Goal: Information Seeking & Learning: Learn about a topic

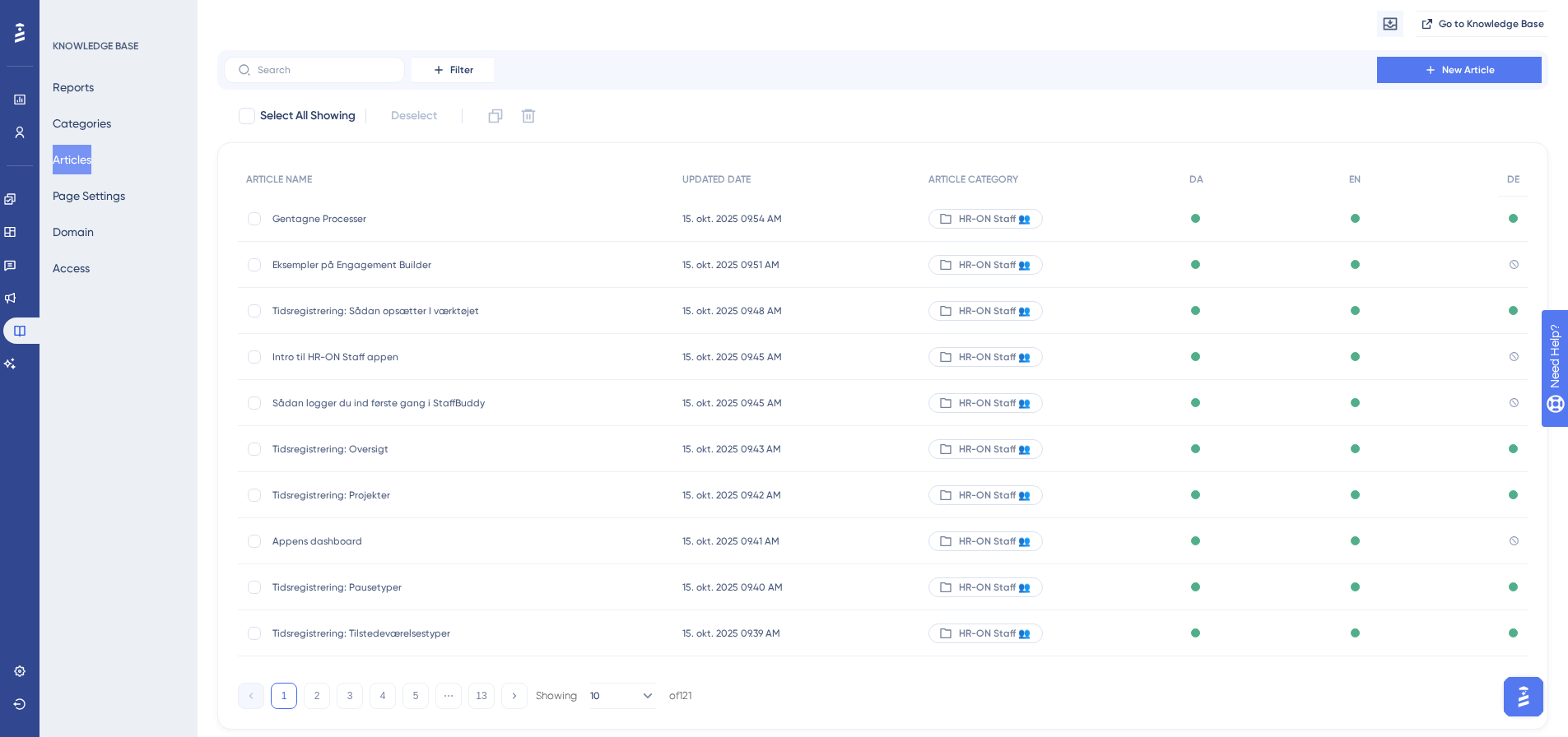
scroll to position [94, 0]
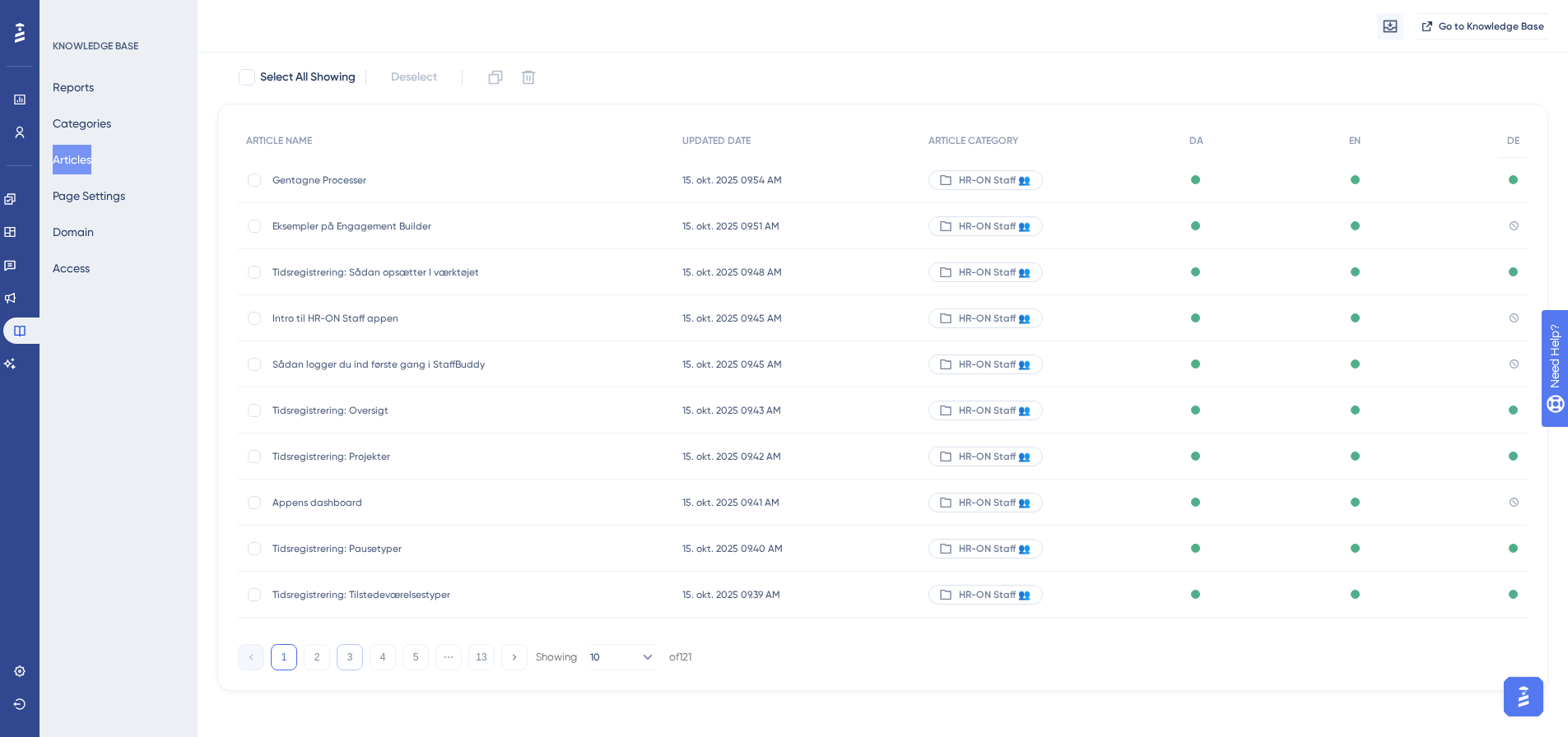
click at [351, 655] on button "3" at bounding box center [350, 658] width 26 height 26
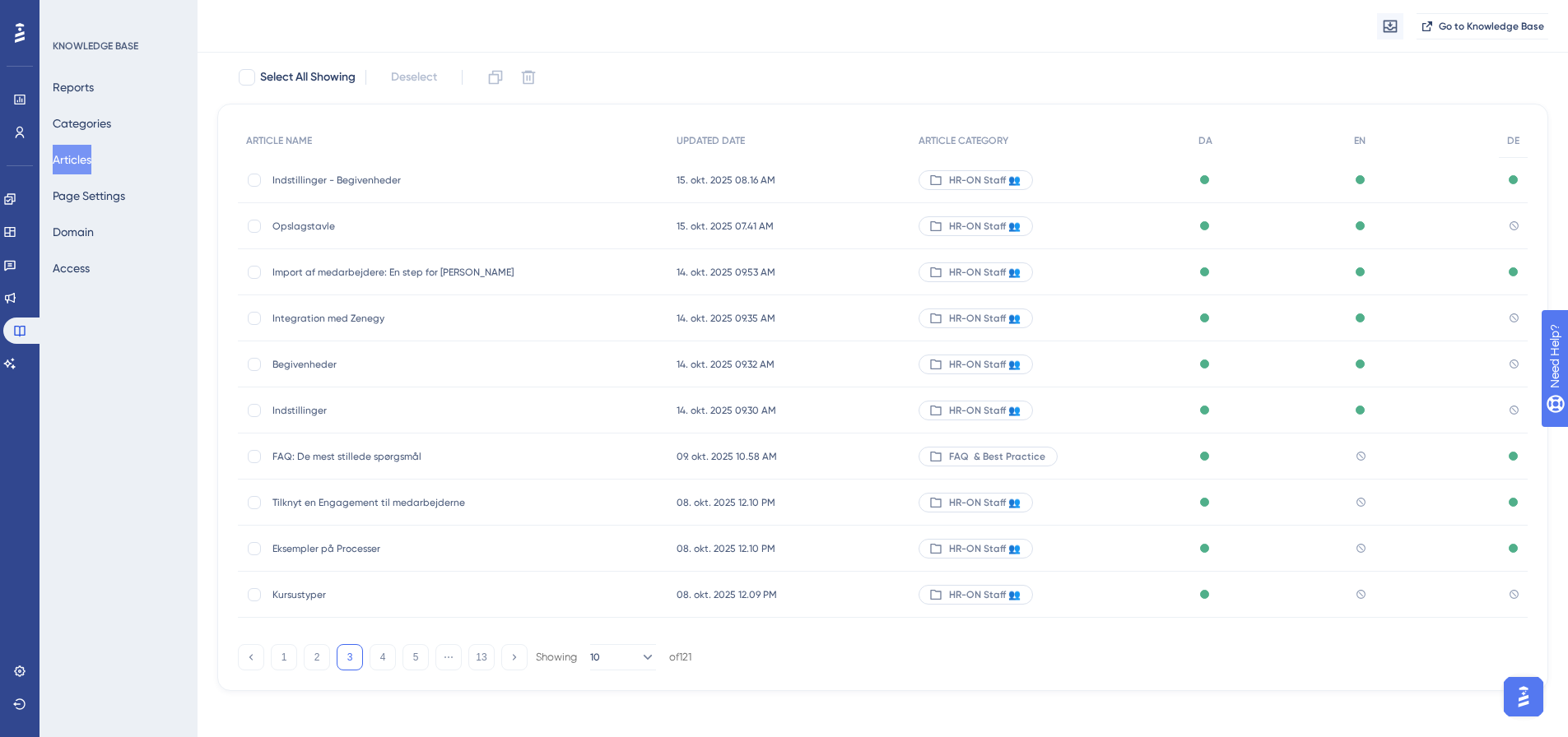
scroll to position [101, 0]
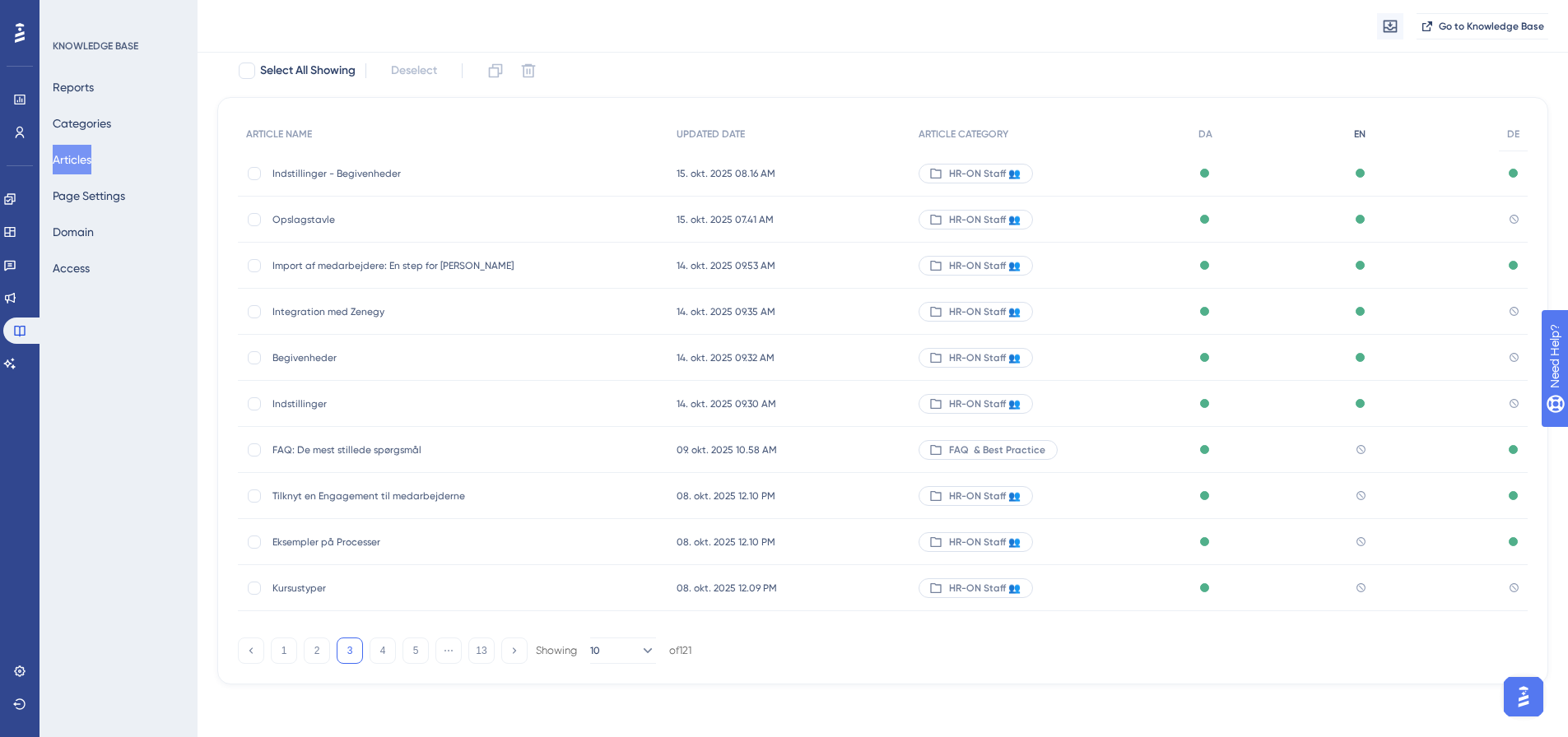
click at [1363, 133] on span "EN" at bounding box center [1360, 134] width 12 height 13
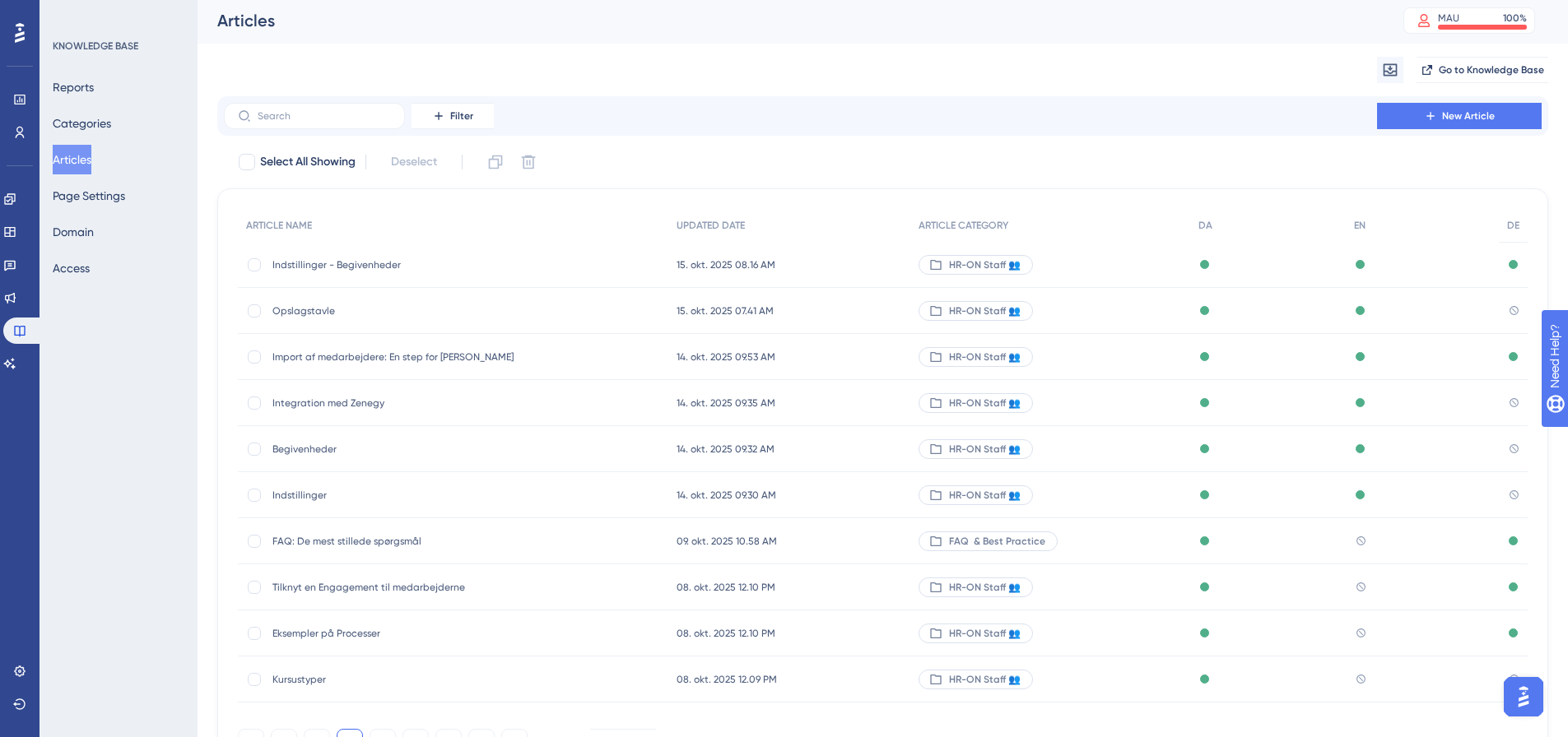
scroll to position [0, 0]
click at [462, 115] on span "Filter" at bounding box center [462, 119] width 23 height 13
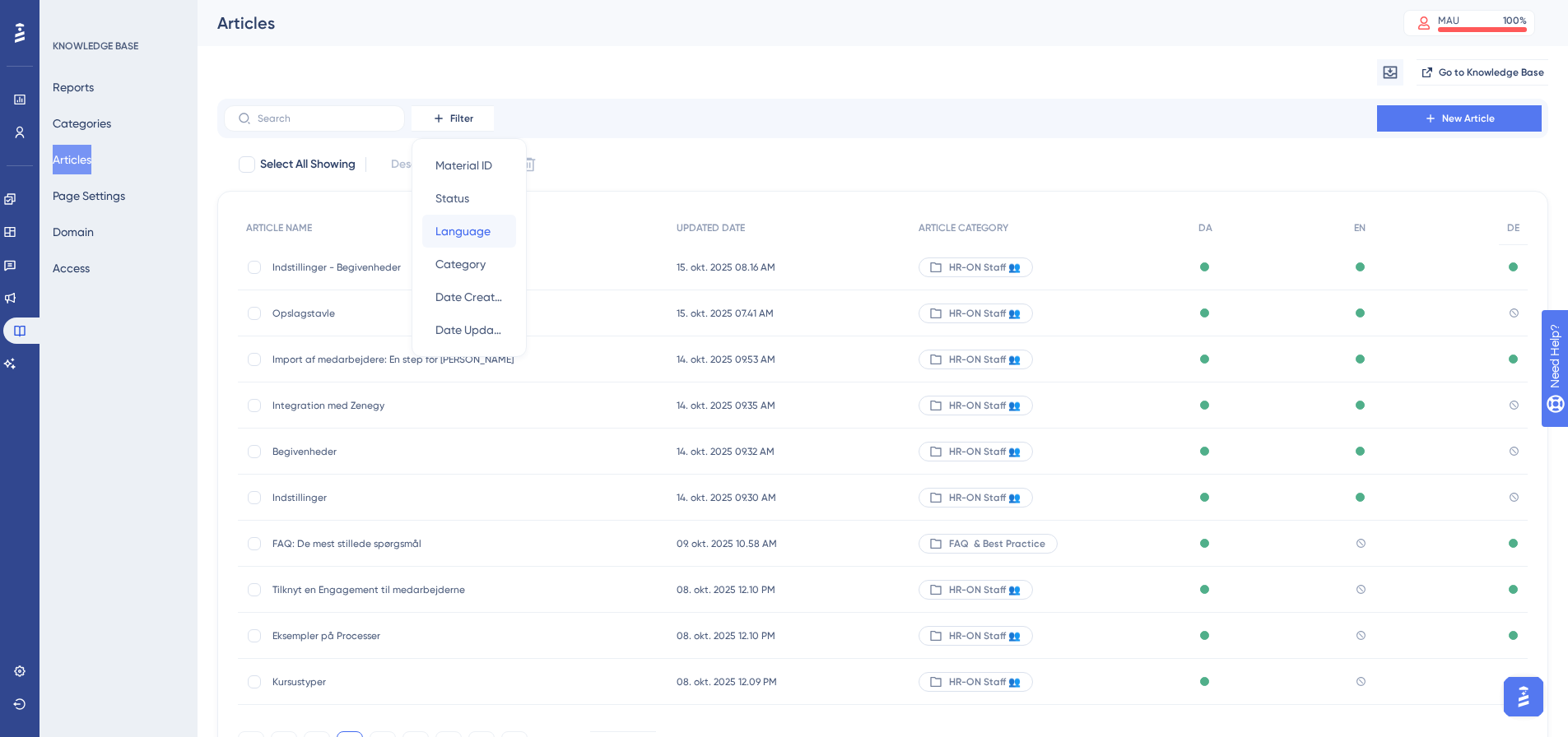
click at [473, 229] on span "Language" at bounding box center [463, 232] width 55 height 20
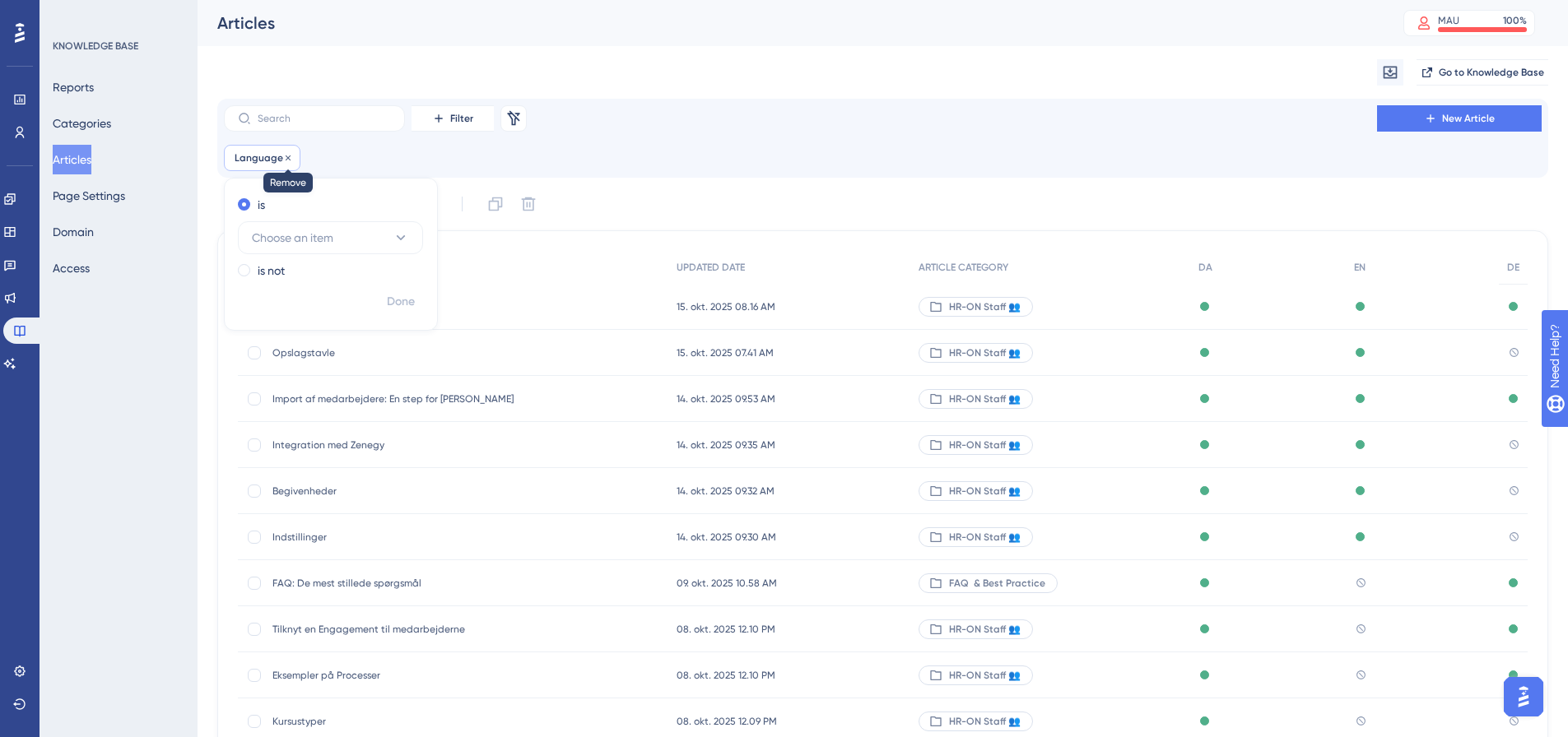
click at [289, 154] on icon at bounding box center [288, 158] width 10 height 10
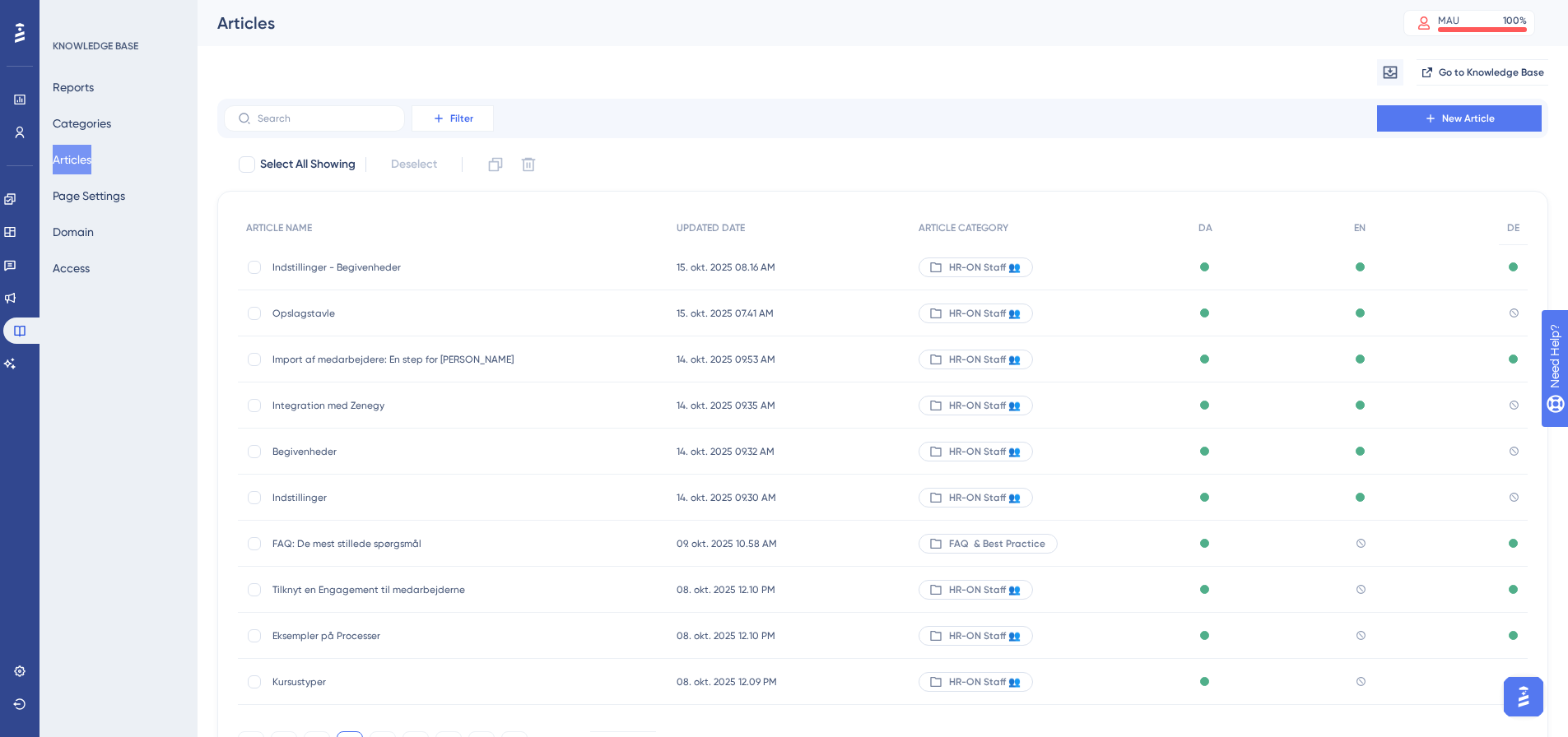
click at [450, 124] on button "Filter" at bounding box center [453, 119] width 82 height 26
click at [652, 92] on div "Migrate from Go to Knowledge Base" at bounding box center [883, 73] width 1331 height 53
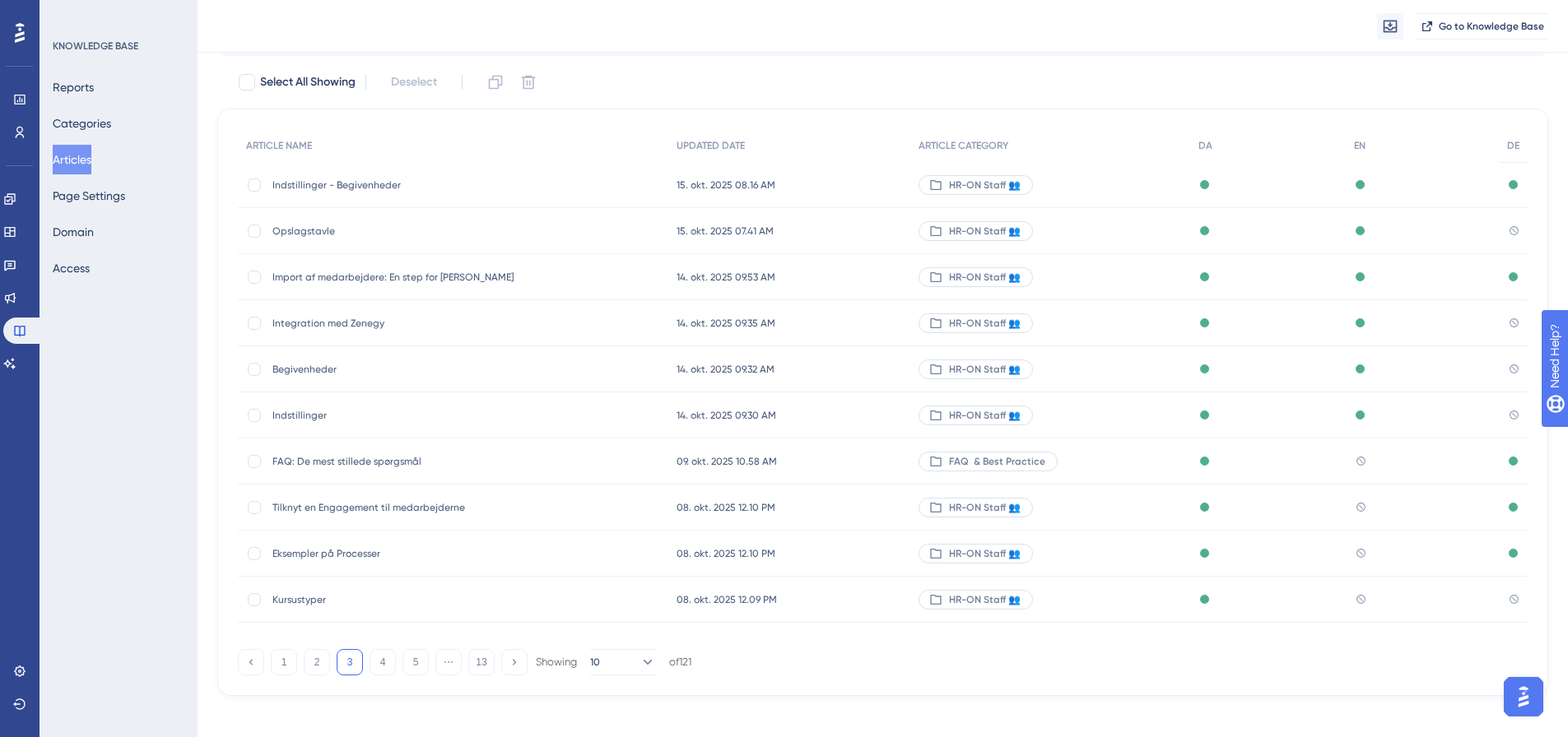
scroll to position [101, 0]
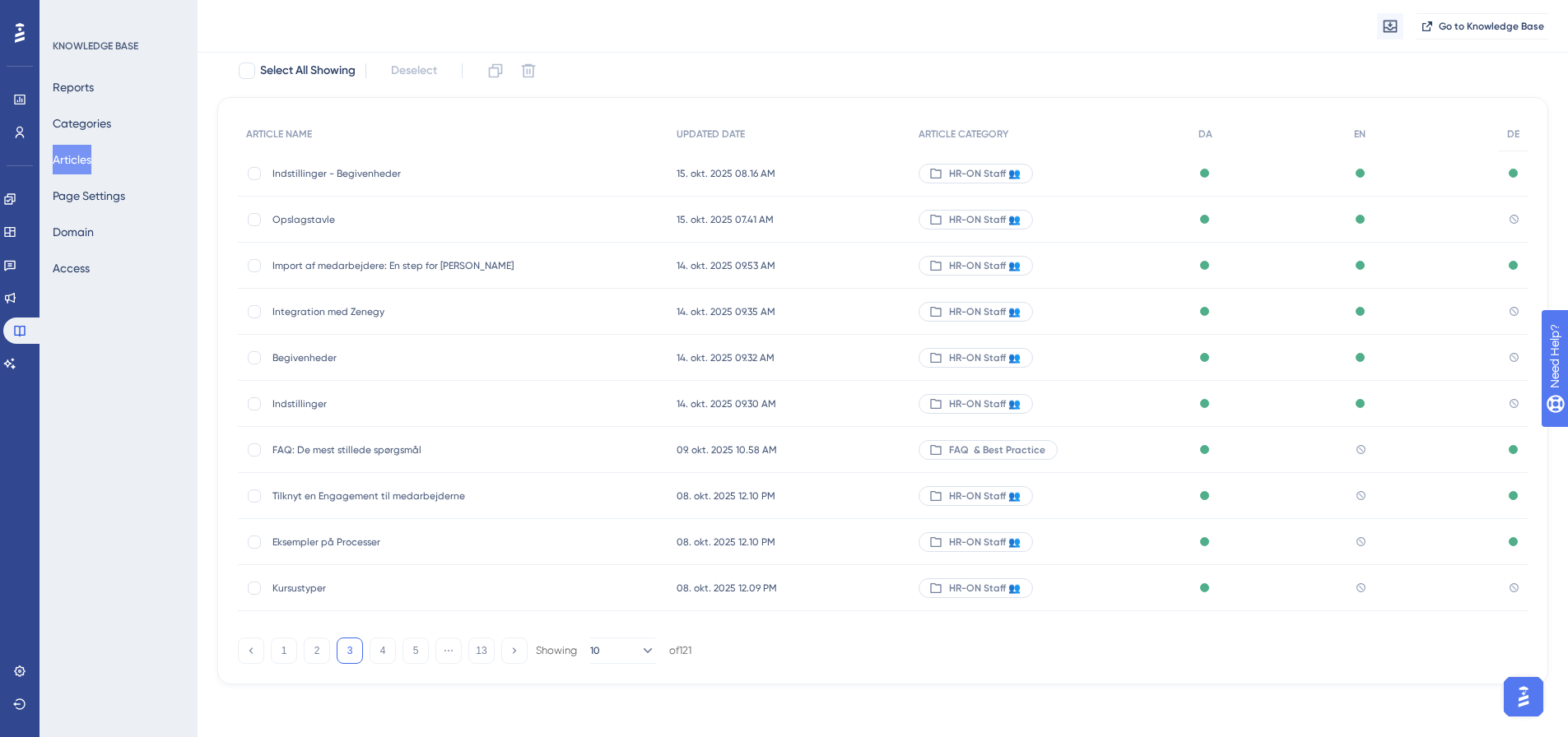
click at [422, 499] on span "Tilknyt en Engagement til medarbejderne" at bounding box center [403, 496] width 263 height 13
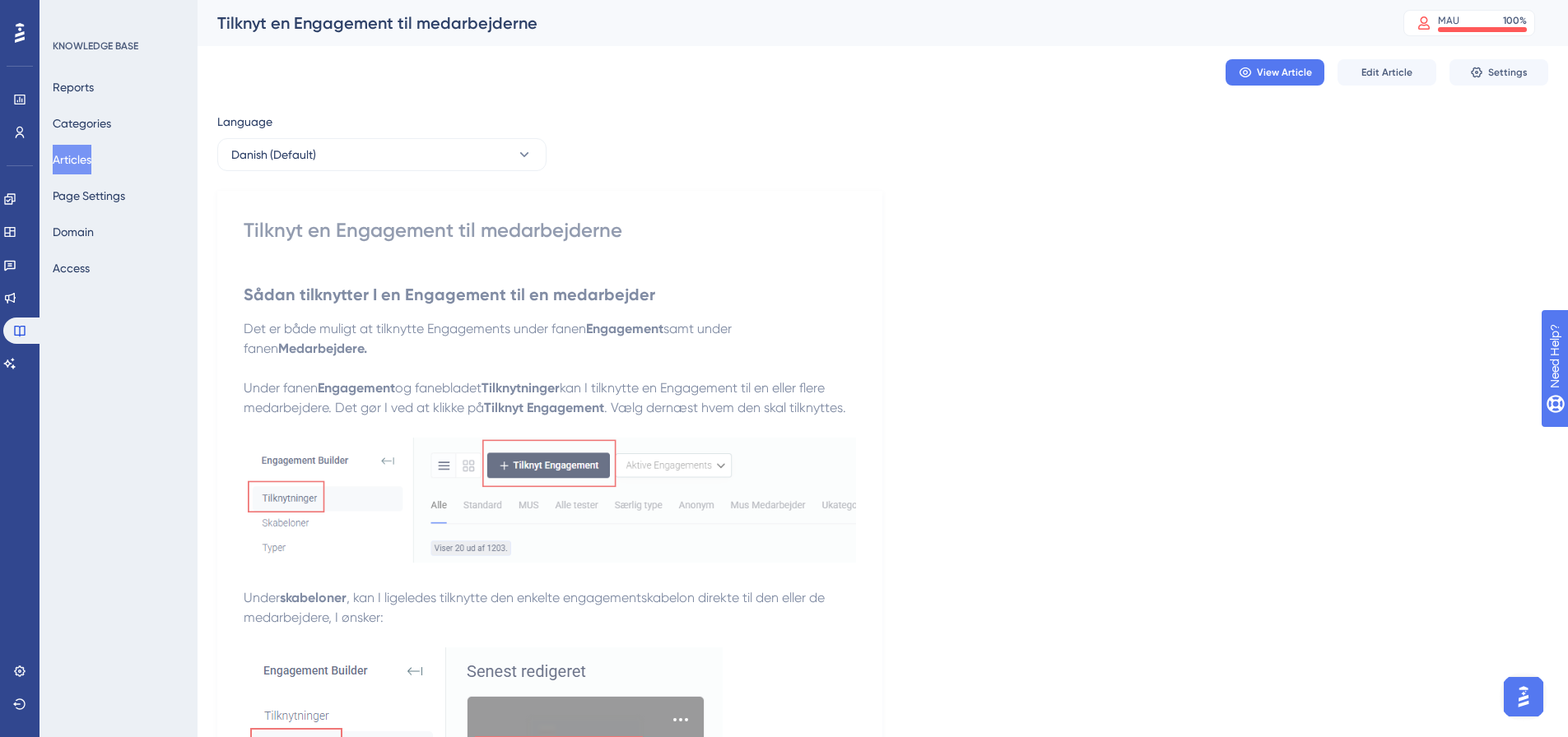
click at [87, 153] on button "Articles" at bounding box center [72, 160] width 39 height 30
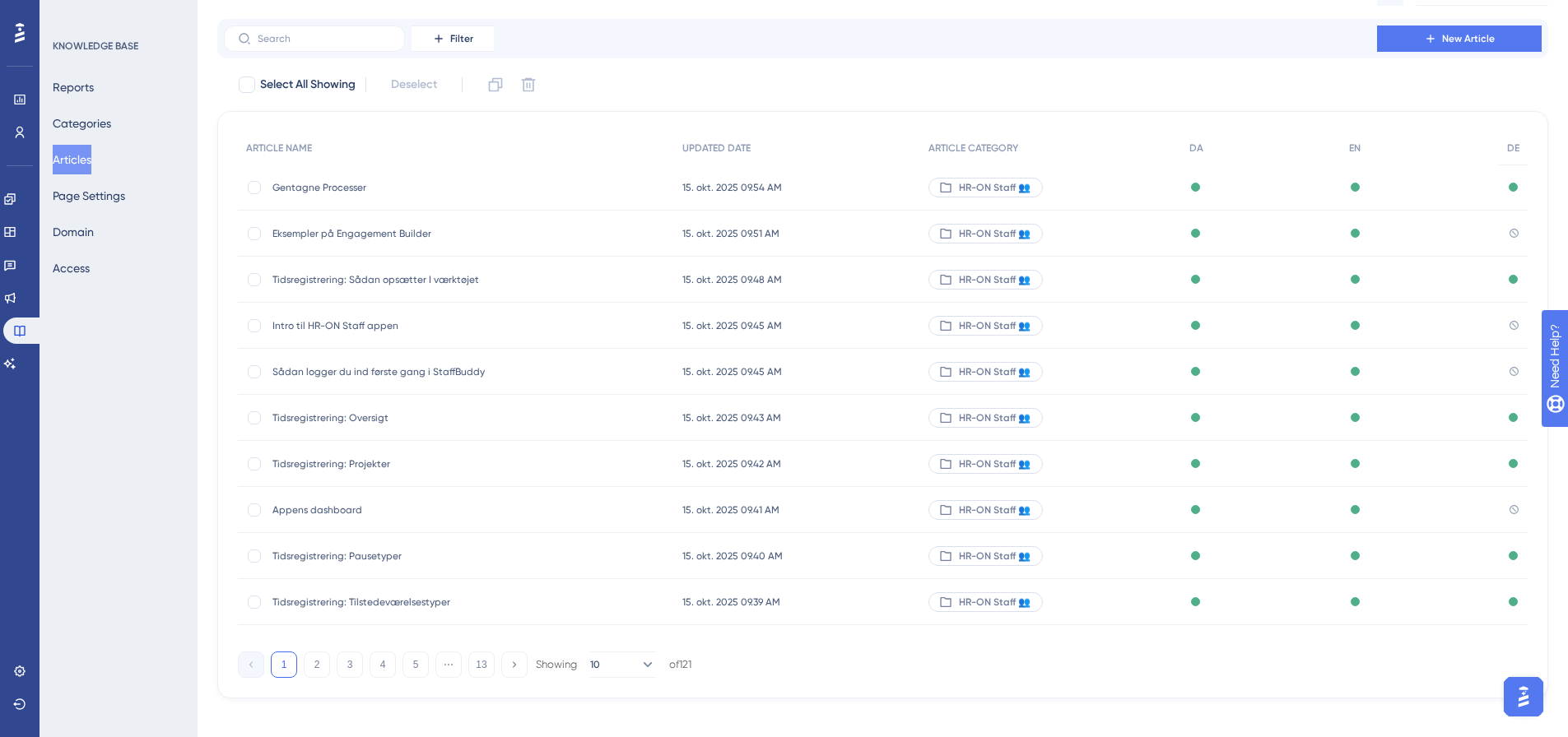
scroll to position [82, 0]
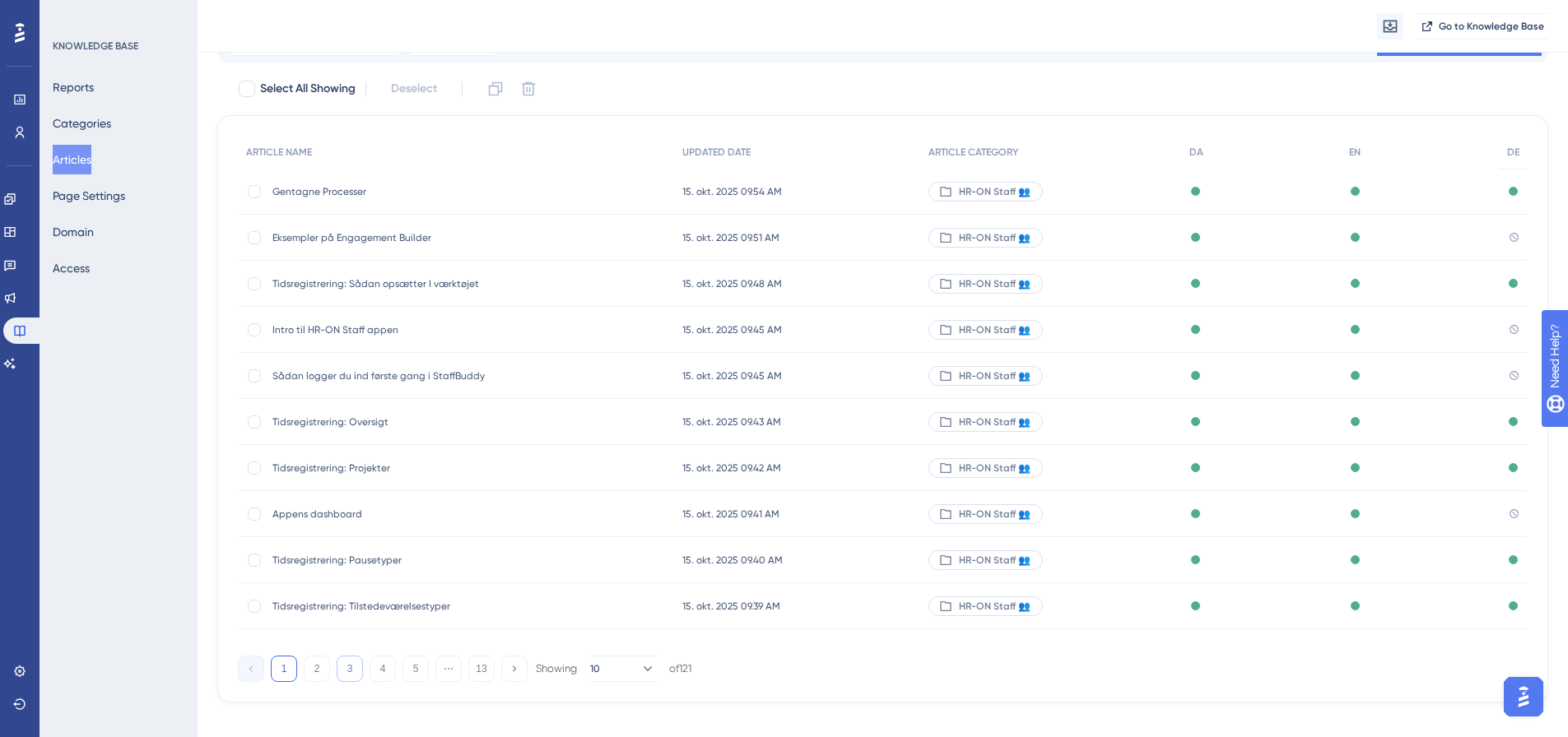
click at [350, 662] on button "3" at bounding box center [350, 669] width 26 height 26
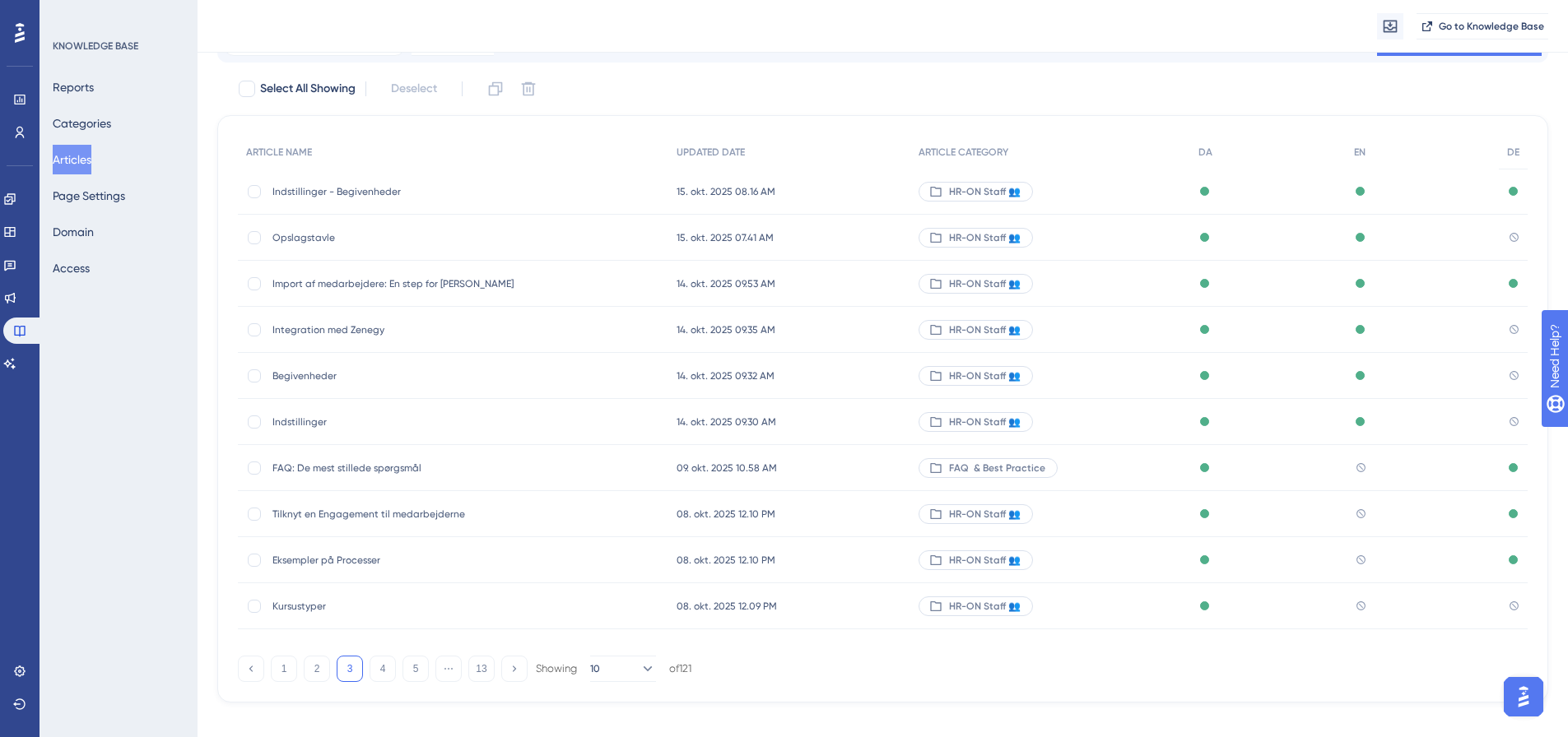
click at [326, 557] on span "Eksempler på Processer" at bounding box center [403, 561] width 263 height 13
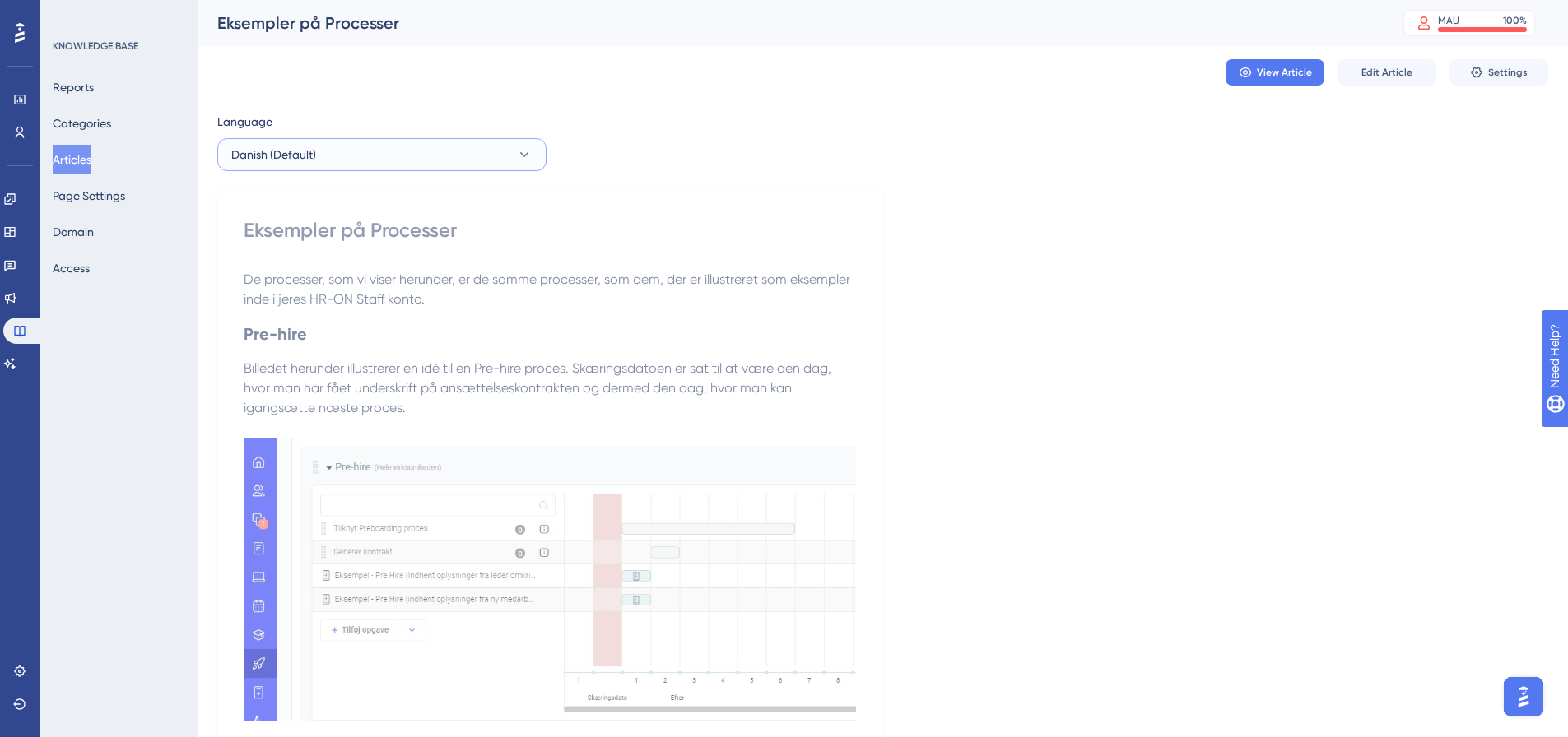
click at [444, 155] on button "Danish (Default)" at bounding box center [382, 155] width 329 height 33
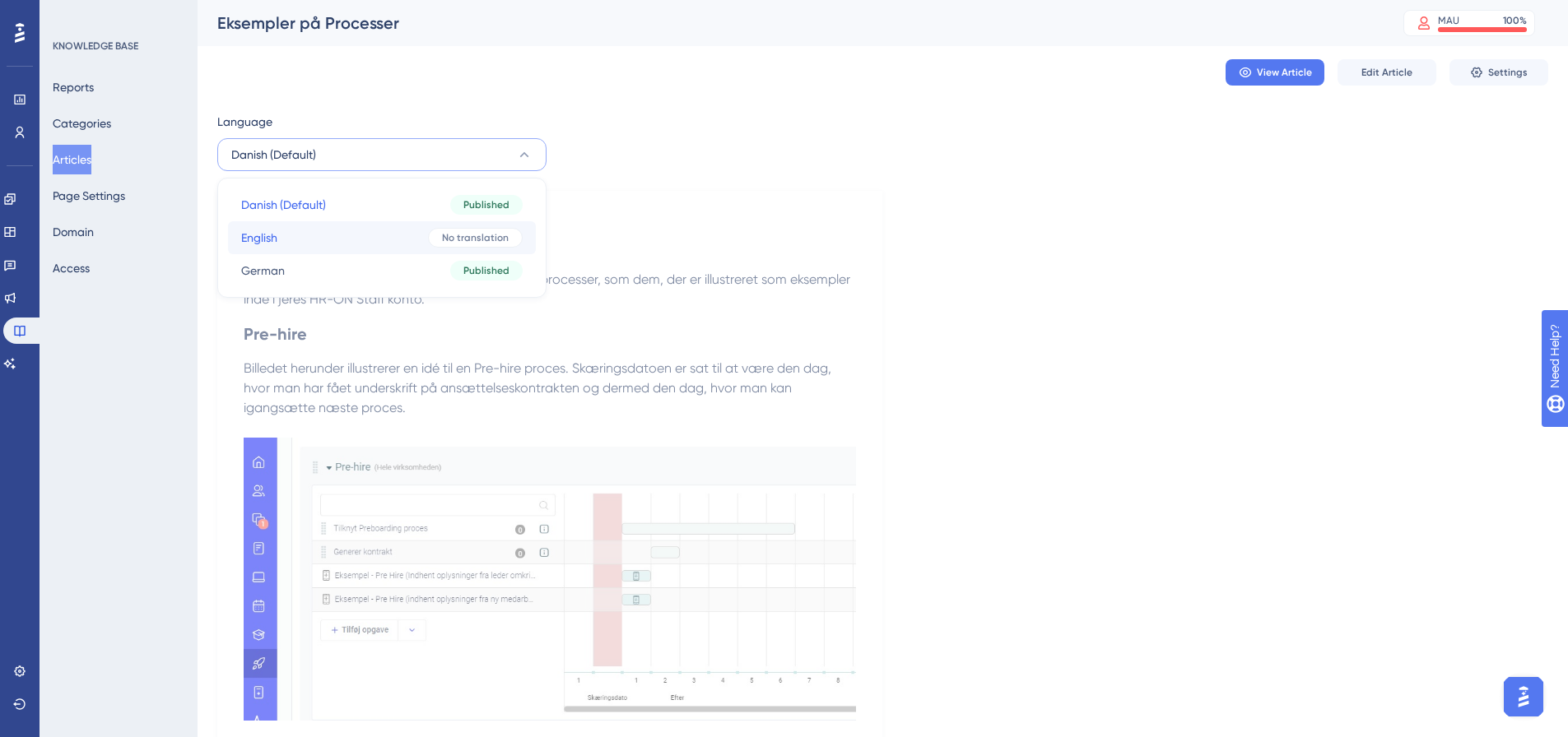
click at [342, 248] on button "English English No translation" at bounding box center [381, 238] width 308 height 33
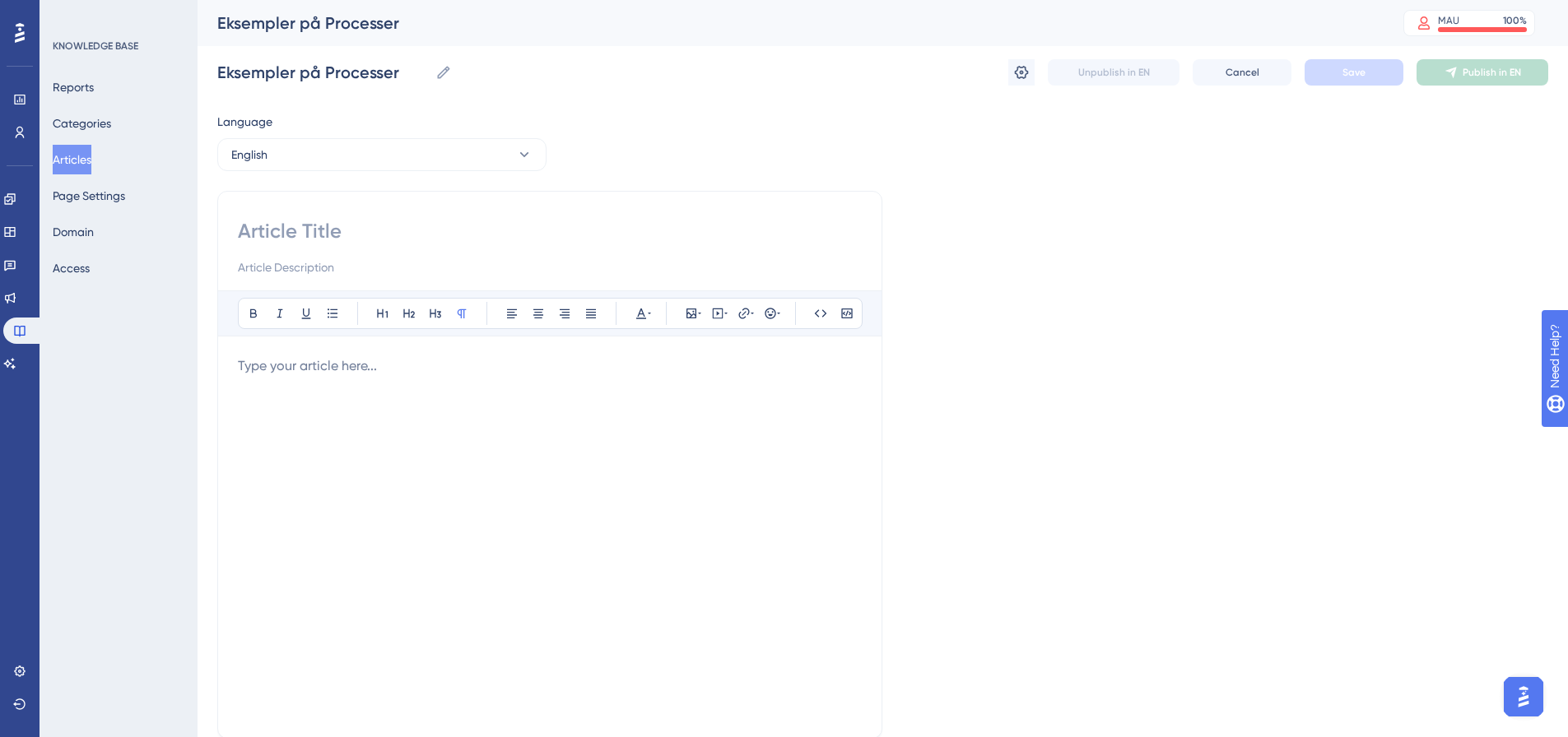
click at [328, 228] on input at bounding box center [549, 232] width 624 height 26
paste input "Process Examples"
type input "Process Examples"
click at [343, 389] on div at bounding box center [549, 537] width 624 height 362
click at [294, 367] on p at bounding box center [549, 366] width 624 height 20
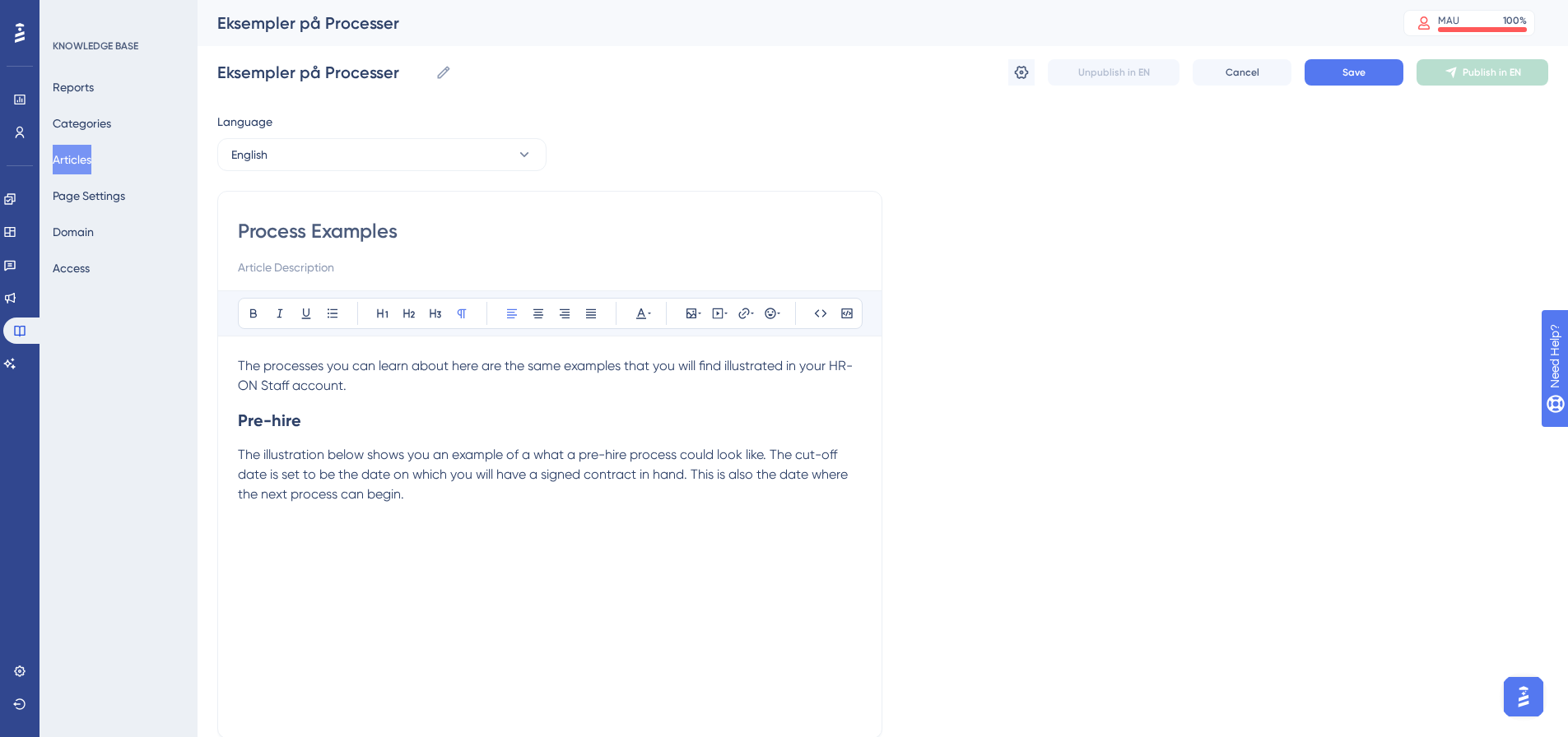
click at [260, 544] on div "The processes you can learn about here are the same examples that you will find…" at bounding box center [549, 537] width 624 height 362
click at [449, 500] on p "The illustration below shows you an example of a what a pre-hire process could …" at bounding box center [549, 475] width 624 height 59
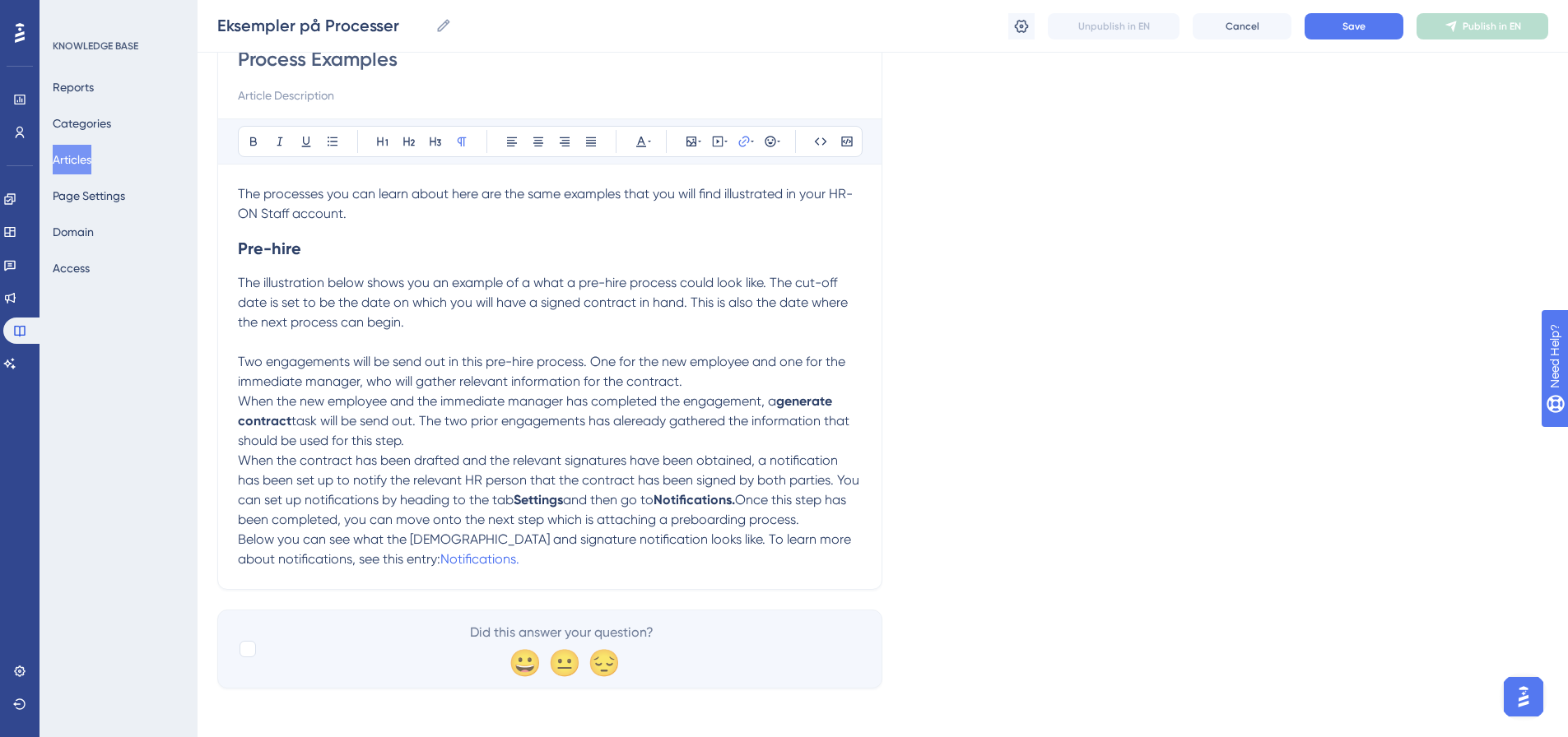
scroll to position [170, 0]
click at [559, 560] on p "Below you can see what the [DEMOGRAPHIC_DATA] and signature notification looks …" at bounding box center [549, 546] width 624 height 40
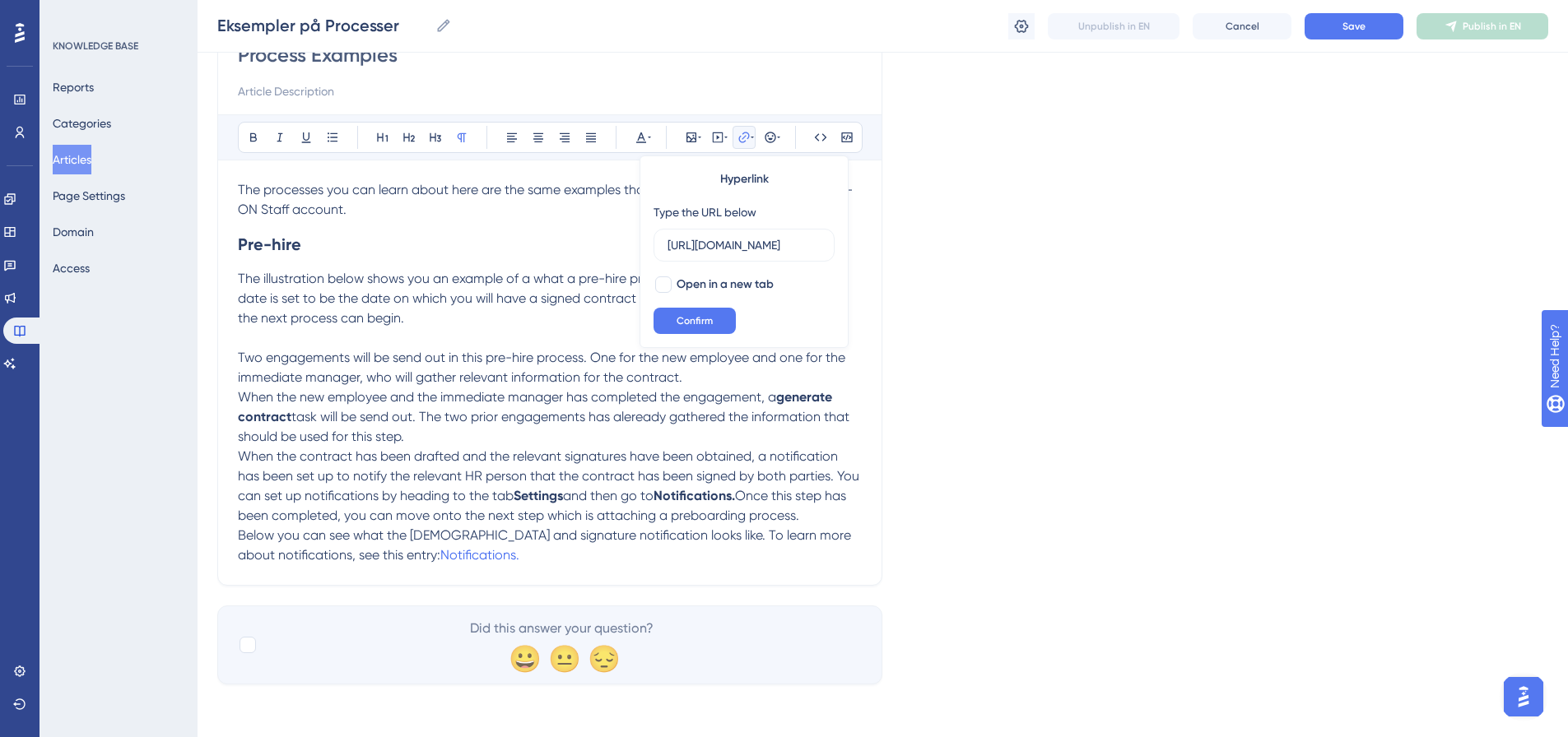
scroll to position [0, 0]
click at [559, 560] on p "Below you can see what the [DEMOGRAPHIC_DATA] and signature notification looks …" at bounding box center [549, 546] width 624 height 40
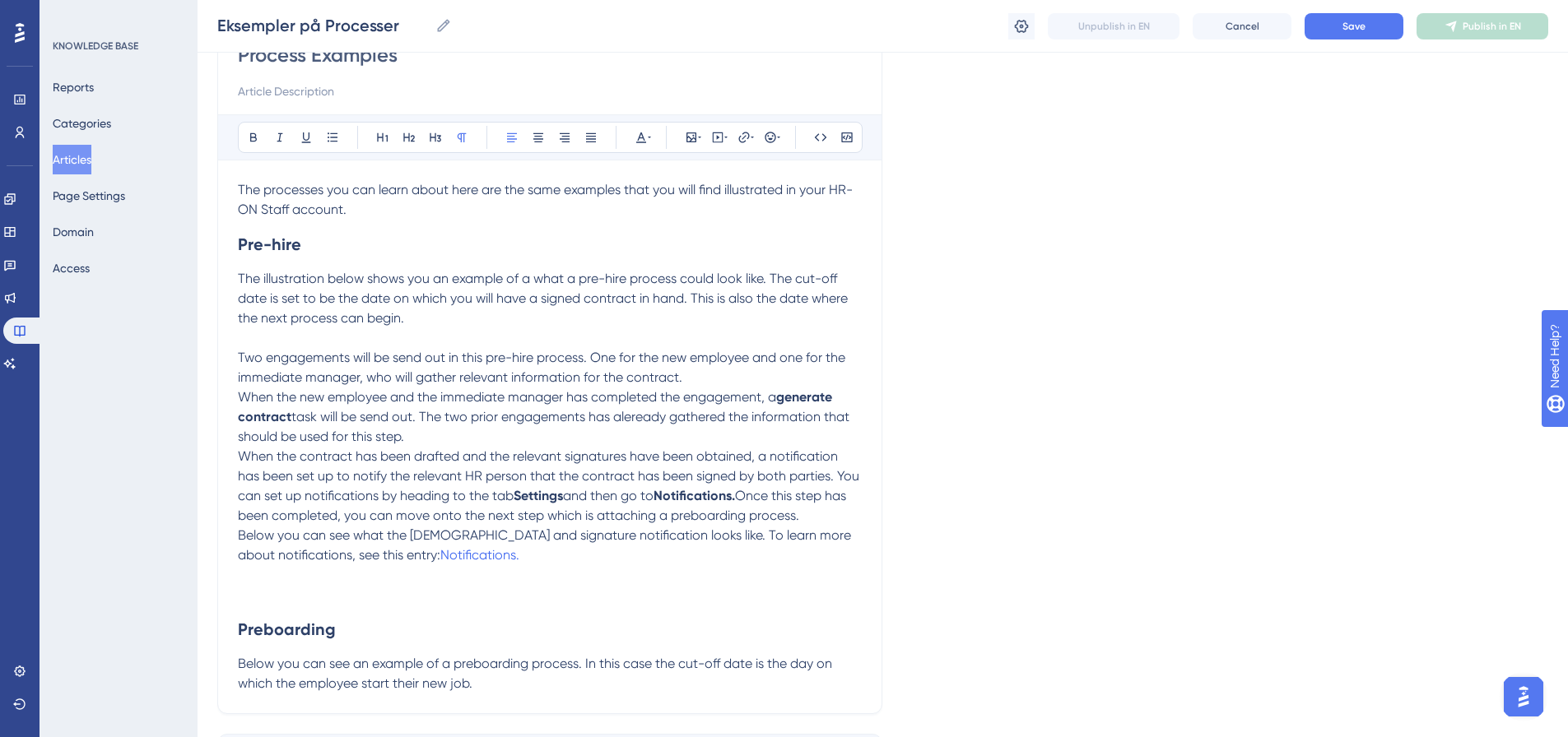
scroll to position [298, 0]
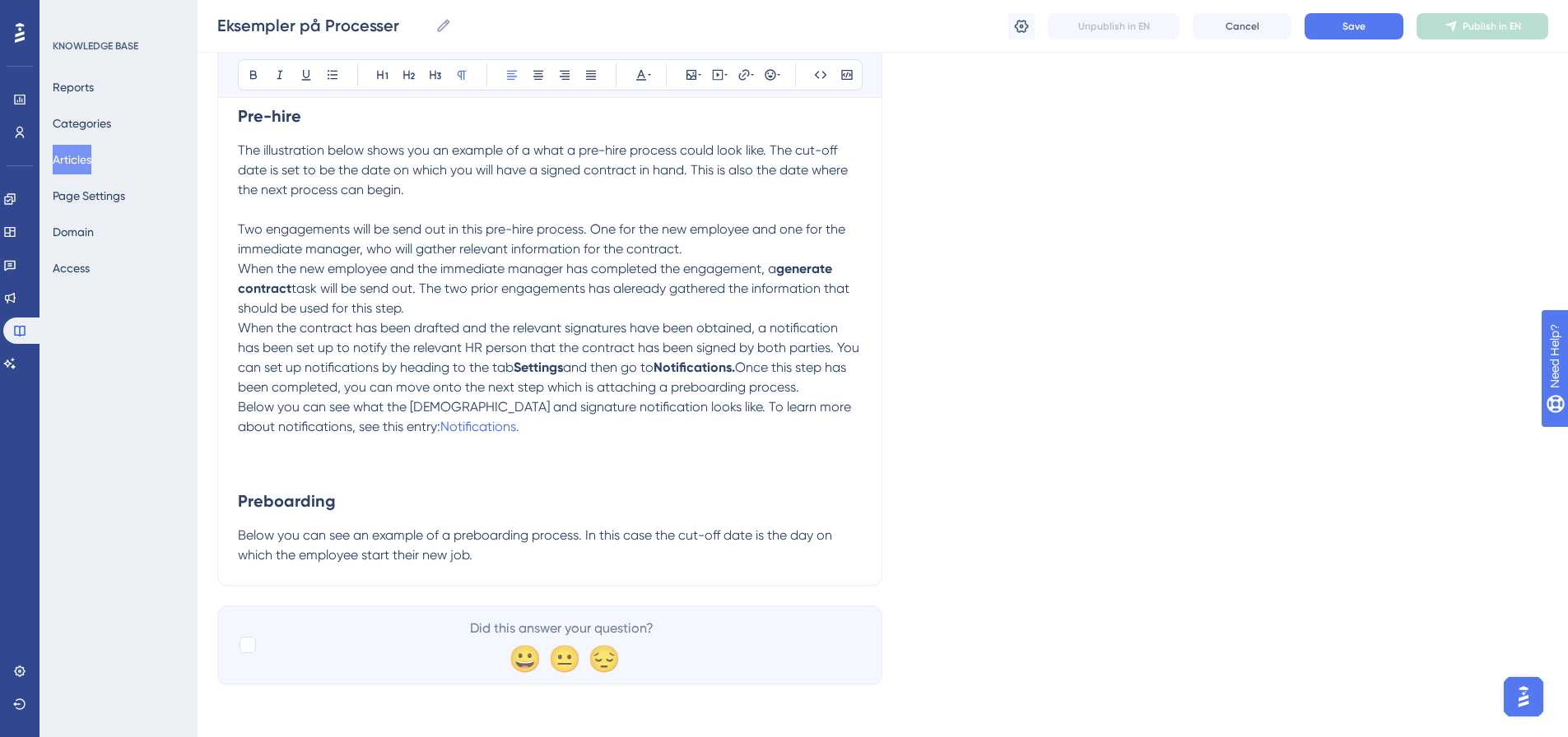
click at [502, 556] on p "Below you can see an example of a preboarding process. In this case the cut-off…" at bounding box center [549, 546] width 624 height 40
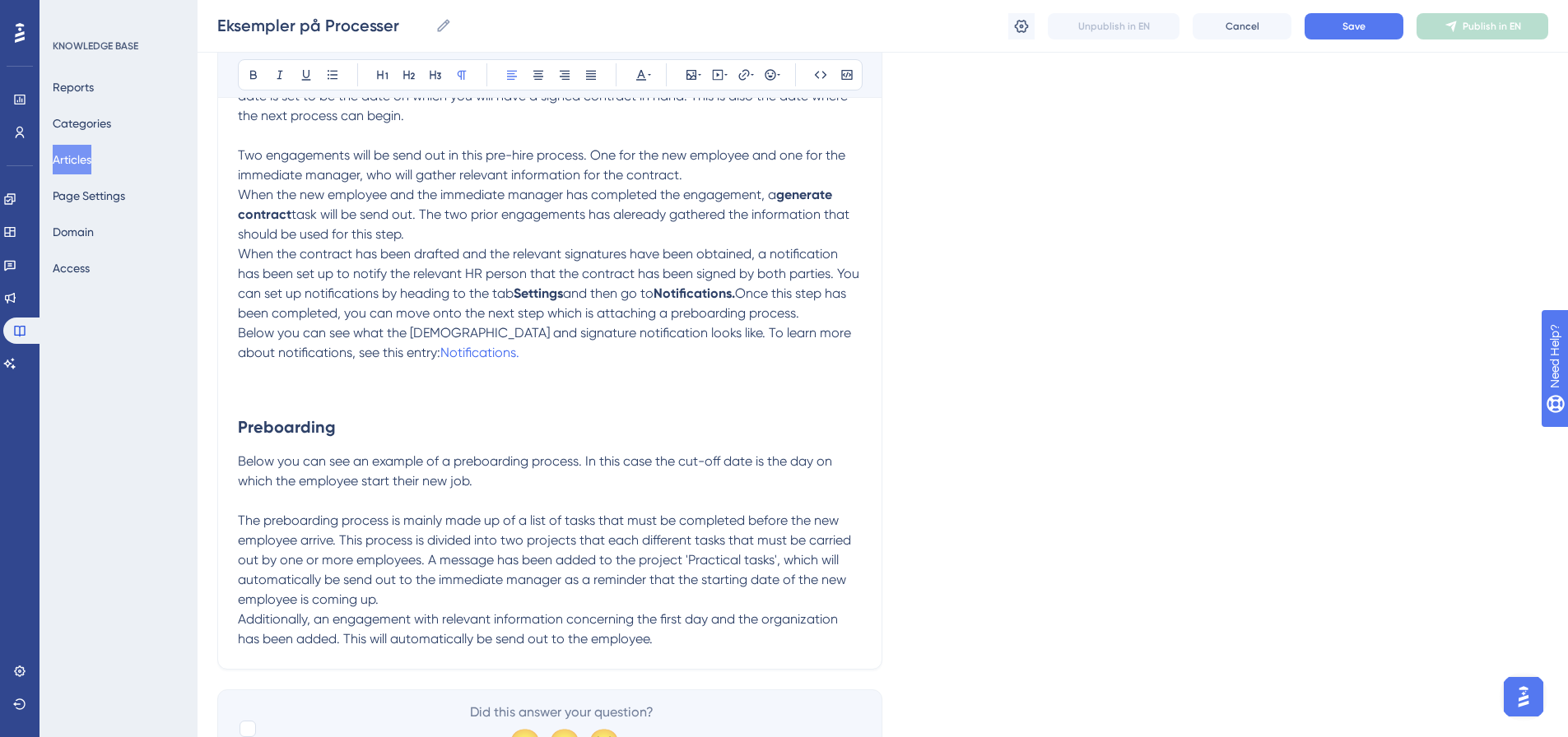
scroll to position [456, 0]
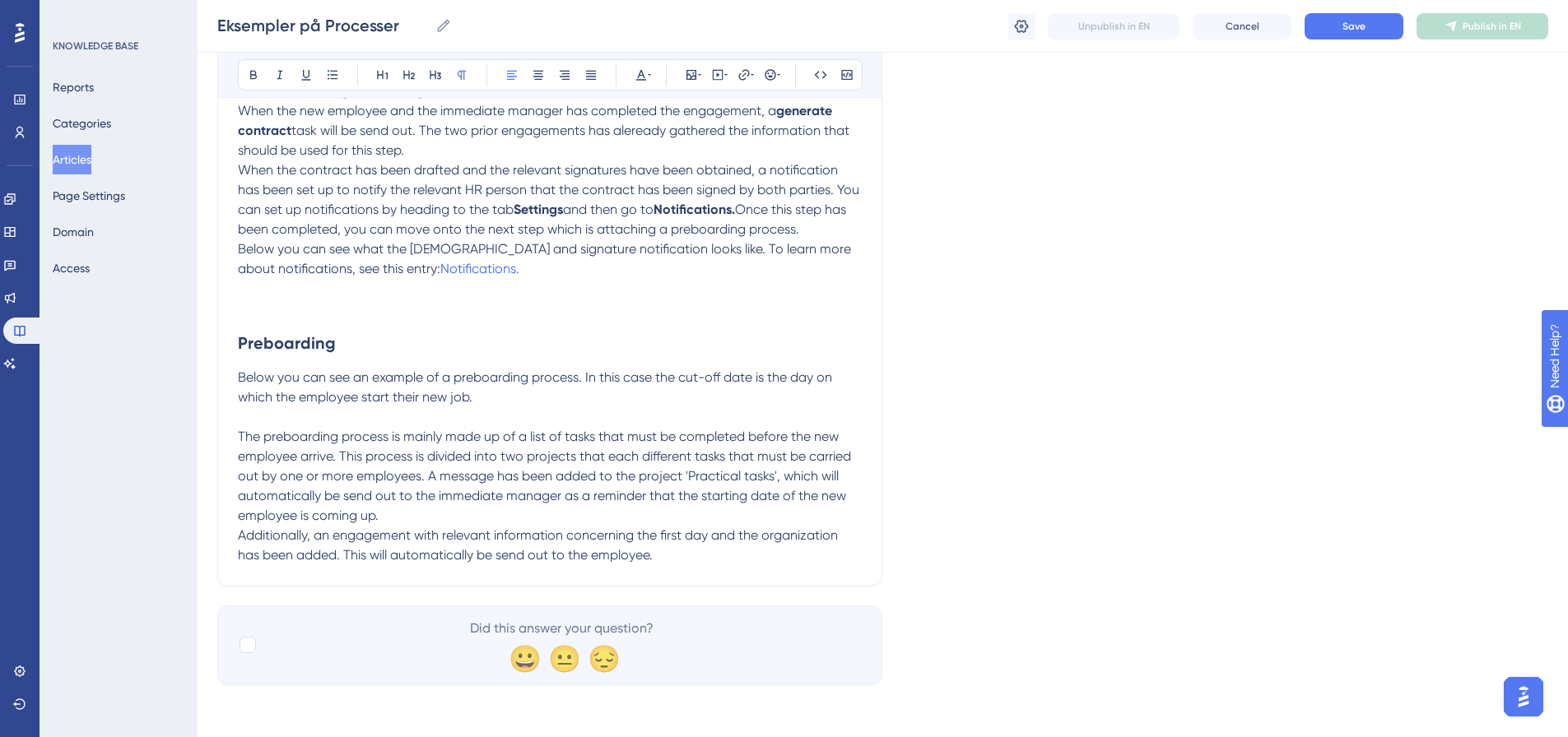
click at [706, 557] on p "Additionally, an engagement with relevant information concerning the first day …" at bounding box center [549, 546] width 624 height 40
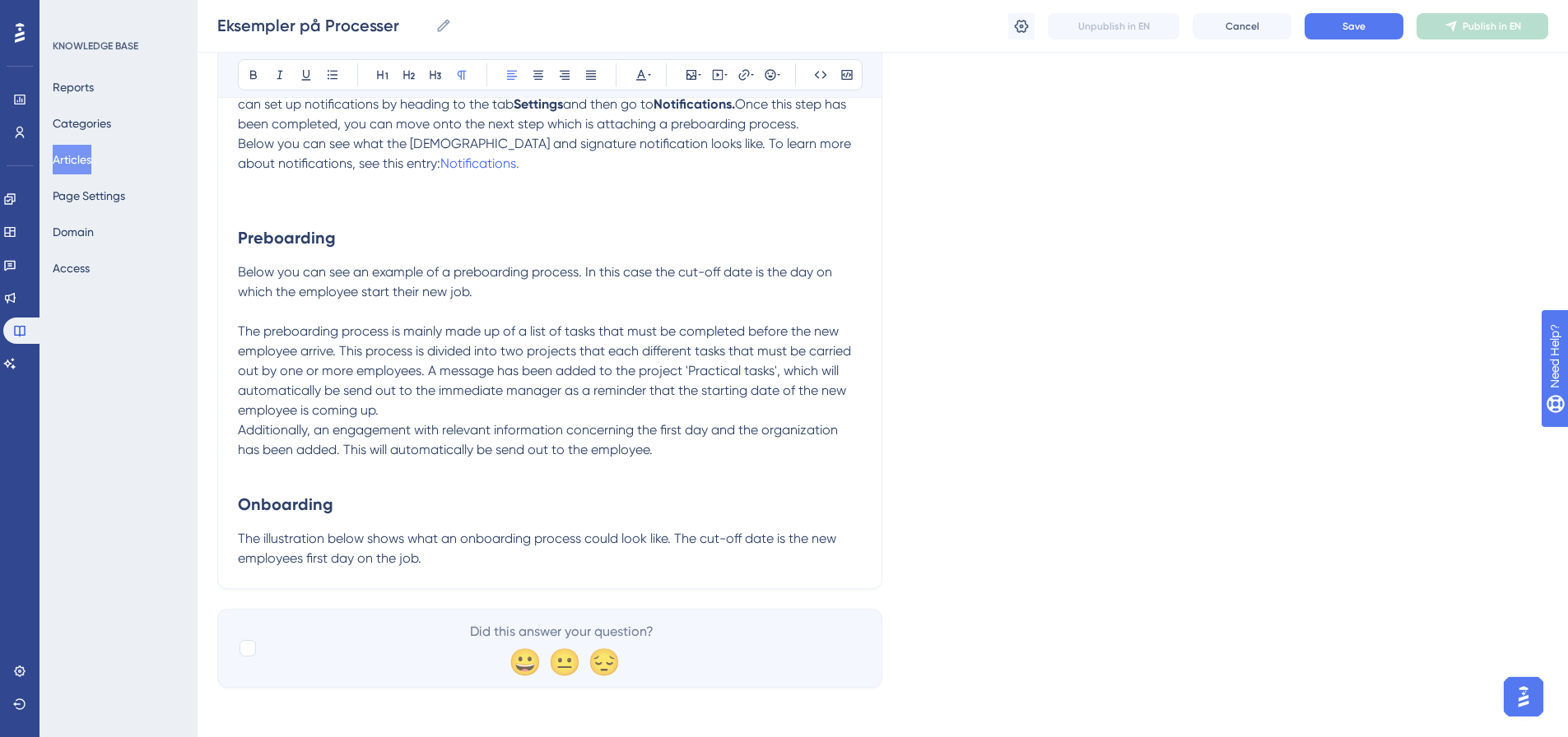
scroll to position [565, 0]
click at [458, 559] on p "The illustration below shows what an onboarding process could look like. The cu…" at bounding box center [549, 546] width 624 height 40
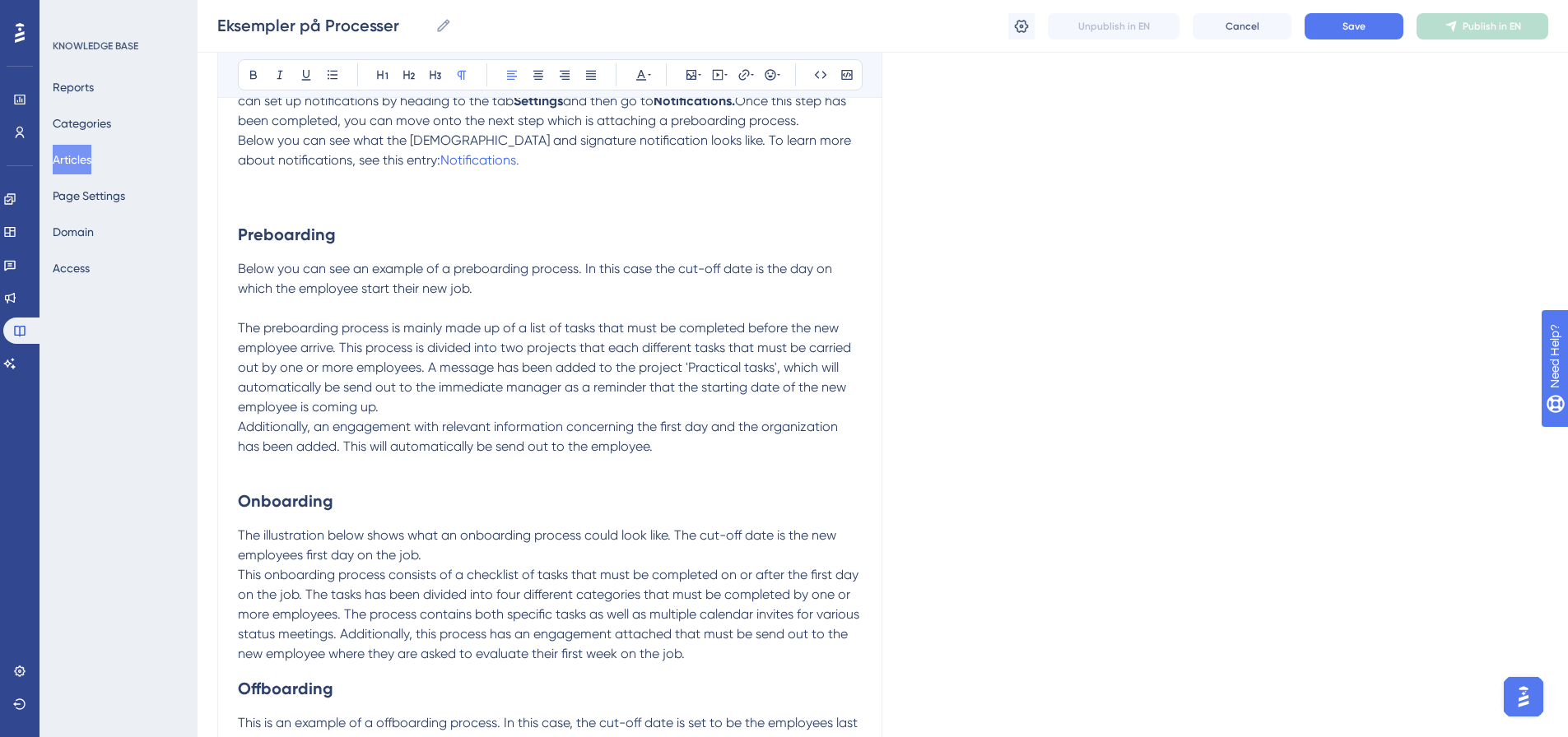
scroll to position [566, 0]
click at [452, 558] on p "The illustration below shows what an onboarding process could look like. The cu…" at bounding box center [549, 545] width 624 height 40
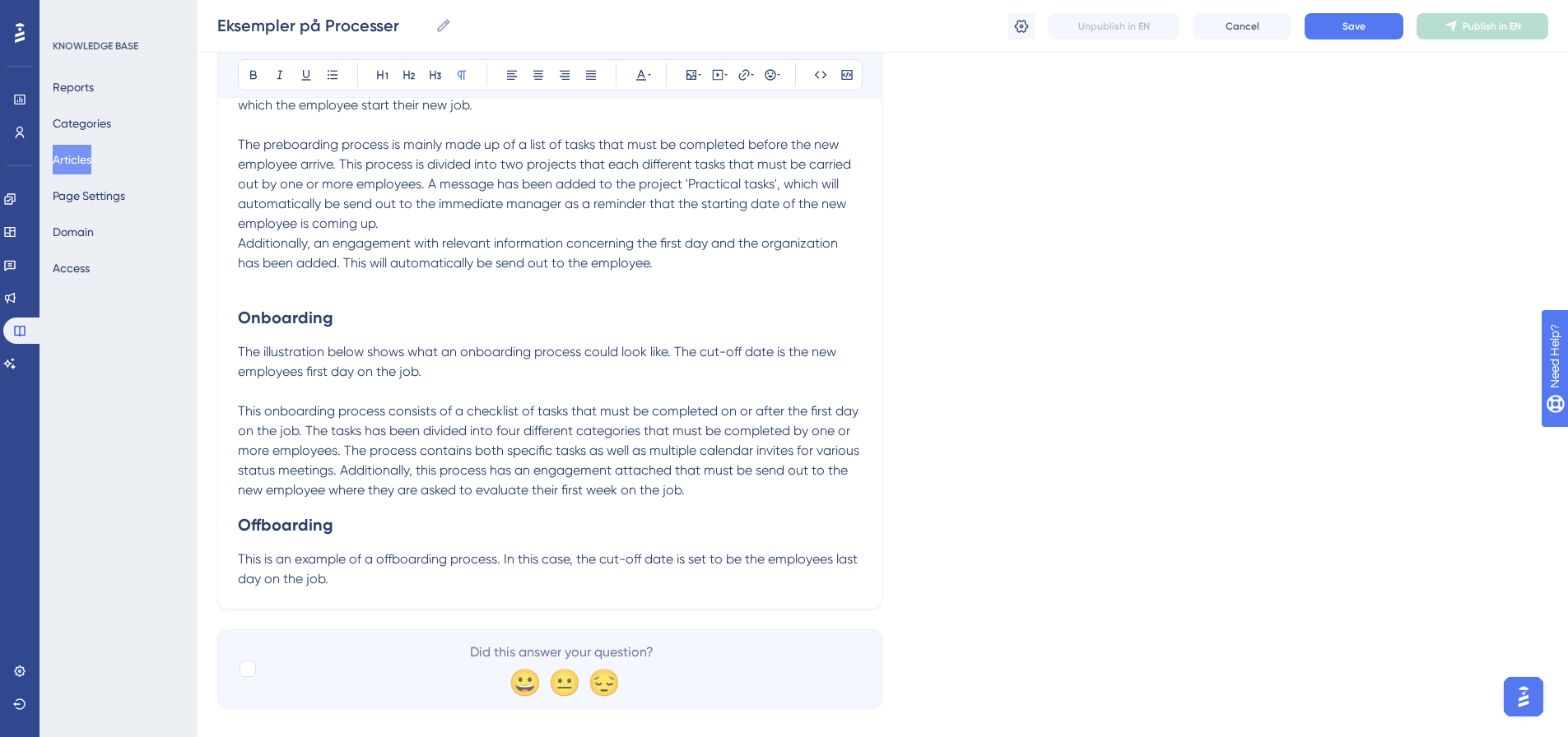
scroll to position [772, 0]
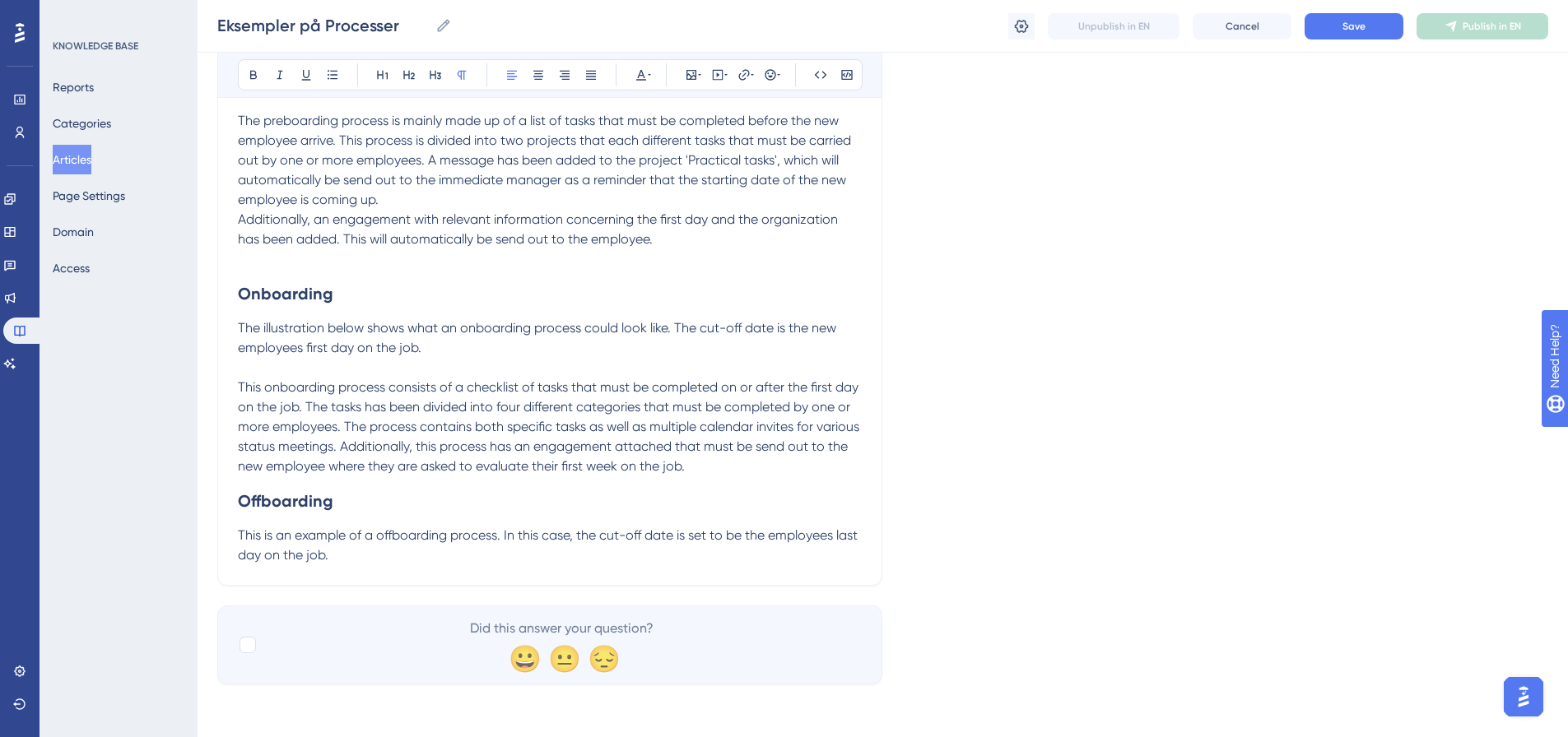
click at [747, 468] on p "This onboarding process consists of a checklist of tasks that must be completed…" at bounding box center [549, 427] width 624 height 99
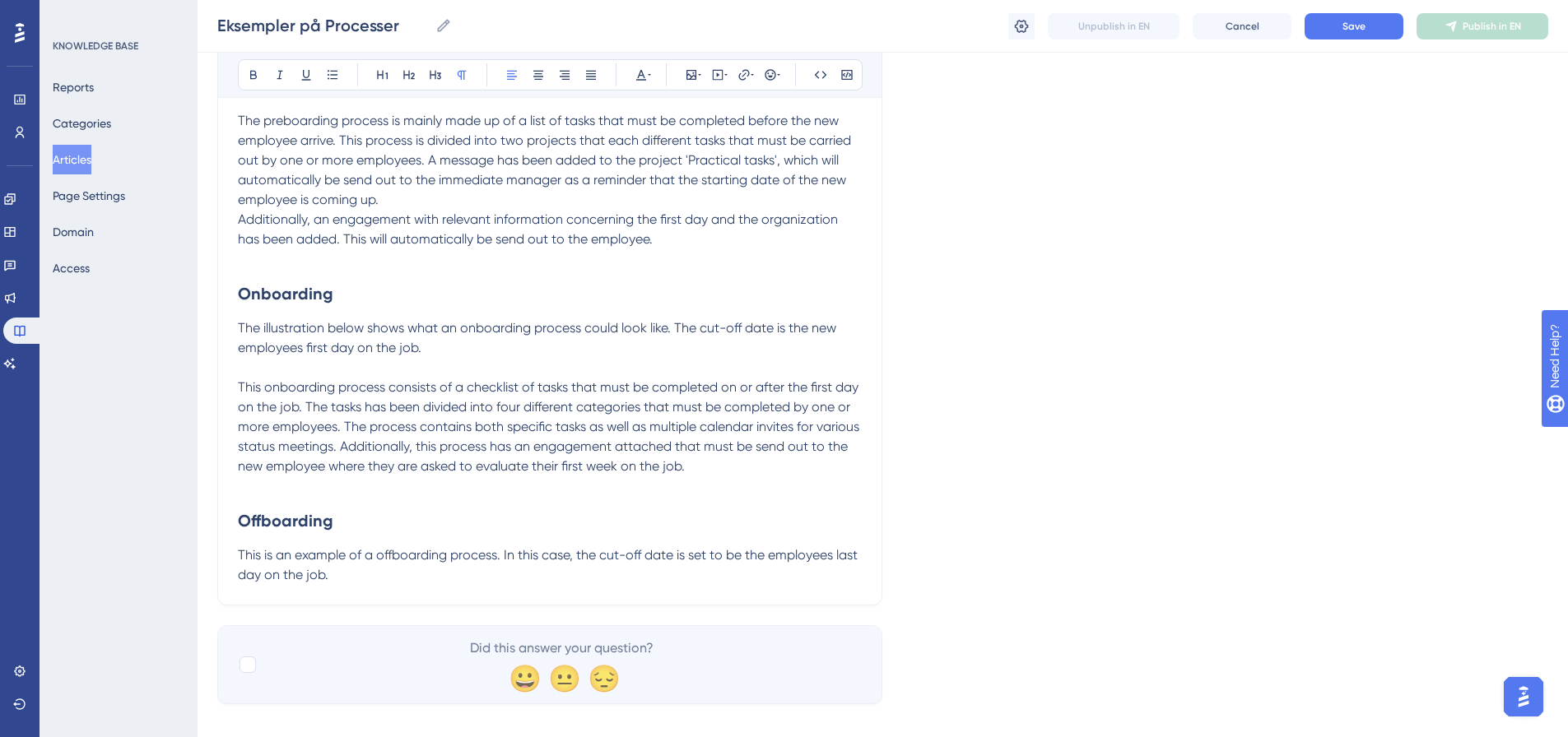
click at [356, 579] on p "This is an example of a offboarding process. In this case, the cut-off date is …" at bounding box center [549, 566] width 624 height 40
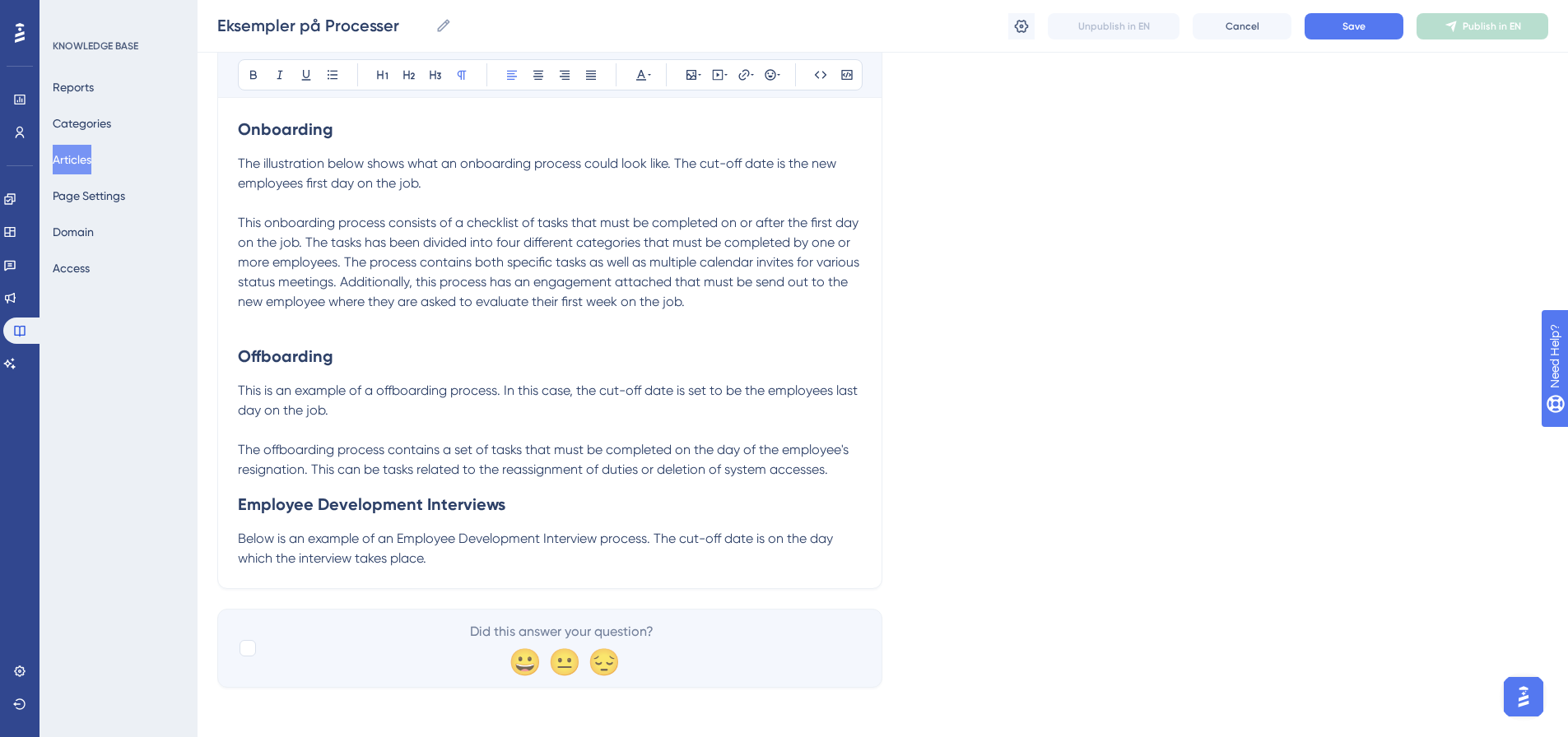
scroll to position [940, 0]
click at [473, 557] on p "Below is an example of an Employee Development Interview process. The cut-off d…" at bounding box center [549, 546] width 624 height 40
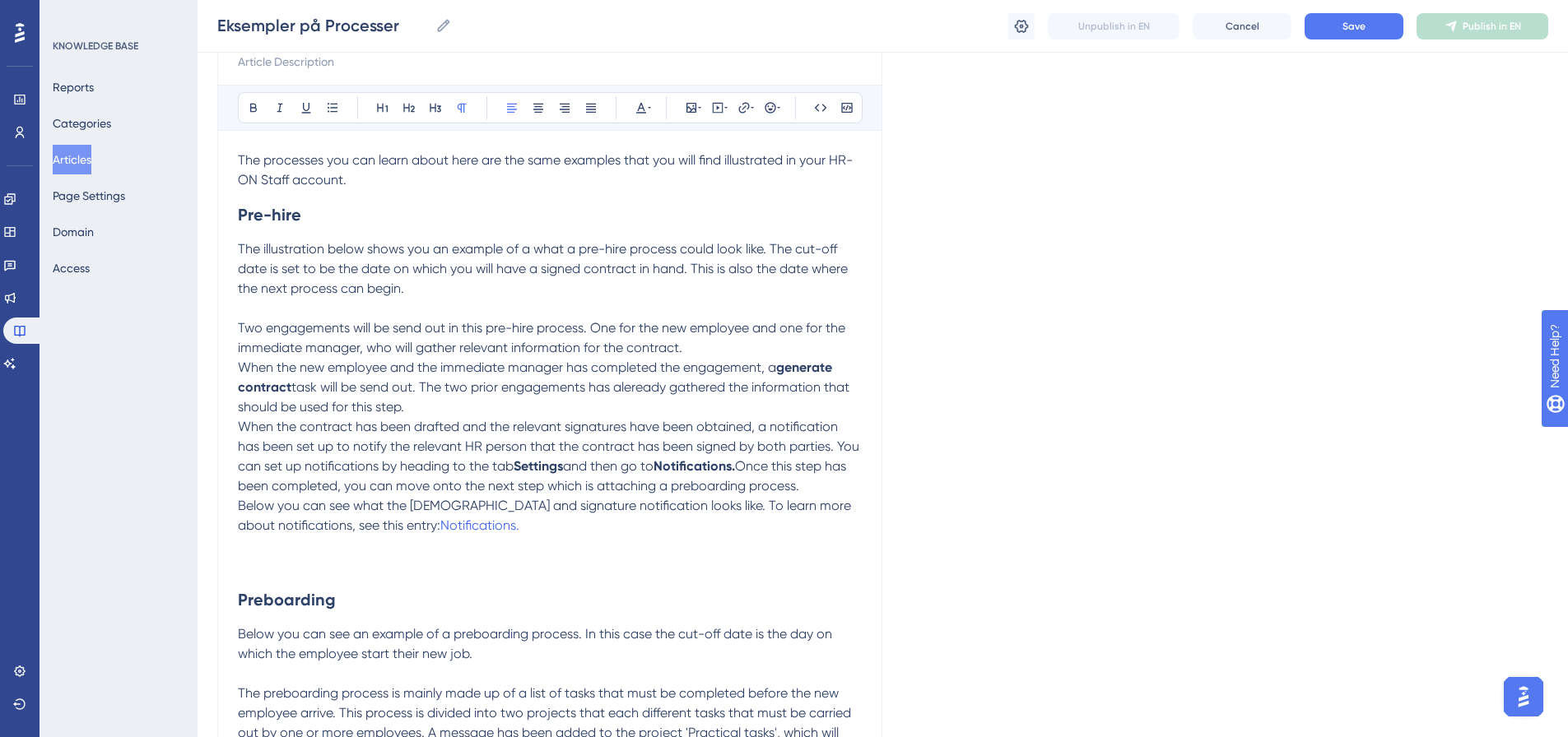
scroll to position [0, 0]
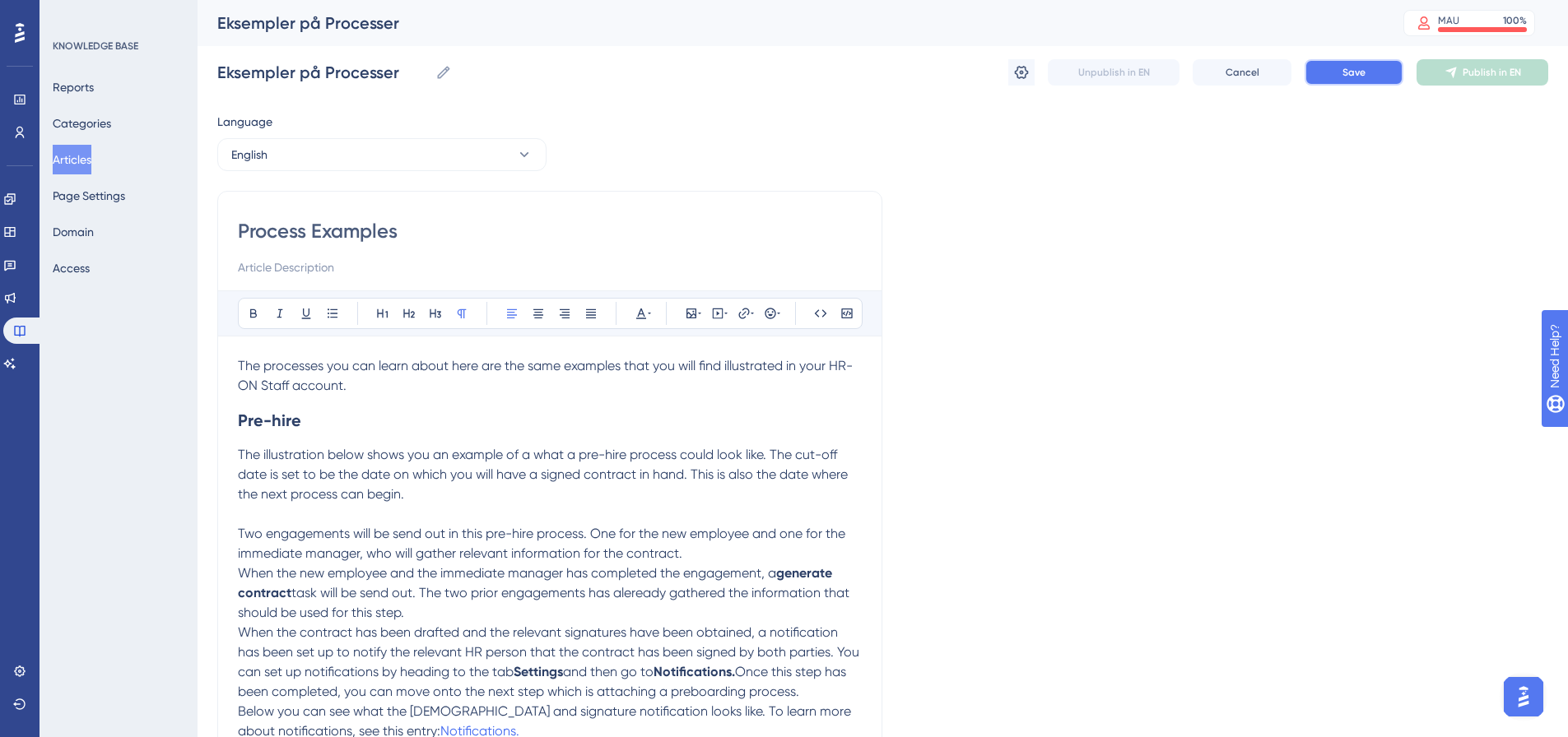
click at [1351, 78] on span "Save" at bounding box center [1354, 73] width 23 height 13
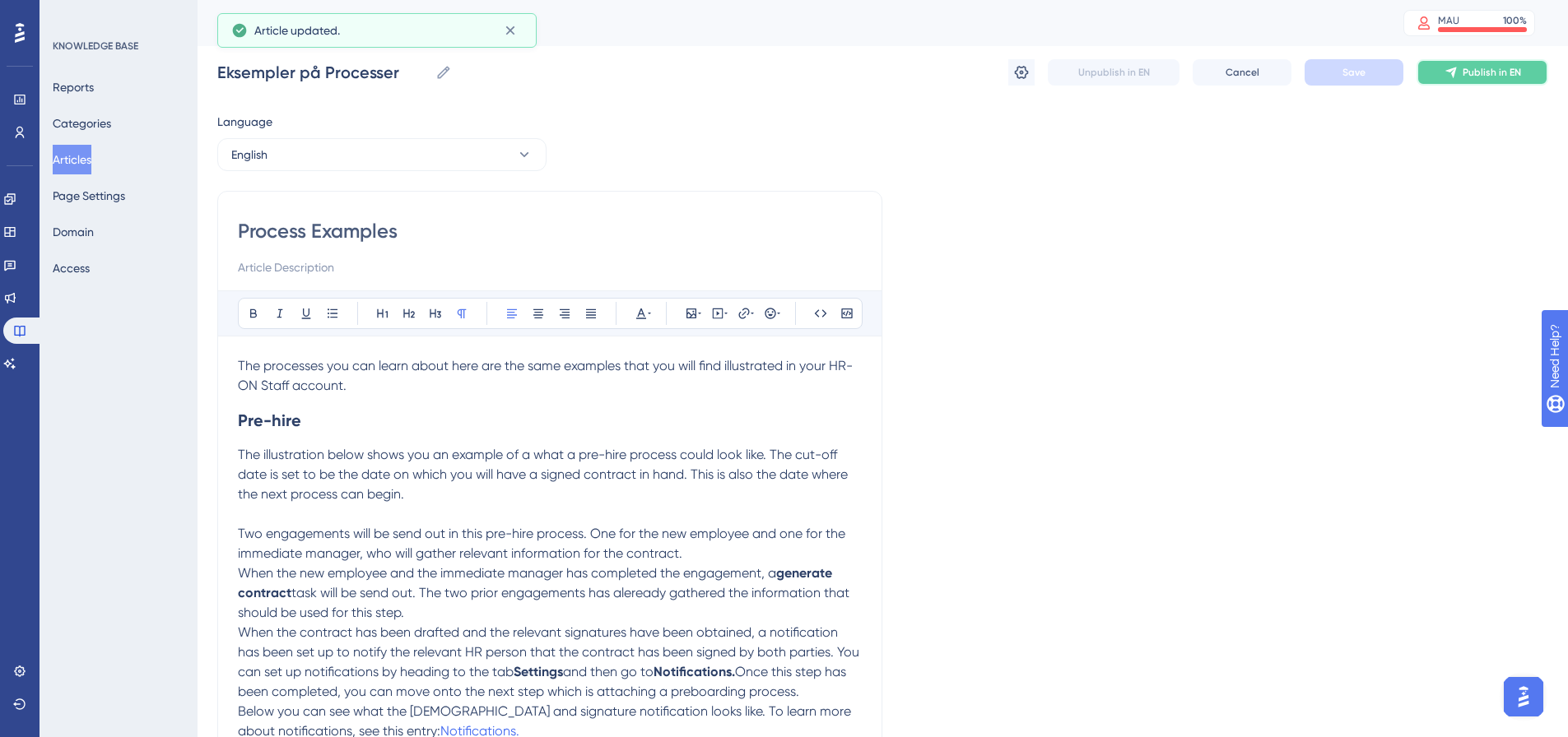
click at [1495, 68] on span "Publish in EN" at bounding box center [1492, 73] width 59 height 13
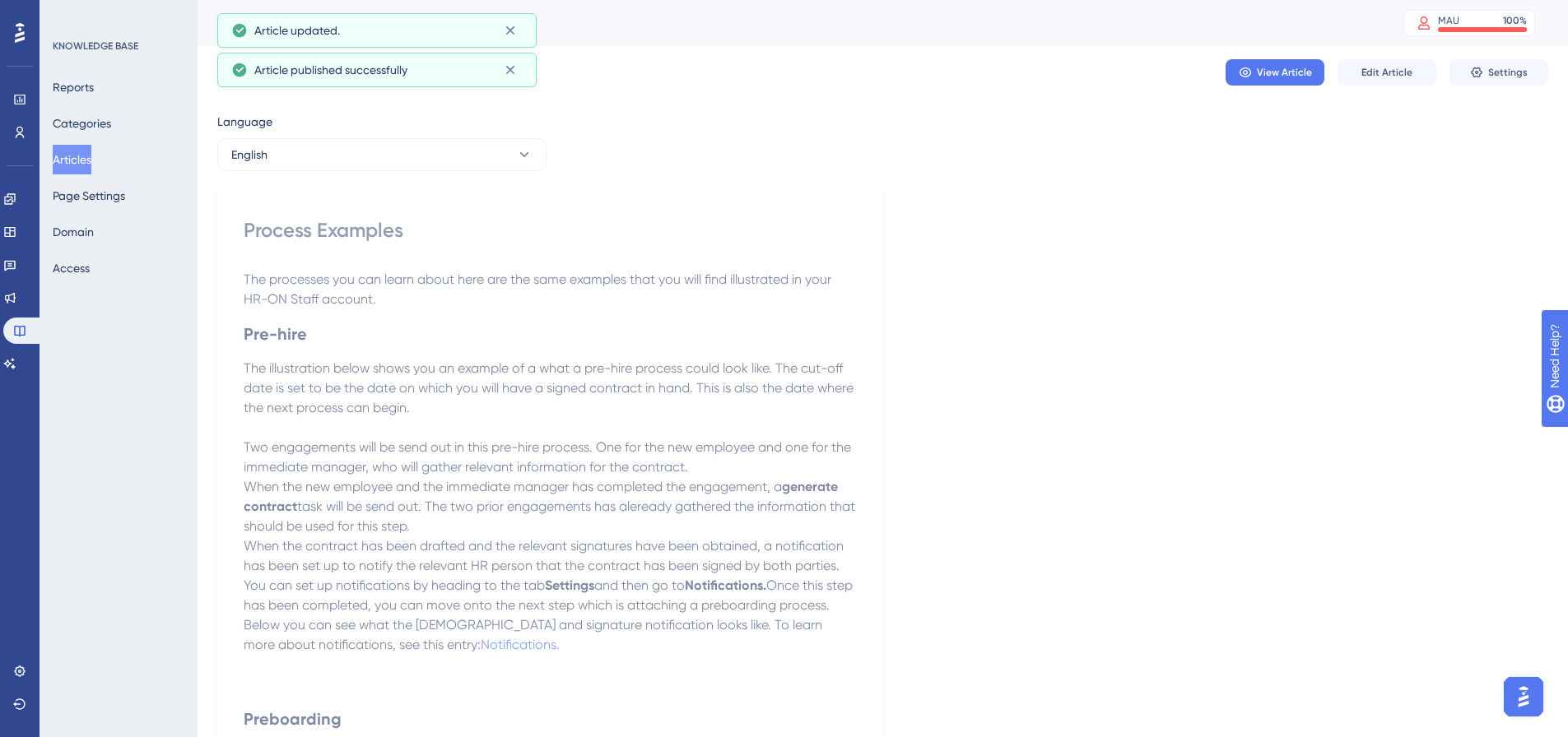
click at [92, 169] on button "Articles" at bounding box center [72, 160] width 39 height 30
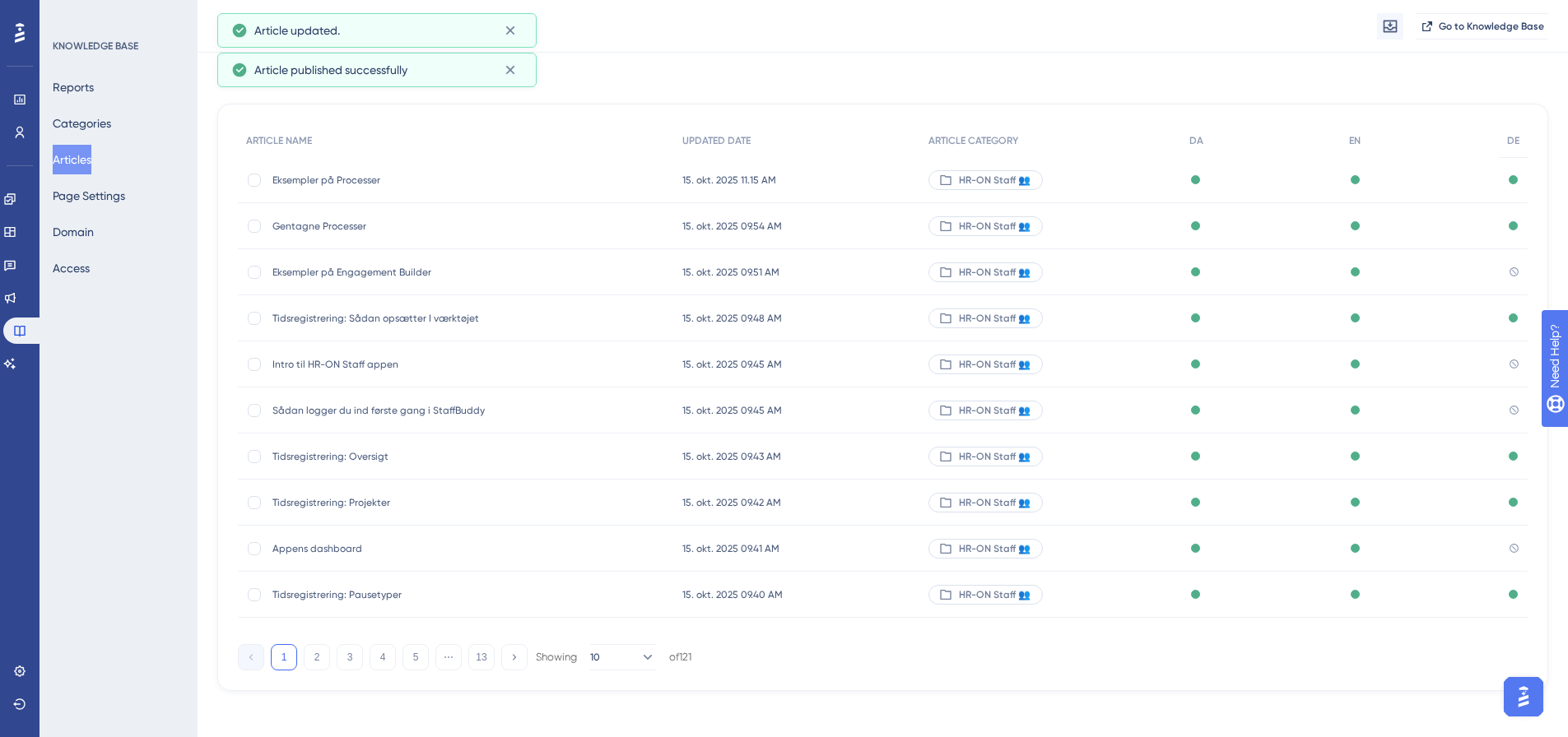
scroll to position [101, 0]
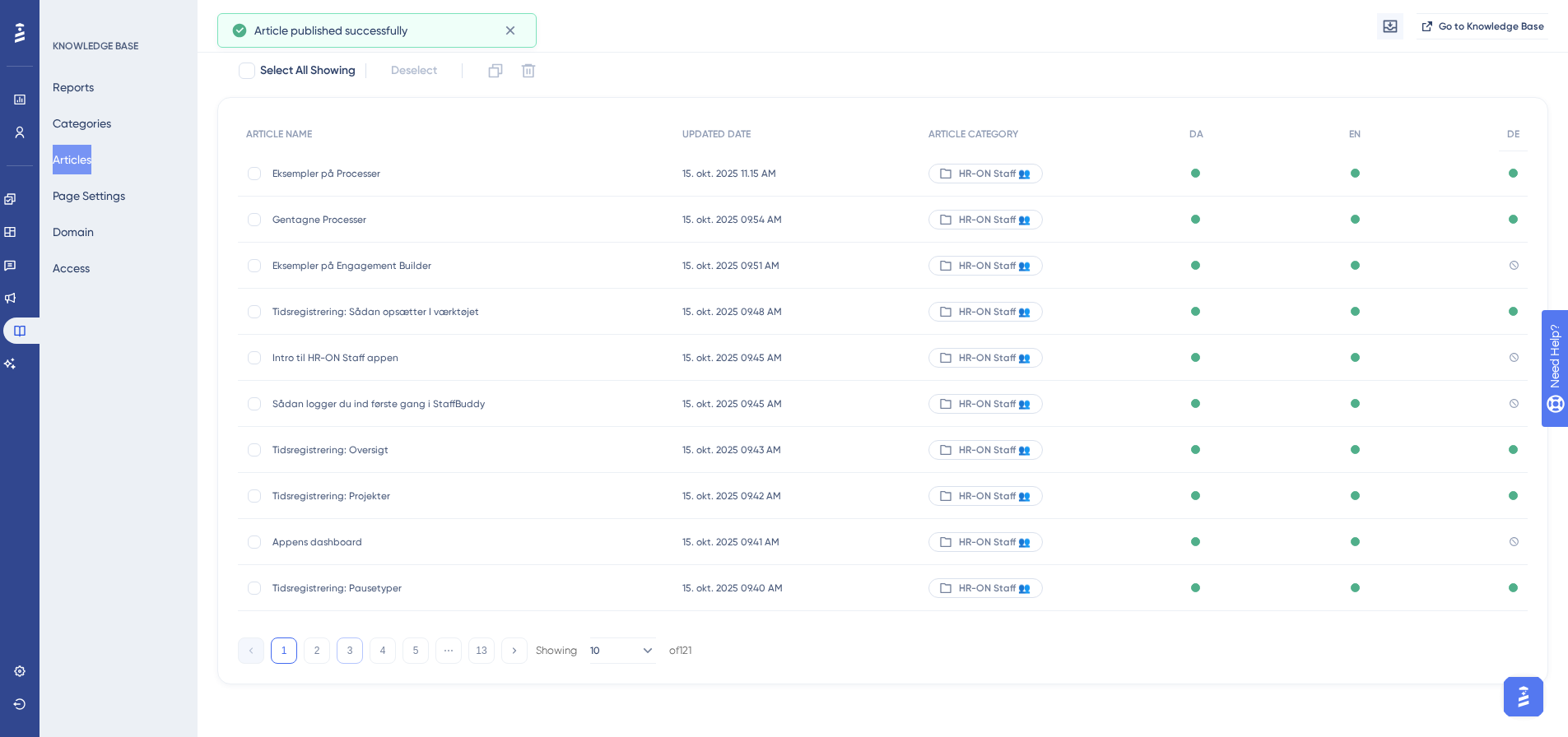
click at [352, 640] on button "3" at bounding box center [350, 651] width 26 height 26
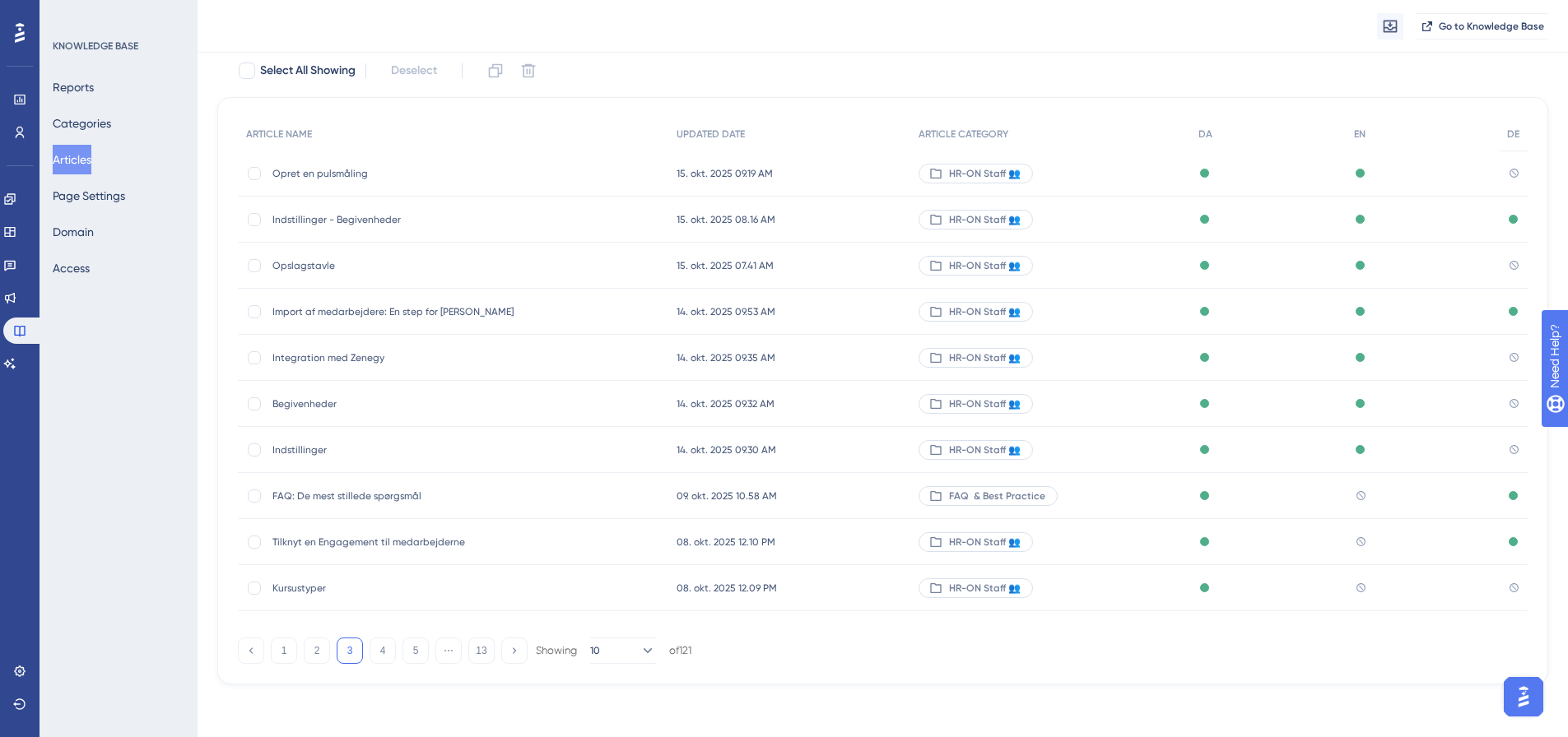
click at [342, 542] on span "Tilknyt en Engagement til medarbejderne" at bounding box center [403, 542] width 263 height 13
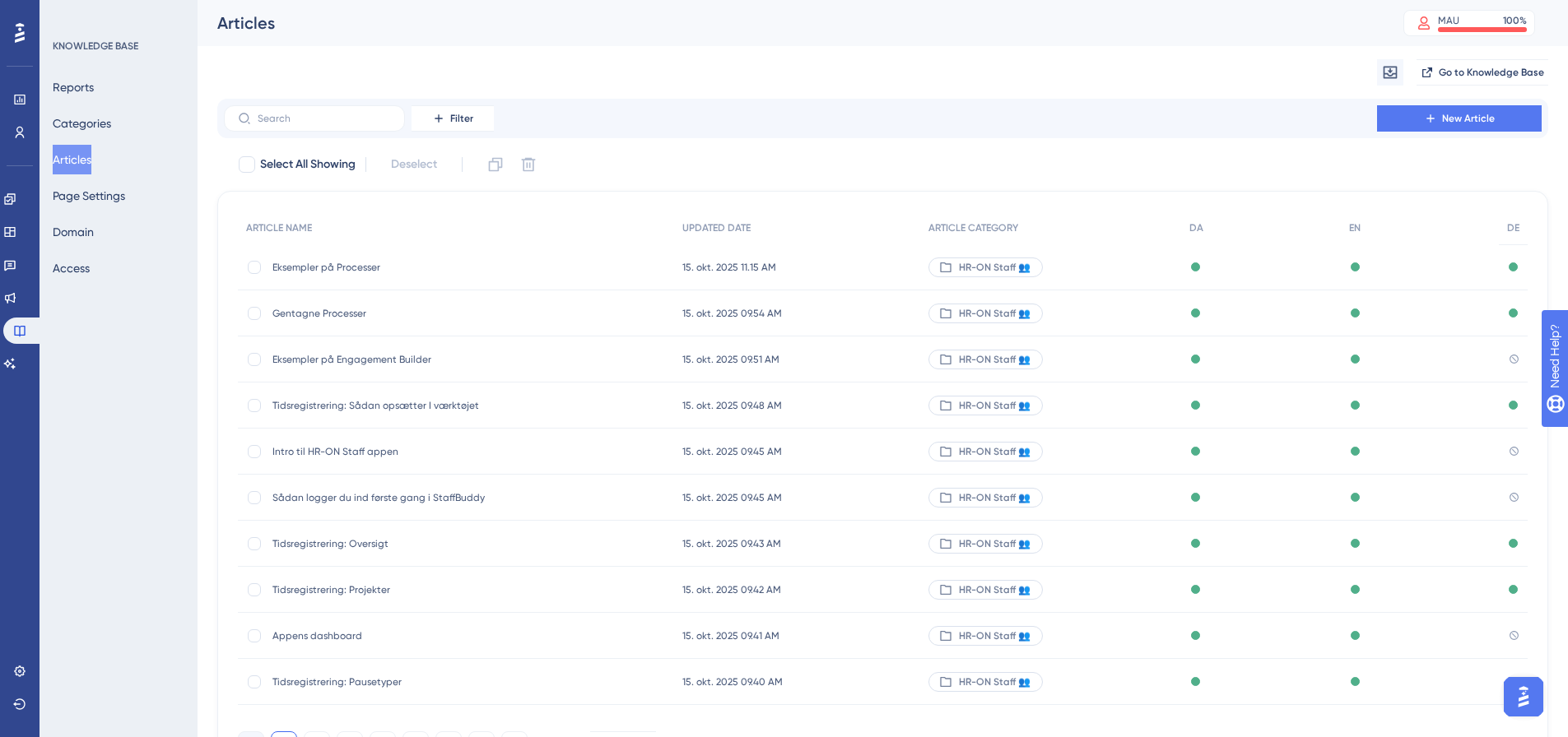
scroll to position [94, 0]
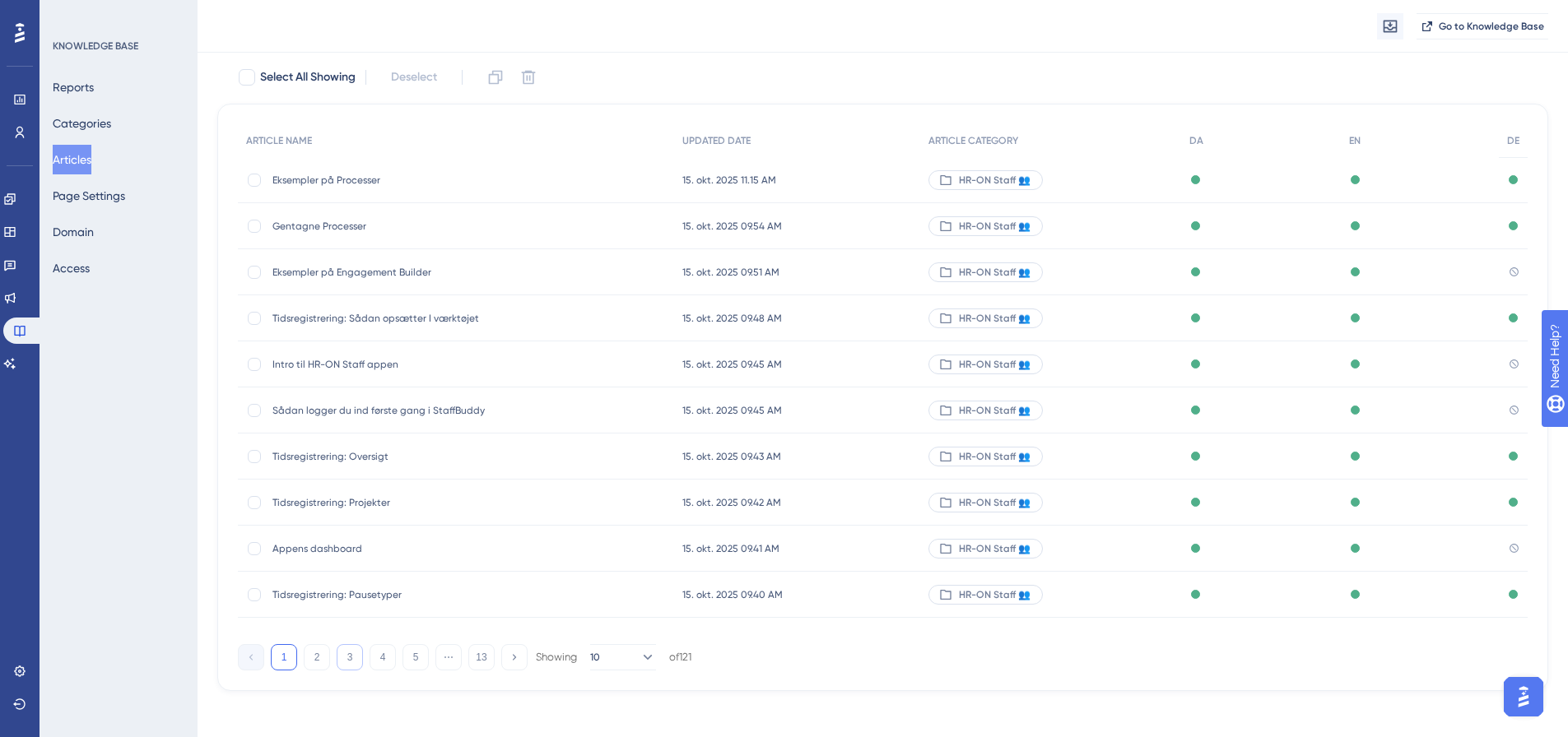
click at [343, 653] on button "3" at bounding box center [350, 658] width 26 height 26
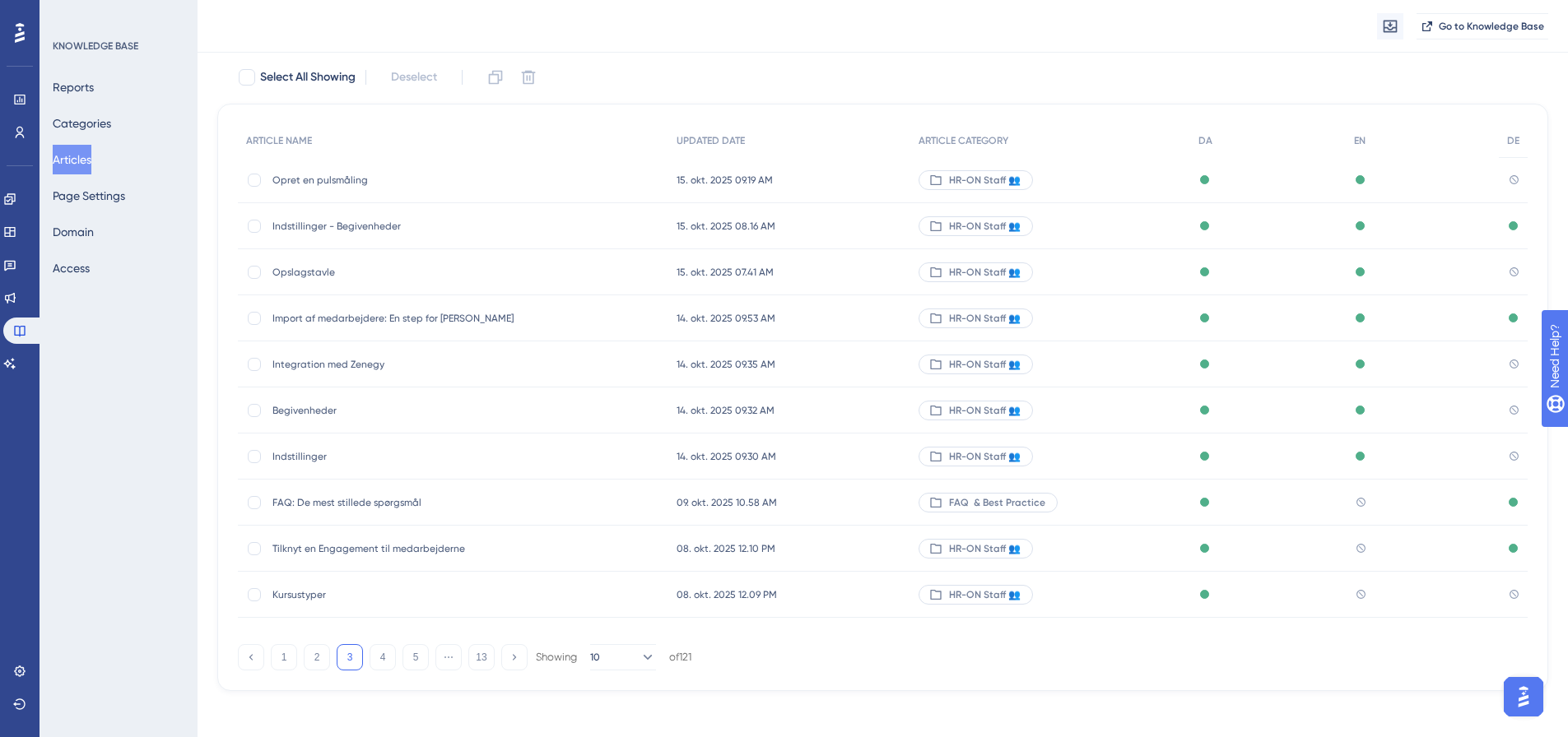
click at [303, 598] on span "Kursustyper" at bounding box center [403, 595] width 263 height 13
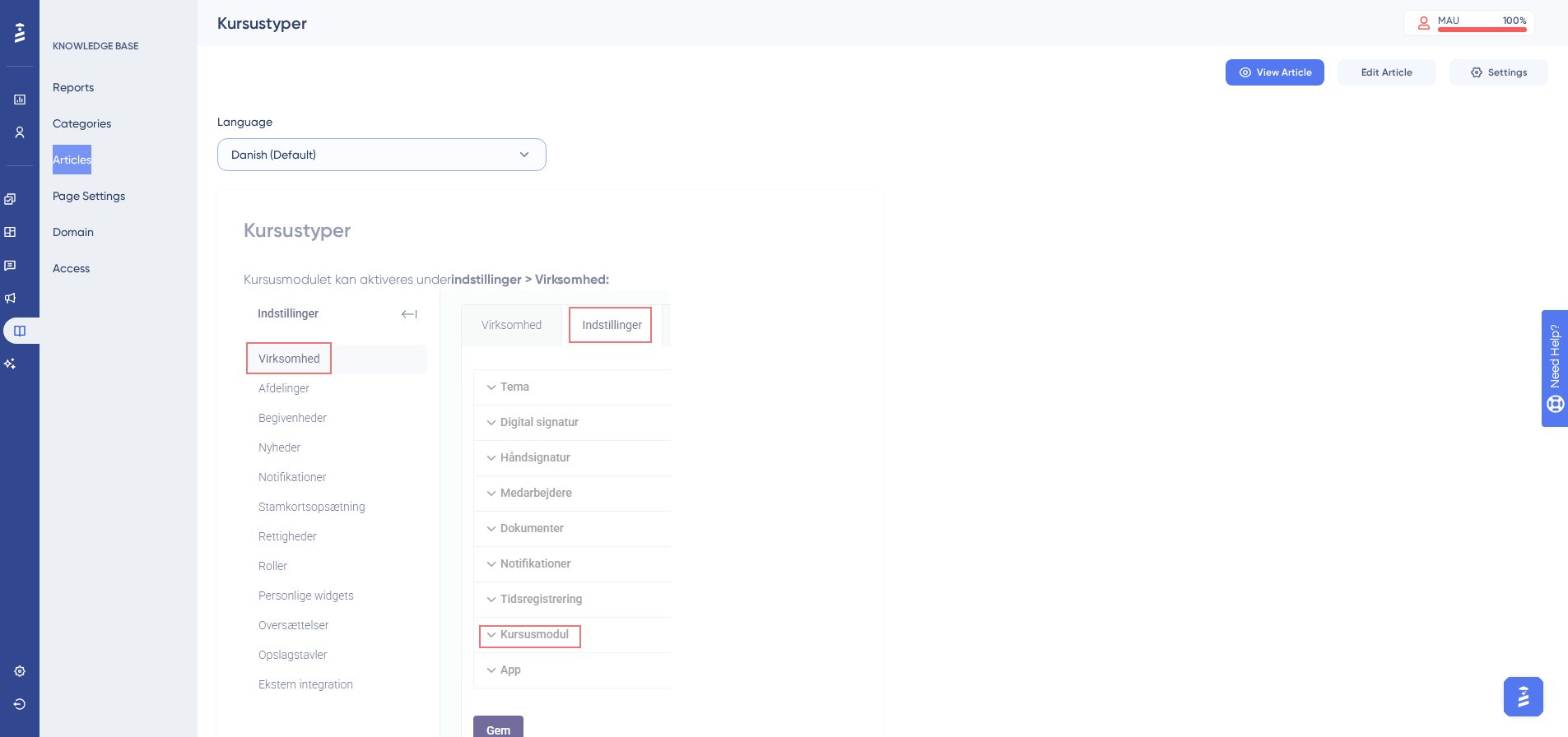
click at [407, 162] on button "Danish (Default)" at bounding box center [382, 155] width 329 height 33
click at [378, 240] on button "English English No translation" at bounding box center [381, 238] width 308 height 33
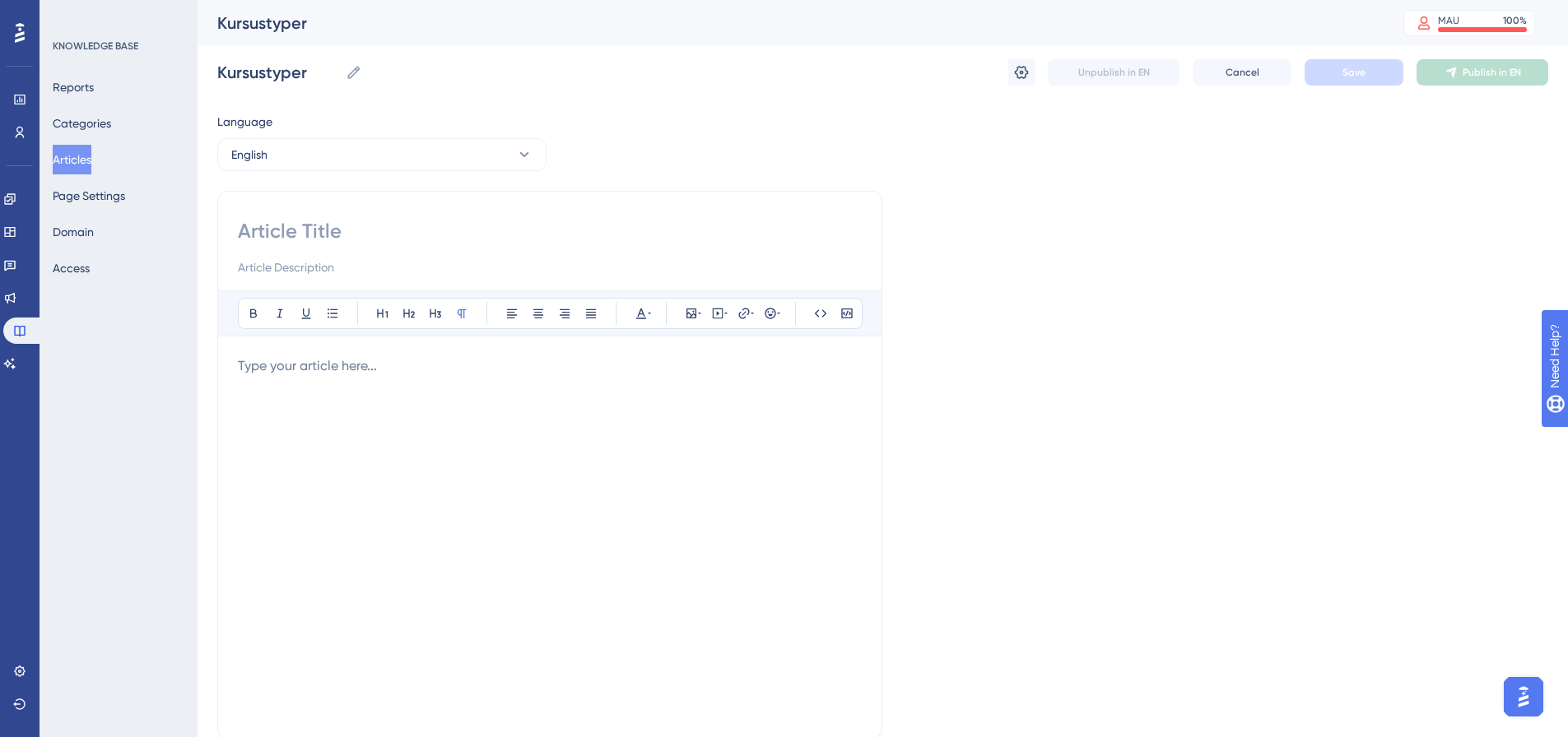
click at [294, 237] on input at bounding box center [549, 232] width 624 height 26
paste input "Course Types"
type input "Course Types"
click at [337, 362] on p at bounding box center [549, 366] width 624 height 20
click at [462, 328] on div "Bold Italic Underline Bullet Point Heading 1 Heading 2 Heading 3 Normal Align L…" at bounding box center [550, 313] width 625 height 31
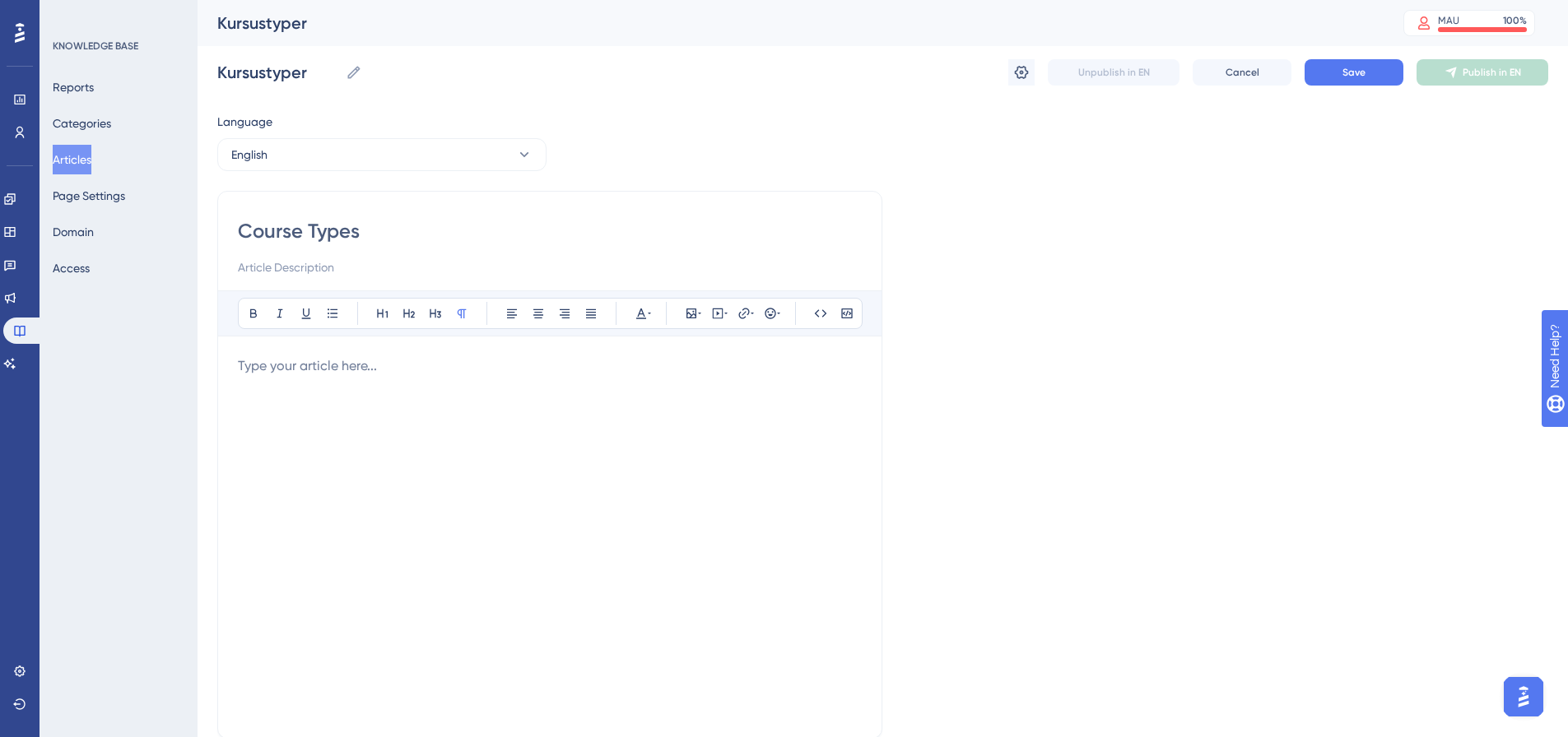
click at [457, 359] on p at bounding box center [549, 366] width 624 height 20
click at [537, 467] on div "Create Course Types Under Competence and Courses, you will find Course Types." at bounding box center [549, 537] width 624 height 362
drag, startPoint x: 363, startPoint y: 477, endPoint x: 358, endPoint y: 470, distance: 8.6
click at [362, 476] on div "Create Course Types Under Competence and Courses, you will find Course Types." at bounding box center [549, 537] width 624 height 362
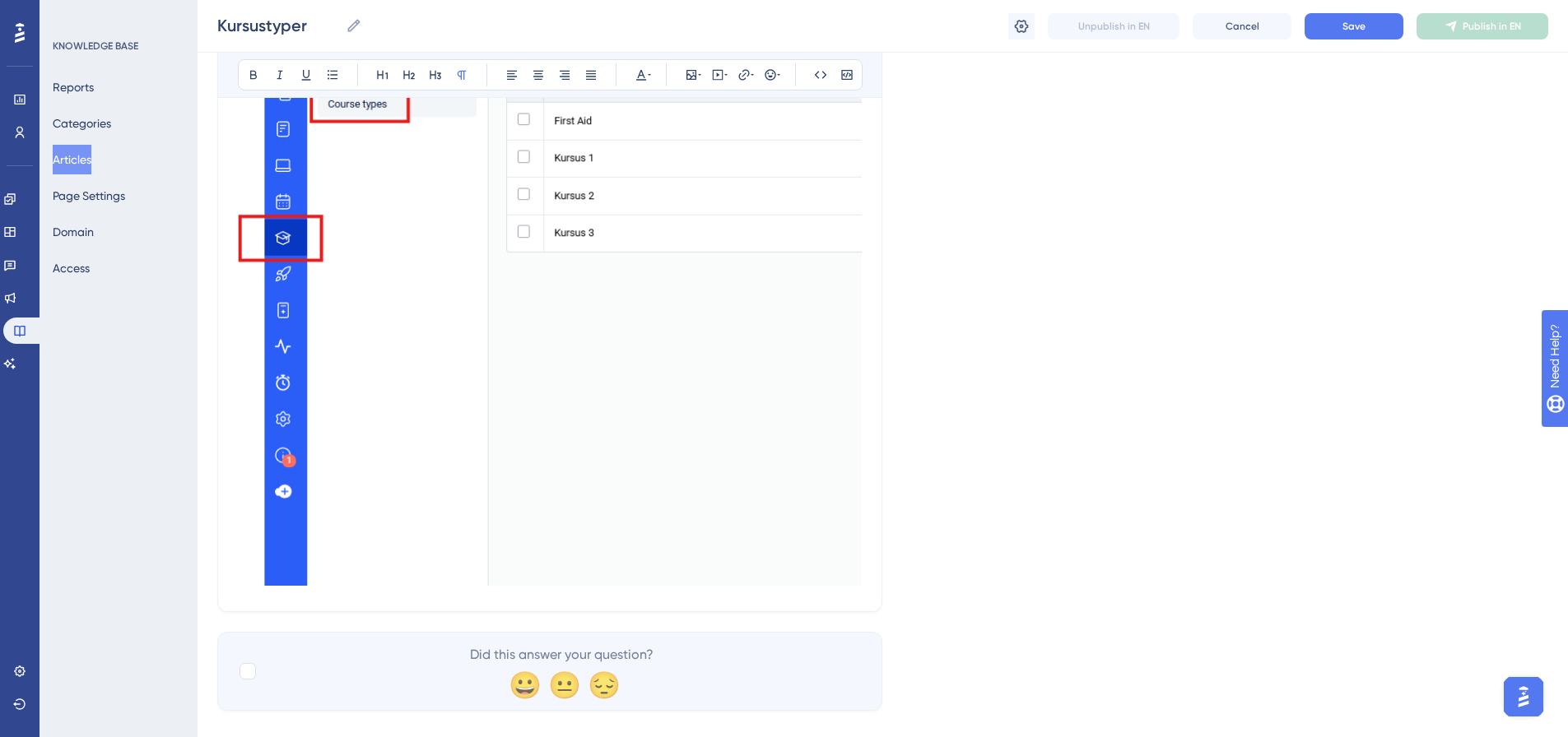
scroll to position [486, 0]
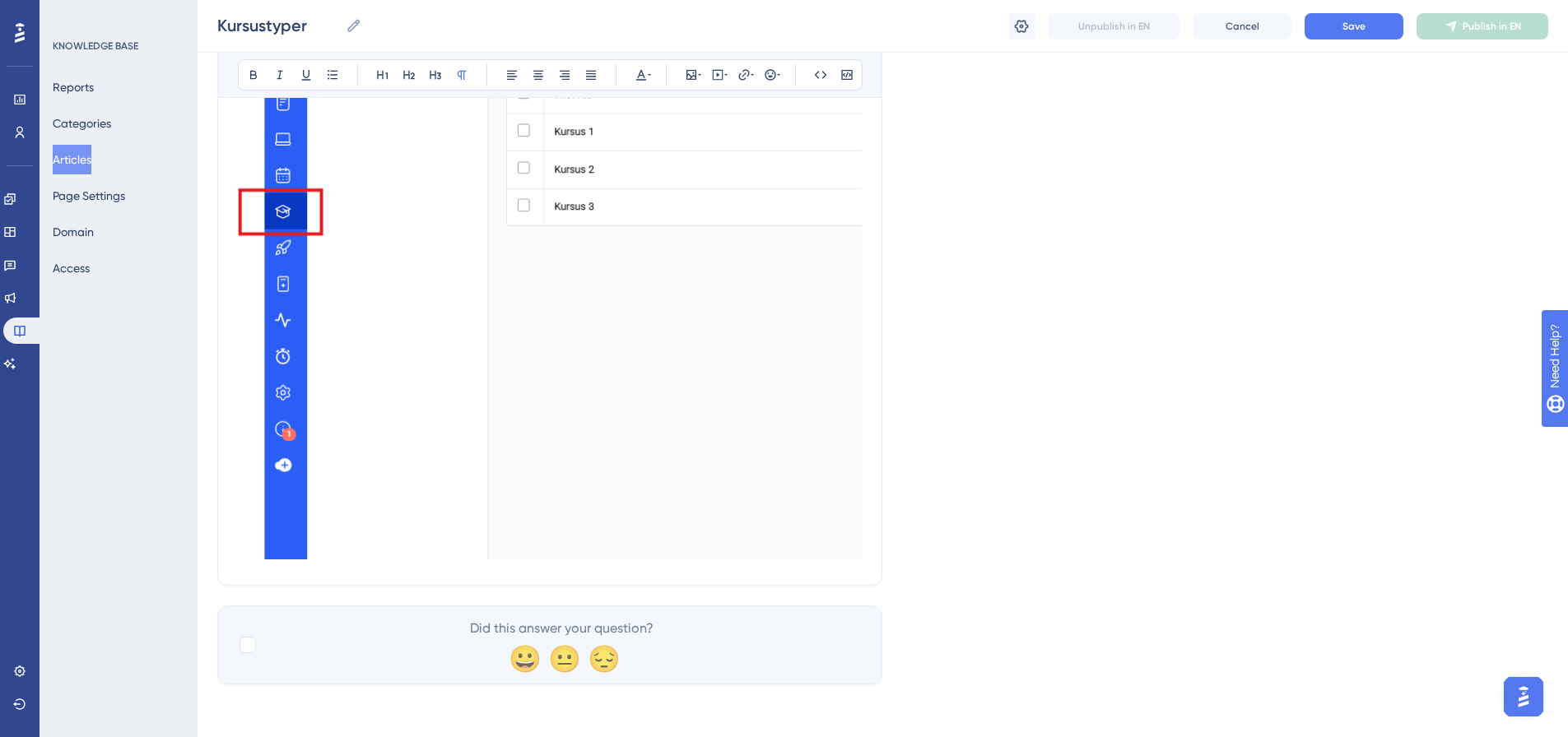
click at [873, 539] on div "Course Types Bold Italic Underline Bullet Point Heading 1 Heading 2 Heading 3 N…" at bounding box center [550, 143] width 666 height 887
click at [868, 542] on div "Course Types Bold Italic Underline Bullet Point Heading 1 Heading 2 Heading 3 N…" at bounding box center [550, 143] width 666 height 887
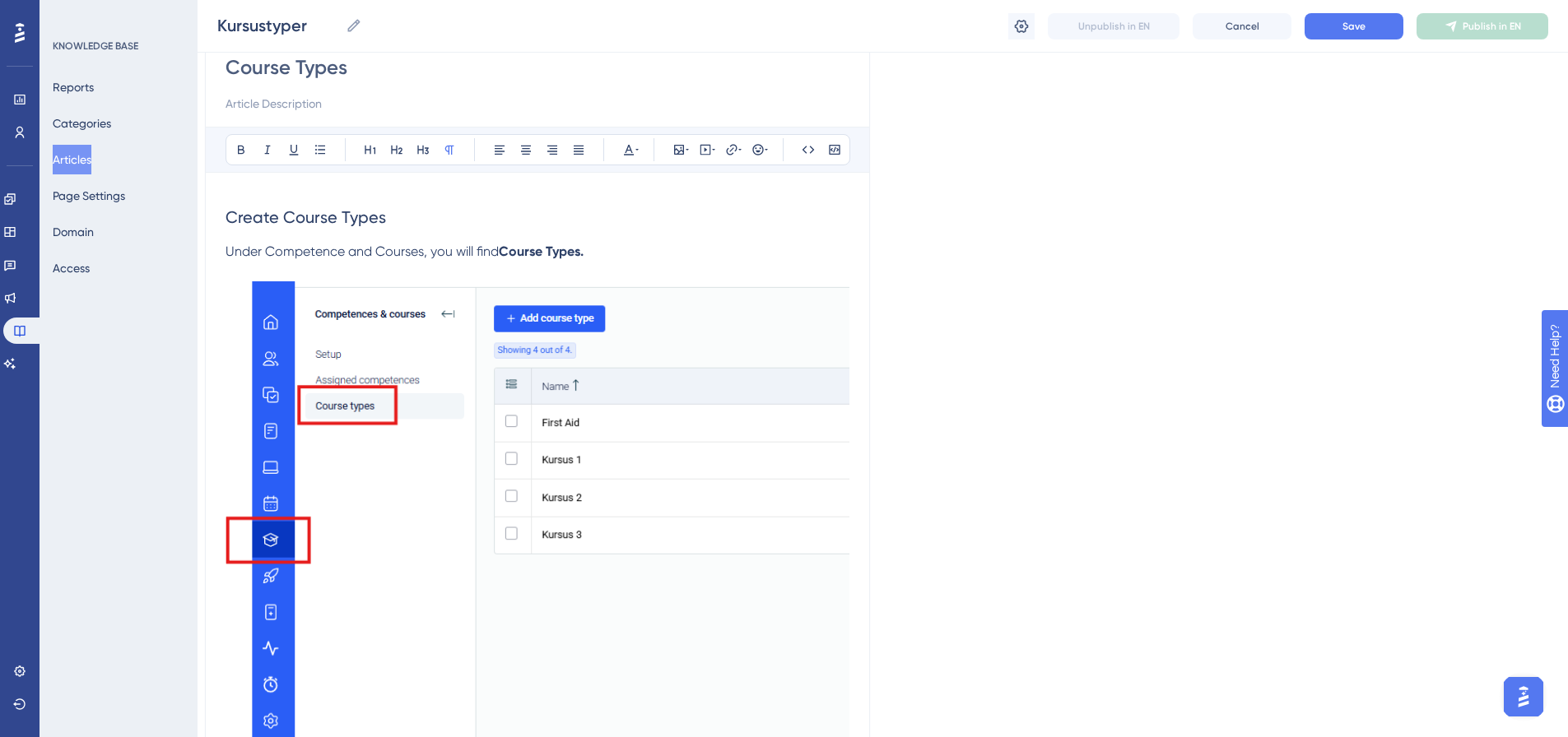
scroll to position [157, 12]
click at [632, 269] on p at bounding box center [537, 272] width 624 height 20
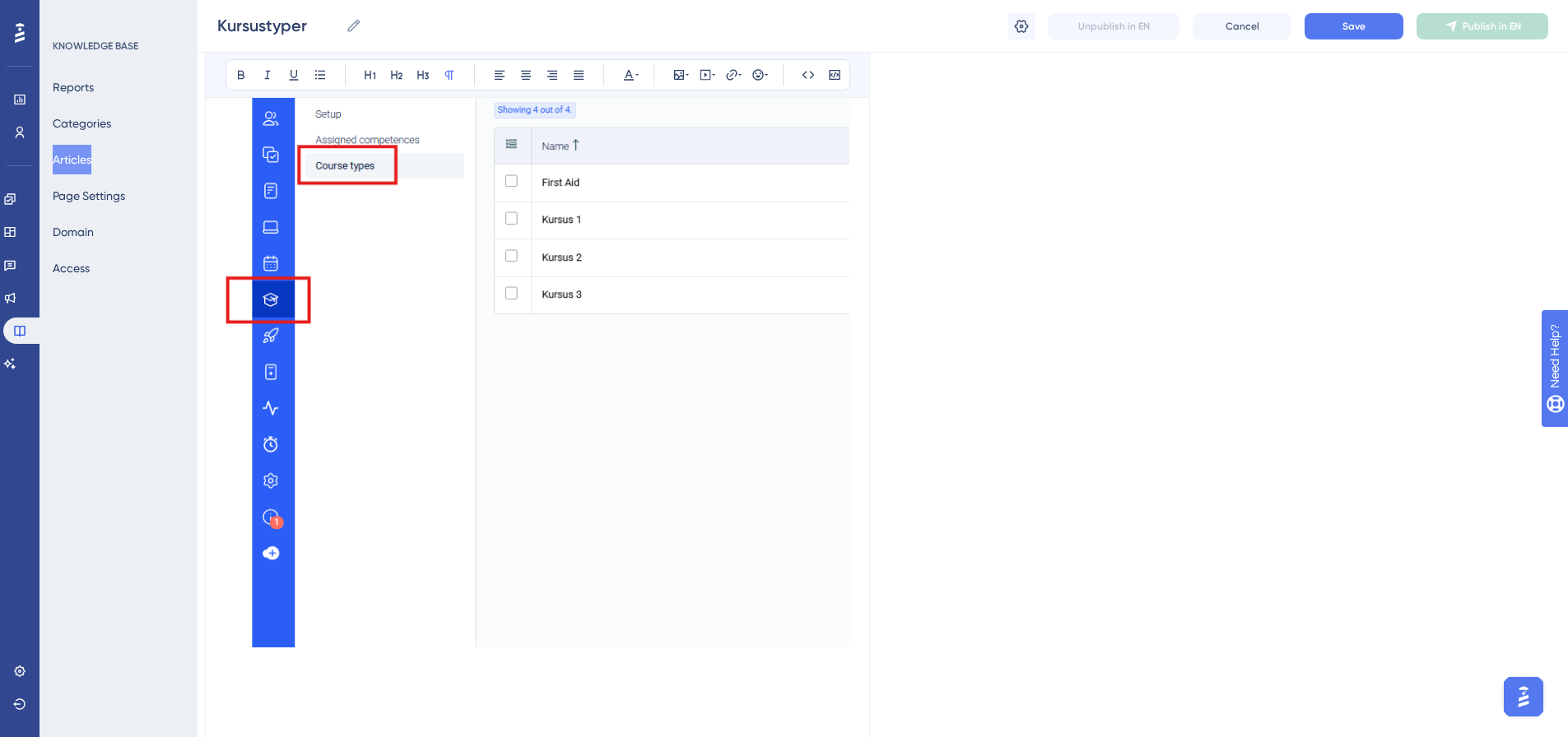
scroll to position [417, 12]
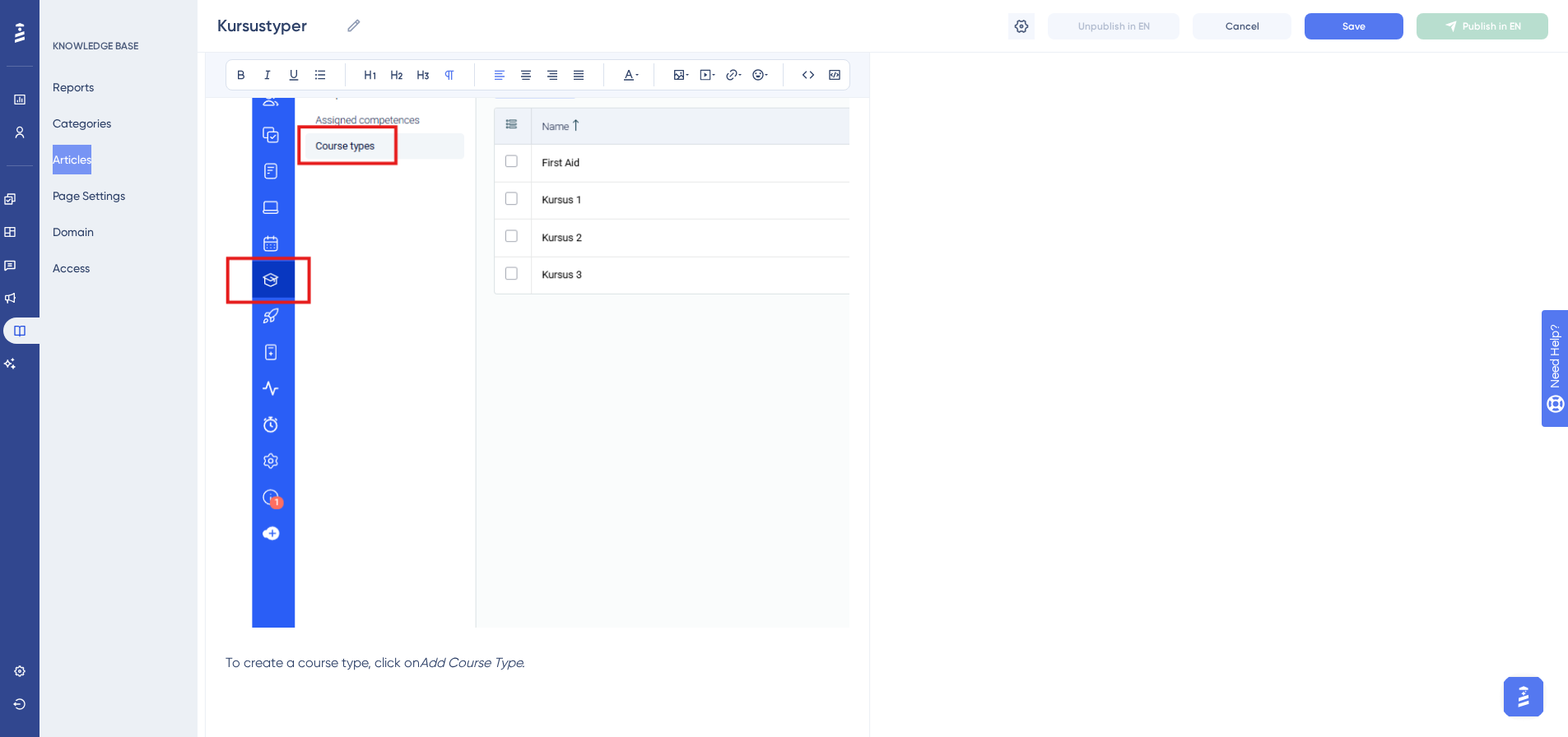
click at [1377, 565] on div "Language English Course Types Bold Italic Underline Bullet Point Heading 1 Head…" at bounding box center [871, 279] width 1331 height 1183
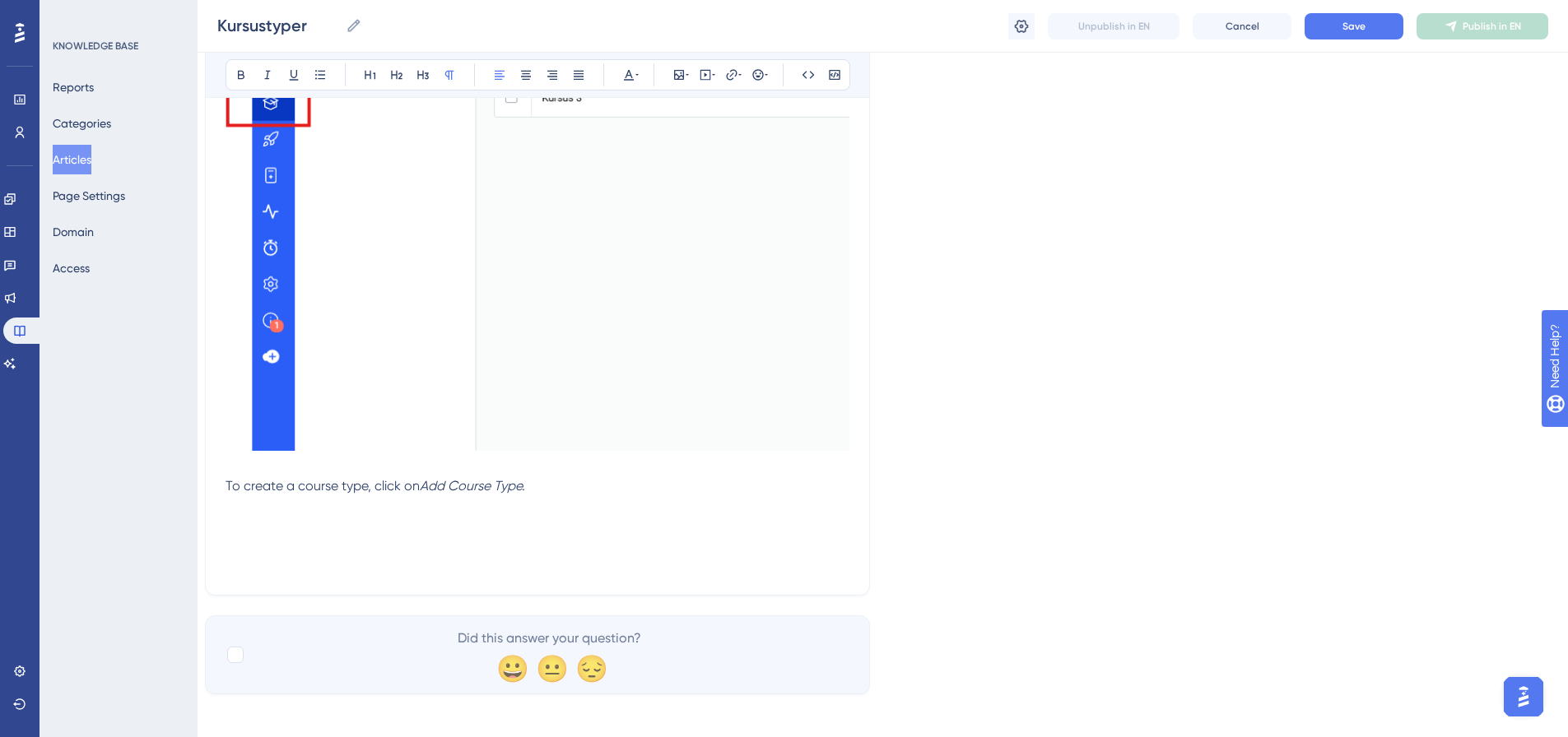
scroll to position [604, 12]
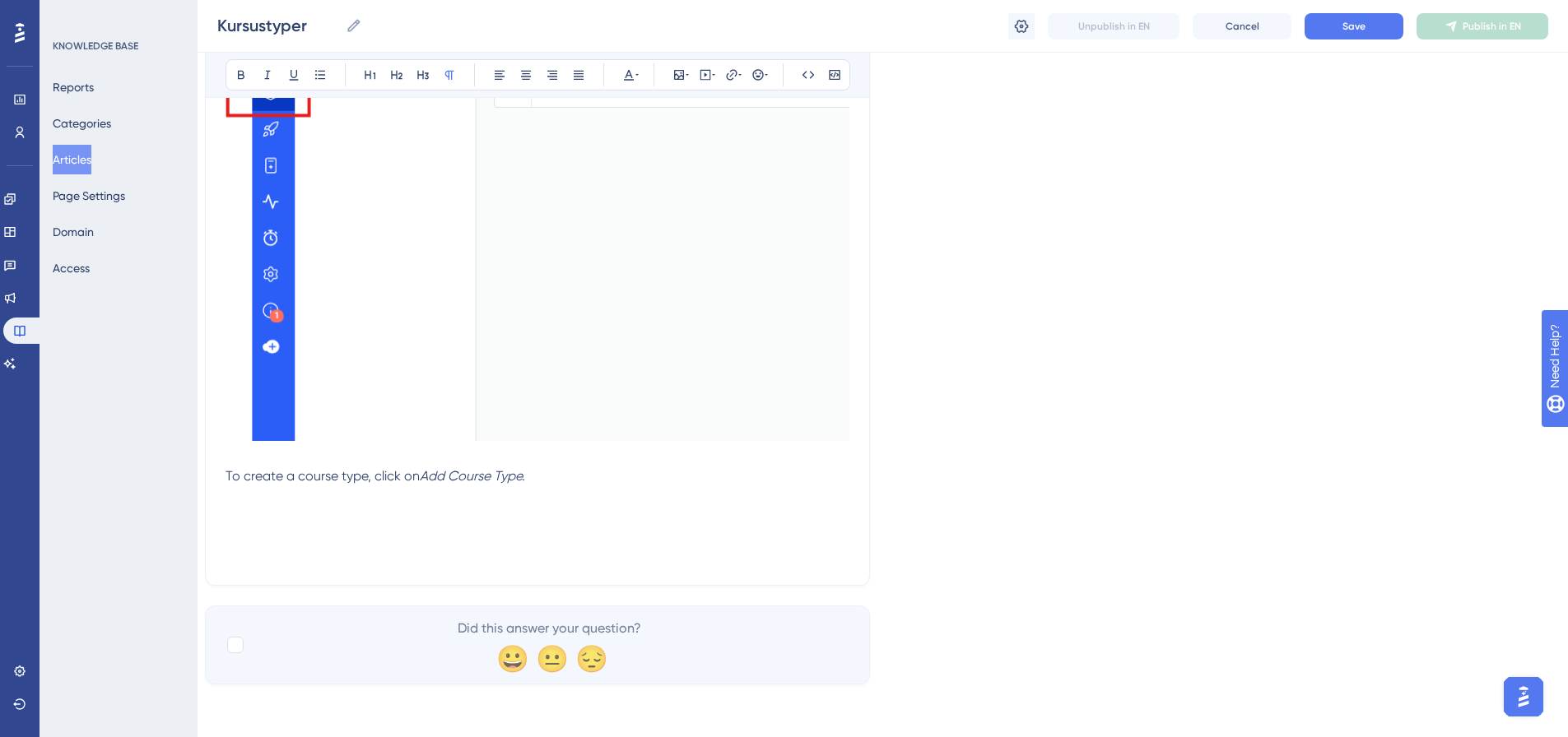
click at [278, 530] on p at bounding box center [537, 536] width 624 height 20
click at [259, 510] on p at bounding box center [537, 516] width 624 height 20
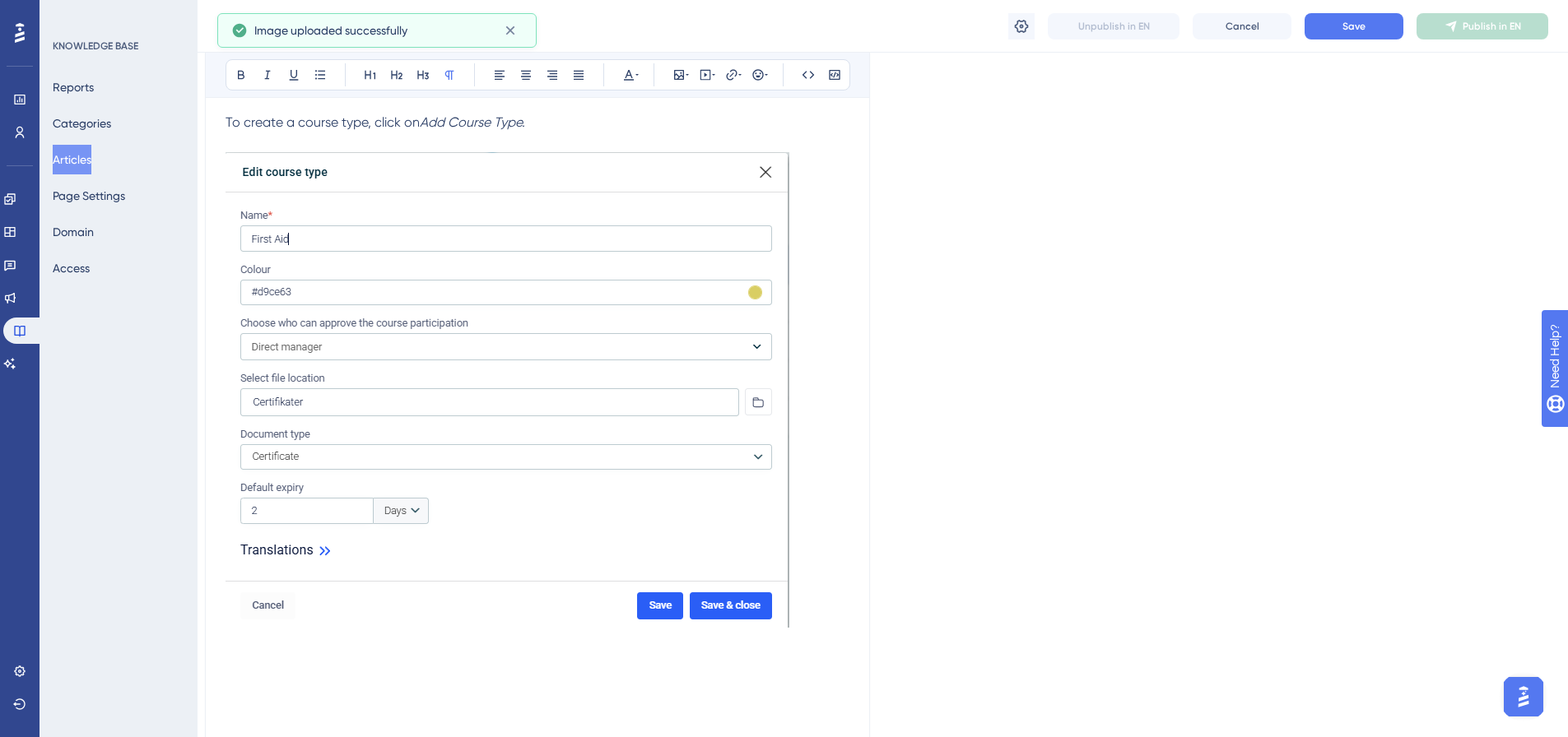
scroll to position [998, 12]
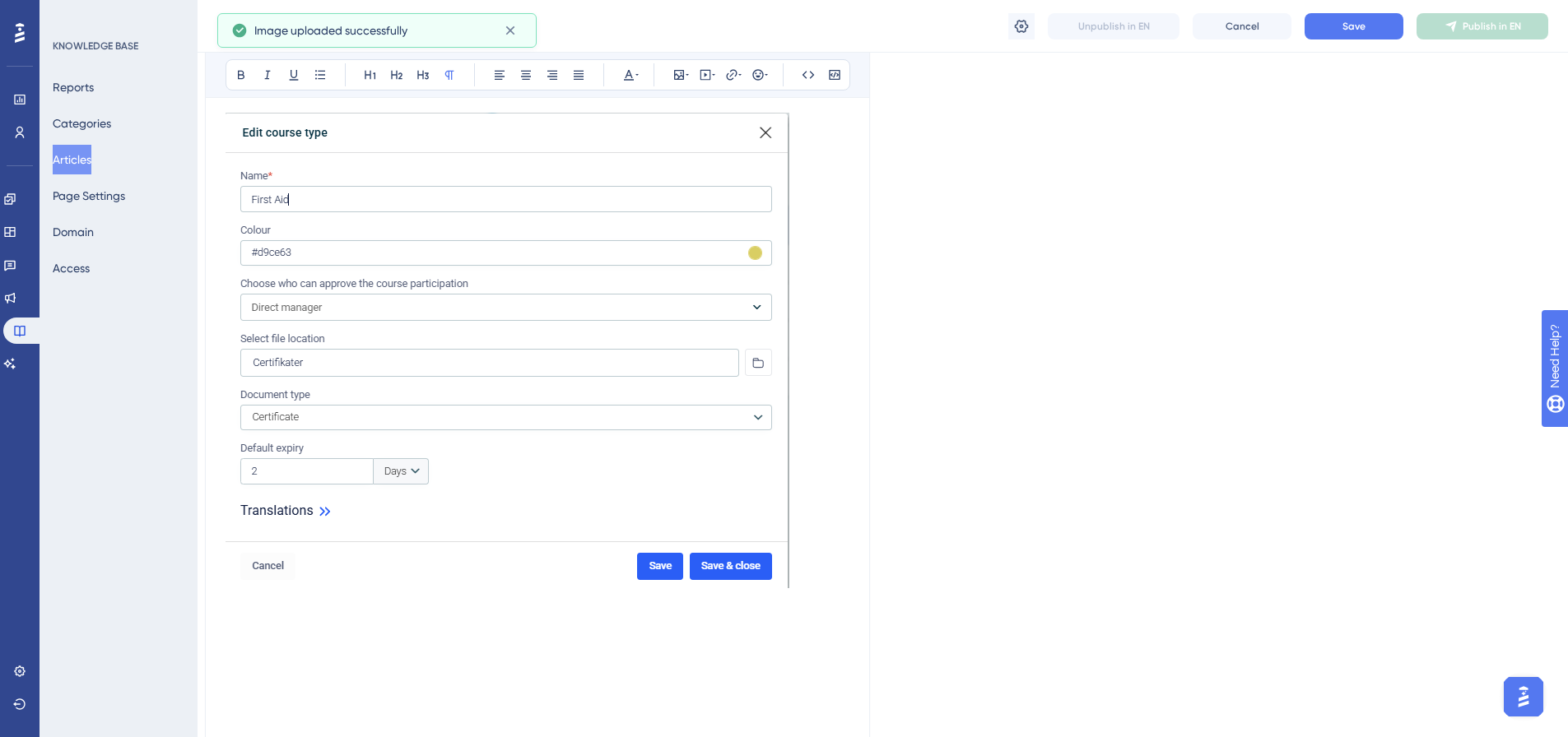
click at [238, 623] on p at bounding box center [537, 624] width 624 height 20
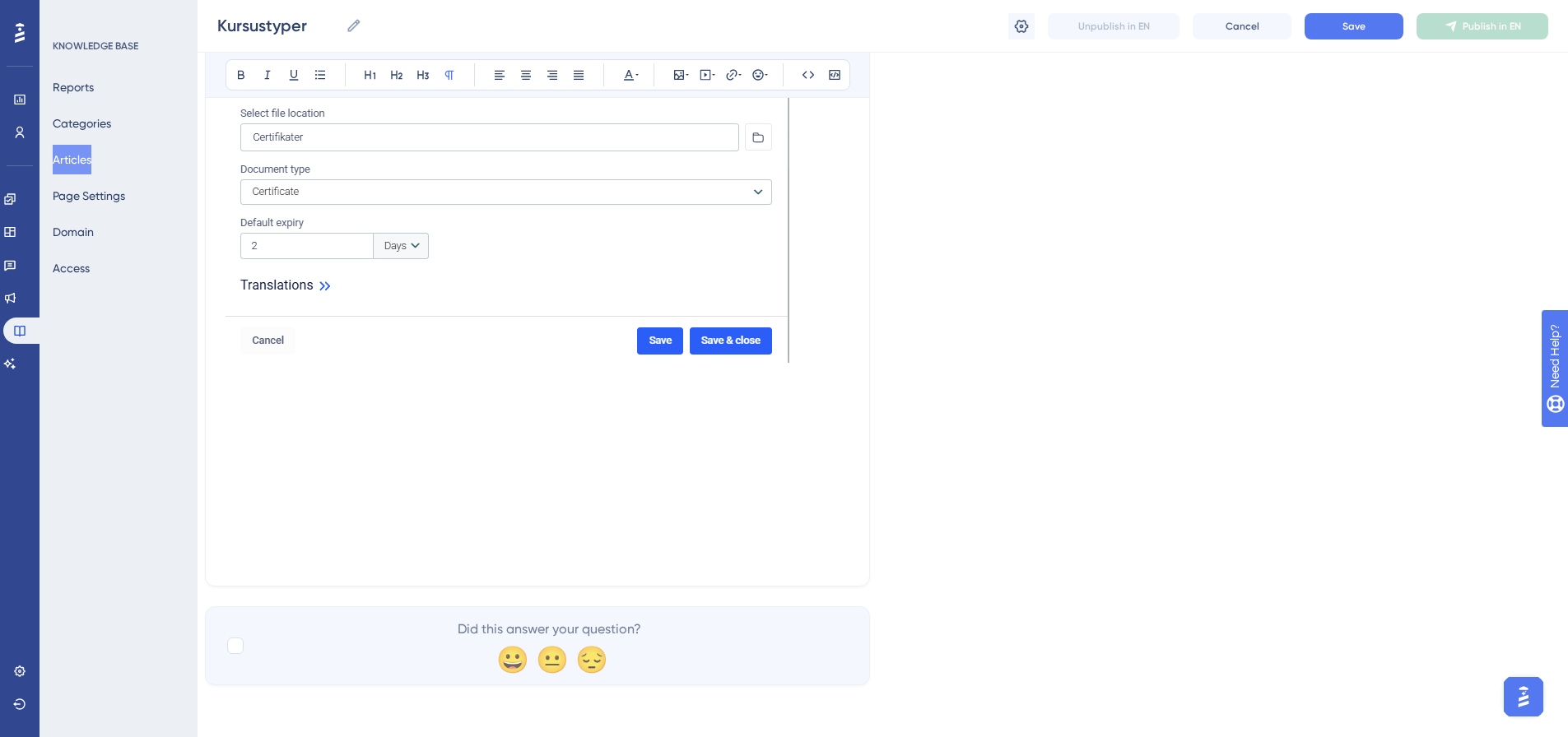
scroll to position [1223, 12]
click at [264, 392] on p at bounding box center [537, 397] width 624 height 20
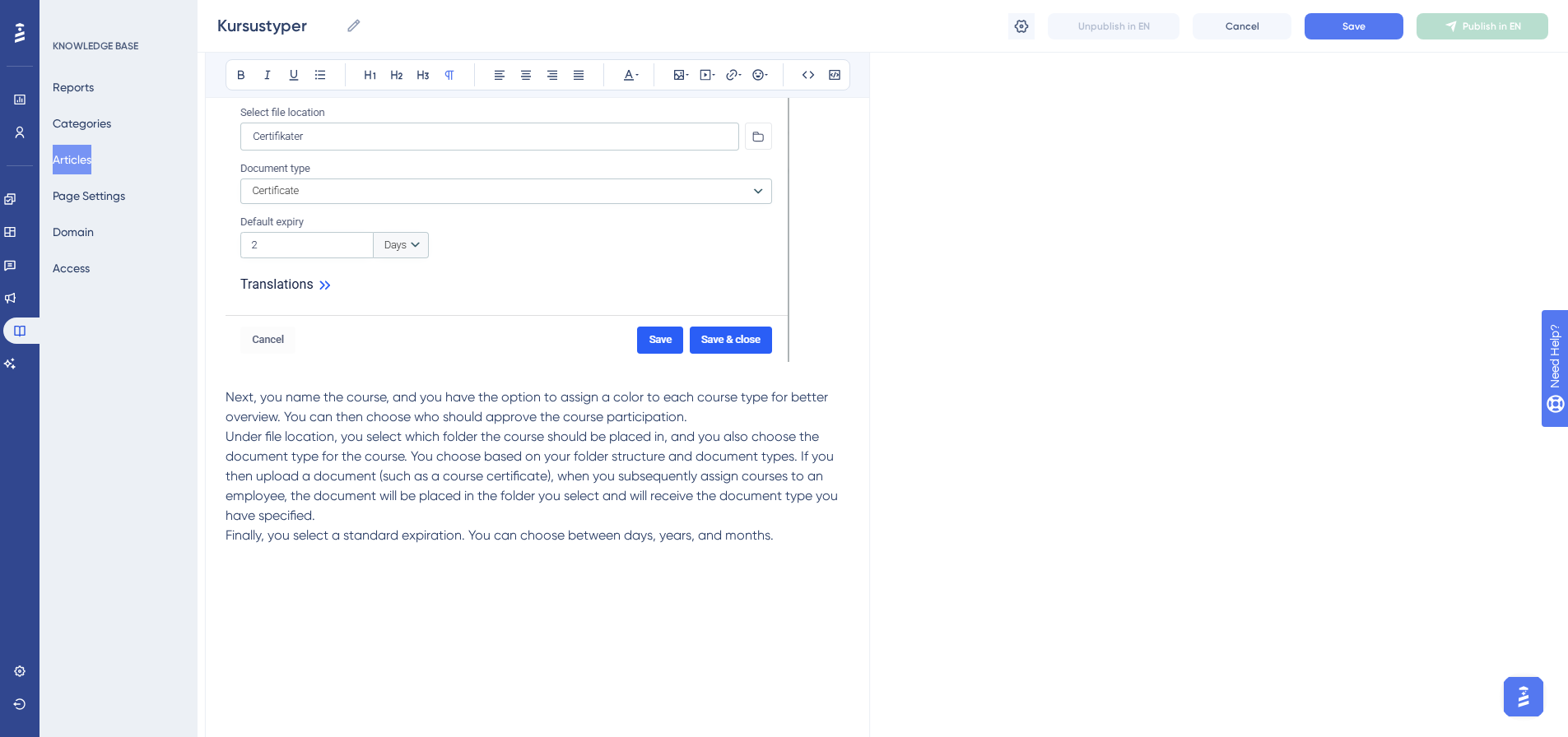
click at [245, 585] on p at bounding box center [537, 595] width 624 height 20
click at [236, 557] on p at bounding box center [537, 556] width 624 height 20
click at [242, 570] on p at bounding box center [537, 575] width 624 height 20
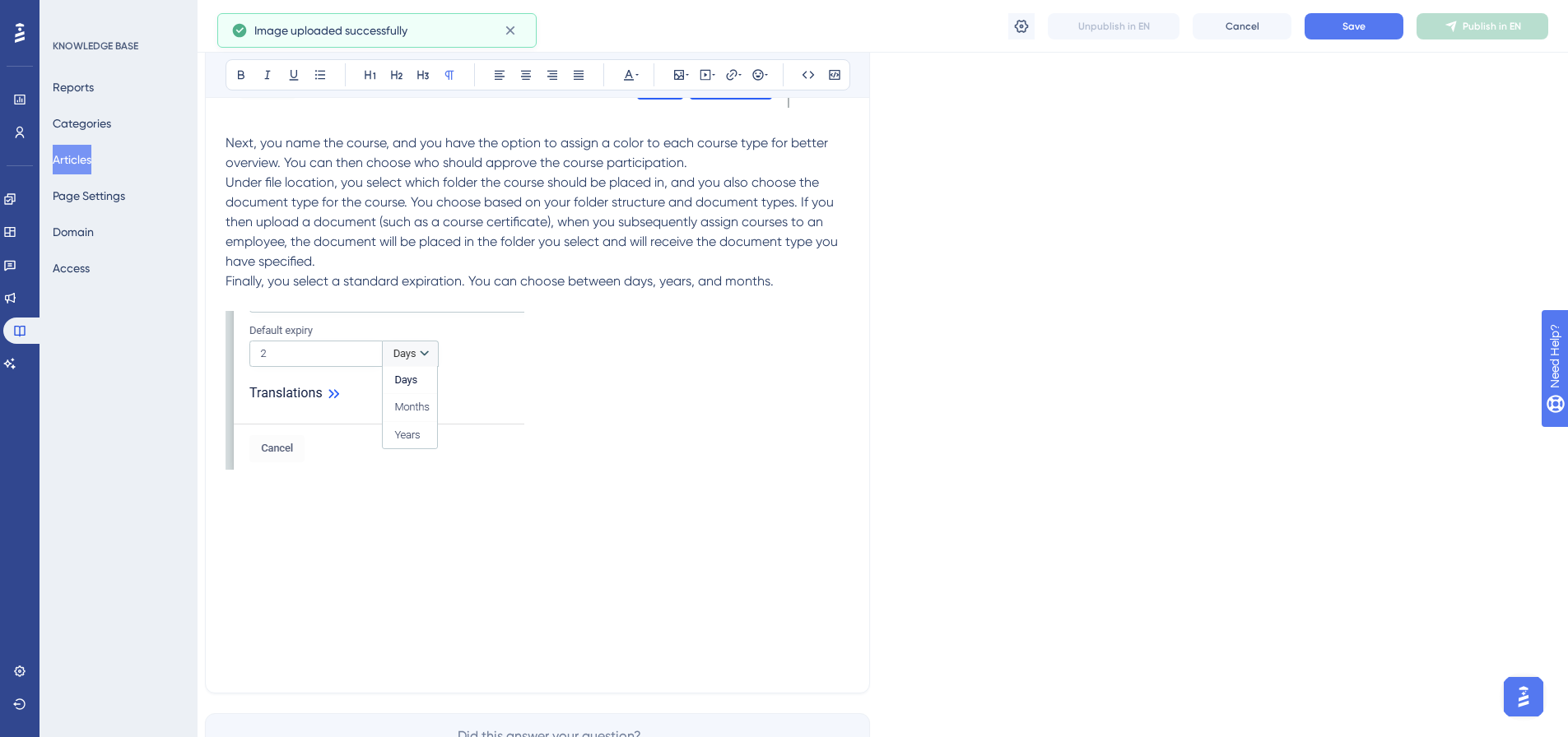
scroll to position [1488, 12]
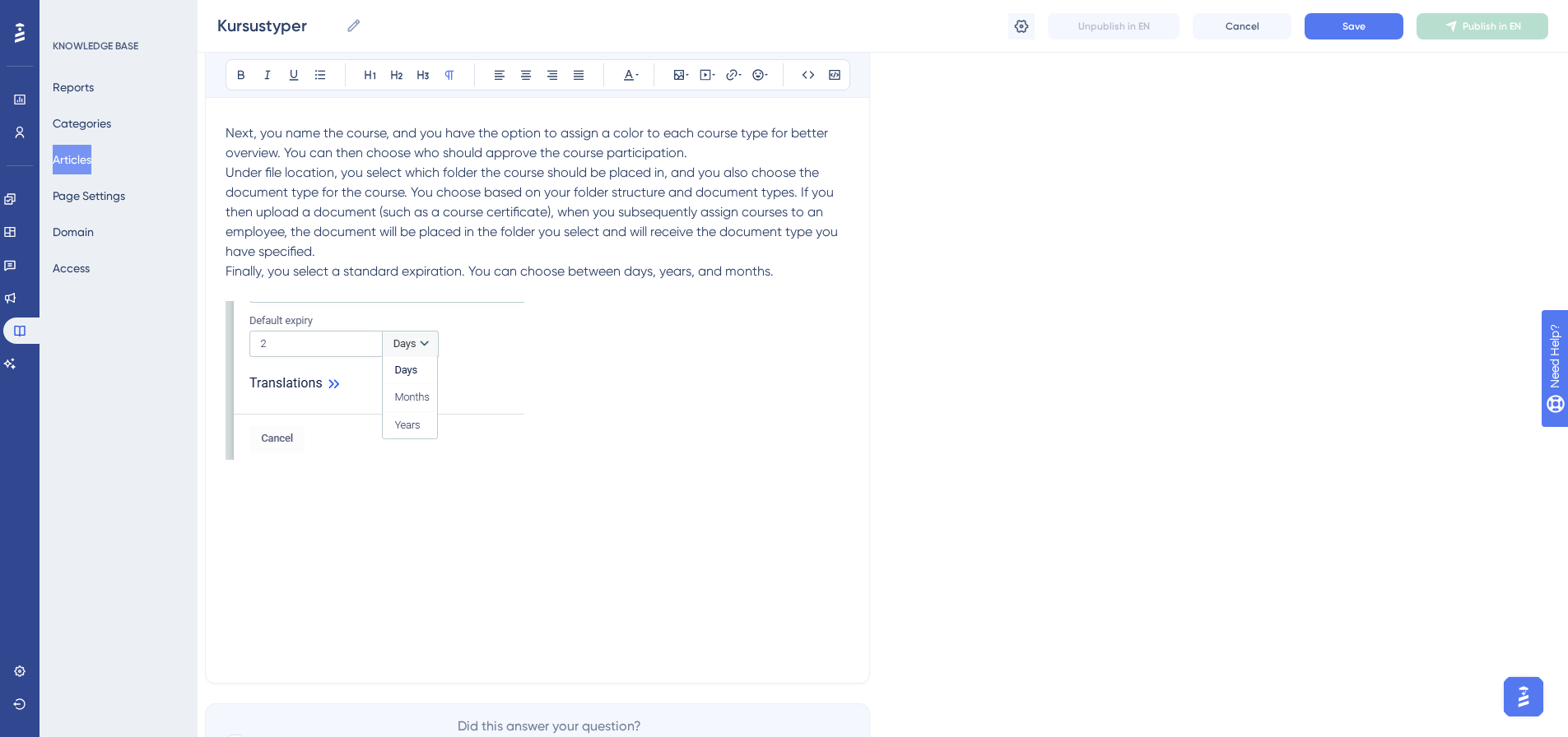
click at [260, 504] on p at bounding box center [537, 495] width 624 height 20
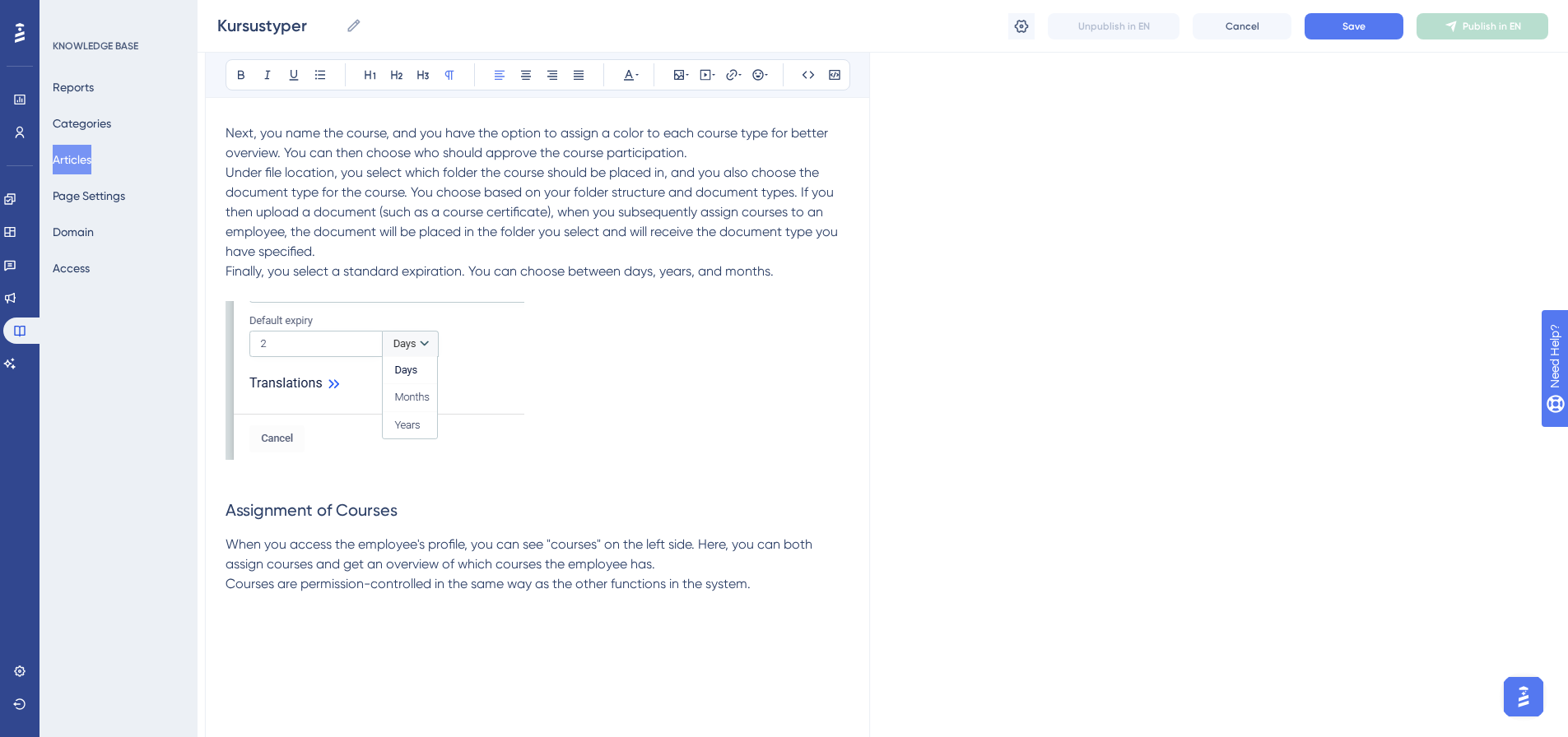
click at [270, 622] on p at bounding box center [537, 624] width 624 height 20
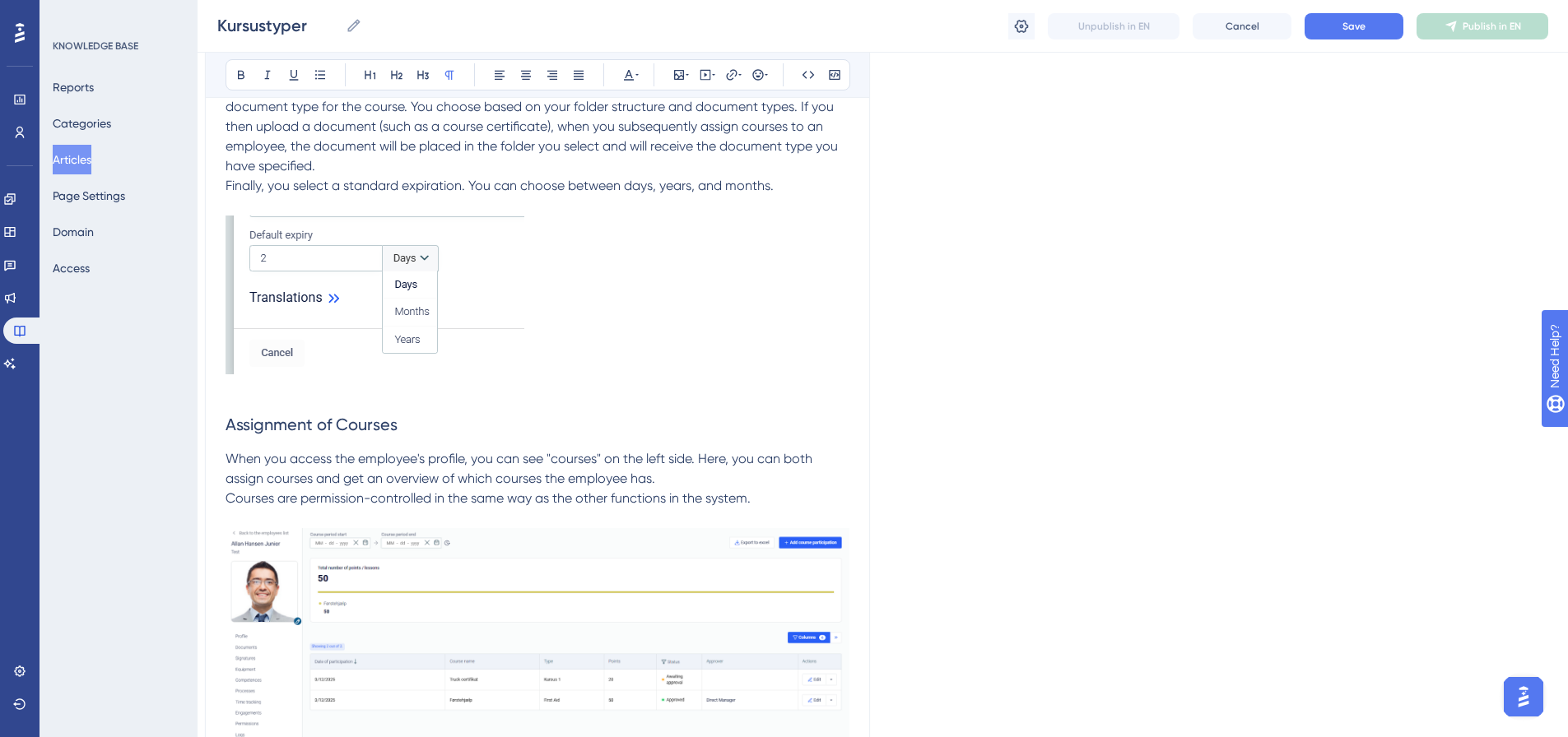
scroll to position [1817, 12]
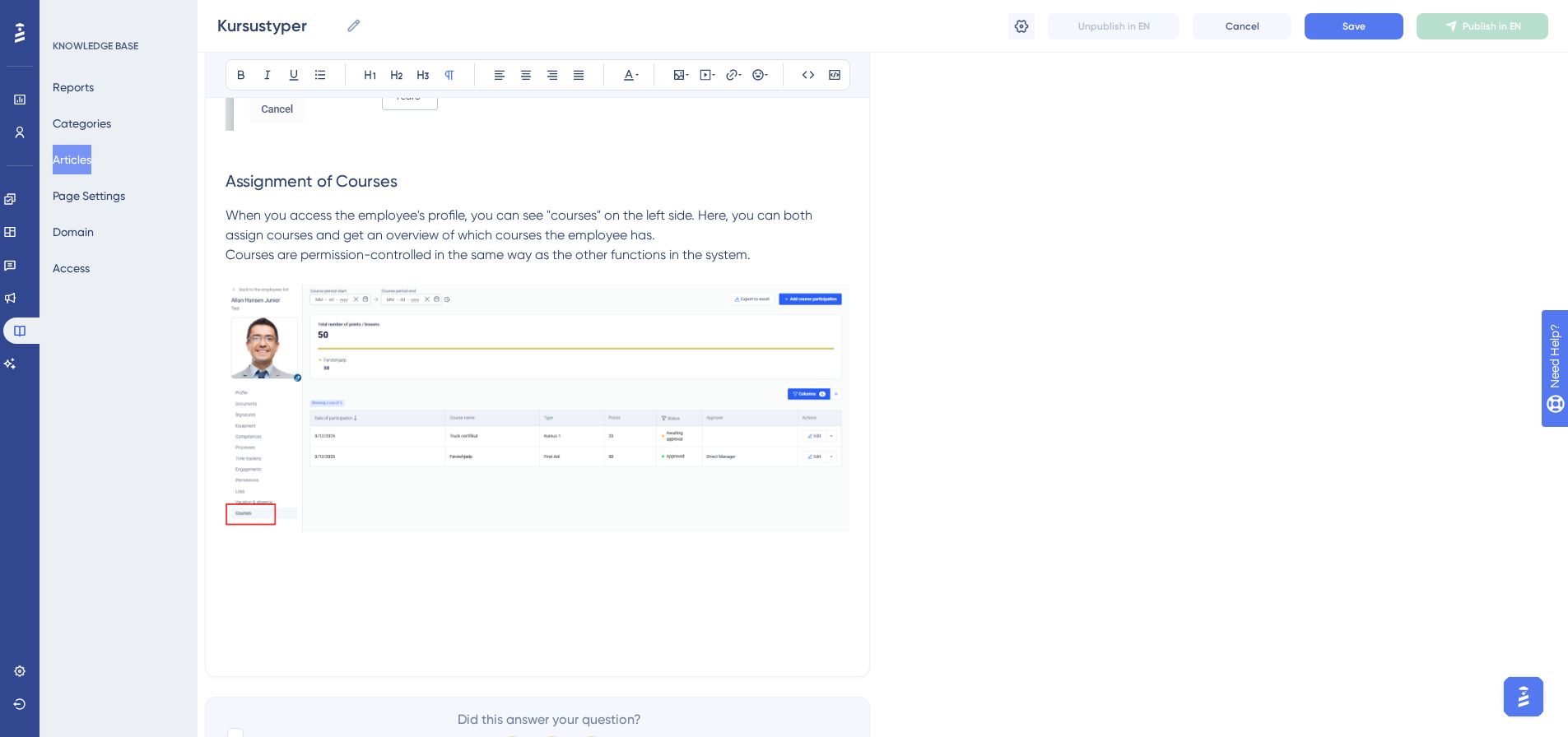
click at [252, 560] on p at bounding box center [537, 568] width 624 height 20
paste div
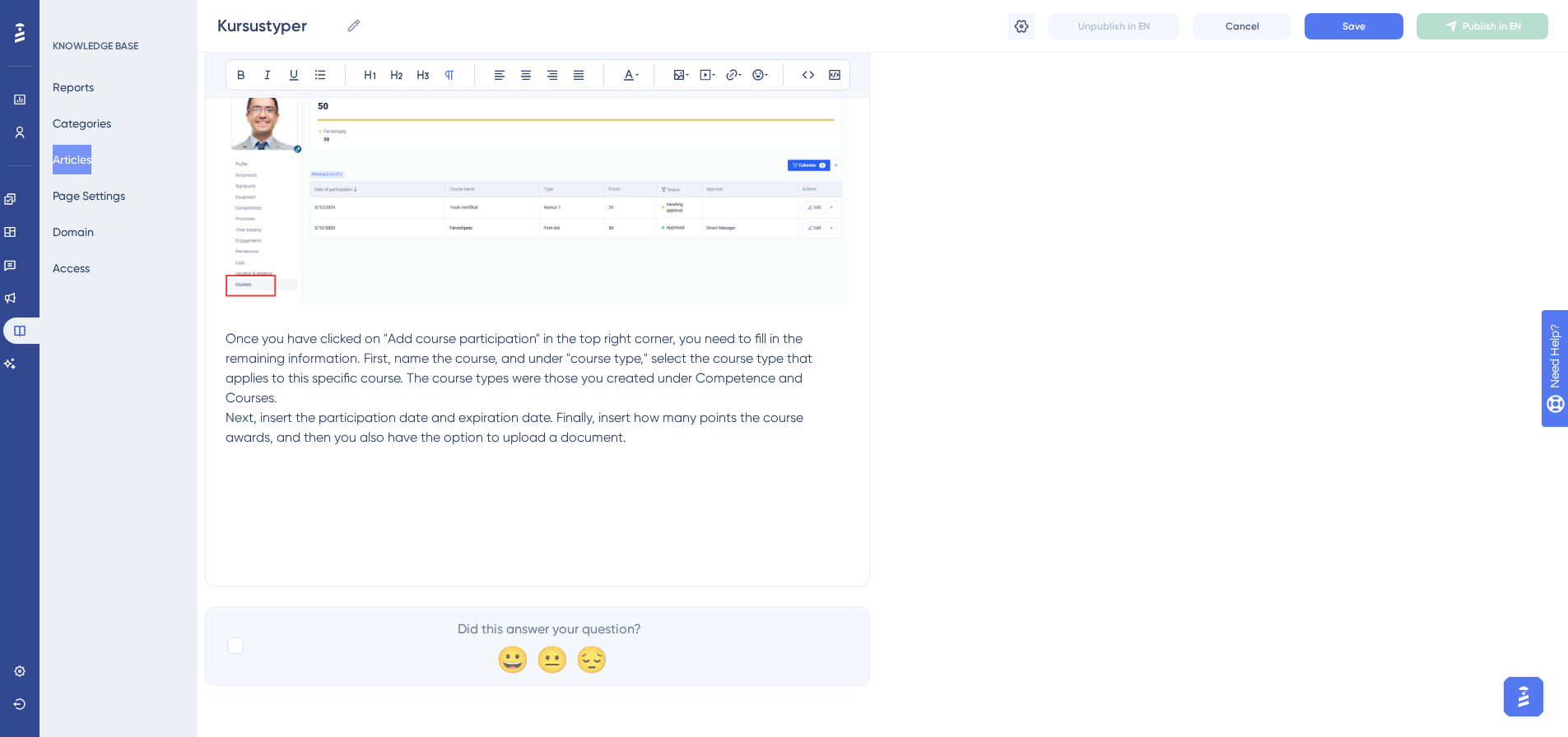
scroll to position [2046, 12]
click at [246, 467] on p at bounding box center [537, 476] width 624 height 20
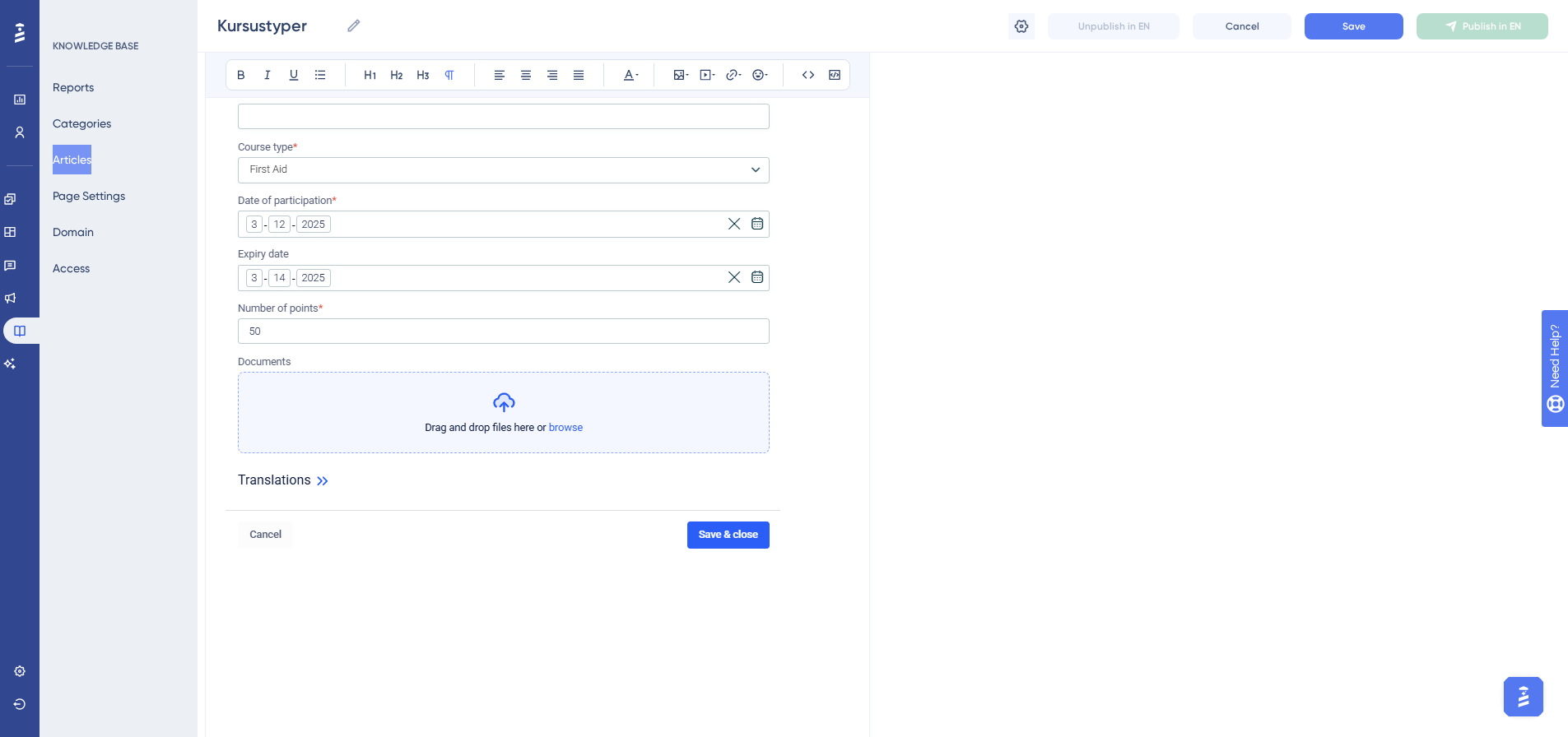
scroll to position [2567, 12]
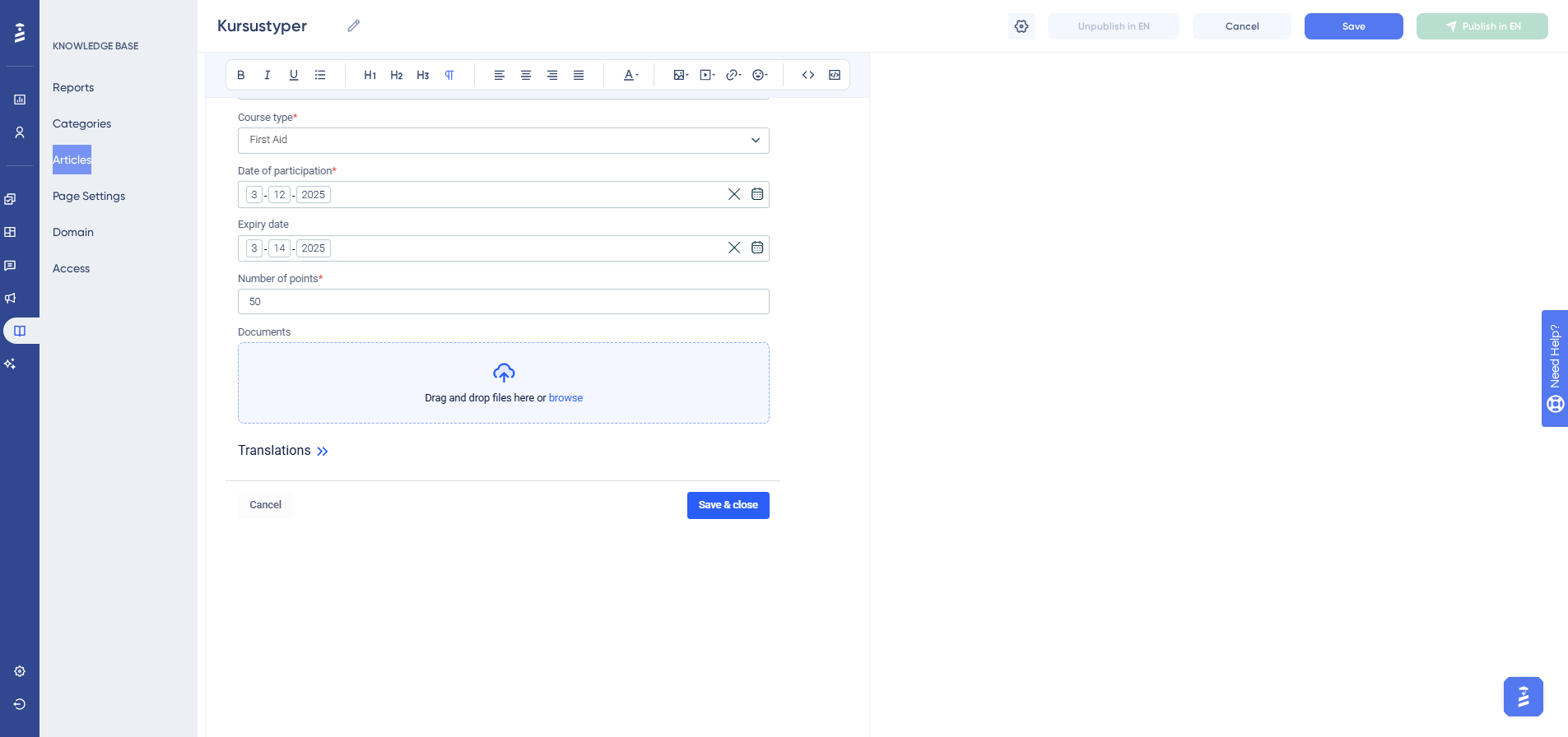
click at [239, 579] on p at bounding box center [537, 581] width 624 height 20
click at [230, 561] on p at bounding box center [537, 561] width 624 height 20
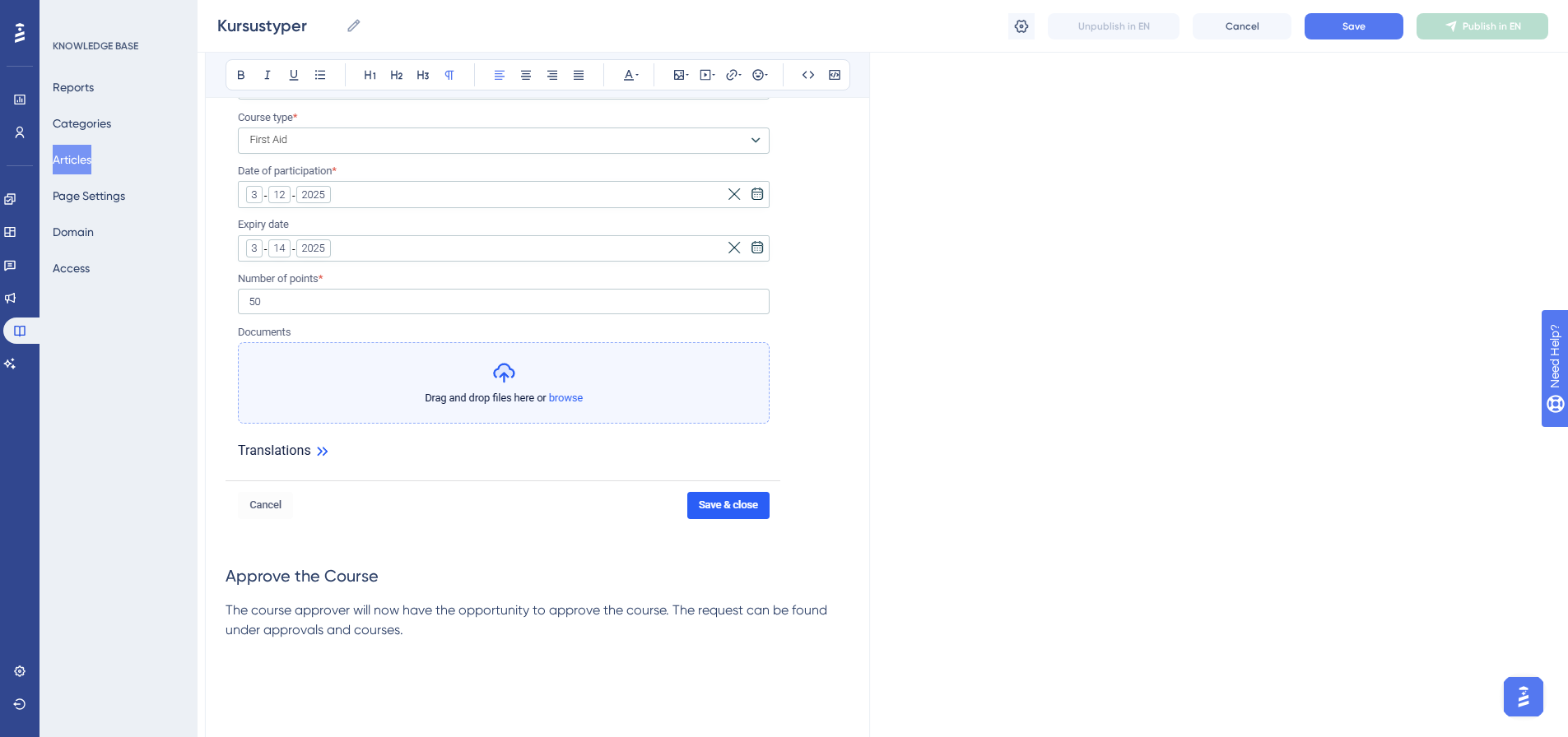
click at [229, 660] on p at bounding box center [537, 670] width 624 height 20
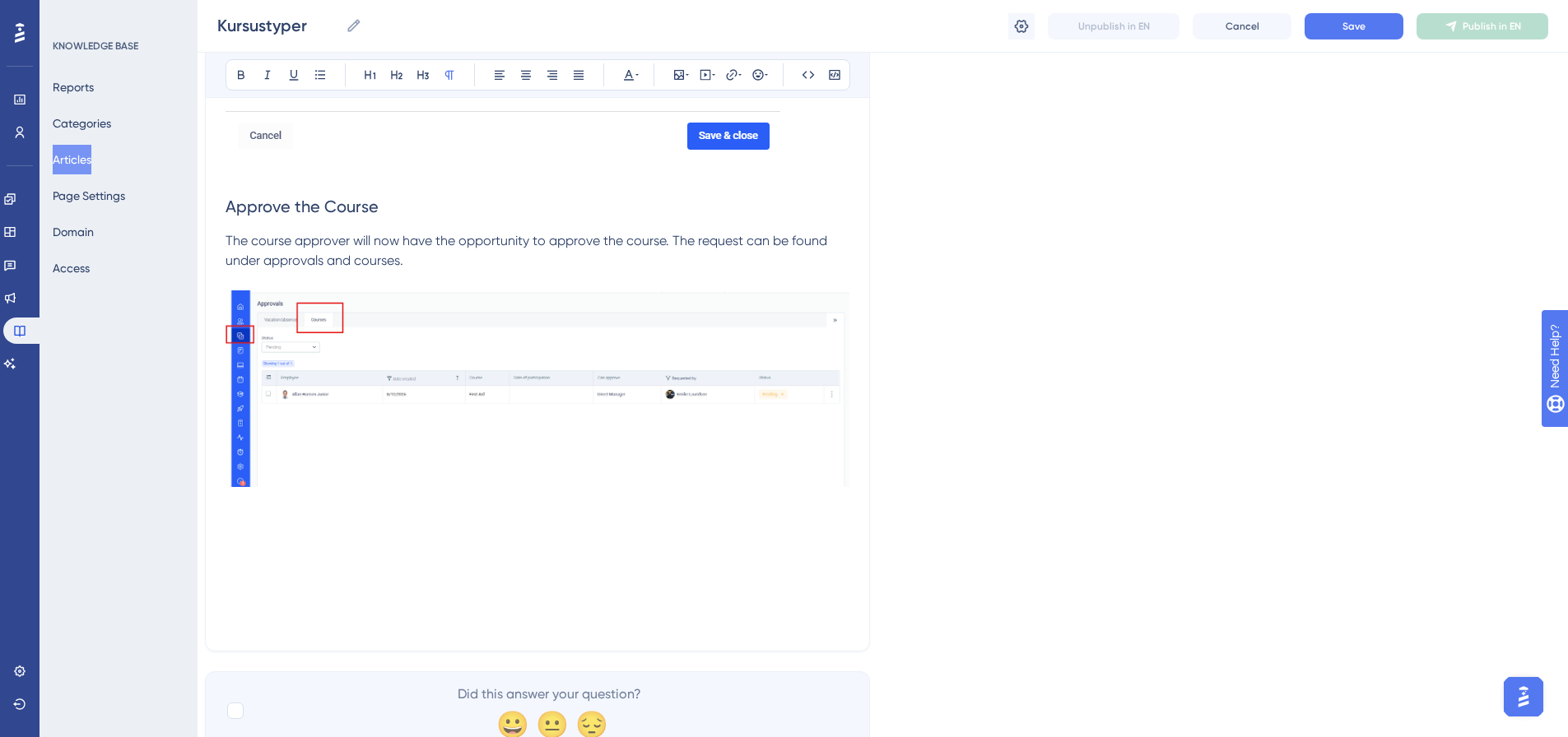
scroll to position [2979, 12]
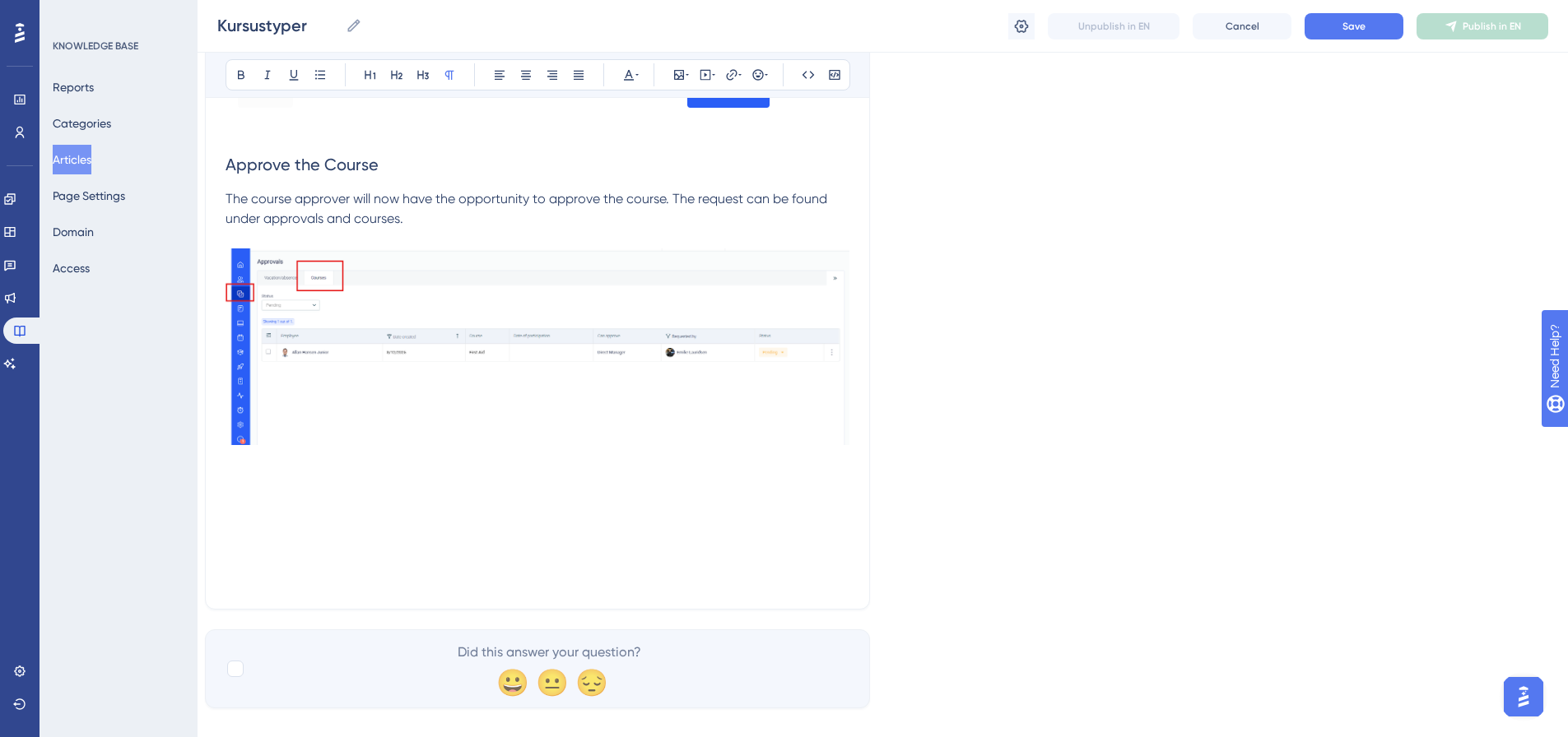
click at [240, 481] on p at bounding box center [537, 481] width 624 height 20
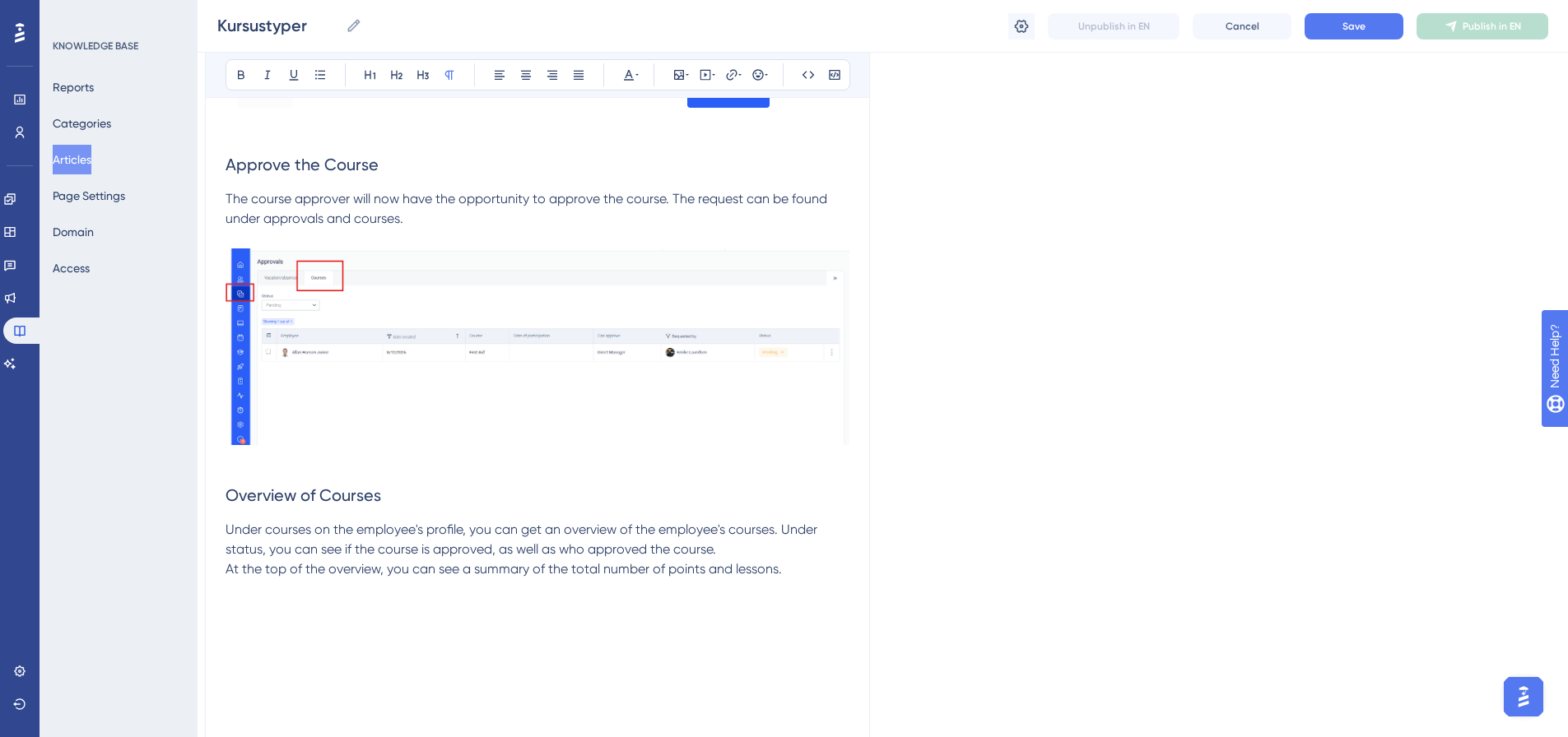
click at [266, 611] on p at bounding box center [537, 609] width 624 height 20
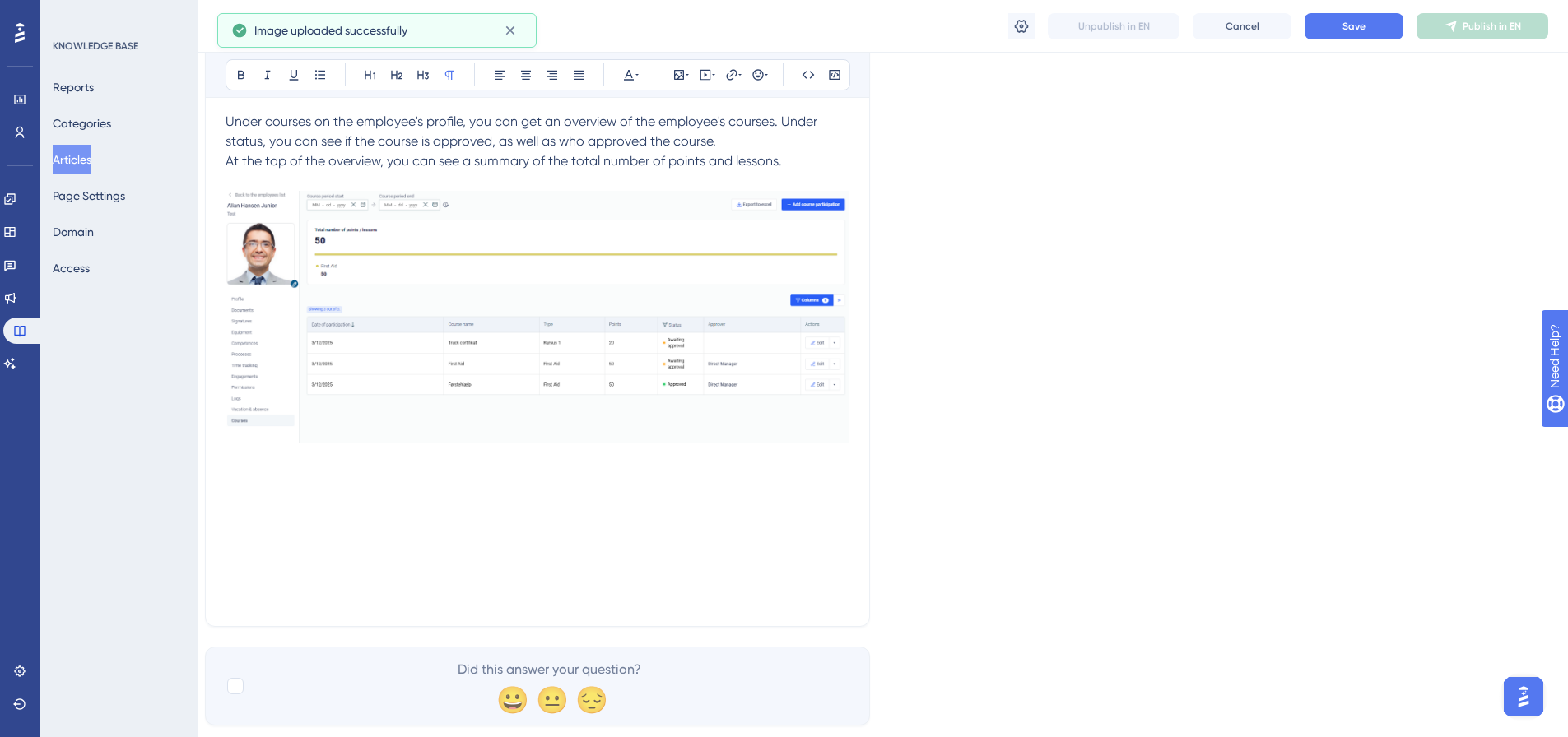
scroll to position [3390, 12]
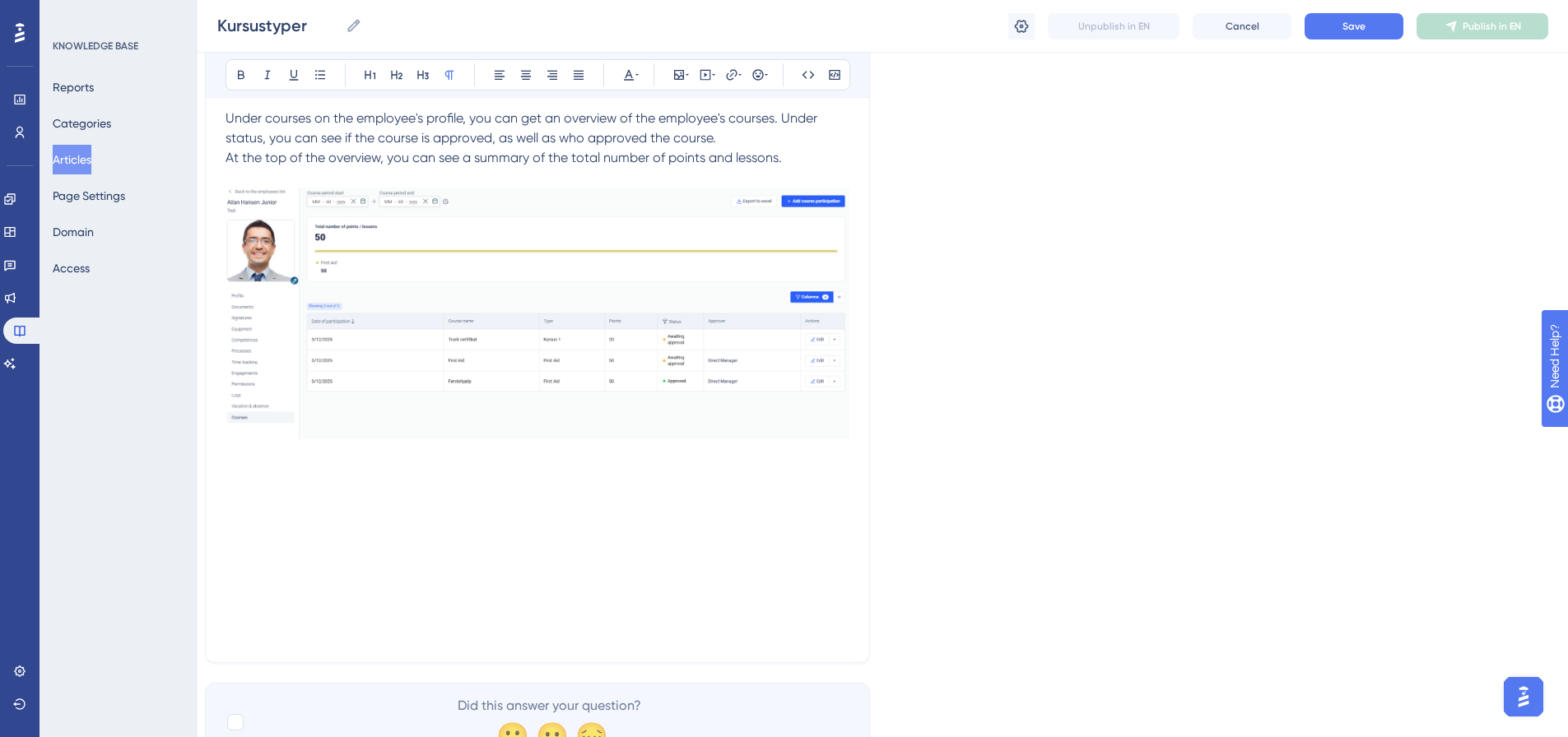
click at [261, 487] on p at bounding box center [537, 495] width 624 height 20
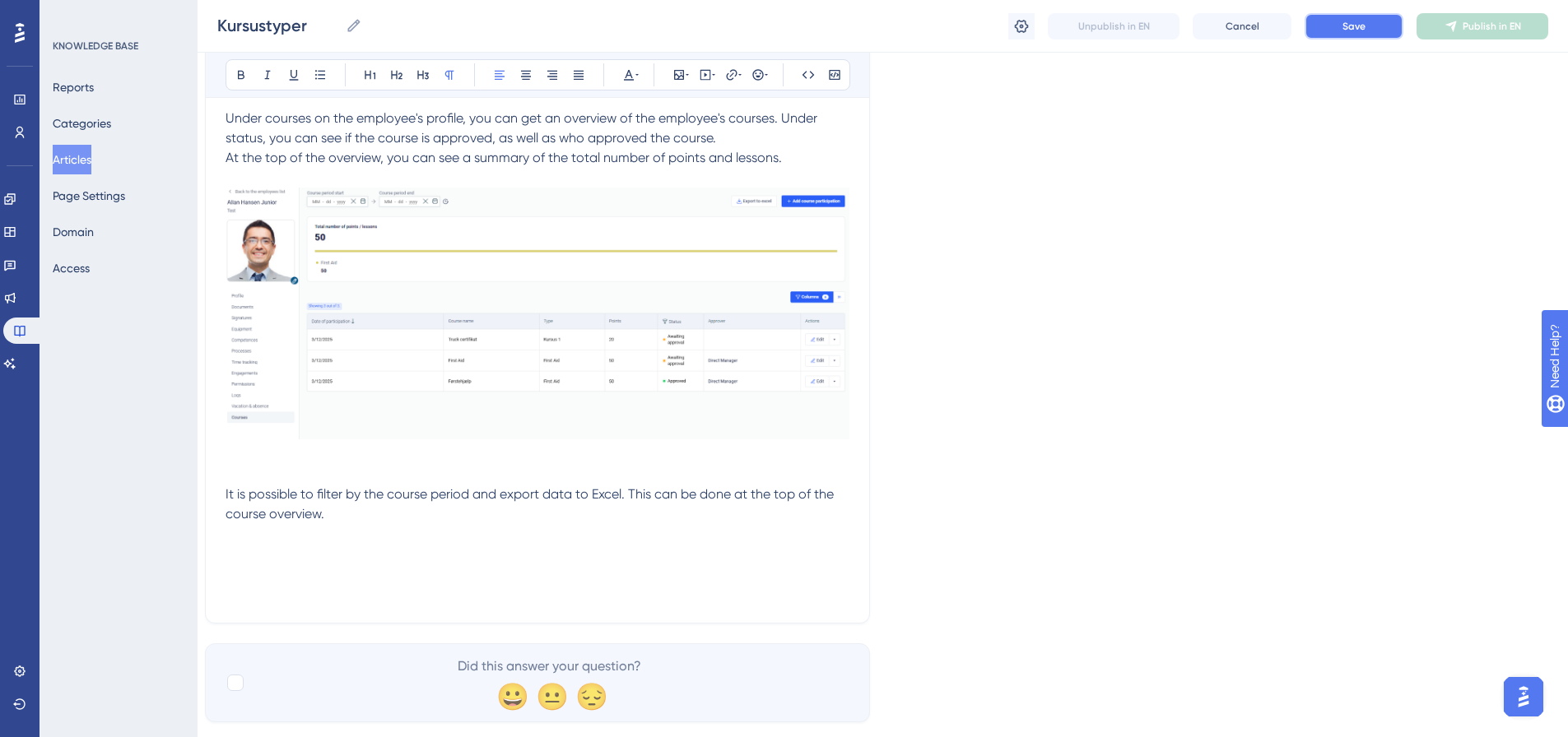
click at [1373, 36] on button "Save" at bounding box center [1354, 26] width 99 height 26
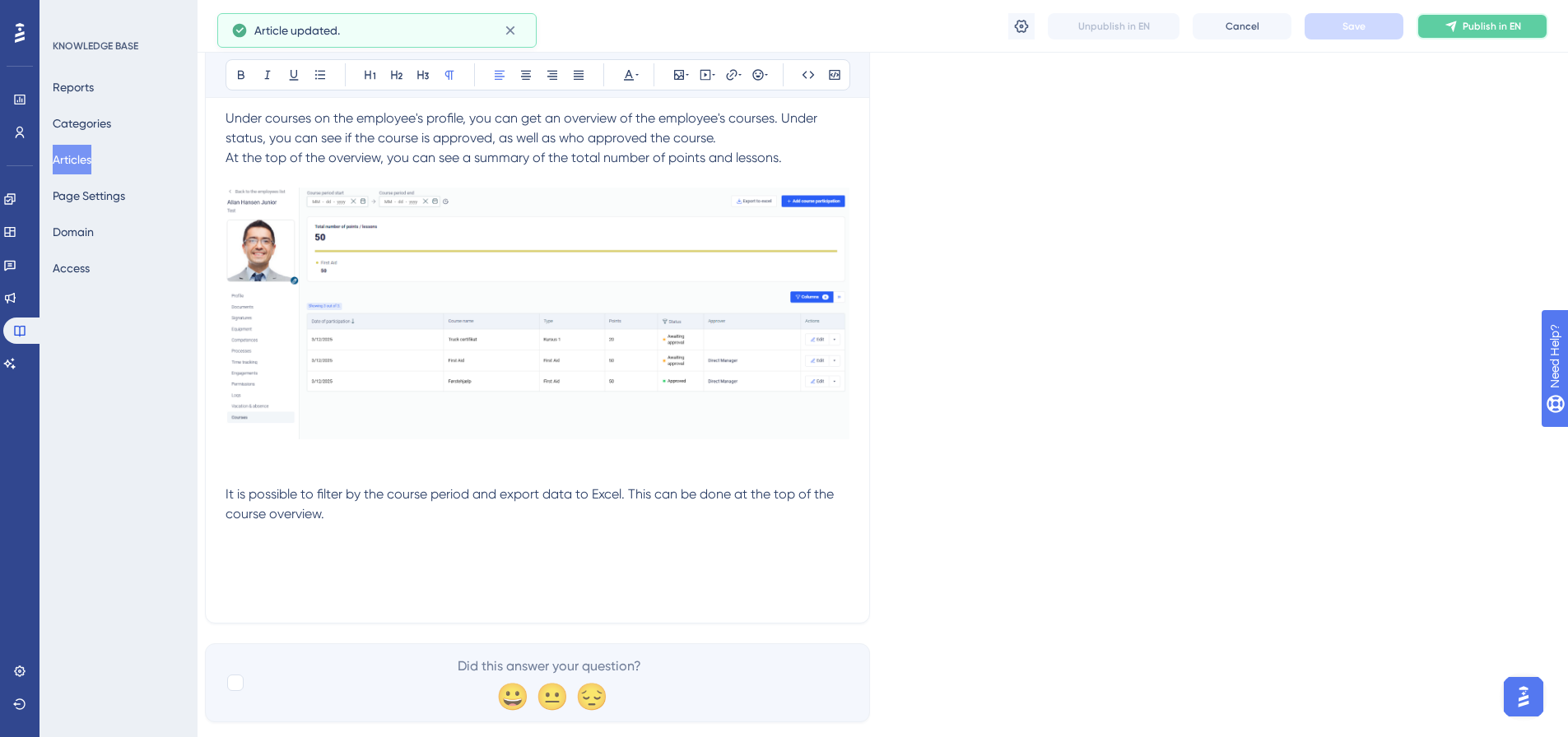
click at [1493, 33] on button "Publish in EN" at bounding box center [1483, 26] width 132 height 26
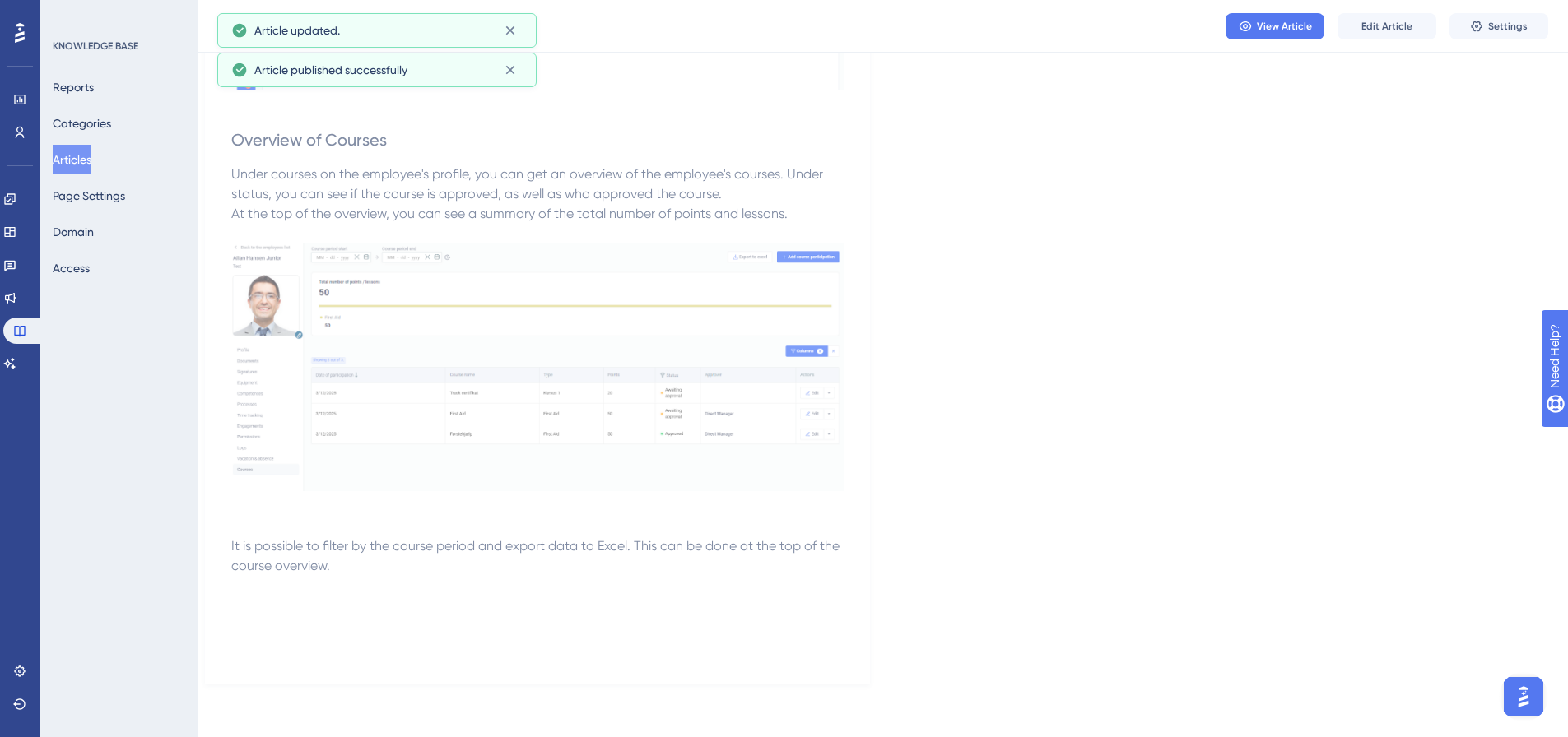
scroll to position [3228, 12]
click at [86, 163] on button "Articles" at bounding box center [72, 160] width 39 height 30
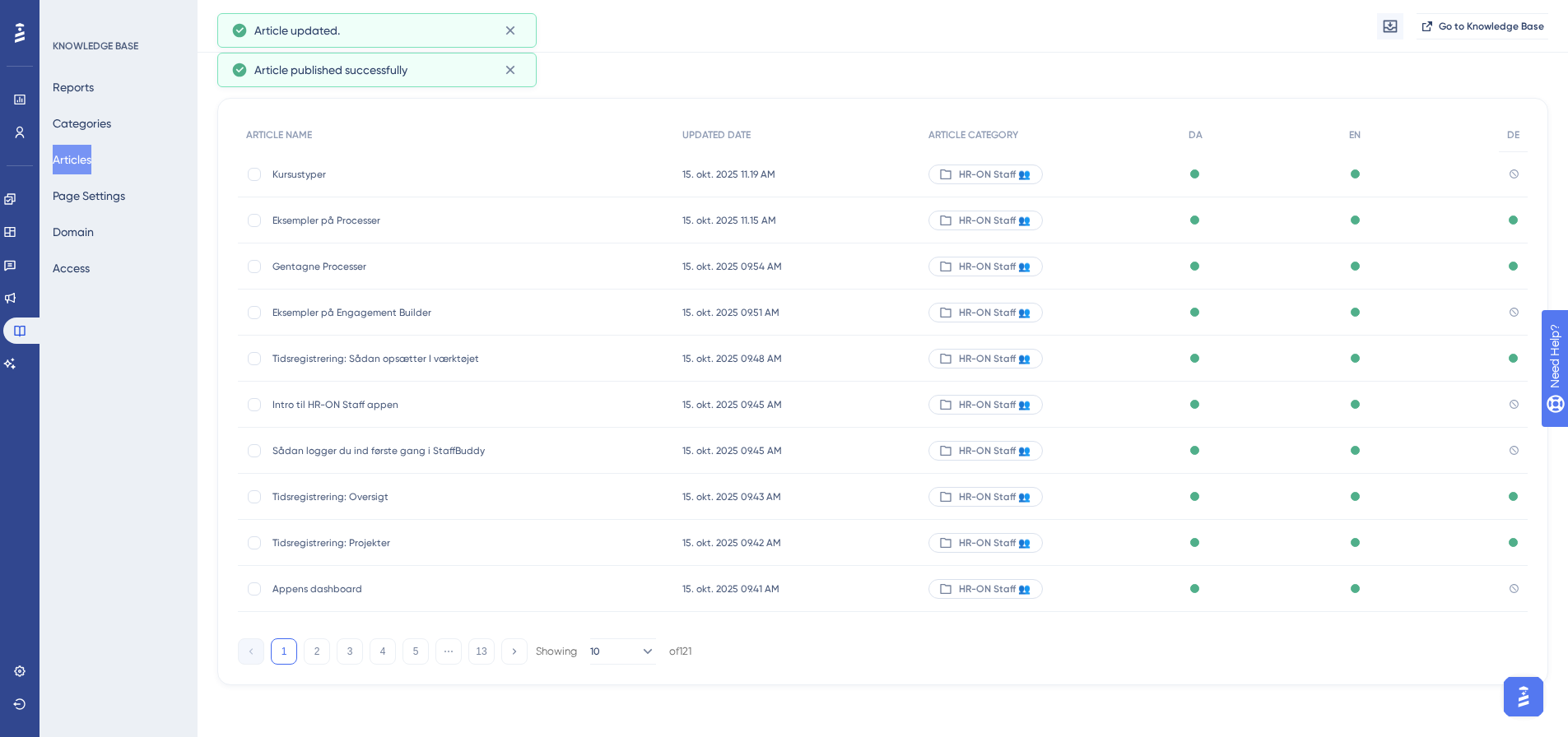
scroll to position [101, 0]
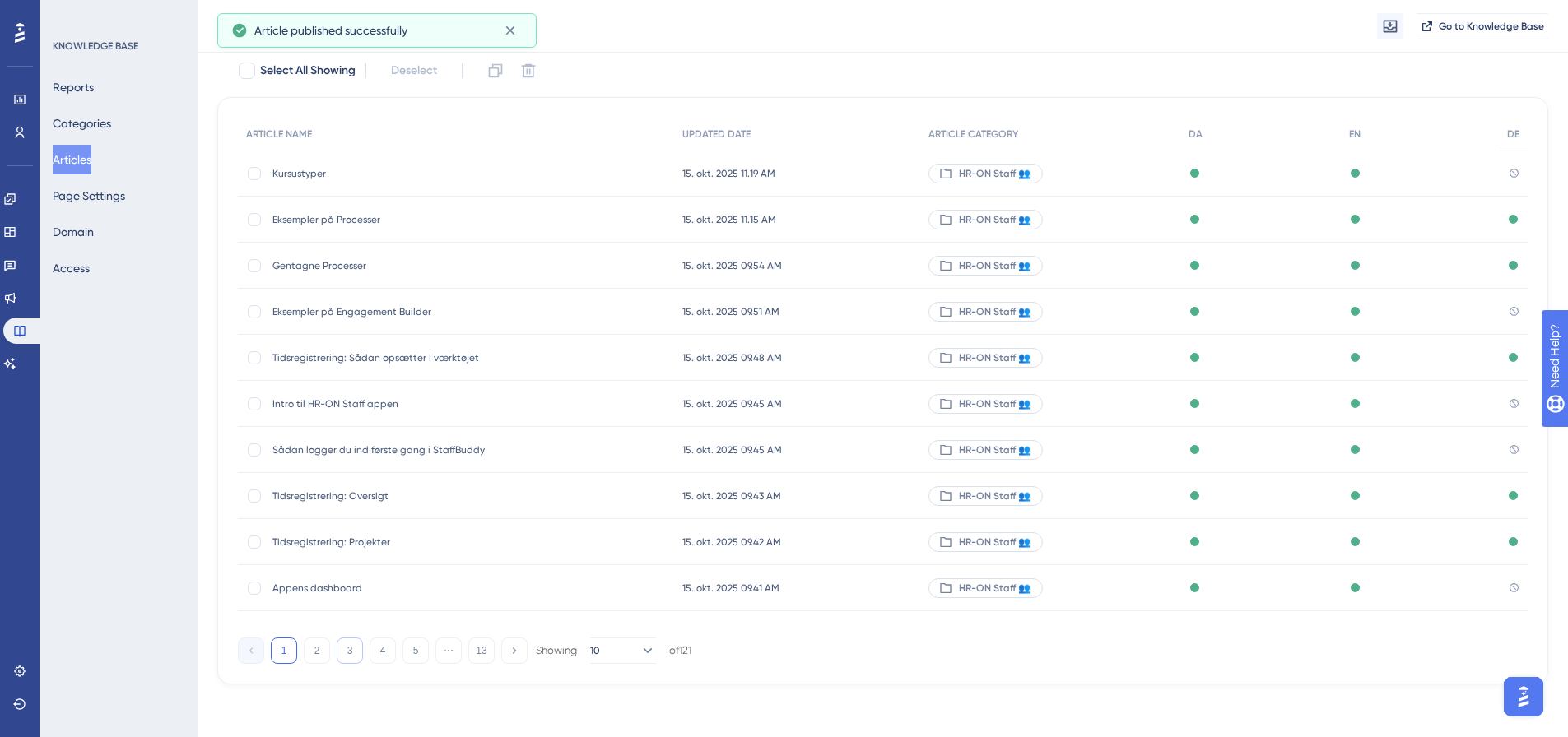
click at [360, 654] on button "3" at bounding box center [350, 651] width 26 height 26
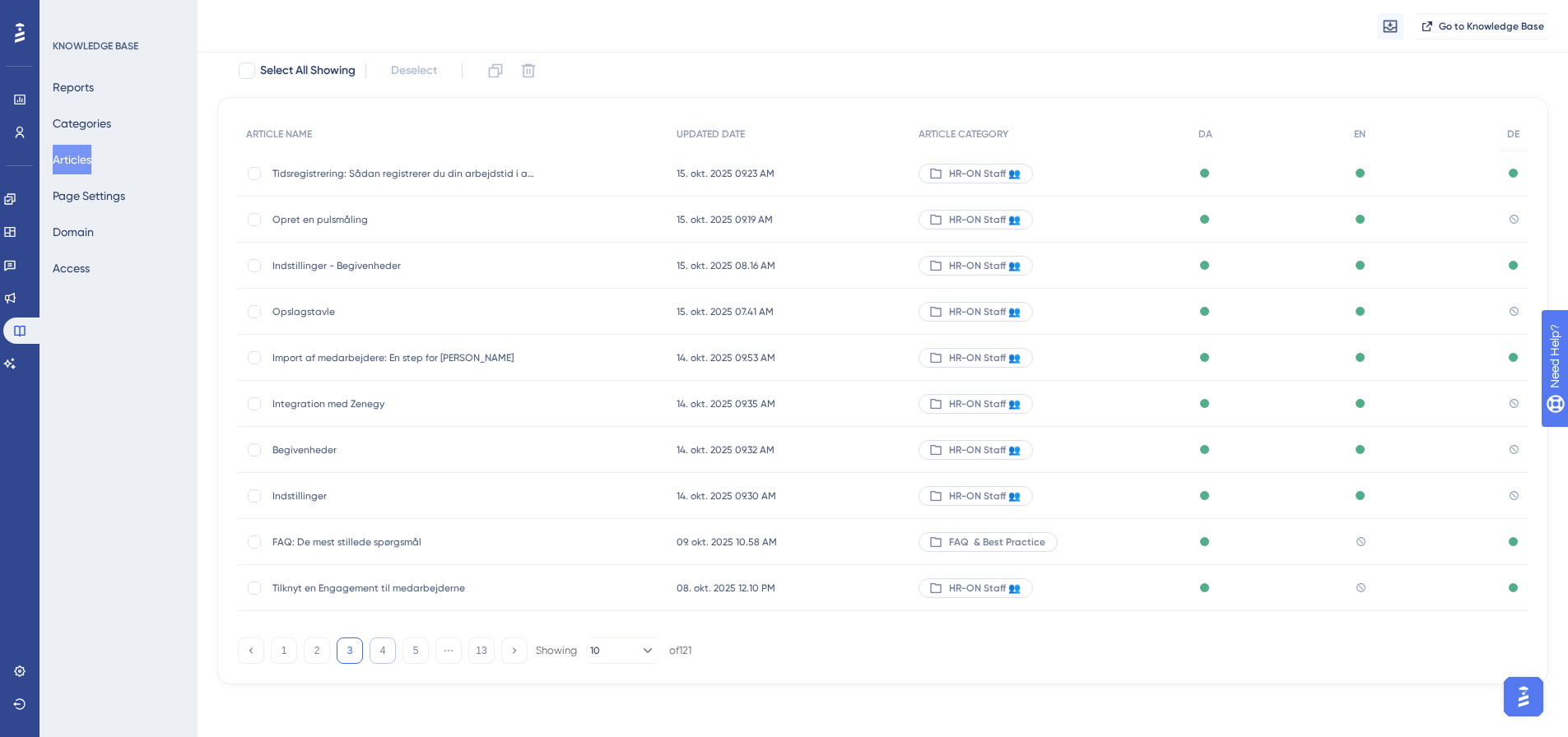
click at [374, 650] on button "4" at bounding box center [383, 651] width 26 height 26
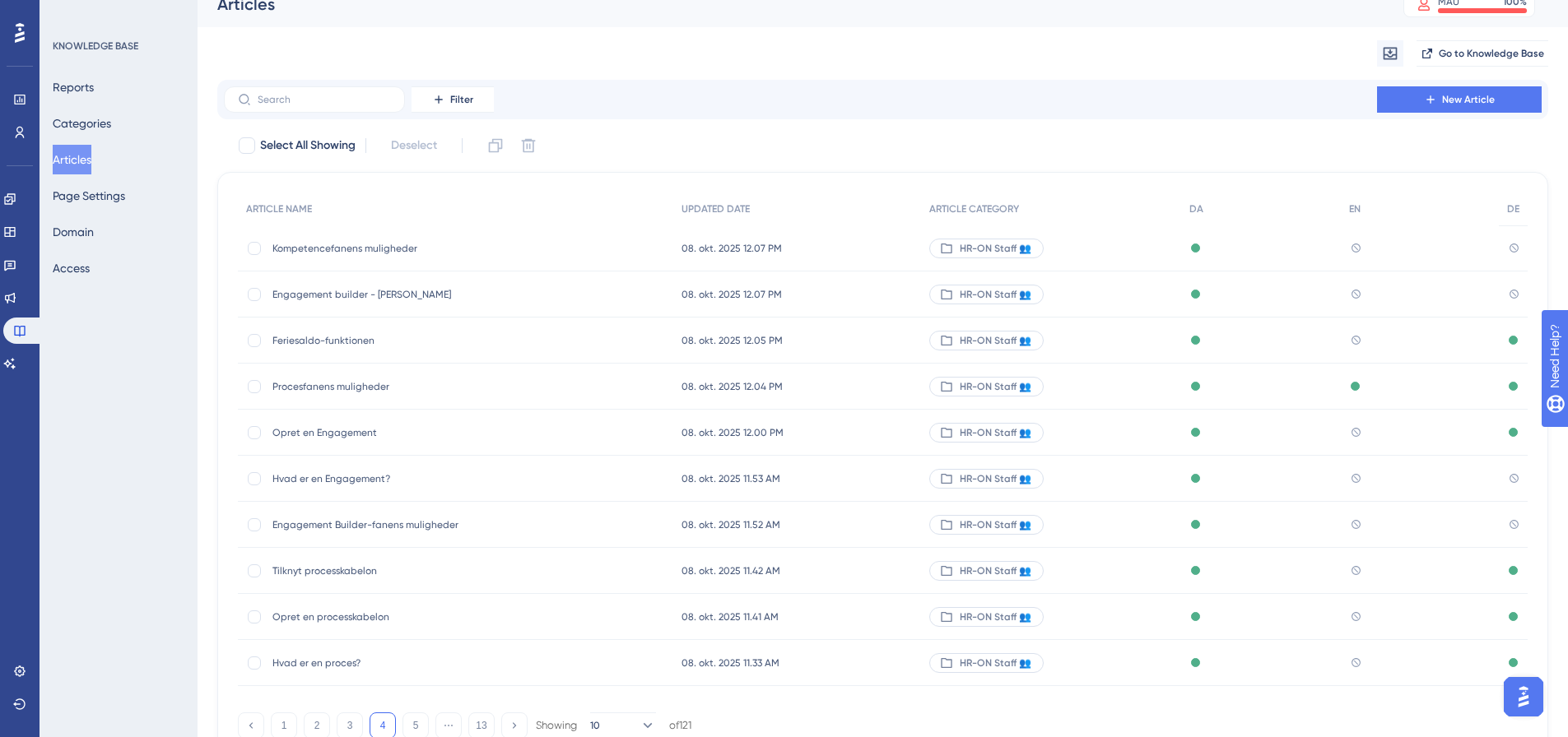
scroll to position [18, 0]
click at [368, 253] on span "Kompetencefanens muligheder" at bounding box center [403, 249] width 263 height 13
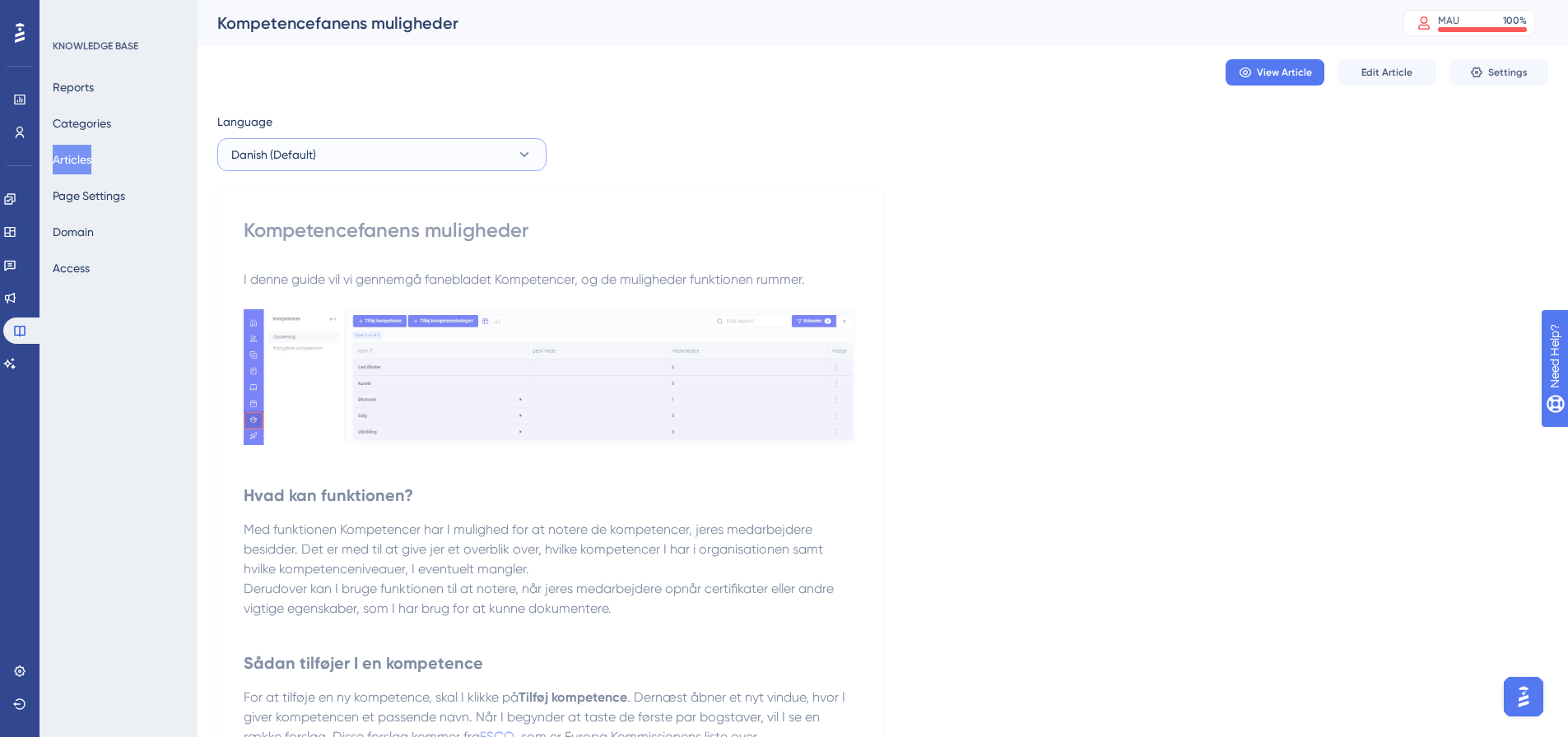
click at [341, 160] on button "Danish (Default)" at bounding box center [382, 155] width 329 height 33
click at [313, 230] on button "English English No translation" at bounding box center [381, 238] width 308 height 33
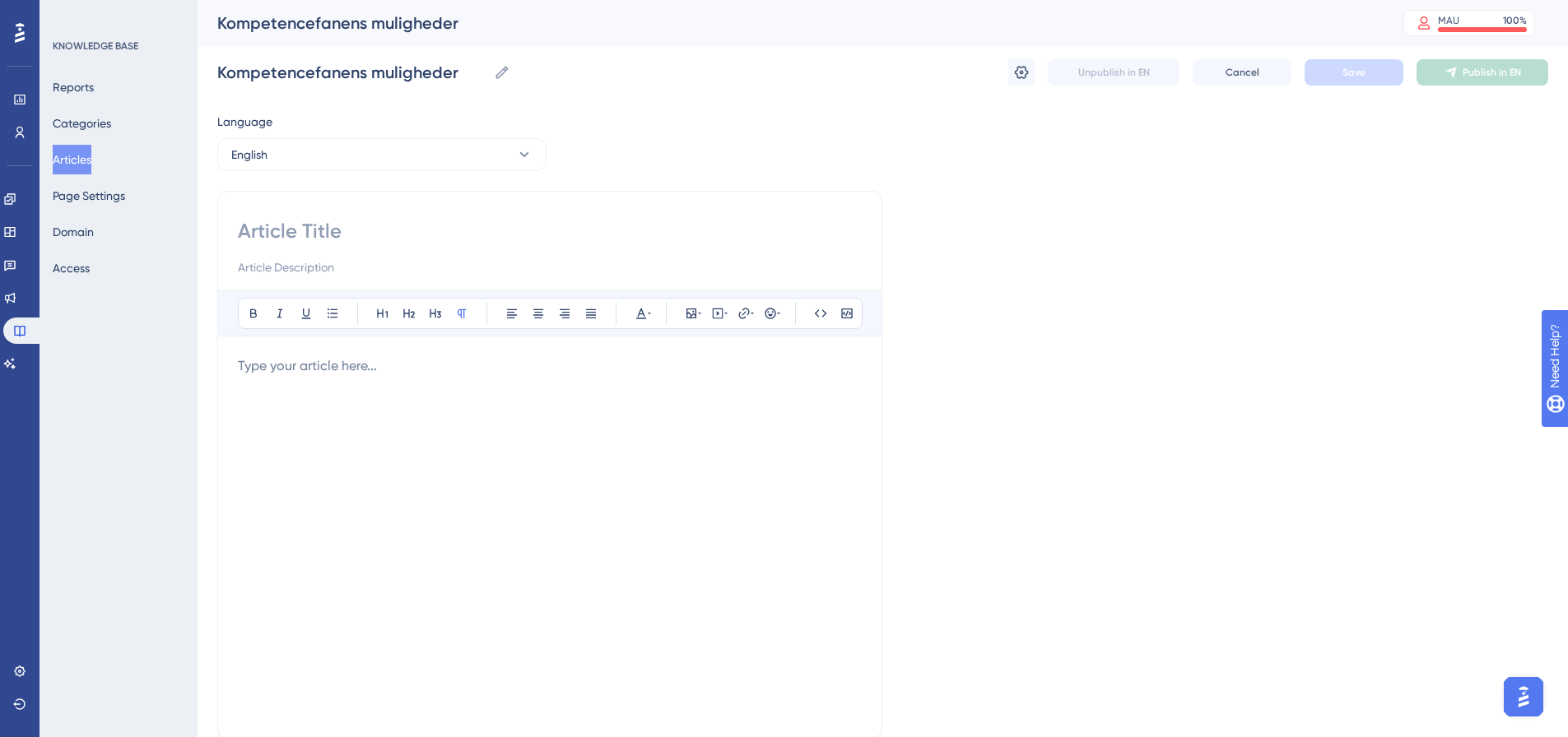
click at [337, 233] on input at bounding box center [549, 232] width 624 height 26
paste input "Compentences tab options"
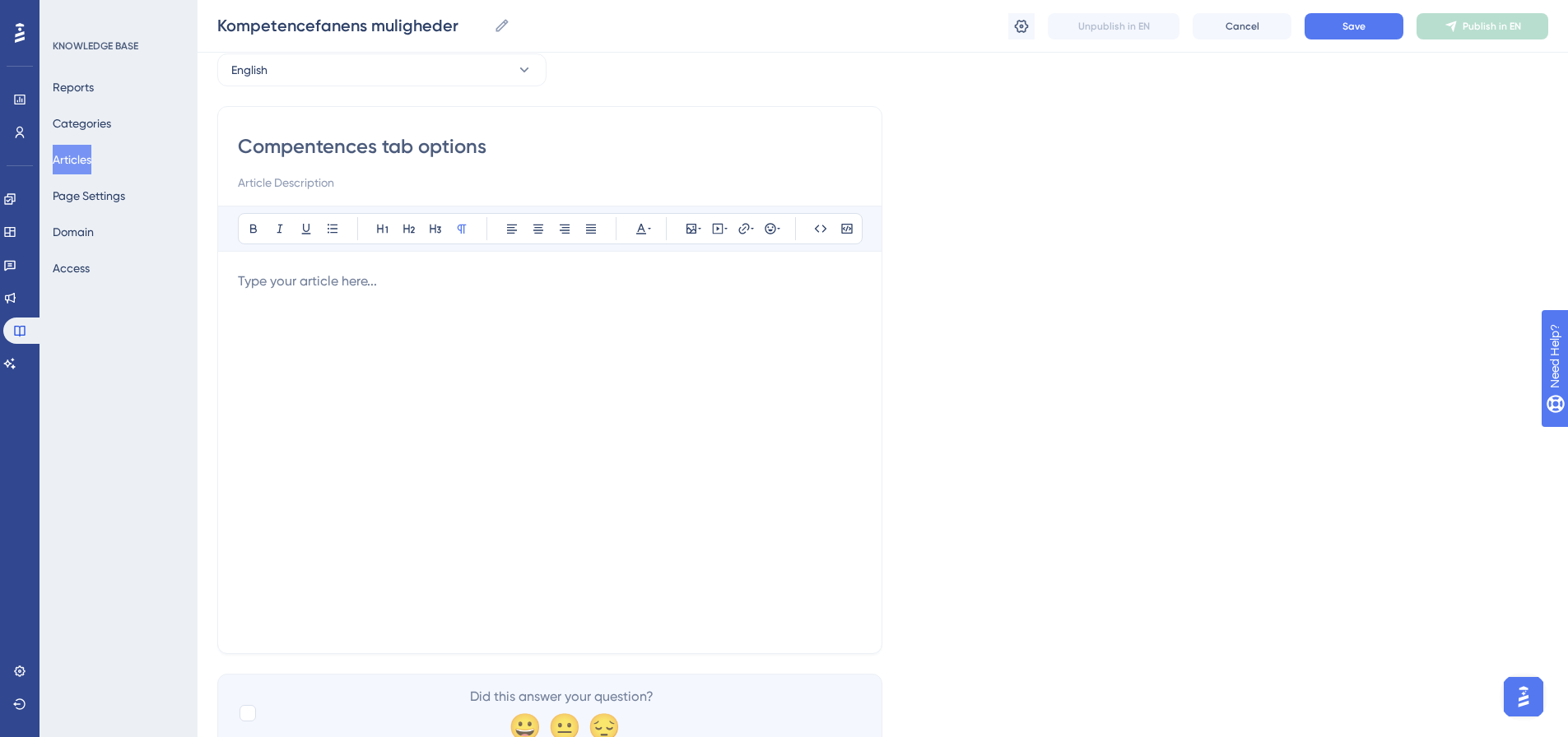
scroll to position [82, 0]
type input "Compentences tab options"
click at [365, 304] on div at bounding box center [549, 448] width 624 height 362
click at [431, 282] on p at bounding box center [549, 277] width 624 height 20
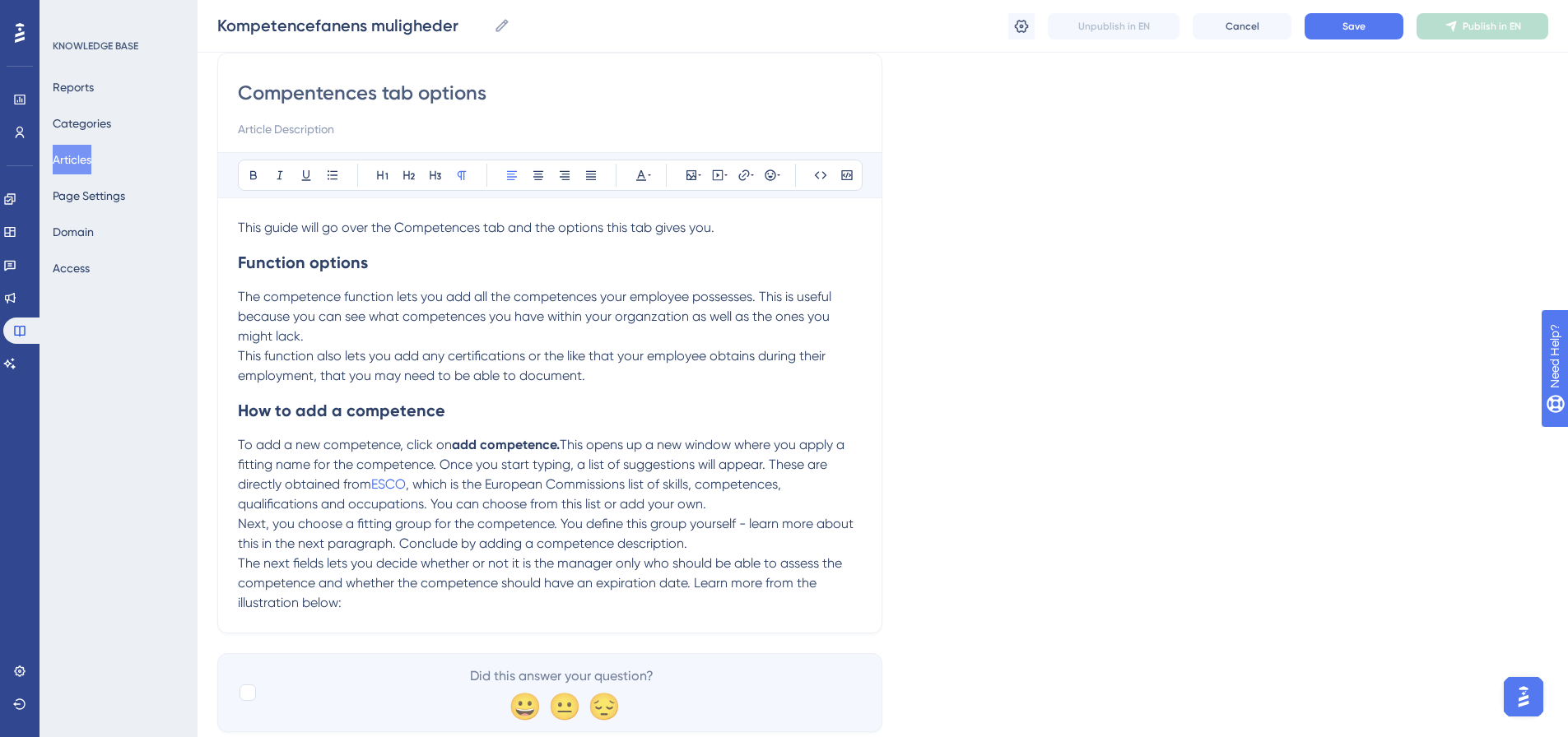
scroll to position [180, 0]
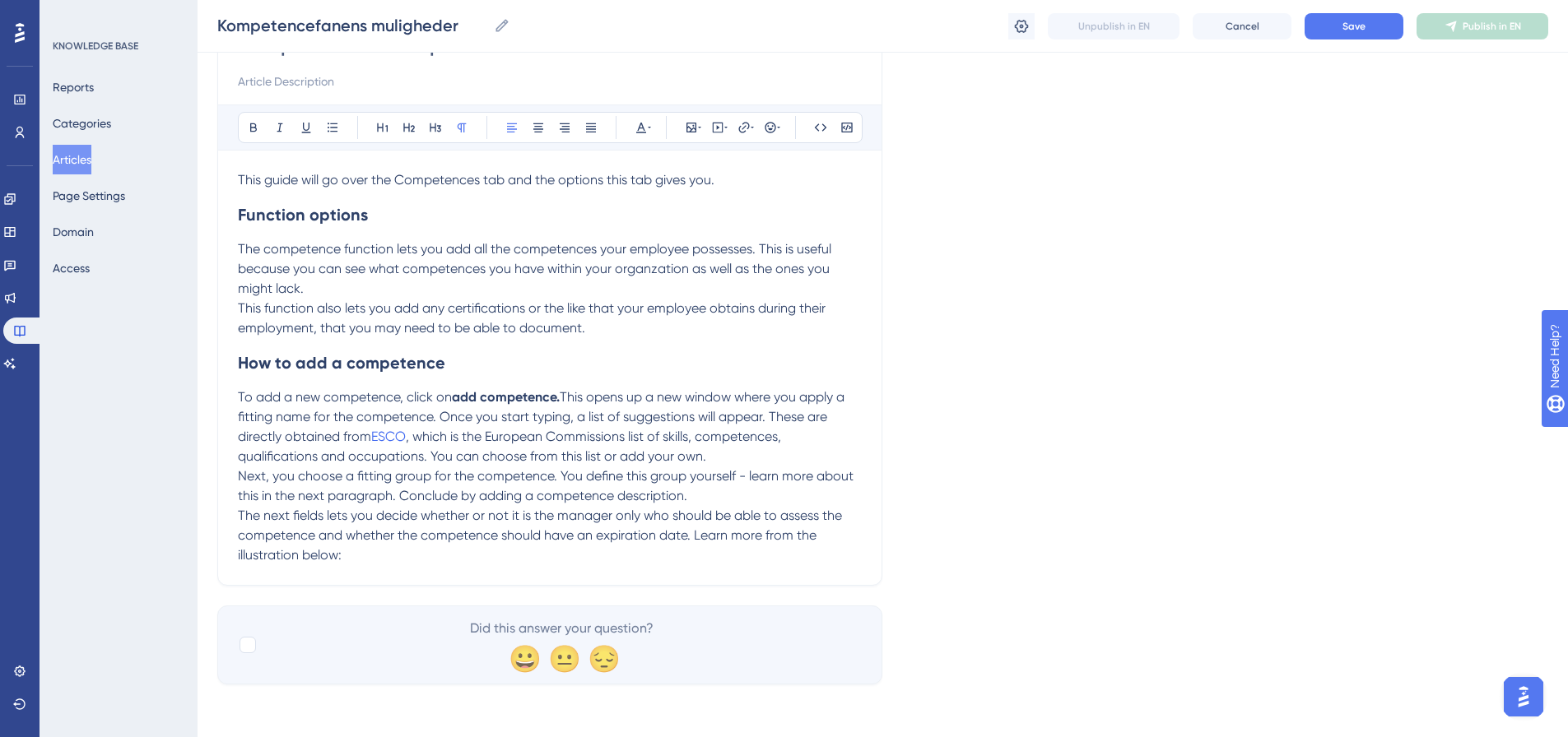
click at [389, 561] on p "The next fields lets you decide whether or not it is the manager only who shoul…" at bounding box center [549, 536] width 624 height 59
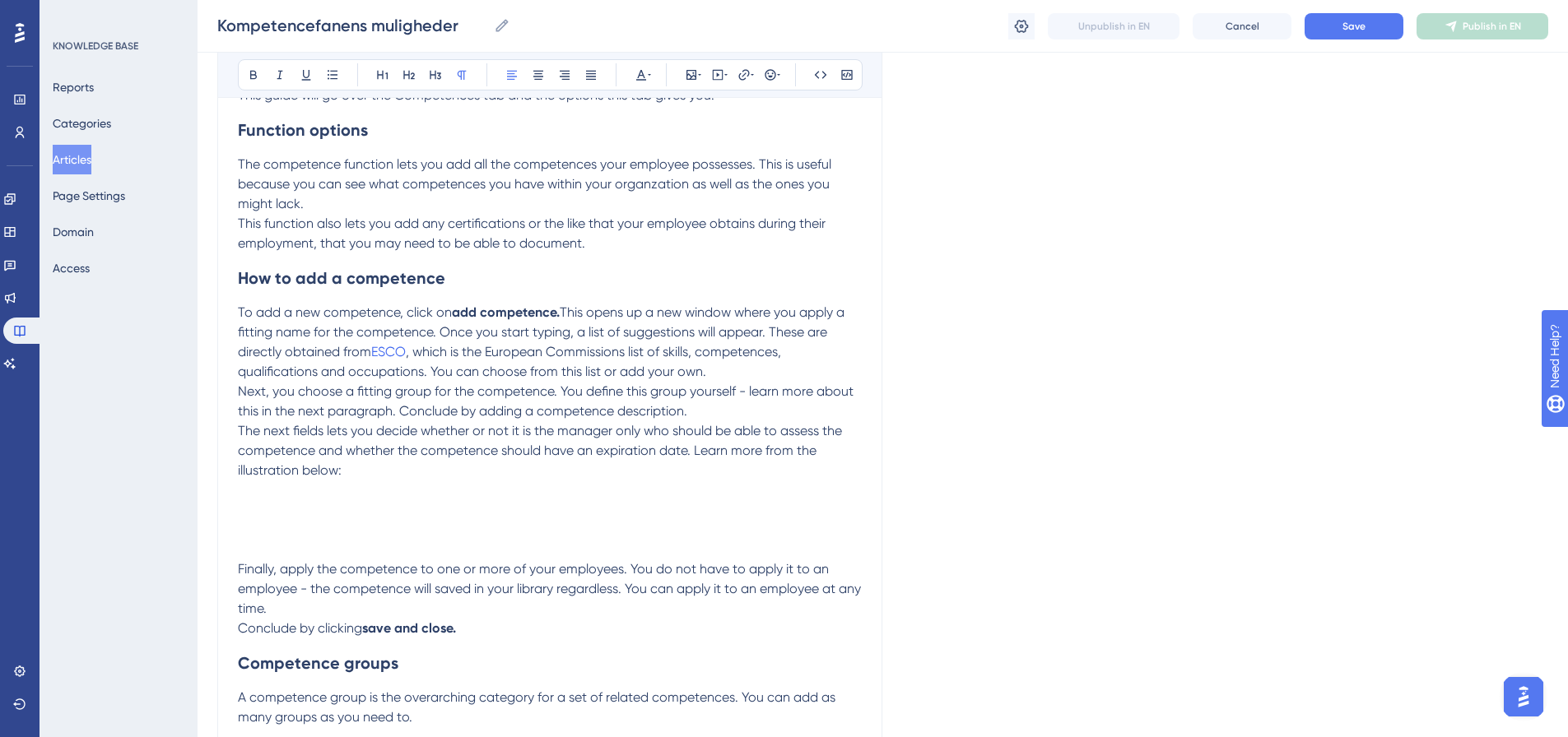
scroll to position [426, 0]
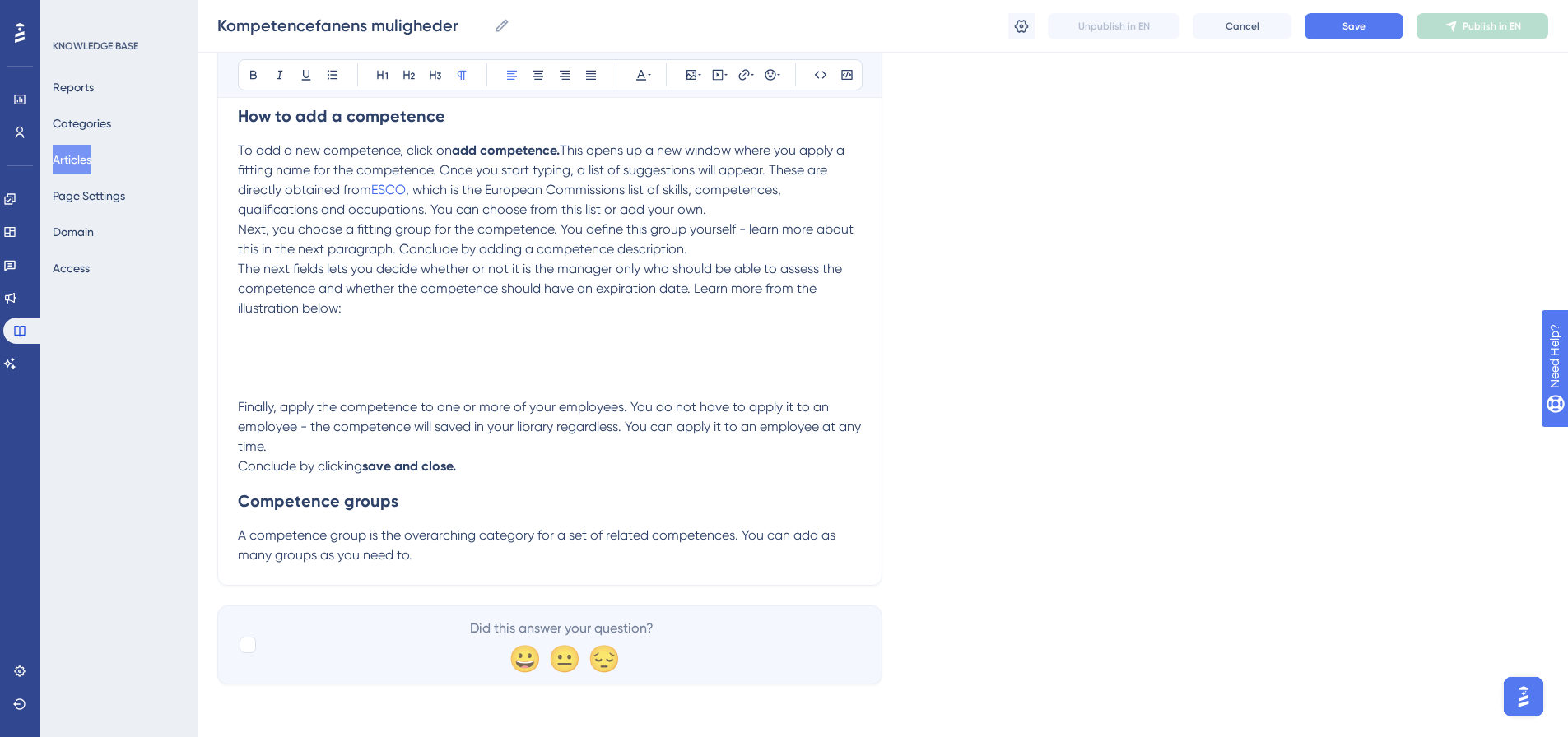
click at [480, 555] on p "A competence group is the overarching category for a set of related competences…" at bounding box center [549, 546] width 624 height 40
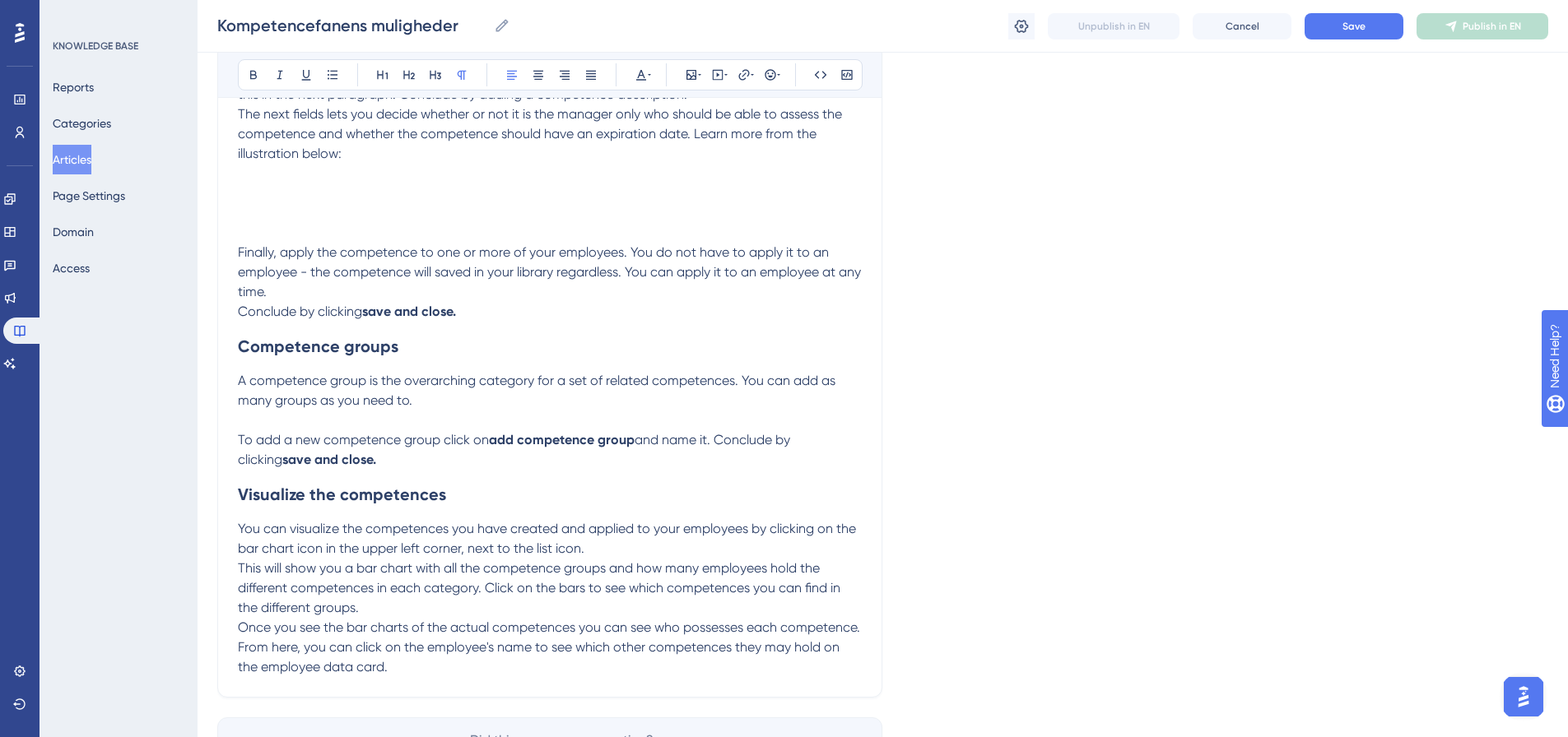
scroll to position [692, 0]
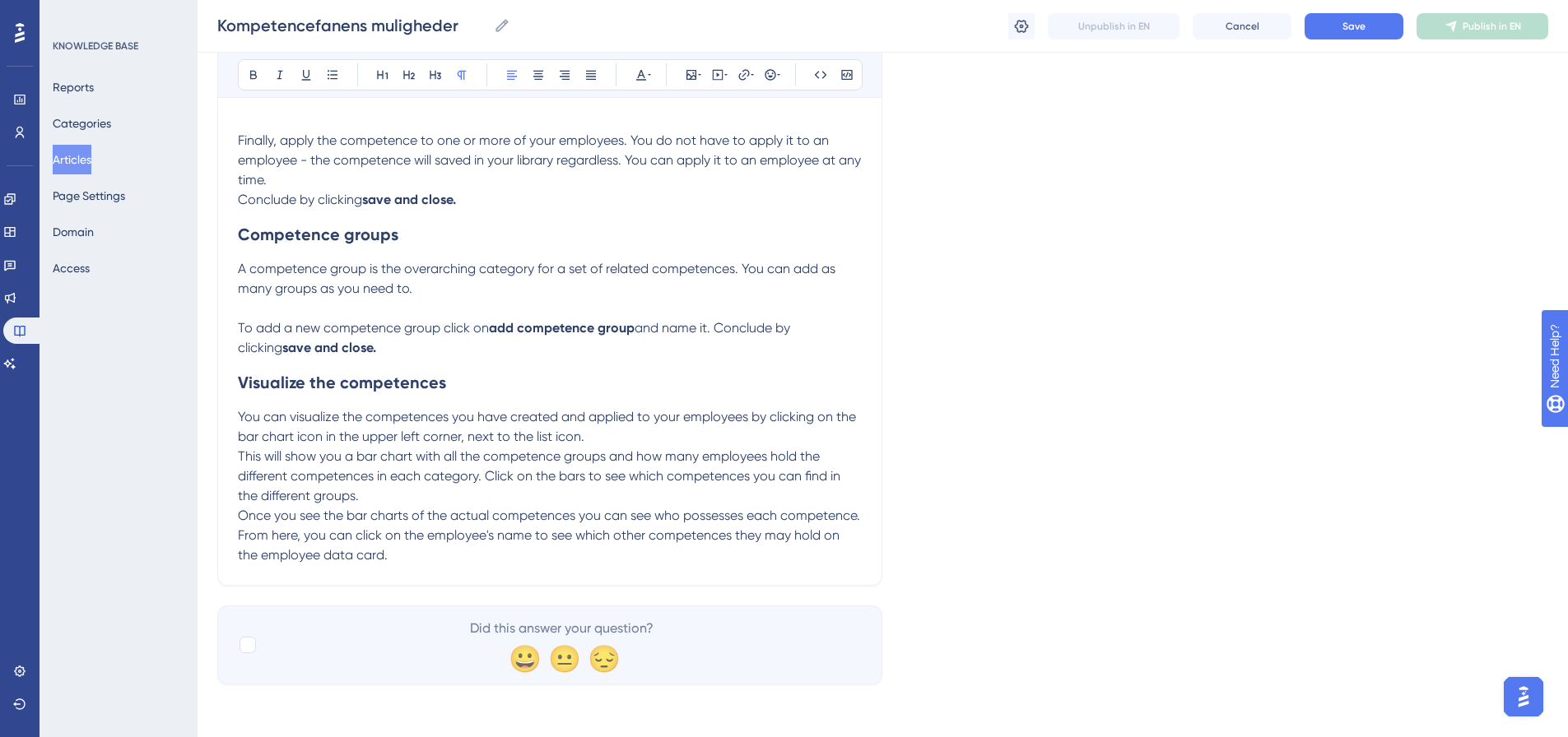
click at [409, 554] on p "Once you see the bar charts of the actual competences you can see who possesses…" at bounding box center [549, 536] width 624 height 59
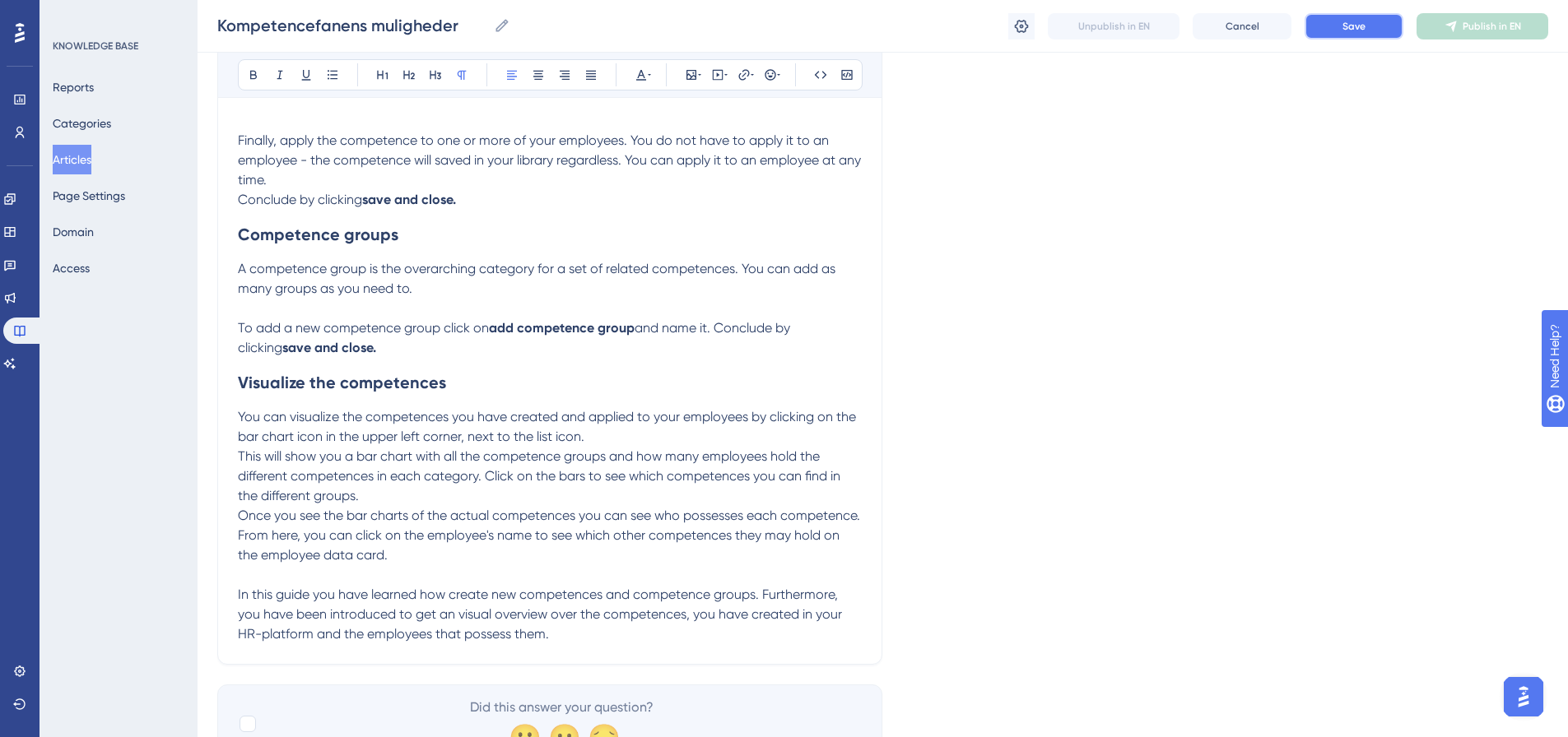
click at [1363, 27] on span "Save" at bounding box center [1354, 26] width 23 height 13
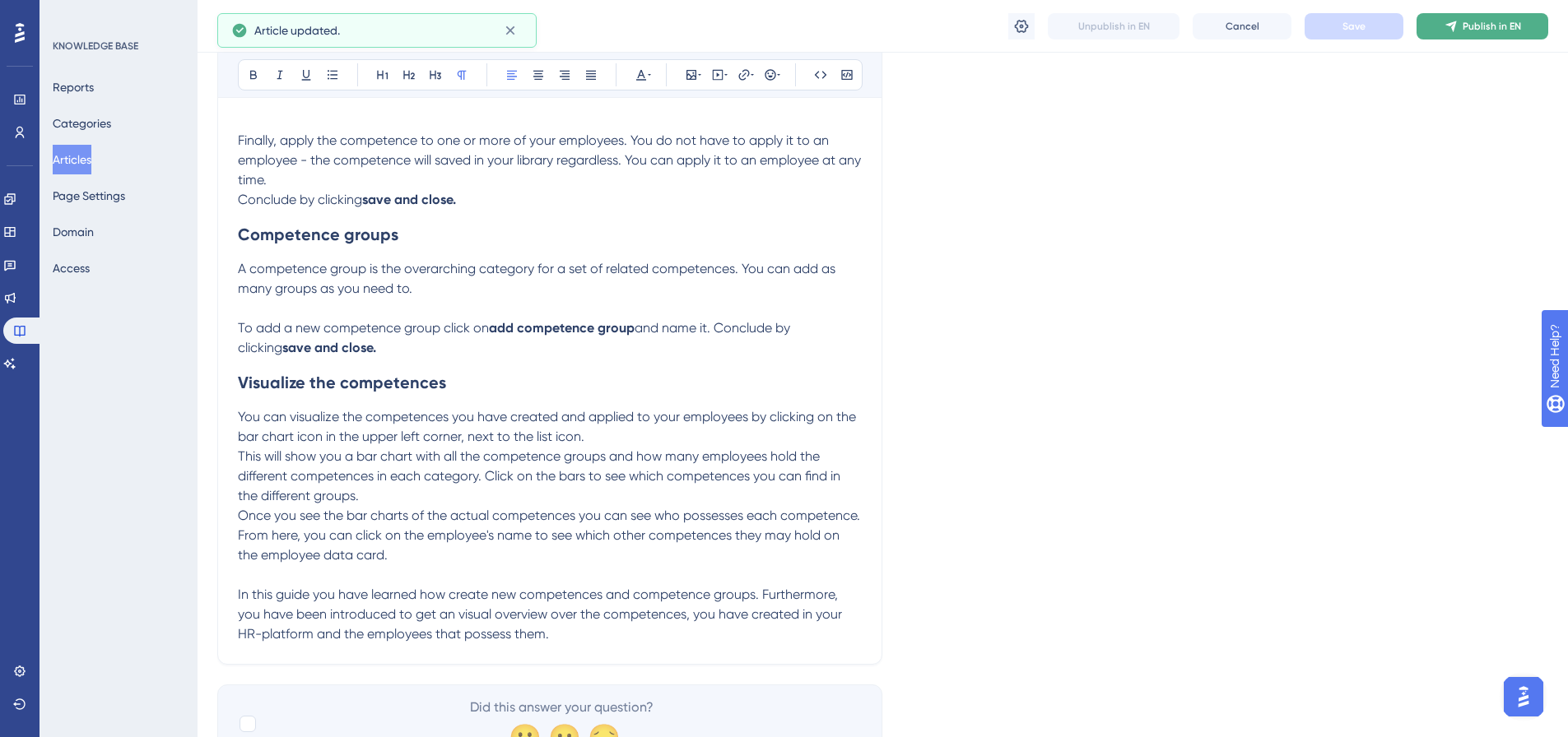
click at [1501, 33] on button "Publish in EN" at bounding box center [1483, 26] width 132 height 26
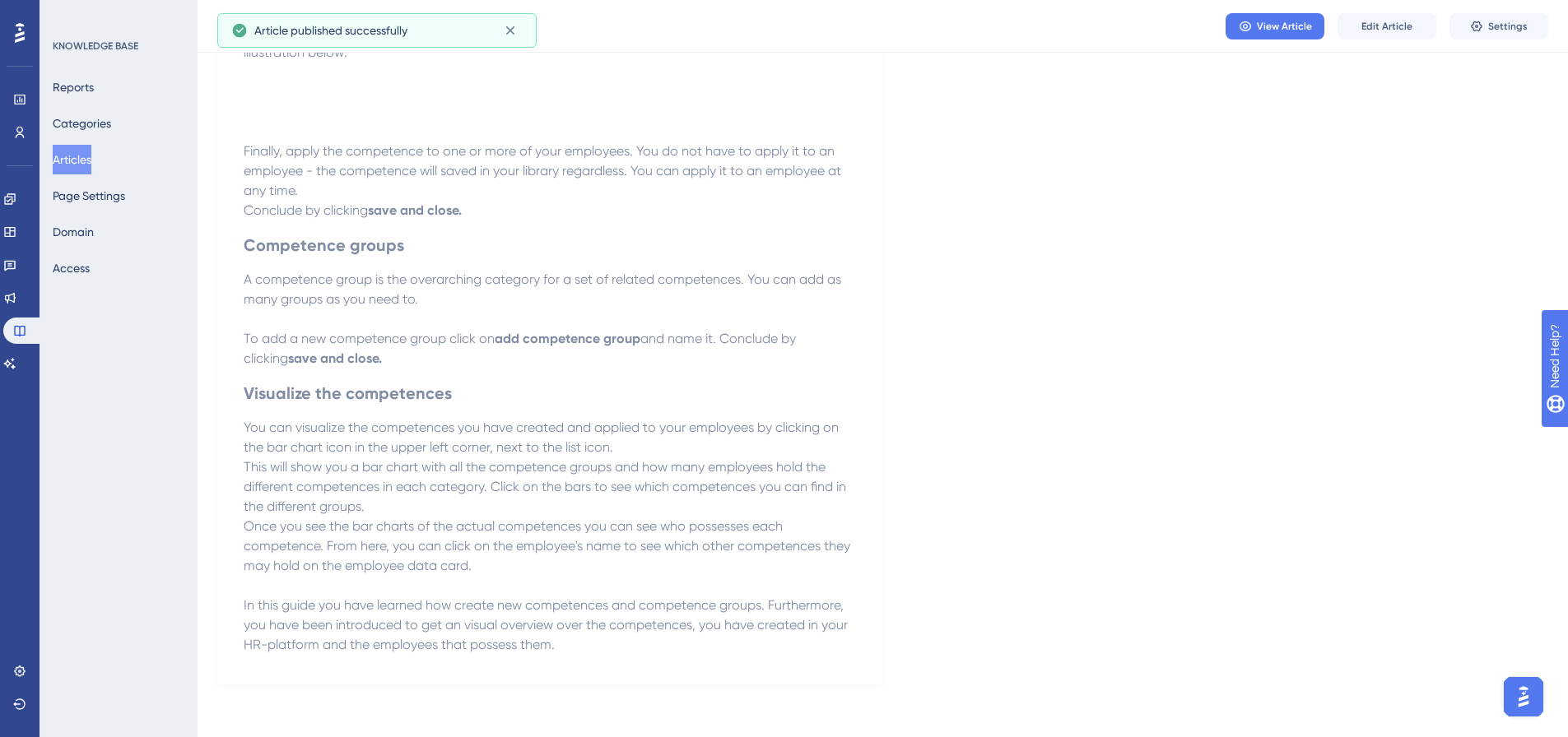
click at [87, 157] on button "Articles" at bounding box center [72, 160] width 39 height 30
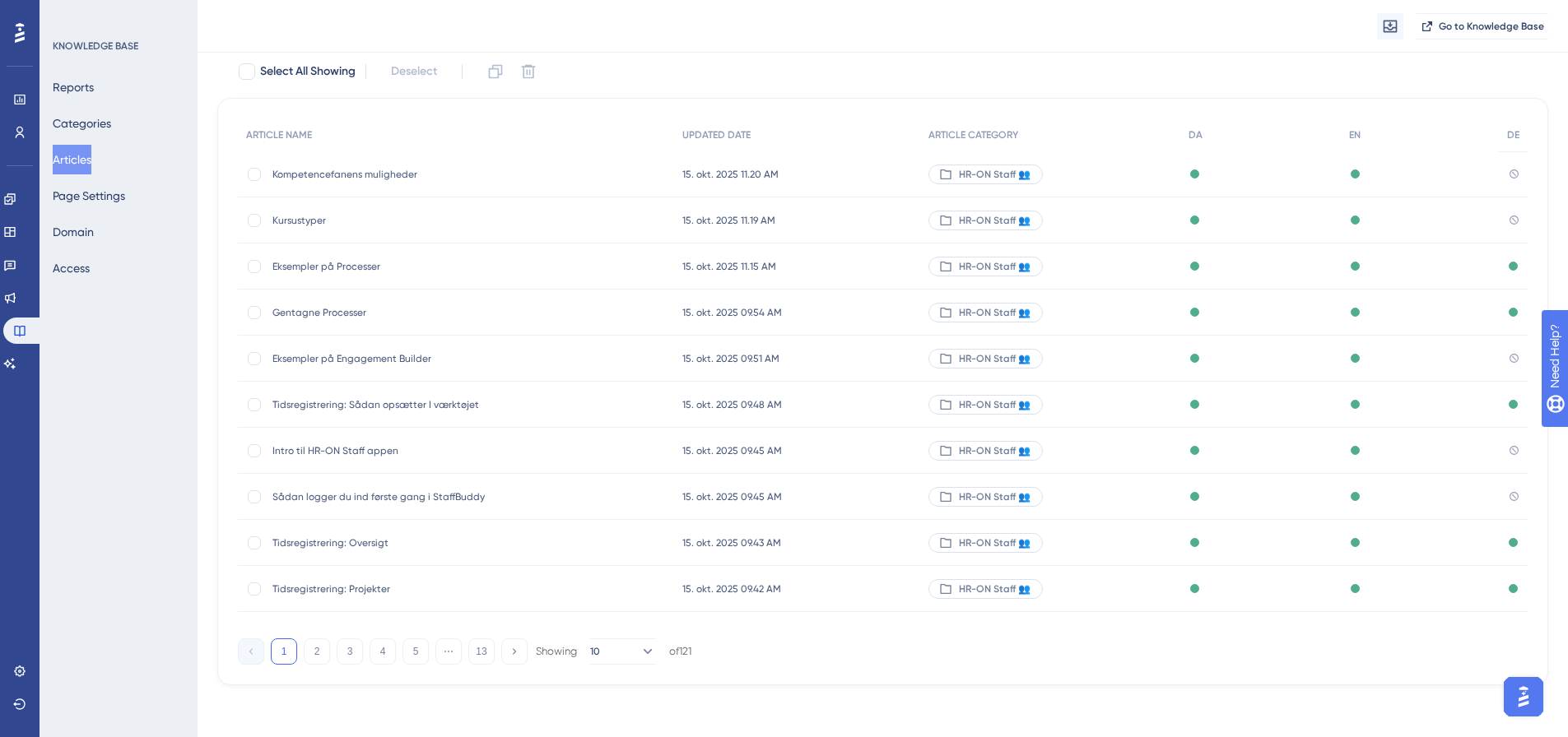
scroll to position [101, 0]
click at [384, 650] on button "4" at bounding box center [383, 651] width 26 height 26
click at [369, 223] on span "Engagement builder - [PERSON_NAME]" at bounding box center [403, 220] width 263 height 13
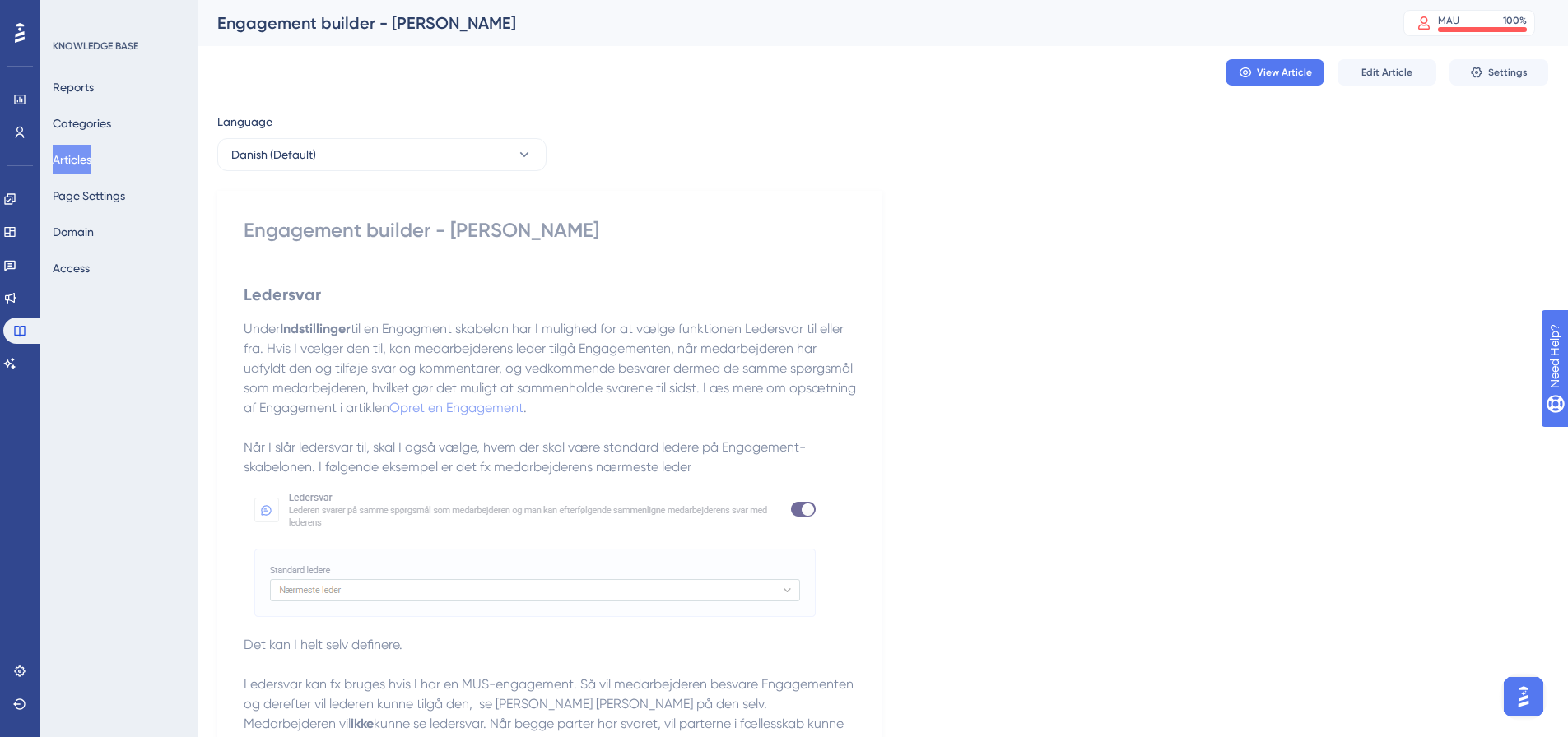
click at [81, 162] on button "Articles" at bounding box center [72, 160] width 39 height 30
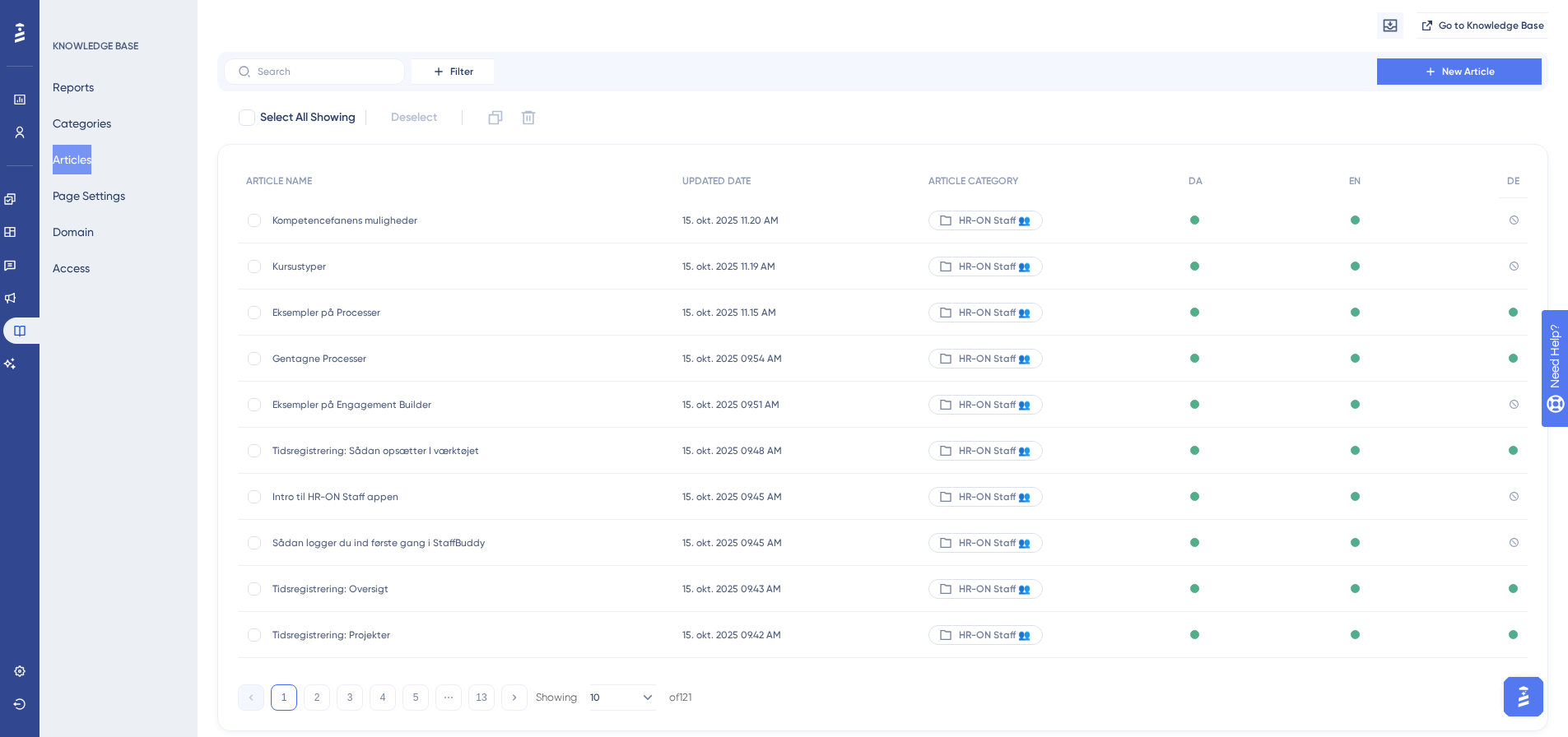
scroll to position [94, 0]
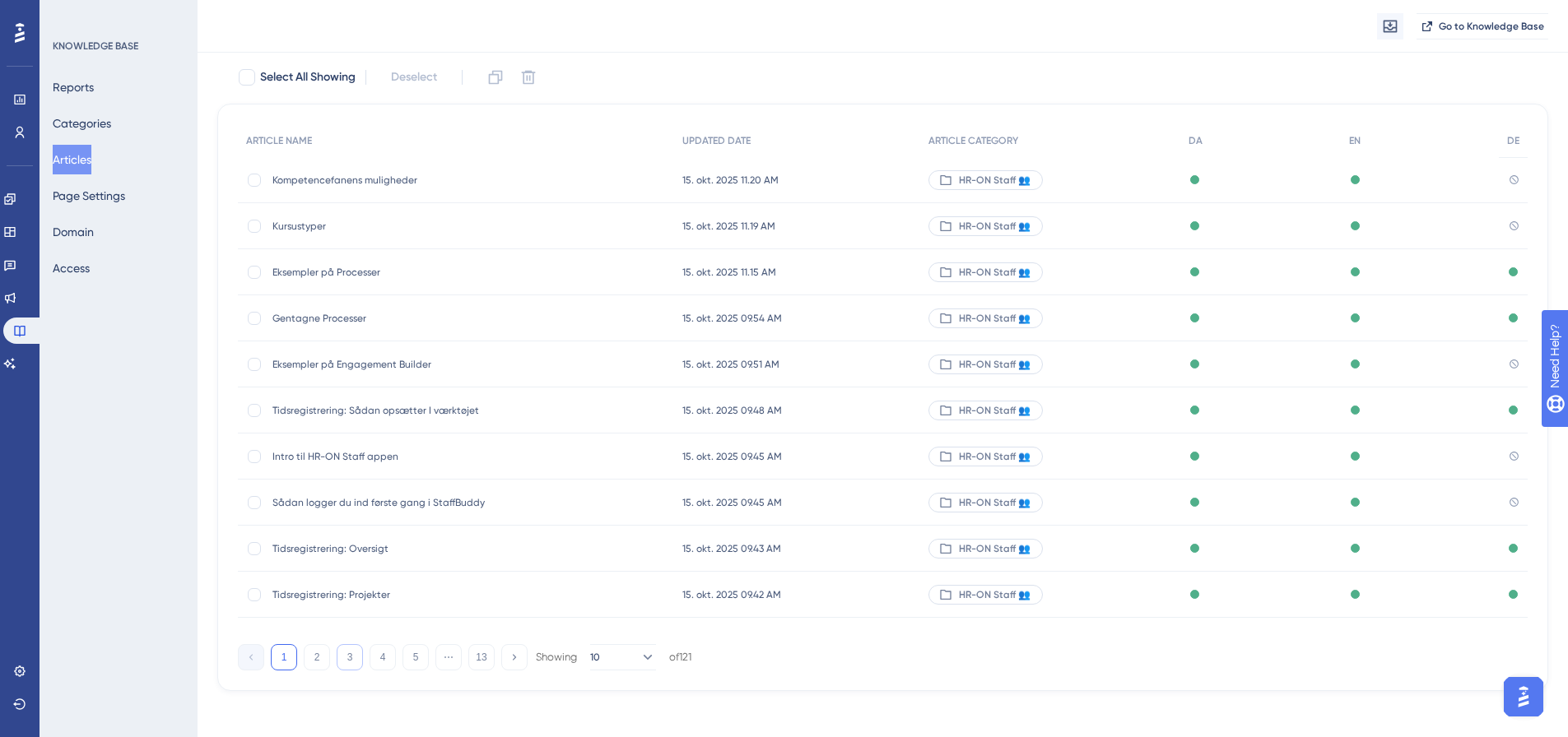
click at [355, 659] on button "3" at bounding box center [350, 658] width 26 height 26
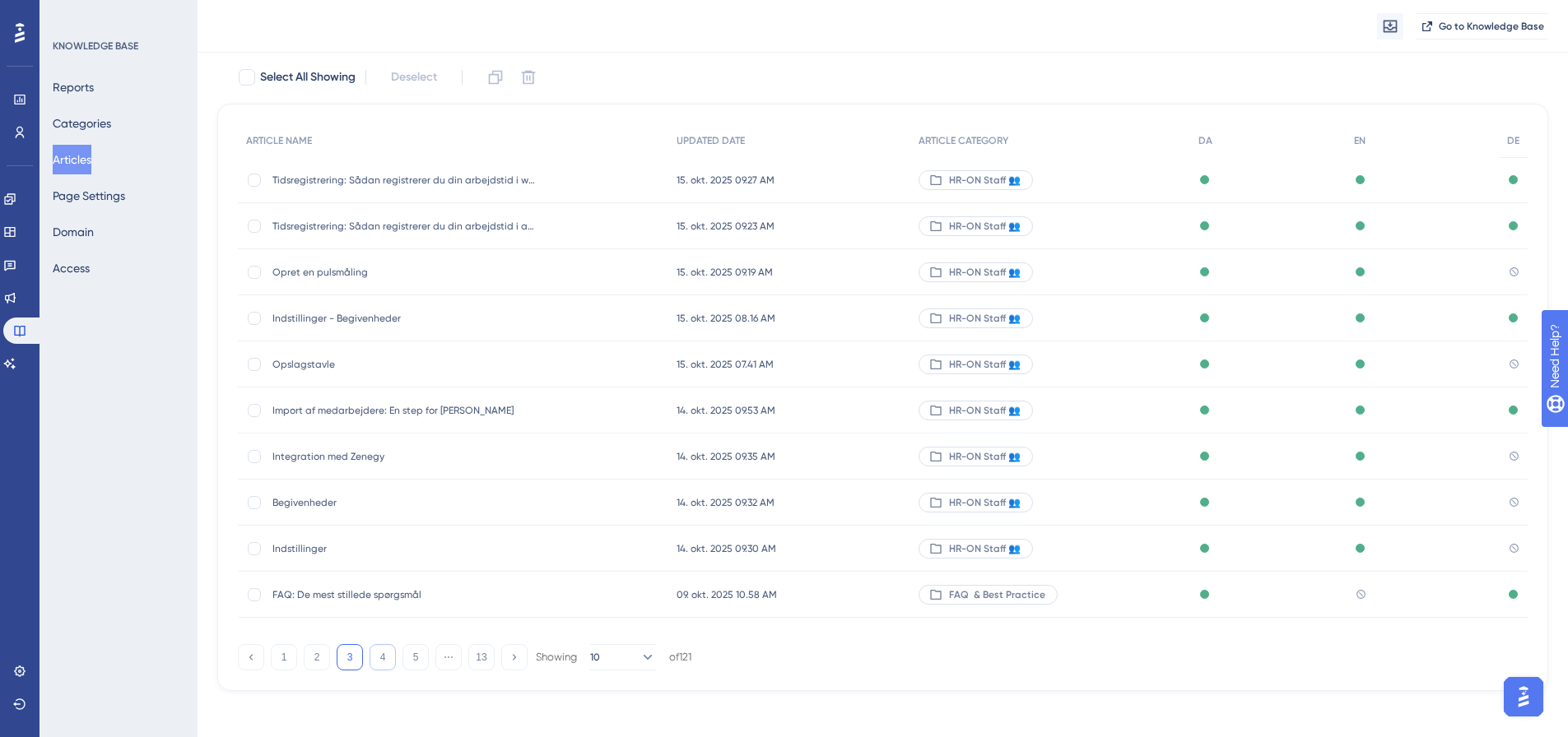
click at [385, 648] on button "4" at bounding box center [383, 658] width 26 height 26
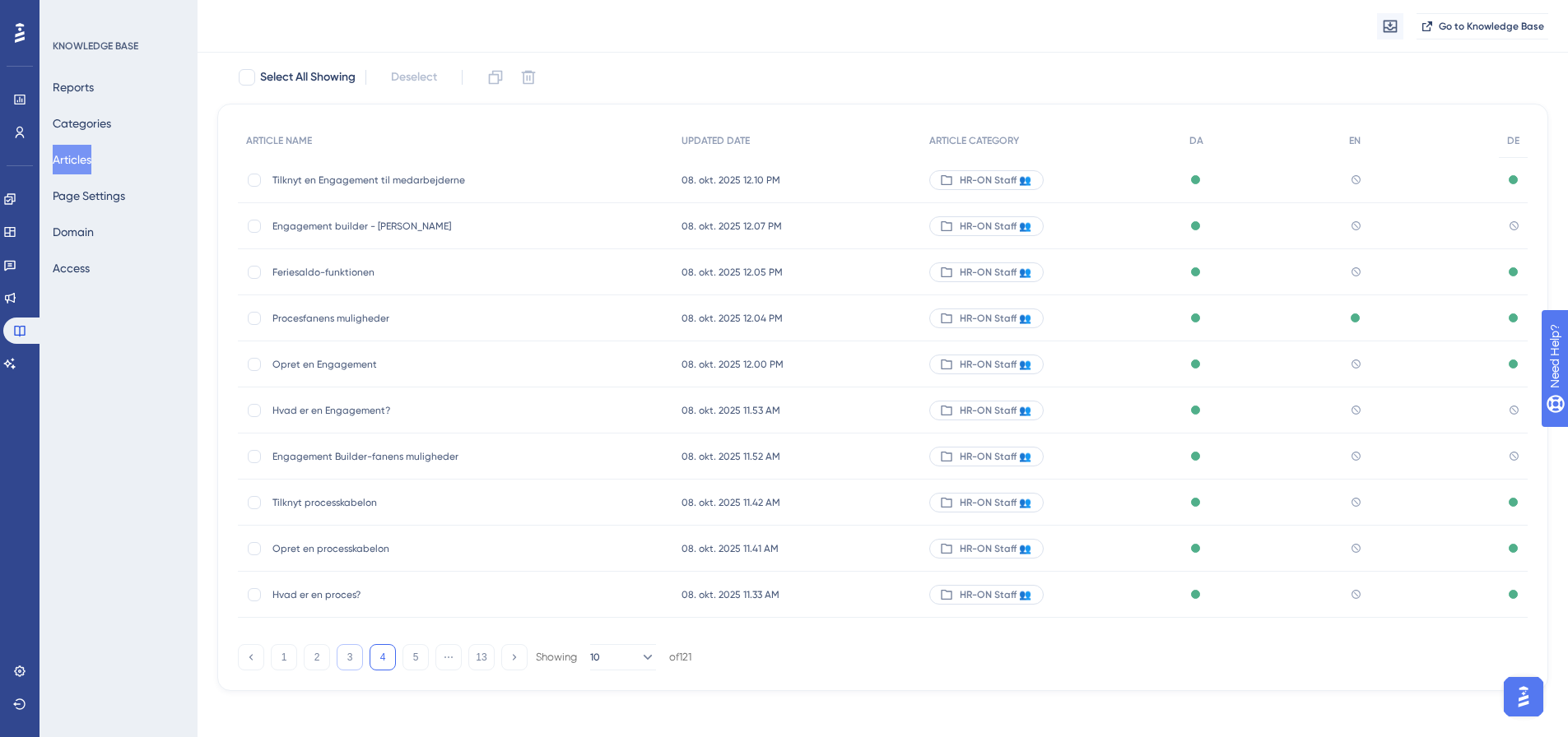
click at [353, 662] on button "3" at bounding box center [350, 658] width 26 height 26
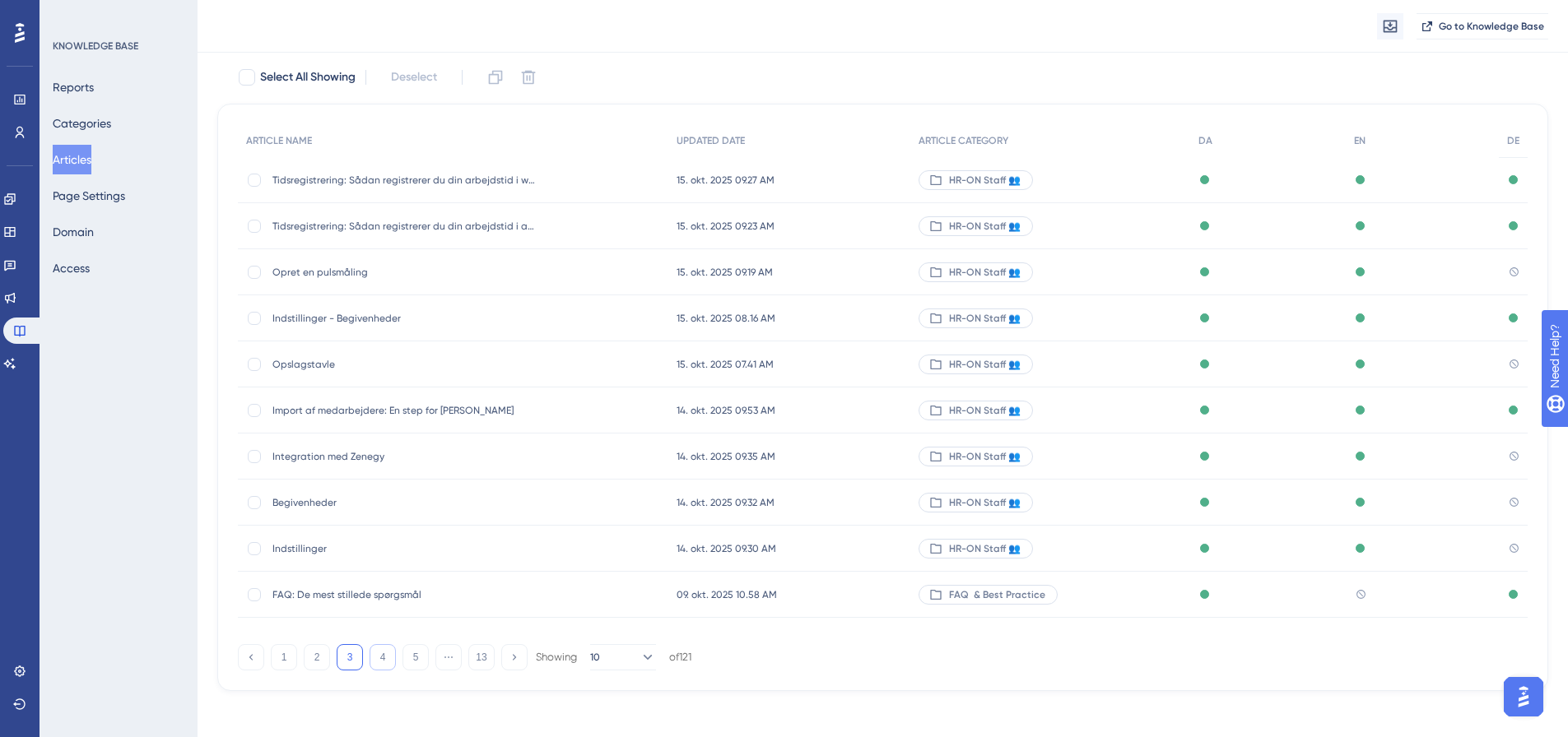
click at [377, 658] on button "4" at bounding box center [383, 658] width 26 height 26
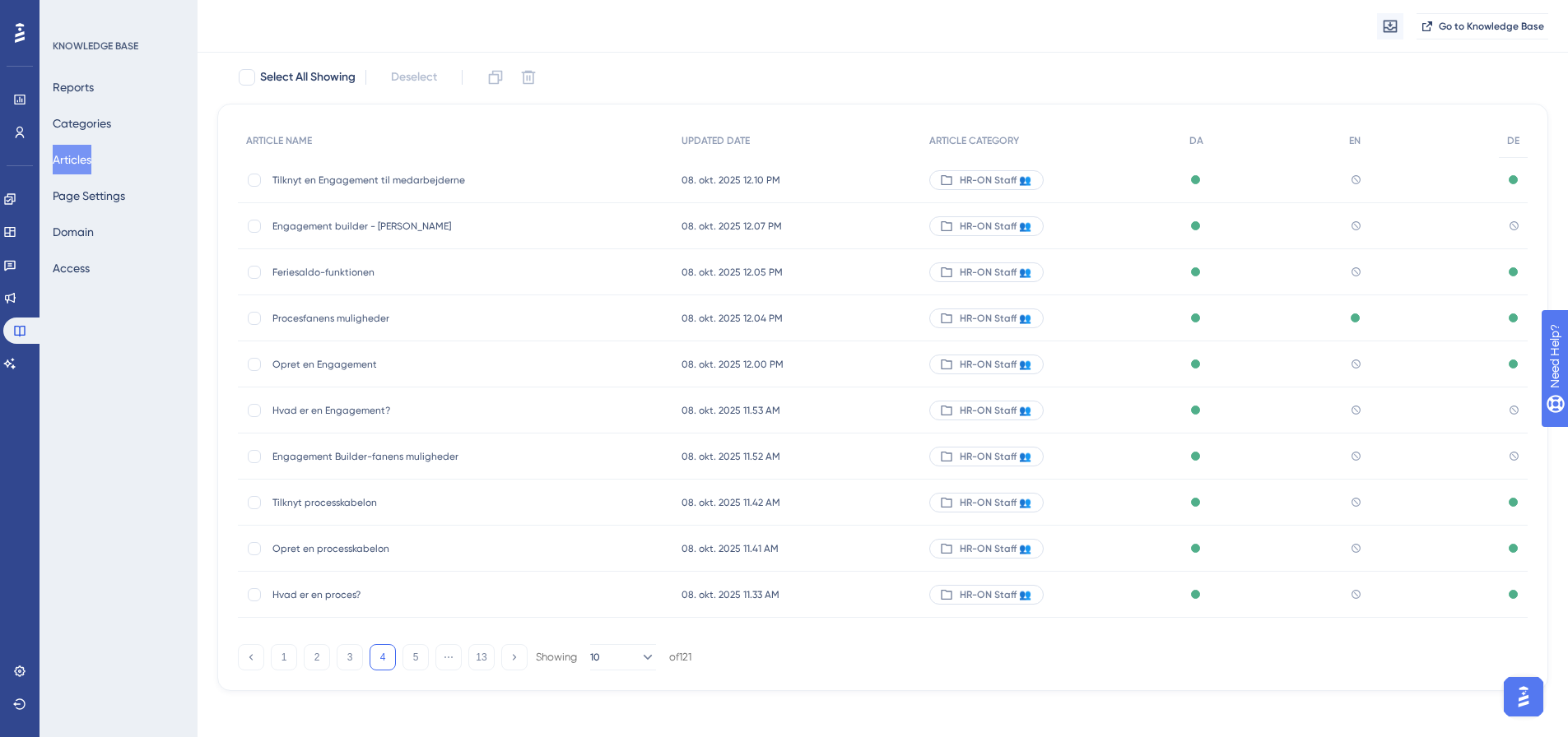
click at [349, 273] on span "Feriesaldo-funktionen" at bounding box center [403, 272] width 263 height 13
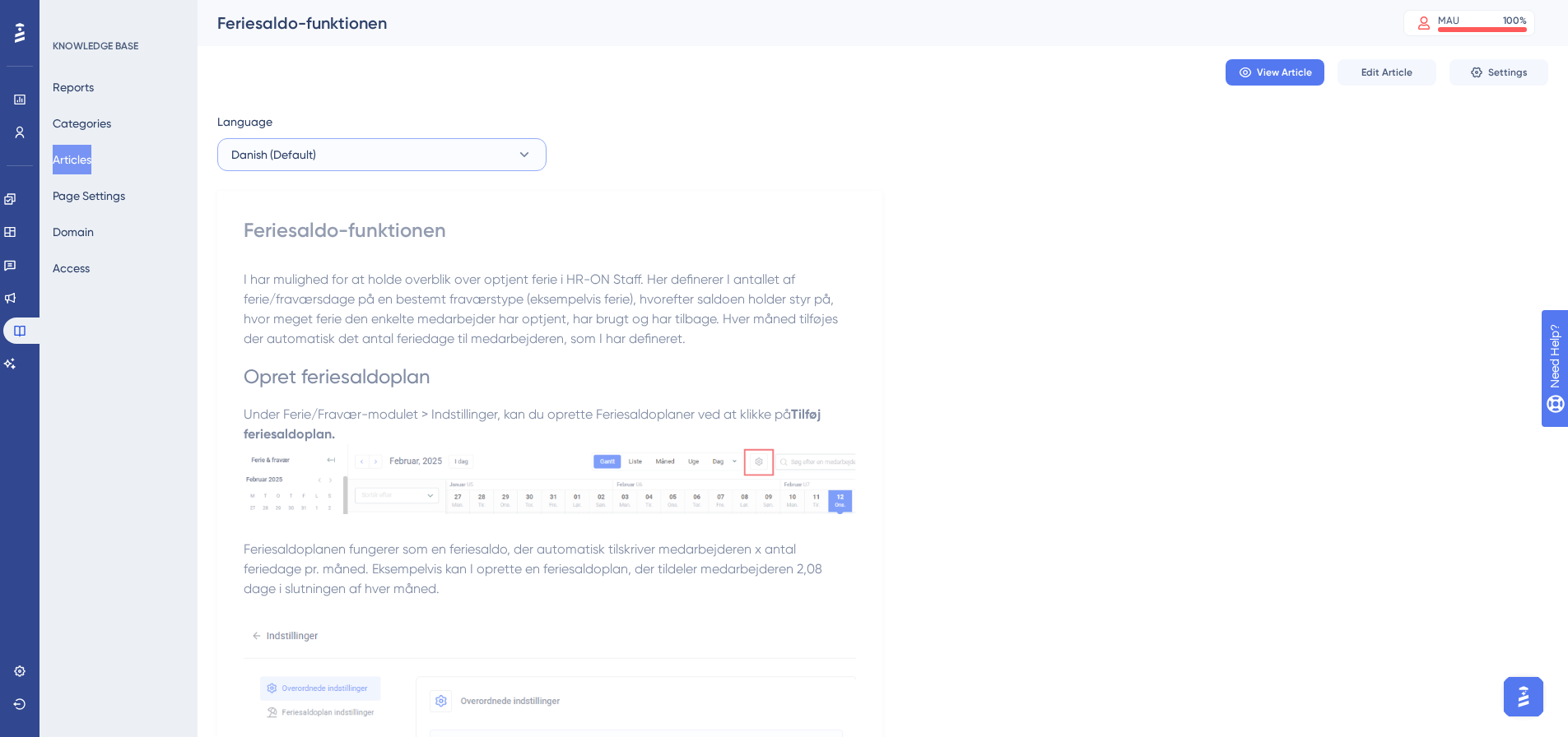
click at [407, 153] on button "Danish (Default)" at bounding box center [382, 155] width 329 height 33
click at [324, 237] on button "English English No translation" at bounding box center [381, 238] width 308 height 33
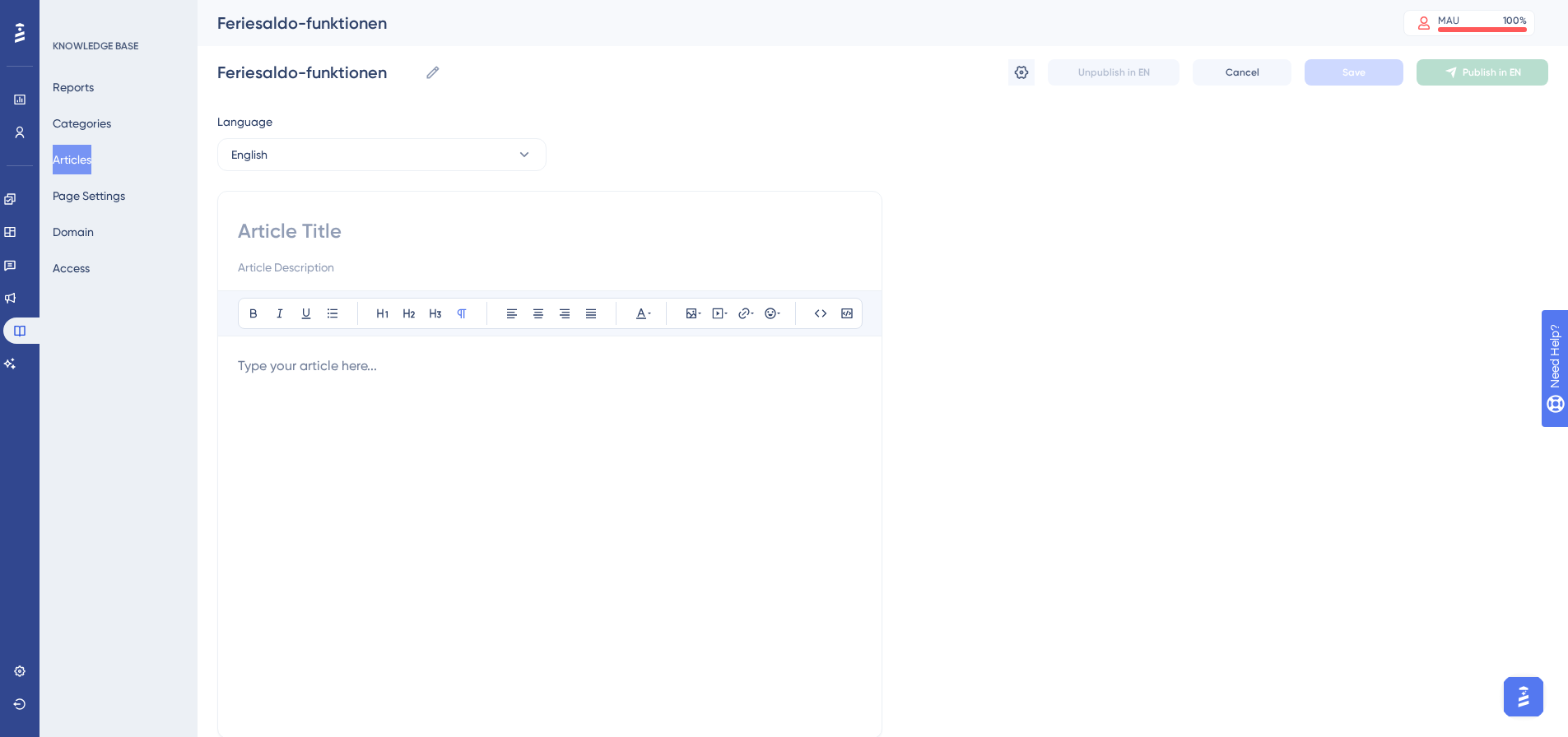
click at [332, 235] on input at bounding box center [549, 232] width 624 height 26
paste input "Vacation accrual"
type input "Vacation accrual"
click at [343, 359] on p at bounding box center [549, 366] width 624 height 20
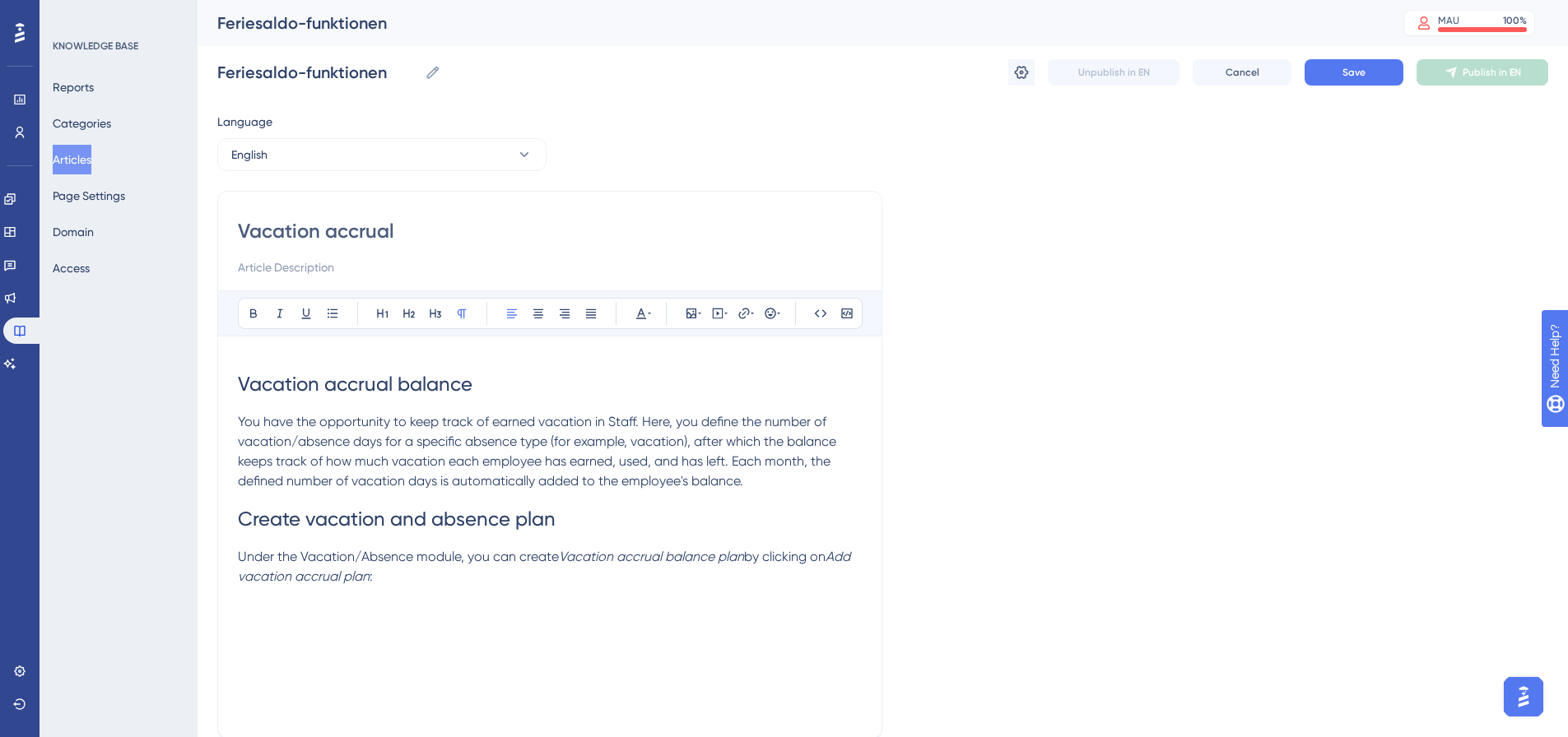
click at [447, 384] on span "Vacation accrual balance" at bounding box center [355, 384] width 234 height 23
click at [461, 589] on div "Vacation accrual plan You have the opportunity to keep track of earned vacation…" at bounding box center [549, 537] width 624 height 362
click at [415, 389] on span "Vacation accrual plan" at bounding box center [337, 384] width 200 height 23
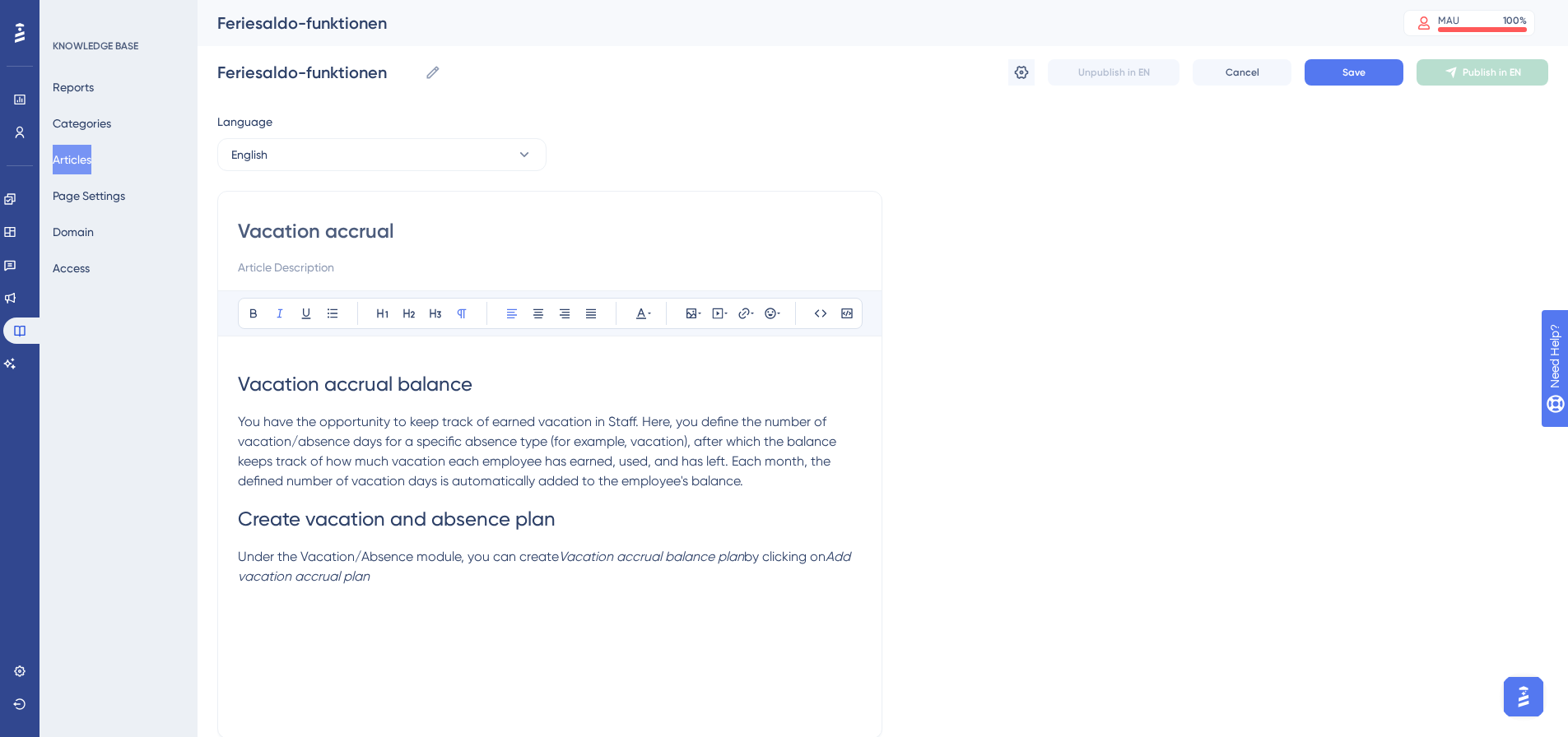
click at [281, 622] on div "Vacation accrual balance You have the opportunity to keep track of earned vacat…" at bounding box center [549, 537] width 624 height 362
click at [430, 578] on p "Under the Vacation/Absence module, you can create Vacation accrual balance plan…" at bounding box center [549, 567] width 624 height 40
click at [283, 609] on div "Vacation accrual balance You have the opportunity to keep track of earned vacat…" at bounding box center [549, 537] width 624 height 362
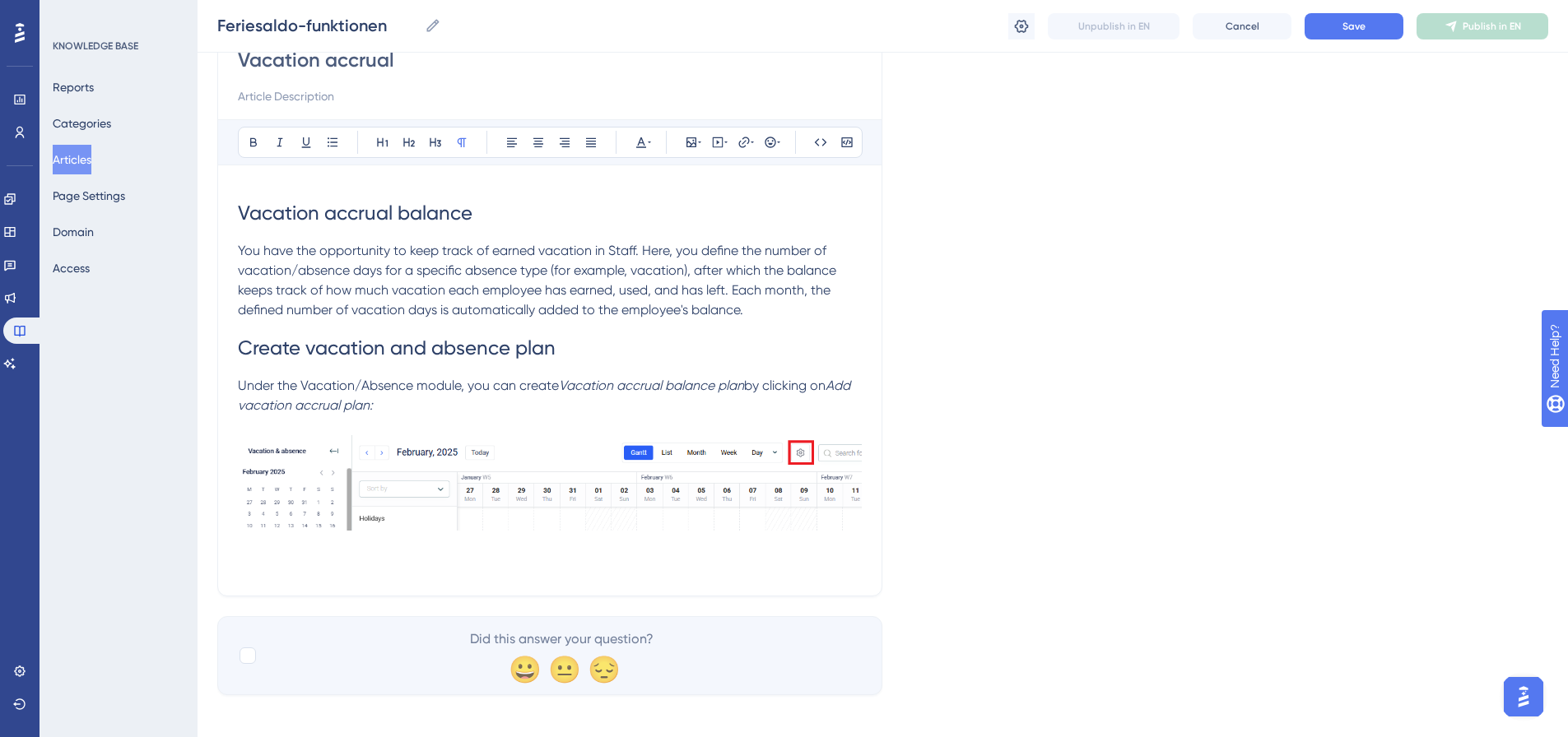
scroll to position [176, 0]
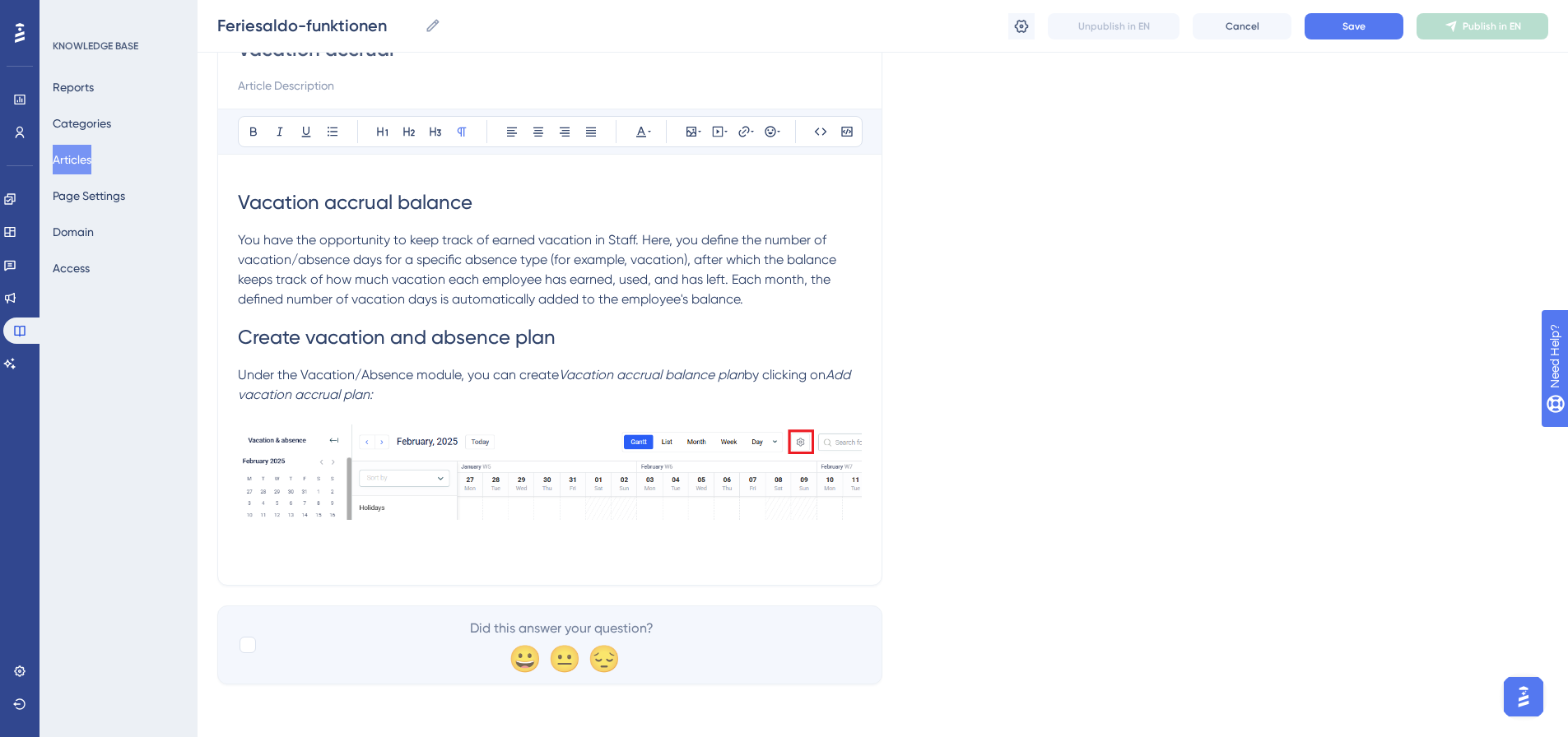
click at [264, 551] on p at bounding box center [549, 556] width 624 height 20
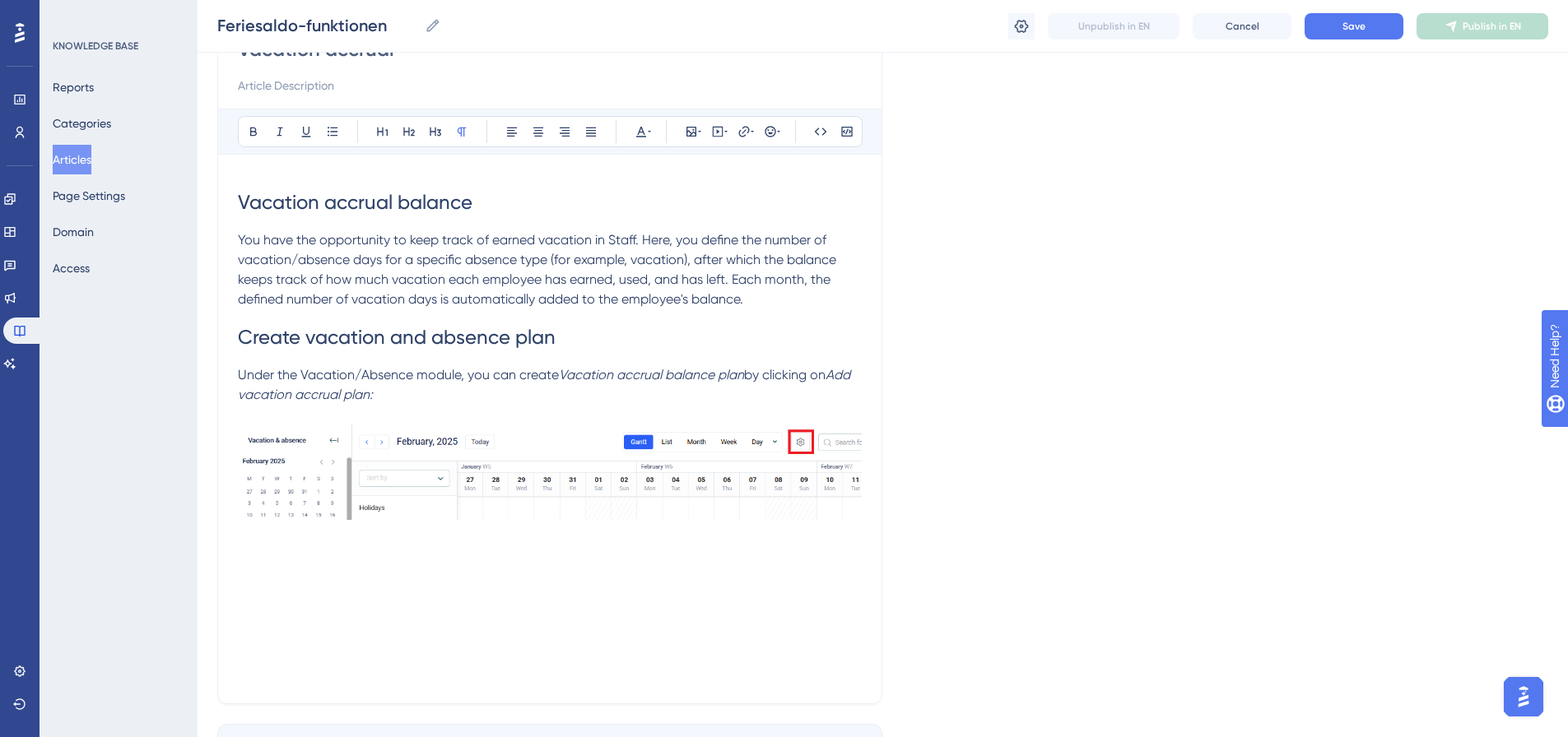
click at [268, 551] on p at bounding box center [549, 556] width 624 height 20
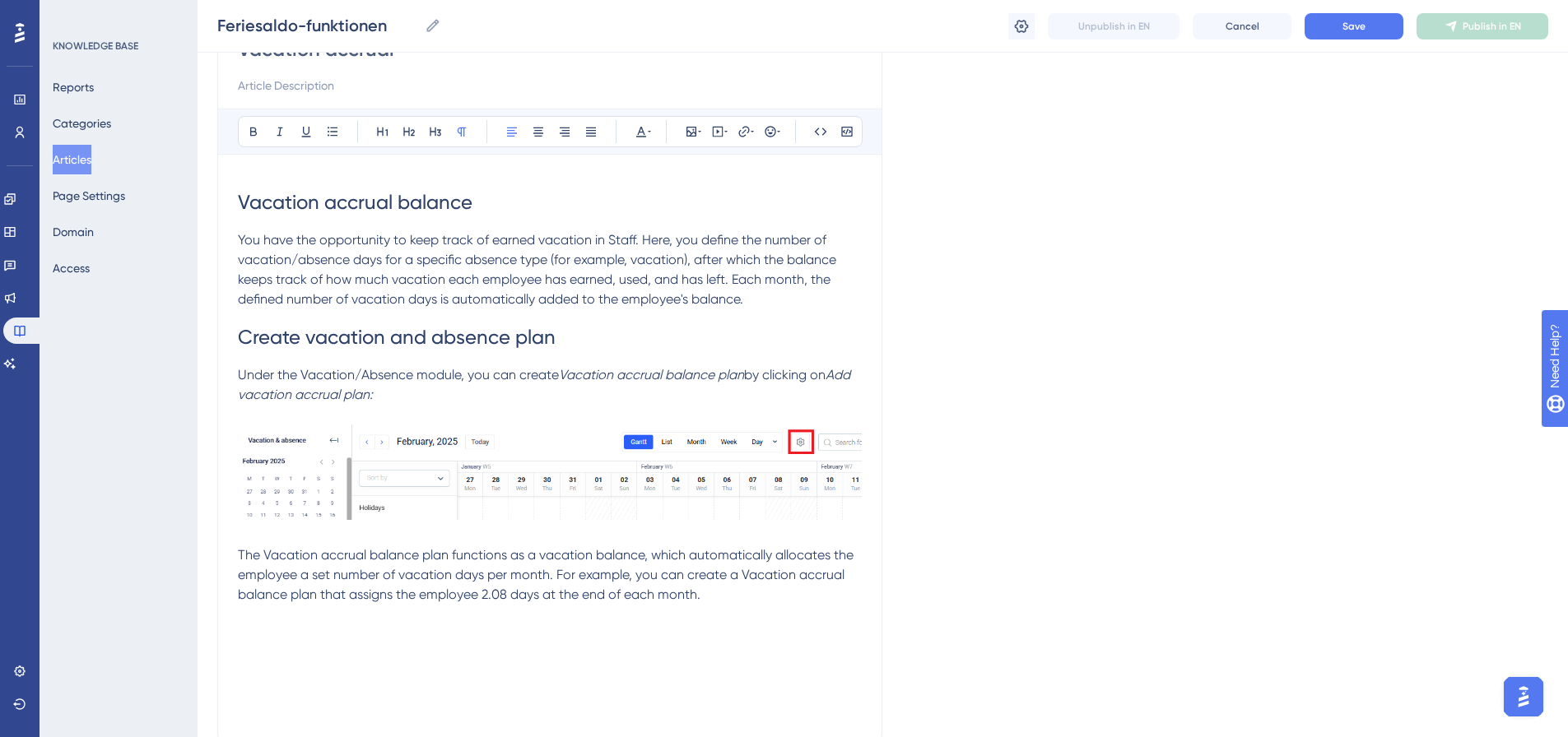
click at [267, 628] on p at bounding box center [549, 635] width 624 height 20
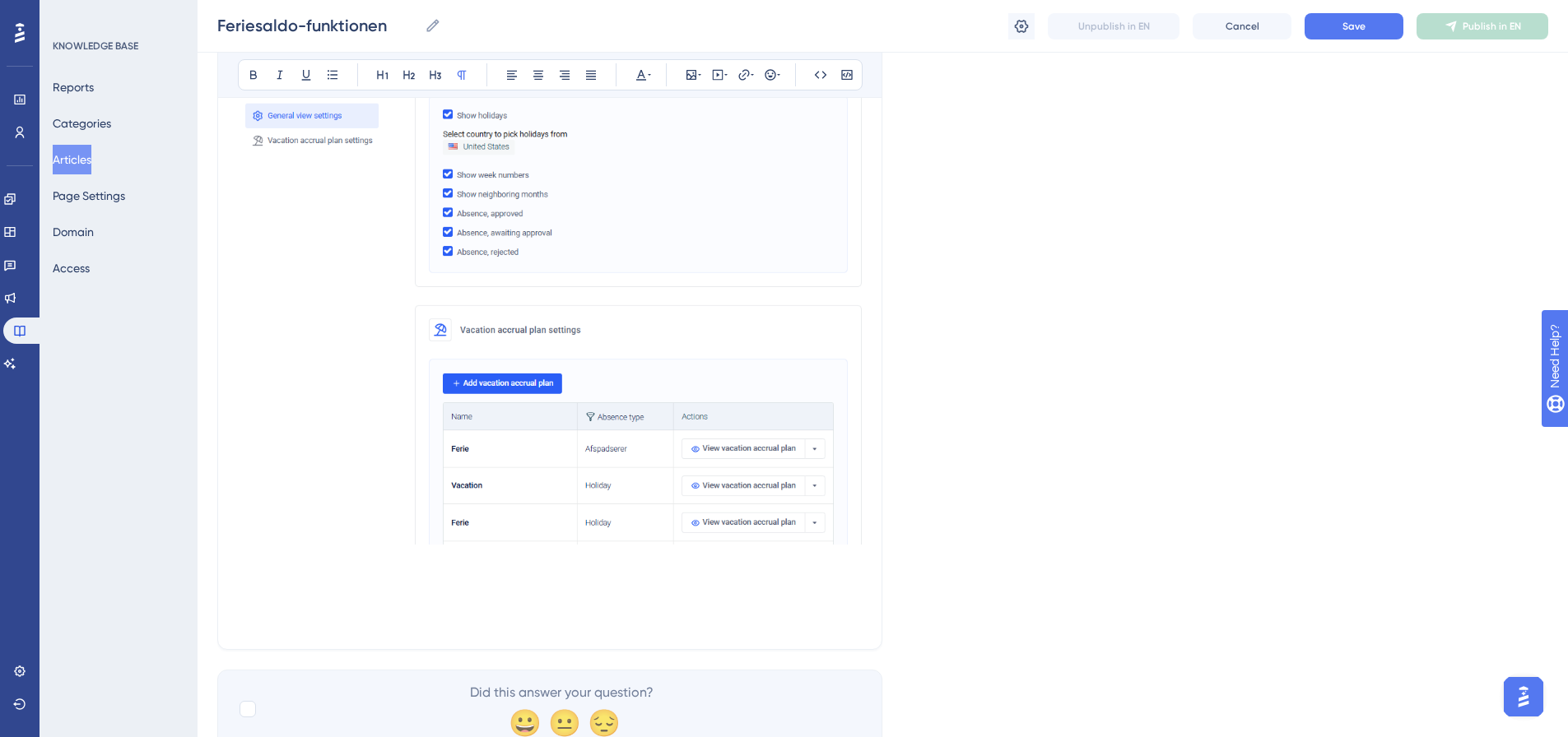
scroll to position [751, 0]
click at [362, 579] on p at bounding box center [549, 580] width 624 height 20
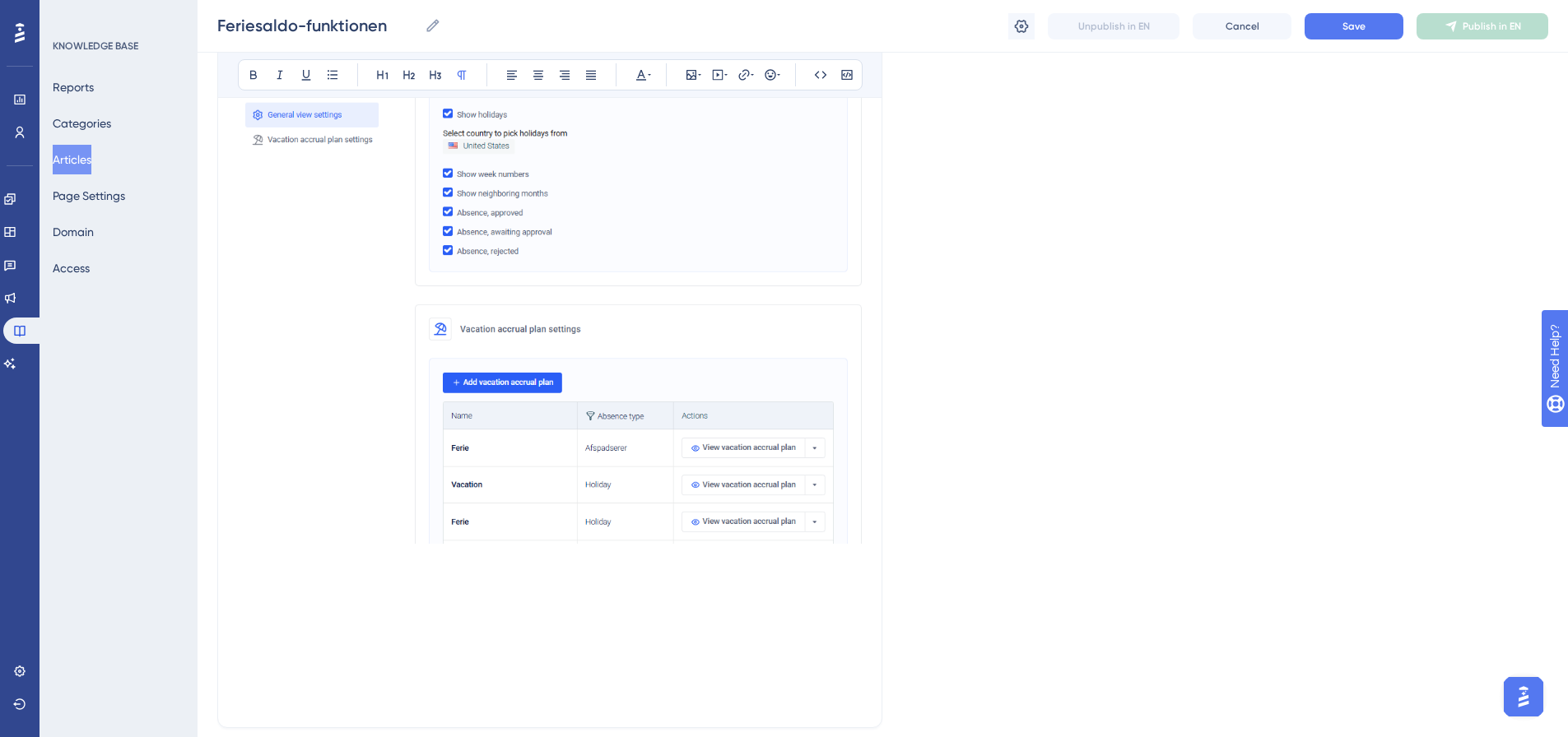
scroll to position [894, 0]
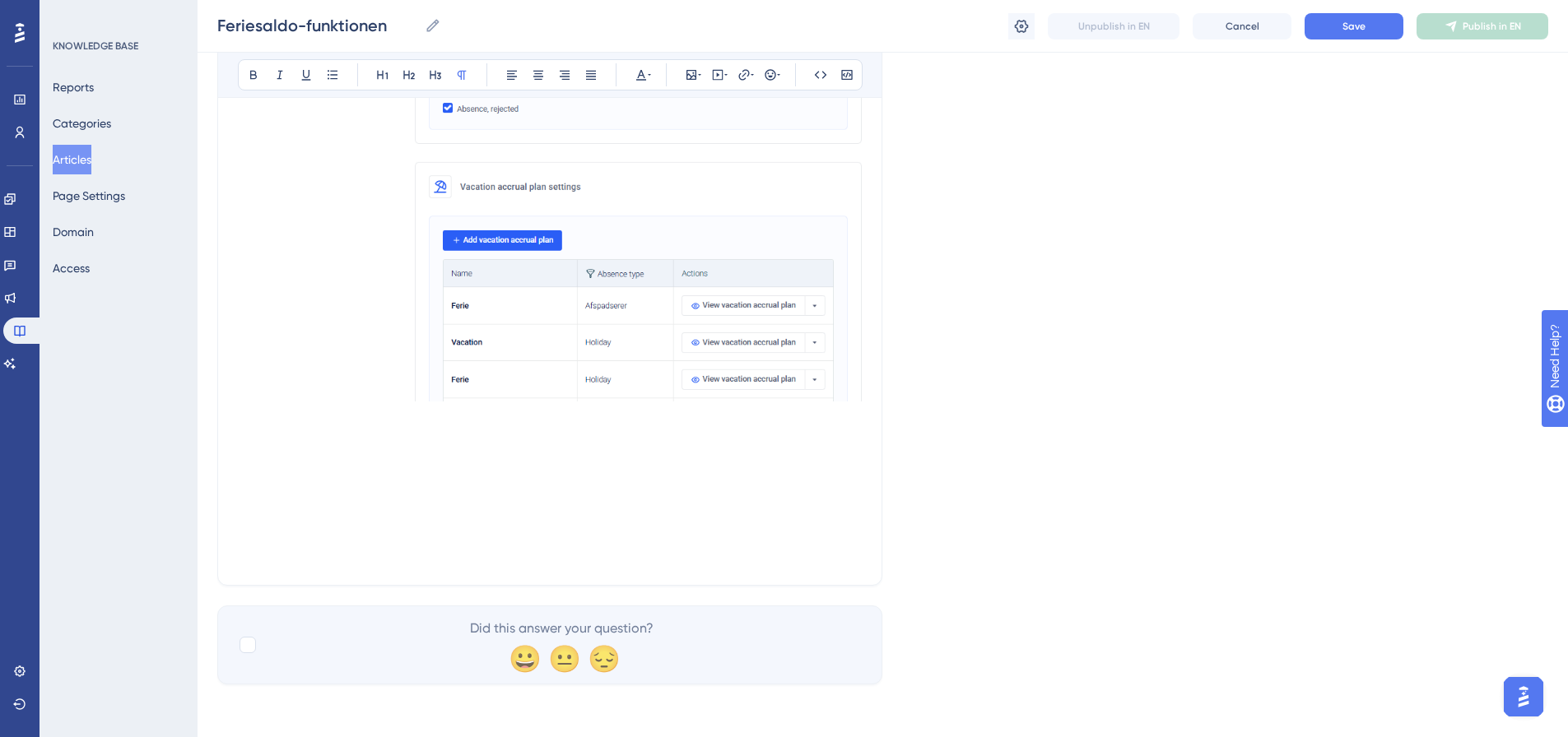
click at [293, 415] on p at bounding box center [549, 417] width 624 height 20
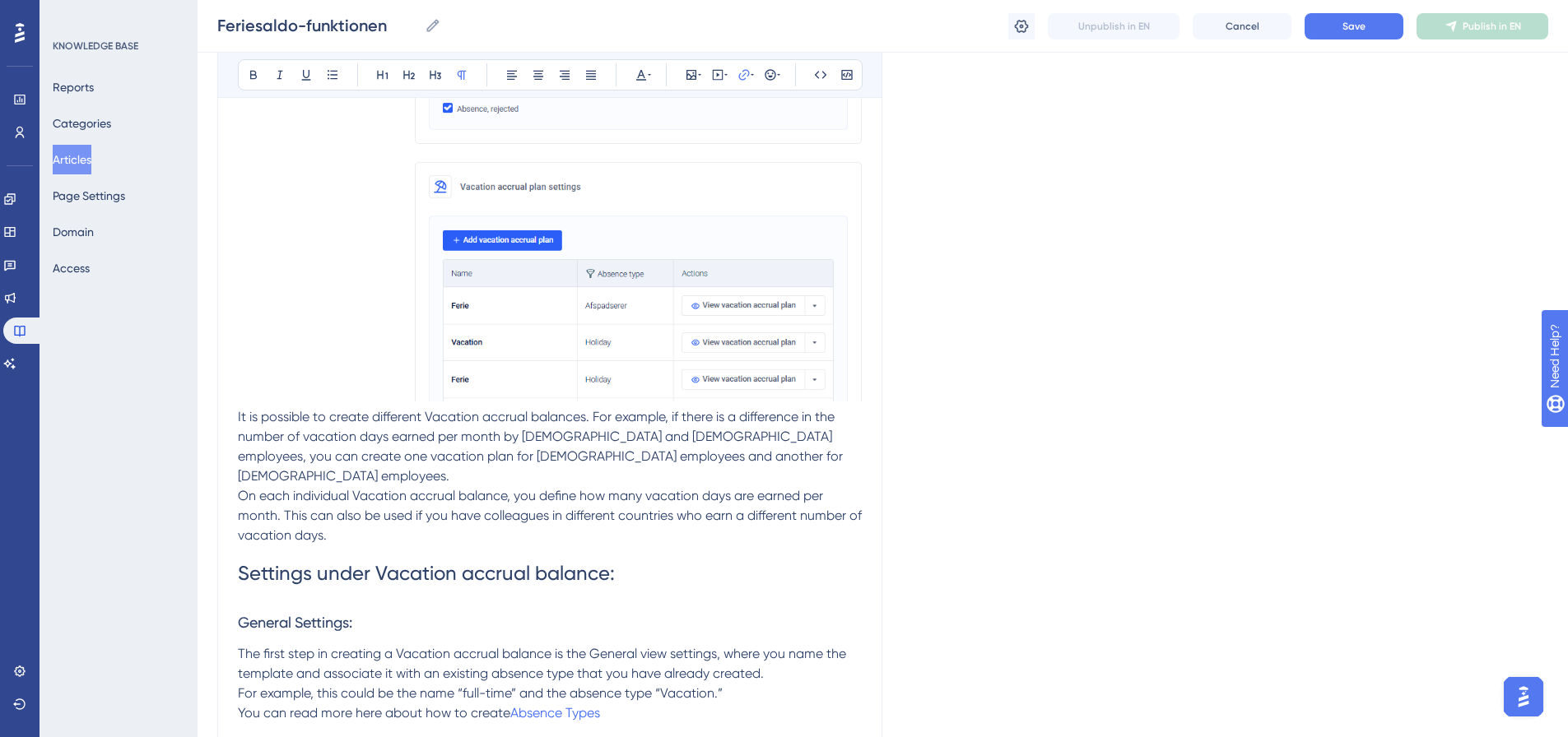
click at [237, 417] on div "Vacation accrual Bold Italic Underline Bullet Point Heading 1 Heading 2 Heading…" at bounding box center [550, 87] width 666 height 1591
click at [236, 415] on div "Vacation accrual Bold Italic Underline Bullet Point Heading 1 Heading 2 Heading…" at bounding box center [550, 87] width 666 height 1591
click at [238, 415] on span "It is possible to create different Vacation accrual balances. For example, if t…" at bounding box center [542, 446] width 609 height 75
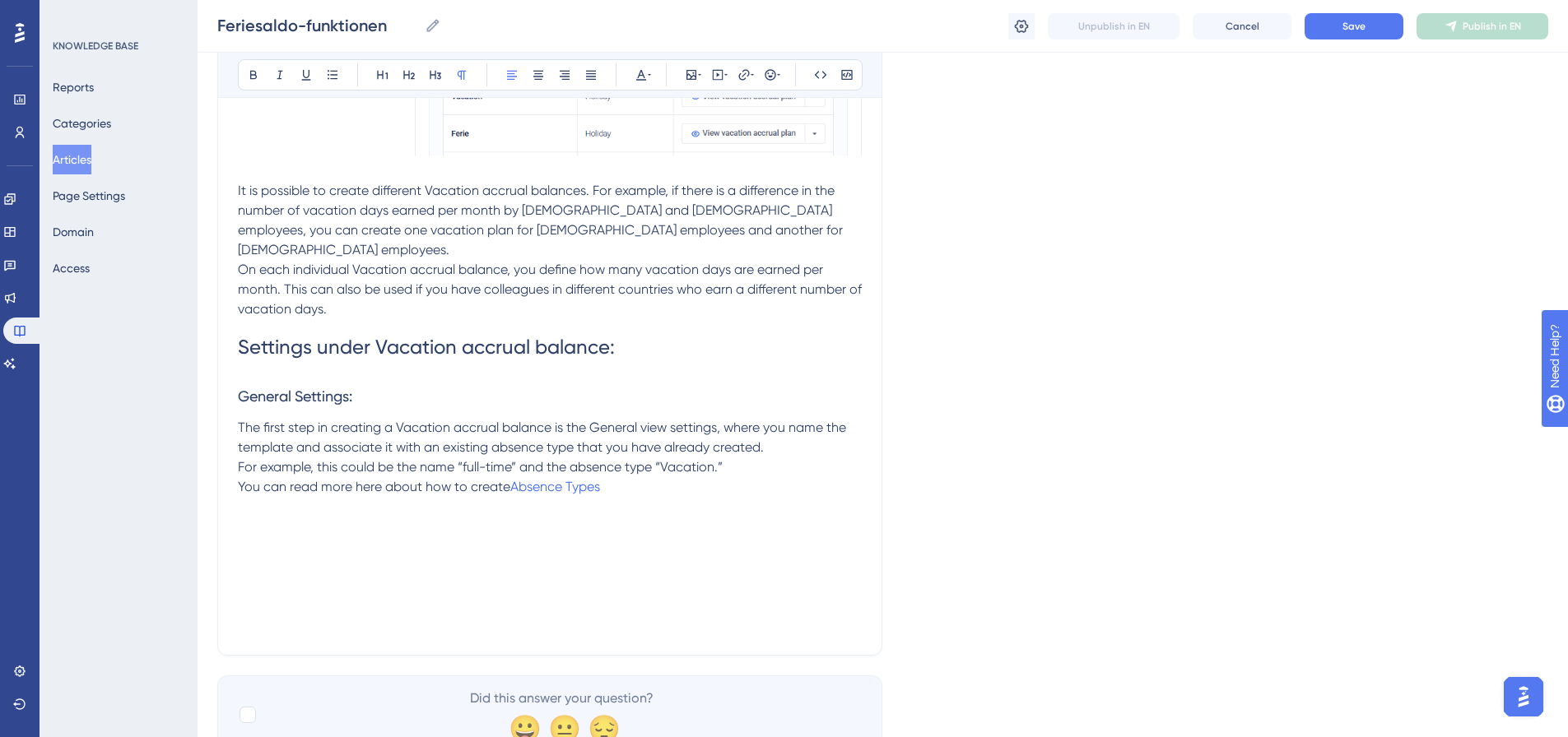
scroll to position [1140, 0]
click at [254, 516] on p at bounding box center [549, 526] width 624 height 20
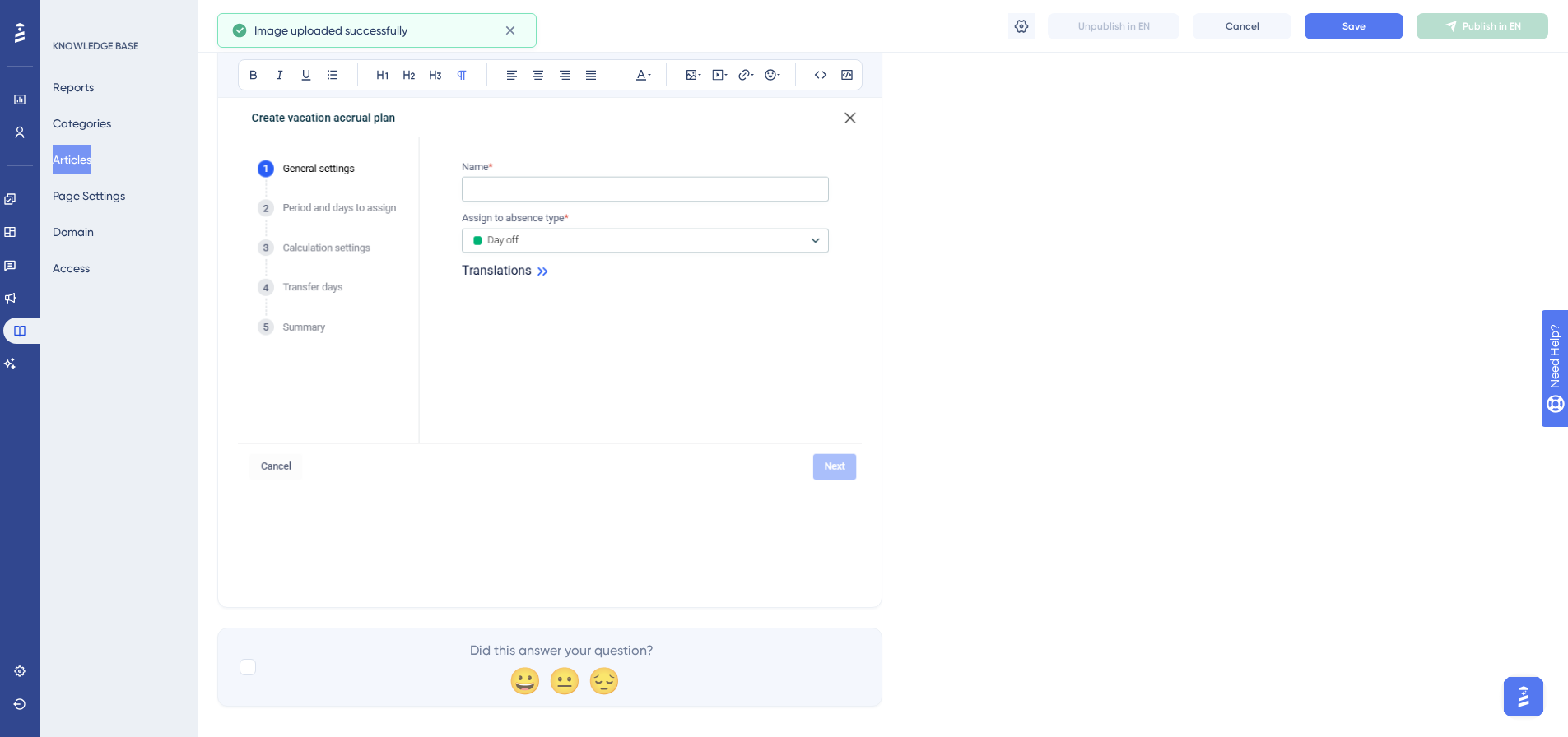
scroll to position [1558, 0]
click at [250, 526] on p at bounding box center [549, 536] width 624 height 20
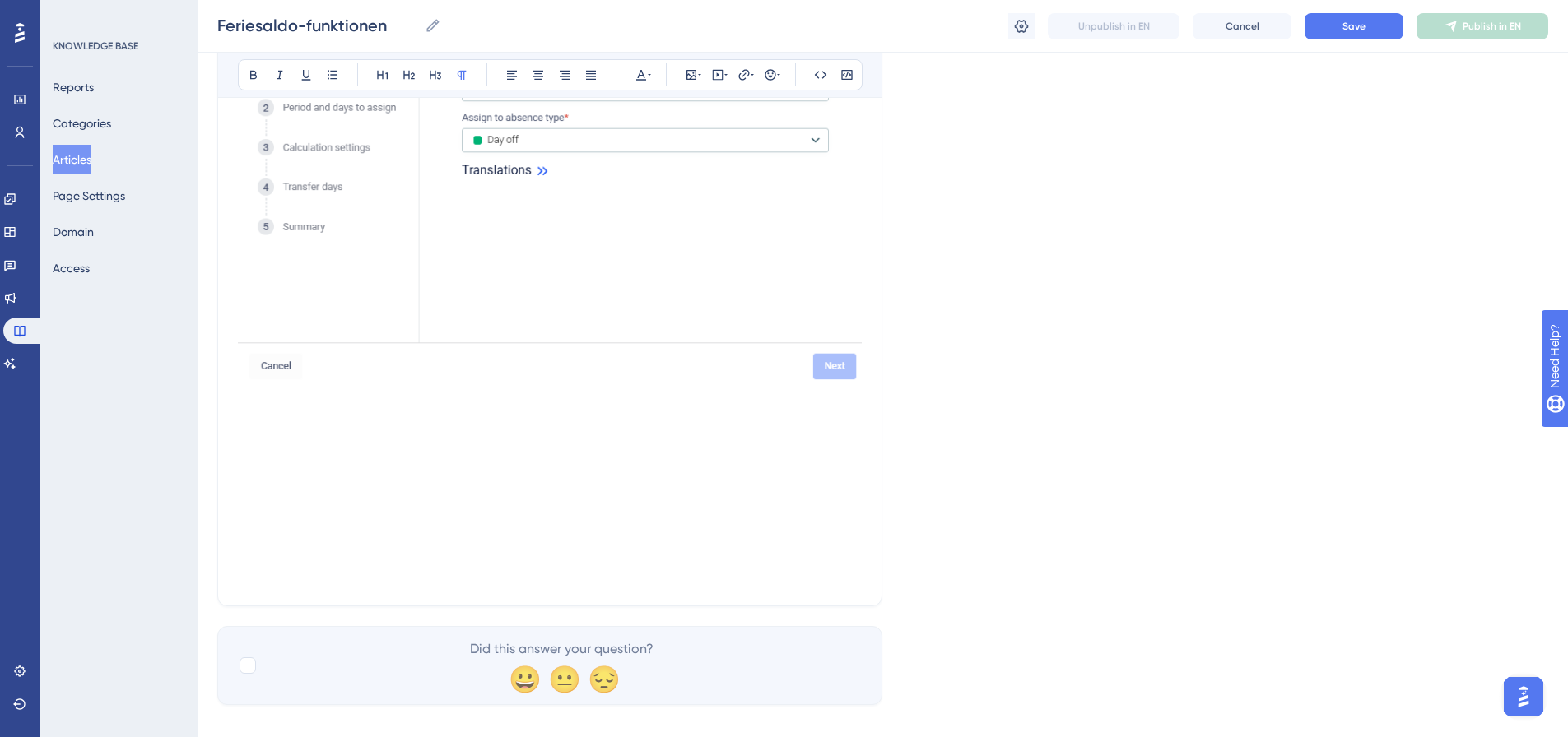
scroll to position [1656, 0]
click at [265, 447] on p at bounding box center [549, 457] width 624 height 20
click at [253, 407] on p at bounding box center [549, 417] width 624 height 20
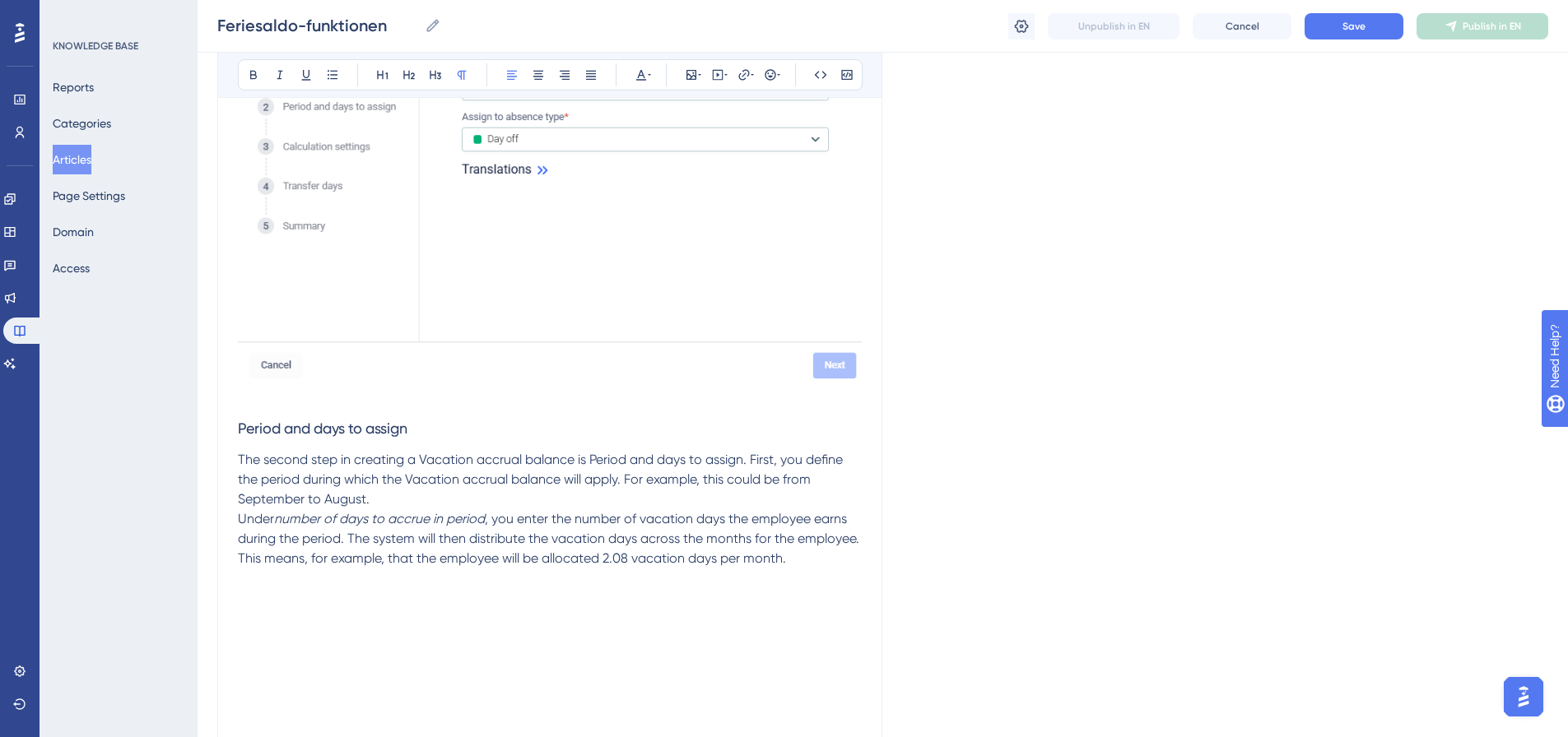
drag, startPoint x: 1439, startPoint y: 445, endPoint x: 1183, endPoint y: 507, distance: 263.4
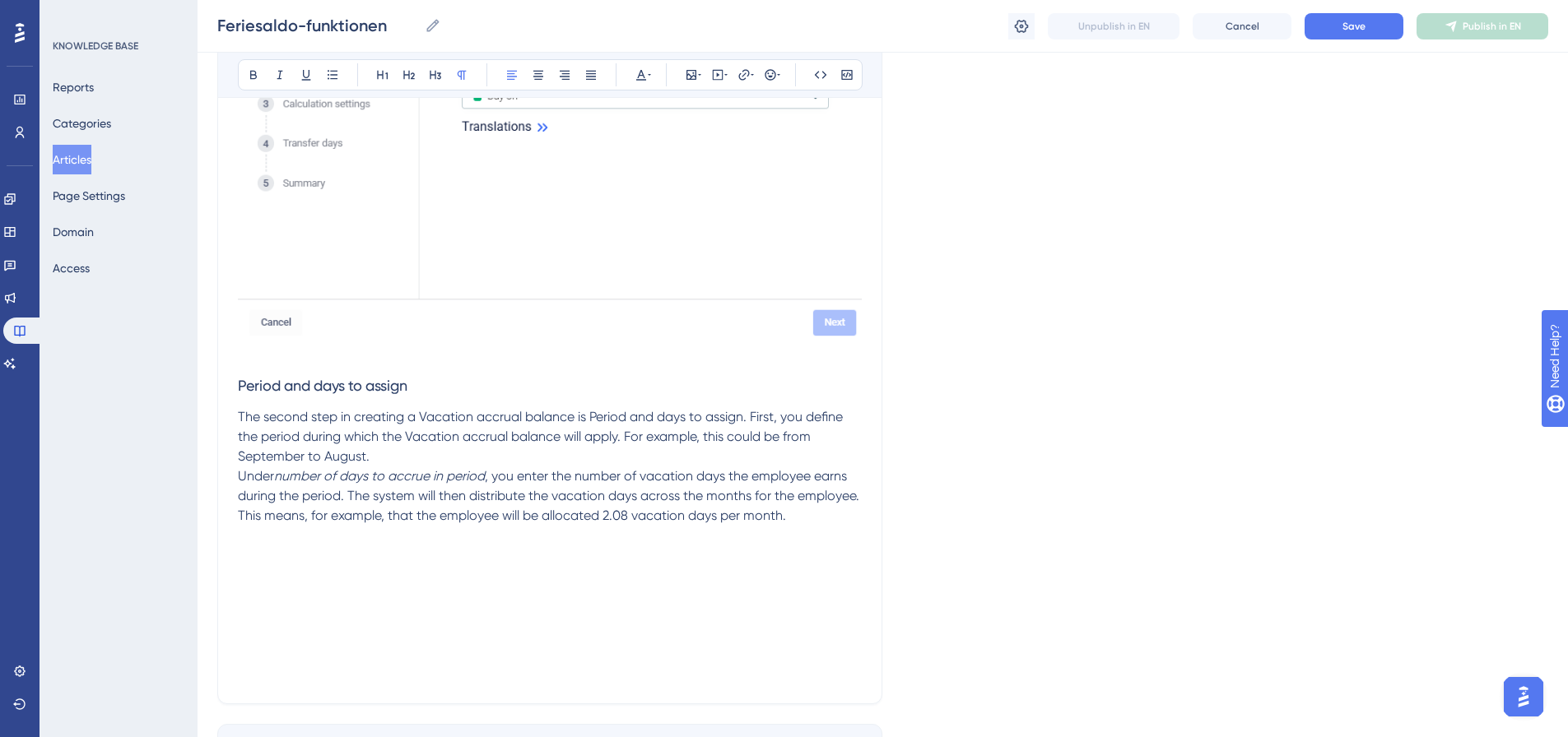
scroll to position [1739, 0]
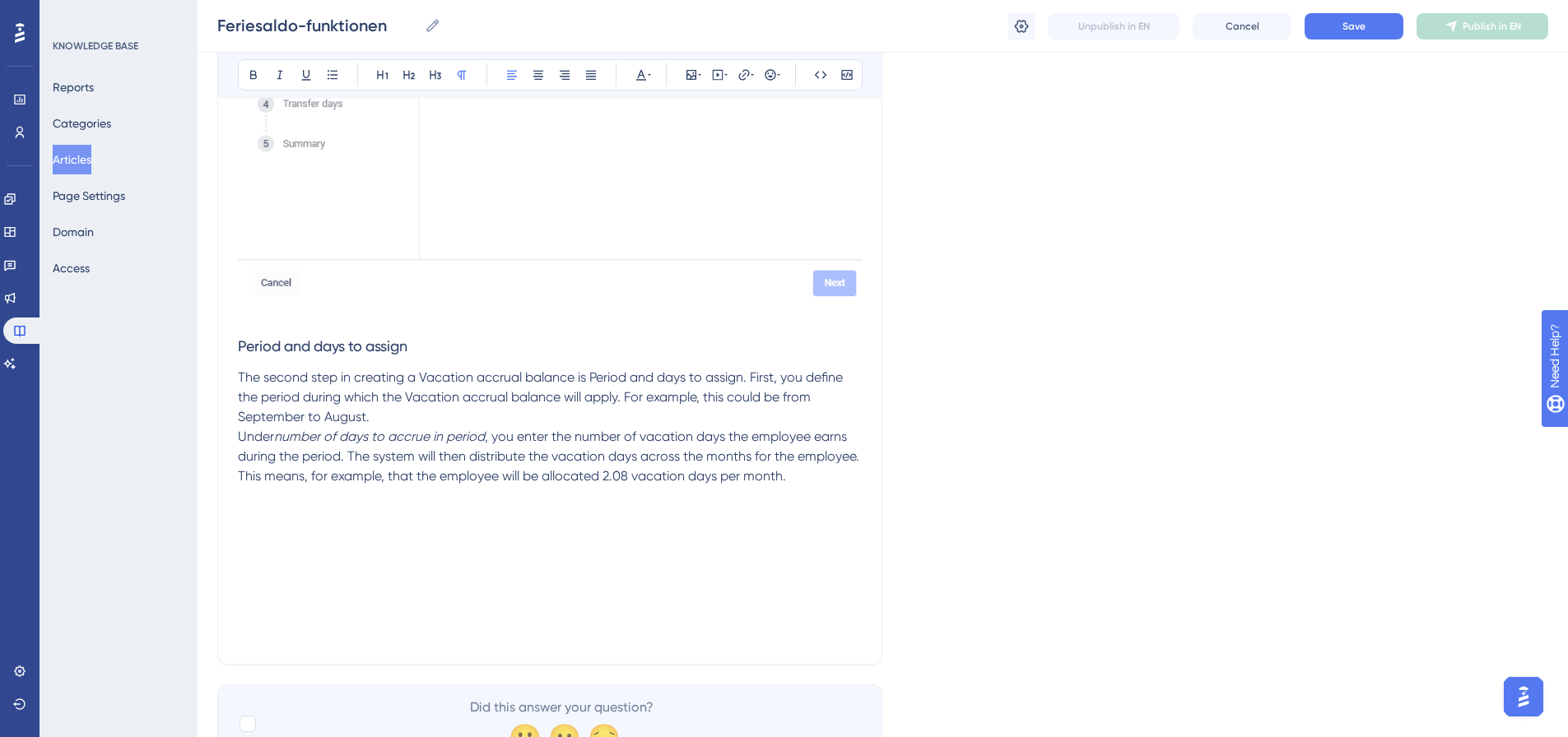
click at [248, 486] on p at bounding box center [549, 496] width 624 height 20
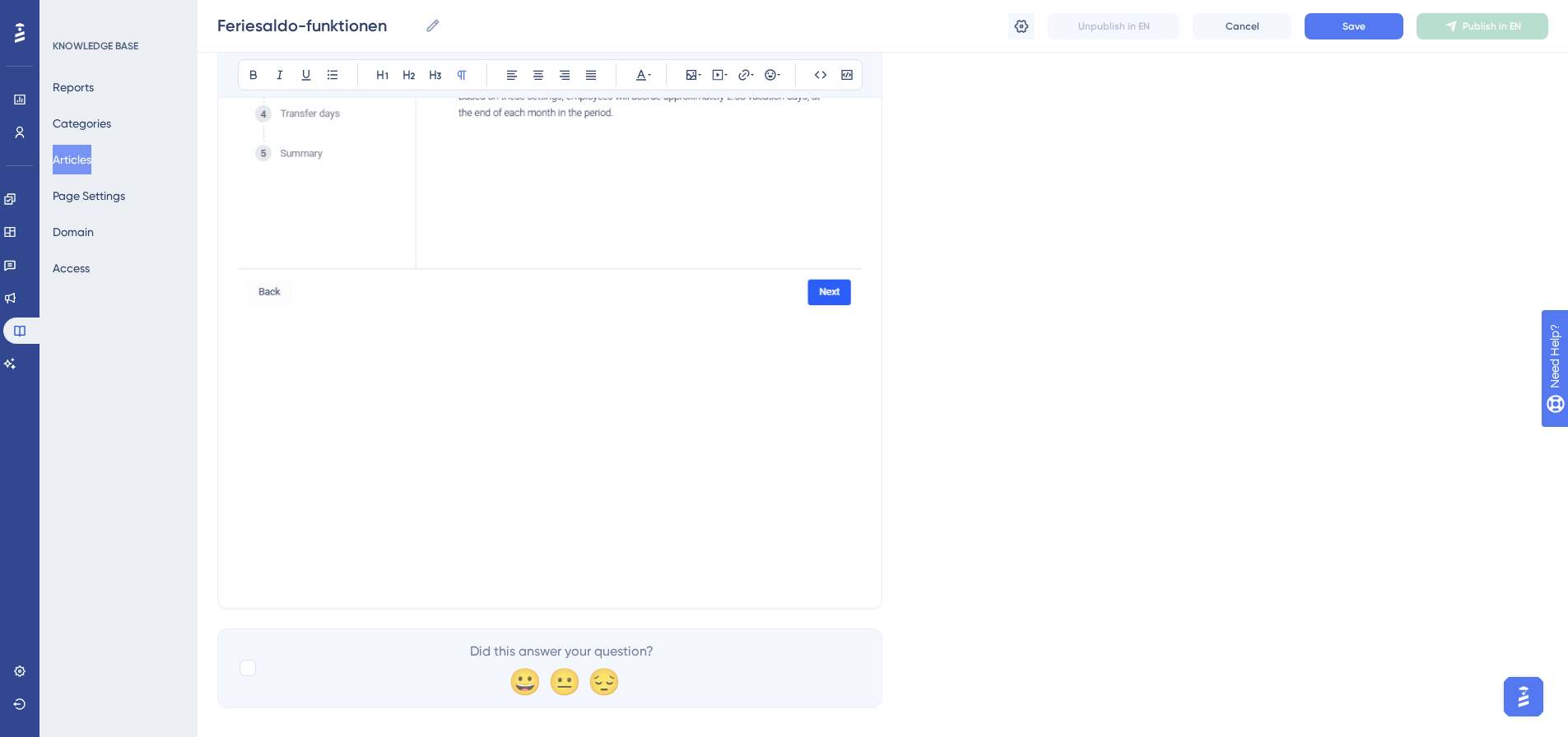
scroll to position [2317, 0]
click at [261, 368] on p at bounding box center [549, 378] width 624 height 20
click at [244, 328] on p at bounding box center [549, 338] width 624 height 20
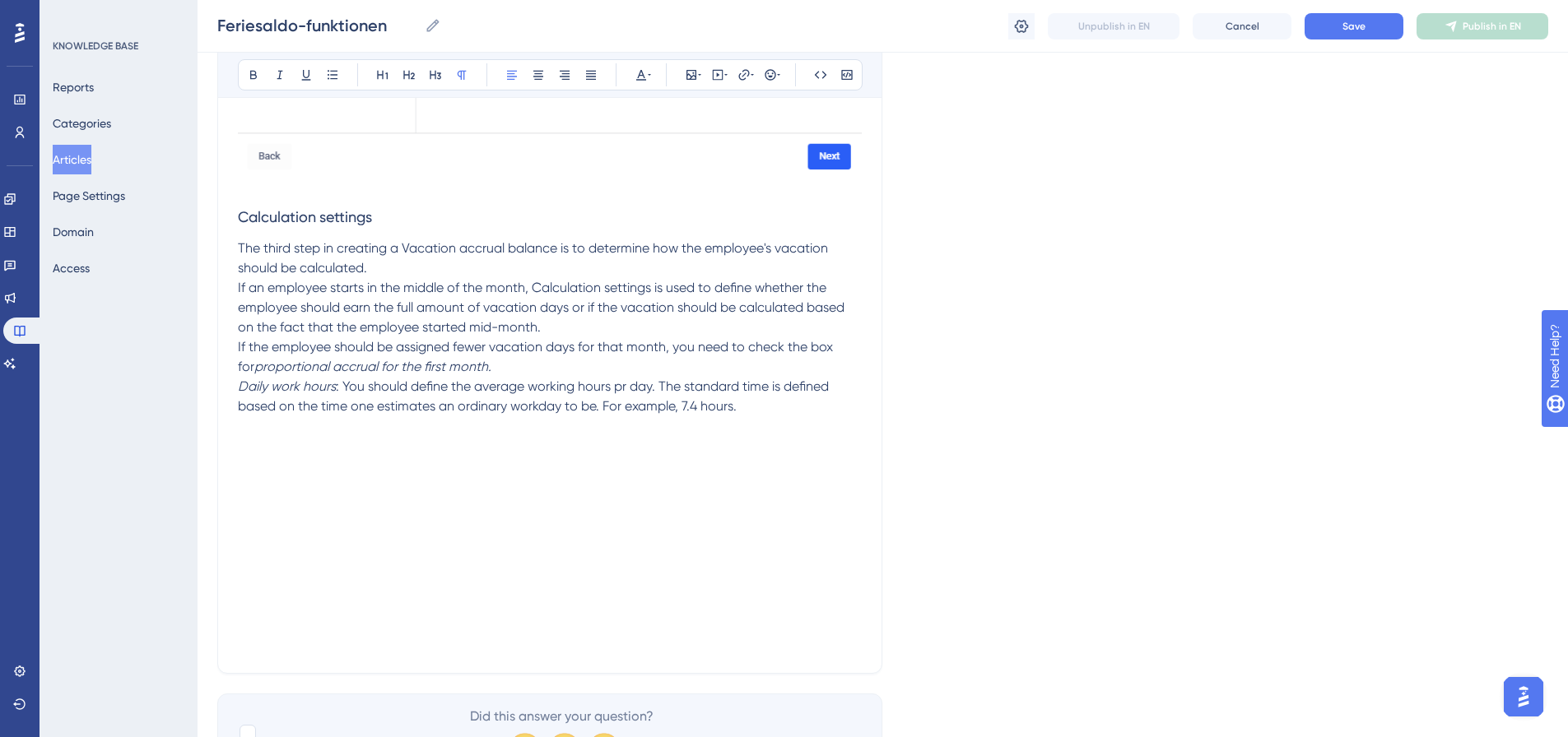
scroll to position [2481, 0]
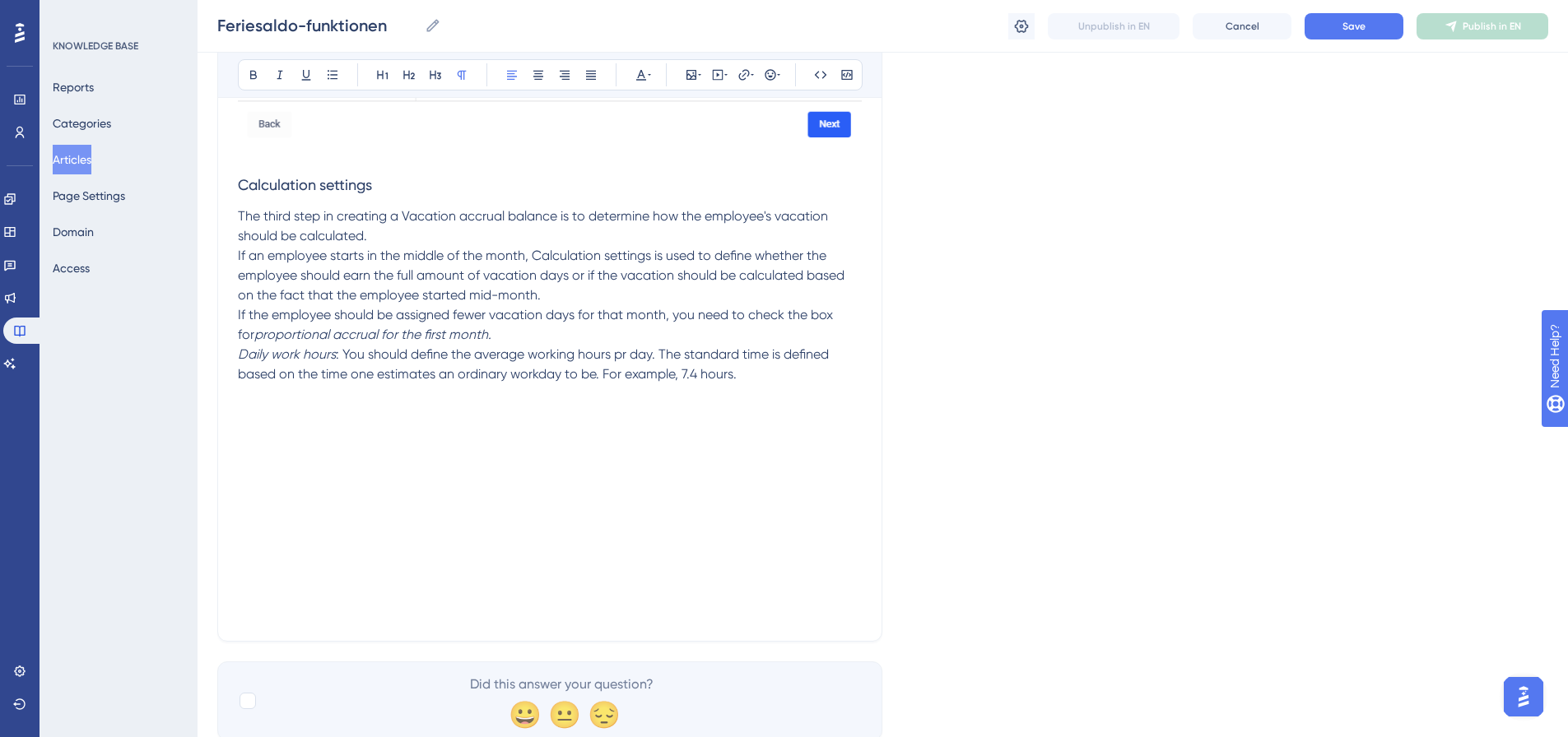
click at [249, 404] on p at bounding box center [549, 414] width 624 height 20
click at [256, 404] on p at bounding box center [549, 414] width 624 height 20
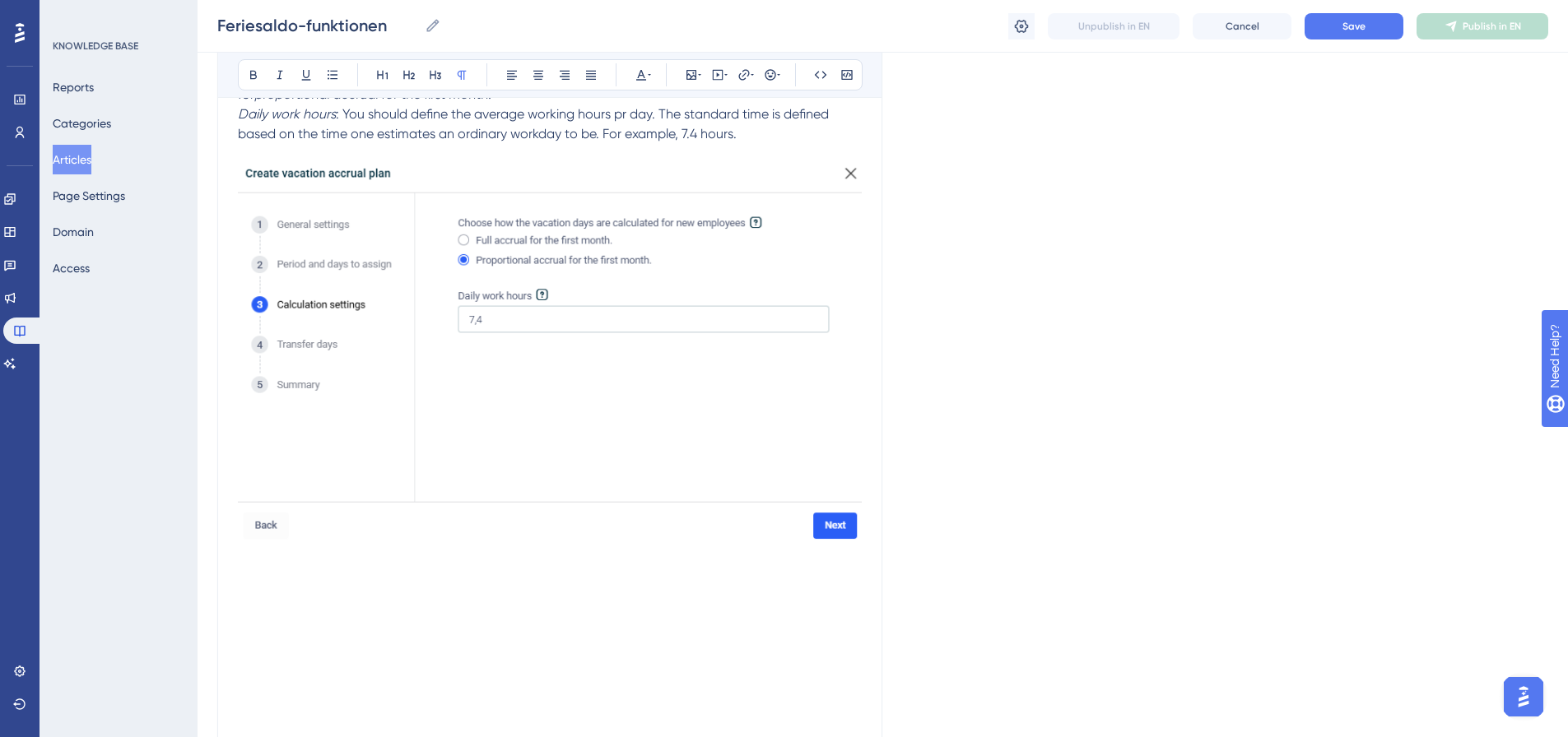
scroll to position [2729, 0]
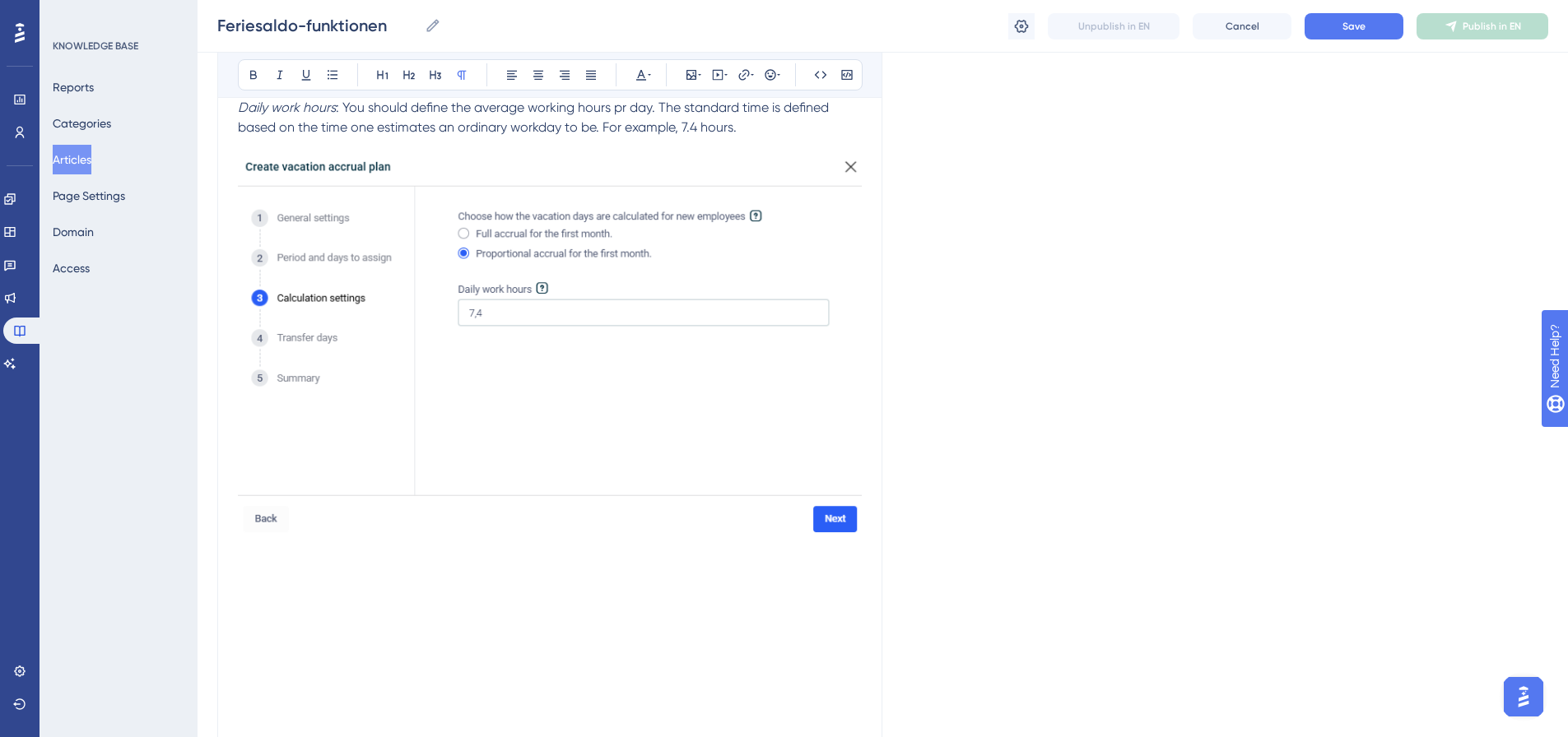
click at [242, 539] on p at bounding box center [549, 549] width 624 height 20
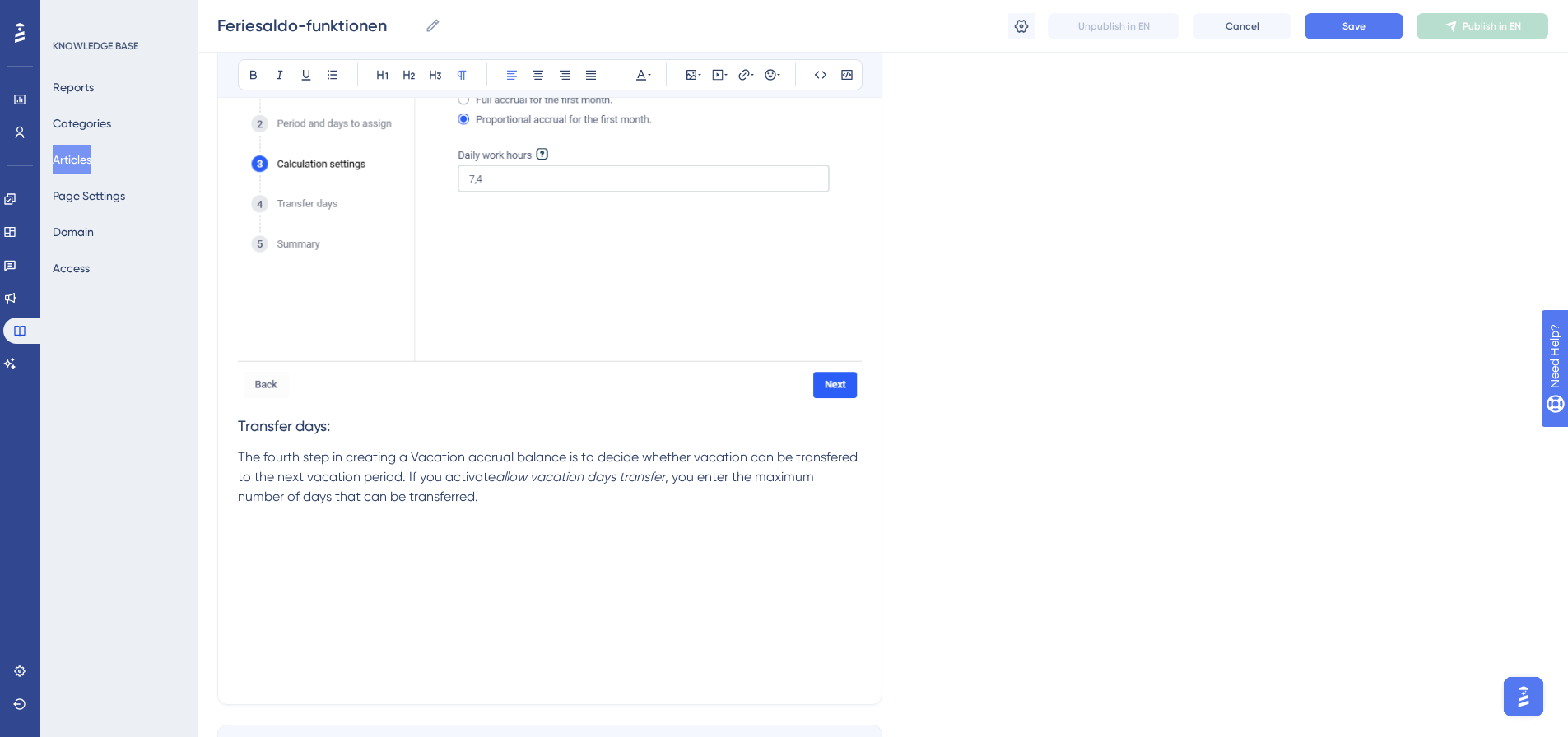
scroll to position [2894, 0]
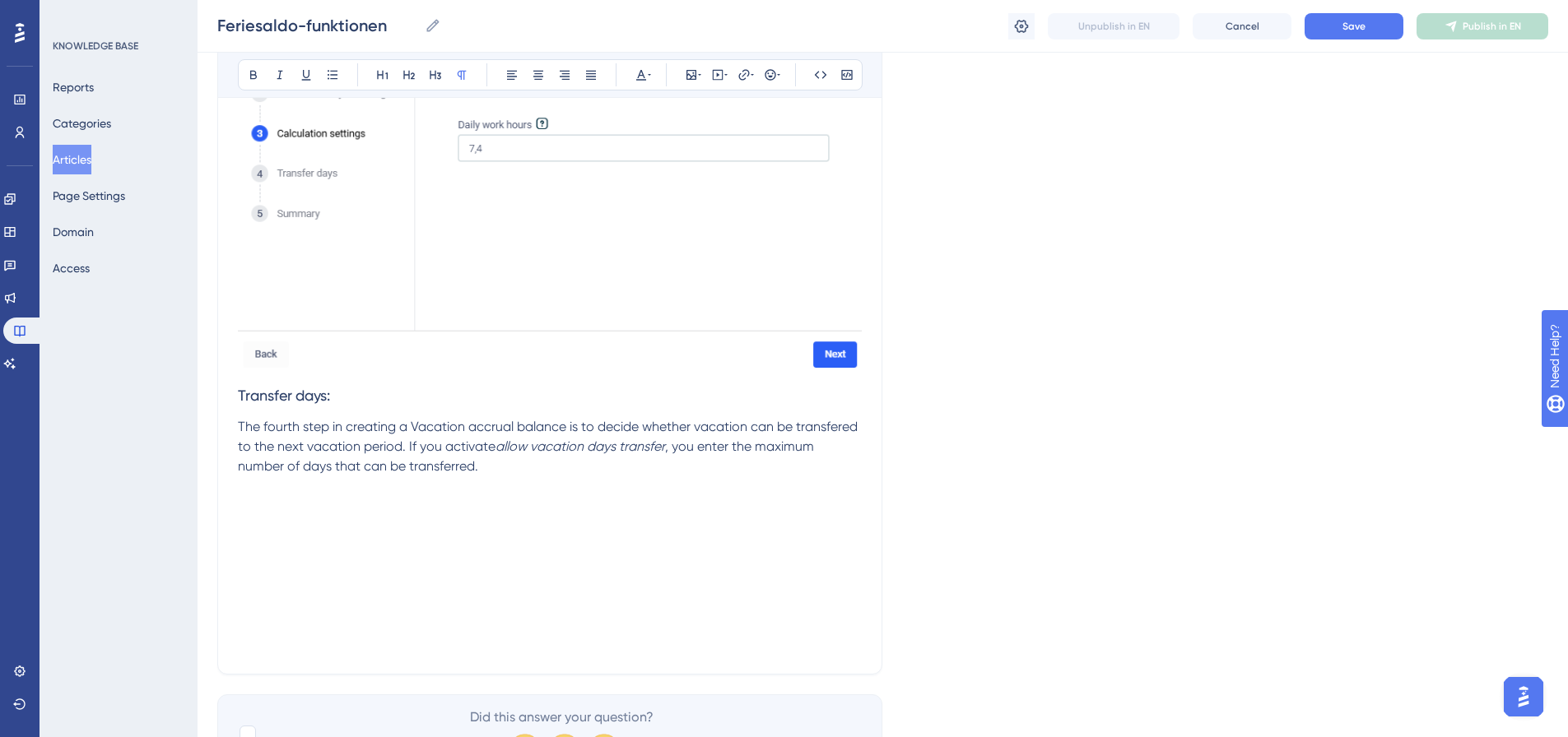
click at [250, 496] on p at bounding box center [549, 506] width 624 height 20
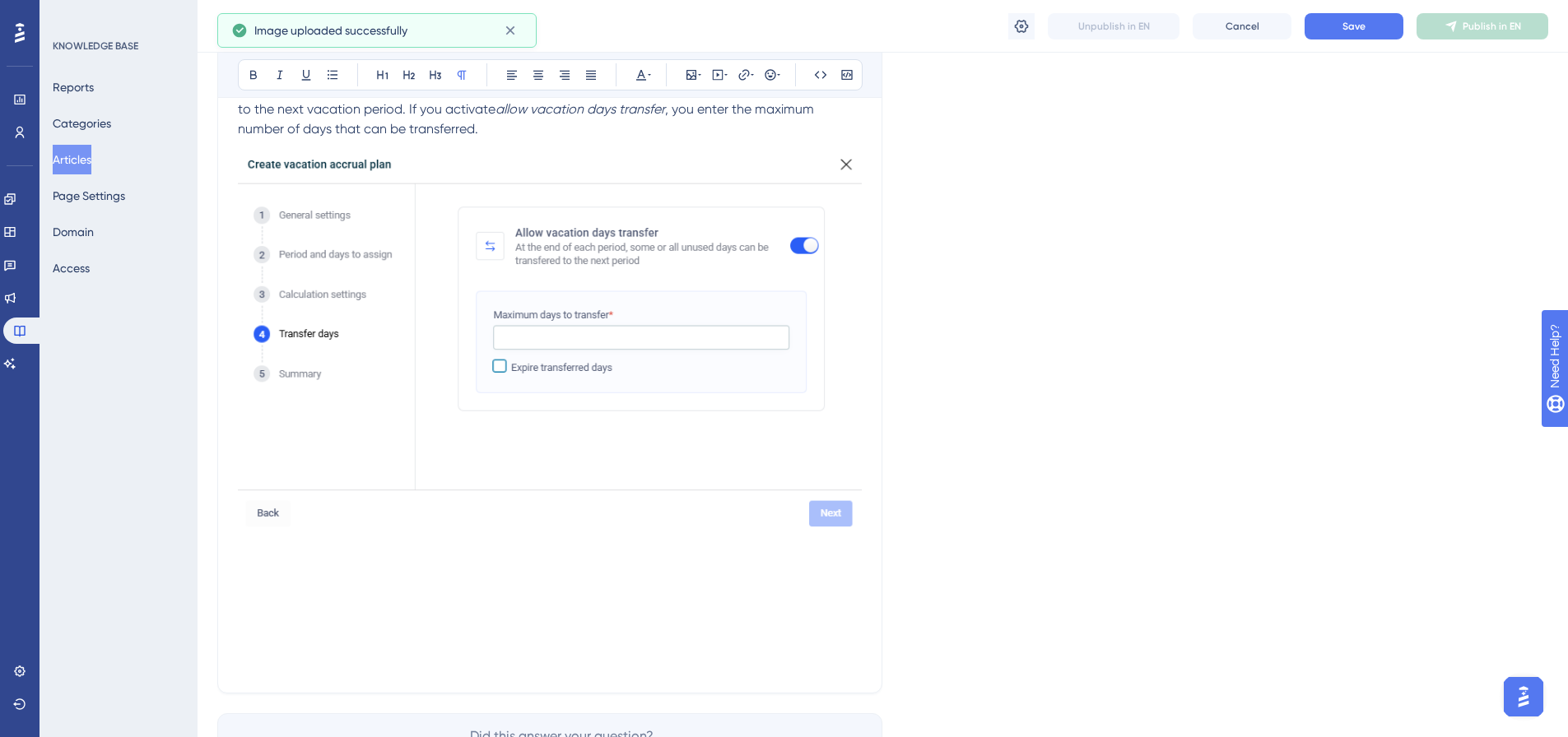
scroll to position [3305, 0]
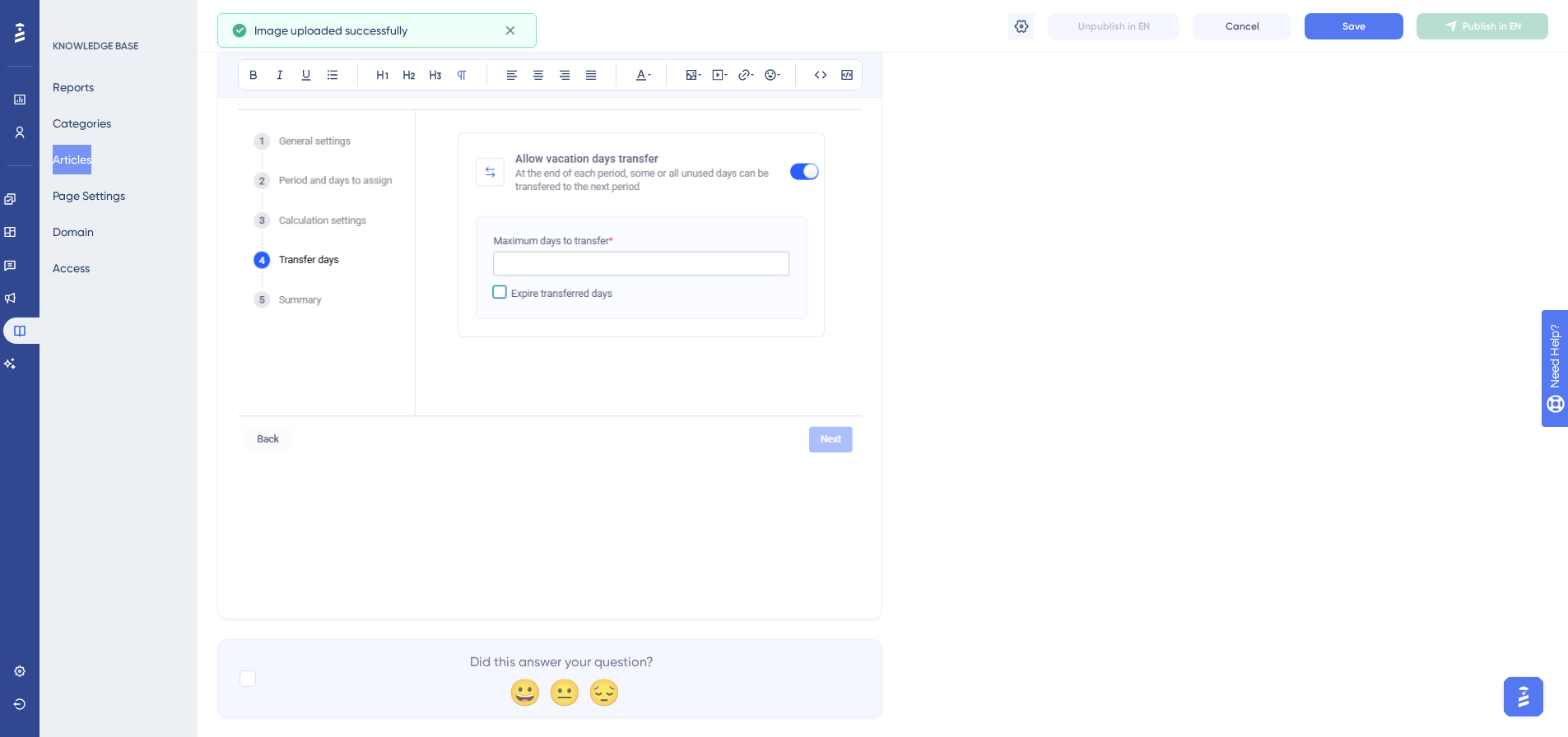
click at [256, 461] on p at bounding box center [549, 471] width 624 height 20
click at [244, 461] on p at bounding box center [549, 471] width 624 height 20
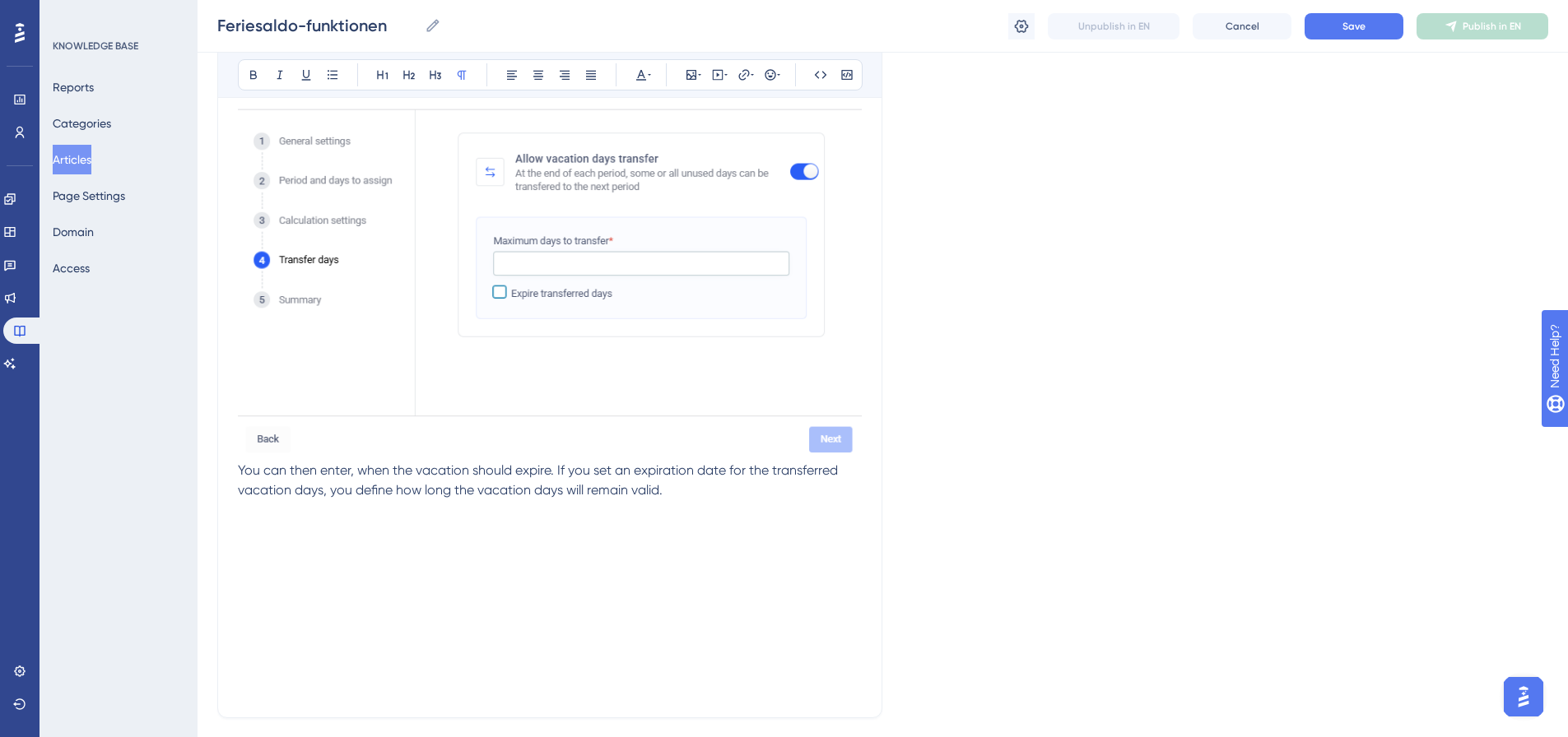
click at [244, 520] on p at bounding box center [549, 530] width 624 height 20
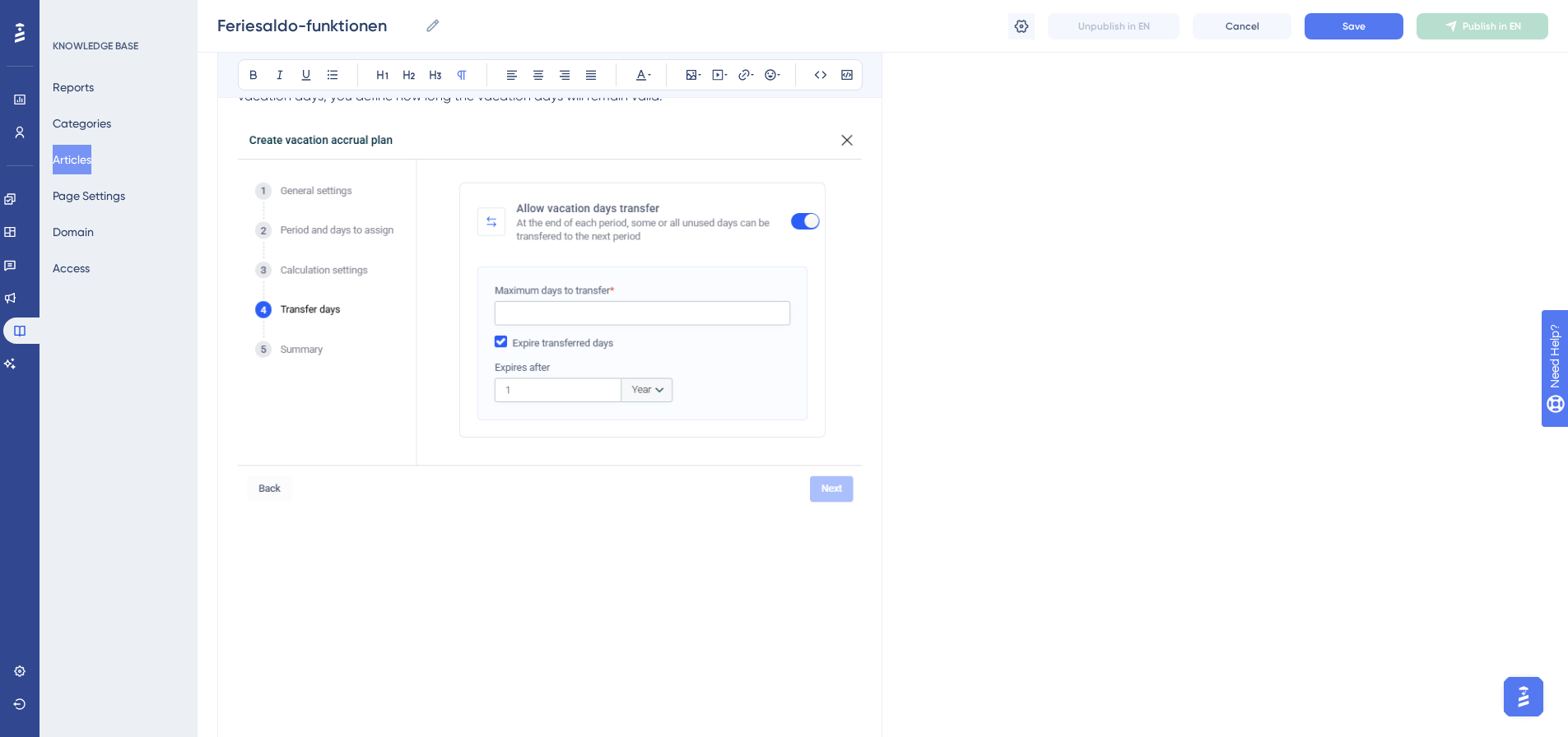
scroll to position [3828, 0]
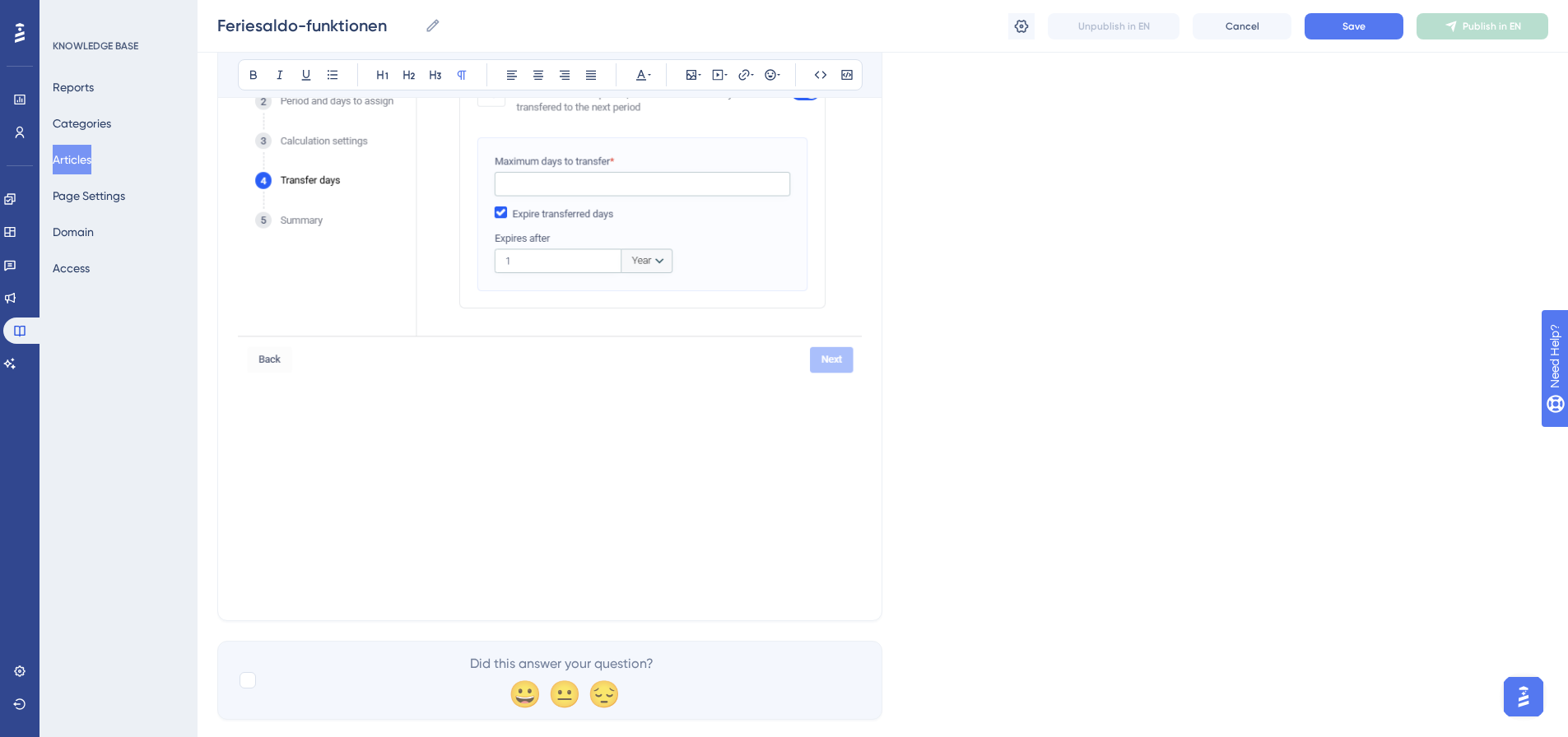
click at [252, 403] on p at bounding box center [549, 413] width 624 height 20
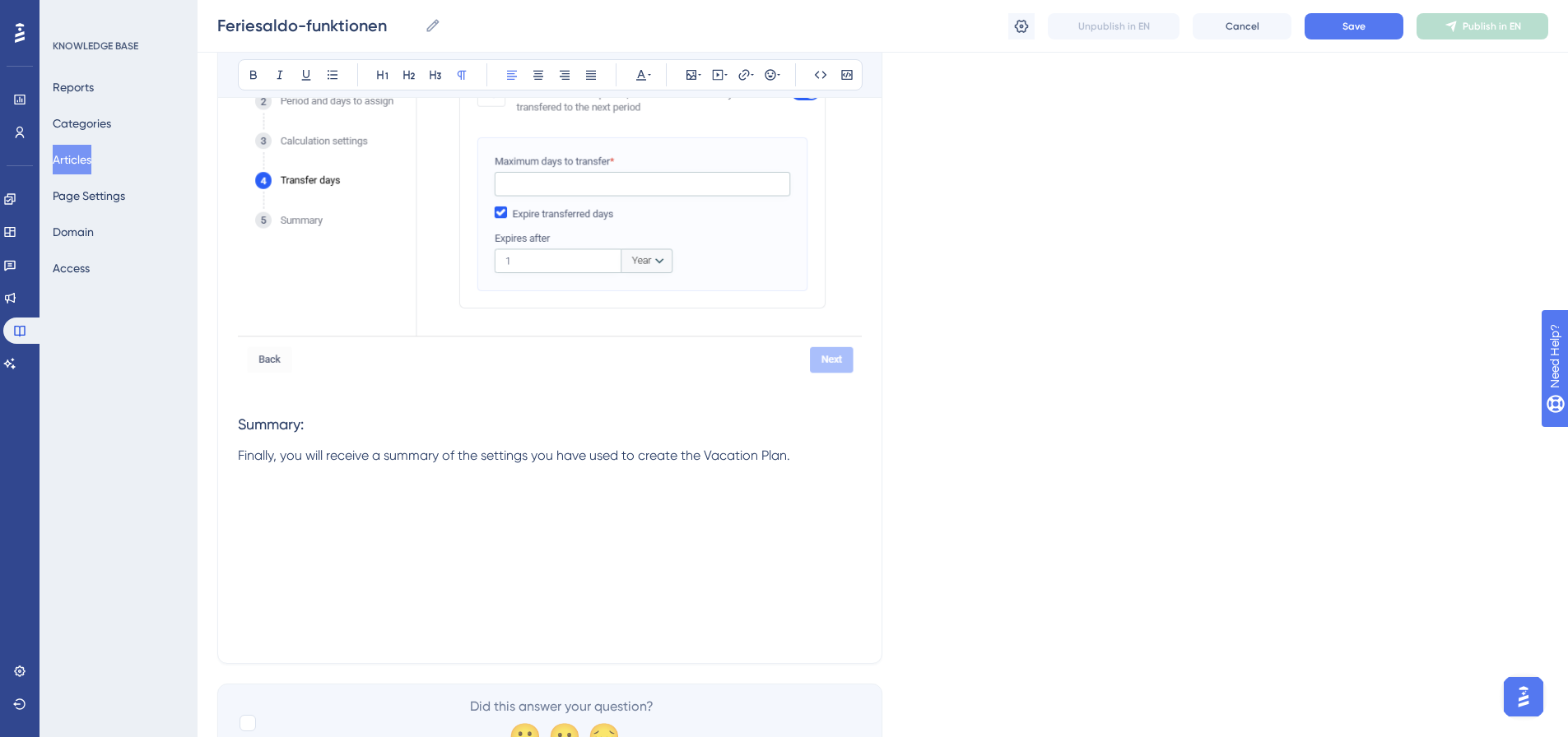
drag, startPoint x: 1451, startPoint y: 534, endPoint x: 958, endPoint y: 599, distance: 497.3
click at [245, 486] on p at bounding box center [549, 495] width 624 height 20
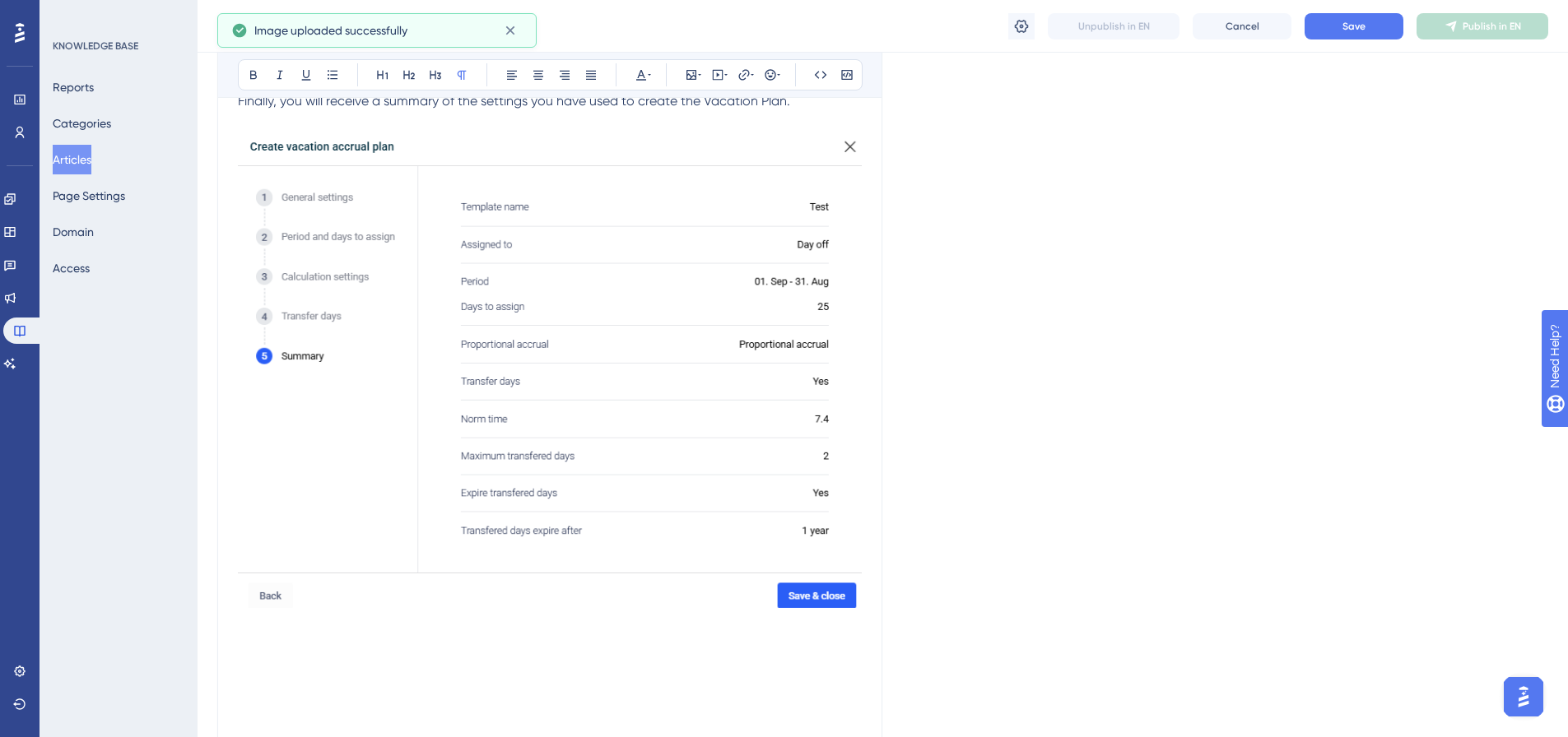
scroll to position [4203, 0]
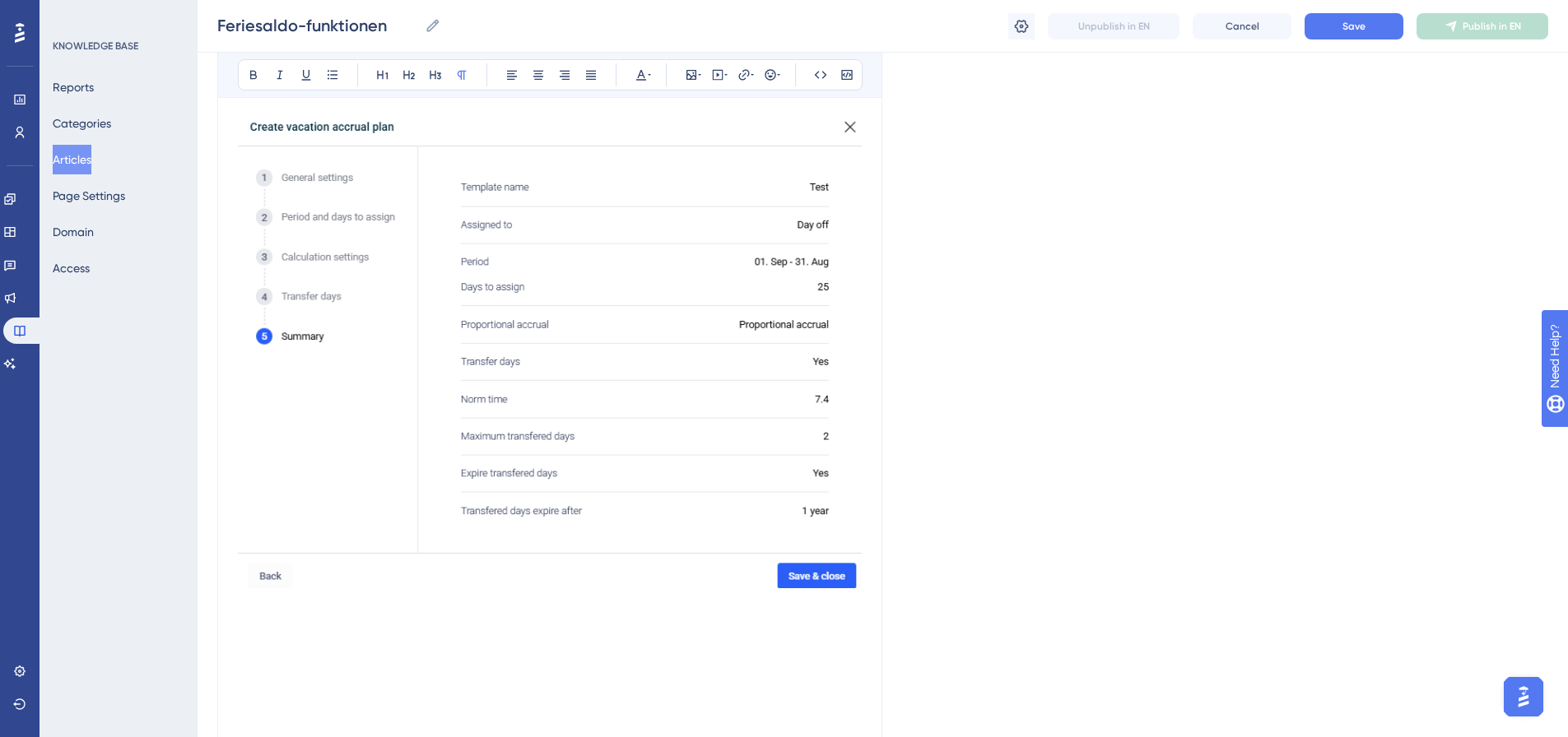
click at [268, 614] on p at bounding box center [549, 624] width 624 height 20
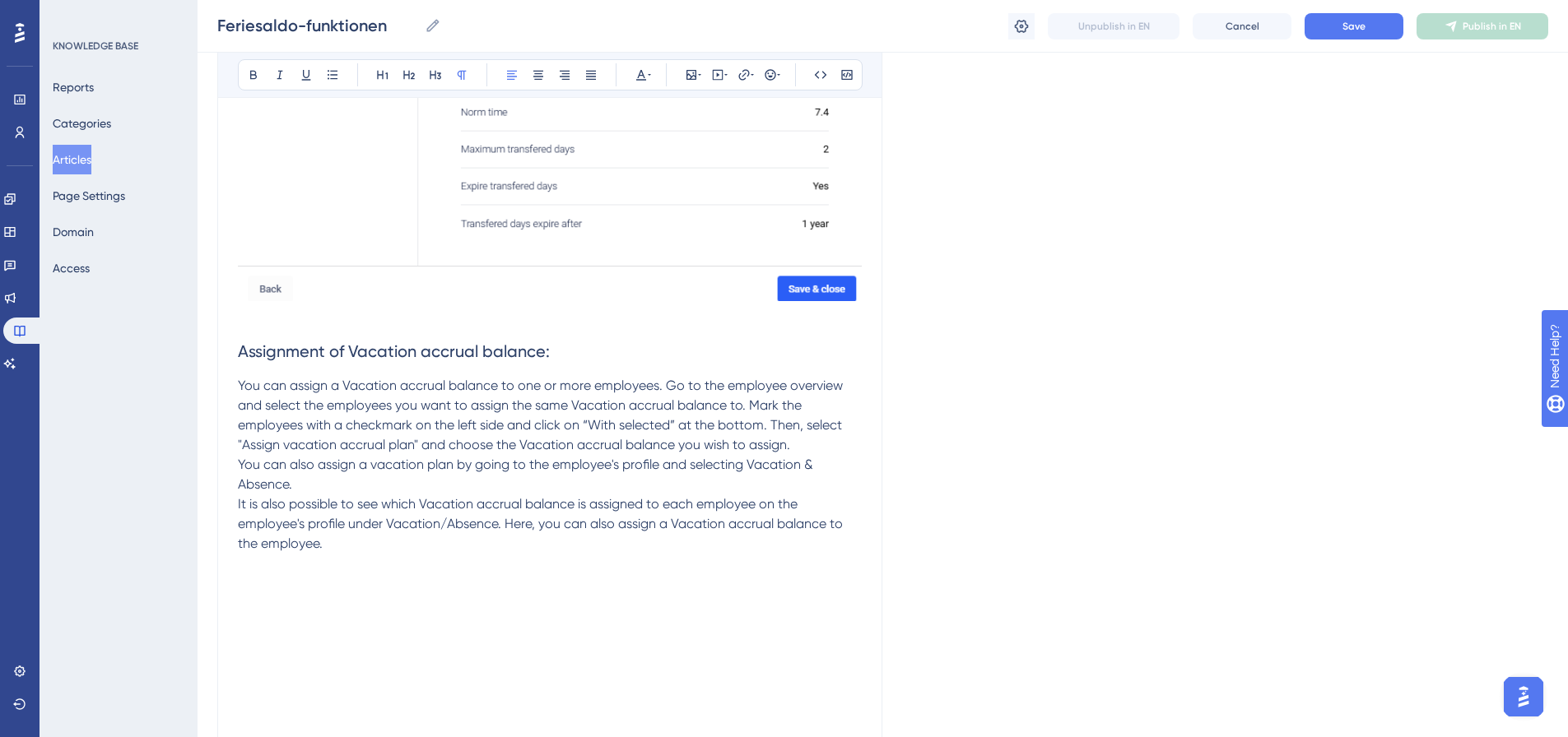
scroll to position [4518, 0]
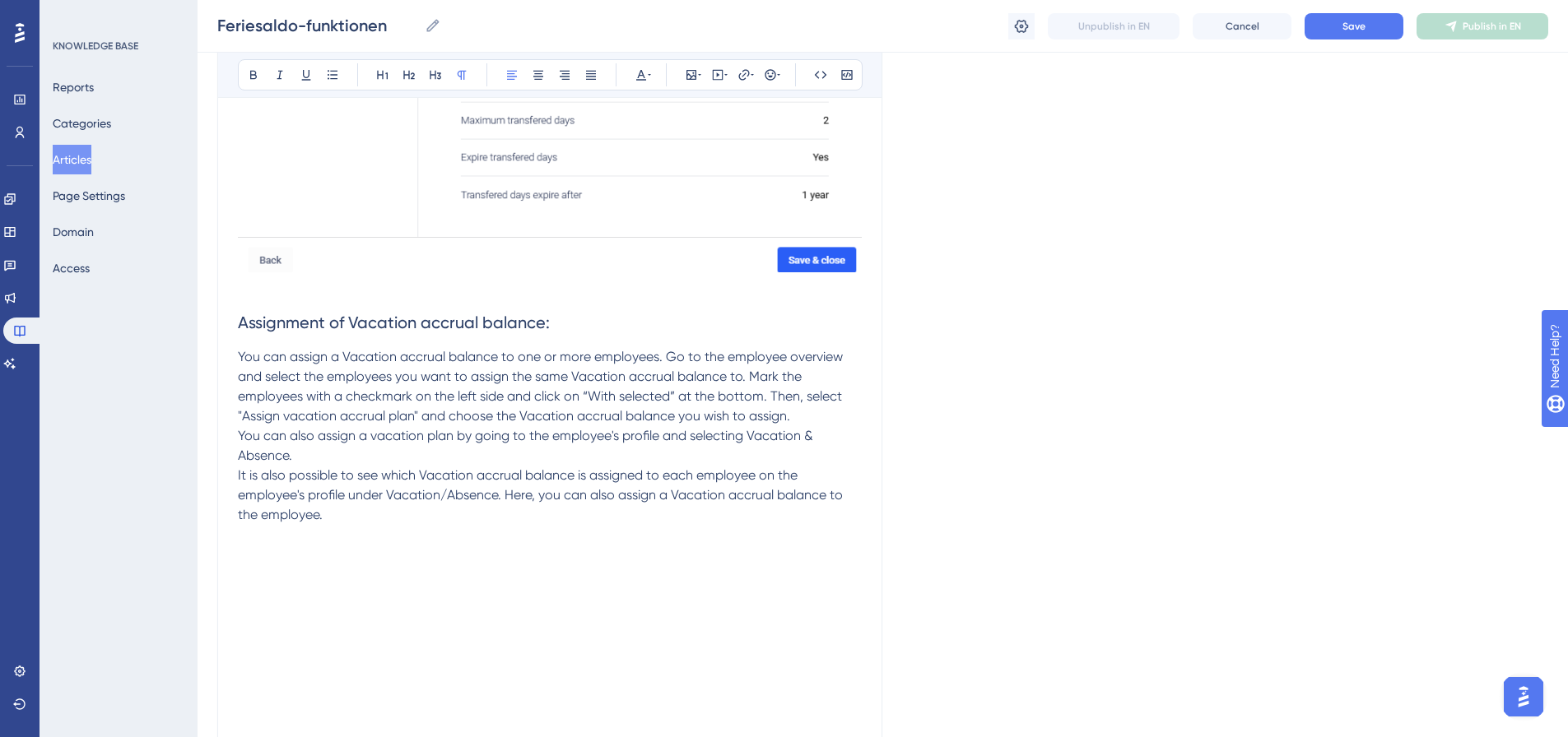
drag, startPoint x: 1455, startPoint y: 528, endPoint x: 1217, endPoint y: 538, distance: 238.2
click at [248, 545] on p at bounding box center [549, 555] width 624 height 20
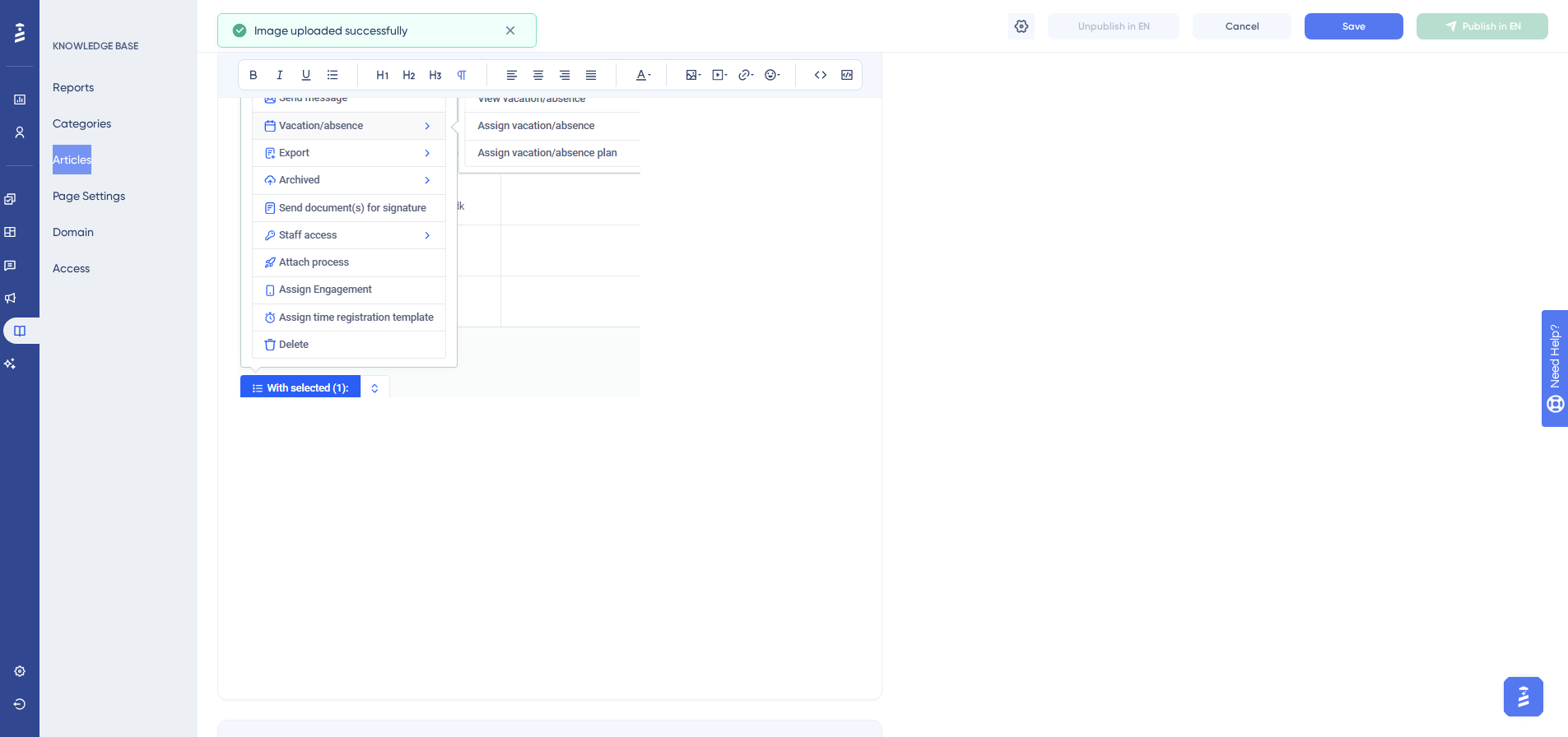
scroll to position [5178, 0]
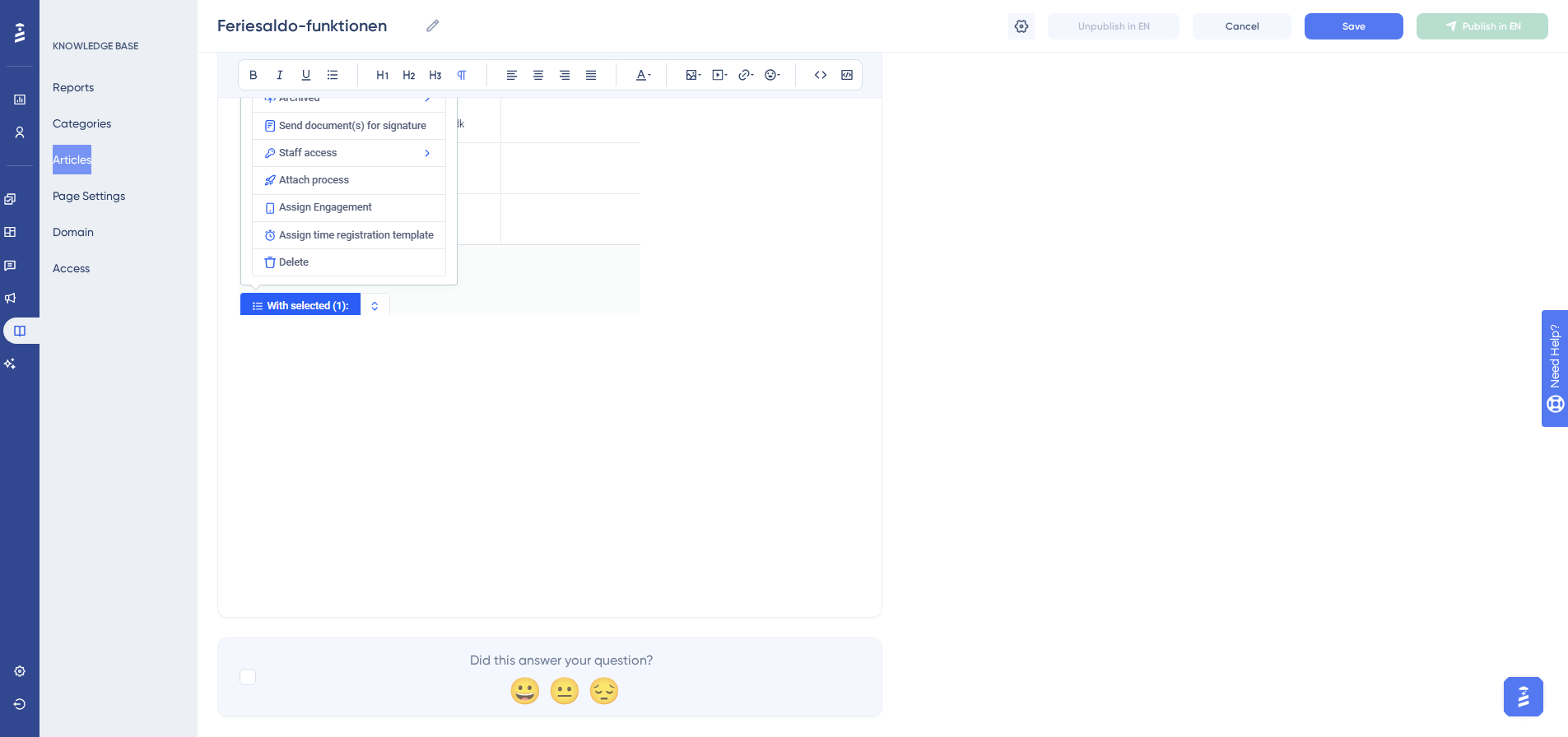
click at [267, 340] on p at bounding box center [549, 350] width 624 height 20
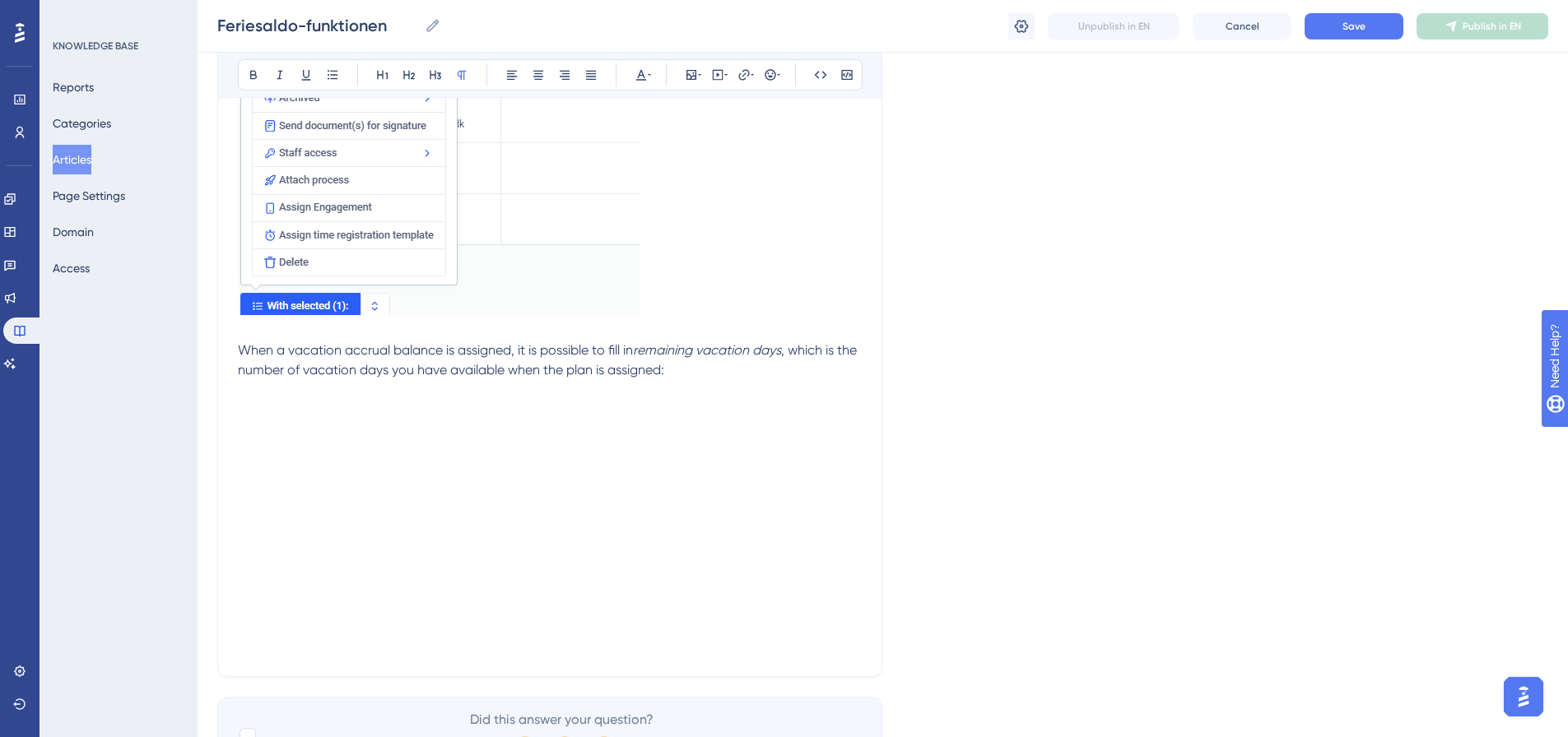
drag, startPoint x: 348, startPoint y: 569, endPoint x: 345, endPoint y: 537, distance: 32.1
click at [348, 578] on p at bounding box center [549, 588] width 624 height 20
click at [249, 400] on p at bounding box center [549, 410] width 624 height 20
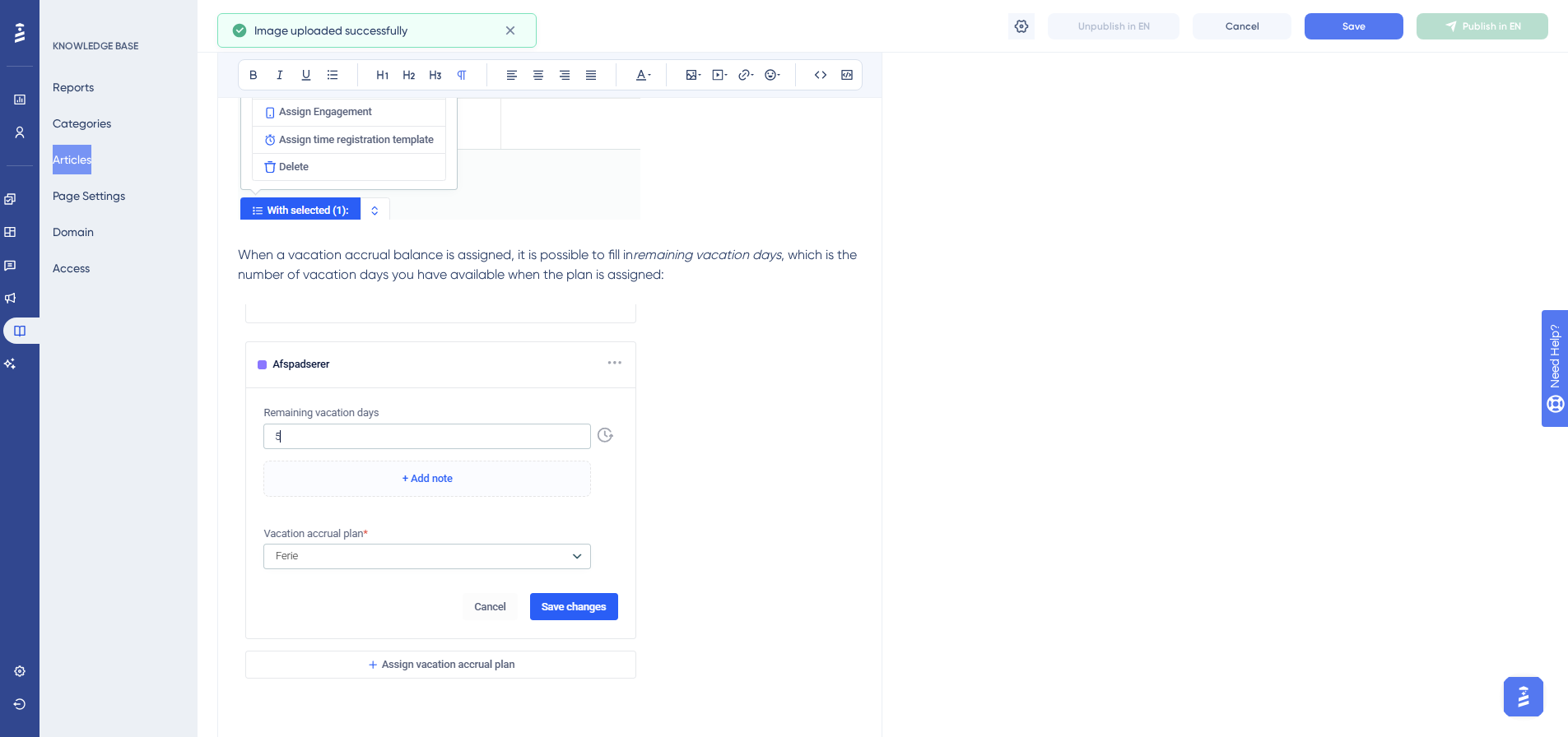
scroll to position [5343, 0]
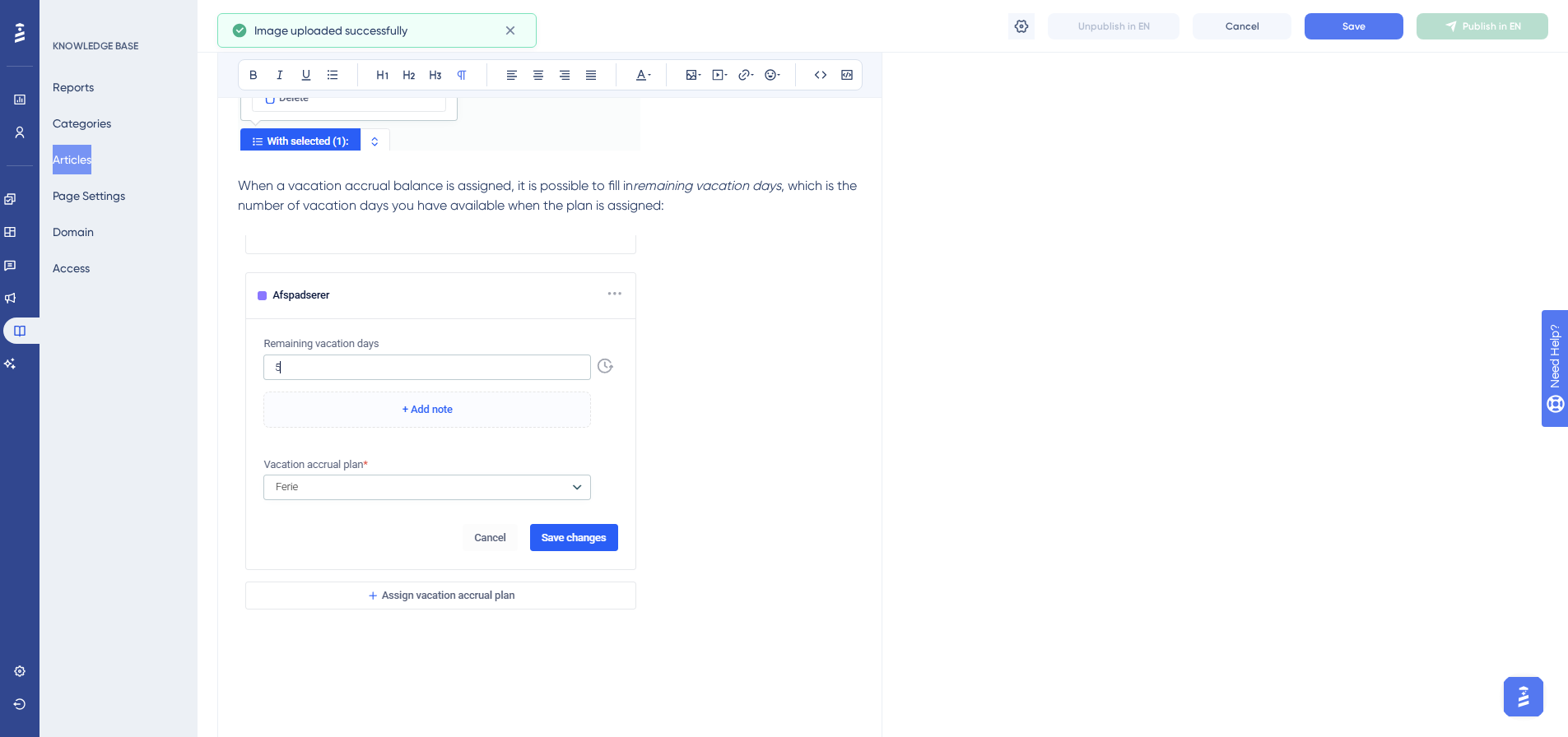
click at [737, 458] on p at bounding box center [549, 430] width 624 height 390
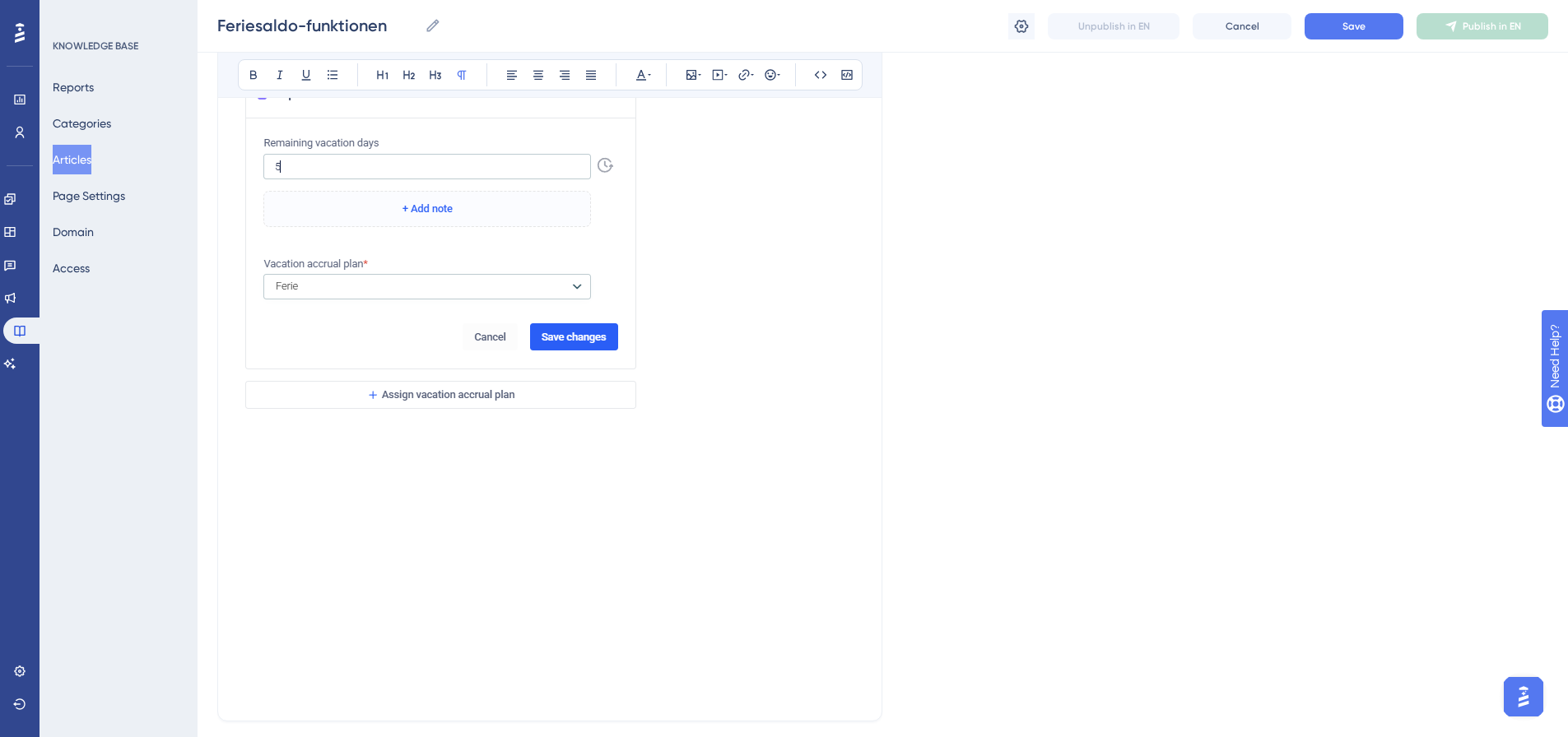
scroll to position [5590, 0]
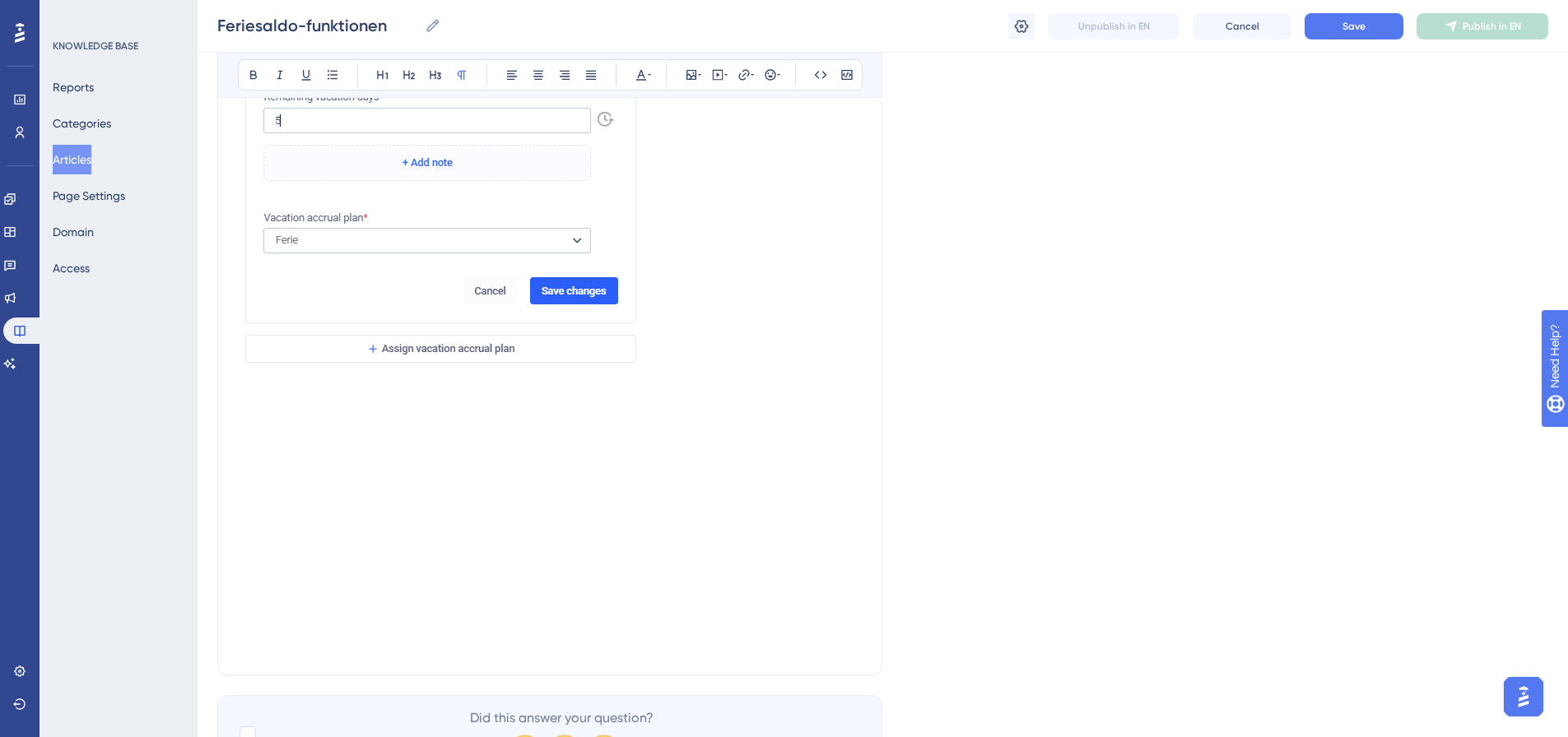
click at [388, 378] on p at bounding box center [549, 388] width 624 height 20
click at [268, 418] on p at bounding box center [549, 428] width 624 height 20
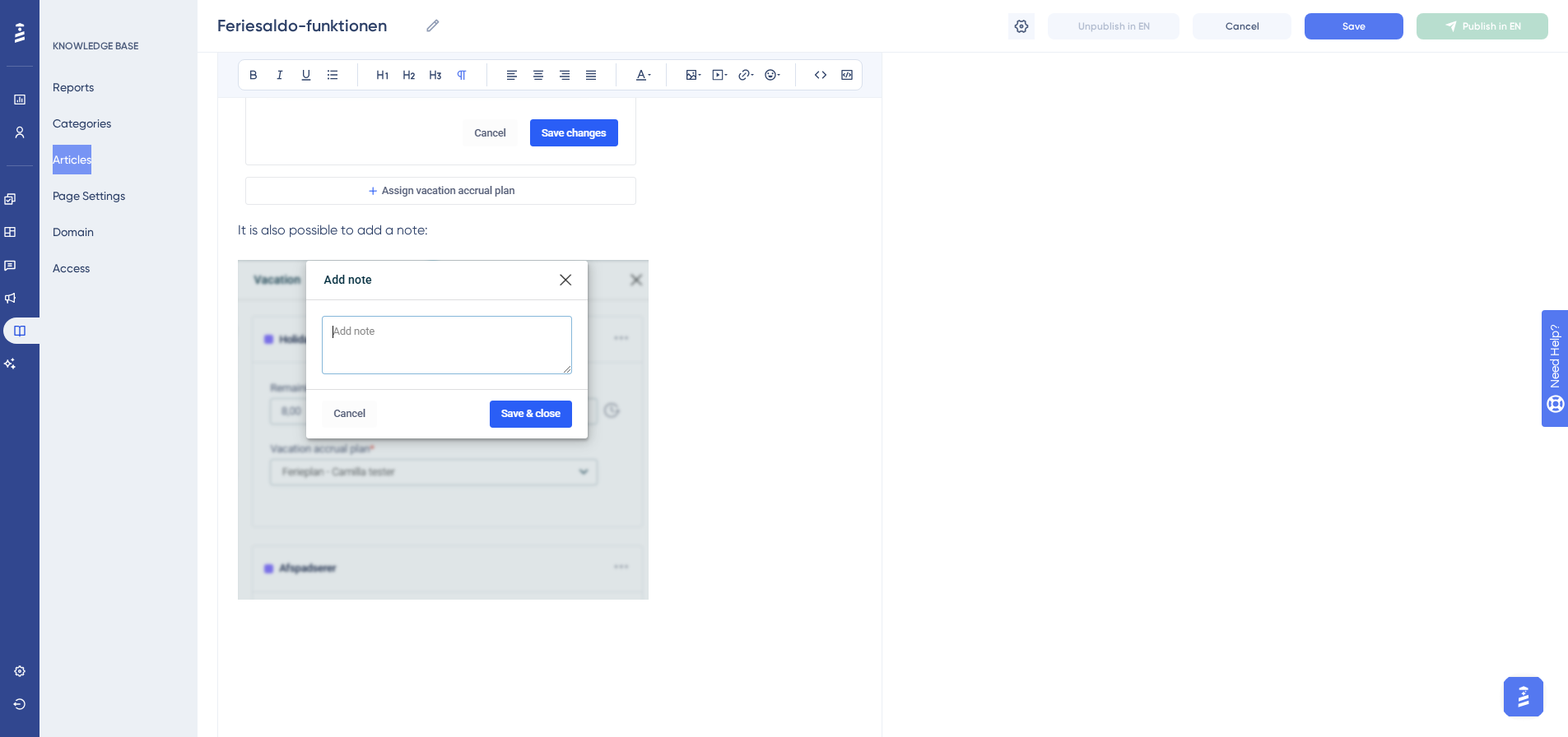
scroll to position [5754, 0]
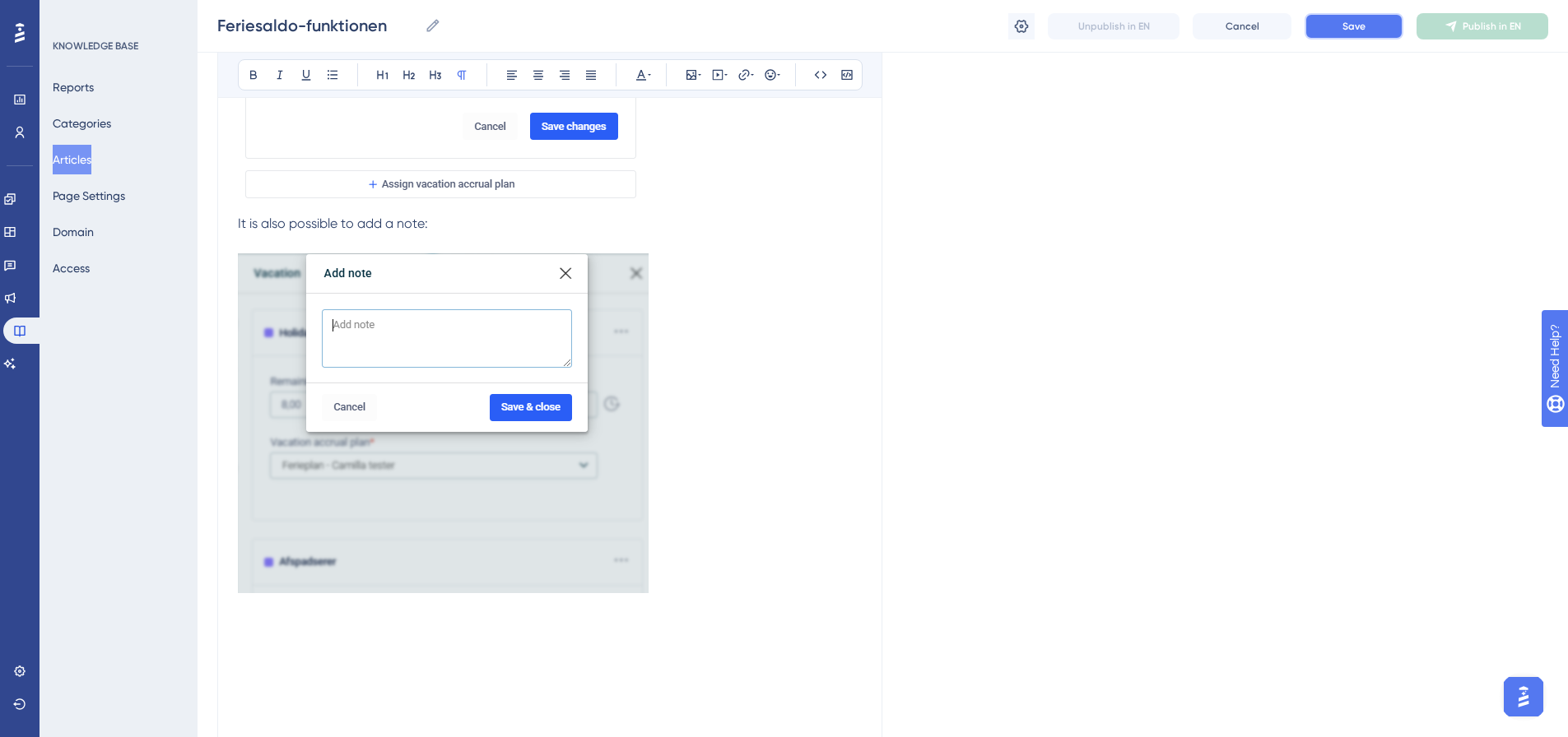
click at [1376, 23] on button "Save" at bounding box center [1354, 26] width 99 height 26
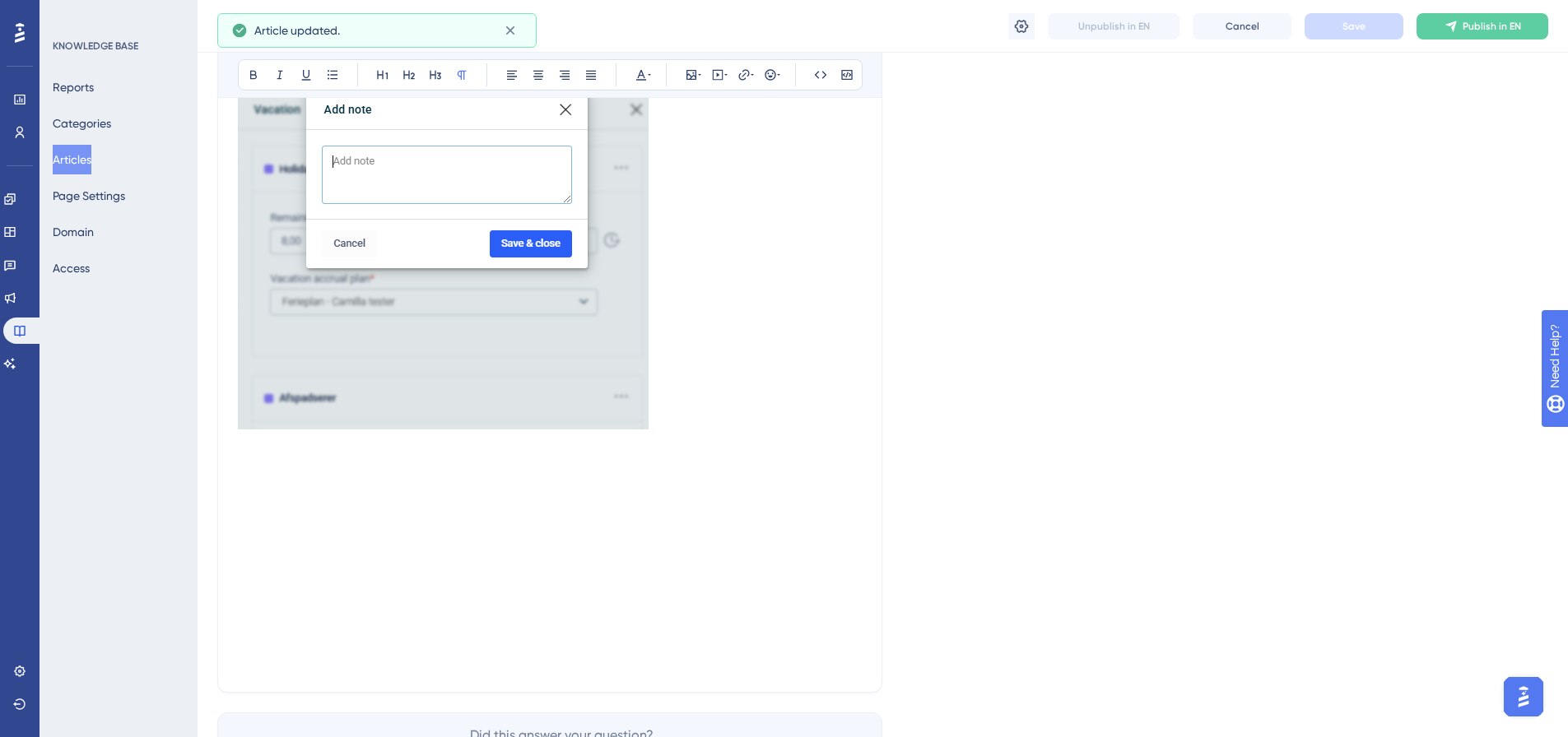
scroll to position [5919, 0]
click at [370, 474] on p at bounding box center [549, 484] width 624 height 20
click at [313, 454] on p at bounding box center [549, 464] width 624 height 20
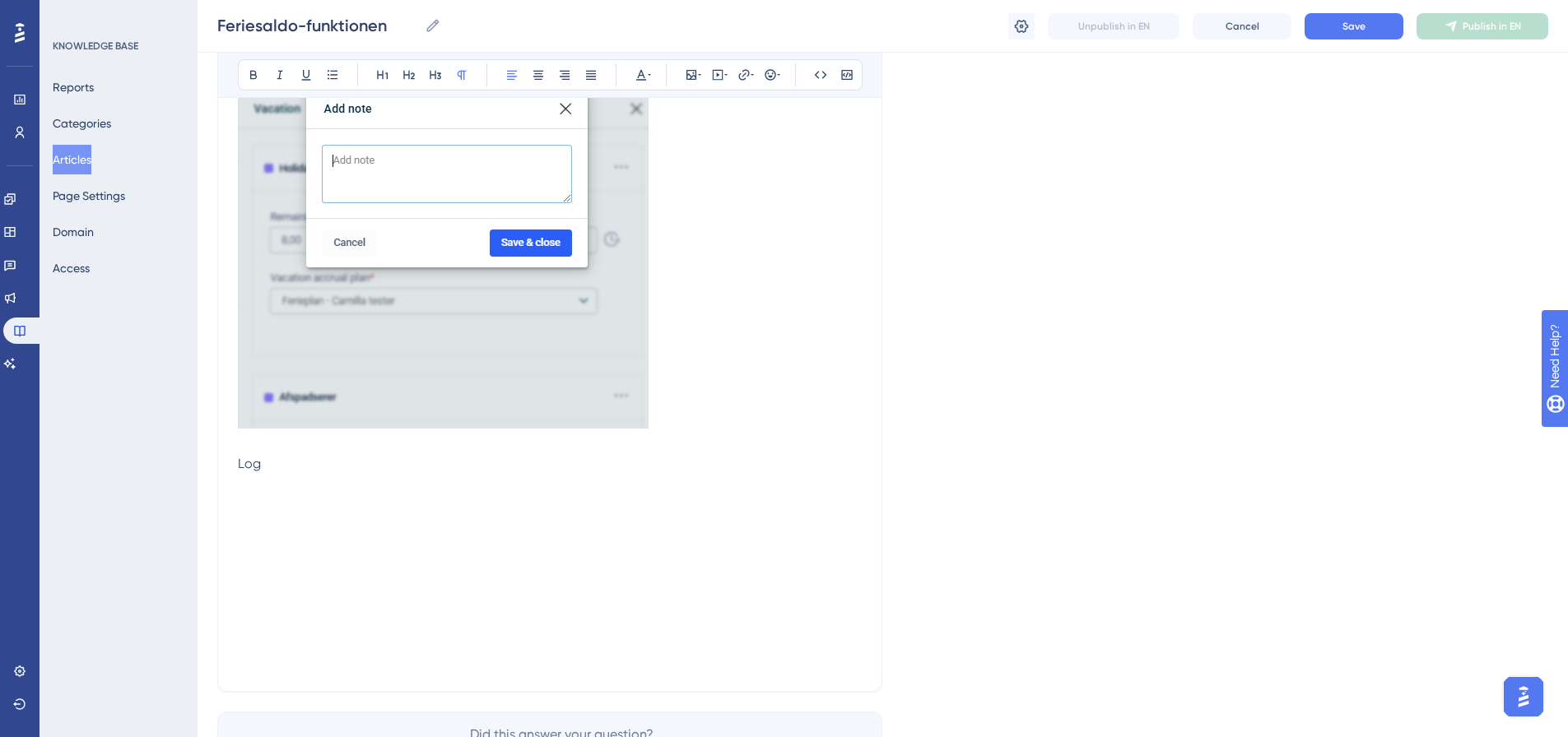
click at [249, 456] on span "Log" at bounding box center [249, 463] width 23 height 16
click at [410, 73] on icon at bounding box center [409, 75] width 13 height 13
click at [248, 504] on p at bounding box center [549, 514] width 624 height 20
click at [690, 662] on p at bounding box center [549, 672] width 624 height 20
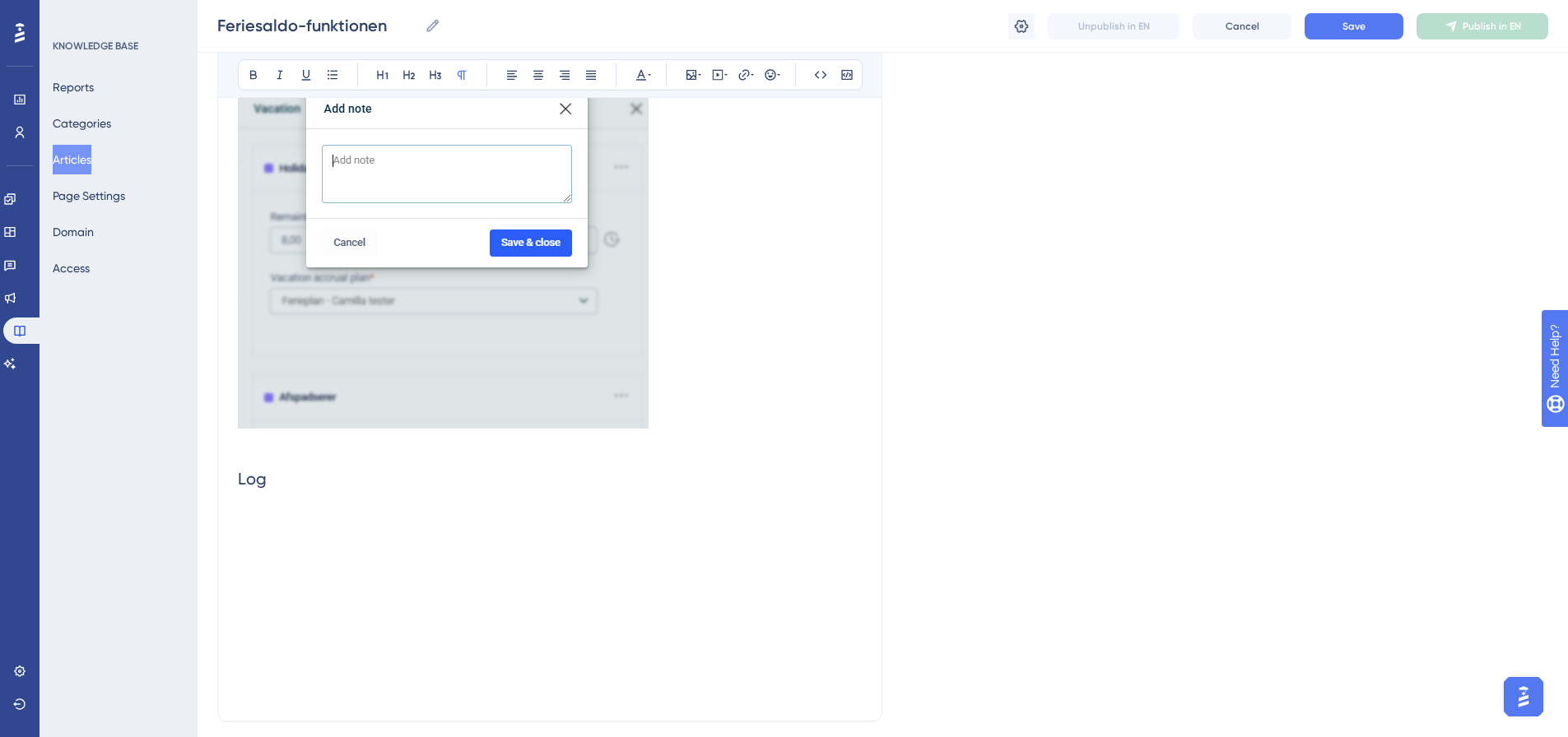
click at [245, 483] on h2 "Log" at bounding box center [549, 479] width 624 height 49
click at [238, 523] on p at bounding box center [549, 533] width 624 height 20
click at [241, 504] on p at bounding box center [549, 514] width 624 height 20
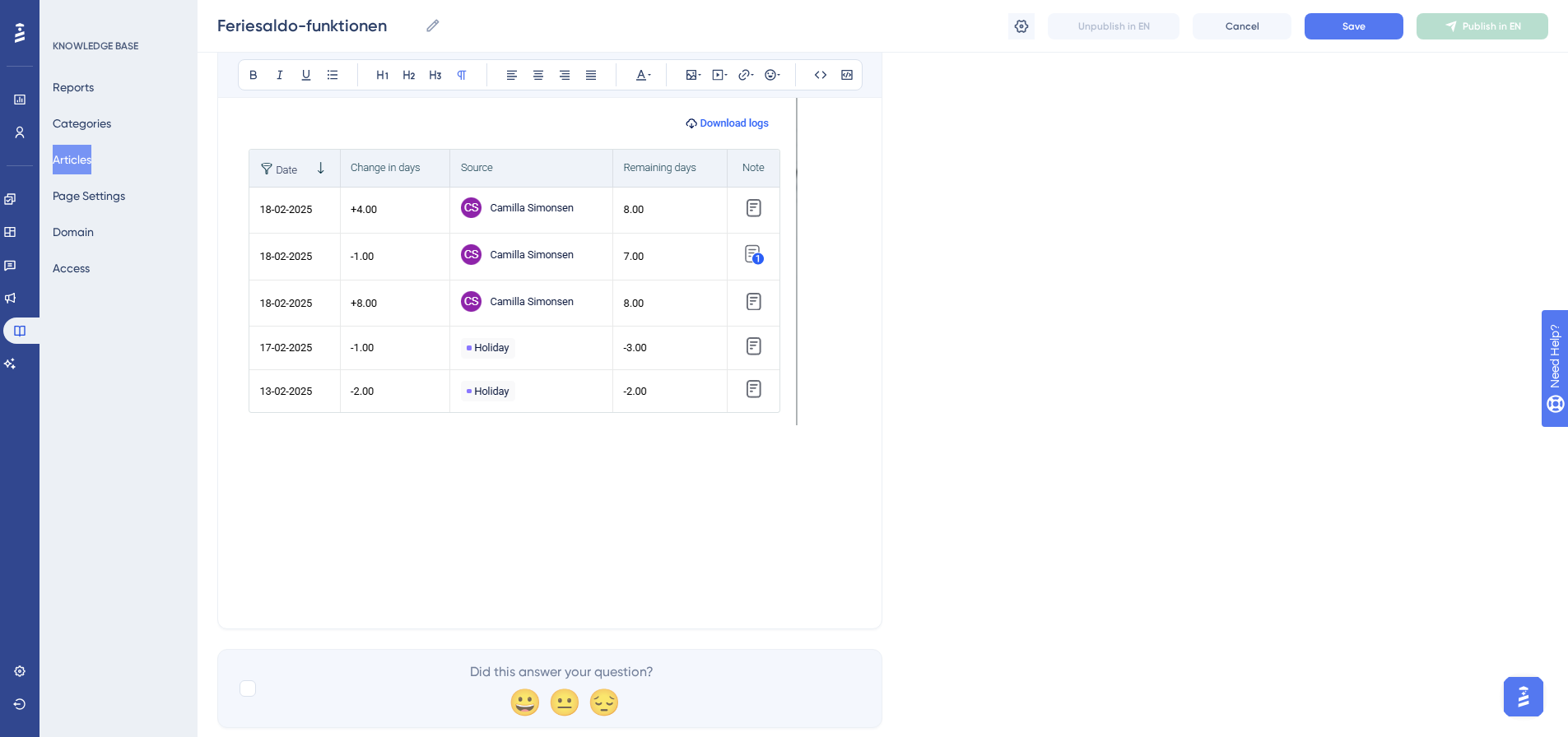
scroll to position [6399, 0]
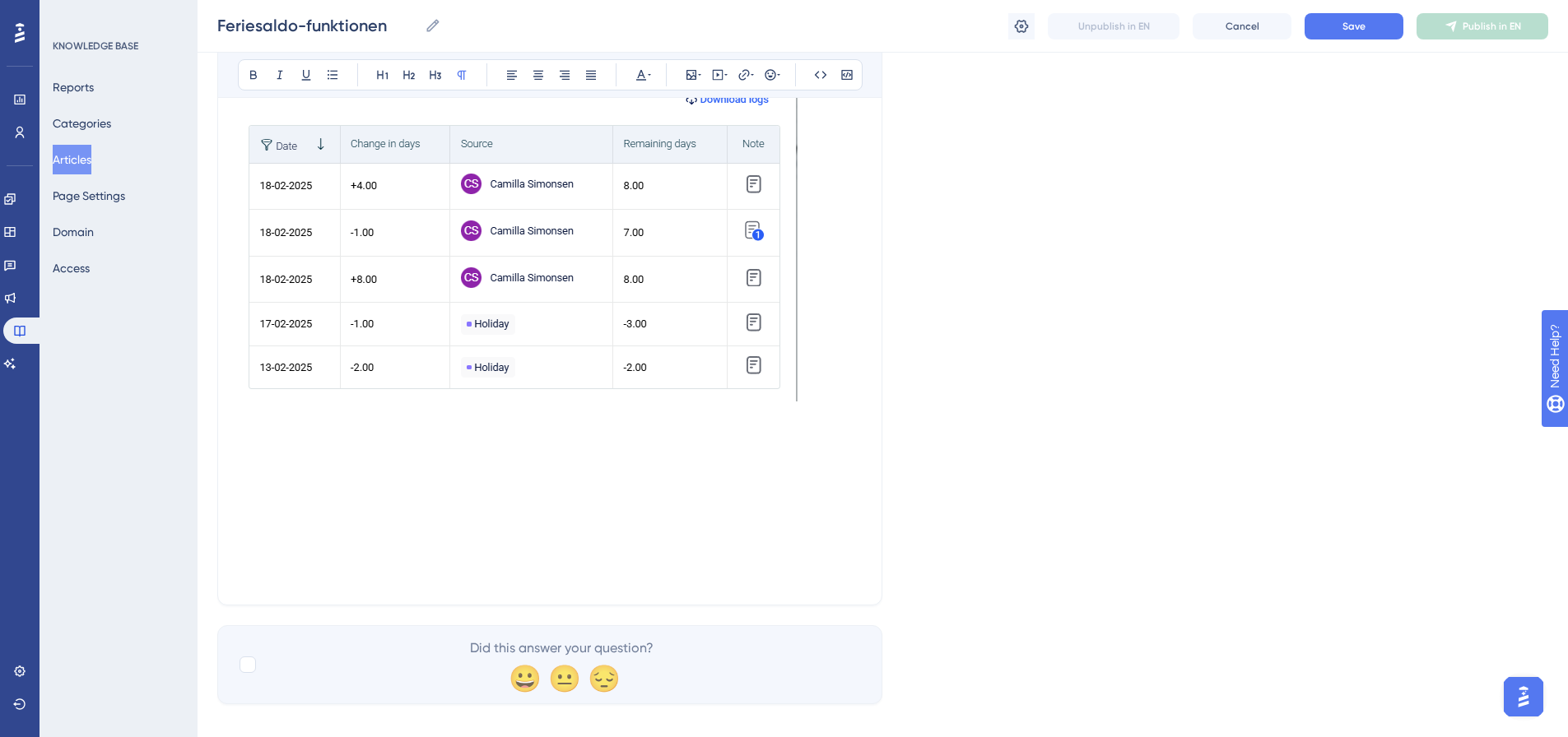
click at [306, 407] on p at bounding box center [549, 417] width 624 height 20
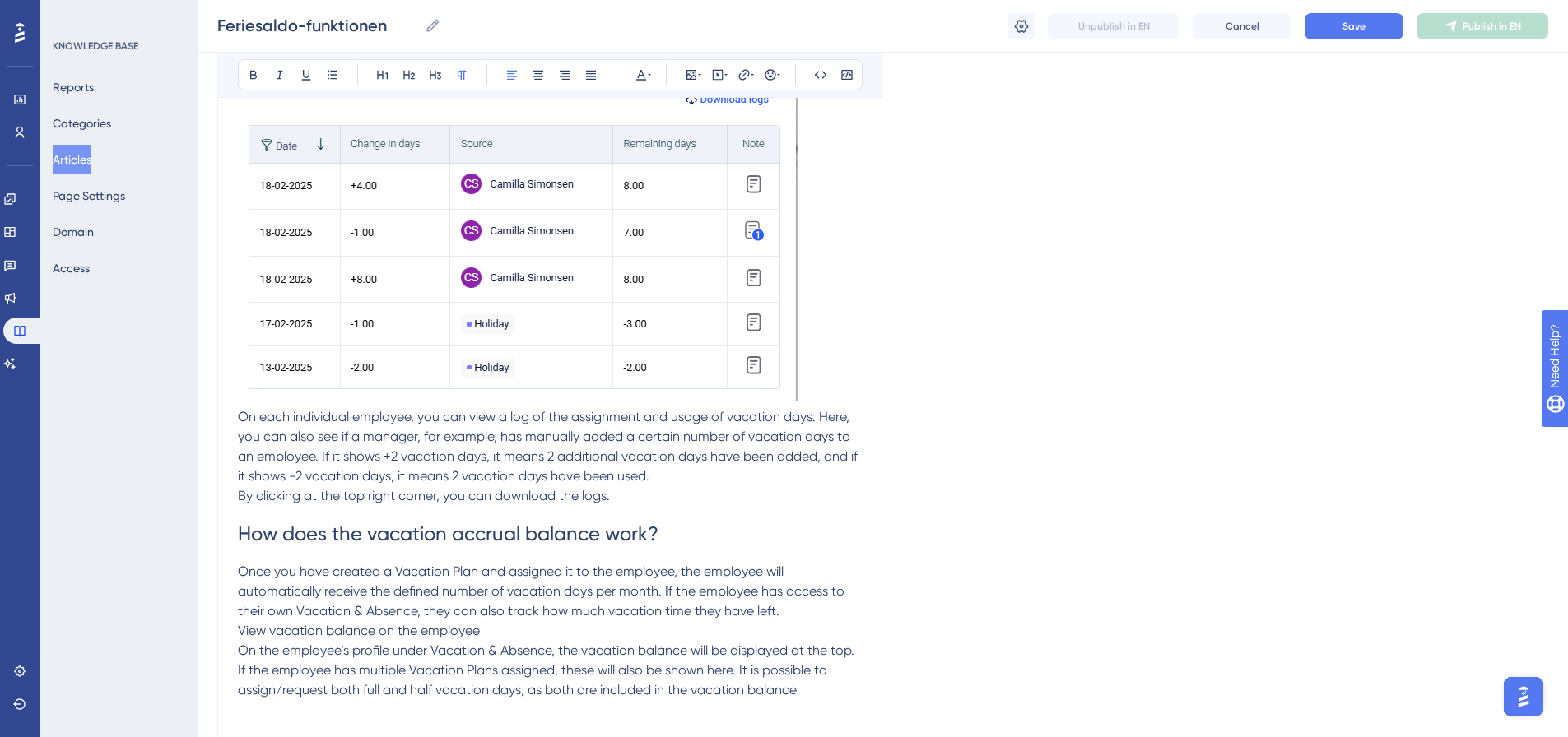
click at [344, 523] on span "How does the vacation accrual balance work?" at bounding box center [448, 534] width 421 height 23
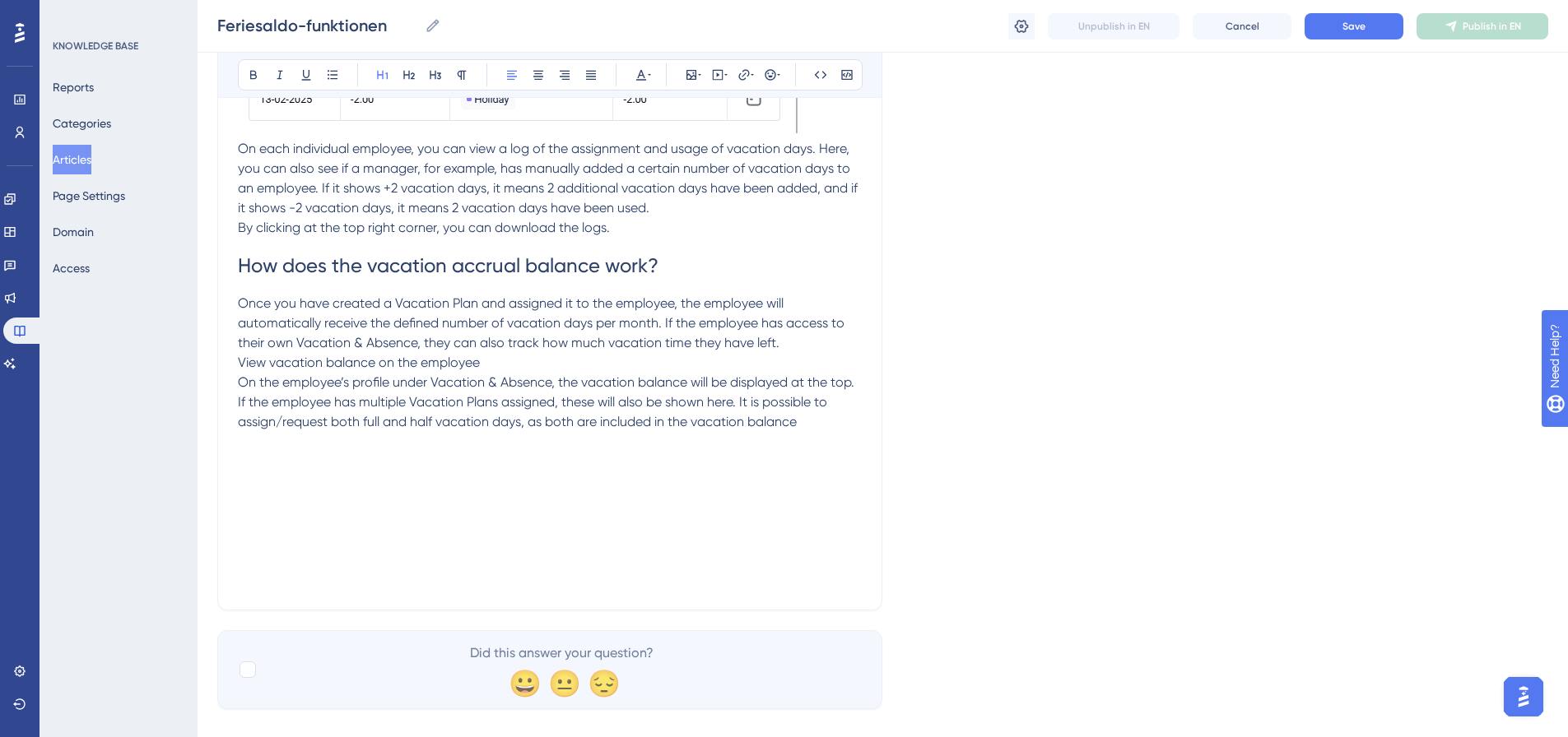
scroll to position [6672, 0]
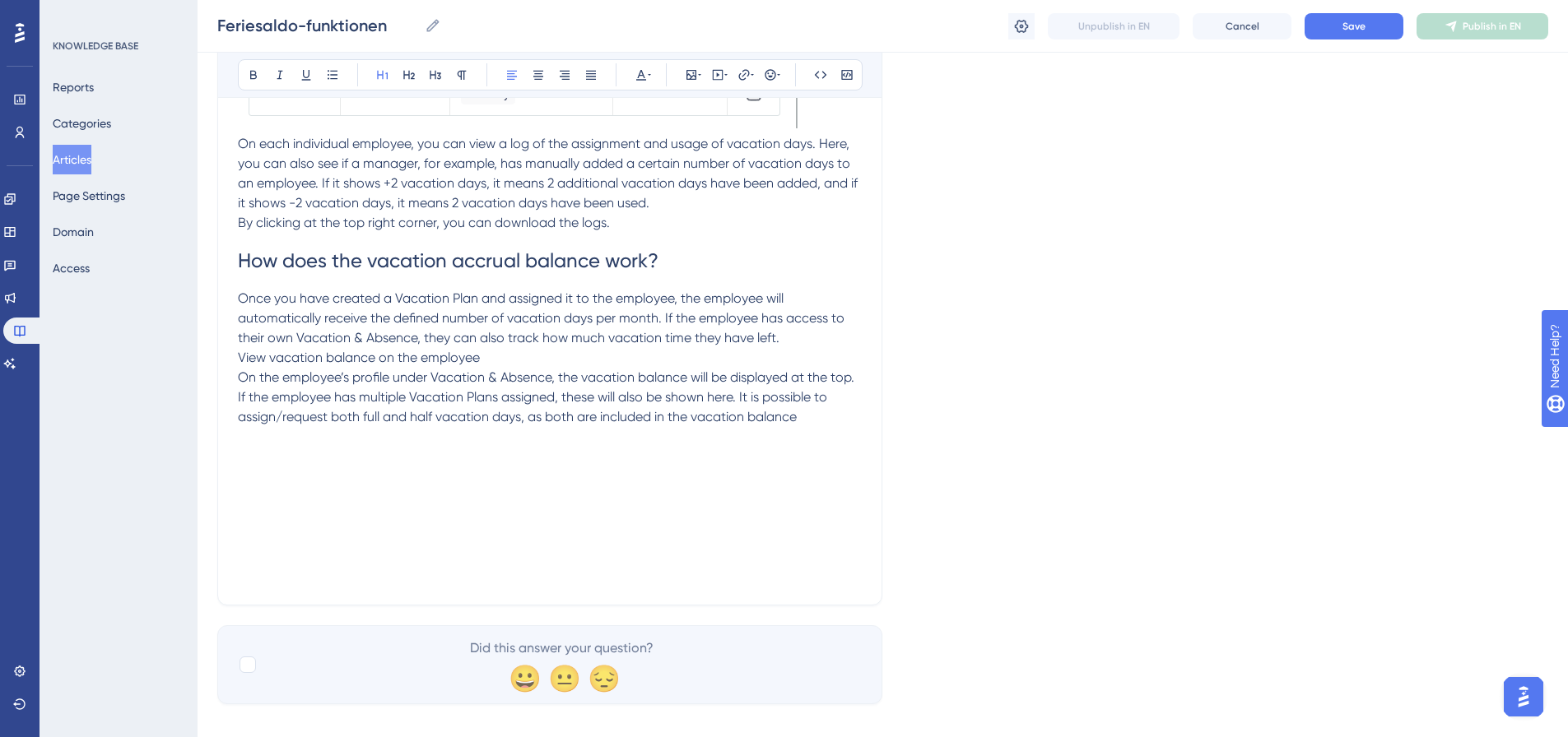
click at [817, 401] on p "On the employee’s profile under Vacation & Absence, the vacation balance will b…" at bounding box center [549, 397] width 624 height 59
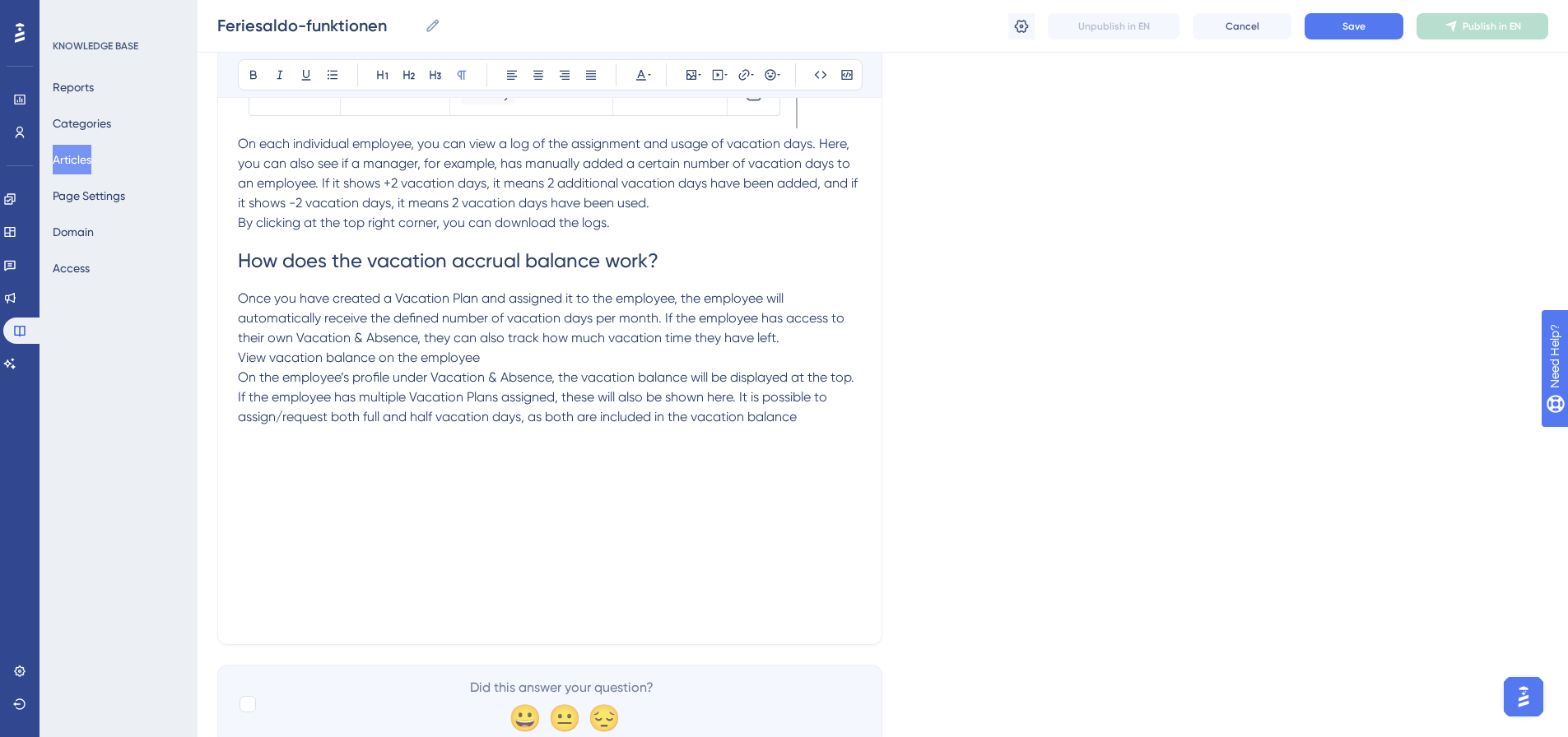
click at [264, 447] on p at bounding box center [549, 457] width 624 height 20
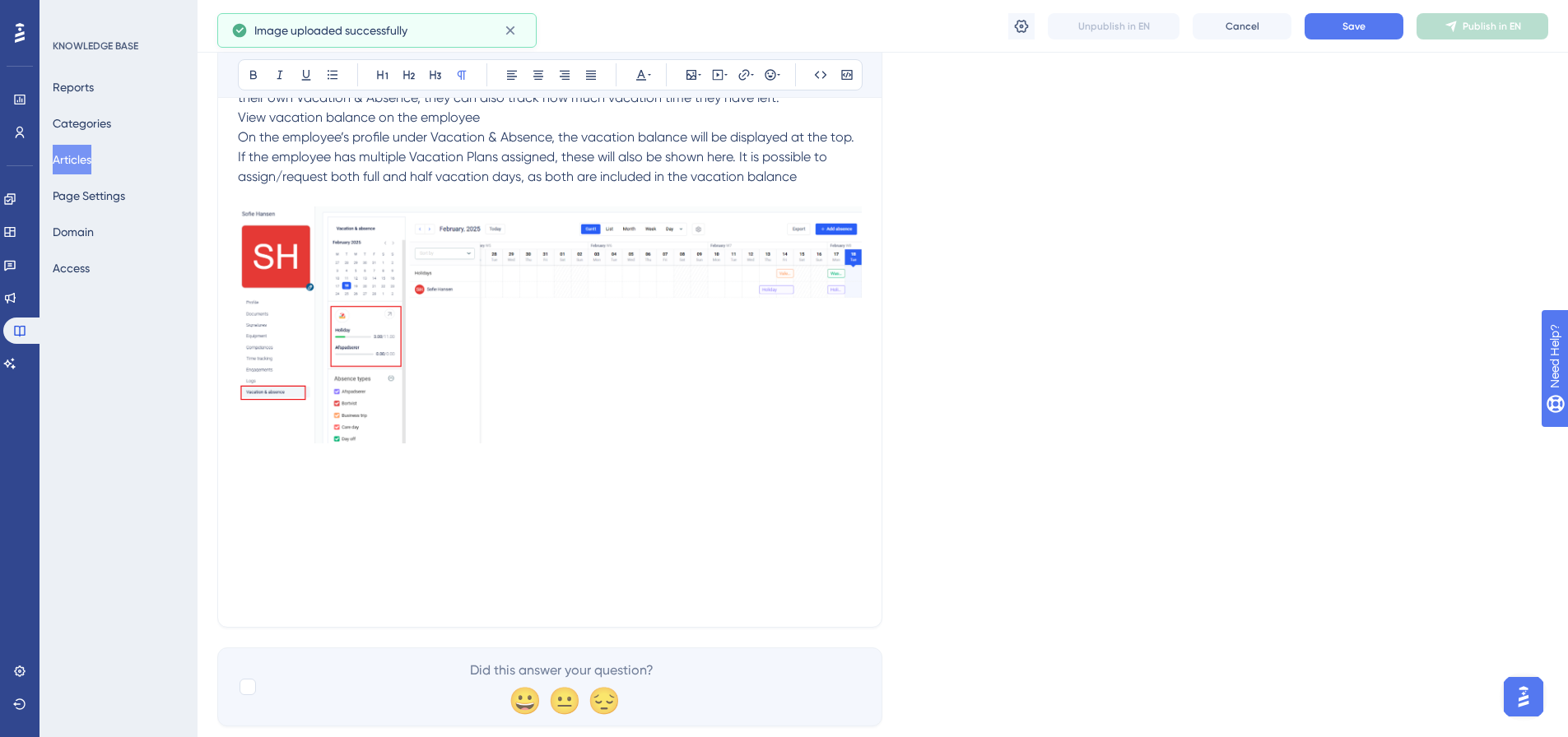
scroll to position [6934, 0]
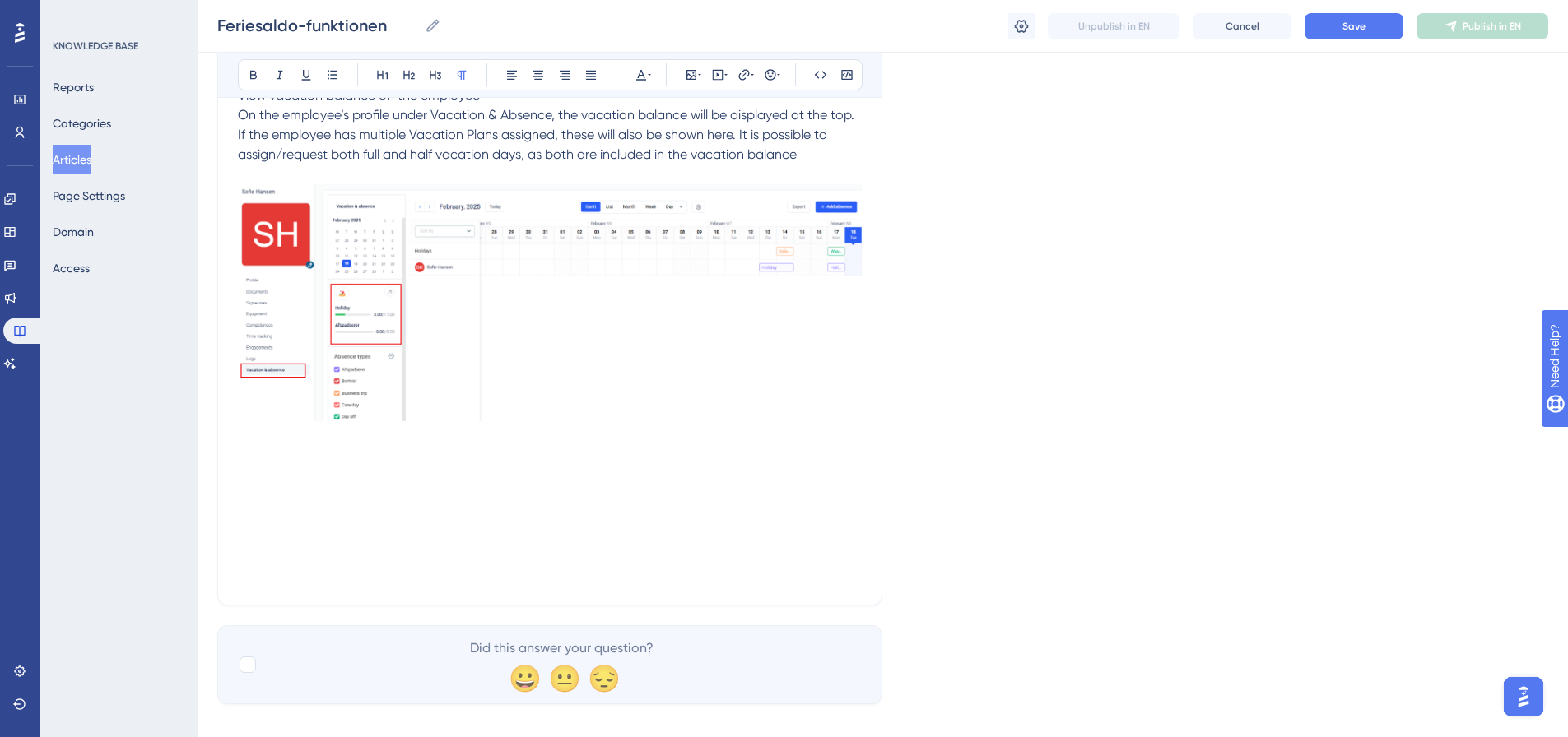
click at [256, 447] on p at bounding box center [549, 457] width 624 height 20
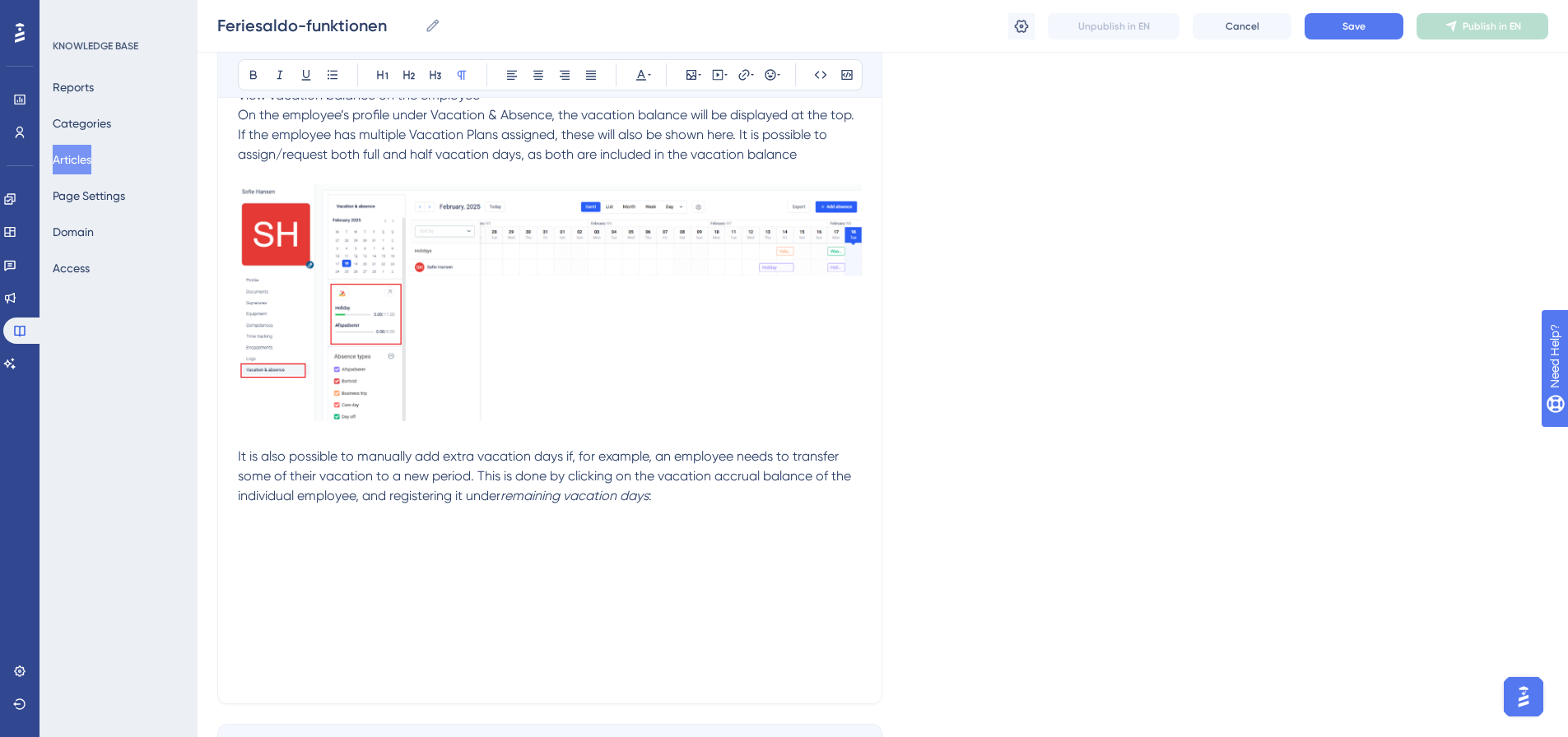
click at [270, 526] on p at bounding box center [549, 536] width 624 height 20
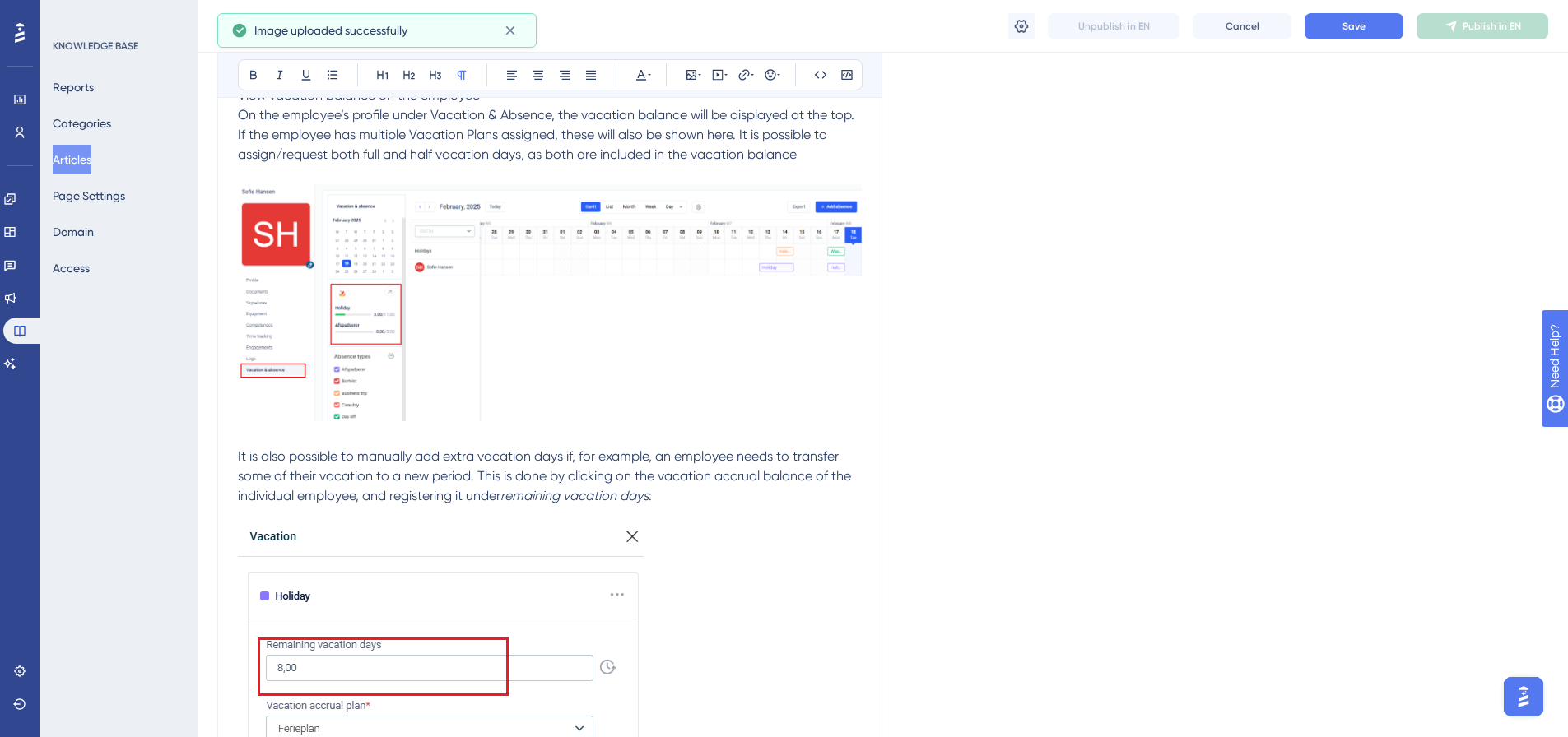
scroll to position [7288, 0]
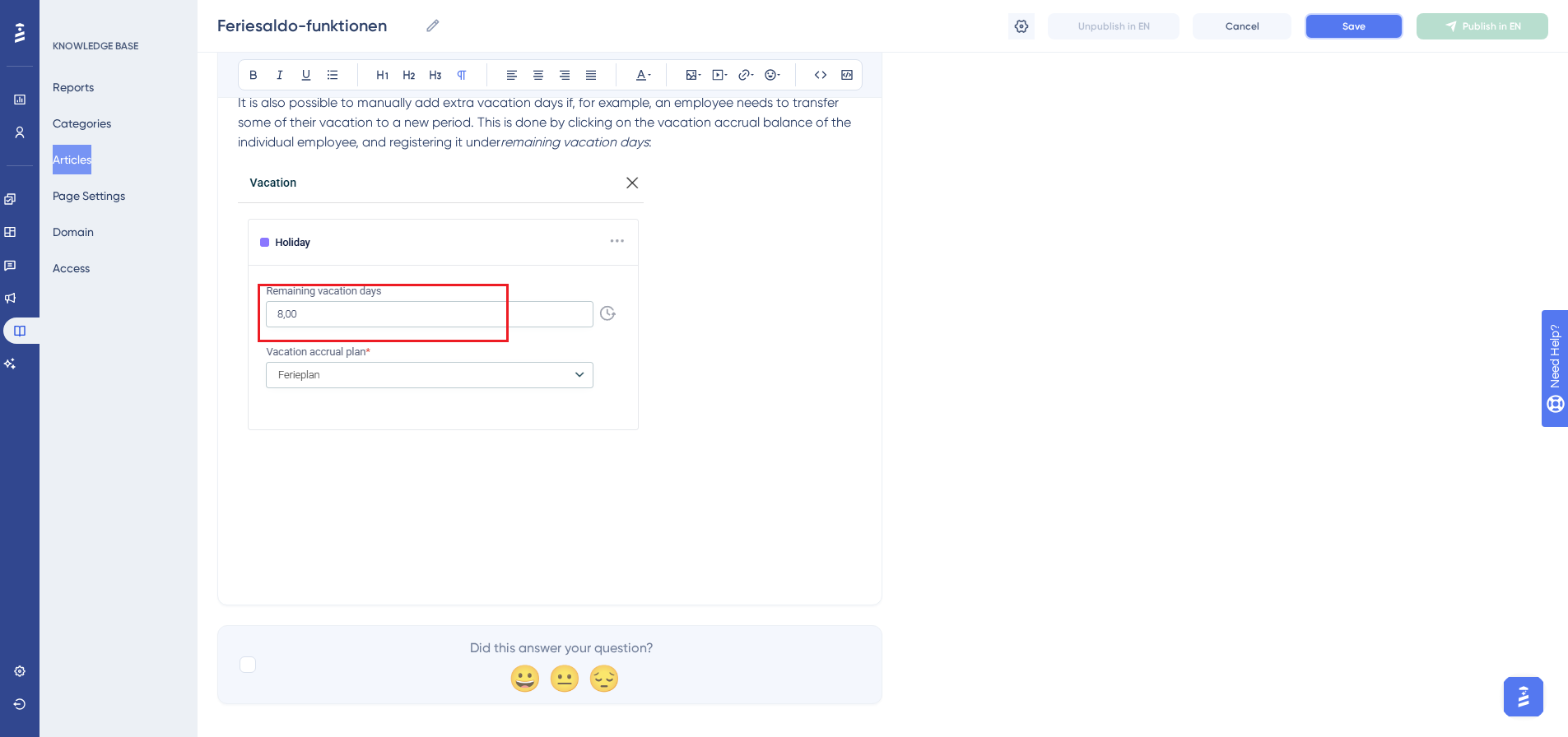
click at [1340, 34] on button "Save" at bounding box center [1354, 26] width 99 height 26
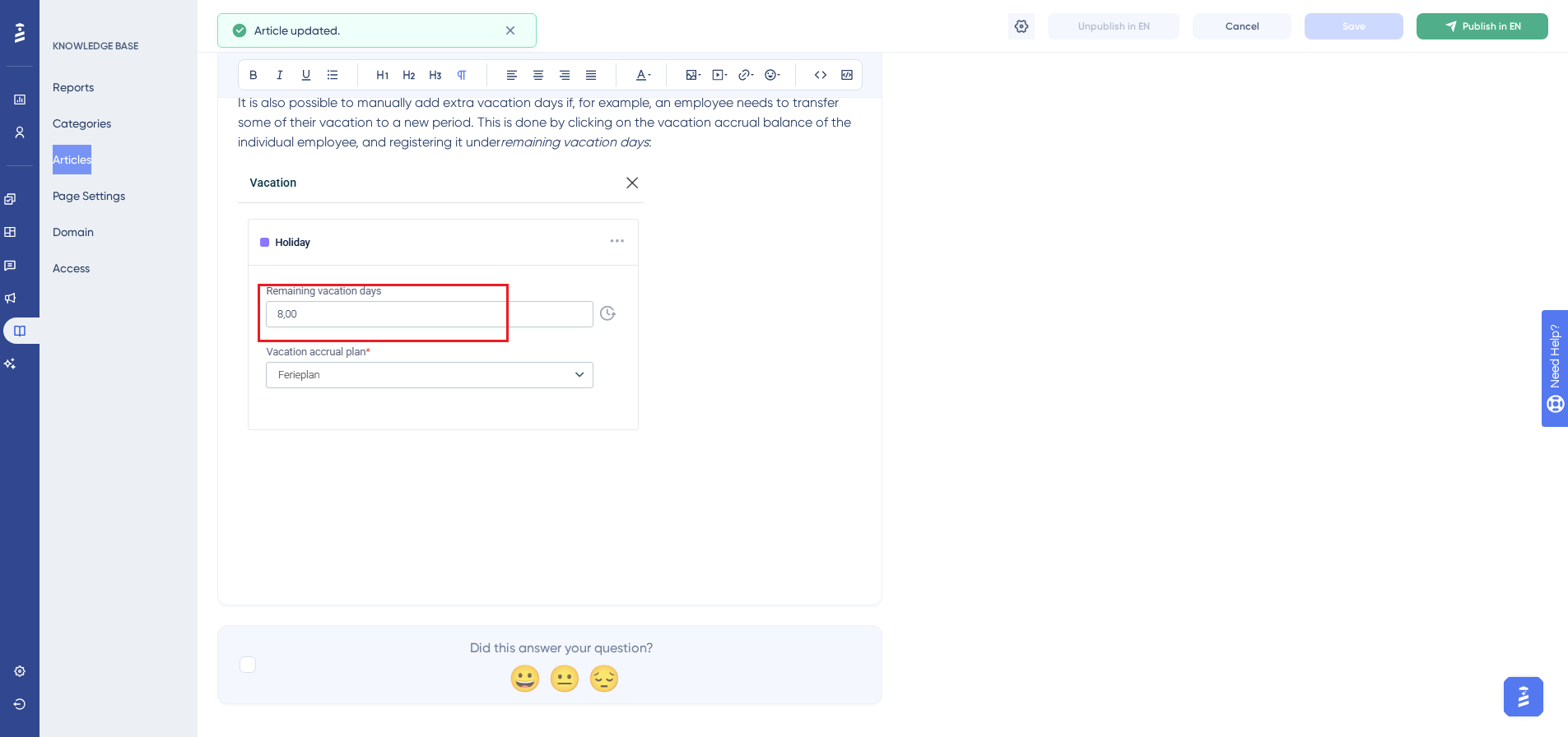
click at [1493, 21] on span "Publish in EN" at bounding box center [1492, 26] width 59 height 13
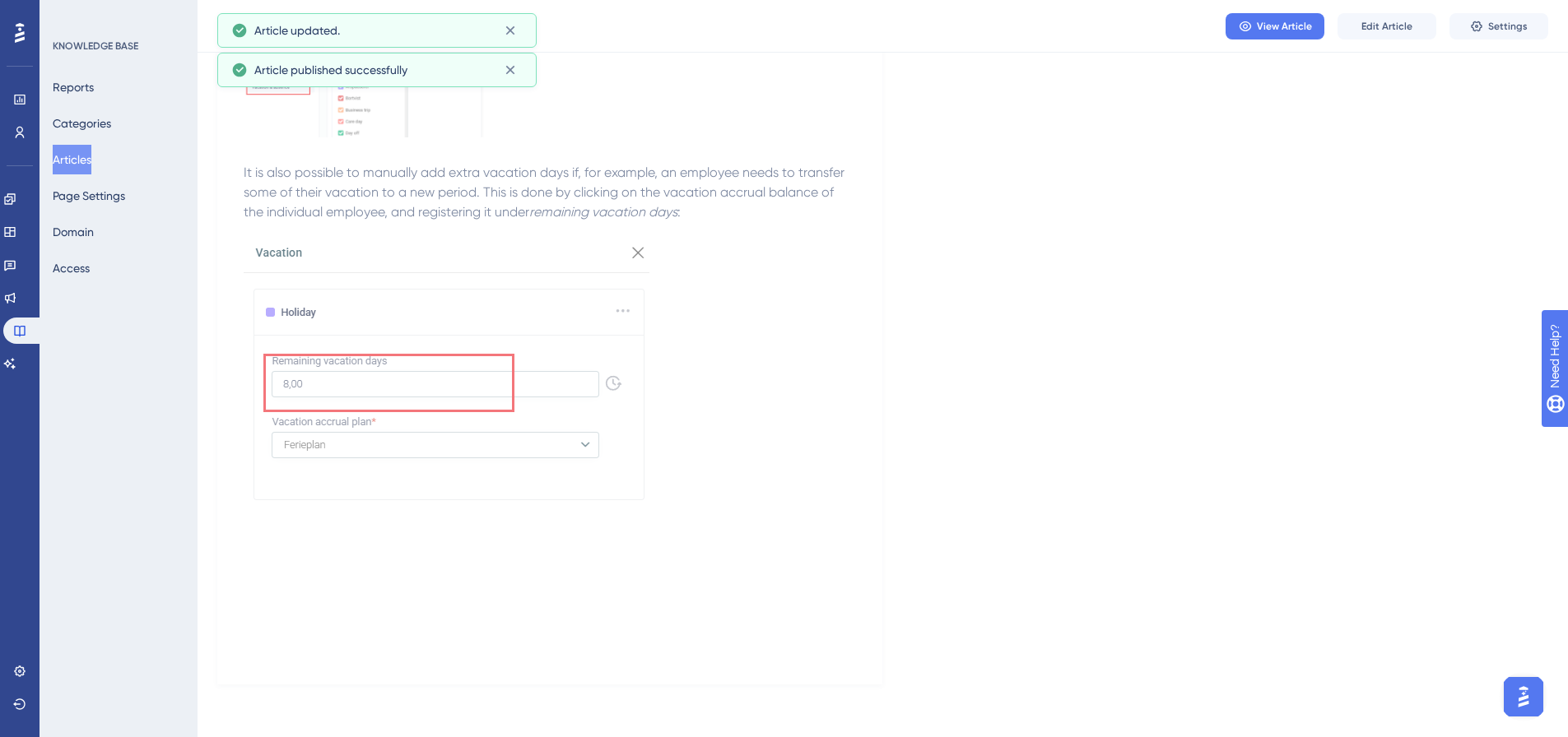
scroll to position [7072, 0]
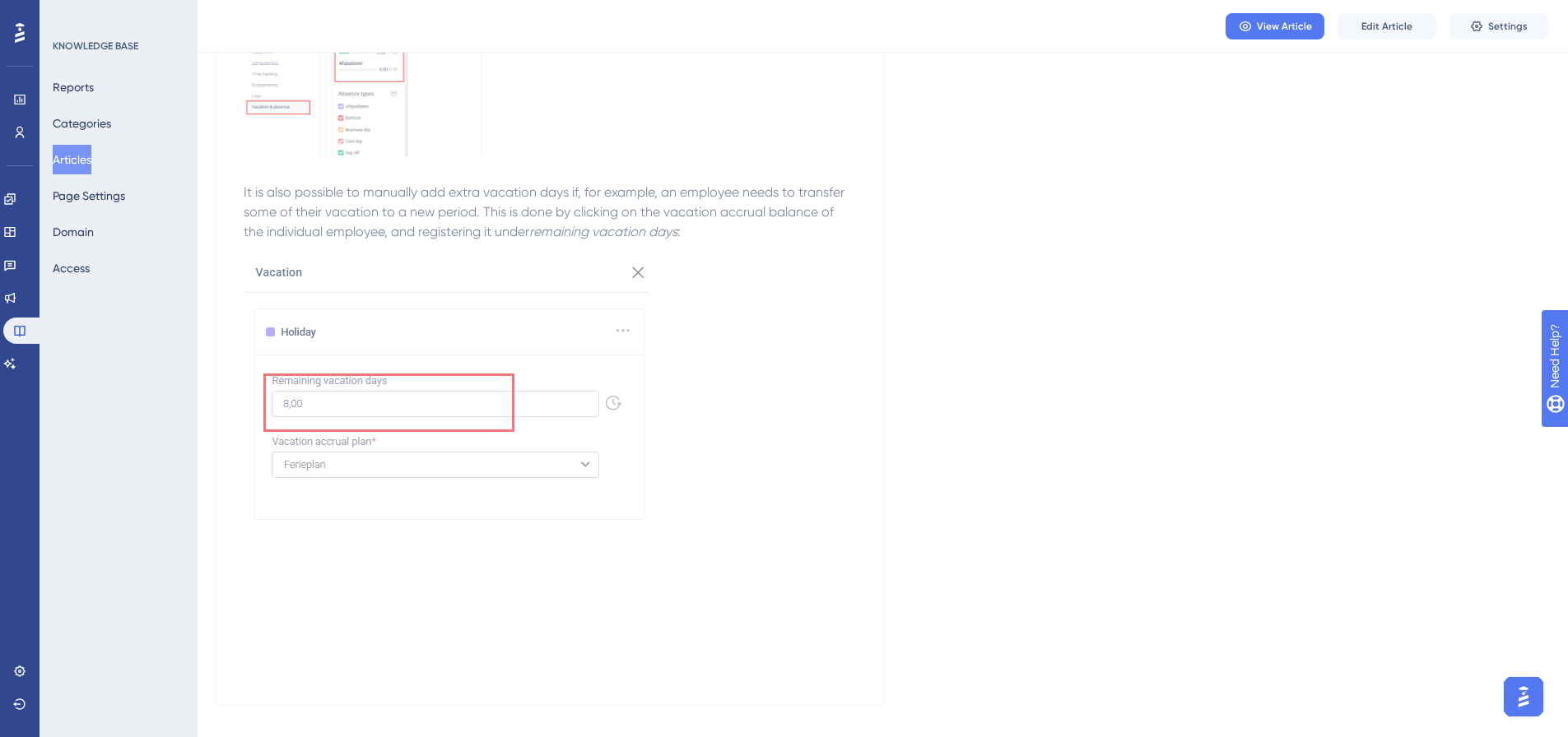
click at [78, 157] on button "Articles" at bounding box center [72, 160] width 39 height 30
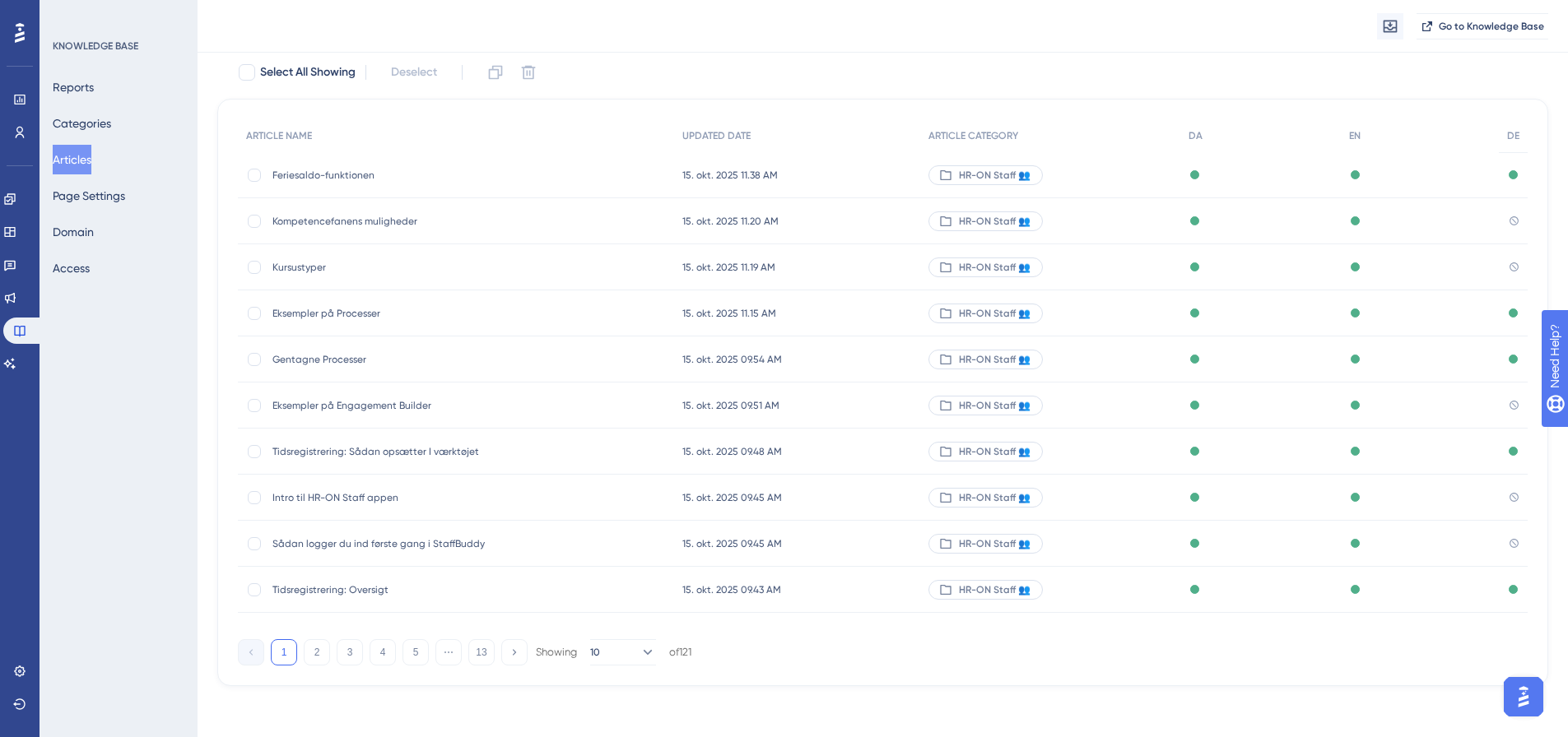
scroll to position [101, 0]
click at [381, 650] on button "4" at bounding box center [383, 651] width 26 height 26
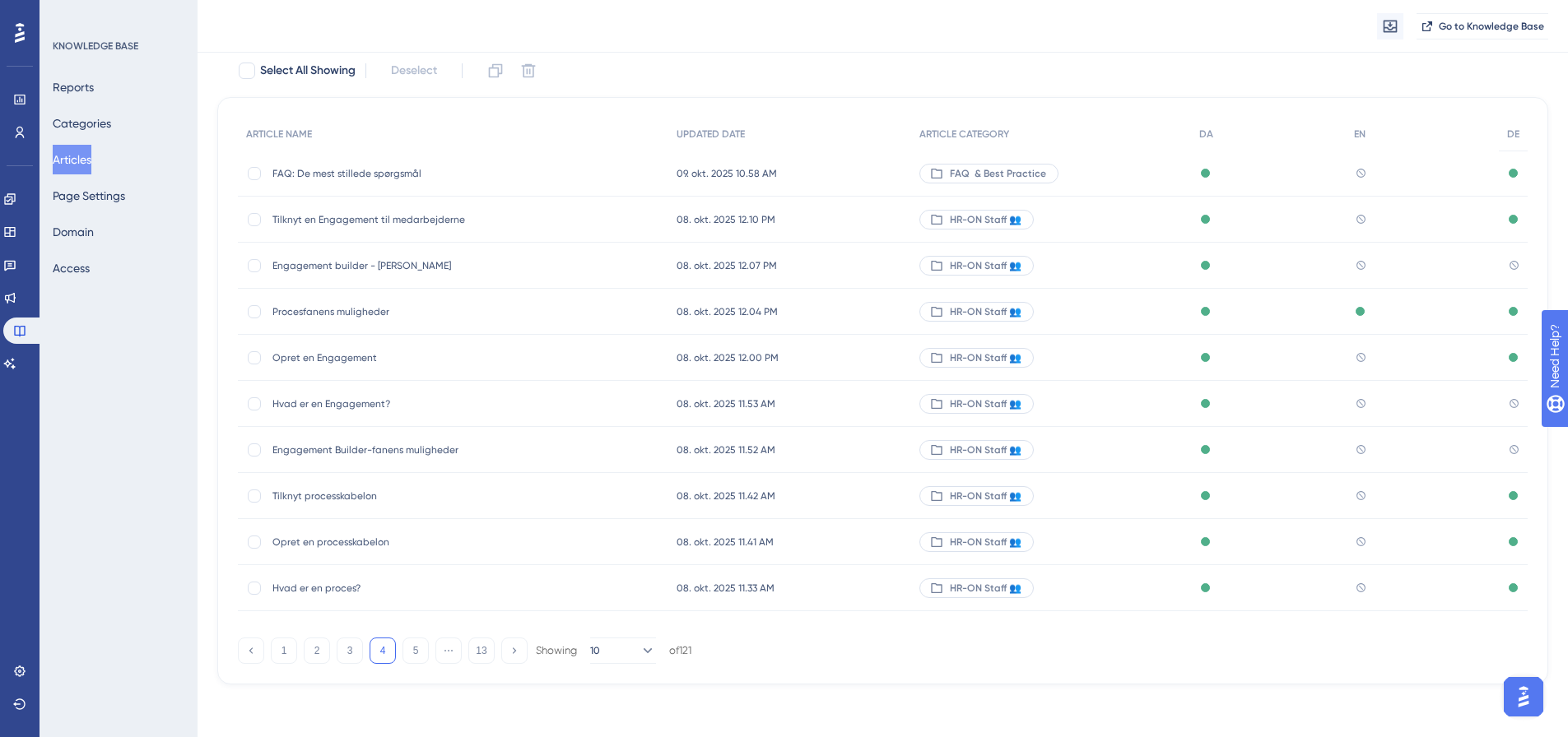
click at [349, 357] on span "Opret en Engagement" at bounding box center [403, 358] width 263 height 13
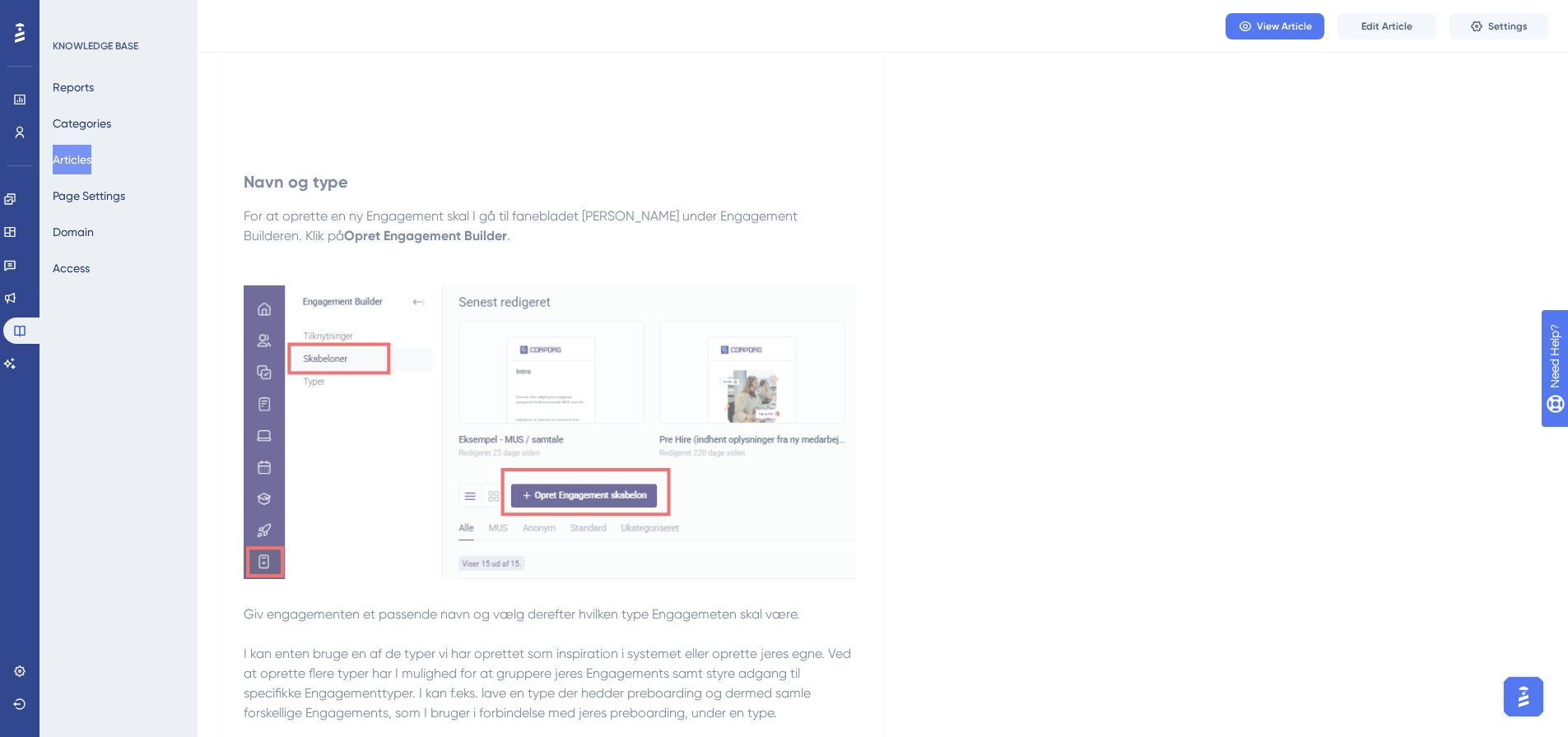
scroll to position [411, 0]
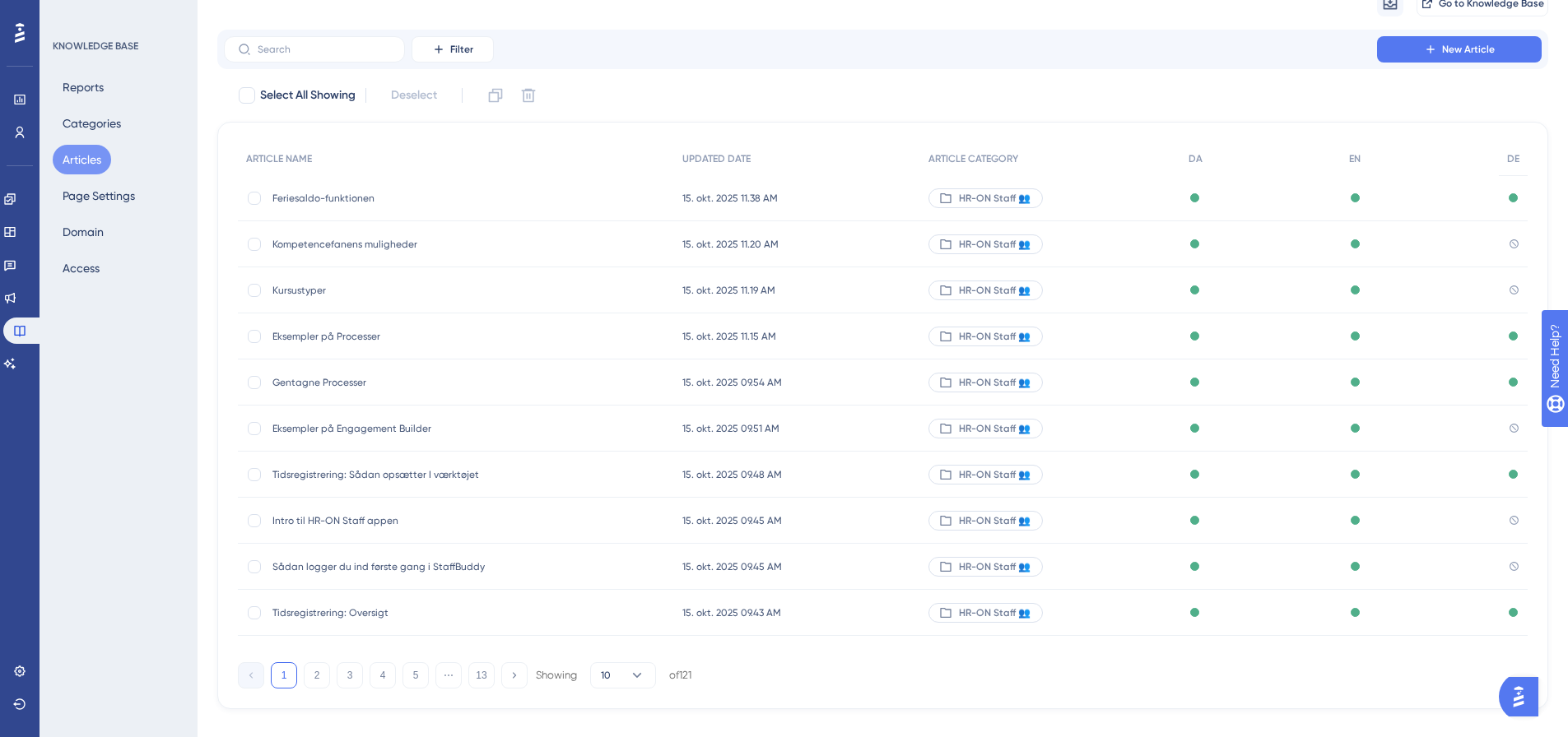
scroll to position [101, 0]
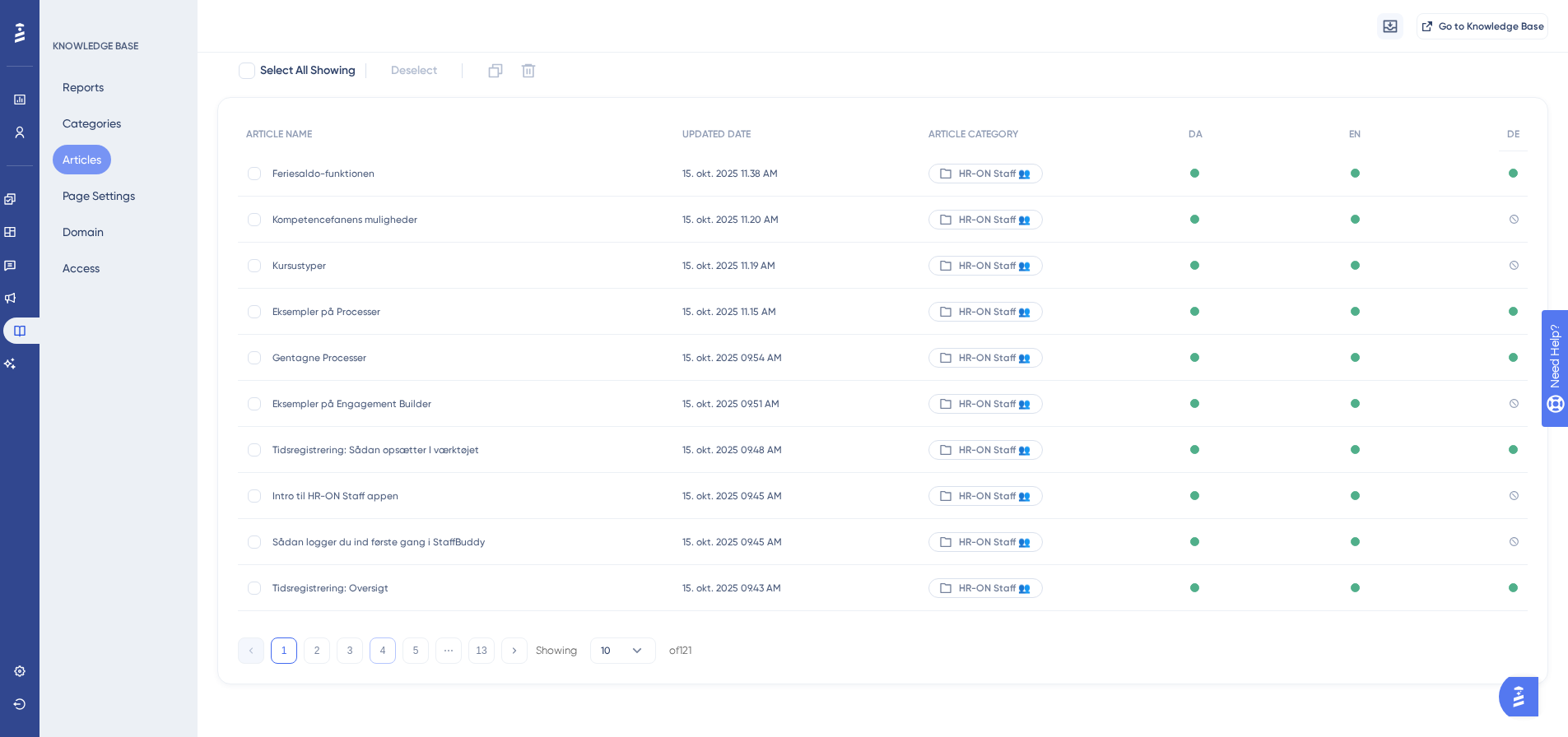
click at [389, 651] on button "4" at bounding box center [383, 651] width 26 height 26
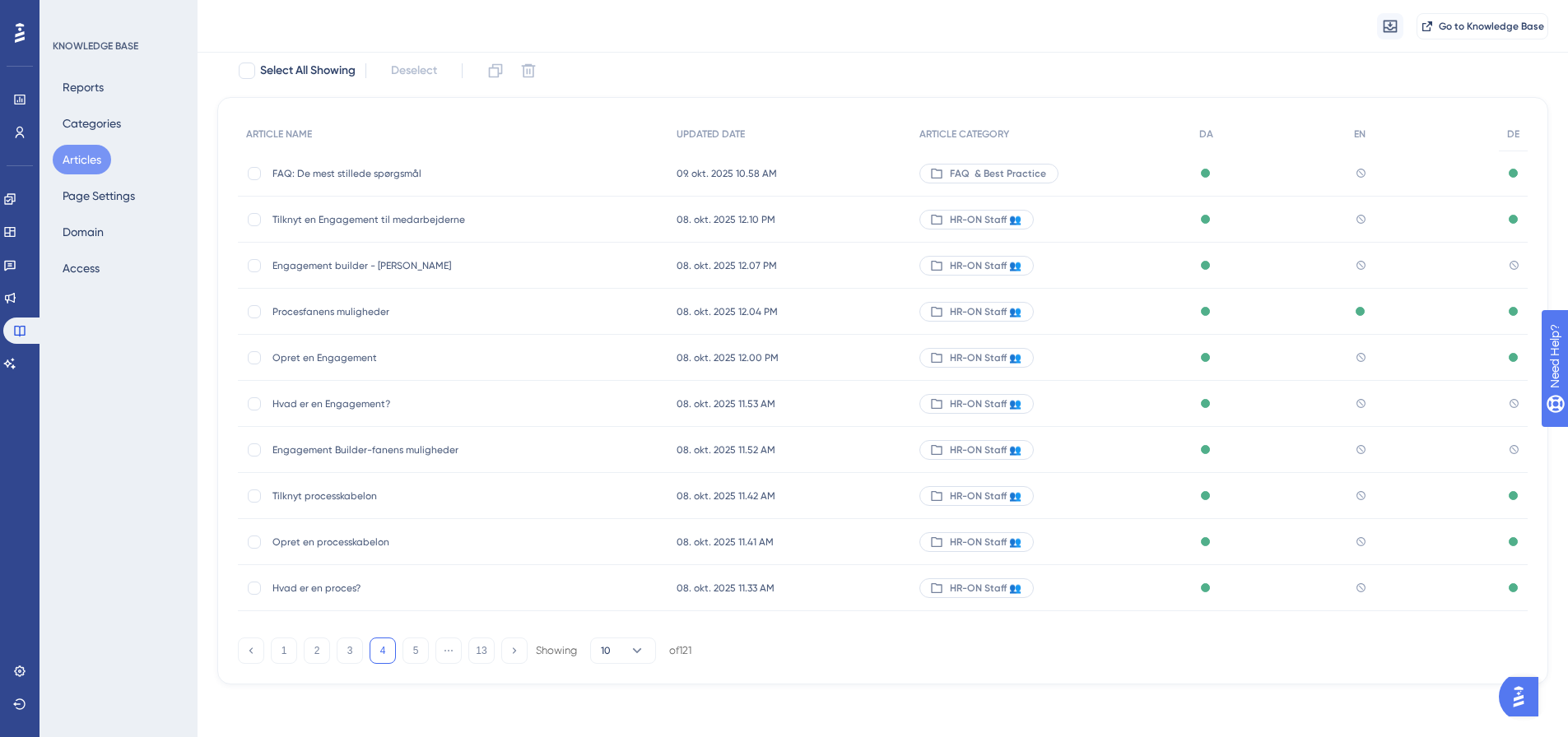
click at [357, 398] on span "Hvad er en Engagement?" at bounding box center [403, 404] width 263 height 13
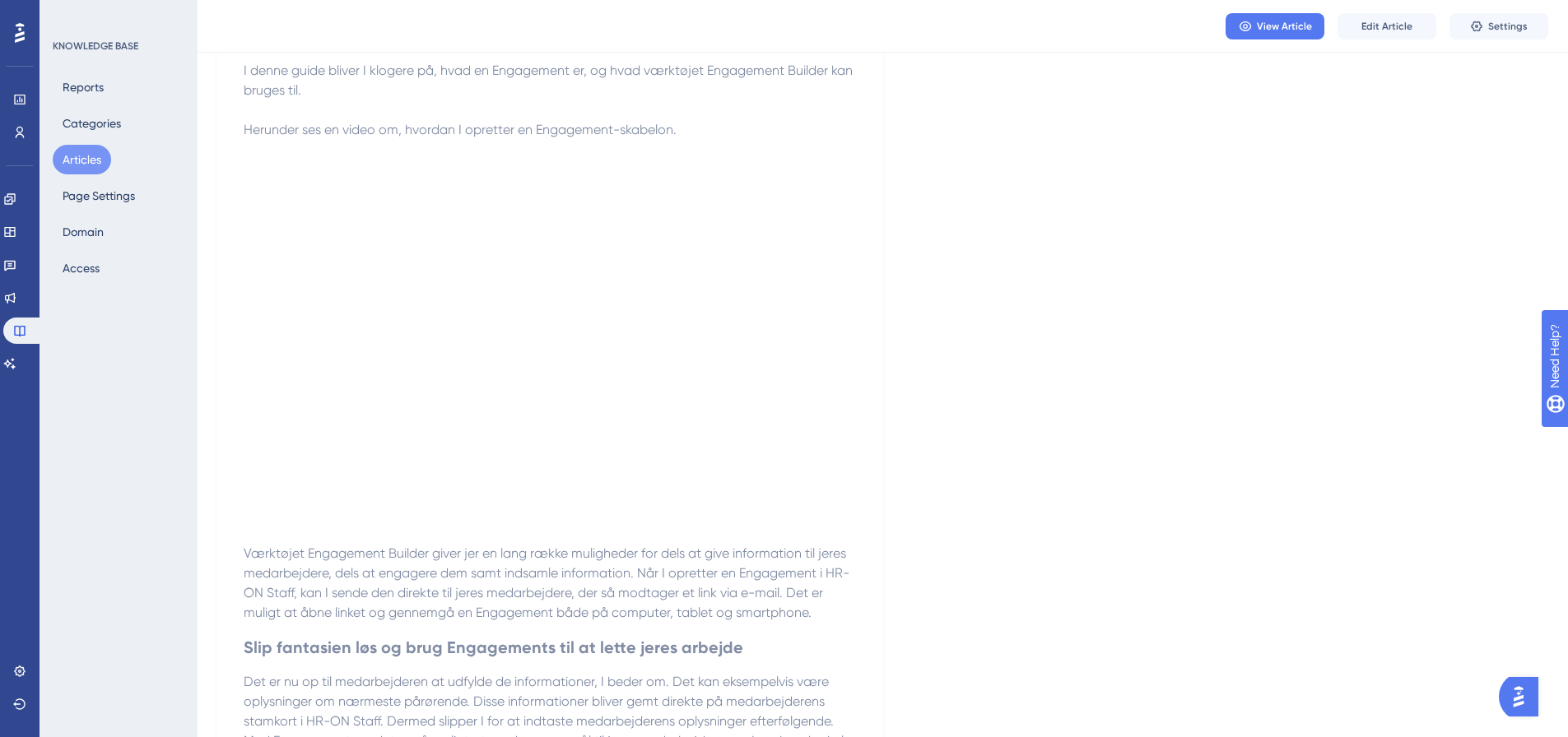
scroll to position [82, 0]
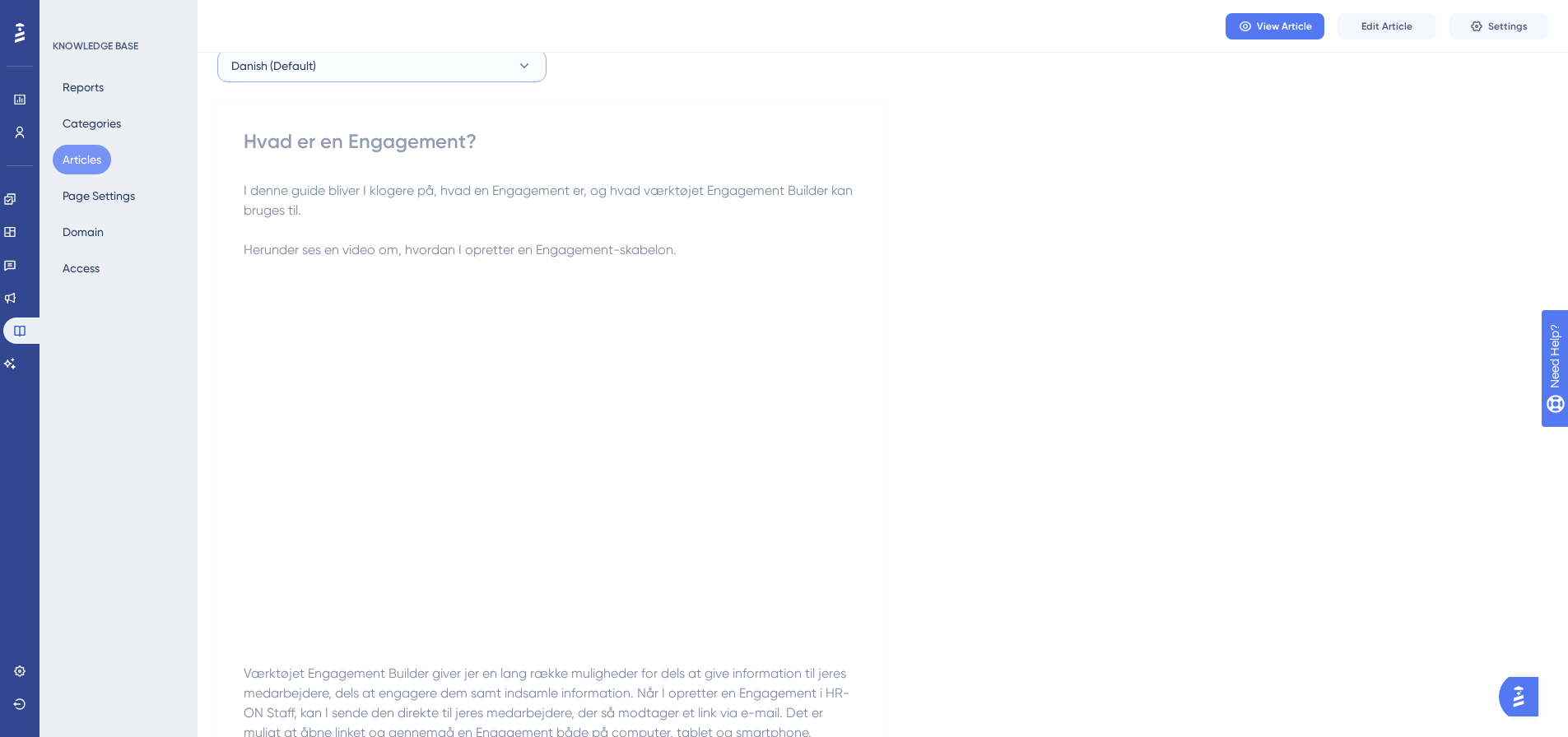
click at [408, 66] on button "Danish (Default)" at bounding box center [382, 66] width 329 height 33
click at [338, 154] on button "English English No translation" at bounding box center [381, 149] width 308 height 33
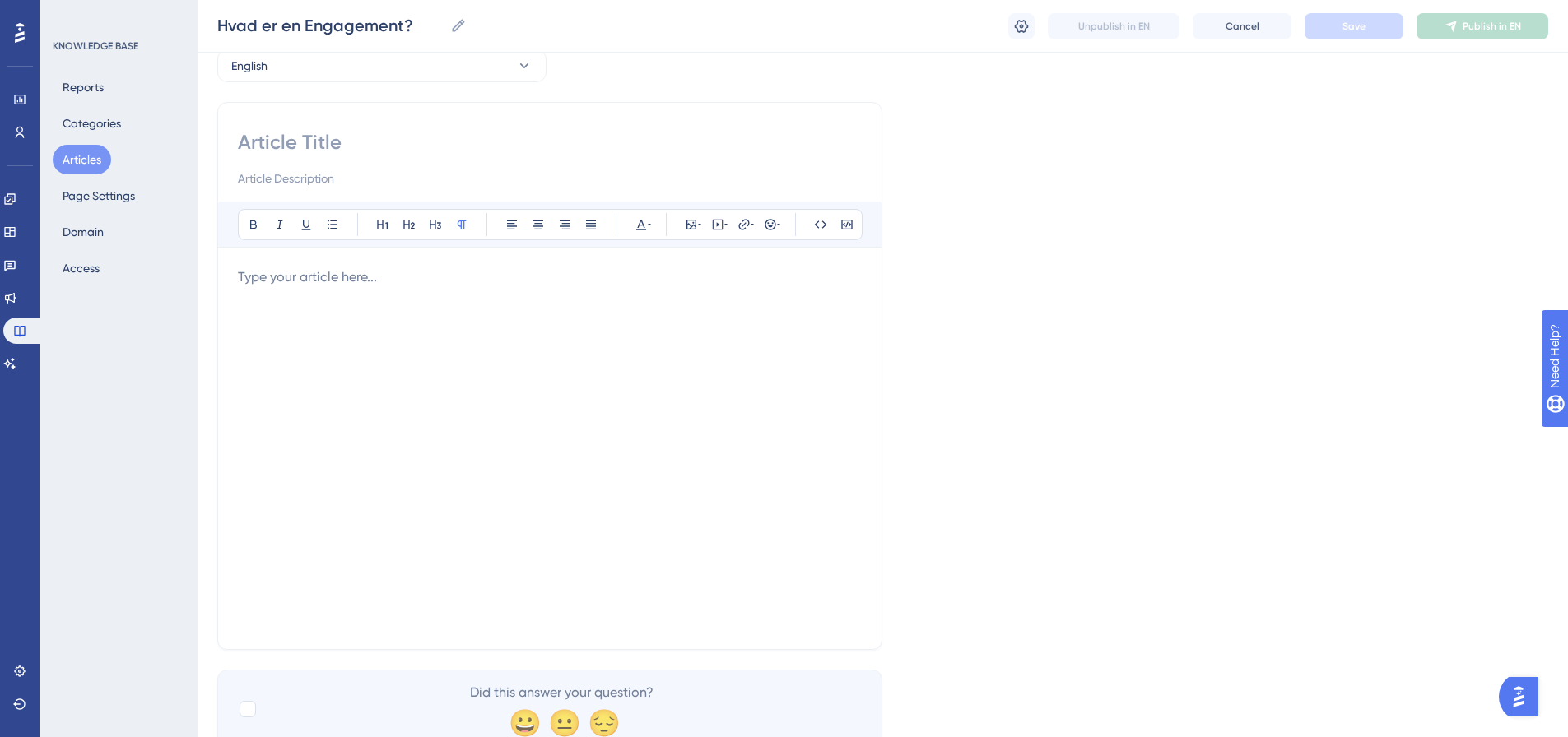
click at [342, 143] on input at bounding box center [549, 143] width 624 height 26
paste input "What is an Engagement?"
type input "What is an Engagement?"
click at [375, 276] on p at bounding box center [549, 277] width 624 height 20
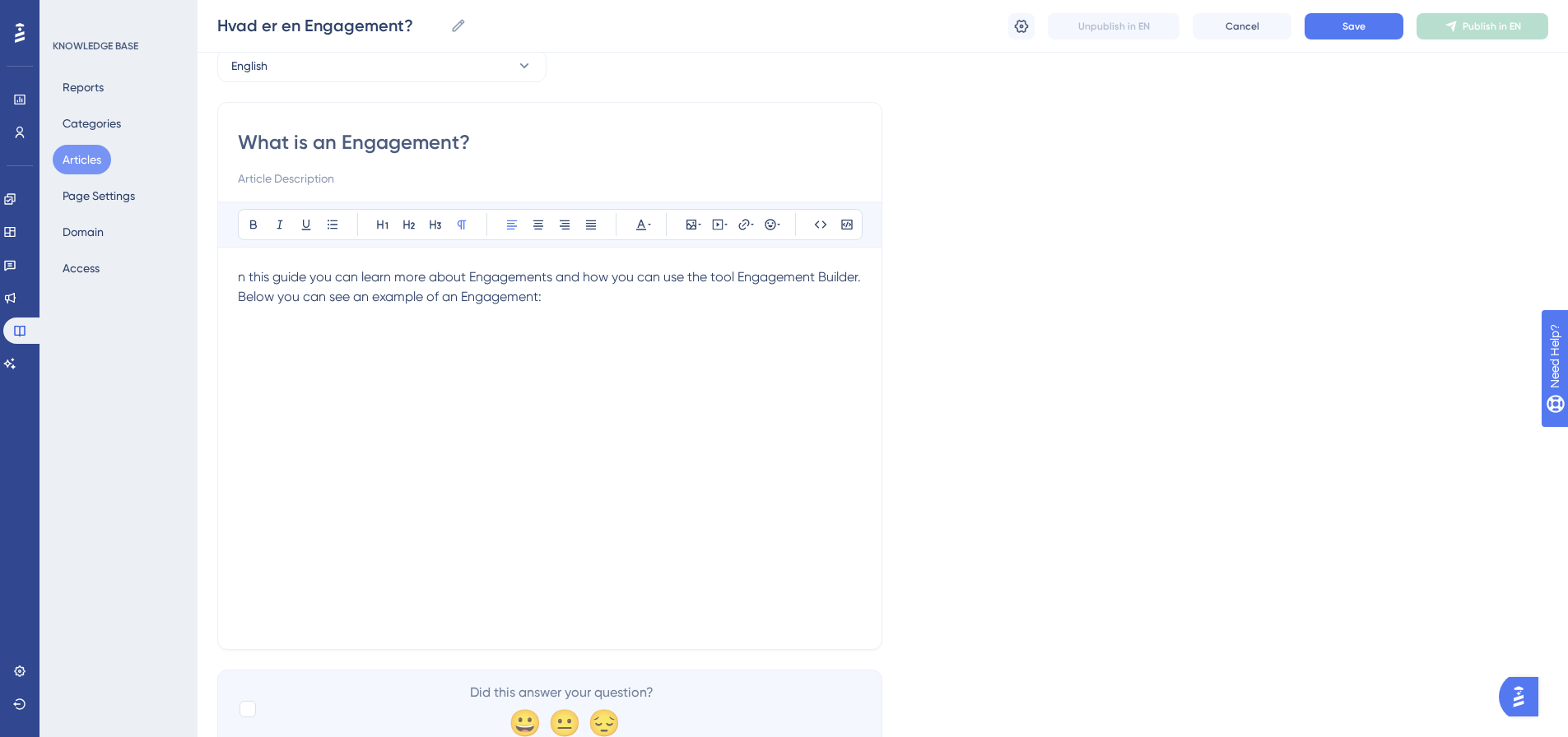
click at [238, 278] on span "n this guide you can learn more about Engagements and how you can use the tool …" at bounding box center [549, 276] width 624 height 16
click at [283, 354] on div "In this guide you can learn more about Engagements and how you can use the tool…" at bounding box center [549, 448] width 624 height 362
click at [578, 313] on p "Below you can see an example of an Engagement:" at bounding box center [549, 317] width 624 height 20
click at [244, 354] on p at bounding box center [549, 356] width 624 height 20
click at [1273, 466] on div "Language English What is an Engagement? Bold Italic Underline Bullet Point Head…" at bounding box center [883, 386] width 1331 height 725
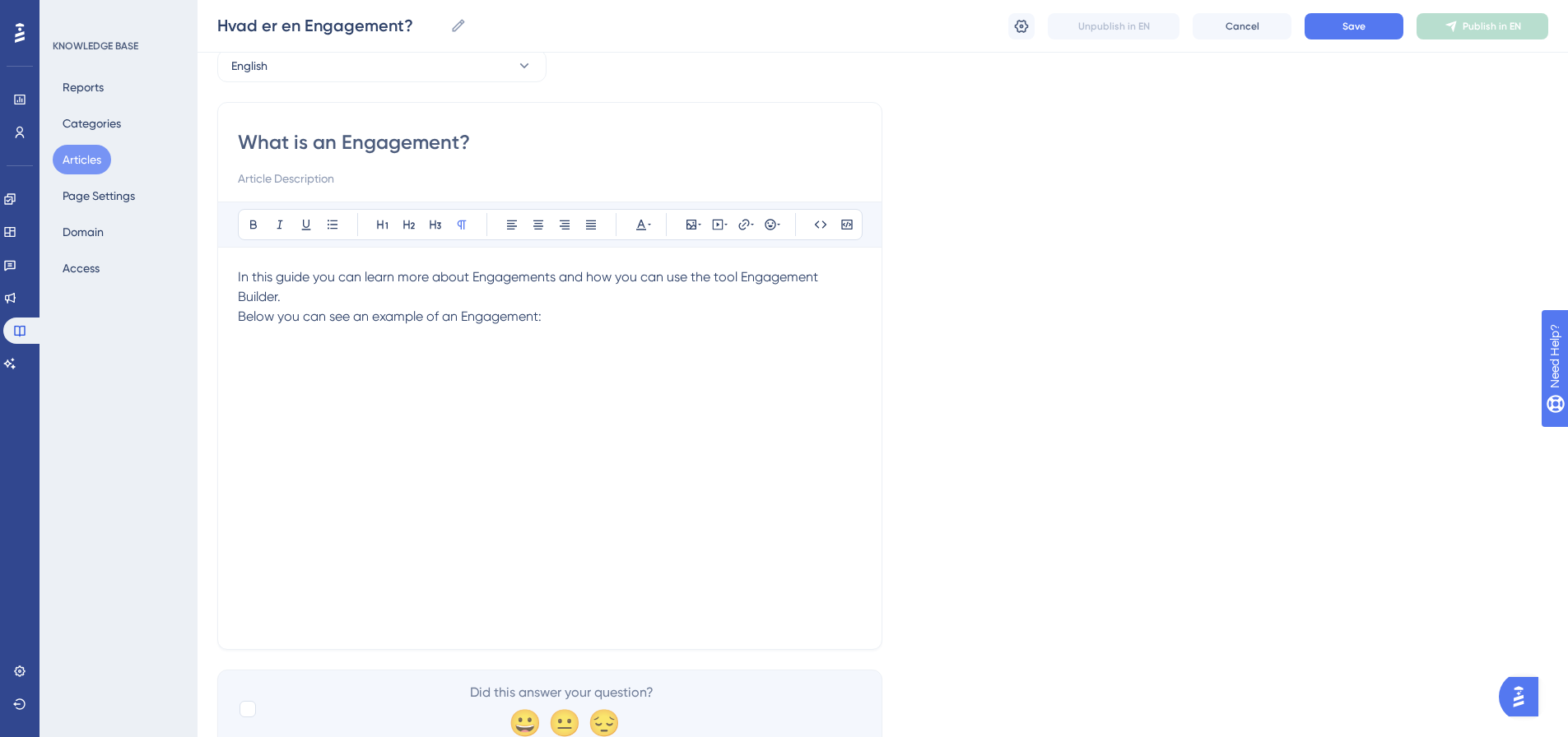
click at [250, 354] on p at bounding box center [549, 356] width 624 height 20
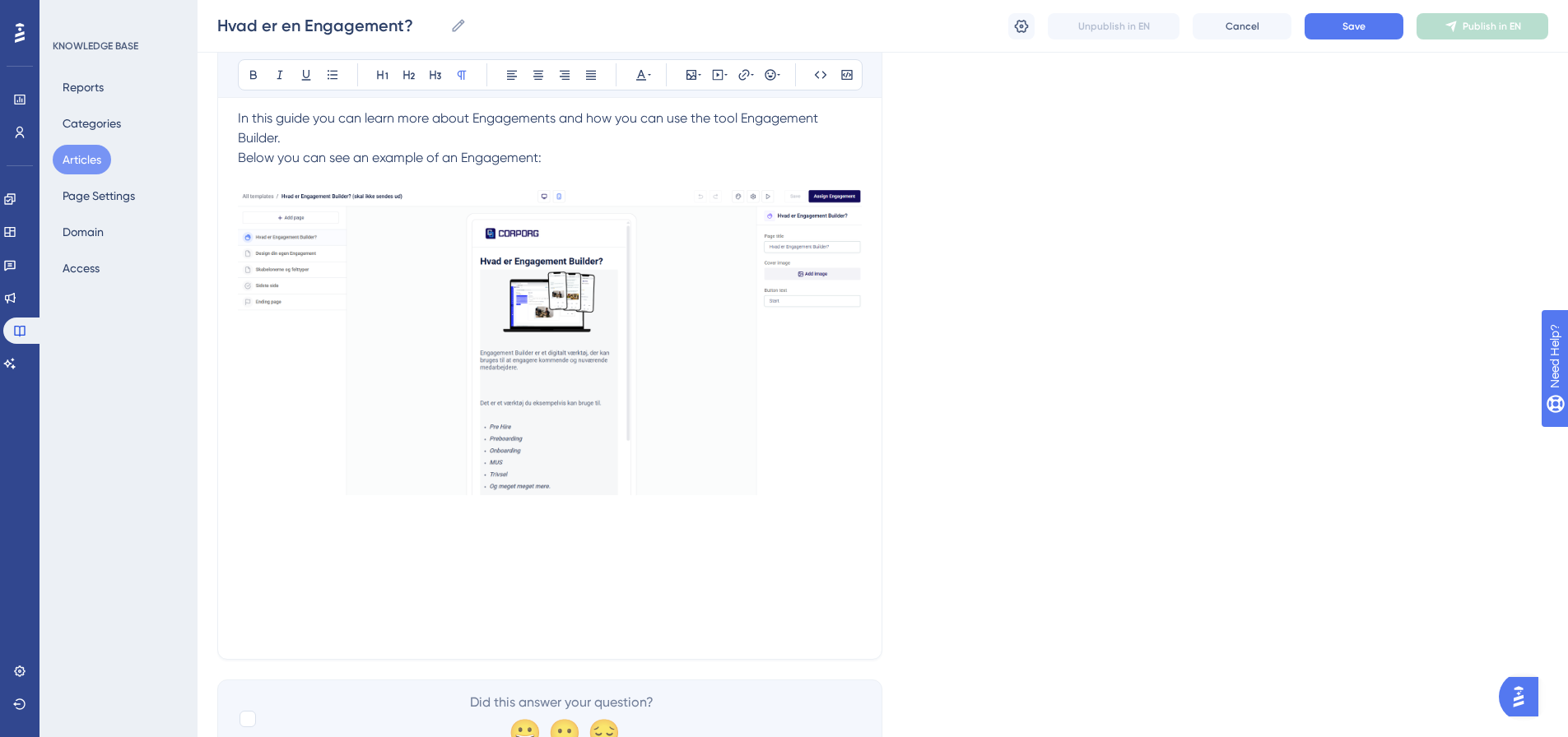
scroll to position [246, 0]
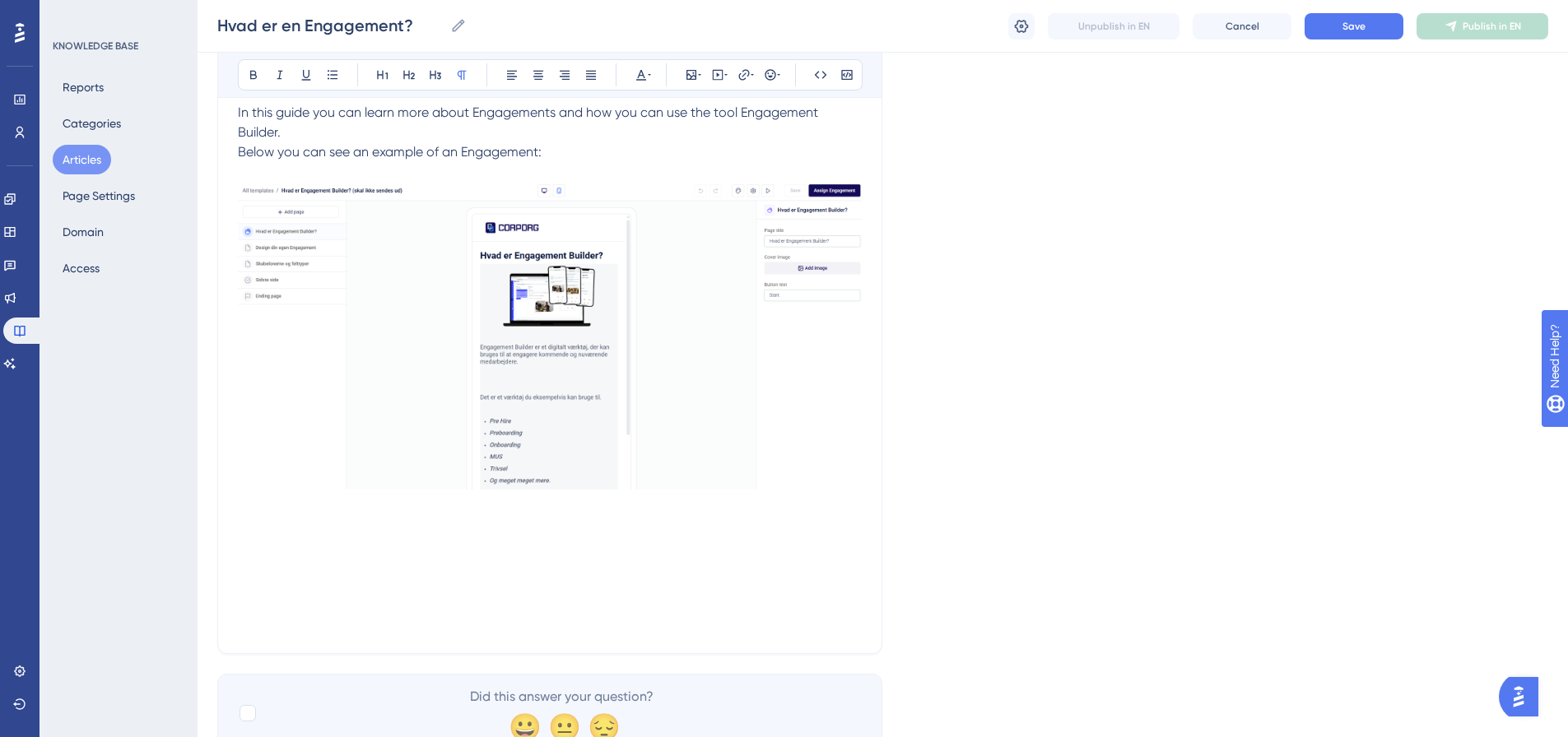
click at [242, 520] on p at bounding box center [549, 525] width 624 height 20
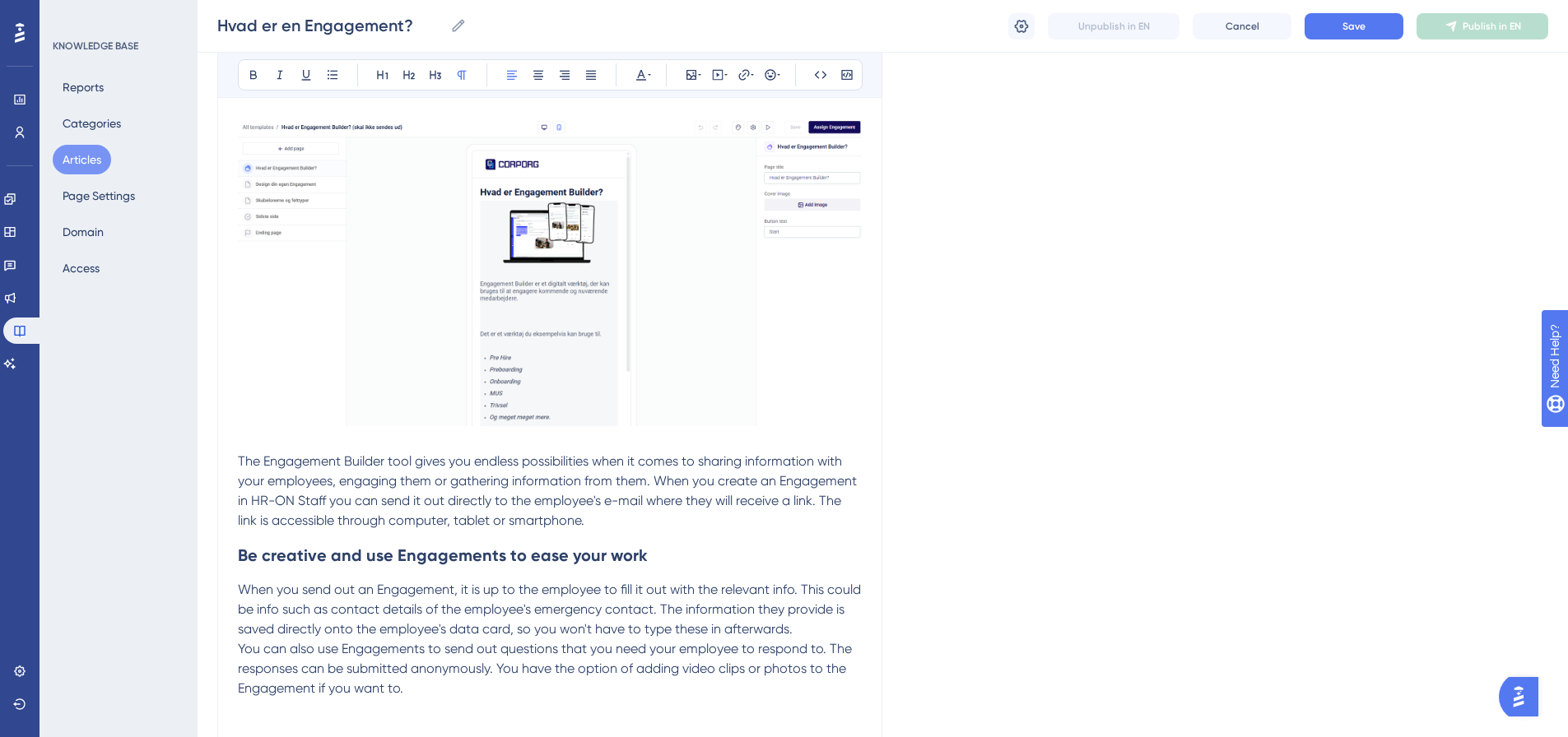
scroll to position [504, 0]
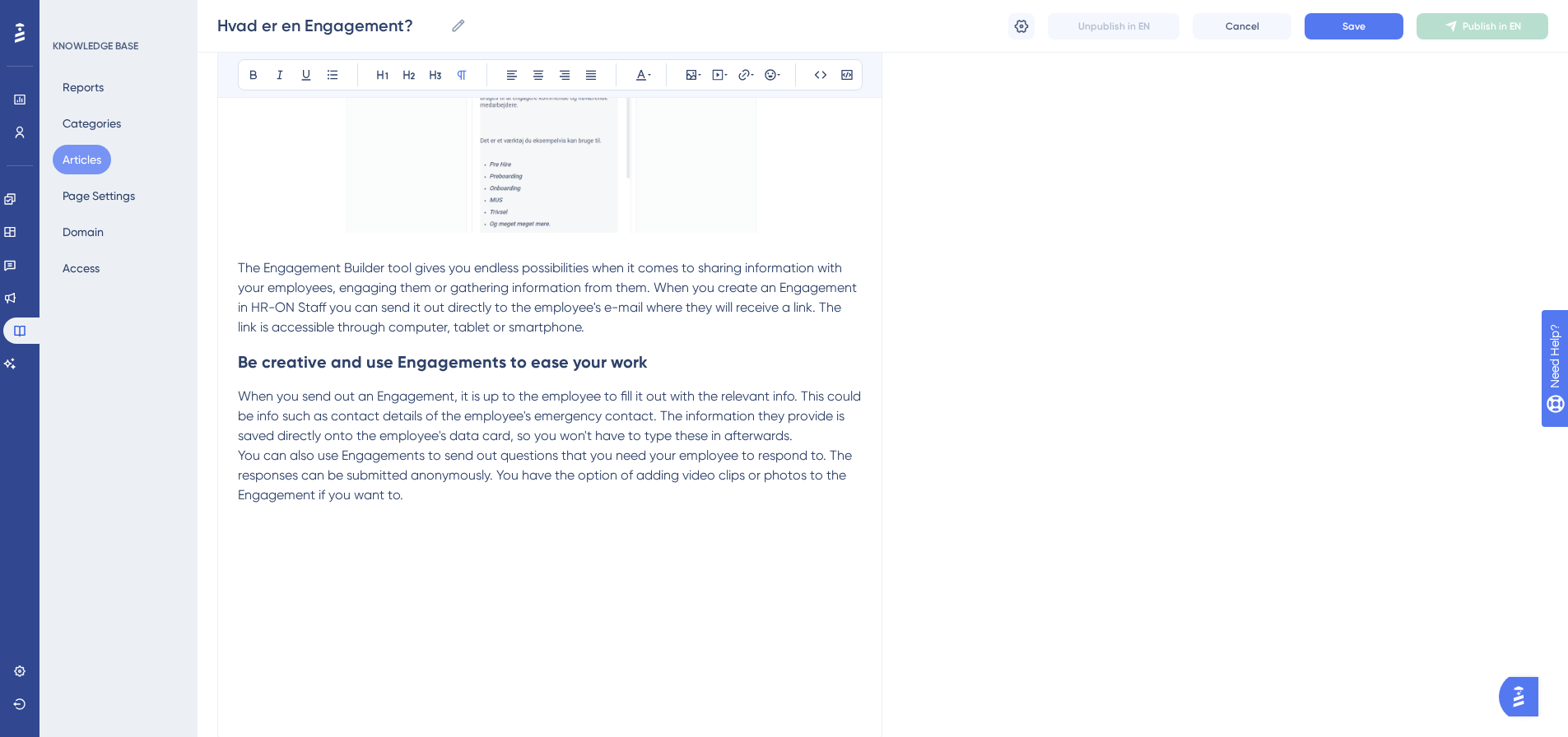
click at [261, 542] on p at bounding box center [549, 535] width 624 height 20
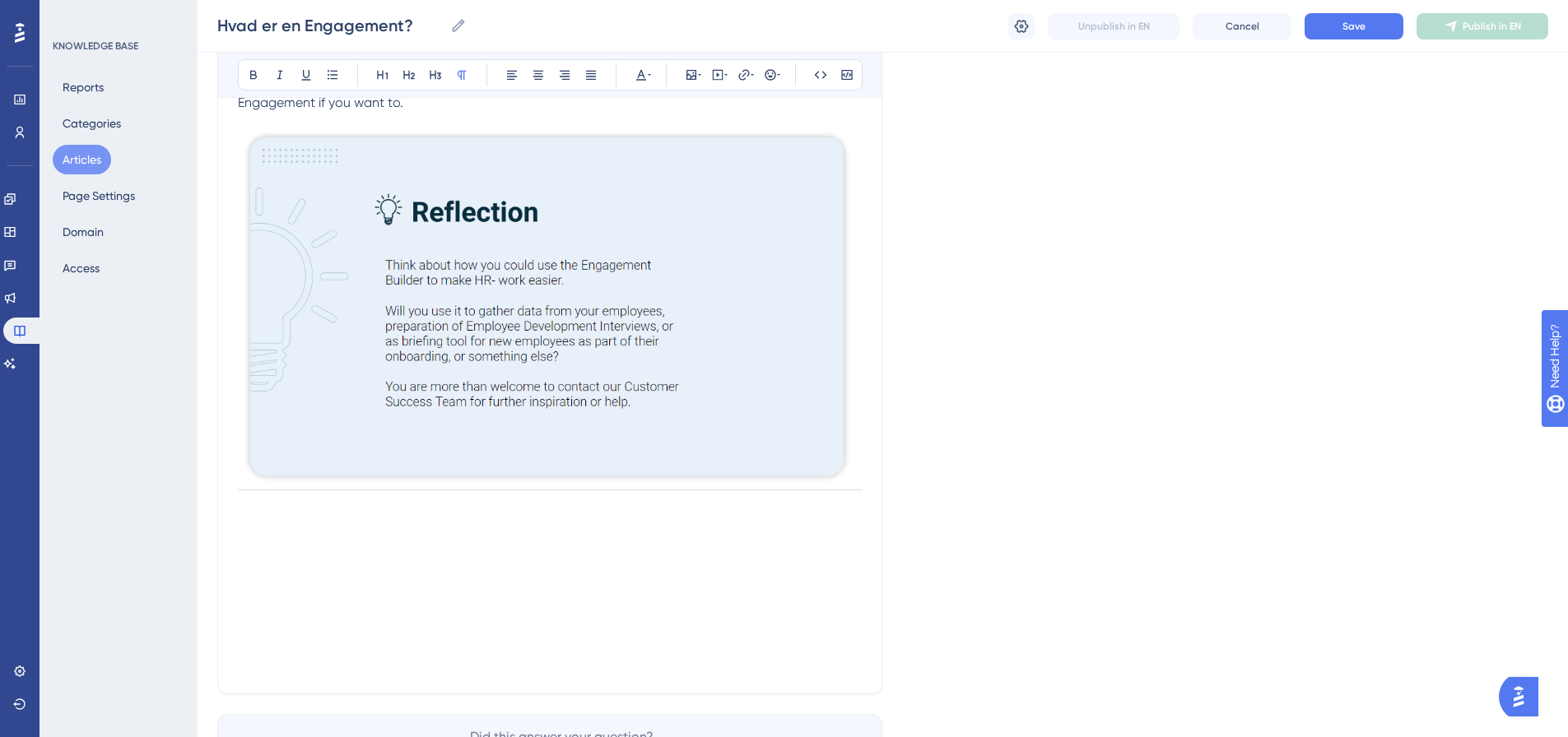
scroll to position [915, 0]
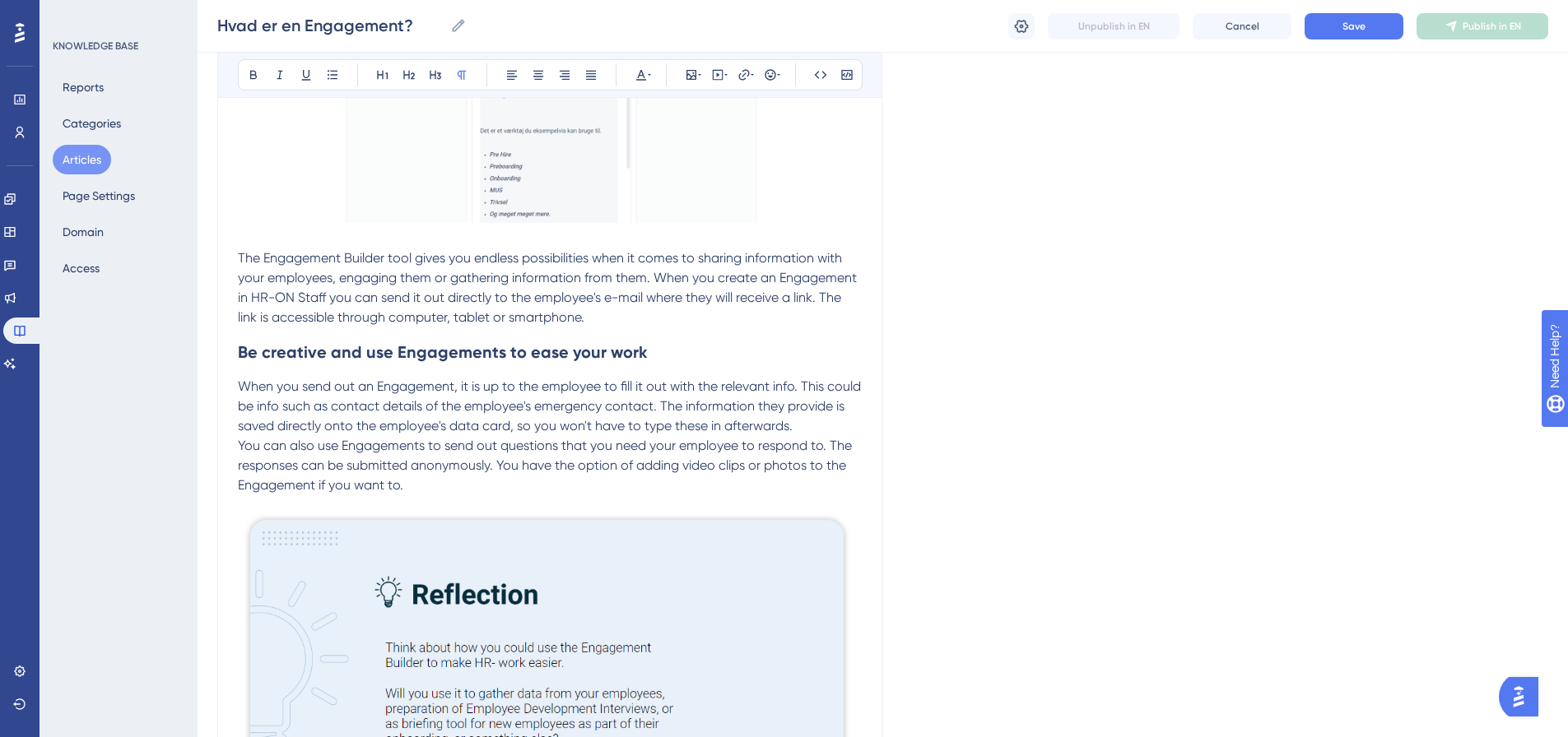
scroll to position [659, 0]
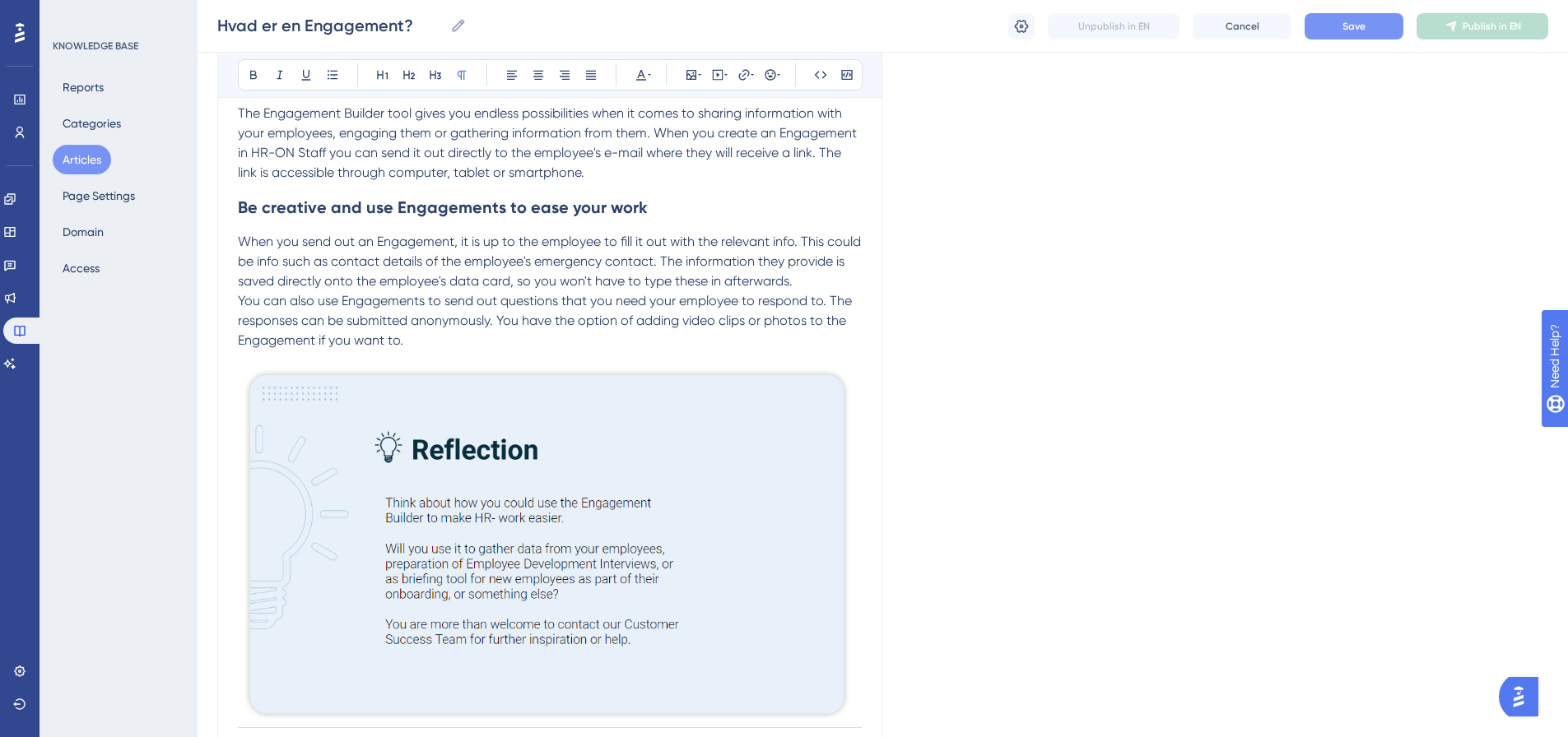
click at [1356, 33] on button "Save" at bounding box center [1354, 26] width 99 height 26
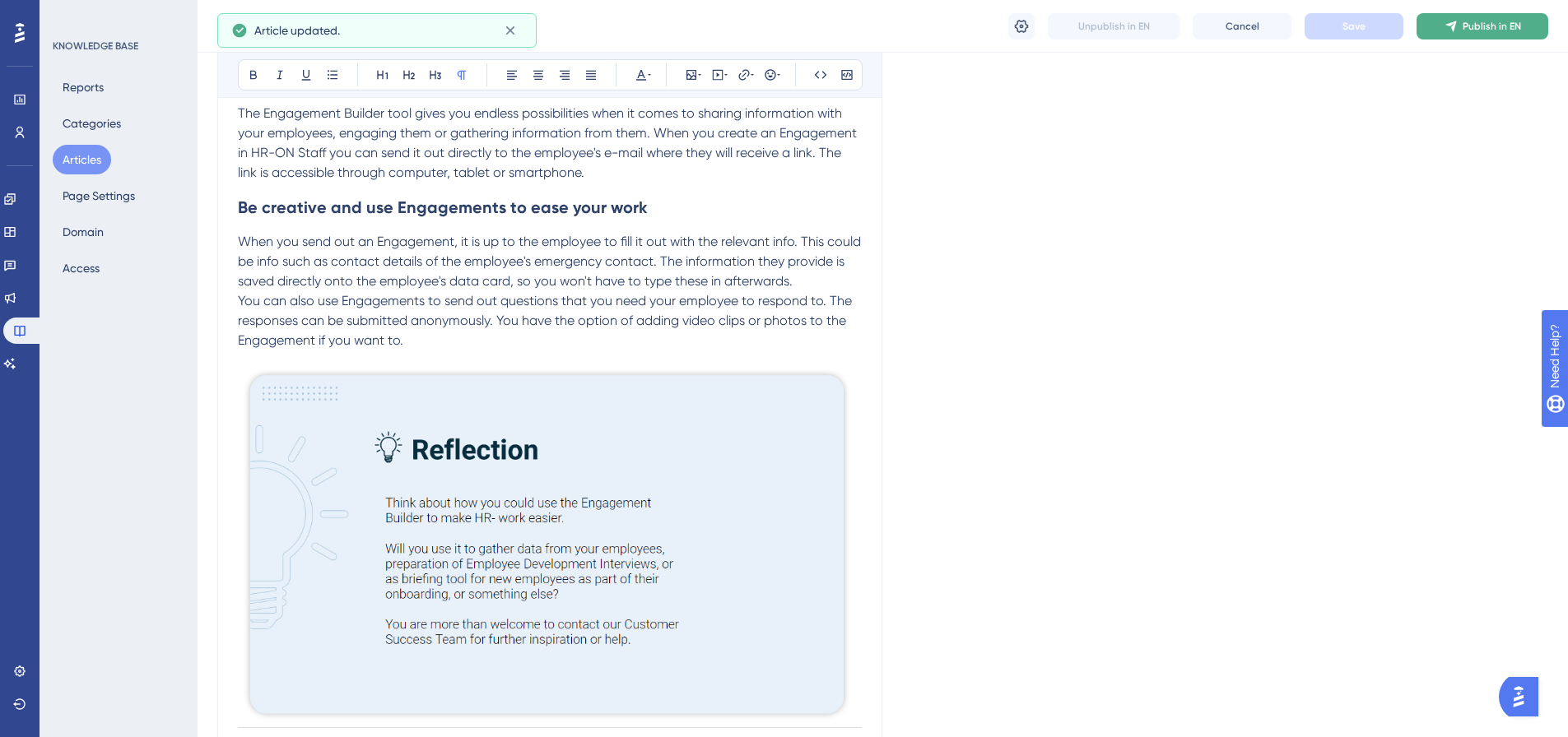
click at [1481, 30] on span "Publish in EN" at bounding box center [1492, 26] width 59 height 13
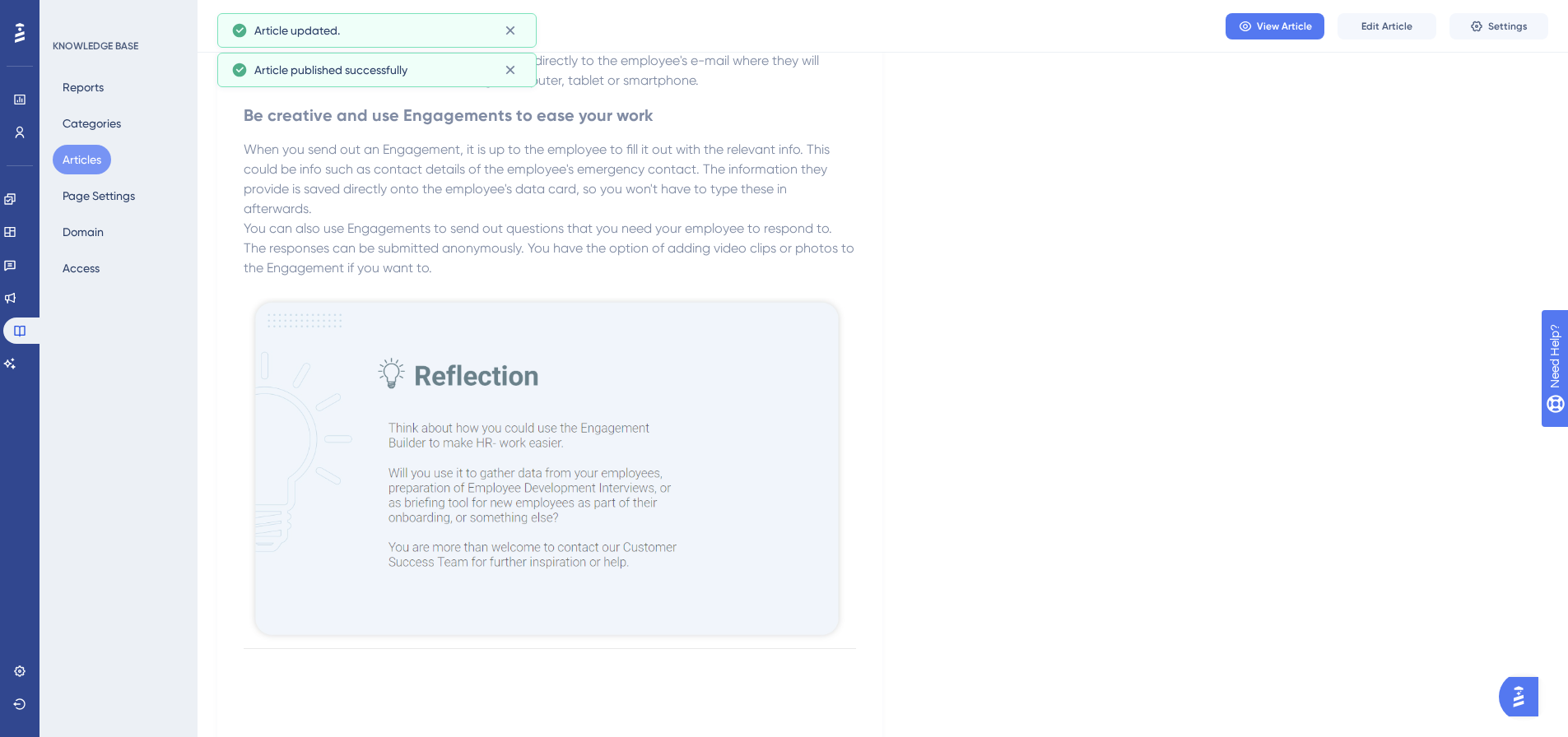
click at [99, 162] on button "Articles" at bounding box center [82, 160] width 59 height 30
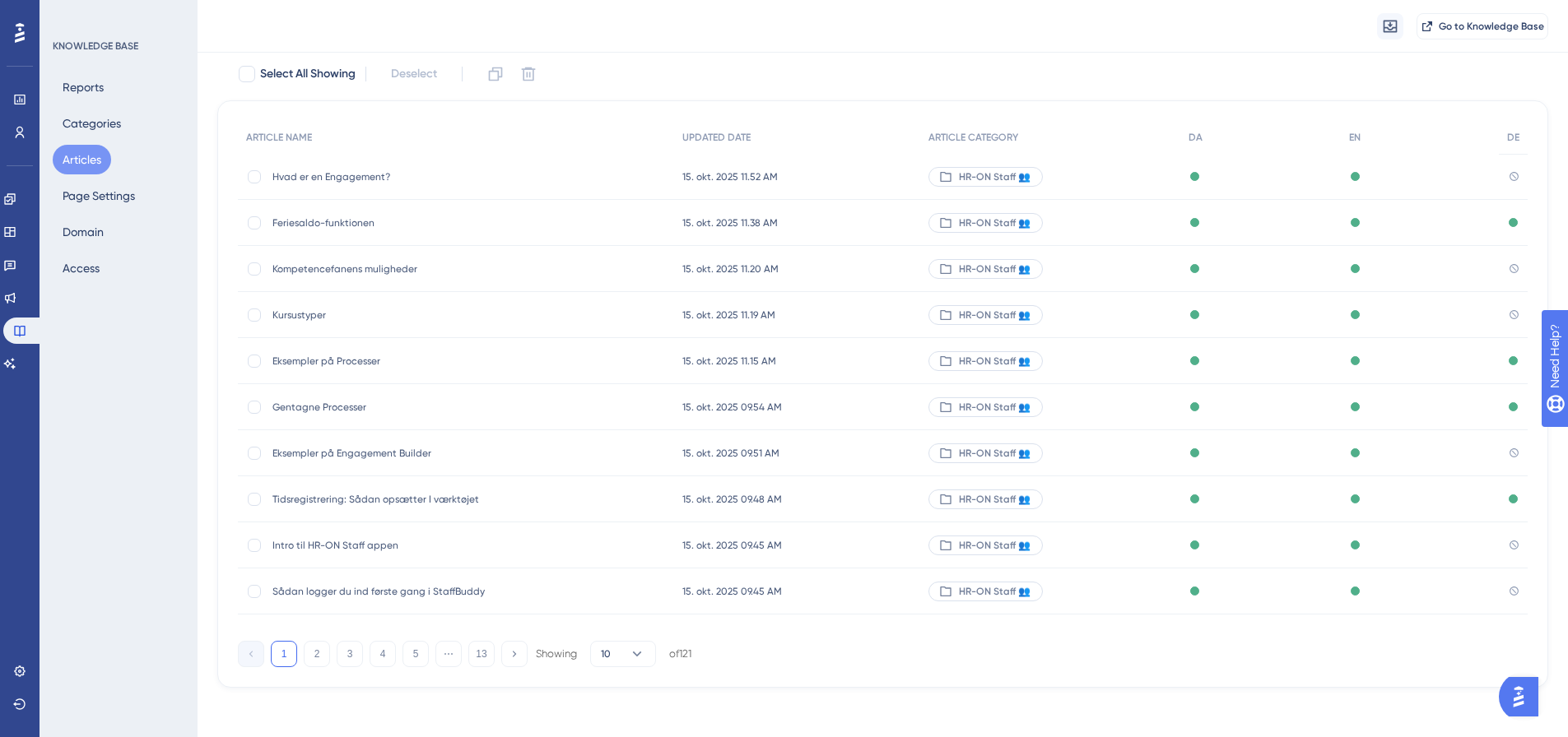
scroll to position [101, 0]
click at [382, 654] on button "4" at bounding box center [383, 651] width 26 height 26
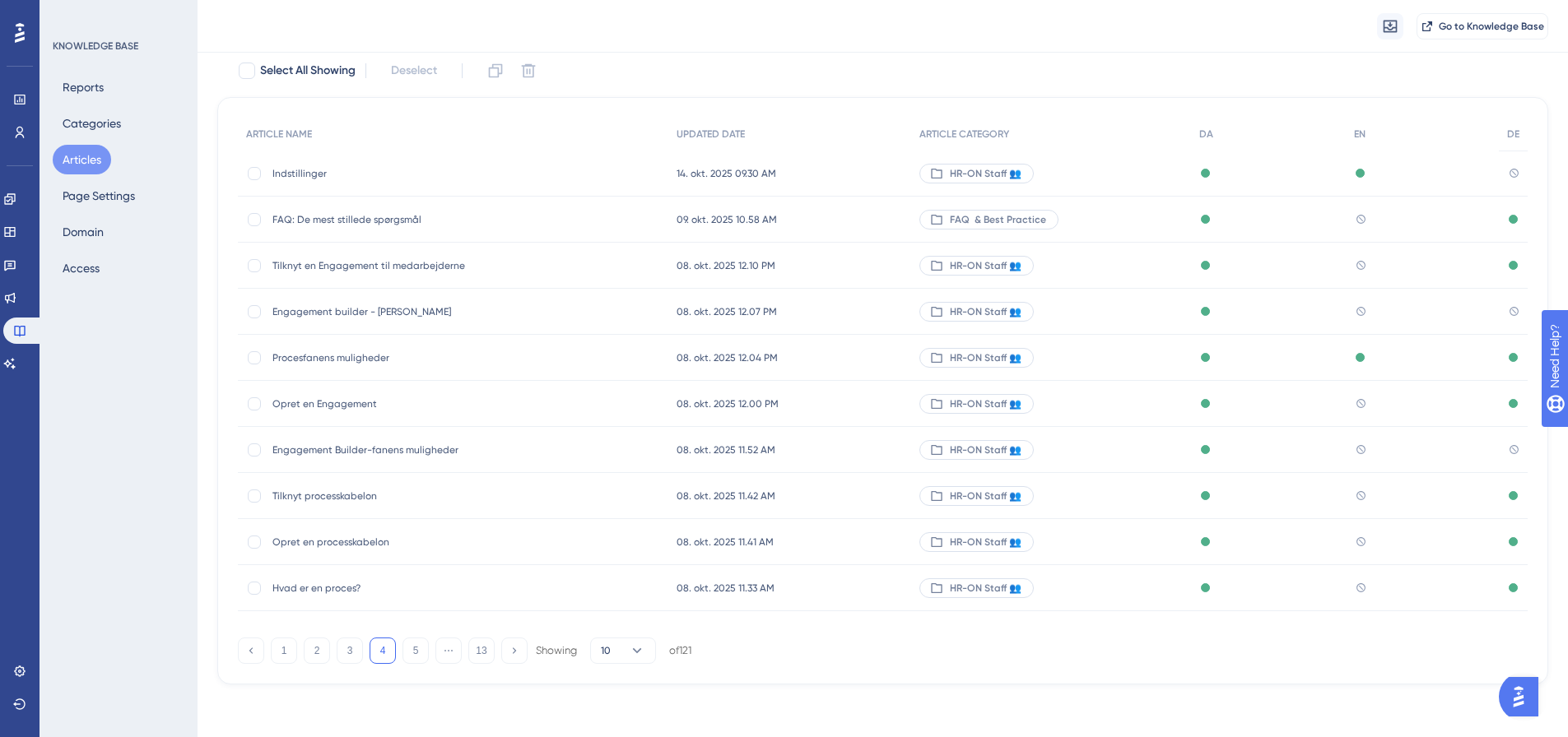
click at [404, 450] on span "Engagement Builder-fanens muligheder" at bounding box center [403, 450] width 263 height 13
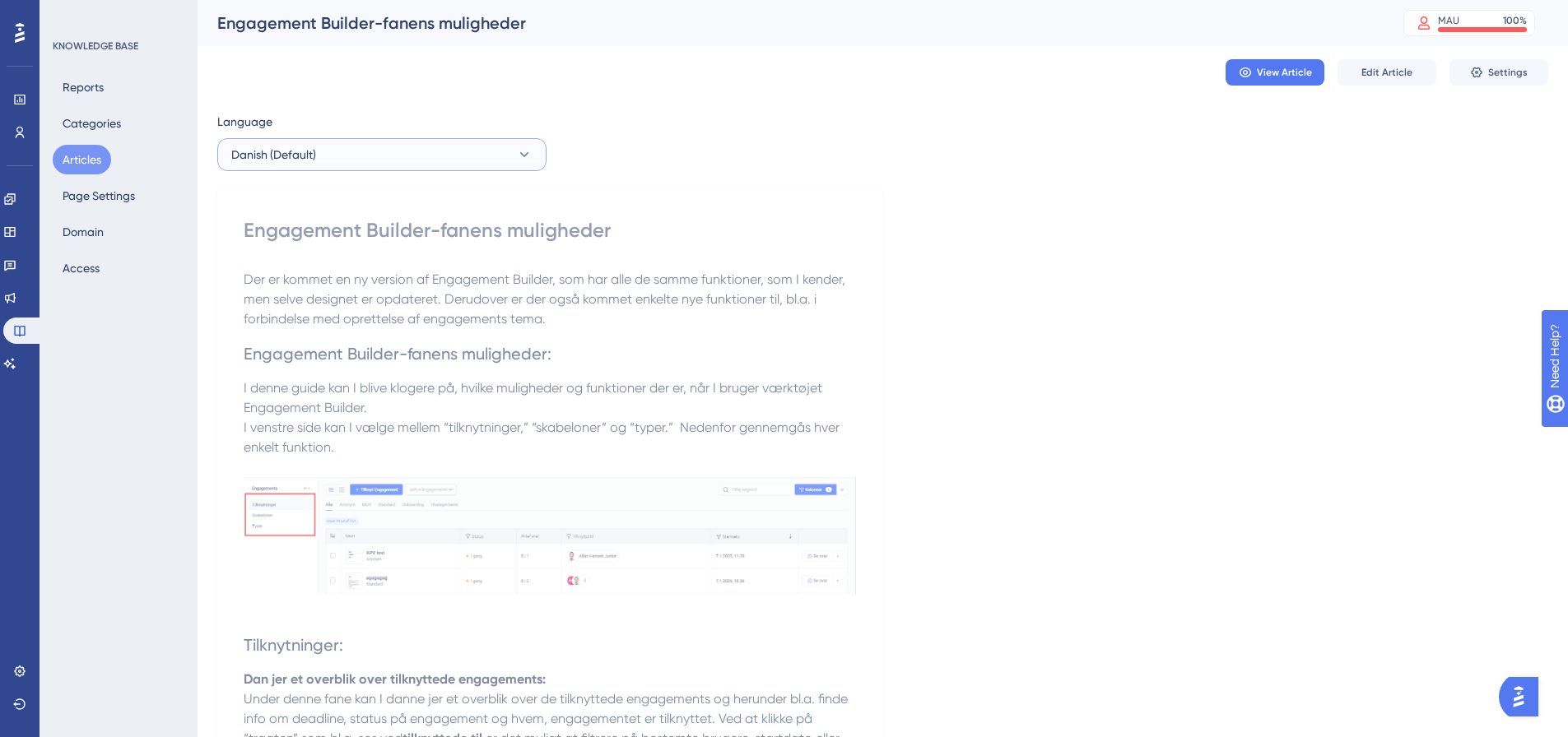
click at [450, 151] on button "Danish (Default)" at bounding box center [382, 155] width 329 height 33
click at [335, 236] on button "English English No translation" at bounding box center [381, 238] width 308 height 33
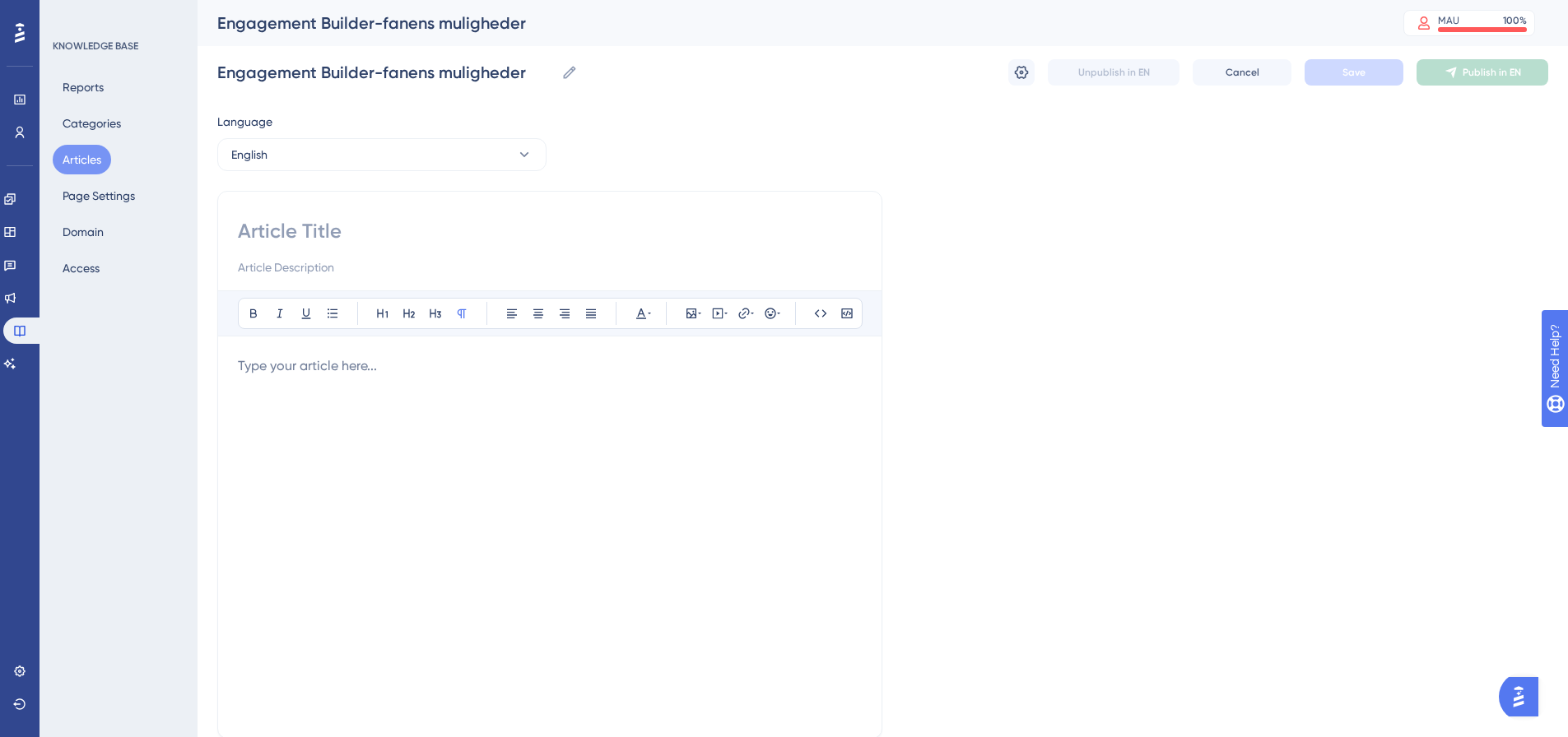
click at [284, 237] on input at bounding box center [549, 232] width 624 height 26
paste input "Engagement Builder Tab Options"
type input "Engagement Builder Tab Options"
click at [342, 360] on p at bounding box center [549, 366] width 624 height 20
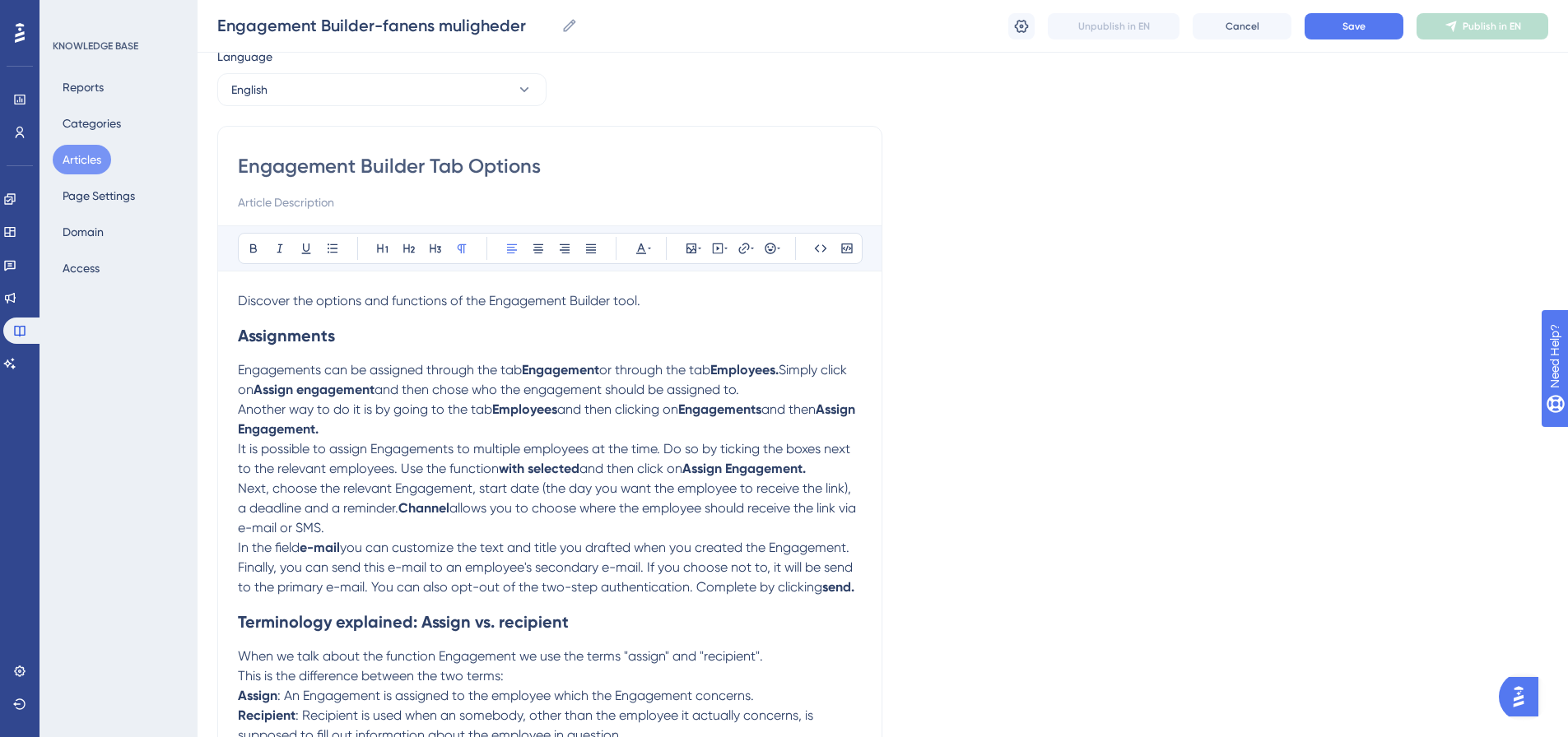
drag, startPoint x: 1473, startPoint y: 411, endPoint x: 1460, endPoint y: 411, distance: 13.0
click at [1473, 411] on div "Language English Engagement Builder Tab Options Bold Italic Underline Bullet Po…" at bounding box center [883, 456] width 1331 height 818
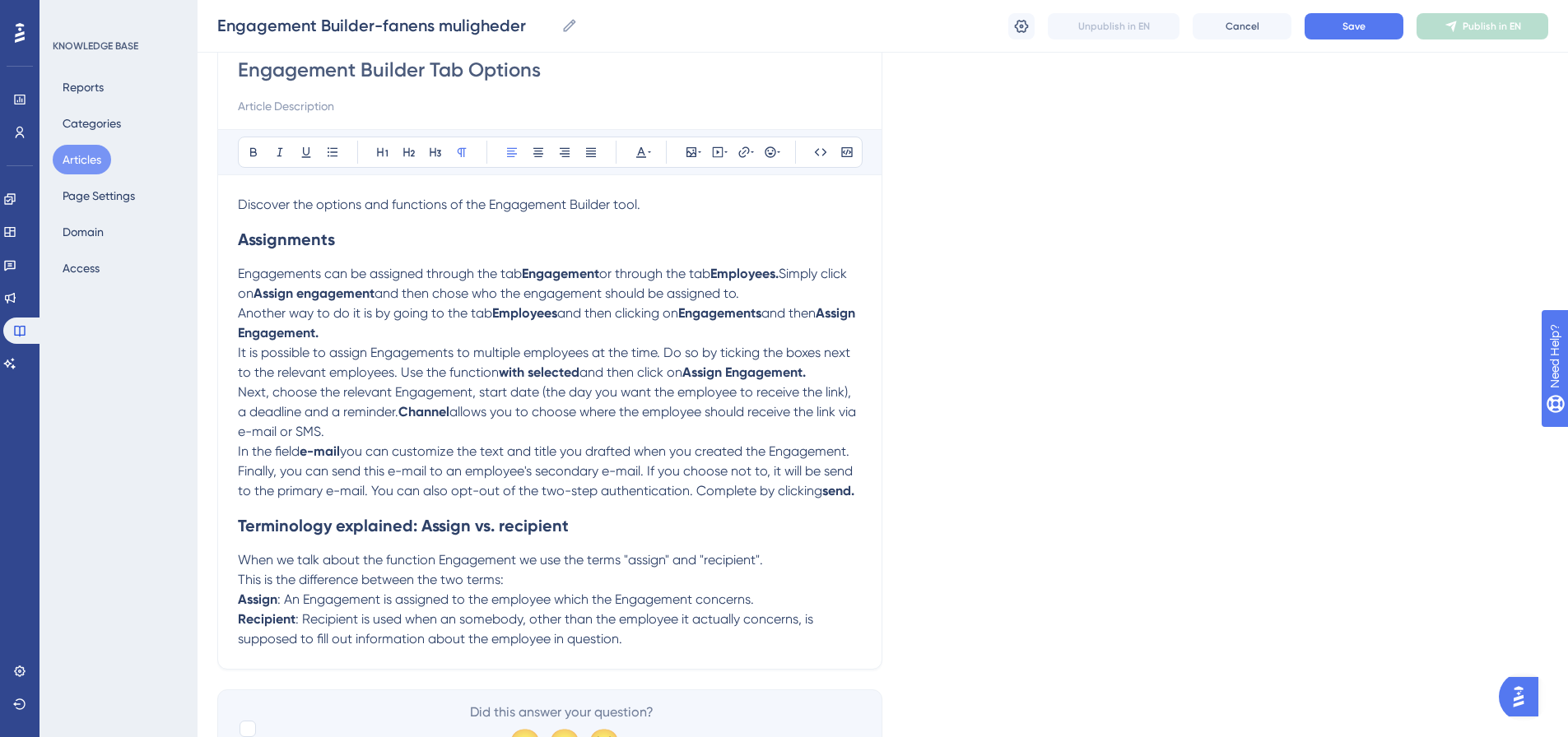
scroll to position [238, 0]
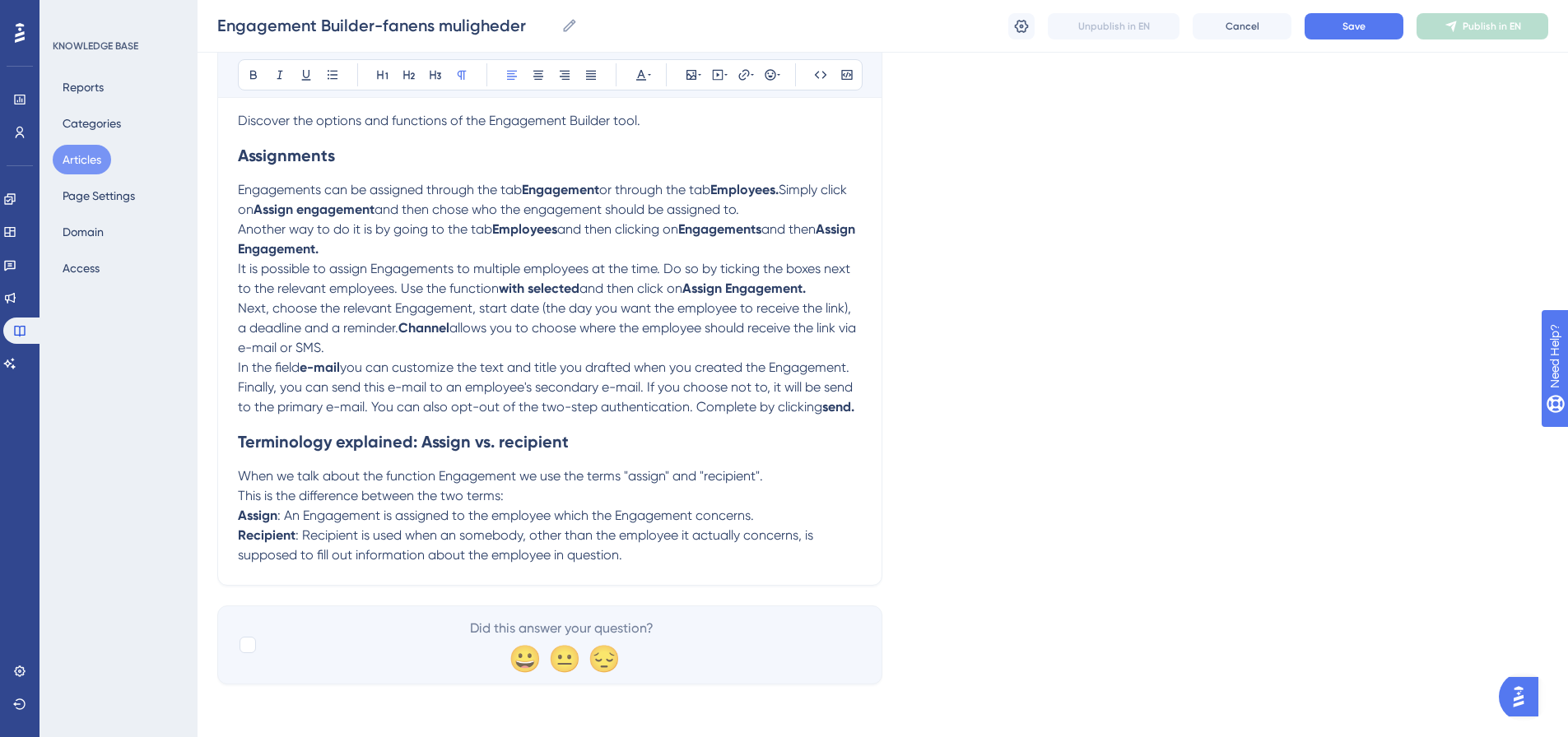
click at [654, 557] on p "Recipient : Recipient is used when an somebody, other than the employee it actu…" at bounding box center [549, 546] width 624 height 40
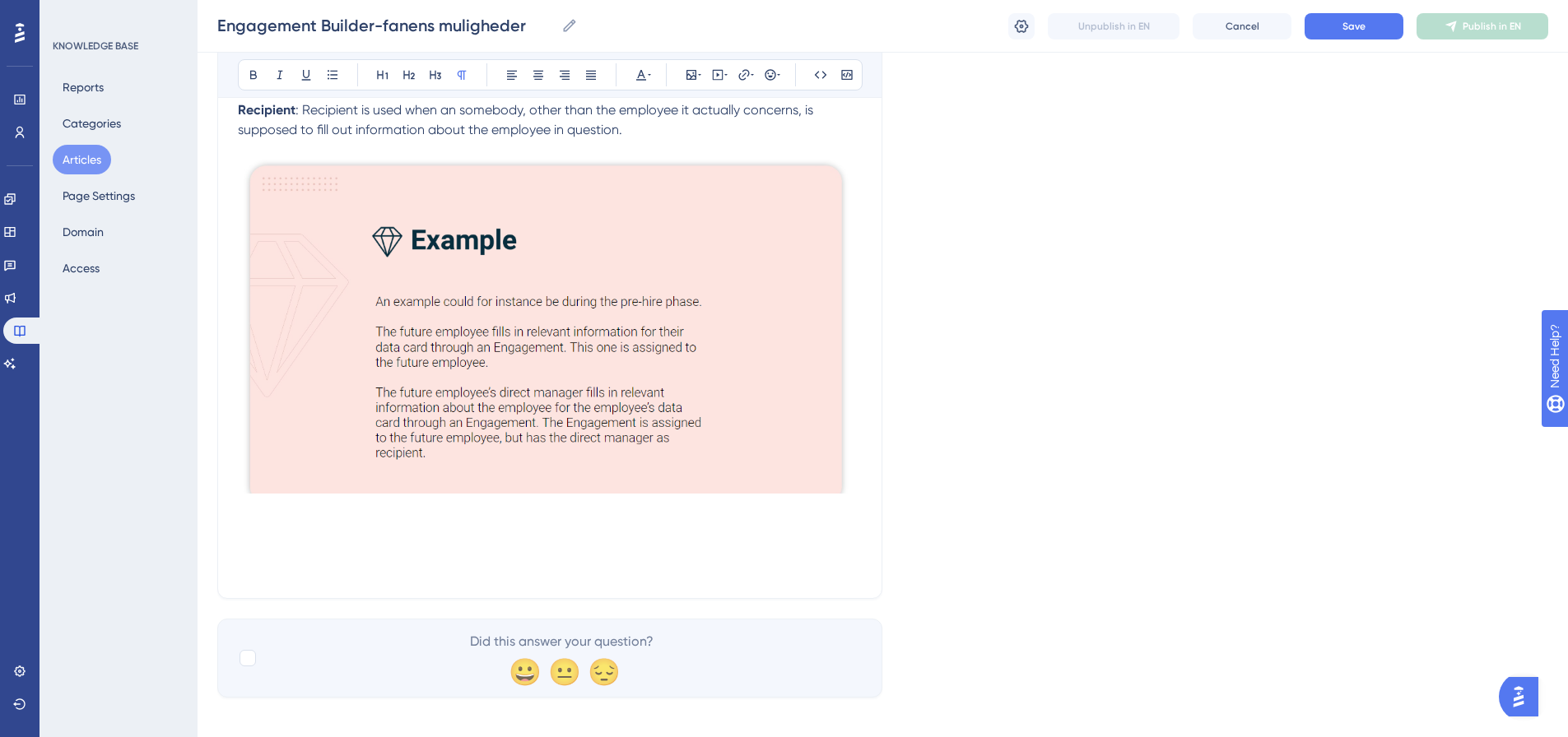
scroll to position [677, 0]
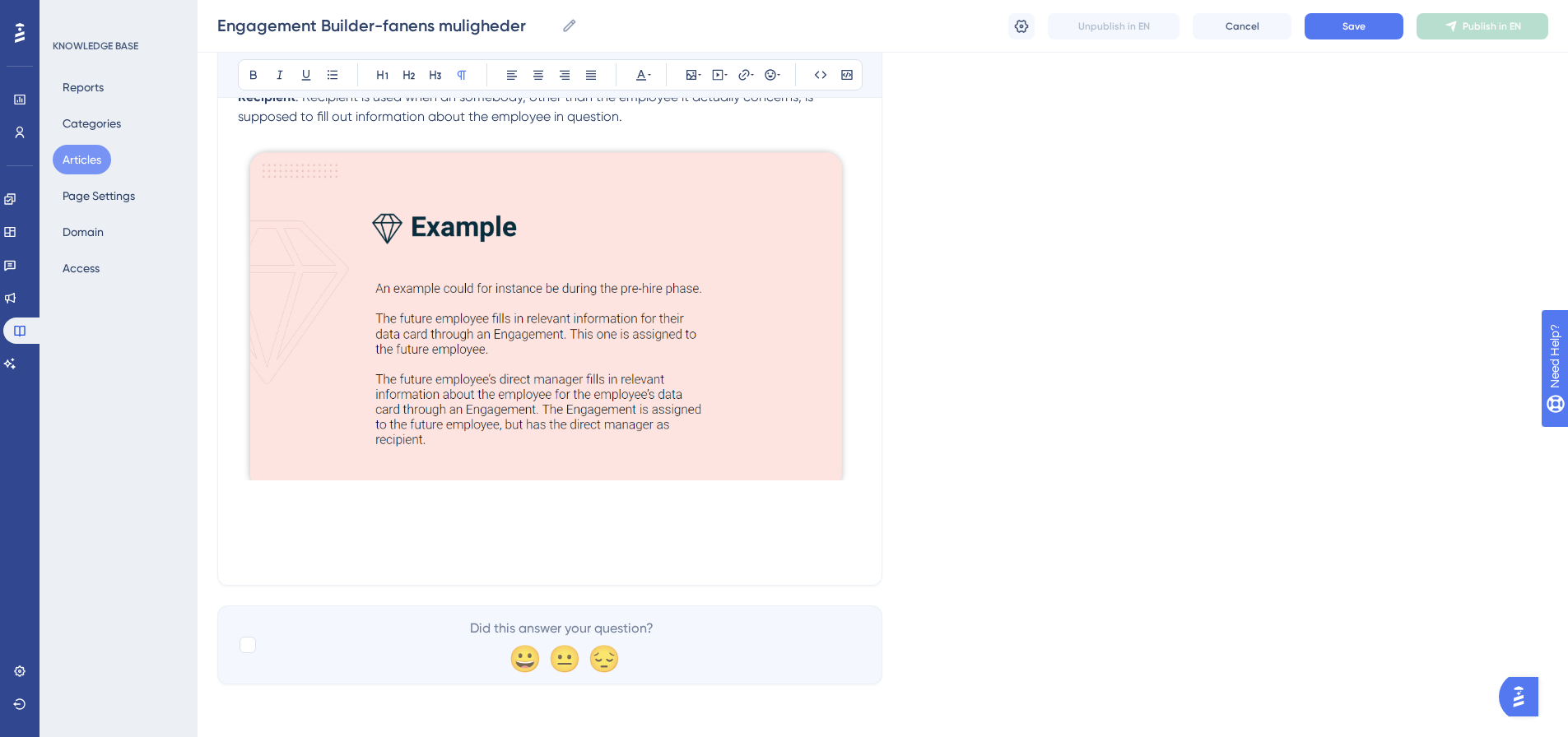
click at [278, 498] on p at bounding box center [549, 496] width 624 height 20
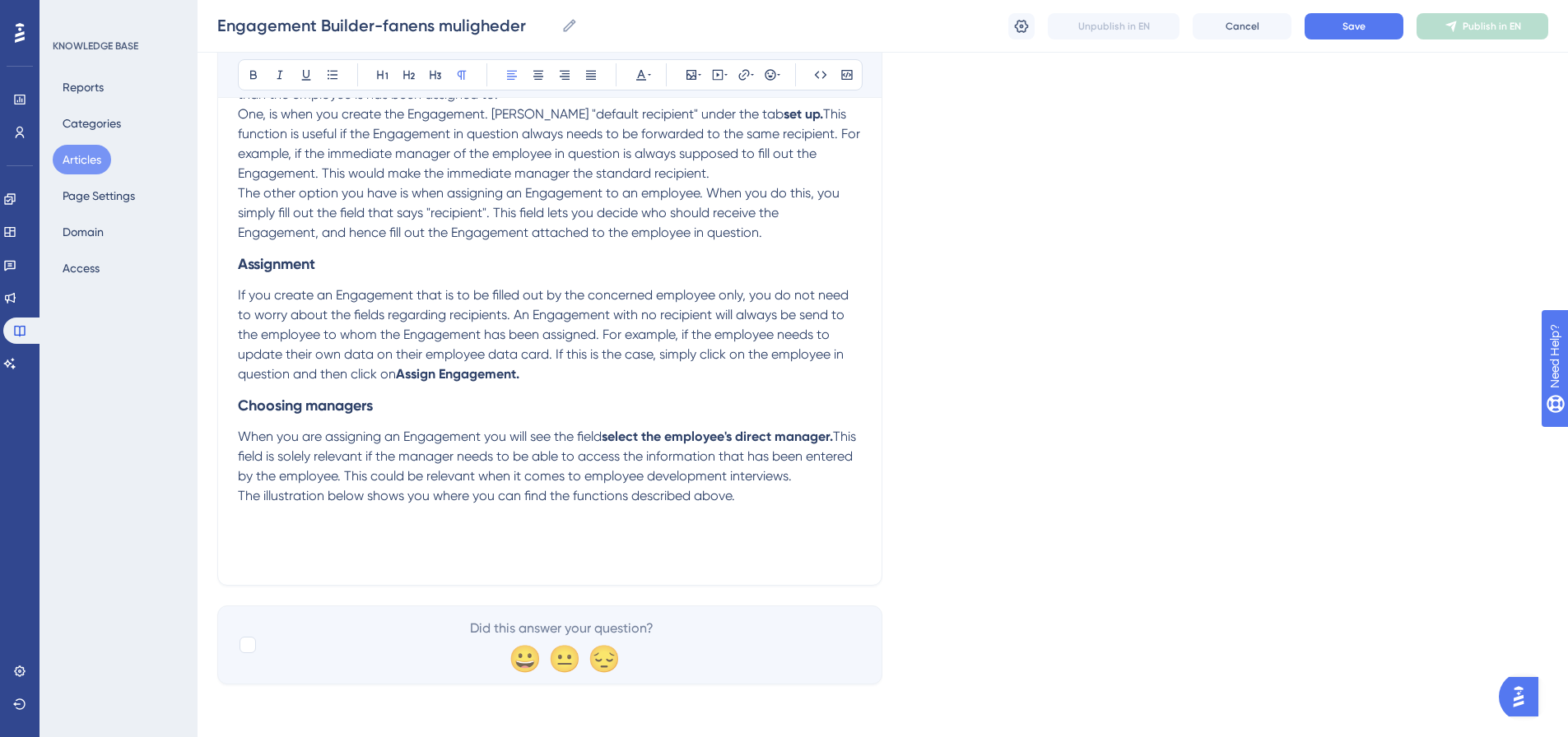
scroll to position [1181, 0]
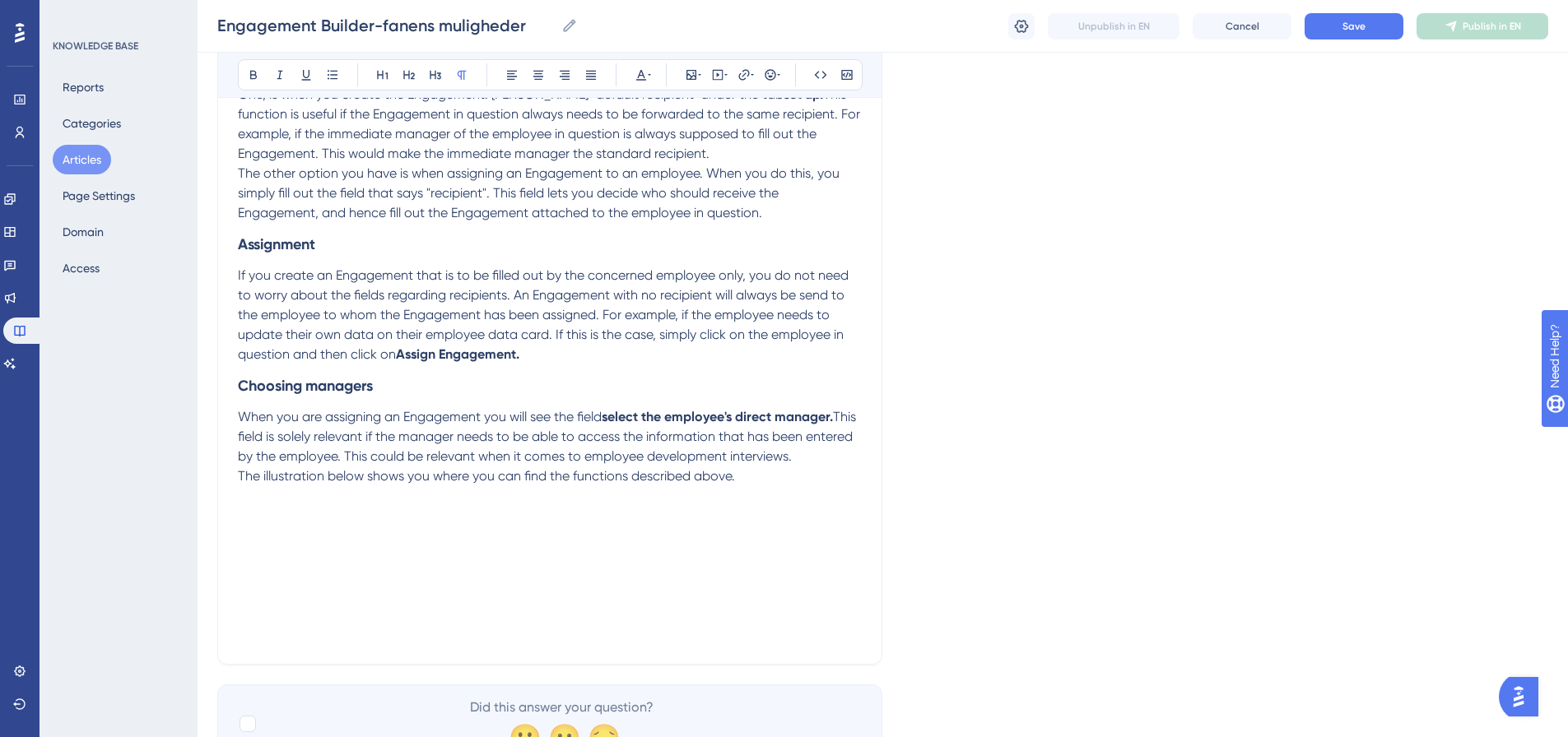
drag, startPoint x: 1341, startPoint y: 481, endPoint x: 1257, endPoint y: 498, distance: 85.7
click at [259, 526] on p at bounding box center [549, 516] width 624 height 20
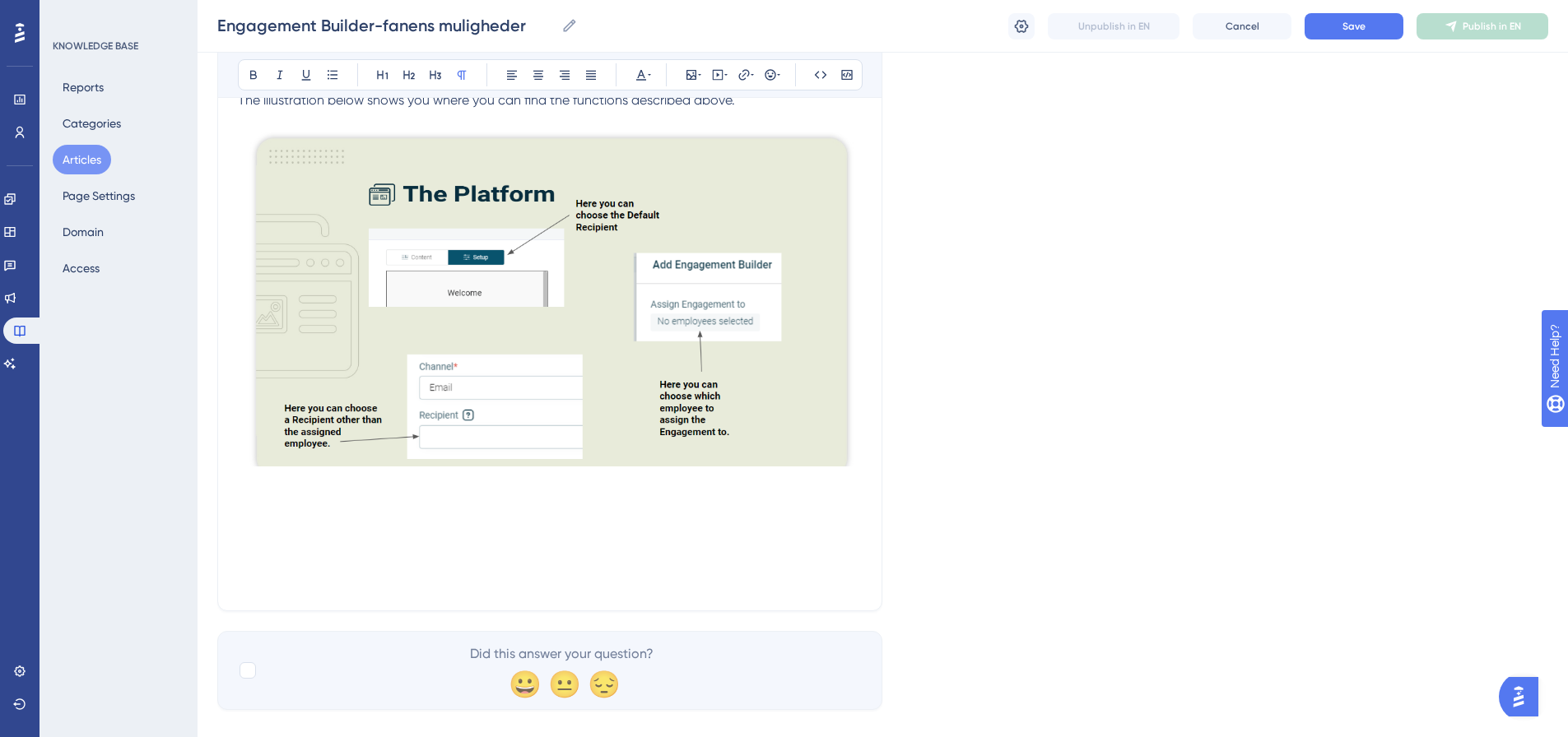
scroll to position [1602, 0]
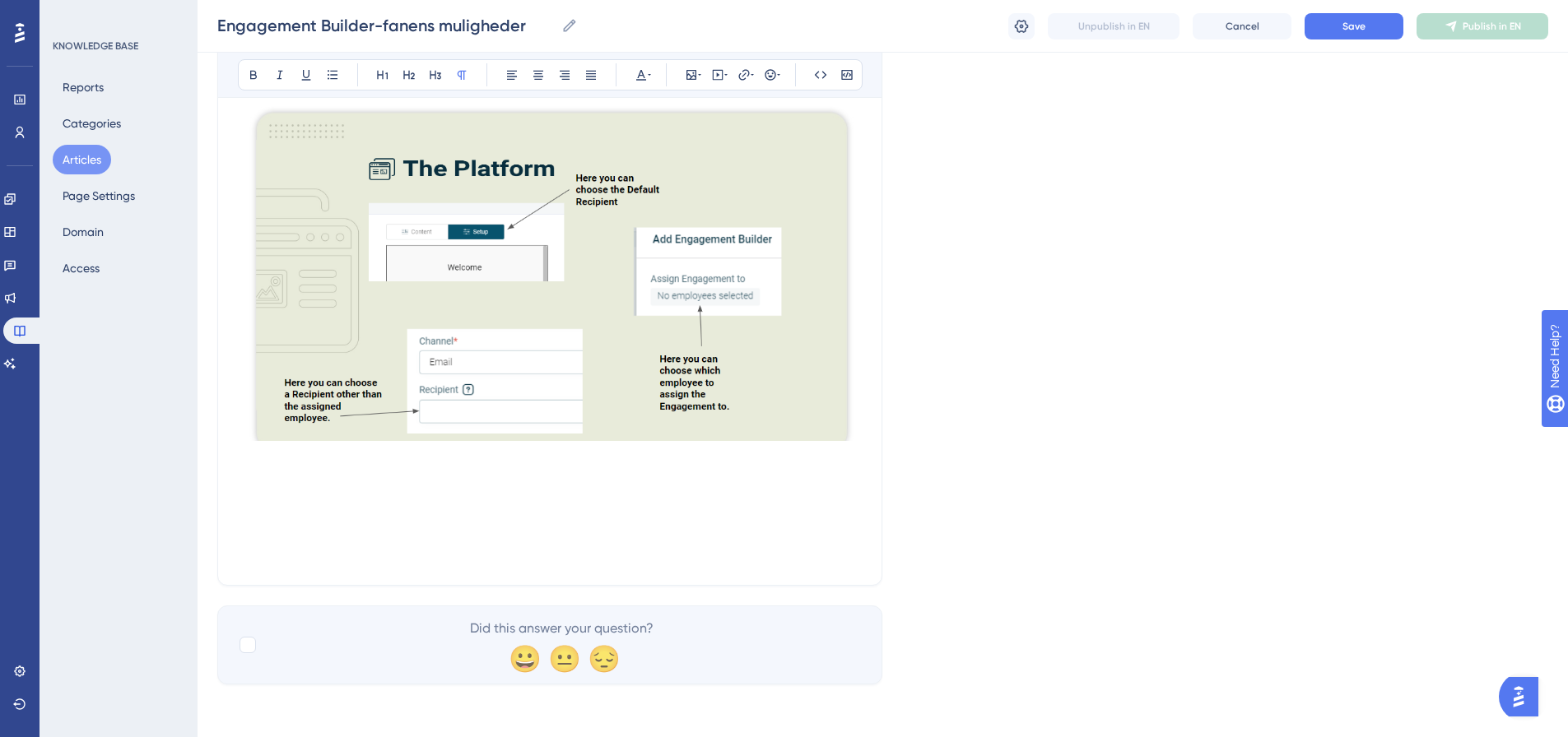
click at [261, 475] on p at bounding box center [549, 476] width 624 height 20
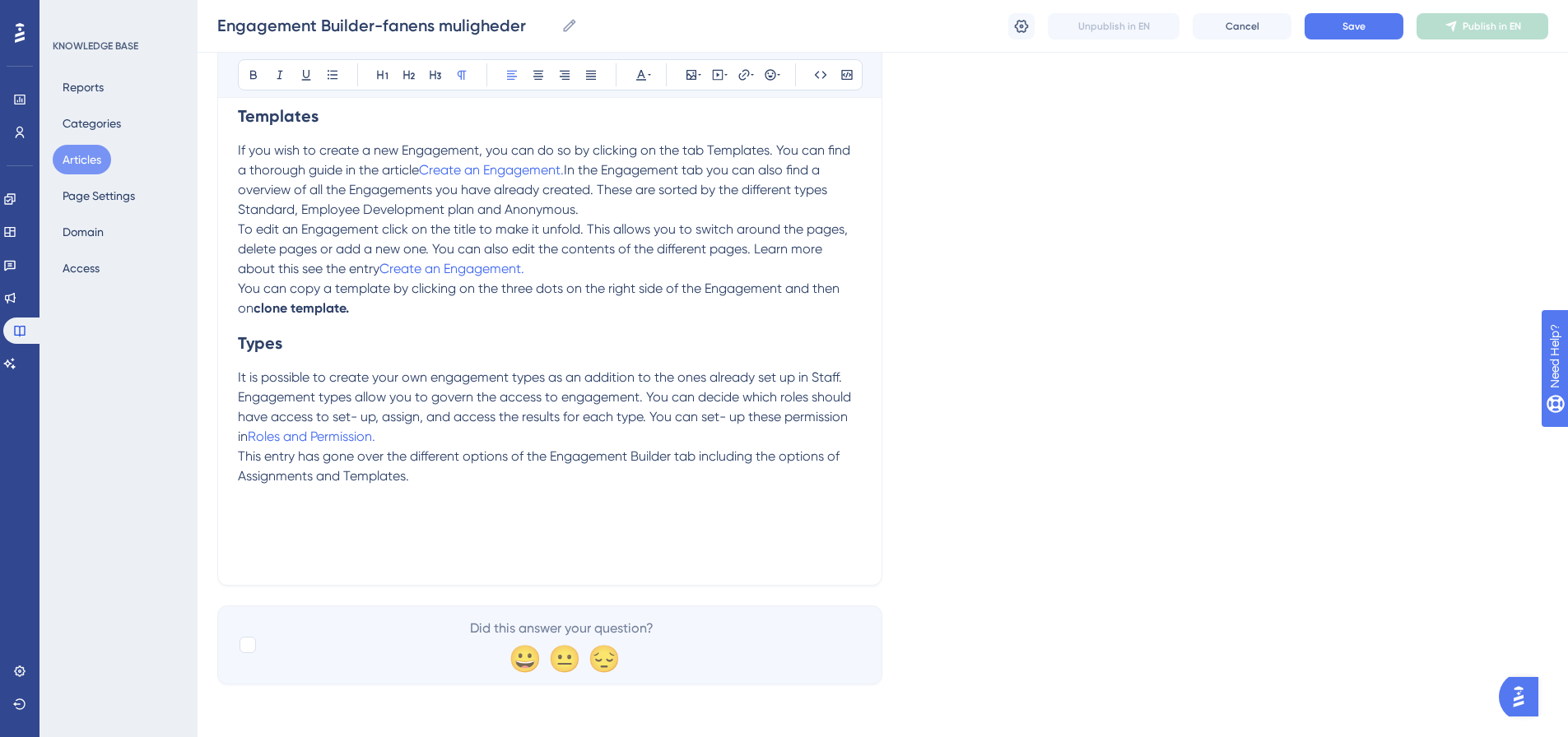
scroll to position [2245, 0]
click at [1352, 27] on span "Save" at bounding box center [1354, 26] width 23 height 13
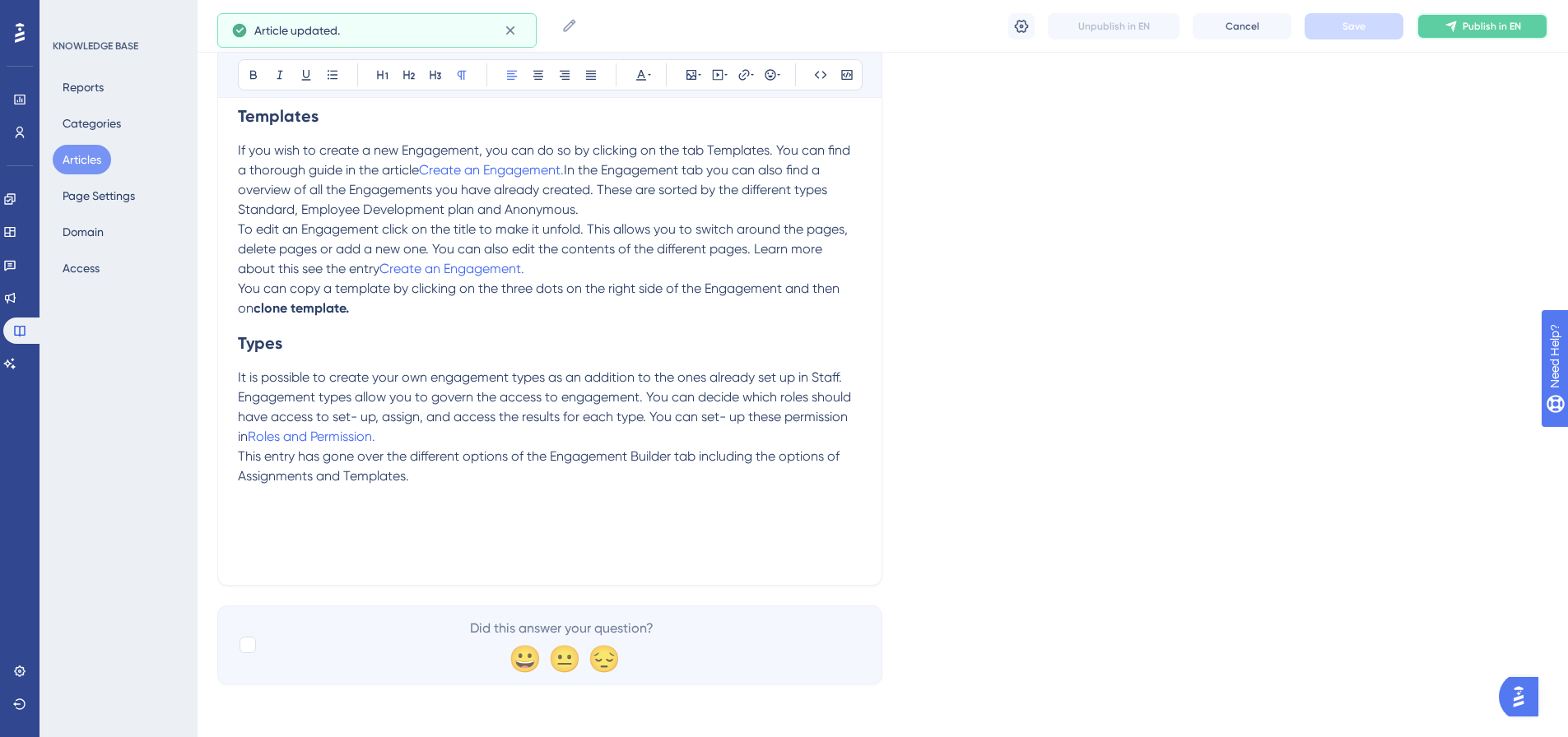
click at [1490, 31] on span "Publish in EN" at bounding box center [1492, 26] width 59 height 13
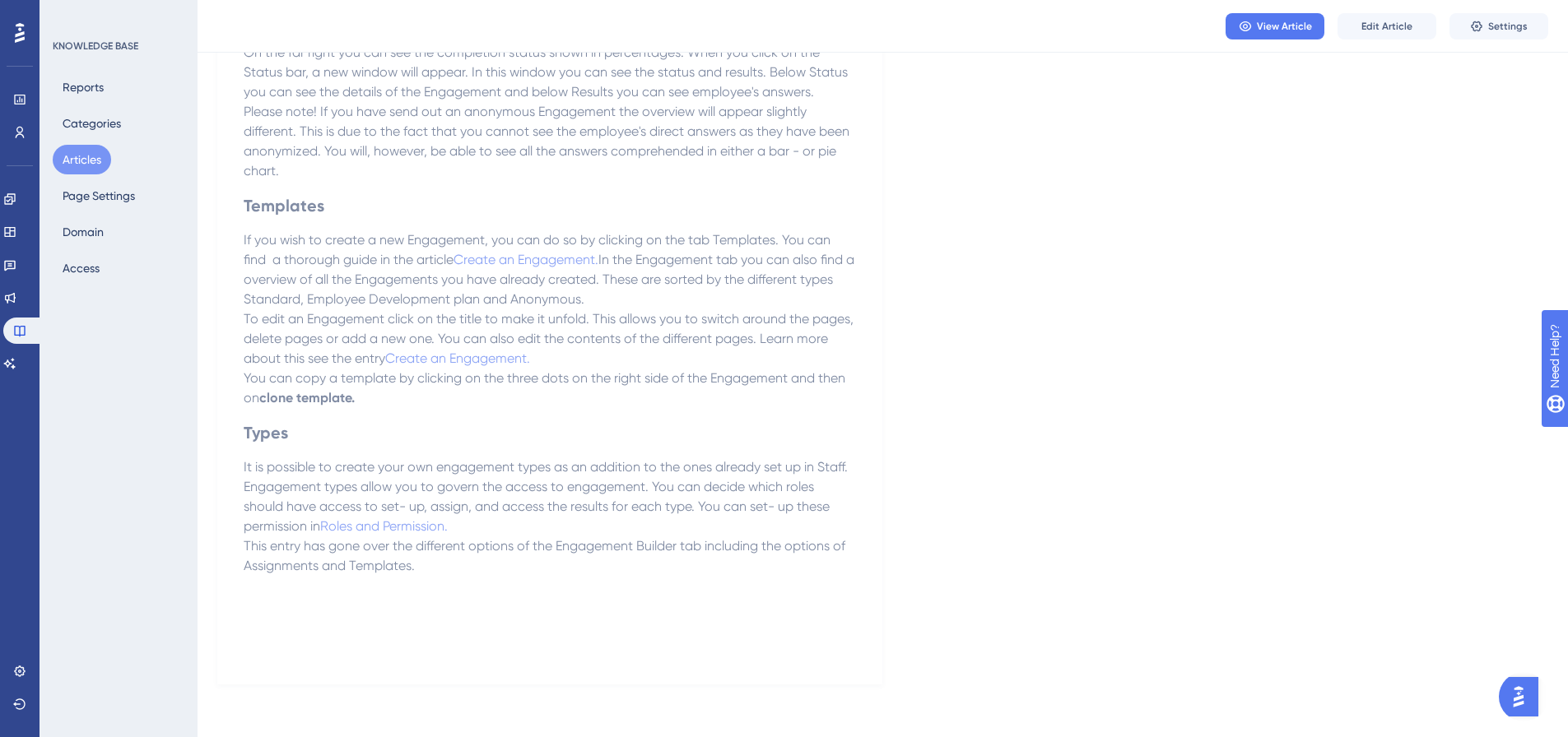
click at [92, 160] on button "Articles" at bounding box center [82, 160] width 59 height 30
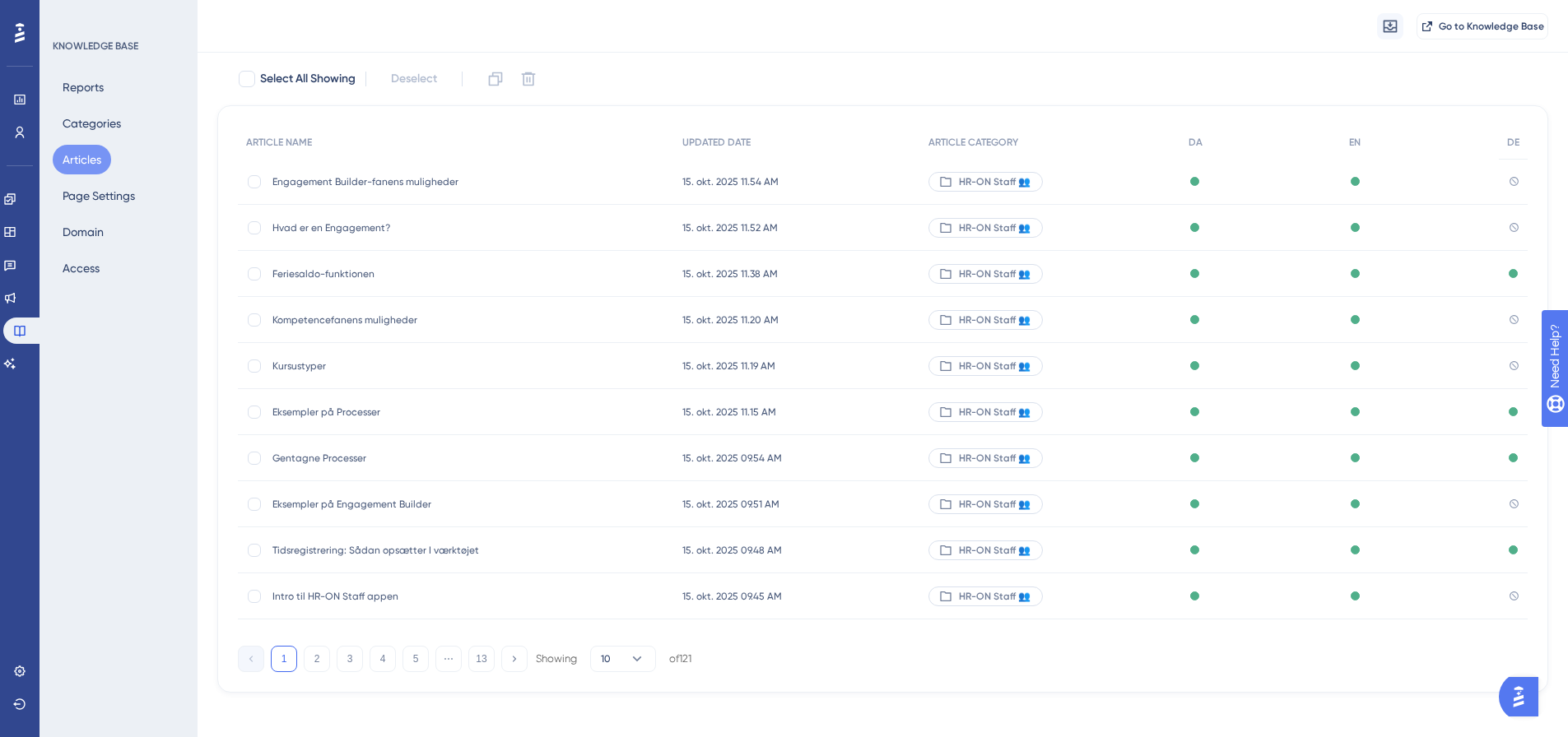
scroll to position [94, 0]
click at [386, 659] on button "4" at bounding box center [383, 658] width 26 height 26
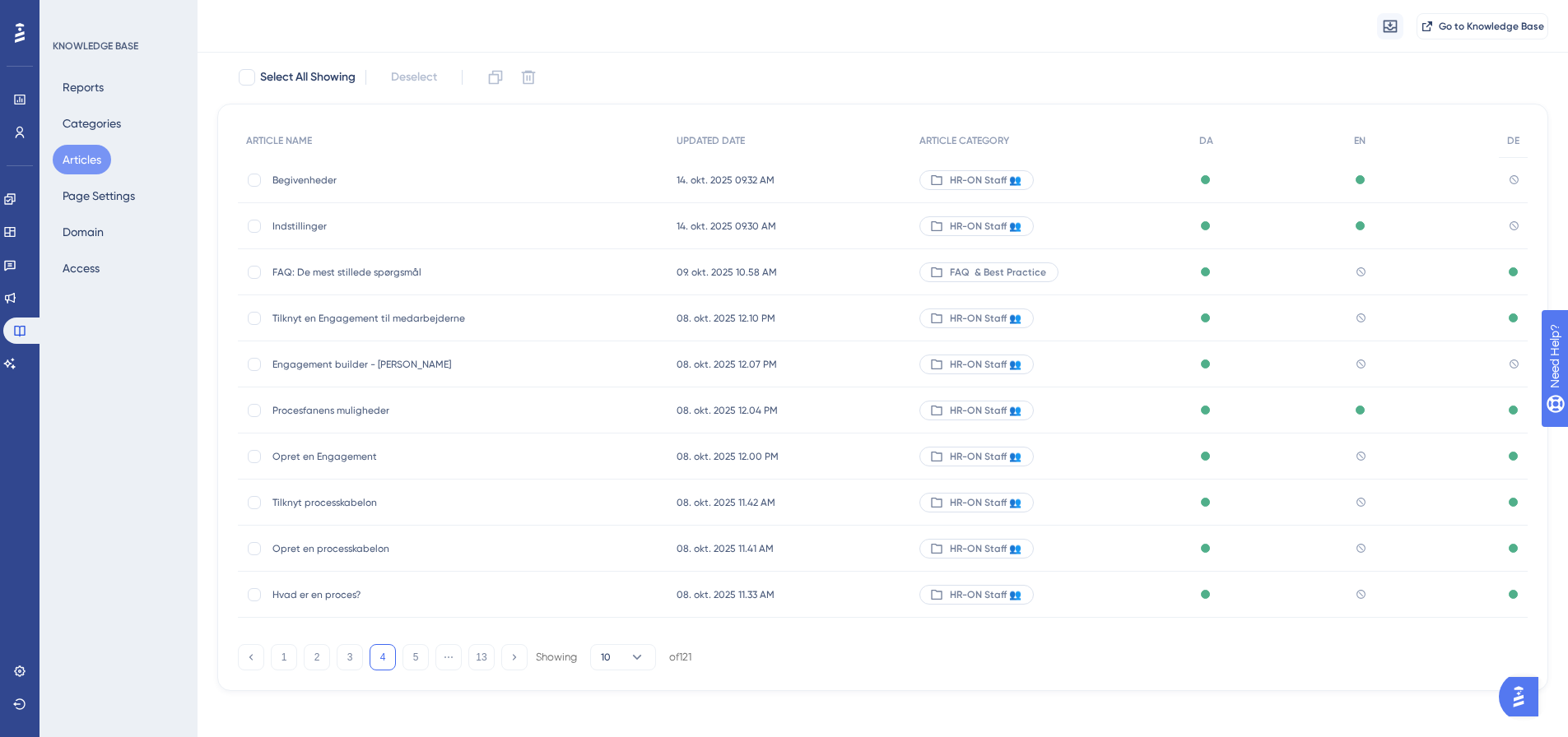
click at [341, 501] on span "Tilknyt processkabelon" at bounding box center [403, 503] width 263 height 13
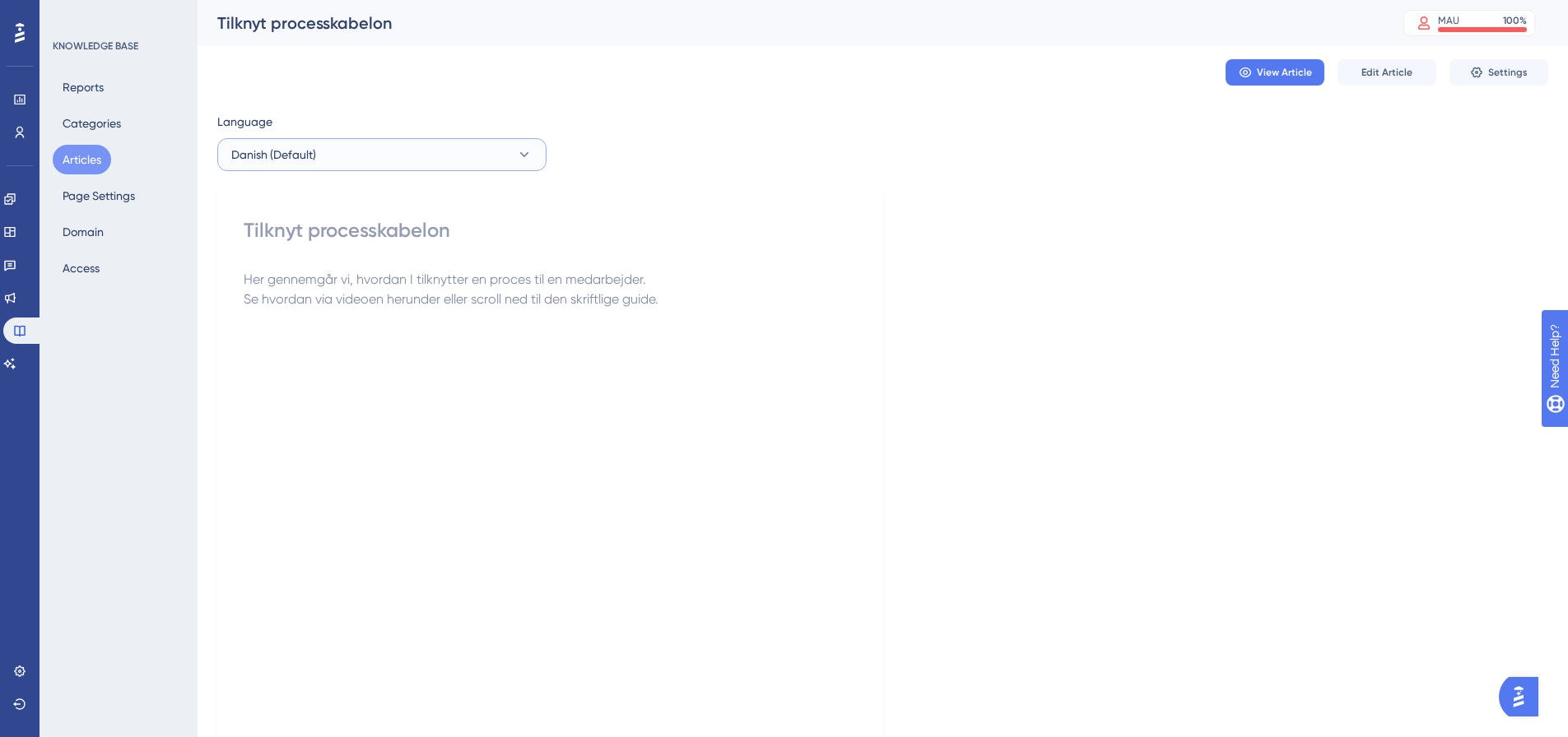
click at [438, 158] on button "Danish (Default)" at bounding box center [382, 155] width 329 height 33
click at [742, 242] on div "Tilknyt processkabelon" at bounding box center [549, 231] width 613 height 26
click at [426, 151] on button "Danish (Default)" at bounding box center [382, 155] width 329 height 33
click at [341, 244] on button "English English No translation" at bounding box center [381, 238] width 308 height 33
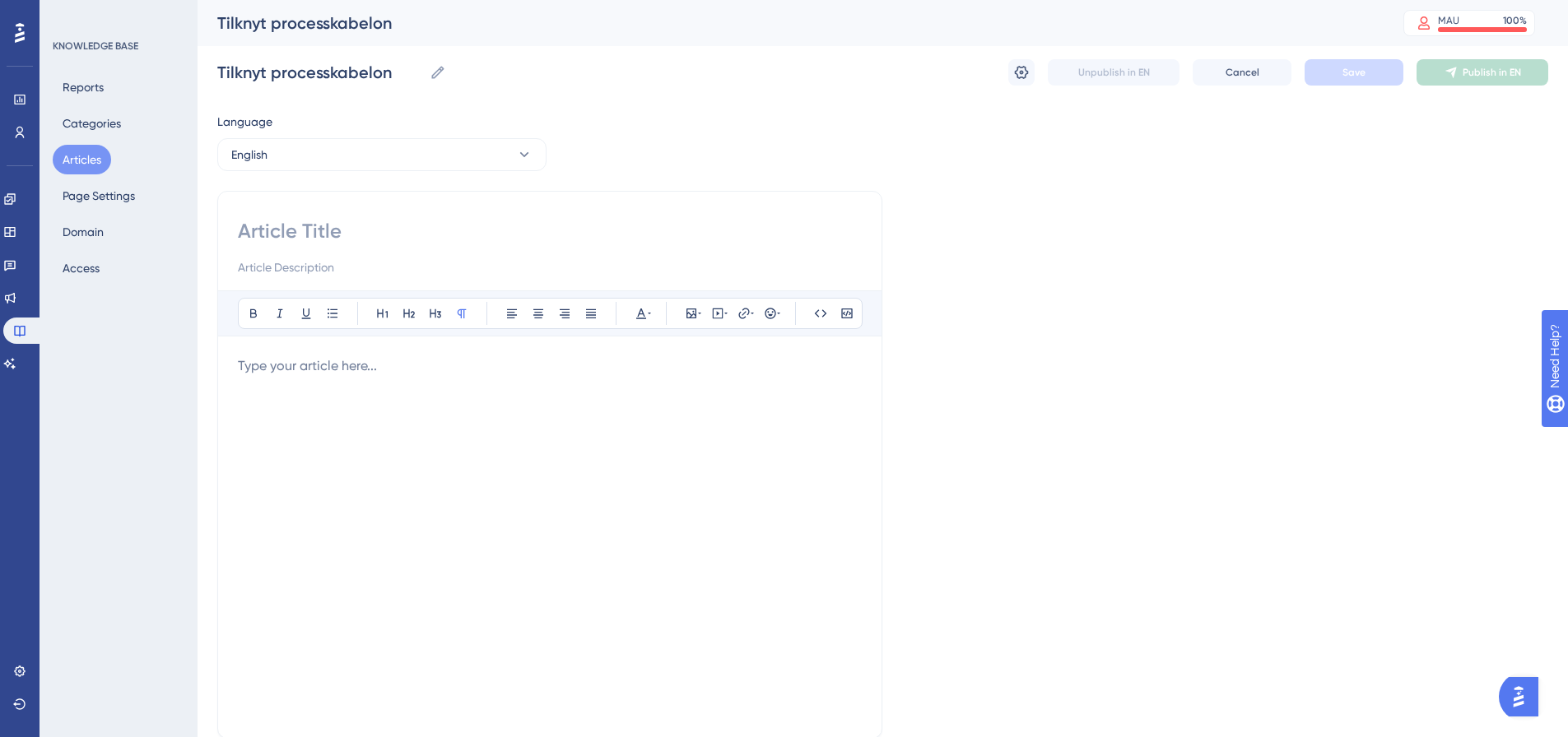
click at [342, 228] on input at bounding box center [549, 232] width 624 height 26
paste input "Attach process template"
type input "Attach process template"
click at [314, 374] on p at bounding box center [549, 366] width 624 height 20
click at [407, 376] on div at bounding box center [549, 537] width 624 height 362
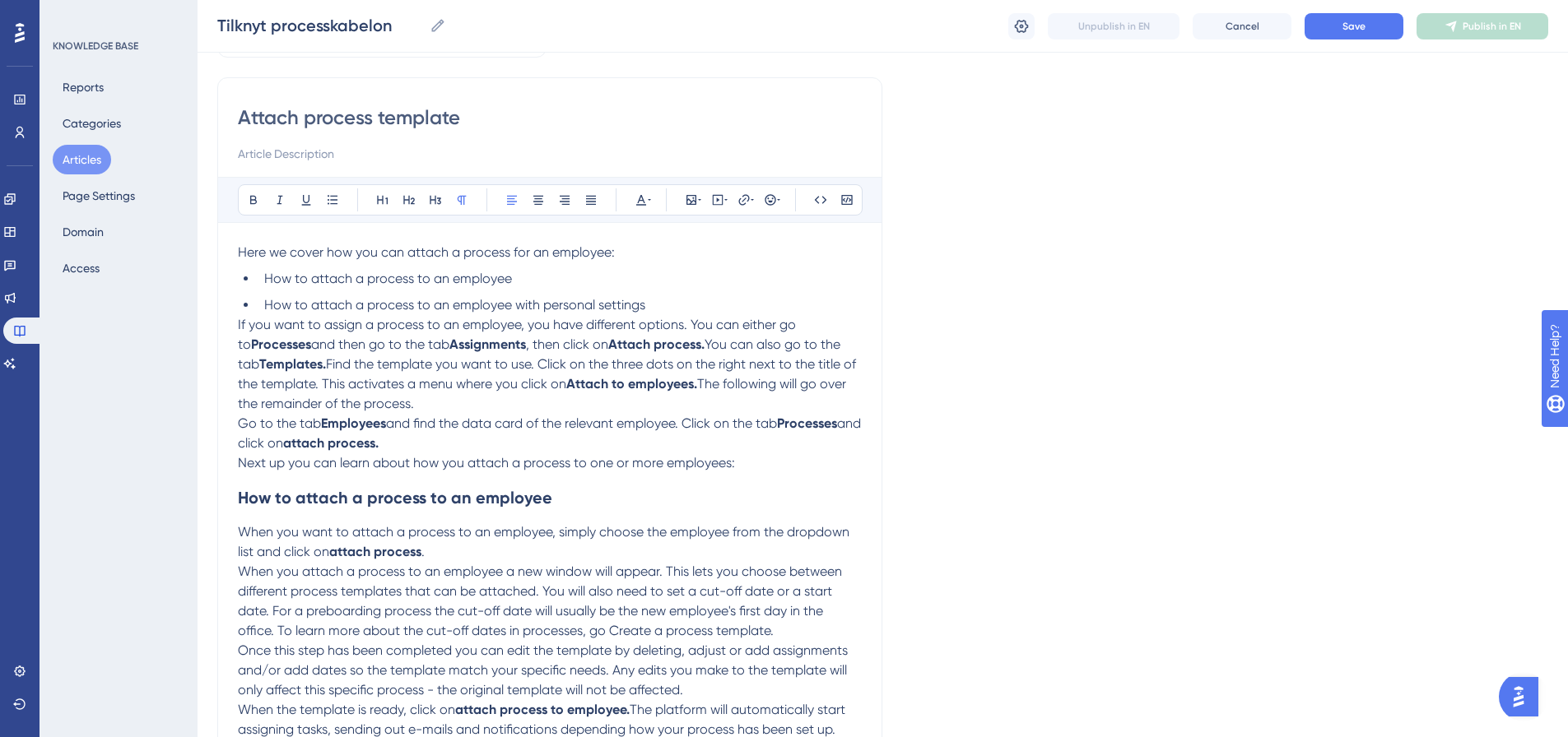
scroll to position [78, 0]
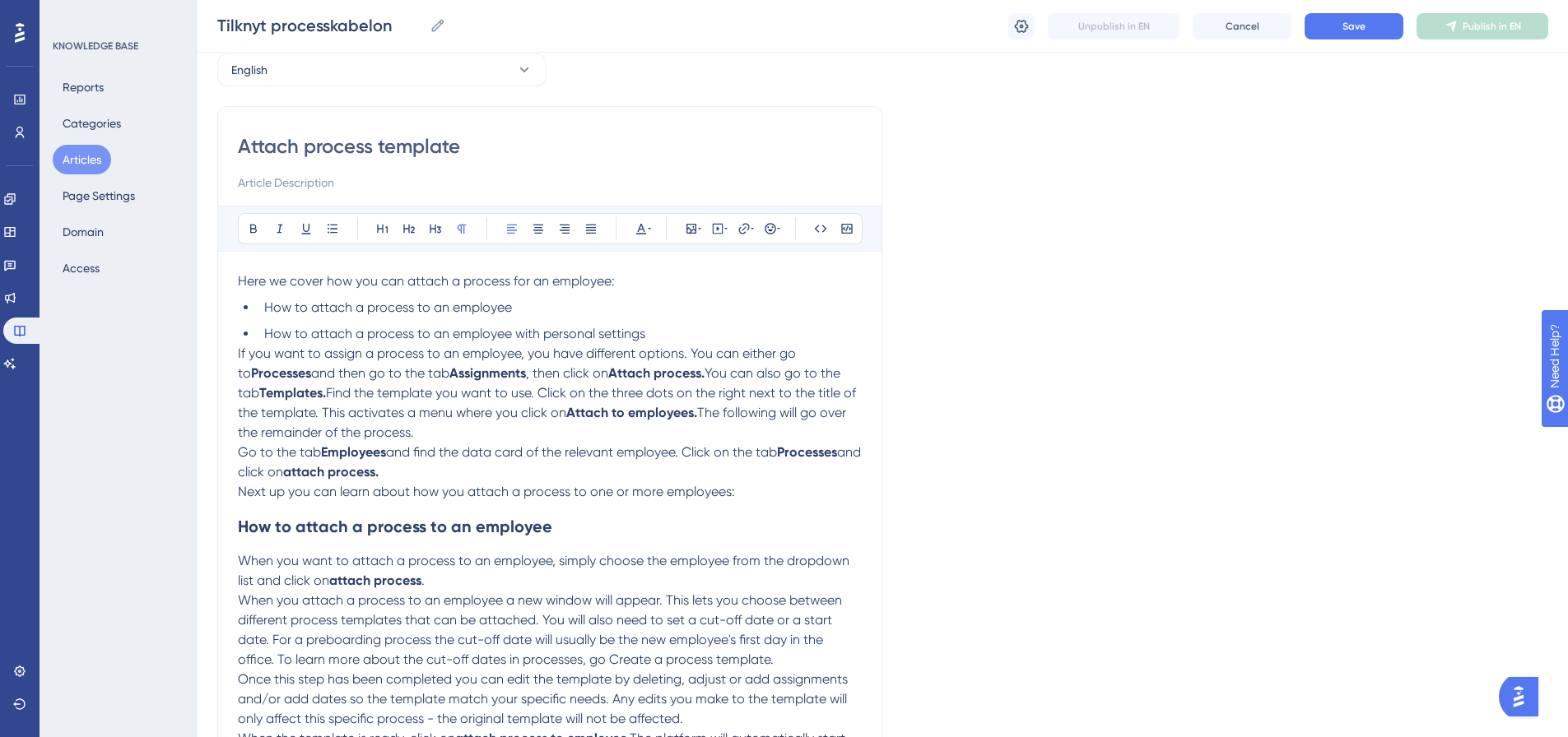
click at [238, 352] on span "If you want to assign a process to an employee, you have different options. You…" at bounding box center [518, 363] width 562 height 35
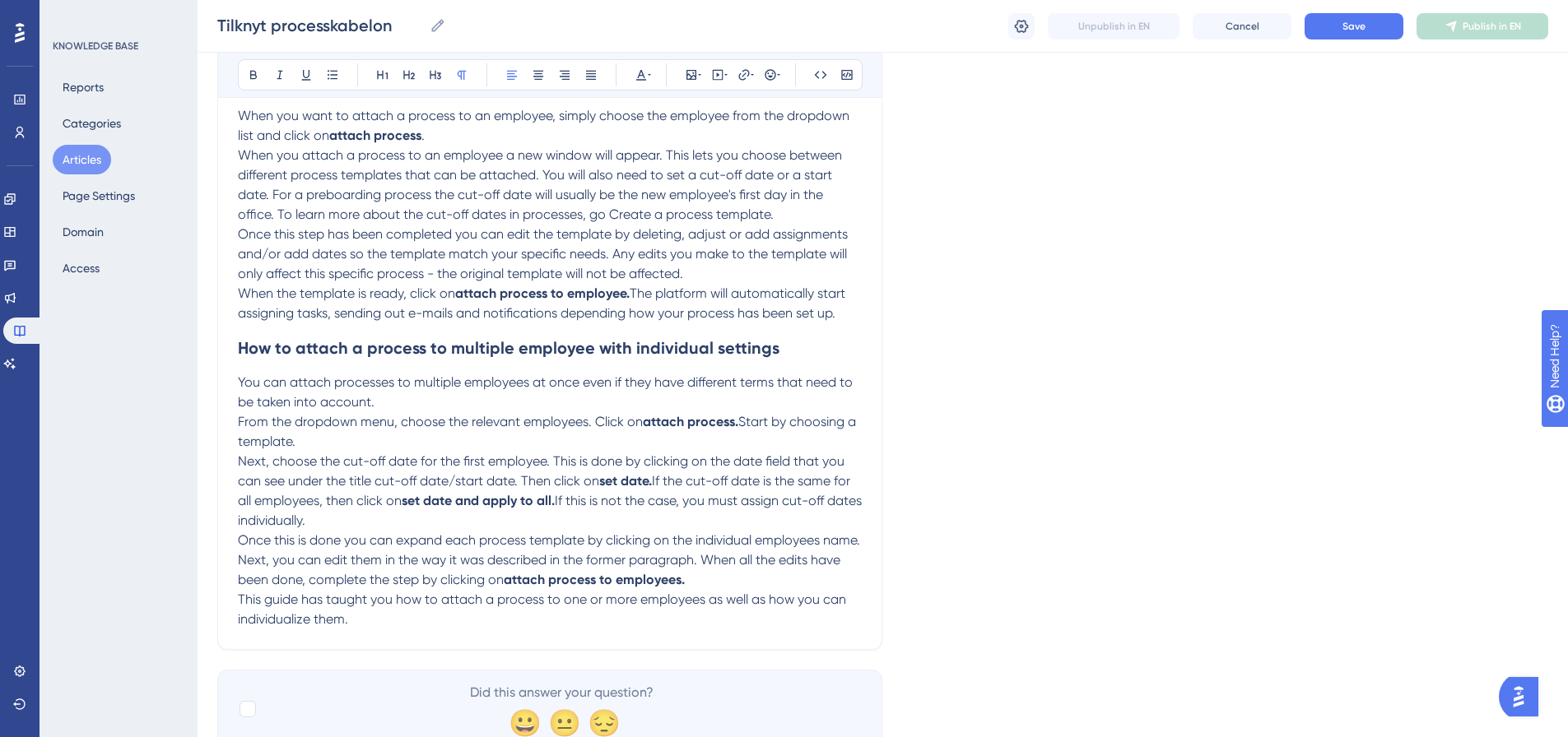
scroll to position [608, 0]
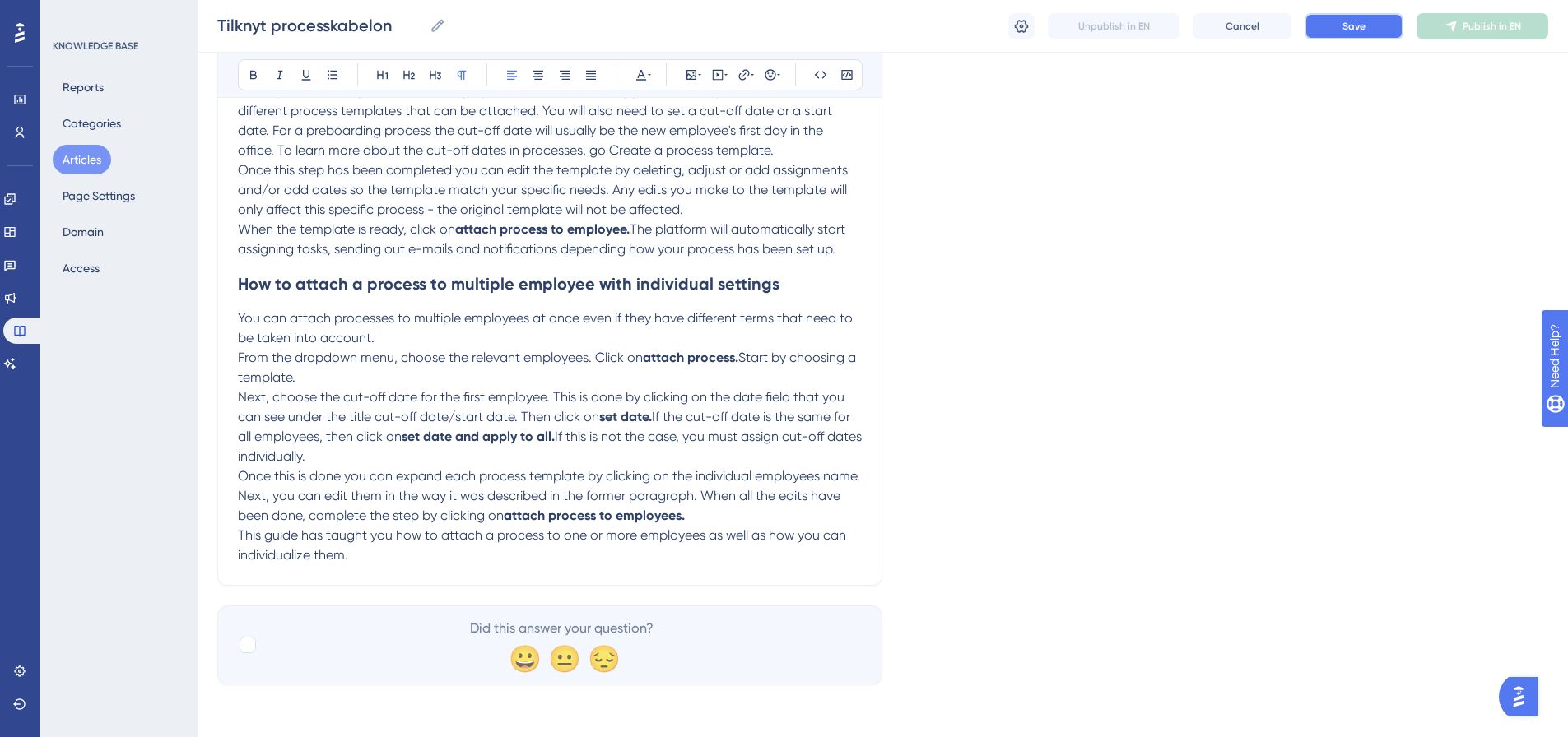
click at [1372, 35] on button "Save" at bounding box center [1354, 26] width 99 height 26
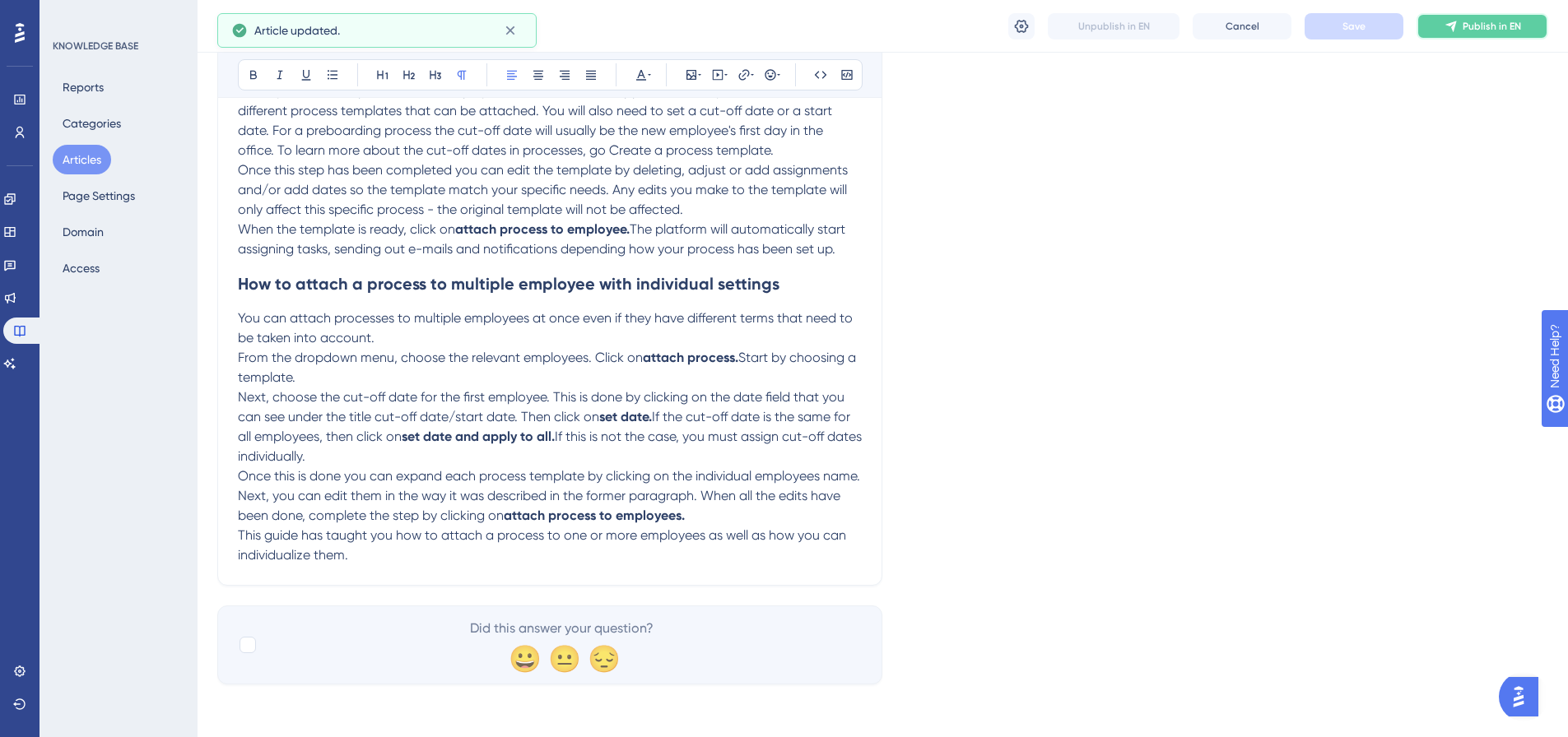
click at [1489, 34] on button "Publish in EN" at bounding box center [1483, 26] width 132 height 26
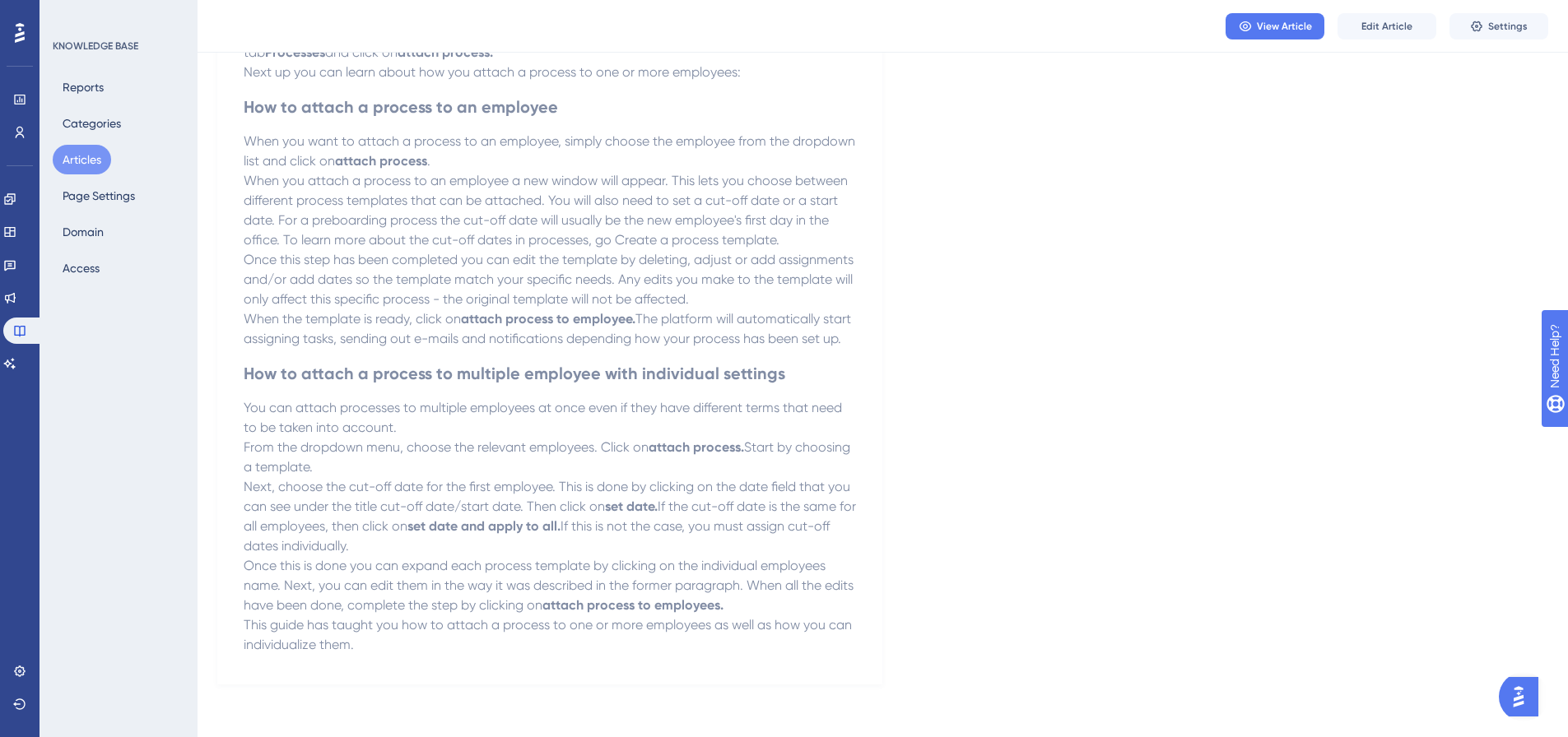
click at [93, 162] on button "Articles" at bounding box center [82, 160] width 59 height 30
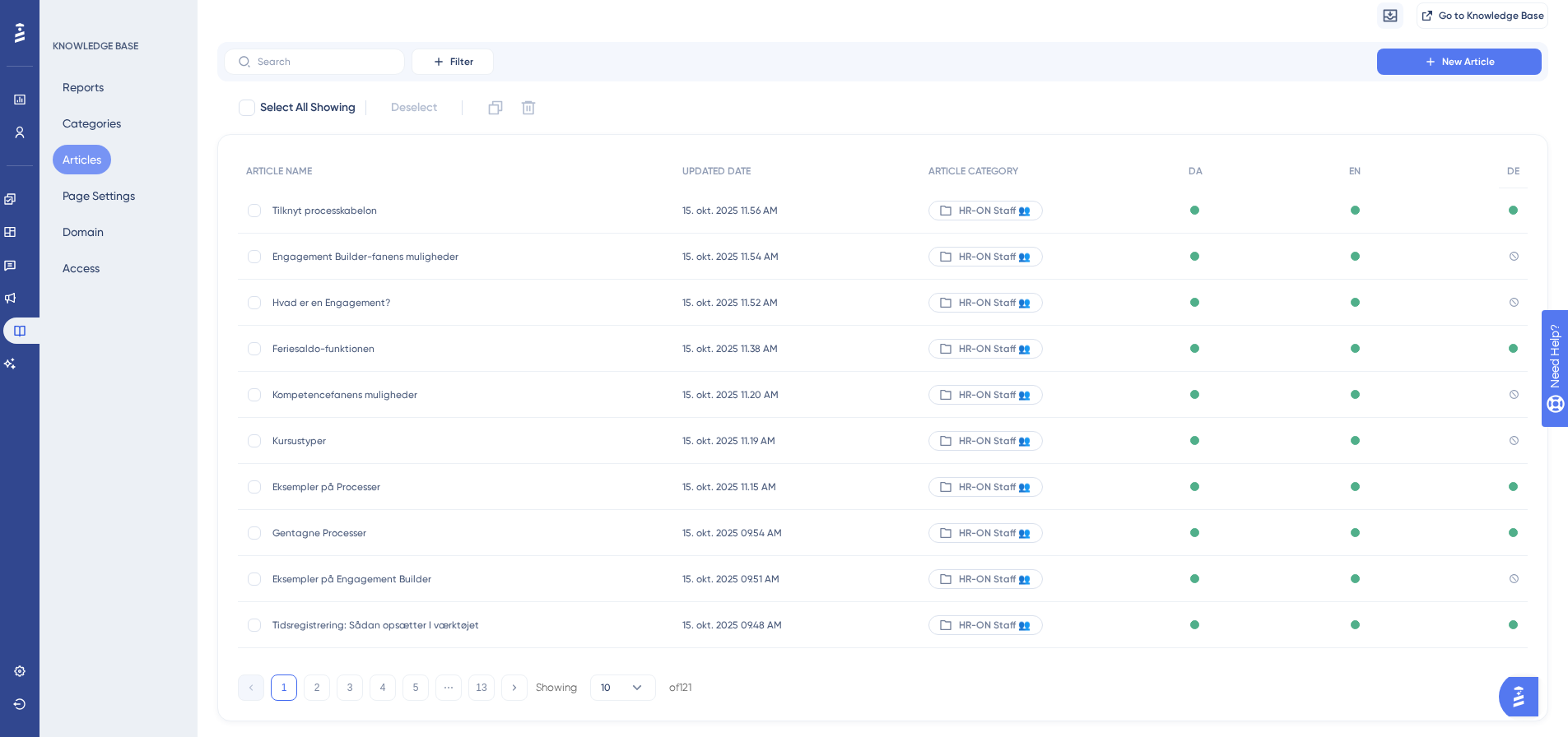
scroll to position [94, 0]
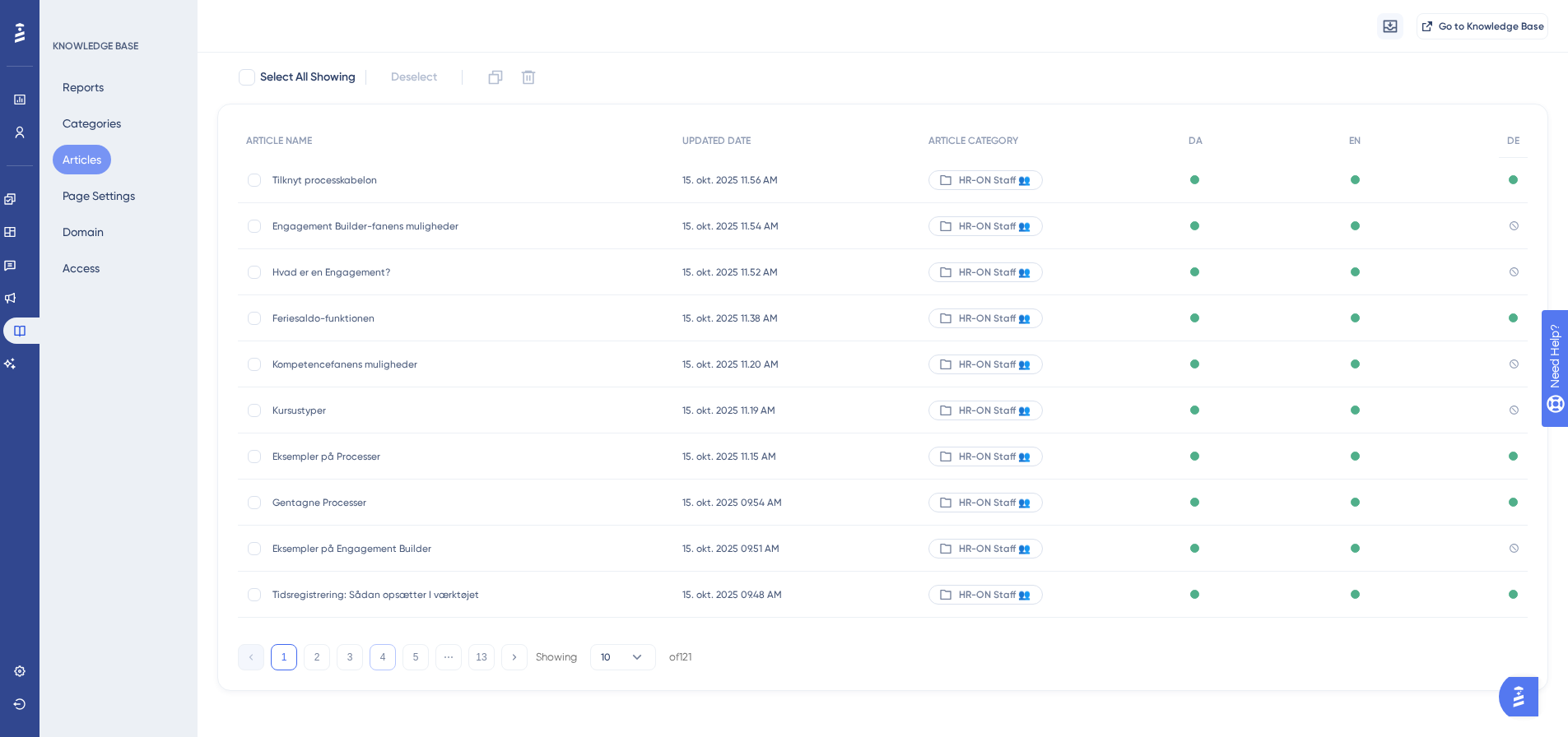
click at [393, 660] on button "4" at bounding box center [383, 658] width 26 height 26
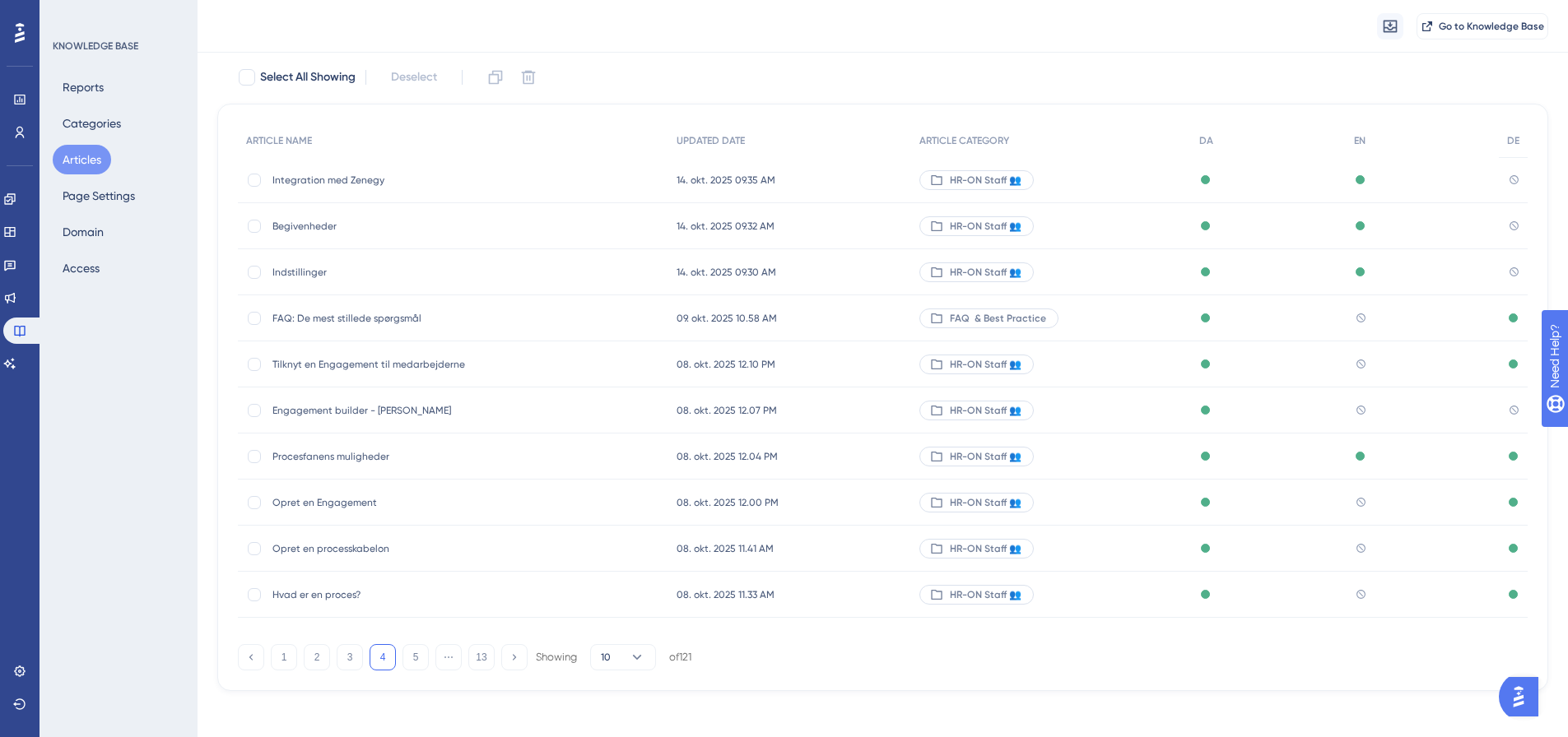
click at [325, 544] on span "Opret en processkabelon" at bounding box center [403, 549] width 263 height 13
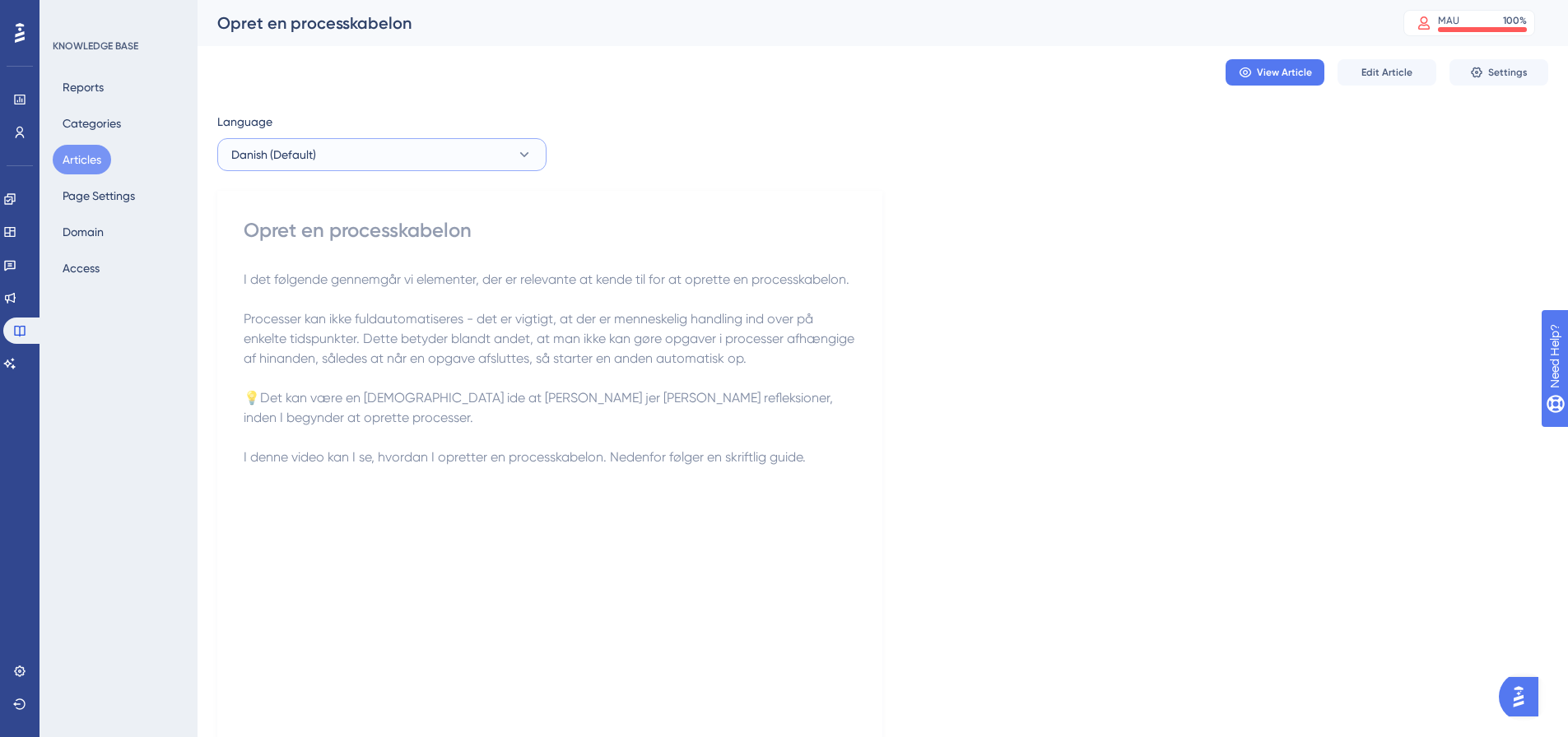
click at [469, 155] on button "Danish (Default)" at bounding box center [382, 155] width 329 height 33
click at [392, 236] on button "English English No translation" at bounding box center [381, 238] width 308 height 33
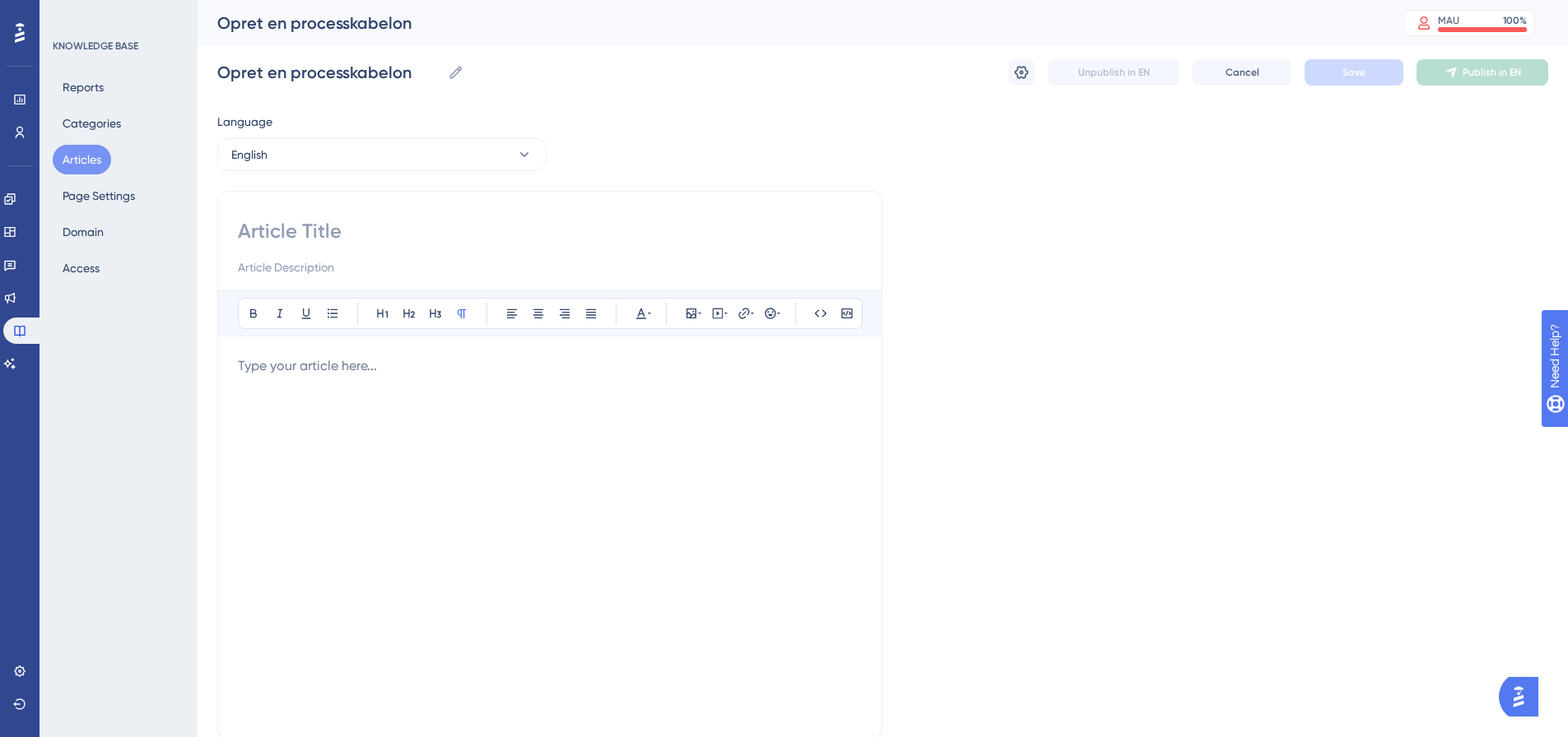
click at [340, 242] on input at bounding box center [549, 232] width 624 height 26
paste input "Create a process template"
type input "Create a process template"
click at [416, 351] on div "Bold Italic Underline Bullet Point Heading 1 Heading 2 Heading 3 Normal Align L…" at bounding box center [549, 504] width 624 height 428
click at [403, 382] on div at bounding box center [549, 537] width 624 height 362
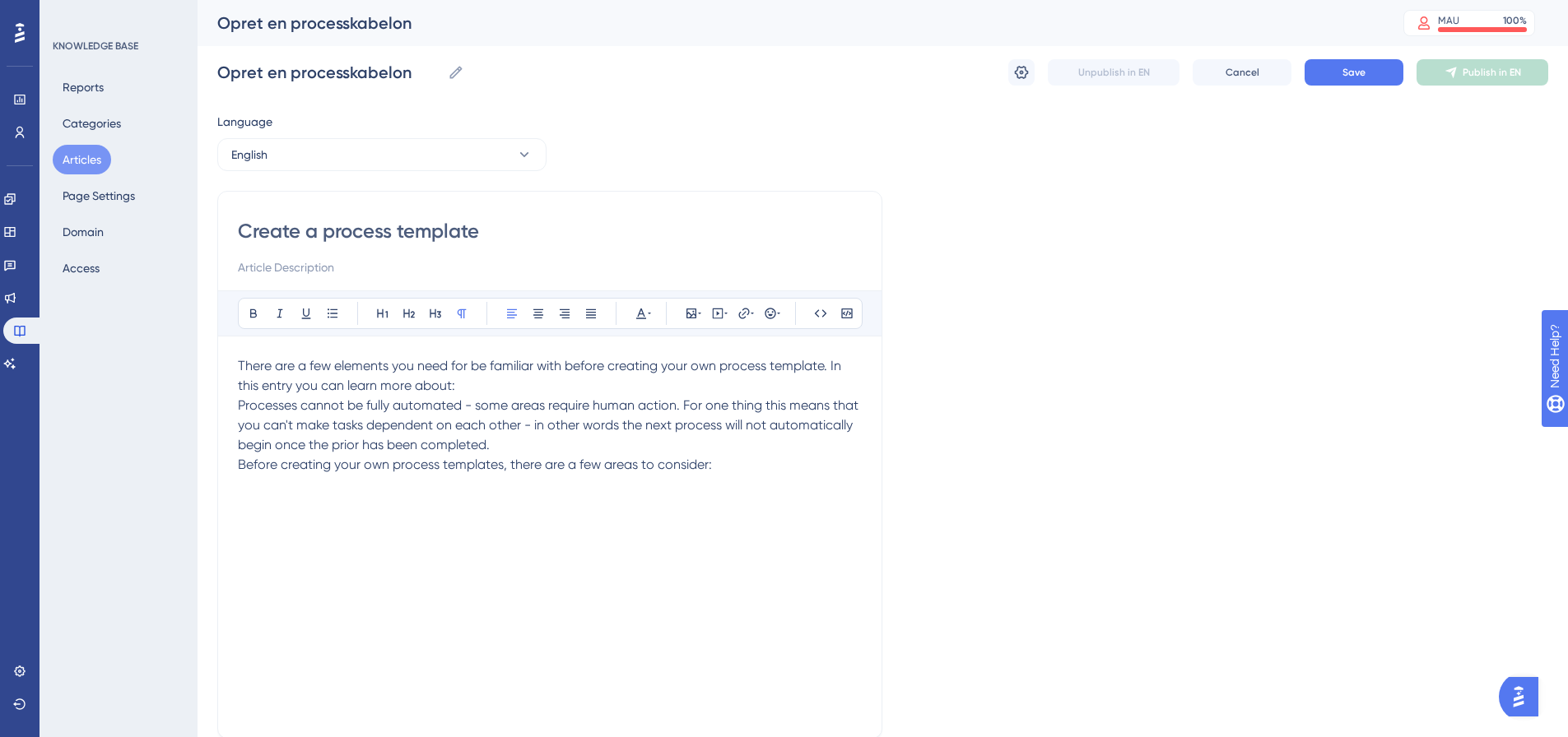
click at [475, 374] on p "There are a few elements you need for be familiar with before creating your own…" at bounding box center [549, 376] width 624 height 40
click at [494, 383] on p "There are a few elements you need for be familiar with before creating your own…" at bounding box center [549, 376] width 624 height 40
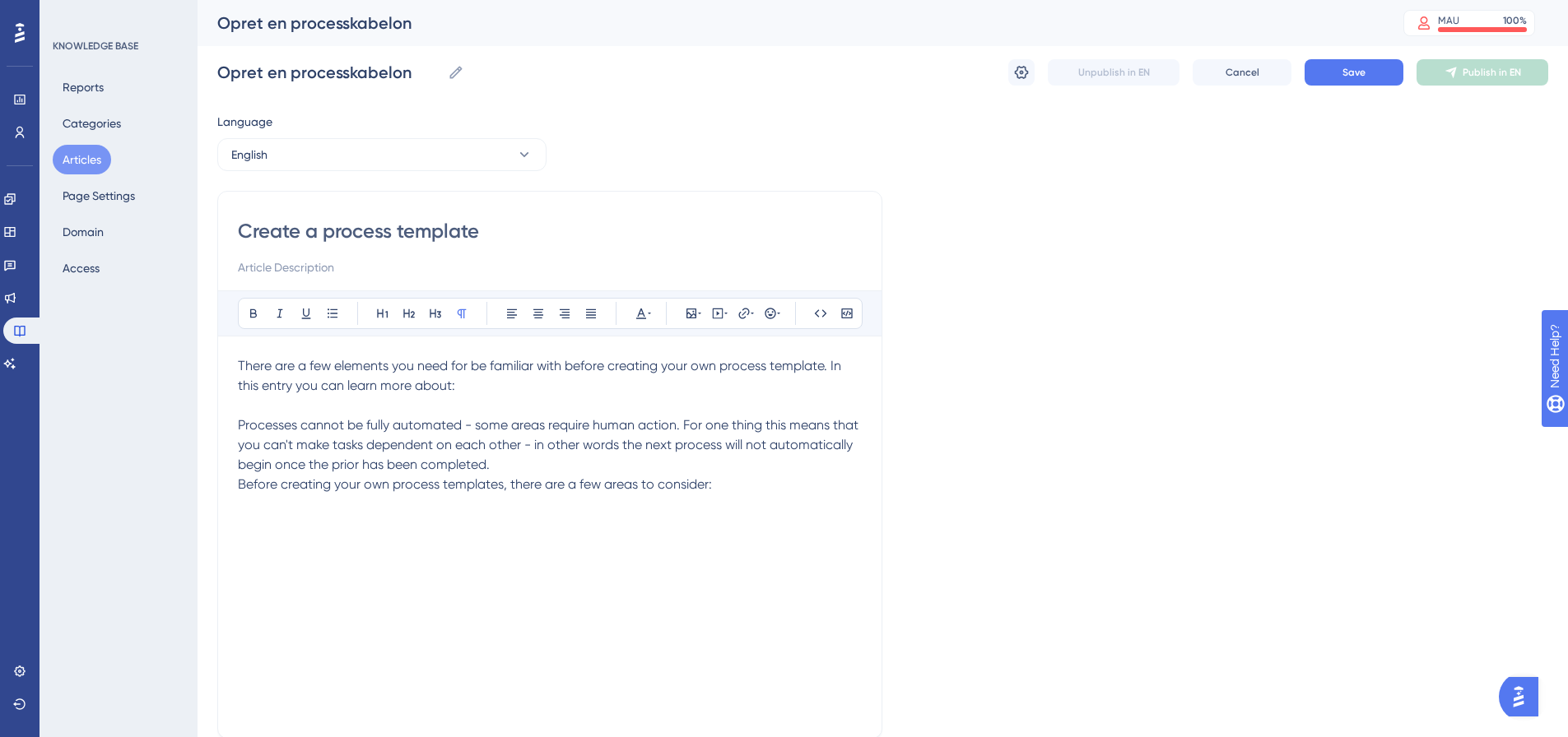
click at [527, 468] on p "Processes cannot be fully automated - some areas require human action. For one …" at bounding box center [549, 445] width 624 height 59
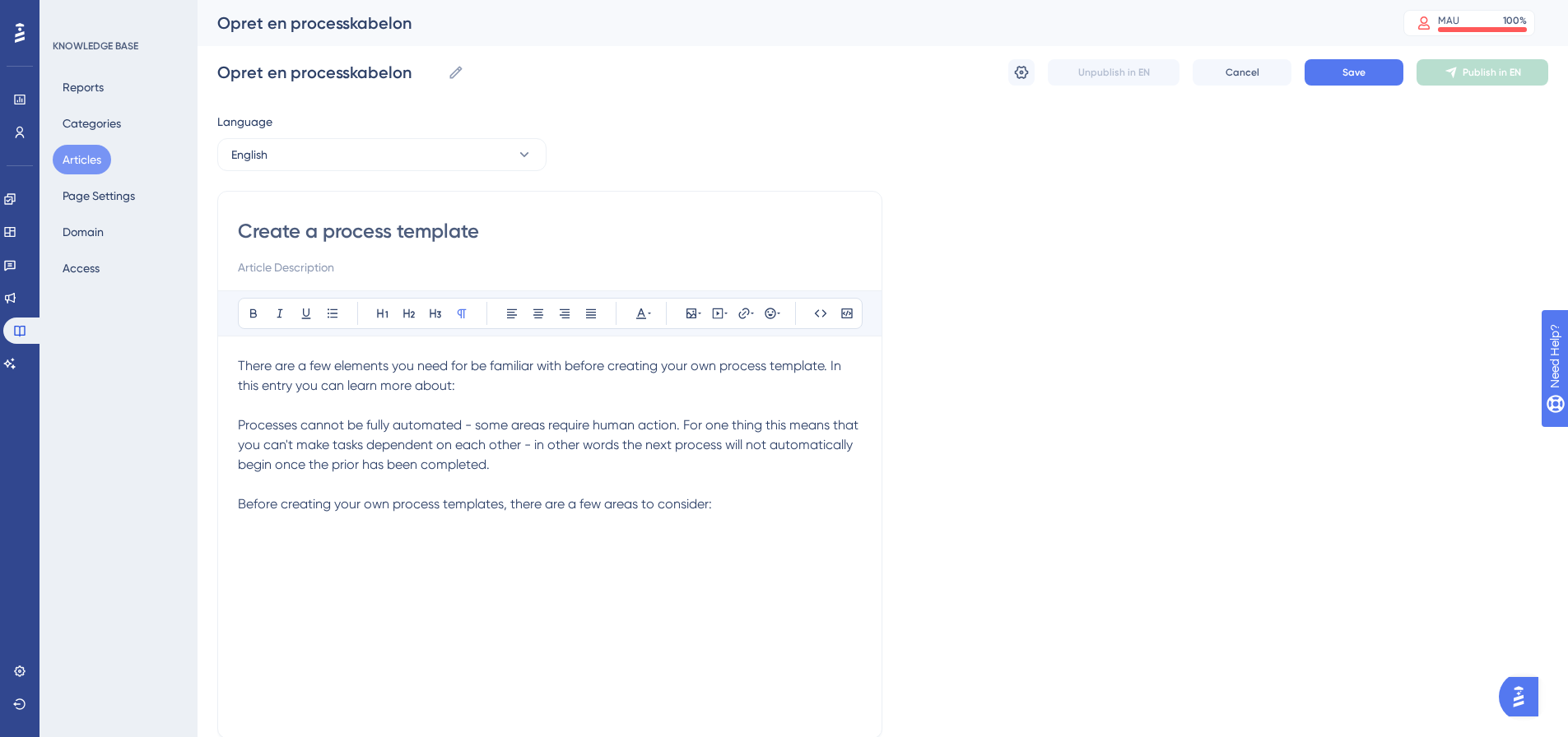
click at [298, 547] on div "There are a few elements you need for be familiar with before creating your own…" at bounding box center [549, 537] width 624 height 362
click at [715, 508] on p "Before creating your own process templates, there are a few areas to consider:" at bounding box center [549, 505] width 624 height 20
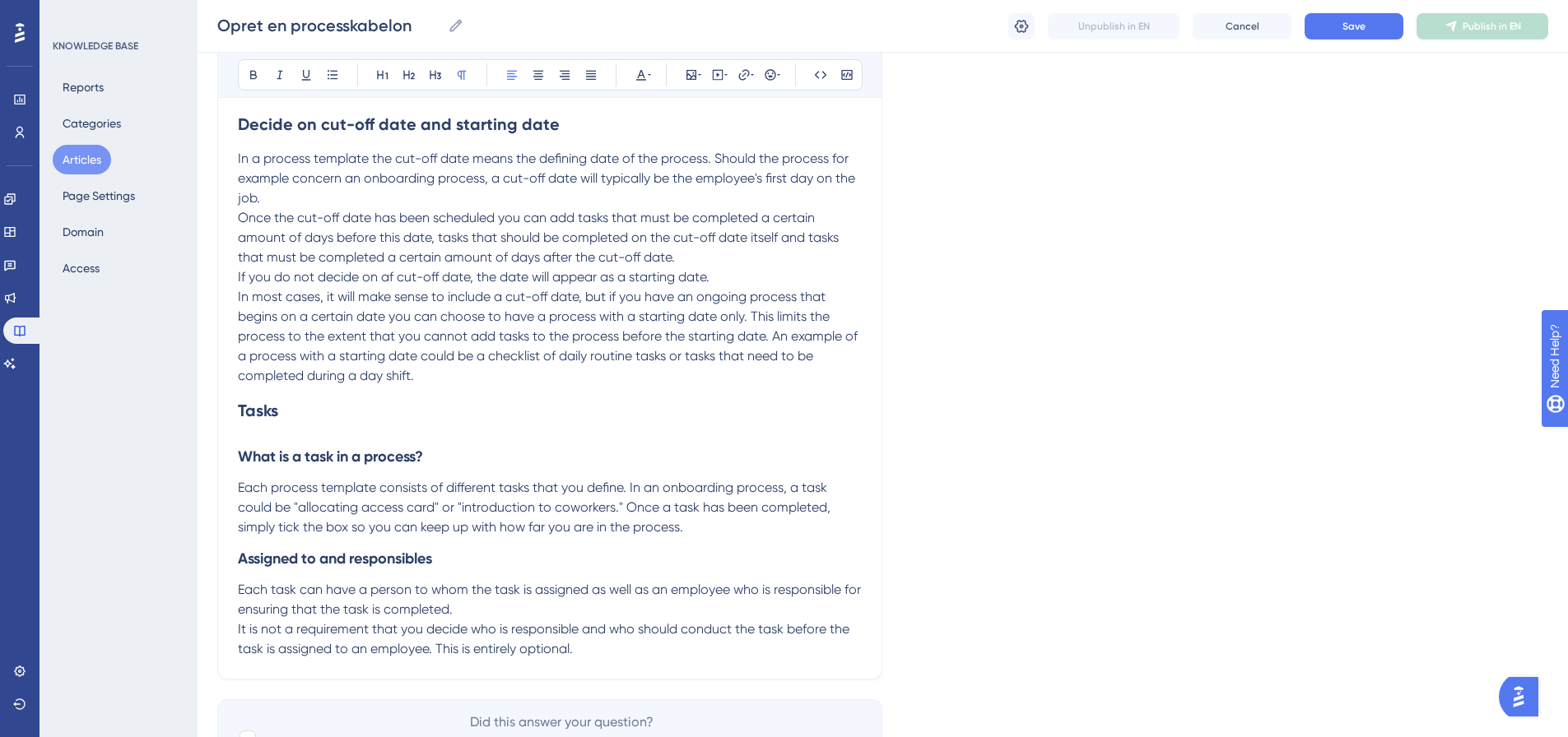
scroll to position [679, 0]
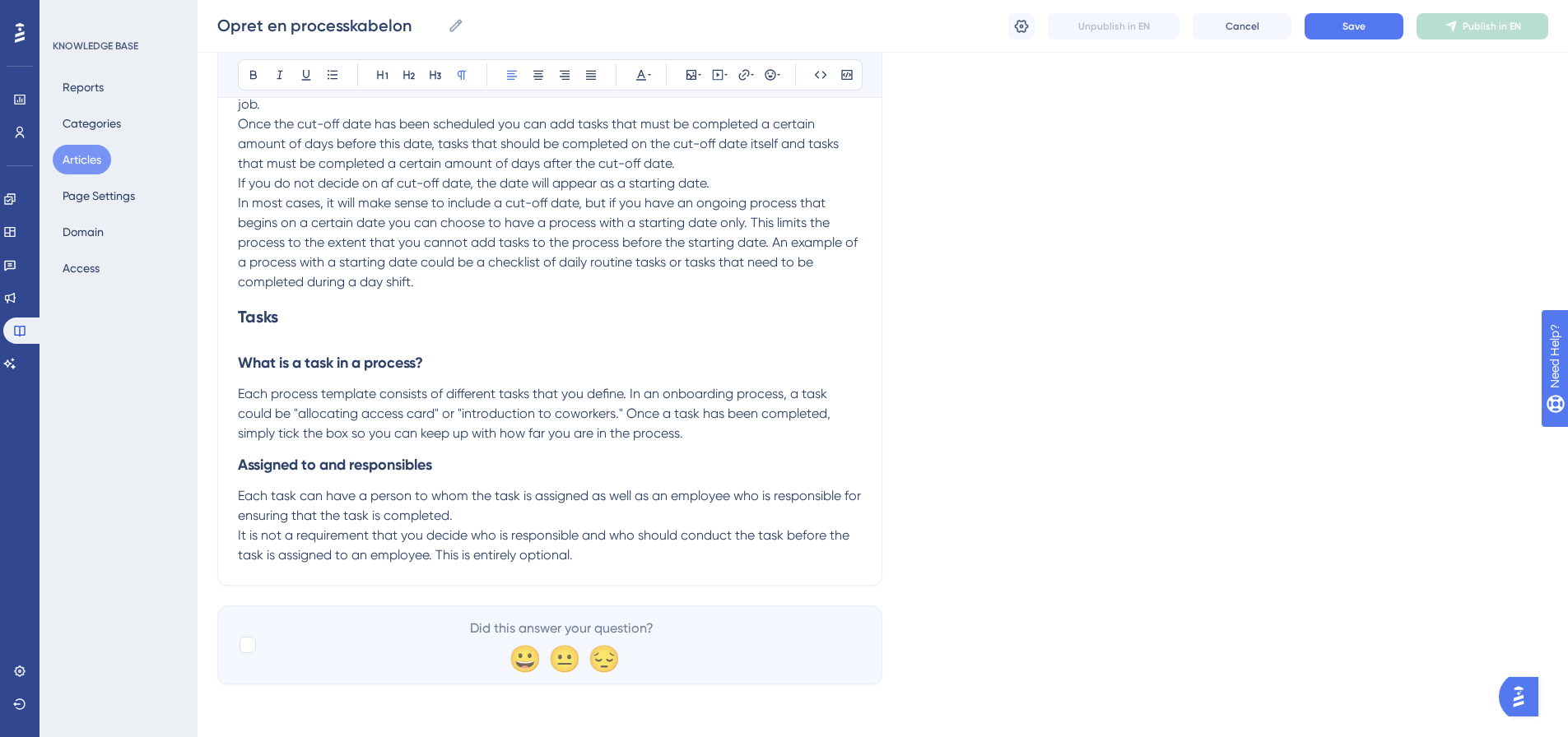
click at [665, 557] on p "It is not a requirement that you decide who is responsible and who should condu…" at bounding box center [549, 546] width 624 height 40
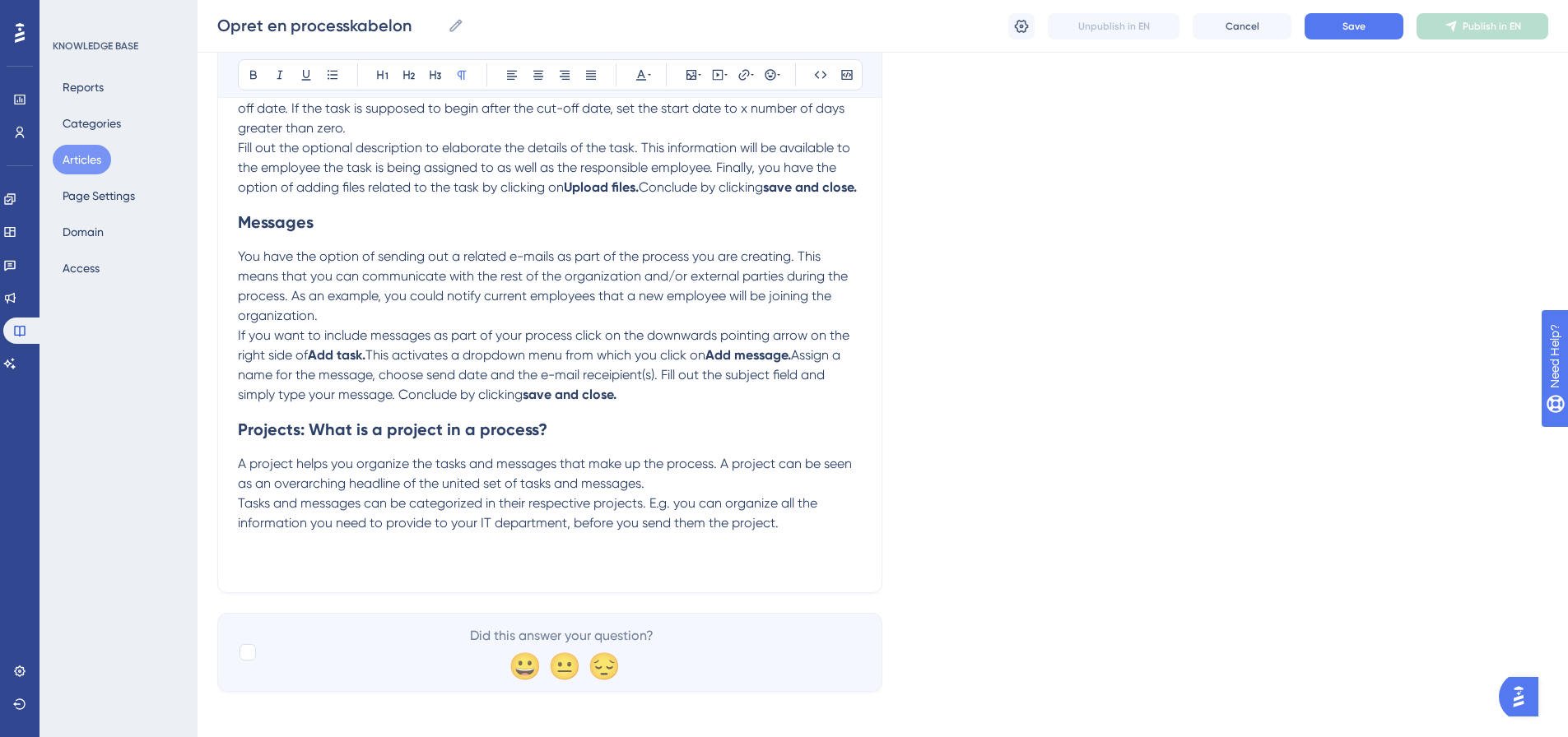
scroll to position [1414, 0]
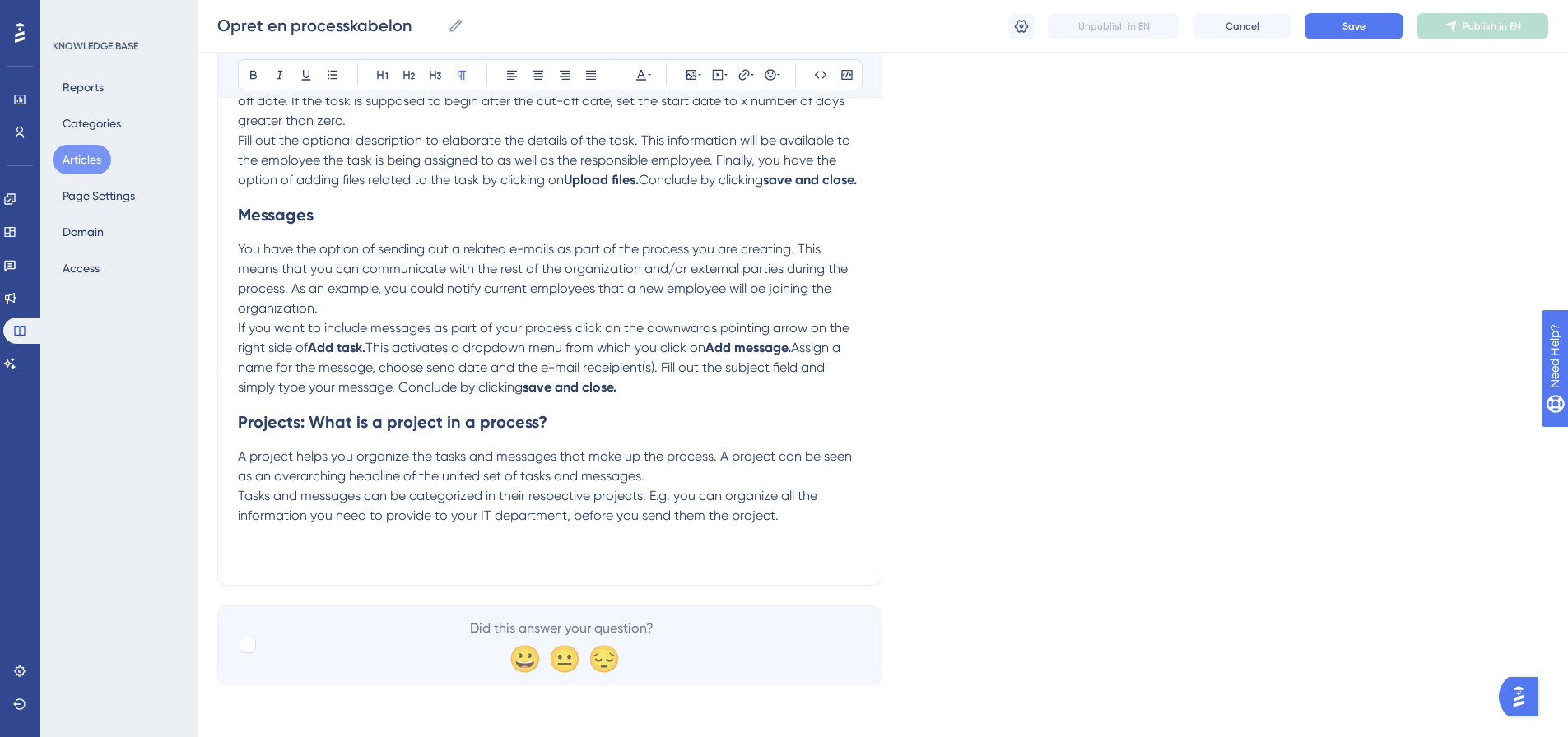
click at [337, 555] on p at bounding box center [549, 556] width 624 height 20
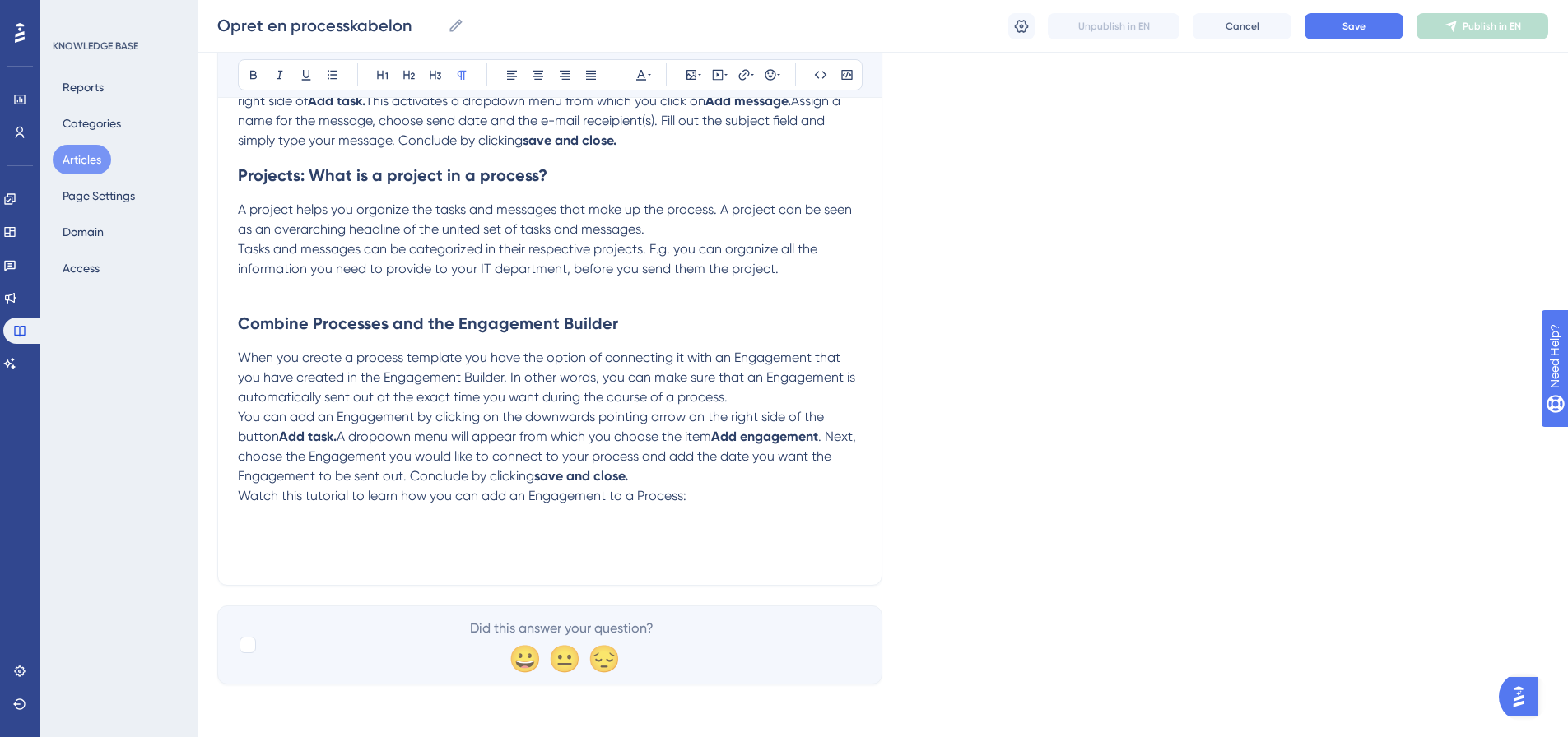
scroll to position [1660, 0]
click at [251, 541] on p at bounding box center [549, 536] width 624 height 20
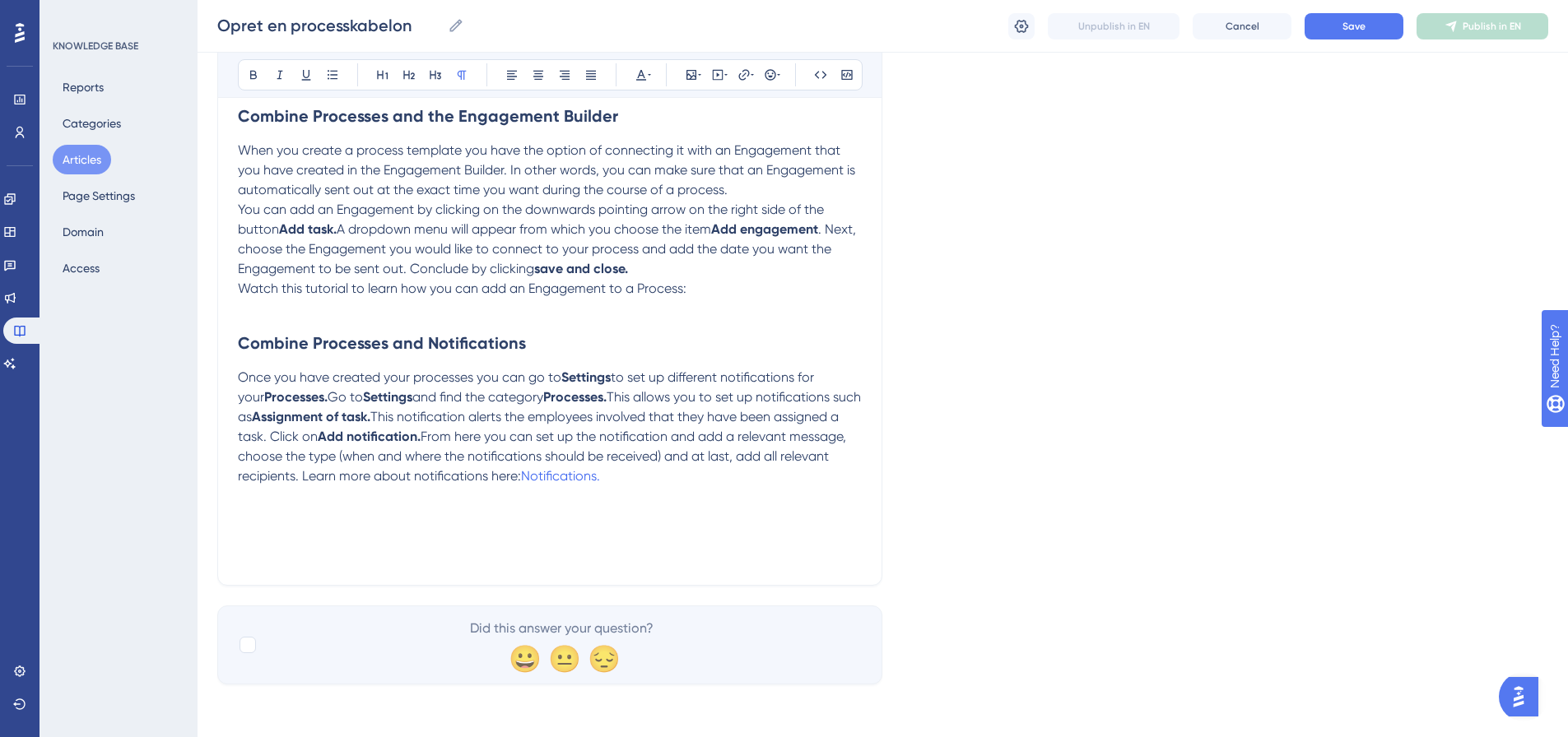
scroll to position [1868, 0]
click at [247, 524] on p at bounding box center [549, 516] width 624 height 20
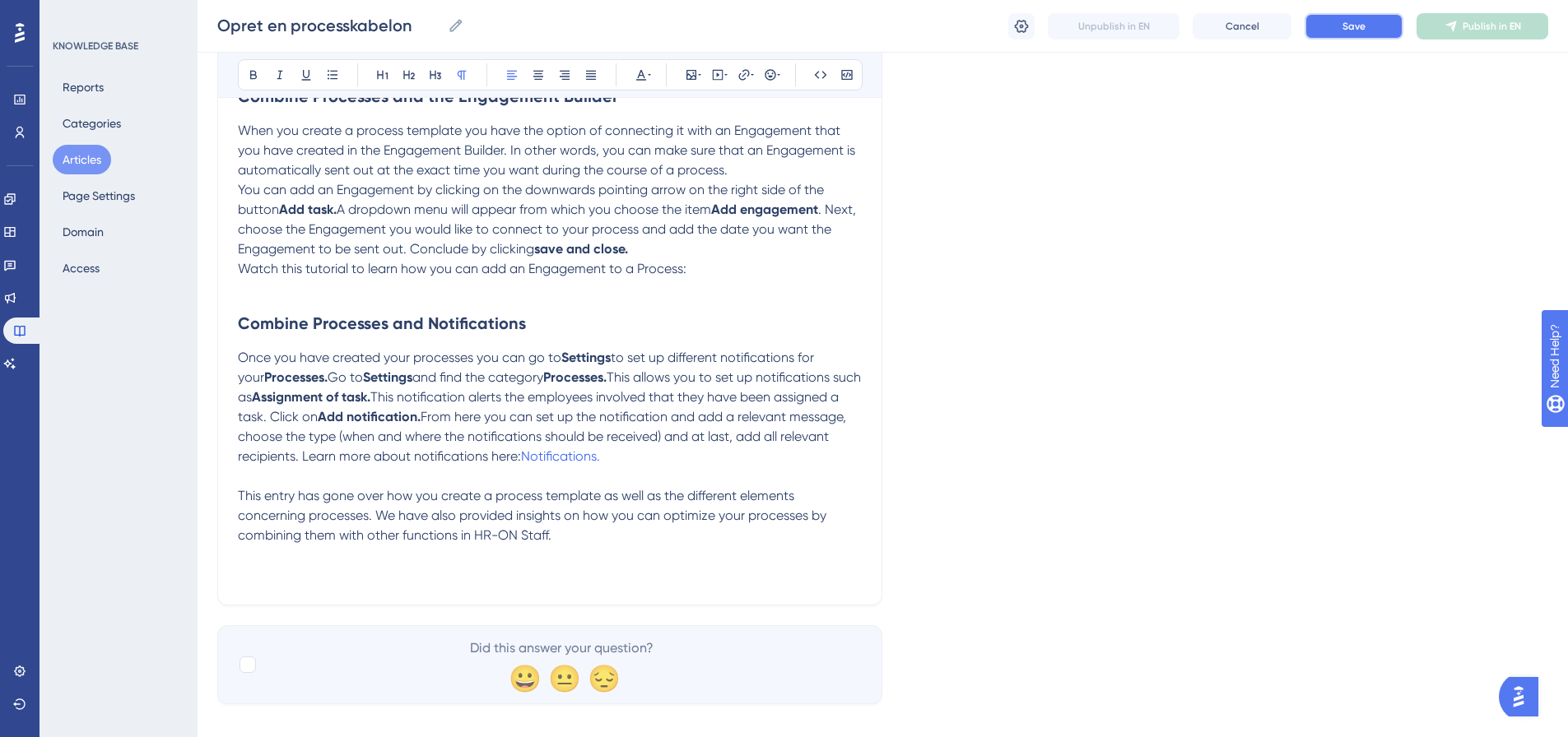
click at [1332, 29] on button "Save" at bounding box center [1354, 26] width 99 height 26
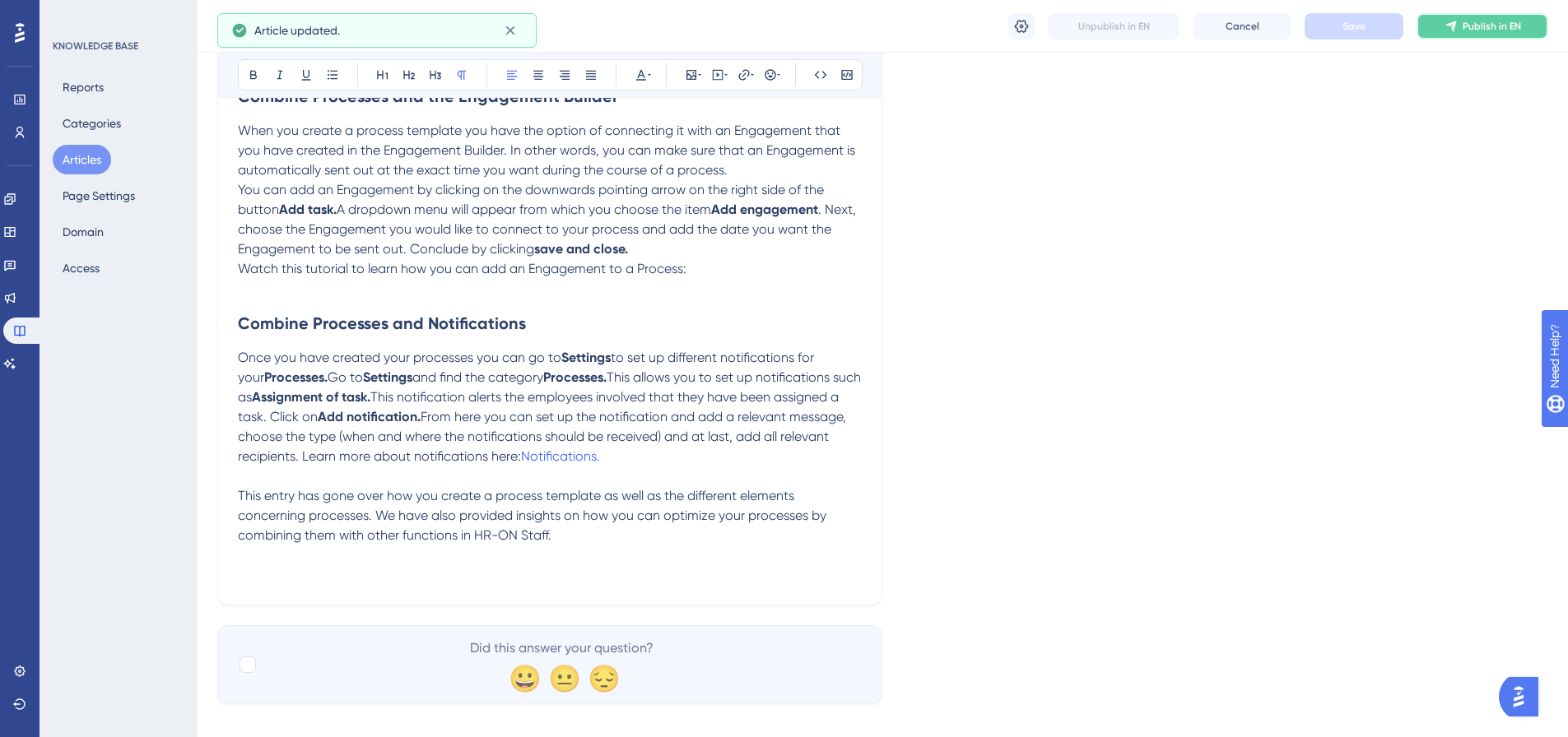
click at [1503, 31] on span "Publish in EN" at bounding box center [1492, 26] width 59 height 13
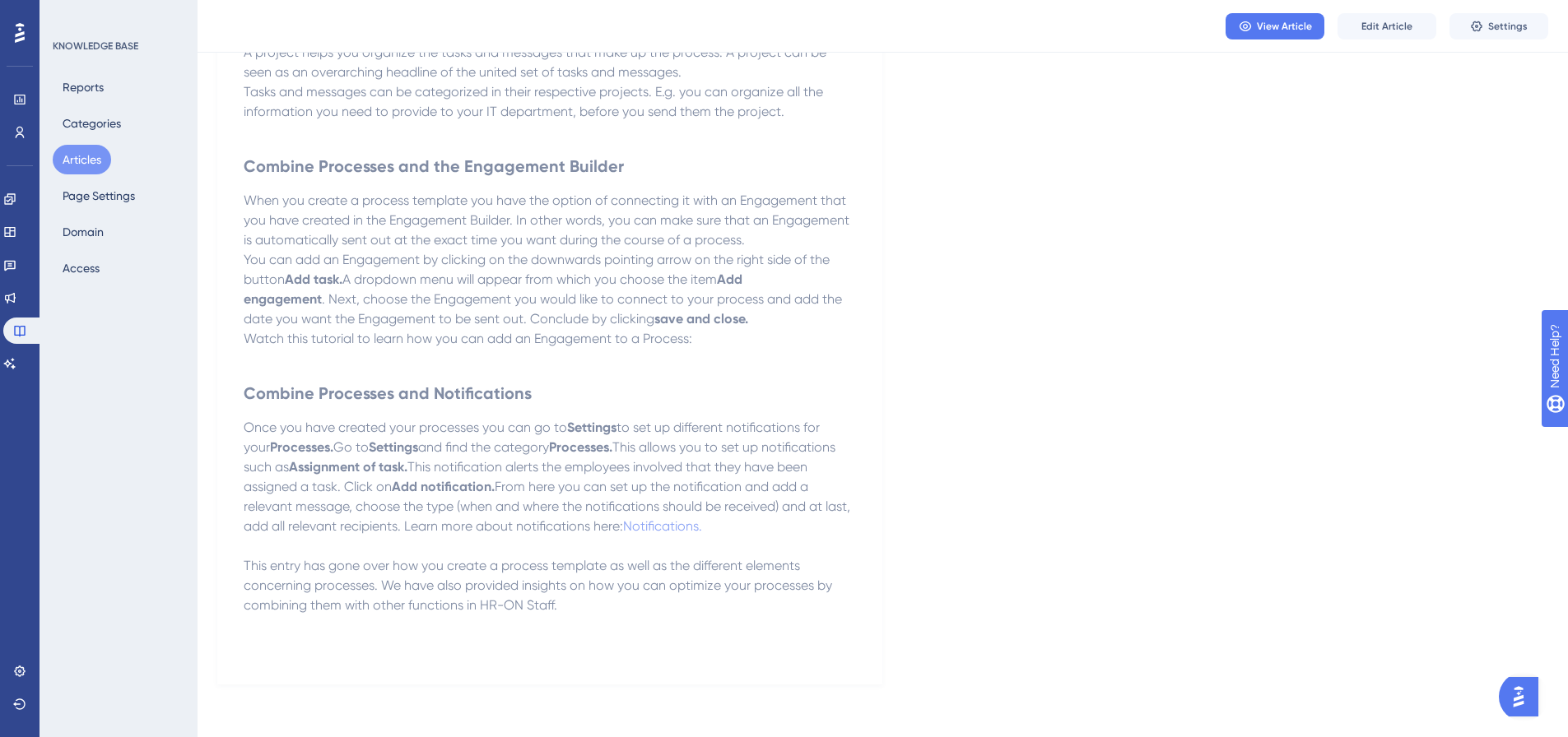
click at [90, 162] on button "Articles" at bounding box center [82, 160] width 59 height 30
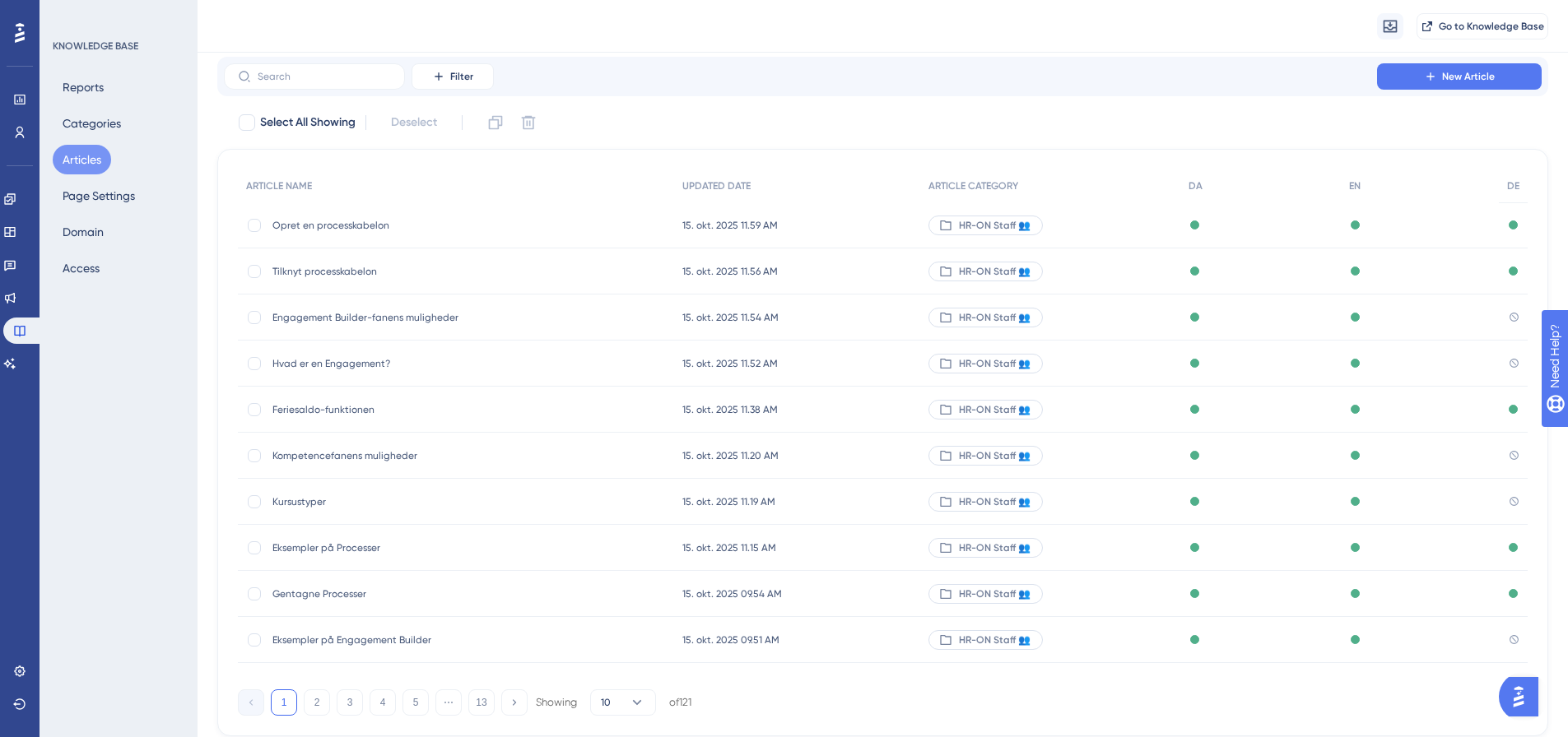
scroll to position [94, 0]
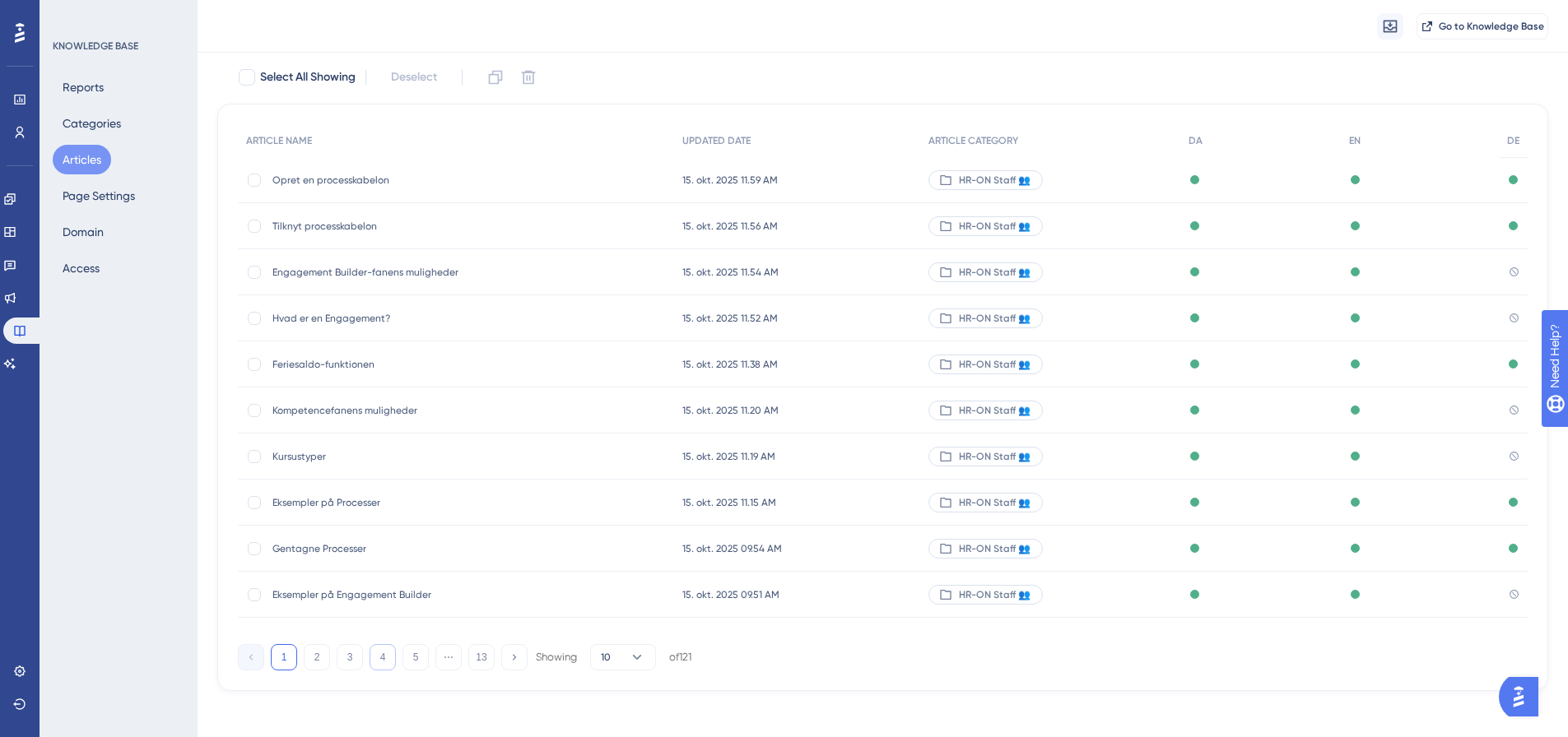
click at [391, 659] on button "4" at bounding box center [383, 658] width 26 height 26
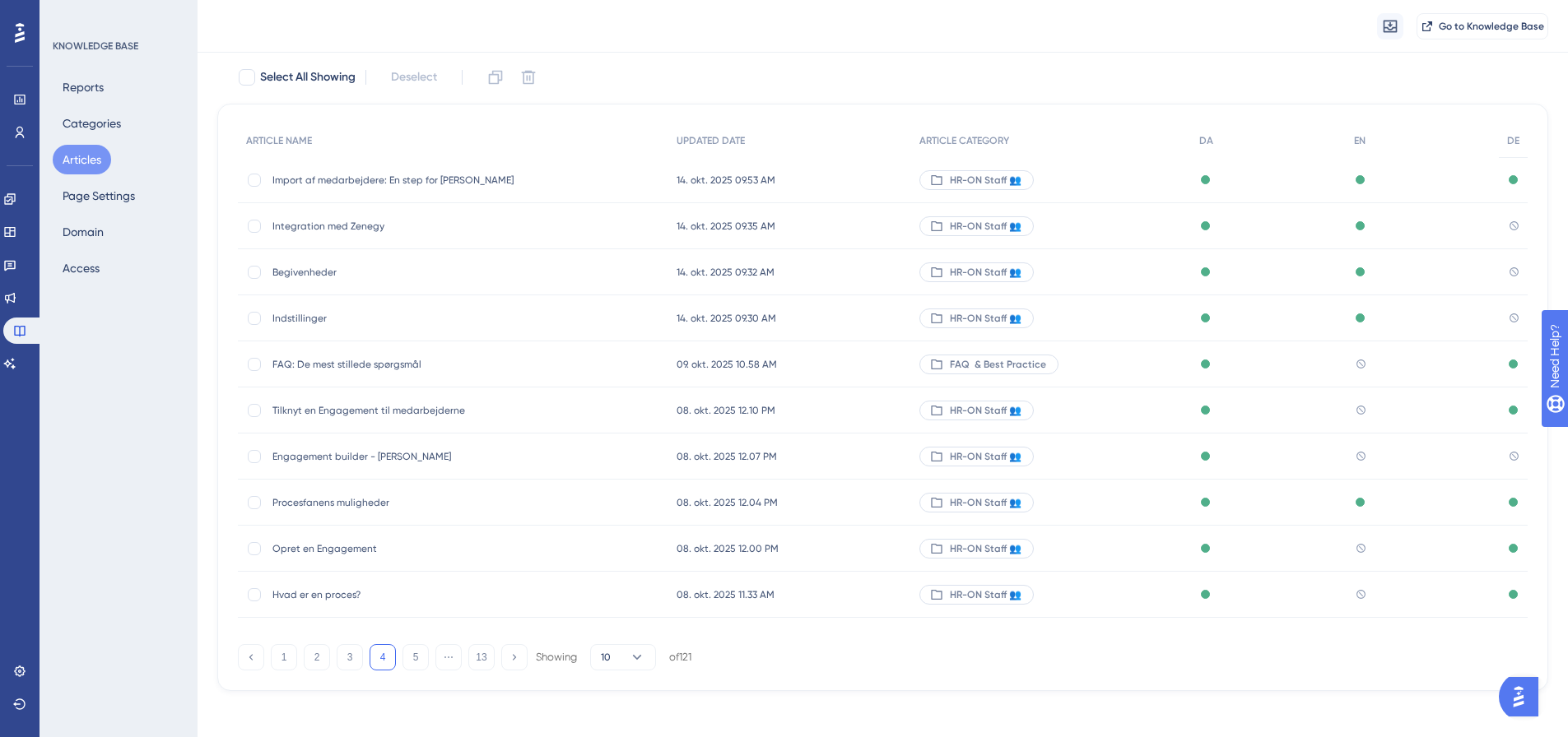
click at [344, 597] on span "Hvad er en proces?" at bounding box center [403, 595] width 263 height 13
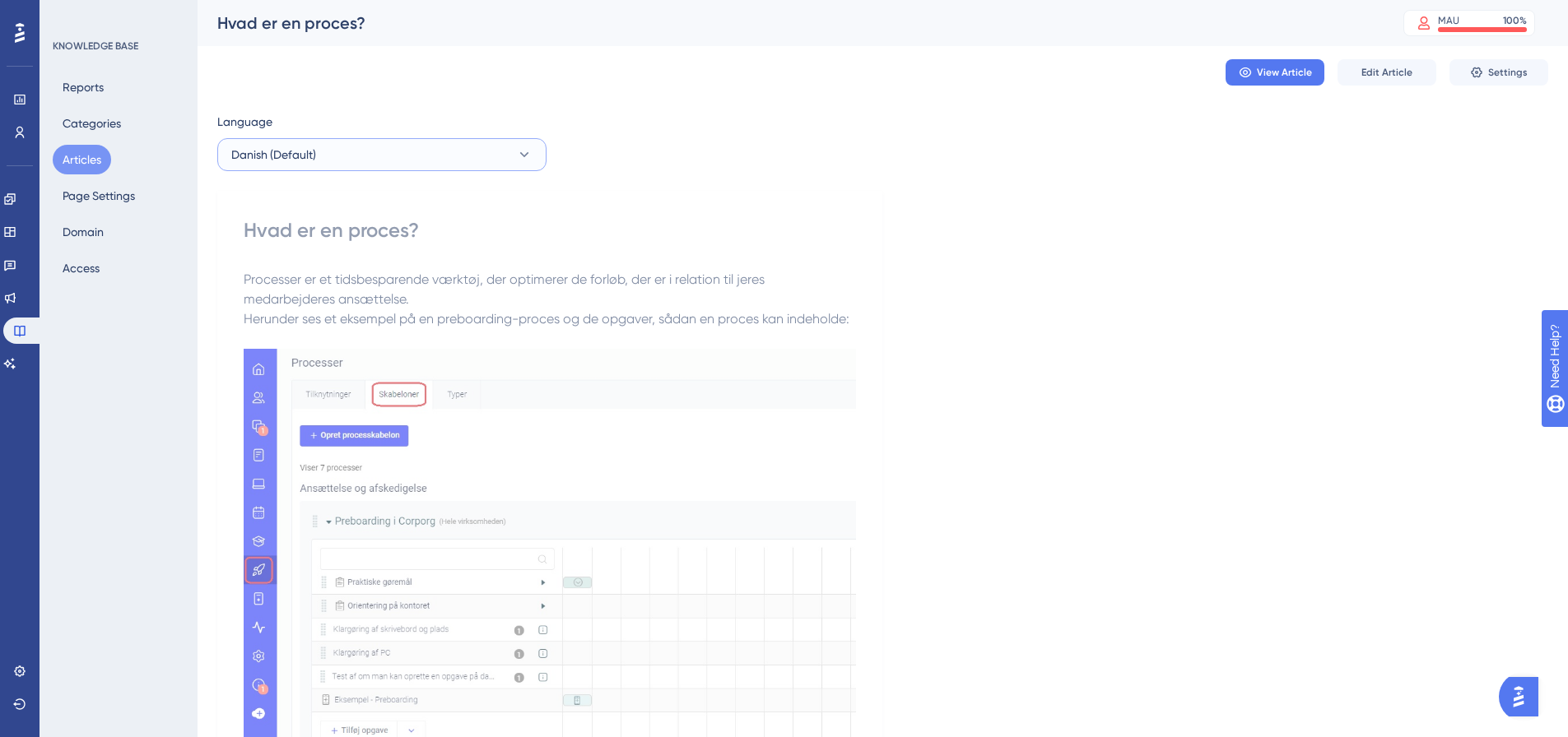
click at [410, 145] on button "Danish (Default)" at bounding box center [382, 155] width 329 height 33
click at [342, 229] on button "English English No translation" at bounding box center [381, 238] width 308 height 33
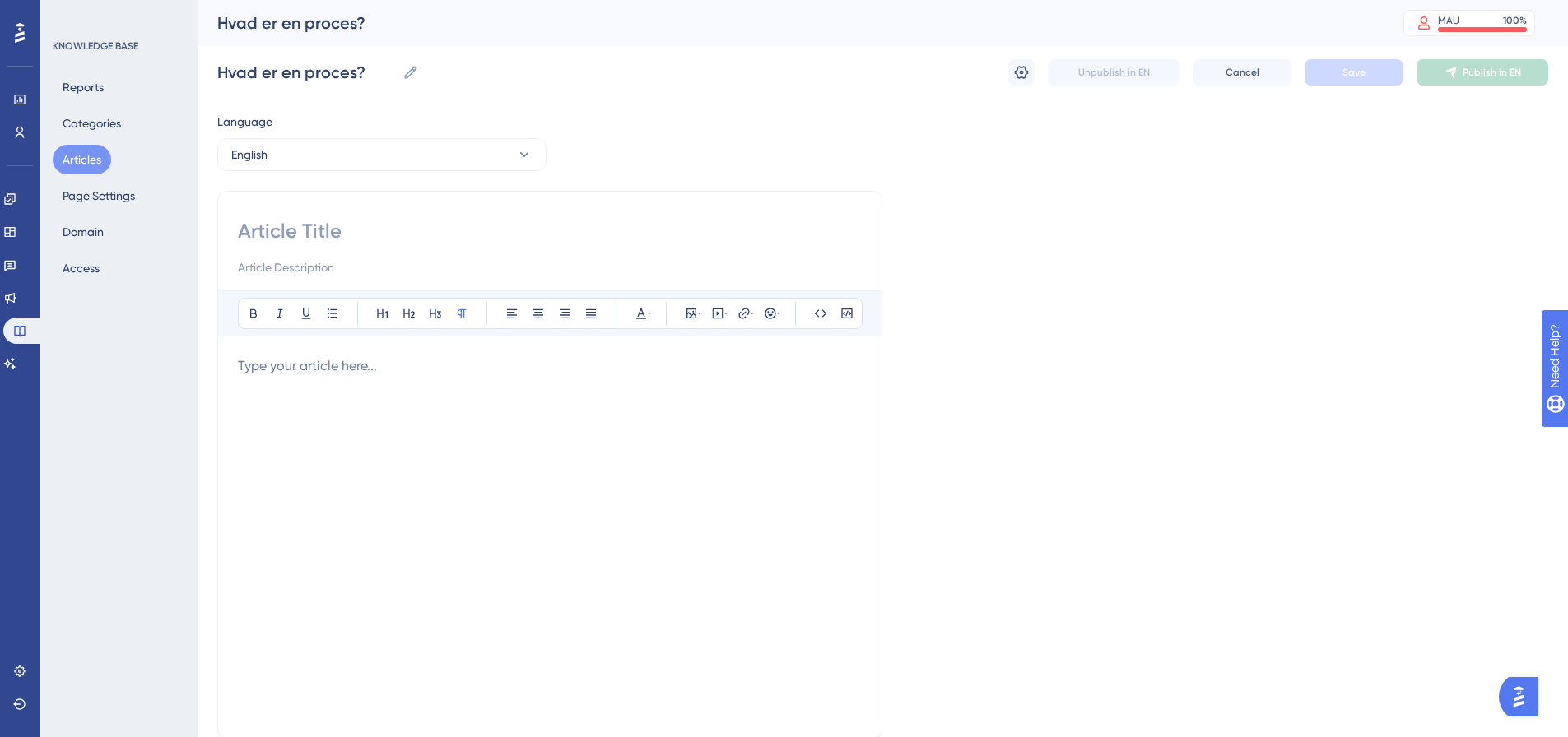
click at [329, 385] on div at bounding box center [549, 537] width 624 height 362
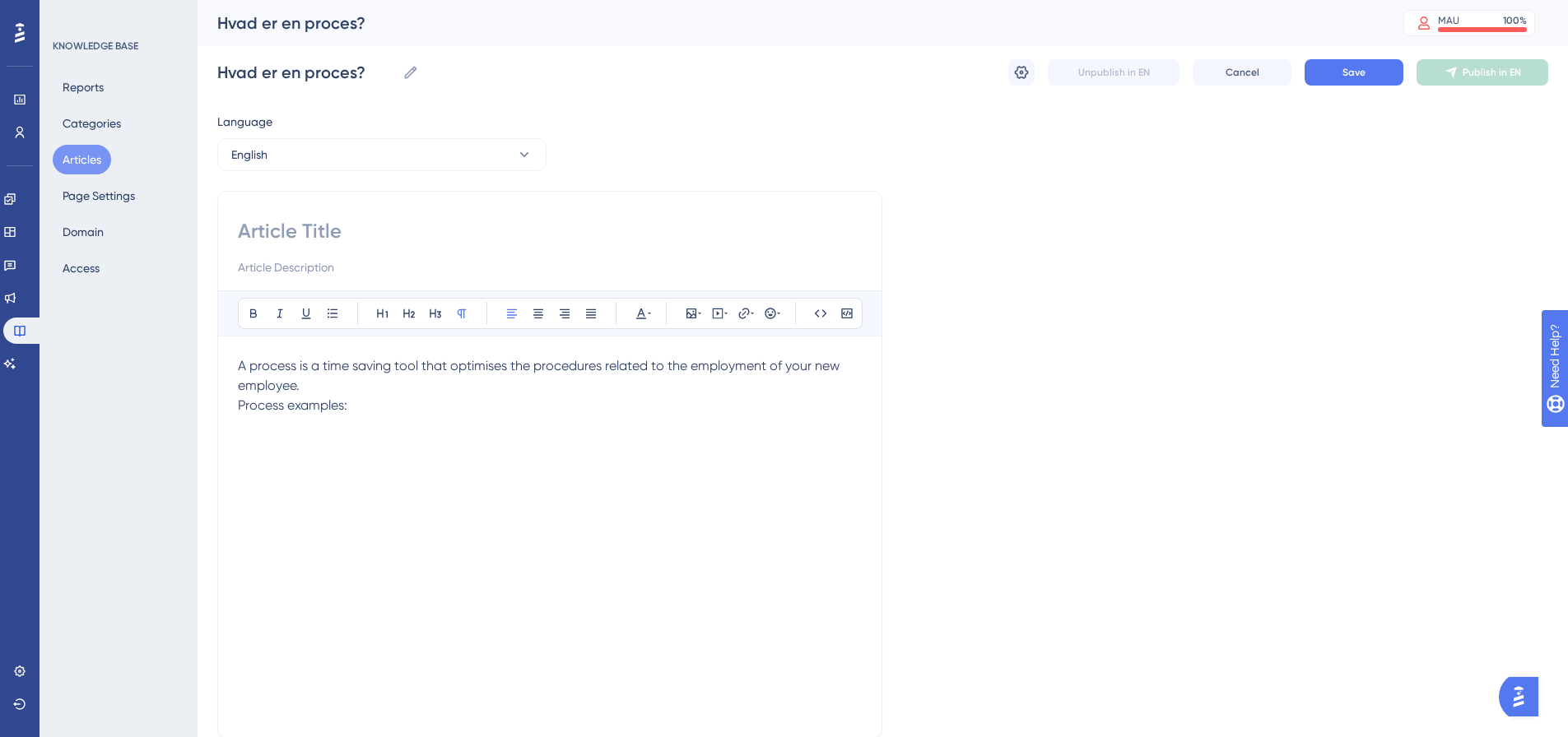
click at [329, 385] on p "A process is a time saving tool that optimises the procedures related to the em…" at bounding box center [549, 376] width 624 height 40
click at [308, 234] on input at bounding box center [549, 232] width 624 height 26
type input "What is a process?"
click at [248, 467] on div "A process is a time saving tool that optimises the procedures related to the em…" at bounding box center [549, 537] width 624 height 362
click at [252, 480] on div "A process is a time saving tool that optimises the procedures related to the em…" at bounding box center [549, 537] width 624 height 362
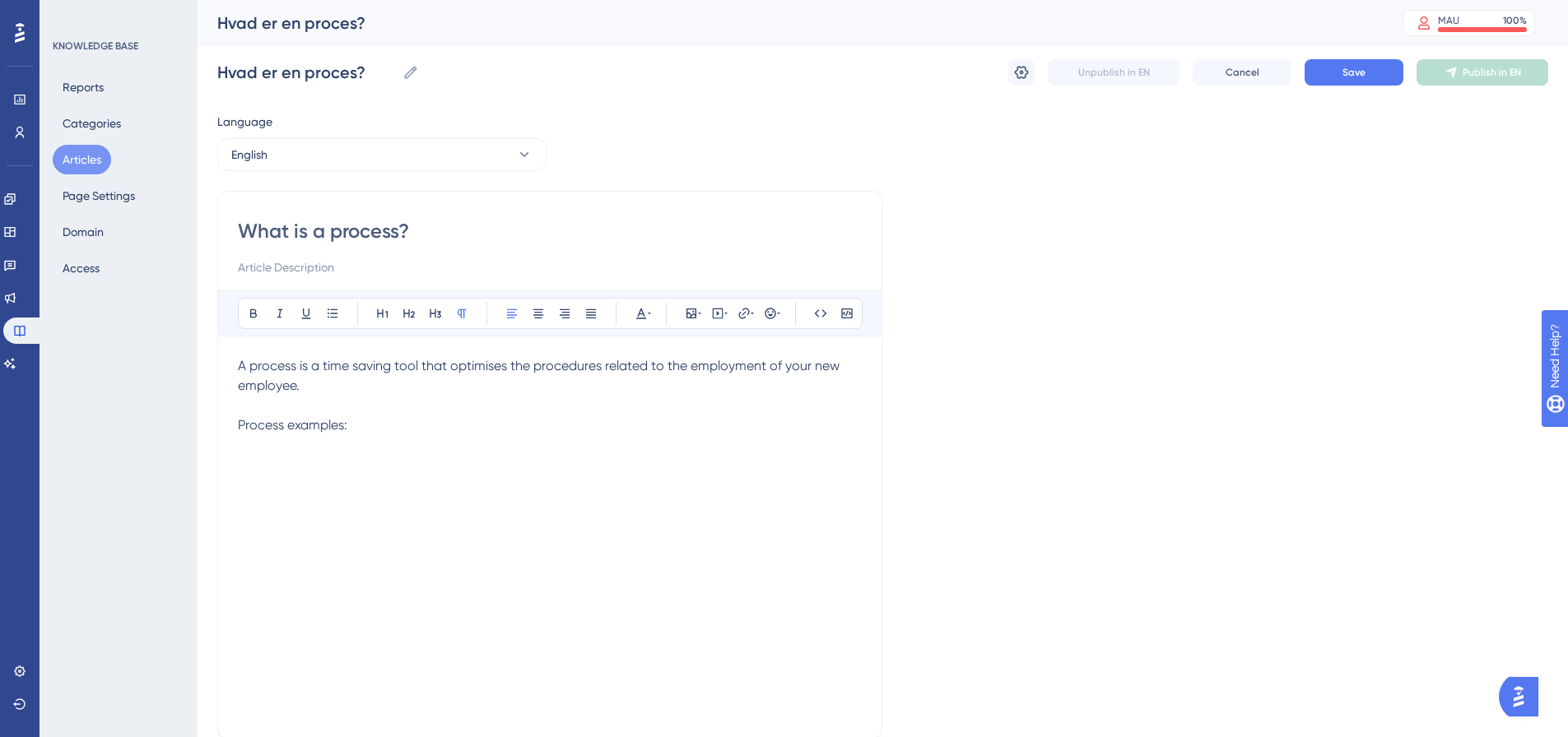
click at [353, 434] on p "Process examples:" at bounding box center [549, 425] width 624 height 20
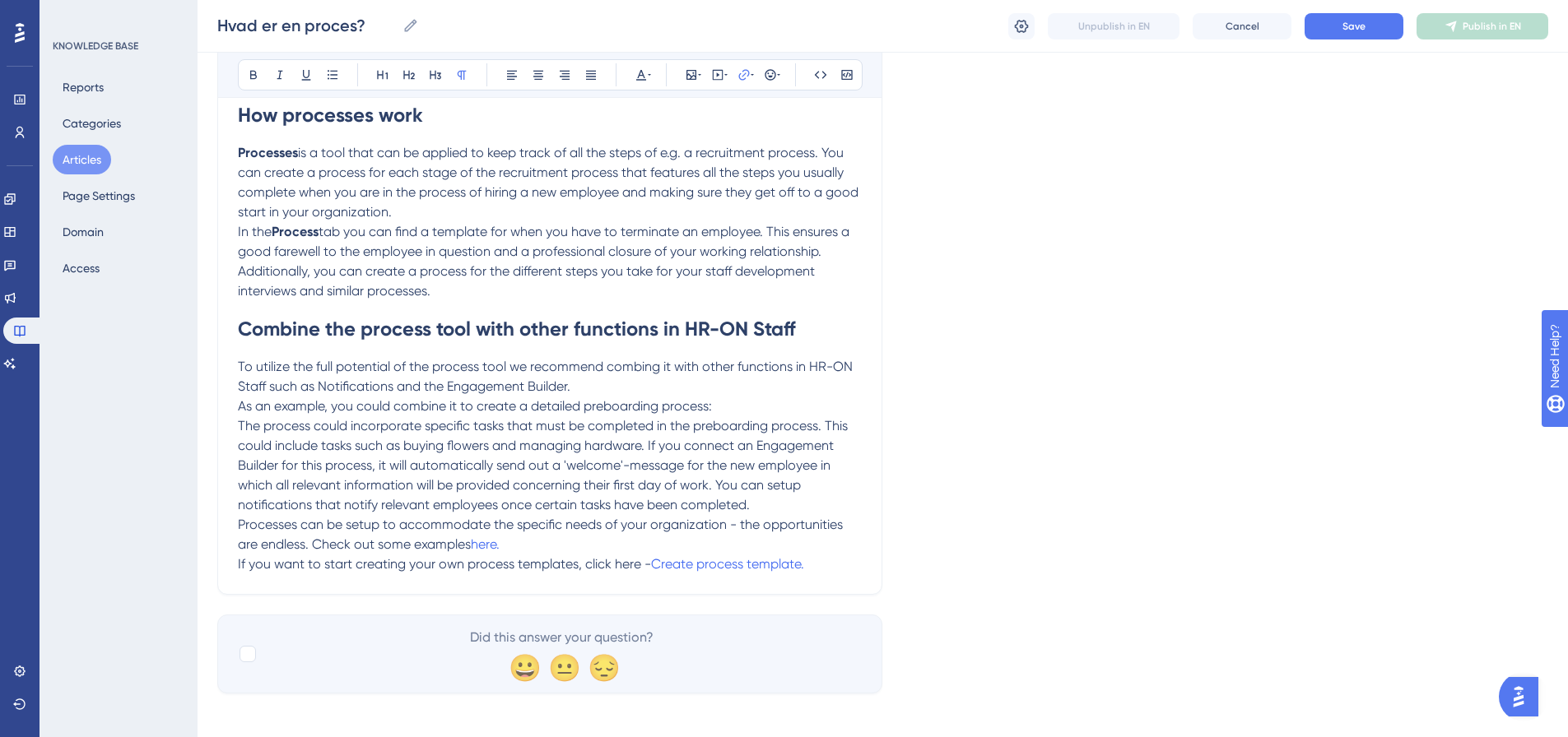
scroll to position [370, 0]
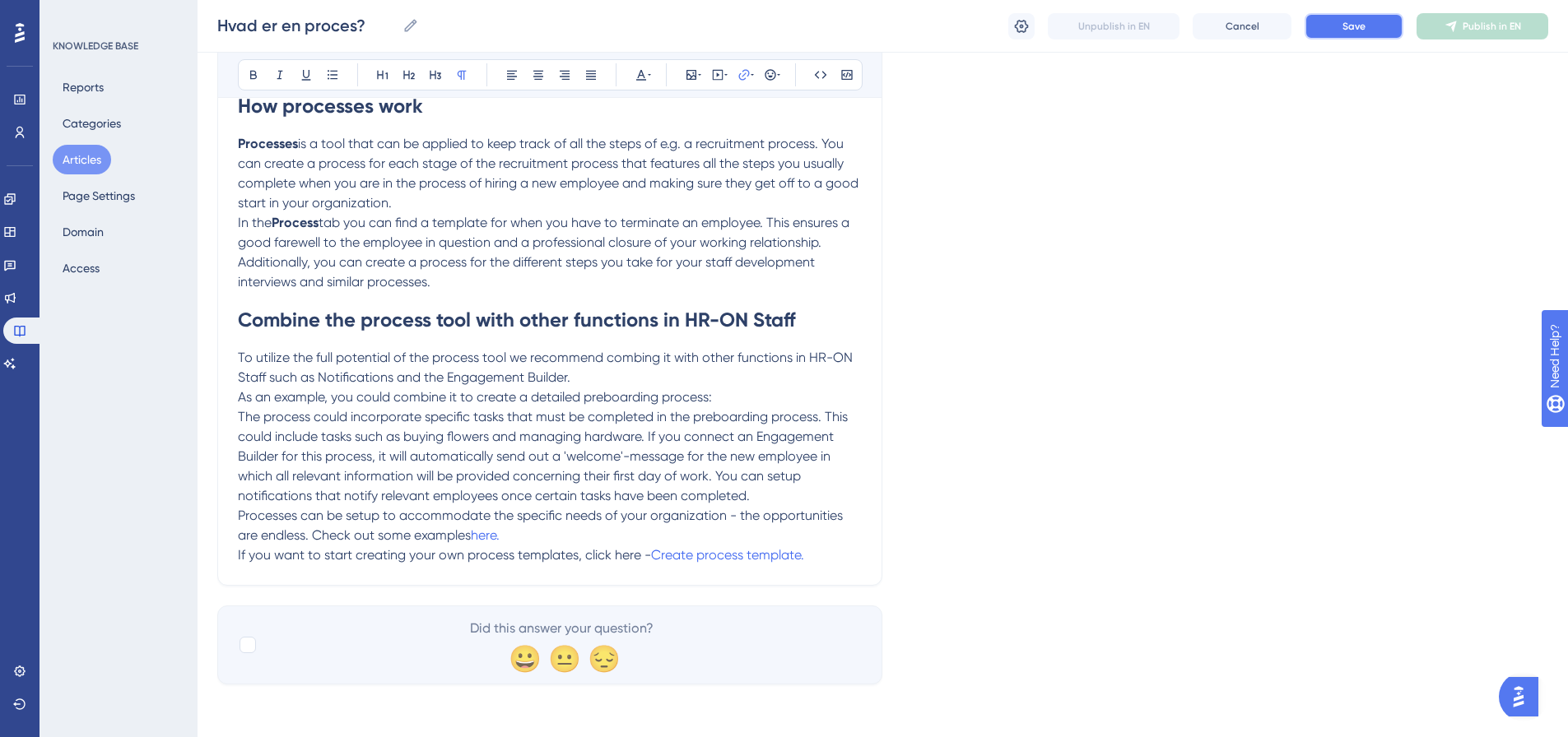
click at [1344, 32] on span "Save" at bounding box center [1354, 26] width 23 height 13
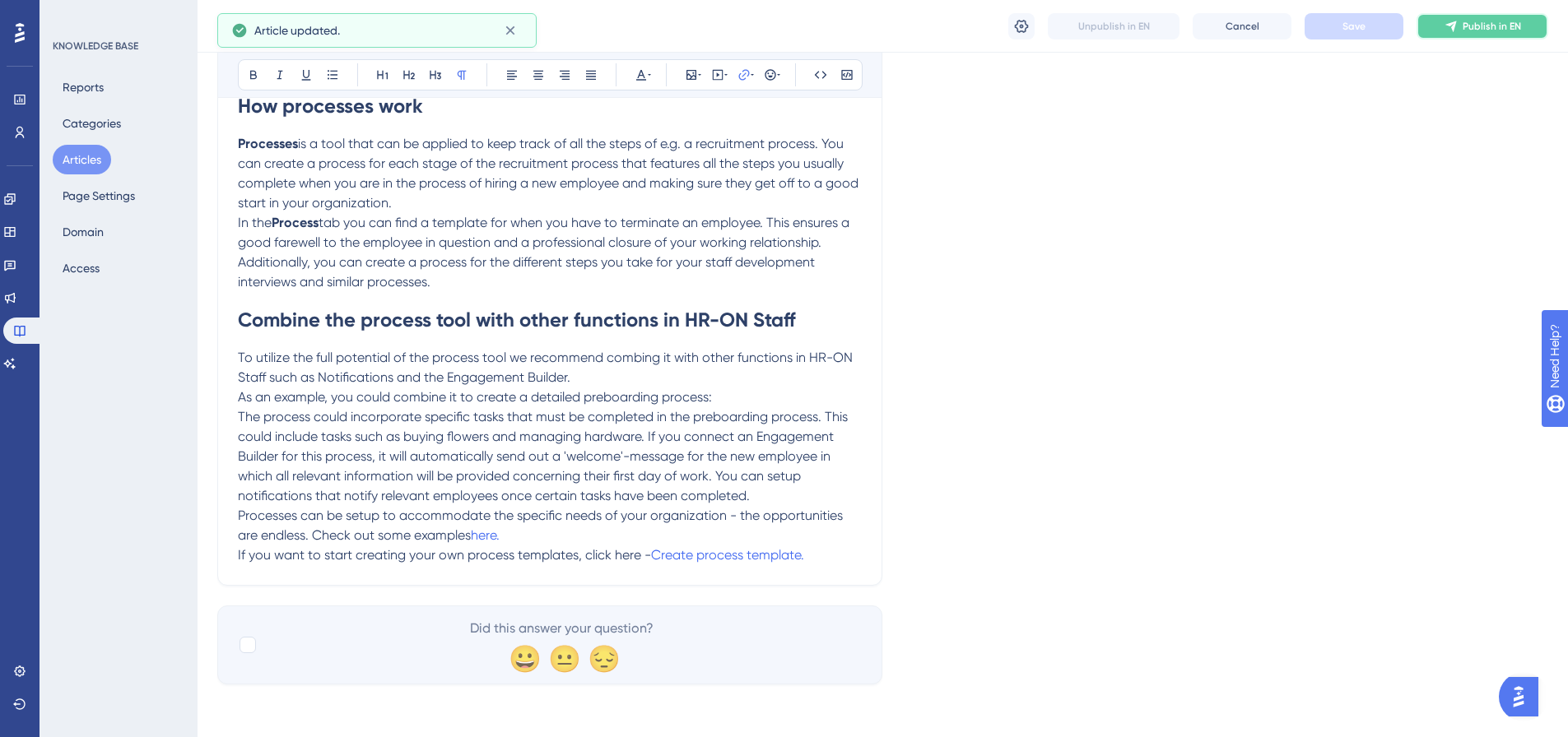
click at [1497, 31] on span "Publish in EN" at bounding box center [1492, 26] width 59 height 13
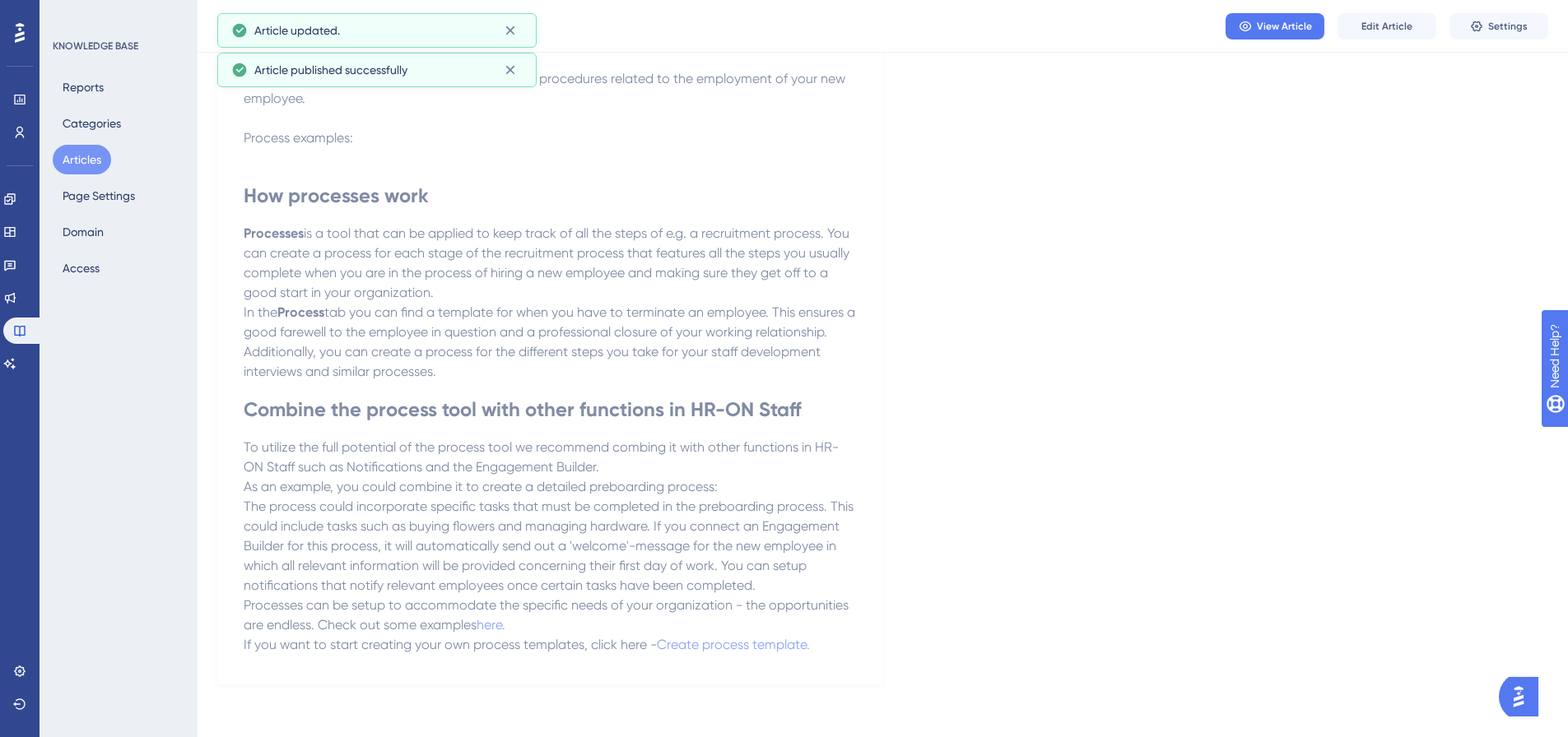
scroll to position [195, 0]
click at [99, 157] on button "Articles" at bounding box center [82, 160] width 59 height 30
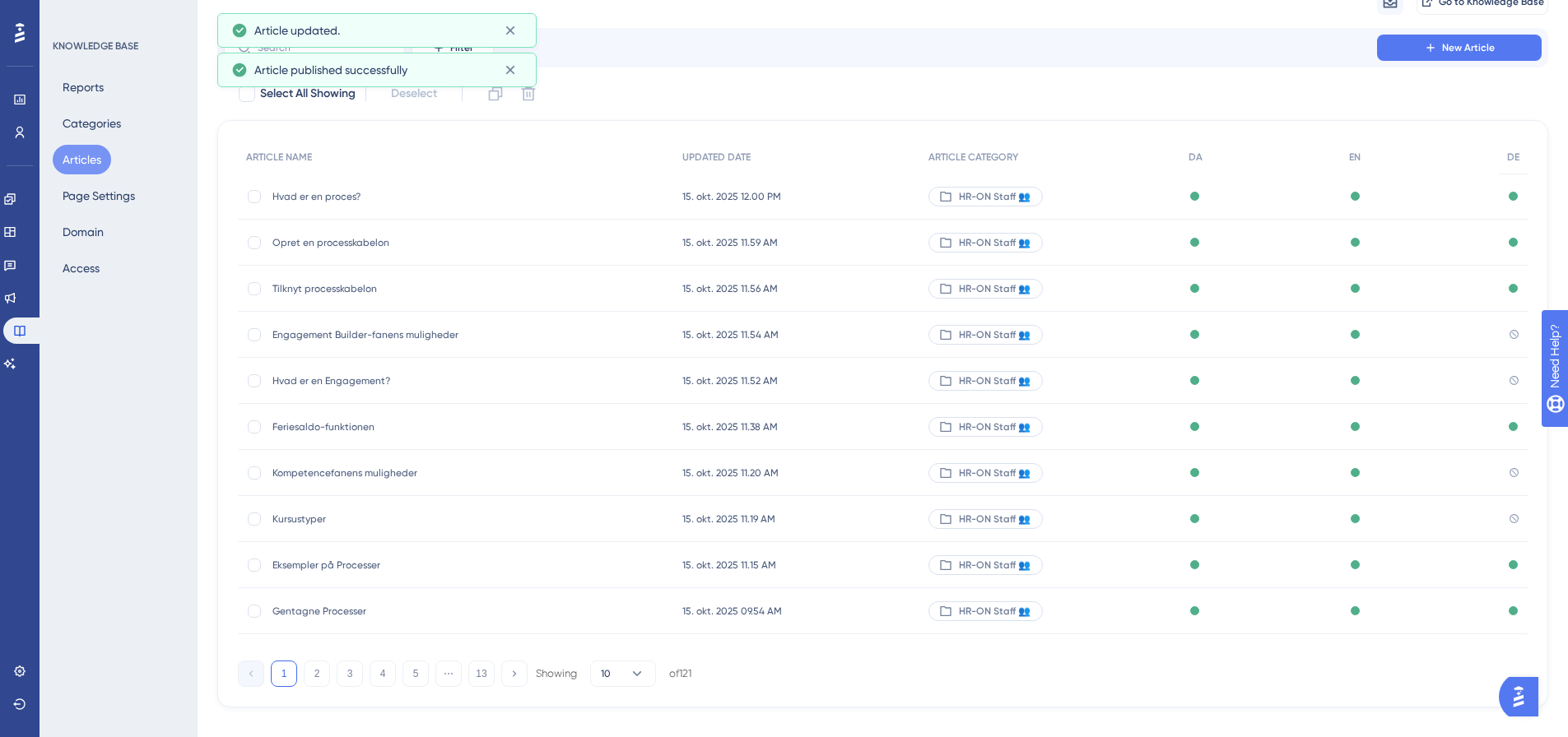
scroll to position [94, 0]
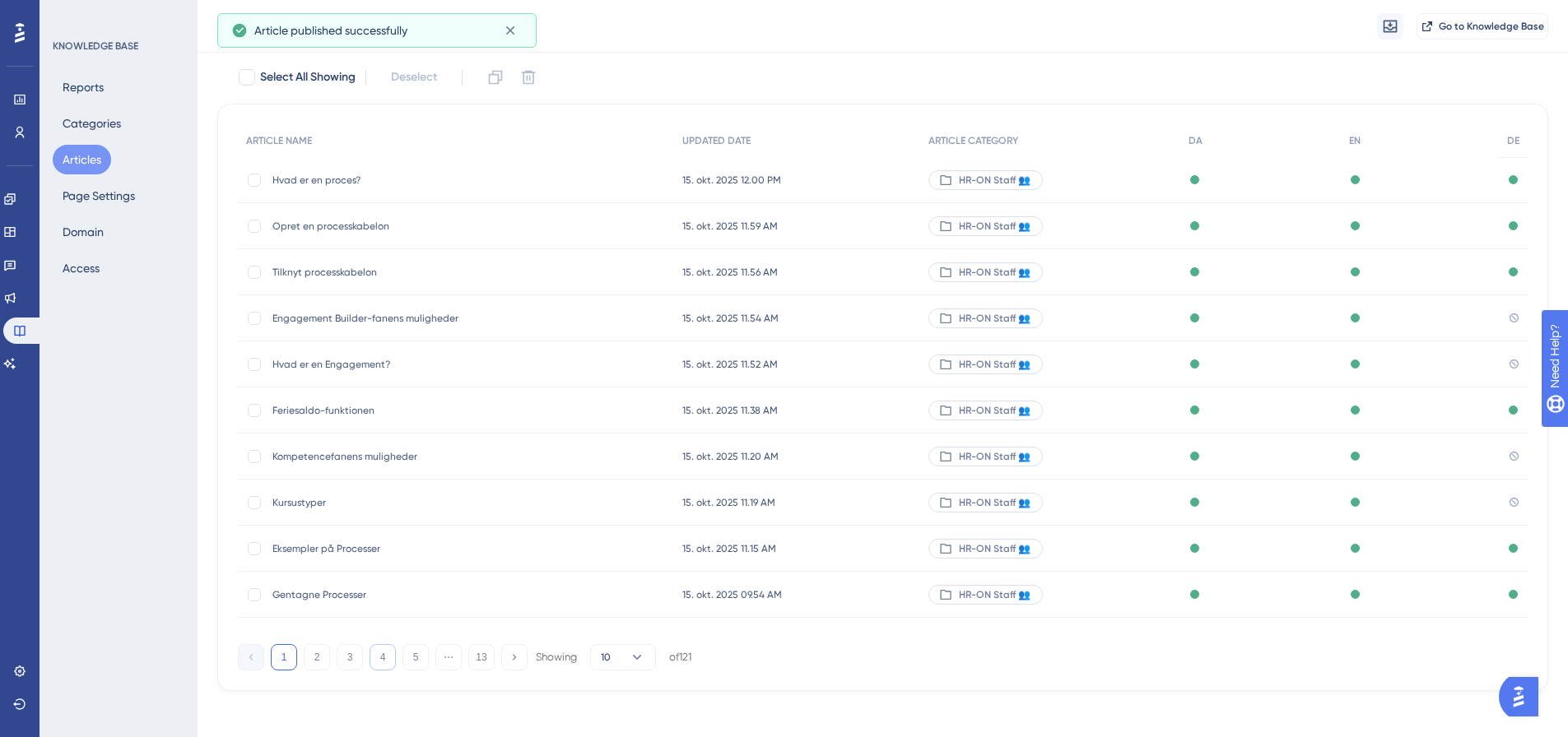
click at [382, 656] on button "4" at bounding box center [383, 658] width 26 height 26
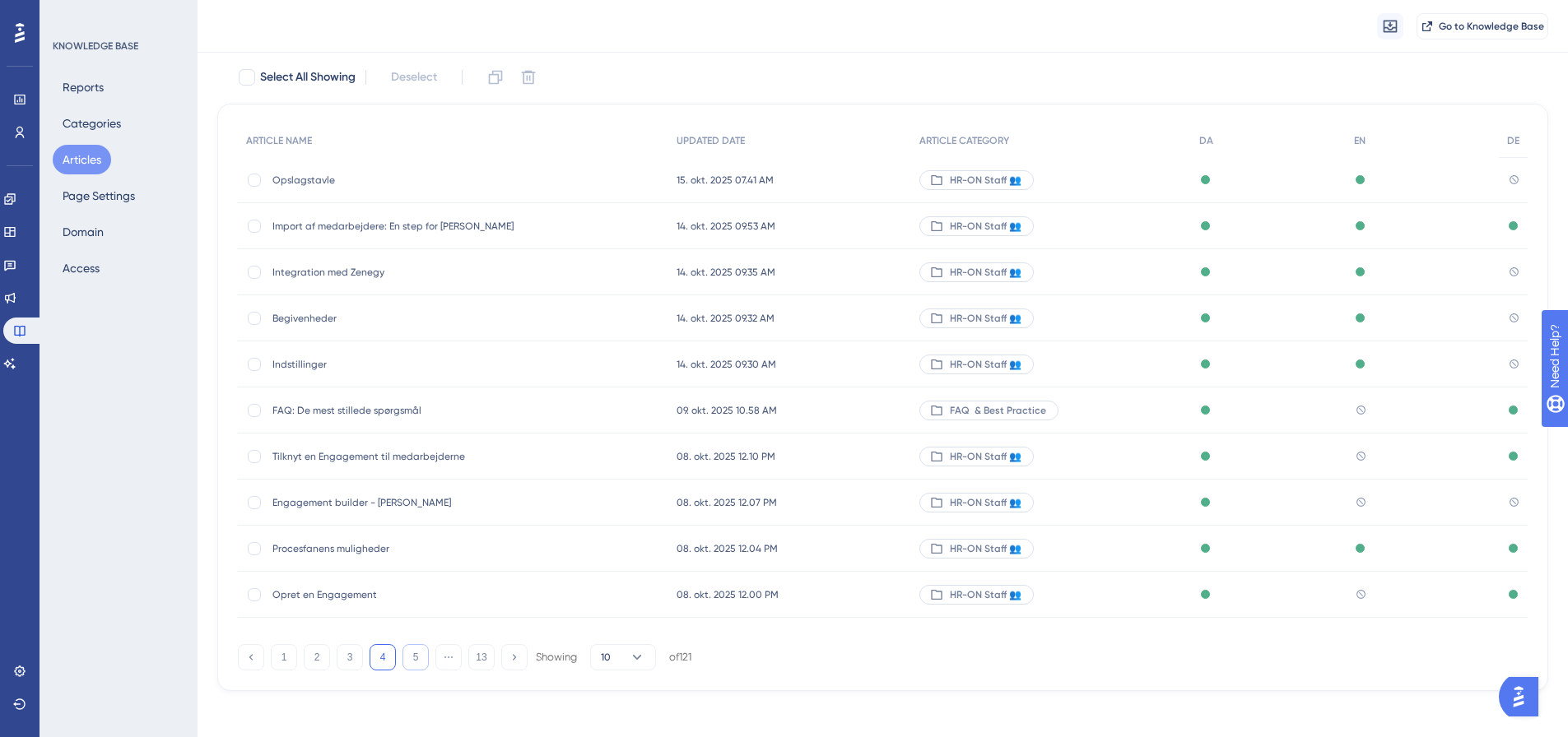
click at [425, 663] on button "5" at bounding box center [416, 658] width 26 height 26
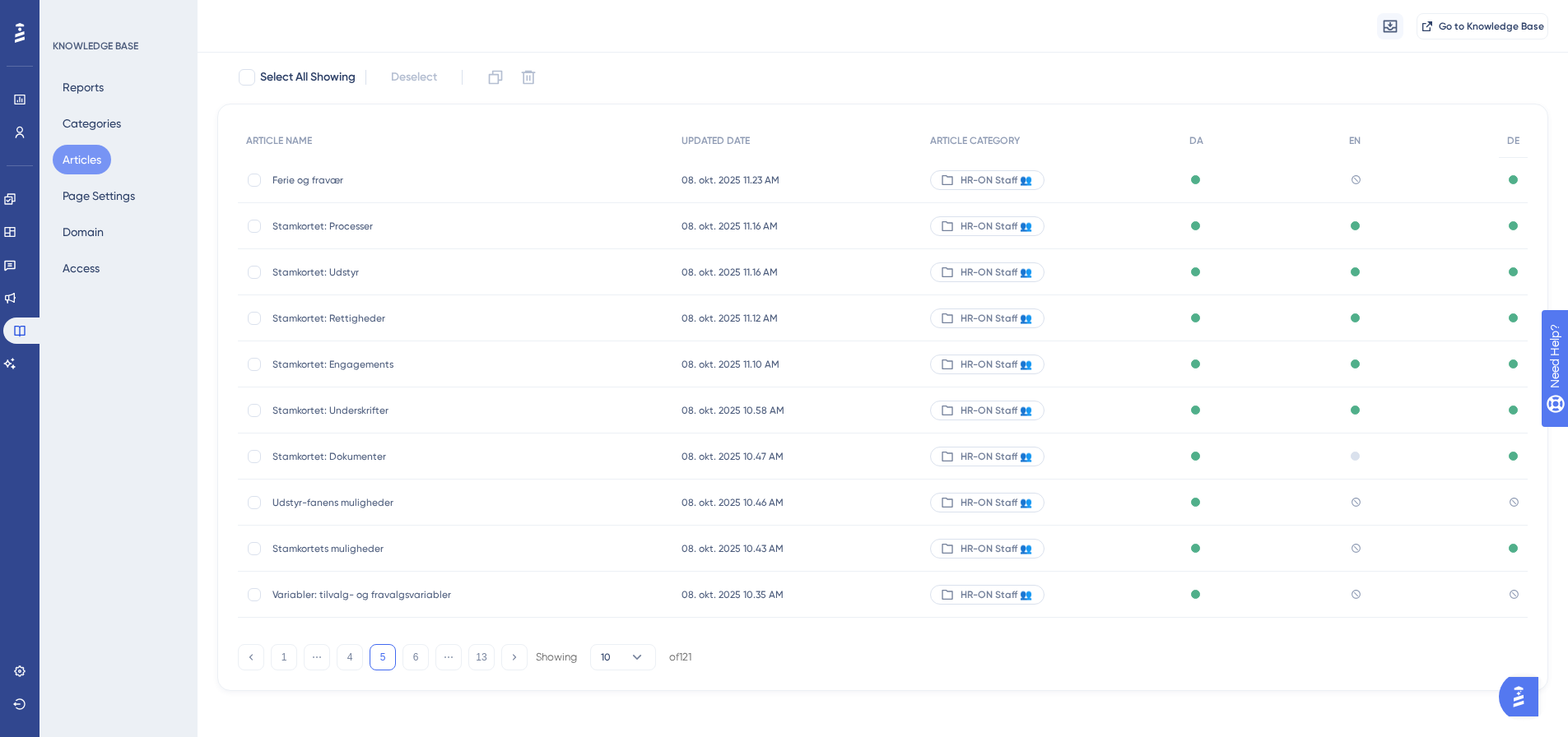
click at [319, 181] on span "Ferie og fravær" at bounding box center [403, 181] width 263 height 13
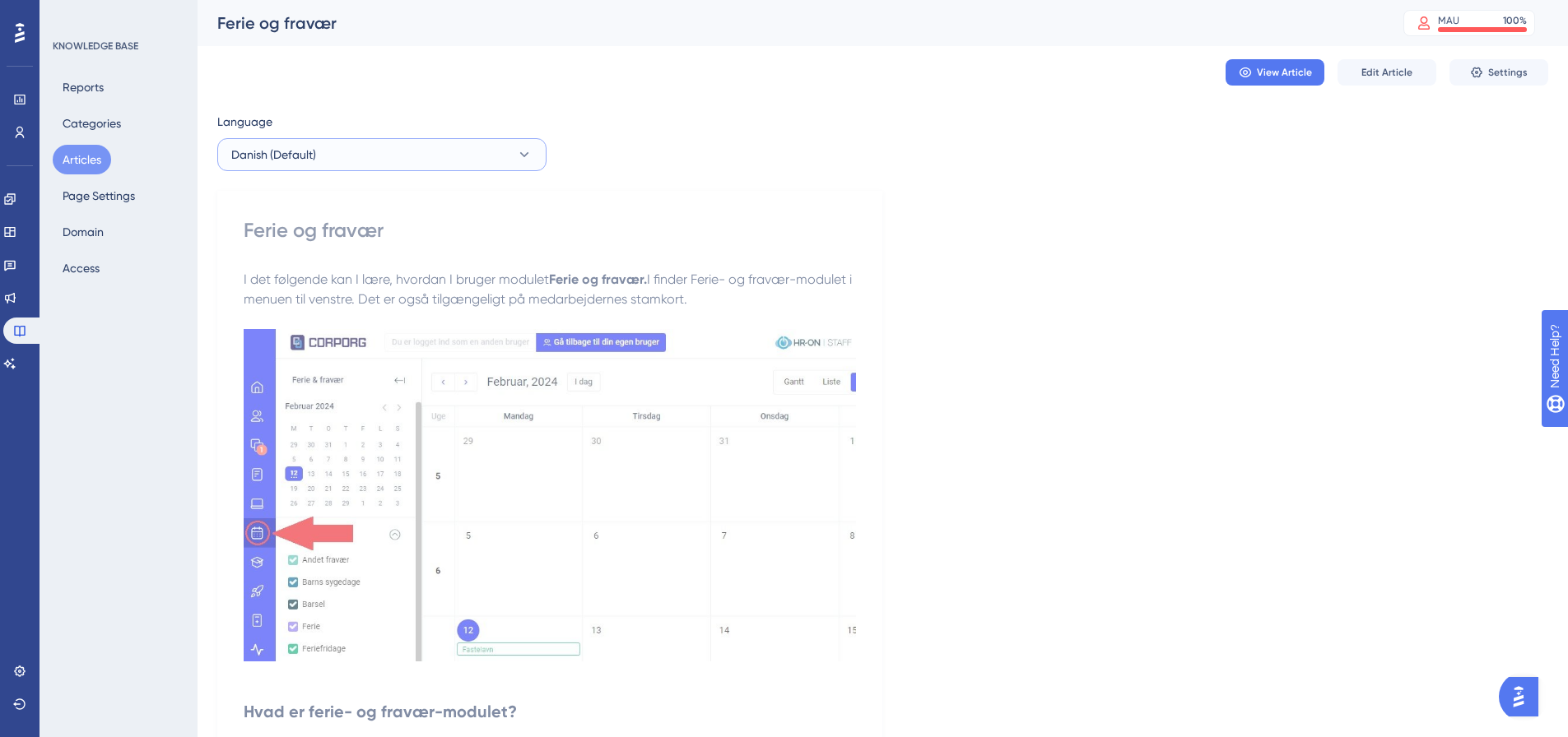
click at [447, 153] on button "Danish (Default)" at bounding box center [382, 155] width 329 height 33
click at [366, 232] on button "English English No translation" at bounding box center [381, 238] width 308 height 33
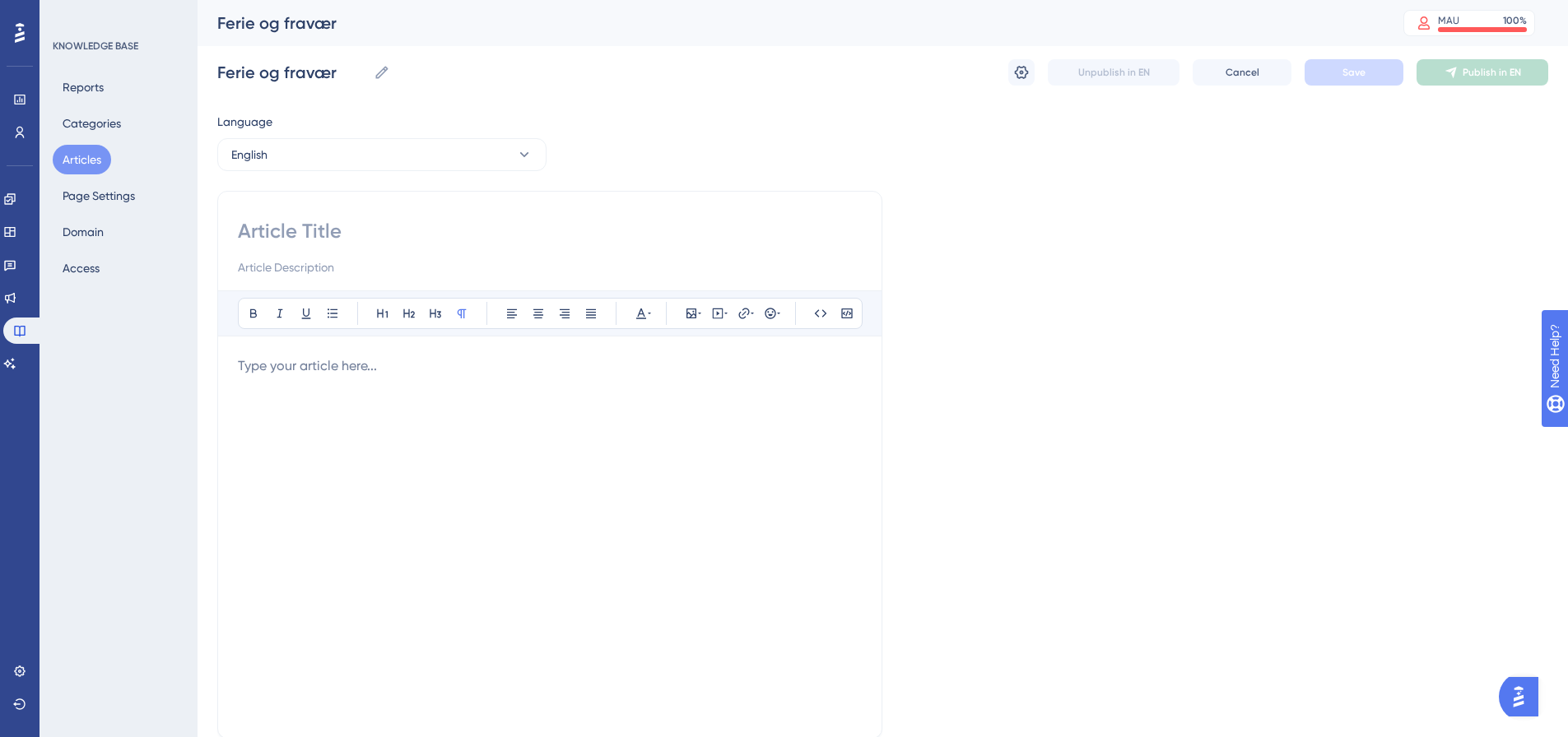
click at [340, 232] on input at bounding box center [549, 232] width 624 height 26
paste input "Vacation and Absence"
type input "Vacation and Absence"
click at [367, 366] on p at bounding box center [549, 366] width 624 height 20
drag, startPoint x: 414, startPoint y: 378, endPoint x: 416, endPoint y: 364, distance: 14.1
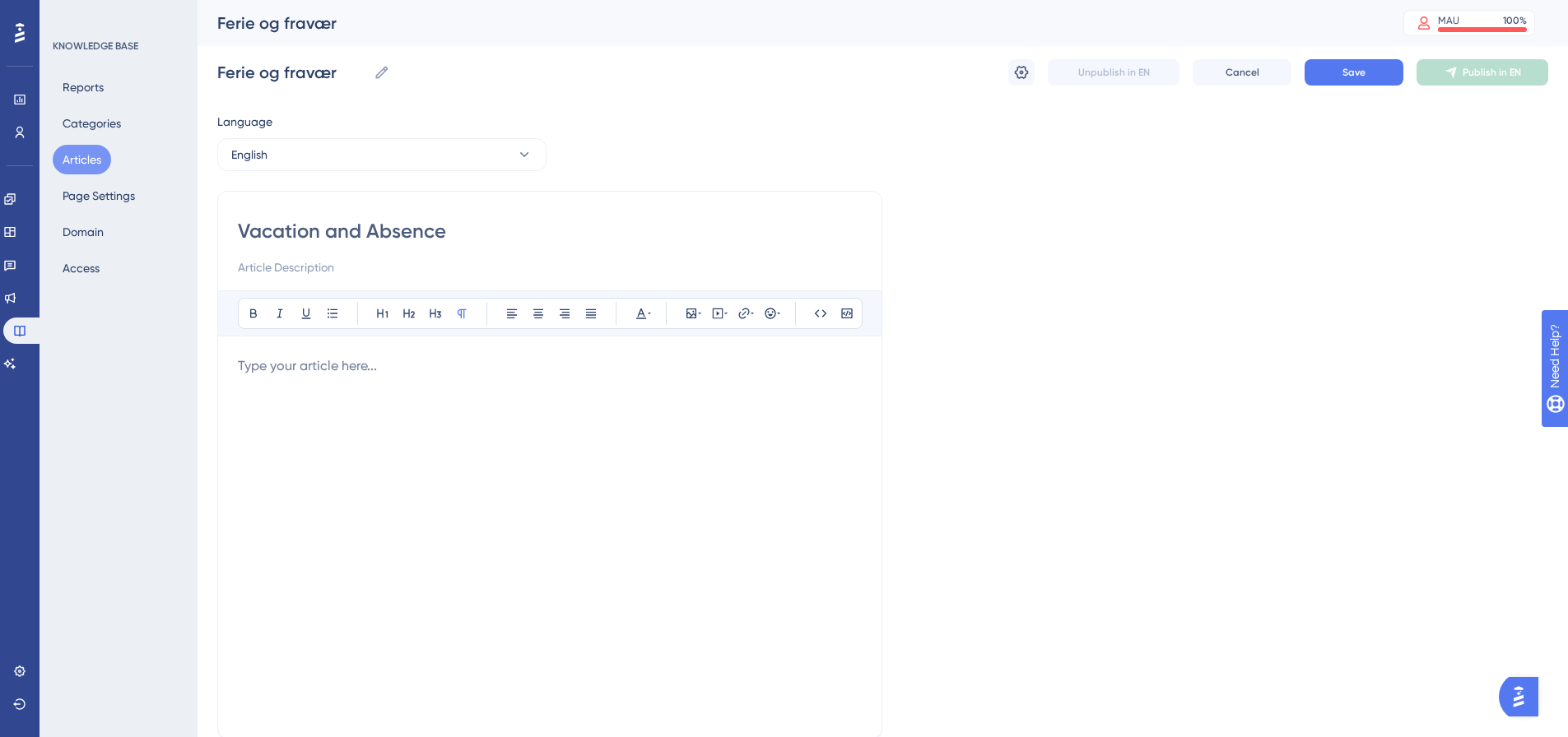
click at [414, 378] on div at bounding box center [549, 537] width 624 height 362
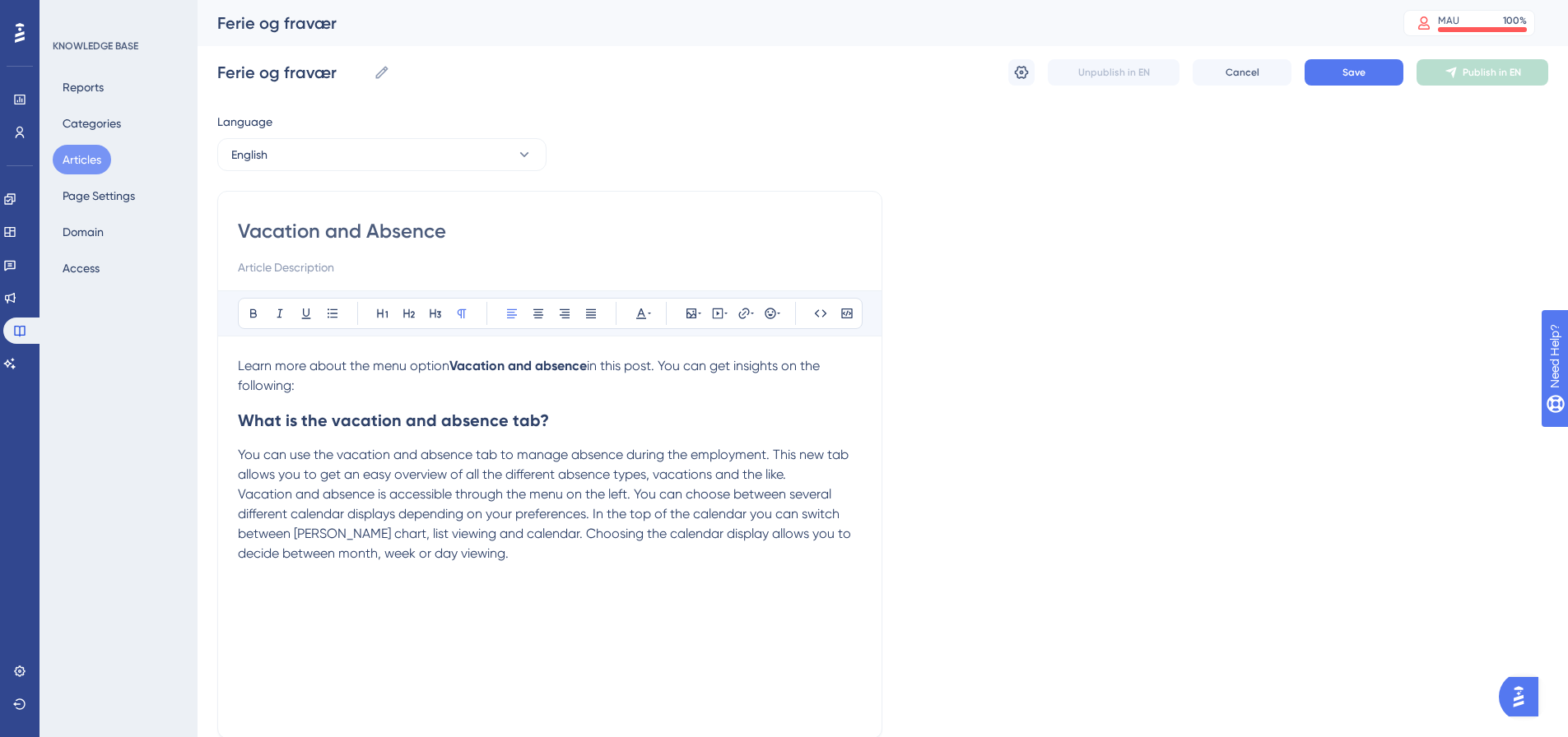
drag, startPoint x: 1344, startPoint y: 332, endPoint x: 975, endPoint y: 402, distance: 375.6
click at [1344, 332] on div "Language English Vacation and Absence Bold Italic Underline Bullet Point Headin…" at bounding box center [883, 475] width 1331 height 725
click at [340, 578] on div "Learn more about the menu option Vacation and absence in this post. You can get…" at bounding box center [549, 537] width 624 height 362
click at [484, 556] on p "Vacation and absence is accessible through the menu on the left. You can choose…" at bounding box center [549, 524] width 624 height 79
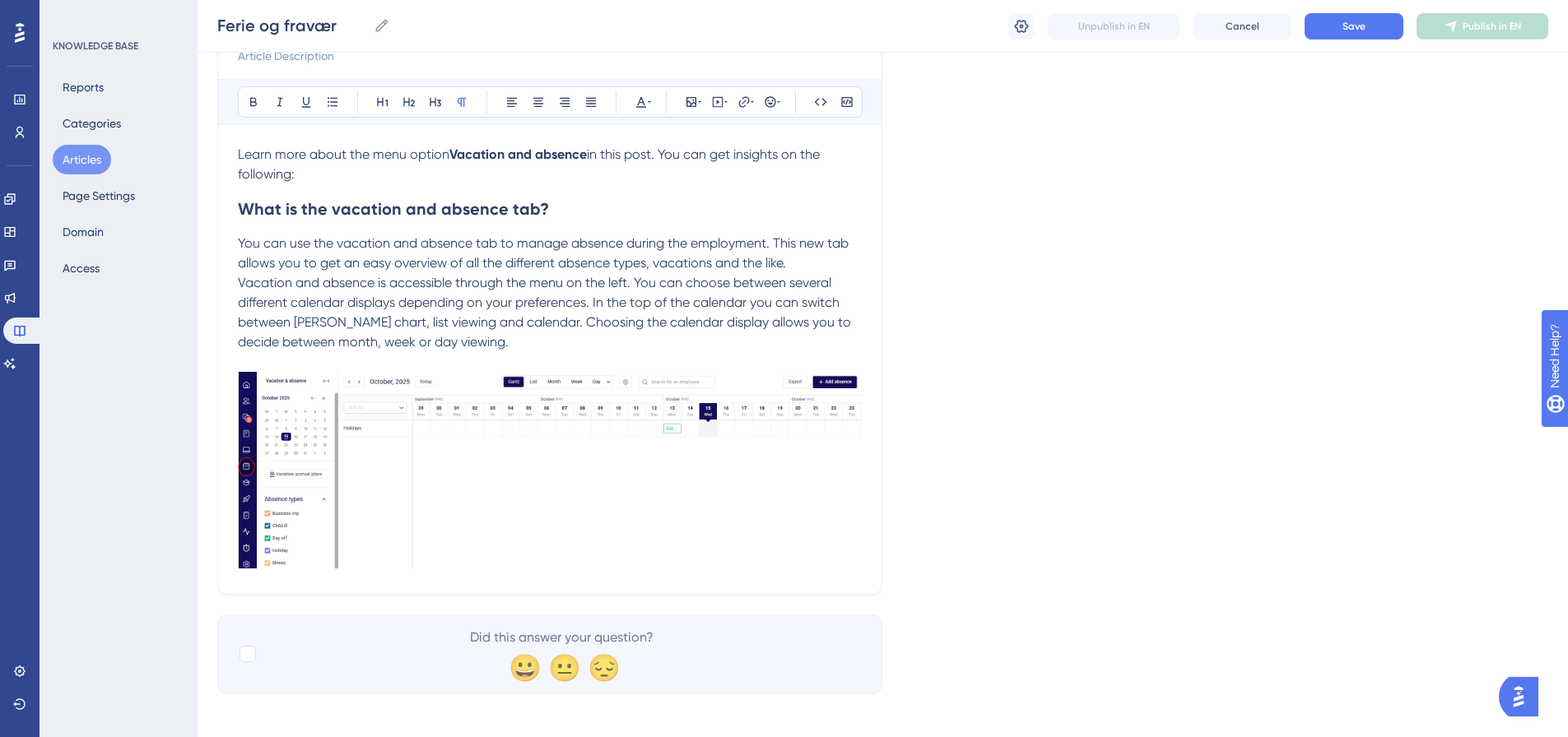
scroll to position [214, 0]
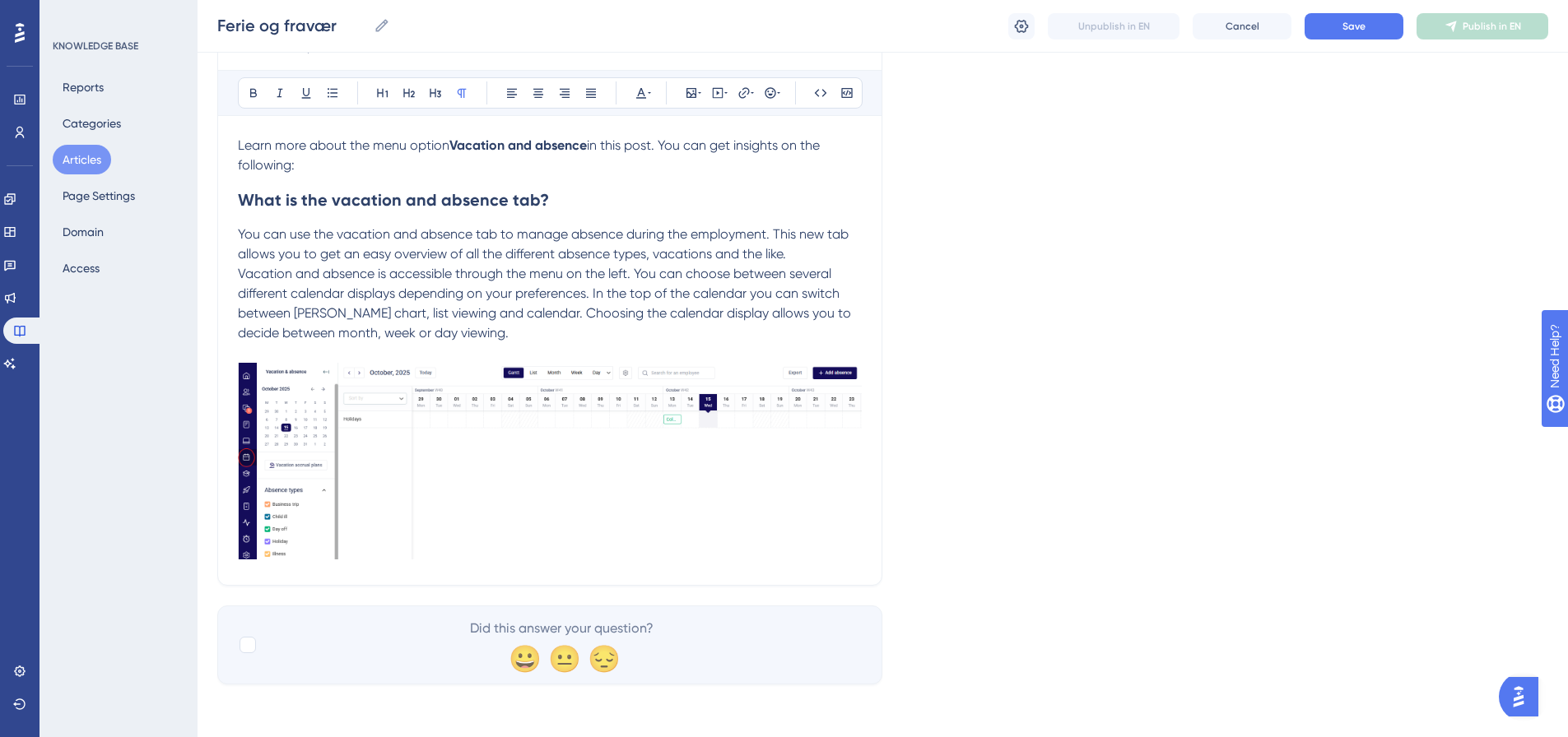
drag, startPoint x: 714, startPoint y: 340, endPoint x: 665, endPoint y: 355, distance: 51.2
click at [714, 340] on p "Vacation and absence is accessible through the menu on the left. You can choose…" at bounding box center [549, 303] width 624 height 79
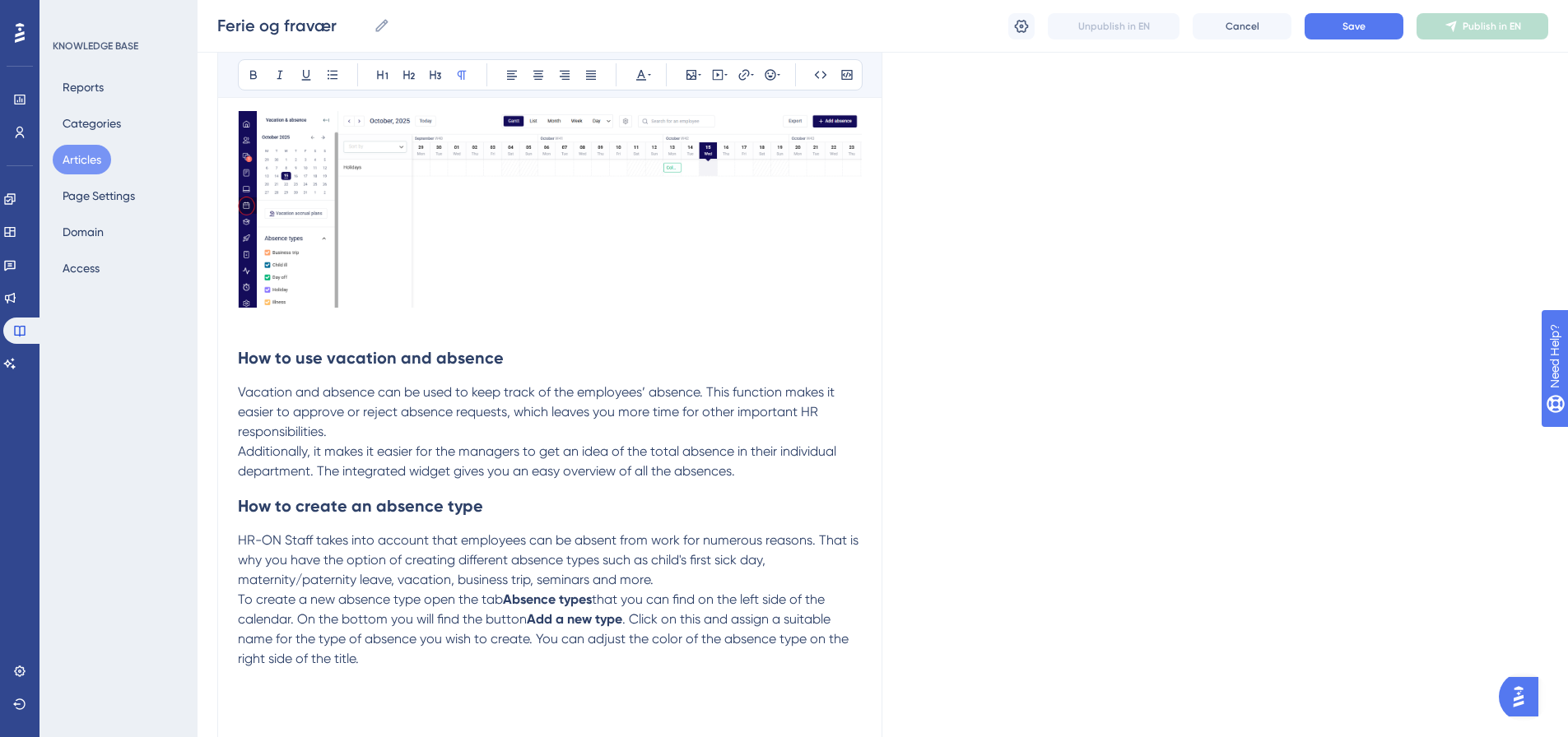
scroll to position [505, 0]
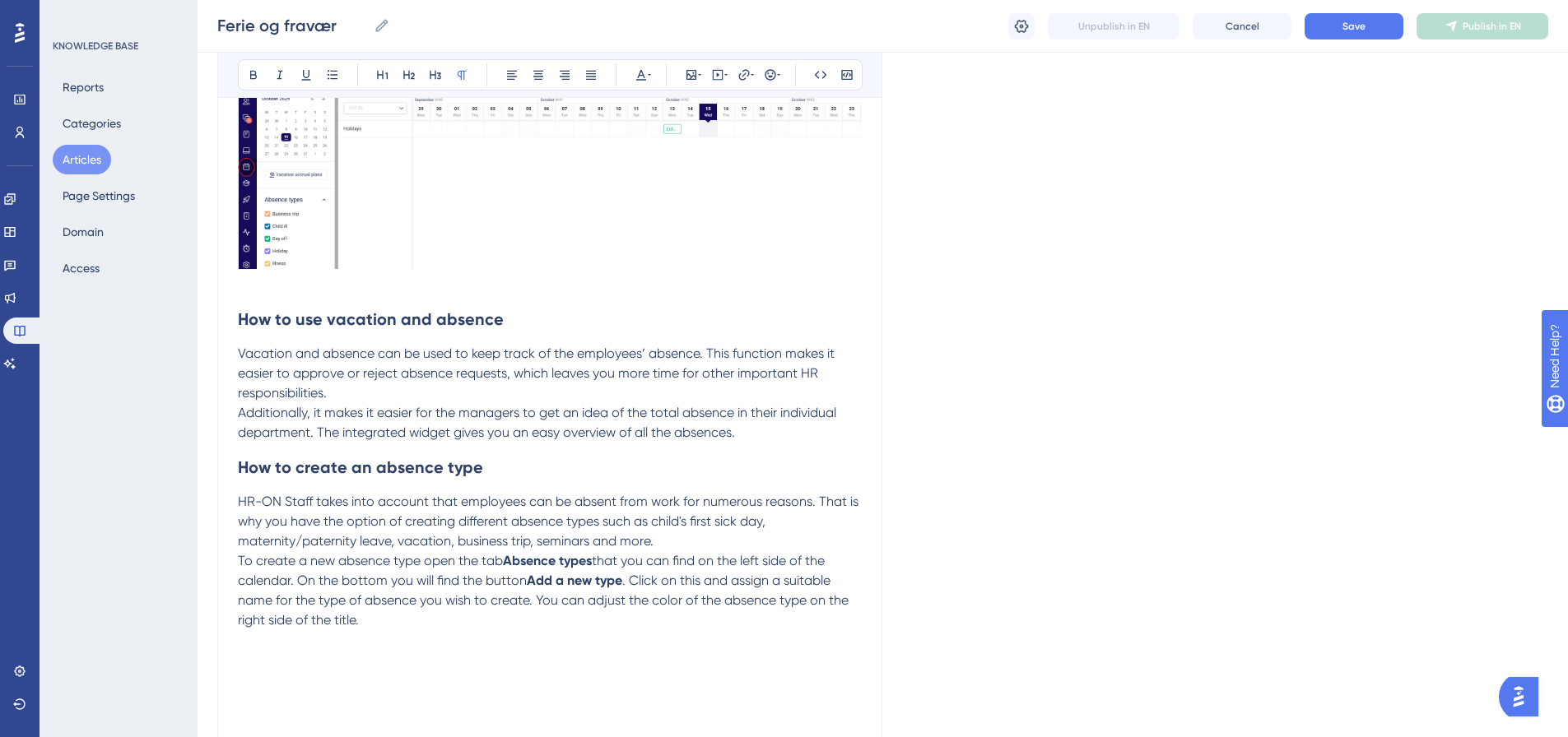
drag, startPoint x: 1309, startPoint y: 444, endPoint x: 1004, endPoint y: 494, distance: 309.1
click at [1309, 444] on div "Language English Vacation and Absence Bold Italic Underline Bullet Point Headin…" at bounding box center [883, 224] width 1331 height 1247
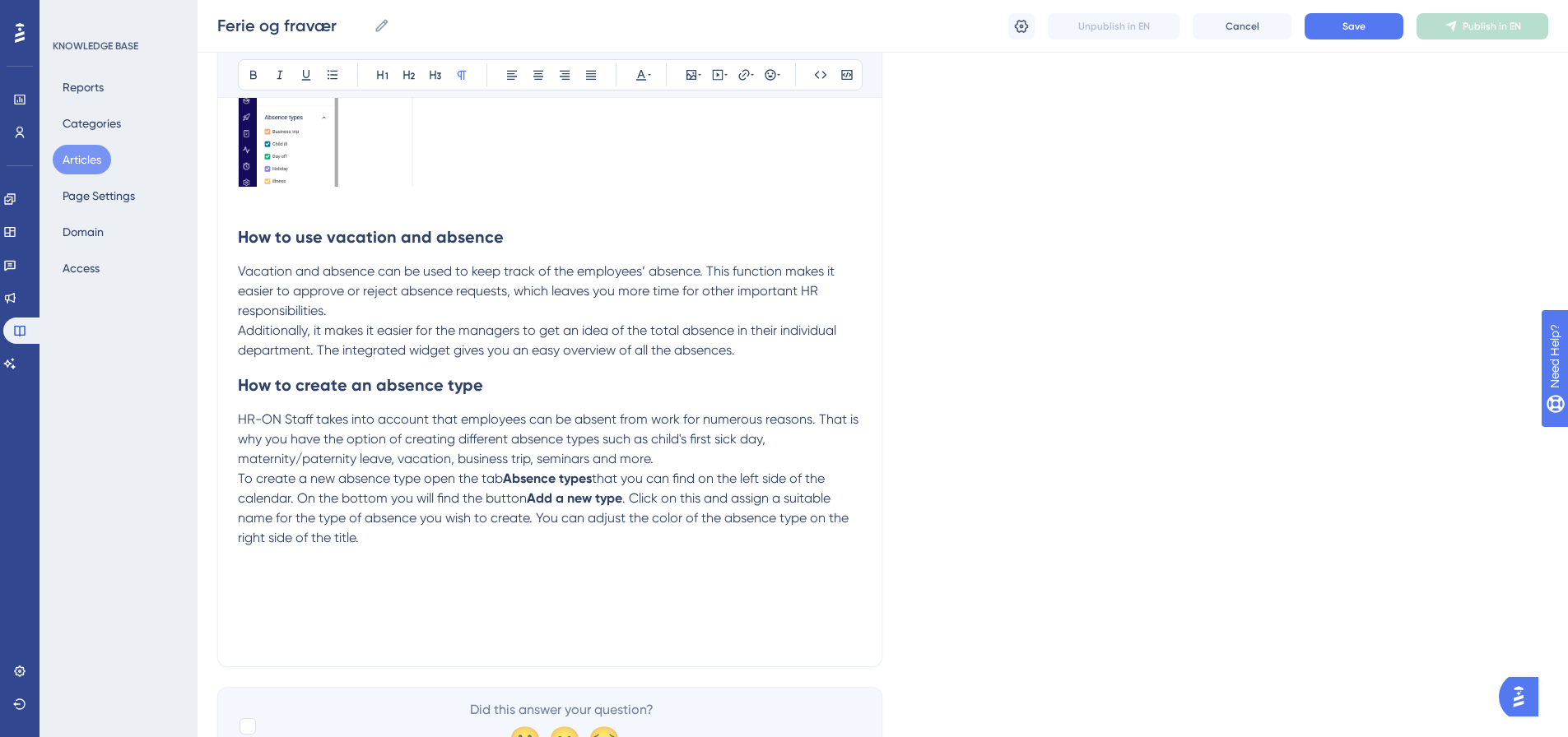
click at [240, 568] on p at bounding box center [549, 578] width 624 height 20
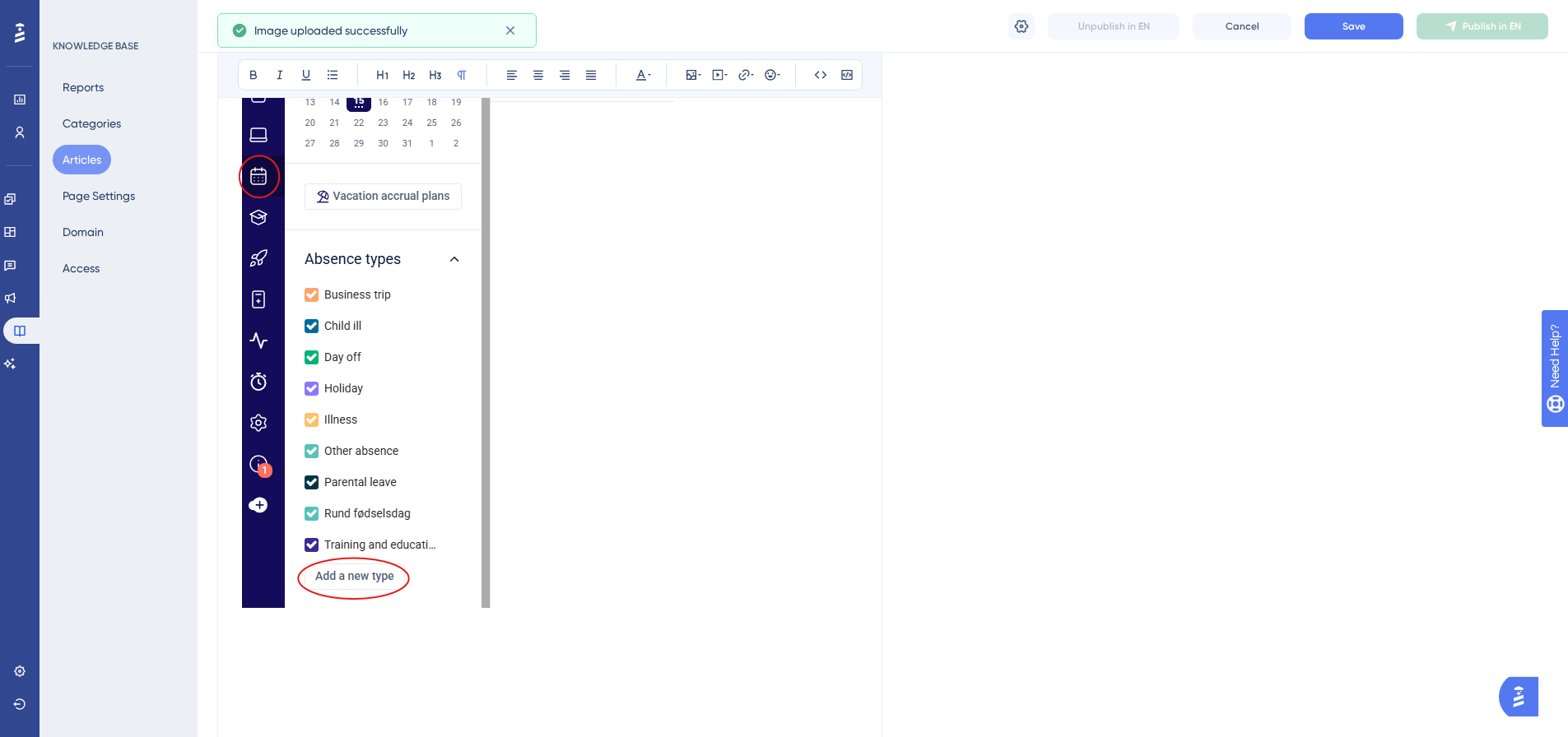
scroll to position [1228, 0]
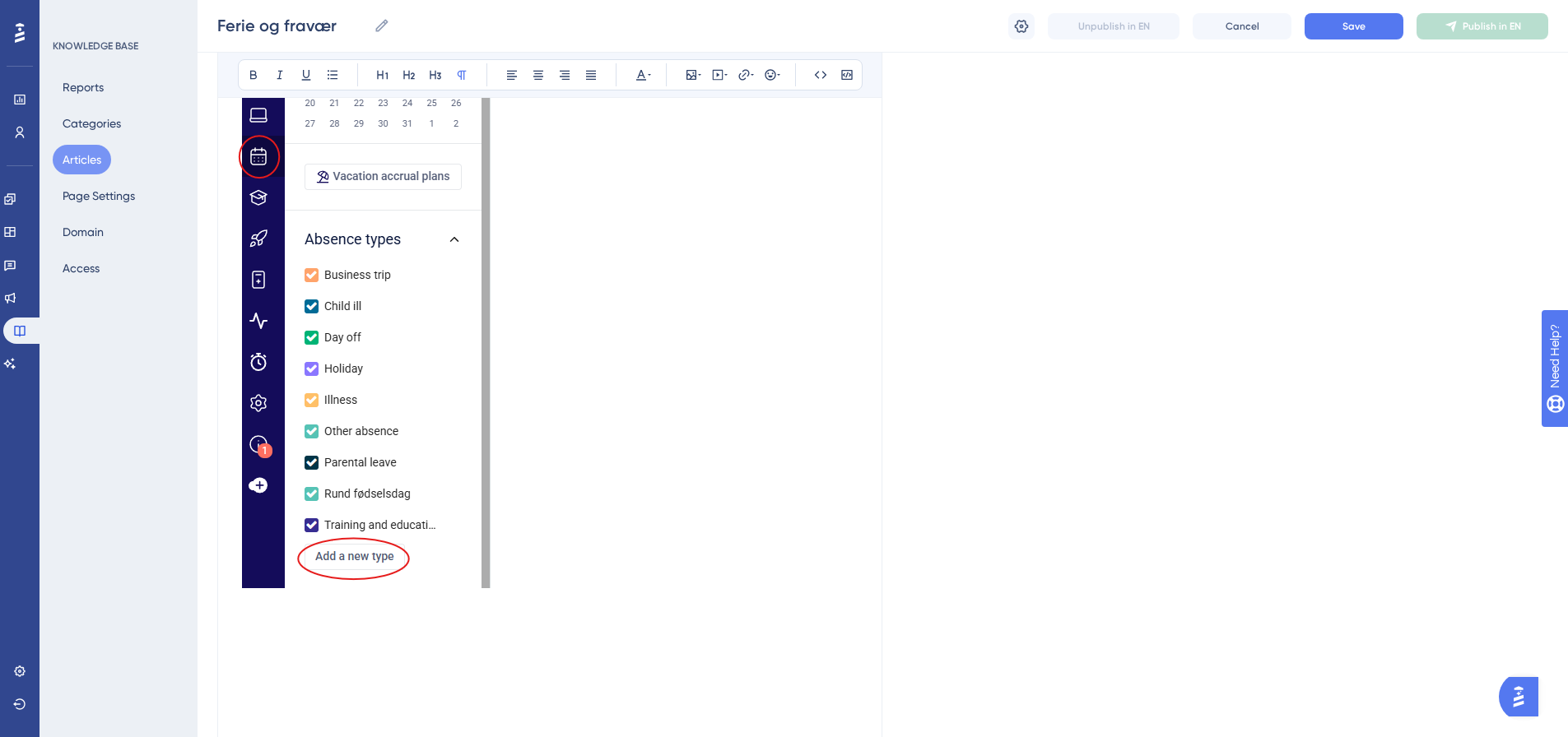
click at [239, 625] on p at bounding box center [549, 624] width 624 height 20
click at [247, 628] on p at bounding box center [549, 624] width 624 height 20
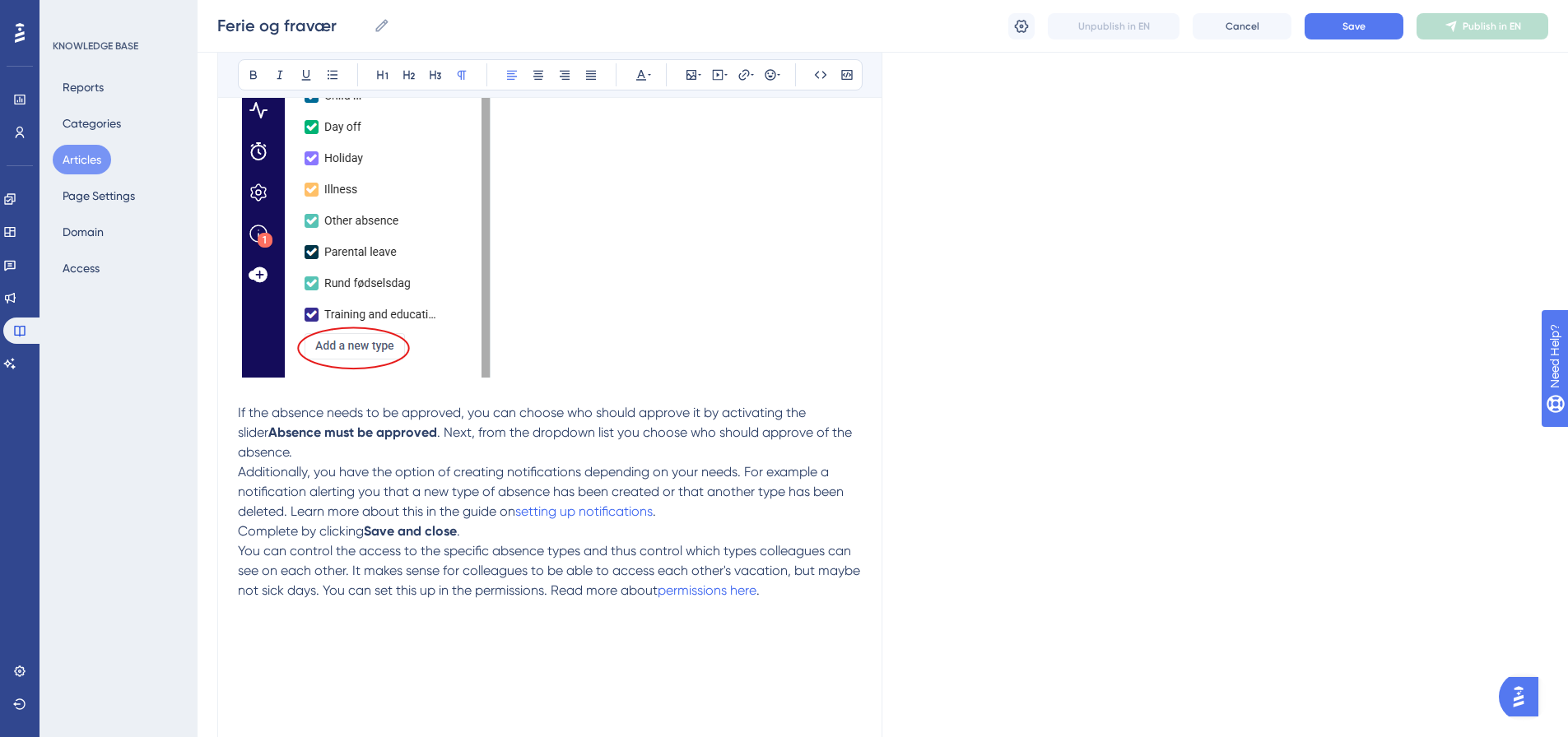
scroll to position [1534, 0]
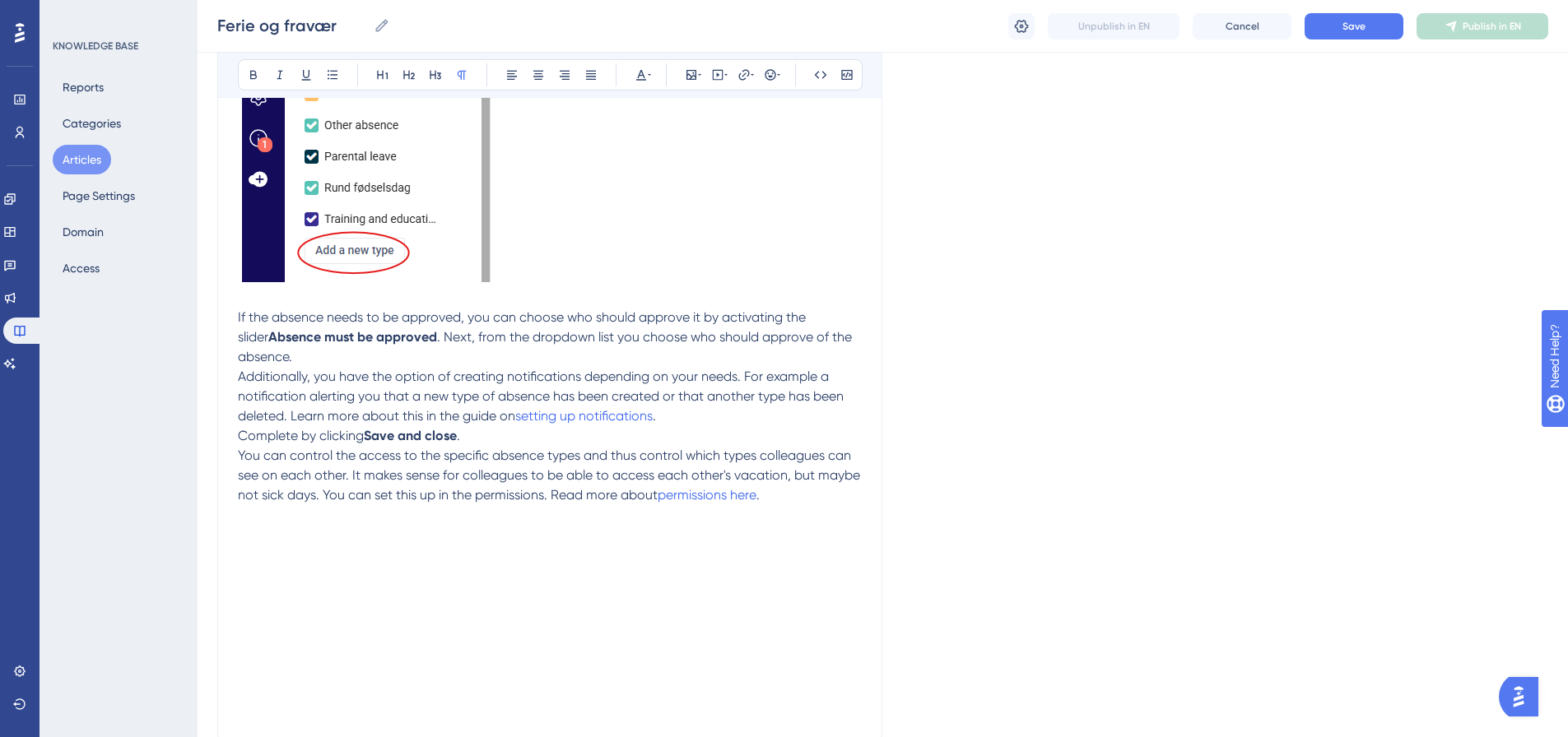
click at [253, 537] on p at bounding box center [549, 535] width 624 height 20
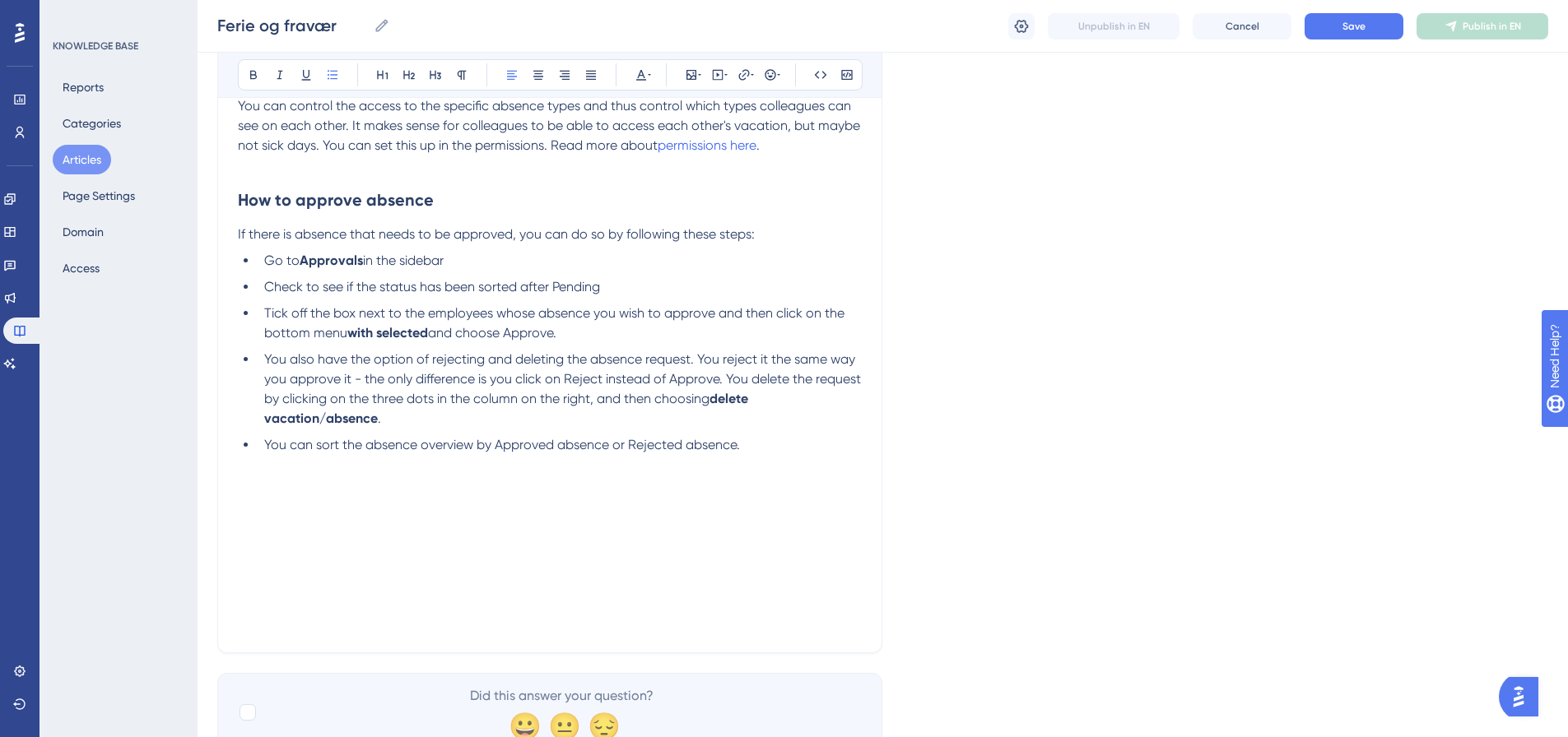
scroll to position [1916, 0]
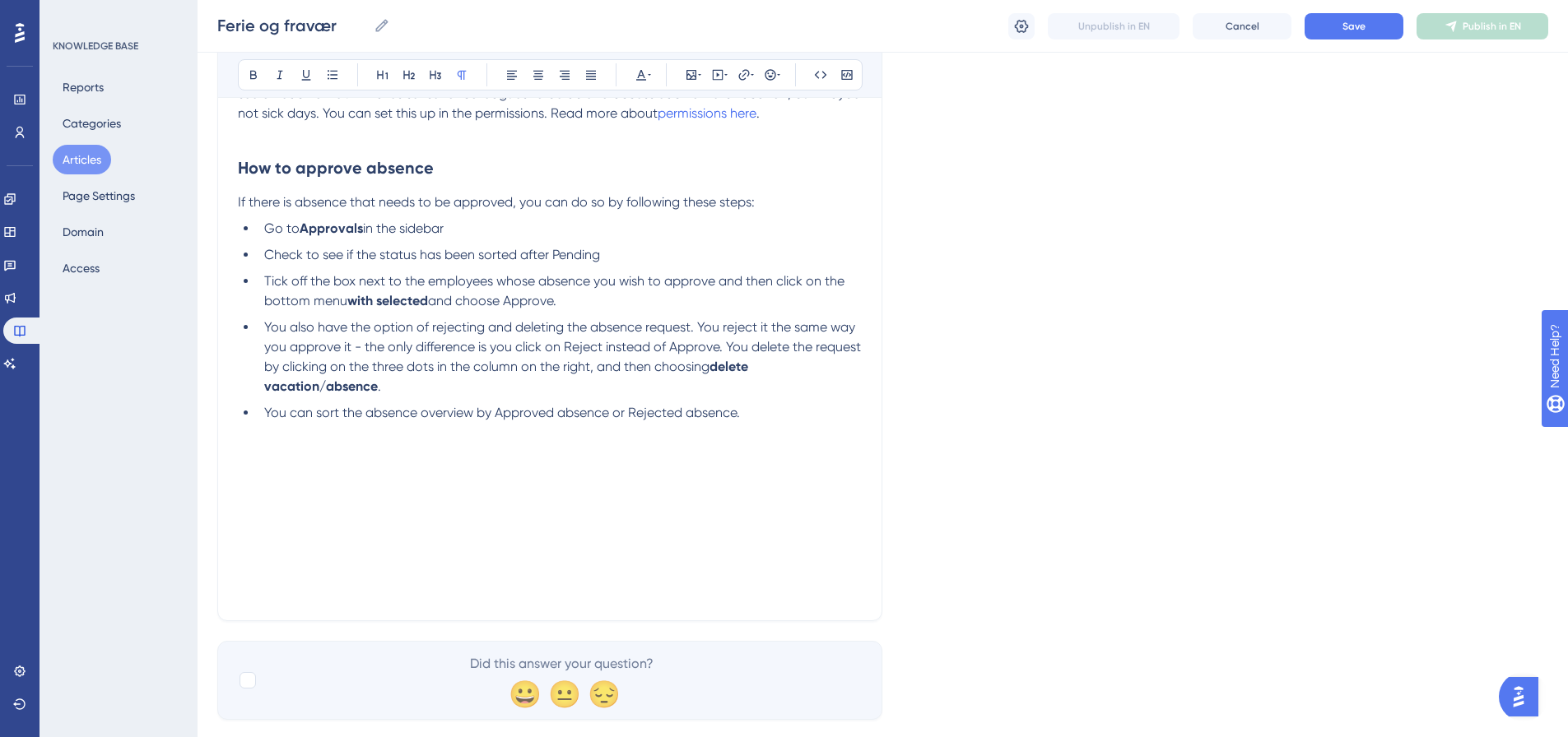
click at [264, 464] on p at bounding box center [549, 472] width 624 height 20
click at [248, 454] on p at bounding box center [549, 453] width 624 height 20
click at [243, 450] on p at bounding box center [549, 453] width 624 height 20
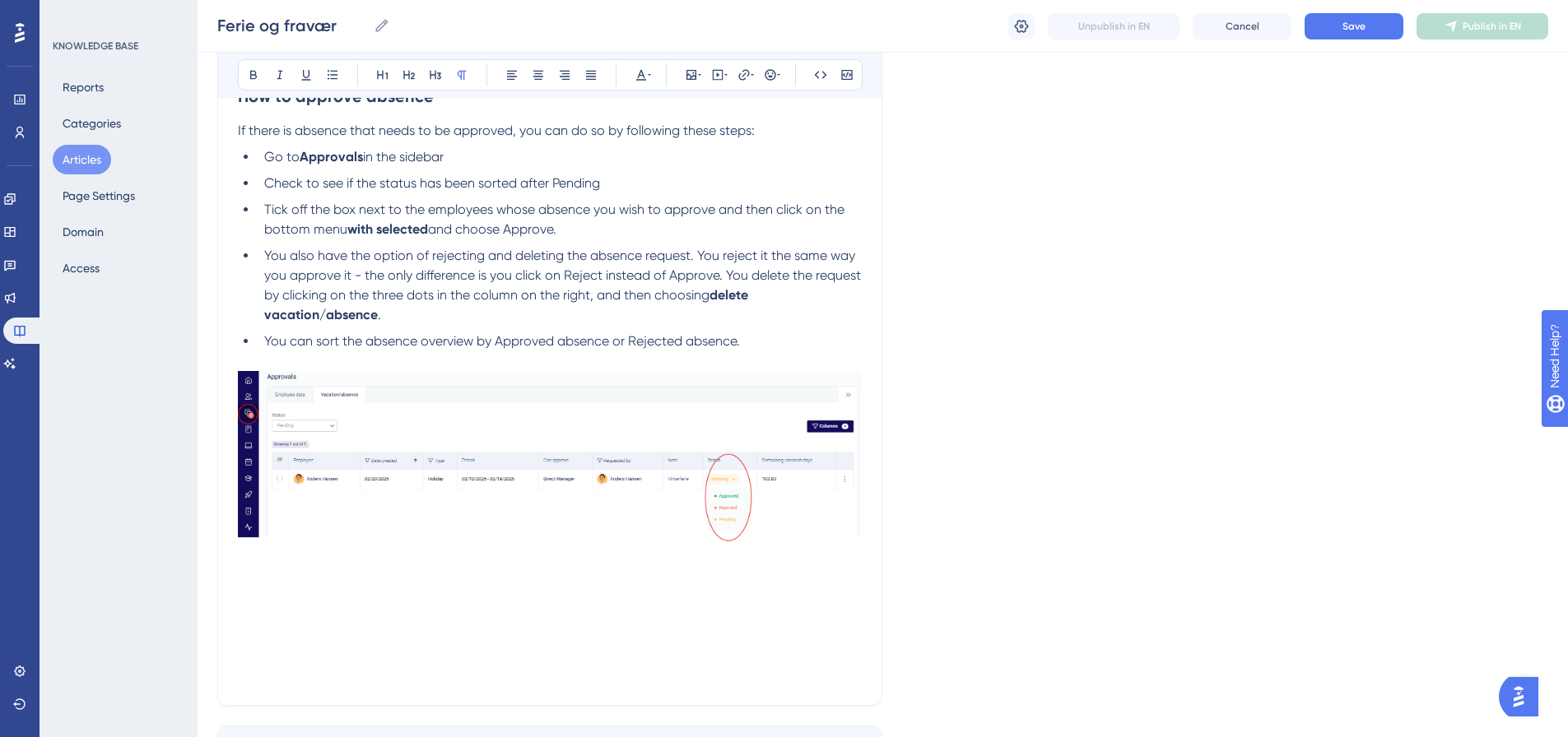
scroll to position [1998, 0]
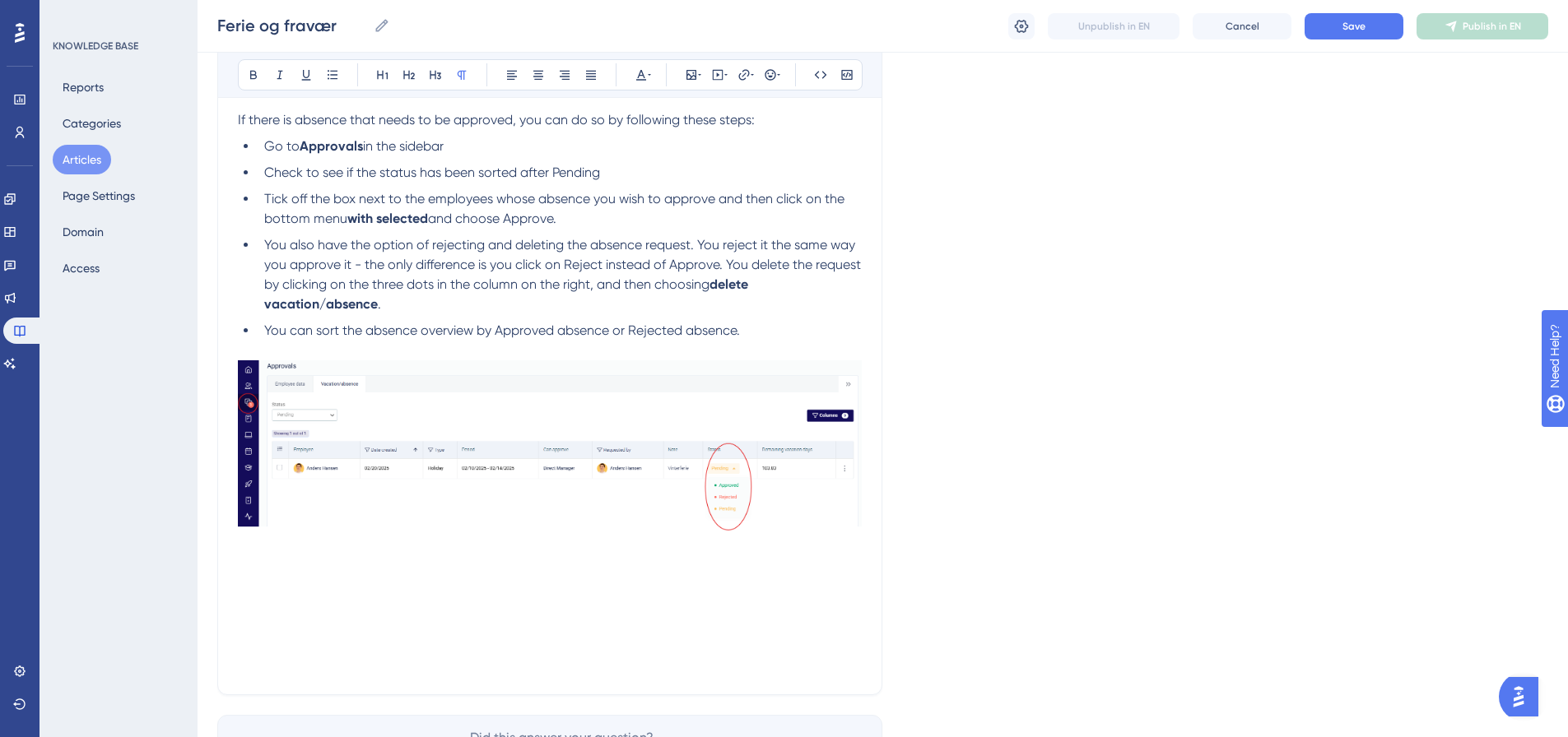
click at [251, 571] on p at bounding box center [549, 566] width 624 height 20
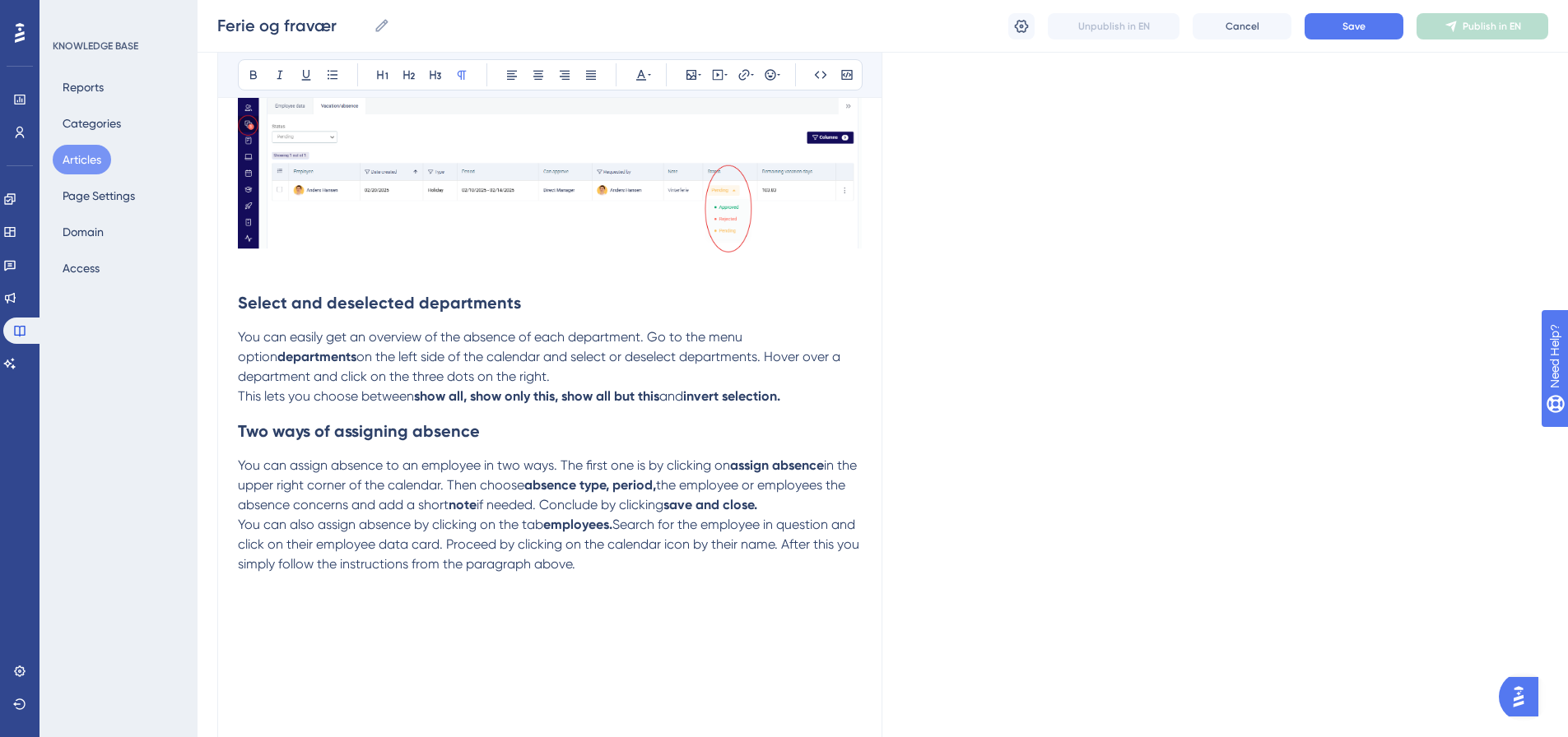
scroll to position [2296, 0]
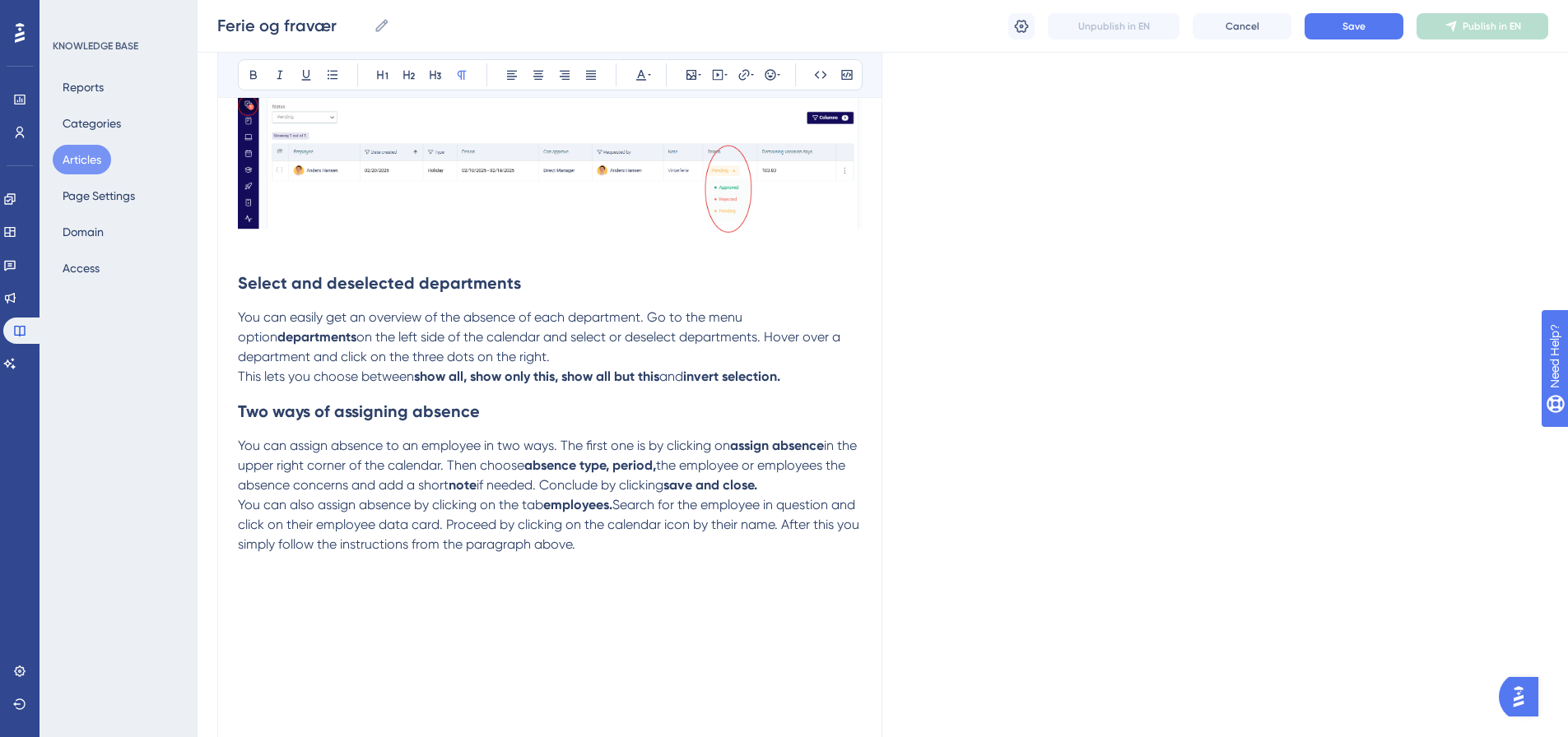
click at [247, 592] on p at bounding box center [549, 584] width 624 height 20
click at [824, 487] on p "You can assign absence to an employee in two ways. The first one is by clicking…" at bounding box center [549, 466] width 624 height 59
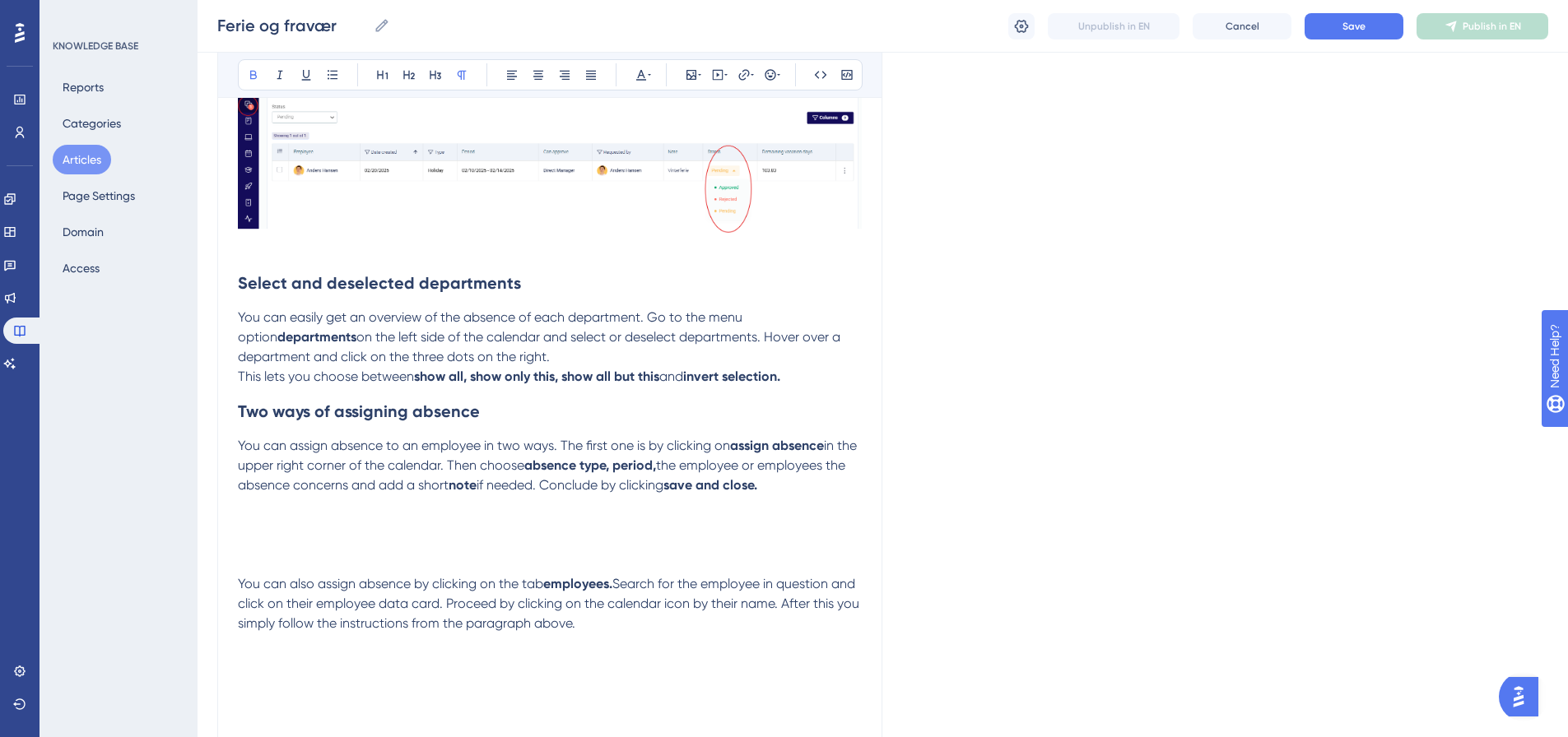
click at [241, 519] on p at bounding box center [549, 525] width 624 height 20
click at [247, 522] on p at bounding box center [549, 525] width 624 height 20
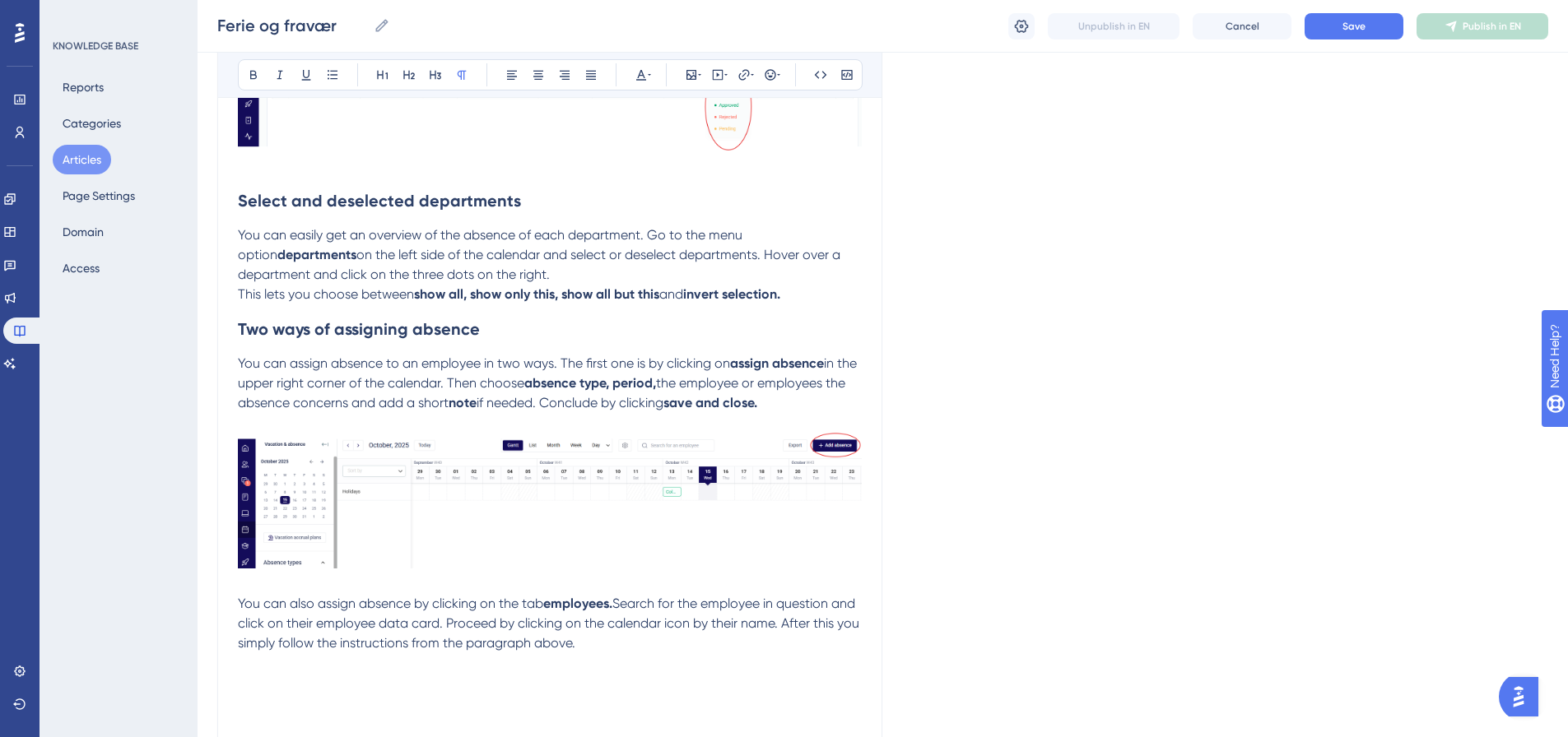
scroll to position [2461, 0]
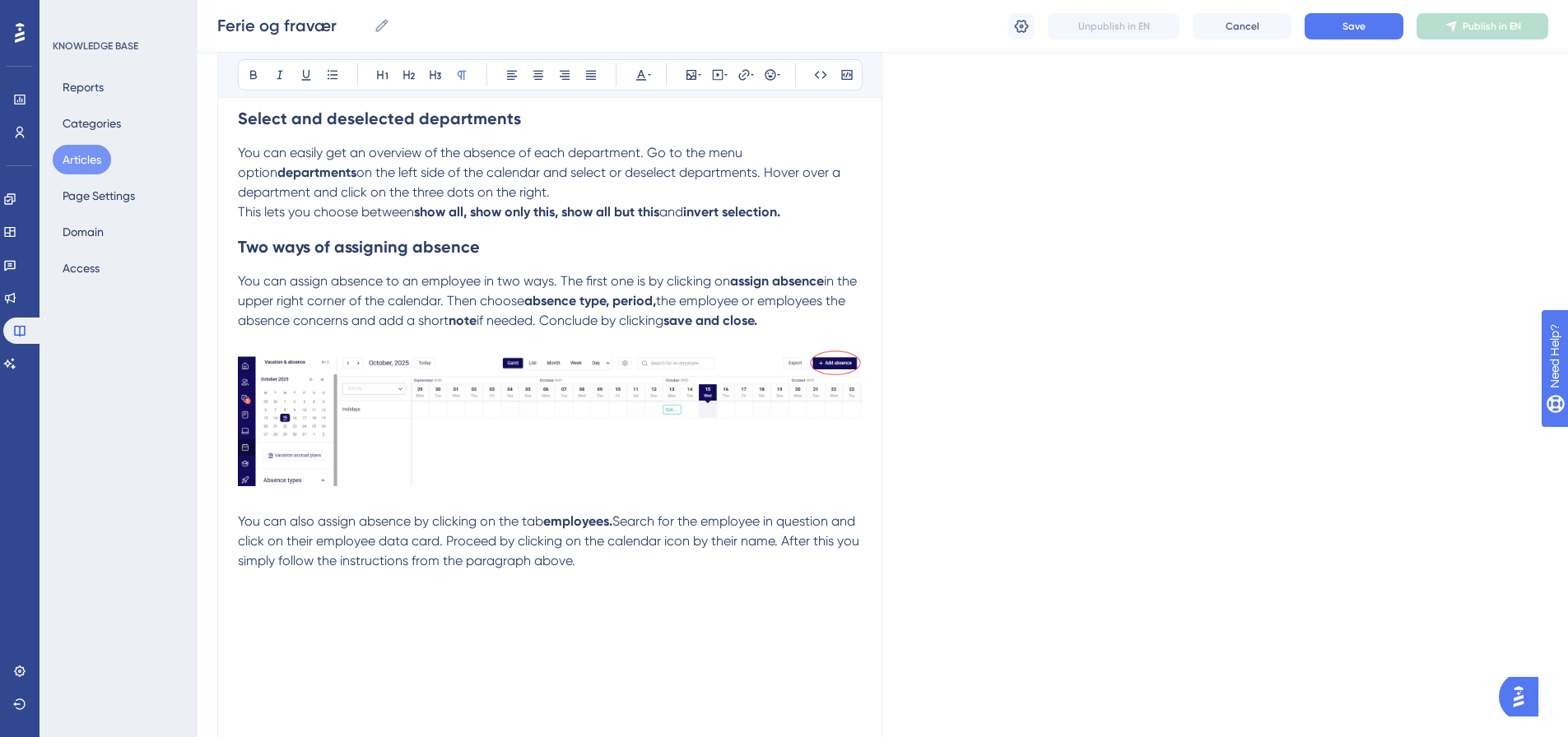
click at [240, 623] on p at bounding box center [549, 621] width 624 height 20
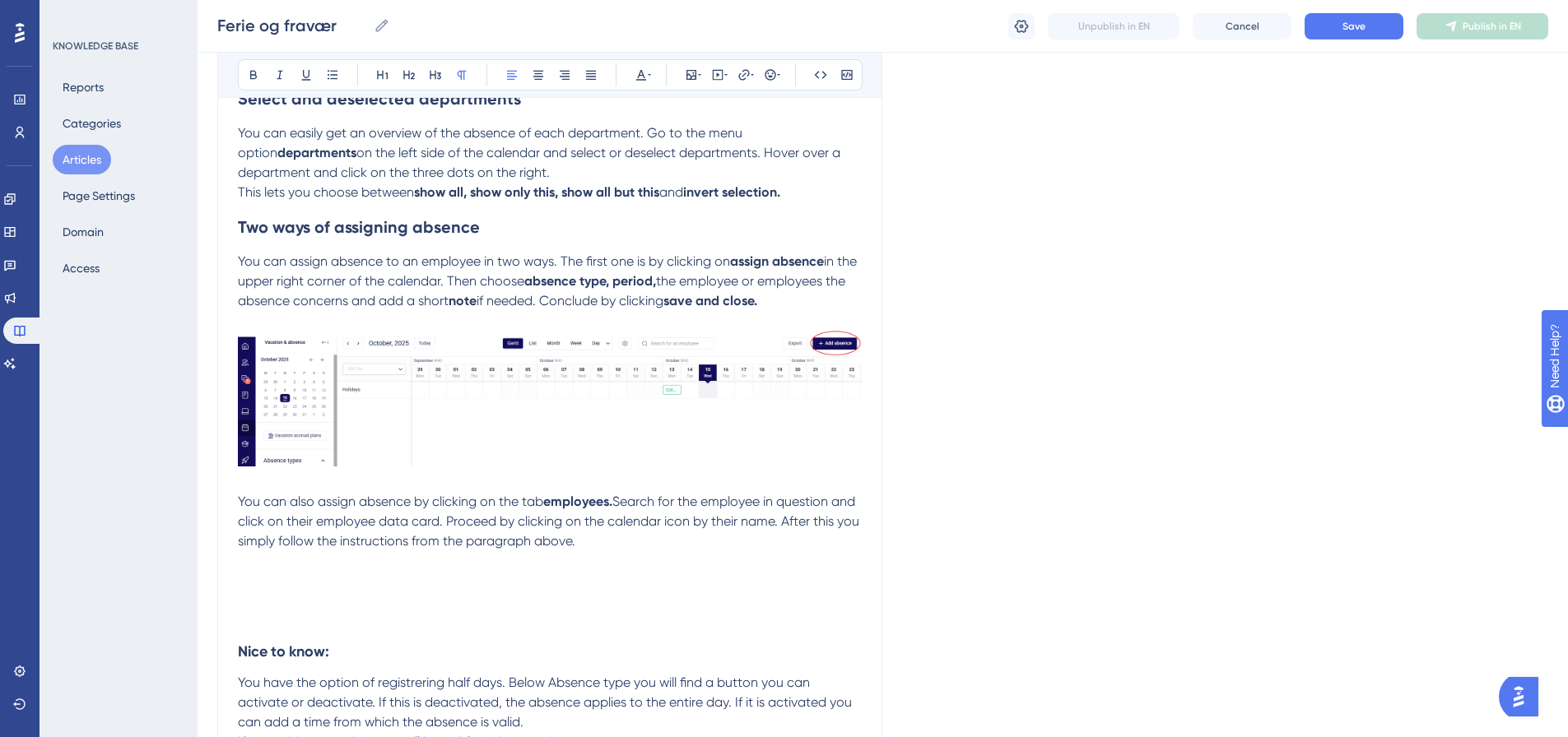
click at [245, 568] on p at bounding box center [549, 561] width 624 height 20
click at [240, 579] on p at bounding box center [549, 581] width 624 height 20
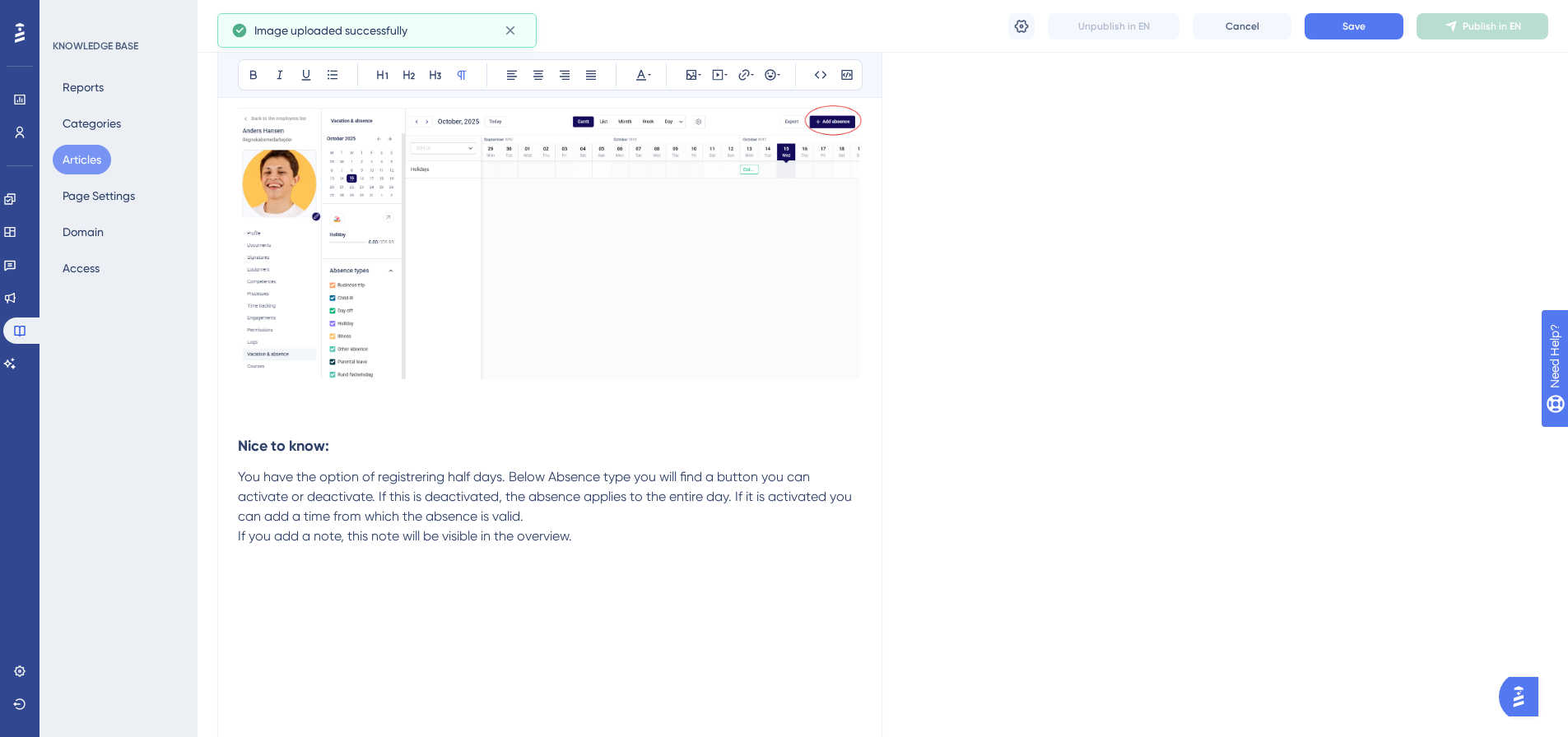
scroll to position [2974, 0]
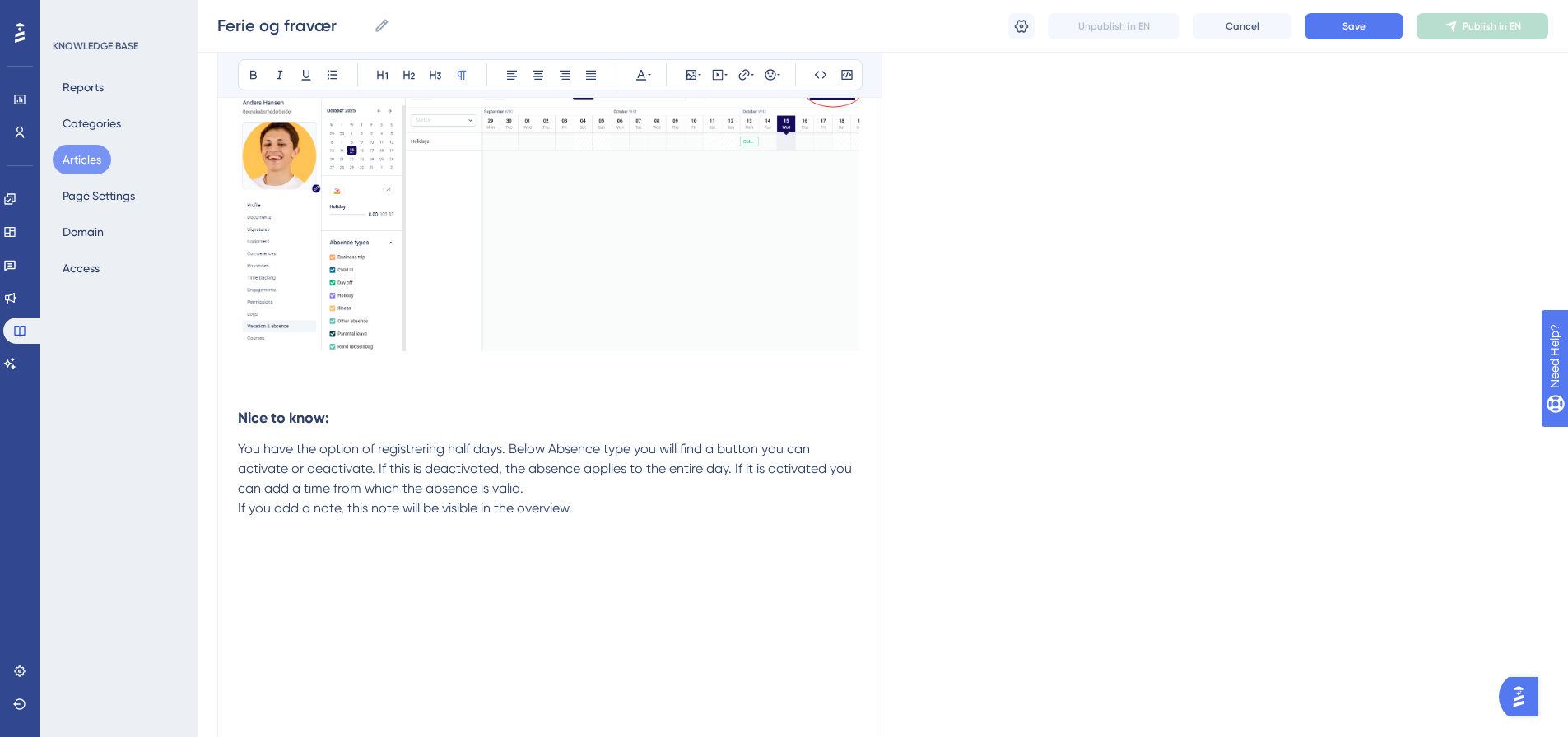
click at [242, 546] on p at bounding box center [549, 548] width 624 height 20
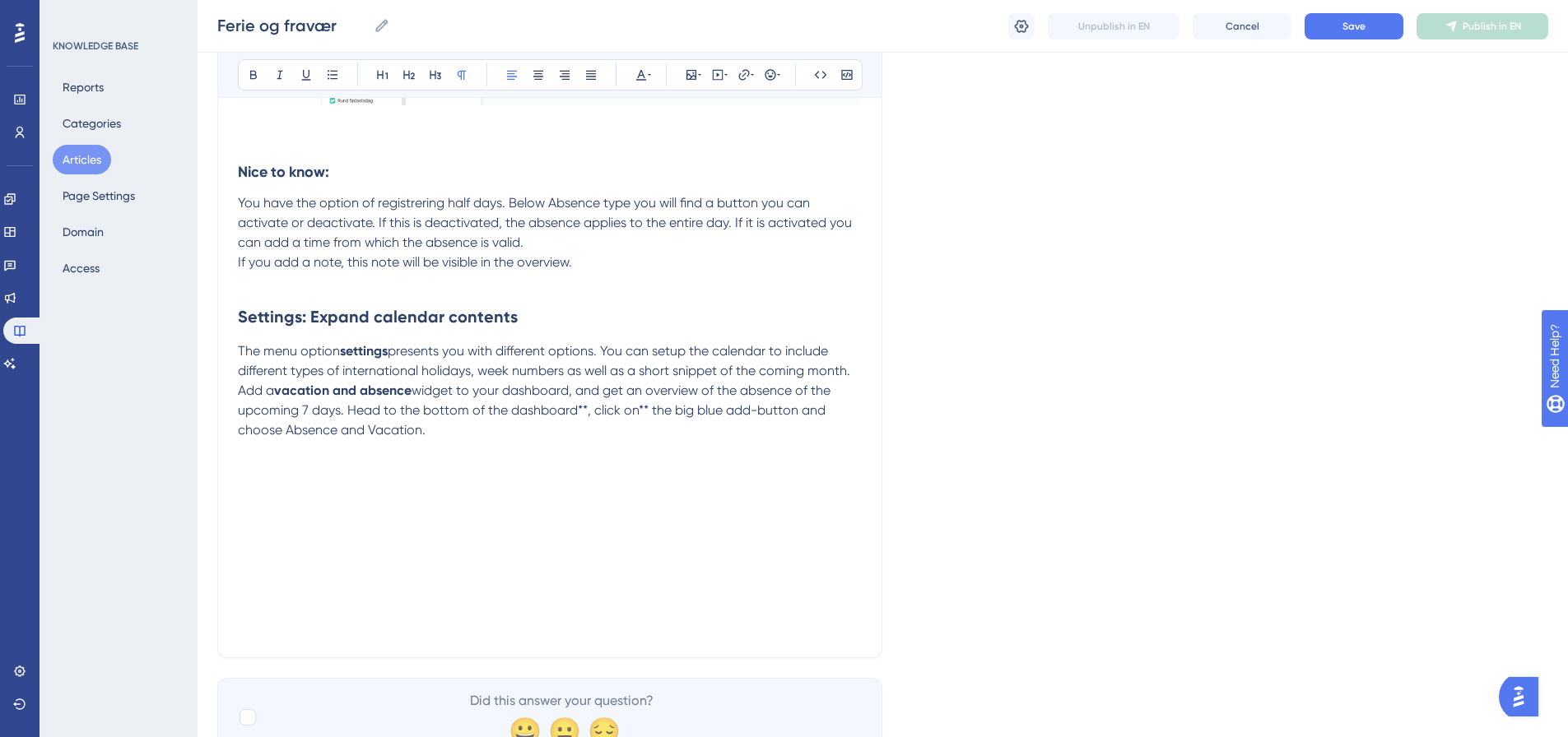
scroll to position [3221, 0]
click at [537, 235] on p "You have the option of registrering half days. Below Absence type you will find…" at bounding box center [549, 223] width 624 height 59
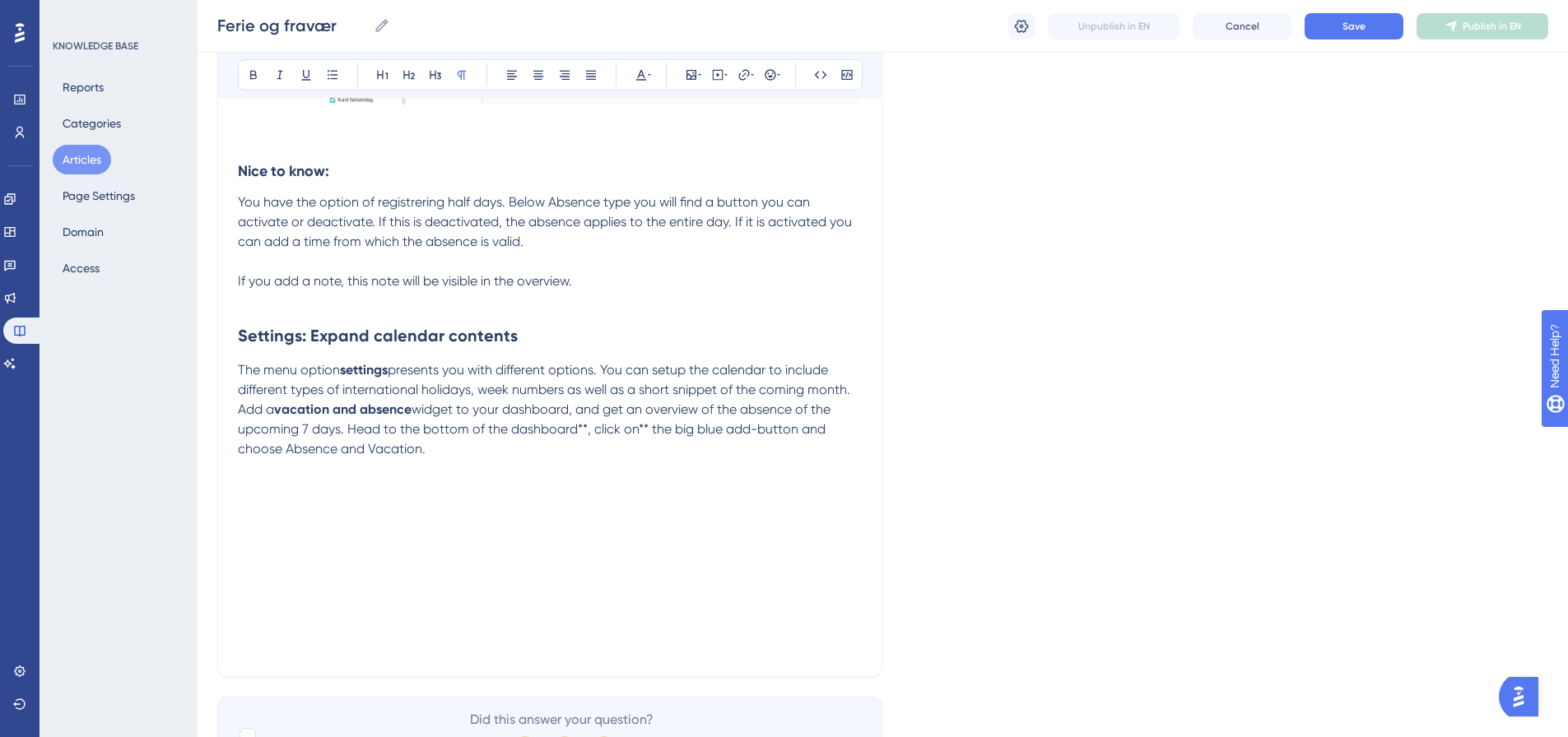
click at [245, 473] on p at bounding box center [549, 469] width 624 height 20
click at [318, 296] on p at bounding box center [549, 301] width 624 height 20
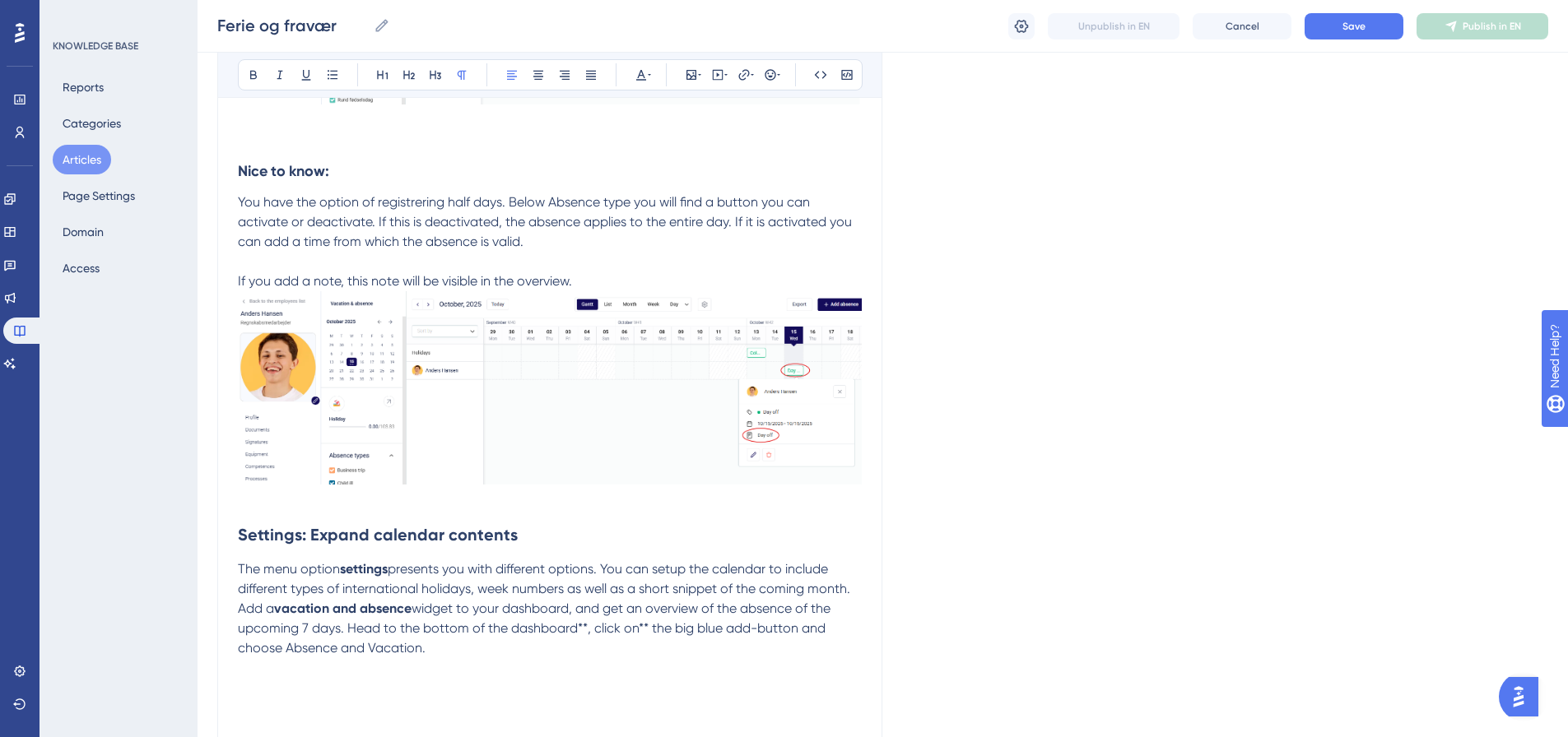
click at [584, 626] on span "widget to your dashboard, and get an overview of the absence of the upcoming 7 …" at bounding box center [535, 628] width 596 height 55
click at [636, 633] on span "widget to your dashboard, and get an overview of the absence of the upcoming 7 …" at bounding box center [535, 628] width 596 height 55
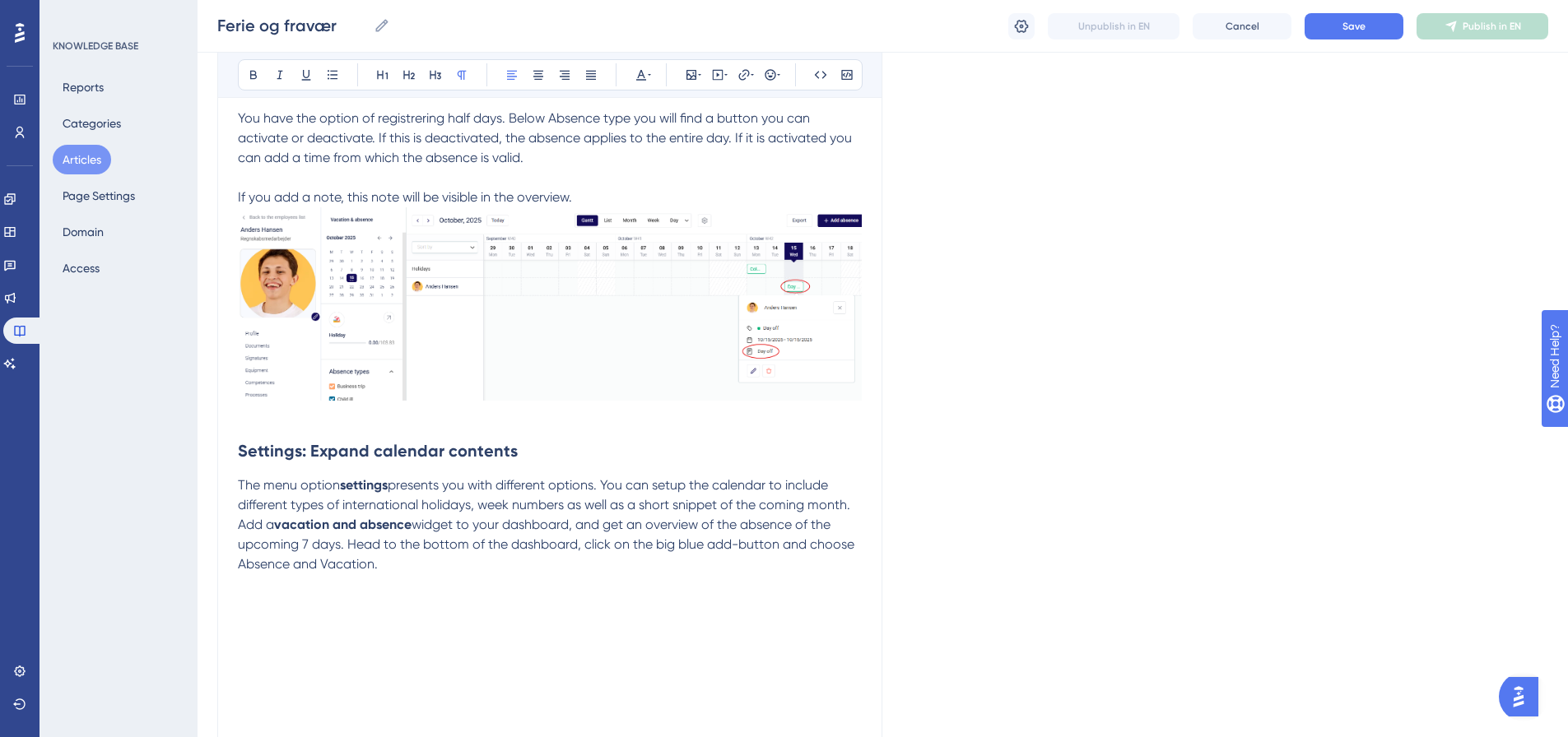
scroll to position [3385, 0]
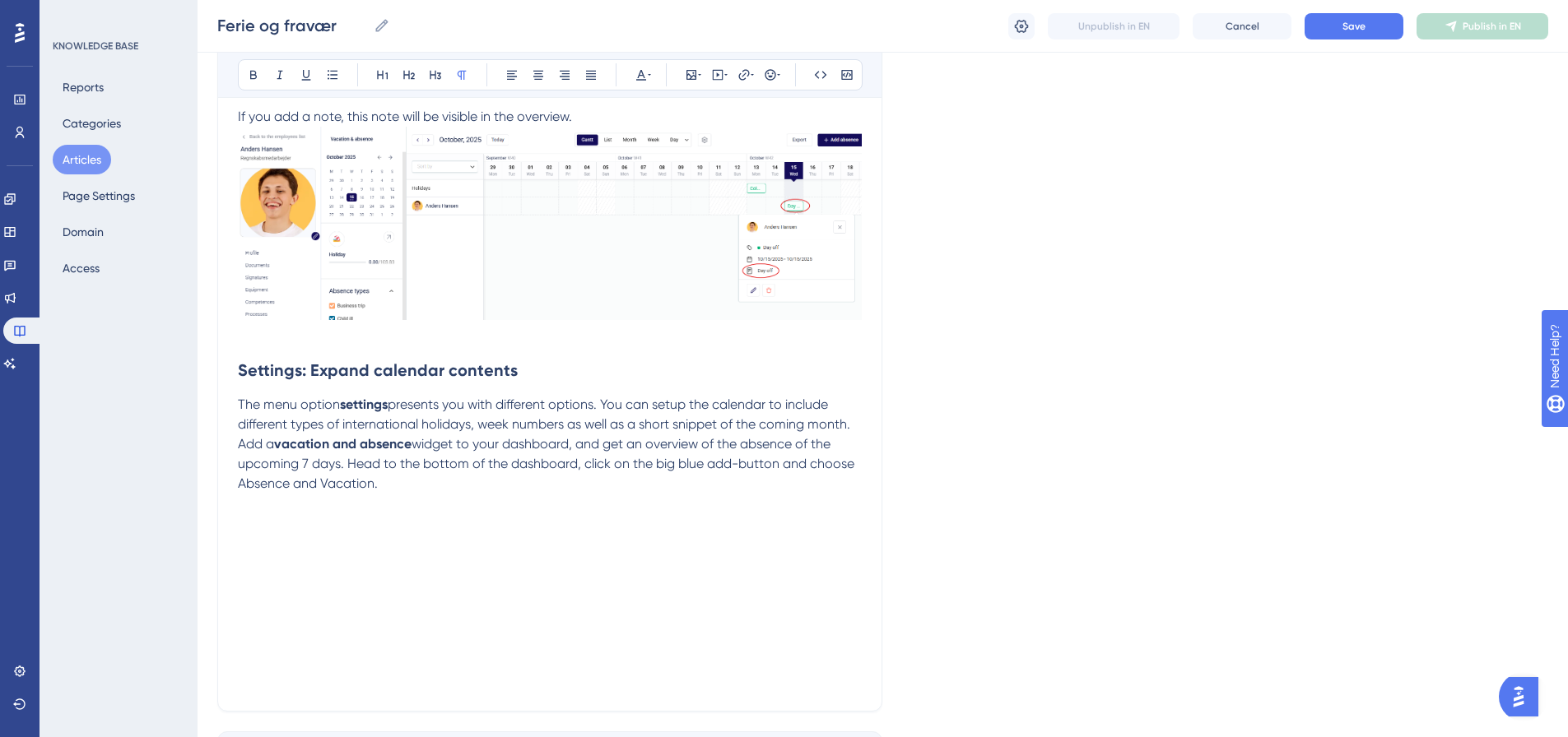
click at [246, 519] on p at bounding box center [549, 523] width 624 height 20
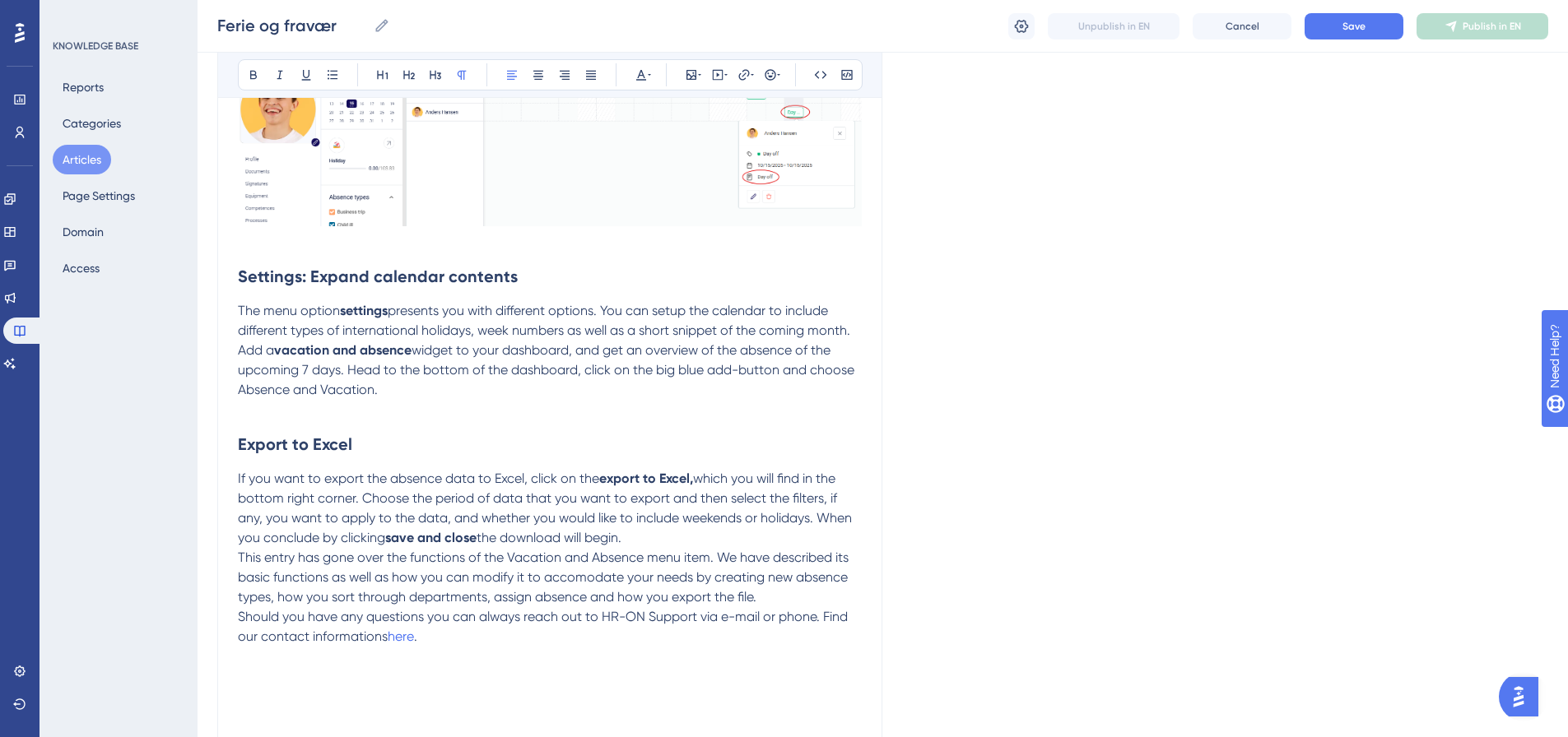
scroll to position [3632, 0]
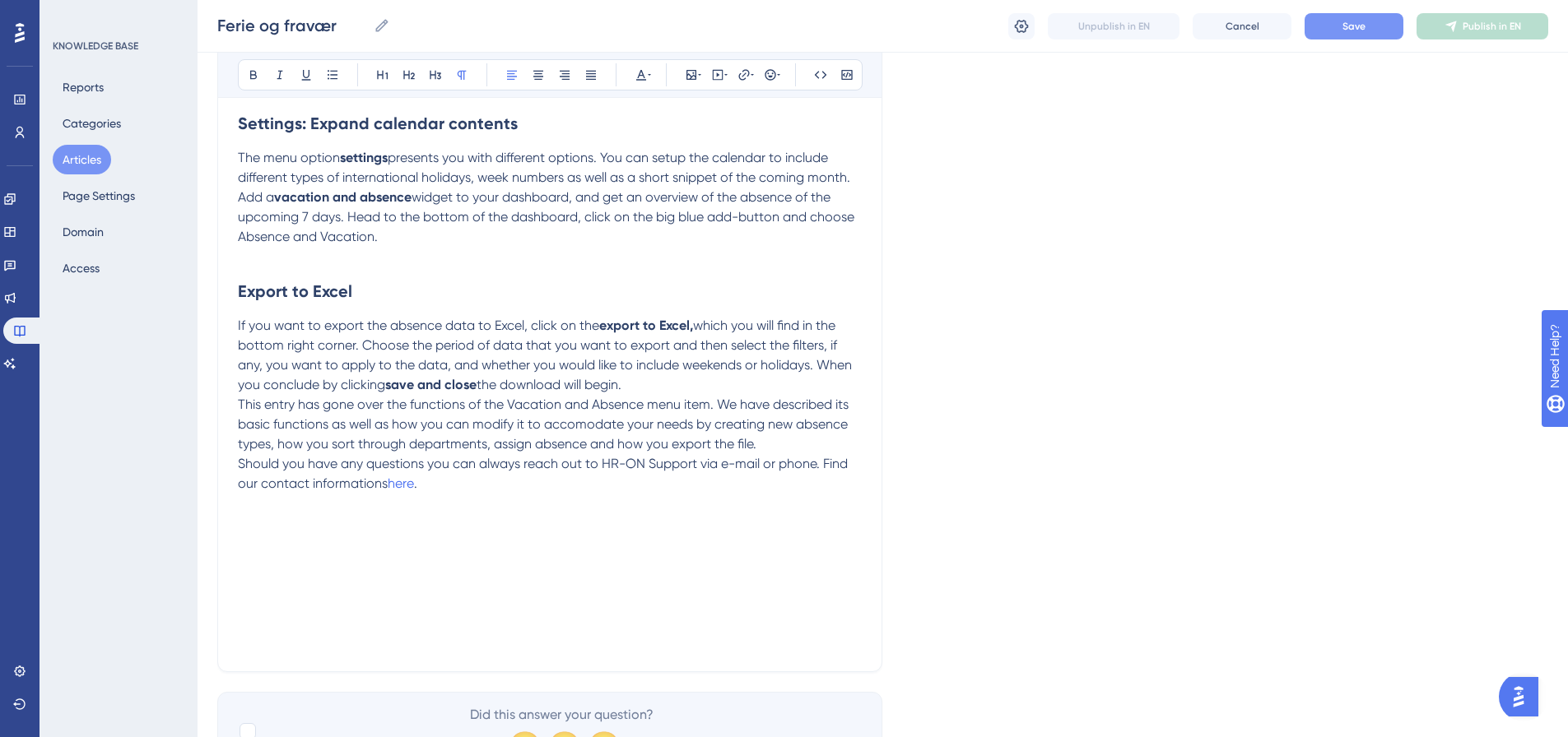
click at [1330, 31] on button "Save" at bounding box center [1354, 26] width 99 height 26
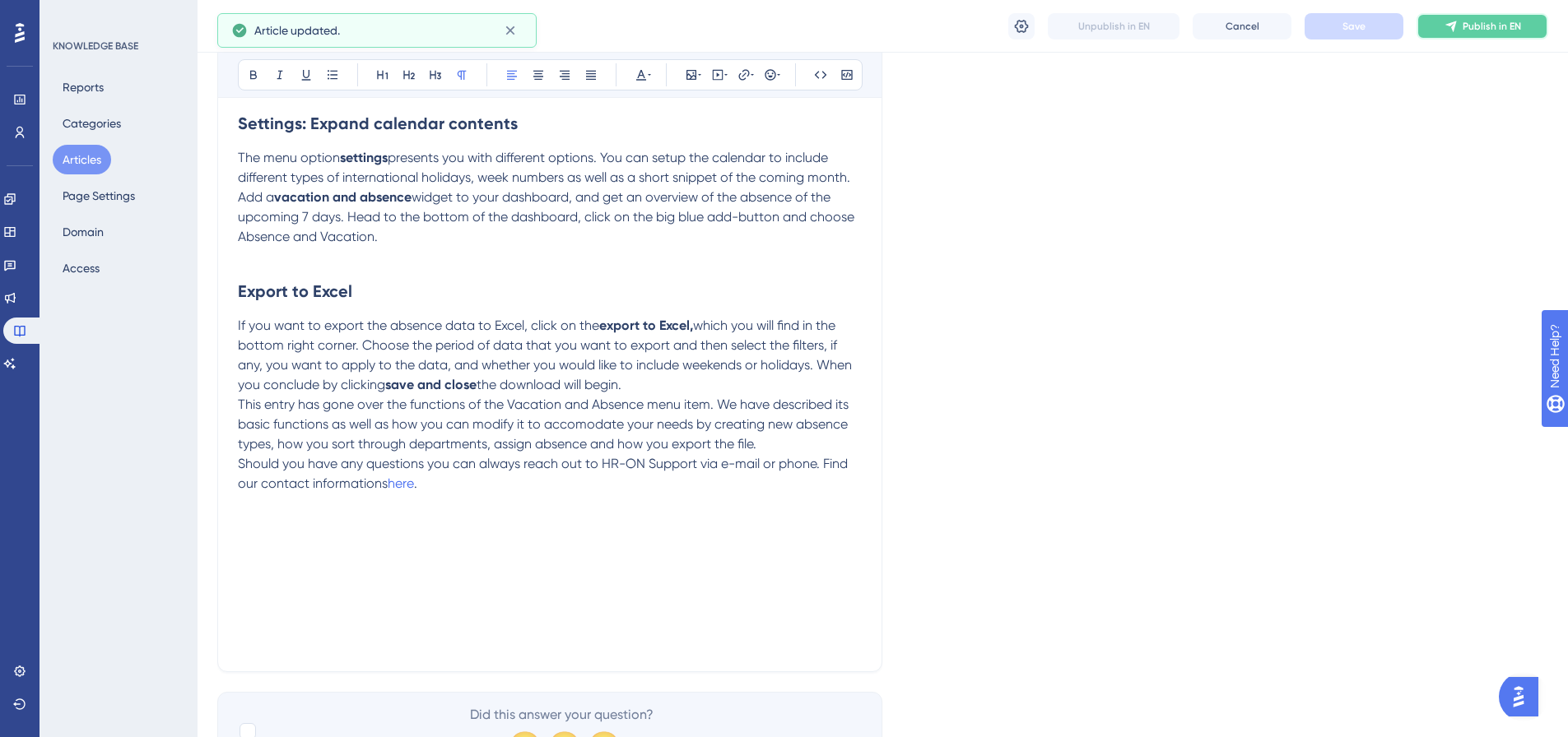
click at [1490, 31] on span "Publish in EN" at bounding box center [1492, 26] width 59 height 13
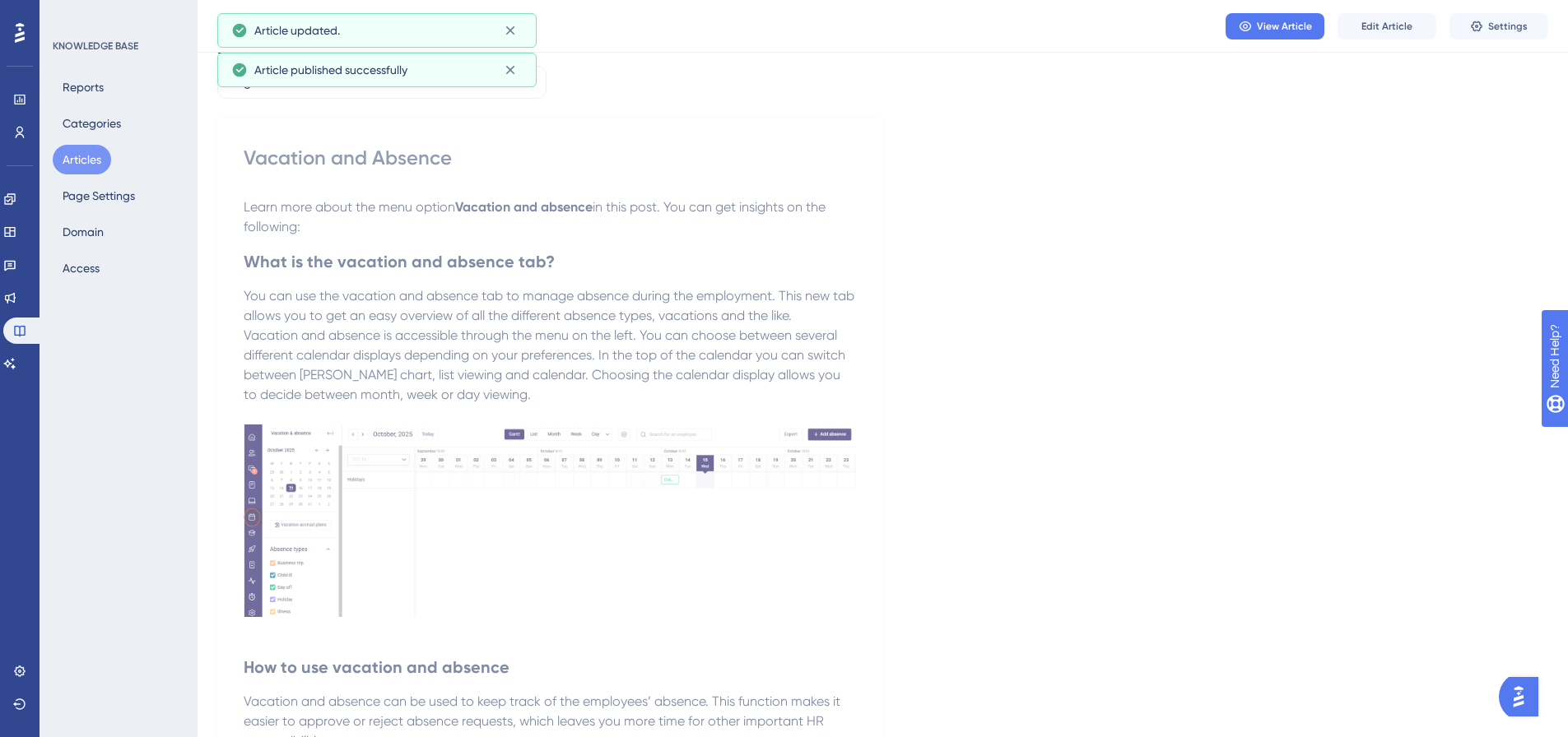
scroll to position [0, 0]
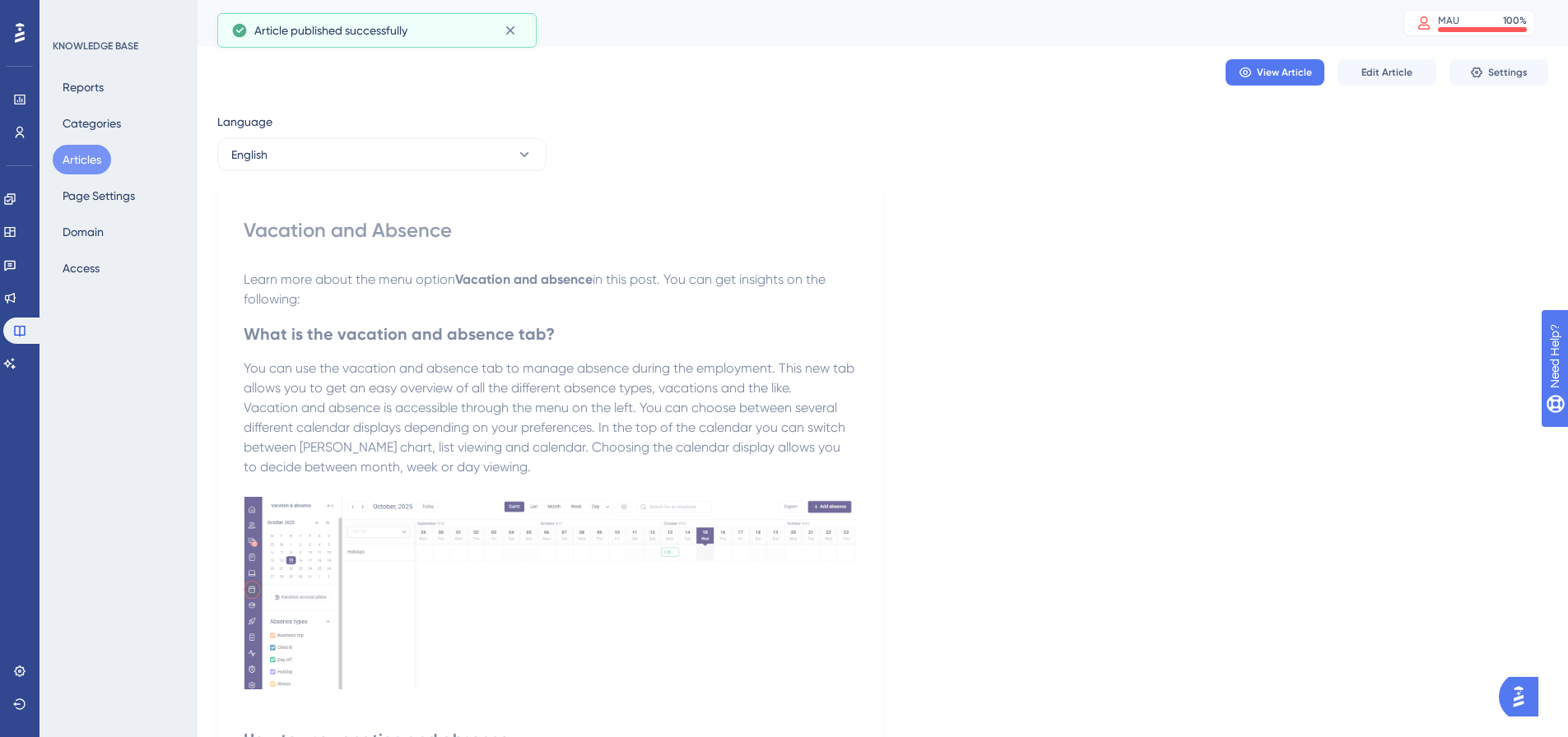
click at [66, 159] on button "Articles" at bounding box center [82, 160] width 59 height 30
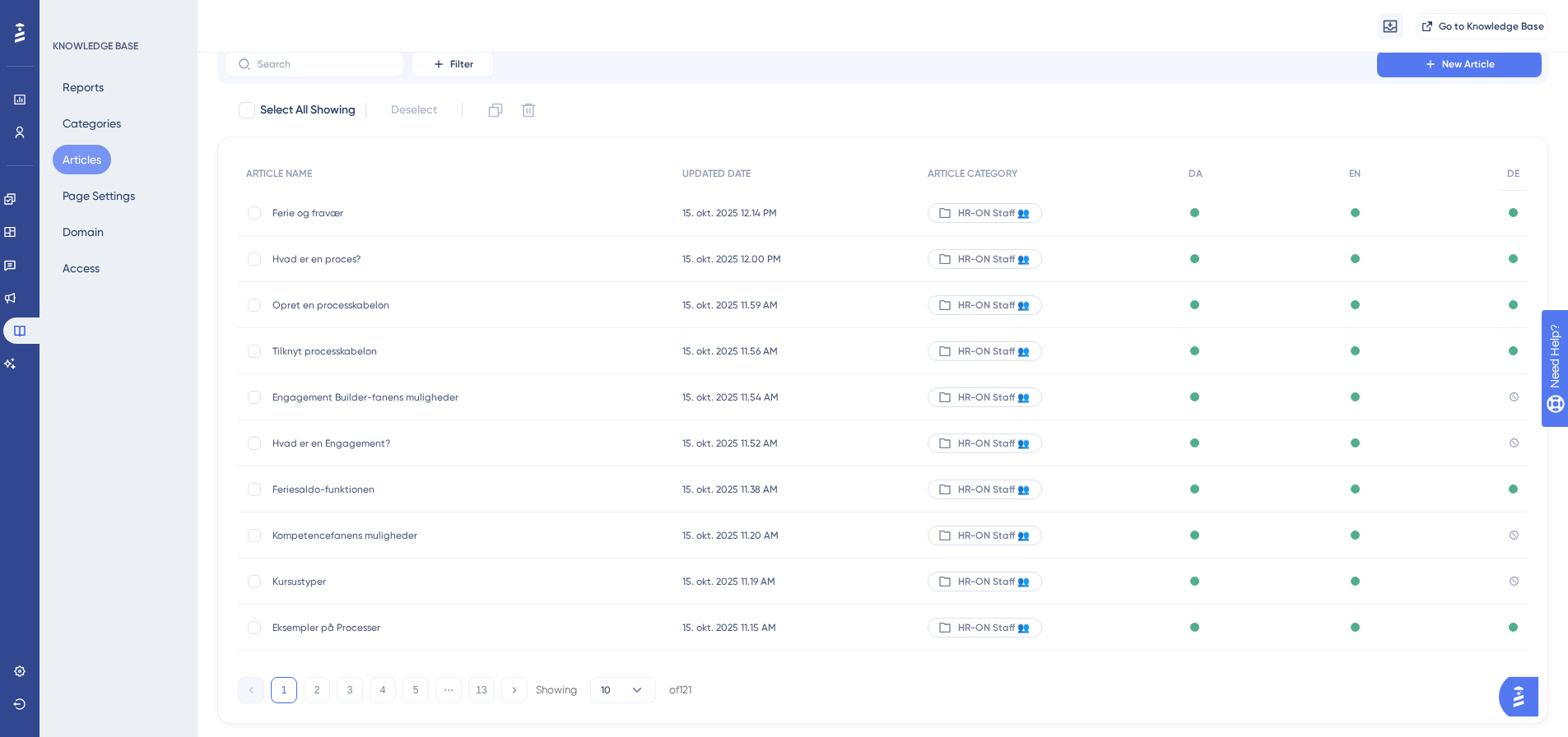
scroll to position [94, 0]
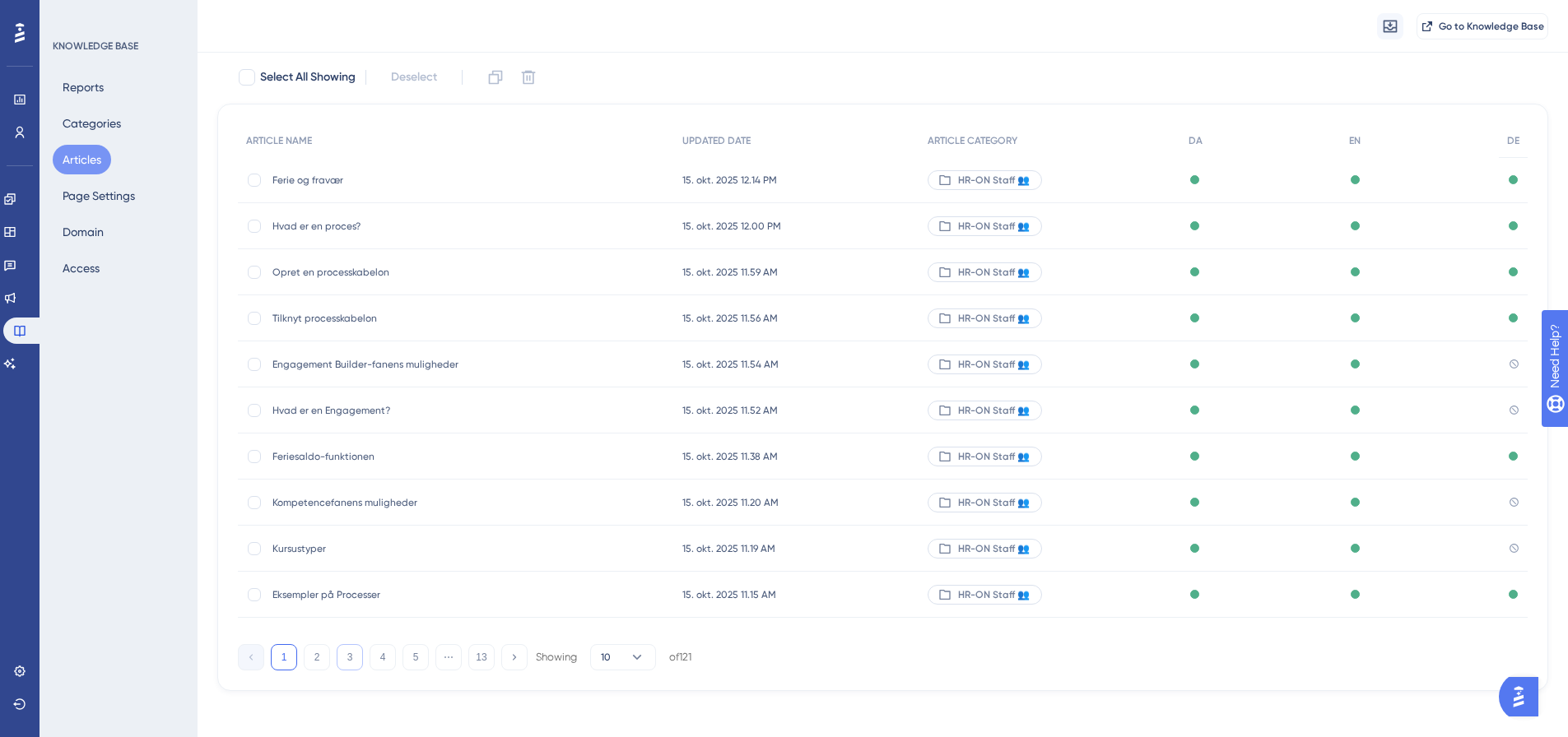
click at [361, 661] on button "3" at bounding box center [350, 658] width 26 height 26
click at [379, 662] on button "4" at bounding box center [383, 658] width 26 height 26
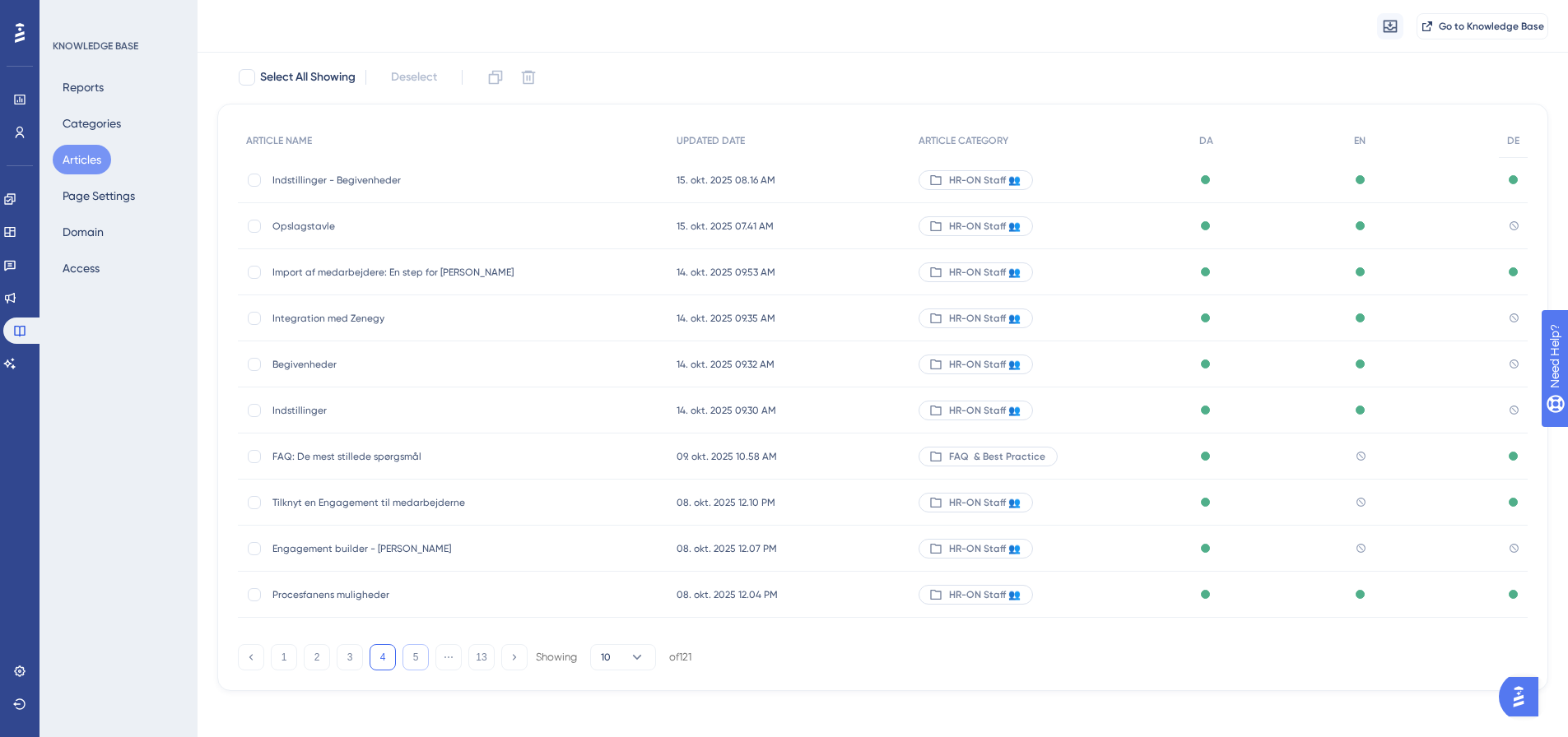
click at [411, 661] on button "5" at bounding box center [416, 658] width 26 height 26
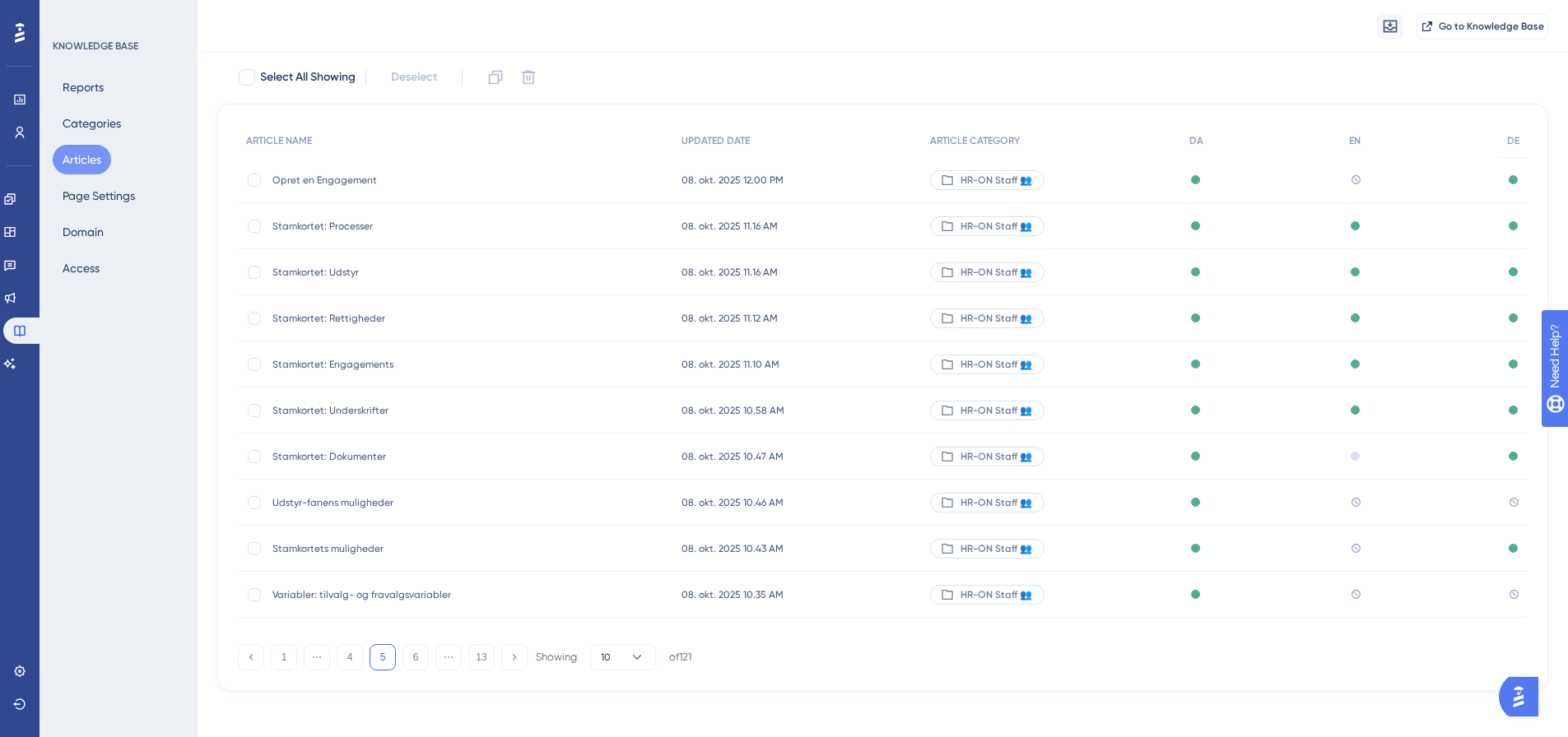
click at [363, 460] on span "Stamkortet: Dokumenter" at bounding box center [403, 457] width 263 height 13
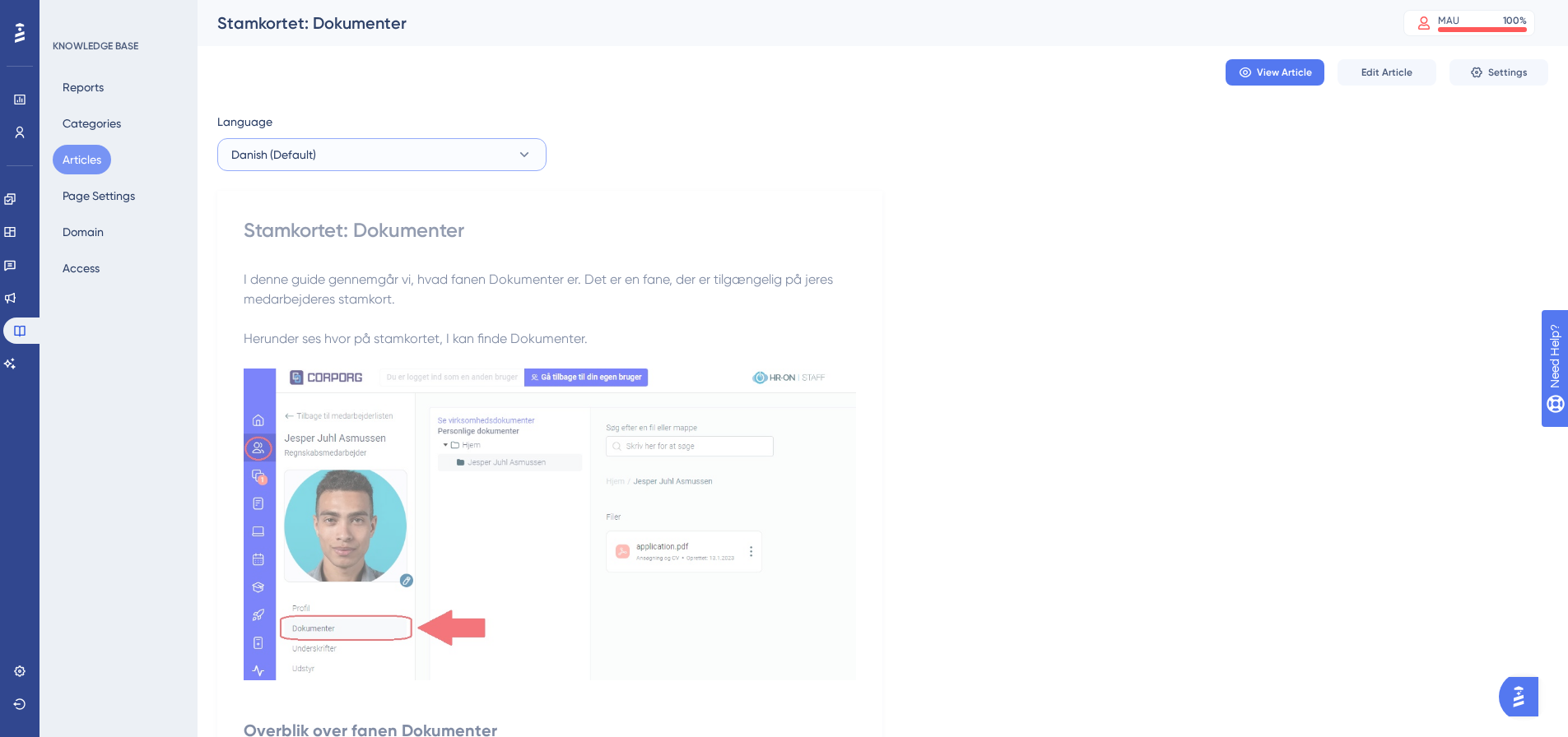
click at [365, 150] on button "Danish (Default)" at bounding box center [382, 155] width 329 height 33
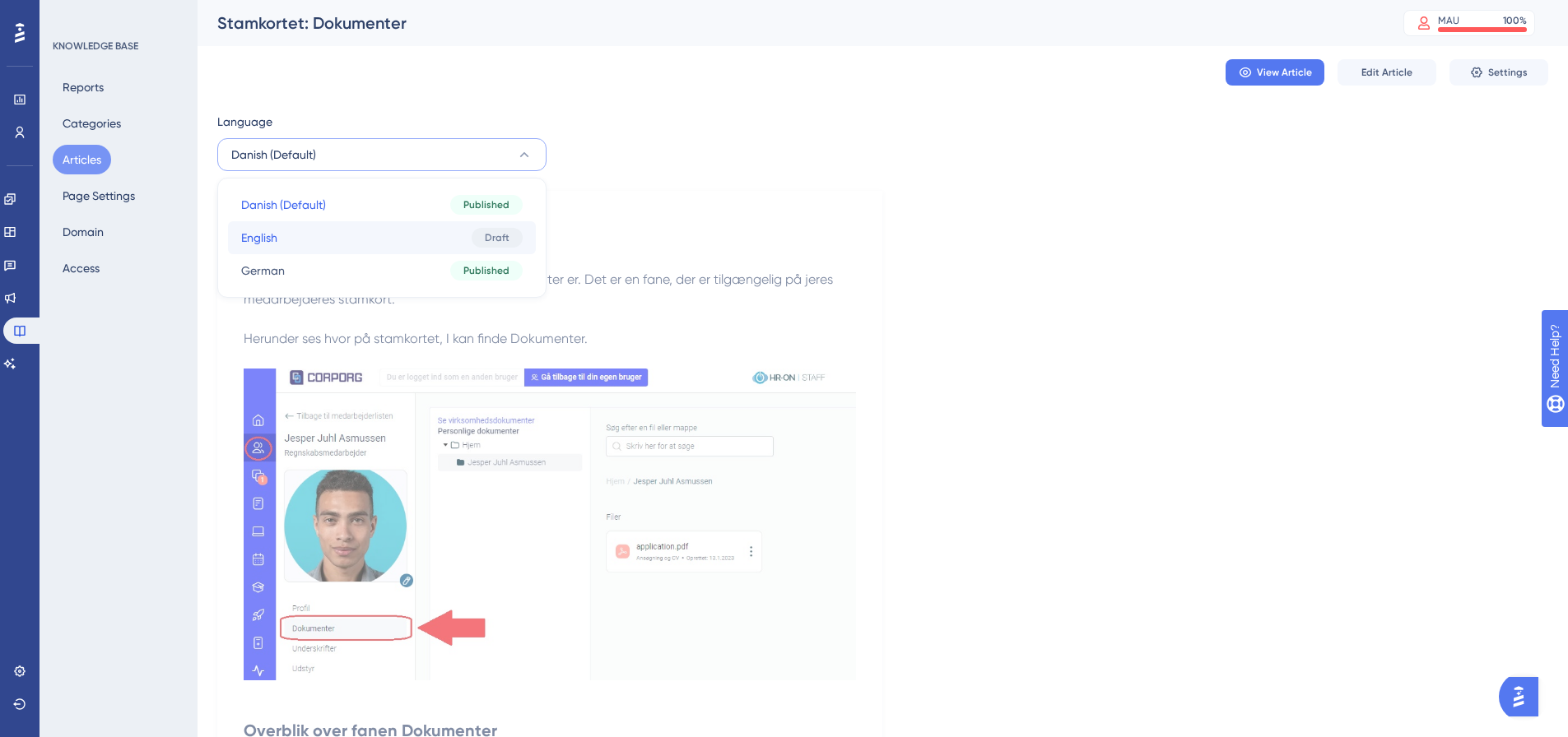
click at [341, 240] on button "English English Draft" at bounding box center [381, 238] width 308 height 33
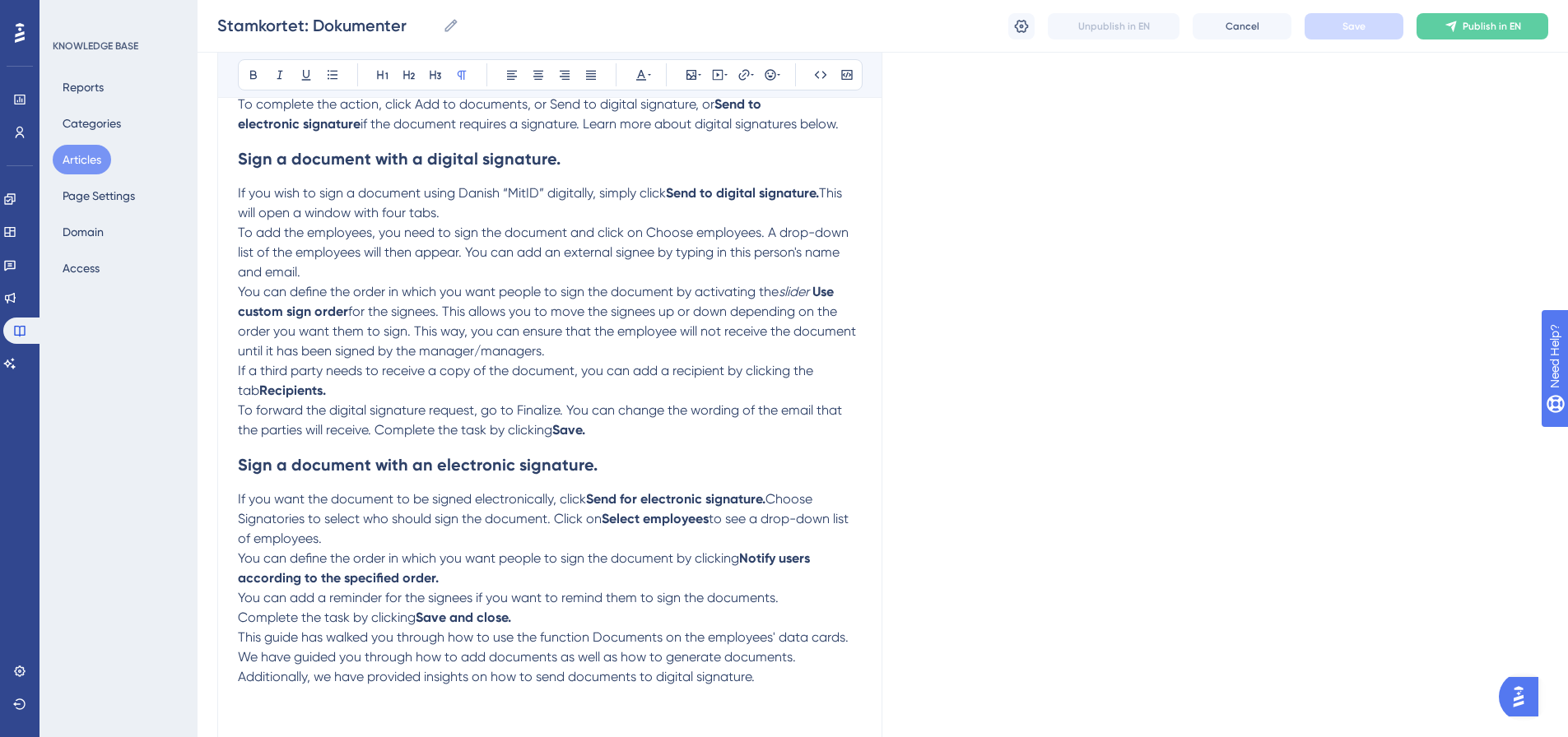
scroll to position [1866, 0]
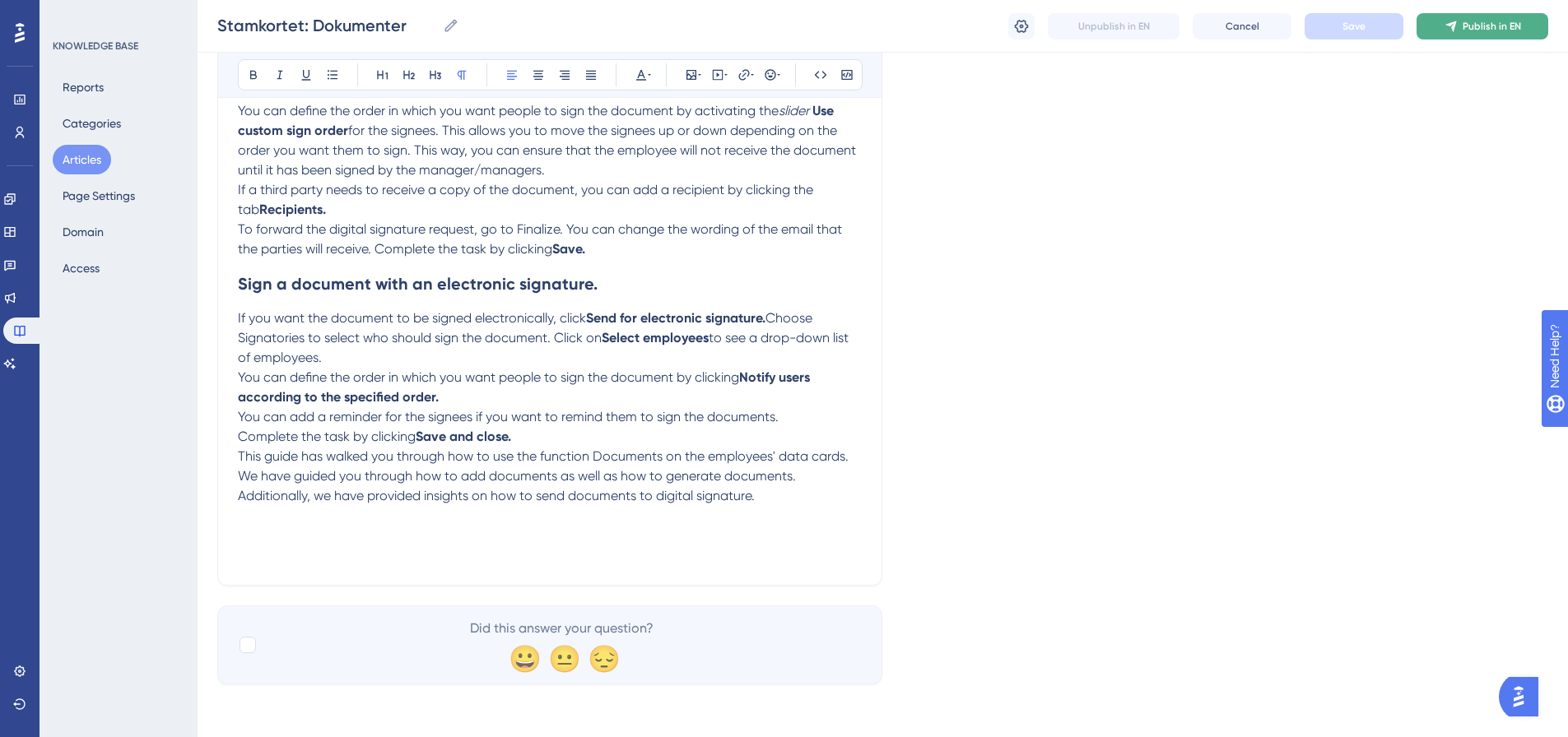
click at [1477, 27] on span "Publish in EN" at bounding box center [1492, 26] width 59 height 13
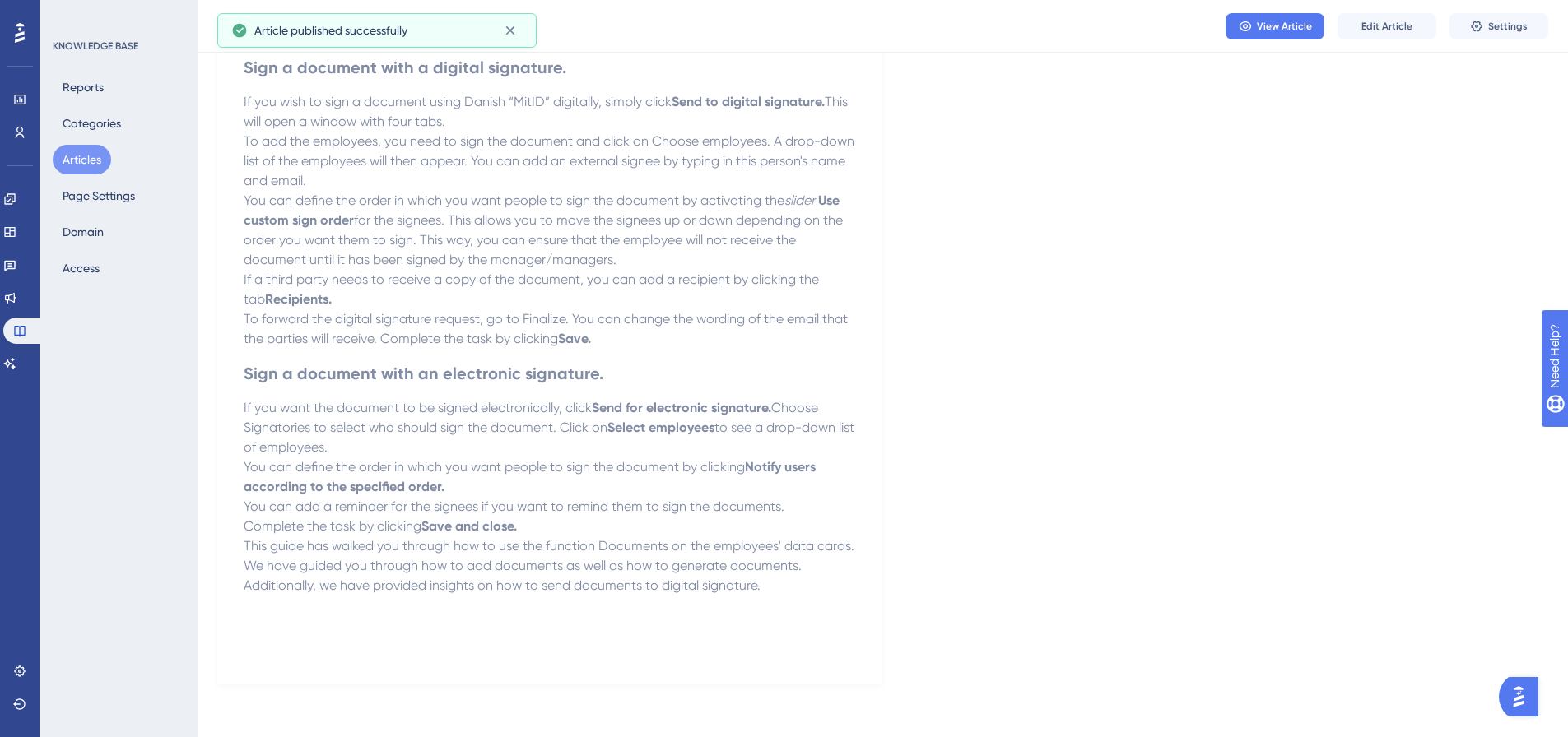
scroll to position [1677, 0]
click at [94, 166] on button "Articles" at bounding box center [82, 160] width 59 height 30
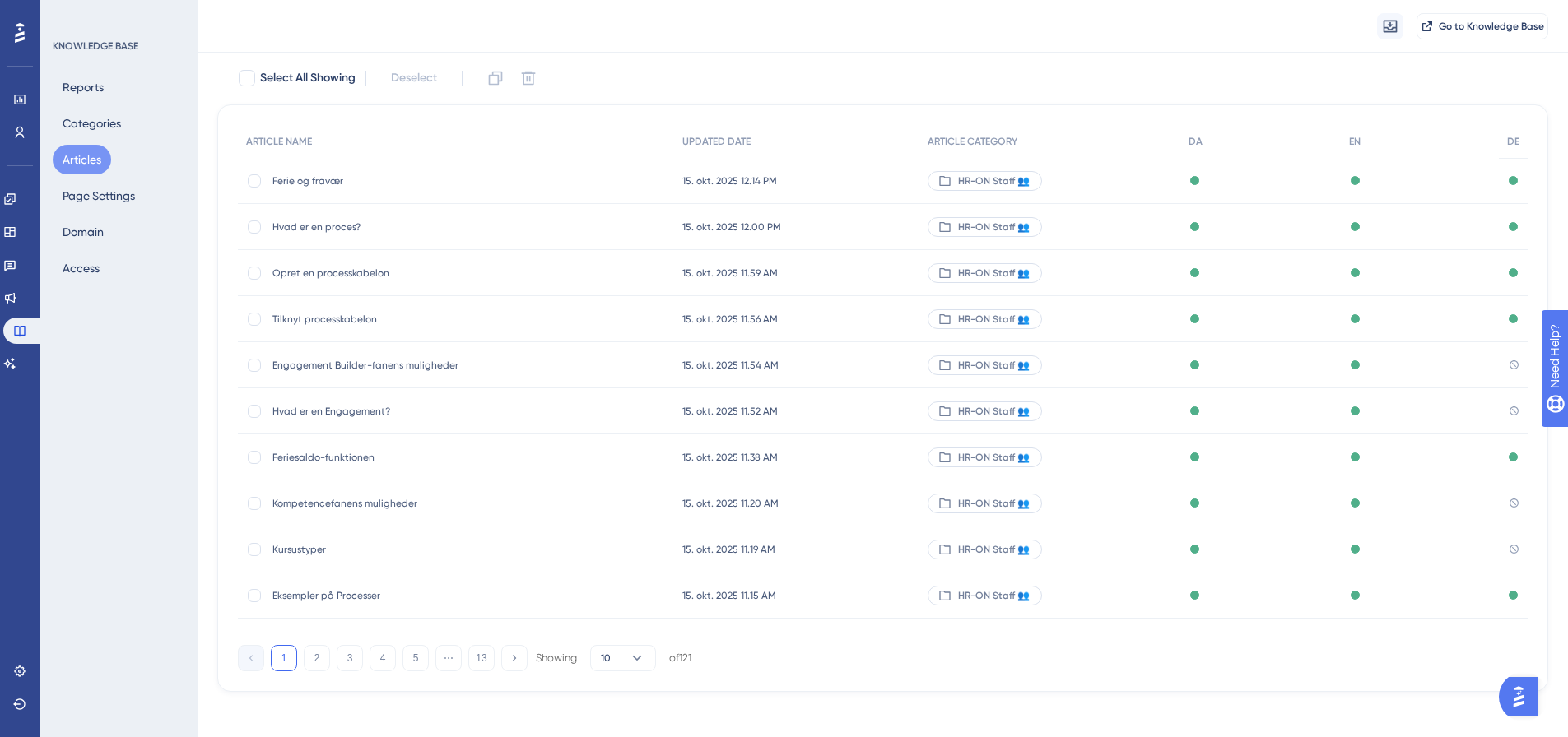
scroll to position [94, 0]
click at [414, 655] on button "5" at bounding box center [416, 658] width 26 height 26
click at [340, 505] on span "Udstyr-fanens muligheder" at bounding box center [403, 503] width 263 height 13
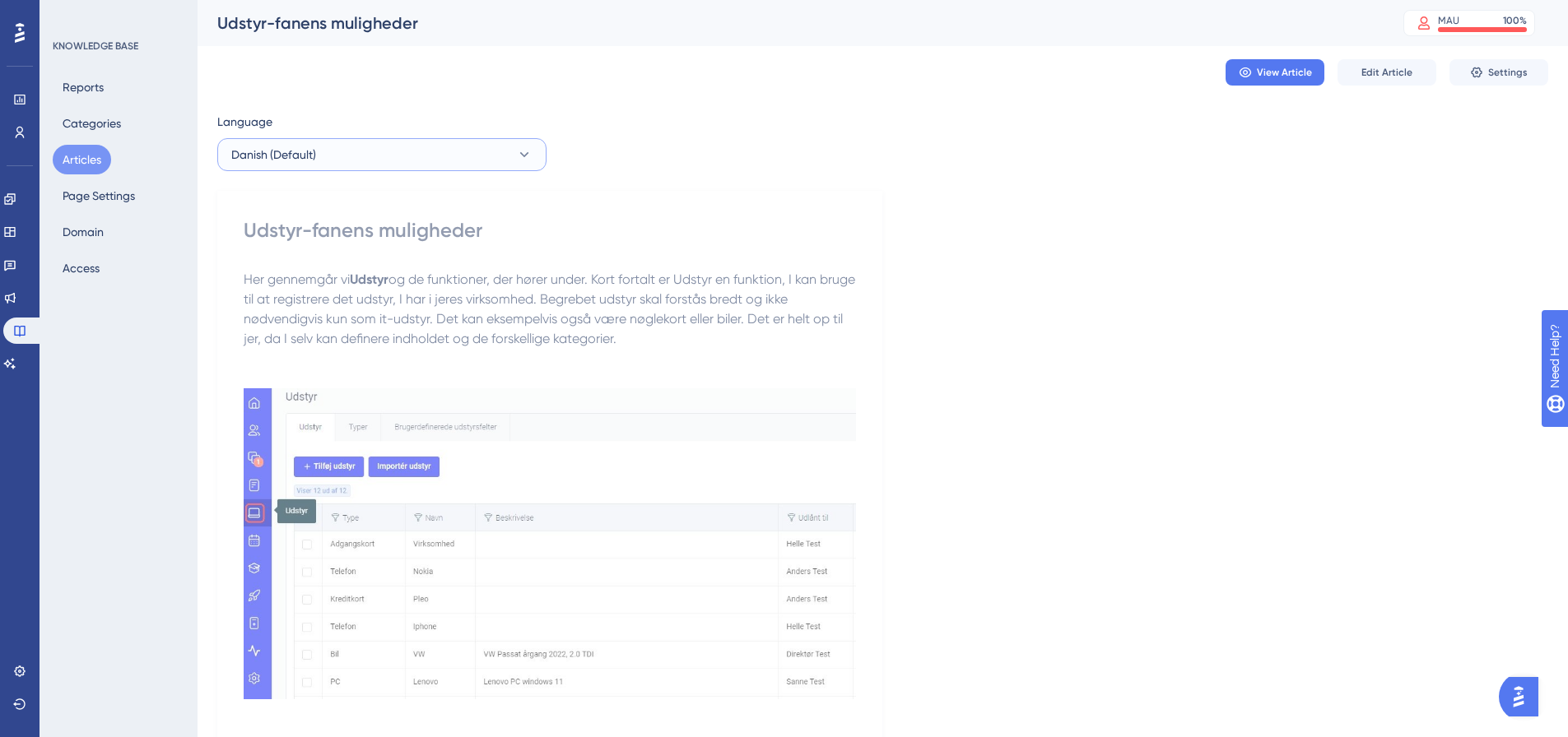
click at [349, 148] on button "Danish (Default)" at bounding box center [382, 155] width 329 height 33
click at [348, 242] on button "English English No translation" at bounding box center [381, 238] width 308 height 33
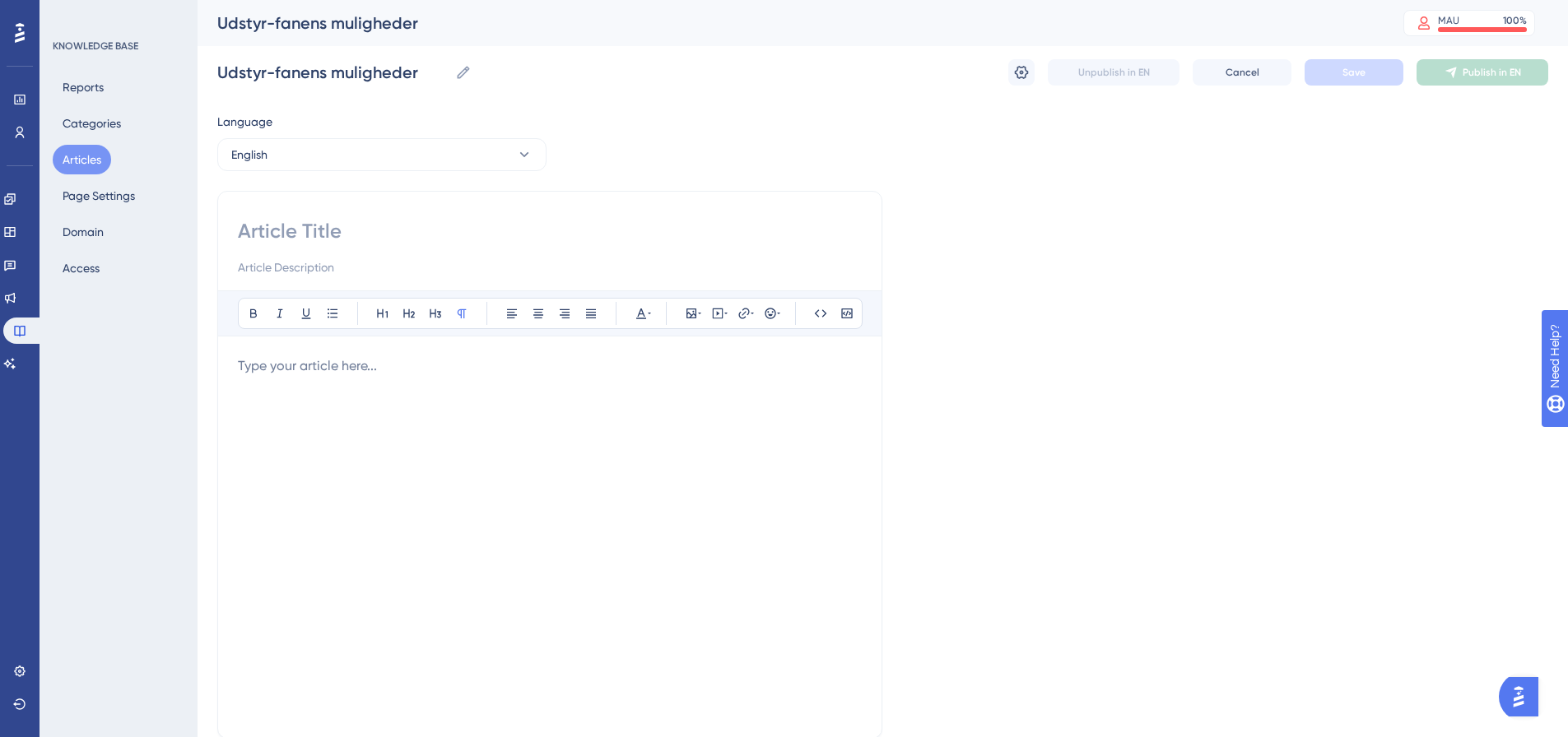
click at [318, 227] on input at bounding box center [549, 232] width 624 height 26
paste input "Equipment Tab Options"
type input "Equipment Tab Options"
click at [327, 364] on p at bounding box center [549, 366] width 624 height 20
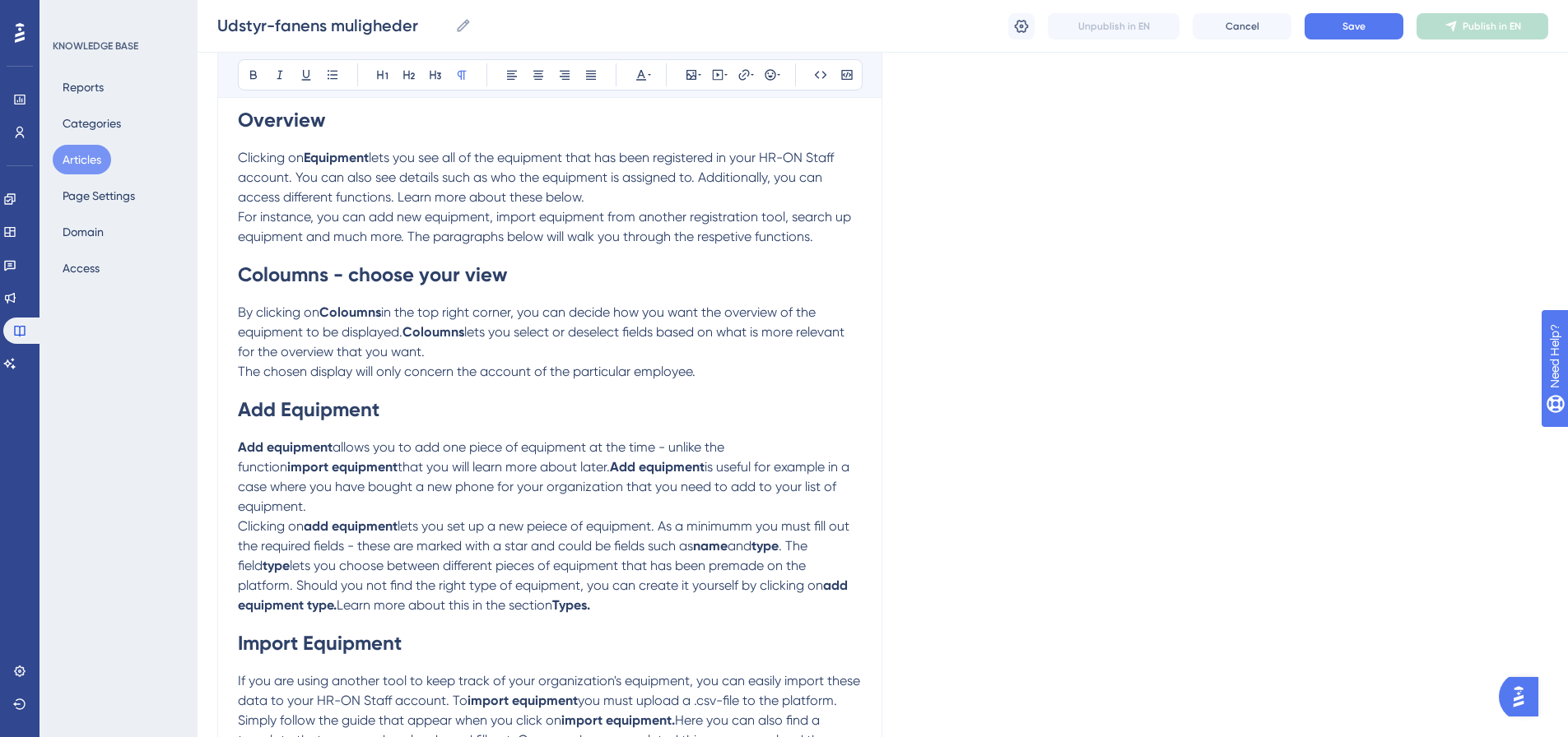
scroll to position [150, 0]
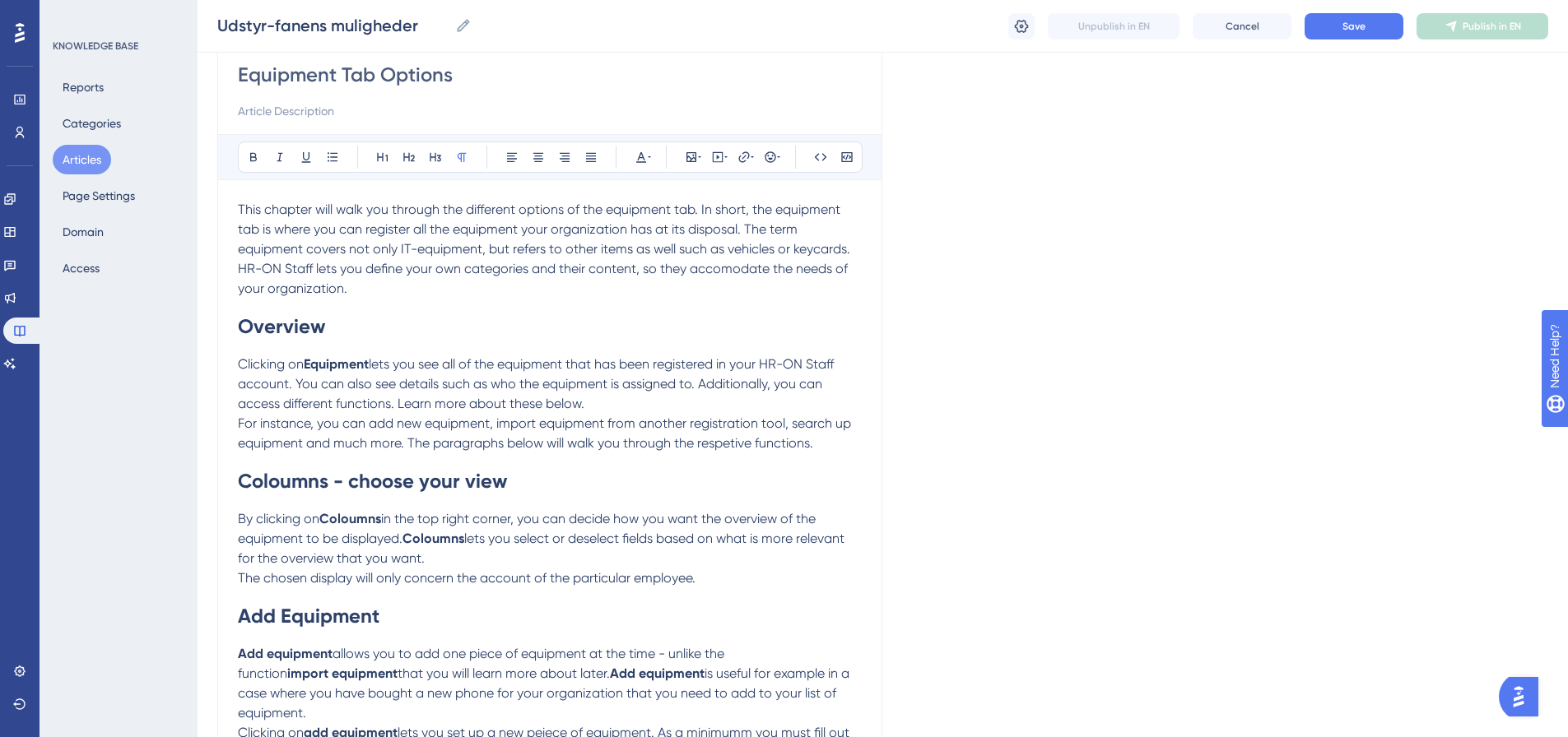
click at [1345, 371] on div "Language English Equipment Tab Options Bold Italic Underline Bullet Point Headi…" at bounding box center [883, 749] width 1331 height 1588
click at [374, 294] on p "This chapter will walk you through the different options of the equipment tab. …" at bounding box center [549, 250] width 624 height 99
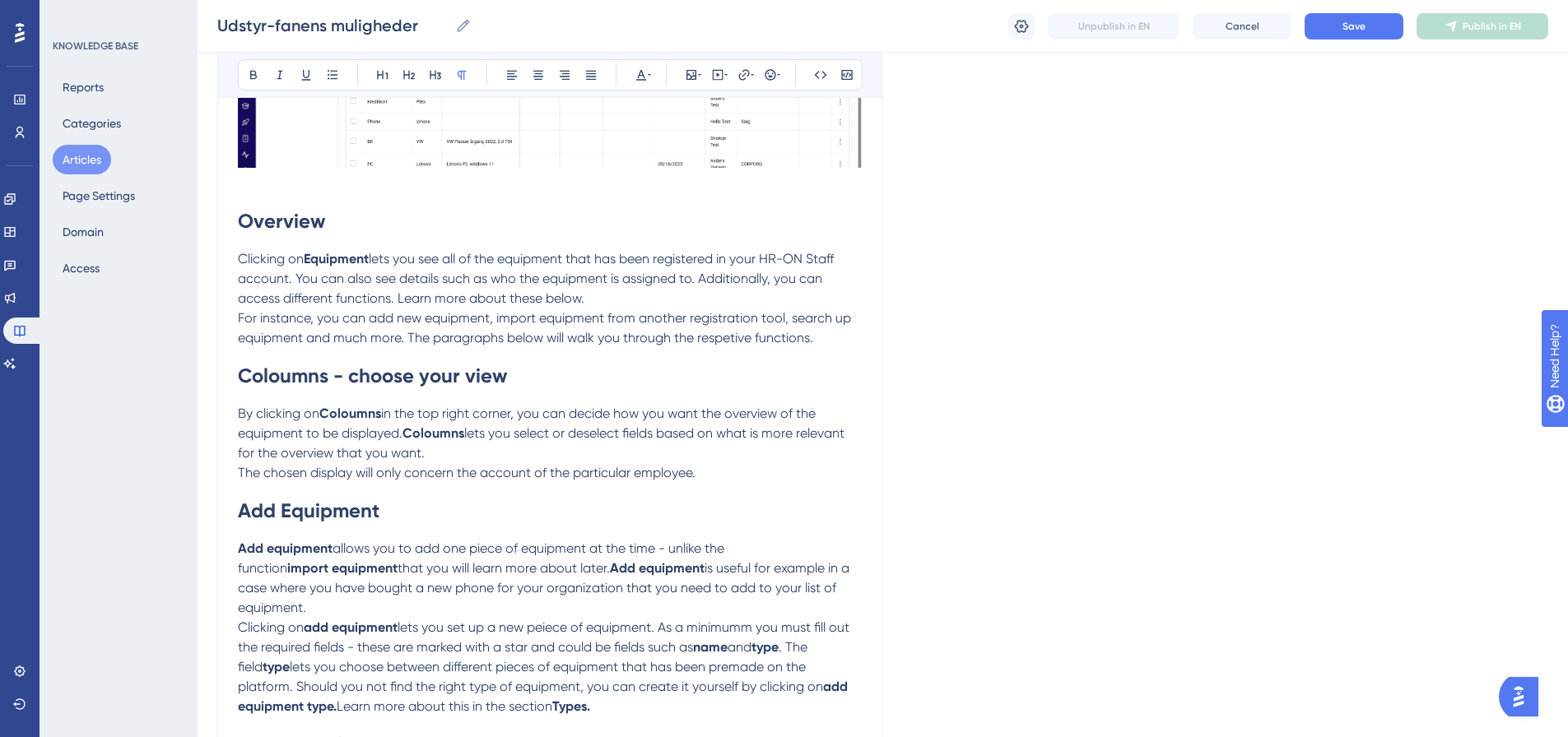
scroll to position [479, 0]
click at [1410, 506] on div "Language English Equipment Tab Options Bold Italic Underline Bullet Point Headi…" at bounding box center [883, 531] width 1331 height 1810
click at [699, 475] on p "The chosen display will only concern the account of the particular employee." at bounding box center [549, 471] width 624 height 20
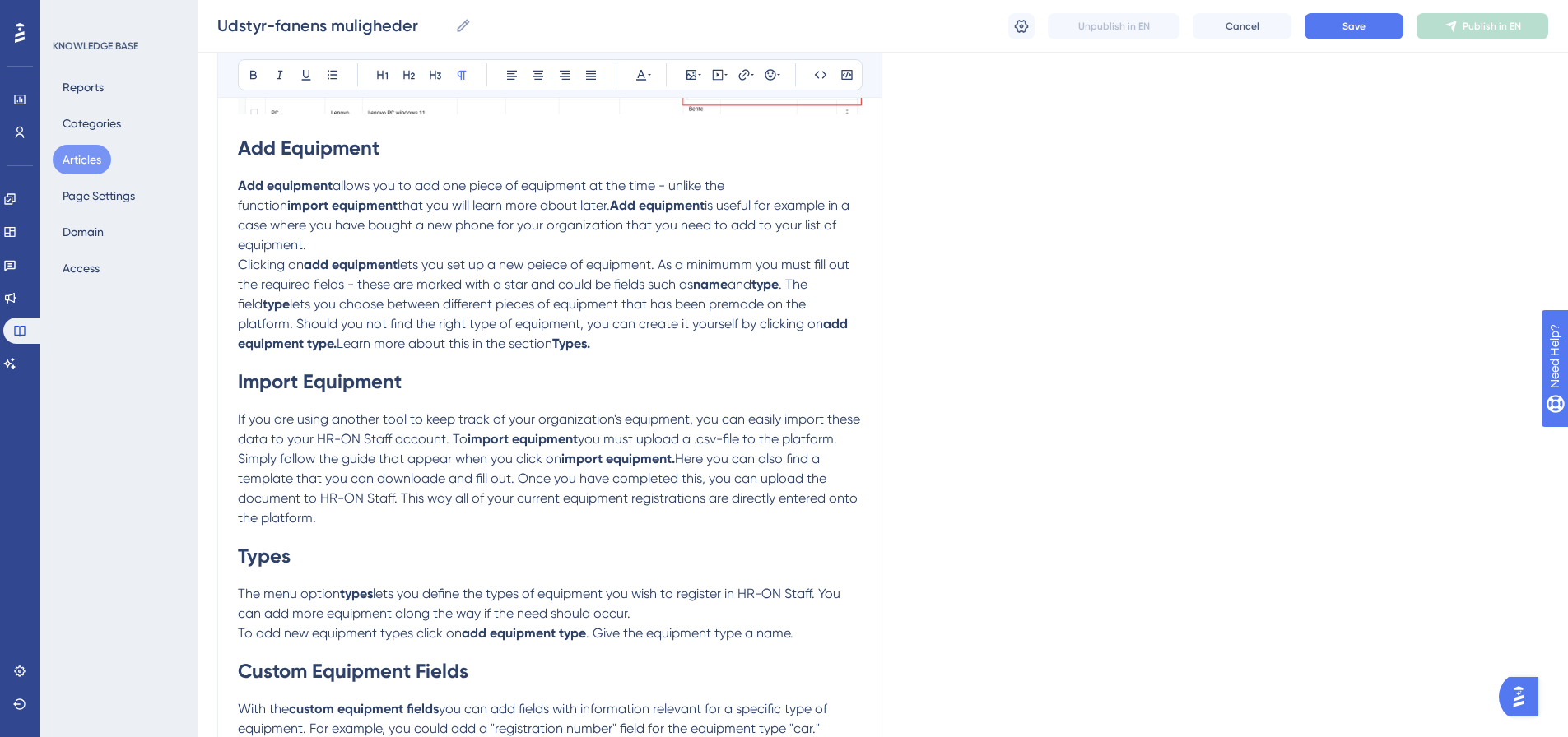
scroll to position [1137, 0]
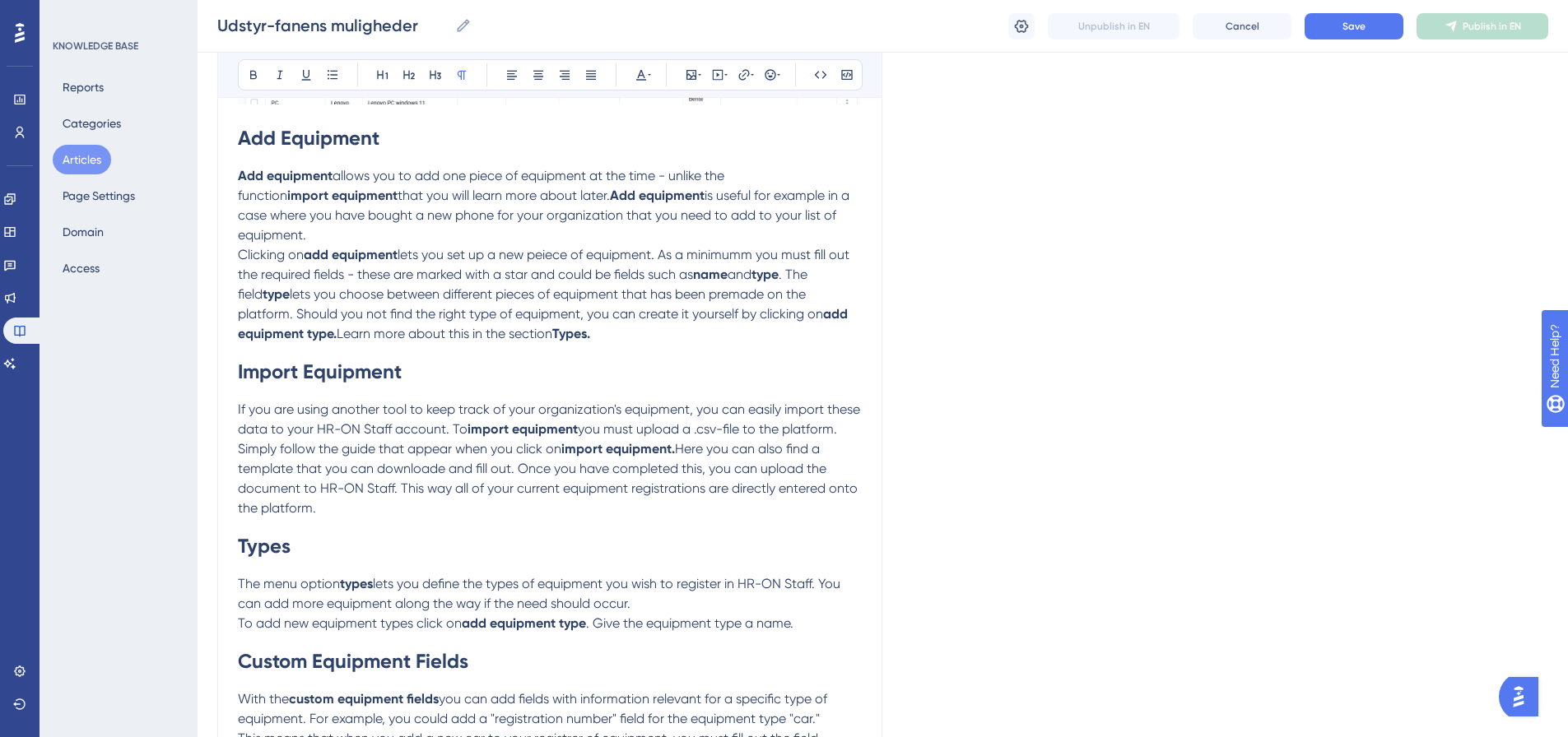
click at [1354, 366] on div "Language English Equipment Tab Options Bold Italic Underline Bullet Point Headi…" at bounding box center [883, 16] width 1331 height 2097
click at [627, 332] on p "Clicking on add equipment lets you set up a new peiece of equipment. As a minim…" at bounding box center [549, 294] width 624 height 99
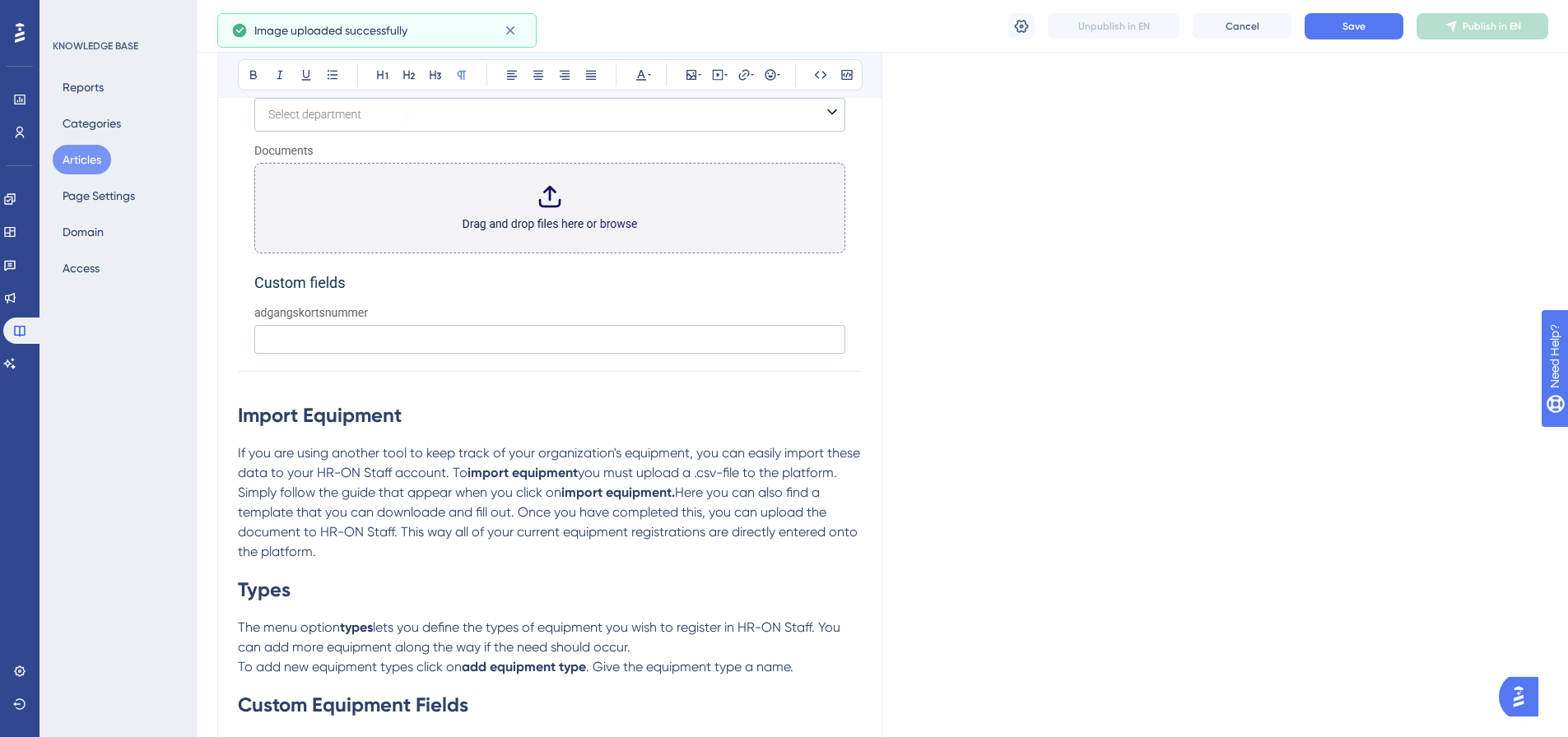
scroll to position [1960, 0]
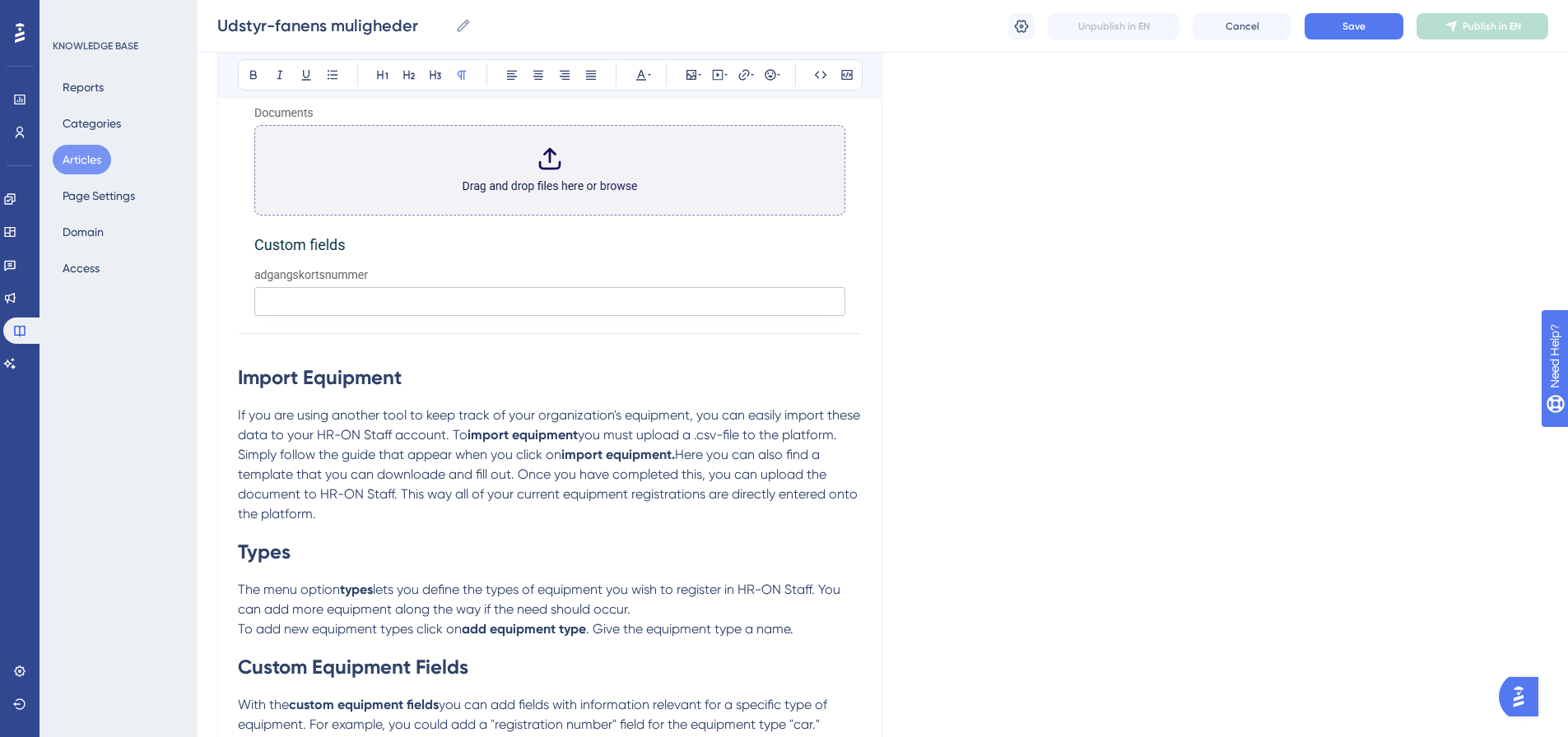
click at [120, 600] on div "KNOWLEDGE BASE Reports Categories Articles Page Settings Domain Access" at bounding box center [119, 368] width 158 height 737
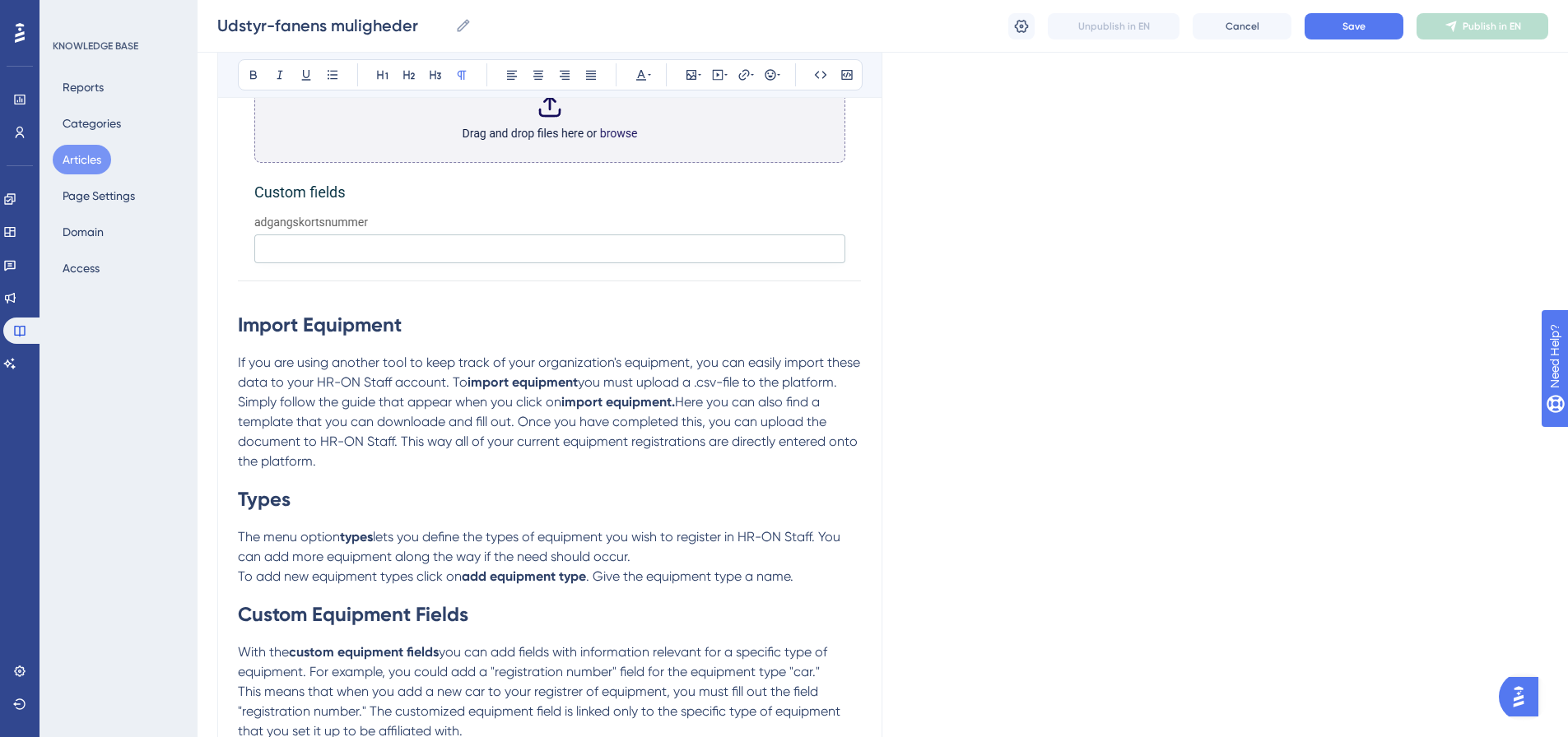
scroll to position [2042, 0]
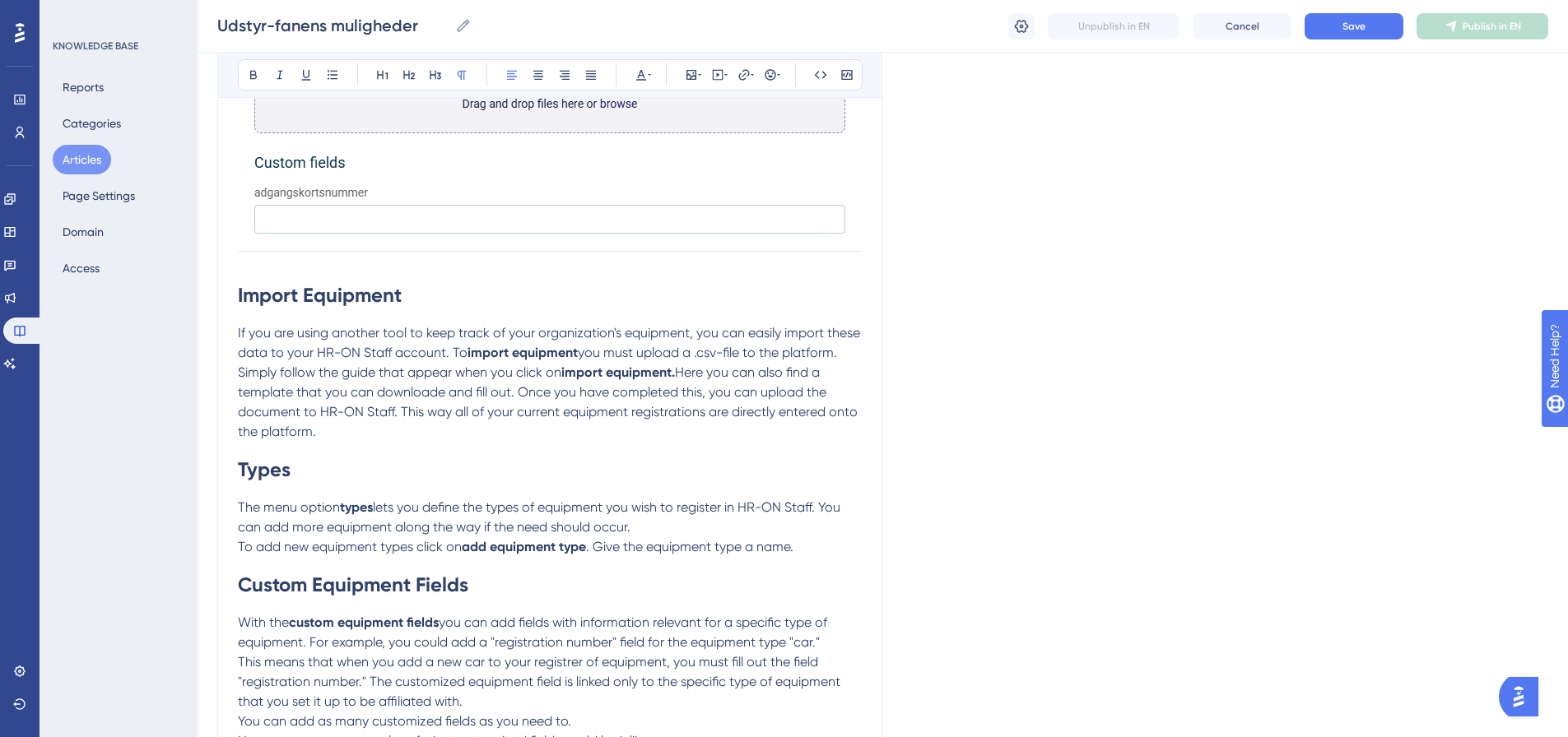
click at [341, 436] on p "If you are using another tool to keep track of your organization's equipment, y…" at bounding box center [549, 383] width 624 height 119
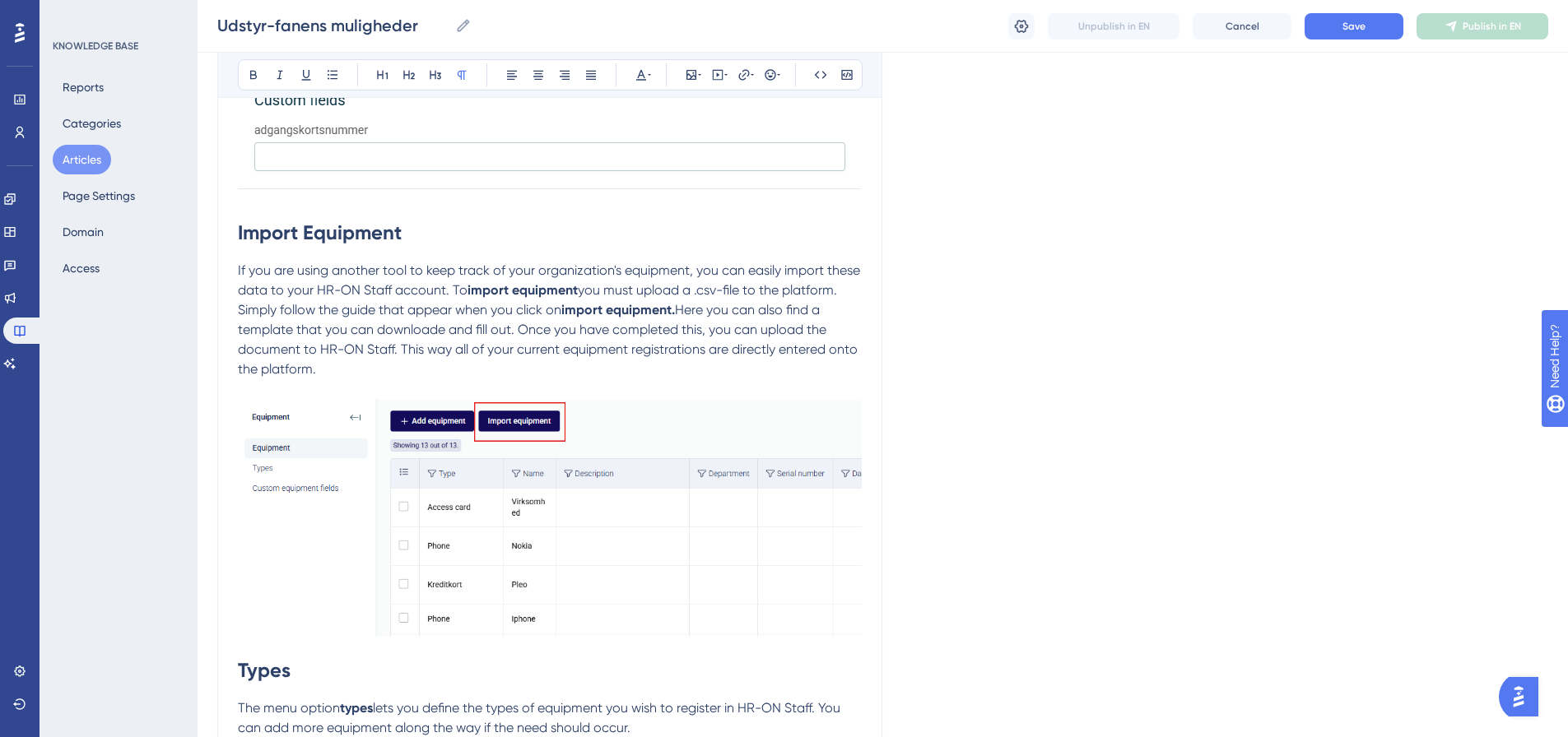
scroll to position [2289, 0]
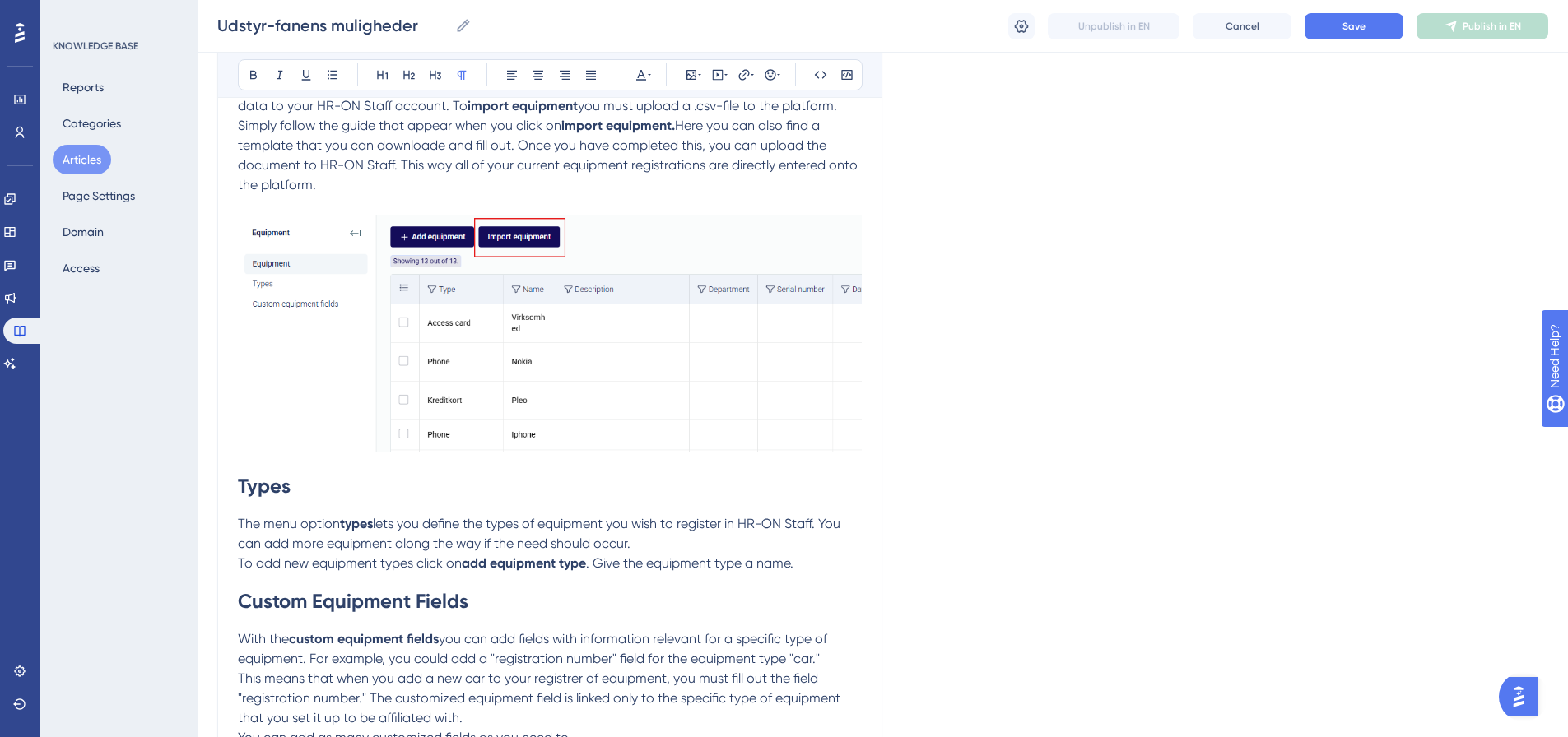
click at [242, 483] on strong "Types" at bounding box center [264, 486] width 53 height 24
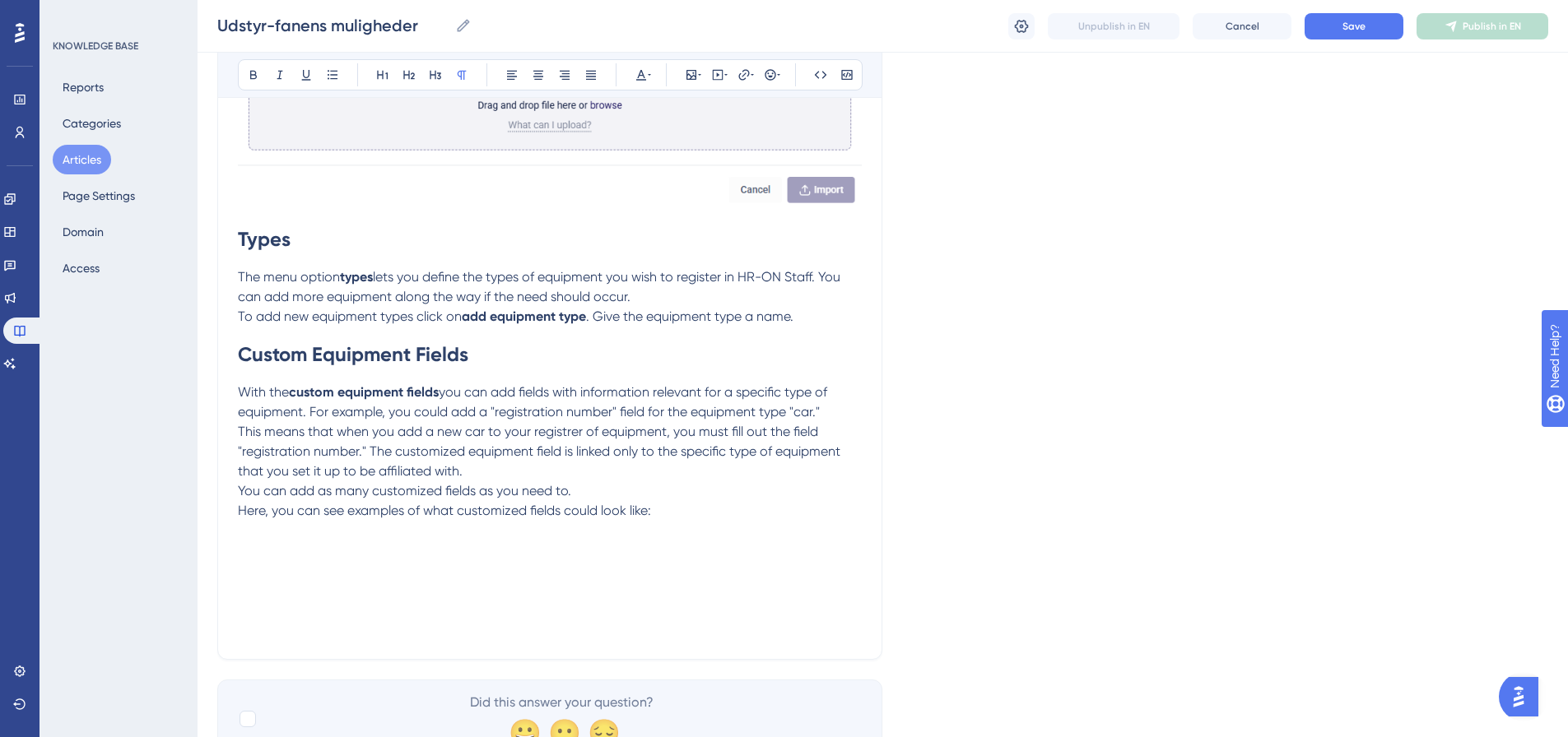
scroll to position [3030, 0]
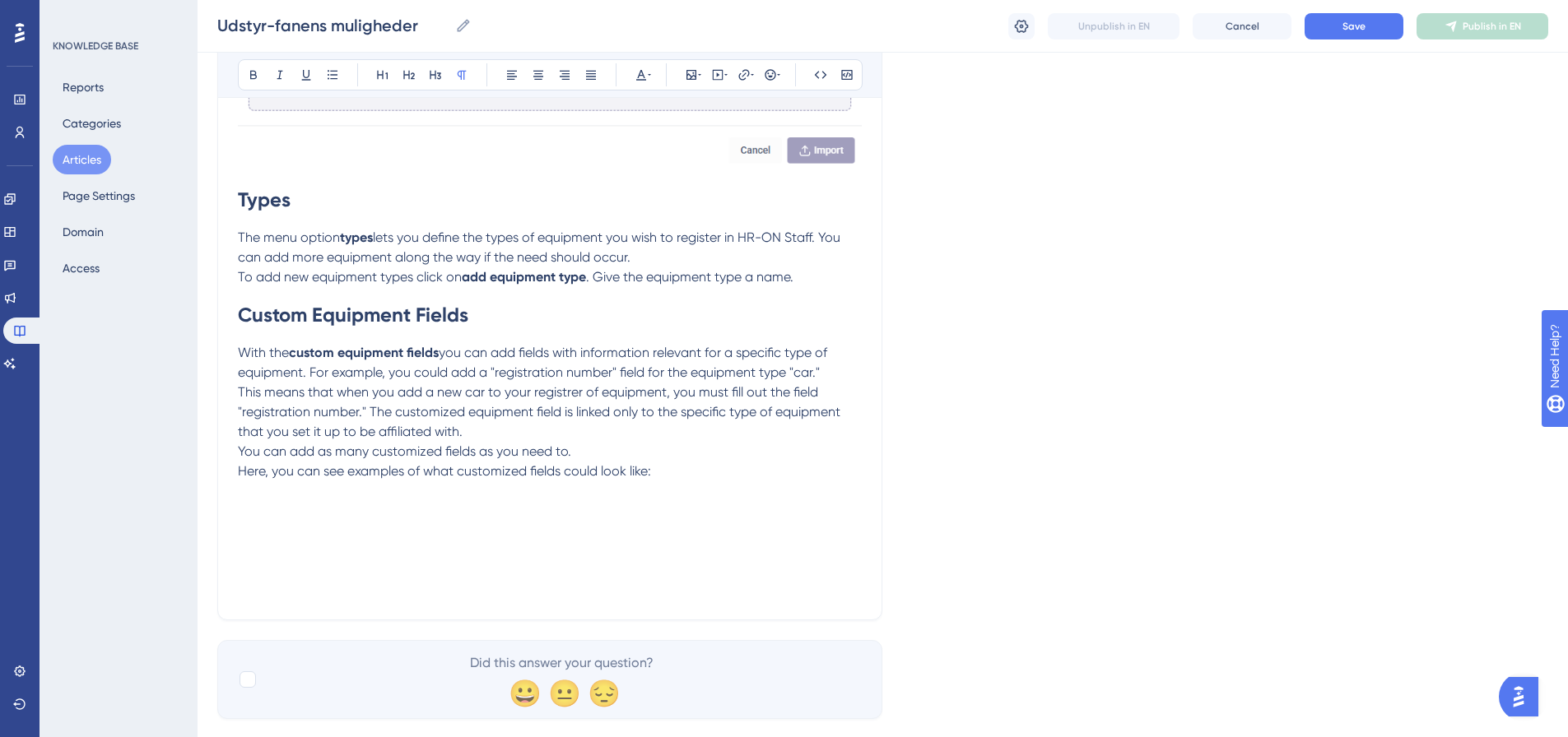
drag, startPoint x: 1443, startPoint y: 302, endPoint x: 1303, endPoint y: 330, distance: 142.8
click at [812, 274] on p "To add new equipment types click on add equipment type . Give the equipment typ…" at bounding box center [549, 277] width 624 height 20
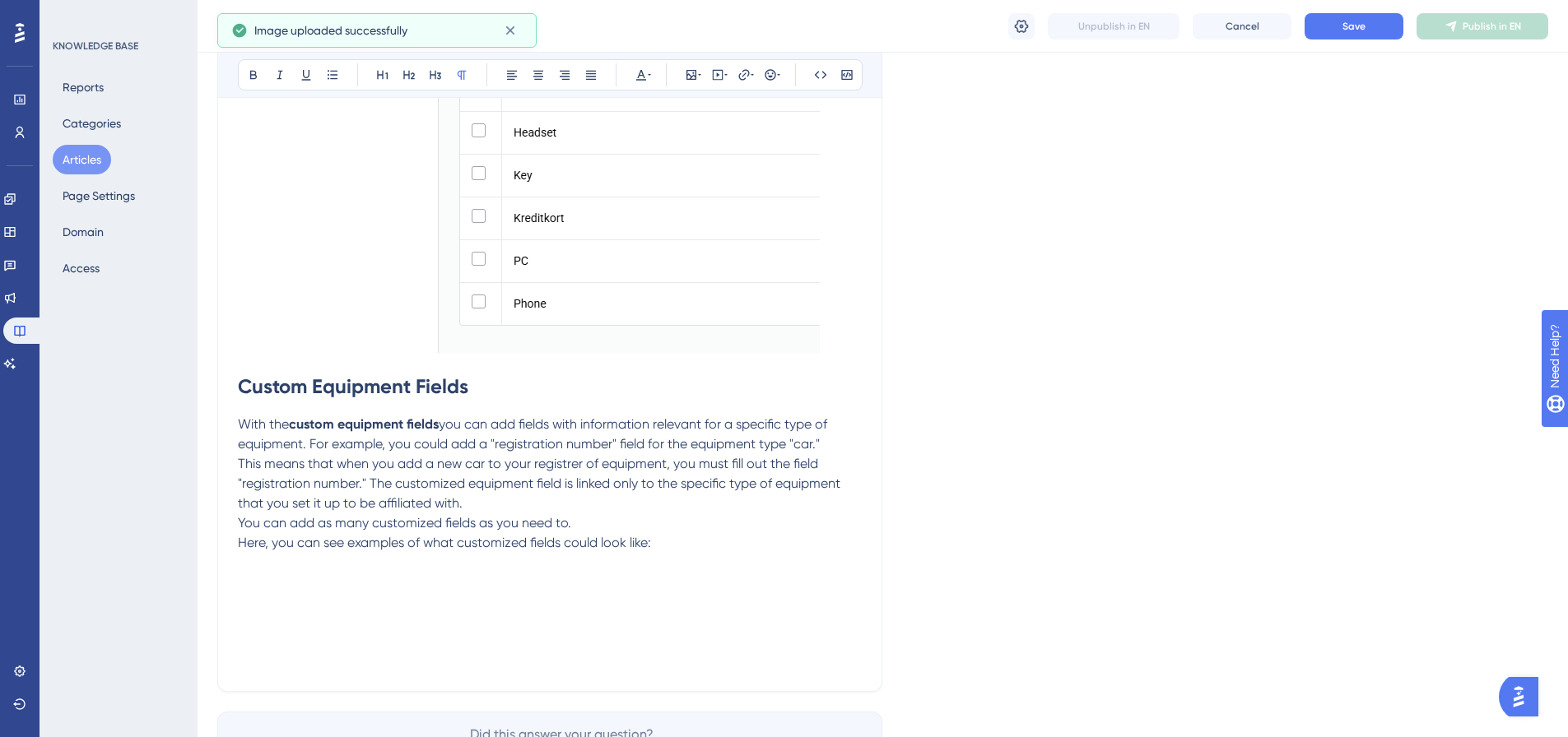
scroll to position [3523, 0]
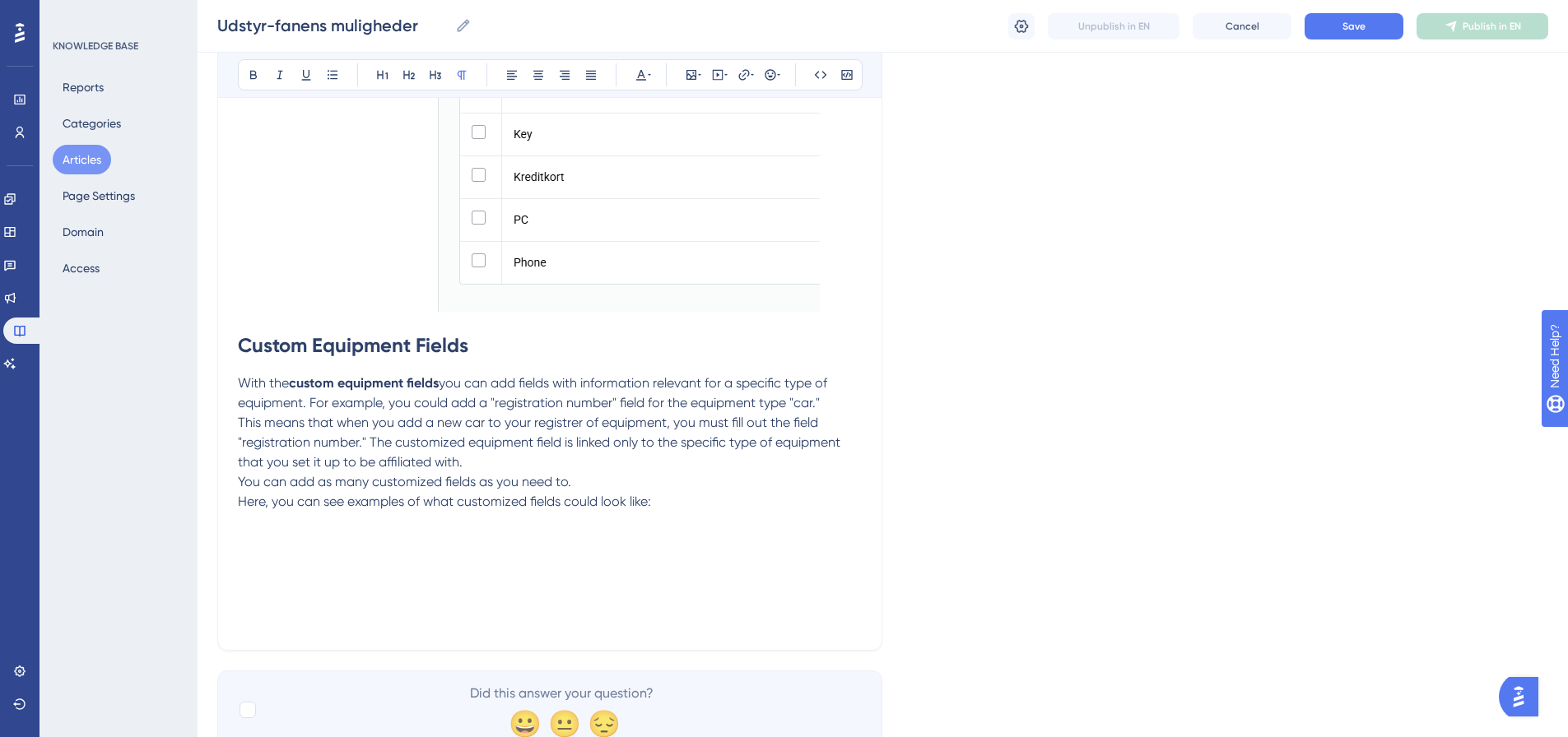
click at [672, 505] on p "Here, you can see examples of what customized fields could look like:" at bounding box center [549, 502] width 624 height 20
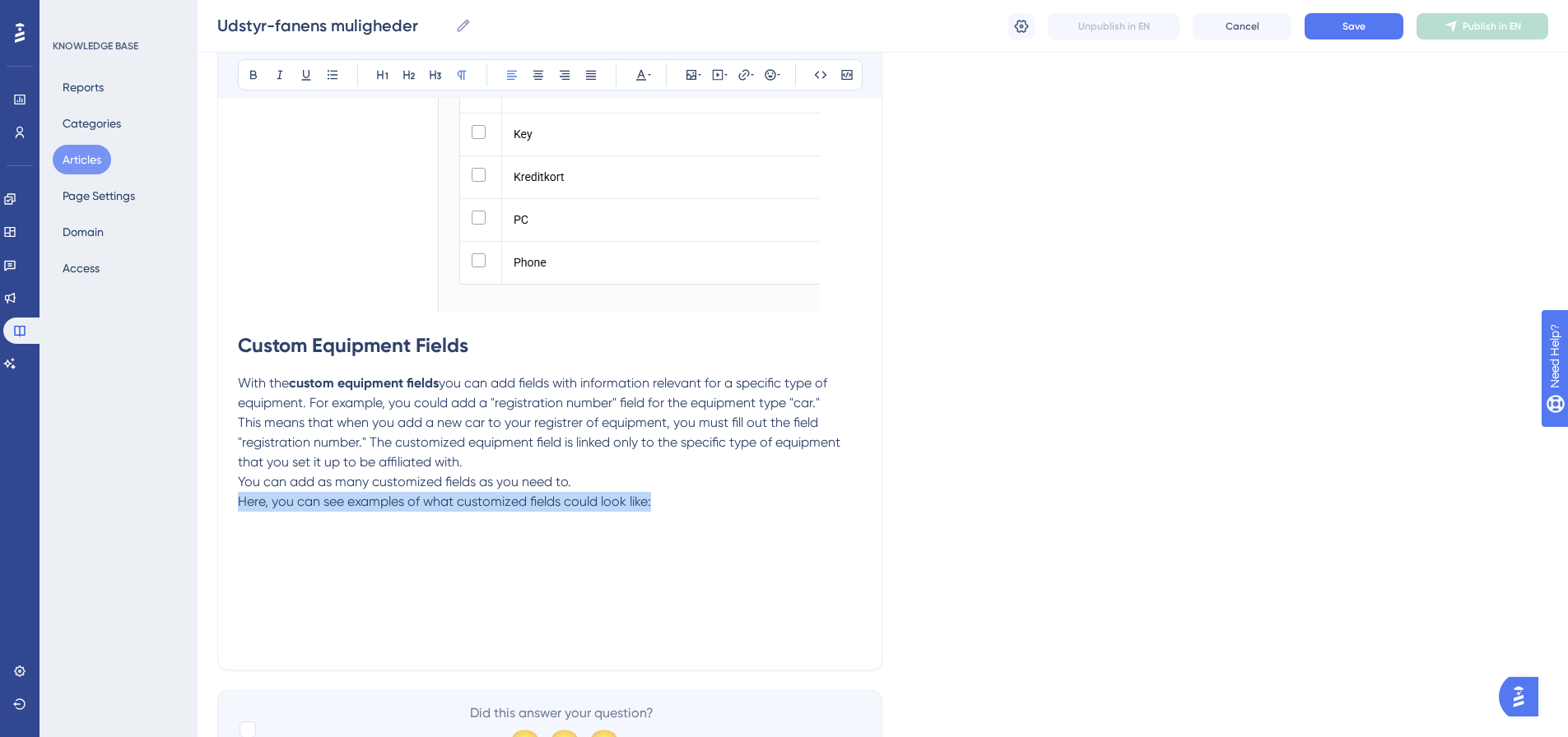
drag, startPoint x: 659, startPoint y: 504, endPoint x: 236, endPoint y: 505, distance: 423.0
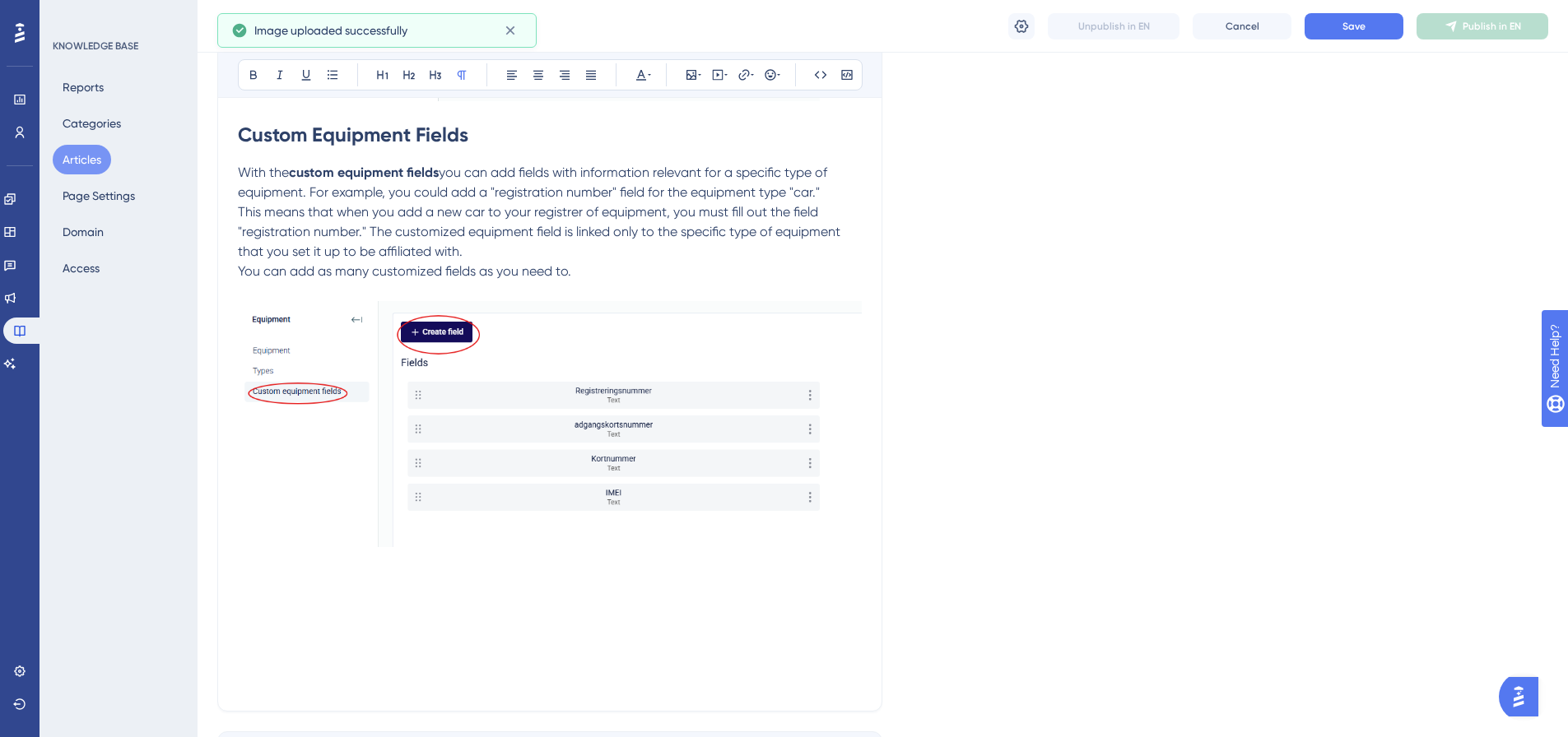
scroll to position [3852, 0]
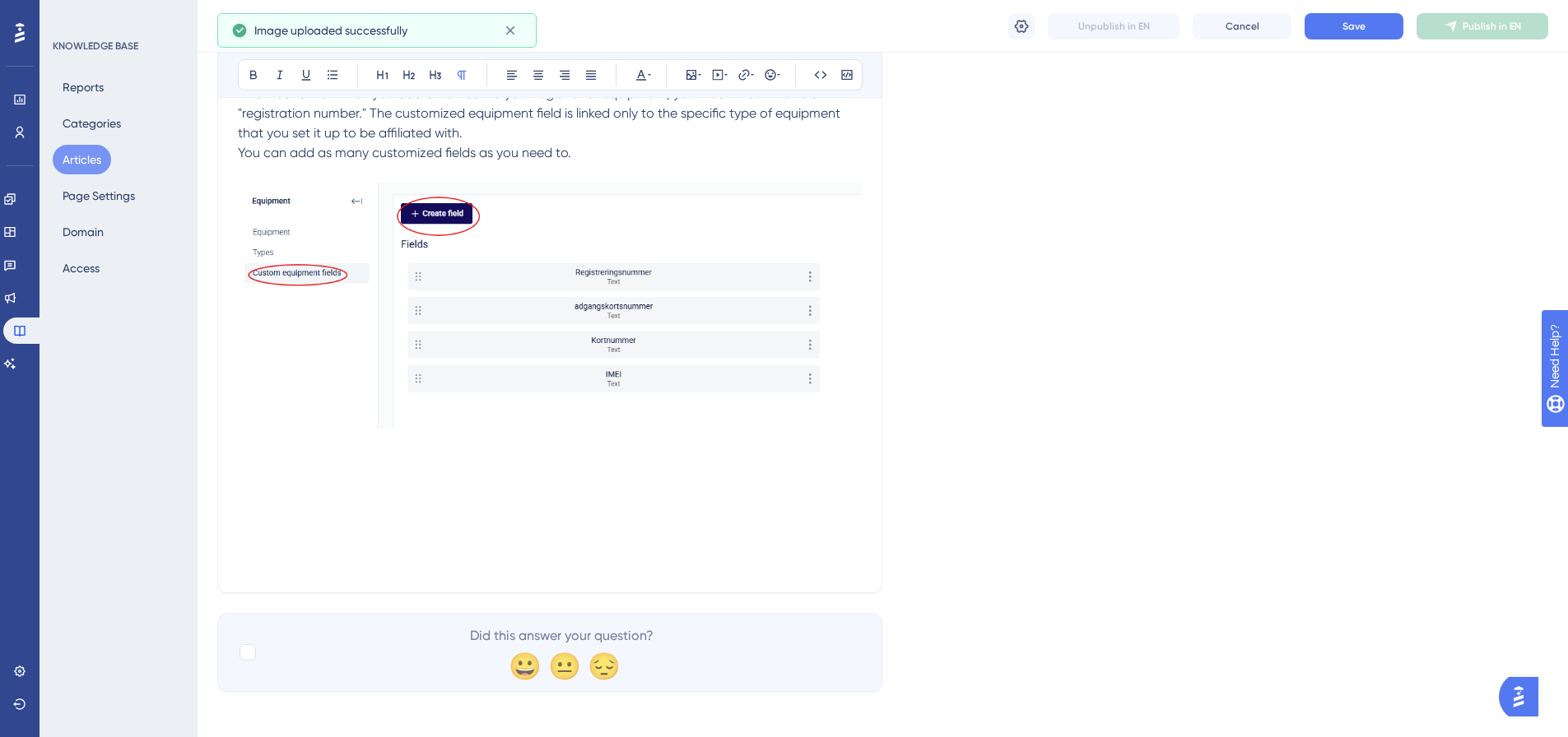
click at [569, 464] on p at bounding box center [549, 464] width 624 height 20
click at [263, 434] on div at bounding box center [549, 309] width 624 height 252
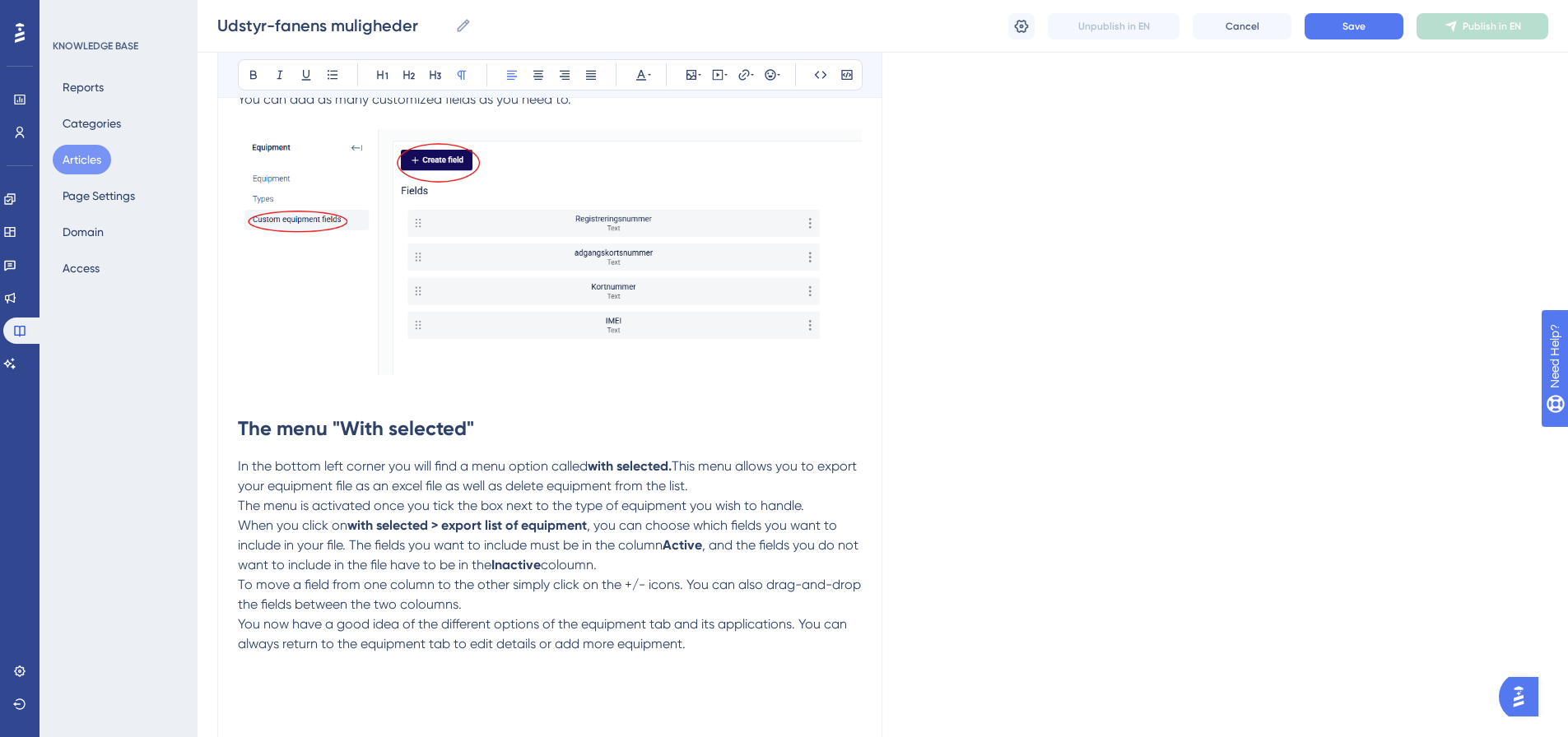
scroll to position [3935, 0]
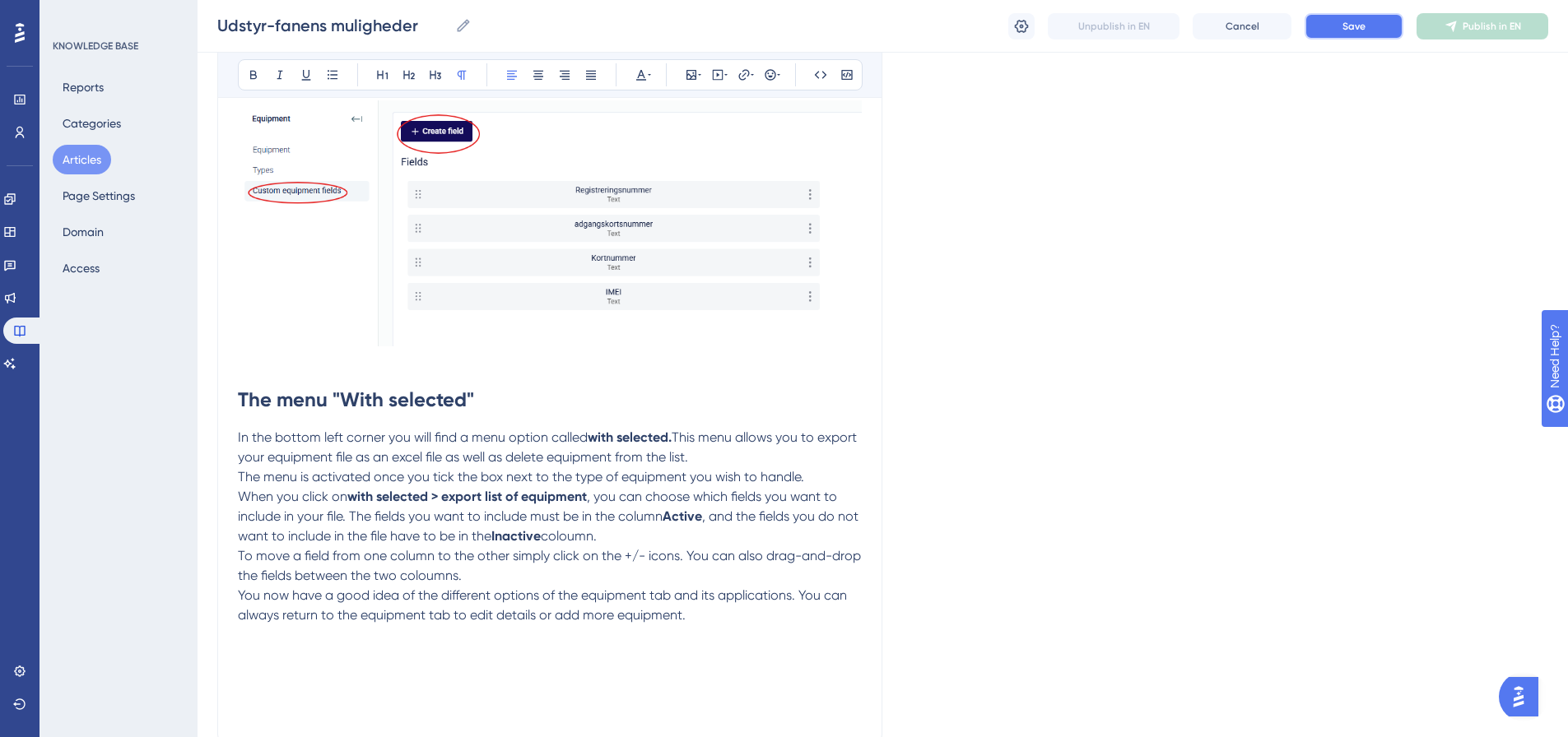
click at [1381, 24] on button "Save" at bounding box center [1354, 26] width 99 height 26
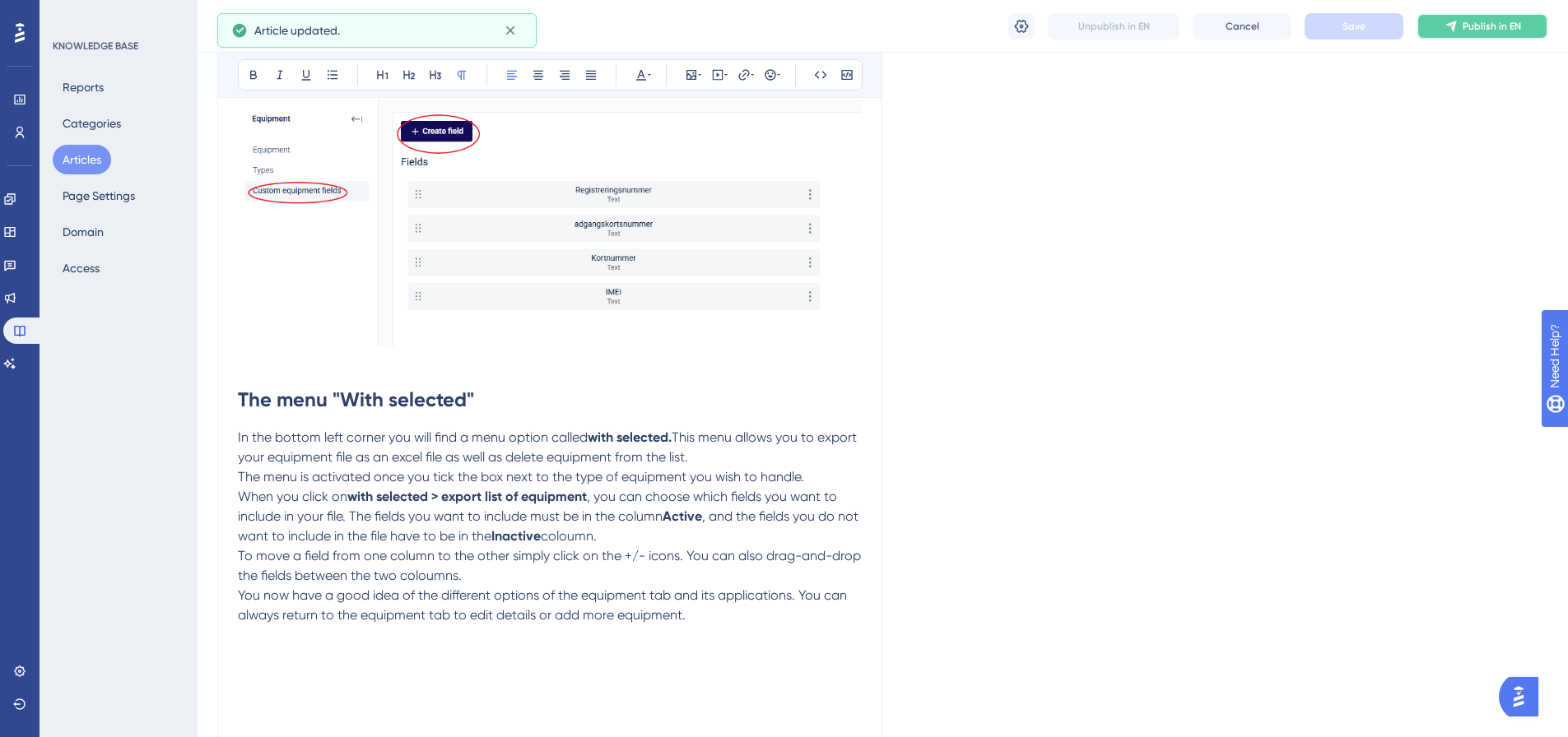
click at [1481, 29] on span "Publish in EN" at bounding box center [1492, 26] width 59 height 13
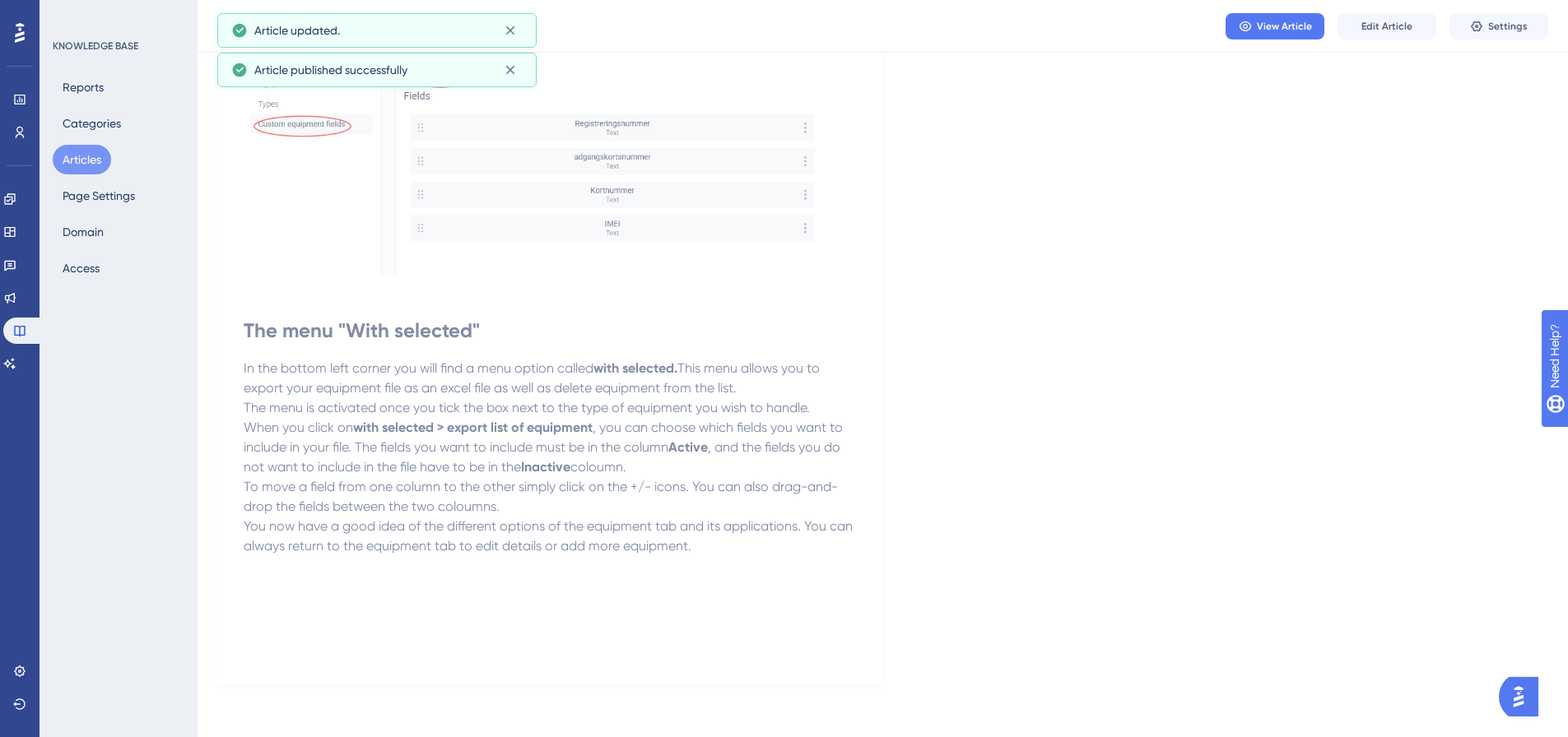
scroll to position [3879, 0]
click at [87, 157] on button "Articles" at bounding box center [82, 160] width 59 height 30
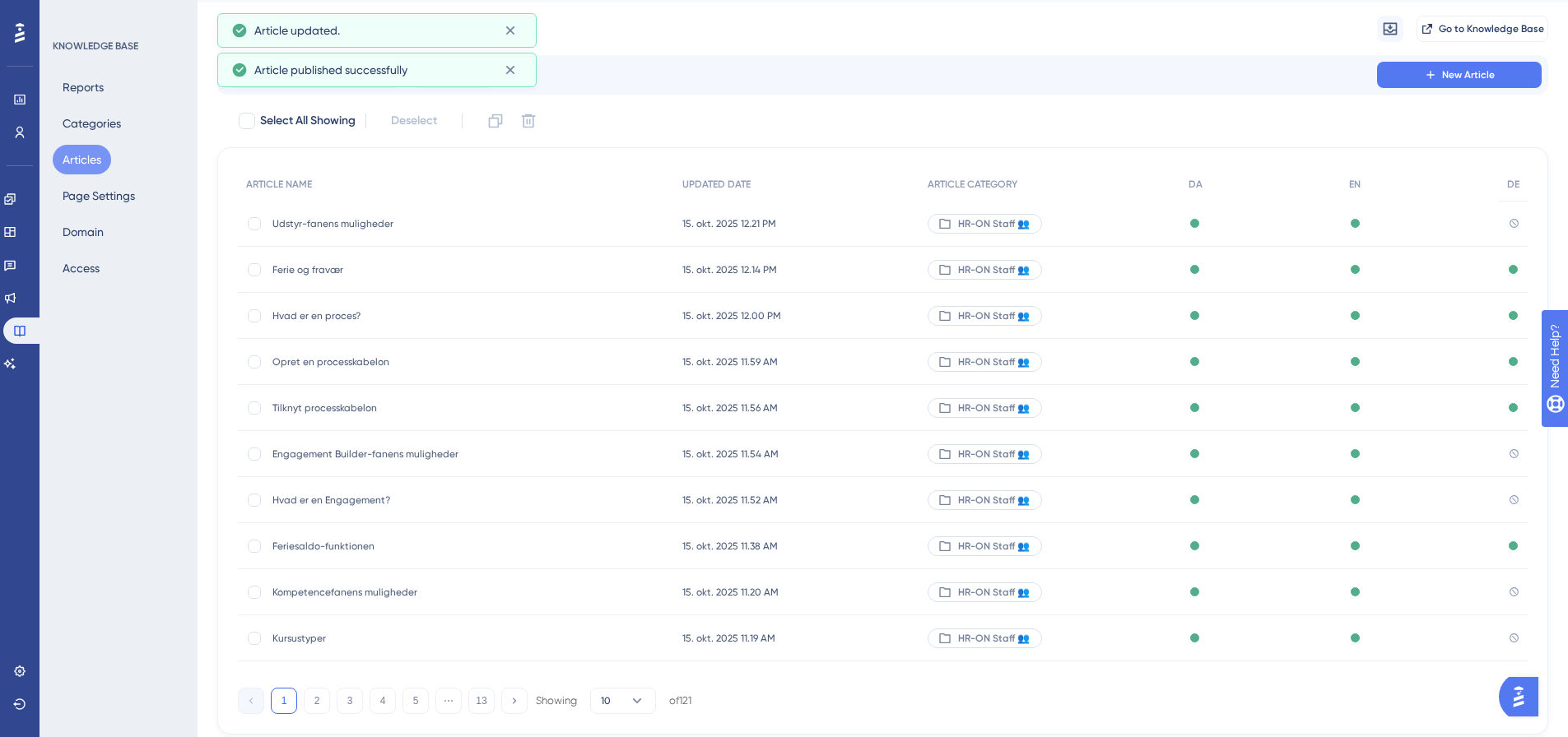
scroll to position [82, 0]
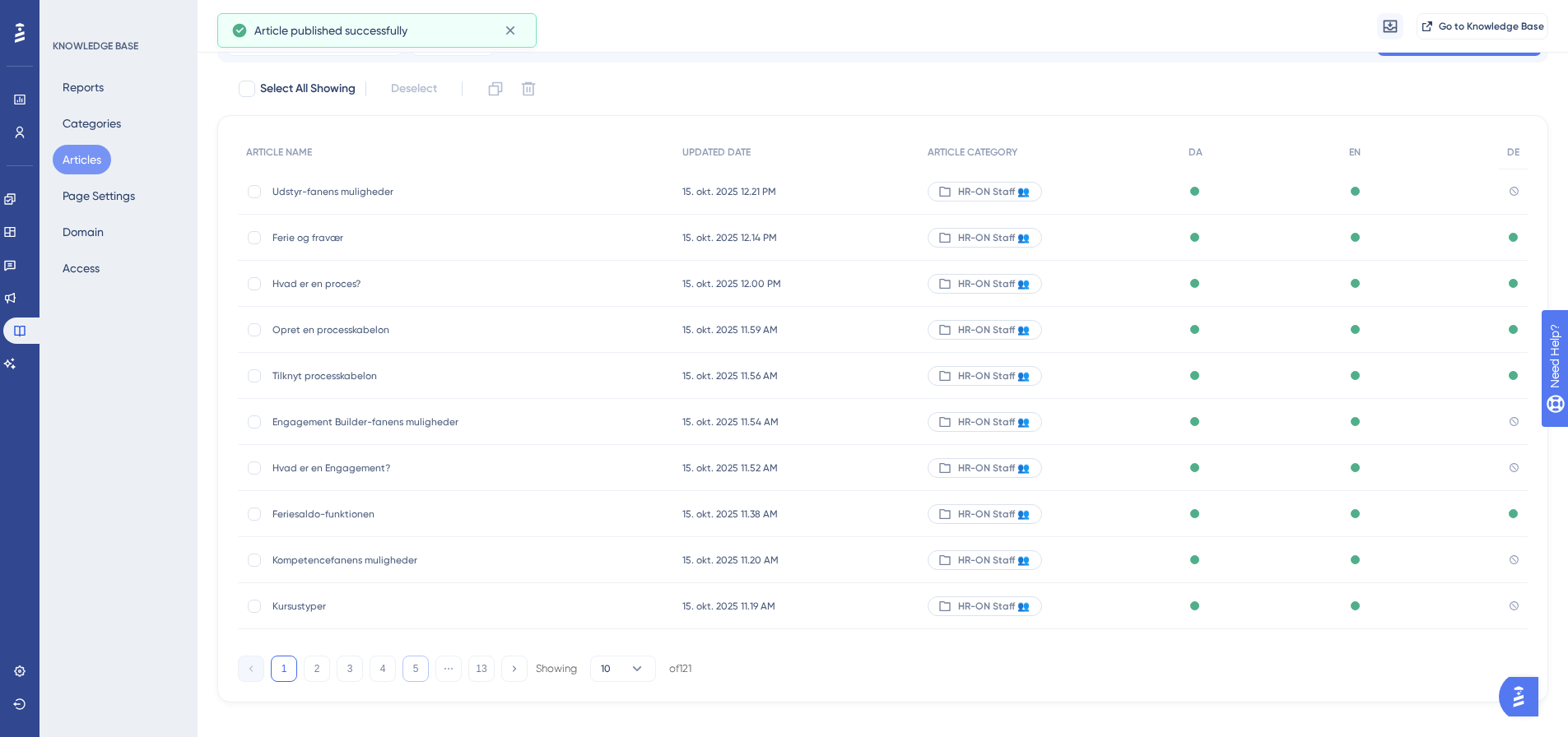
click at [410, 668] on button "5" at bounding box center [416, 669] width 26 height 26
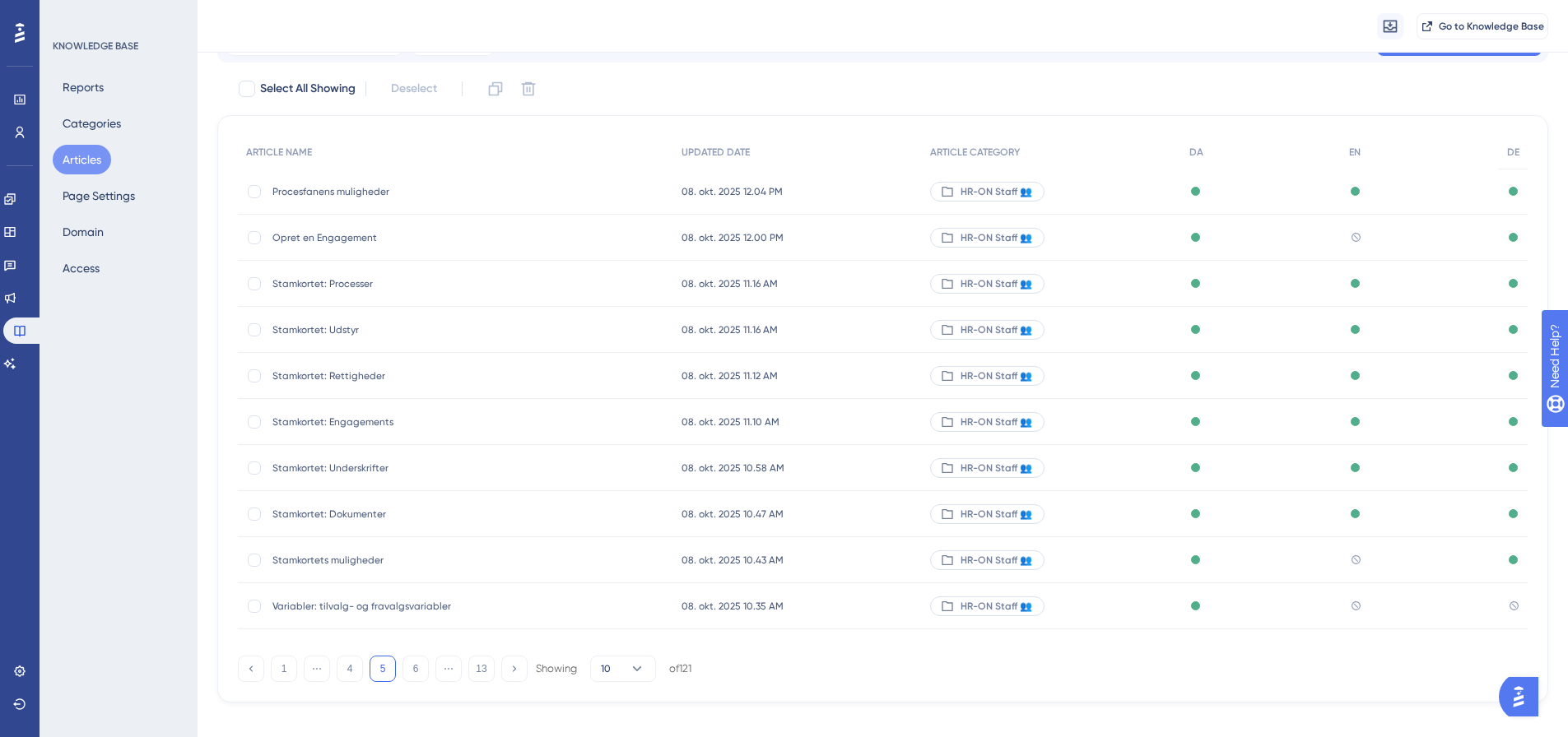
click at [386, 608] on span "Variabler: tilvalg- og fravalgsvariabler" at bounding box center [403, 607] width 263 height 13
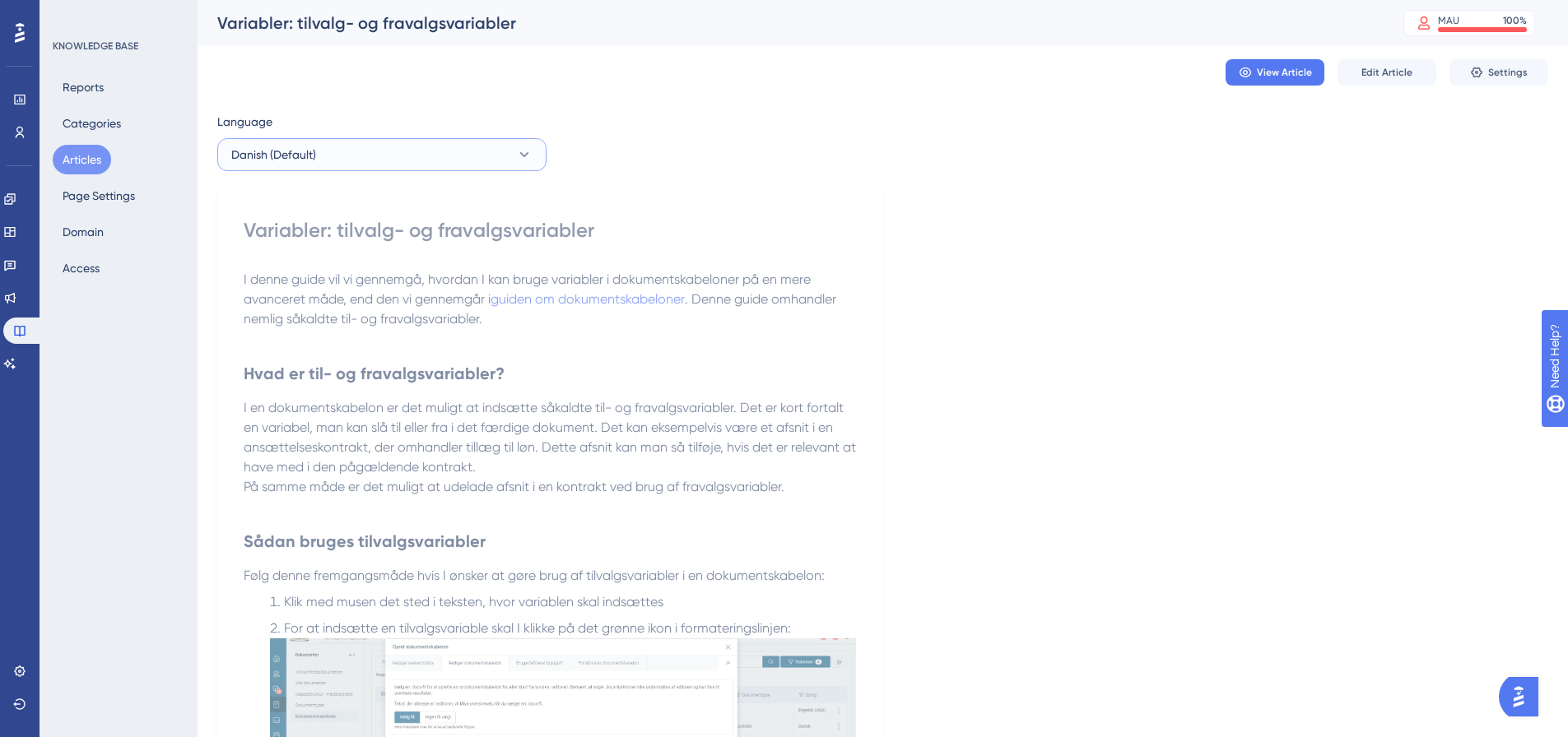
click at [412, 164] on button "Danish (Default)" at bounding box center [382, 155] width 329 height 33
click at [333, 241] on button "English English No translation" at bounding box center [381, 238] width 308 height 33
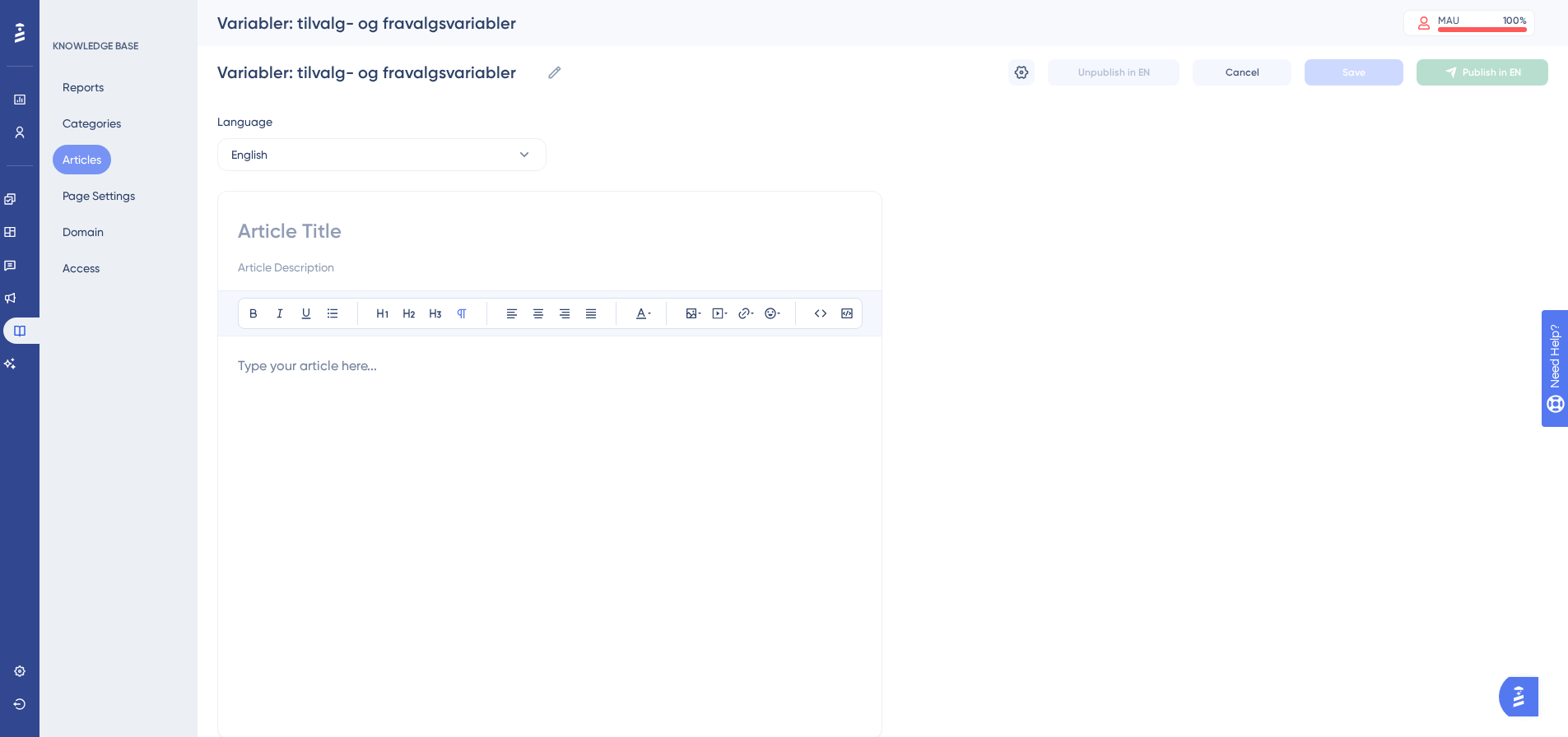
click at [328, 223] on input at bounding box center [549, 232] width 624 height 26
paste input "Placeholders: Conditional - and inverted conditional placeholders"
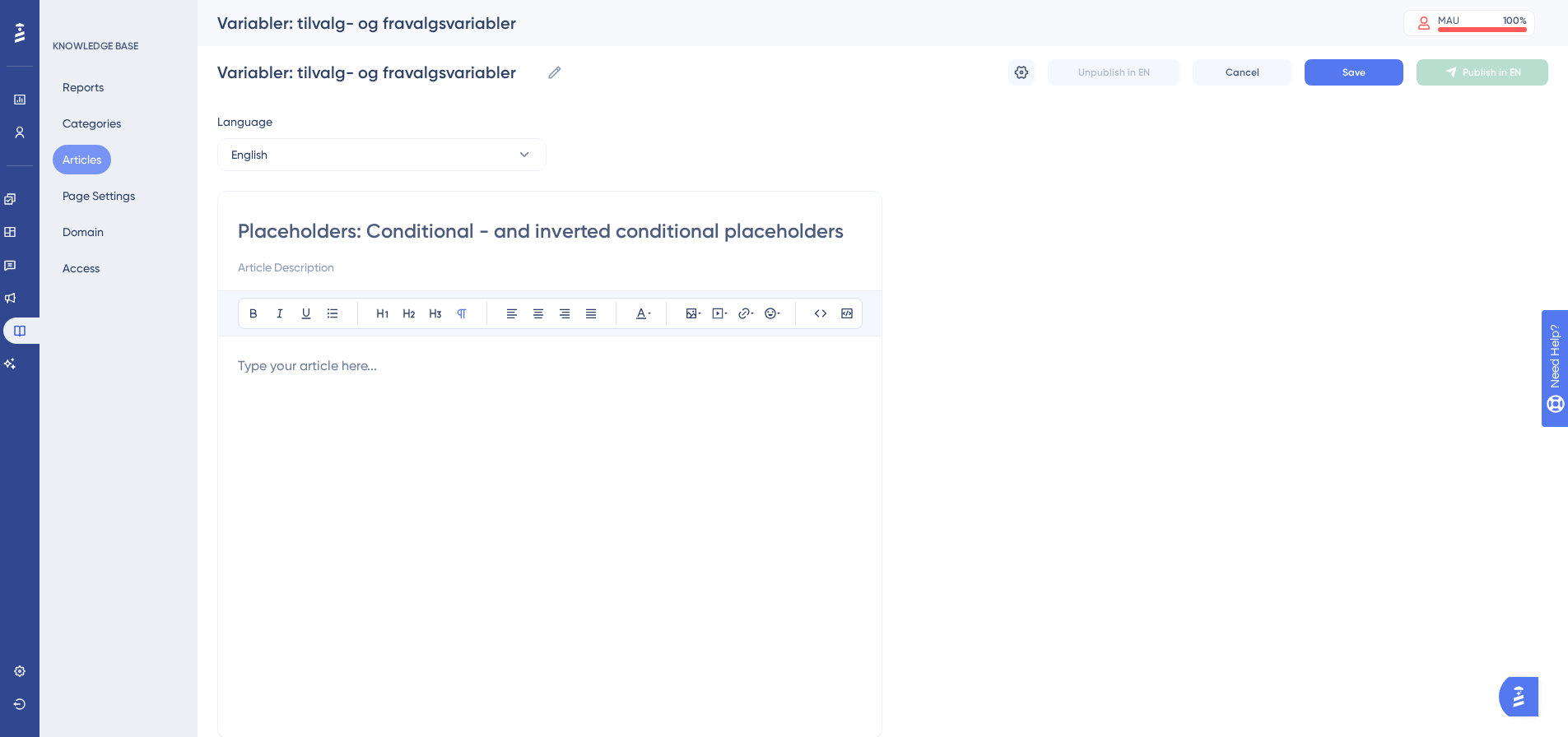
type input "Placeholders: Conditional - and inverted conditional placeholders"
click at [372, 375] on p at bounding box center [549, 366] width 624 height 20
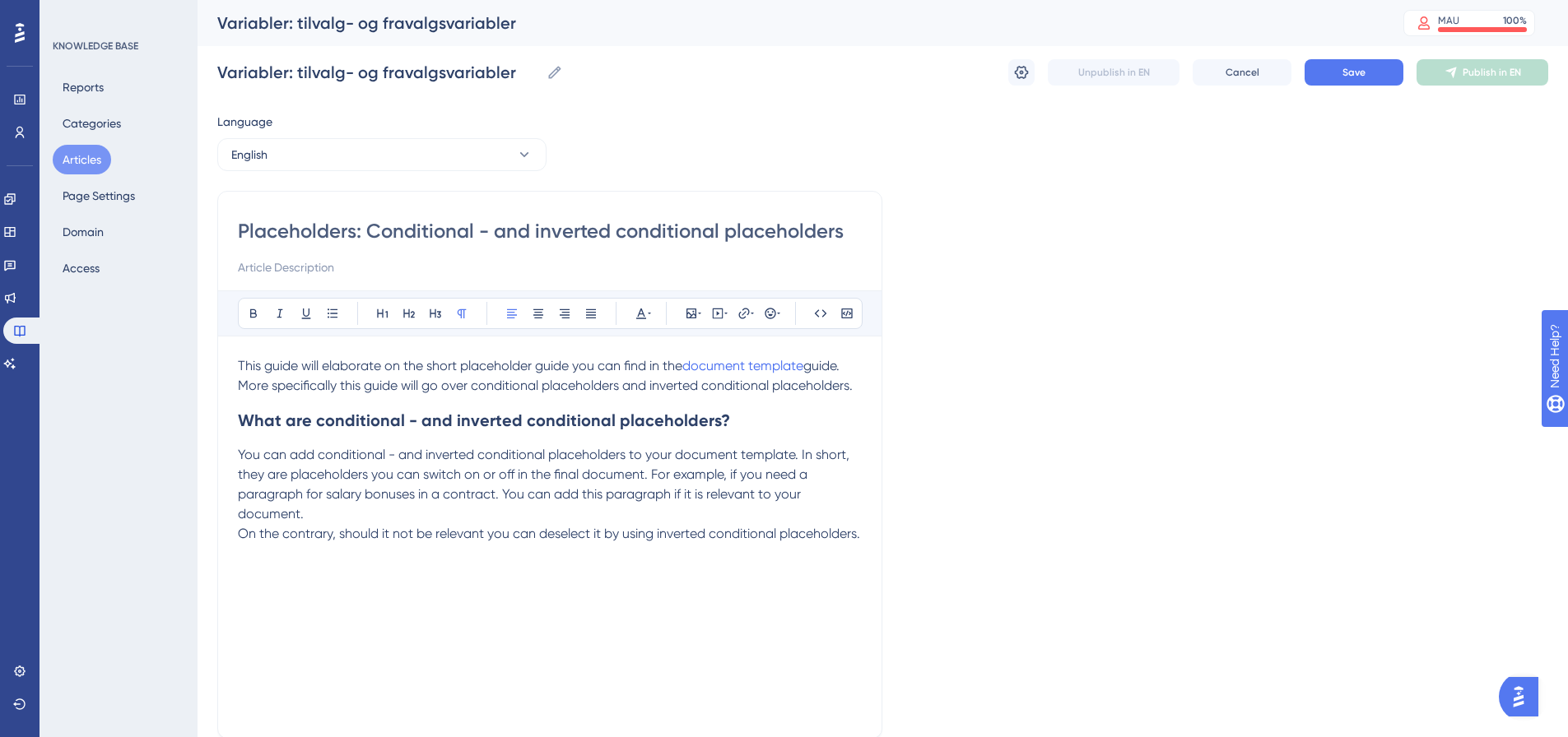
click at [250, 589] on div "This guide will elaborate on the short placeholder guide you can find in the do…" at bounding box center [549, 537] width 624 height 362
click at [330, 544] on p "On the contrary, should it not be relevant you can deselect it by using inverte…" at bounding box center [549, 534] width 624 height 20
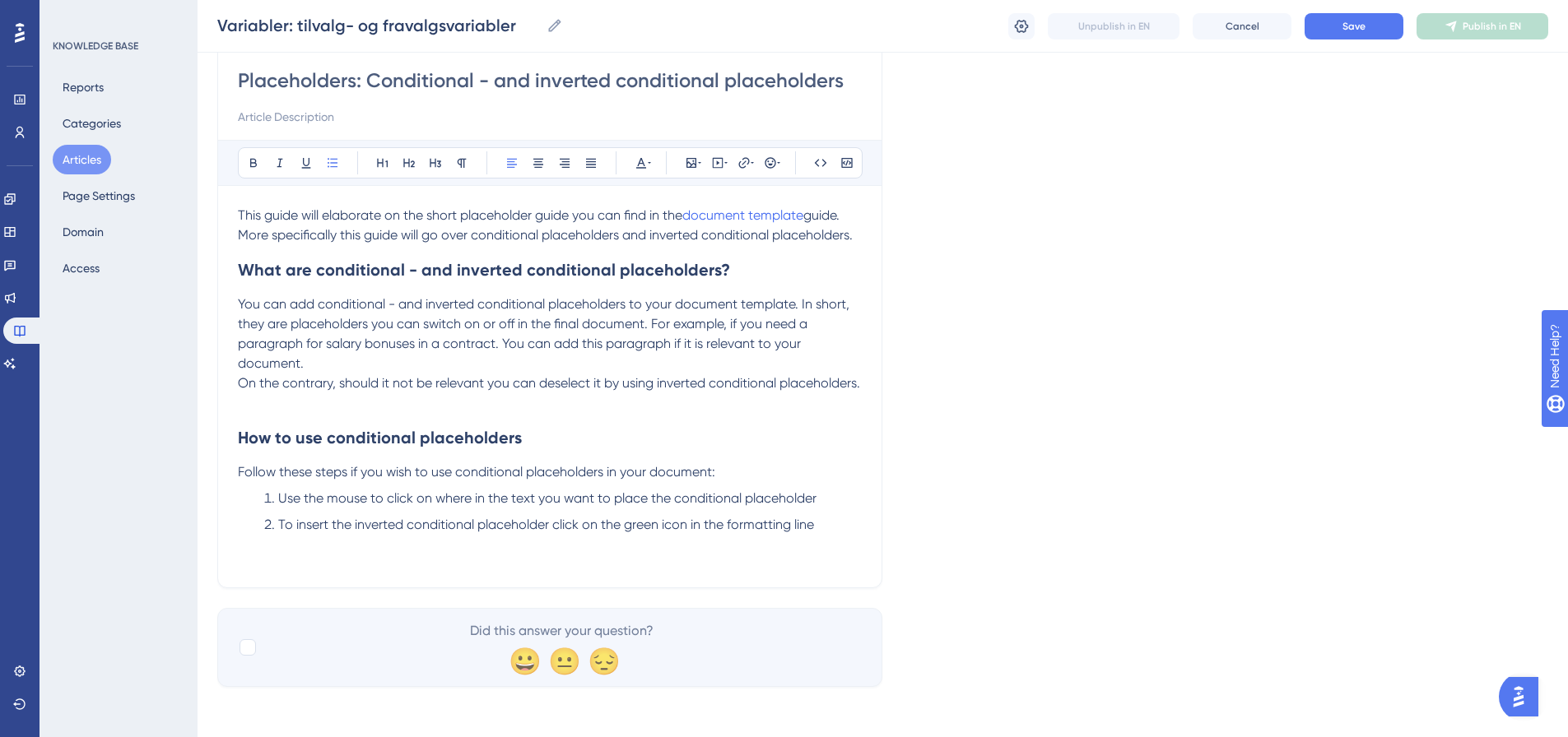
scroll to position [147, 0]
drag, startPoint x: 1317, startPoint y: 449, endPoint x: 1180, endPoint y: 448, distance: 137.0
click at [1317, 449] on div "Language English Placeholders: Conditional - and inverted conditional placehold…" at bounding box center [883, 322] width 1331 height 725
click at [827, 533] on li "To insert the inverted conditional placeholder click on the green icon in the f…" at bounding box center [559, 523] width 605 height 20
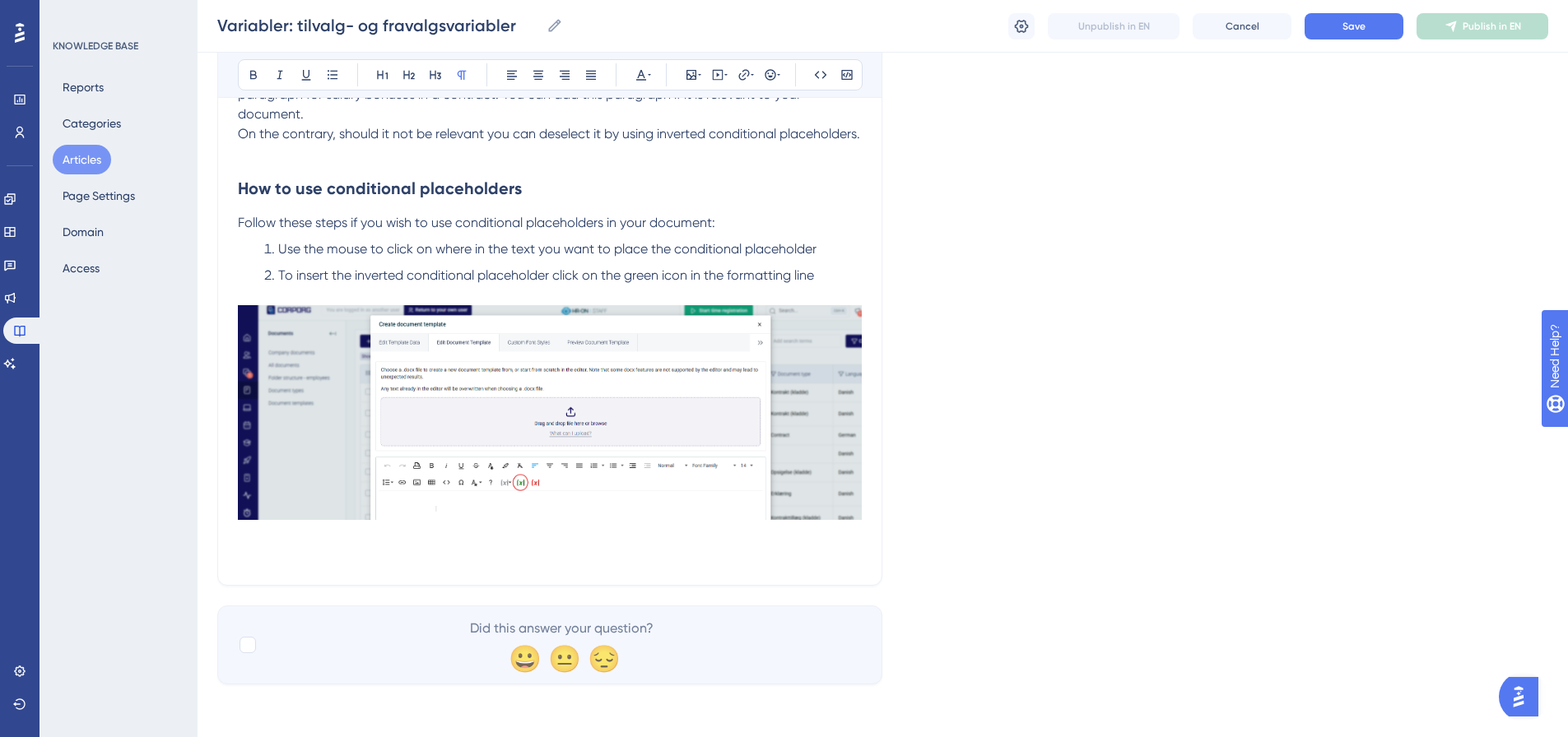
scroll to position [413, 0]
click at [820, 545] on p at bounding box center [549, 536] width 624 height 20
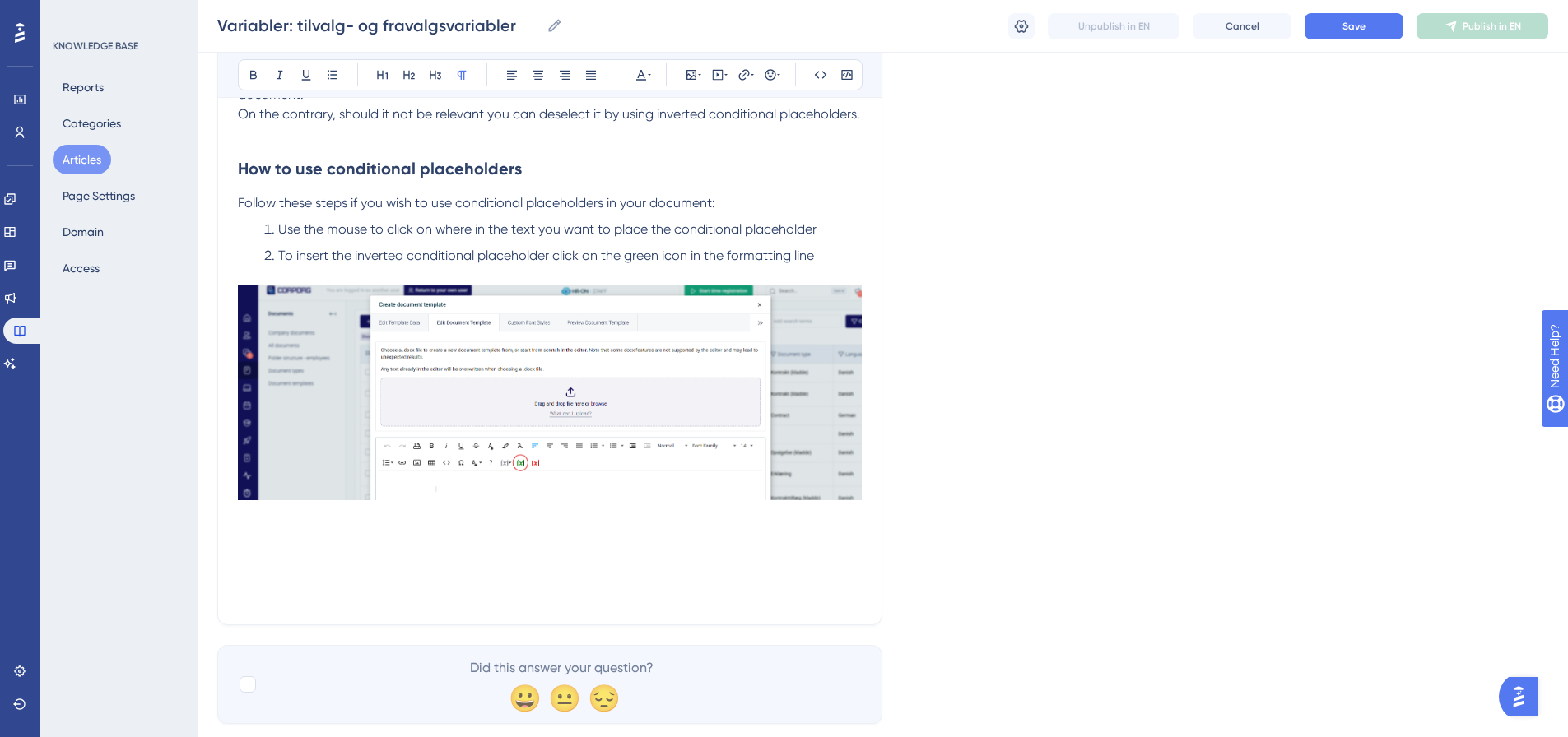
click at [258, 546] on p at bounding box center [549, 536] width 624 height 20
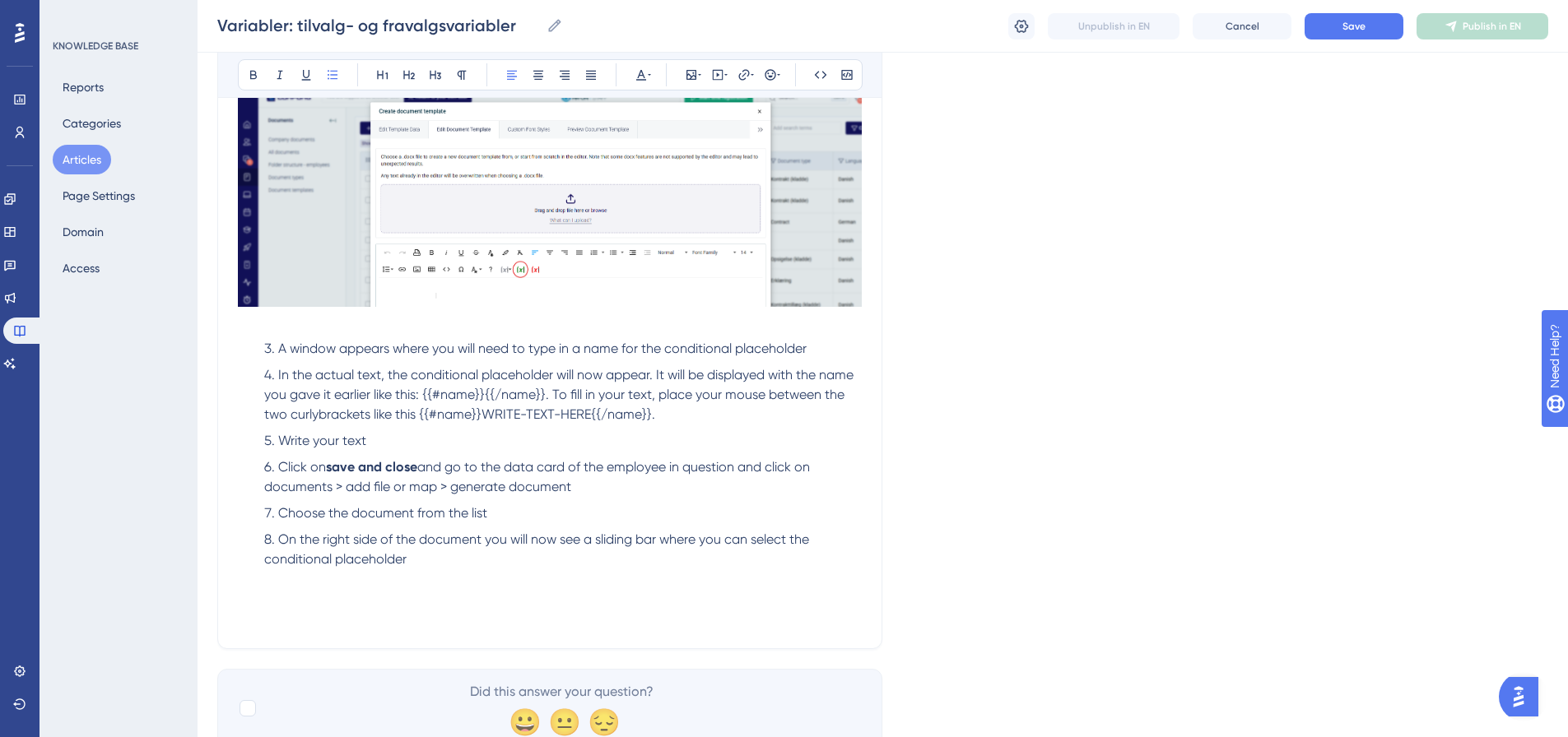
scroll to position [689, 0]
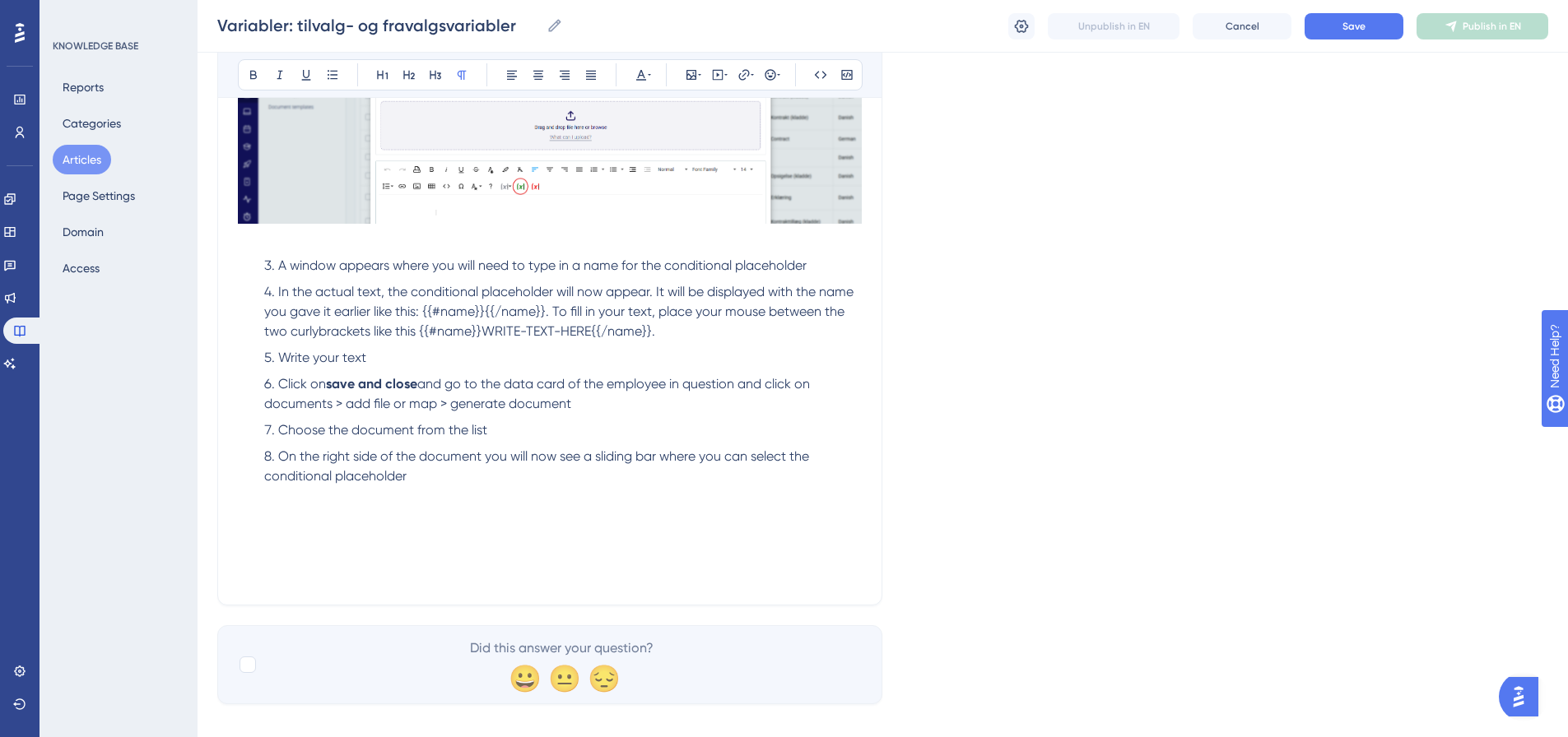
click at [1302, 370] on div "Language English Placeholders: Conditional - and inverted conditional placehold…" at bounding box center [883, 59] width 1331 height 1289
click at [252, 526] on p at bounding box center [549, 516] width 624 height 20
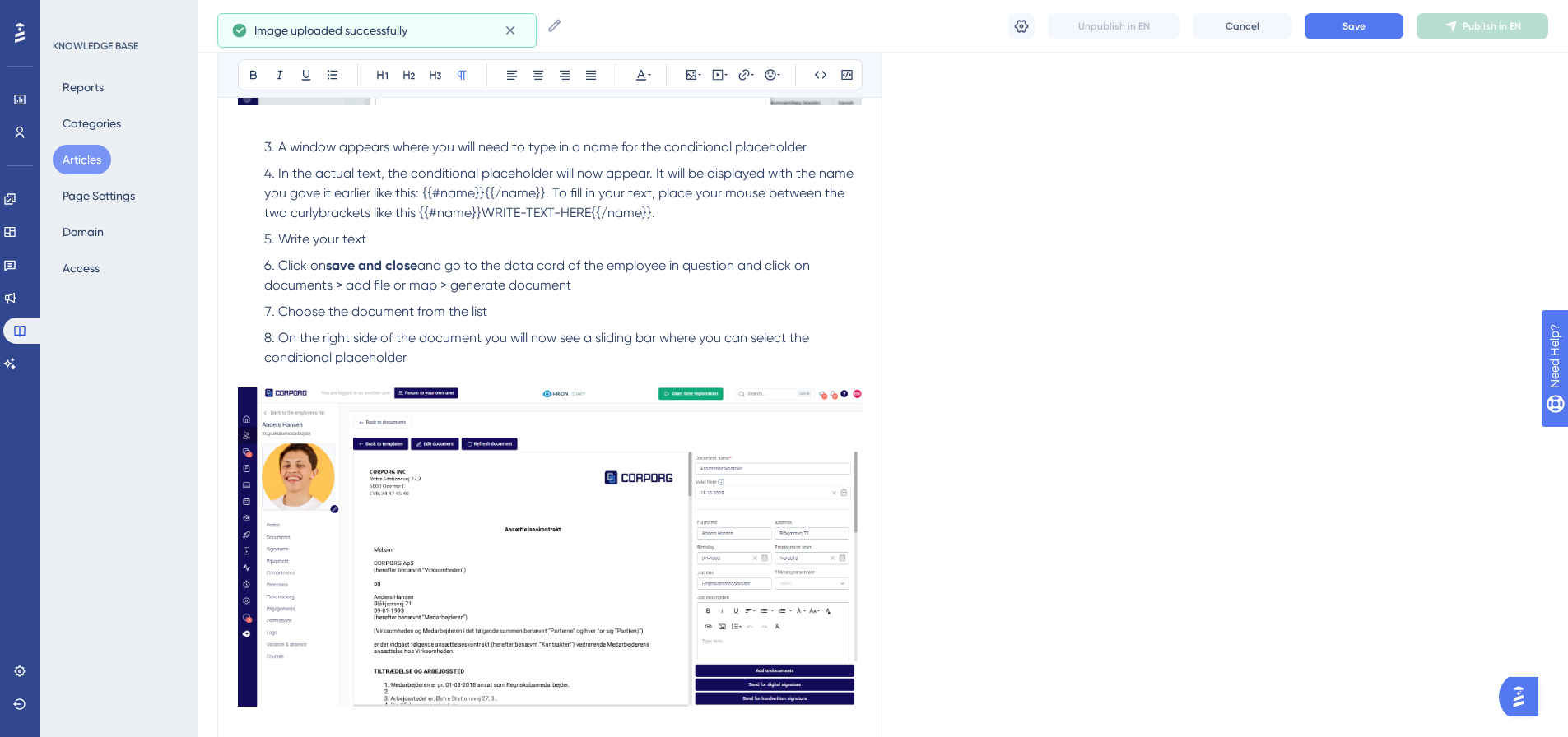
scroll to position [828, 0]
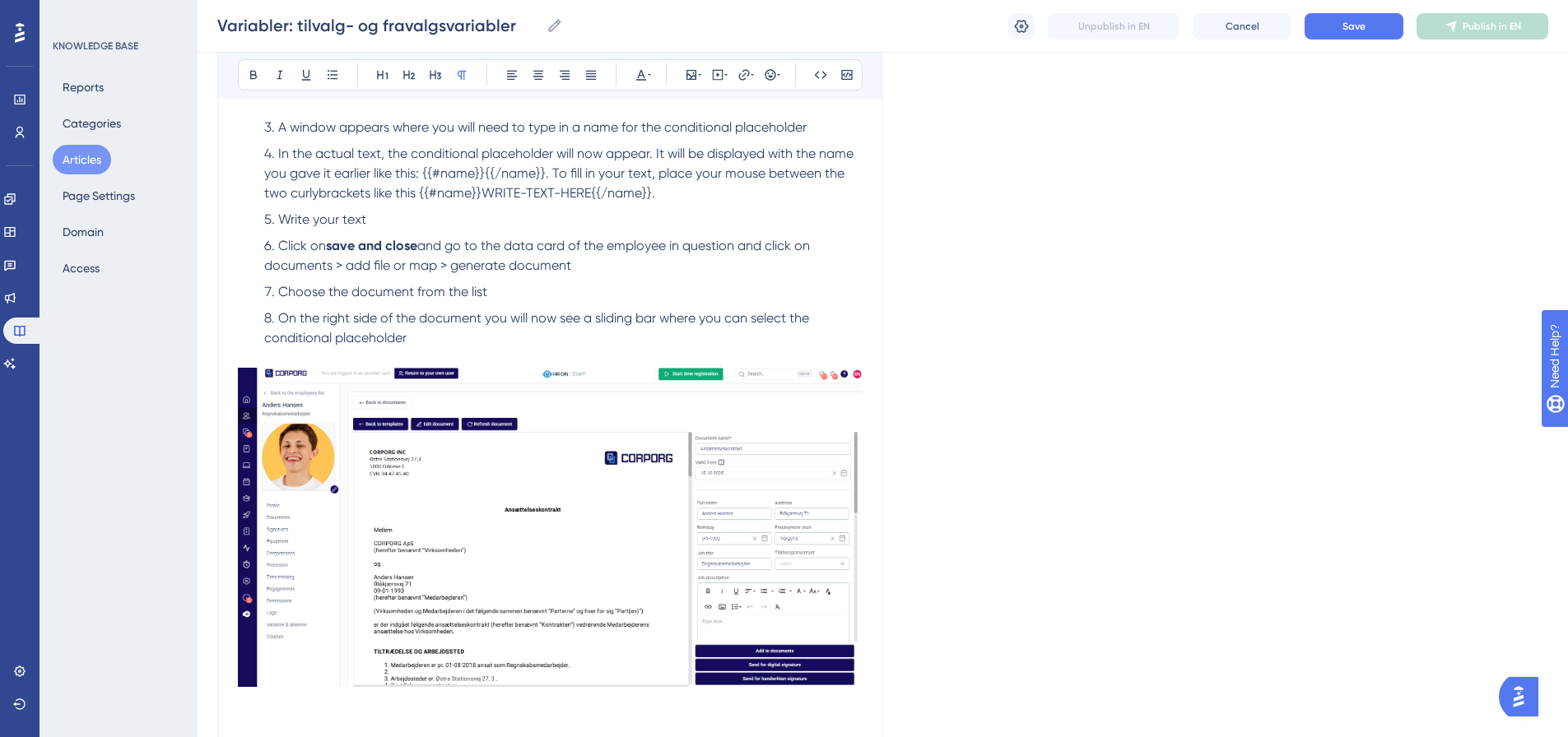
click at [450, 583] on img at bounding box center [549, 527] width 624 height 319
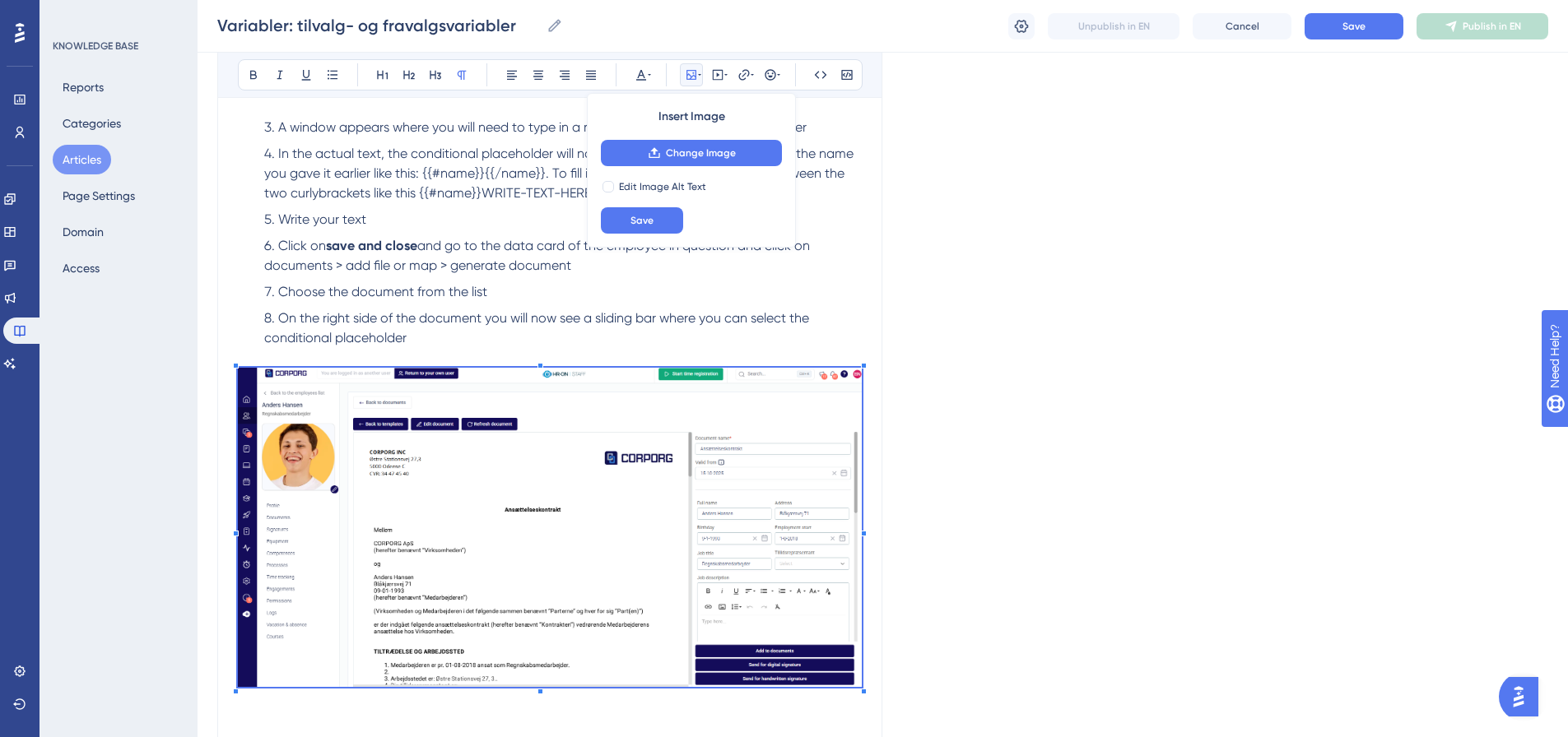
scroll to position [749, 0]
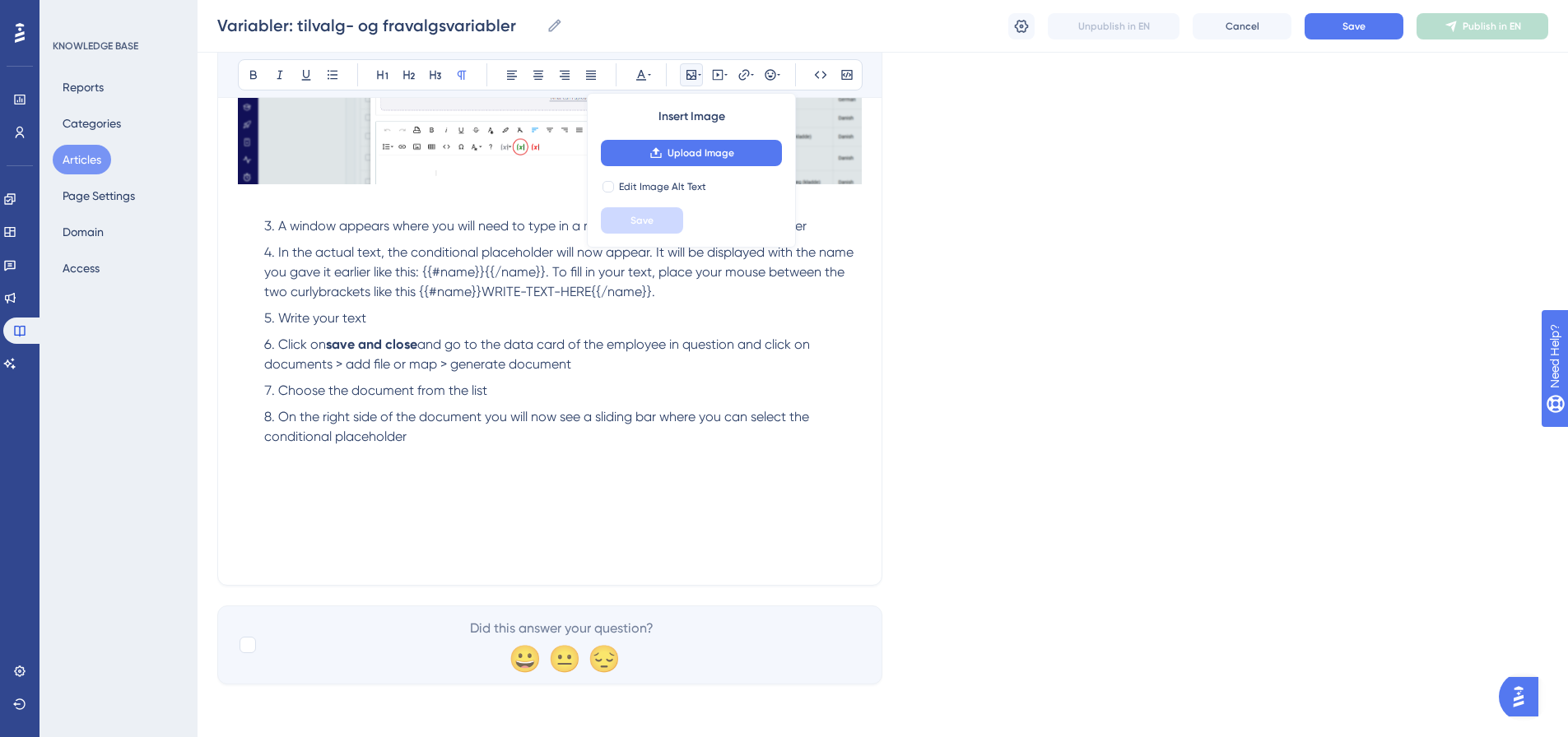
click at [1341, 532] on div "Language English Placeholders: Conditional - and inverted conditional placehold…" at bounding box center [883, 30] width 1331 height 1308
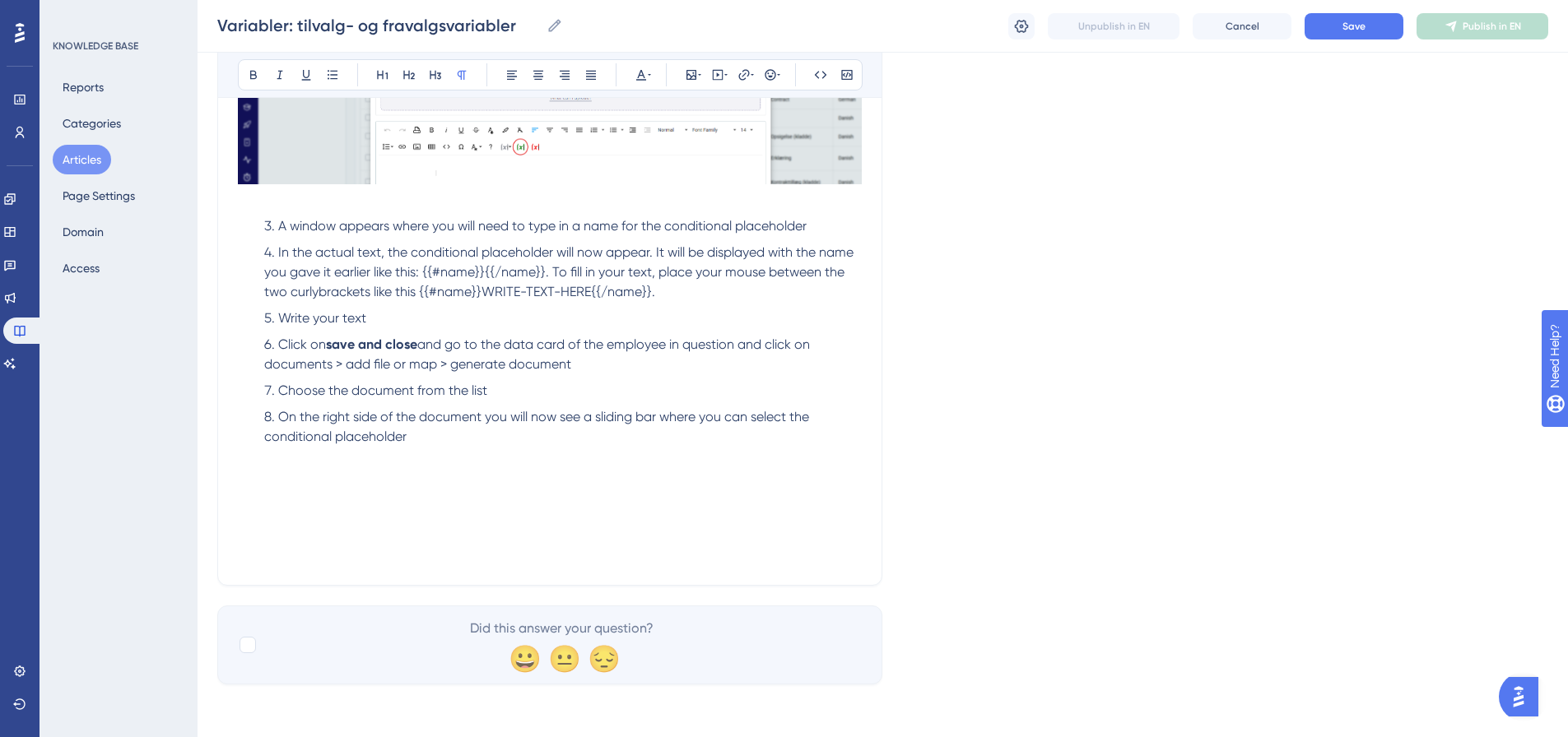
click at [247, 470] on p at bounding box center [549, 476] width 624 height 20
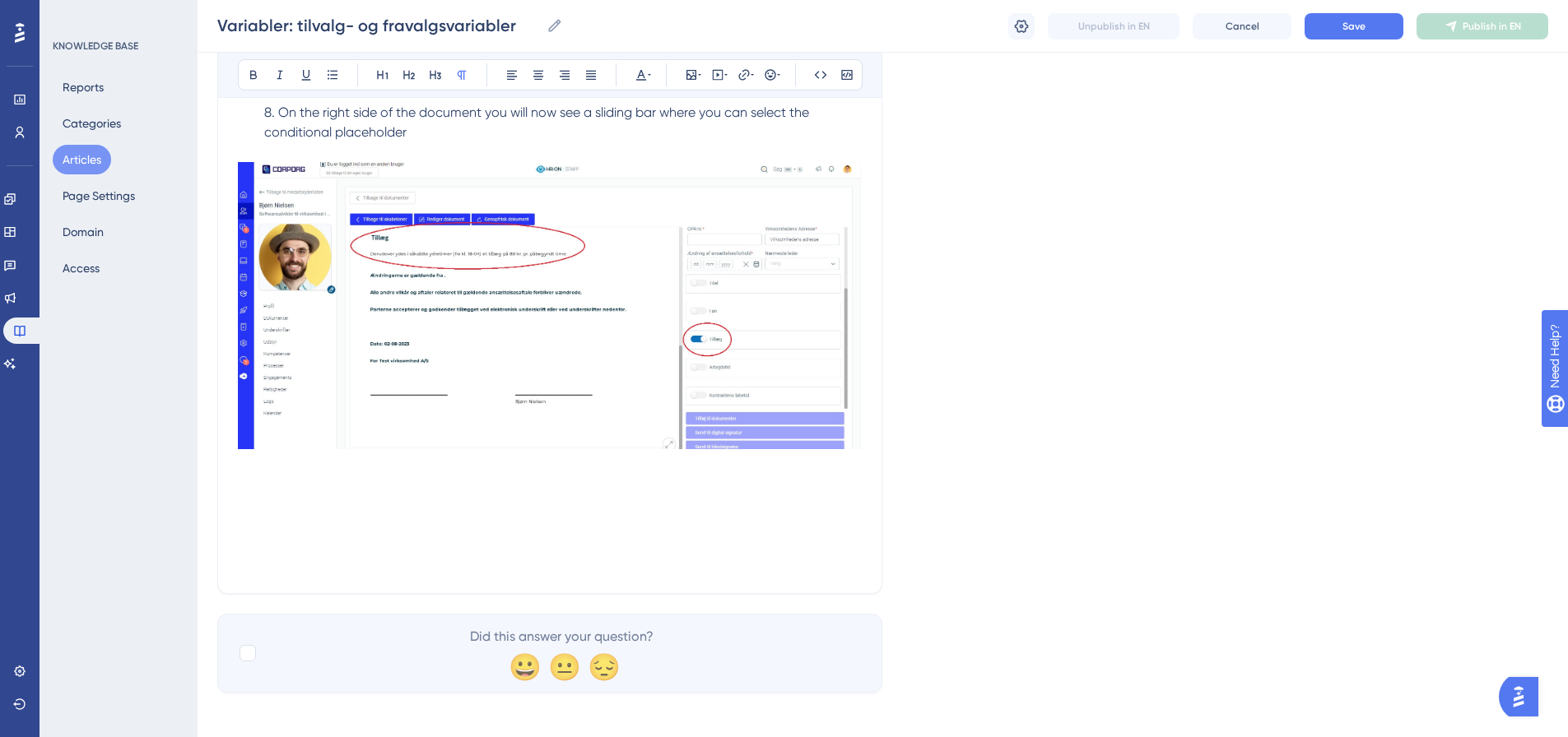
scroll to position [1062, 0]
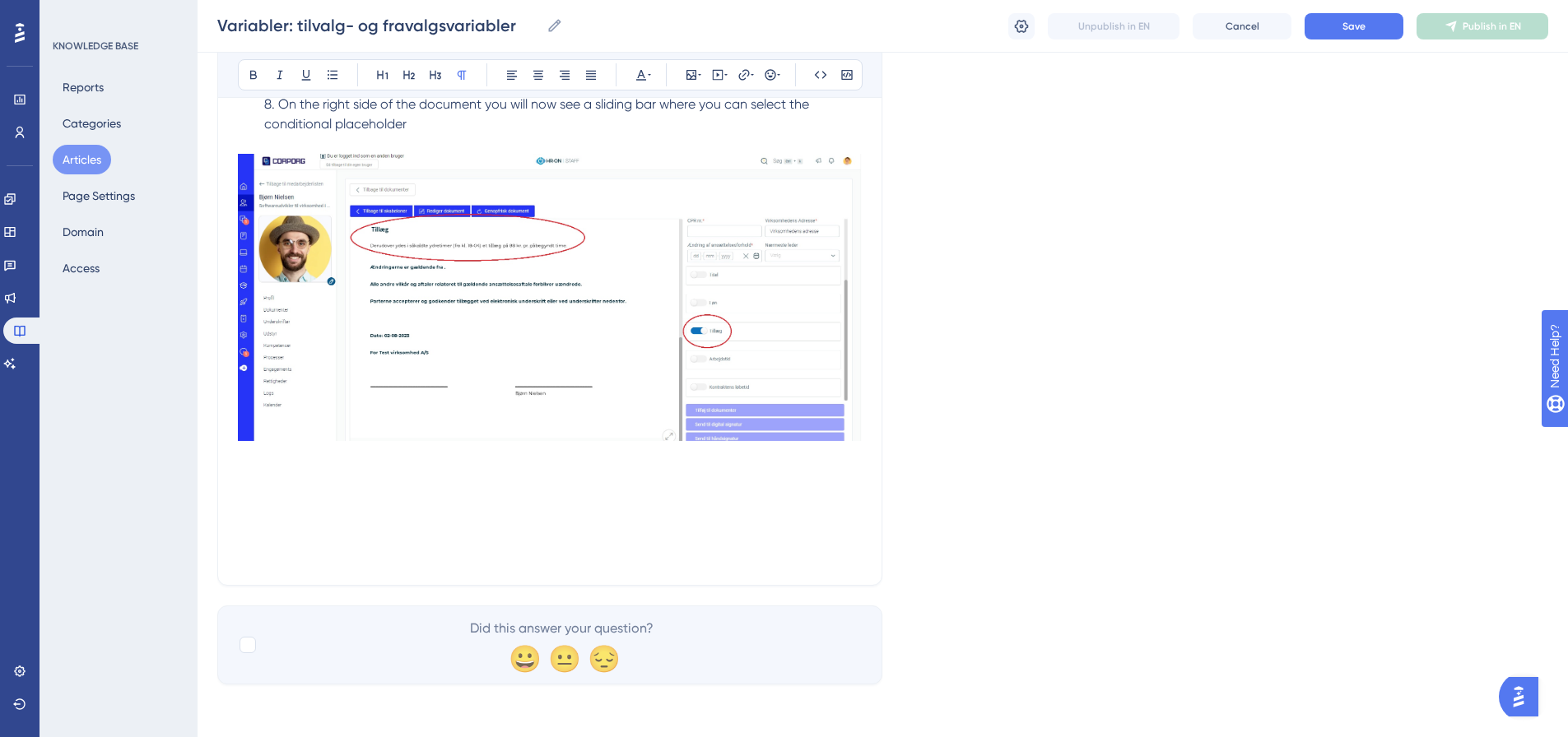
click at [259, 471] on p at bounding box center [549, 476] width 624 height 20
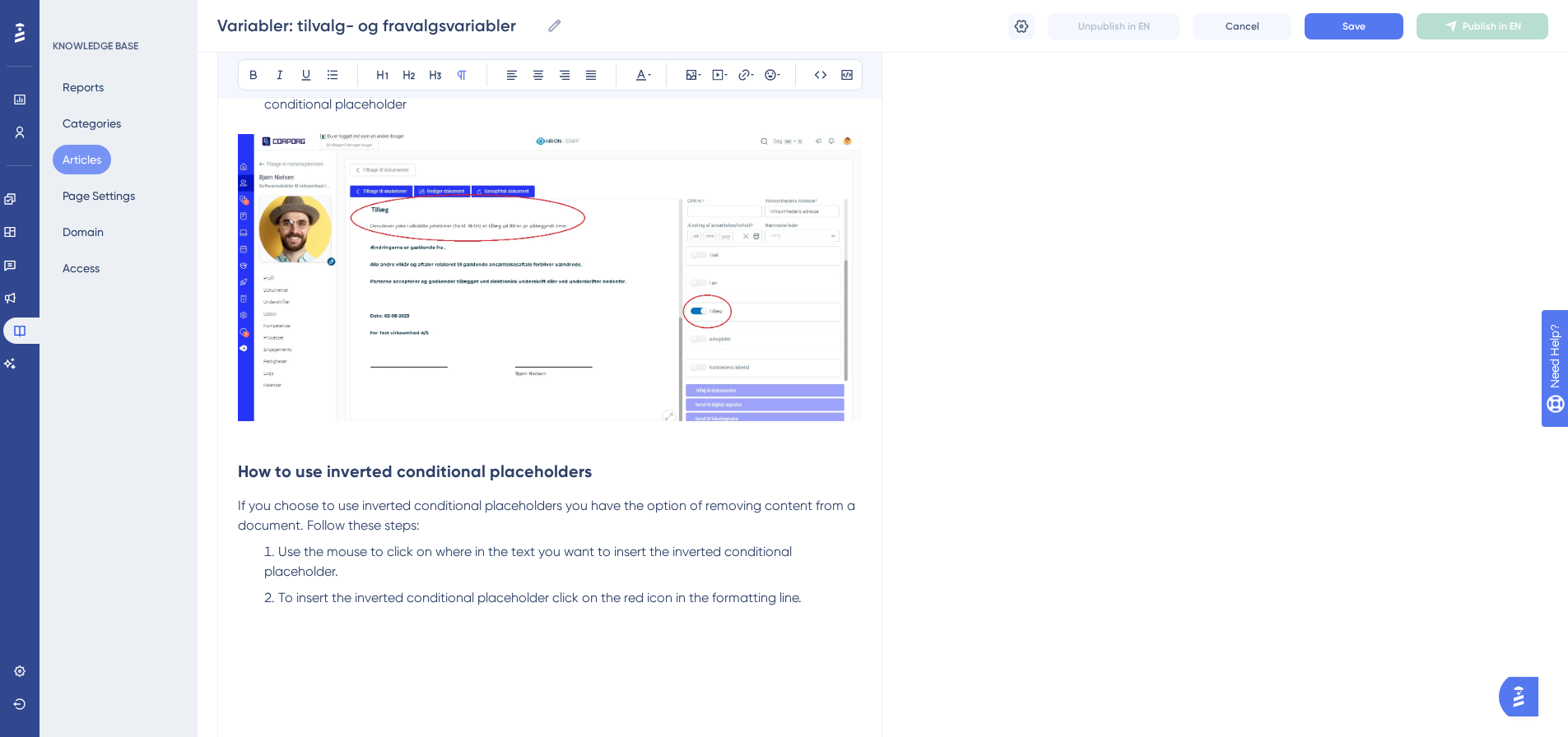
click at [251, 648] on p at bounding box center [549, 638] width 624 height 20
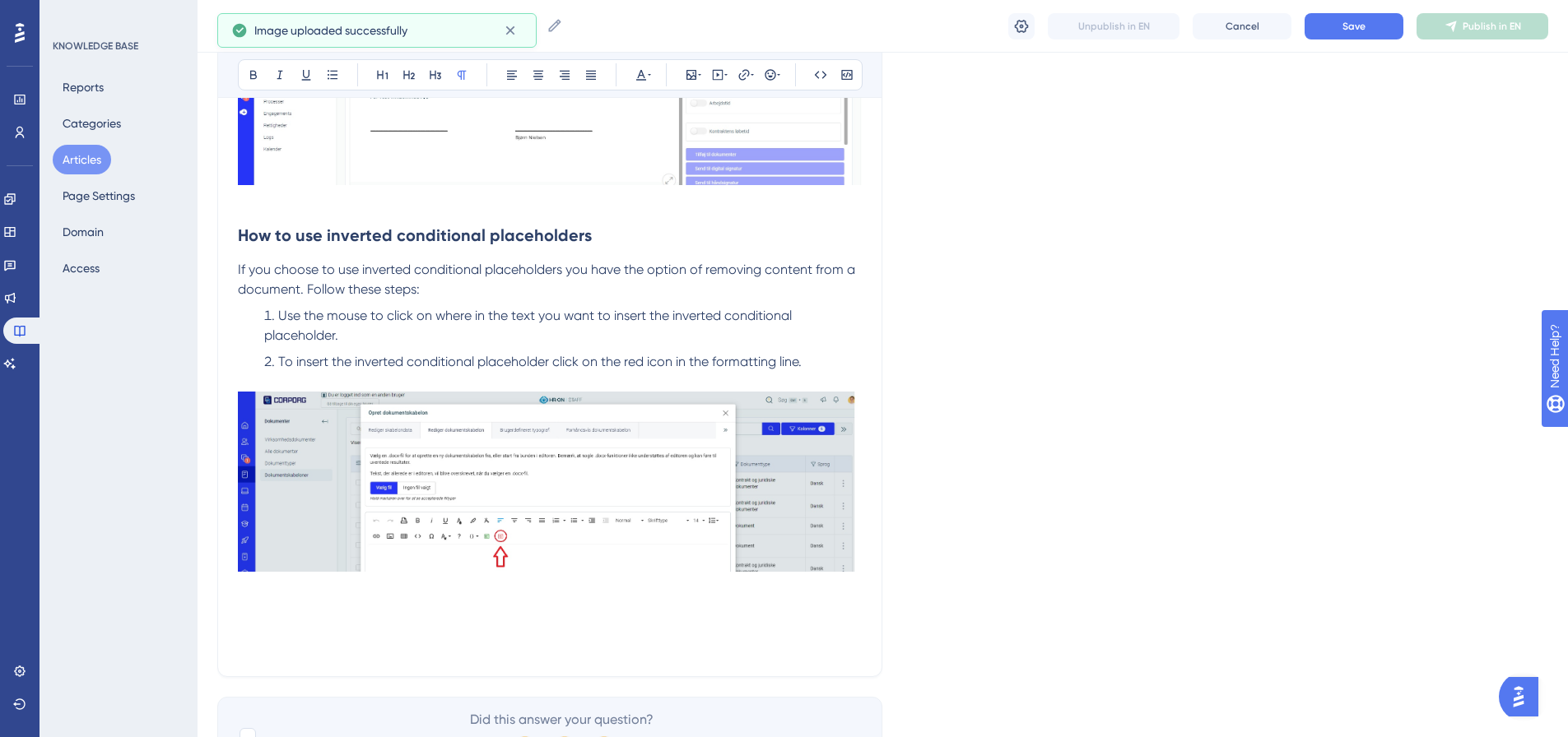
scroll to position [1308, 0]
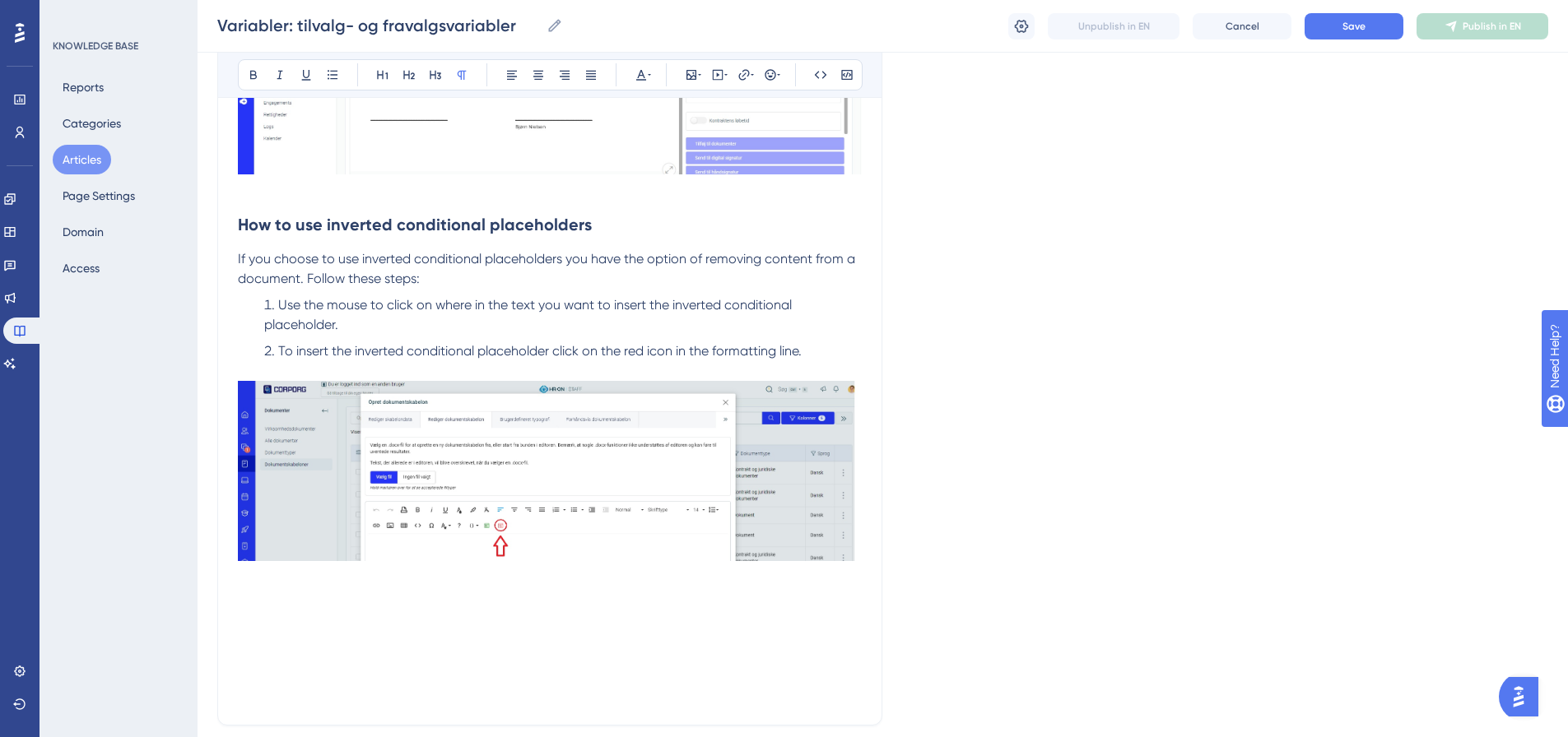
click at [271, 607] on p at bounding box center [549, 597] width 624 height 20
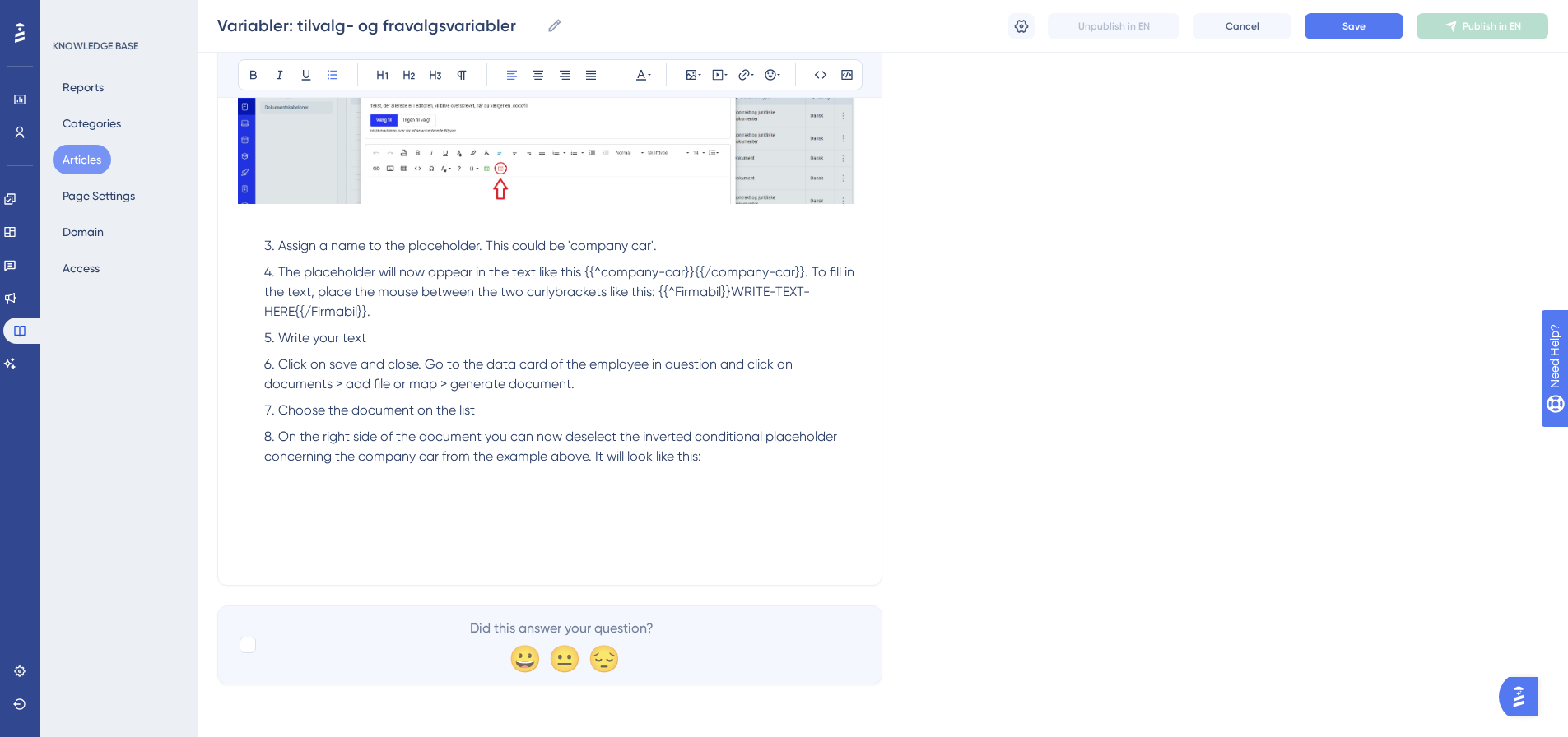
scroll to position [1685, 0]
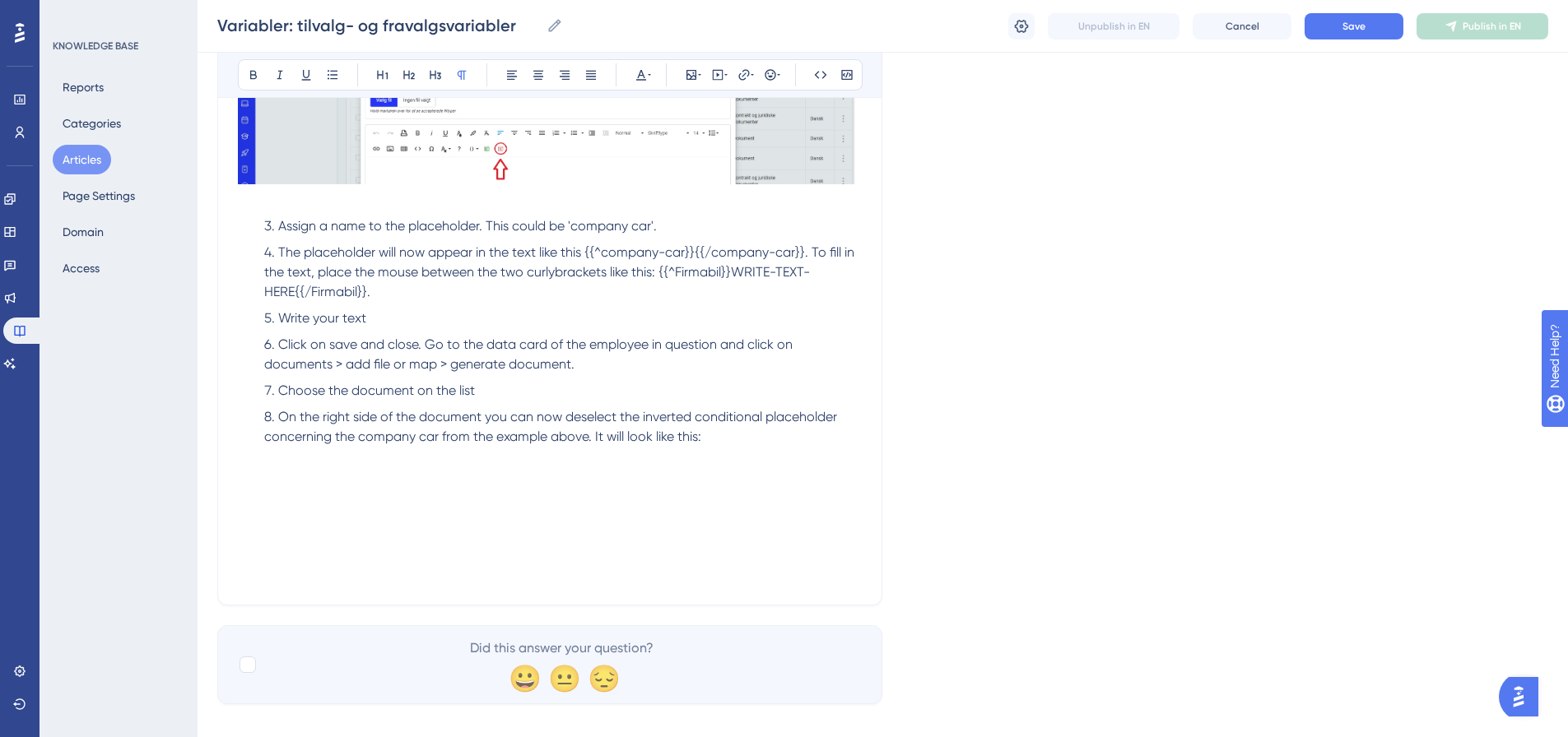
drag, startPoint x: 1434, startPoint y: 492, endPoint x: 1306, endPoint y: 482, distance: 128.4
click at [259, 486] on p at bounding box center [549, 476] width 624 height 20
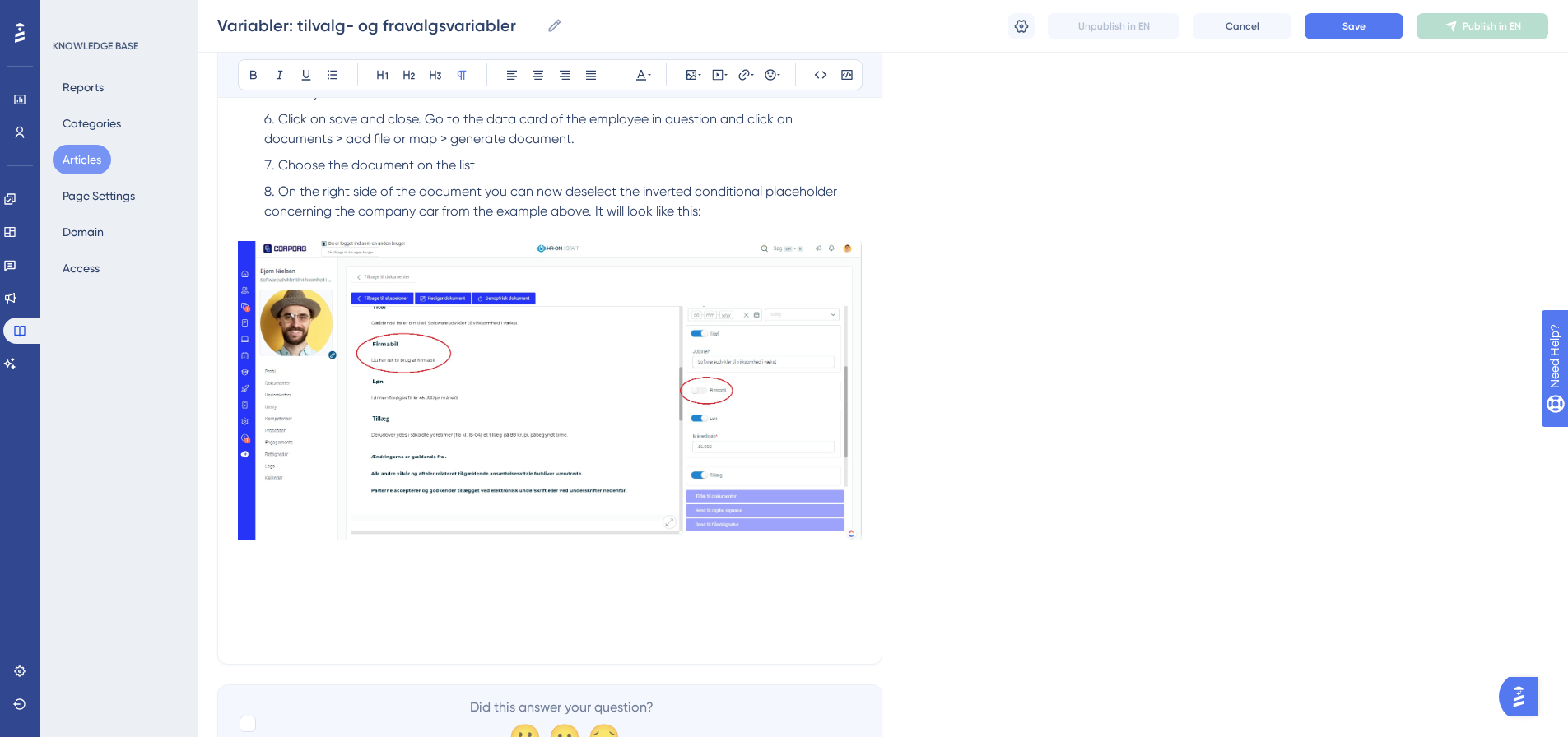
scroll to position [2010, 0]
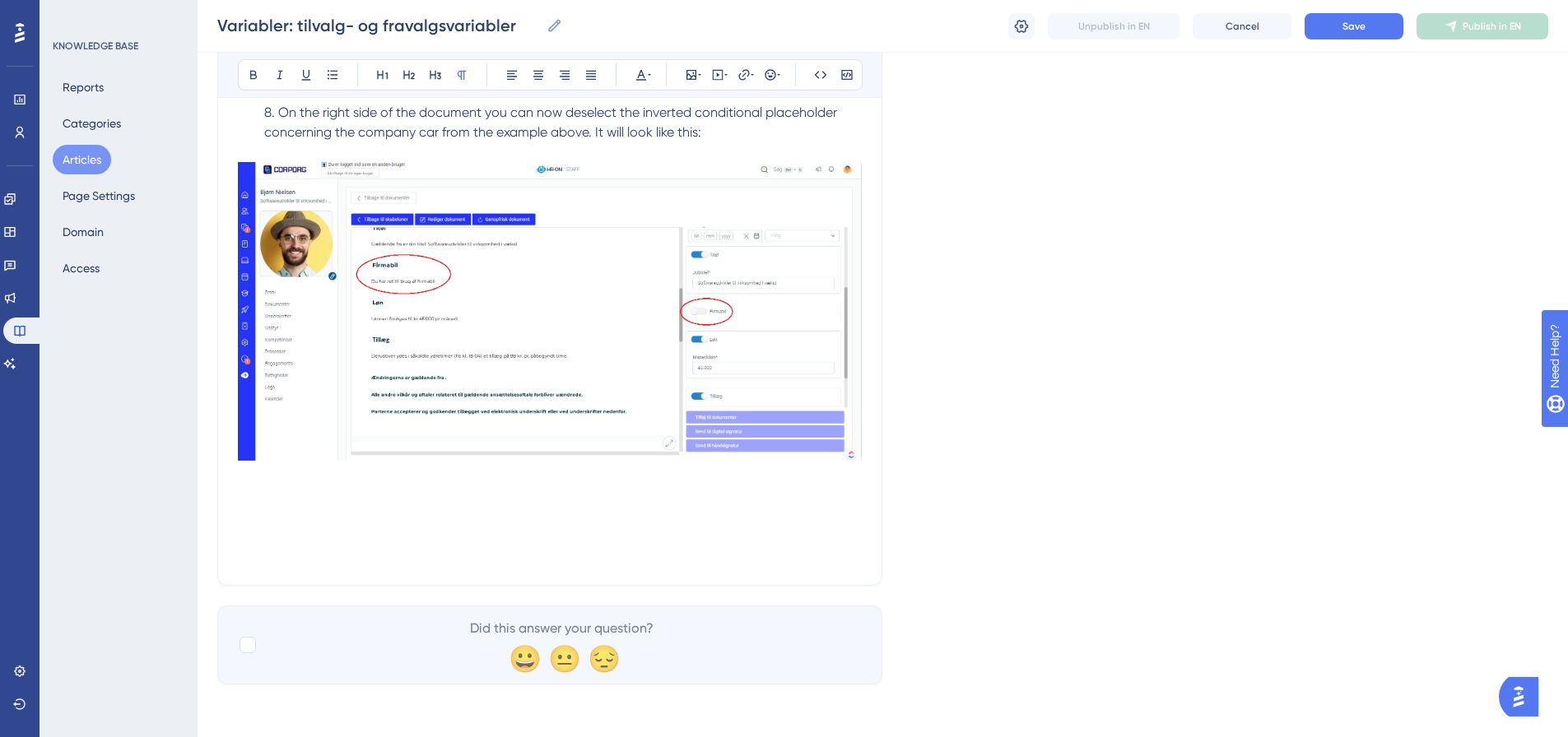
click at [261, 491] on p at bounding box center [549, 496] width 624 height 20
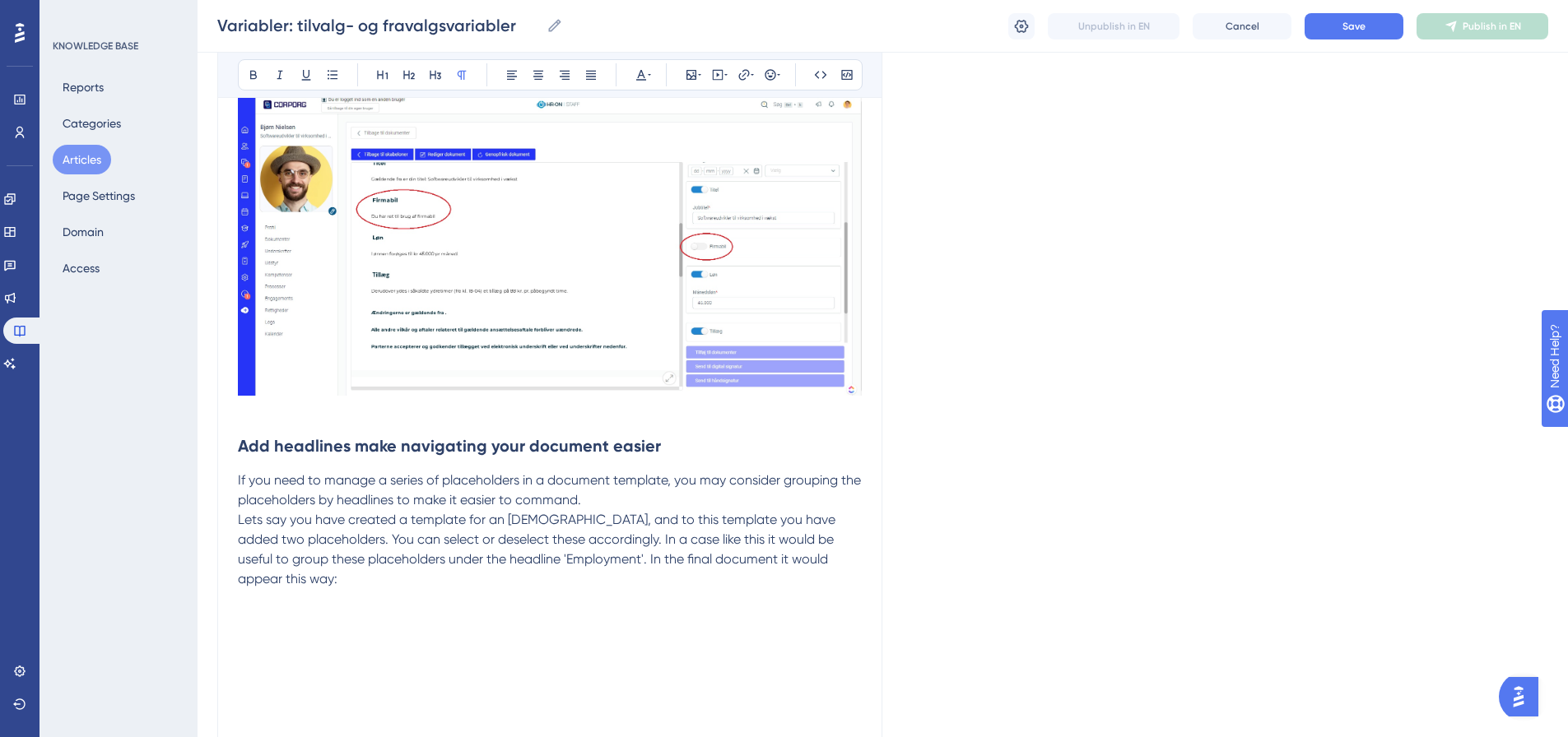
scroll to position [2174, 0]
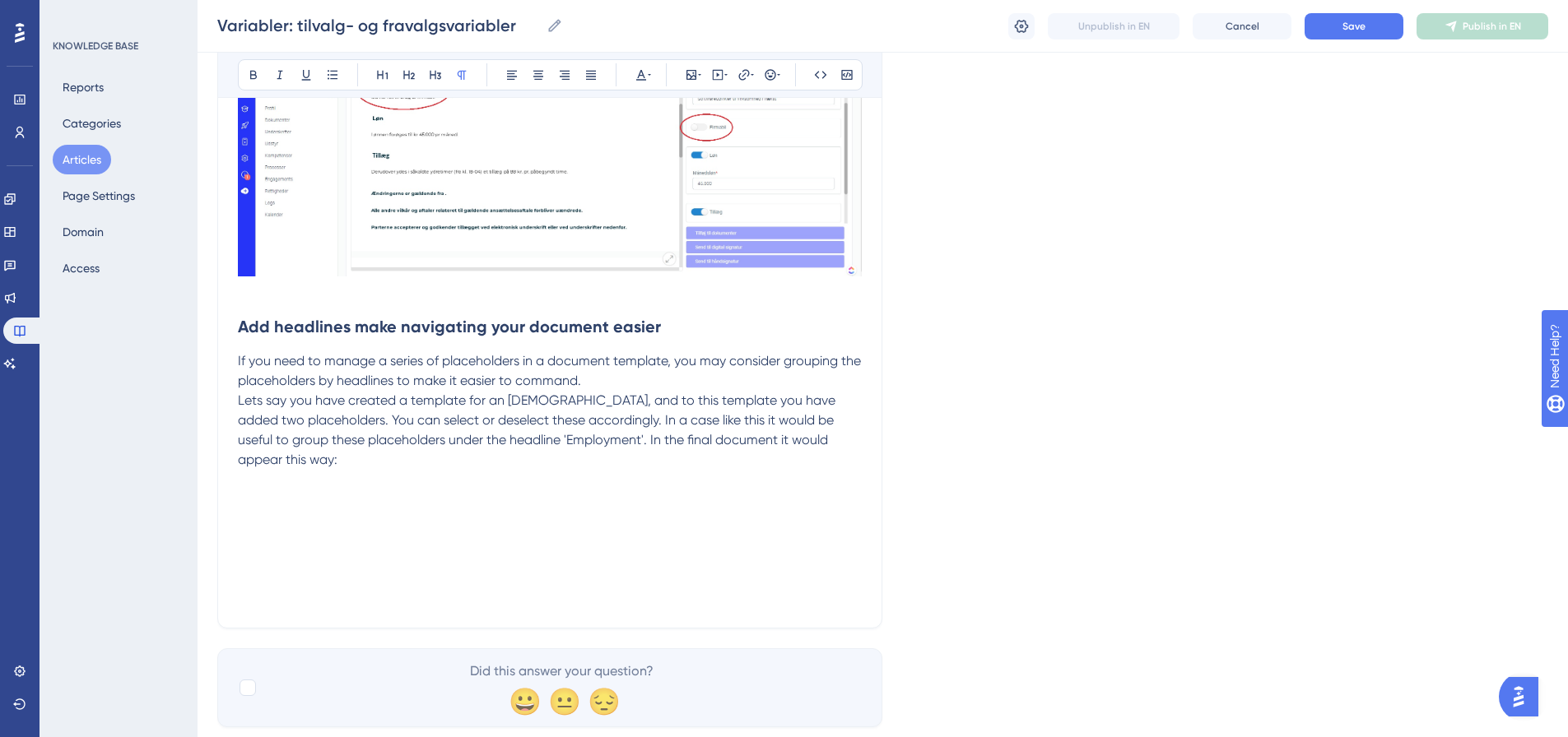
click at [252, 490] on p at bounding box center [549, 480] width 624 height 20
click at [239, 509] on p at bounding box center [549, 500] width 624 height 20
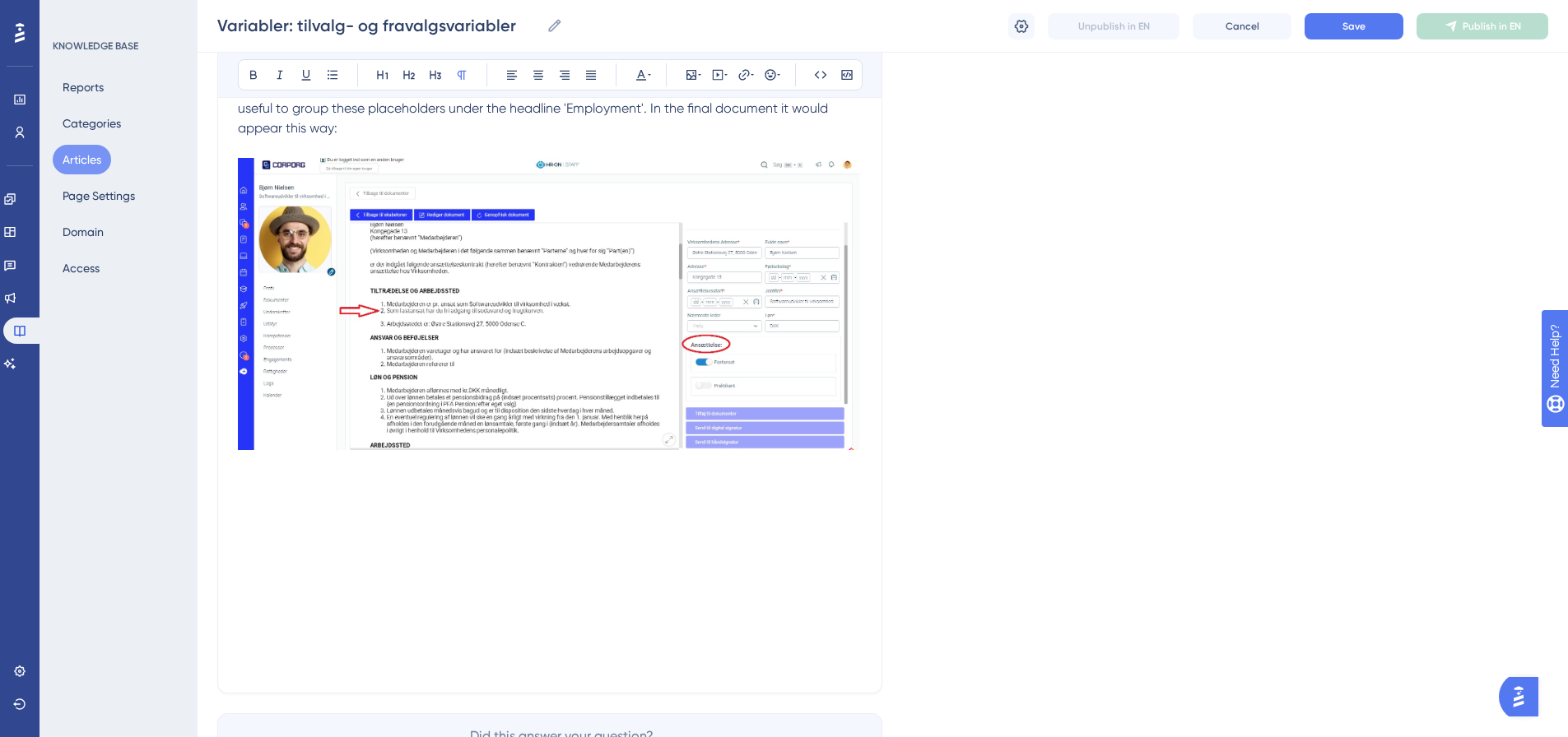
scroll to position [2512, 0]
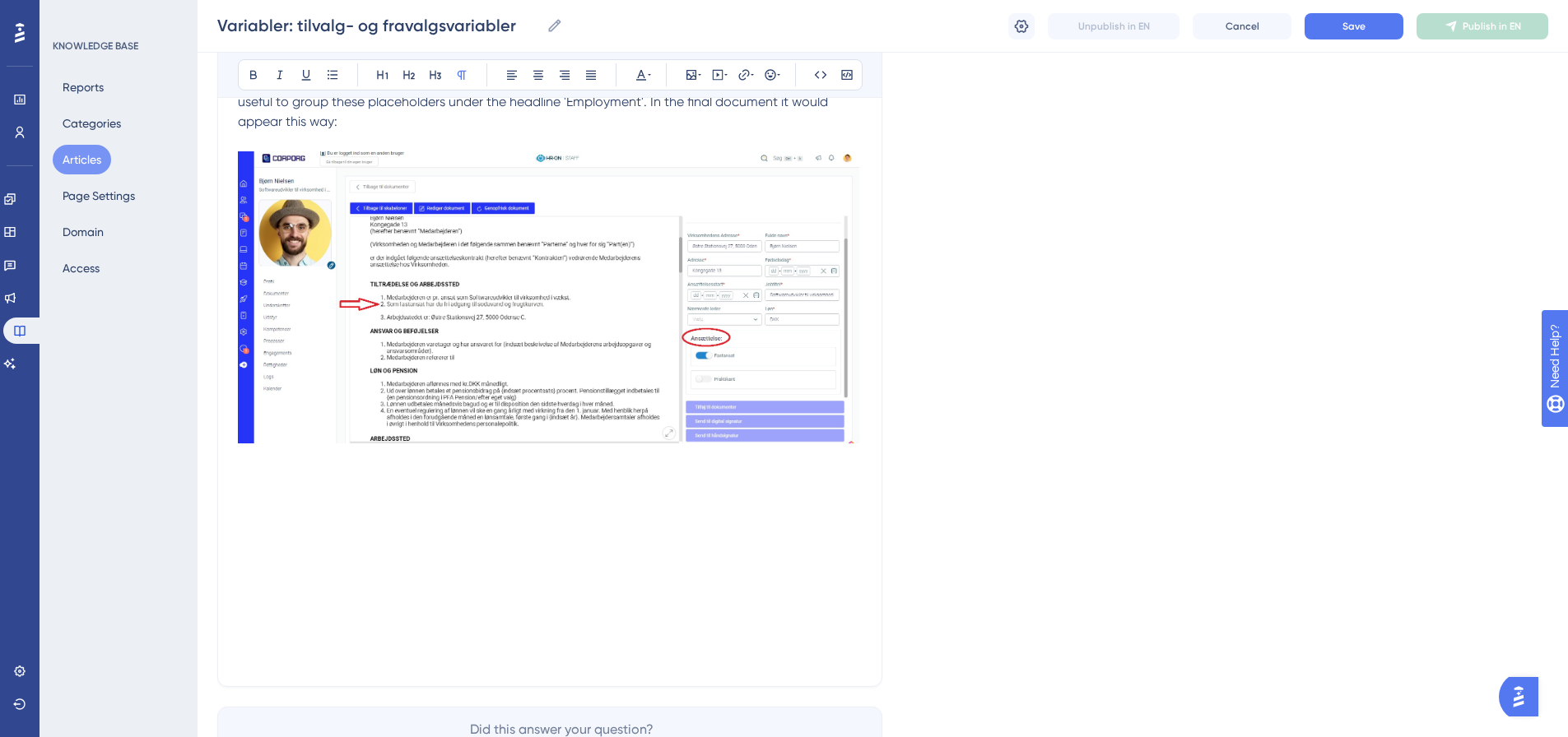
click at [259, 489] on p at bounding box center [549, 479] width 624 height 20
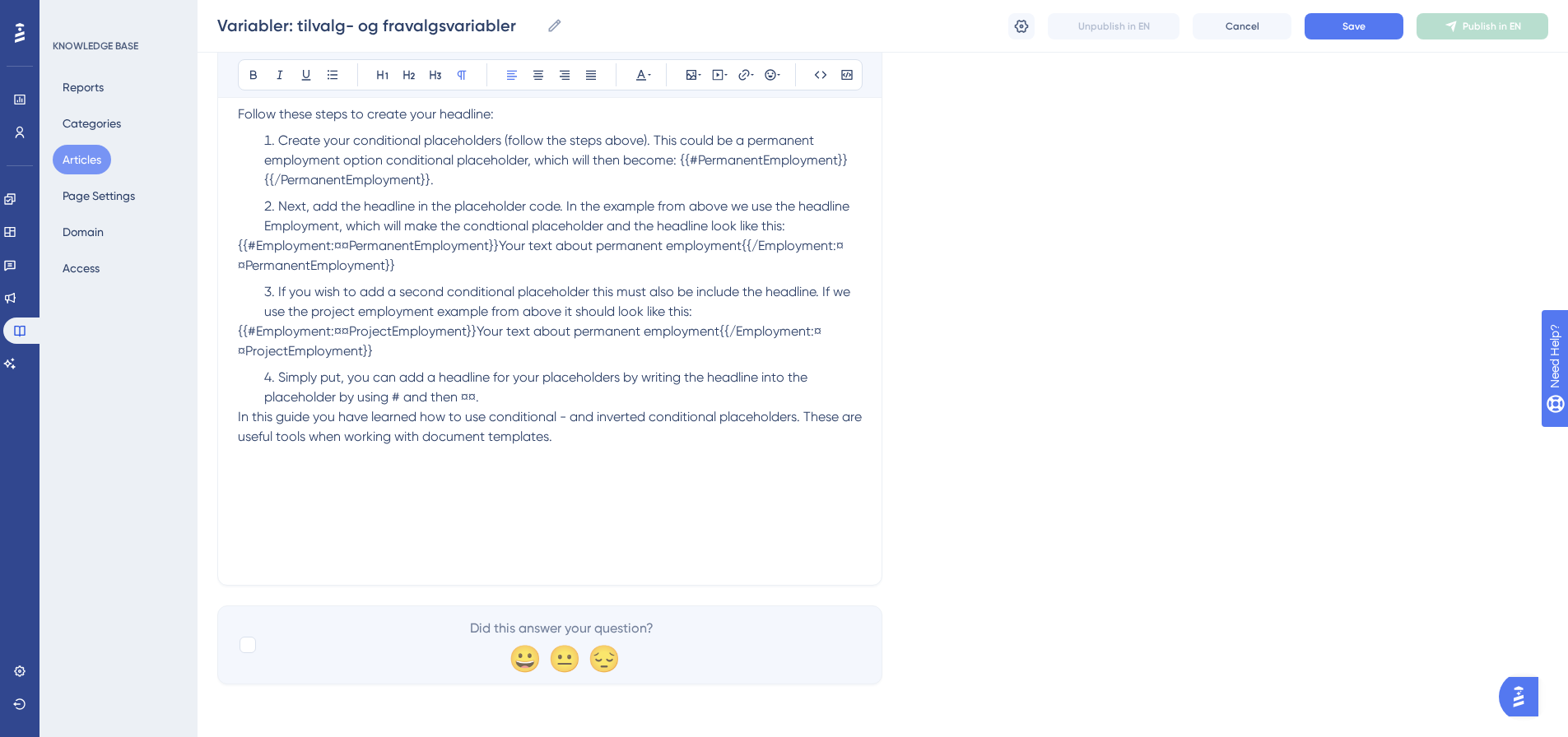
scroll to position [2897, 0]
click at [1373, 28] on button "Save" at bounding box center [1354, 26] width 99 height 26
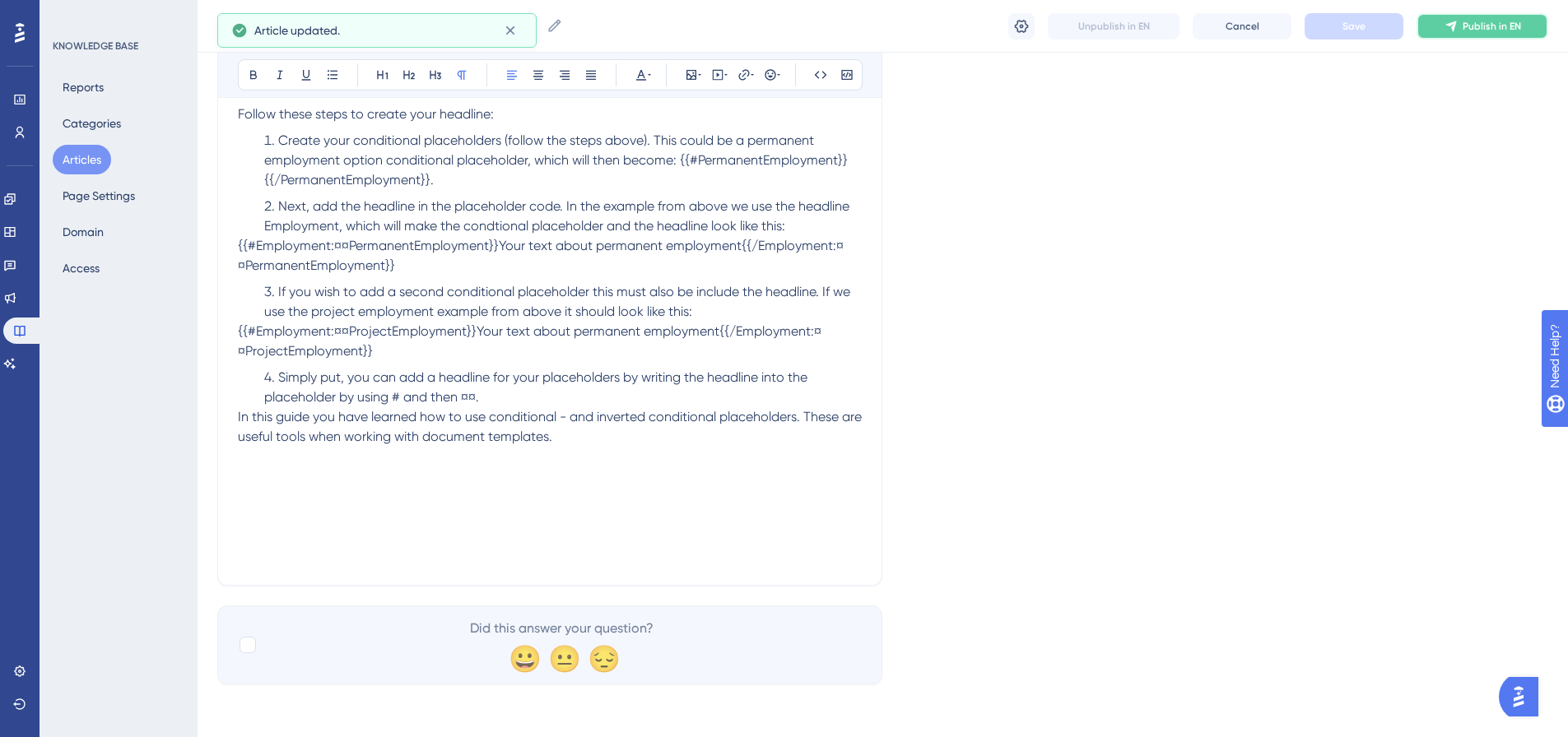
click at [1486, 30] on span "Publish in EN" at bounding box center [1492, 26] width 59 height 13
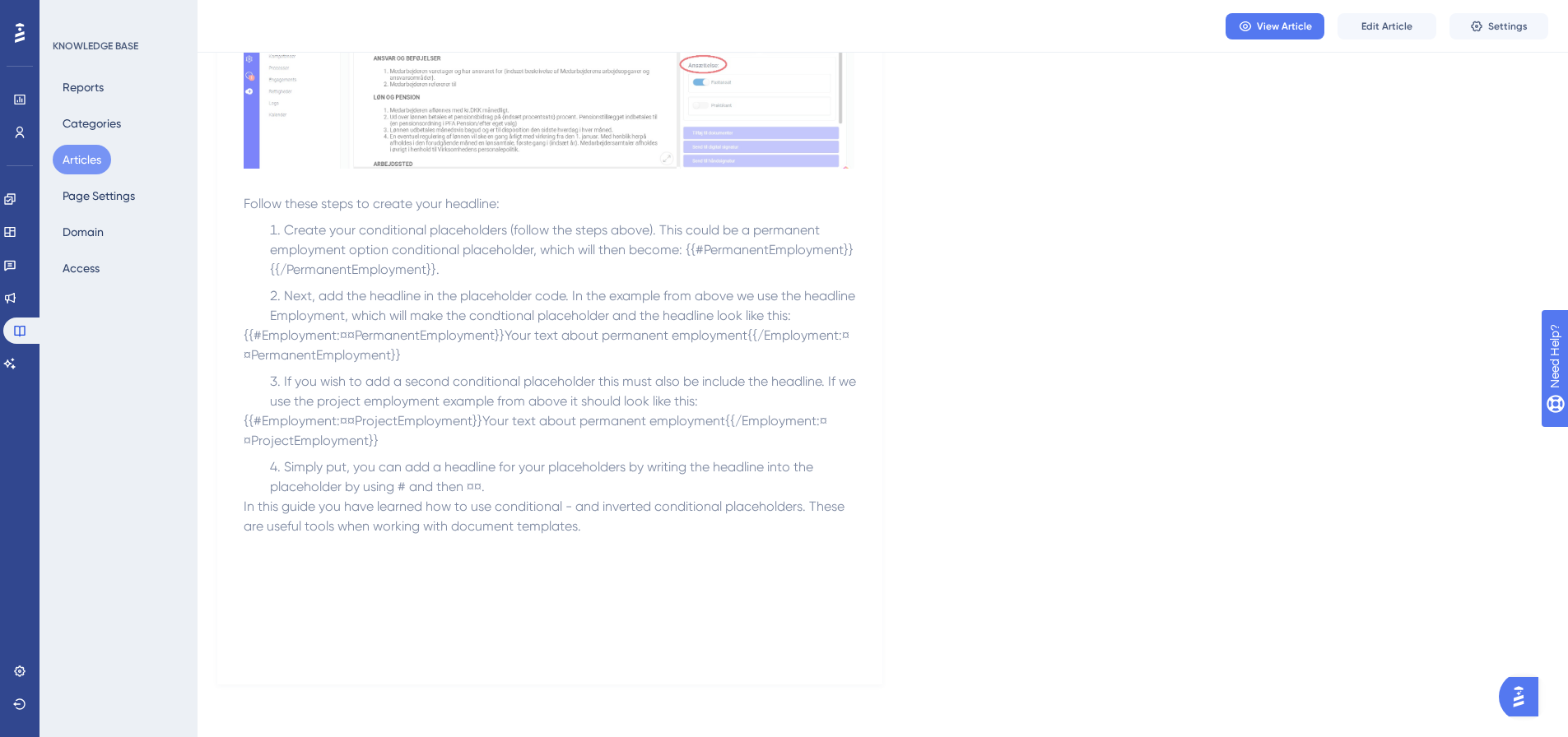
click at [92, 157] on button "Articles" at bounding box center [82, 160] width 59 height 30
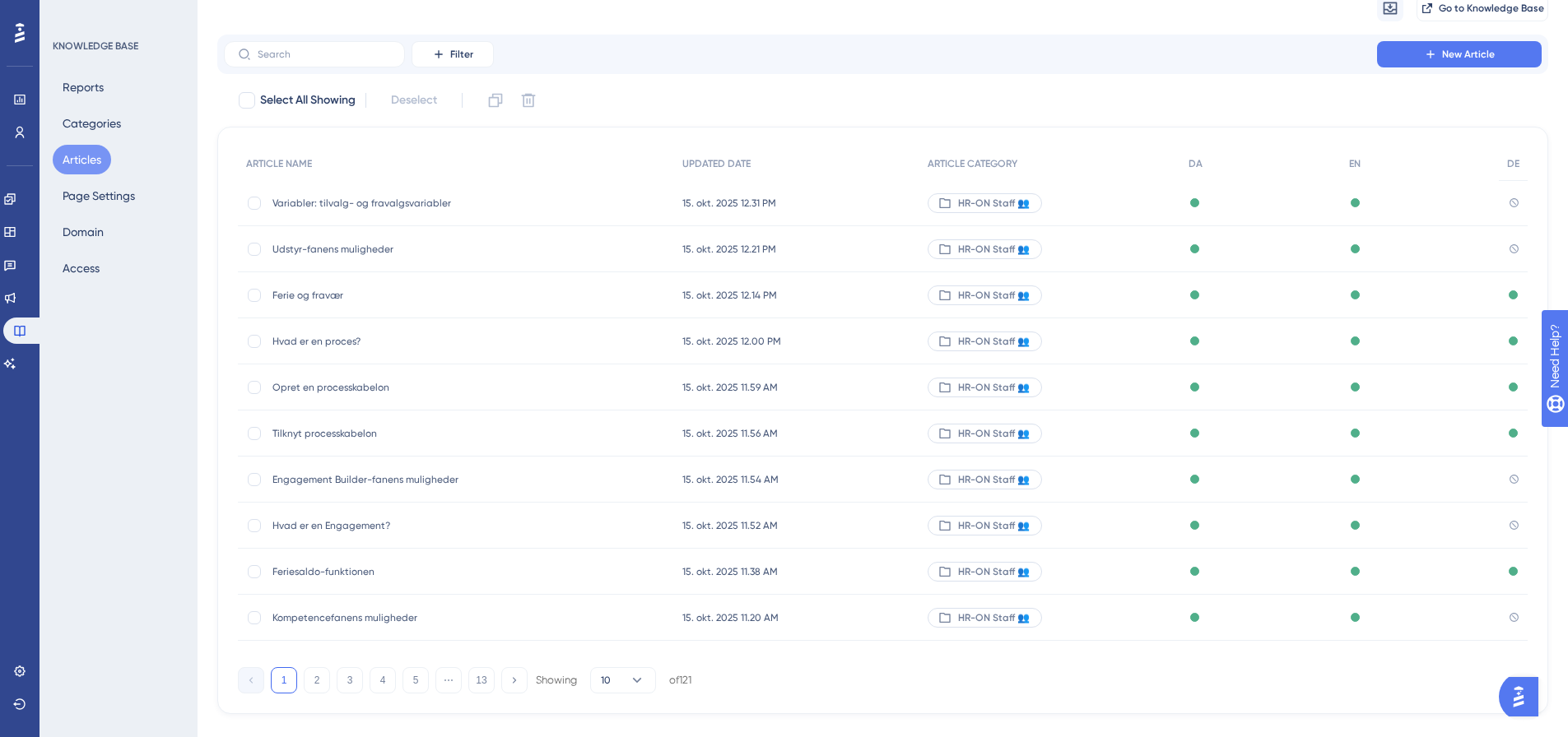
scroll to position [94, 0]
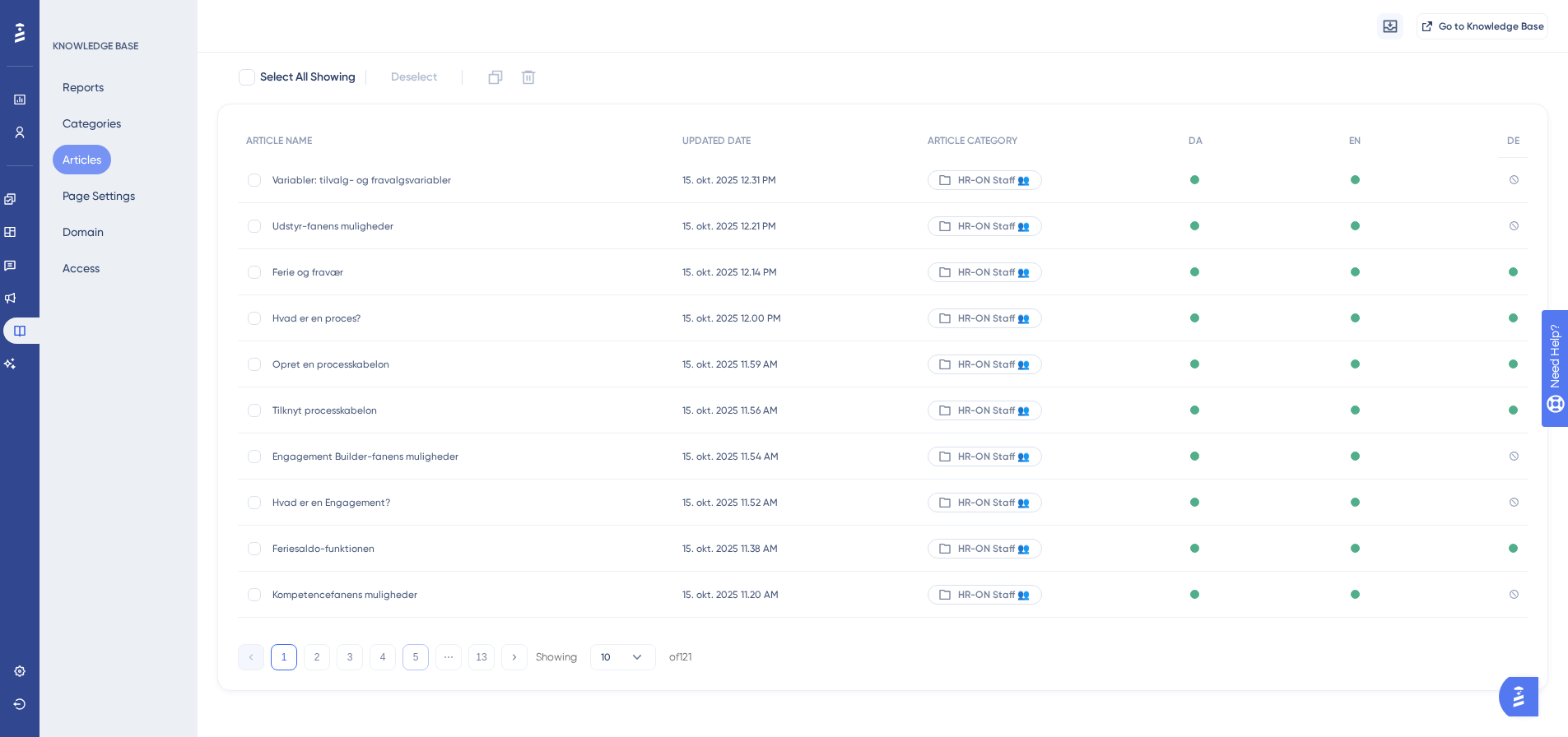
click at [415, 660] on button "5" at bounding box center [416, 658] width 26 height 26
click at [413, 660] on button "6" at bounding box center [416, 658] width 26 height 26
click at [387, 178] on span "Dokumentskabeloner og variabler" at bounding box center [403, 181] width 263 height 13
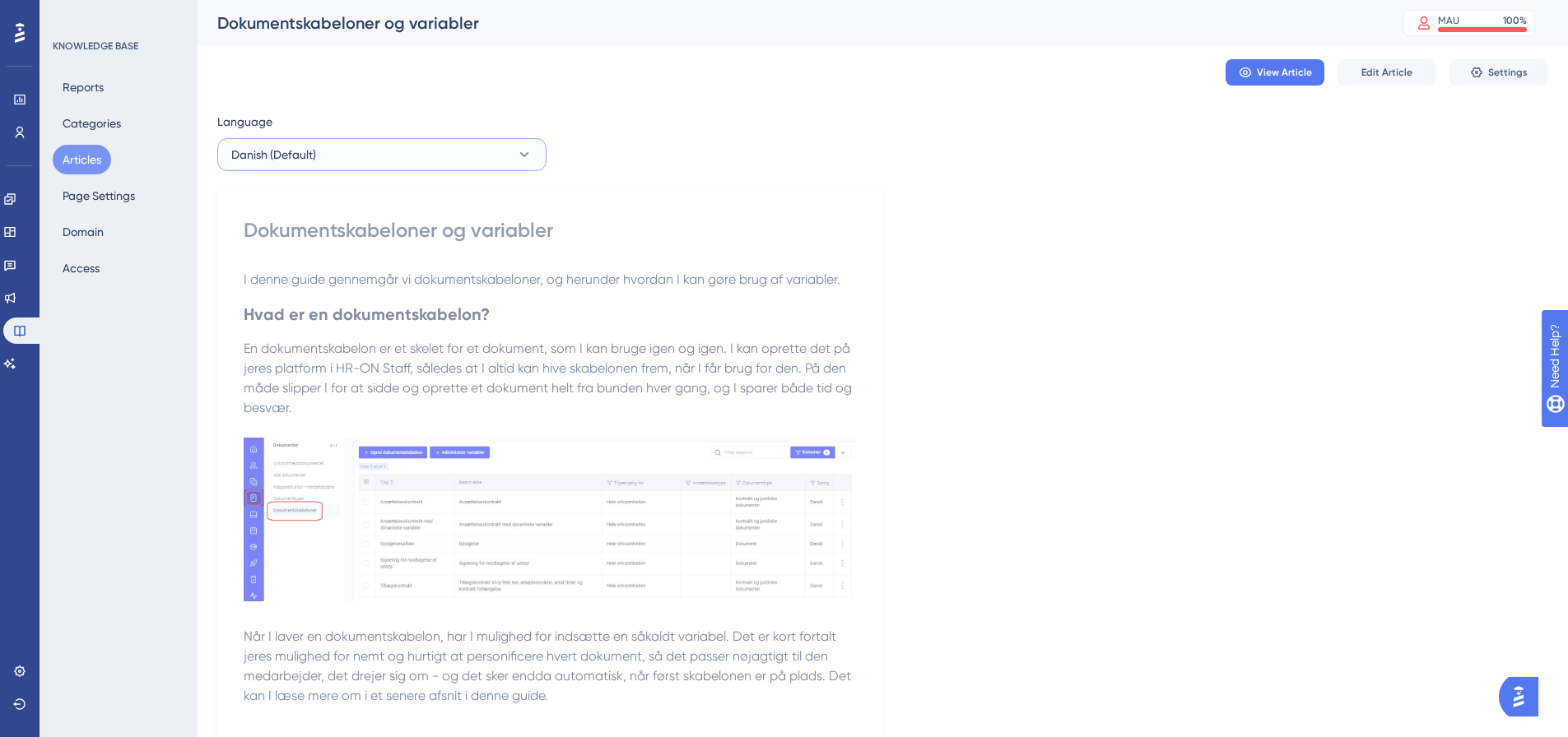
click at [402, 155] on button "Danish (Default)" at bounding box center [382, 155] width 329 height 33
click at [344, 237] on button "English English No translation" at bounding box center [381, 238] width 308 height 33
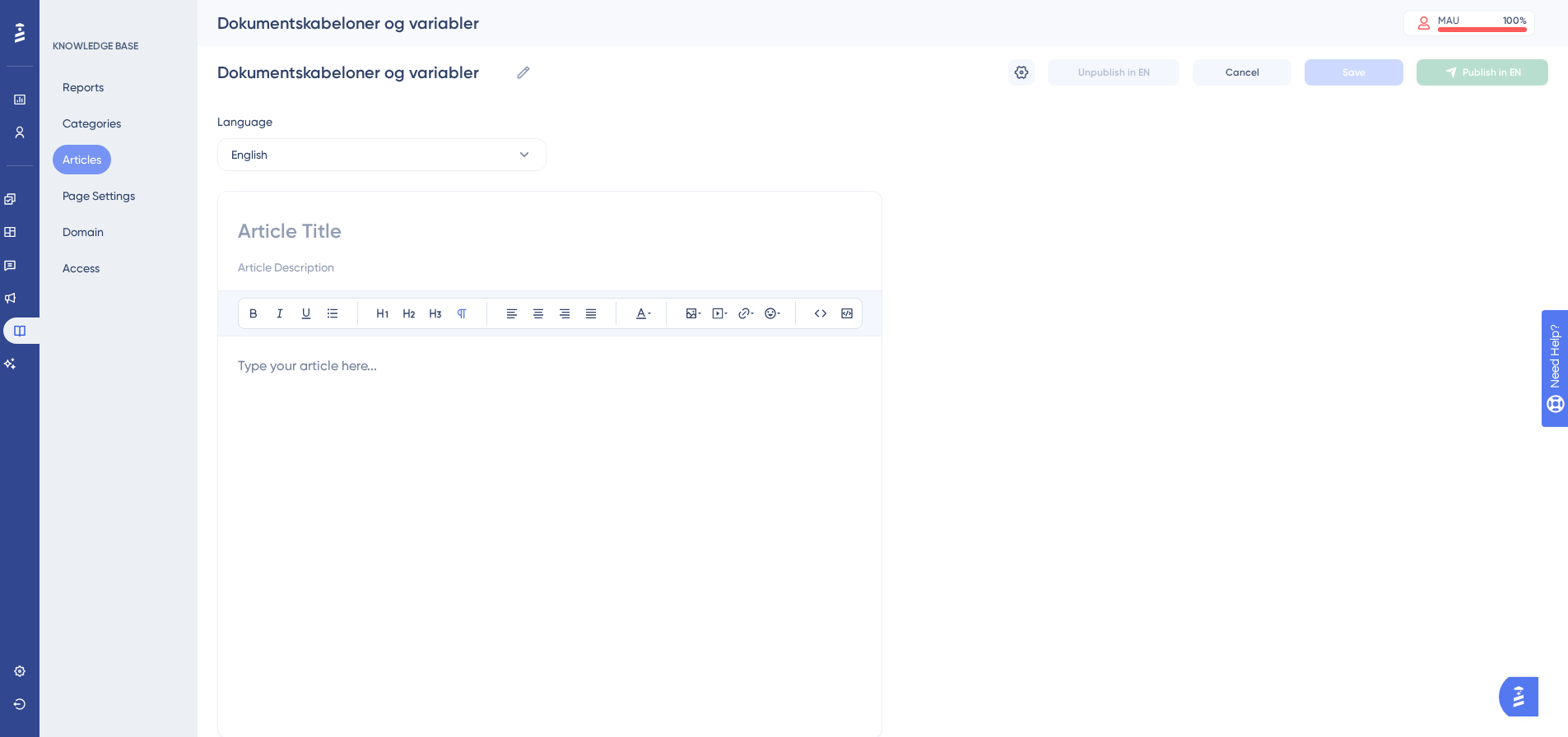
click at [357, 232] on input at bounding box center [549, 232] width 624 height 26
paste input "Document Templates and Placeholders"
type input "Document Templates and Placeholders"
click at [392, 363] on p at bounding box center [549, 366] width 624 height 20
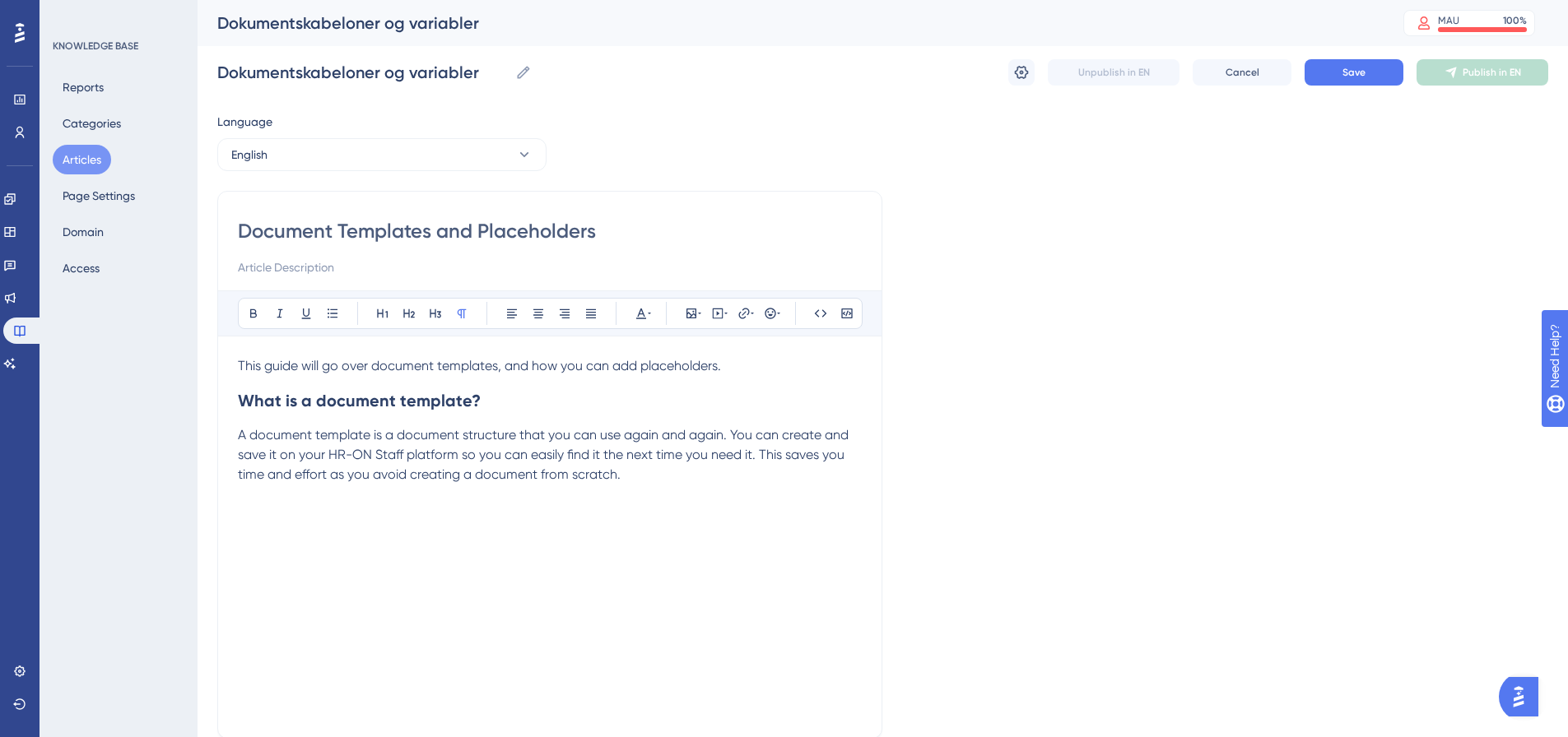
click at [247, 517] on div "This guide will go over document templates, and how you can add placeholders. W…" at bounding box center [549, 537] width 624 height 362
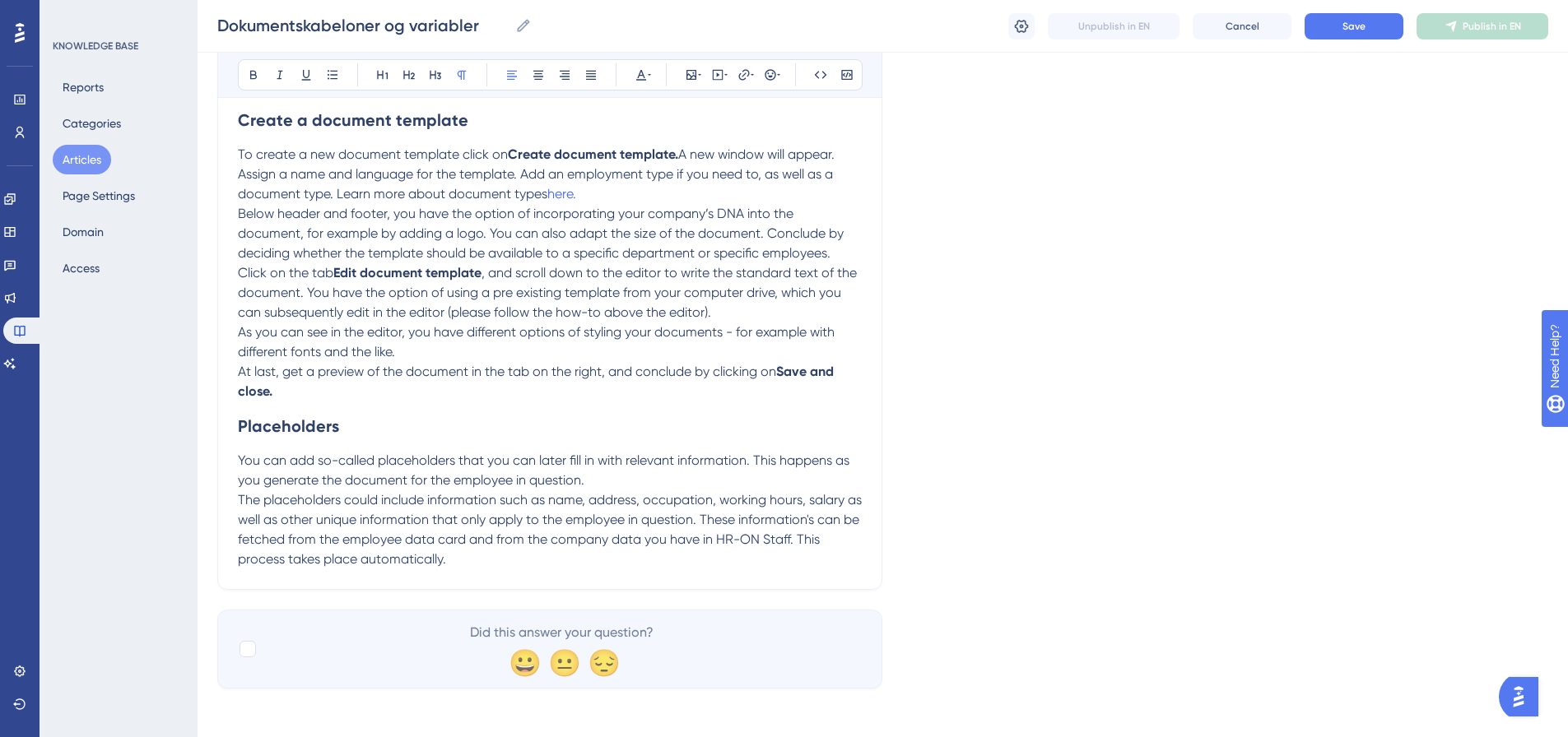
scroll to position [466, 0]
click at [466, 551] on p "The placeholders could include information such as name, address, occupation, w…" at bounding box center [549, 526] width 624 height 79
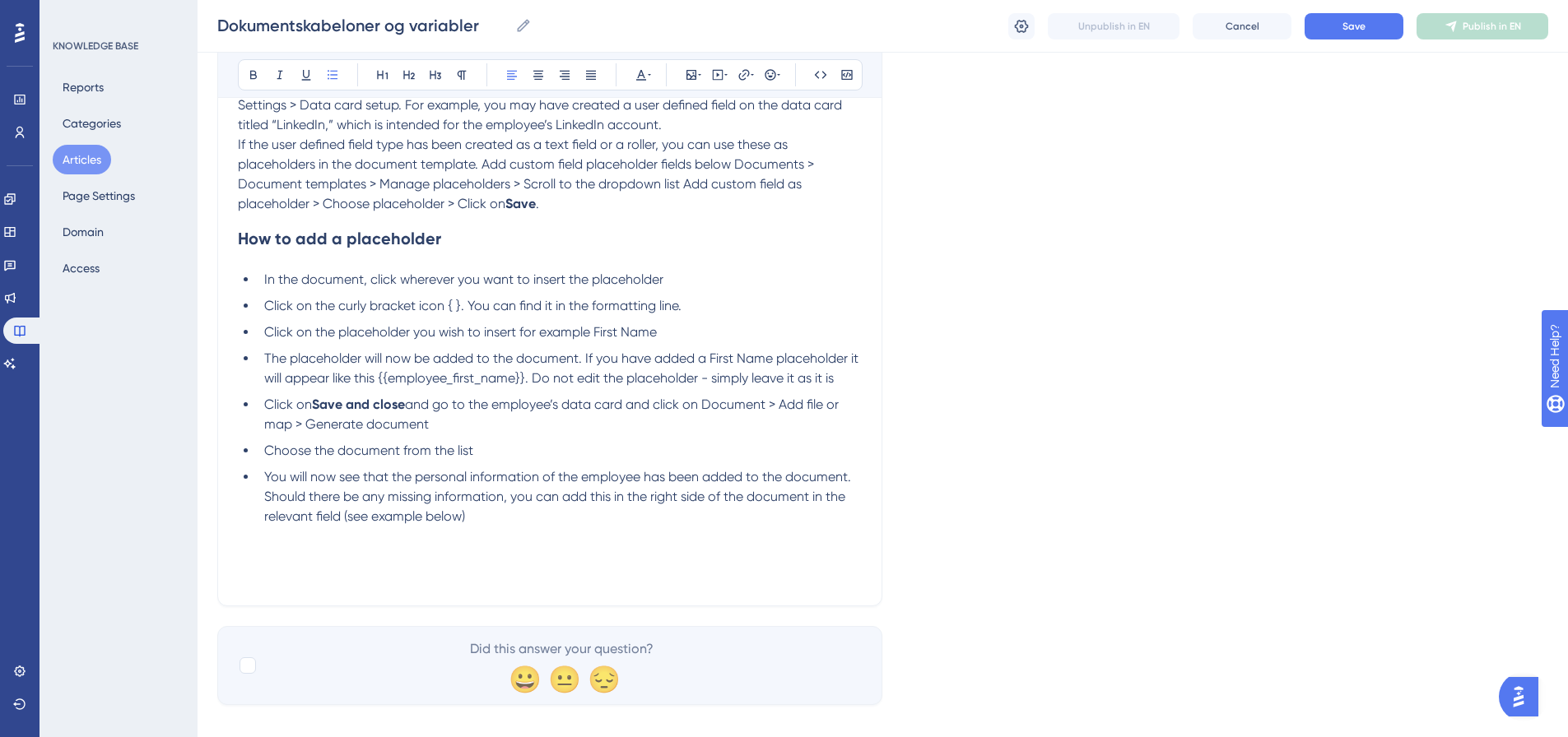
scroll to position [1045, 0]
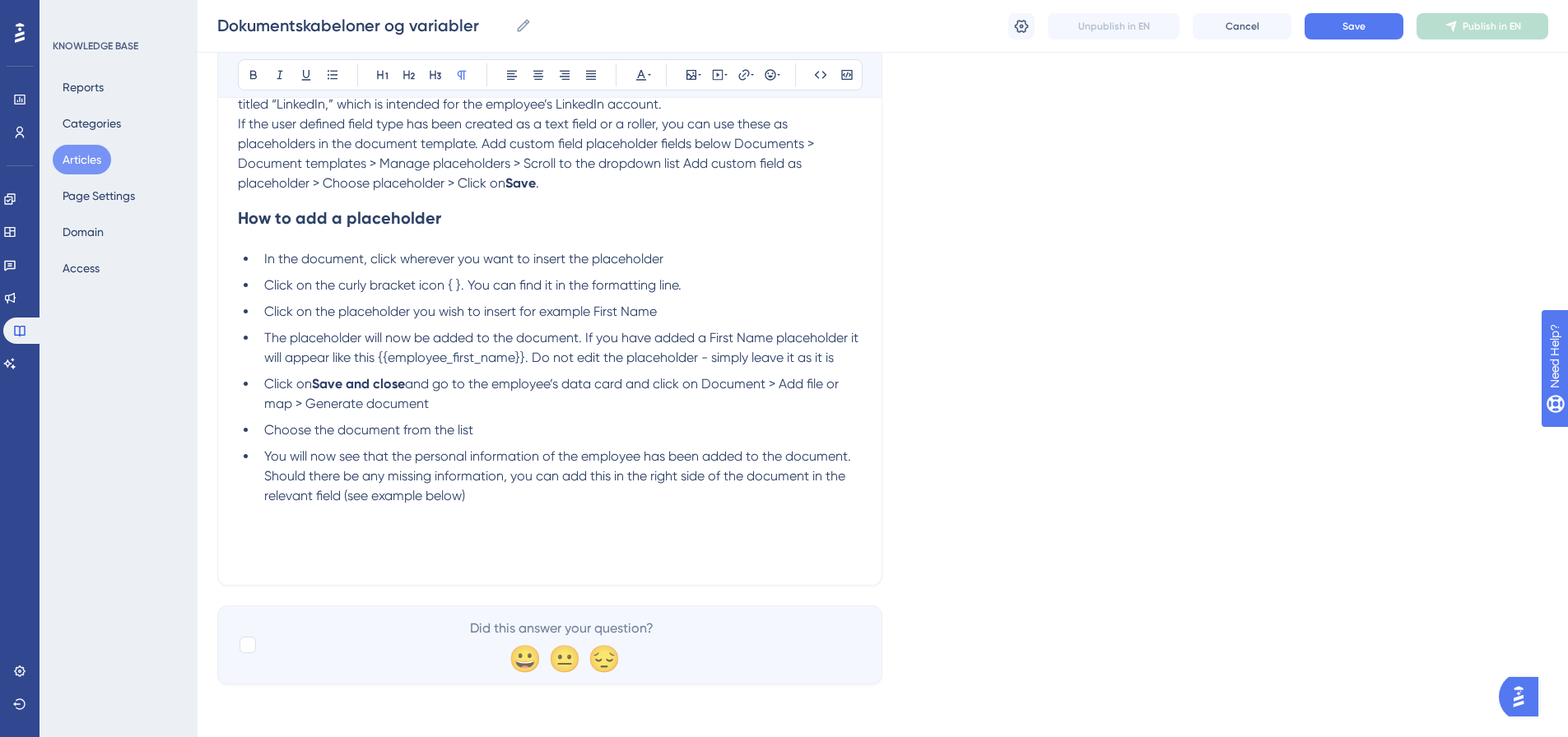
click at [247, 515] on p at bounding box center [549, 516] width 624 height 20
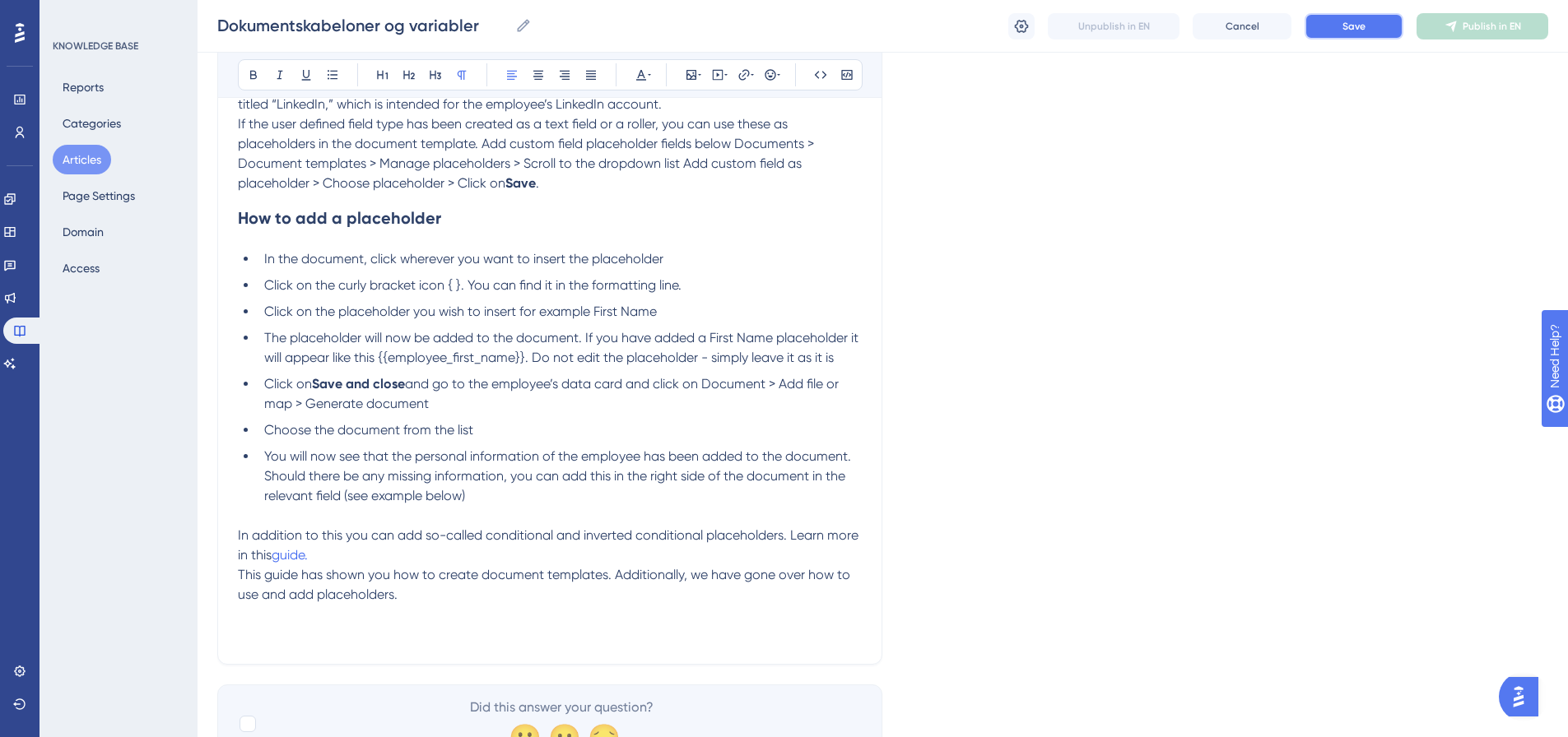
click at [1366, 33] on button "Save" at bounding box center [1354, 26] width 99 height 26
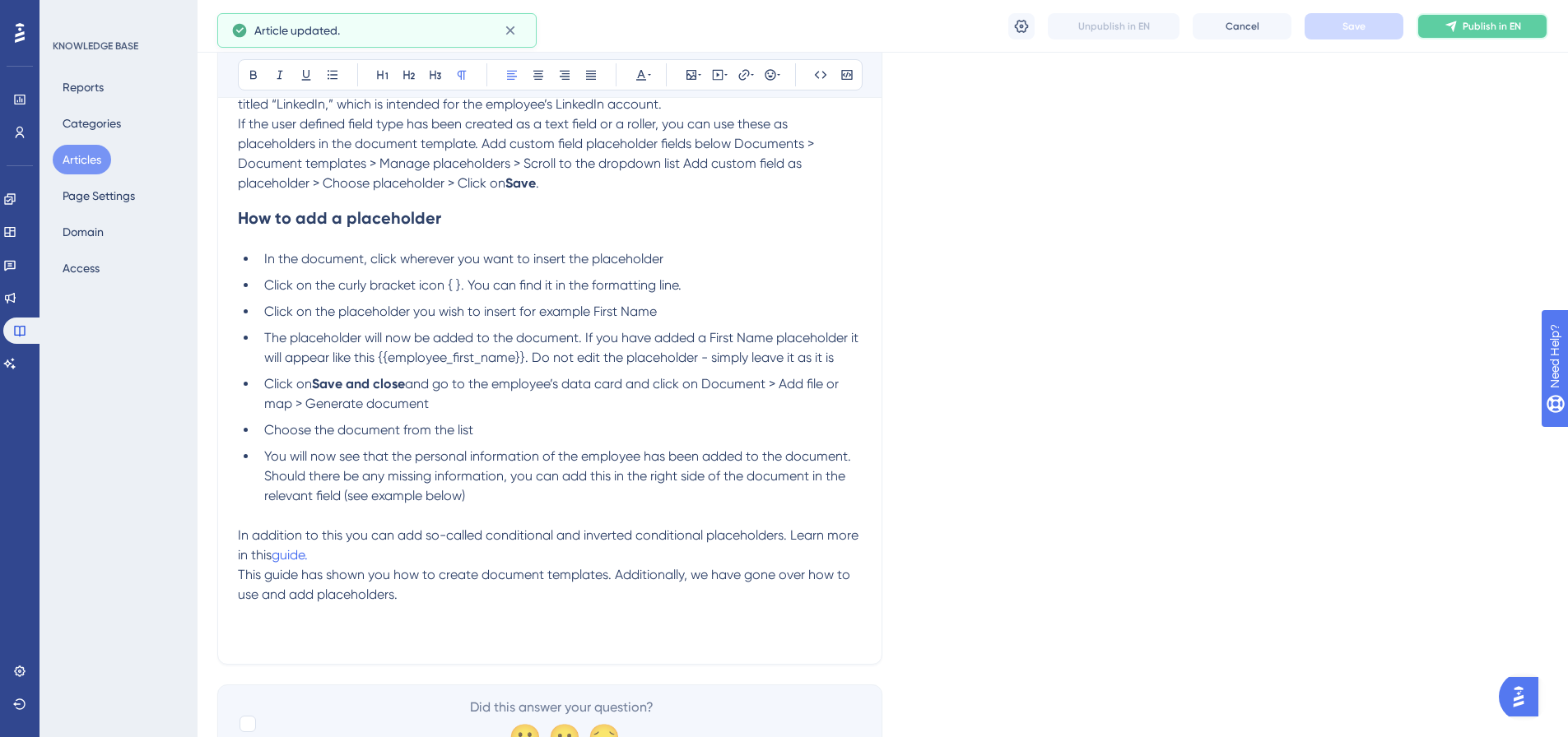
click at [1486, 26] on span "Publish in EN" at bounding box center [1492, 26] width 59 height 13
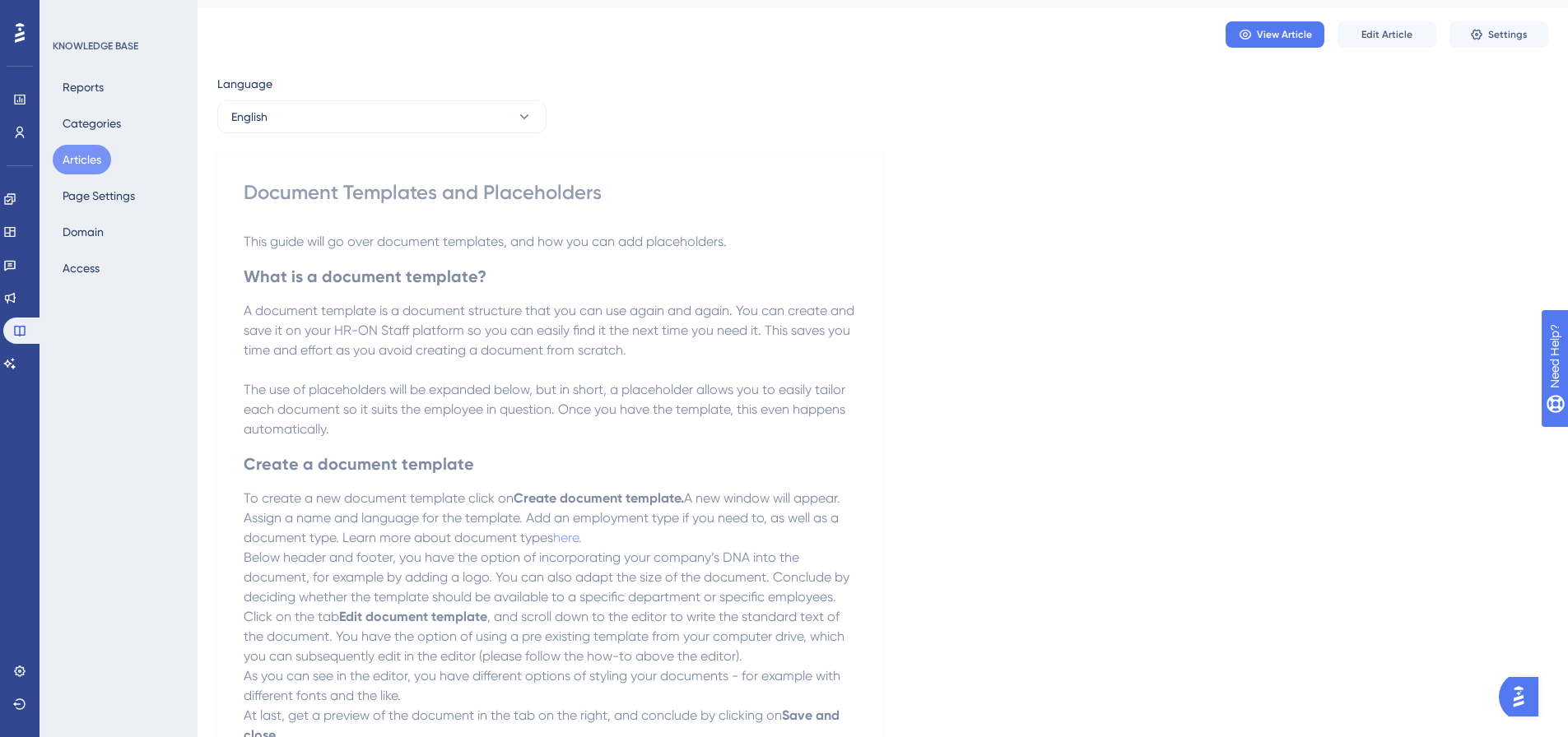
scroll to position [0, 0]
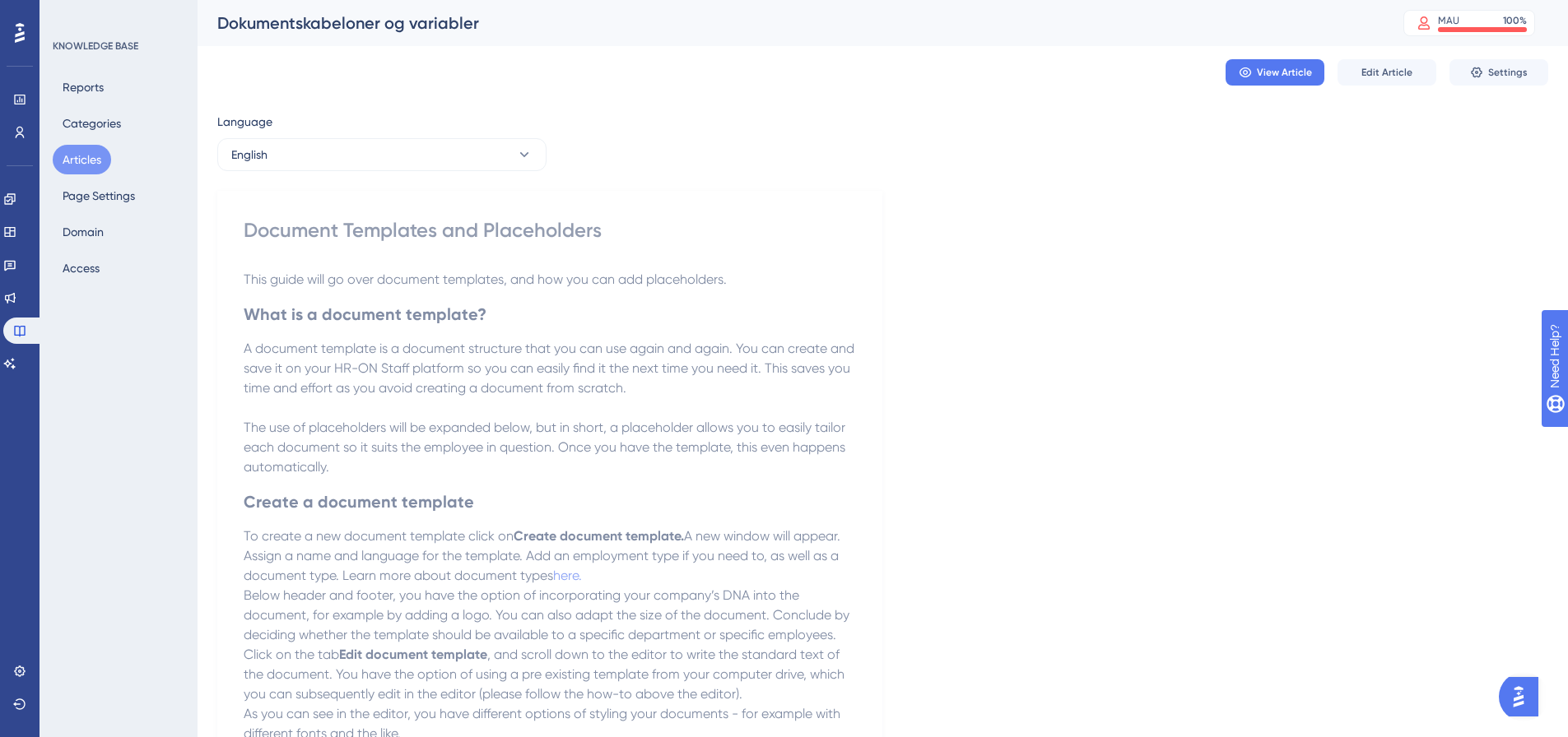
click at [92, 147] on button "Articles" at bounding box center [82, 160] width 59 height 30
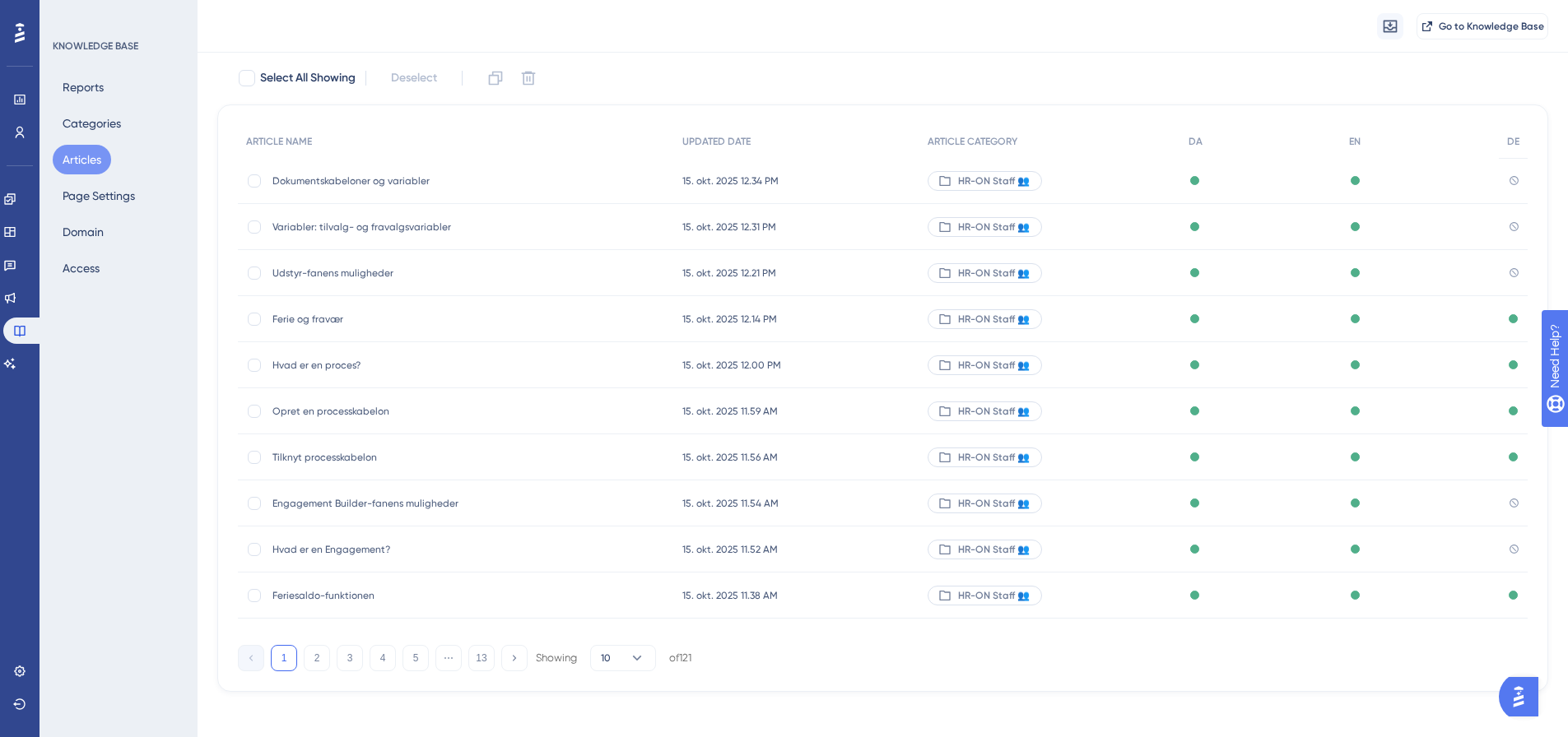
scroll to position [94, 0]
click at [417, 664] on button "5" at bounding box center [416, 658] width 26 height 26
click at [407, 654] on button "6" at bounding box center [416, 658] width 26 height 26
click at [316, 226] on span "Dokumenttyper" at bounding box center [403, 227] width 263 height 13
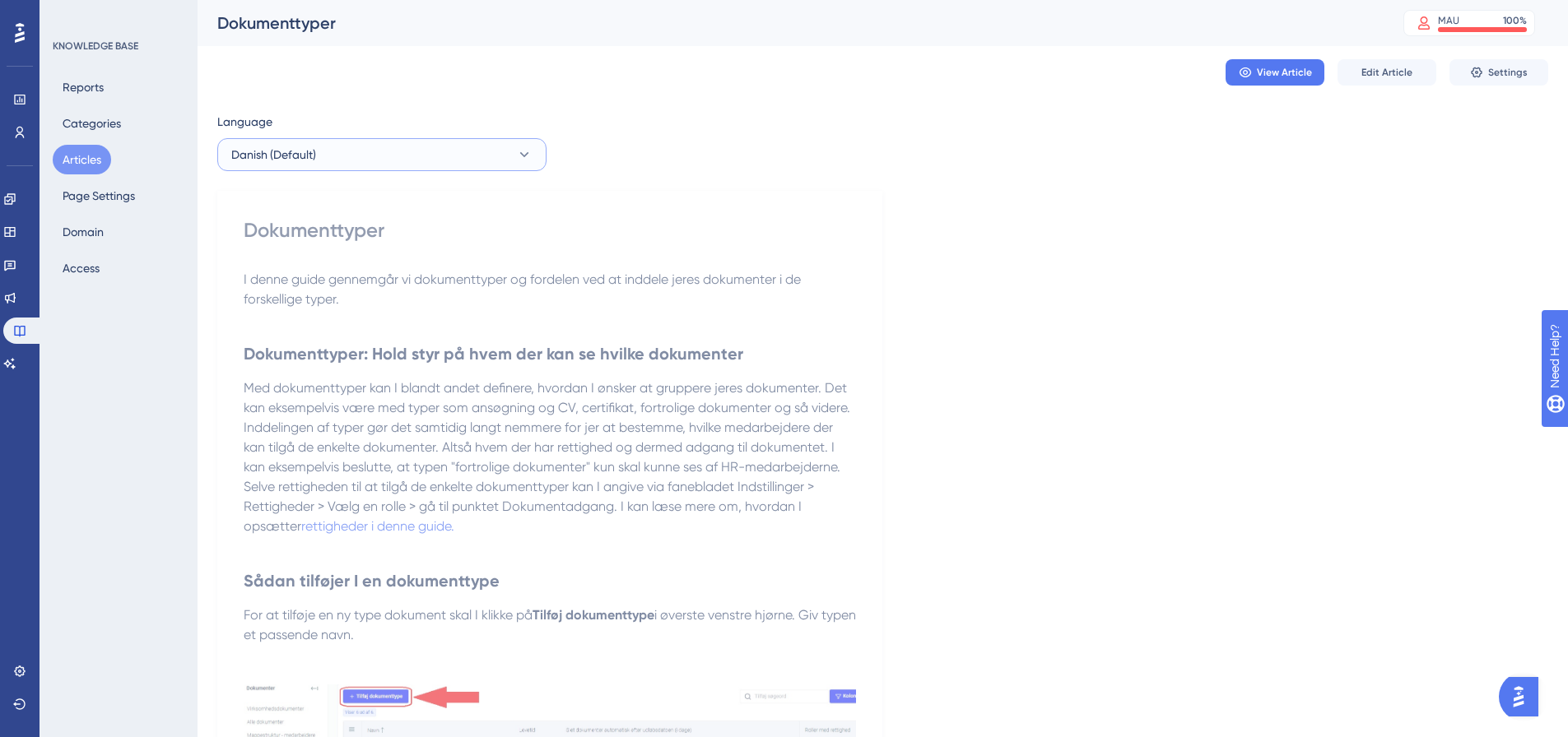
click at [360, 151] on button "Danish (Default)" at bounding box center [382, 155] width 329 height 33
click at [300, 234] on button "English English No translation" at bounding box center [381, 238] width 308 height 33
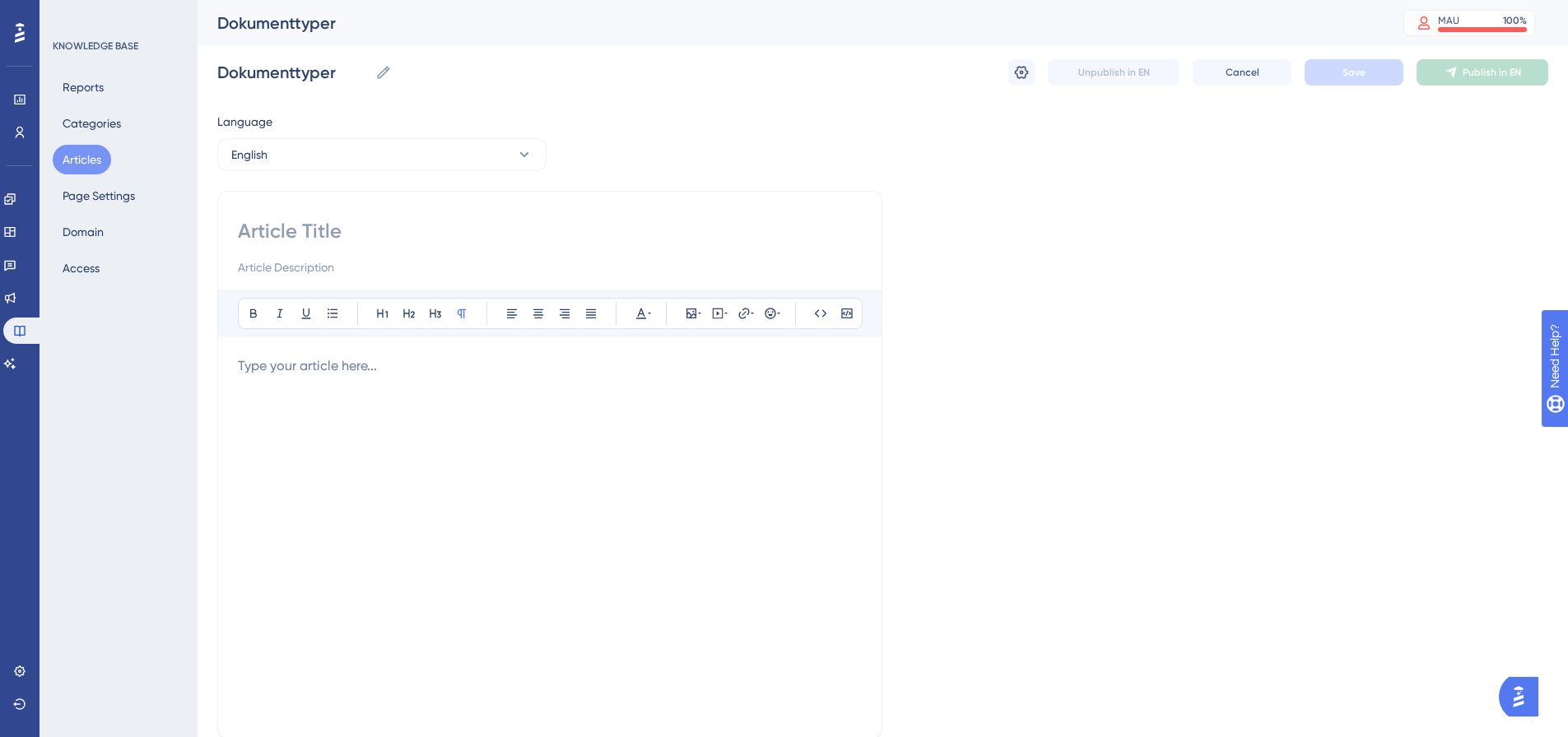
click at [327, 233] on input at bounding box center [549, 232] width 624 height 26
type input "Document Types"
click at [299, 371] on p at bounding box center [549, 366] width 624 height 20
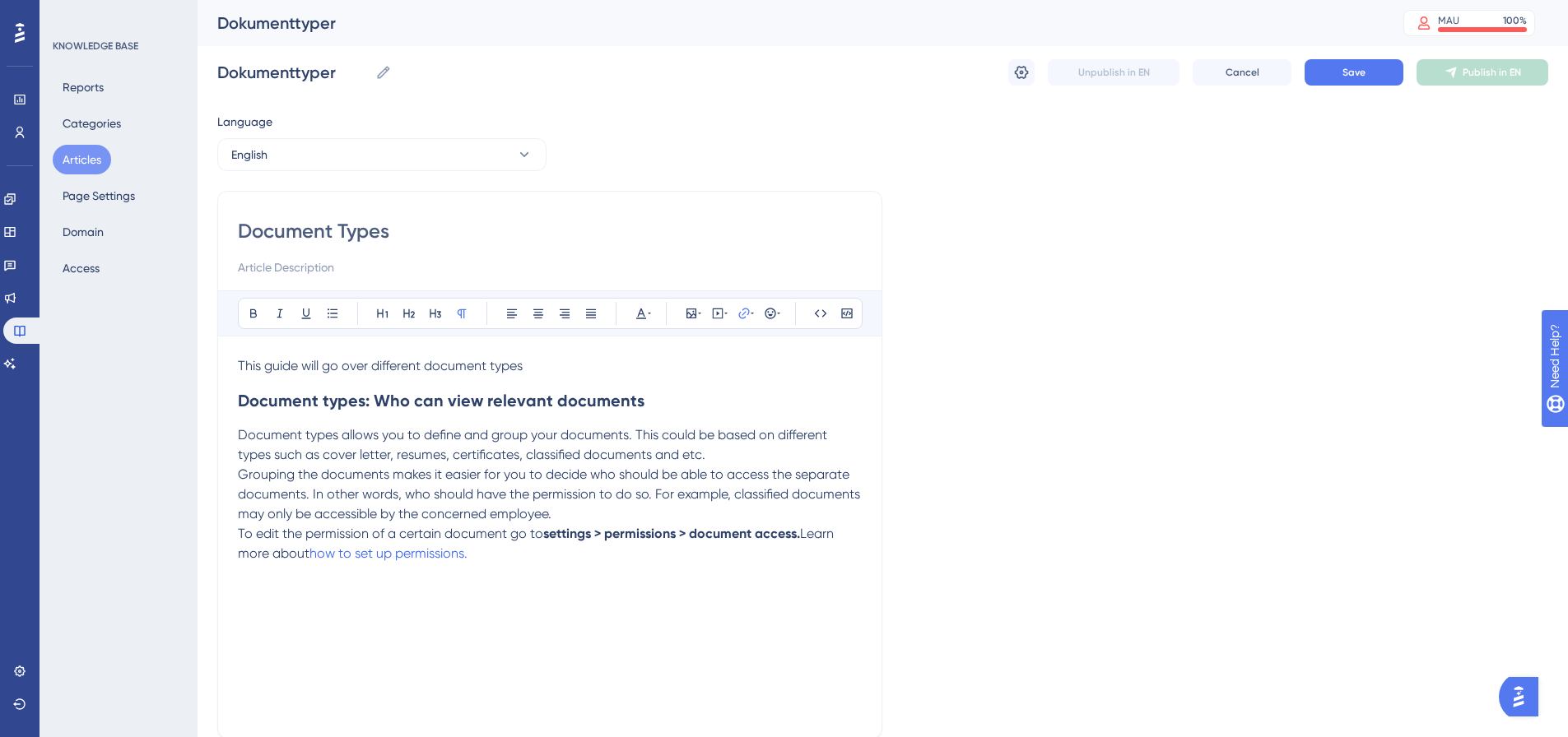
click at [244, 602] on div "This guide will go over different document types Document types: Who can view r…" at bounding box center [549, 537] width 624 height 362
click at [563, 558] on p "To edit the permission of a certain document go to settings > permissions > doc…" at bounding box center [549, 544] width 624 height 40
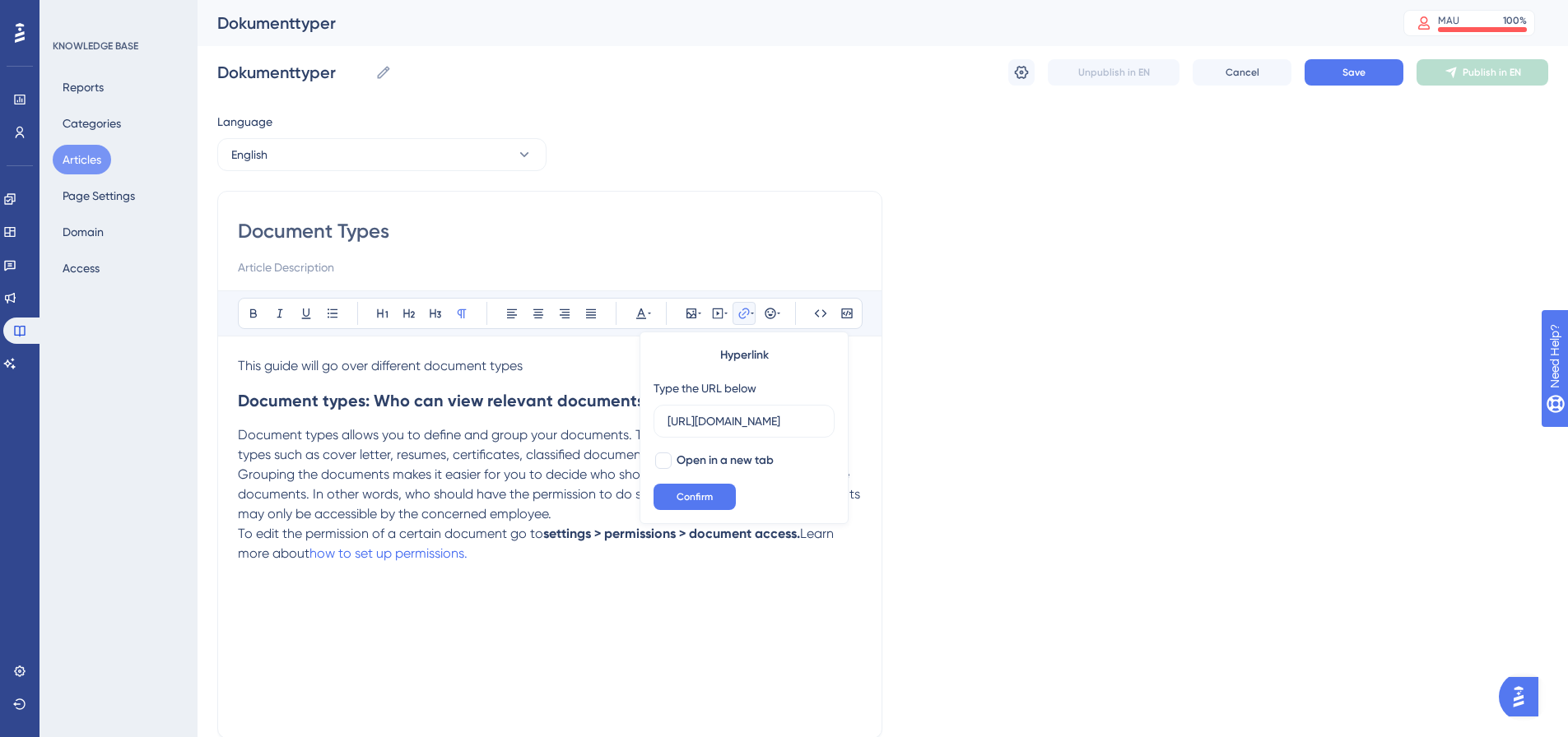
scroll to position [0, 240]
click at [564, 557] on p "To edit the permission of a certain document go to settings > permissions > doc…" at bounding box center [549, 544] width 624 height 40
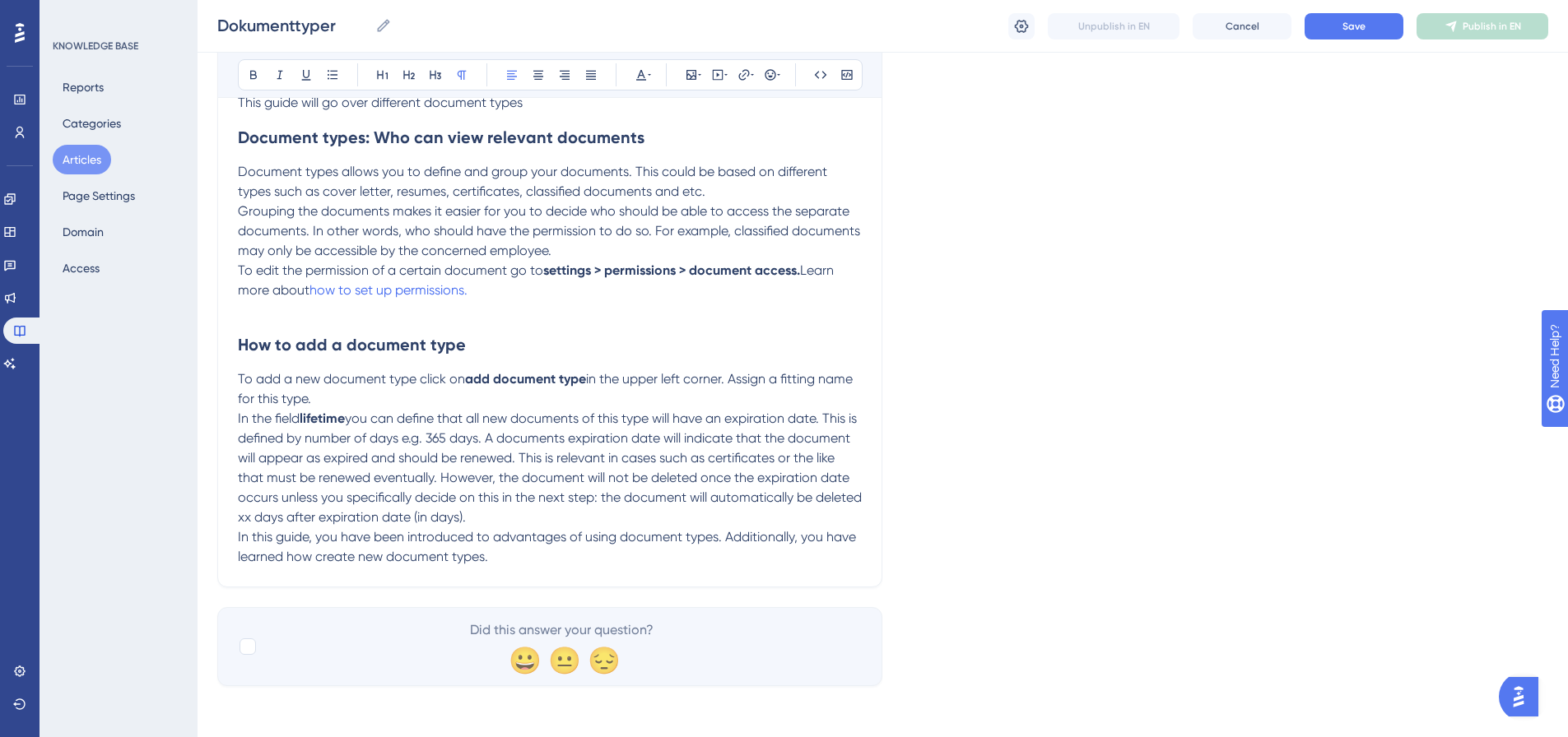
scroll to position [258, 0]
click at [1343, 21] on span "Save" at bounding box center [1354, 26] width 23 height 13
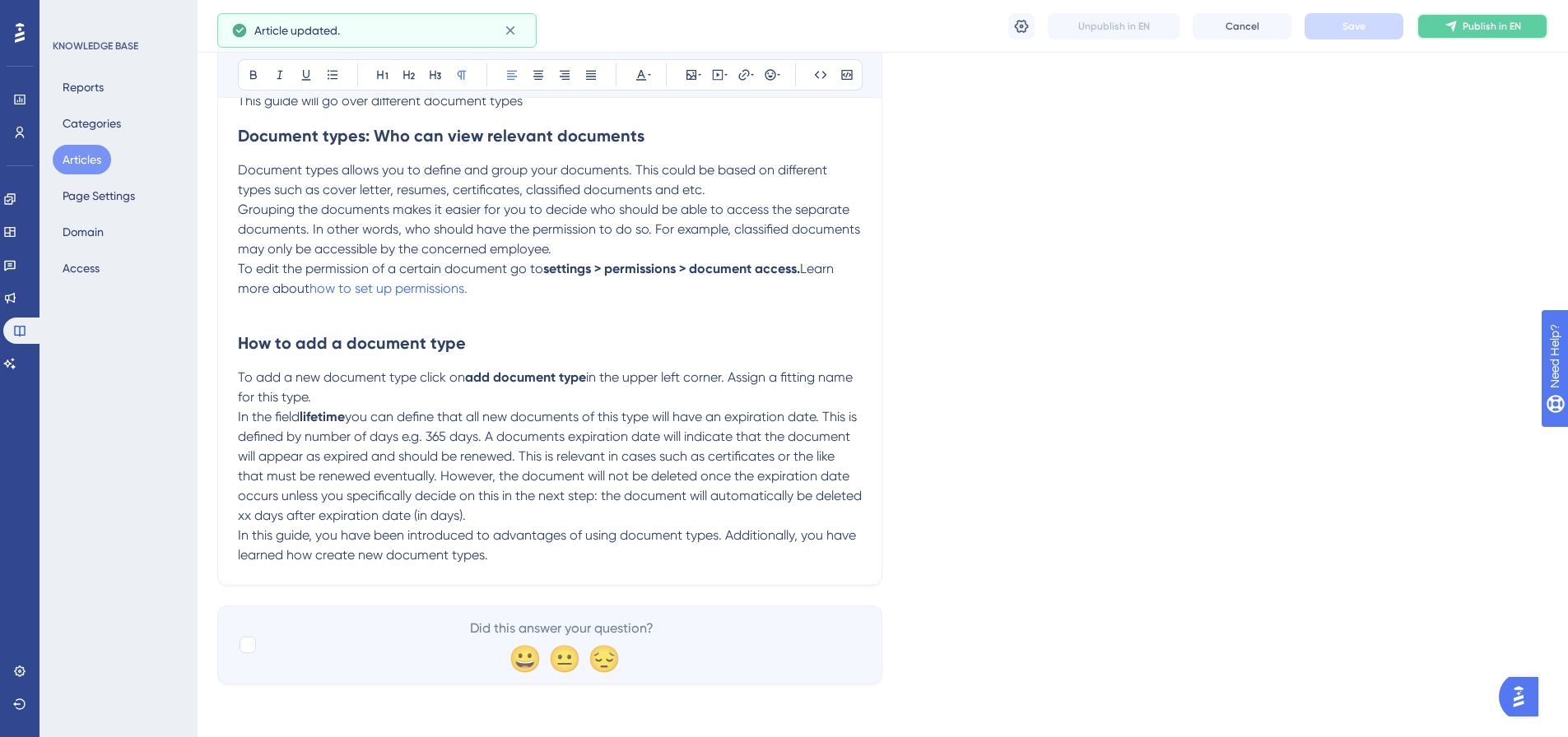
click at [1503, 23] on span "Publish in EN" at bounding box center [1492, 26] width 59 height 13
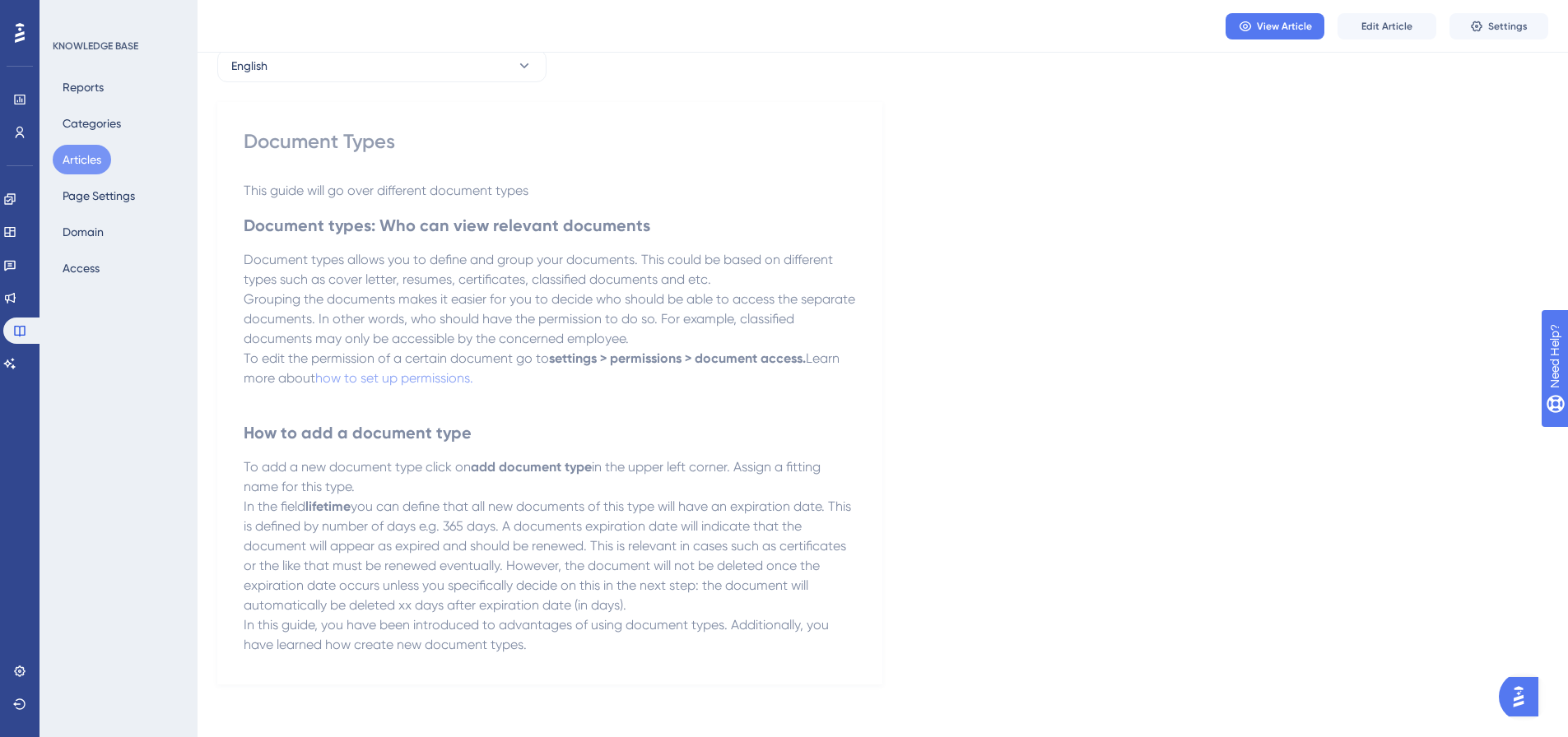
drag, startPoint x: 87, startPoint y: 162, endPoint x: 101, endPoint y: 168, distance: 15.2
click at [87, 162] on button "Articles" at bounding box center [82, 160] width 59 height 30
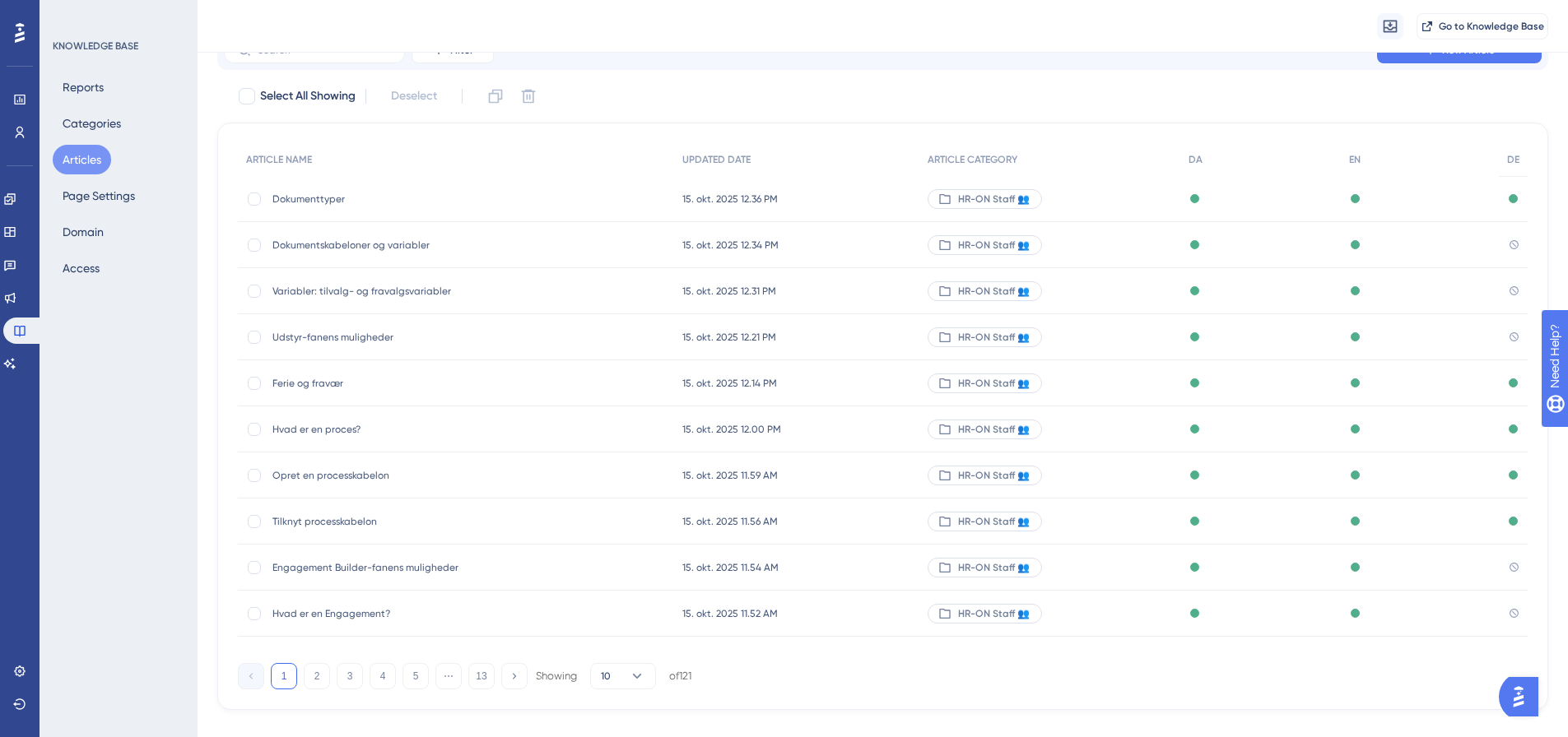
scroll to position [94, 0]
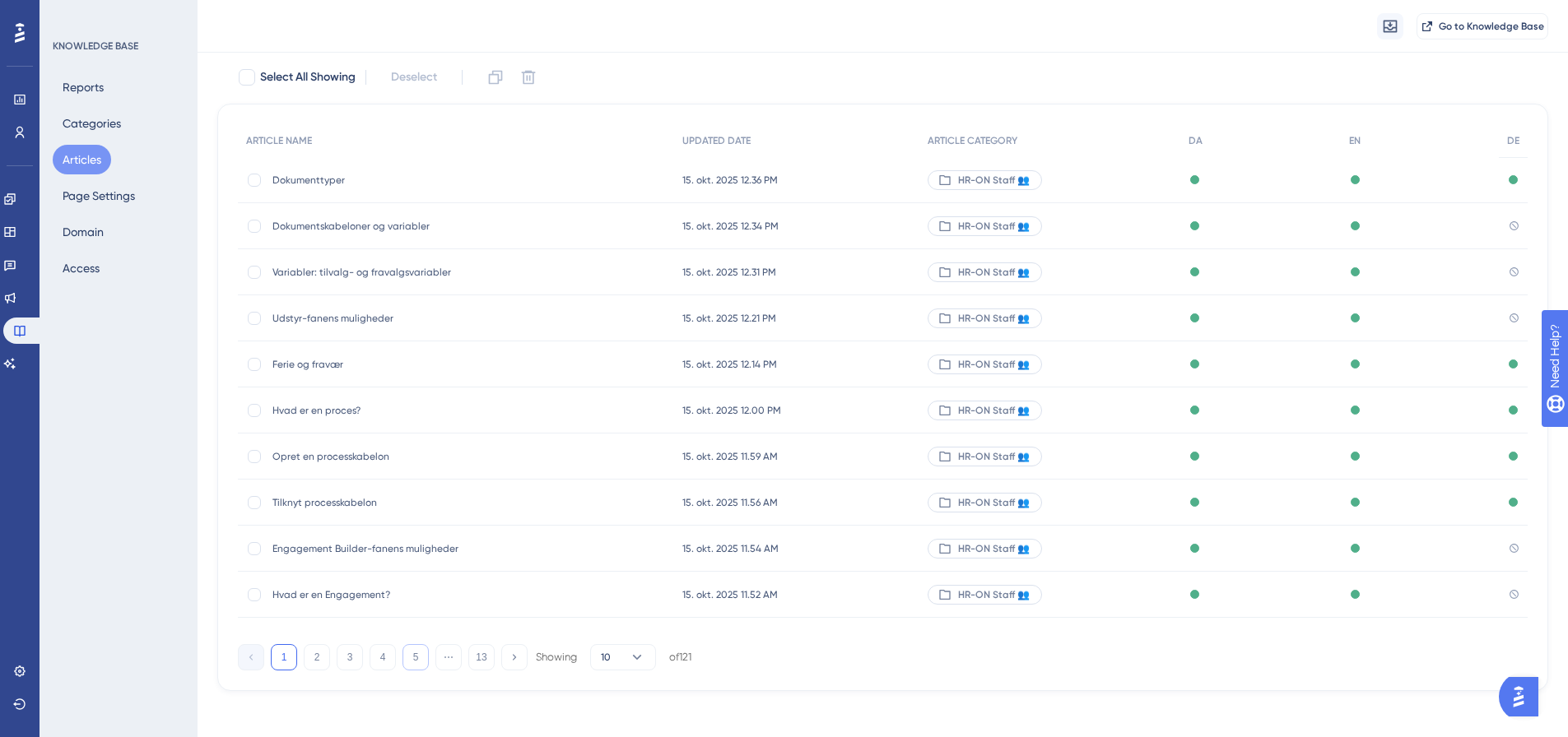
click at [410, 660] on button "5" at bounding box center [416, 658] width 26 height 26
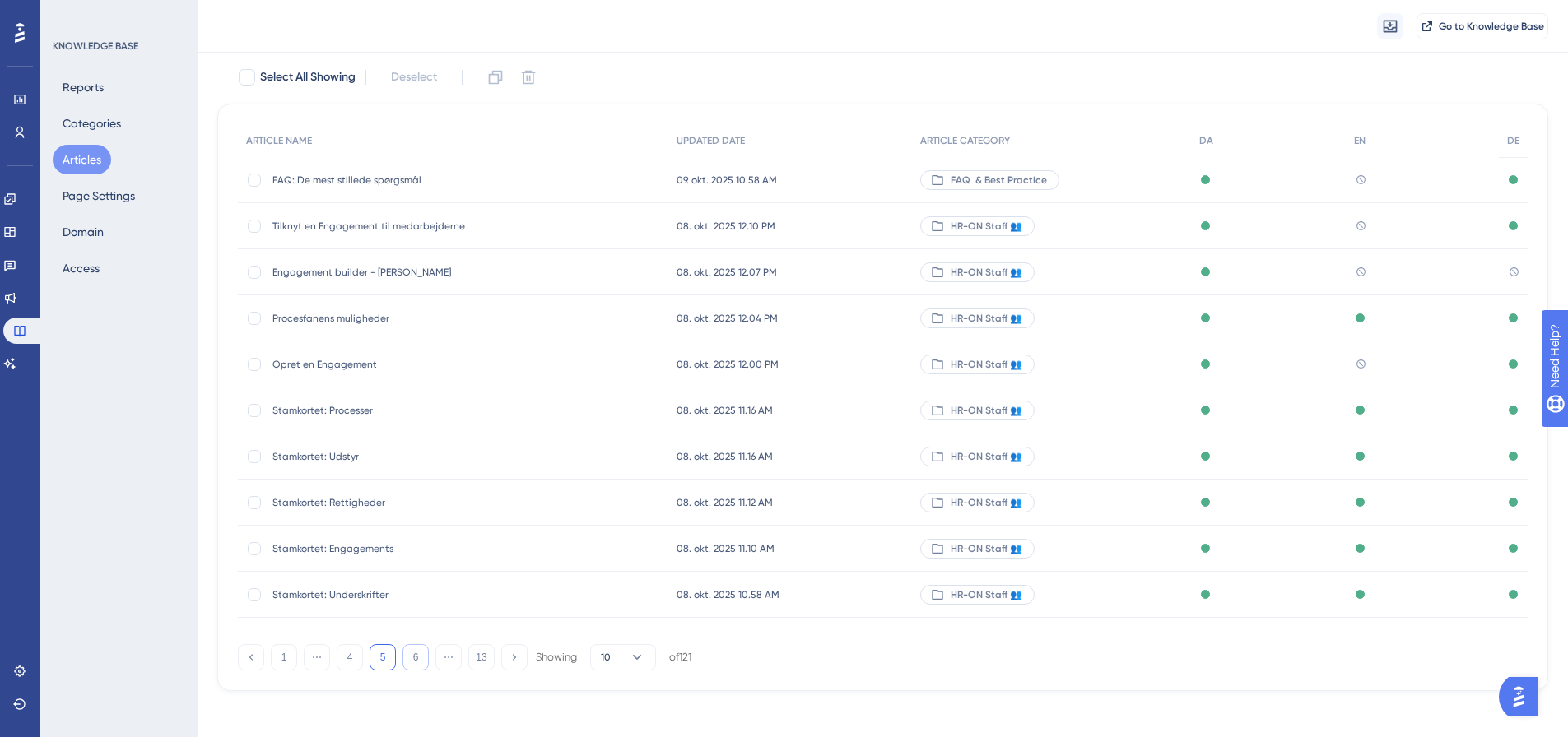
click at [418, 660] on button "6" at bounding box center [416, 658] width 26 height 26
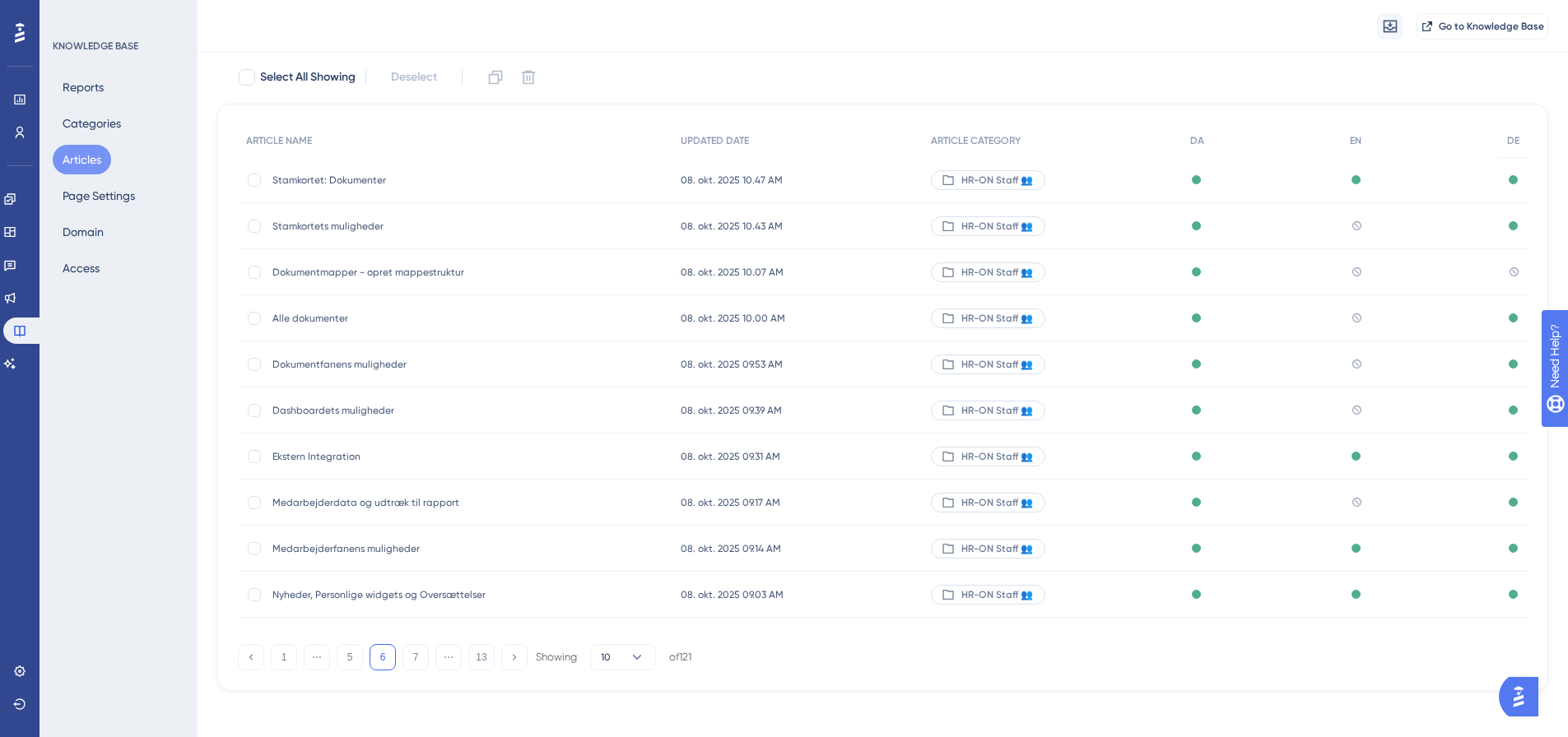
click at [354, 269] on span "Dokumentmapper - opret mappestruktur" at bounding box center [403, 272] width 263 height 13
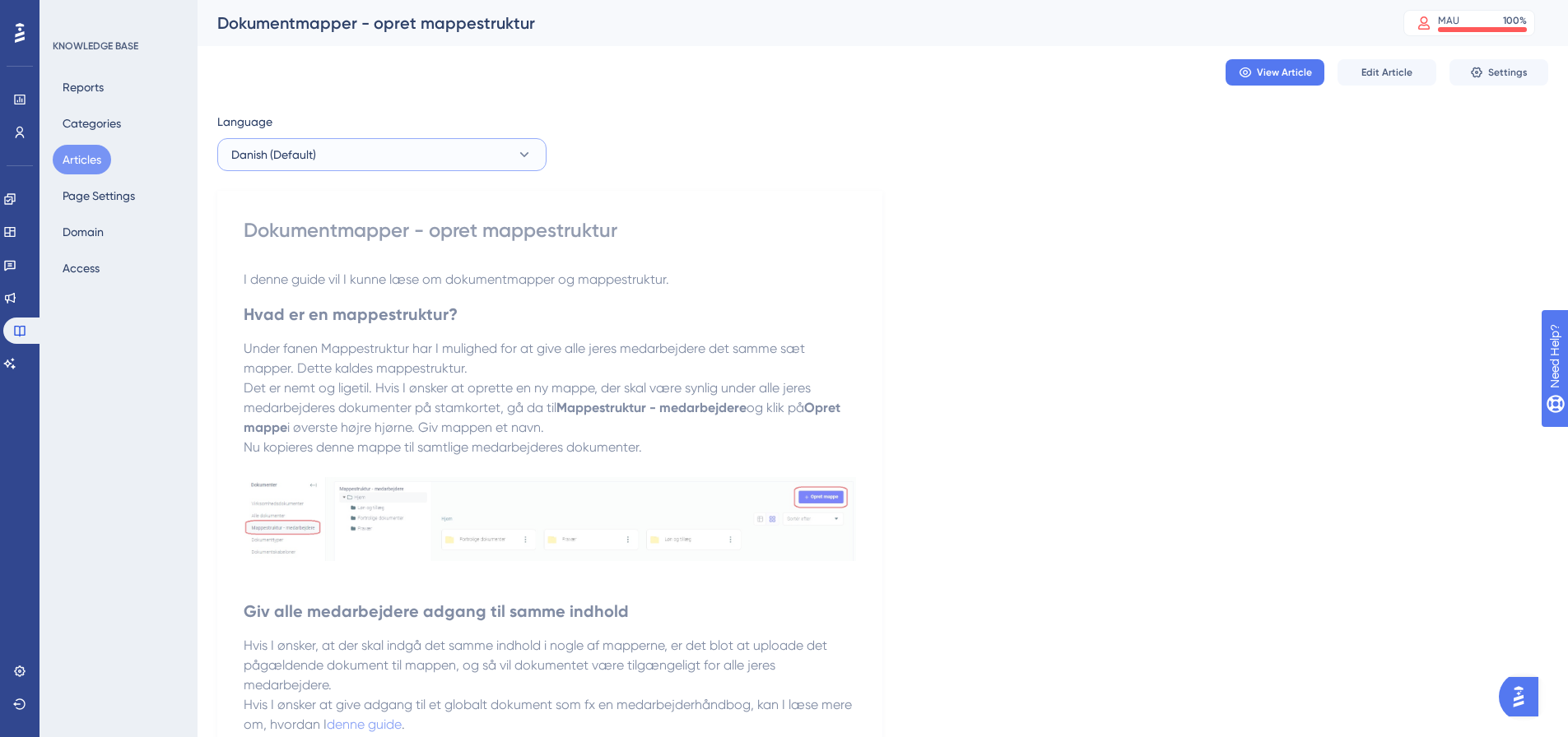
click at [508, 155] on button "Danish (Default)" at bounding box center [382, 155] width 329 height 33
click at [302, 226] on button "English English No translation" at bounding box center [381, 238] width 308 height 33
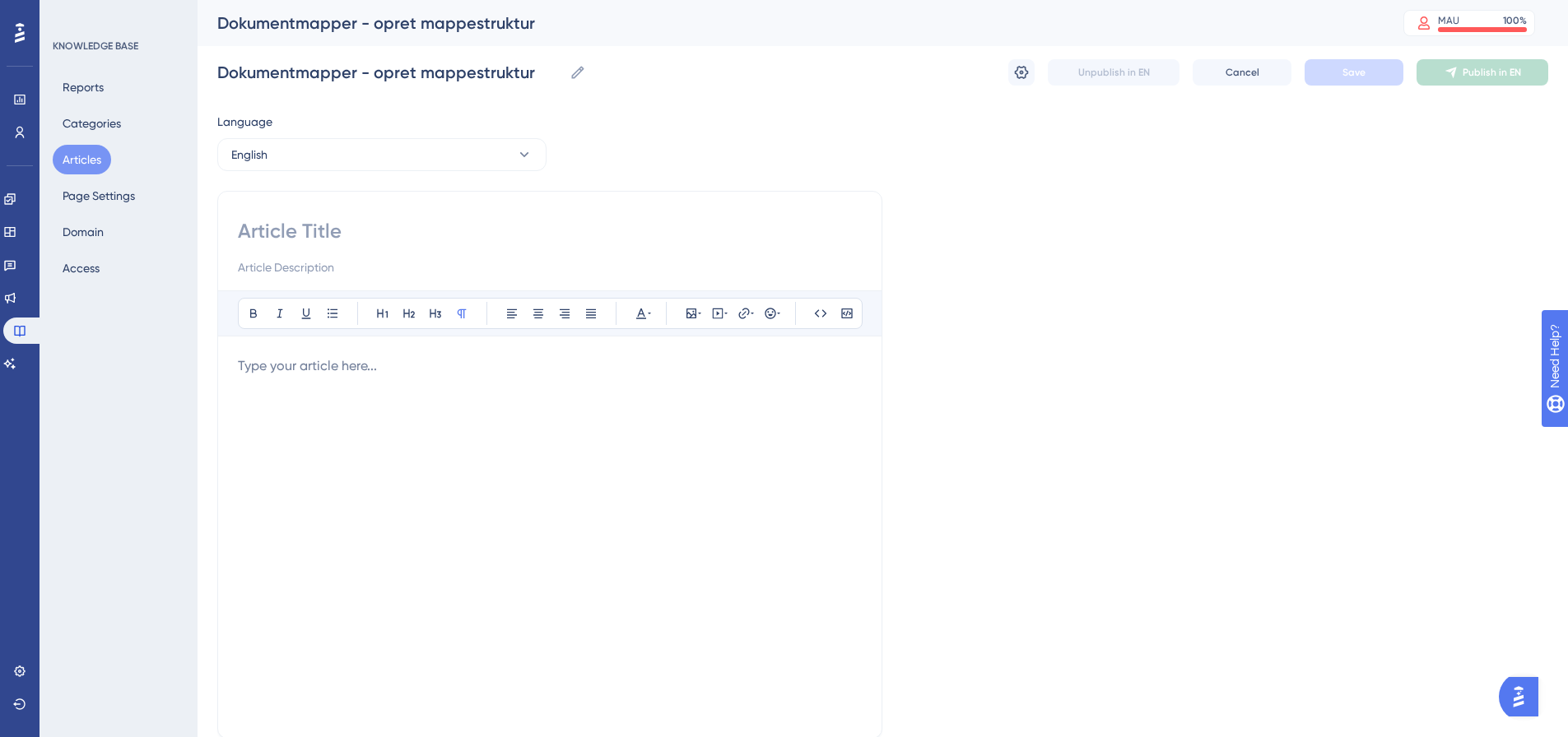
click at [343, 233] on input at bounding box center [549, 232] width 624 height 26
paste input "Document folders: Create a folder structure"
type input "Document folders: Create a folder structure"
click at [295, 367] on p at bounding box center [549, 366] width 624 height 20
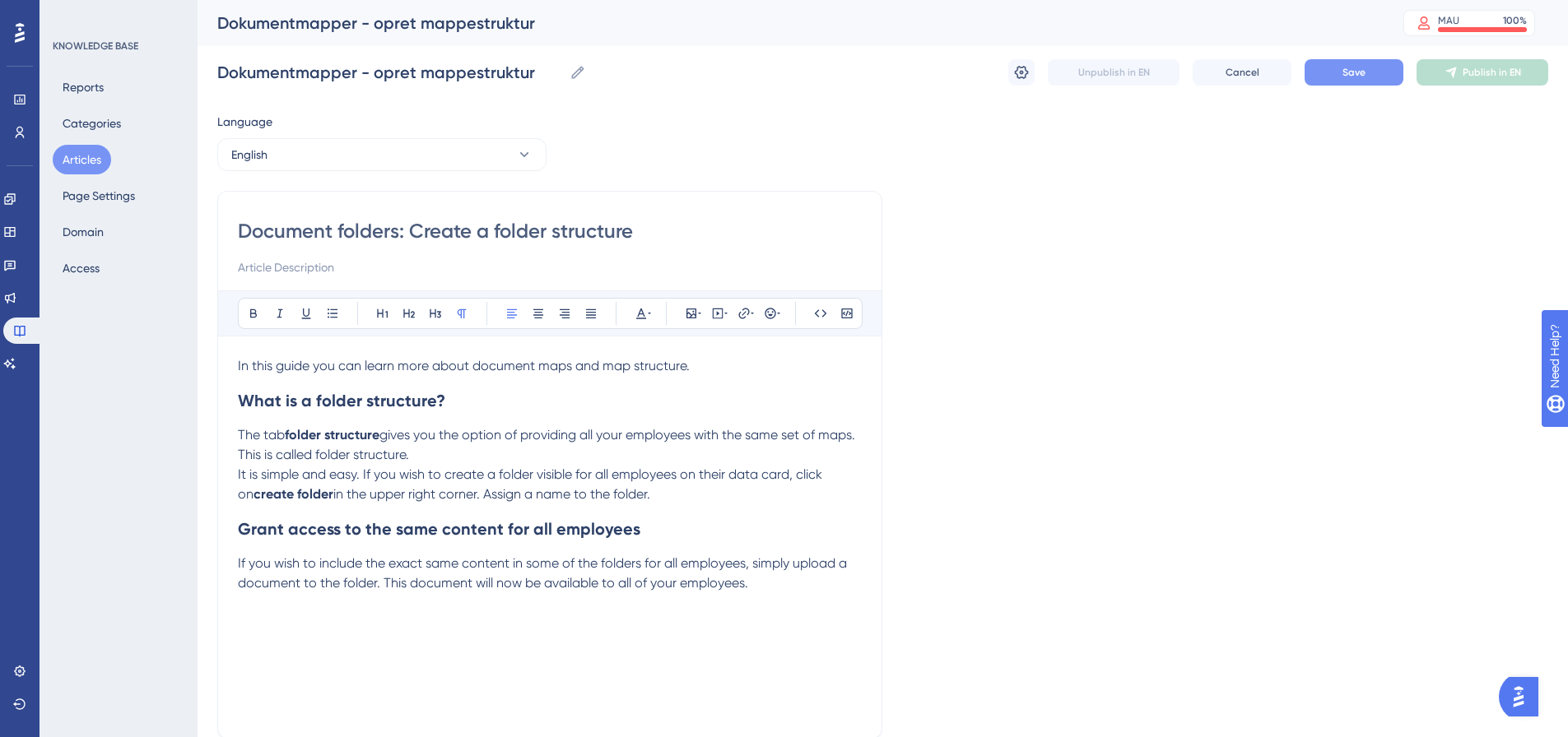
click at [1348, 71] on span "Save" at bounding box center [1354, 73] width 23 height 13
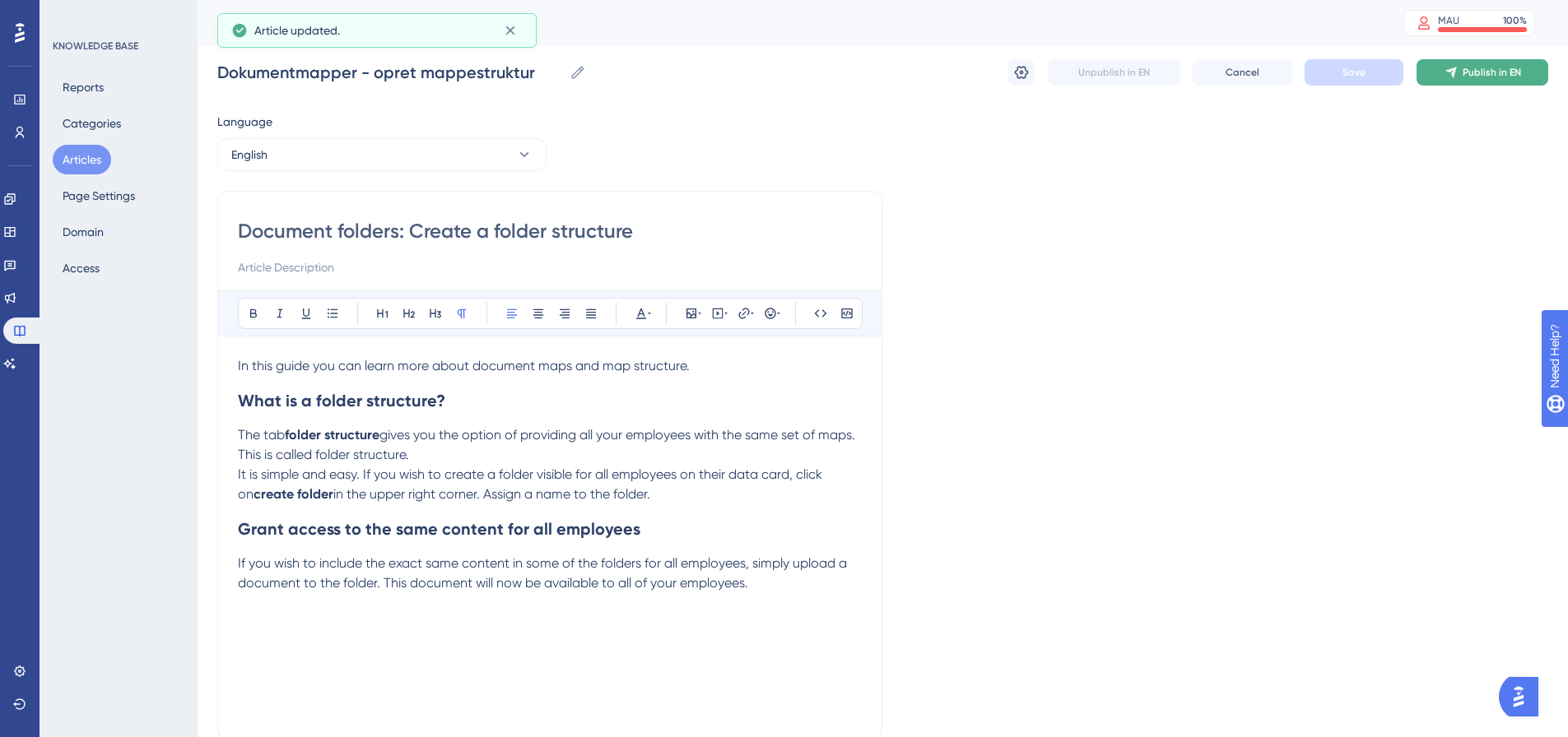
click at [1519, 70] on span "Publish in EN" at bounding box center [1492, 73] width 59 height 13
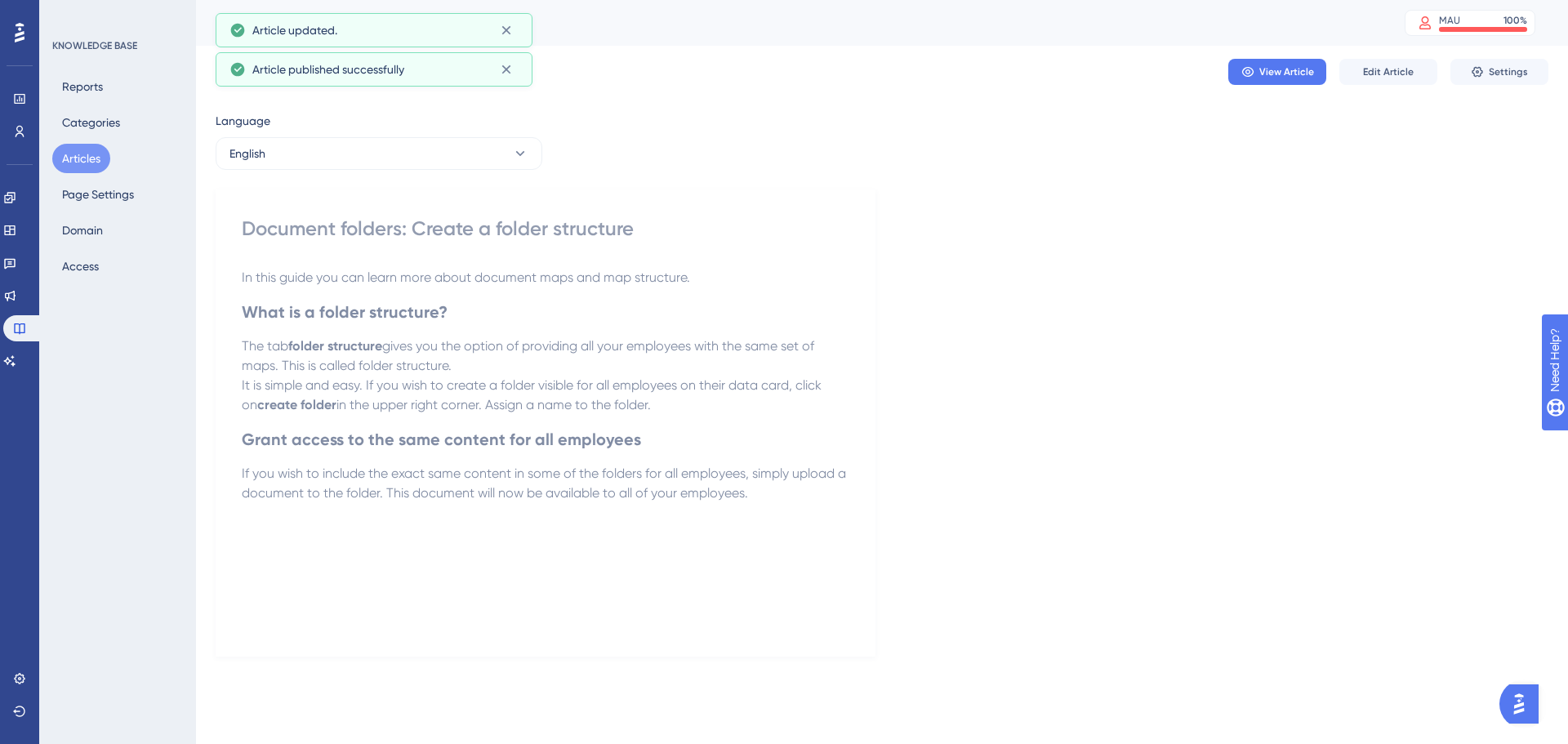
click at [75, 154] on button "Articles" at bounding box center [81, 159] width 58 height 29
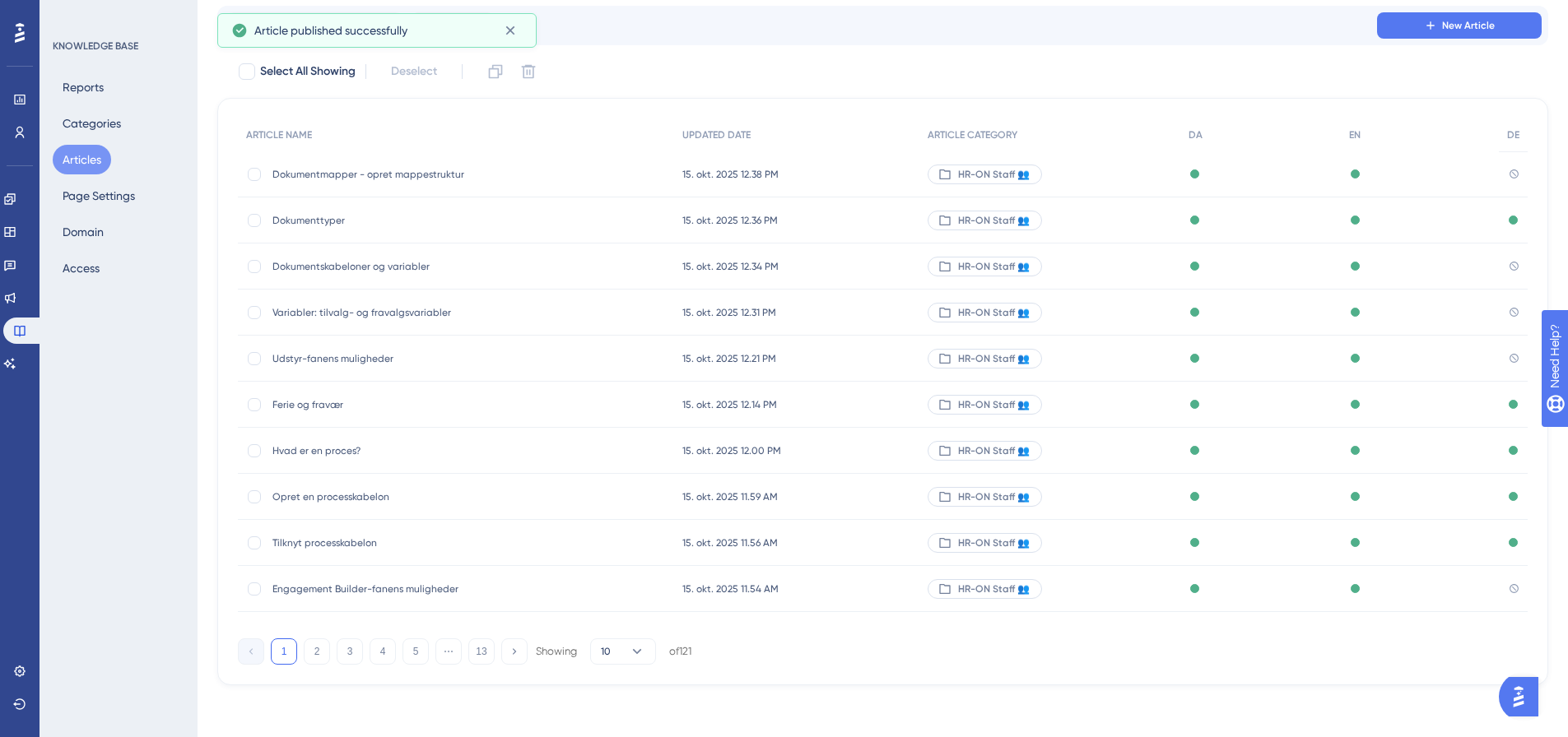
scroll to position [94, 0]
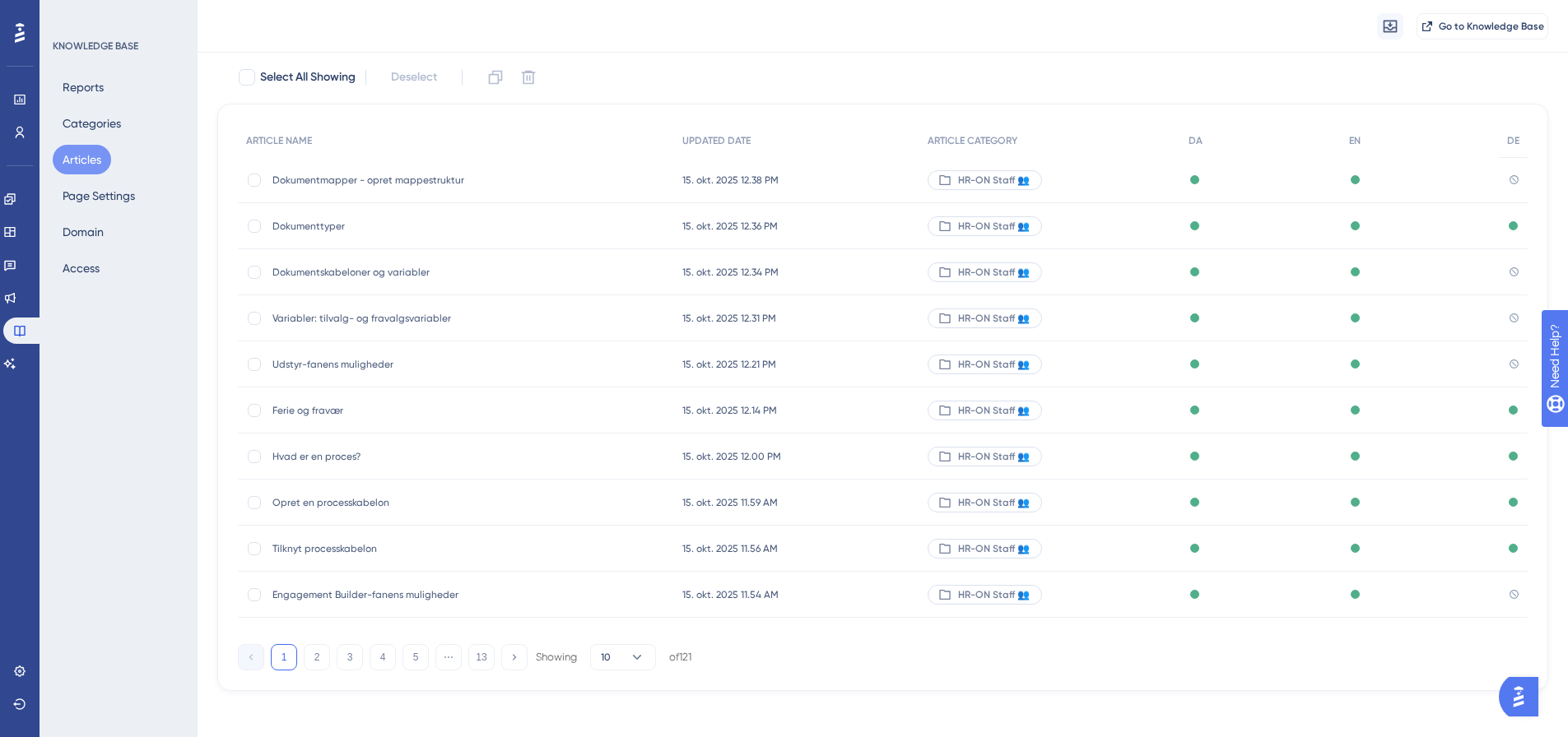
click at [429, 661] on div "1 2 3 4 5 ⋯ 13 Showing 10 of 121" at bounding box center [464, 658] width 454 height 26
click at [414, 667] on button "5" at bounding box center [416, 658] width 26 height 26
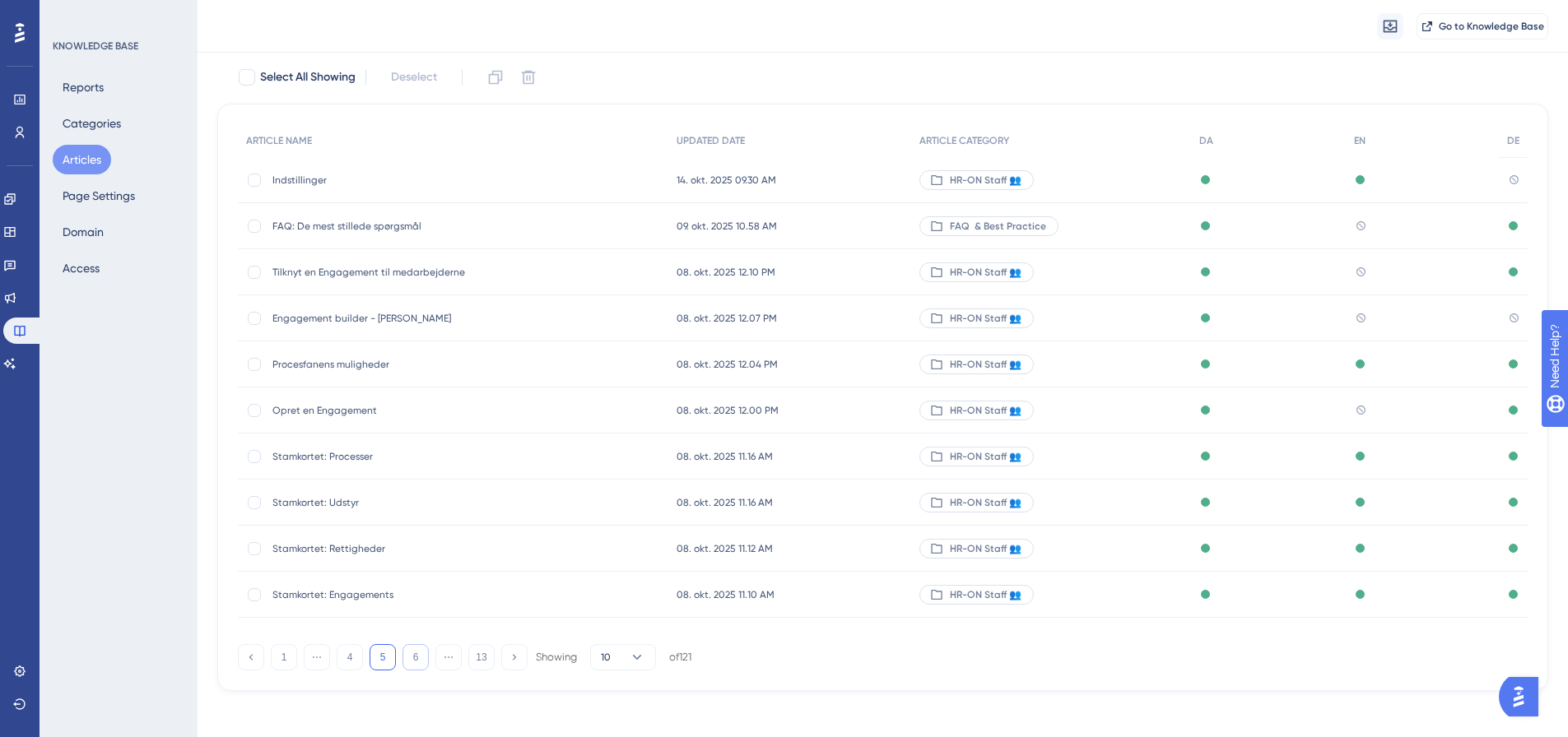
click at [425, 661] on button "6" at bounding box center [416, 658] width 26 height 26
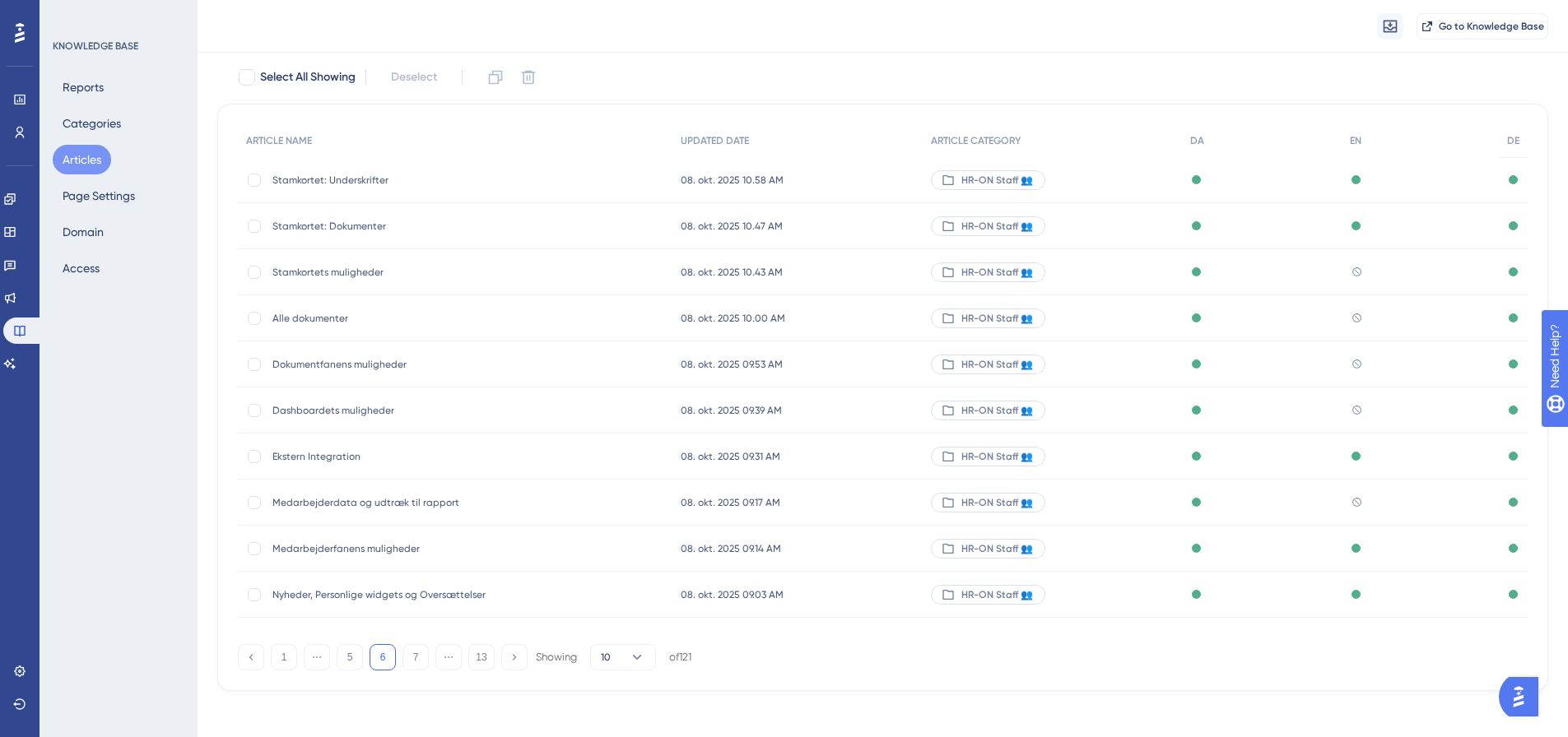
click at [381, 364] on span "Dokumentfanens muligheder" at bounding box center [403, 364] width 263 height 13
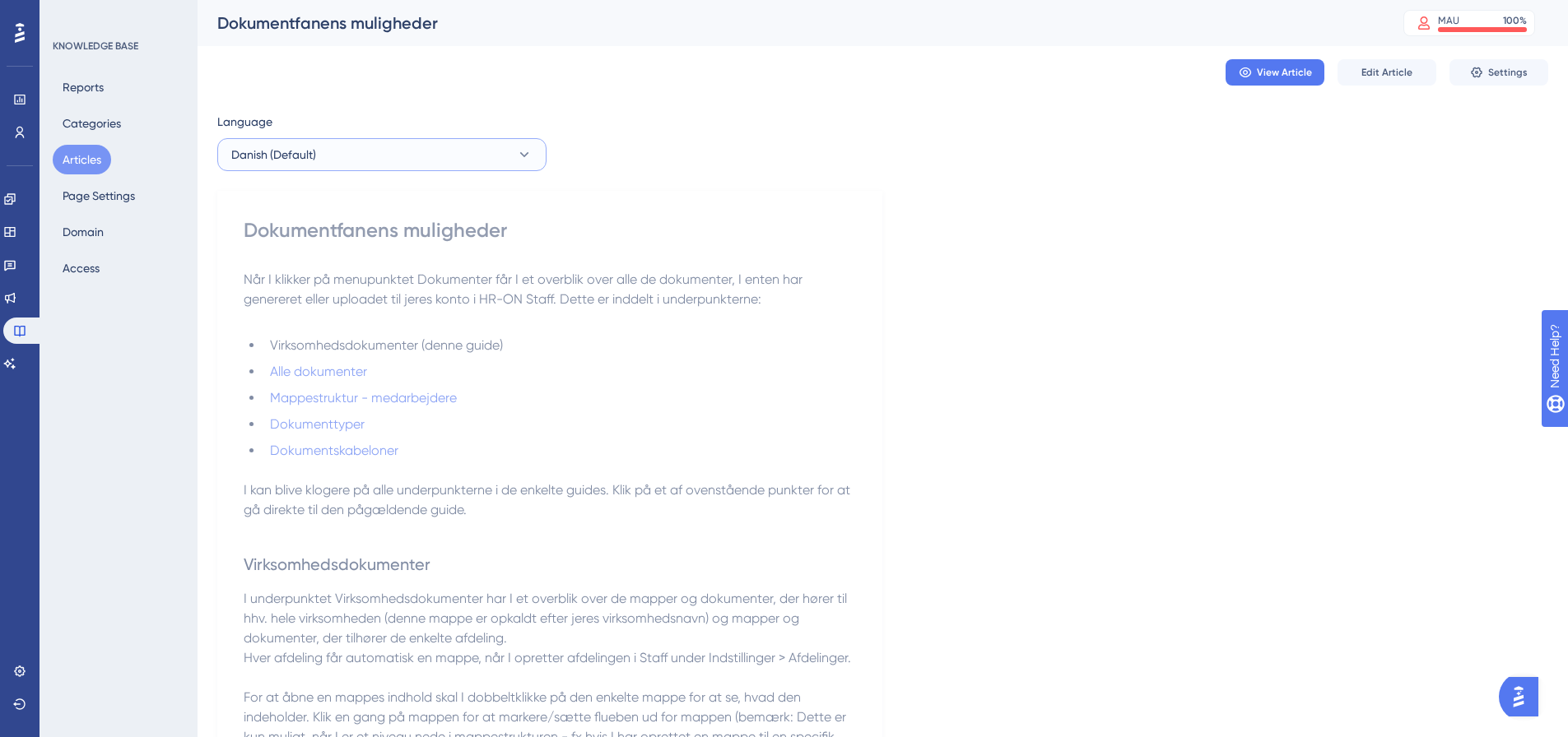
click at [370, 152] on button "Danish (Default)" at bounding box center [382, 155] width 329 height 33
click at [360, 232] on button "English English No translation" at bounding box center [381, 238] width 308 height 33
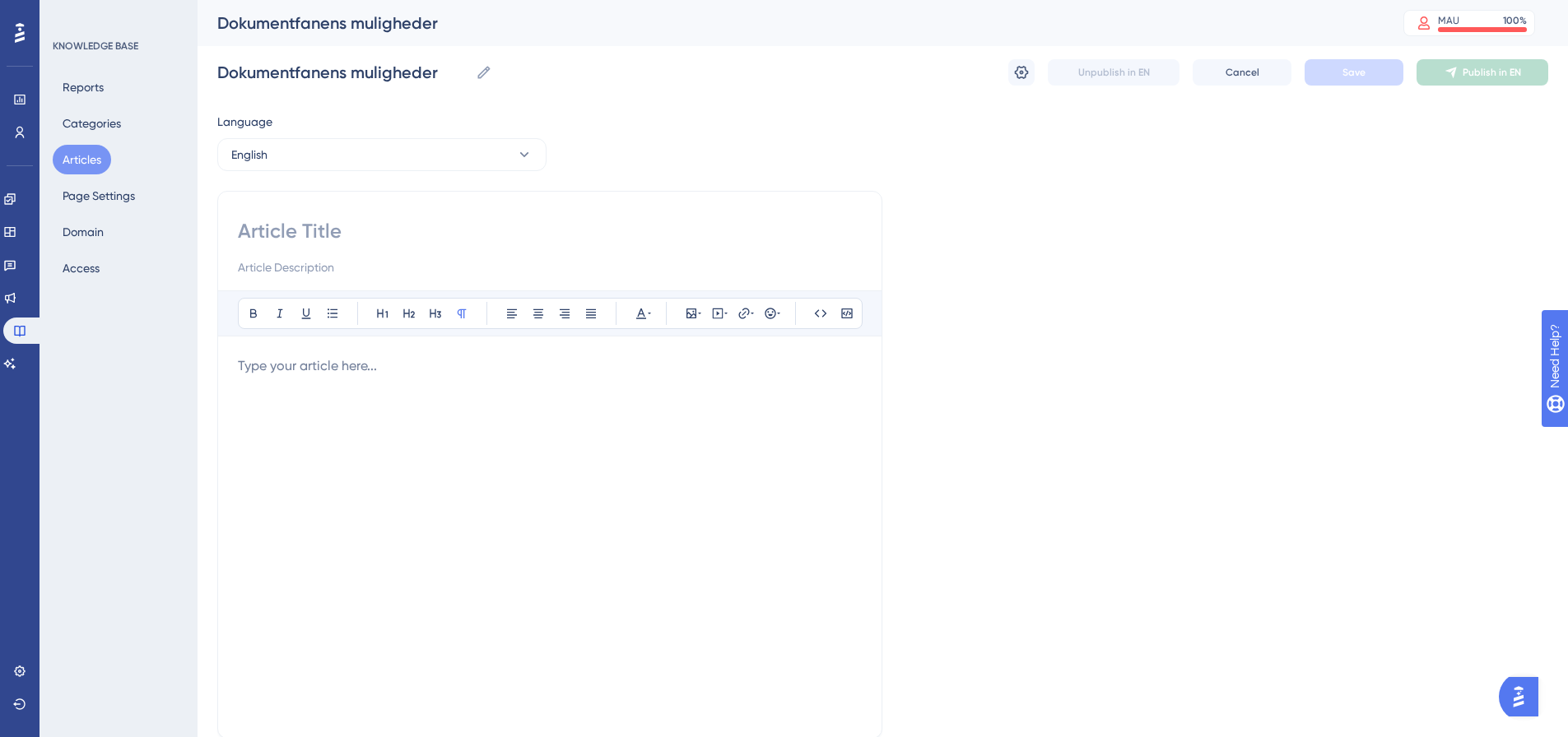
click at [352, 239] on input at bounding box center [549, 232] width 624 height 26
paste input "Document Tab Options"
type input "Document Tab Options"
click at [363, 368] on p at bounding box center [549, 366] width 624 height 20
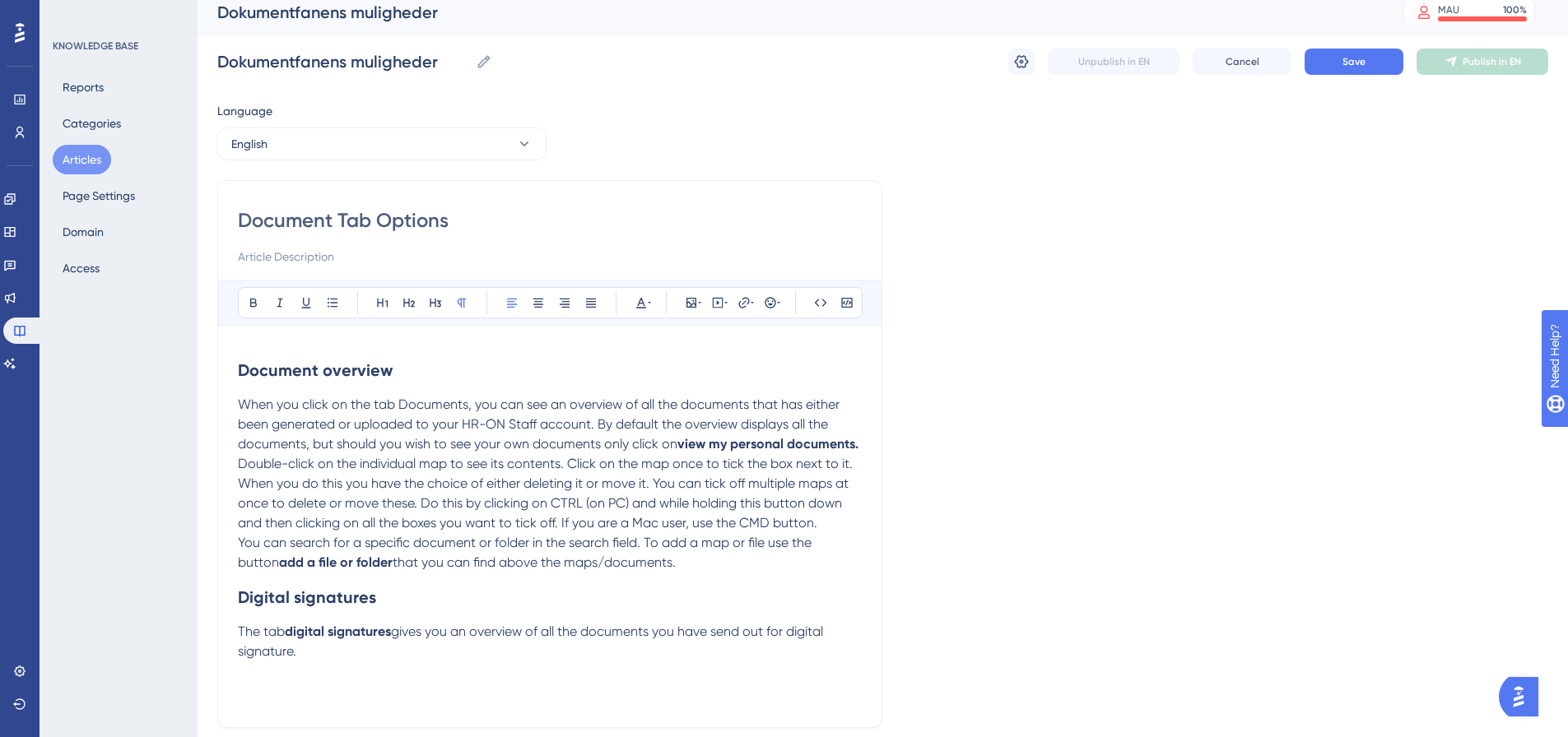
scroll to position [147, 0]
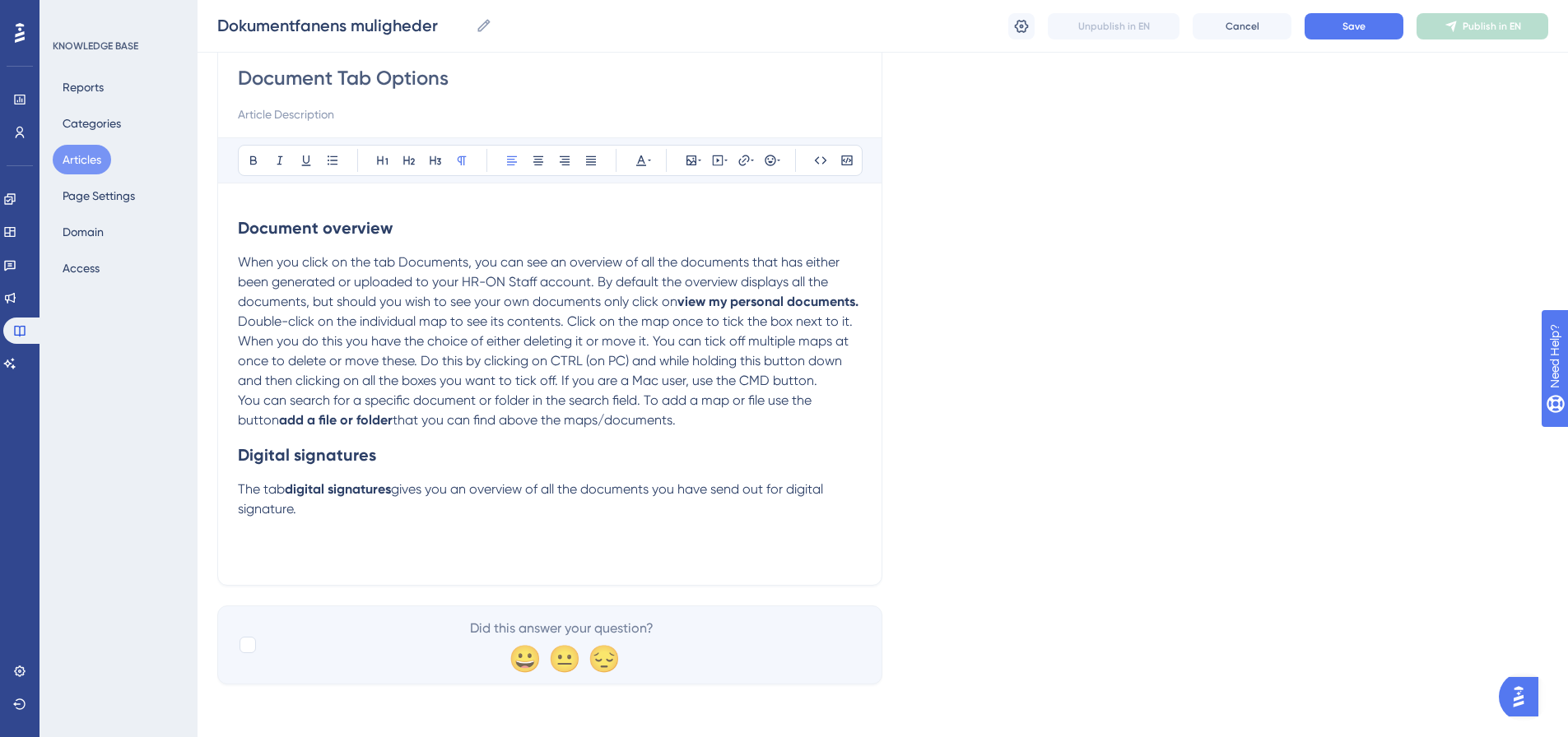
click at [319, 514] on p "The tab digital signatures gives you an overview of all the documents you have …" at bounding box center [549, 500] width 624 height 40
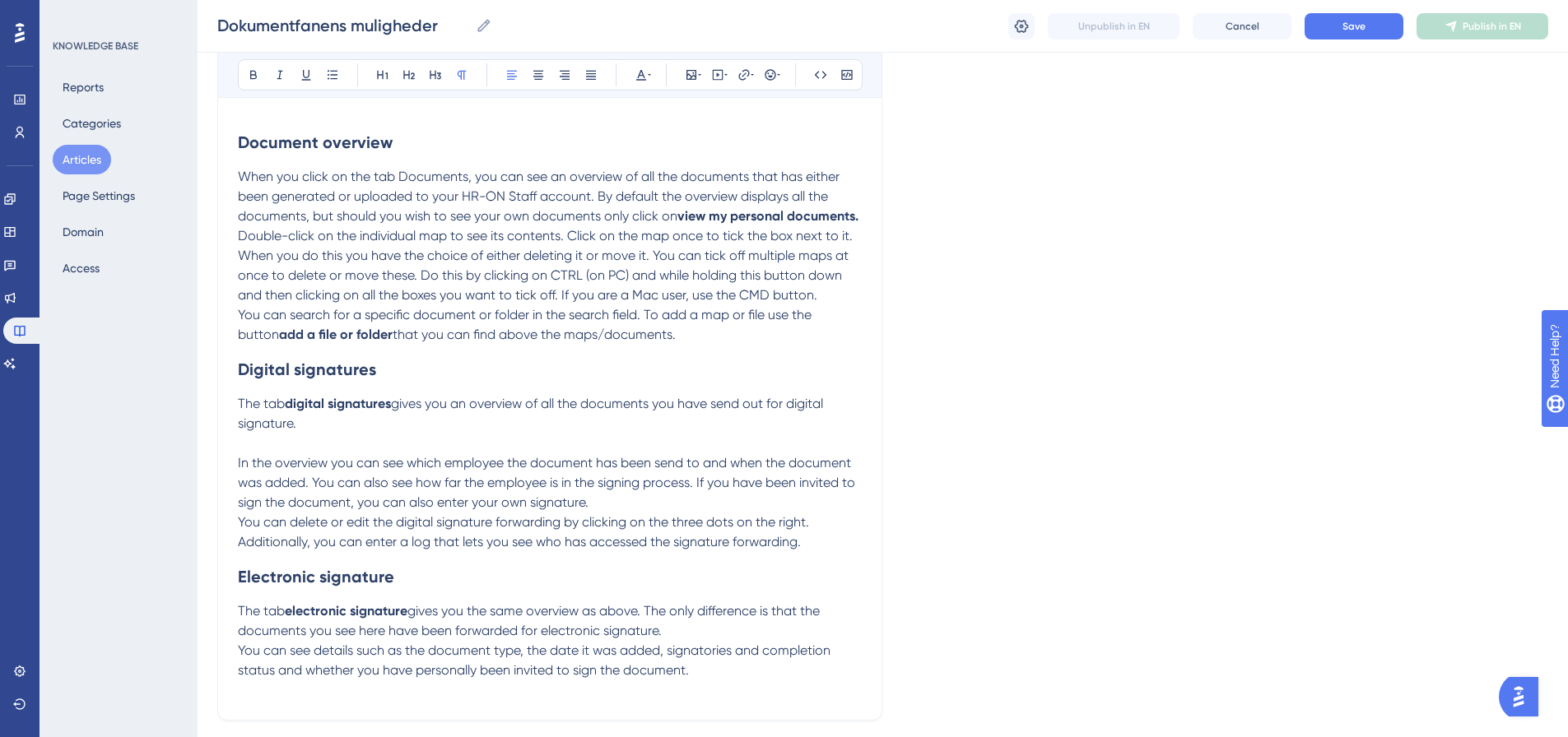
scroll to position [367, 0]
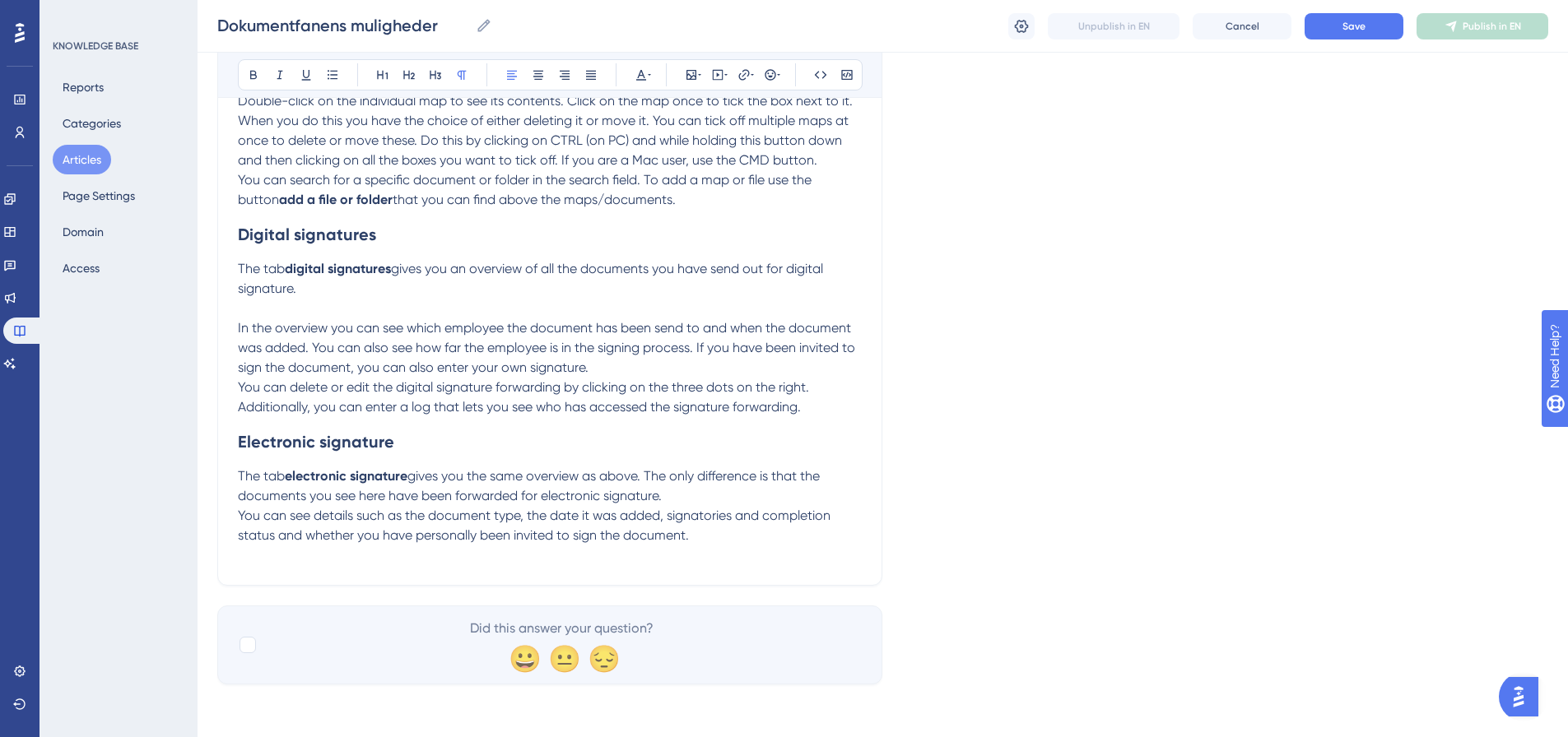
click at [731, 543] on p "You can see details such as the document type, the date it was added, signatori…" at bounding box center [549, 526] width 624 height 40
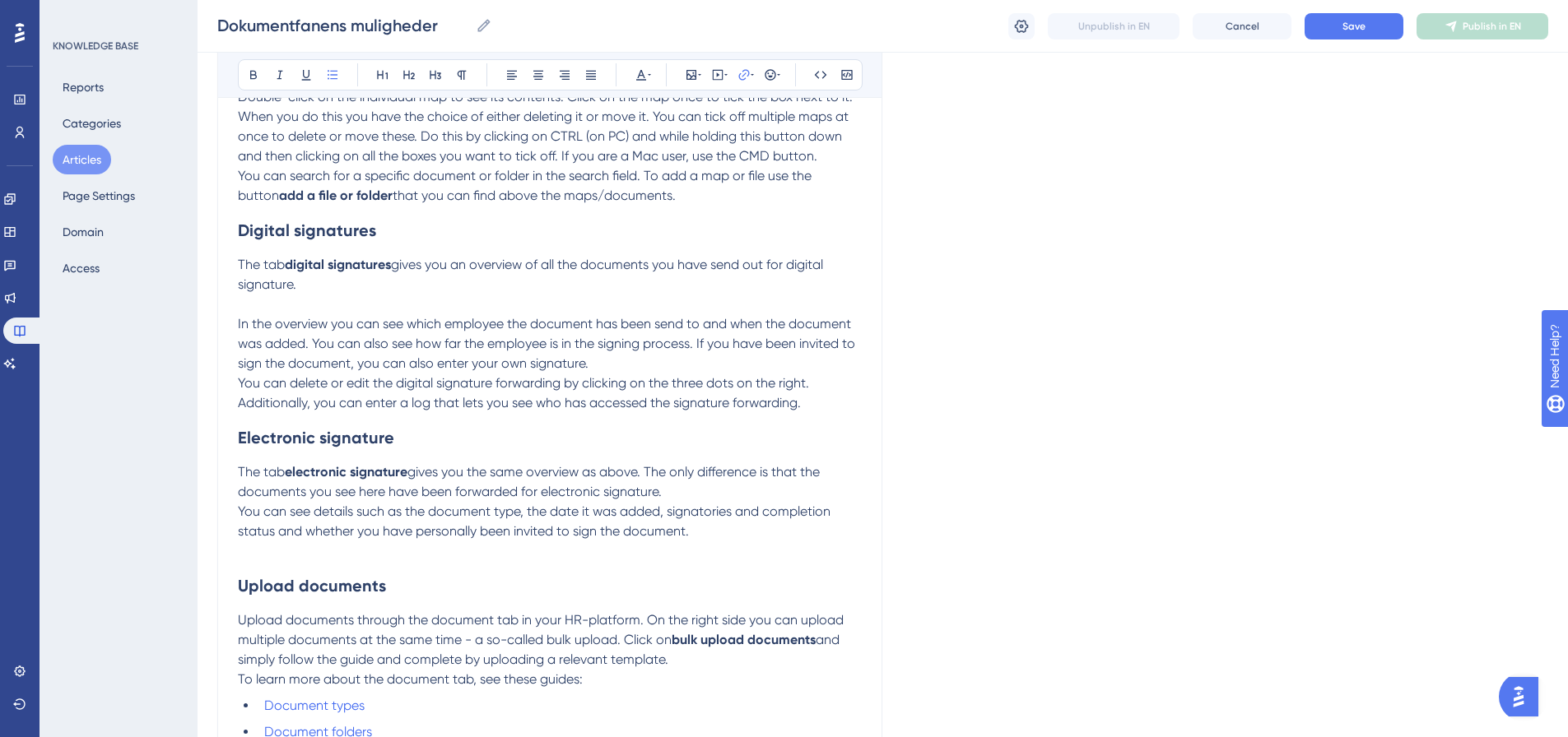
scroll to position [347, 0]
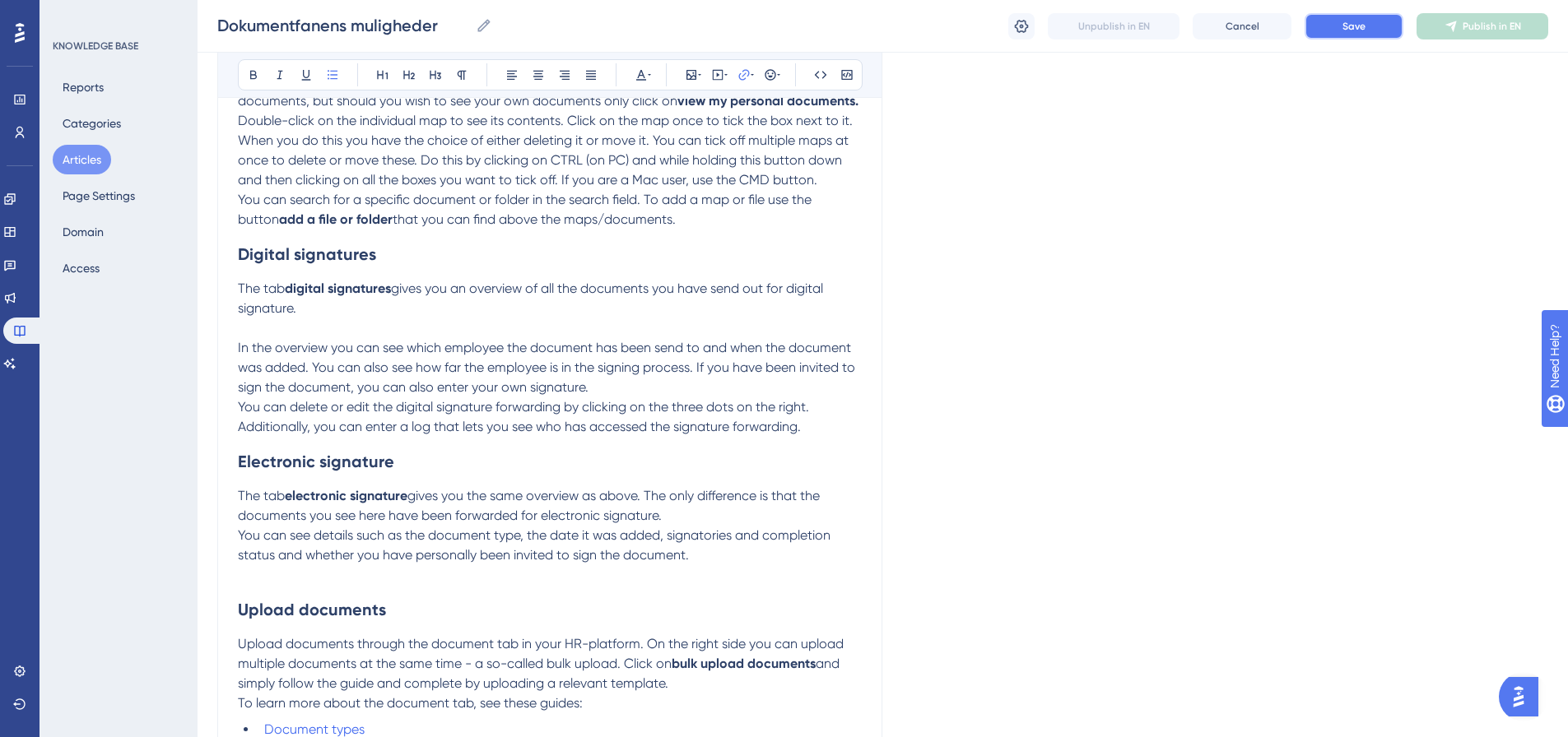
click at [1373, 22] on button "Save" at bounding box center [1354, 26] width 99 height 26
click at [1391, 387] on div "Language English Document Tab Options Bold Italic Underline Bullet Point Headin…" at bounding box center [883, 345] width 1331 height 1173
click at [373, 307] on p "The tab digital signatures gives you an overview of all the documents you have …" at bounding box center [549, 298] width 624 height 40
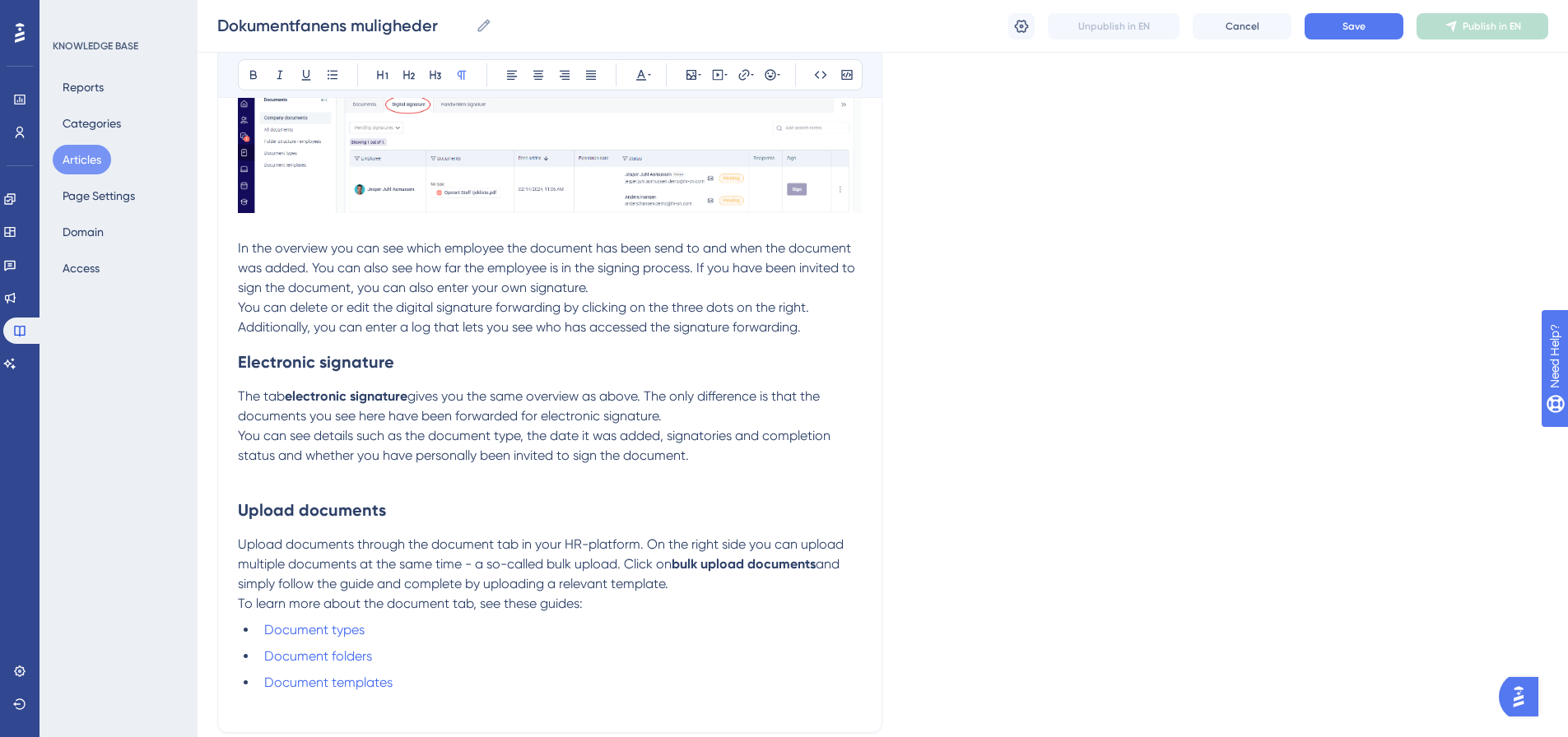
scroll to position [594, 0]
click at [730, 458] on p "You can see details such as the document type, the date it was added, signatori…" at bounding box center [549, 445] width 624 height 40
click at [126, 518] on div "KNOWLEDGE BASE Reports Categories Articles Page Settings Domain Access" at bounding box center [119, 368] width 158 height 737
click at [350, 473] on p at bounding box center [549, 475] width 624 height 20
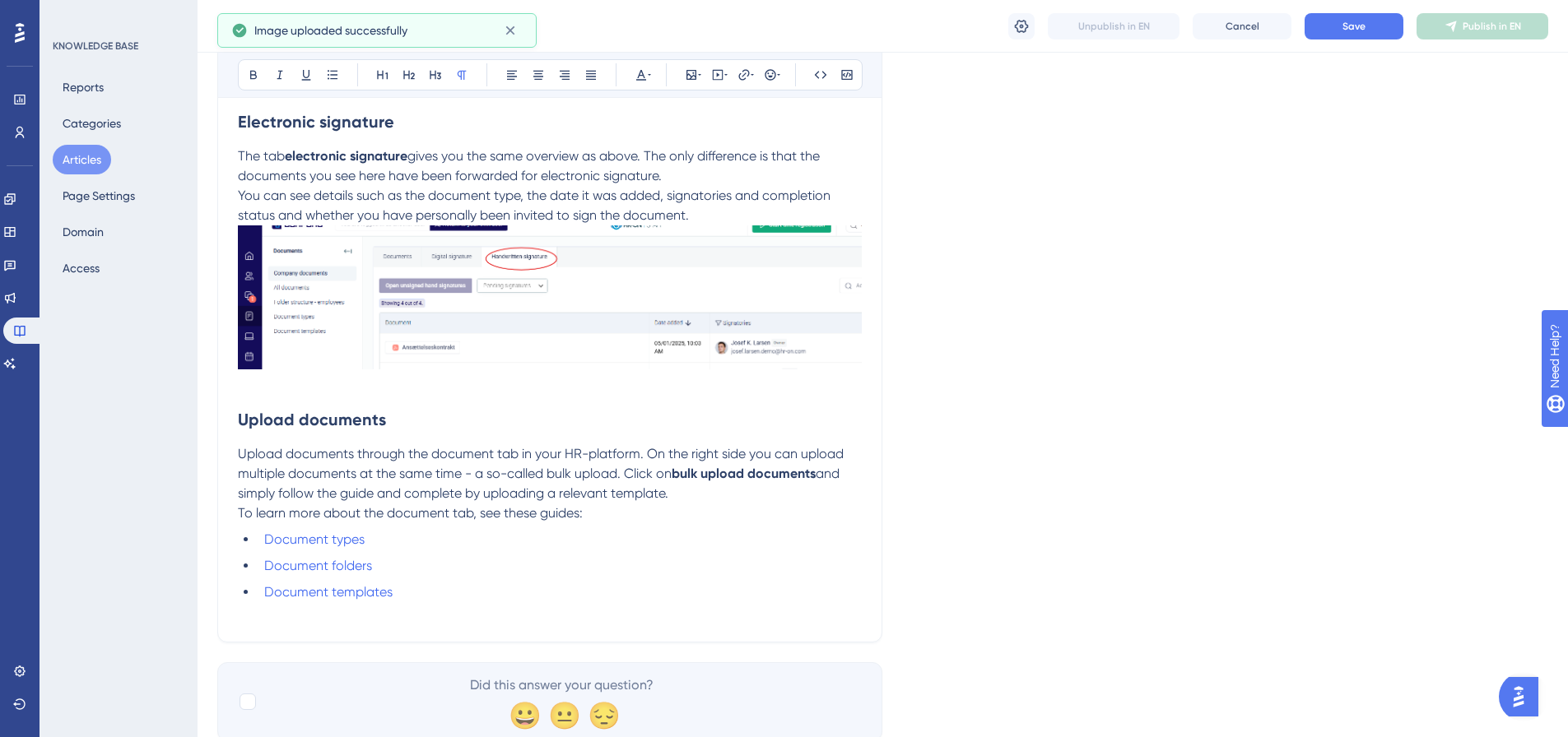
scroll to position [841, 0]
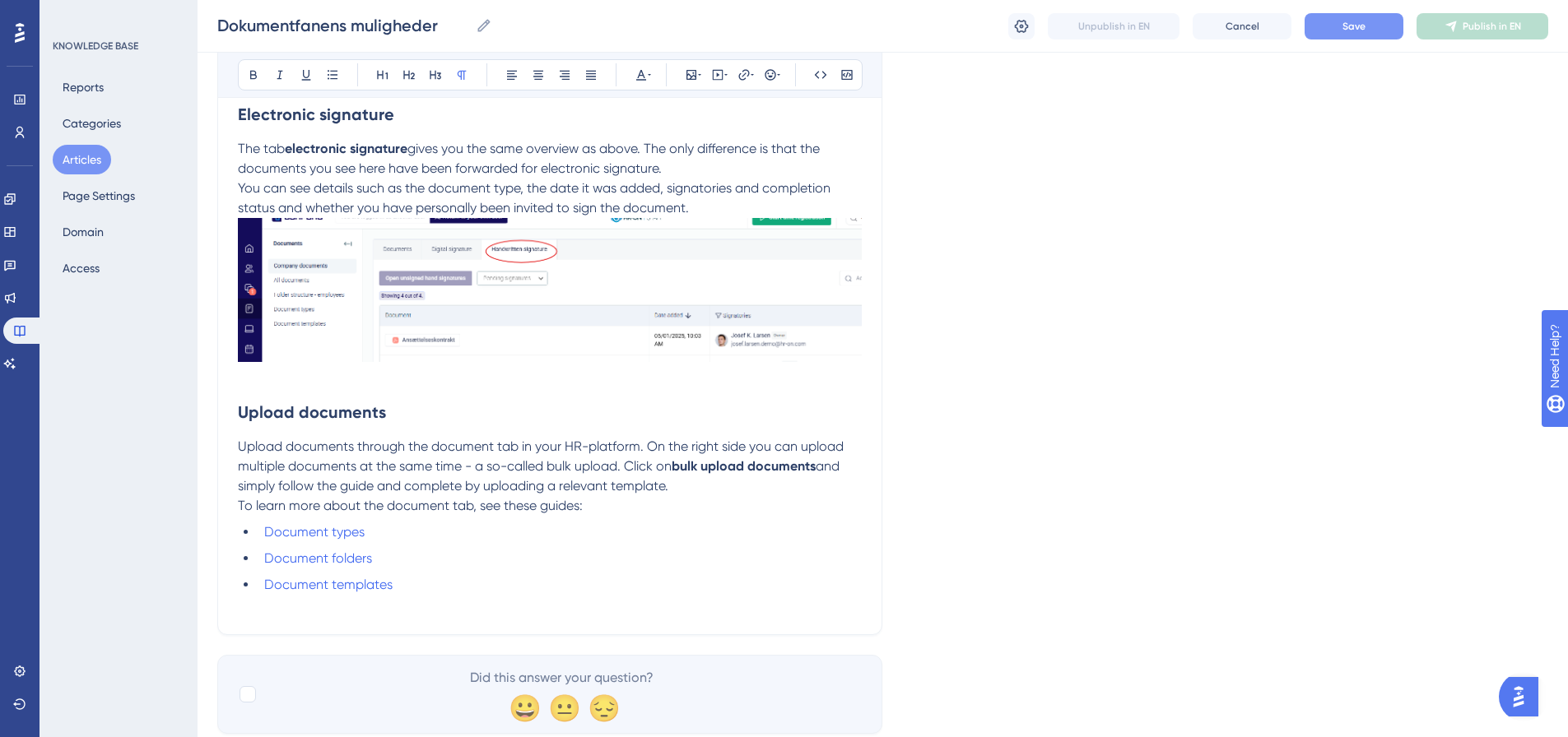
click at [1354, 31] on span "Save" at bounding box center [1354, 26] width 23 height 13
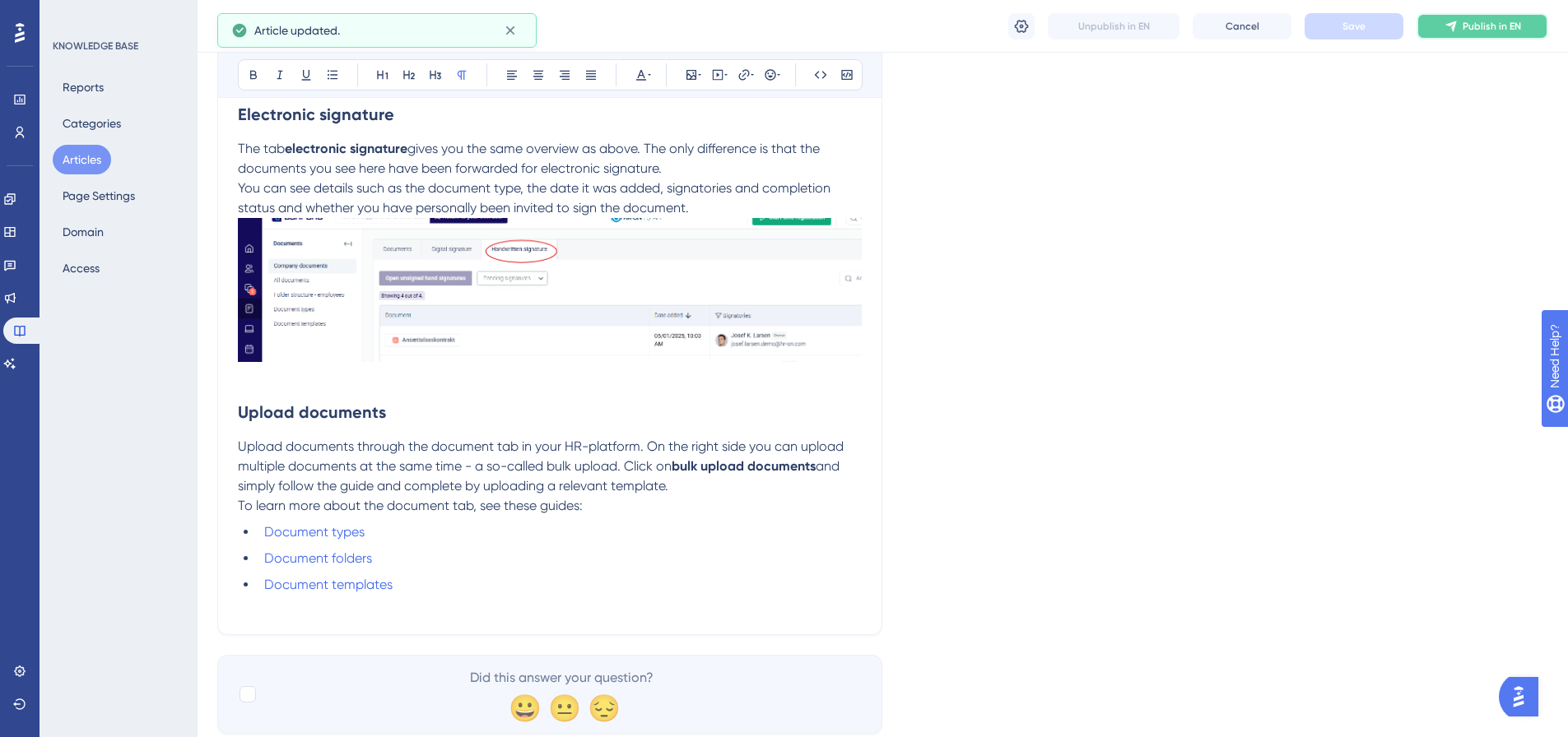
click at [1495, 28] on span "Publish in EN" at bounding box center [1492, 26] width 59 height 13
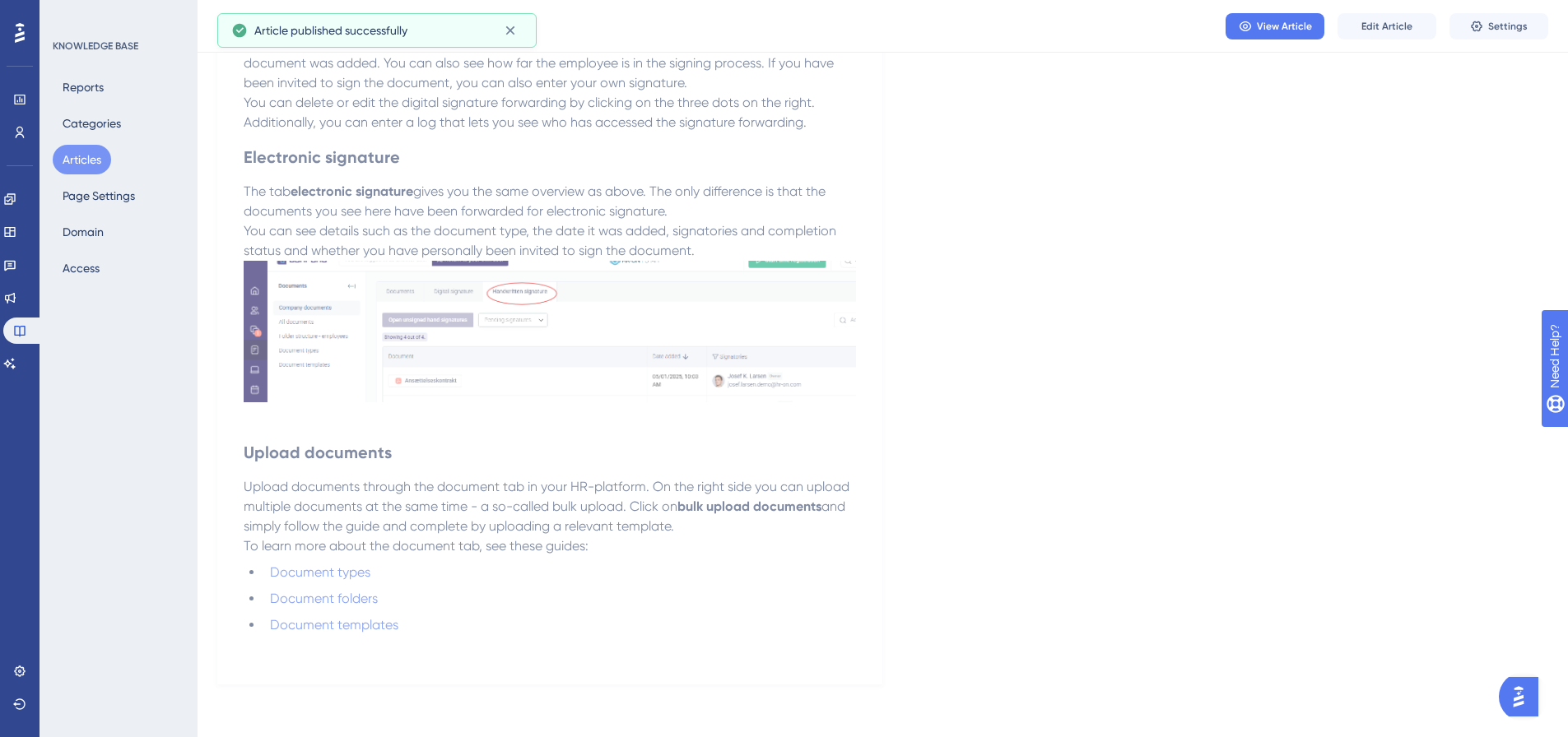
click at [82, 153] on button "Articles" at bounding box center [82, 160] width 59 height 30
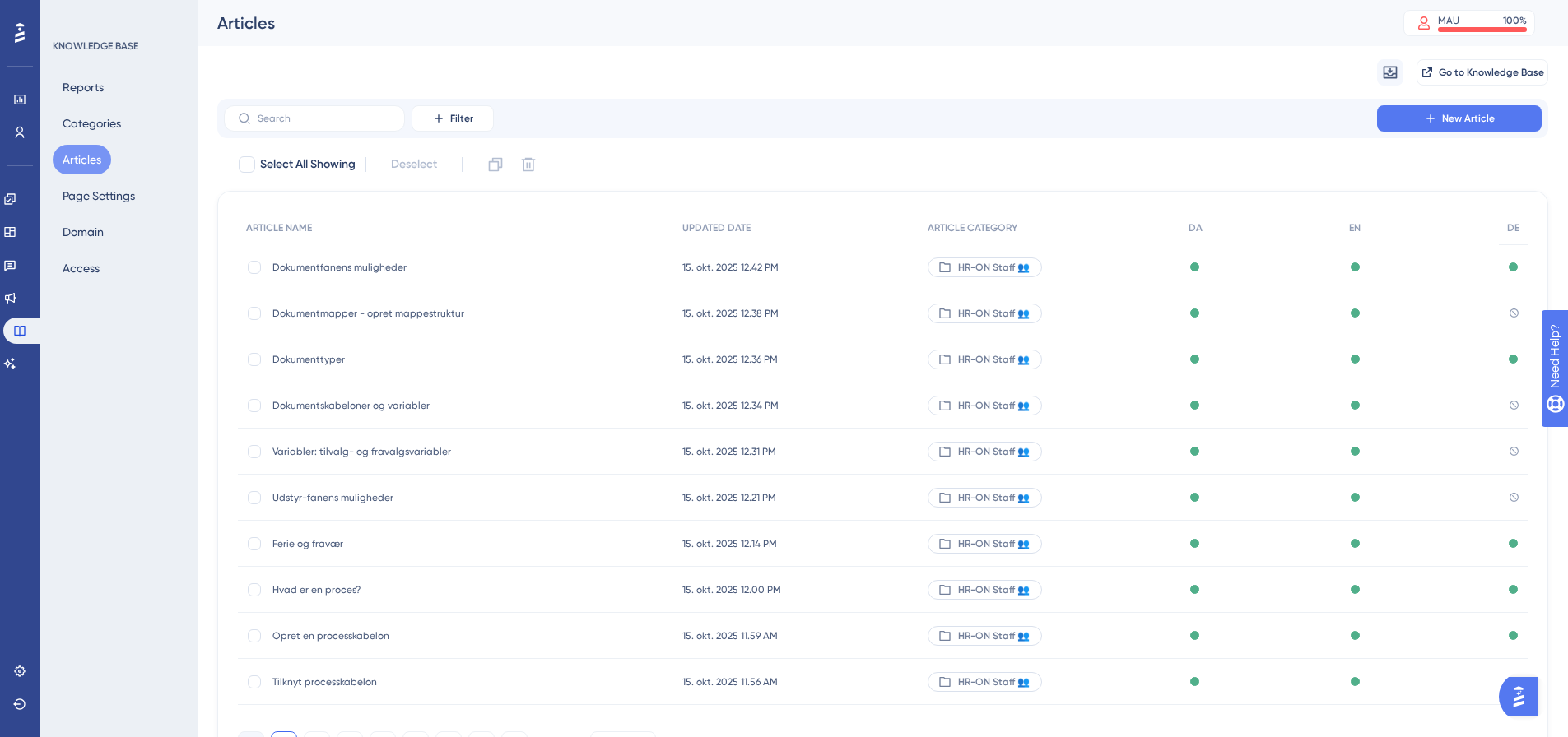
scroll to position [94, 0]
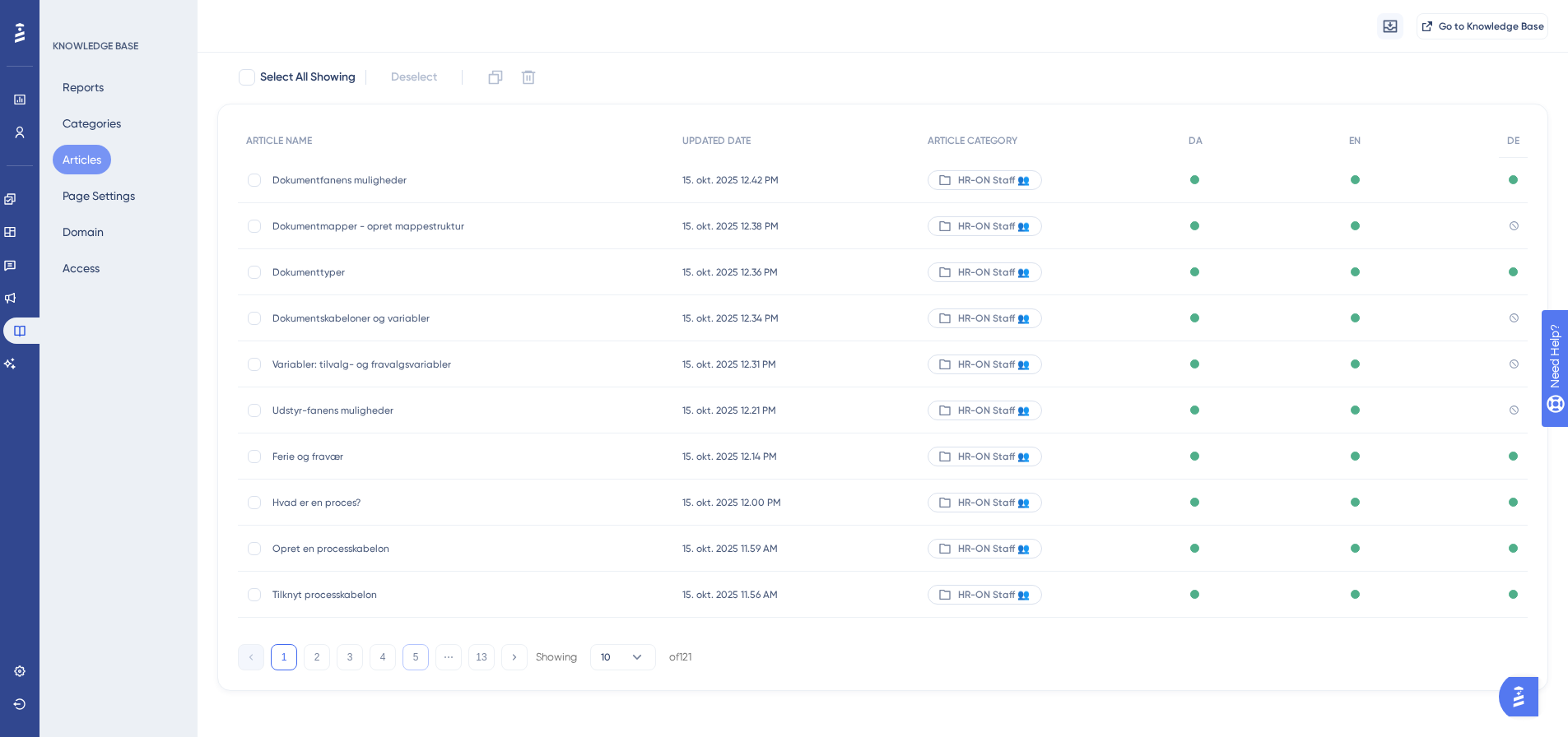
click at [422, 658] on button "5" at bounding box center [416, 658] width 26 height 26
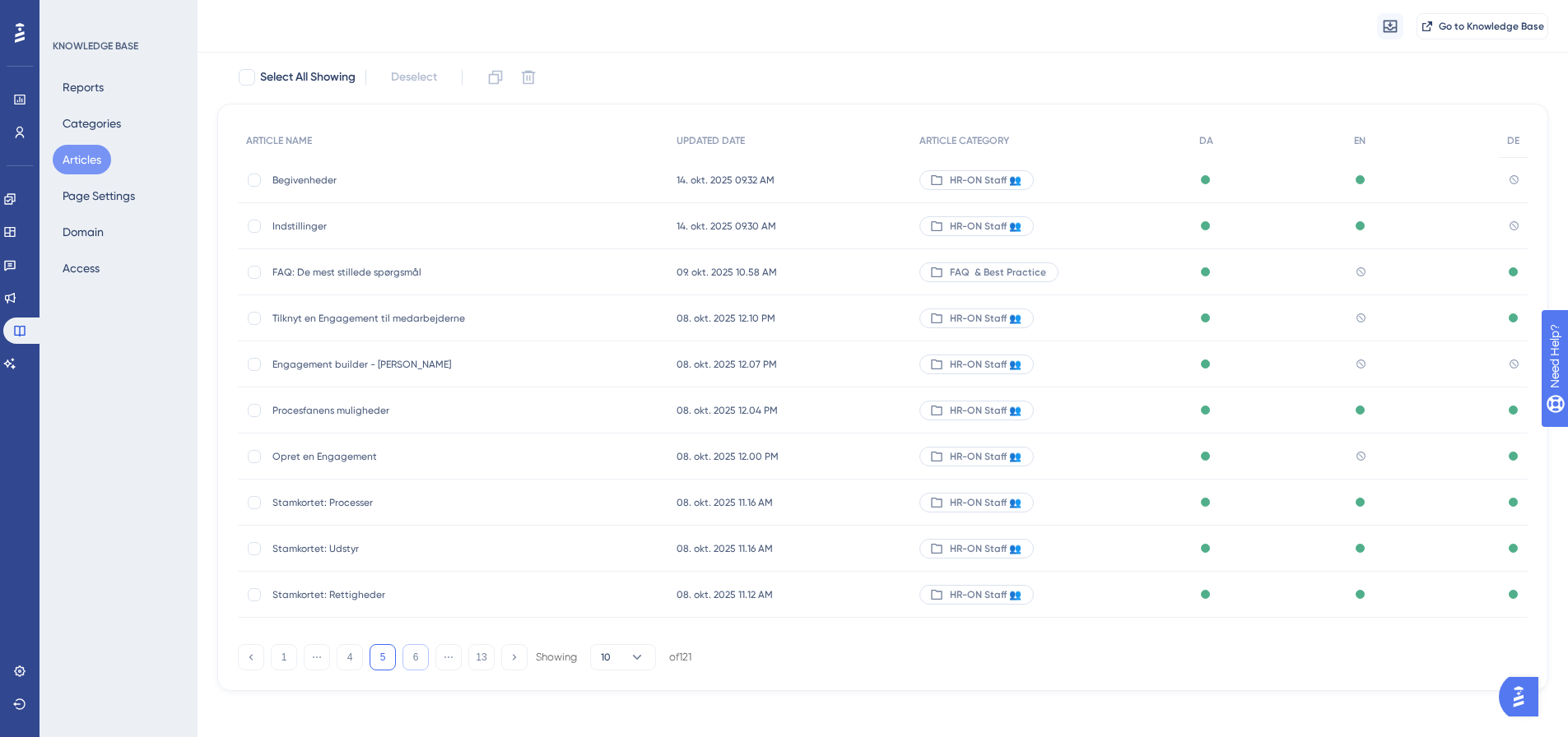
click at [423, 666] on button "6" at bounding box center [416, 658] width 26 height 26
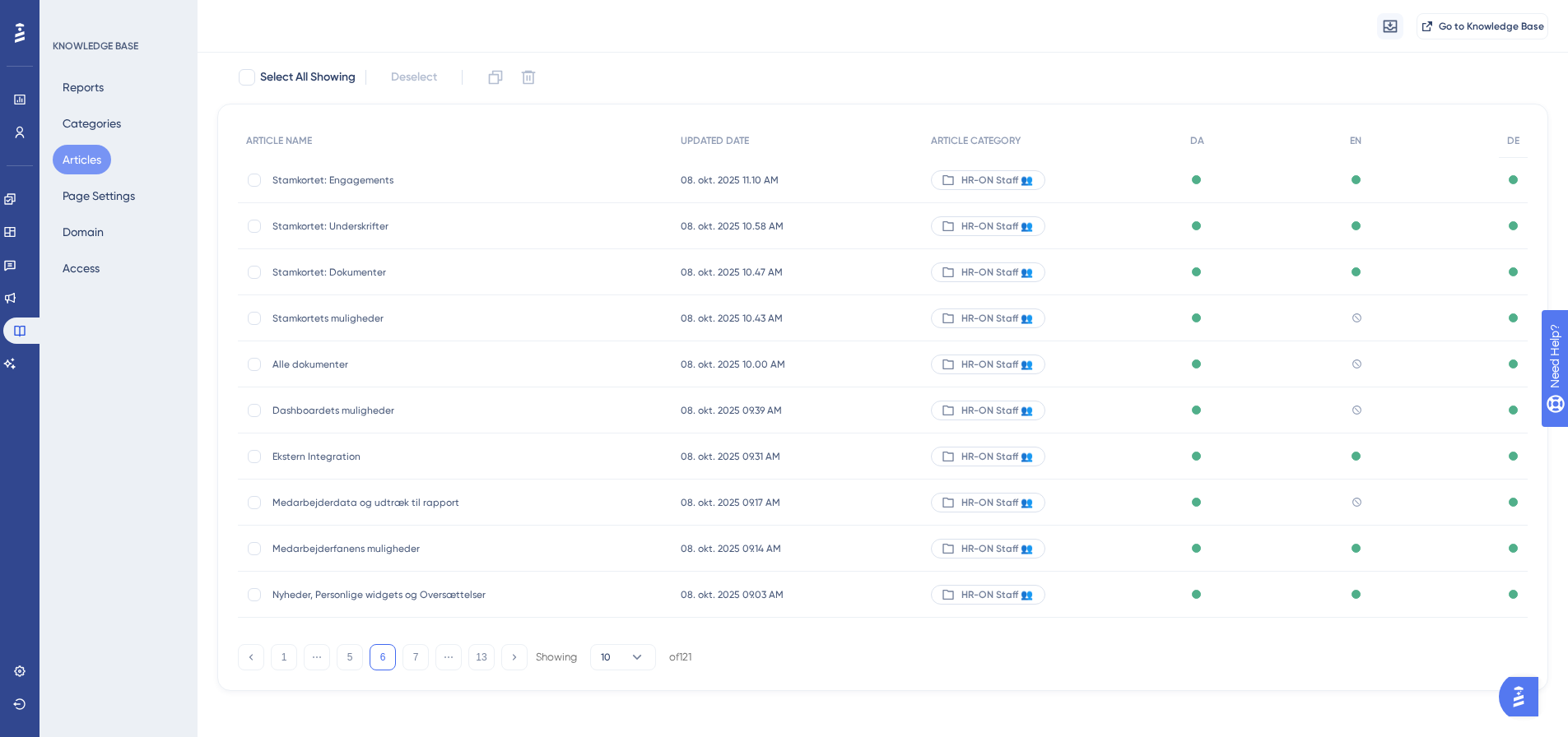
click at [322, 415] on span "Dashboardets muligheder" at bounding box center [403, 411] width 263 height 13
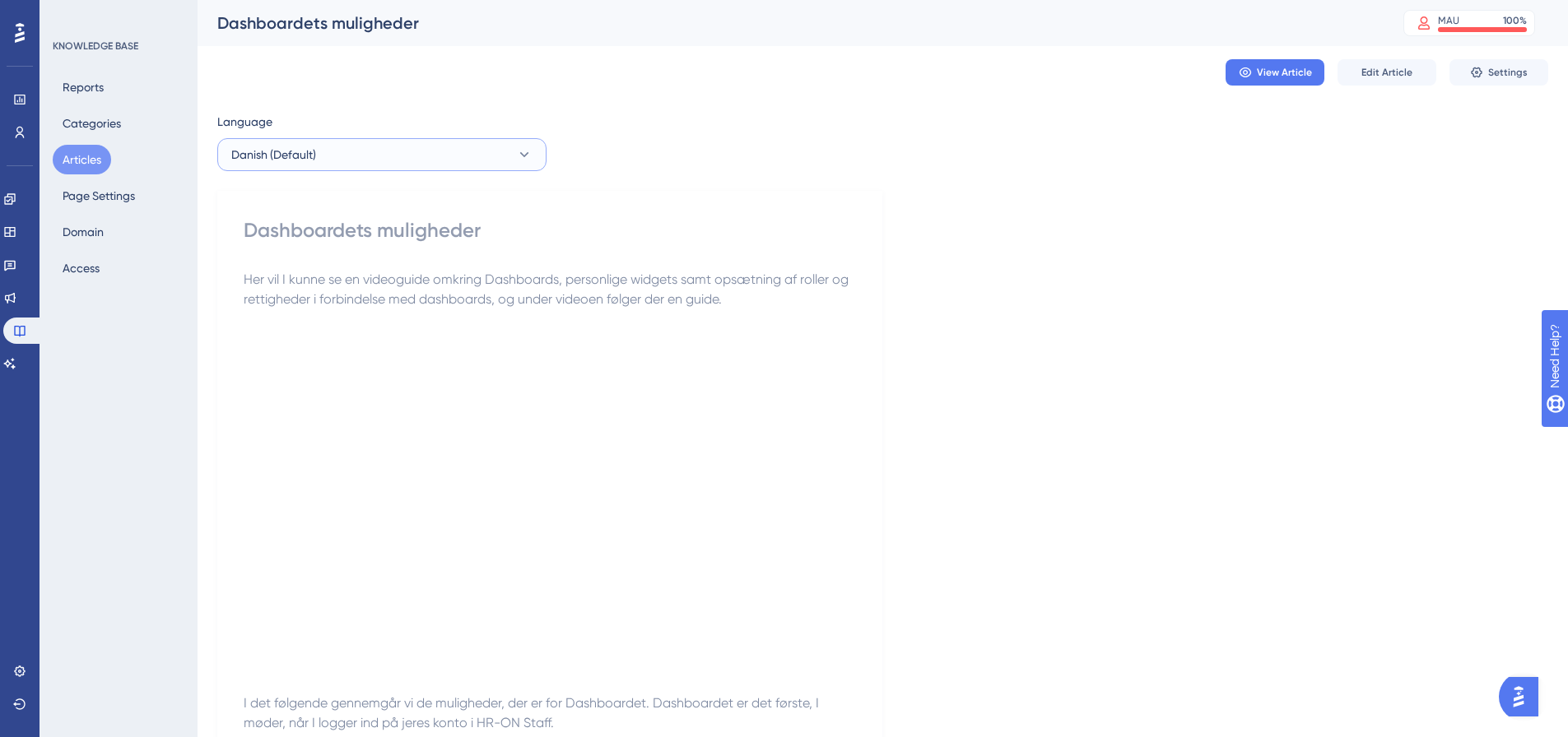
click at [366, 165] on button "Danish (Default)" at bounding box center [382, 155] width 329 height 33
click at [324, 228] on button "English English No translation" at bounding box center [381, 238] width 308 height 33
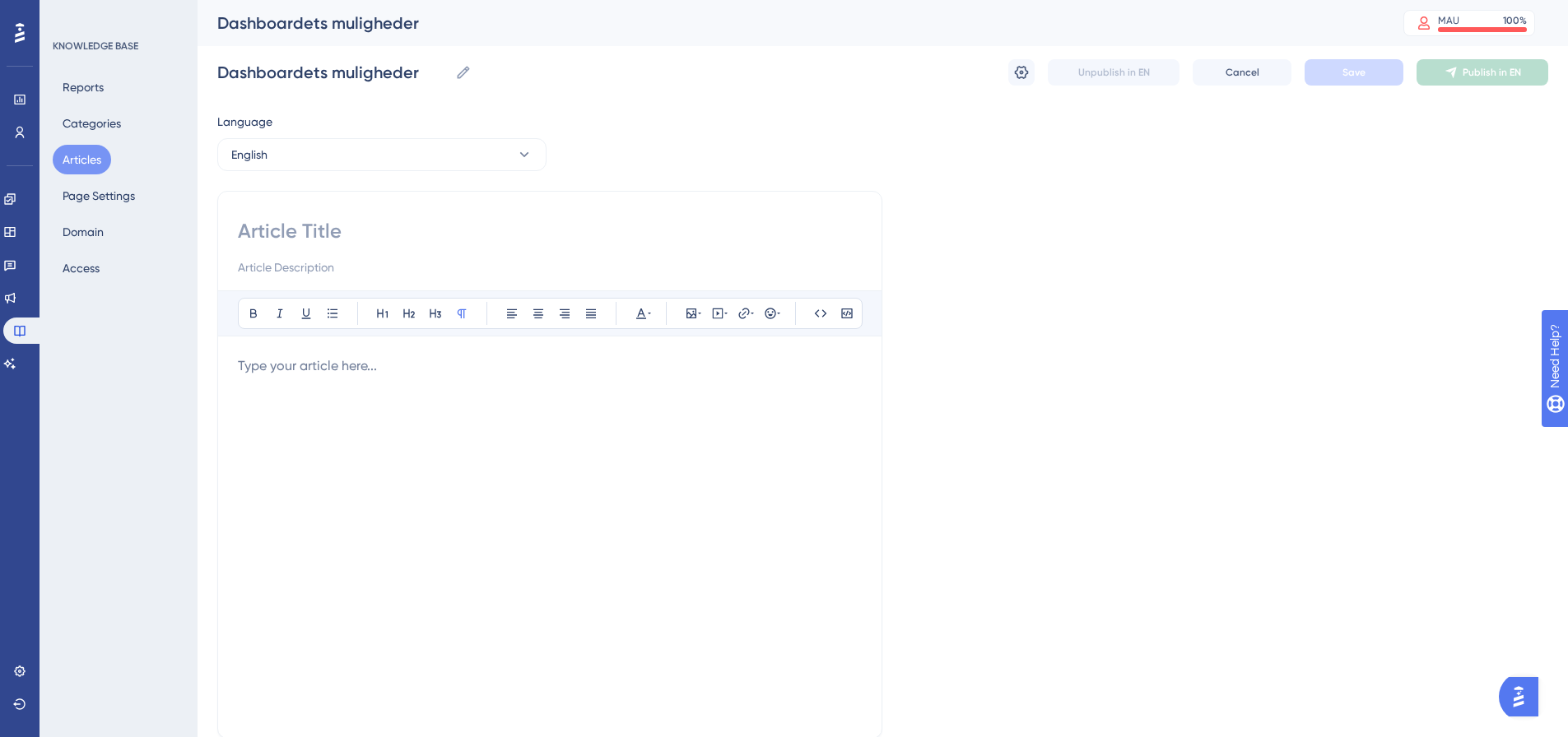
click at [332, 223] on input at bounding box center [549, 232] width 624 height 26
paste input "Dashboard options"
type input "Dashboard options"
click at [403, 355] on div "Bold Italic Underline Bullet Point Heading 1 Heading 2 Heading 3 Normal Align L…" at bounding box center [549, 504] width 624 height 428
click at [359, 360] on p at bounding box center [549, 366] width 624 height 20
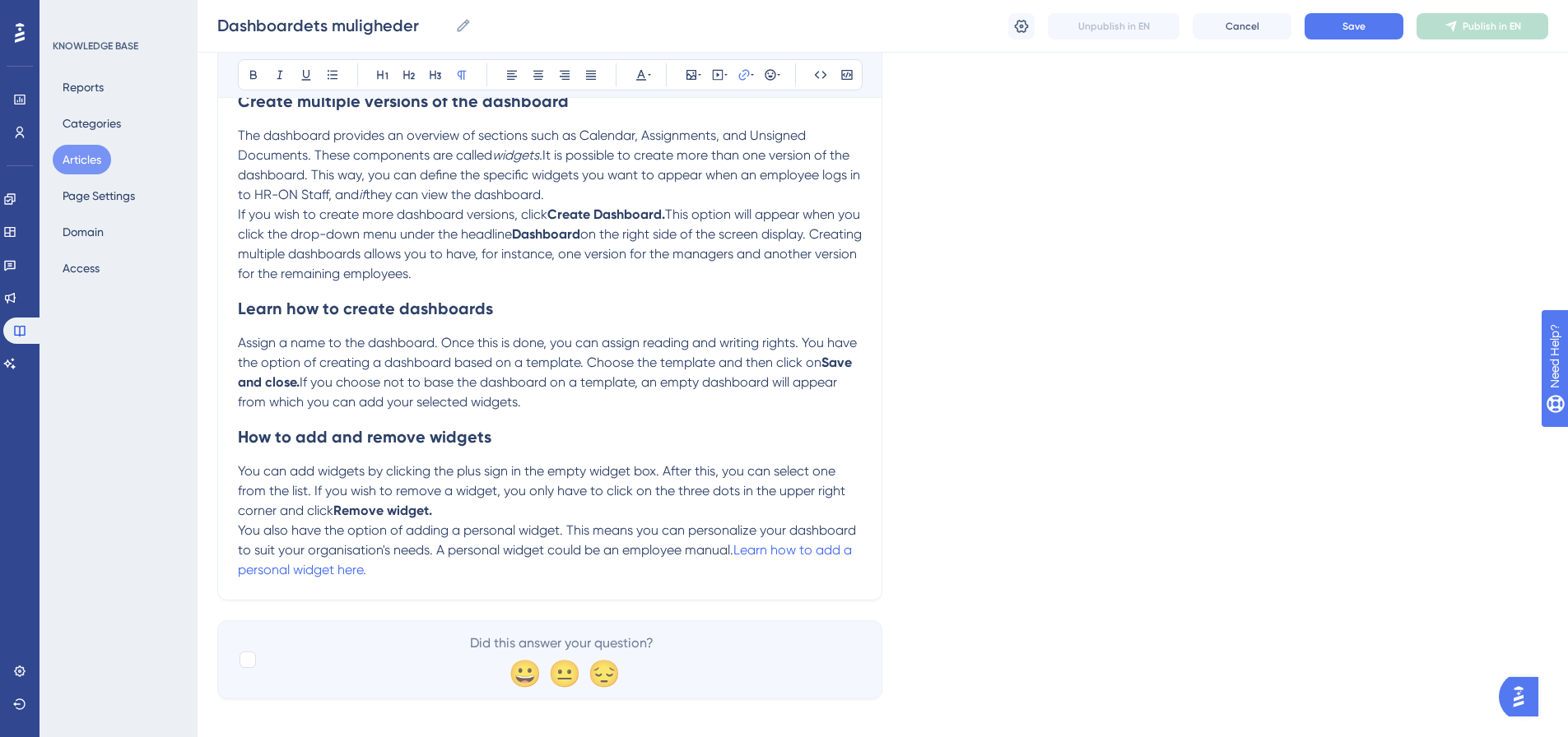
scroll to position [327, 0]
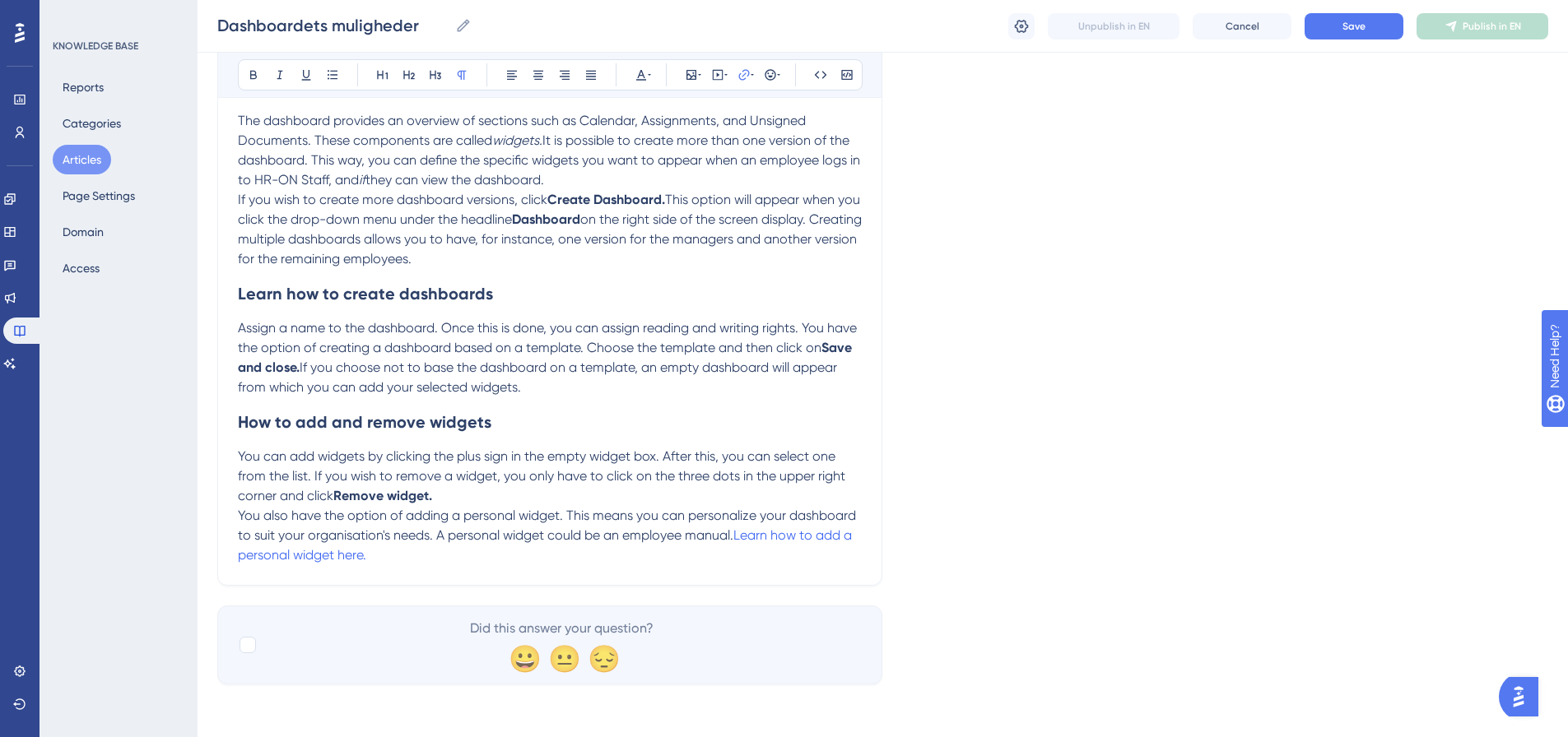
click at [412, 551] on p "You also have the option of adding a personal widget. This means you can person…" at bounding box center [549, 536] width 624 height 59
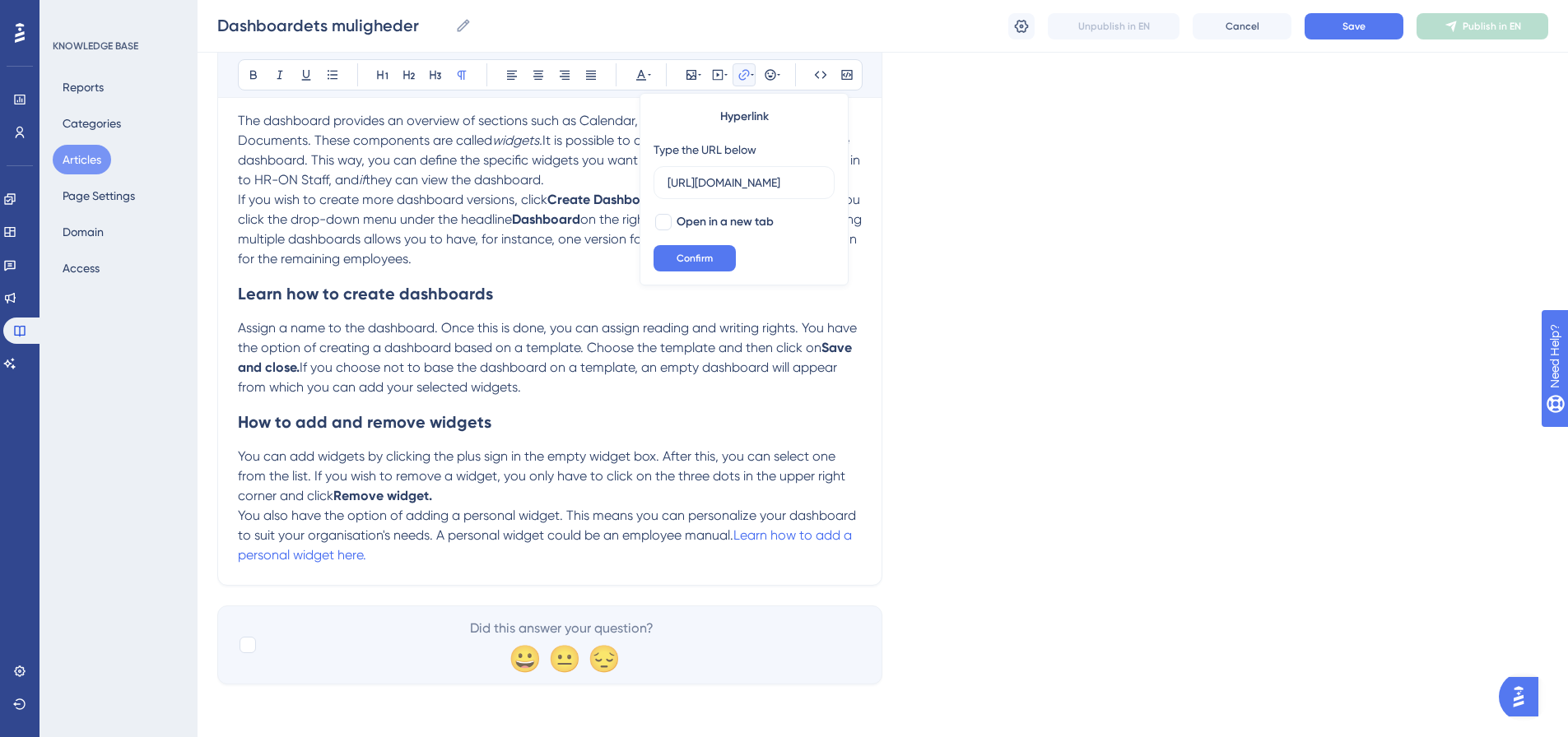
scroll to position [0, 528]
click at [412, 556] on p "You also have the option of adding a personal widget. This means you can person…" at bounding box center [549, 536] width 624 height 59
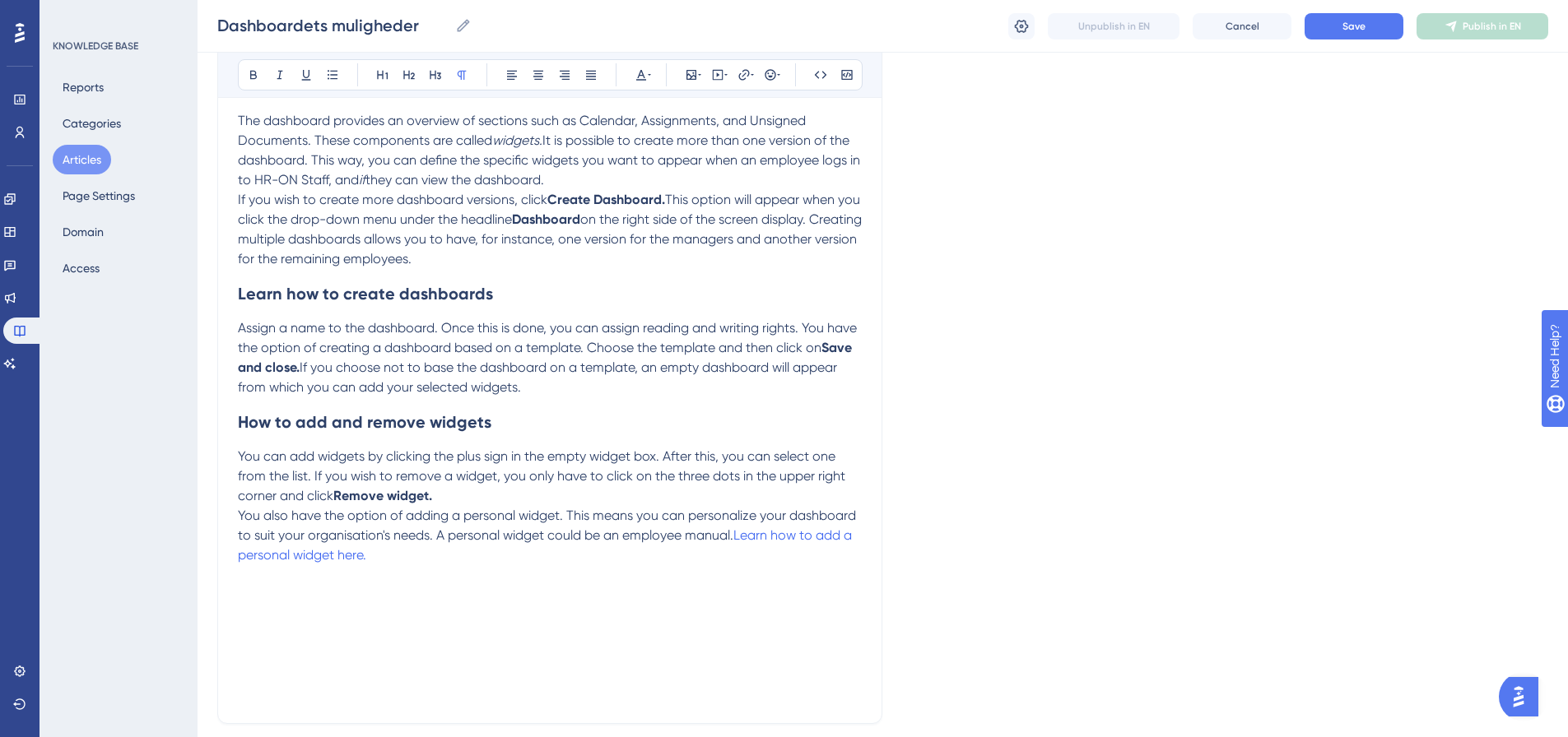
click at [242, 588] on p at bounding box center [549, 595] width 624 height 20
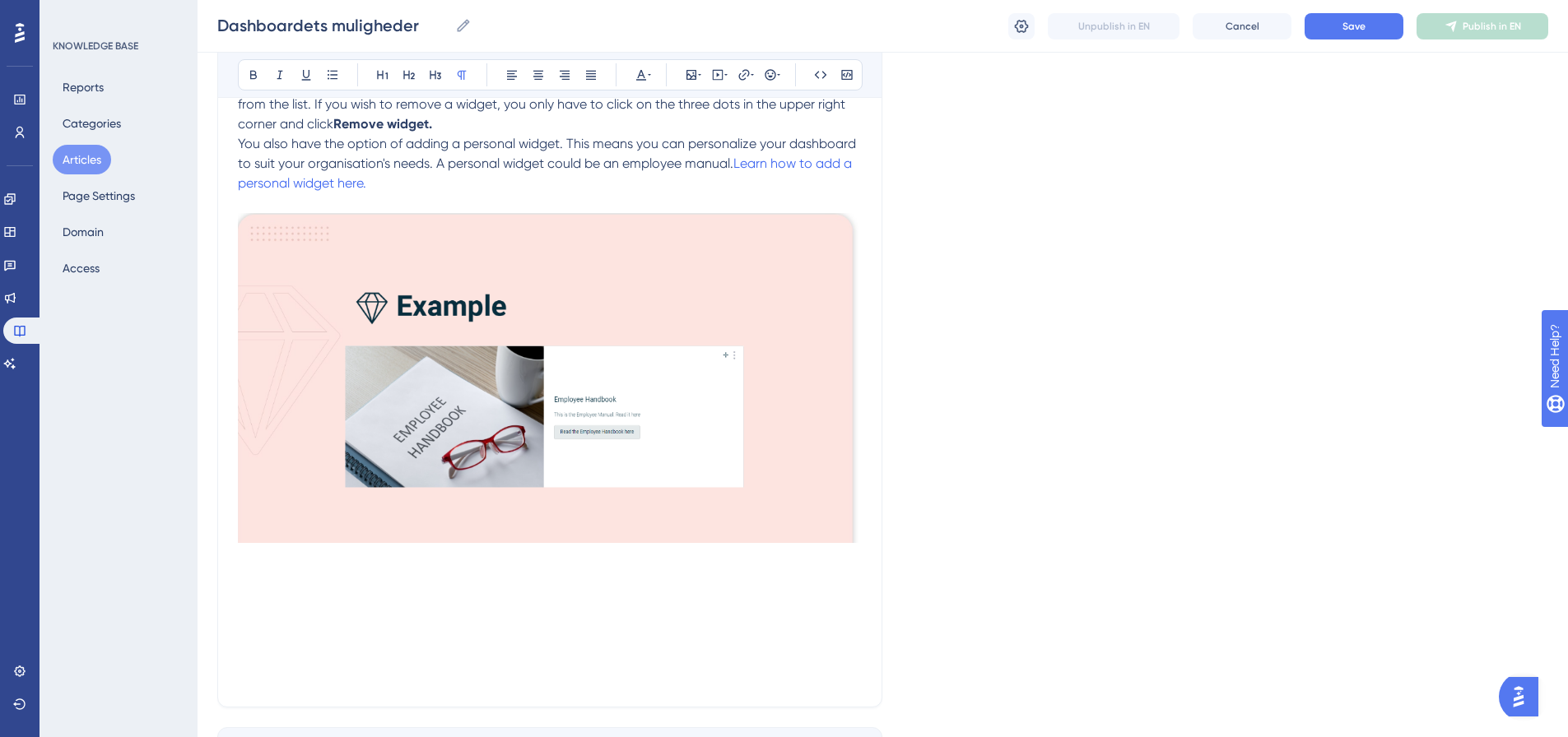
scroll to position [782, 0]
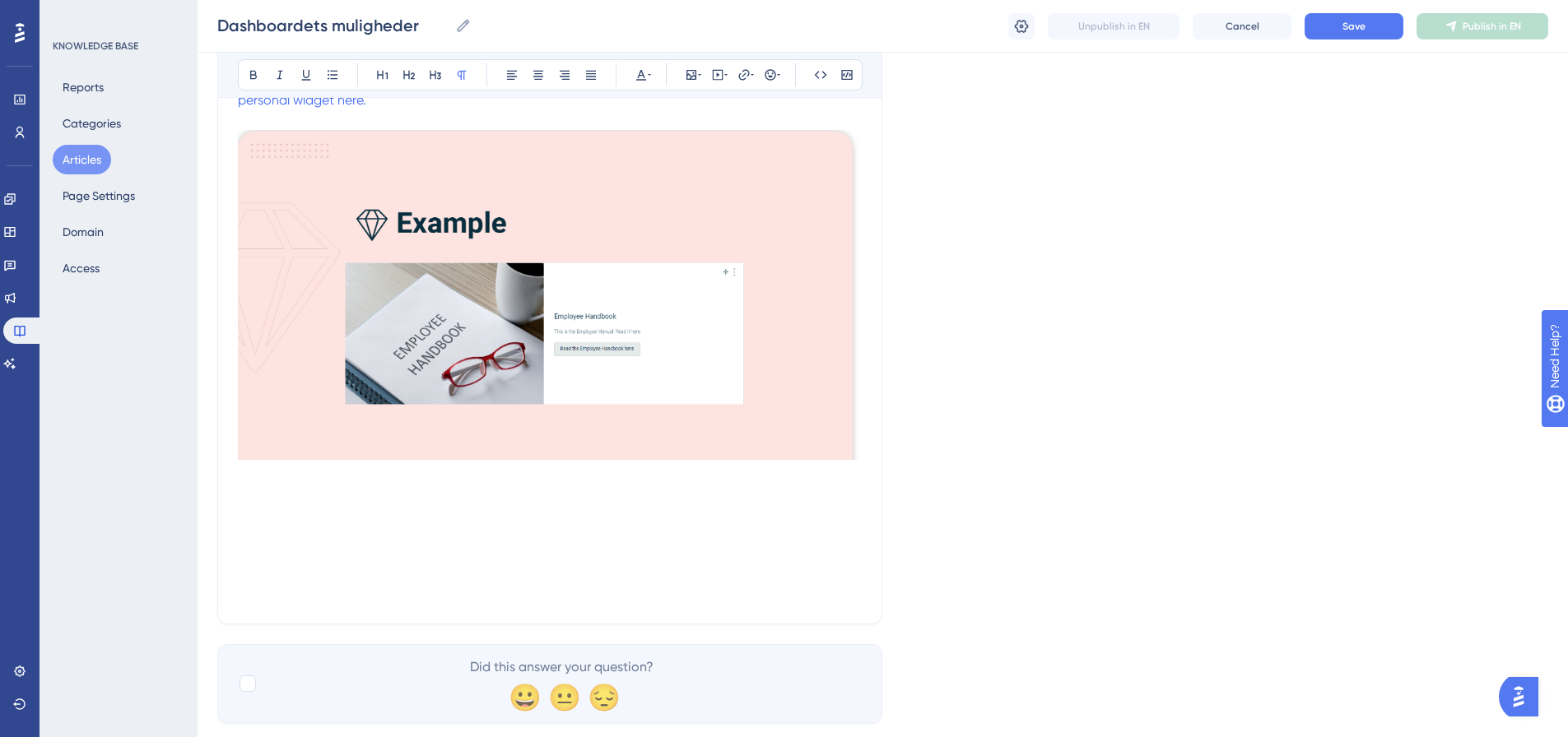
click at [266, 498] on p at bounding box center [549, 495] width 624 height 20
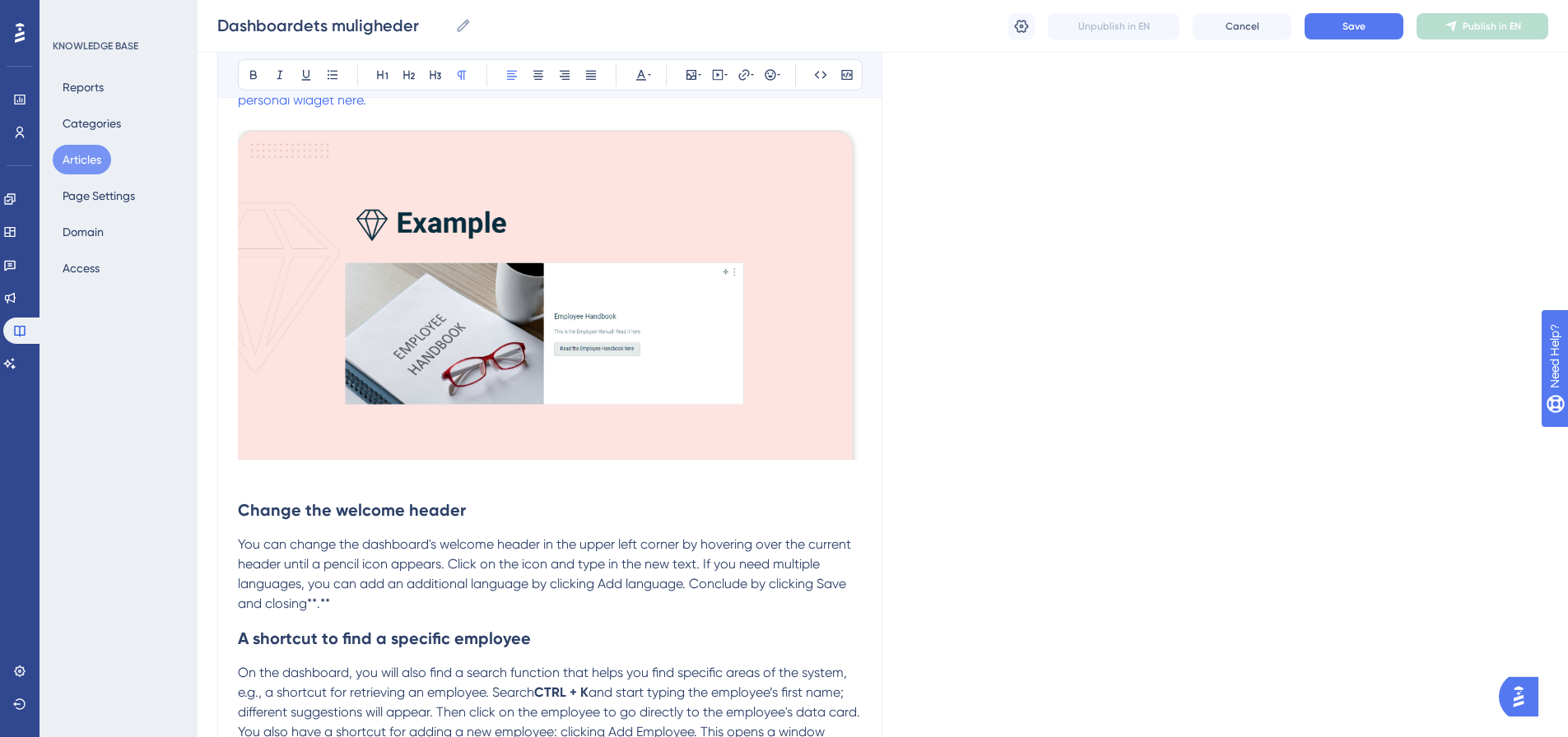
scroll to position [852, 0]
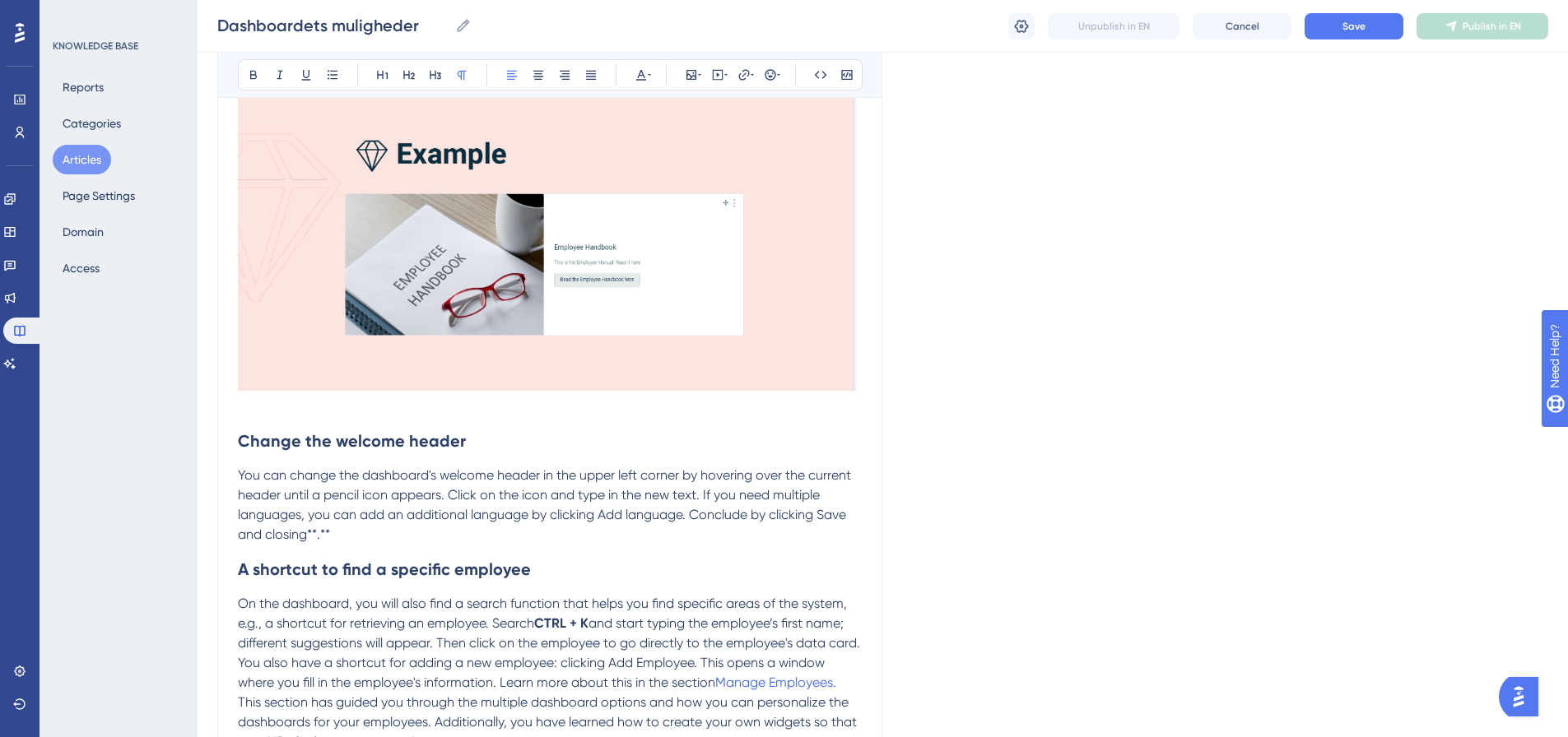
click at [332, 537] on p "You can change the dashboard's welcome header in the upper left corner by hover…" at bounding box center [549, 505] width 624 height 79
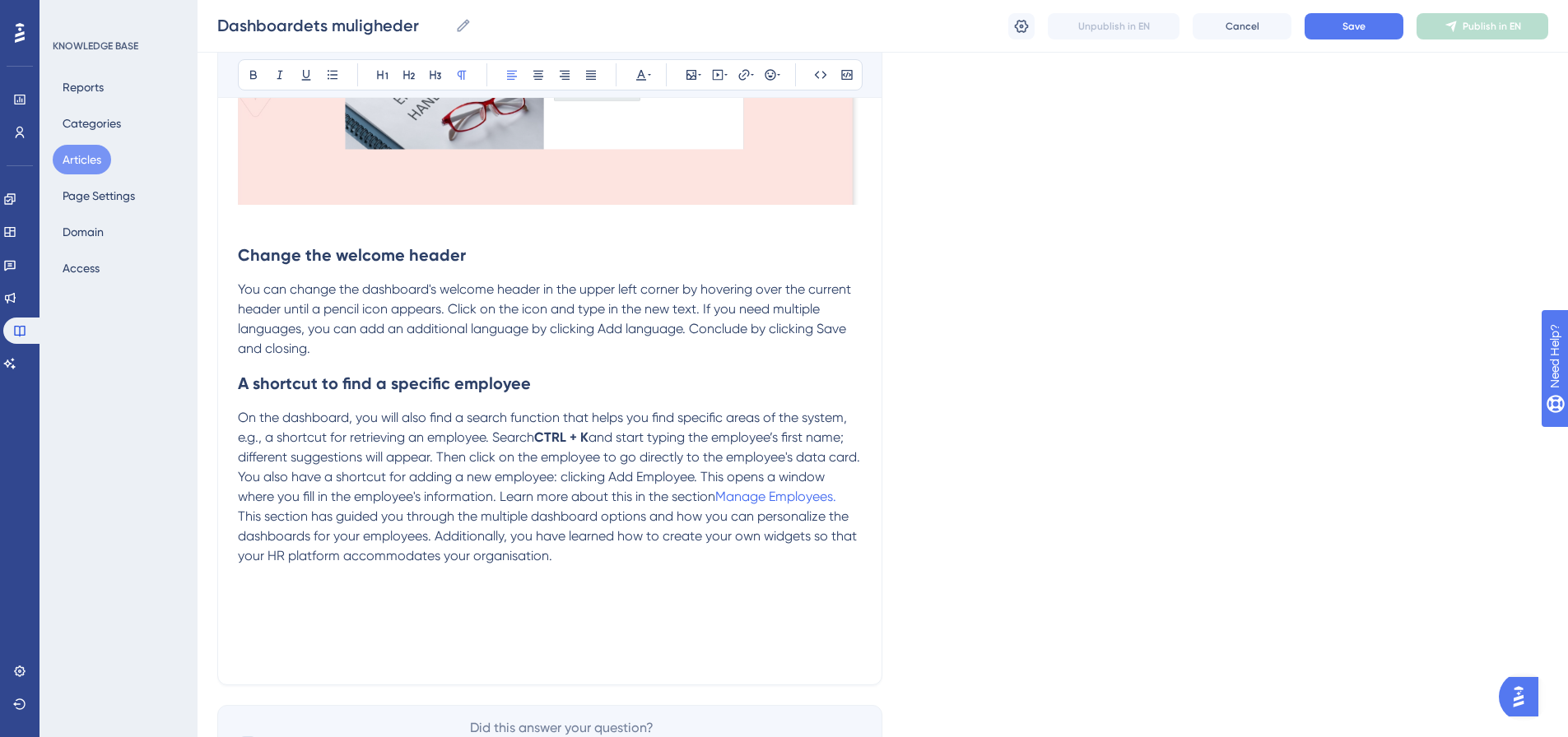
scroll to position [1099, 0]
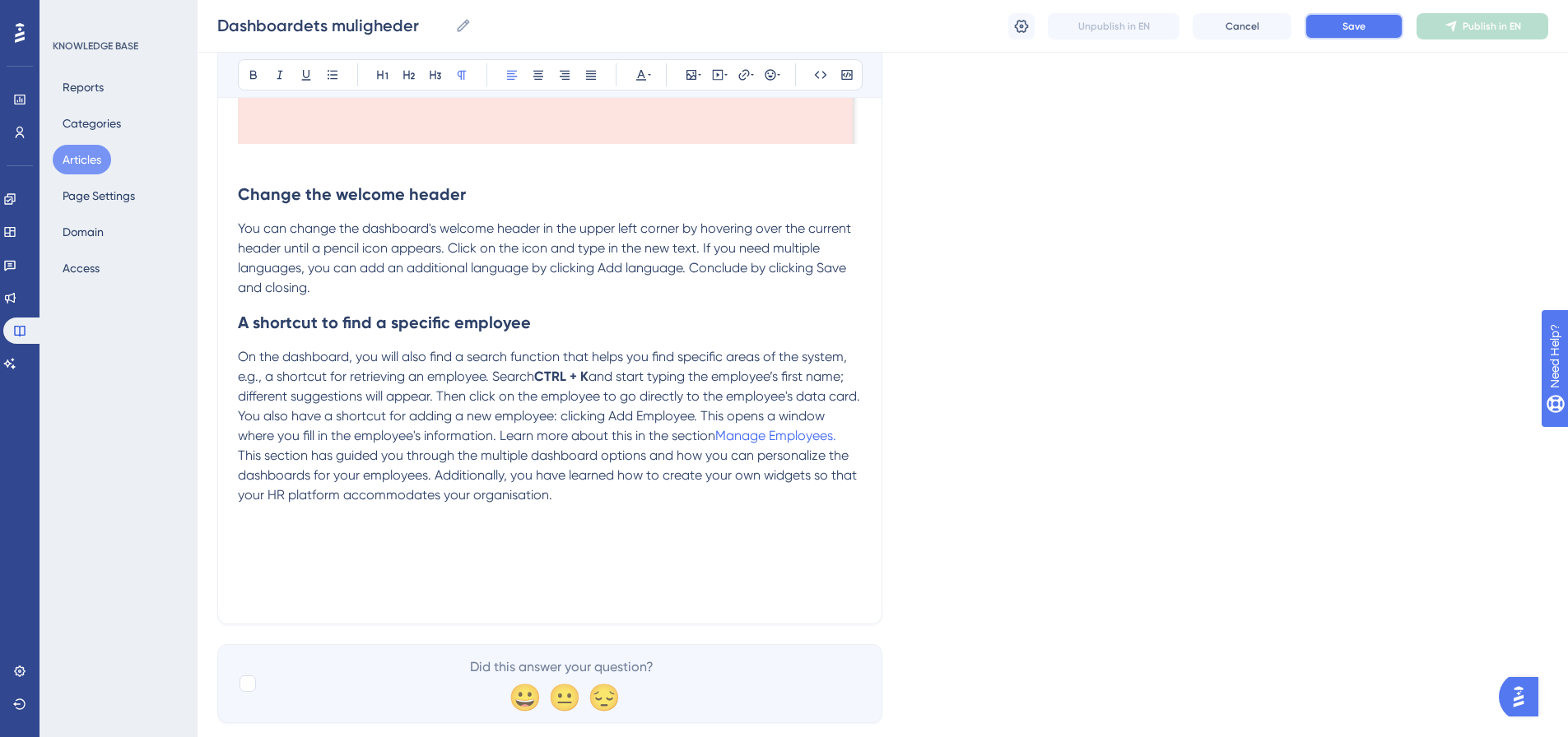
click at [1339, 33] on button "Save" at bounding box center [1354, 26] width 99 height 26
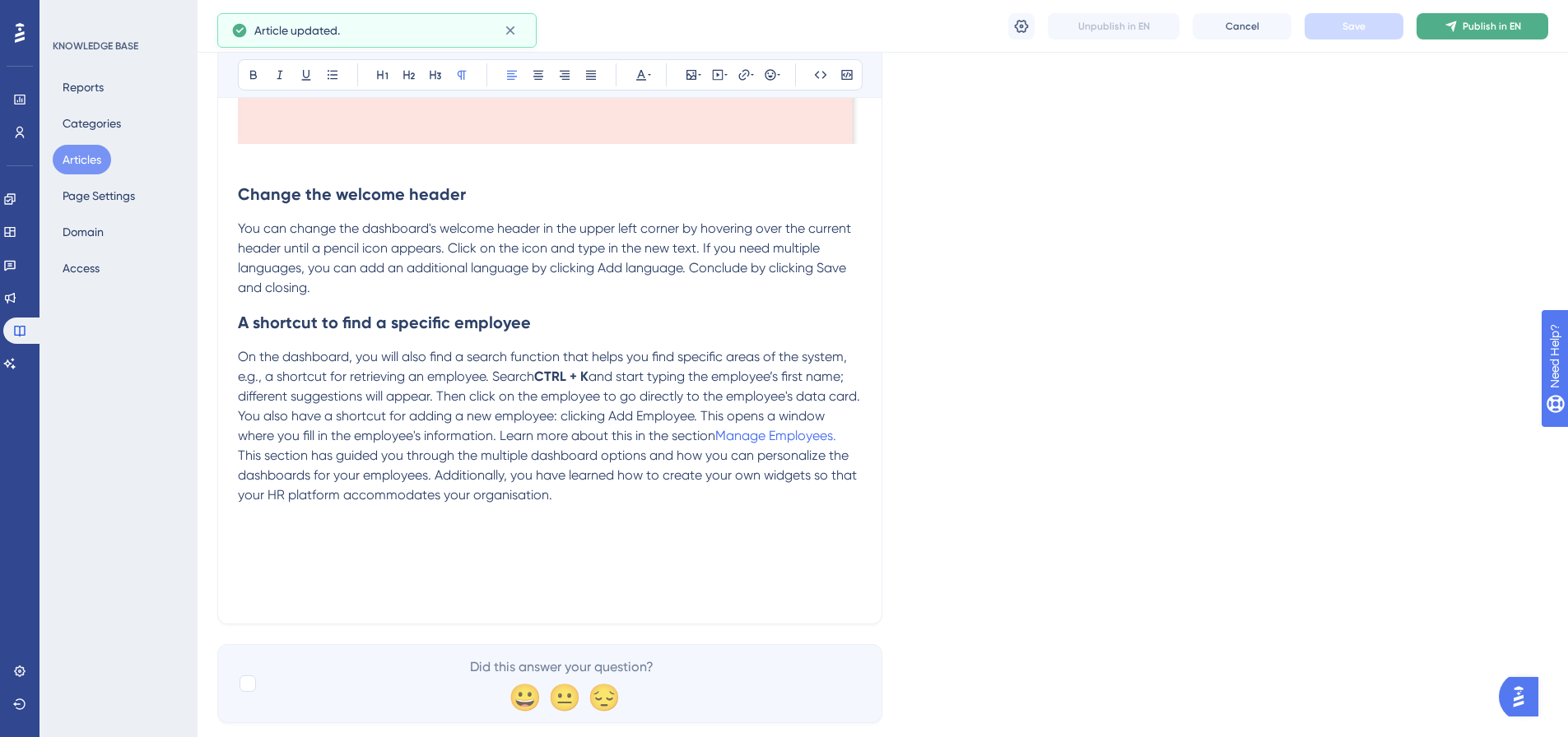
click at [1494, 30] on span "Publish in EN" at bounding box center [1492, 26] width 59 height 13
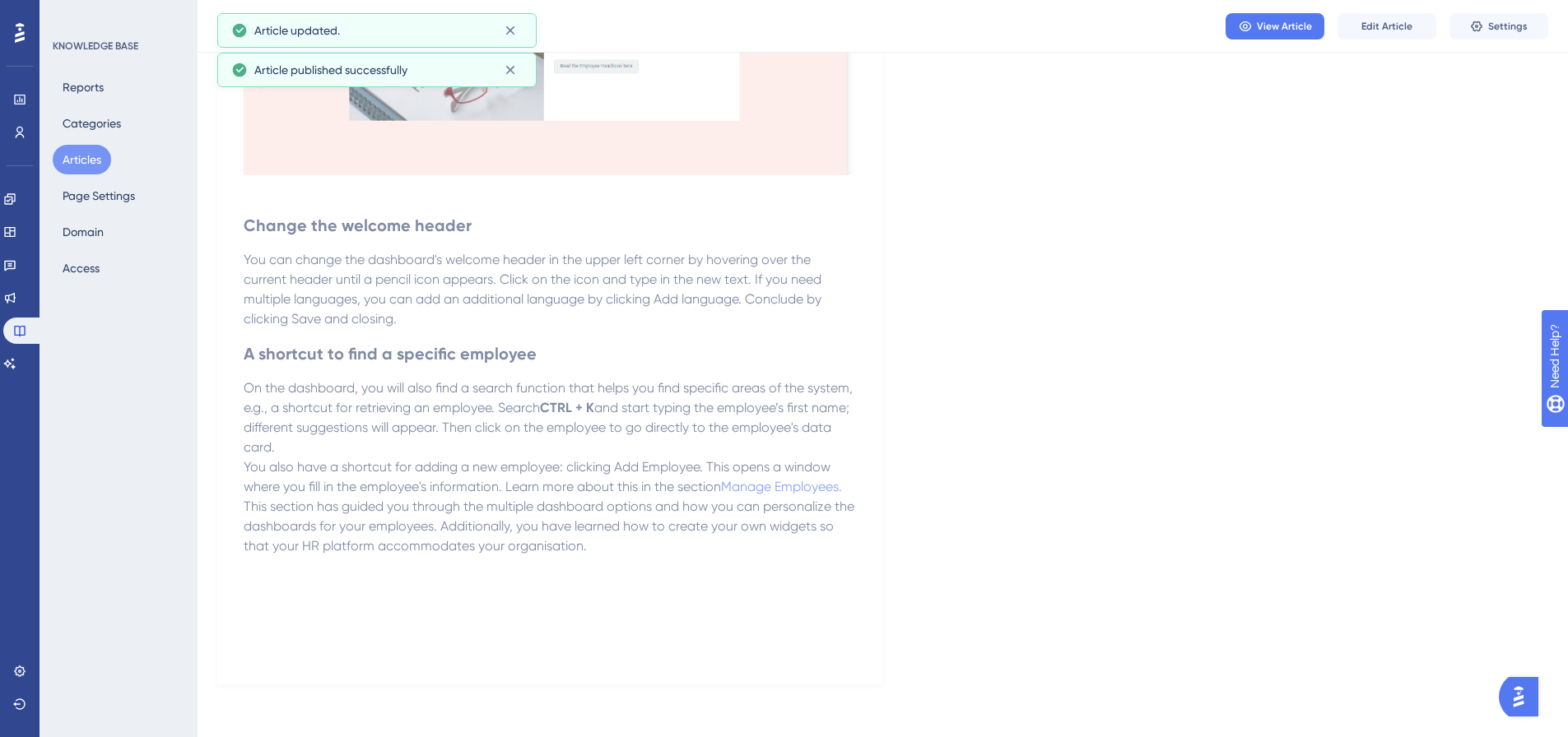
scroll to position [975, 0]
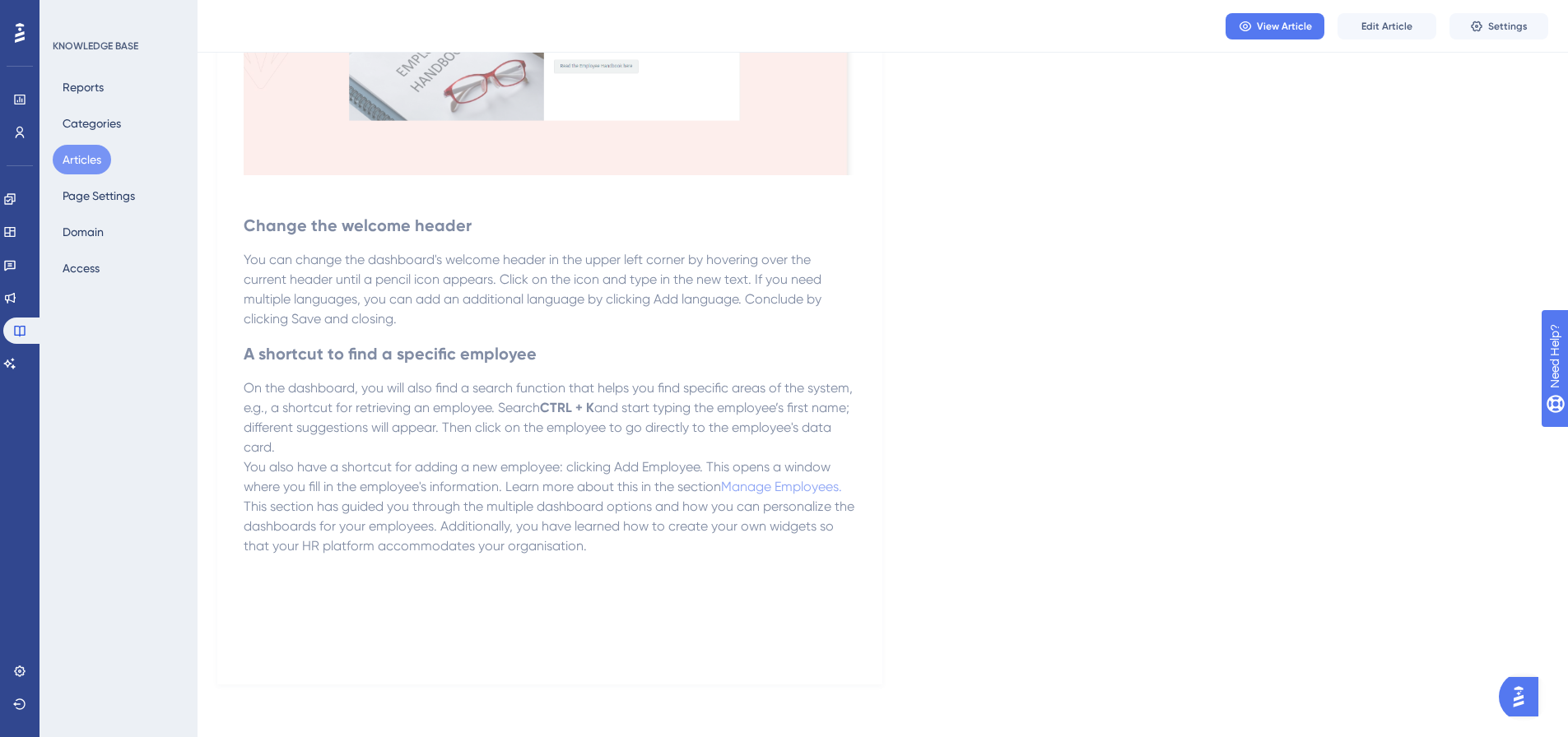
click at [101, 159] on button "Articles" at bounding box center [82, 160] width 59 height 30
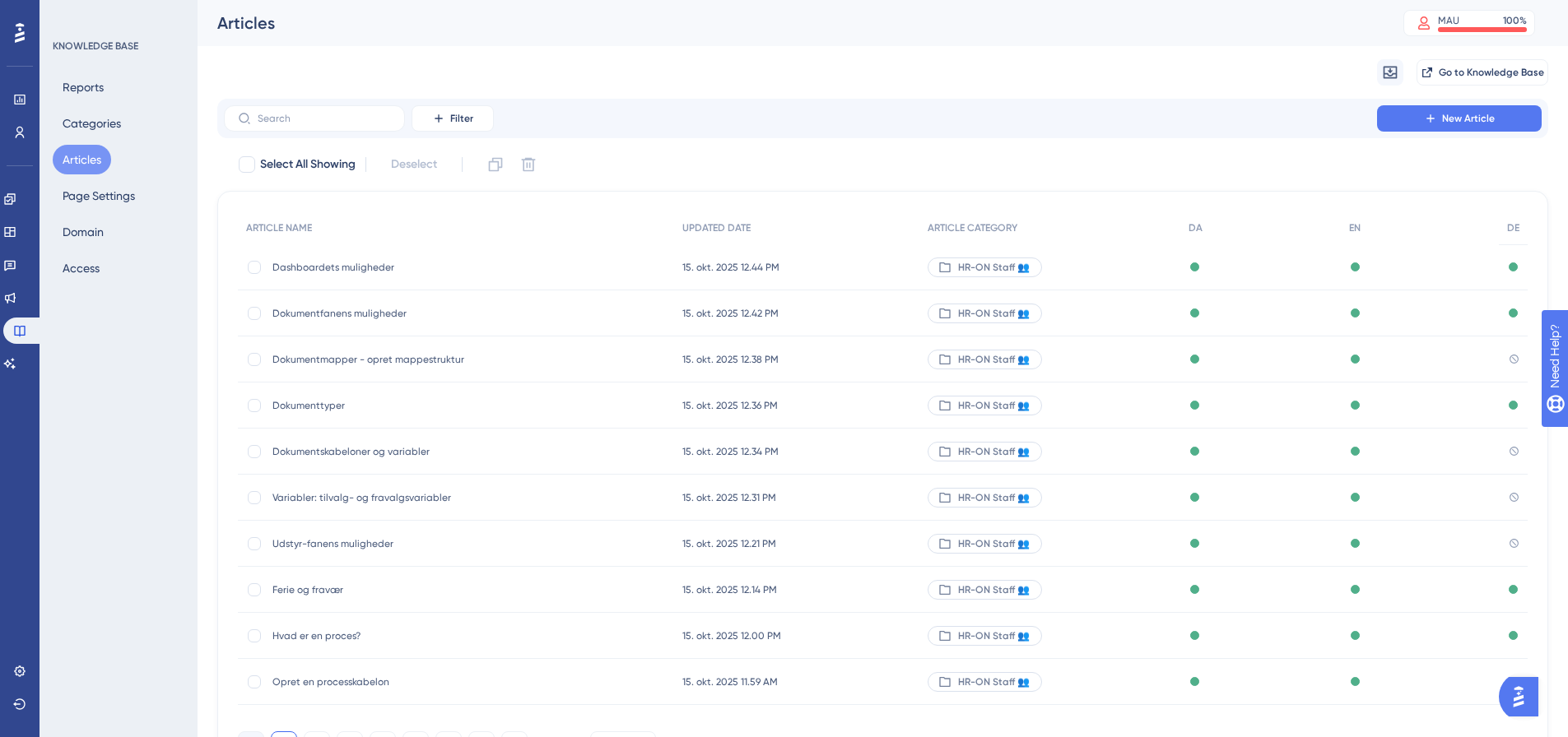
scroll to position [94, 0]
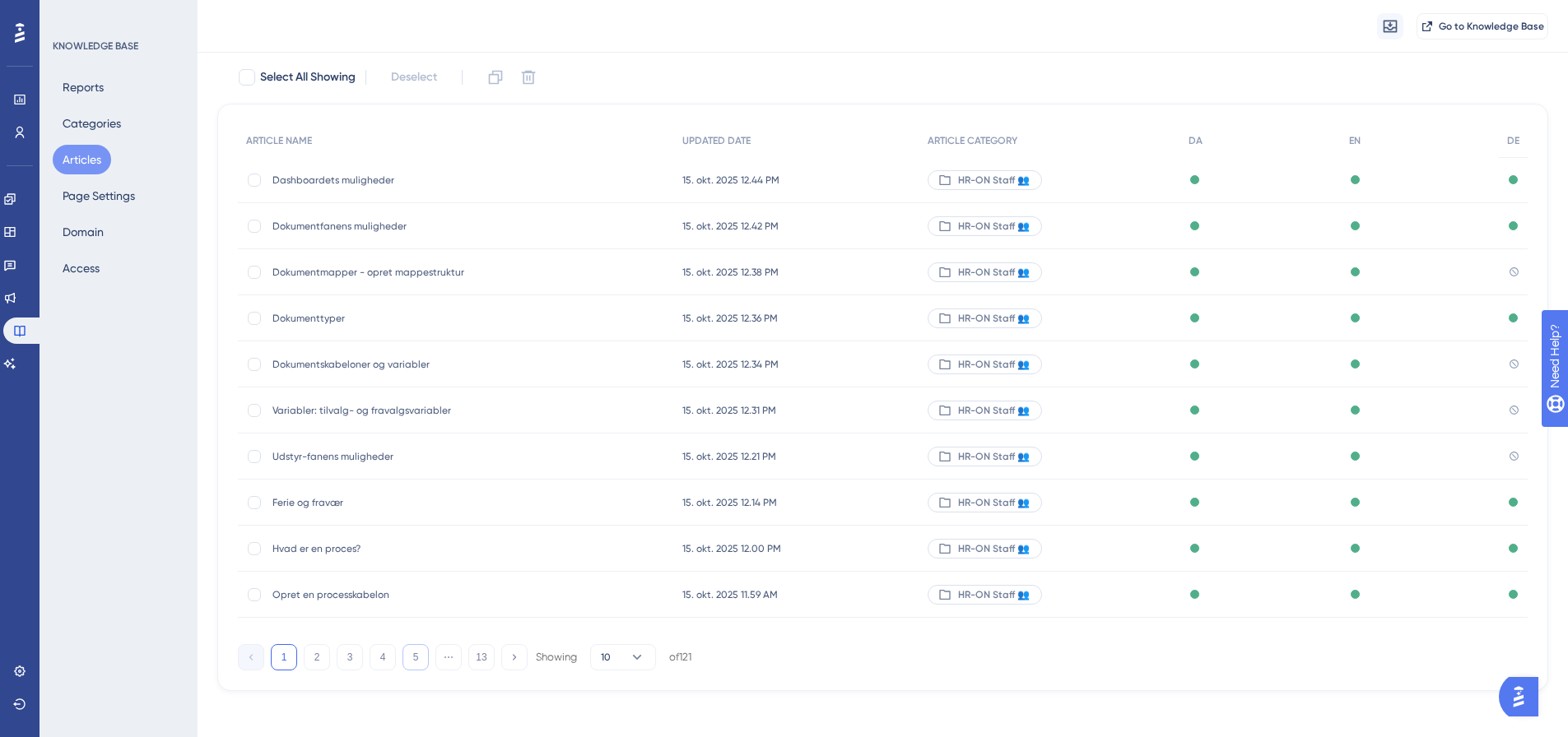
click at [411, 659] on button "5" at bounding box center [416, 658] width 26 height 26
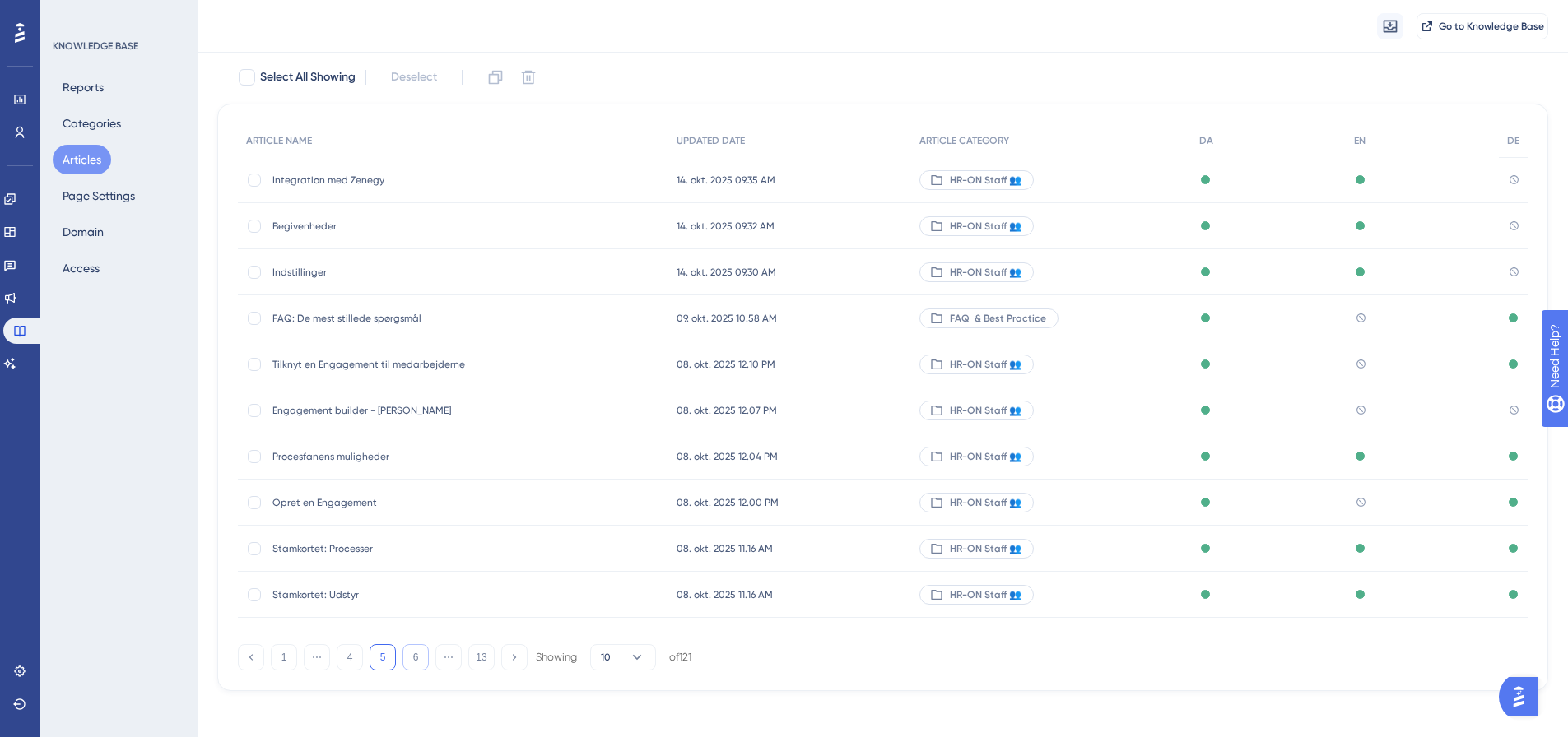
click at [421, 659] on button "6" at bounding box center [416, 658] width 26 height 26
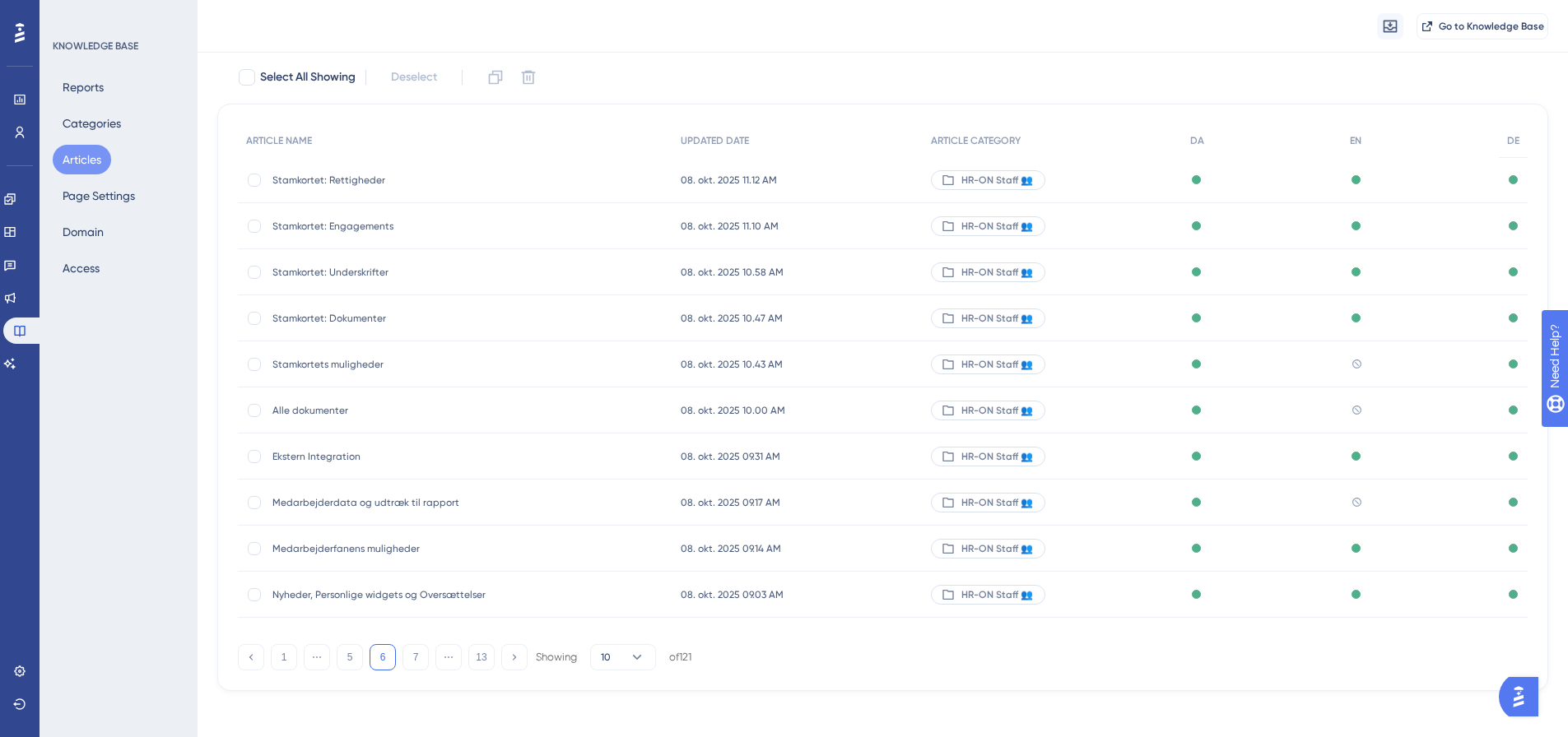
click at [389, 501] on span "Medarbejderdata og udtræk til rapport" at bounding box center [403, 503] width 263 height 13
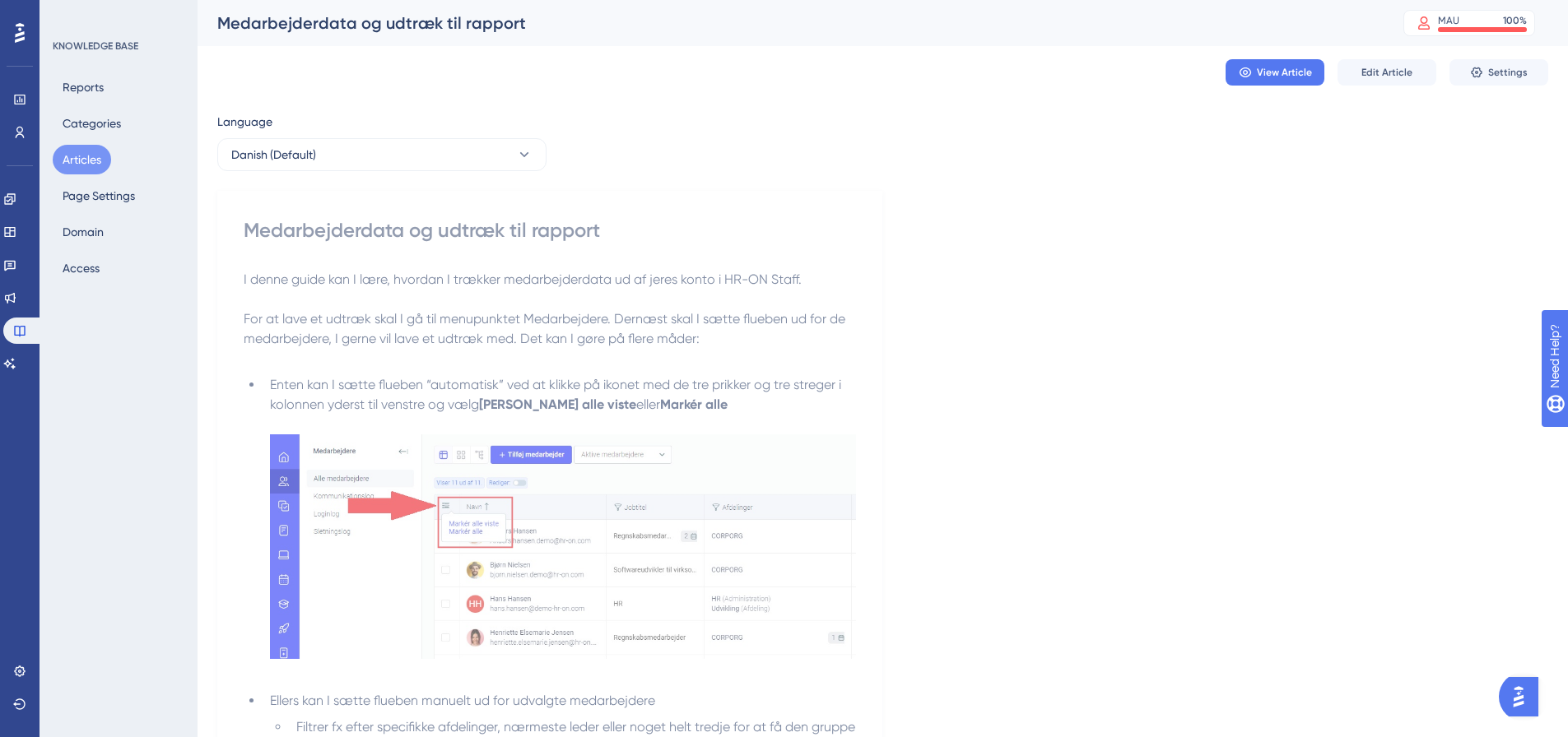
click at [68, 156] on button "Articles" at bounding box center [82, 160] width 59 height 30
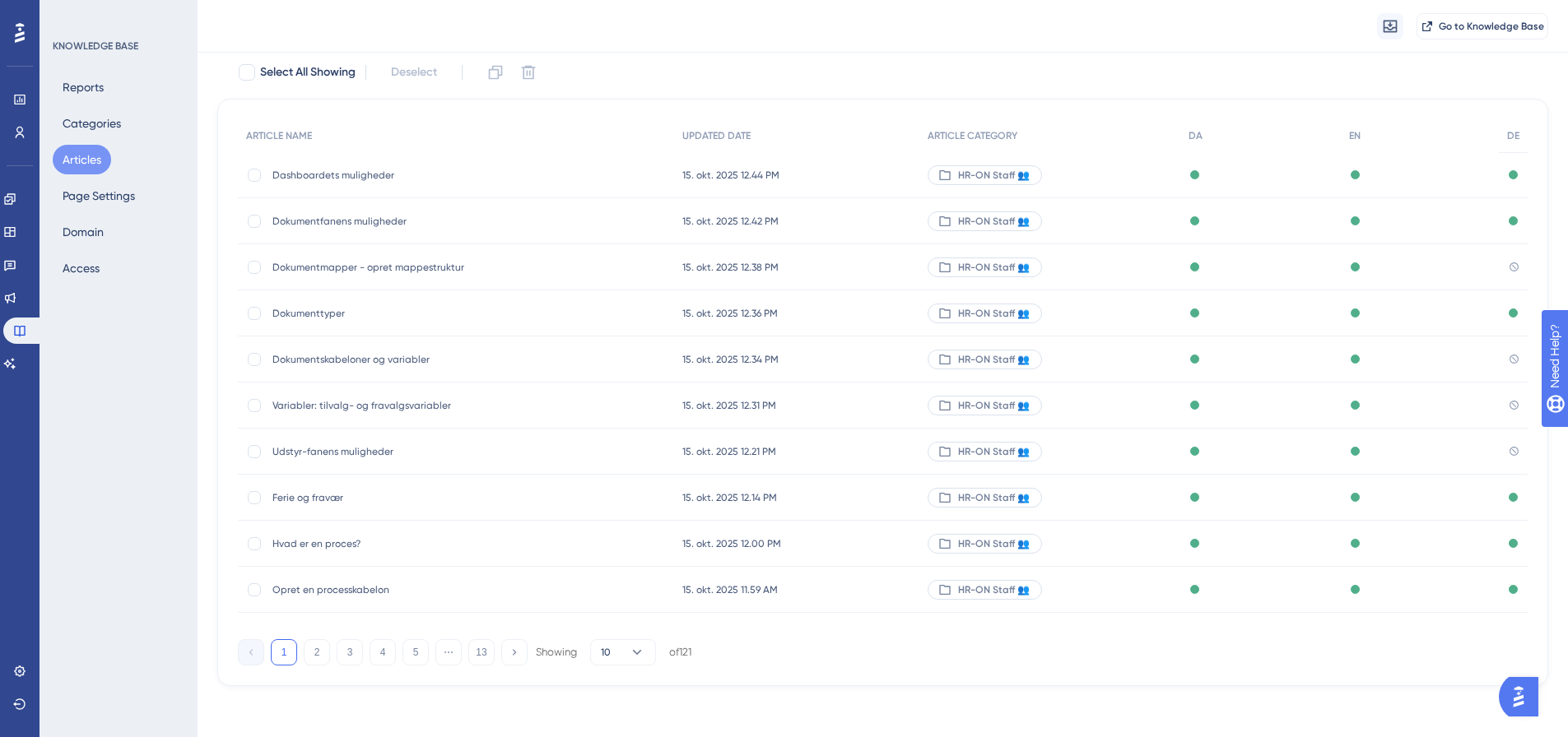
scroll to position [101, 0]
click at [411, 654] on button "5" at bounding box center [416, 651] width 26 height 26
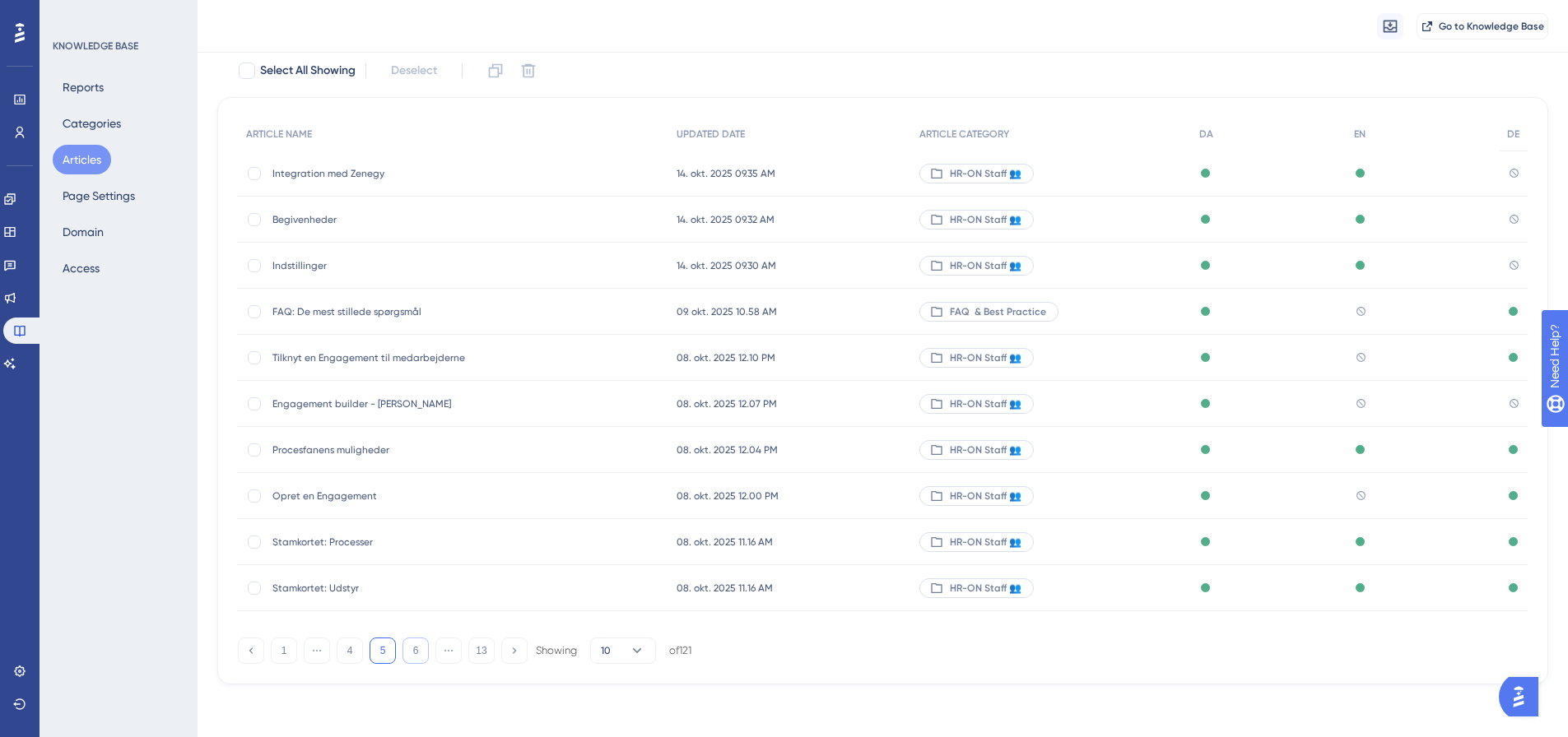
click at [417, 645] on button "6" at bounding box center [416, 651] width 26 height 26
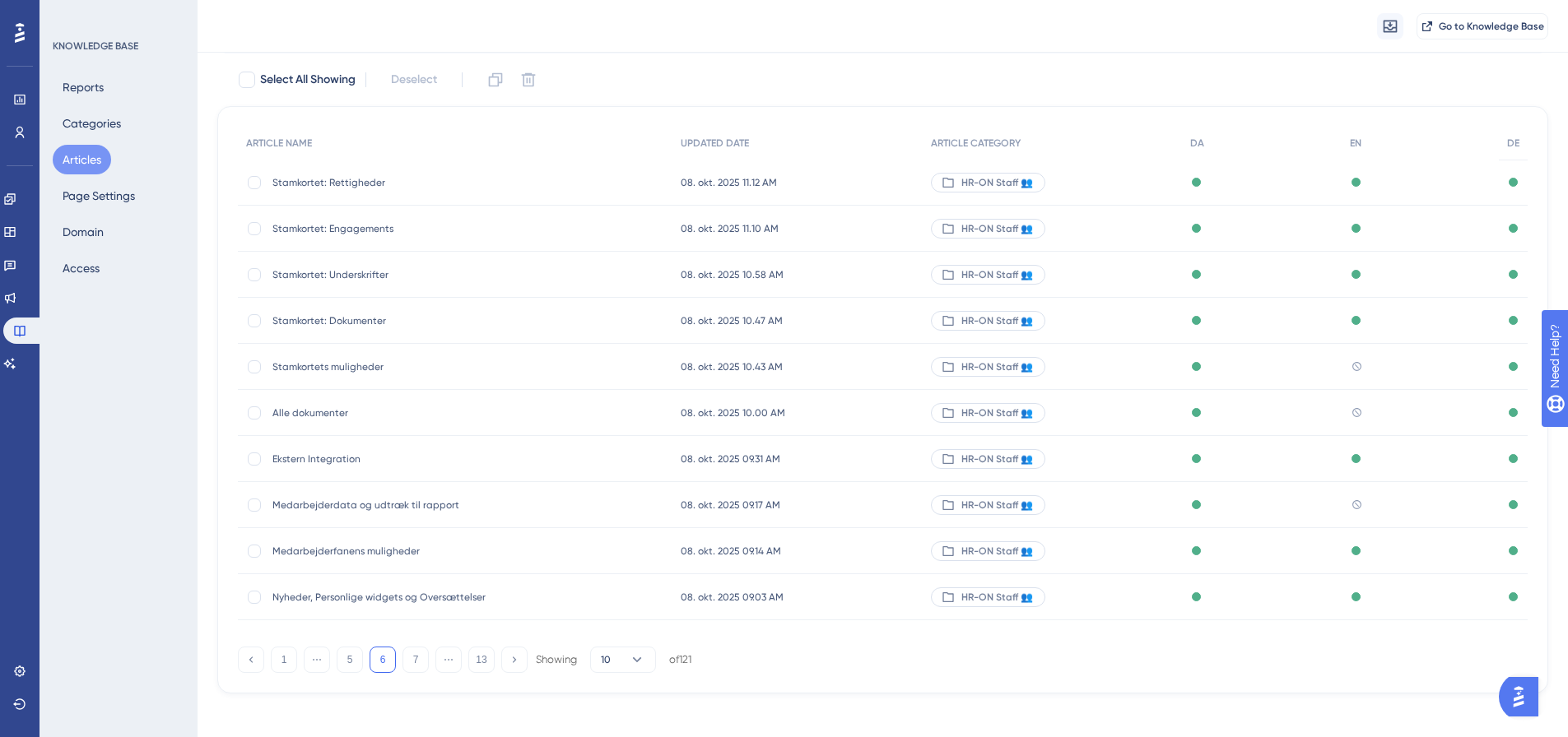
scroll to position [94, 0]
click at [408, 656] on button "7" at bounding box center [416, 658] width 26 height 26
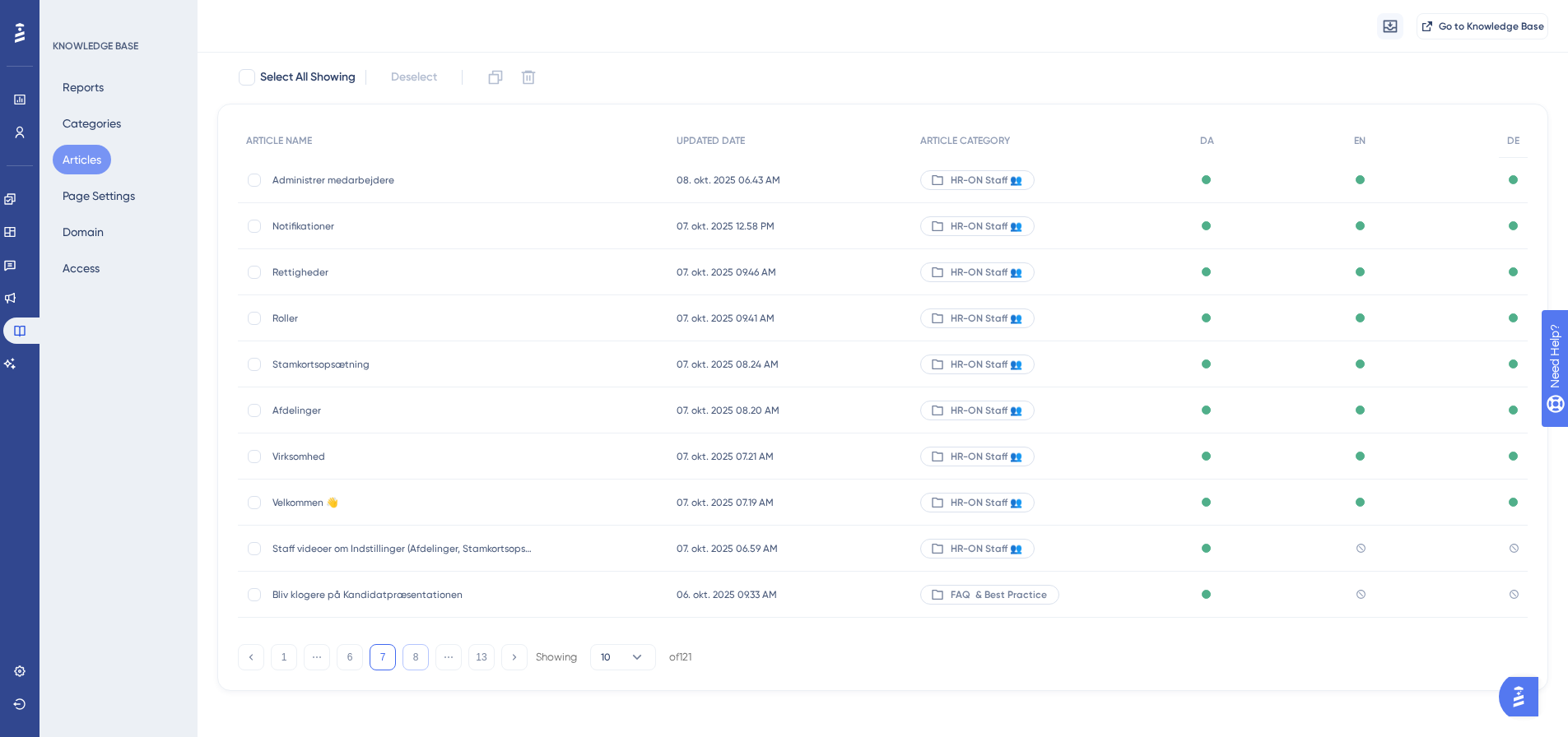
click at [412, 663] on button "8" at bounding box center [416, 658] width 26 height 26
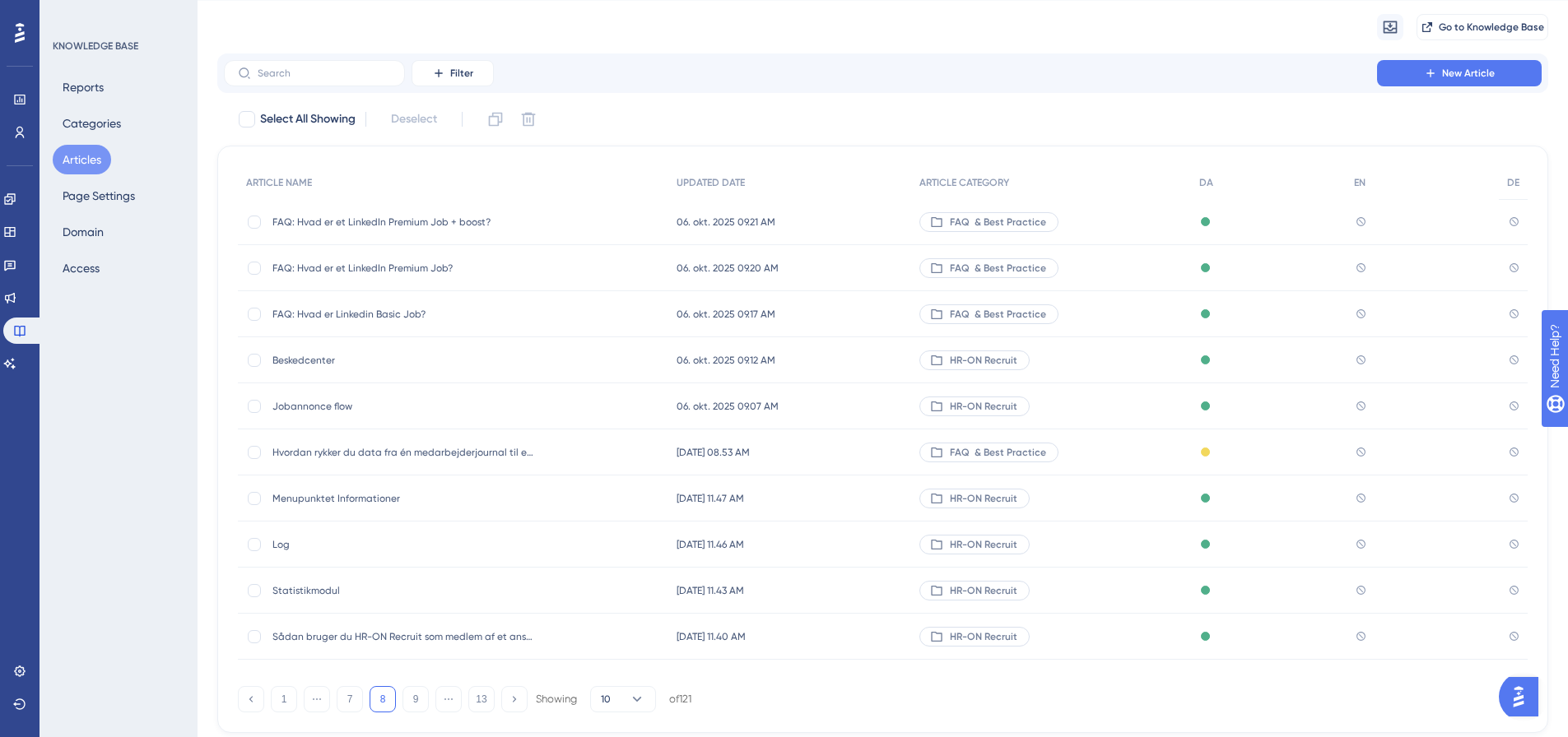
scroll to position [0, 0]
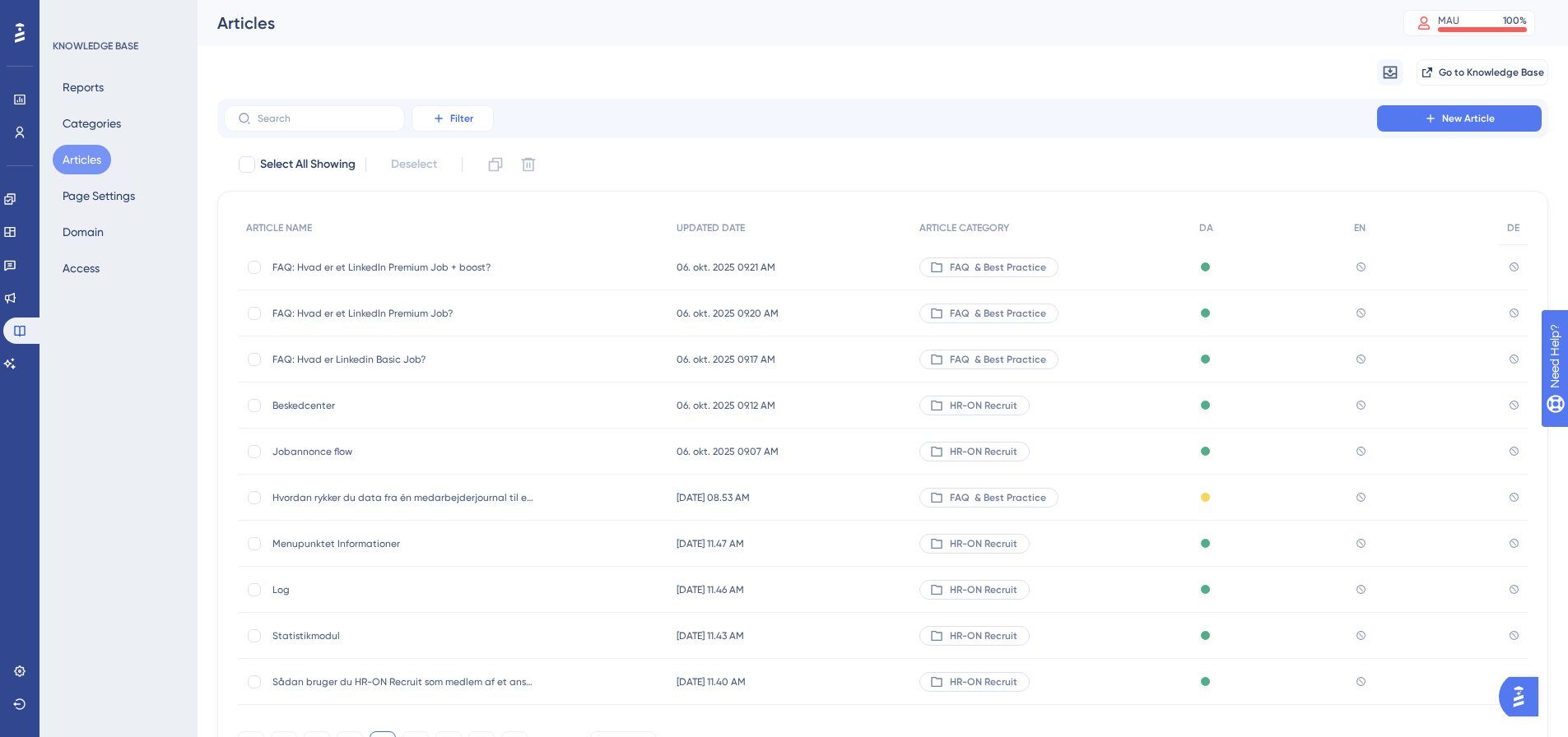
click at [450, 115] on button "Filter" at bounding box center [453, 119] width 82 height 26
click at [478, 257] on span "Category" at bounding box center [460, 264] width 50 height 20
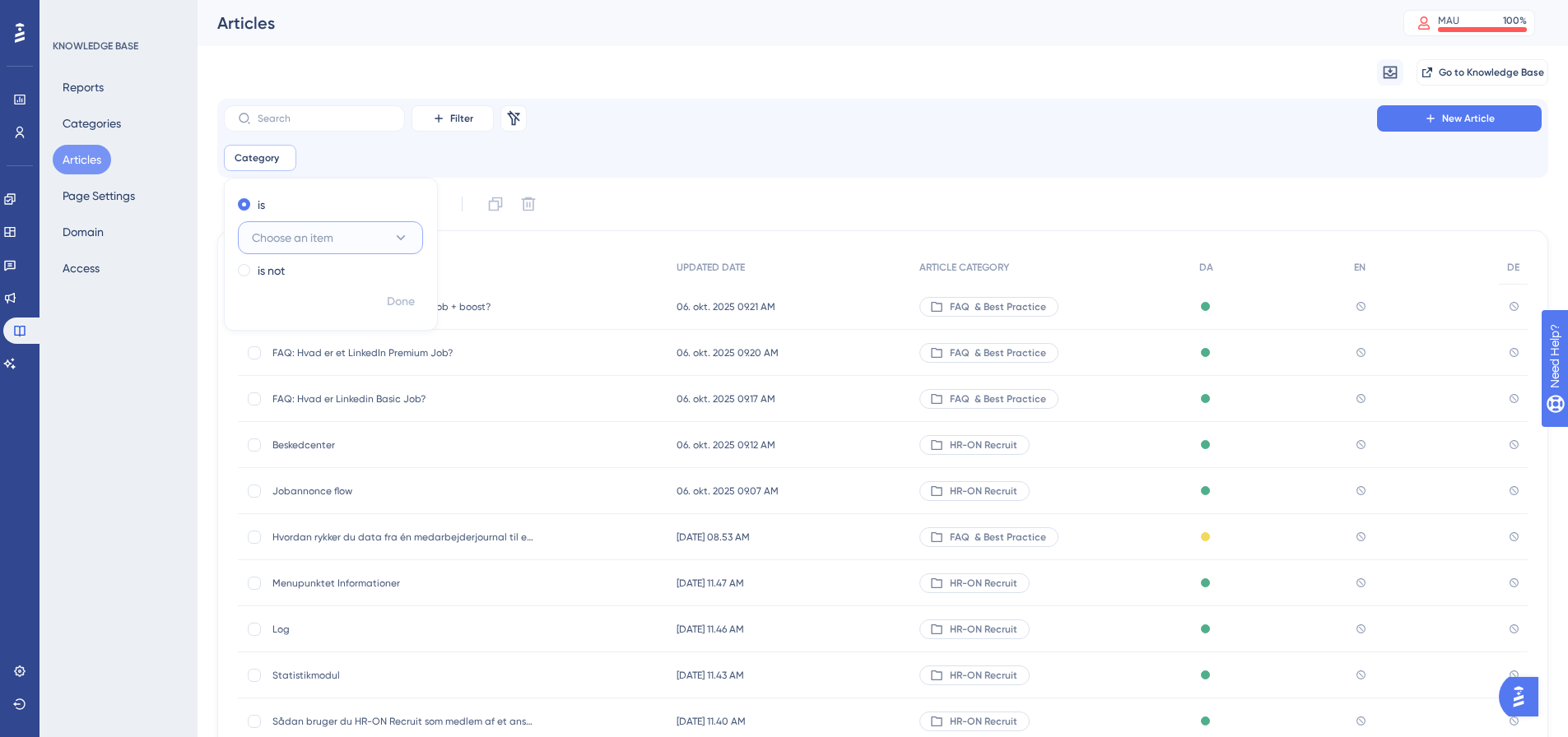
click at [370, 230] on button "Choose an item" at bounding box center [330, 238] width 186 height 33
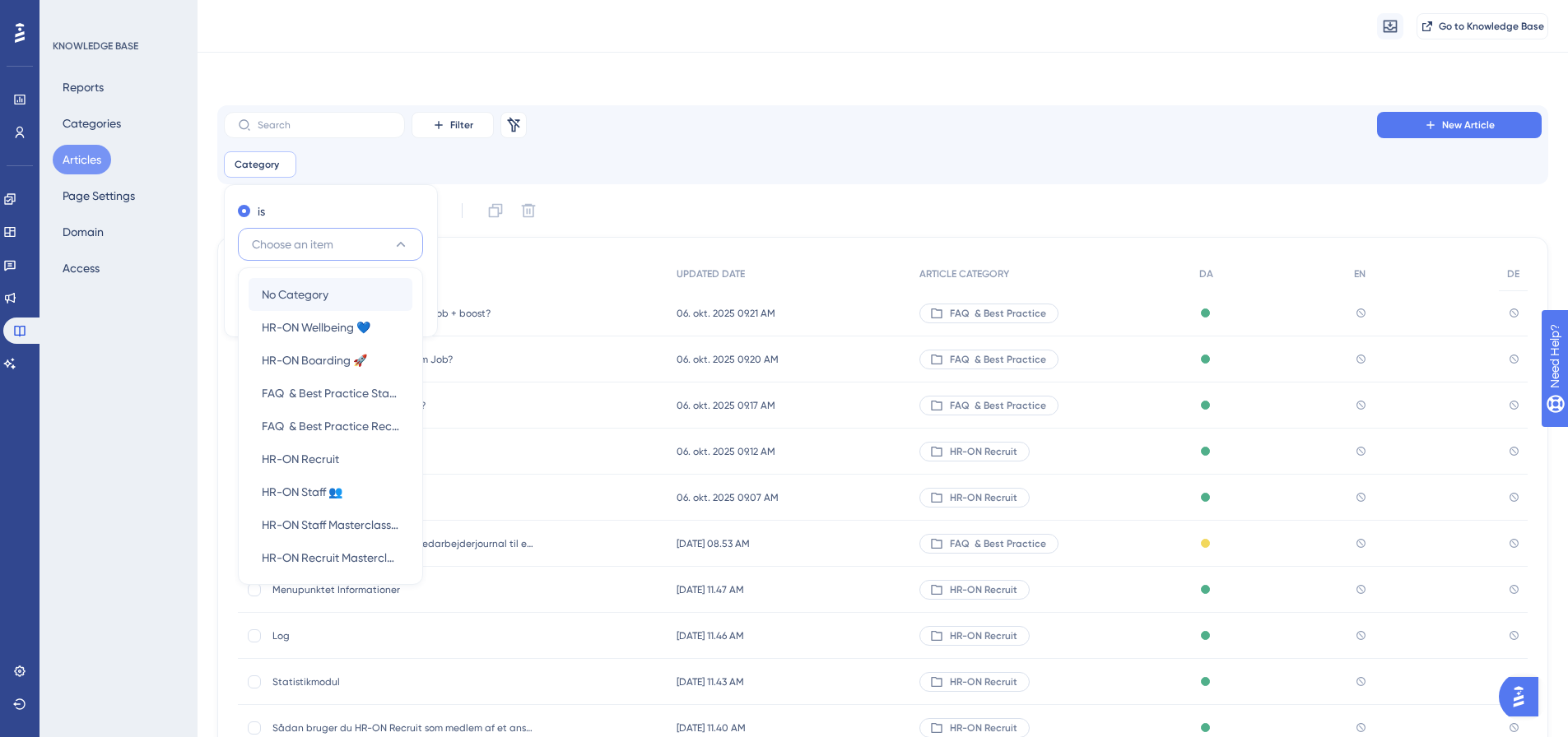
scroll to position [51, 0]
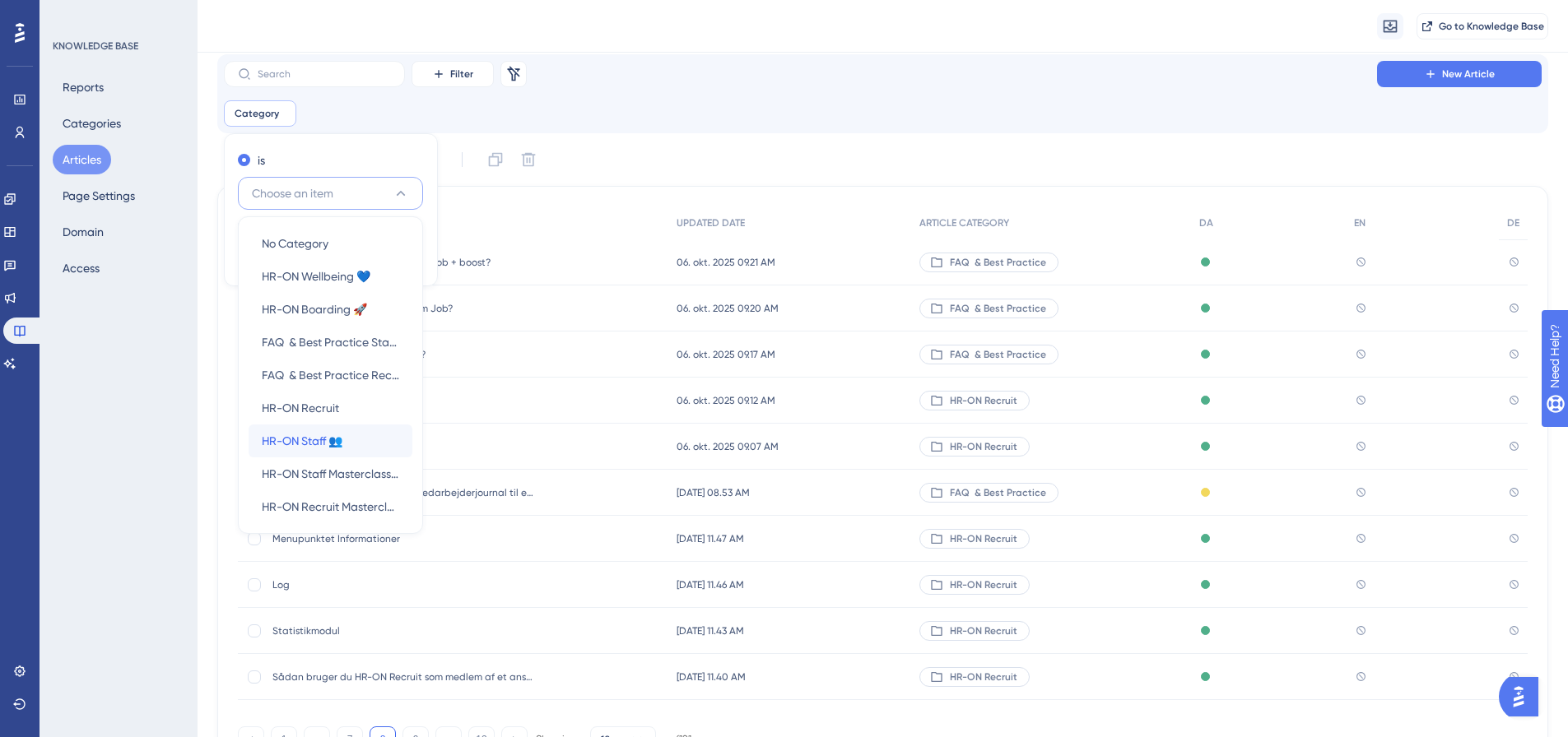
click at [331, 439] on span "HR-ON Staff 👥" at bounding box center [302, 441] width 81 height 20
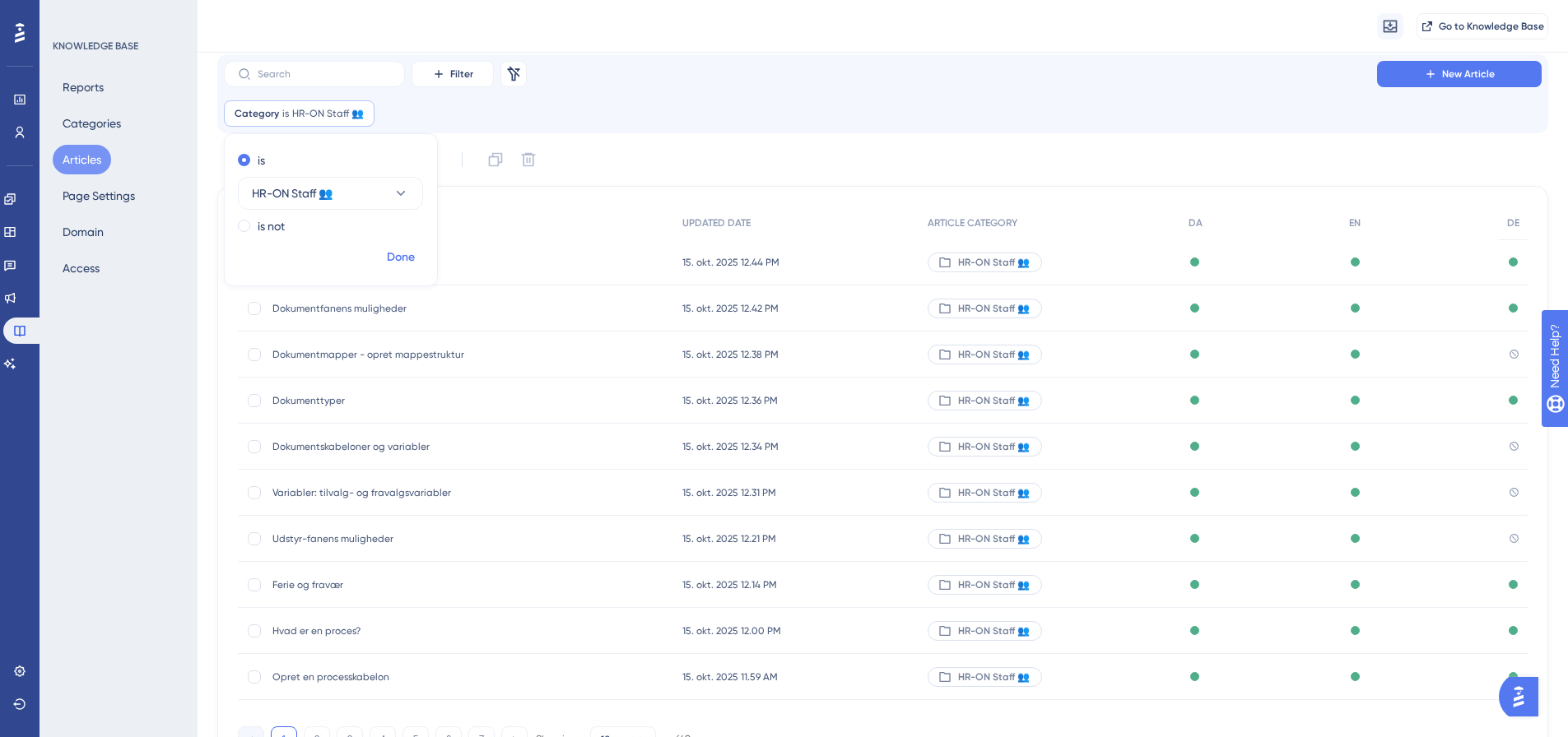
click at [397, 257] on span "Done" at bounding box center [401, 257] width 28 height 20
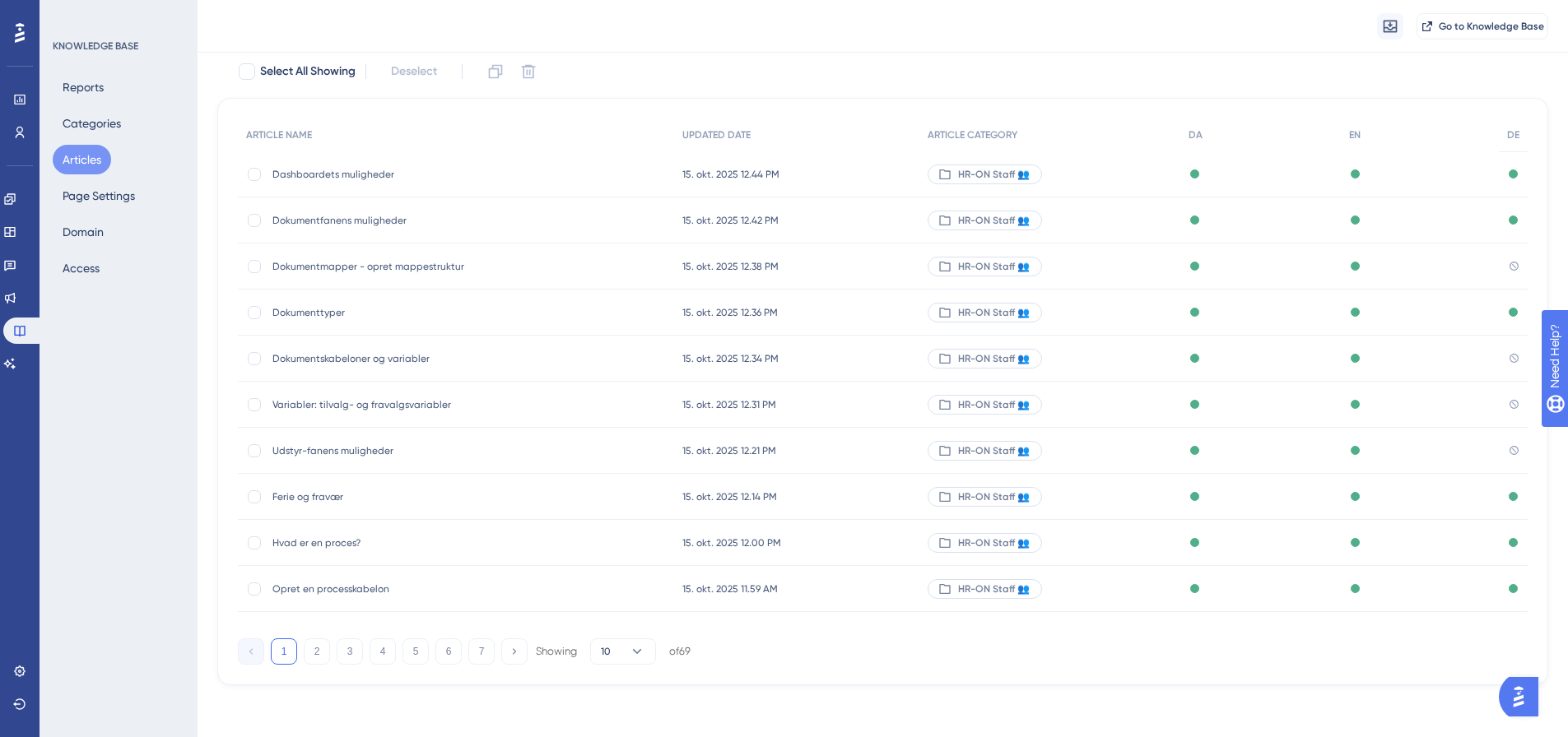
scroll to position [140, 0]
click at [317, 655] on button "2" at bounding box center [317, 651] width 26 height 26
click at [344, 653] on button "3" at bounding box center [350, 651] width 26 height 26
click at [379, 651] on button "4" at bounding box center [383, 651] width 26 height 26
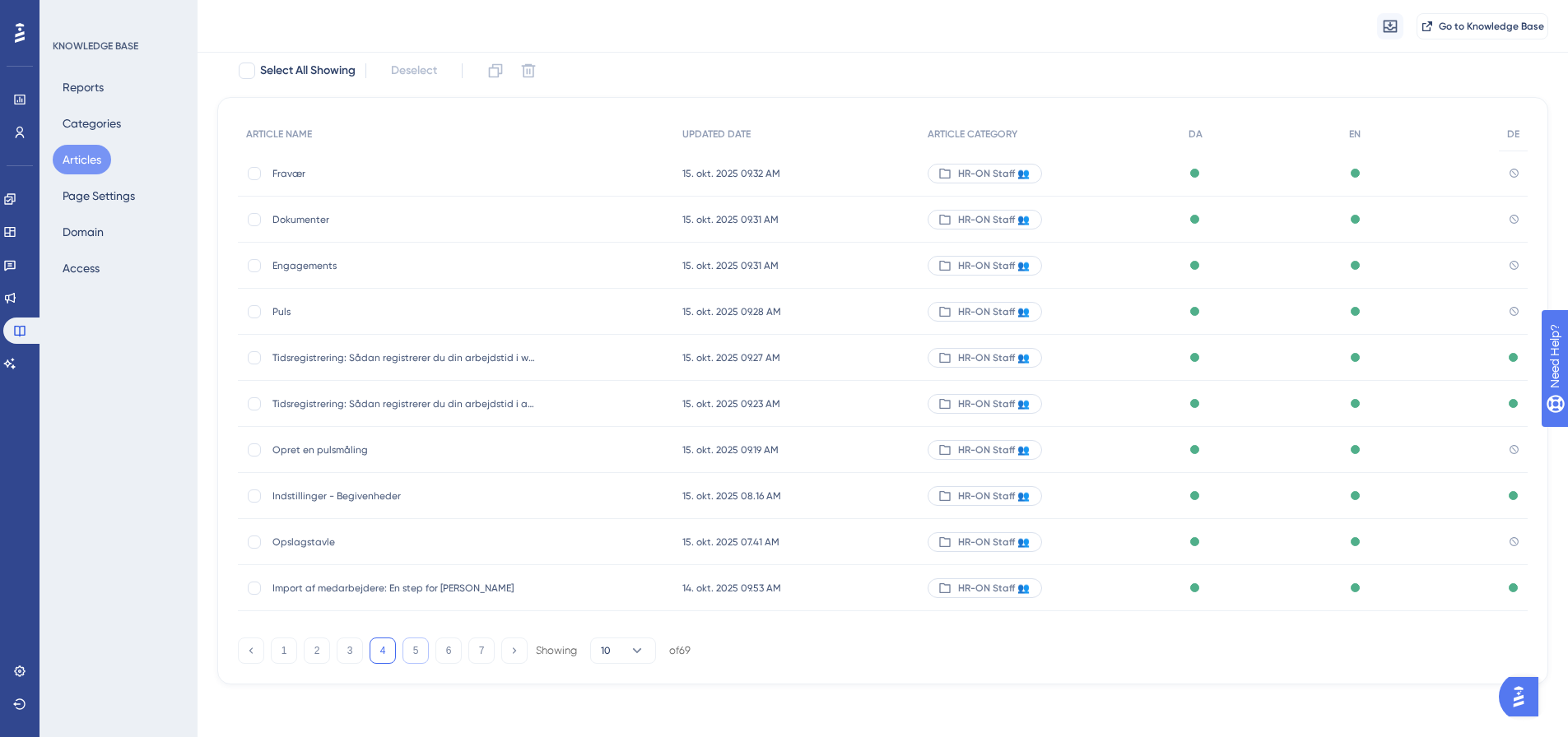
click at [412, 651] on button "5" at bounding box center [416, 651] width 26 height 26
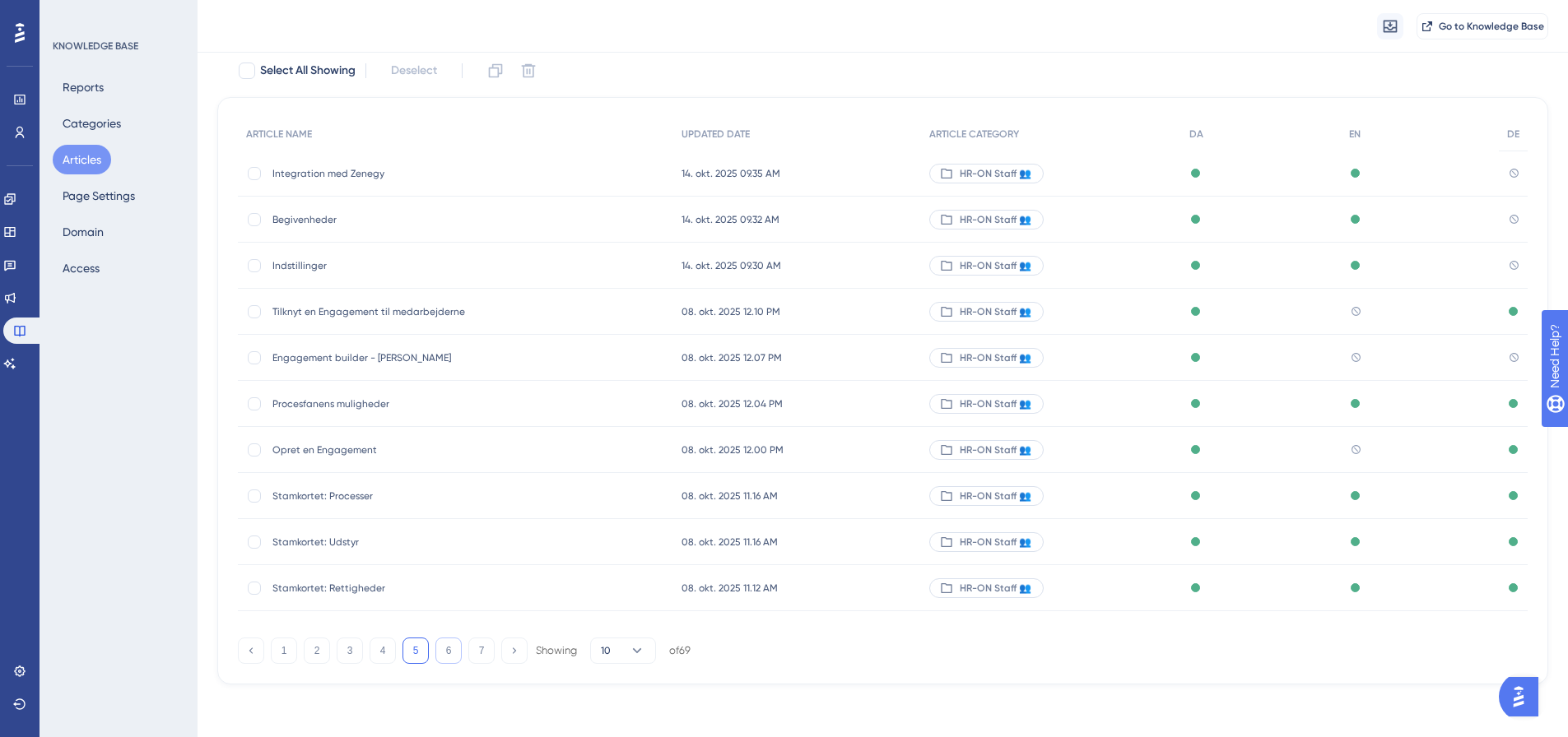
click at [445, 646] on button "6" at bounding box center [449, 651] width 26 height 26
click at [487, 654] on button "7" at bounding box center [482, 651] width 26 height 26
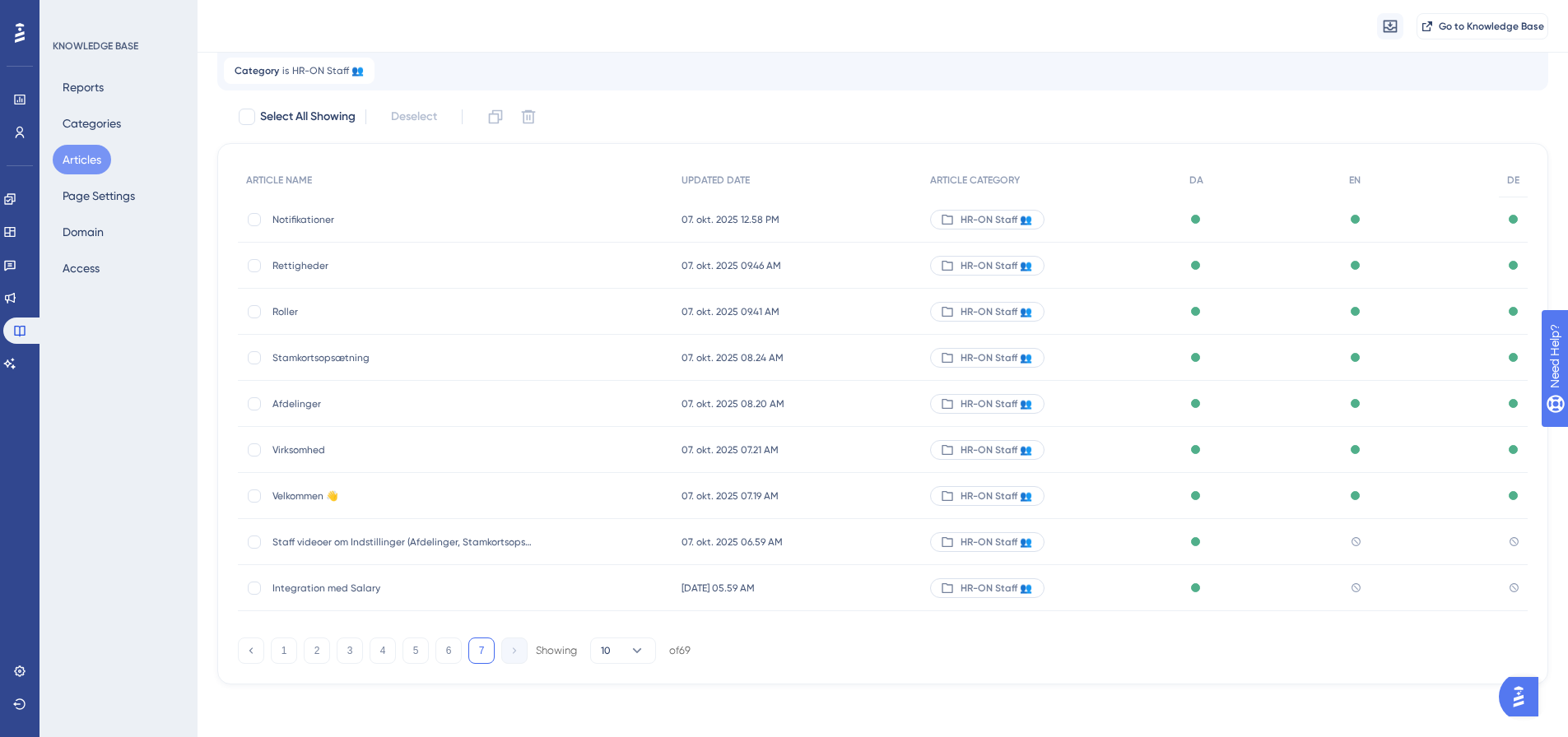
click at [348, 586] on span "Integration med Salary" at bounding box center [403, 589] width 263 height 13
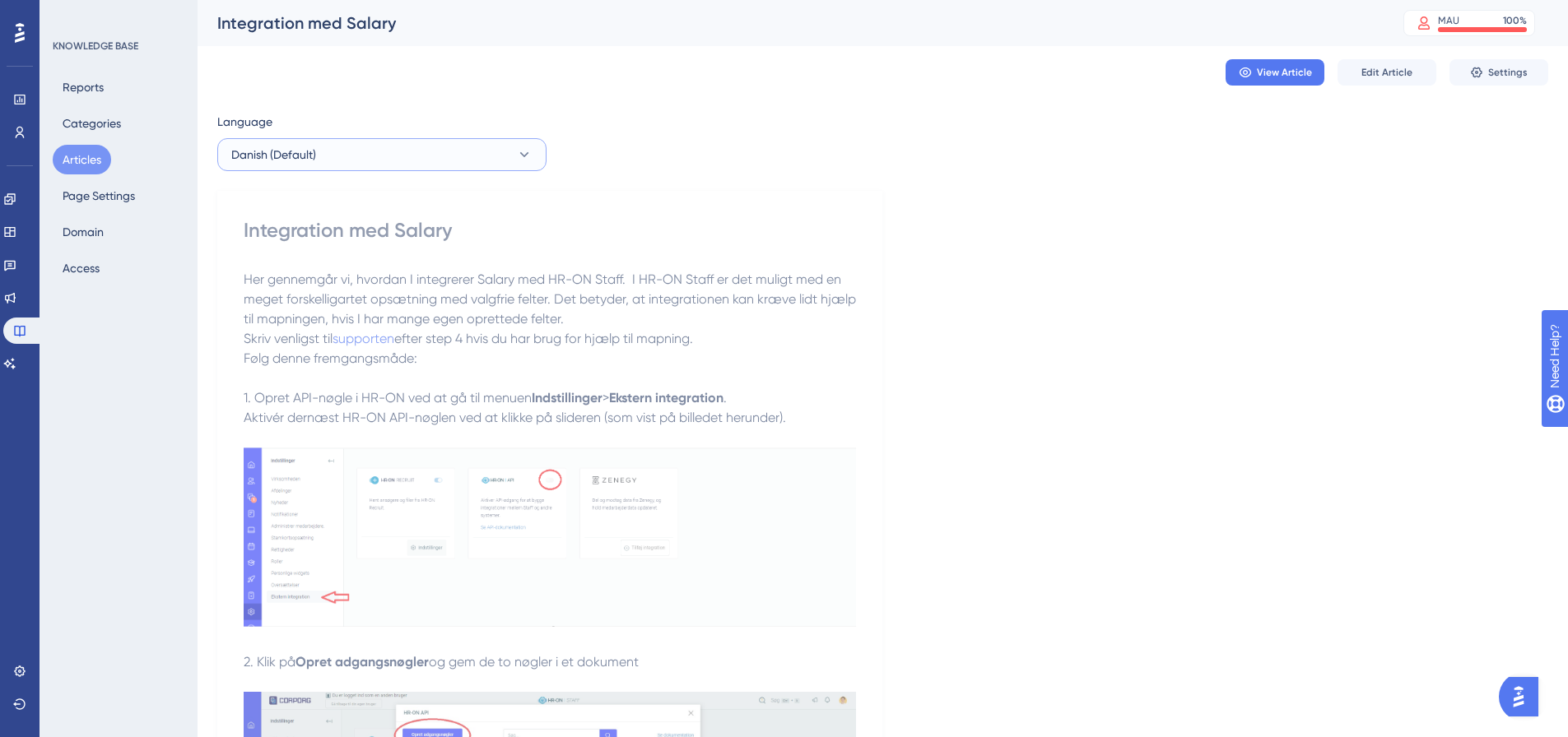
click at [496, 149] on button "Danish (Default)" at bounding box center [382, 155] width 329 height 33
click at [382, 229] on button "English English No translation" at bounding box center [381, 238] width 308 height 33
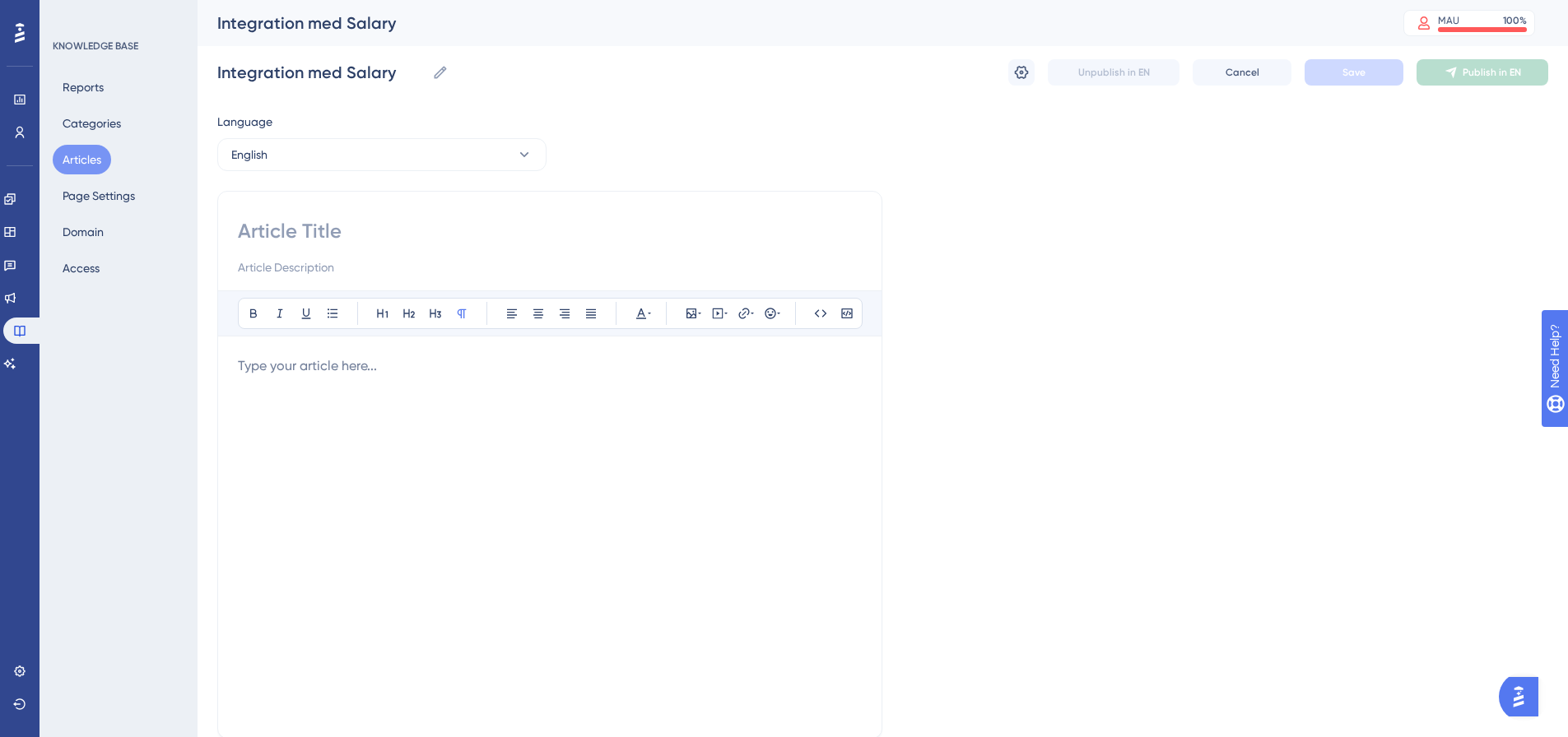
click at [333, 237] on input at bounding box center [549, 232] width 624 height 26
paste input "Salary Integration"
type input "Salary Integration"
click at [287, 368] on p at bounding box center [549, 366] width 624 height 20
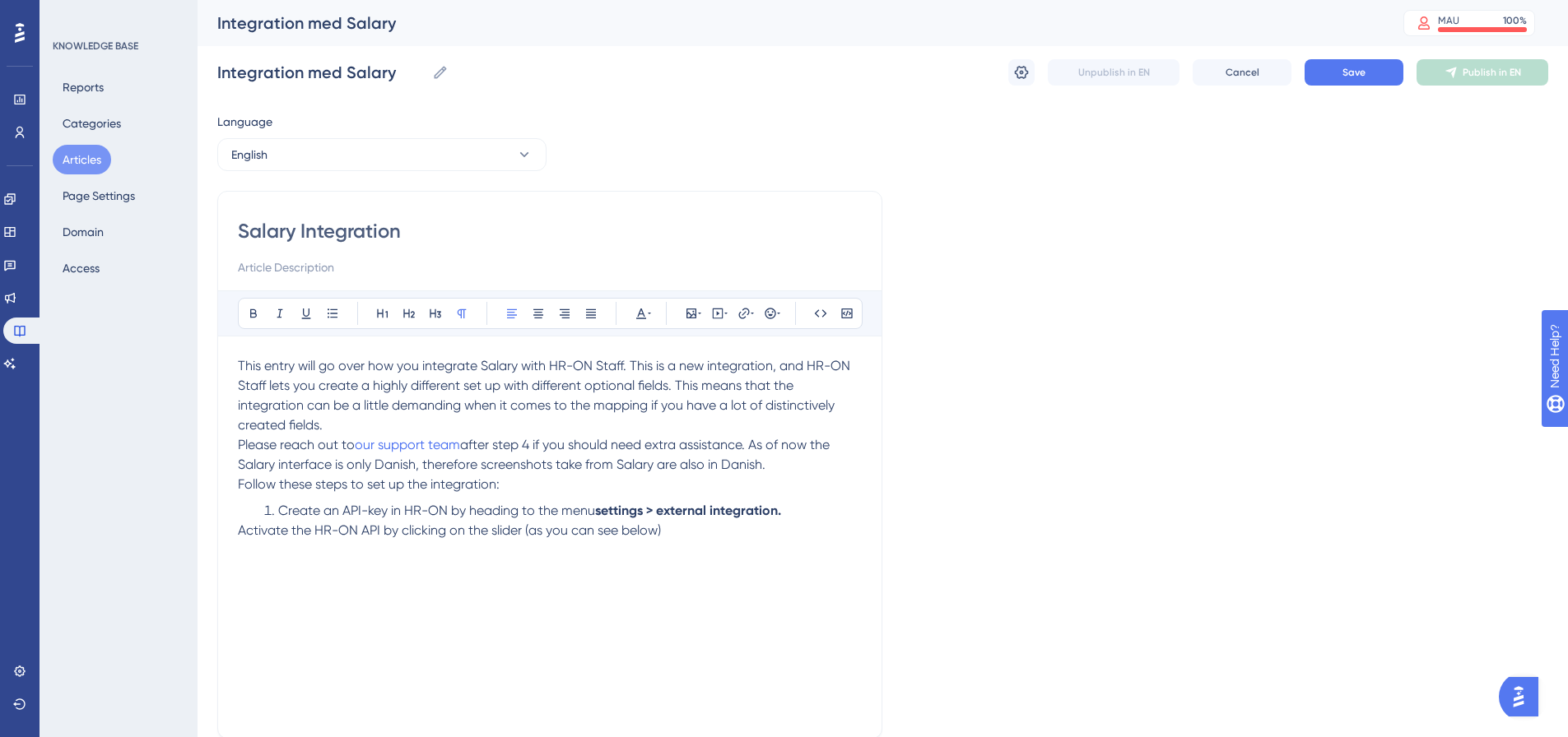
click at [242, 556] on div "This entry will go over how you integrate Salary with HR-ON Staff. This is a ne…" at bounding box center [549, 537] width 624 height 362
click at [290, 568] on div "This entry will go over how you integrate Salary with HR-ON Staff. This is a ne…" at bounding box center [549, 537] width 624 height 362
click at [688, 531] on p "Activate the HR-ON API by clicking on the slider (as you can see below)" at bounding box center [549, 531] width 624 height 20
drag, startPoint x: 1377, startPoint y: 588, endPoint x: 657, endPoint y: 532, distance: 722.2
click at [1377, 587] on div "Language English Salary Integration Bold Italic Underline Bullet Point Heading …" at bounding box center [883, 475] width 1331 height 725
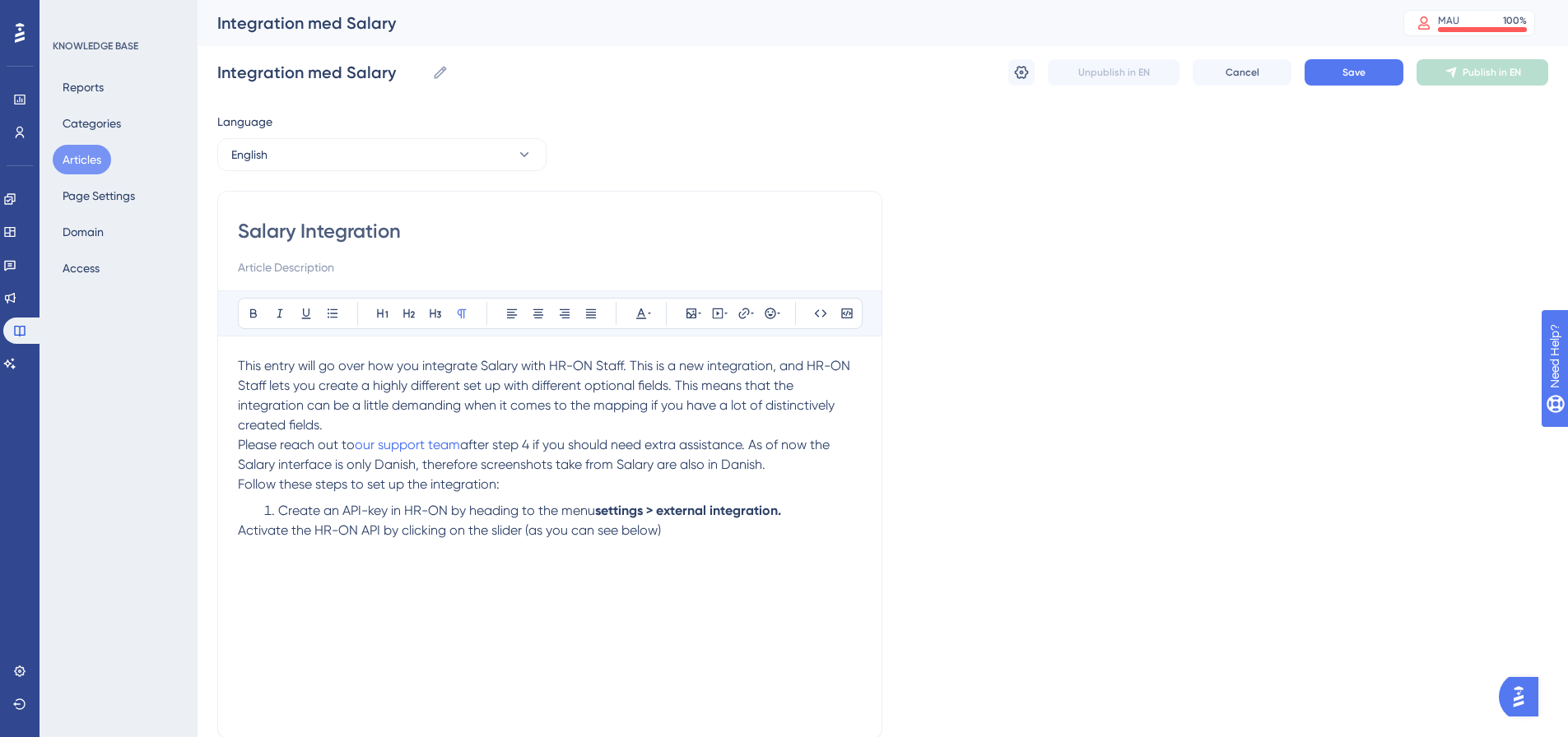
click at [242, 572] on p at bounding box center [549, 570] width 624 height 20
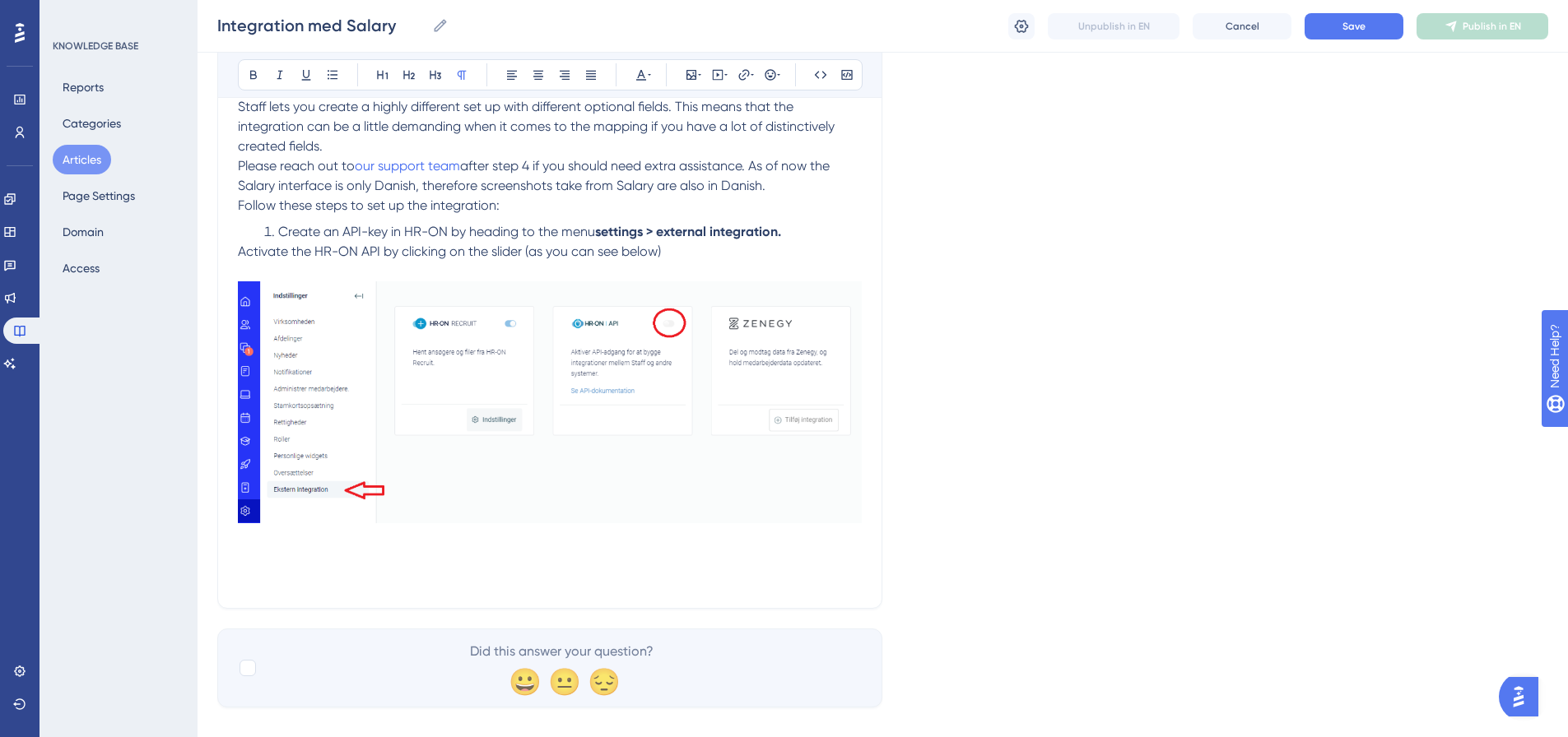
scroll to position [295, 0]
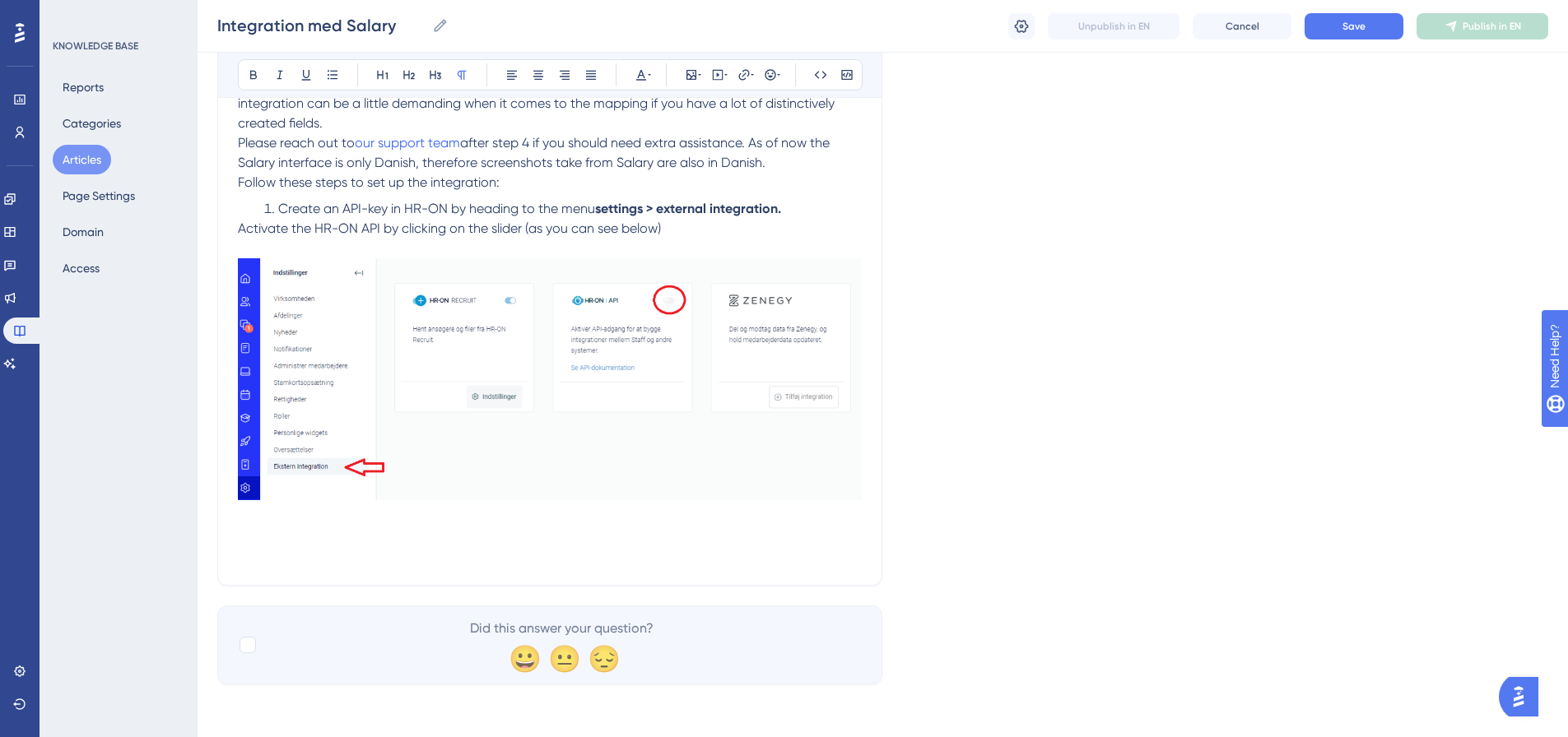
click at [244, 533] on p at bounding box center [549, 536] width 624 height 20
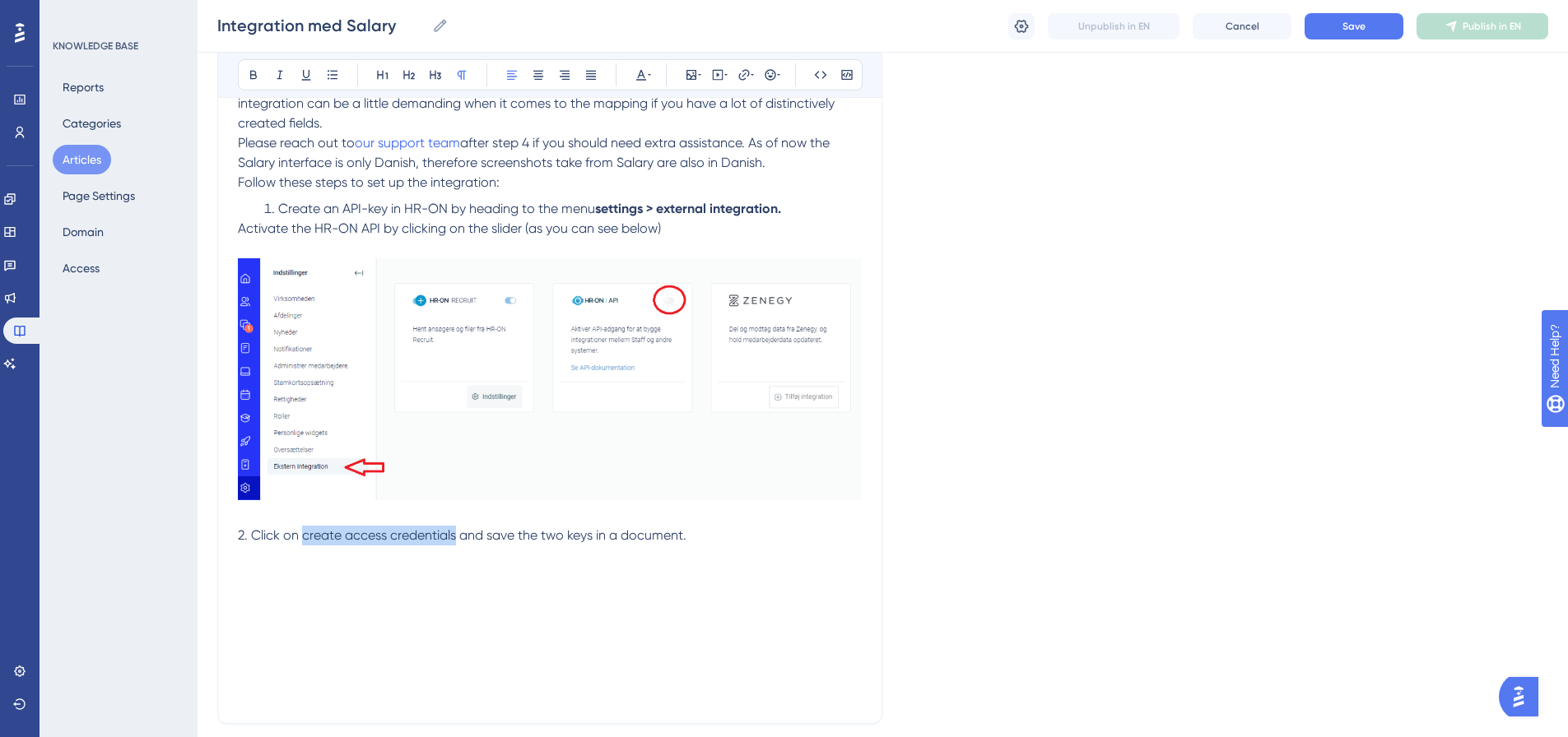
drag, startPoint x: 304, startPoint y: 533, endPoint x: 455, endPoint y: 534, distance: 151.0
click at [455, 534] on span "2. Click on create access credentials and save the two keys in a document." at bounding box center [462, 535] width 449 height 16
click at [233, 567] on div "Salary Integration Bold Italic Underline Bullet Point Heading 1 Heading 2 Headi…" at bounding box center [550, 306] width 666 height 835
click at [249, 566] on p at bounding box center [549, 575] width 624 height 20
click at [242, 570] on p at bounding box center [549, 575] width 624 height 20
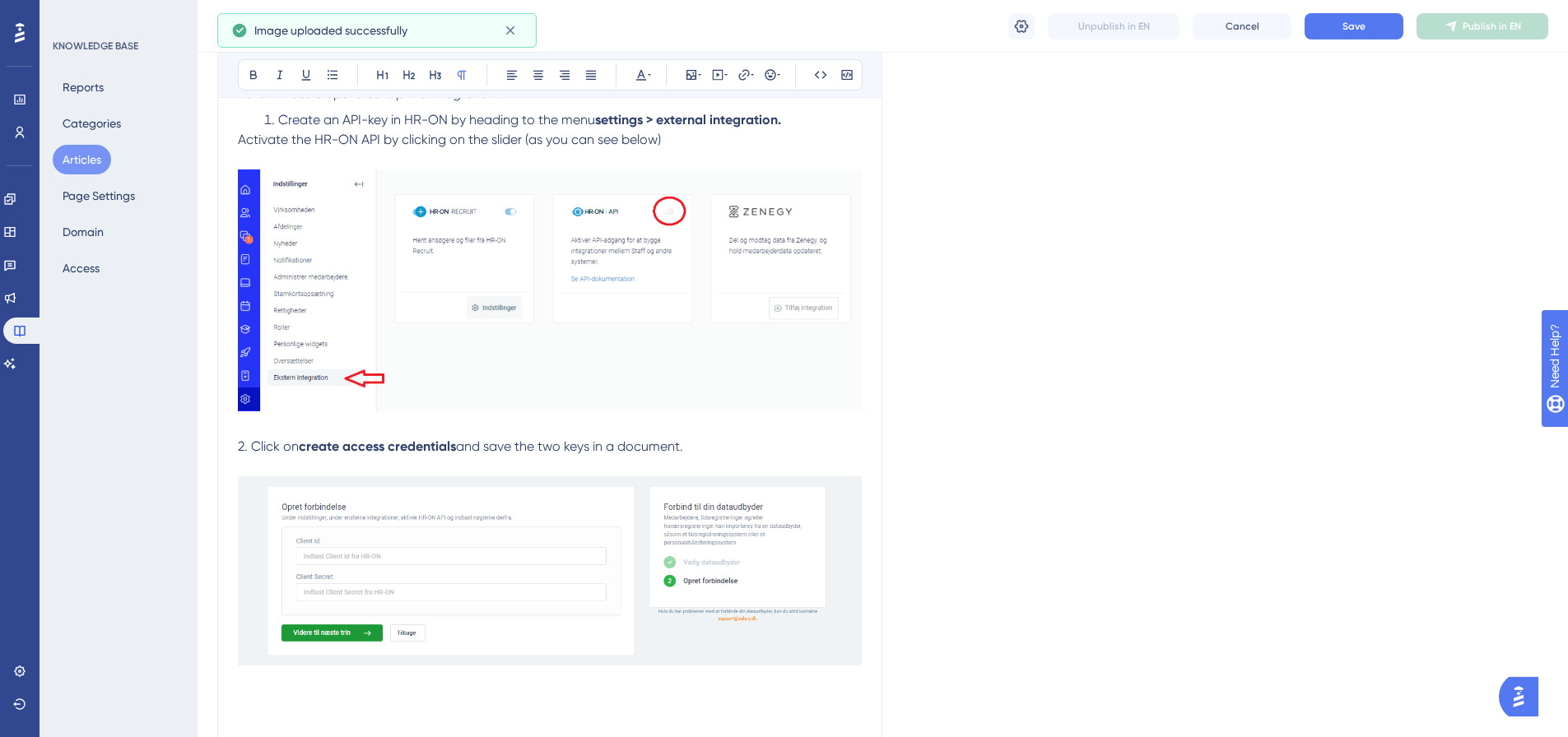
scroll to position [460, 0]
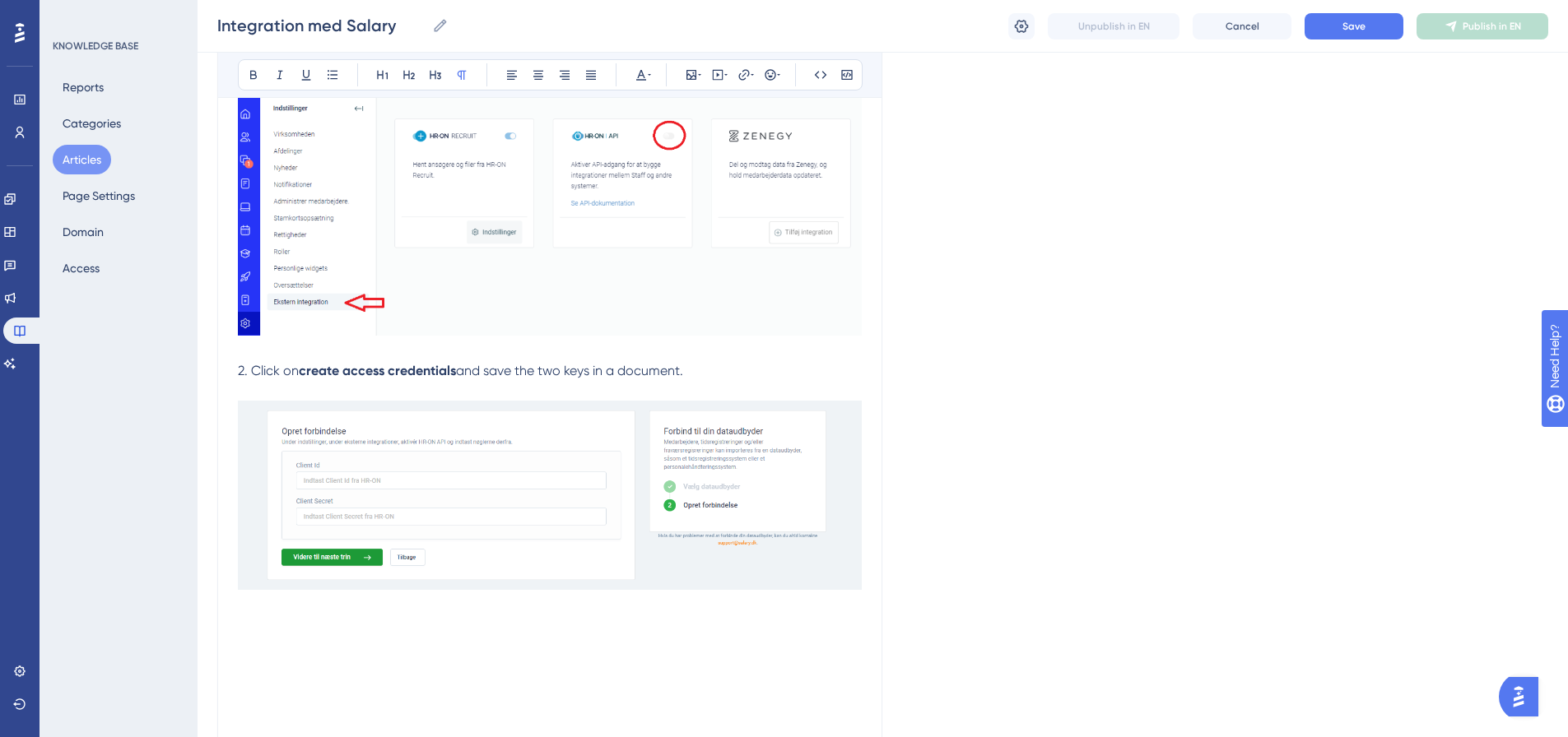
click at [255, 622] on p at bounding box center [549, 626] width 624 height 20
drag, startPoint x: 393, startPoint y: 625, endPoint x: 562, endPoint y: 626, distance: 169.0
click at [562, 626] on span "3. Open Salary and go to integrations > data provider and then choose HR-ON." at bounding box center [476, 625] width 477 height 16
click at [360, 669] on p at bounding box center [549, 665] width 624 height 20
drag, startPoint x: 1350, startPoint y: 535, endPoint x: 1340, endPoint y: 534, distance: 10.0
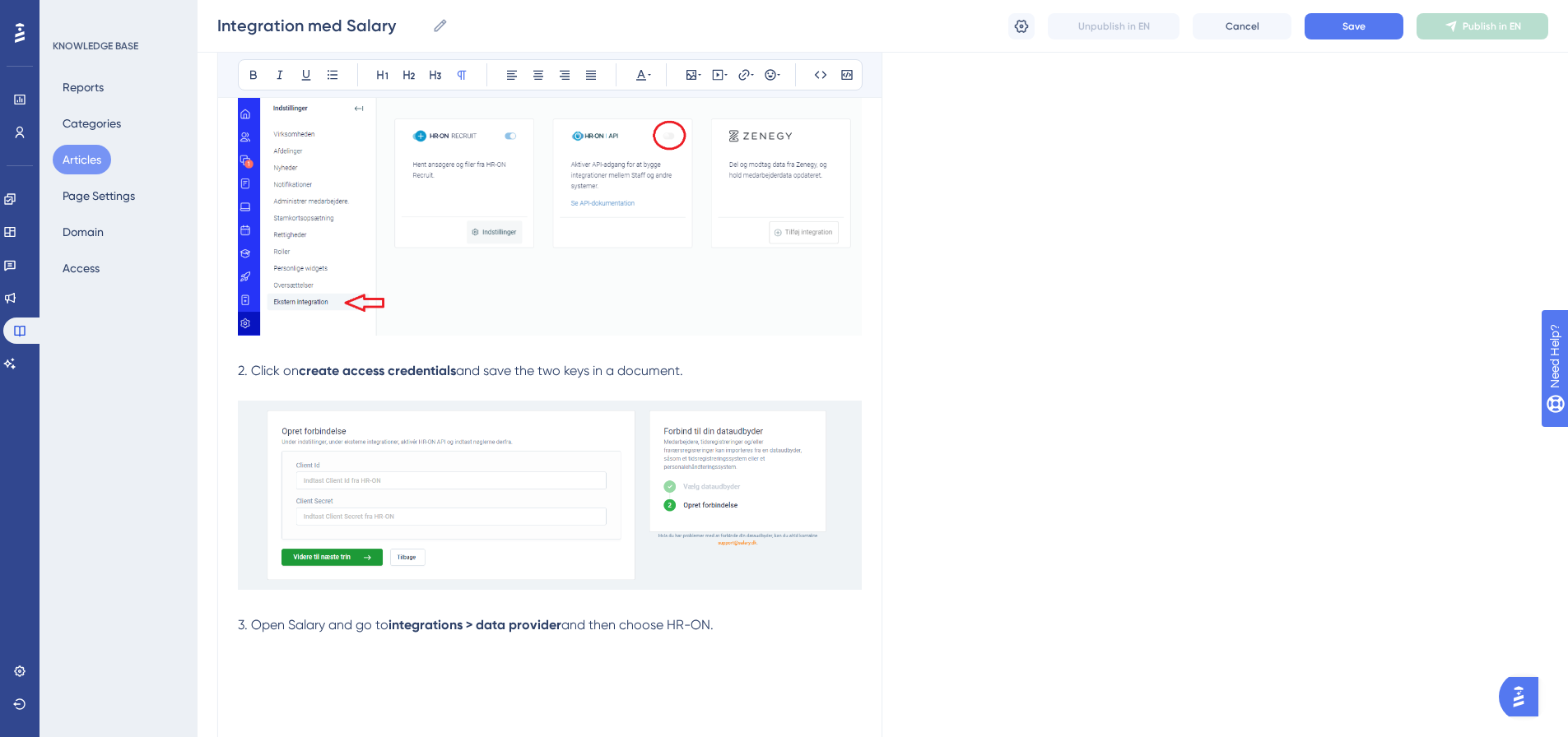
click at [1350, 535] on div "Language English Salary Integration Bold Italic Underline Bullet Point Heading …" at bounding box center [883, 269] width 1331 height 1247
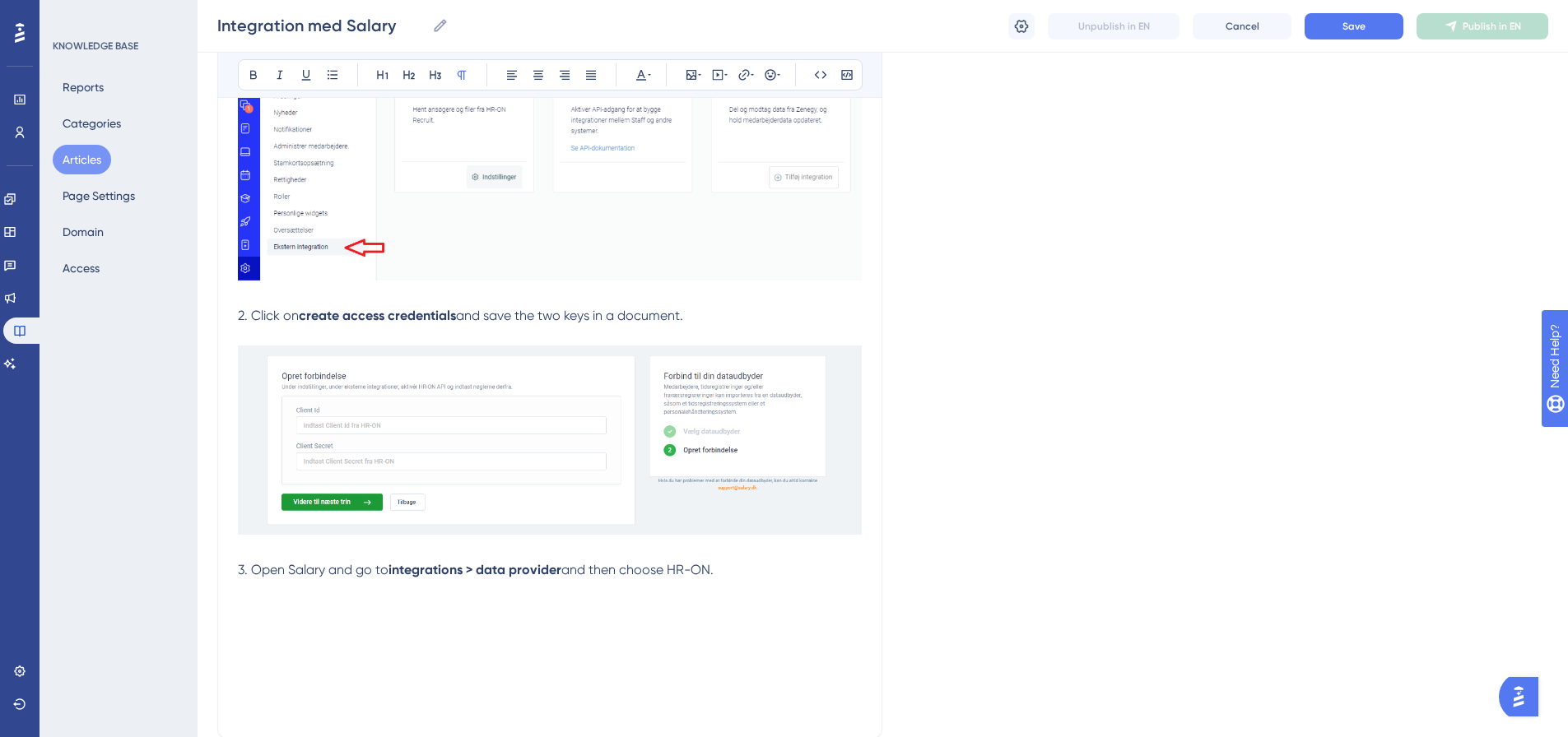
scroll to position [542, 0]
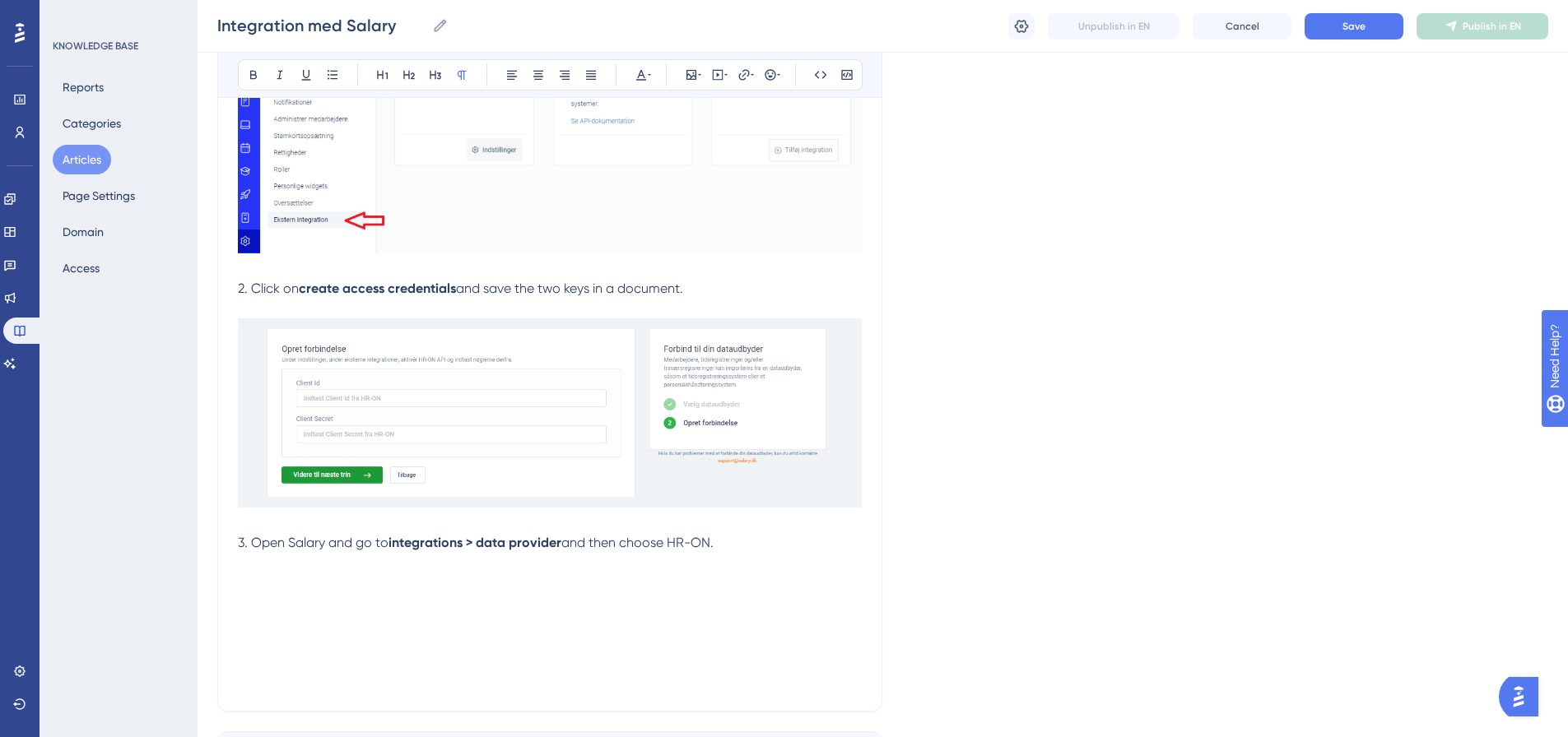
click at [245, 587] on p at bounding box center [549, 583] width 624 height 20
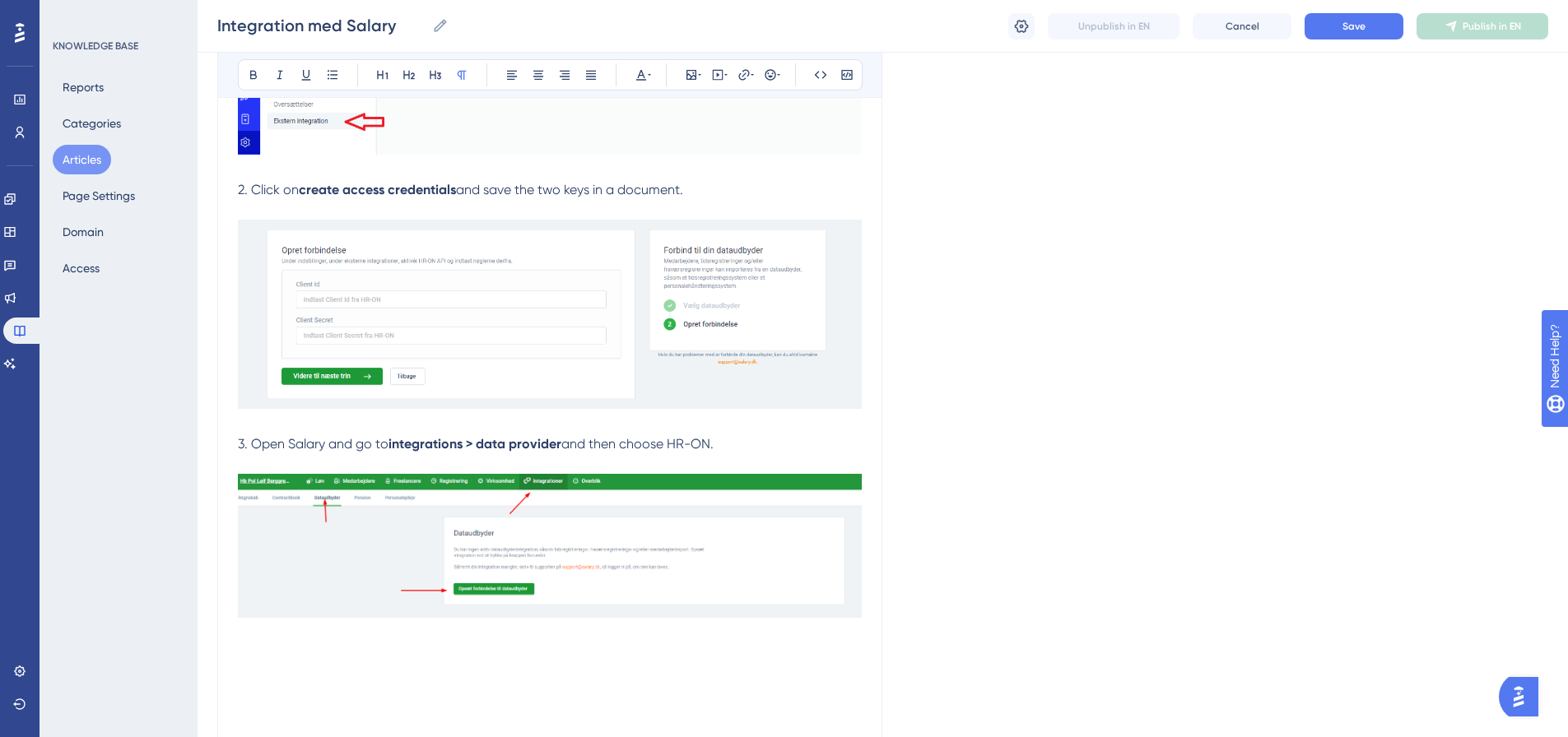
scroll to position [612, 0]
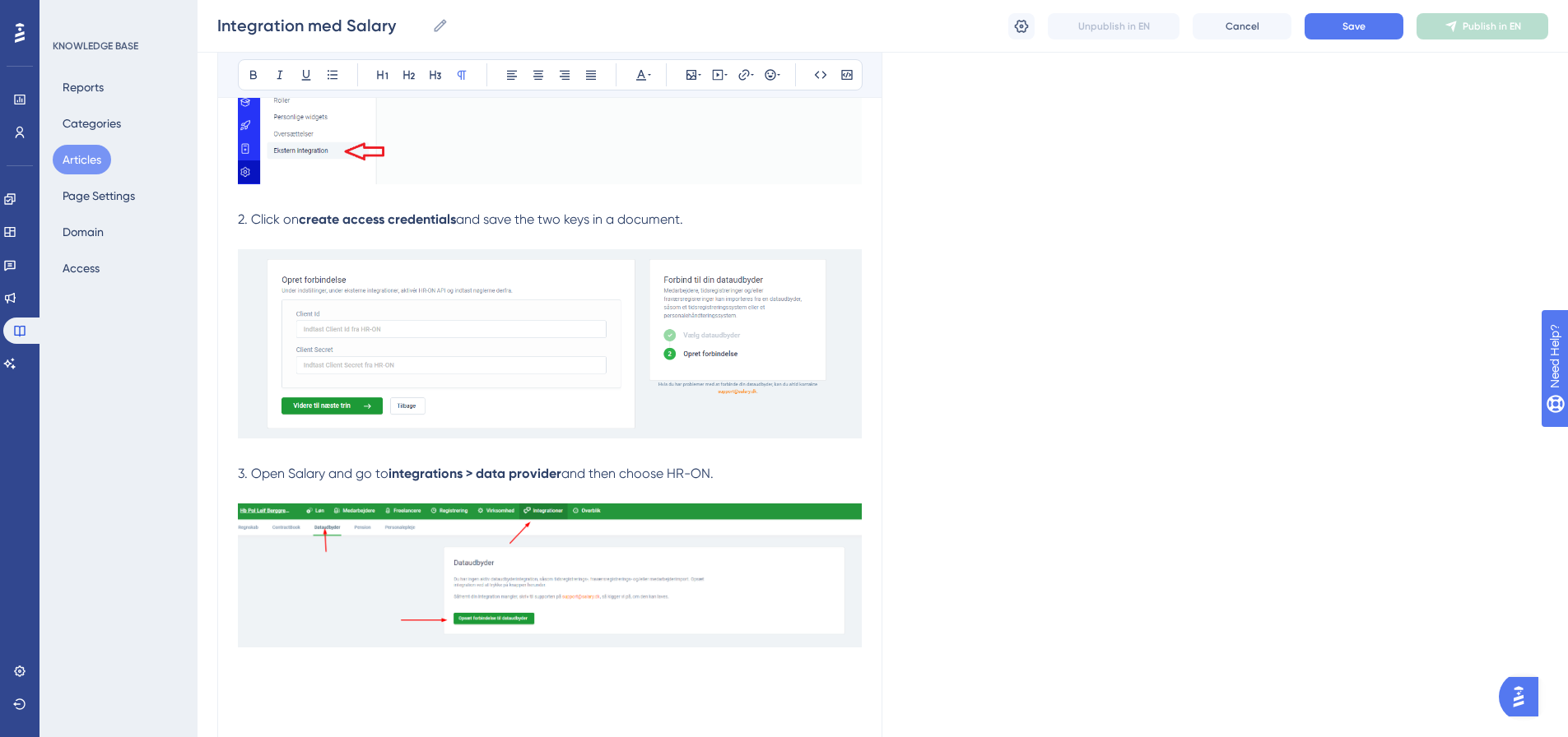
click at [698, 220] on p "2. Click on create access credentials and save the two keys in a document." at bounding box center [549, 220] width 624 height 20
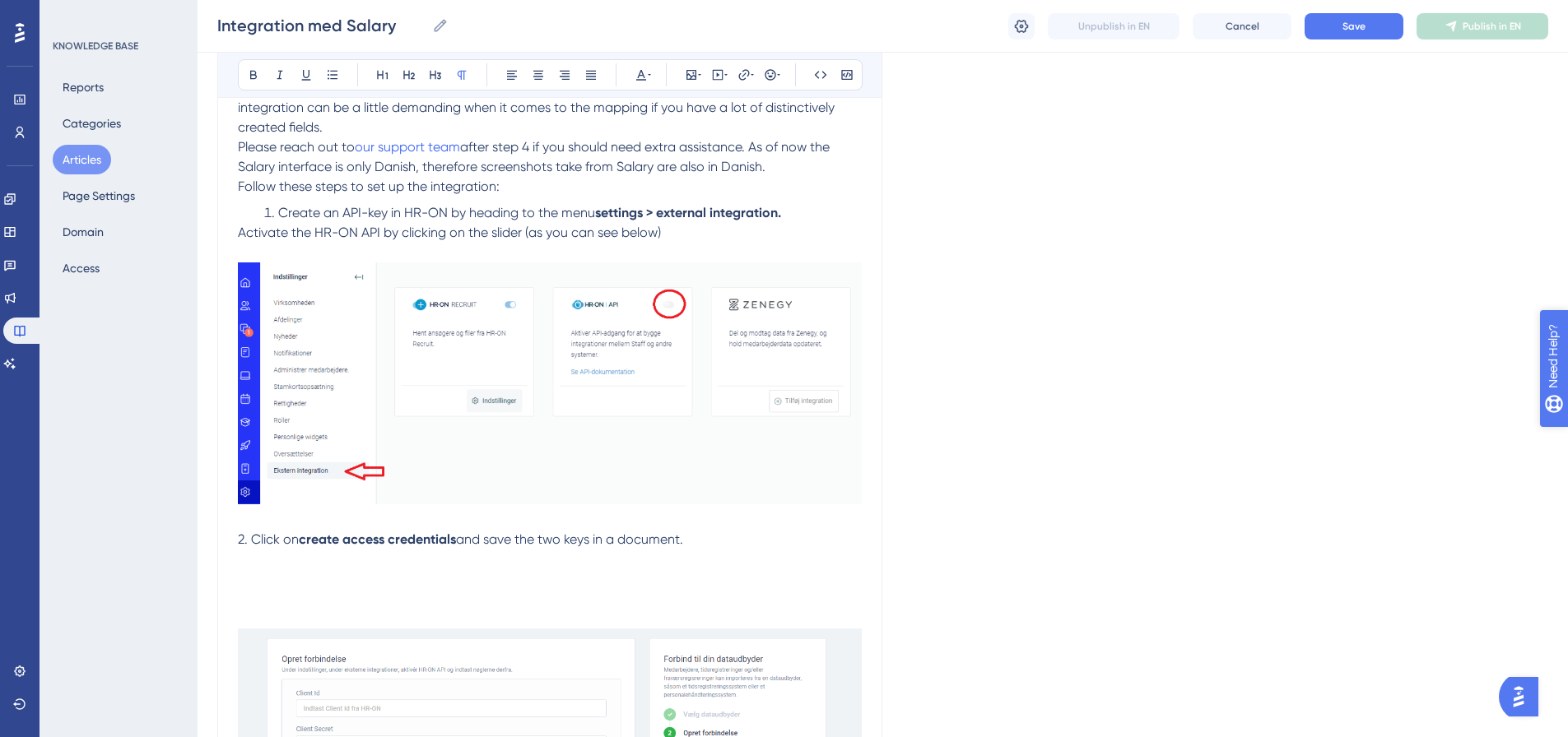
scroll to position [282, 0]
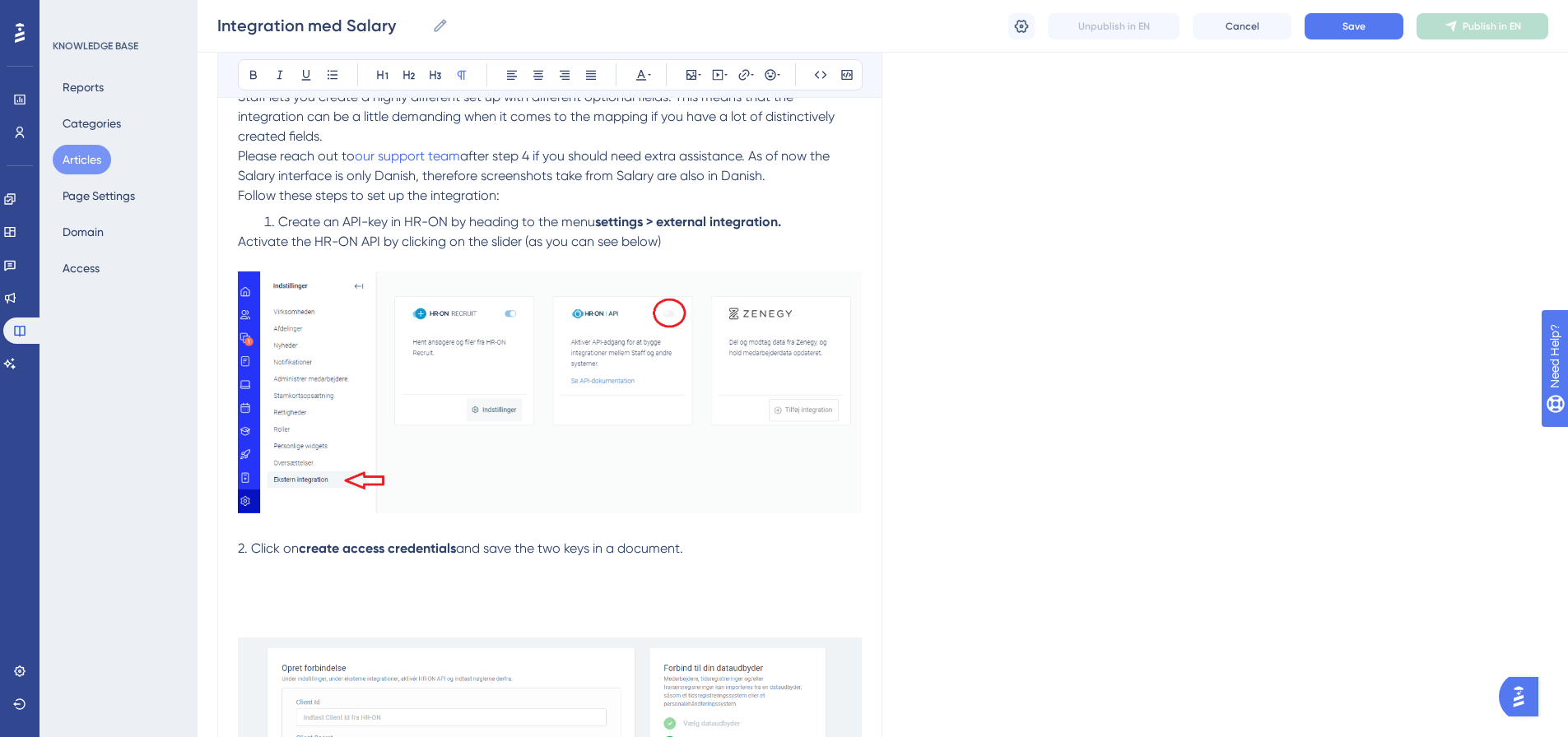
click at [1337, 449] on div "Language English Salary Integration Bold Italic Underline Bullet Point Heading …" at bounding box center [883, 590] width 1331 height 1536
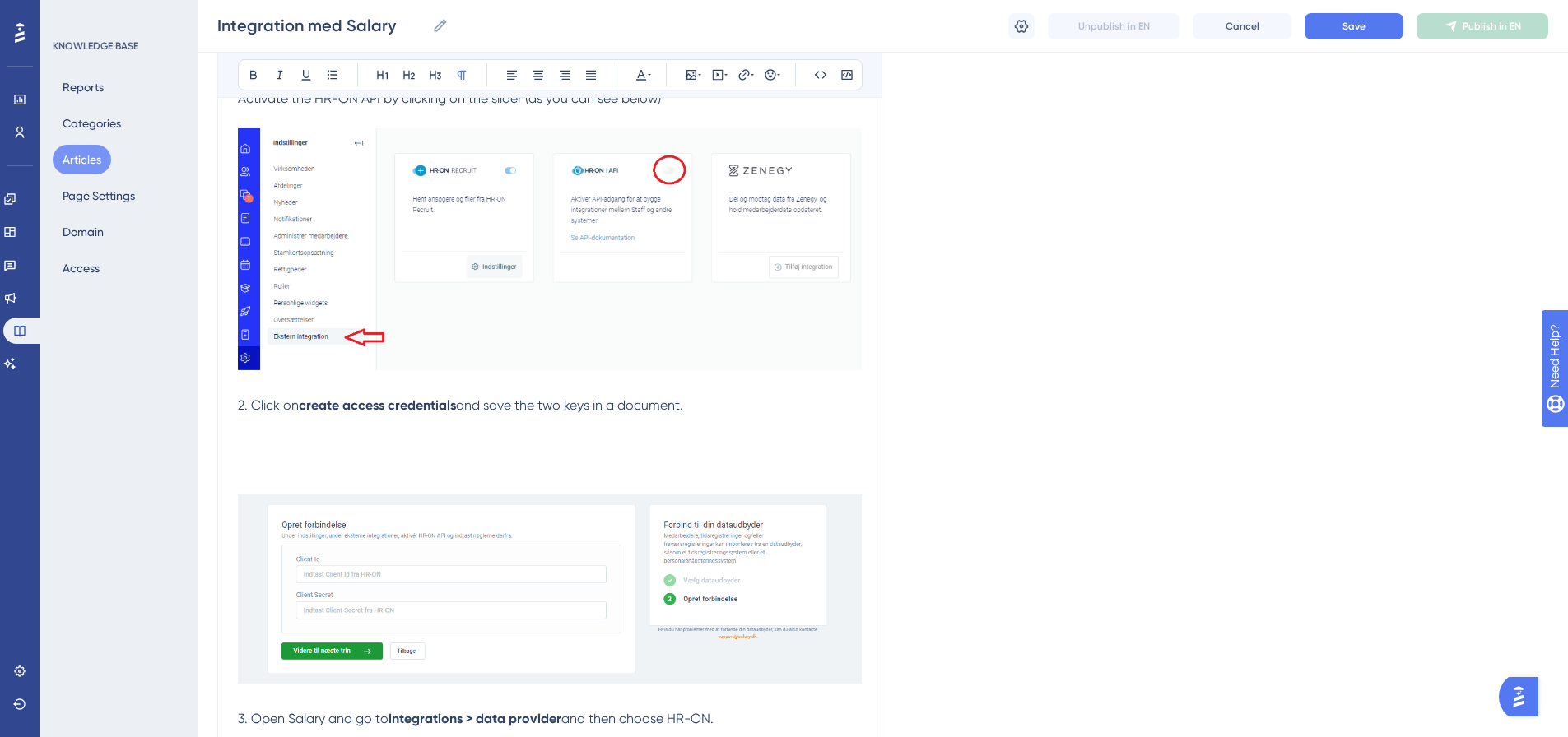
scroll to position [529, 0]
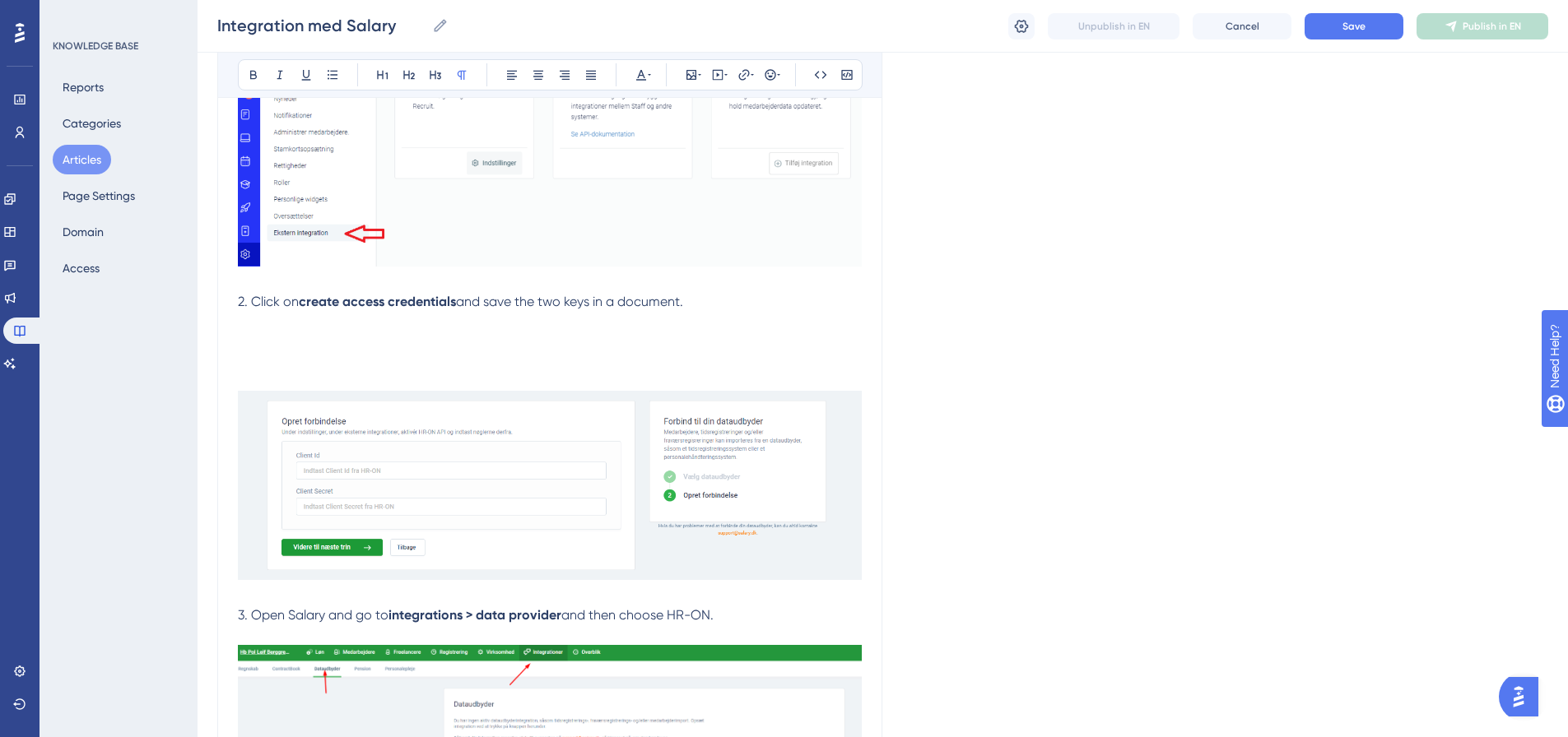
click at [267, 344] on p at bounding box center [549, 341] width 624 height 20
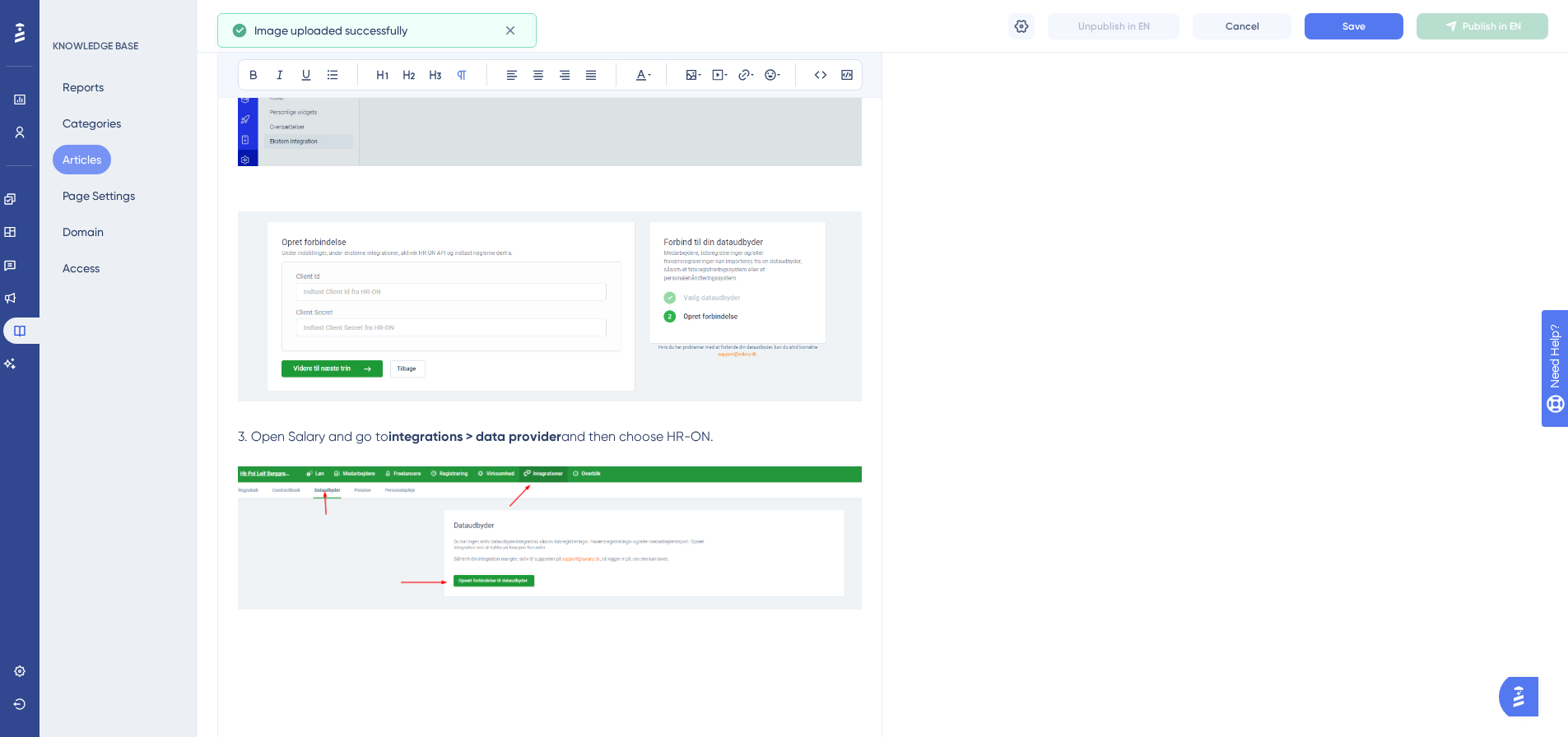
scroll to position [1023, 0]
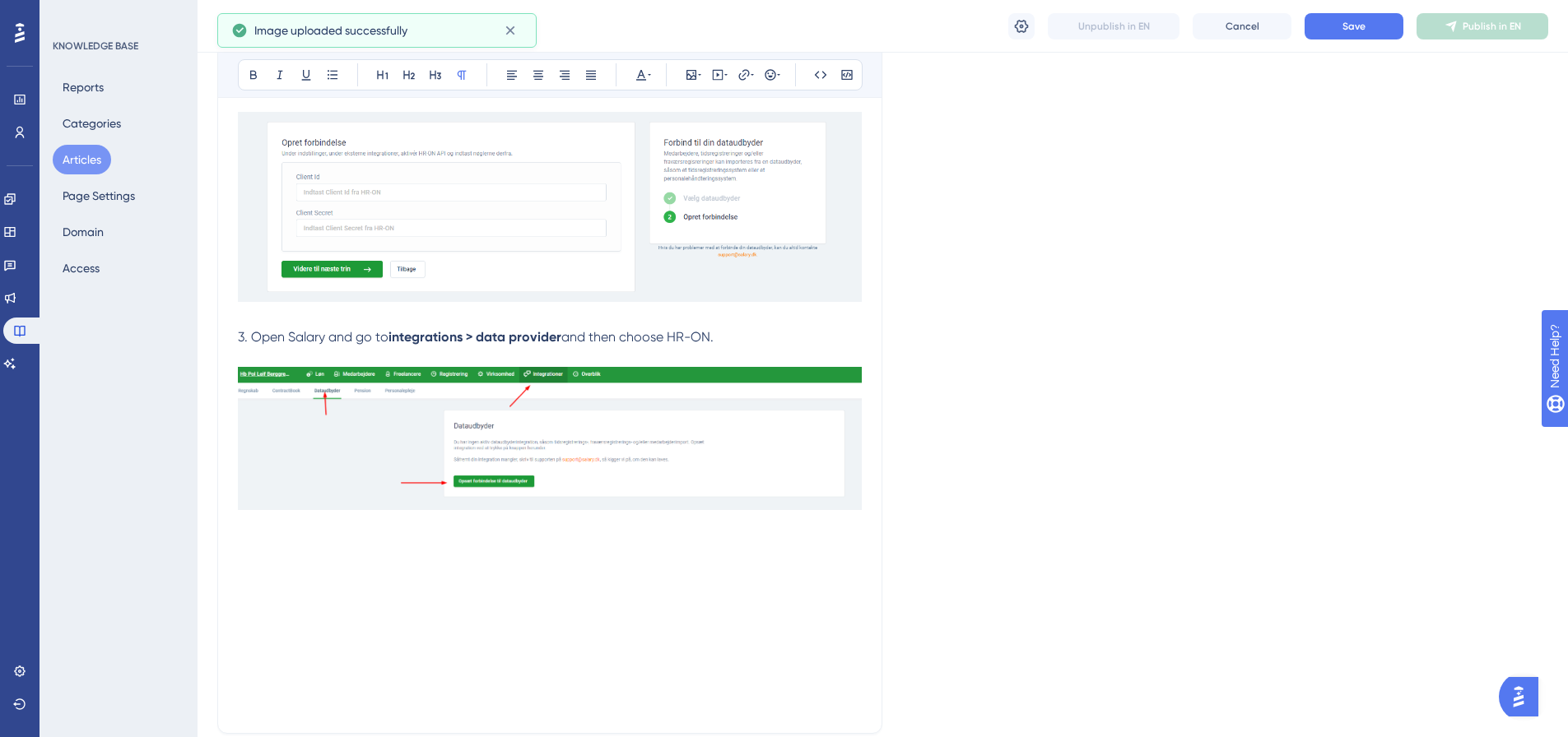
drag, startPoint x: 393, startPoint y: 198, endPoint x: 329, endPoint y: 552, distance: 359.7
click at [330, 561] on div "This entry will go over how you integrate Salary with HR-ON Staff. This is a ne…" at bounding box center [549, 21] width 624 height 1387
click at [363, 243] on img at bounding box center [549, 207] width 624 height 190
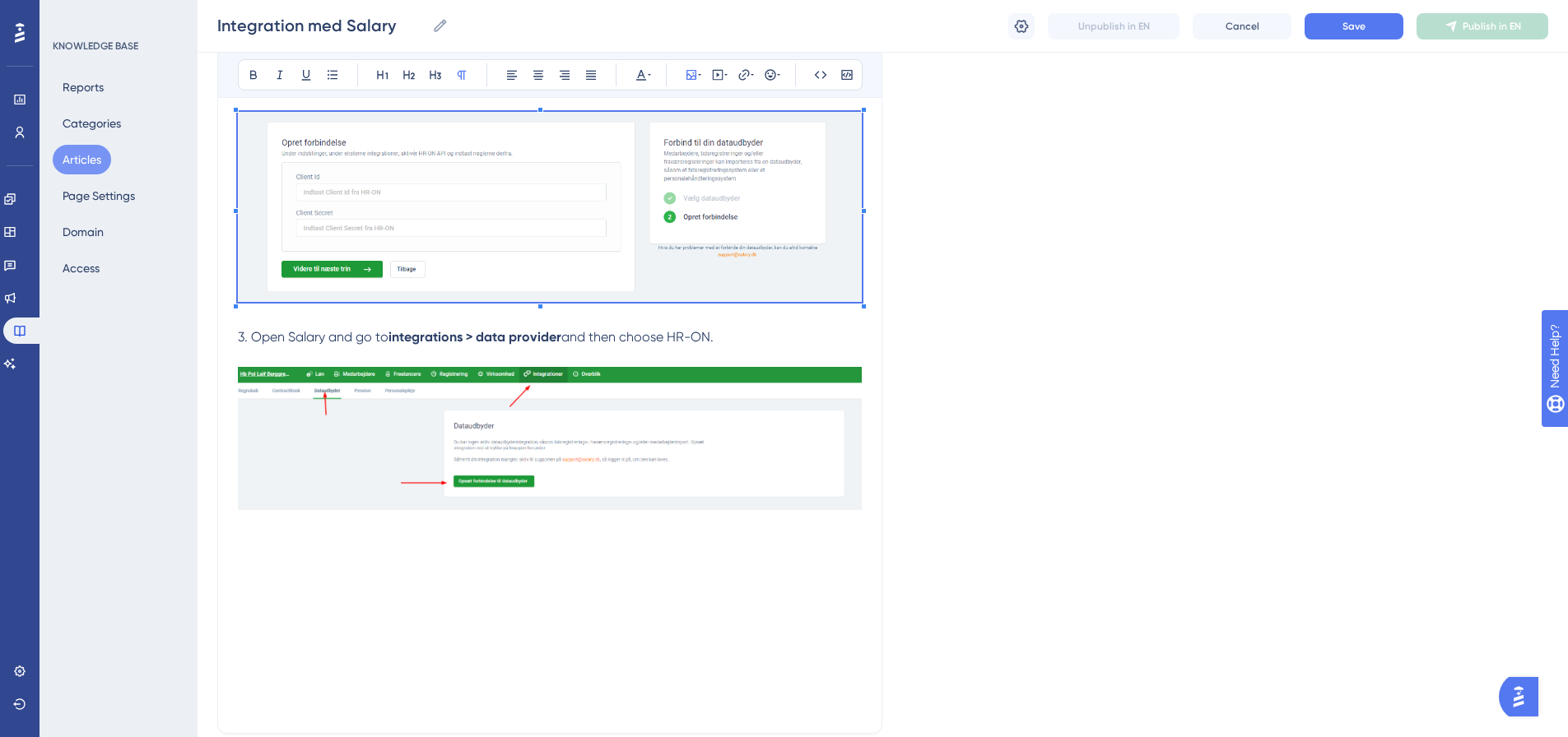
click at [734, 559] on p at bounding box center [549, 566] width 624 height 20
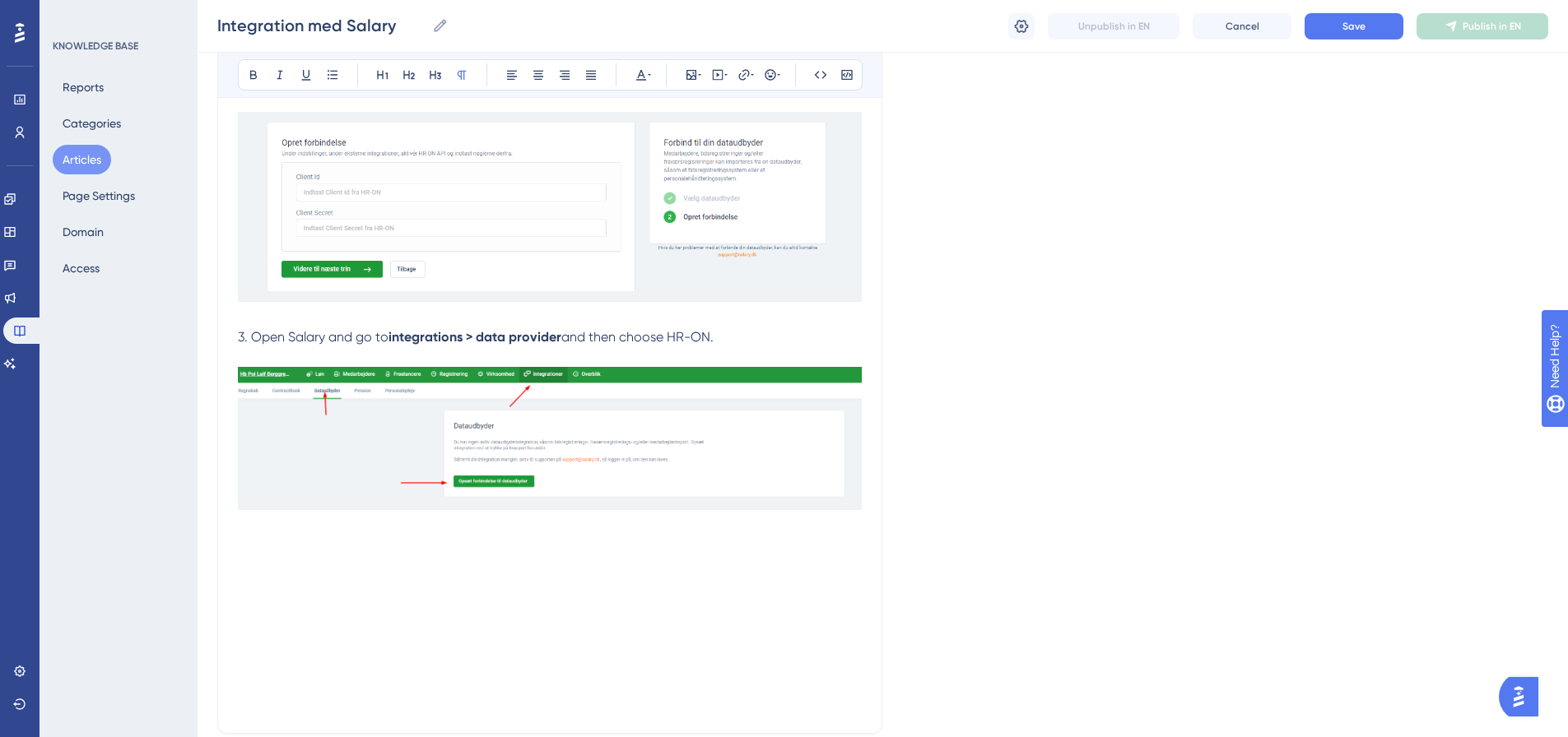
click at [393, 230] on img at bounding box center [549, 207] width 624 height 190
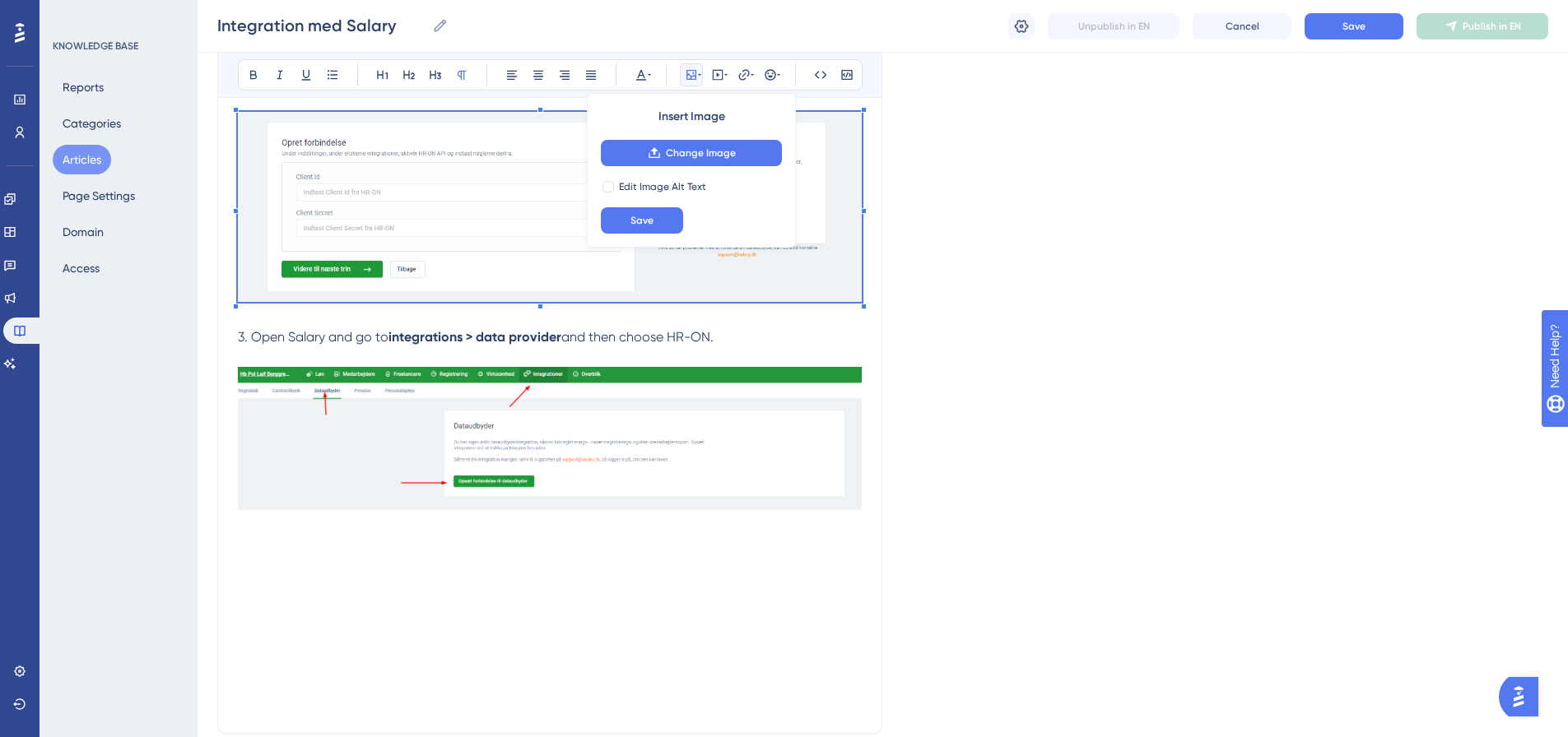
click at [271, 548] on p at bounding box center [549, 546] width 624 height 20
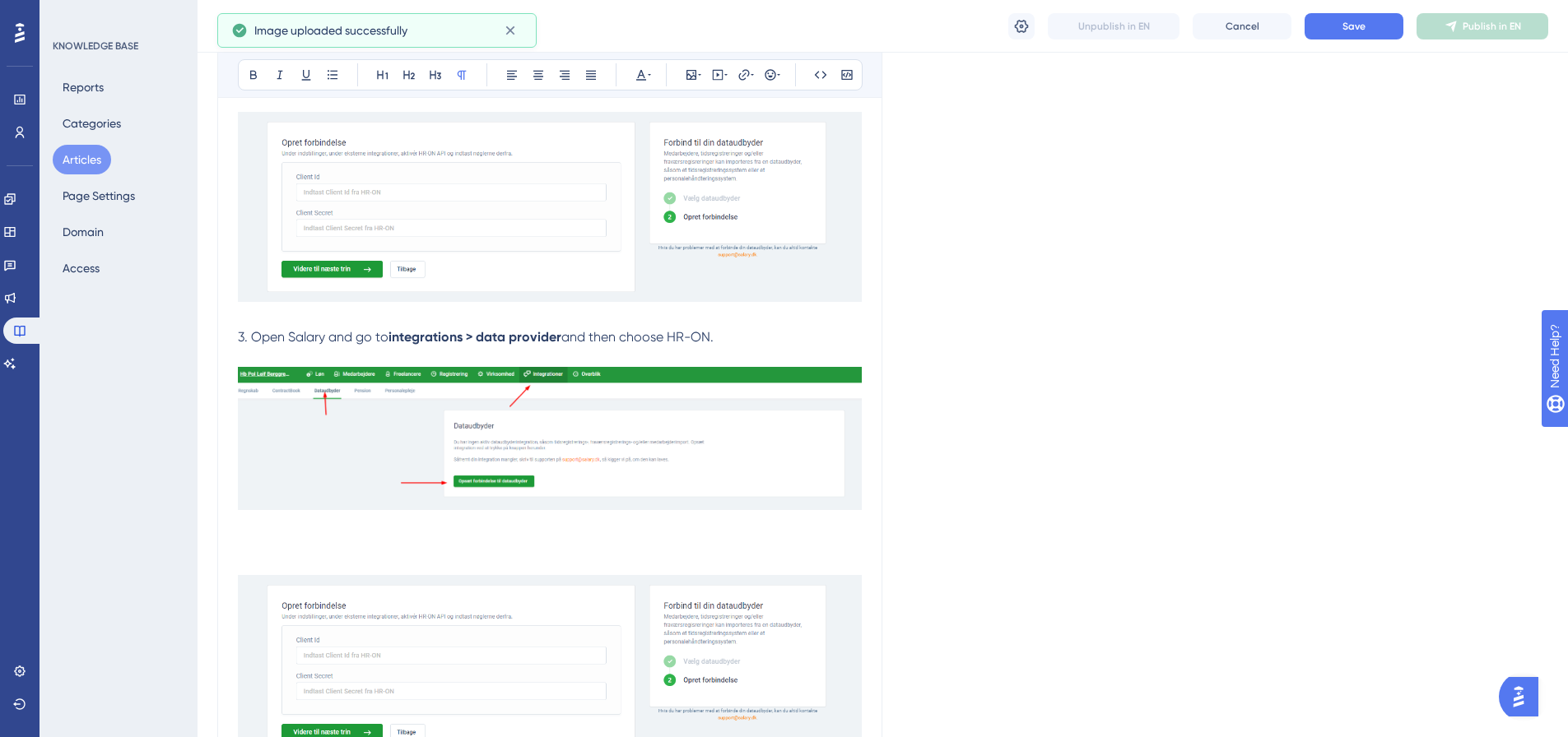
click at [504, 220] on img at bounding box center [549, 207] width 624 height 190
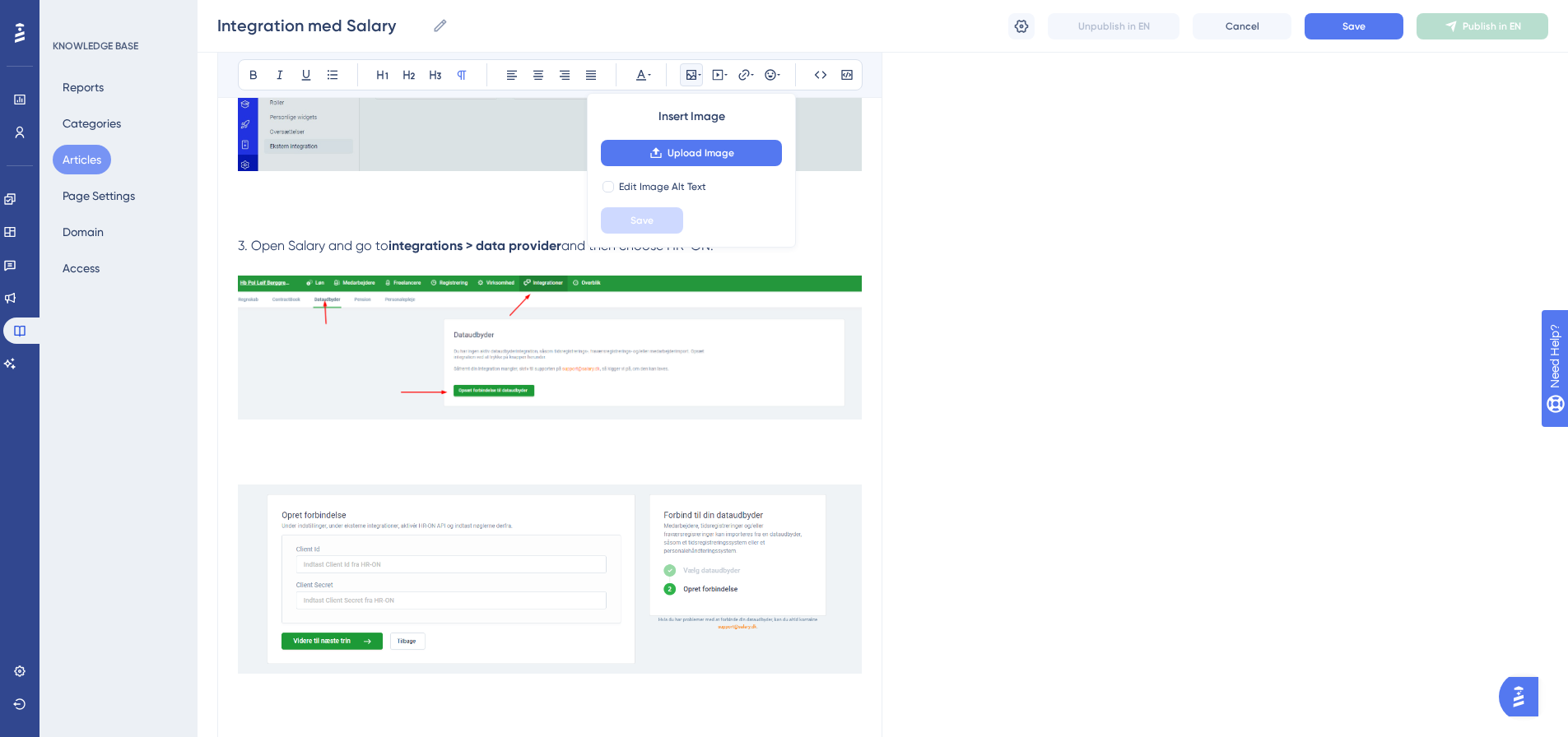
scroll to position [858, 0]
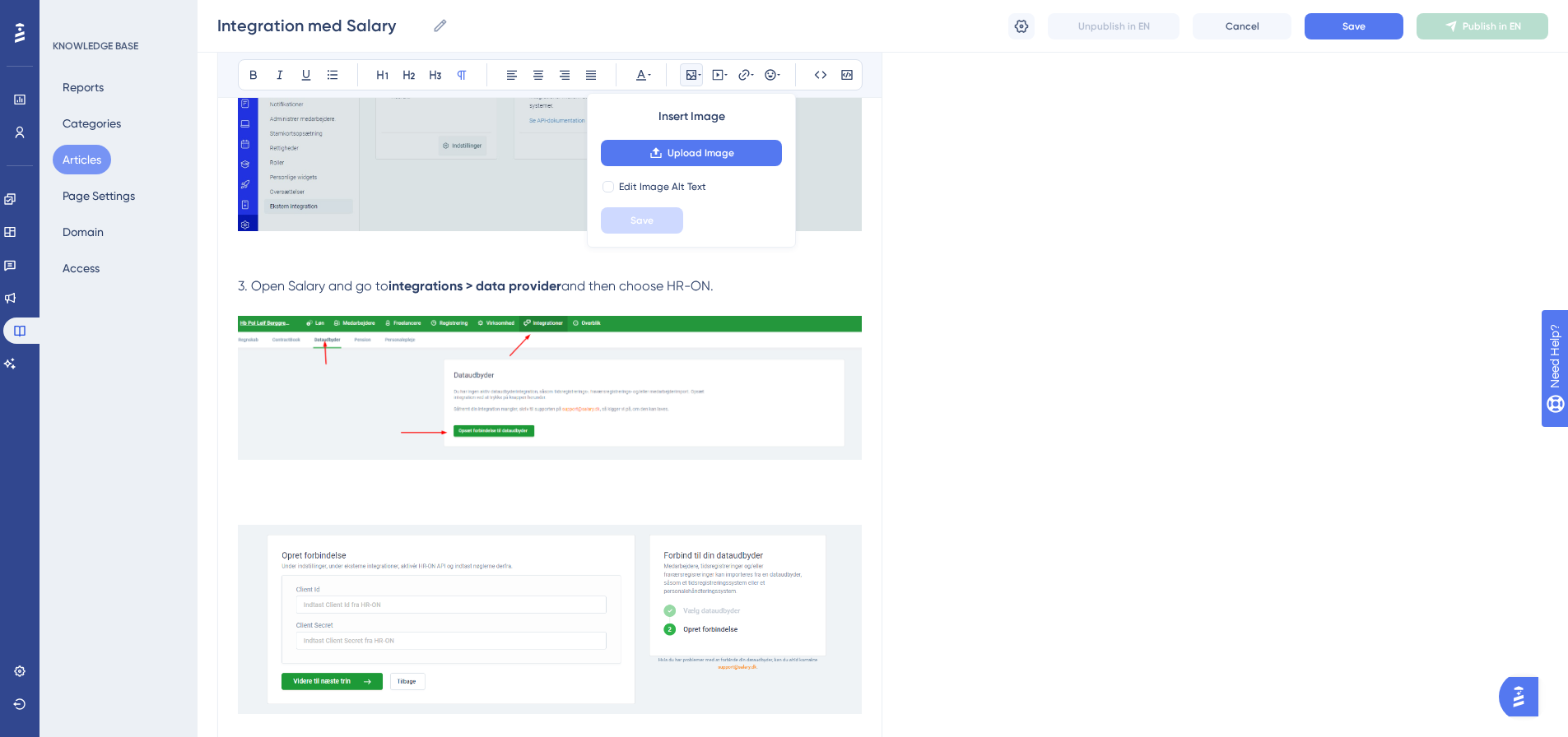
click at [269, 489] on p at bounding box center [549, 495] width 624 height 20
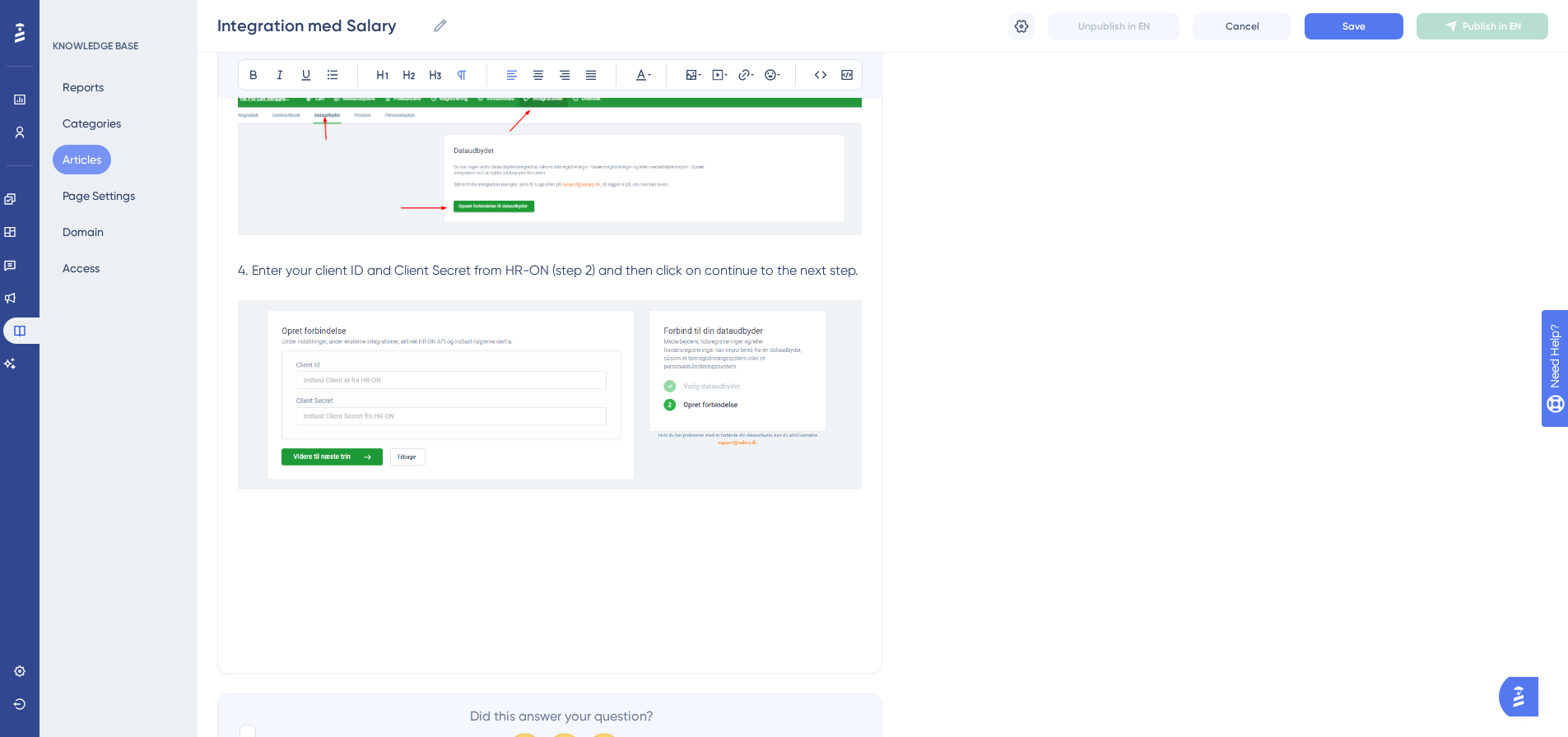
scroll to position [1106, 0]
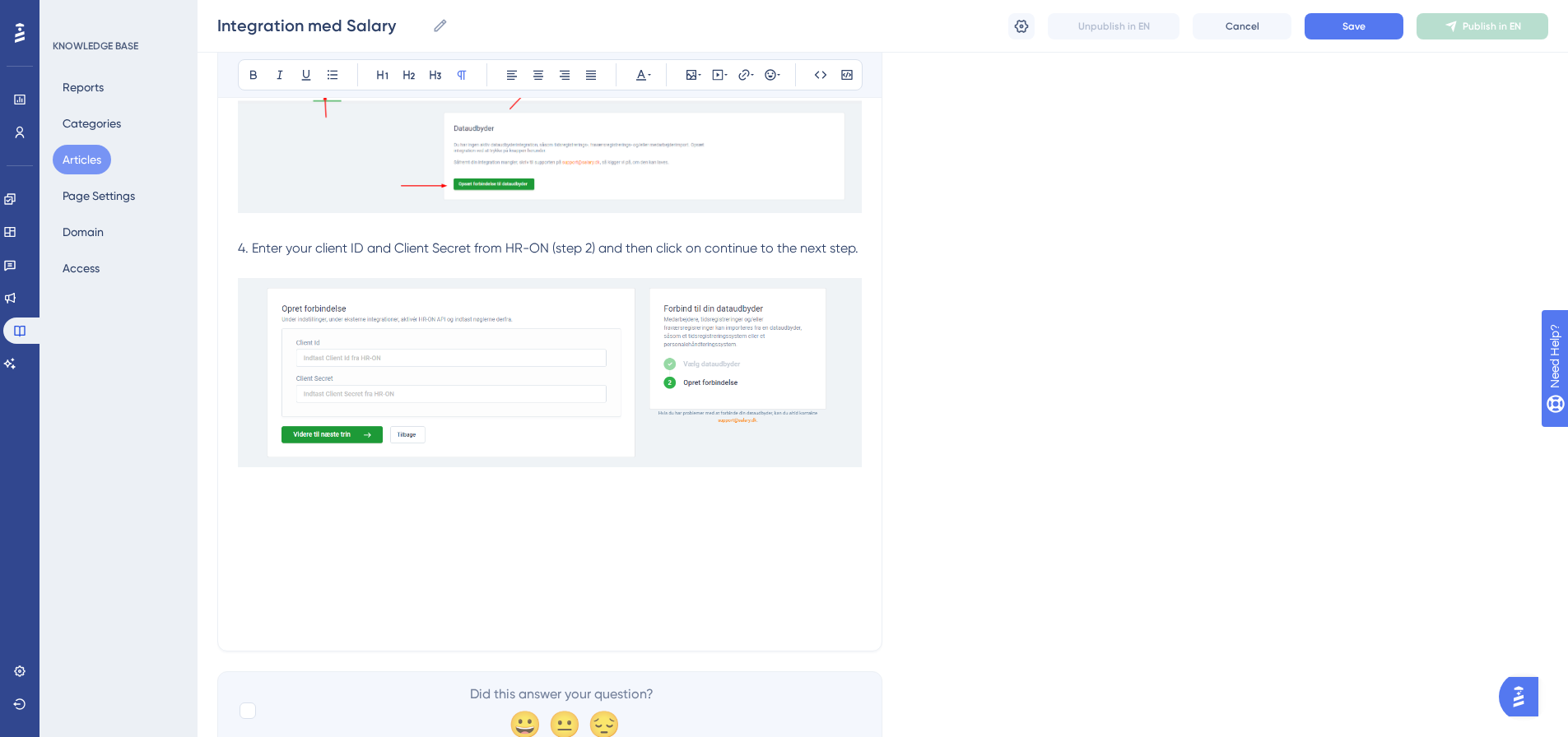
click at [276, 517] on p at bounding box center [549, 523] width 624 height 20
click at [256, 494] on p at bounding box center [549, 503] width 624 height 20
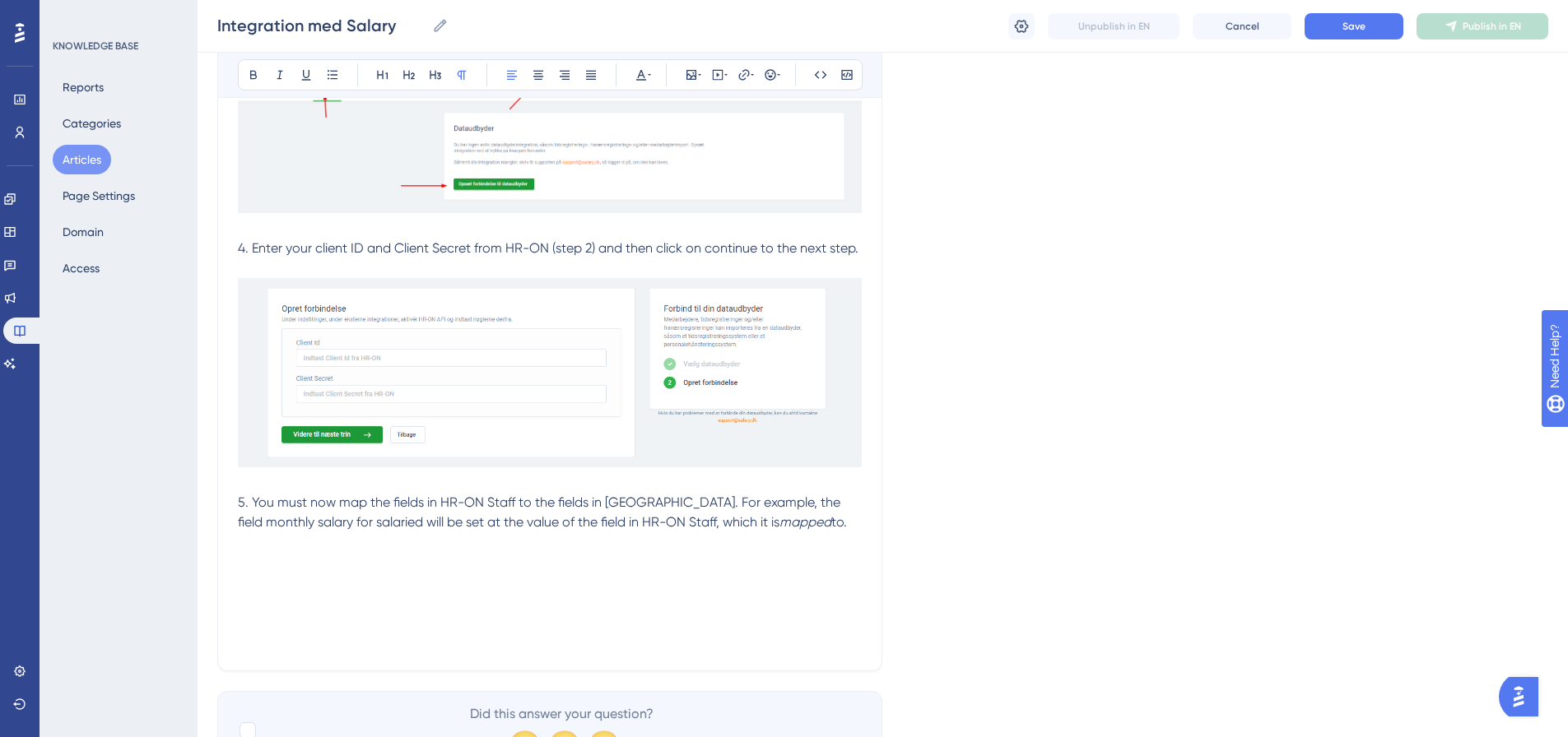
click at [240, 561] on p at bounding box center [549, 562] width 624 height 20
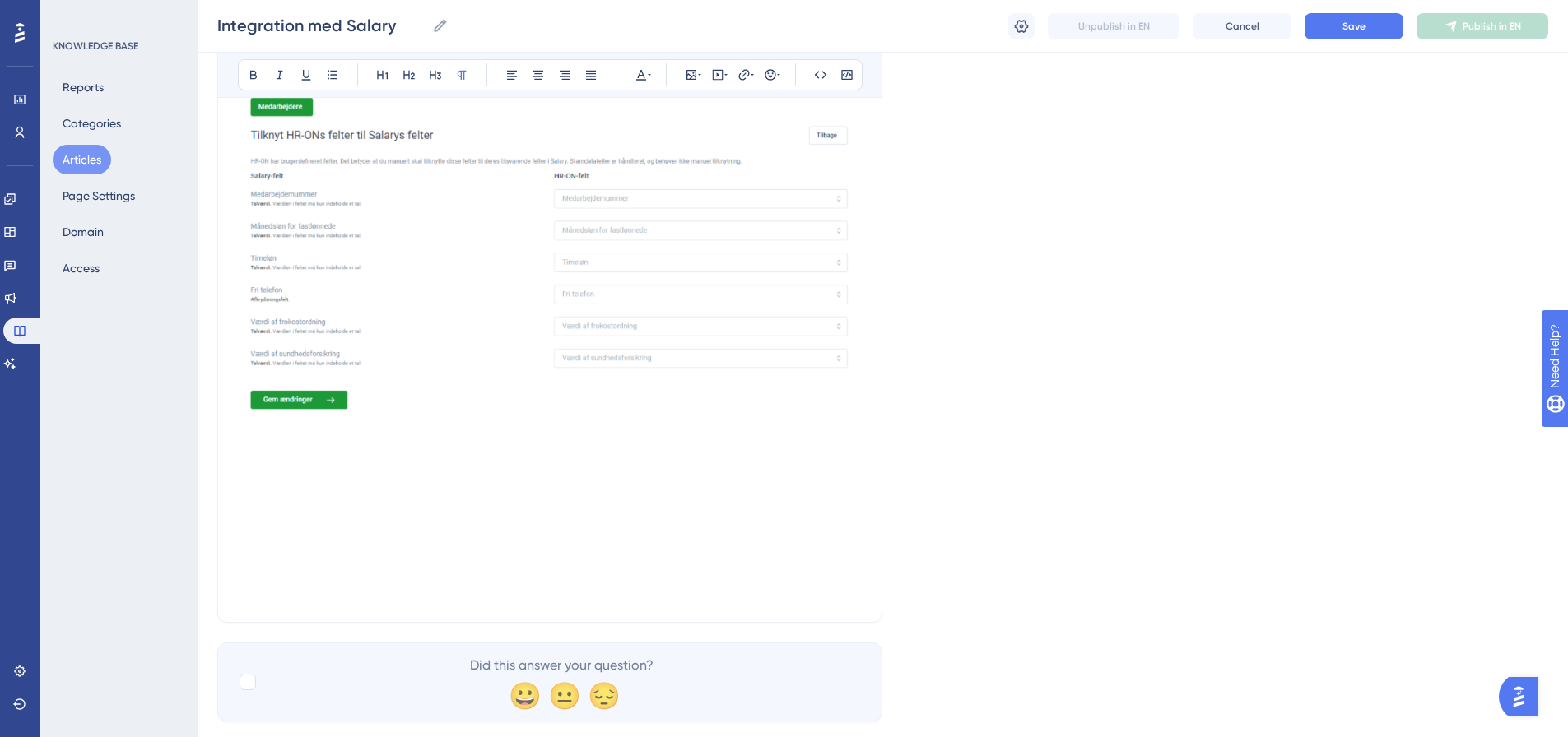
scroll to position [1584, 0]
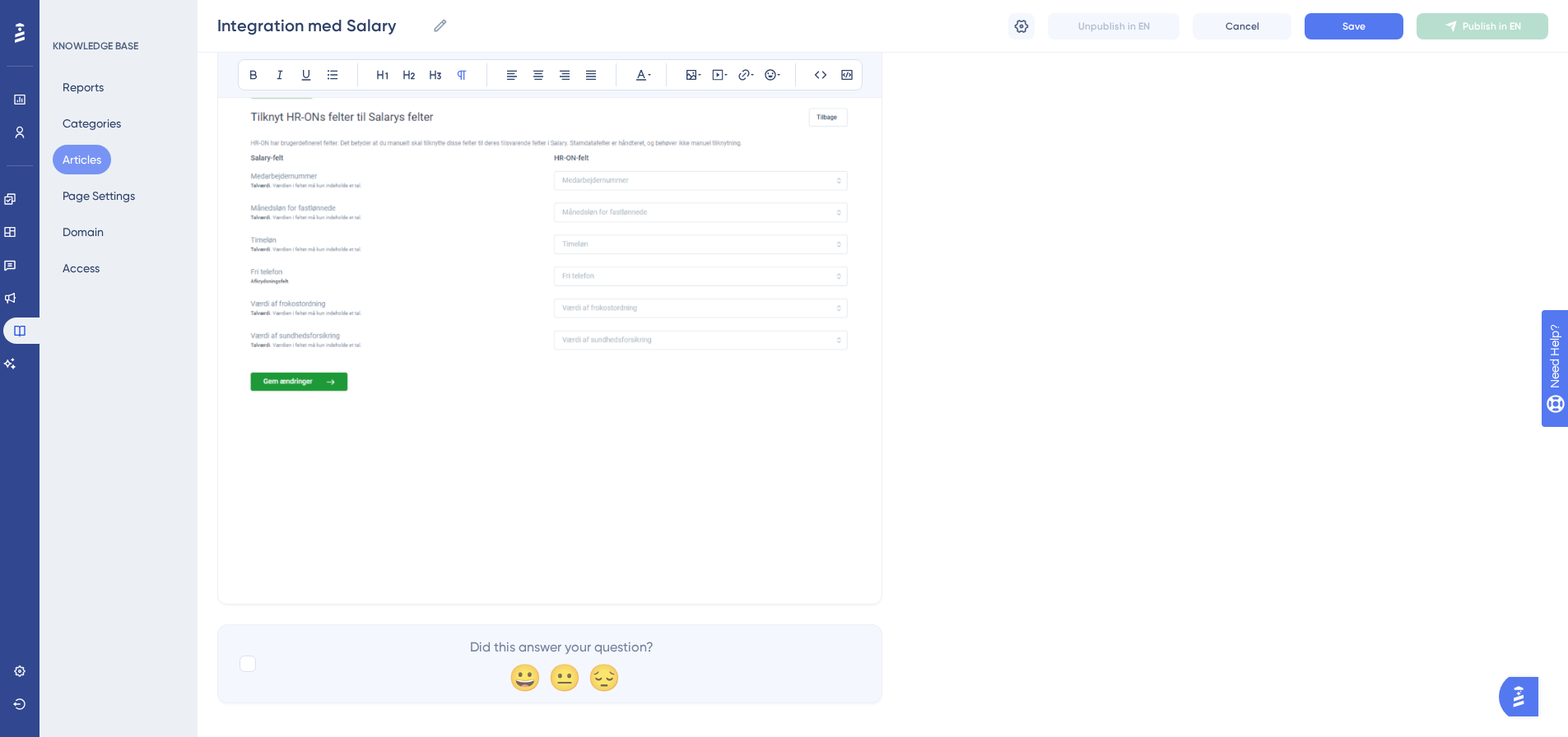
click at [256, 448] on p at bounding box center [549, 456] width 624 height 20
click at [252, 429] on p at bounding box center [549, 436] width 624 height 20
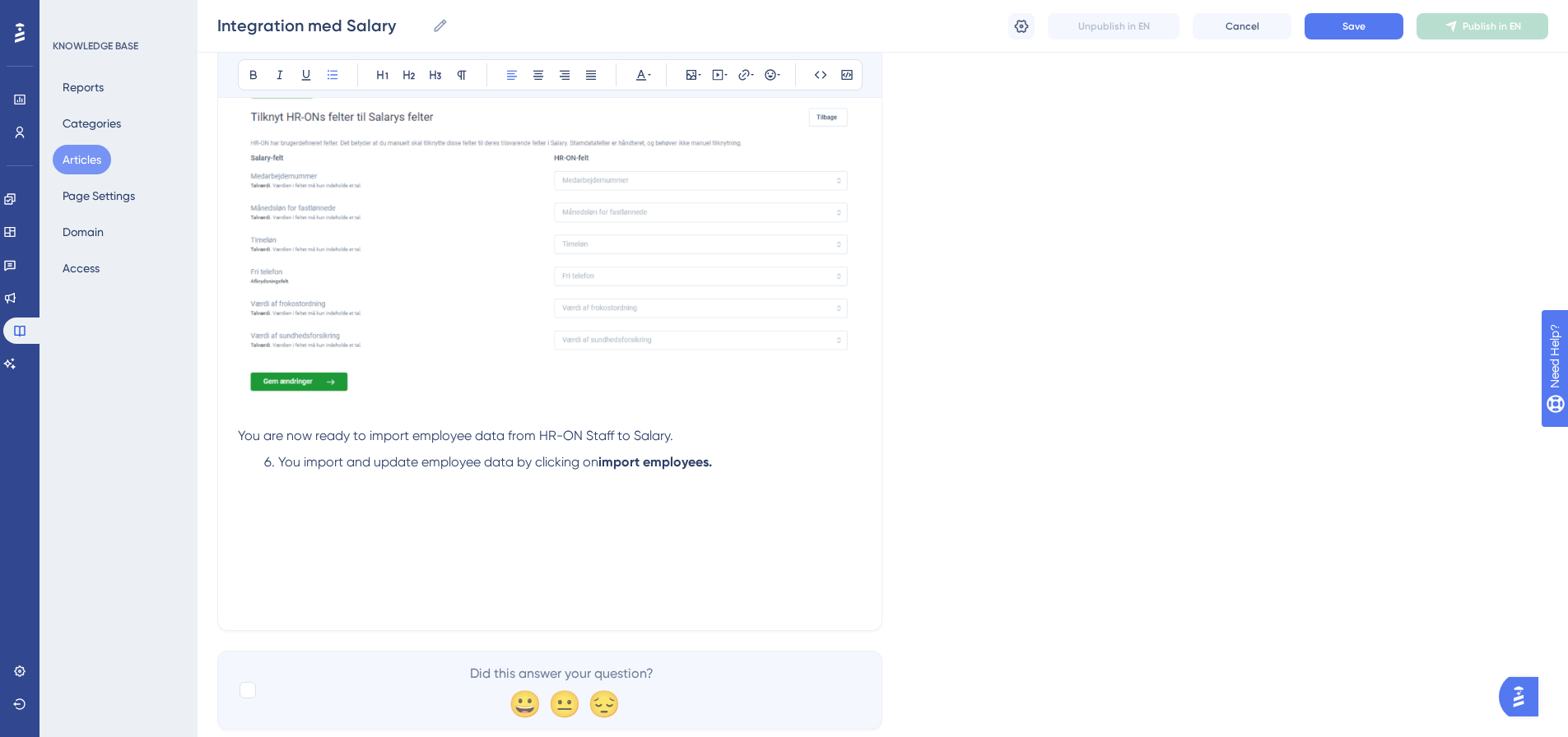
click at [261, 469] on li "You import and update employee data by clicking on import employees." at bounding box center [559, 462] width 605 height 20
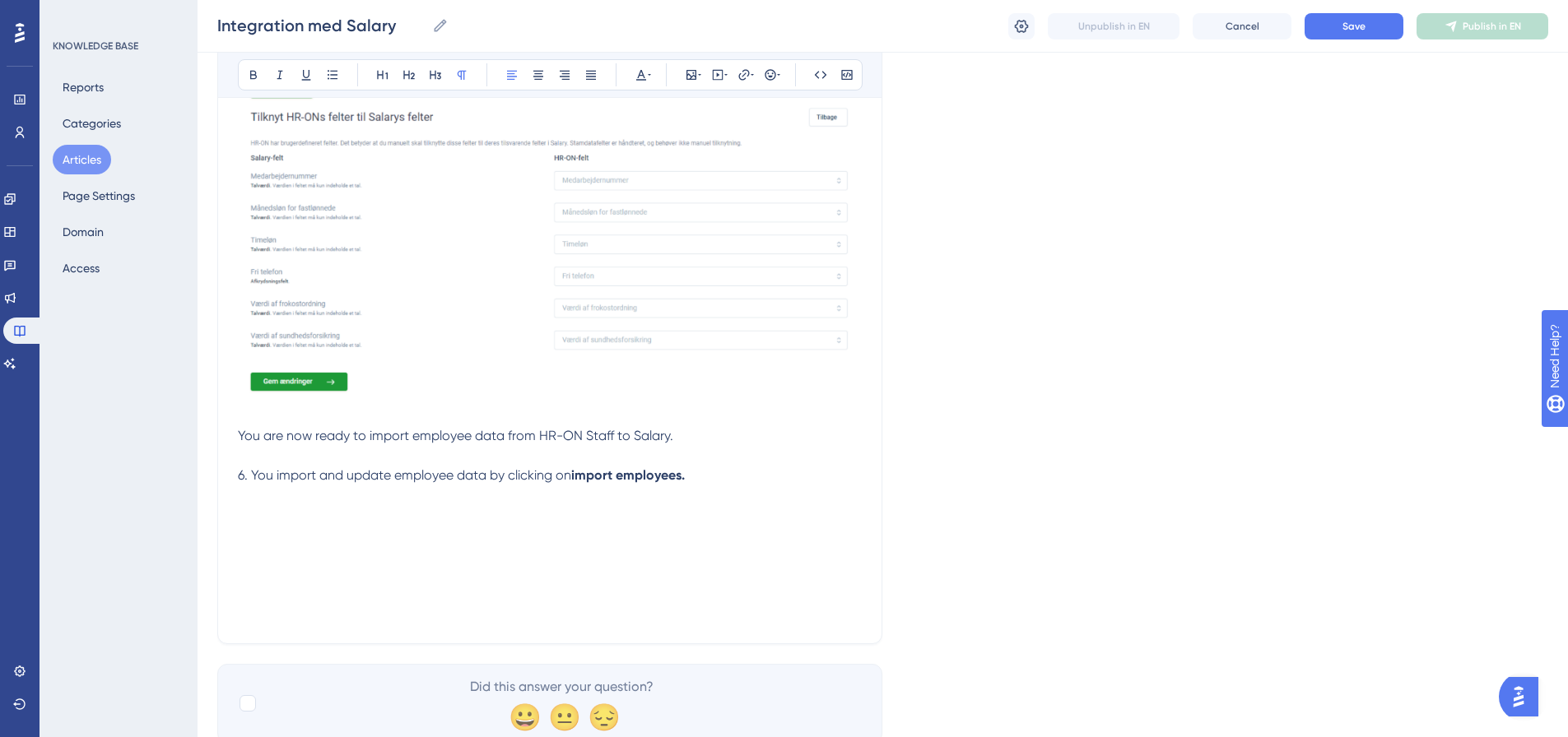
click at [782, 480] on p "6. You import and update employee data by clicking on import employees." at bounding box center [549, 476] width 624 height 20
click at [240, 508] on p at bounding box center [549, 515] width 624 height 20
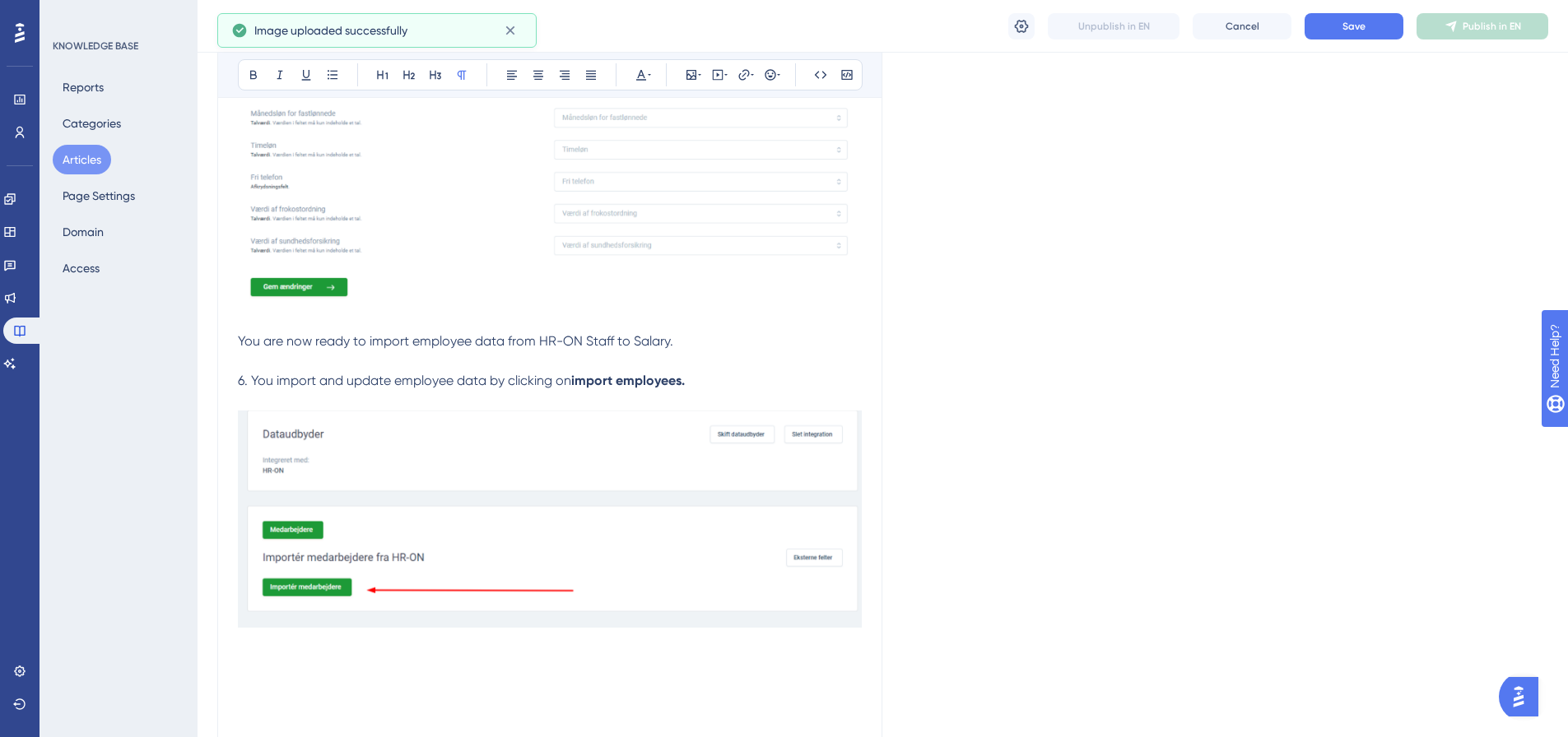
scroll to position [1699, 0]
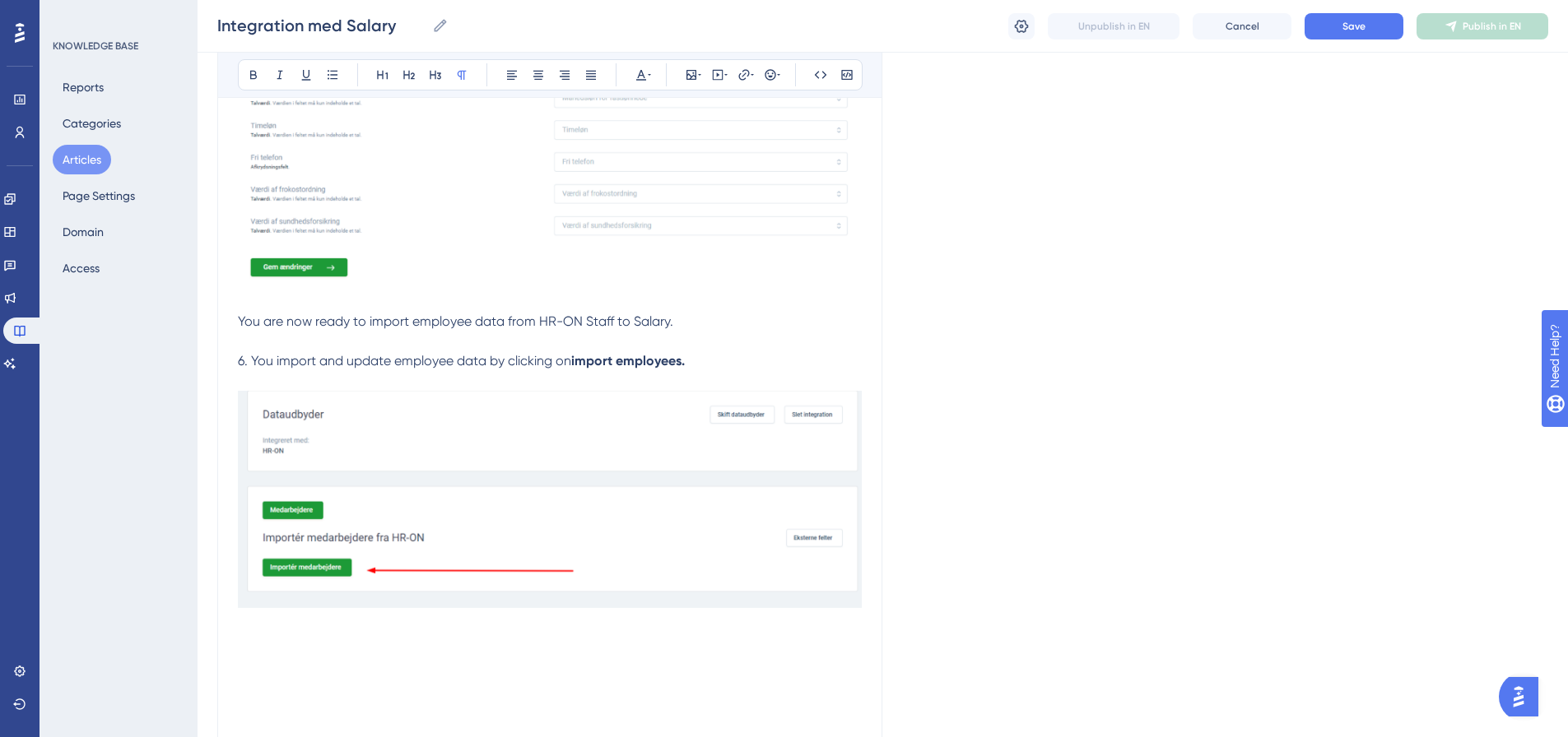
click at [245, 644] on p at bounding box center [549, 644] width 624 height 20
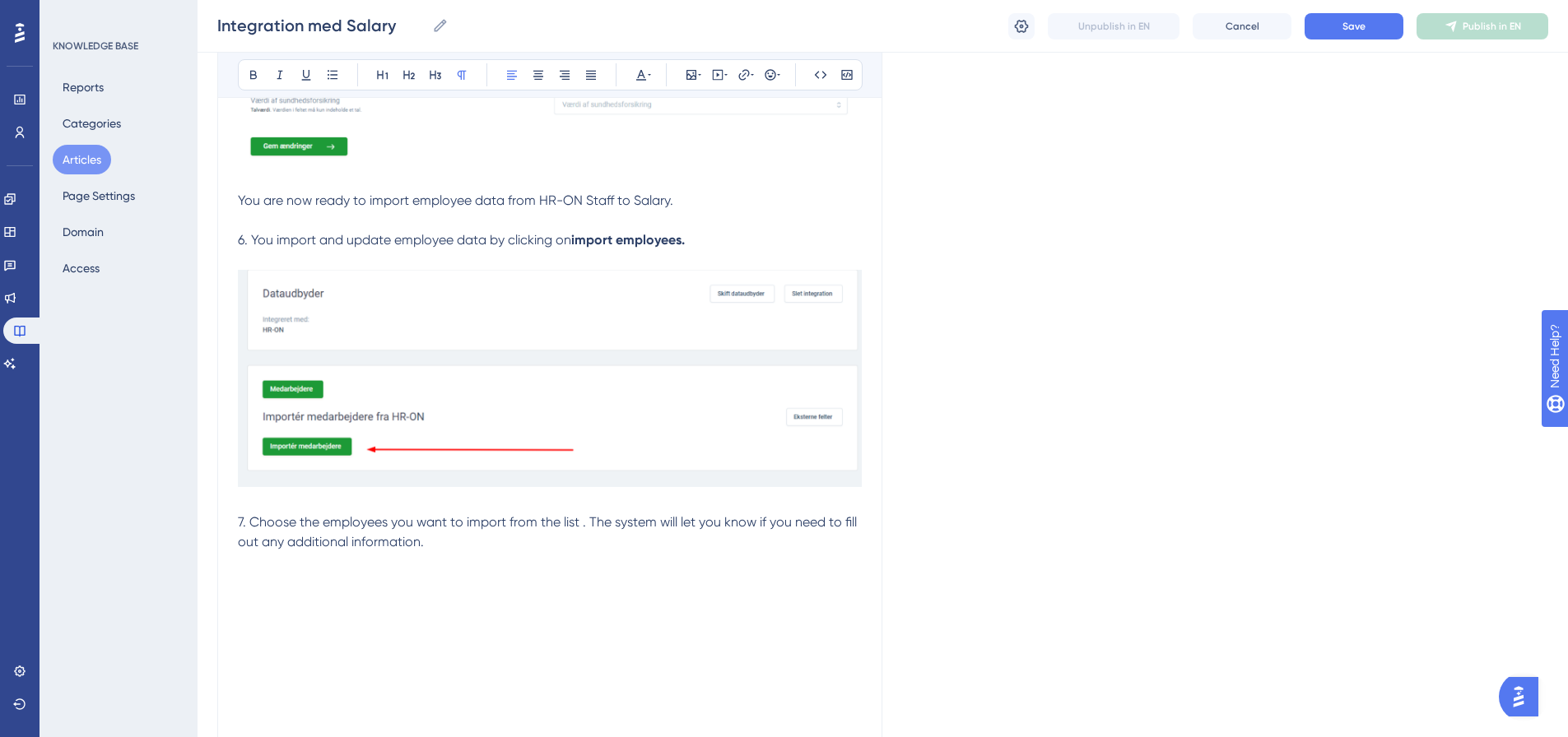
scroll to position [1864, 0]
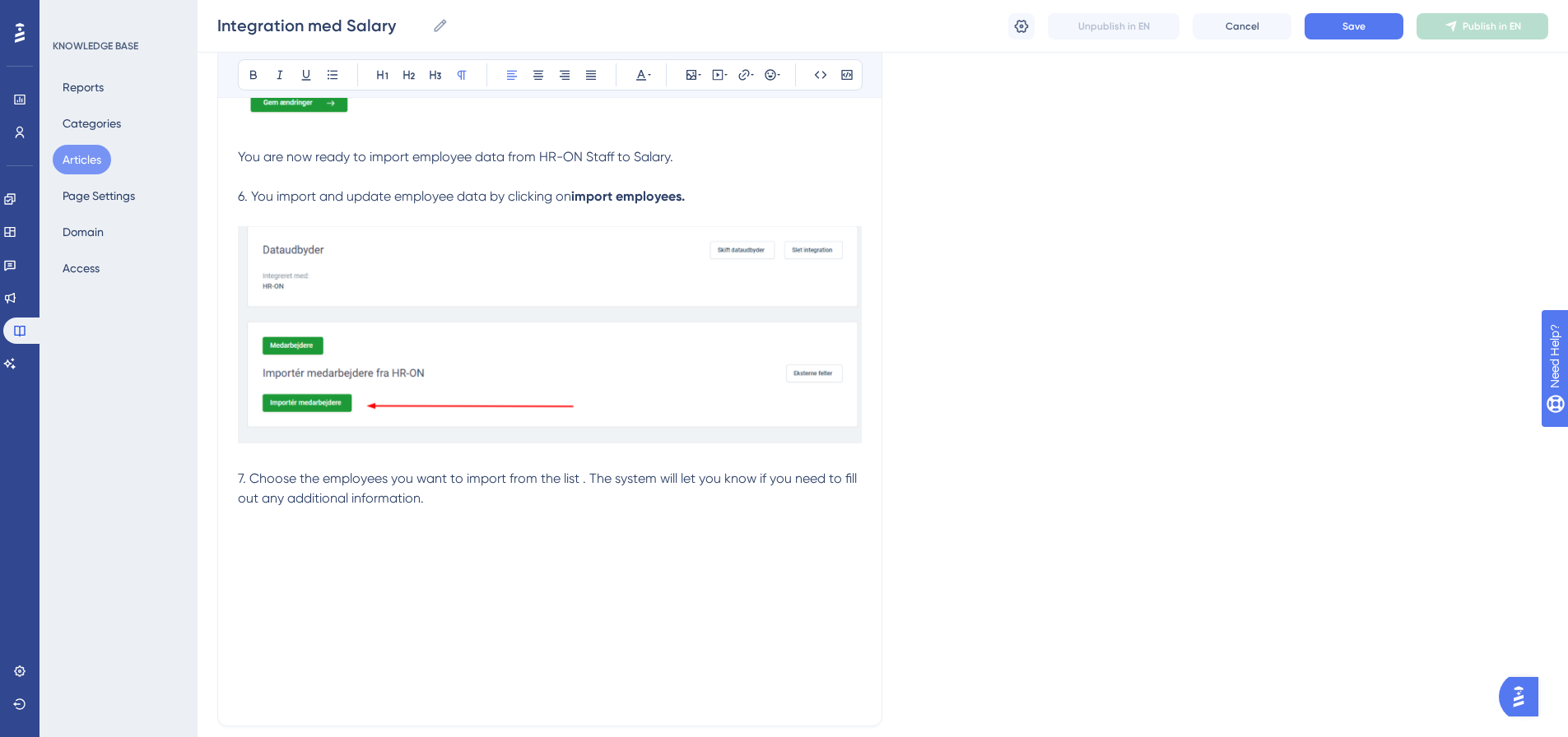
click at [259, 537] on p at bounding box center [549, 538] width 624 height 20
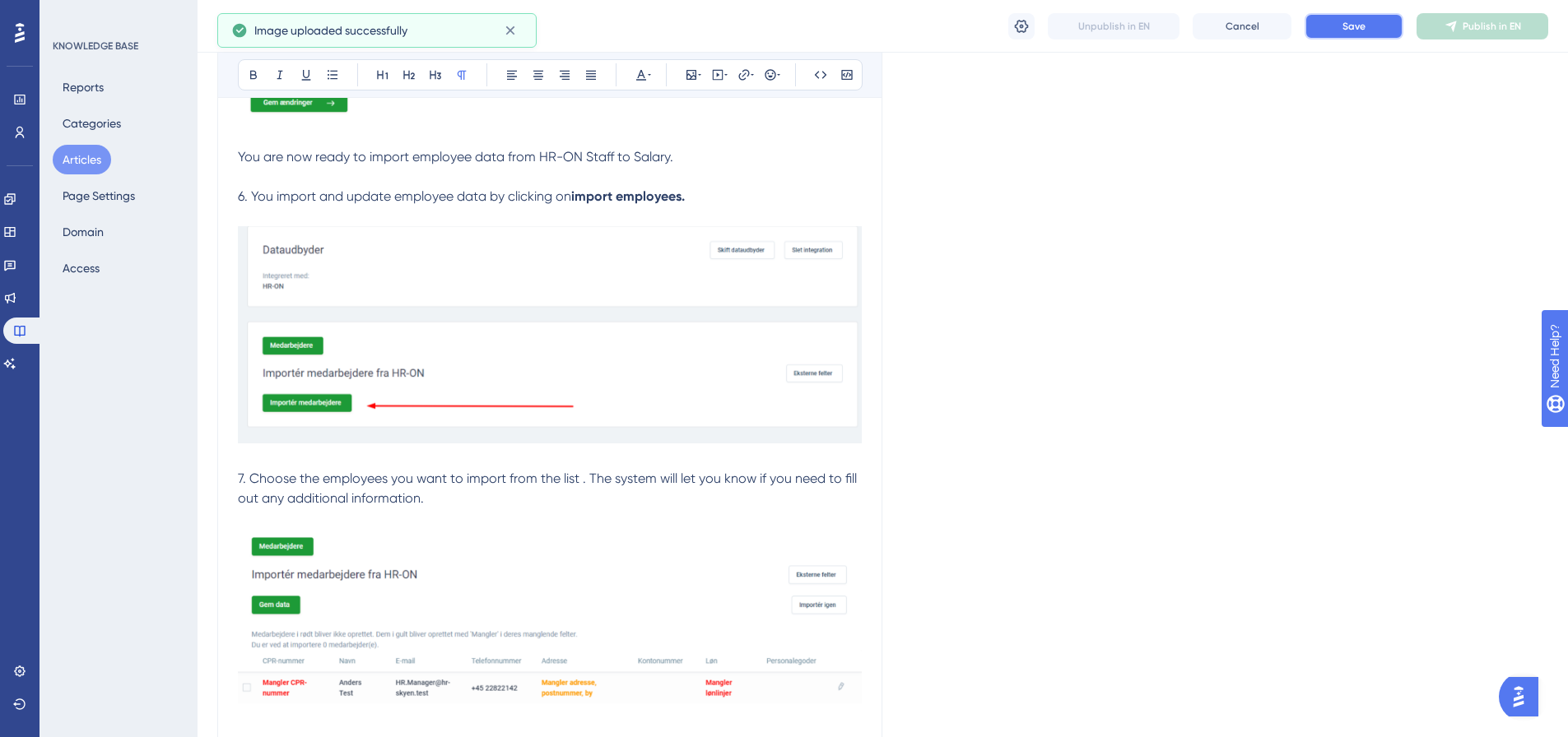
click at [1375, 27] on button "Save" at bounding box center [1354, 26] width 99 height 26
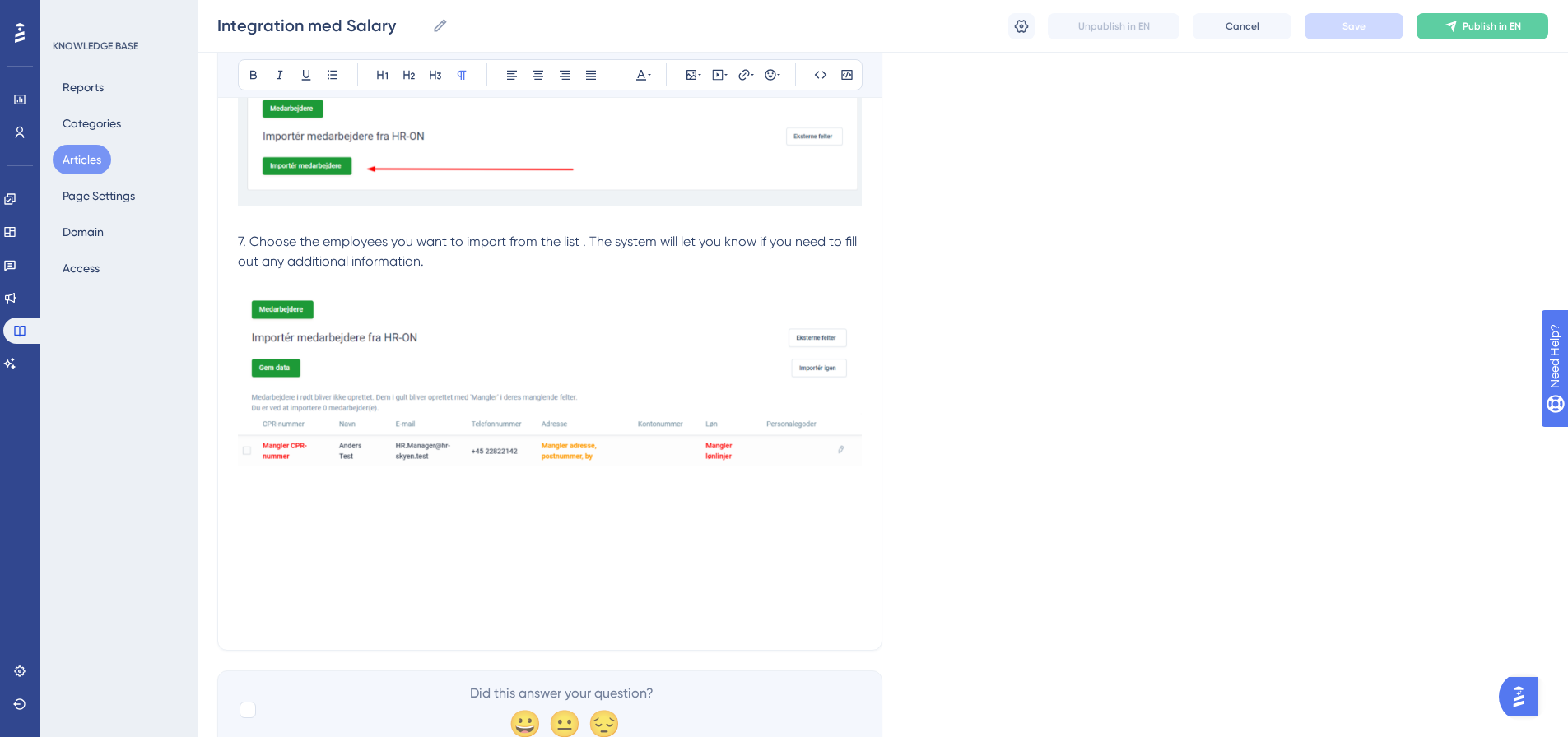
scroll to position [2110, 0]
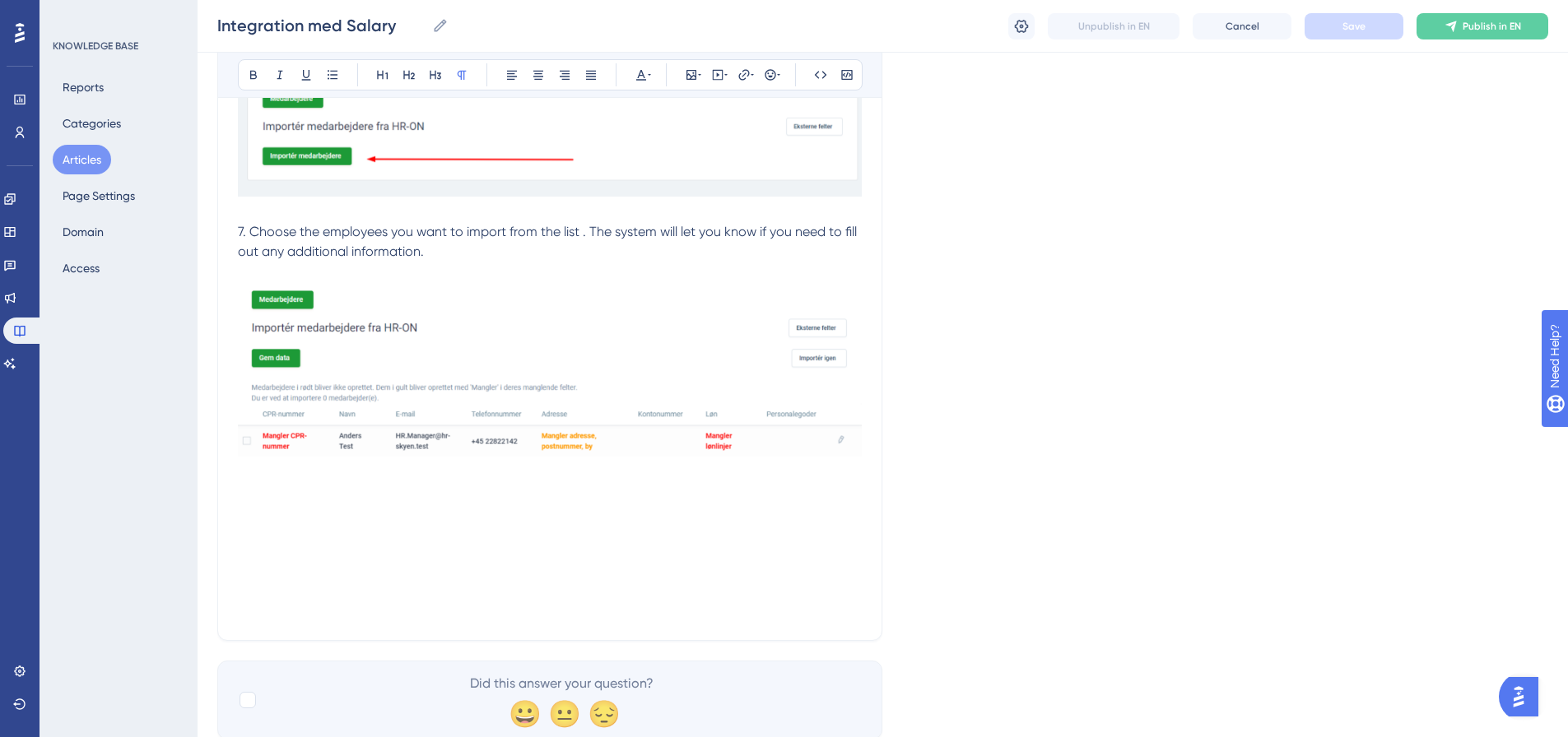
click at [274, 479] on p at bounding box center [549, 472] width 624 height 20
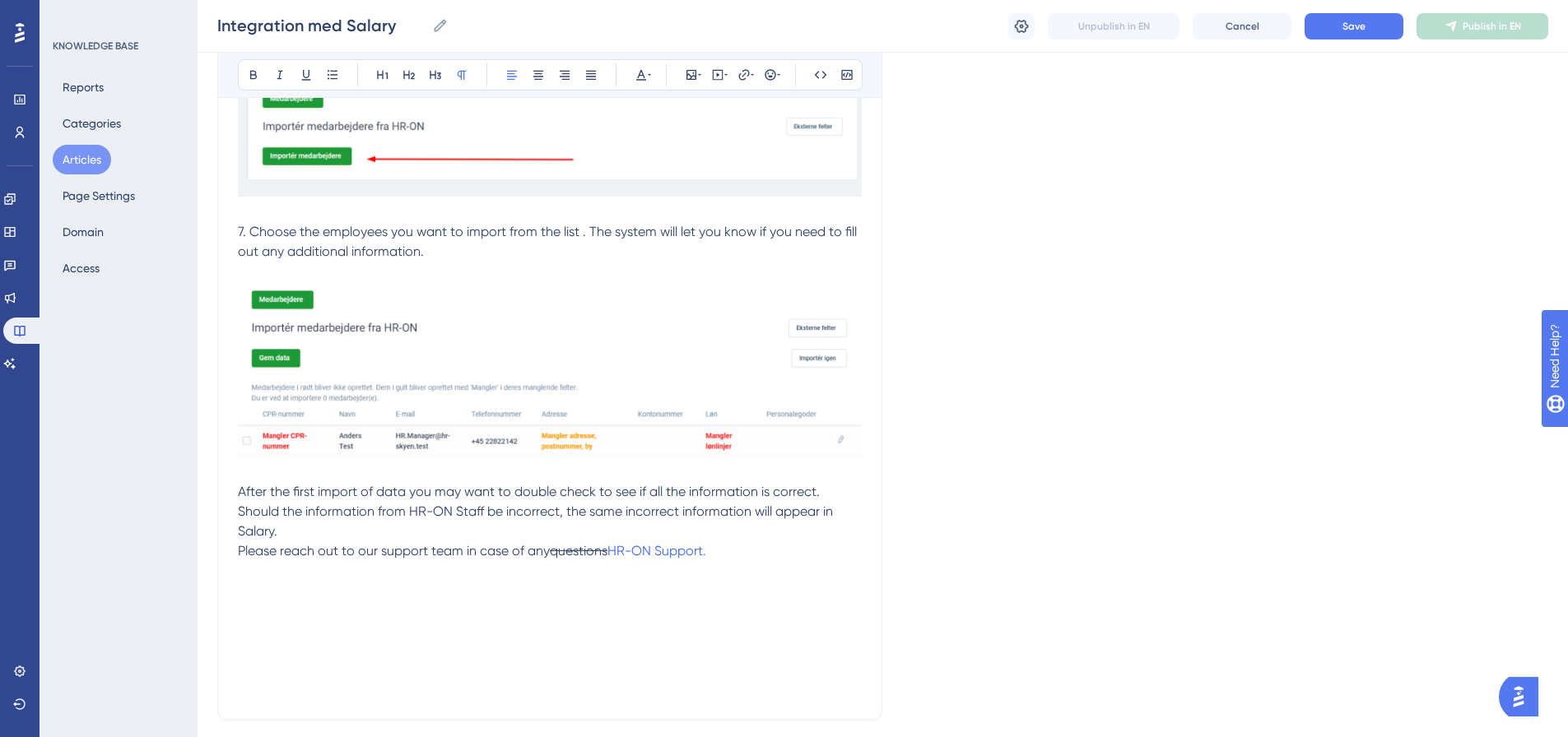
click at [581, 547] on span "questions" at bounding box center [579, 551] width 58 height 16
click at [571, 554] on span "questions" at bounding box center [579, 551] width 58 height 16
click at [304, 76] on icon at bounding box center [306, 75] width 13 height 13
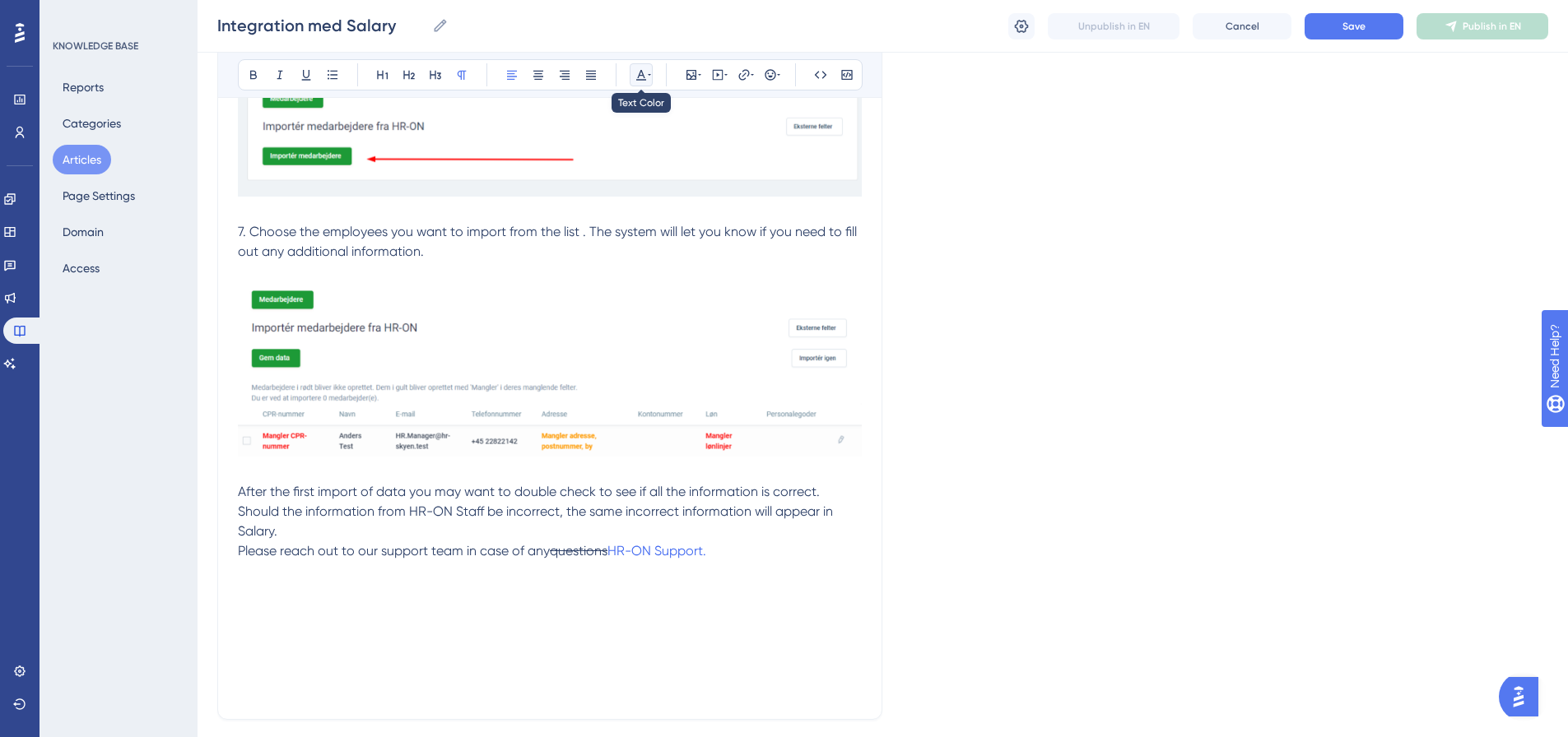
click at [651, 82] on button at bounding box center [642, 75] width 23 height 23
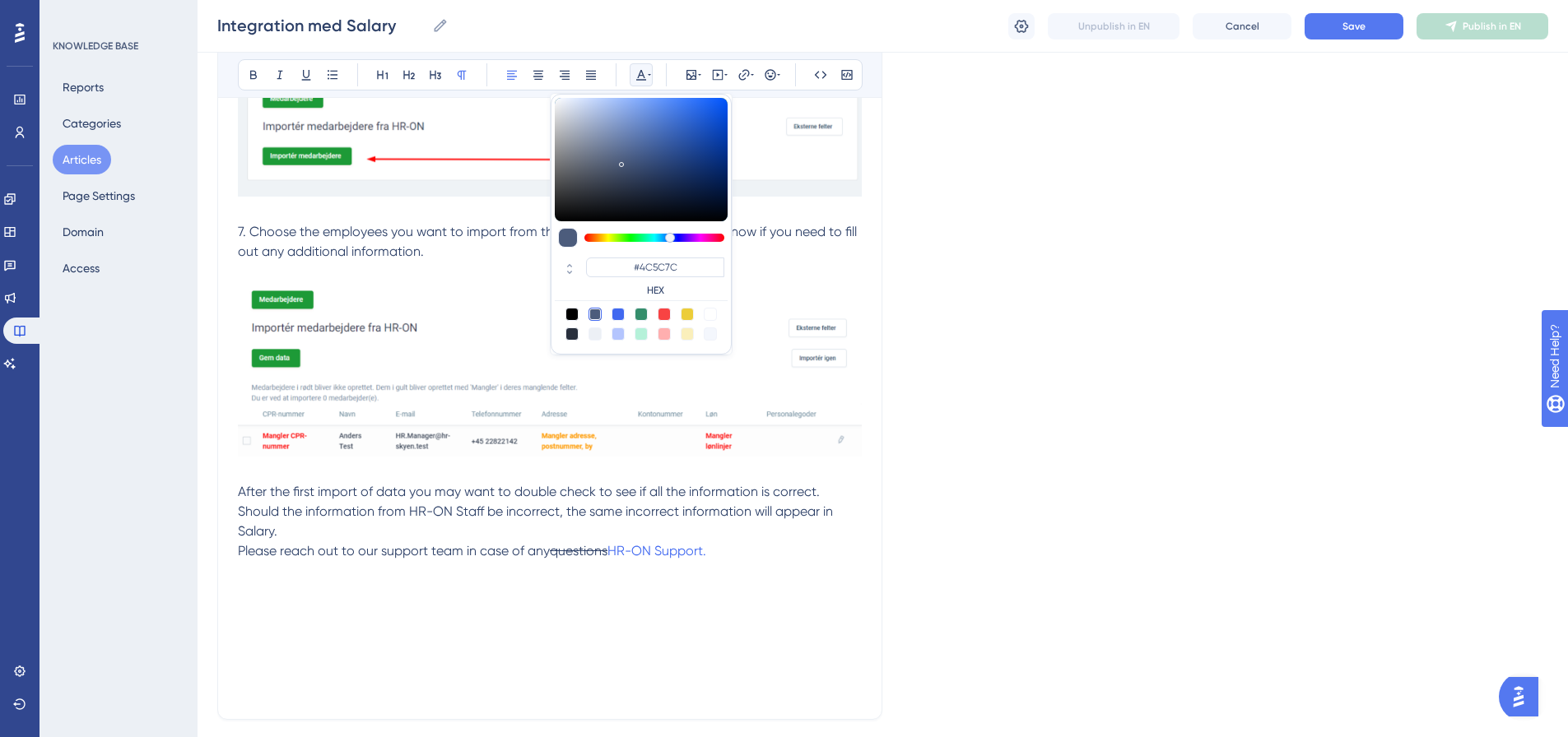
click at [651, 82] on button at bounding box center [642, 75] width 23 height 23
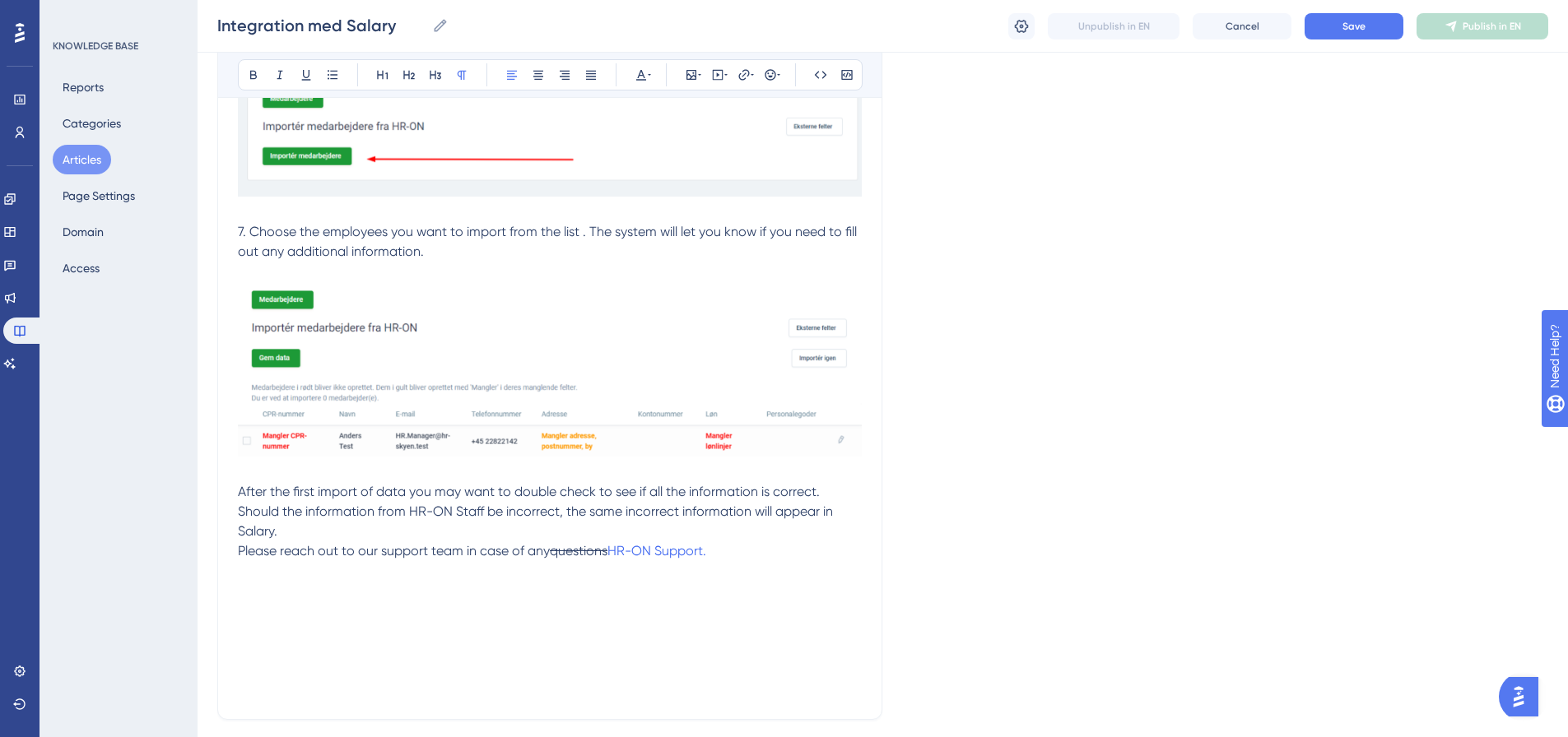
click at [545, 553] on span "Please reach out to our support team in case of any" at bounding box center [393, 551] width 312 height 16
click at [350, 526] on p "After the first import of data you may want to double check to see if all the i…" at bounding box center [549, 512] width 624 height 59
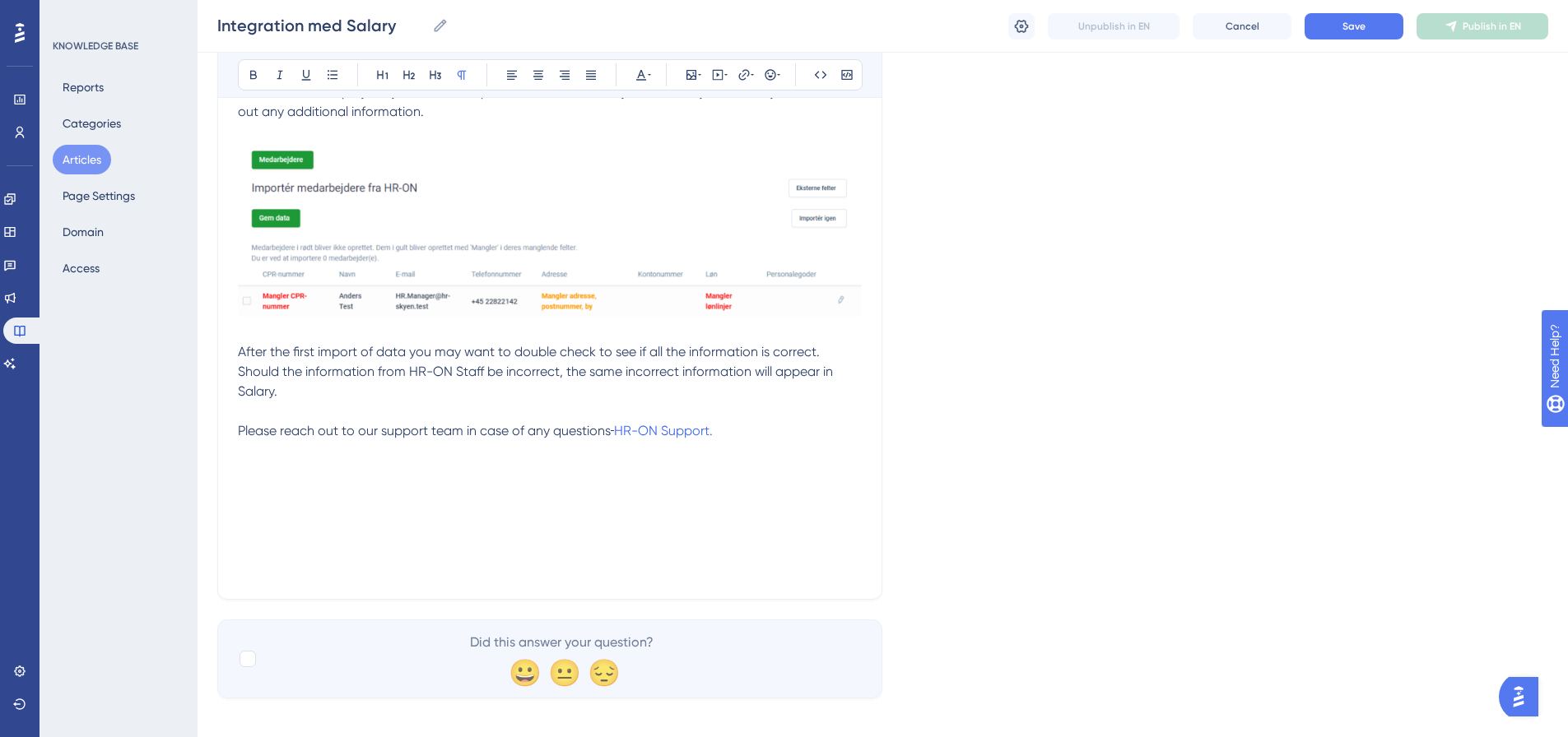
scroll to position [2265, 0]
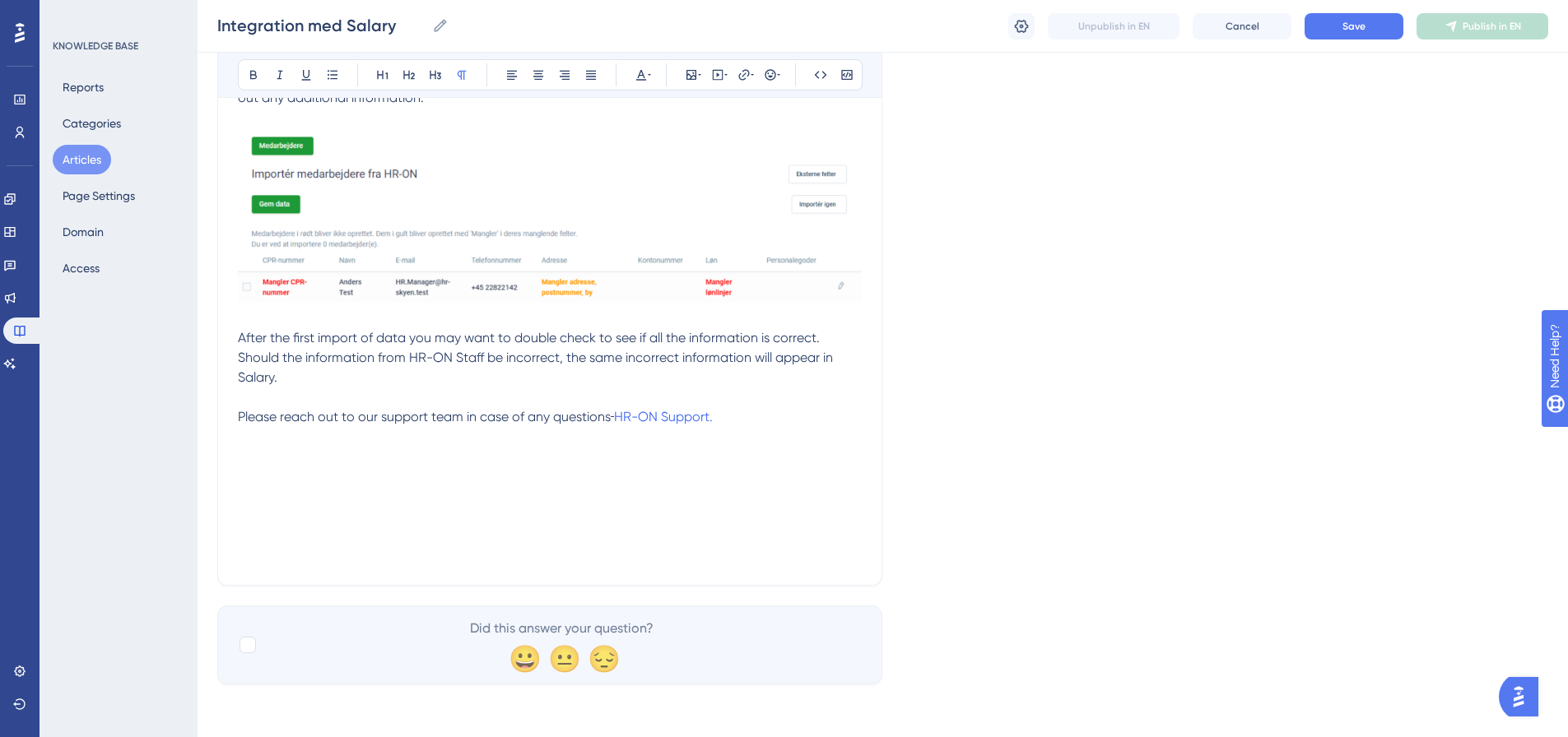
click at [614, 522] on p at bounding box center [549, 516] width 624 height 20
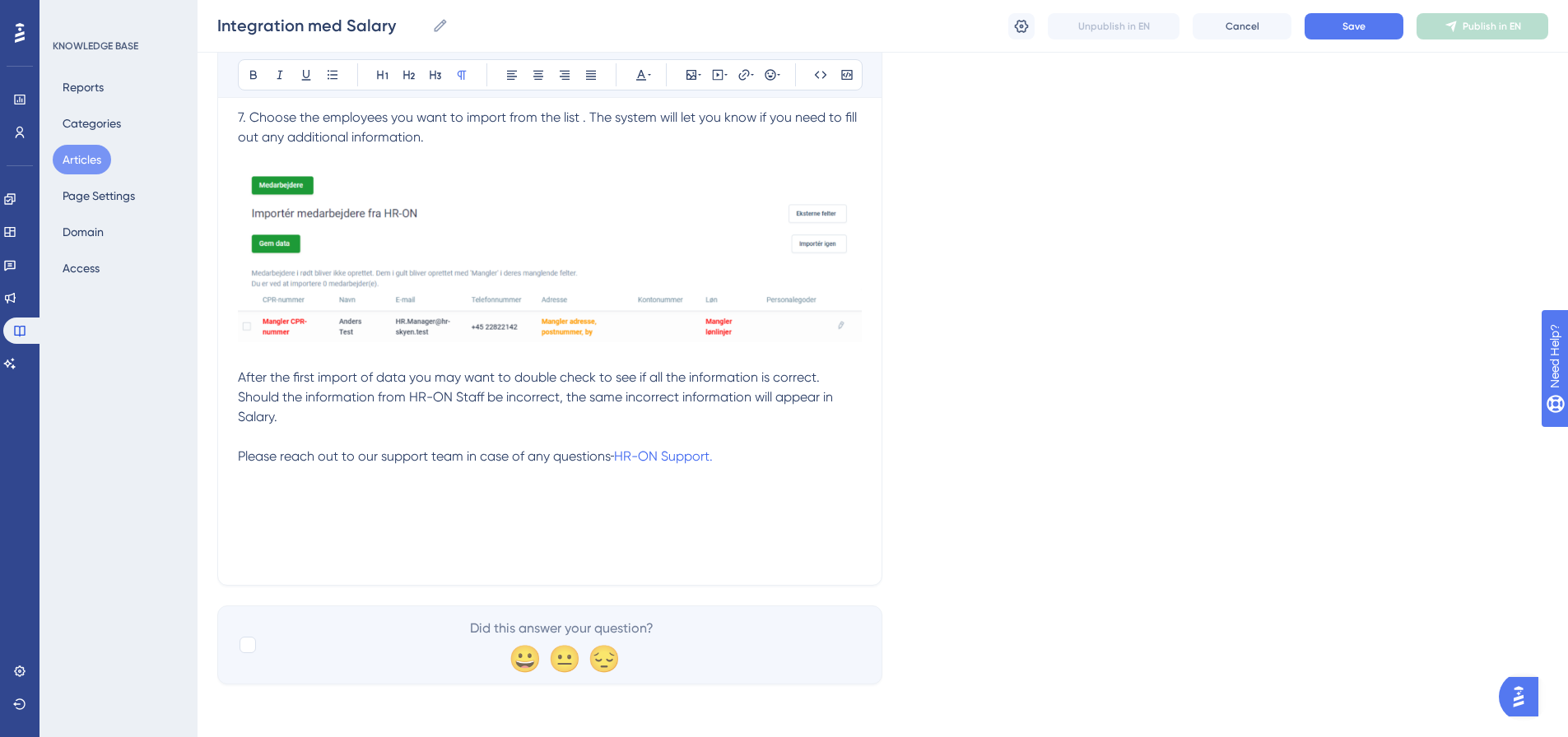
scroll to position [2225, 0]
click at [1376, 31] on button "Save" at bounding box center [1354, 26] width 99 height 26
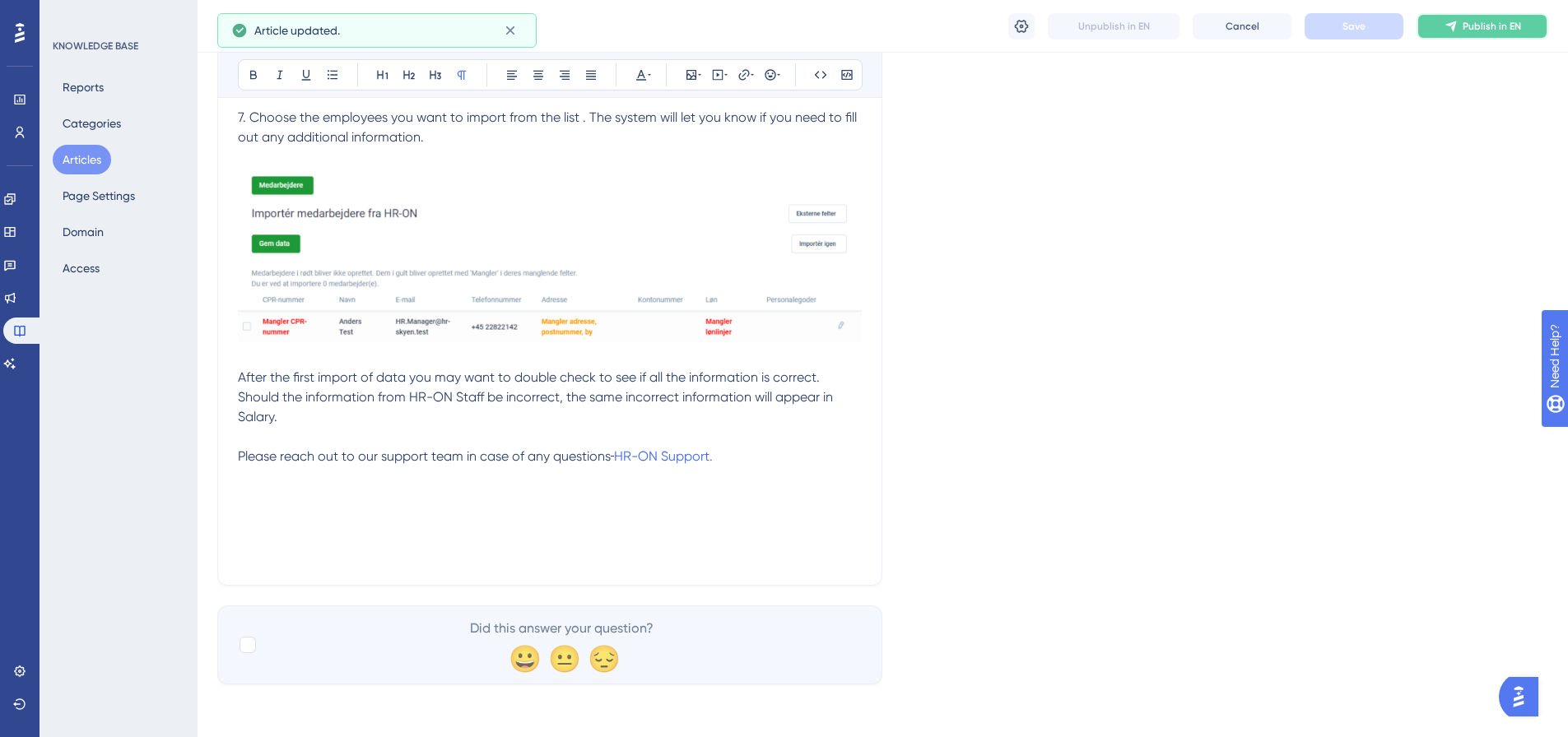
click at [1505, 35] on button "Publish in EN" at bounding box center [1483, 26] width 132 height 26
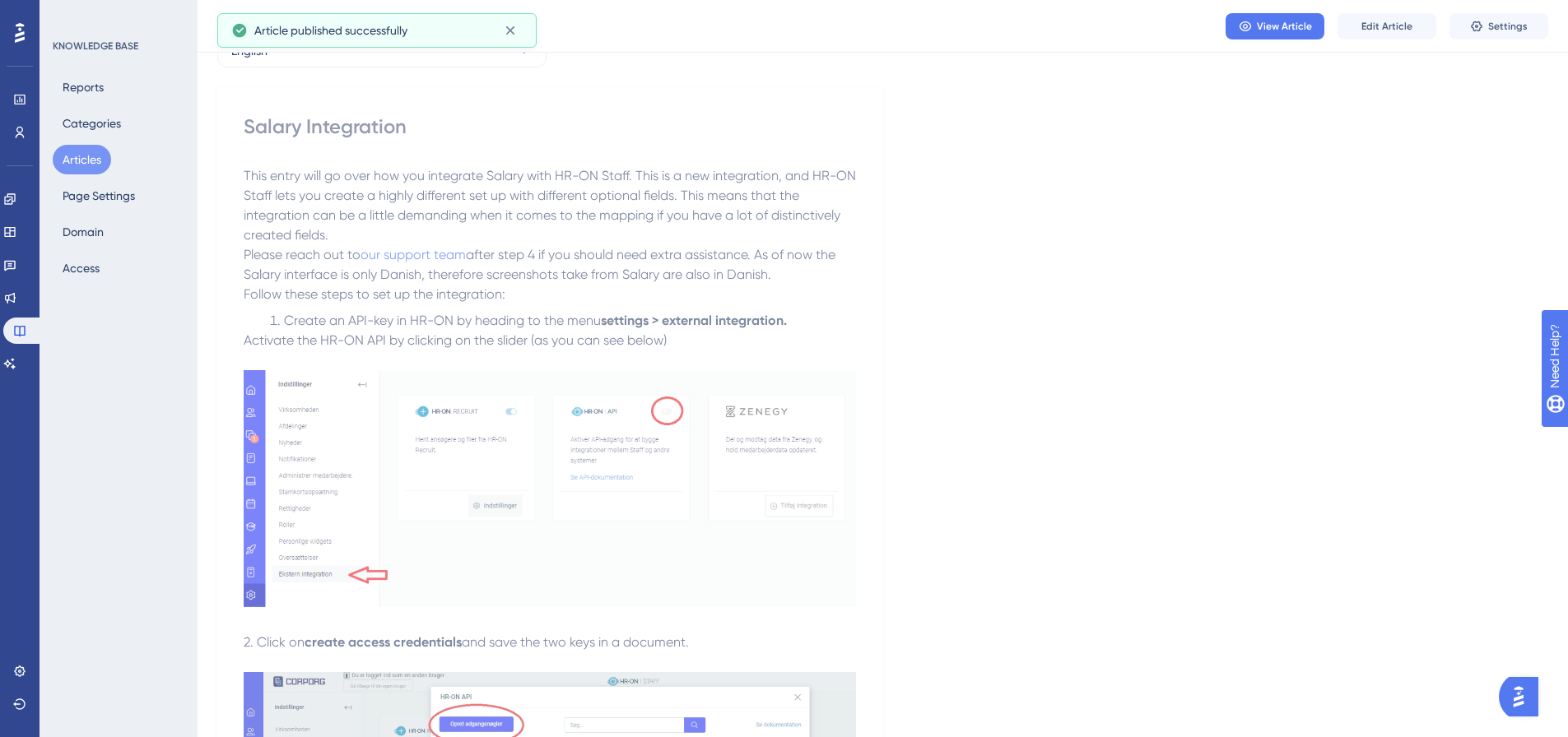
scroll to position [66, 0]
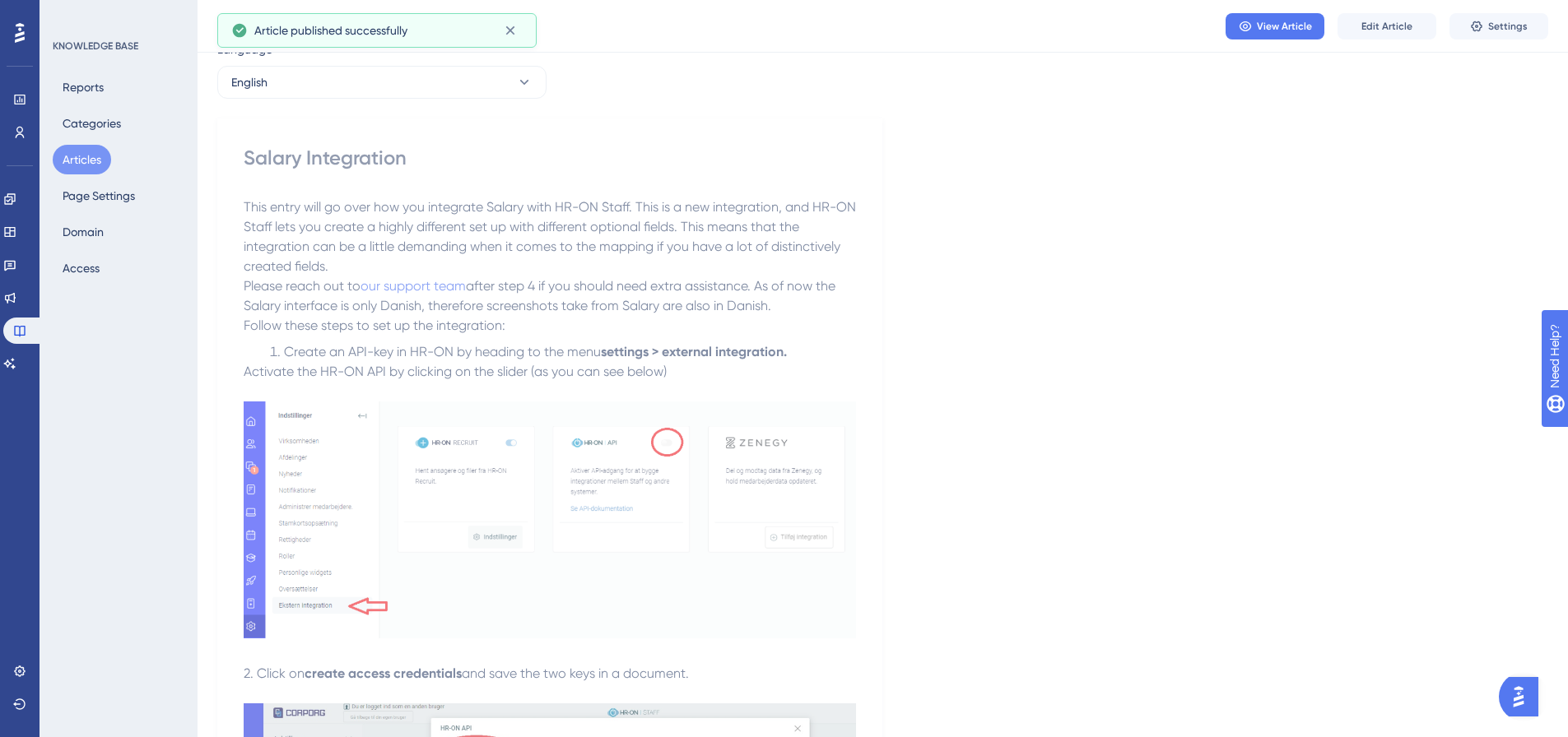
click at [88, 152] on button "Articles" at bounding box center [82, 160] width 59 height 30
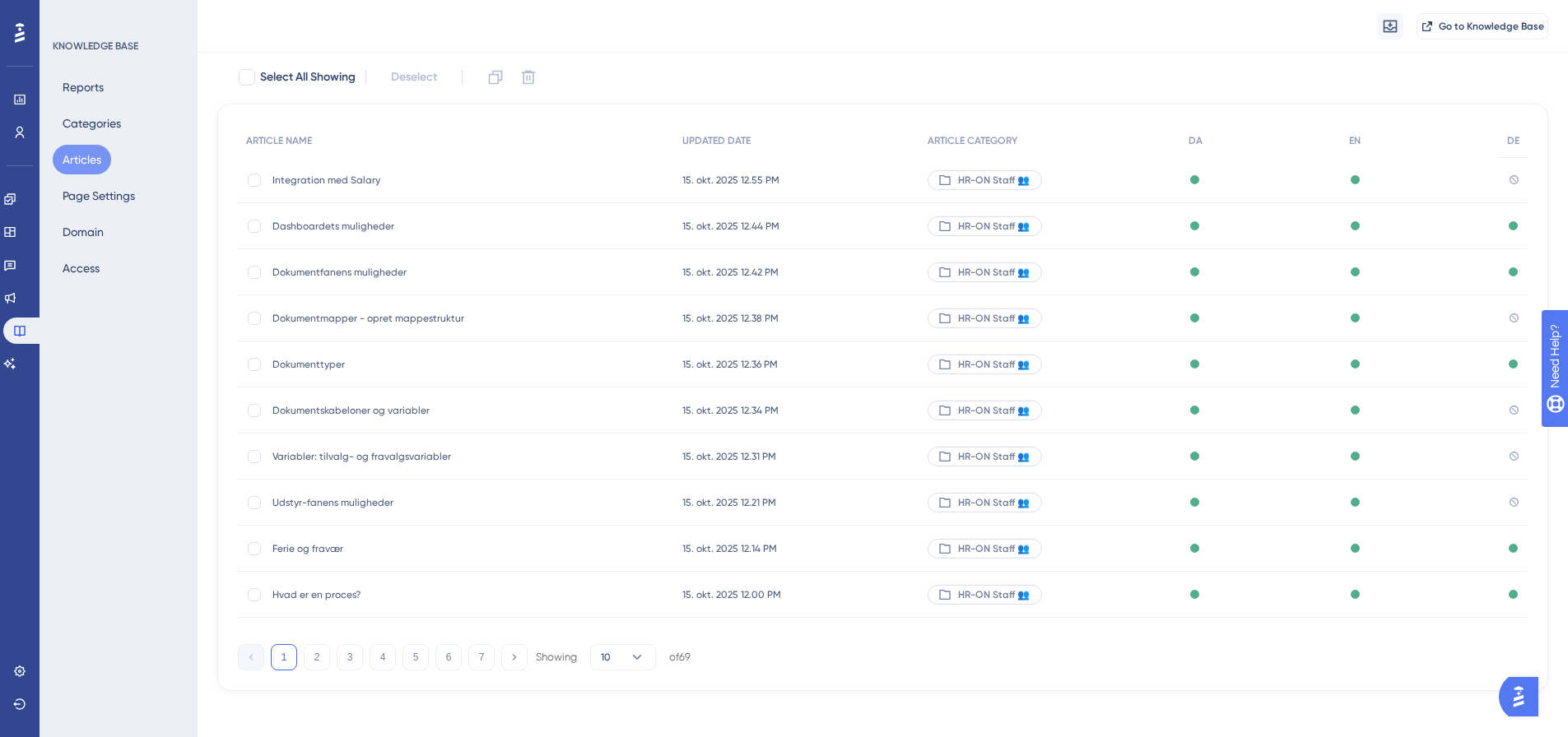
scroll to position [140, 0]
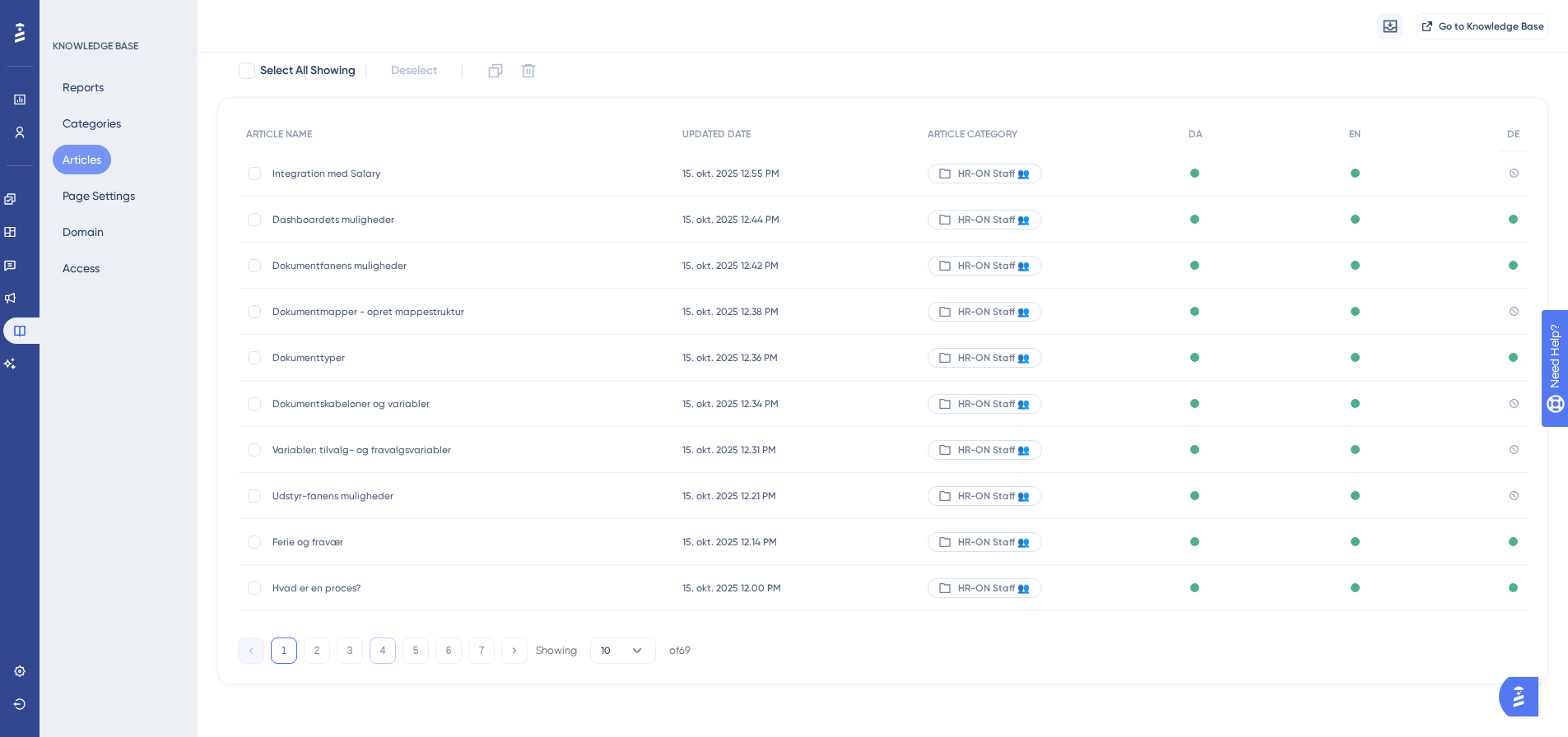
click at [385, 654] on button "4" at bounding box center [383, 651] width 26 height 26
click at [417, 655] on button "5" at bounding box center [416, 651] width 26 height 26
click at [450, 655] on button "6" at bounding box center [449, 651] width 26 height 26
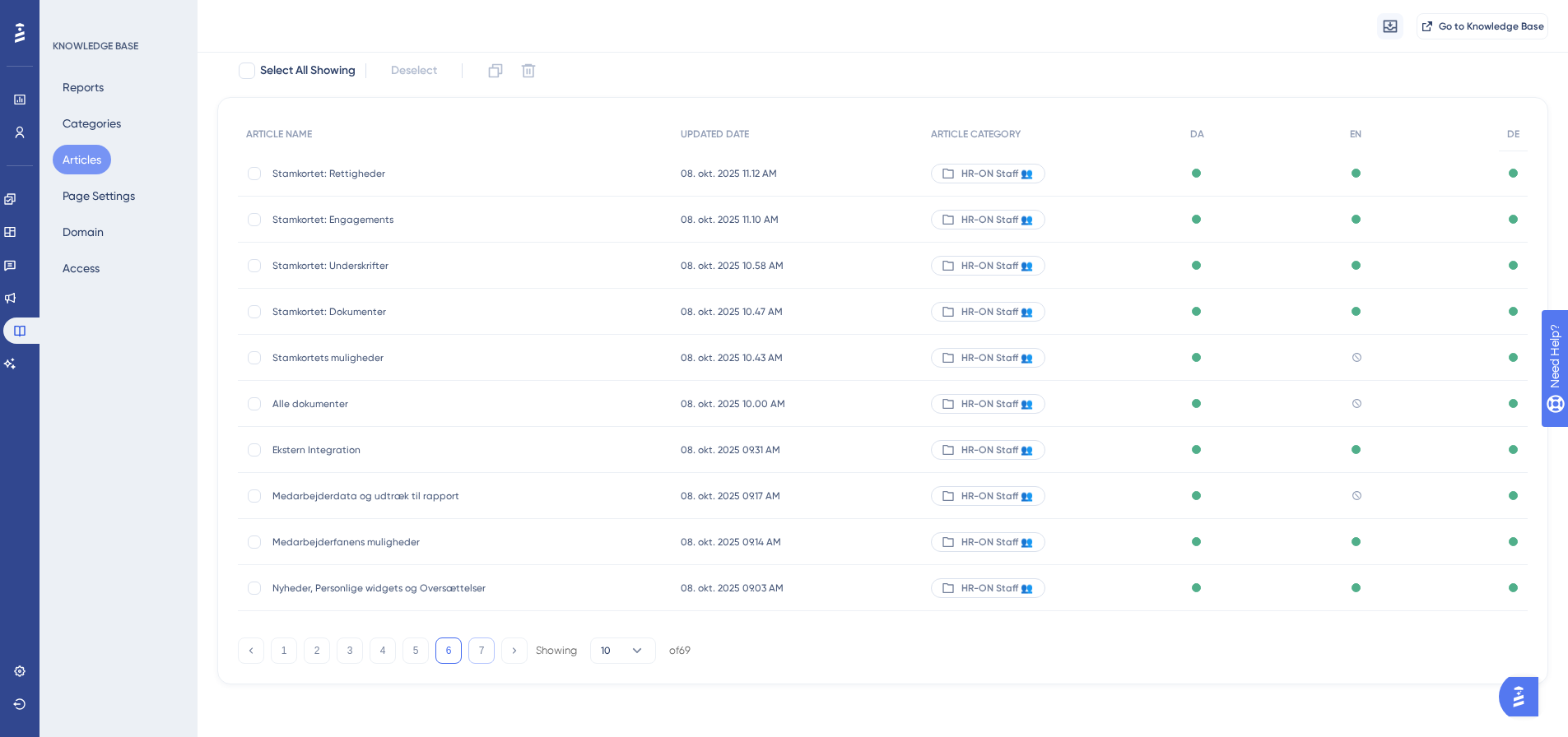
click at [477, 647] on button "7" at bounding box center [482, 651] width 26 height 26
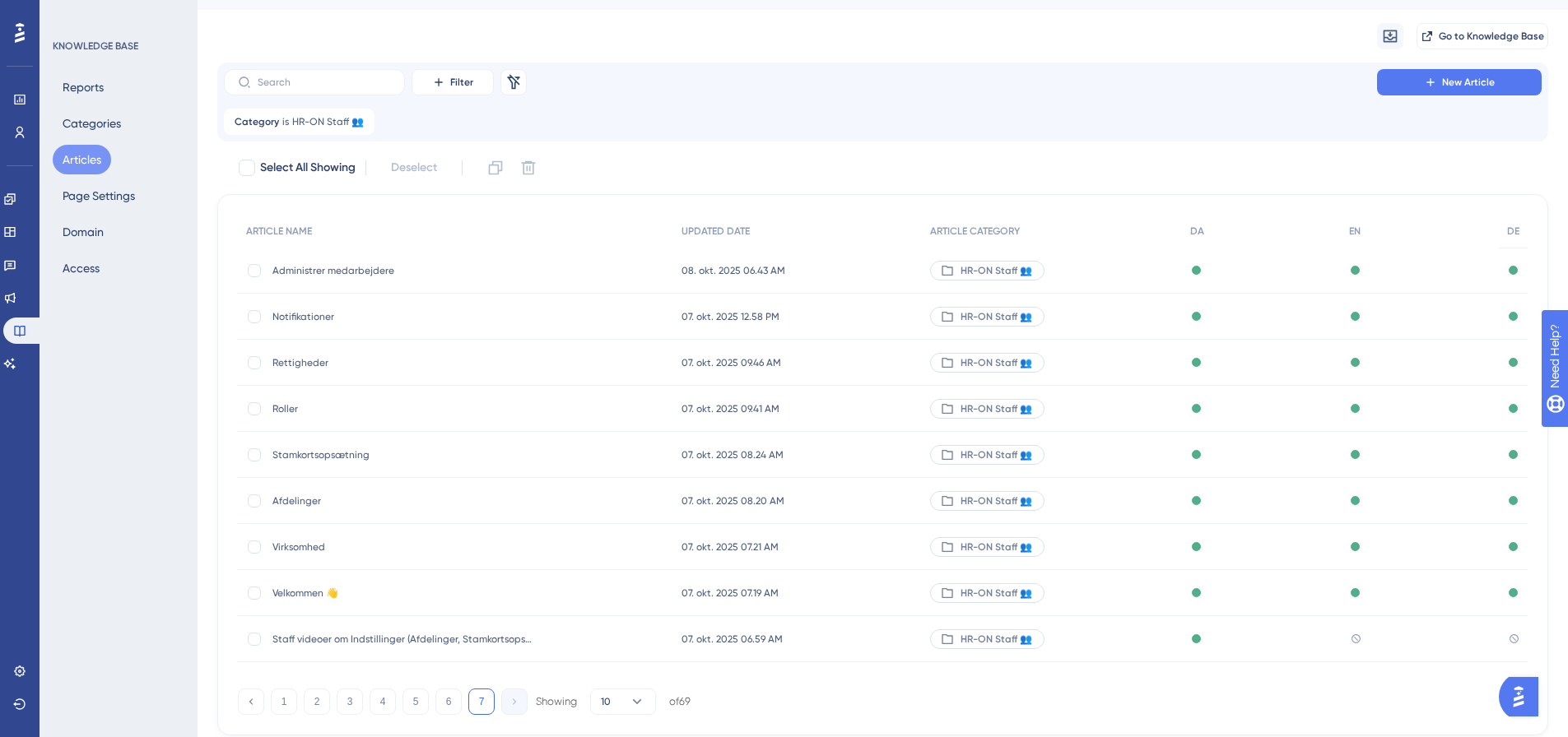
scroll to position [0, 0]
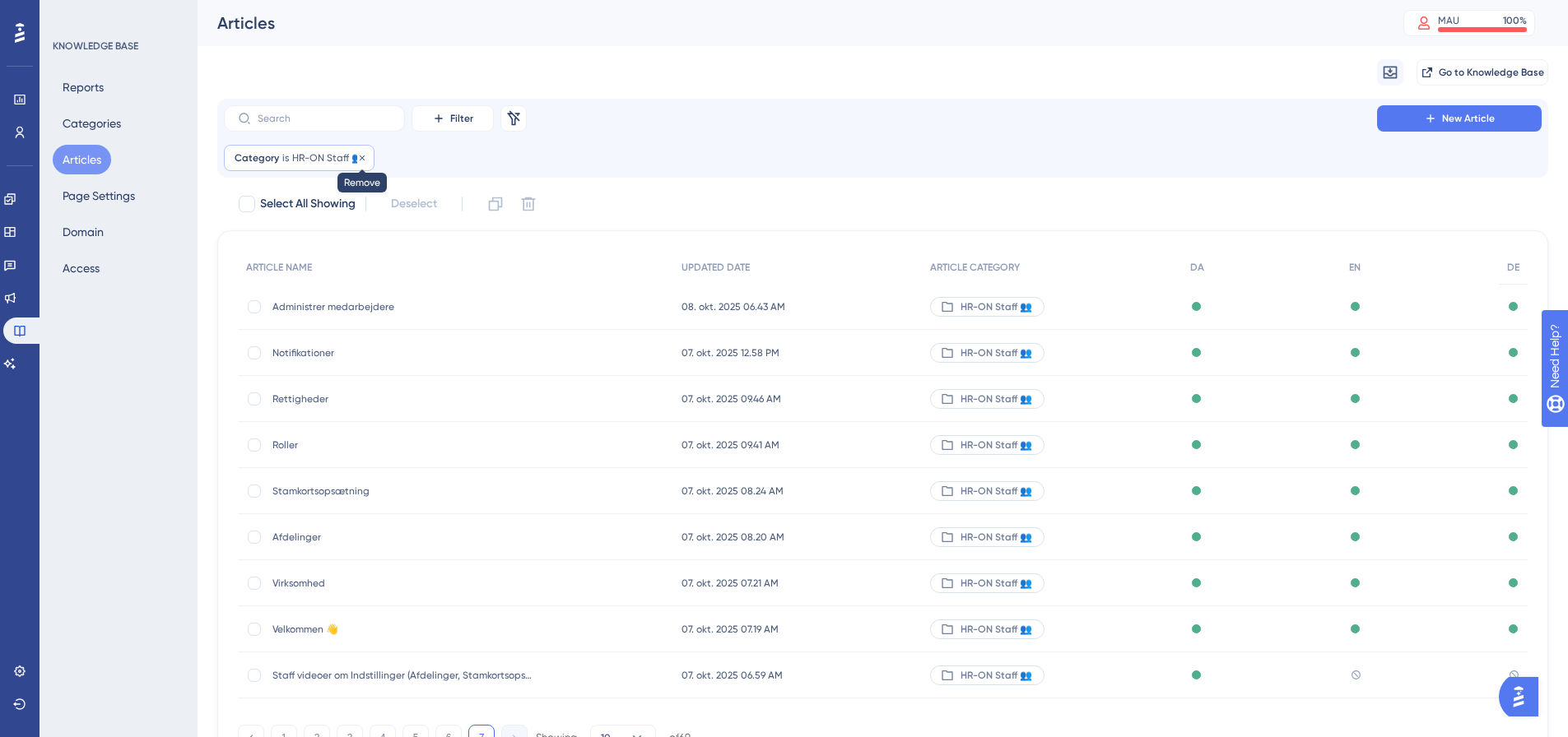
click at [360, 155] on icon at bounding box center [362, 158] width 10 height 10
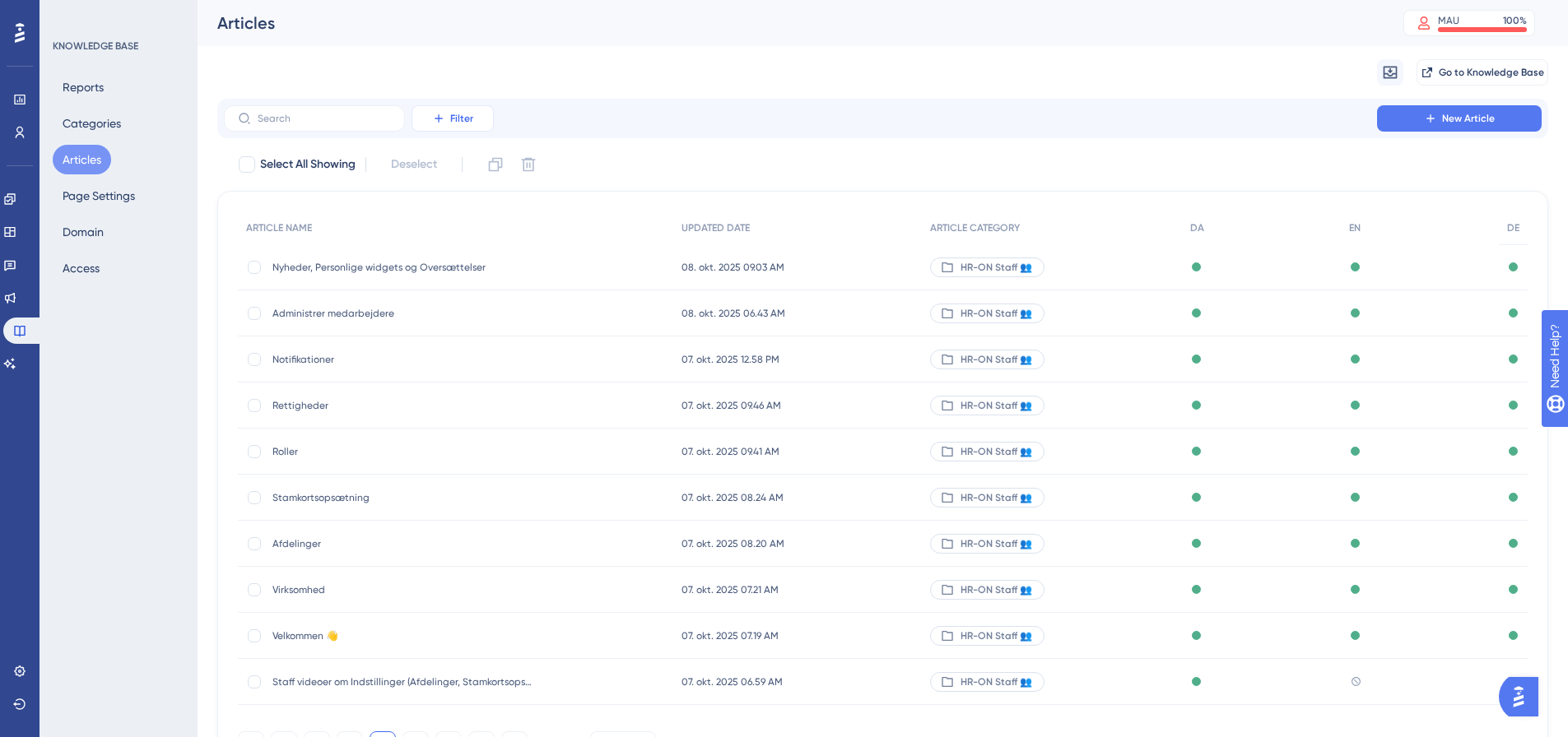
click at [450, 118] on span "Filter" at bounding box center [462, 119] width 23 height 13
click at [470, 266] on span "Category" at bounding box center [460, 264] width 50 height 20
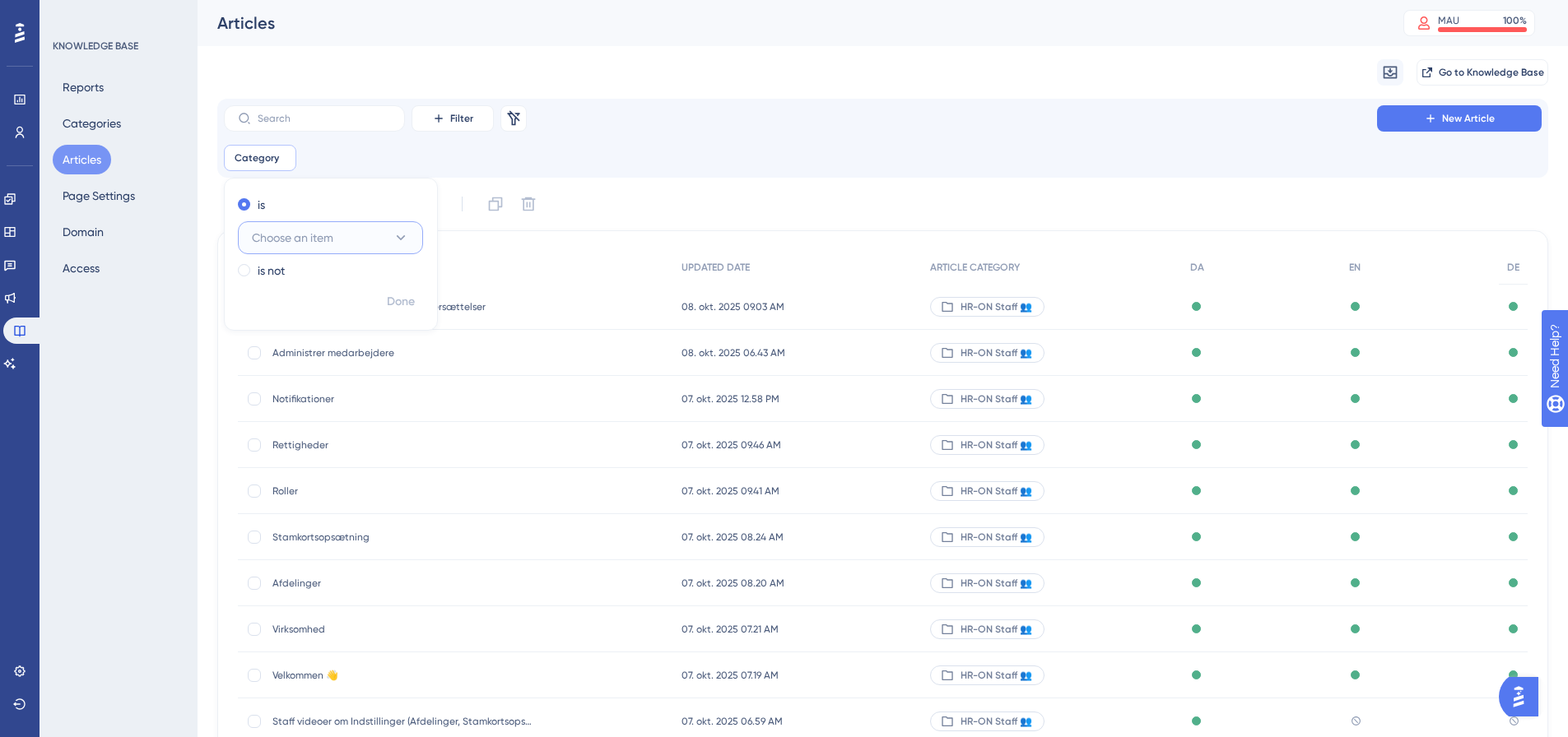
click at [337, 237] on button "Choose an item" at bounding box center [330, 238] width 186 height 33
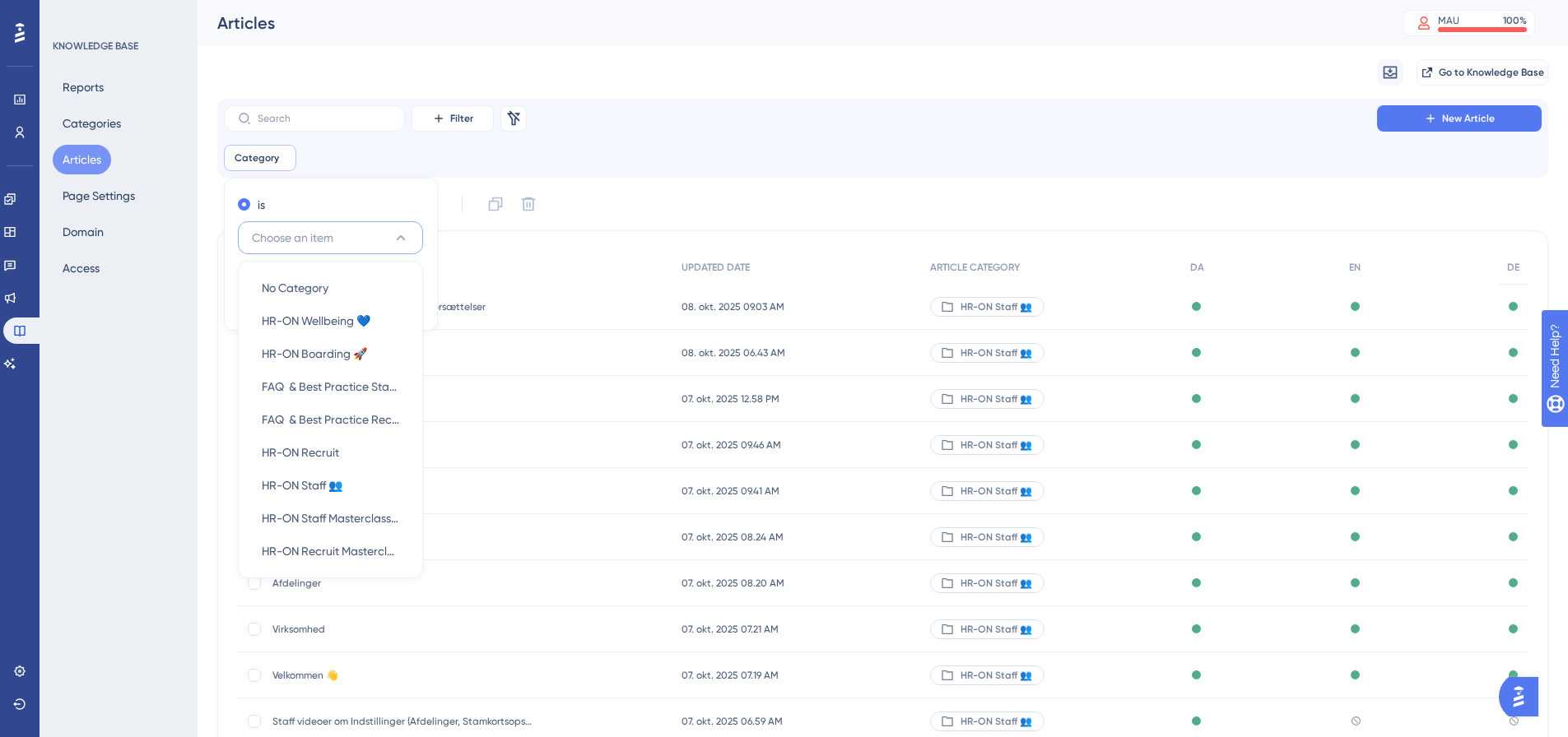
scroll to position [51, 0]
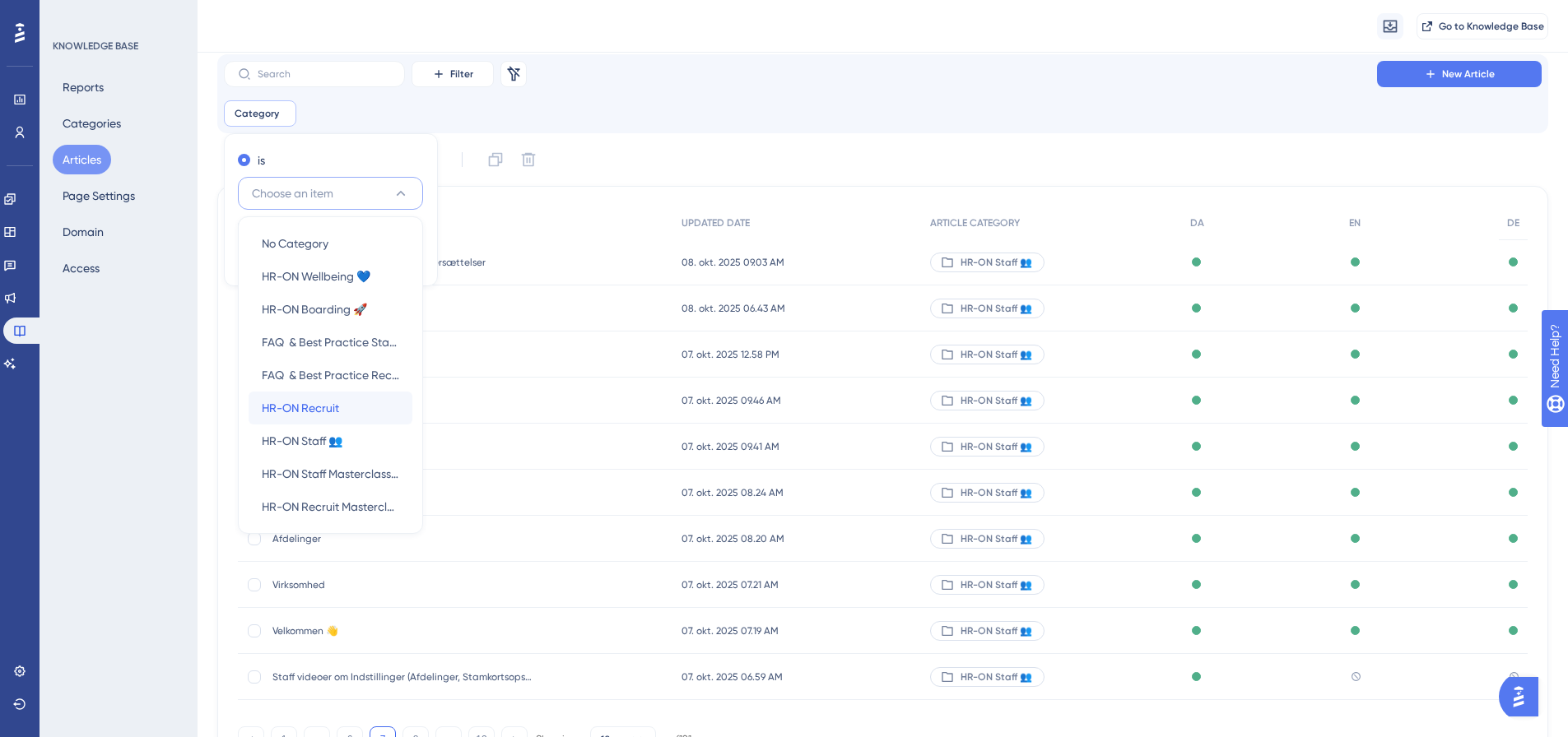
click at [332, 406] on span "HR-ON Recruit" at bounding box center [300, 408] width 78 height 20
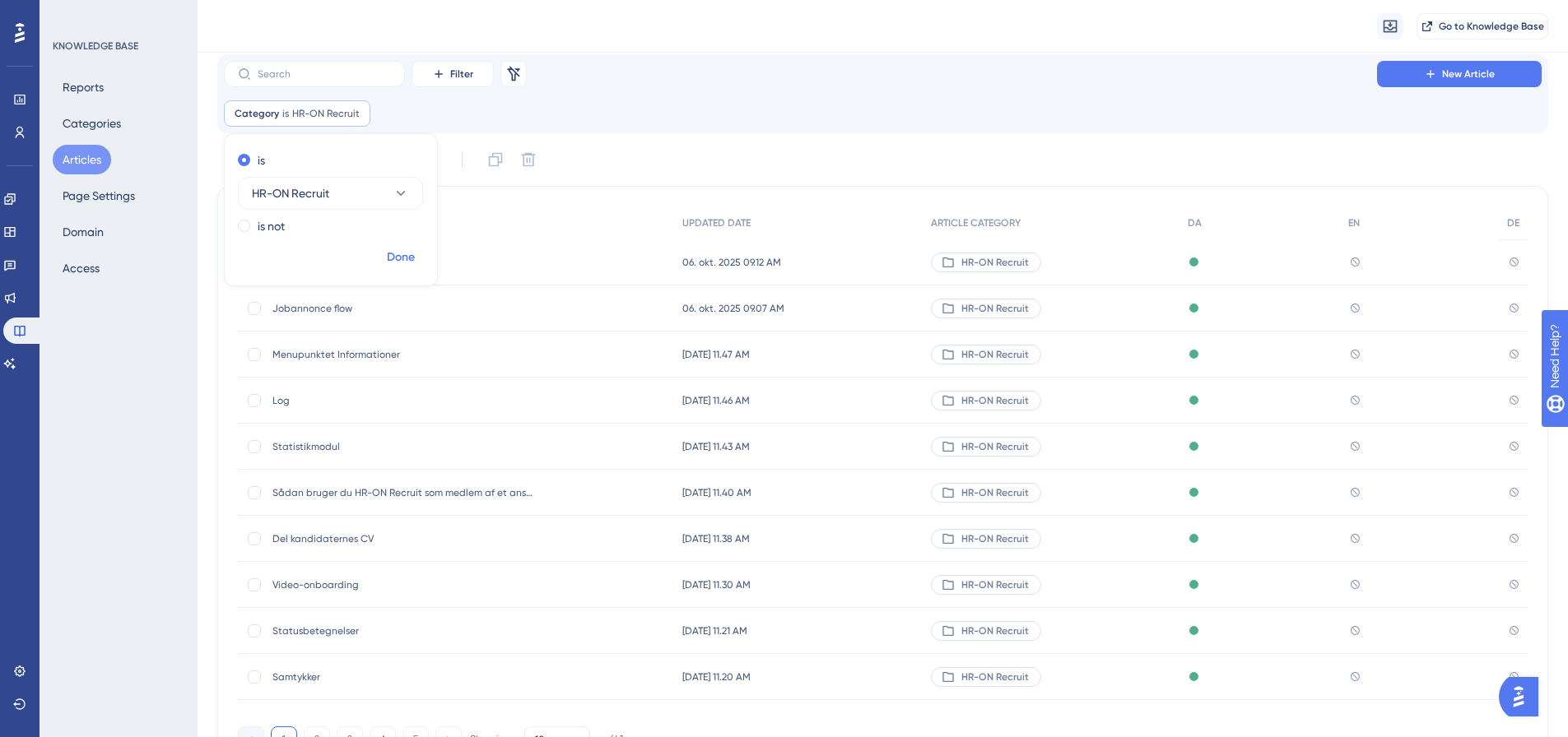
click at [405, 259] on span "Done" at bounding box center [401, 257] width 28 height 20
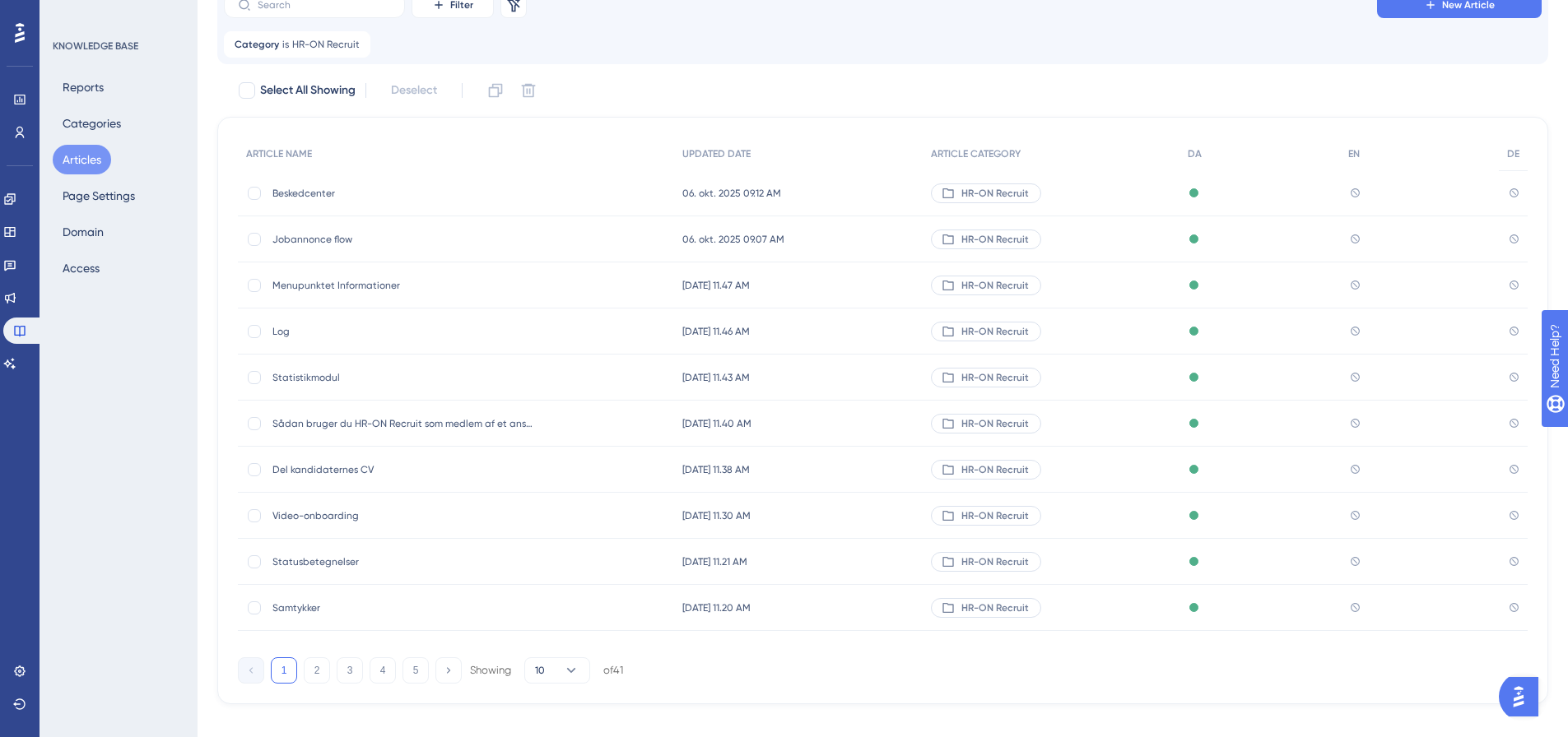
scroll to position [134, 0]
